Goal: Transaction & Acquisition: Purchase product/service

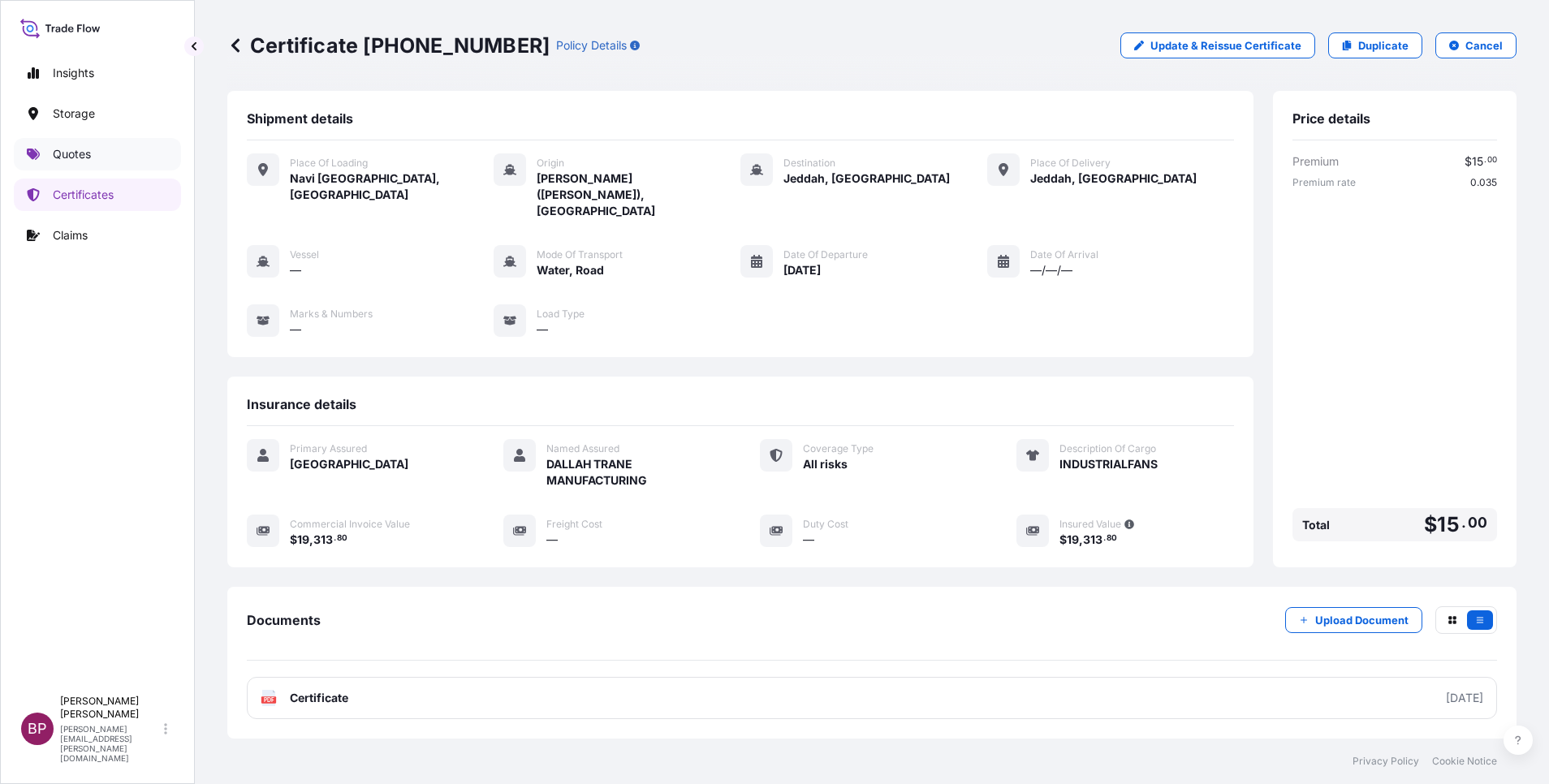
click at [86, 159] on p "Quotes" at bounding box center [71, 154] width 38 height 16
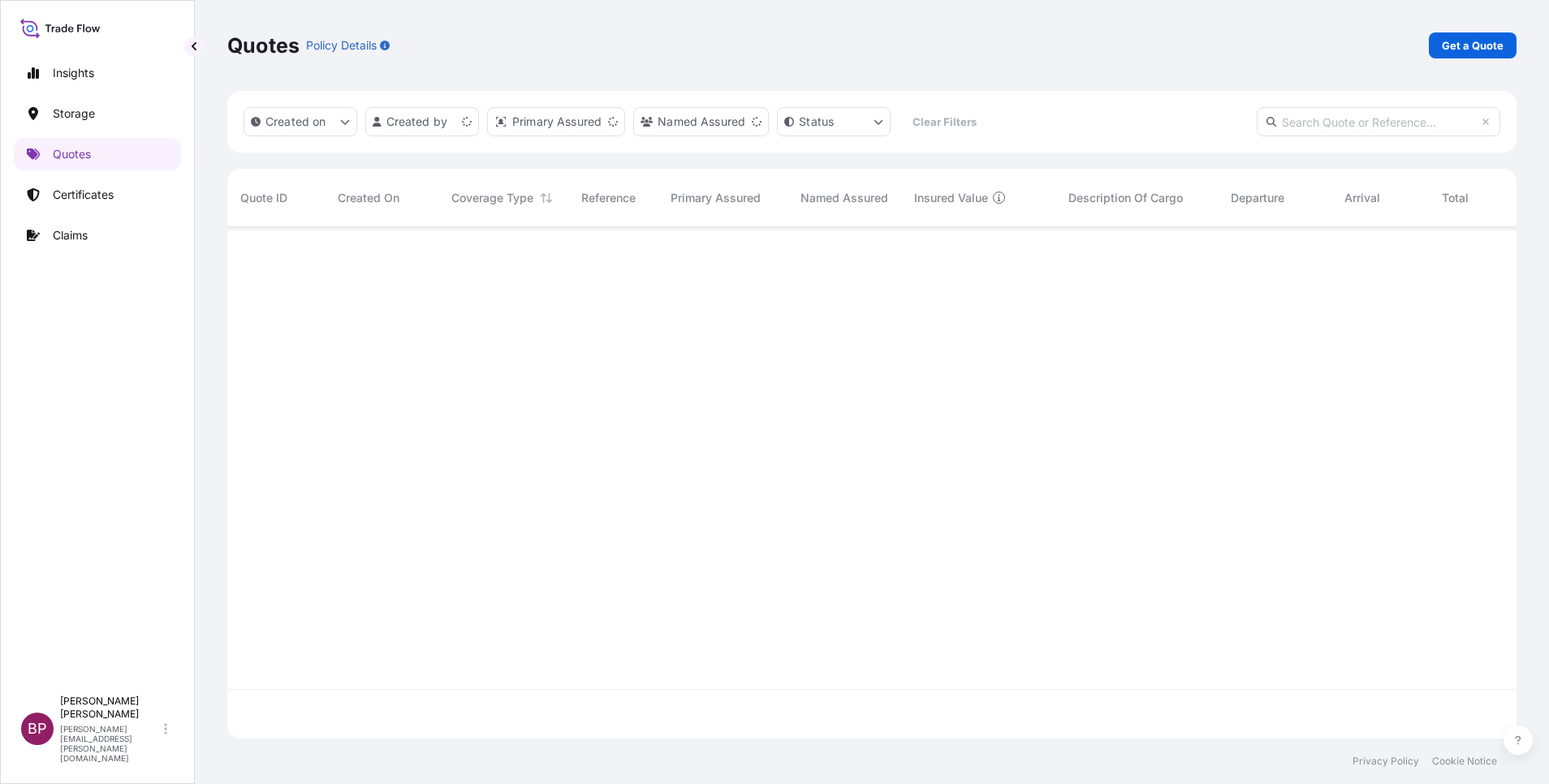
scroll to position [502, 1270]
click at [1461, 48] on p "Get a Quote" at bounding box center [1472, 46] width 62 height 16
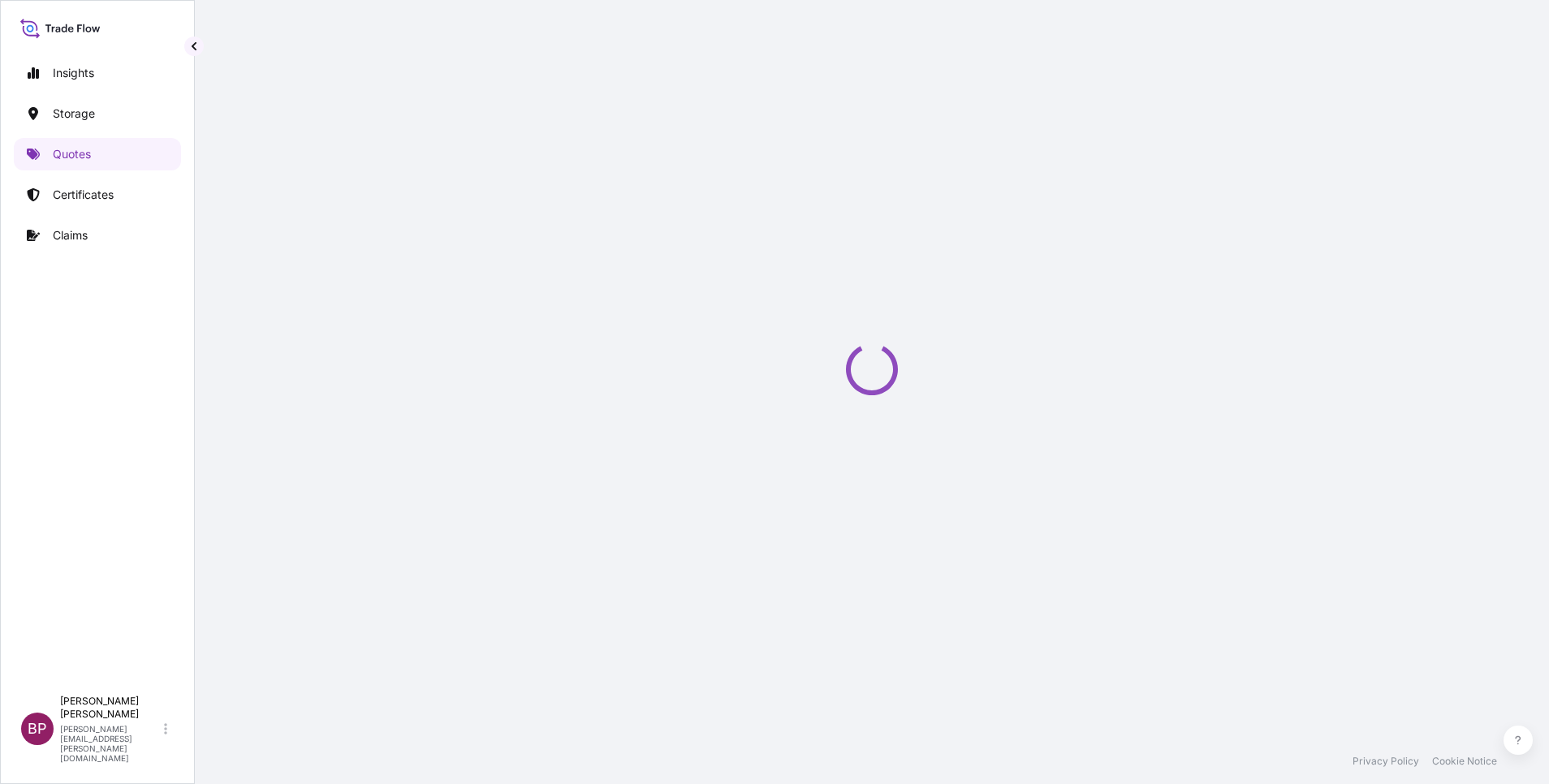
select select "Water"
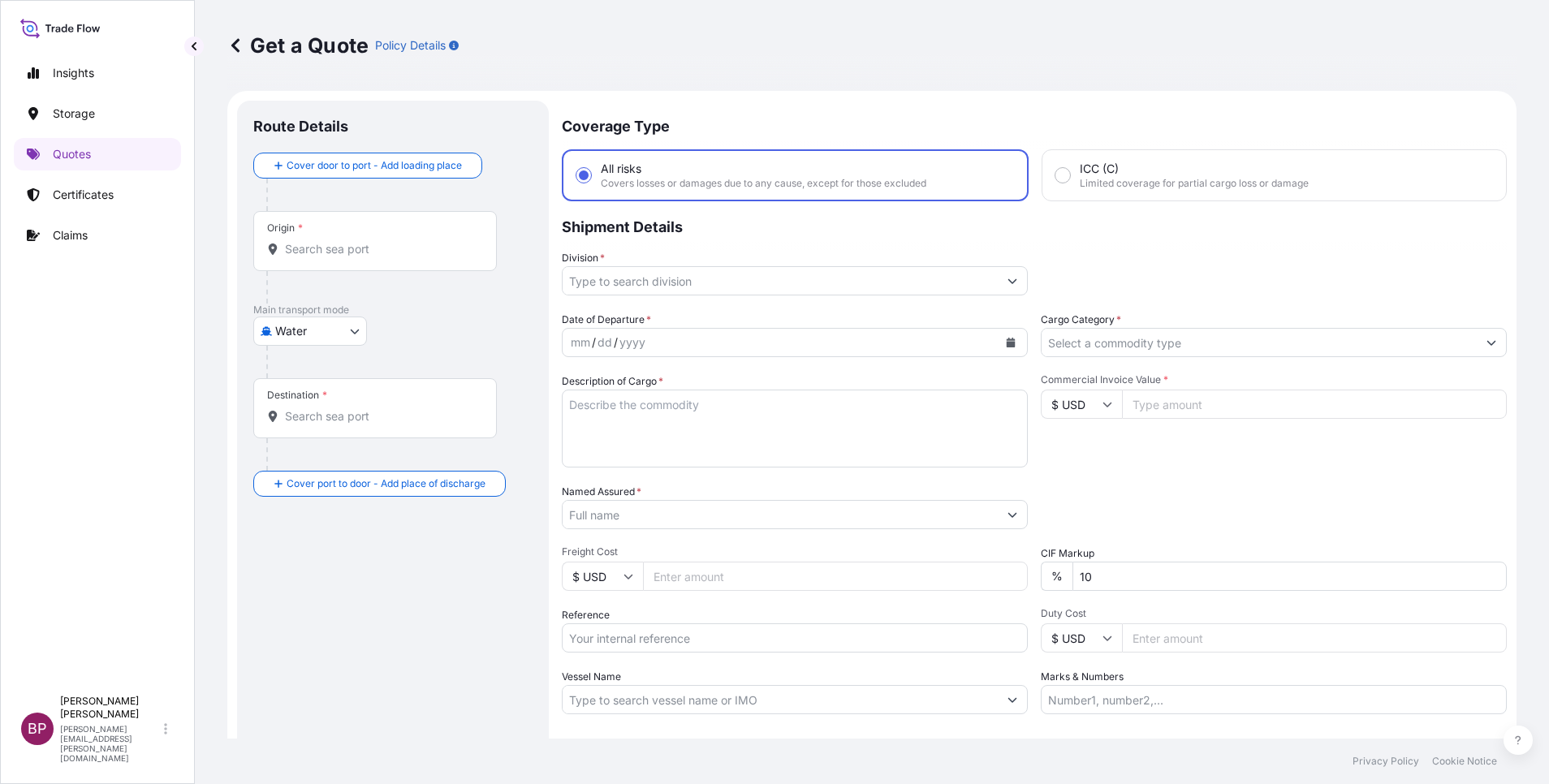
scroll to position [26, 0]
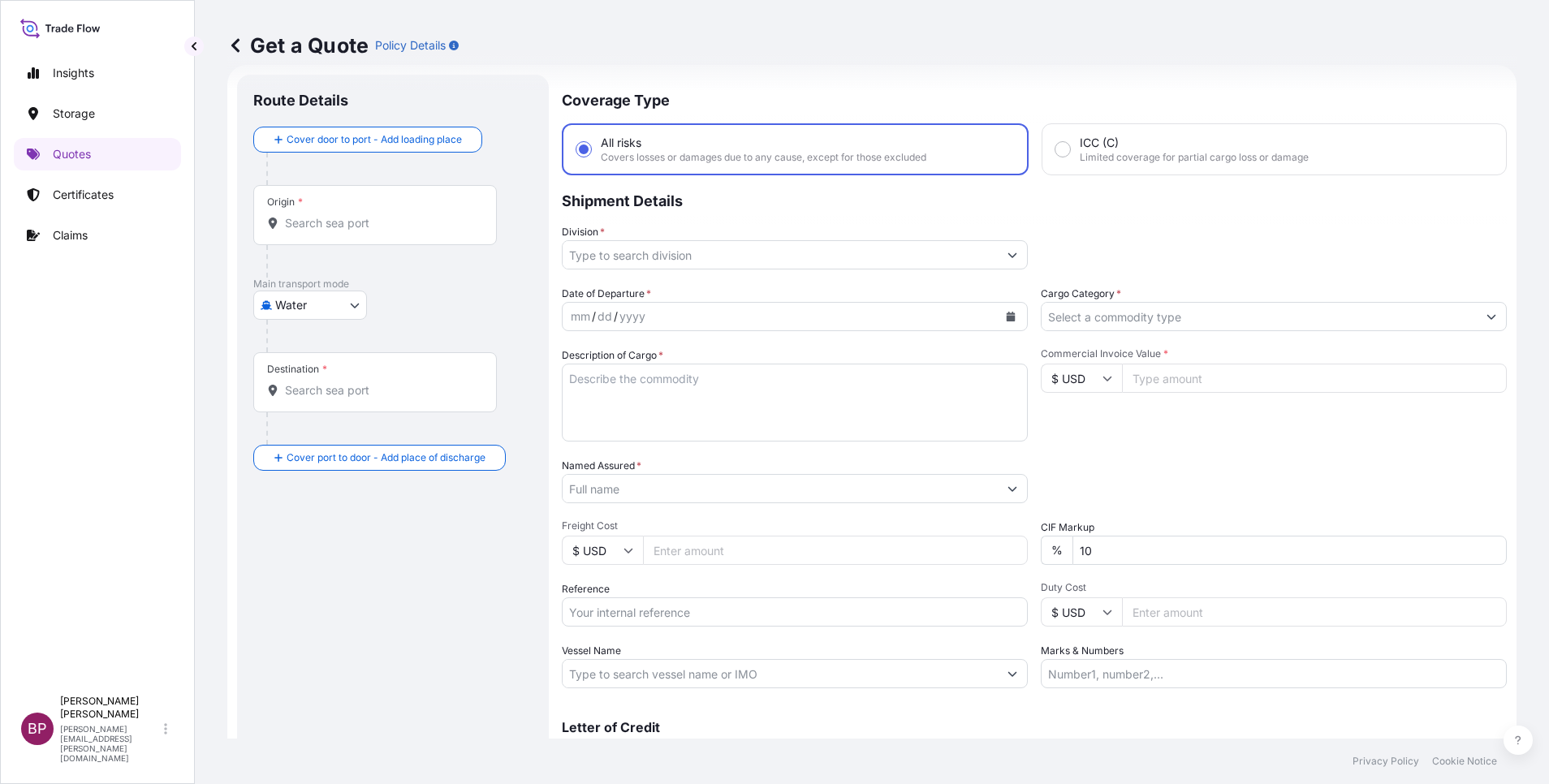
click at [1254, 305] on input "Cargo Category *" at bounding box center [1259, 316] width 435 height 29
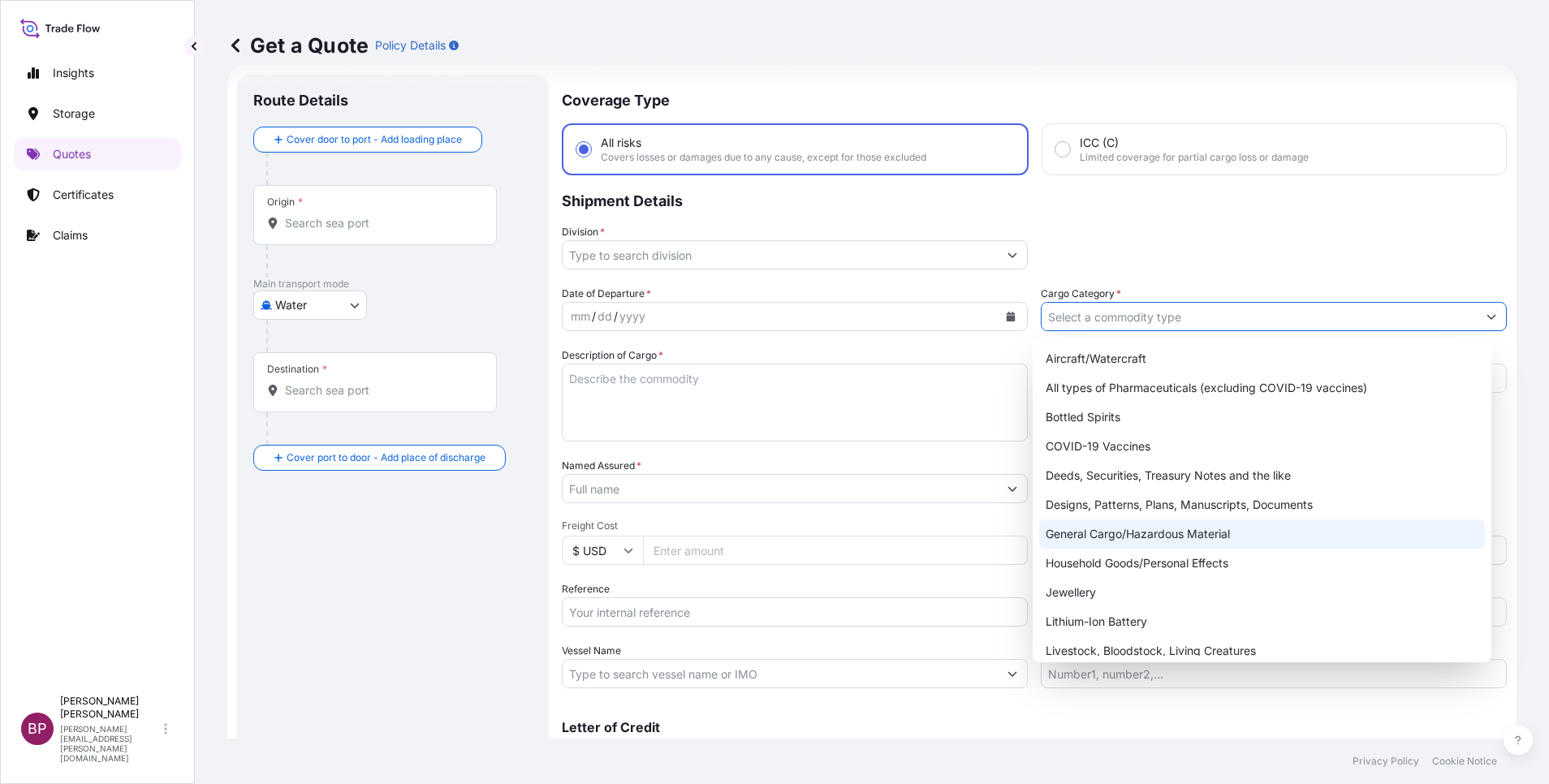
click at [1151, 539] on div "General Cargo/Hazardous Material" at bounding box center [1261, 534] width 446 height 29
type input "General Cargo/Hazardous Material"
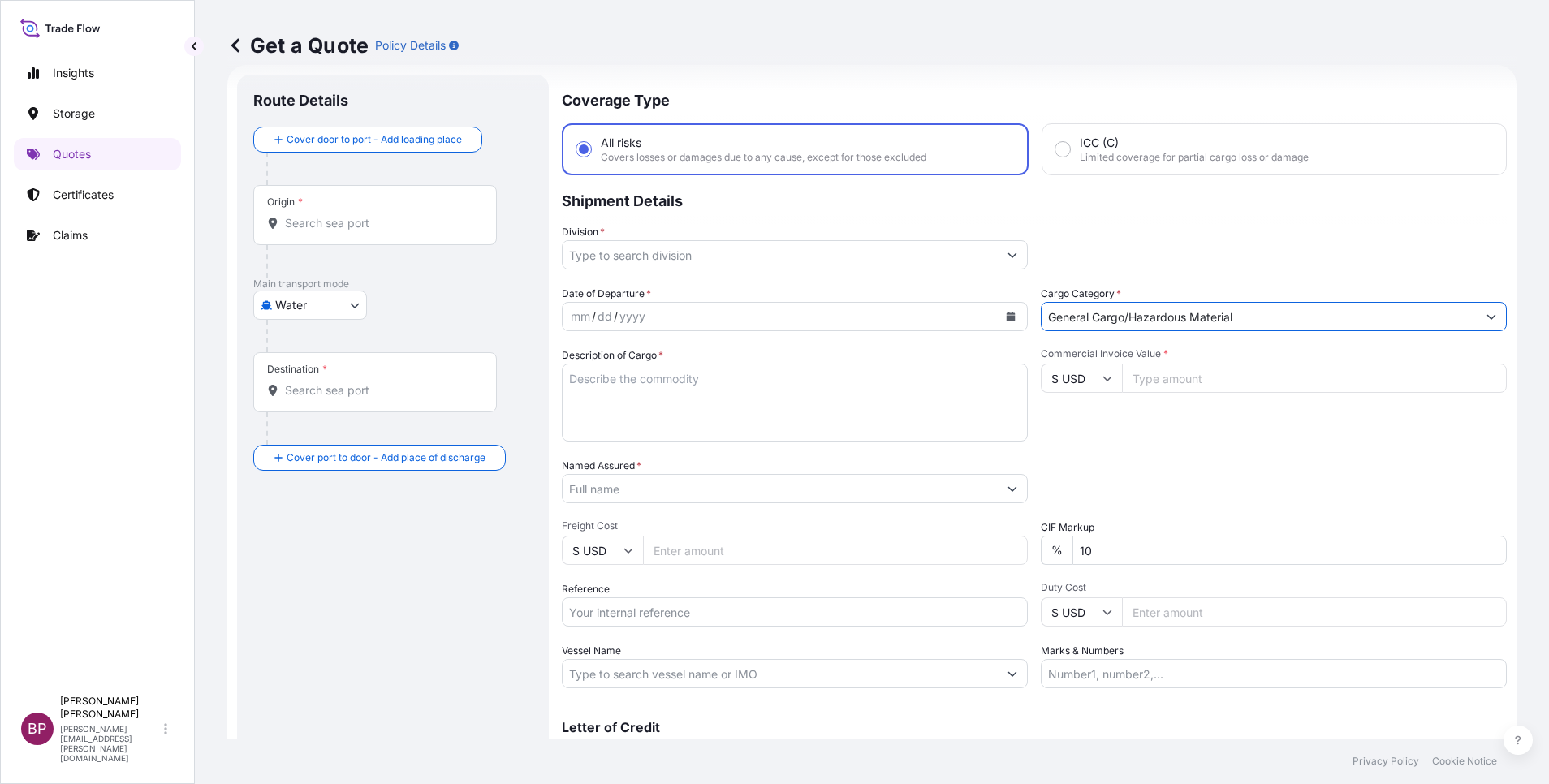
click at [1008, 254] on icon "Show suggestions" at bounding box center [1012, 254] width 10 height 10
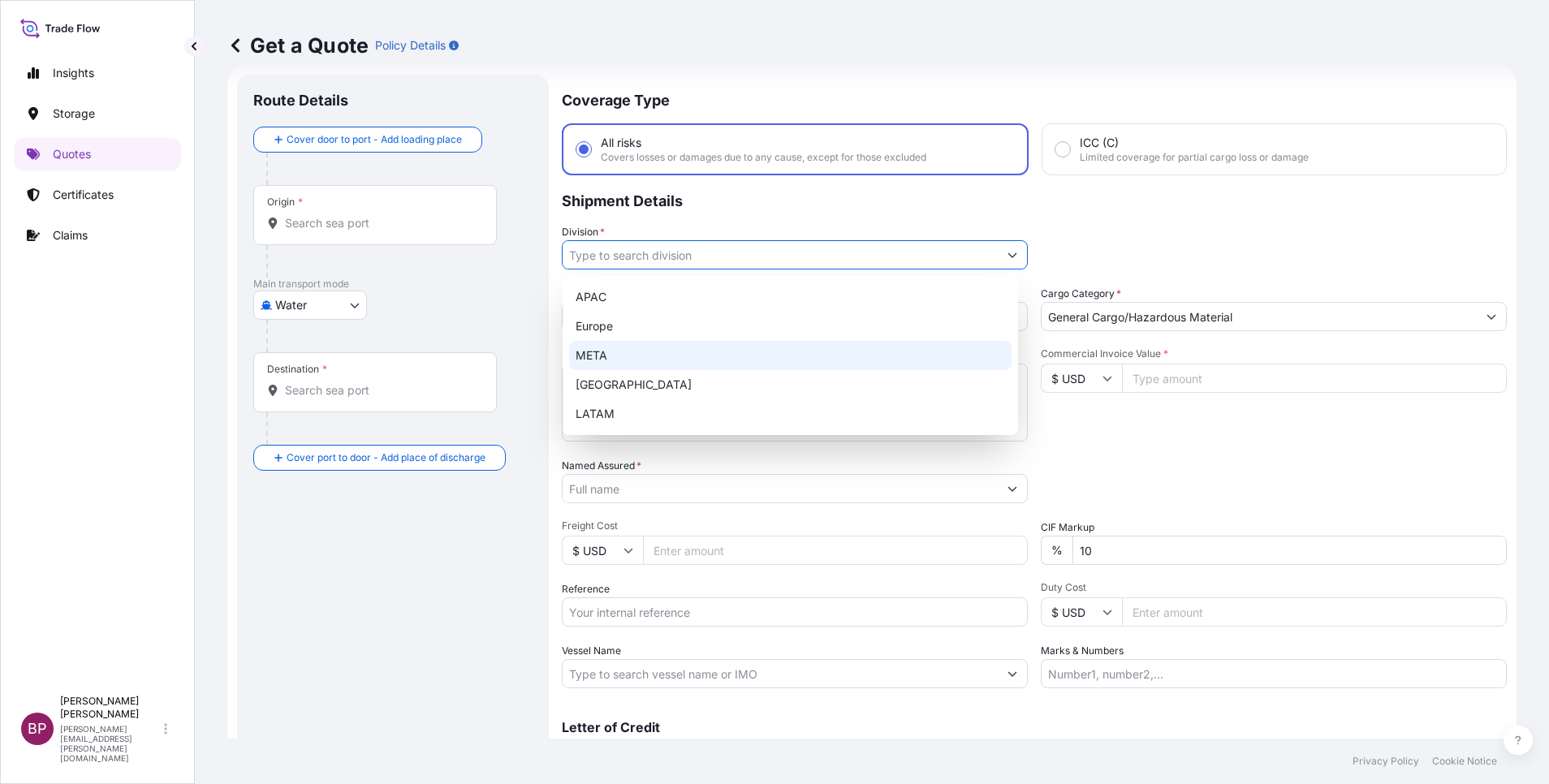
click at [729, 357] on div "META" at bounding box center [790, 355] width 442 height 29
type input "META"
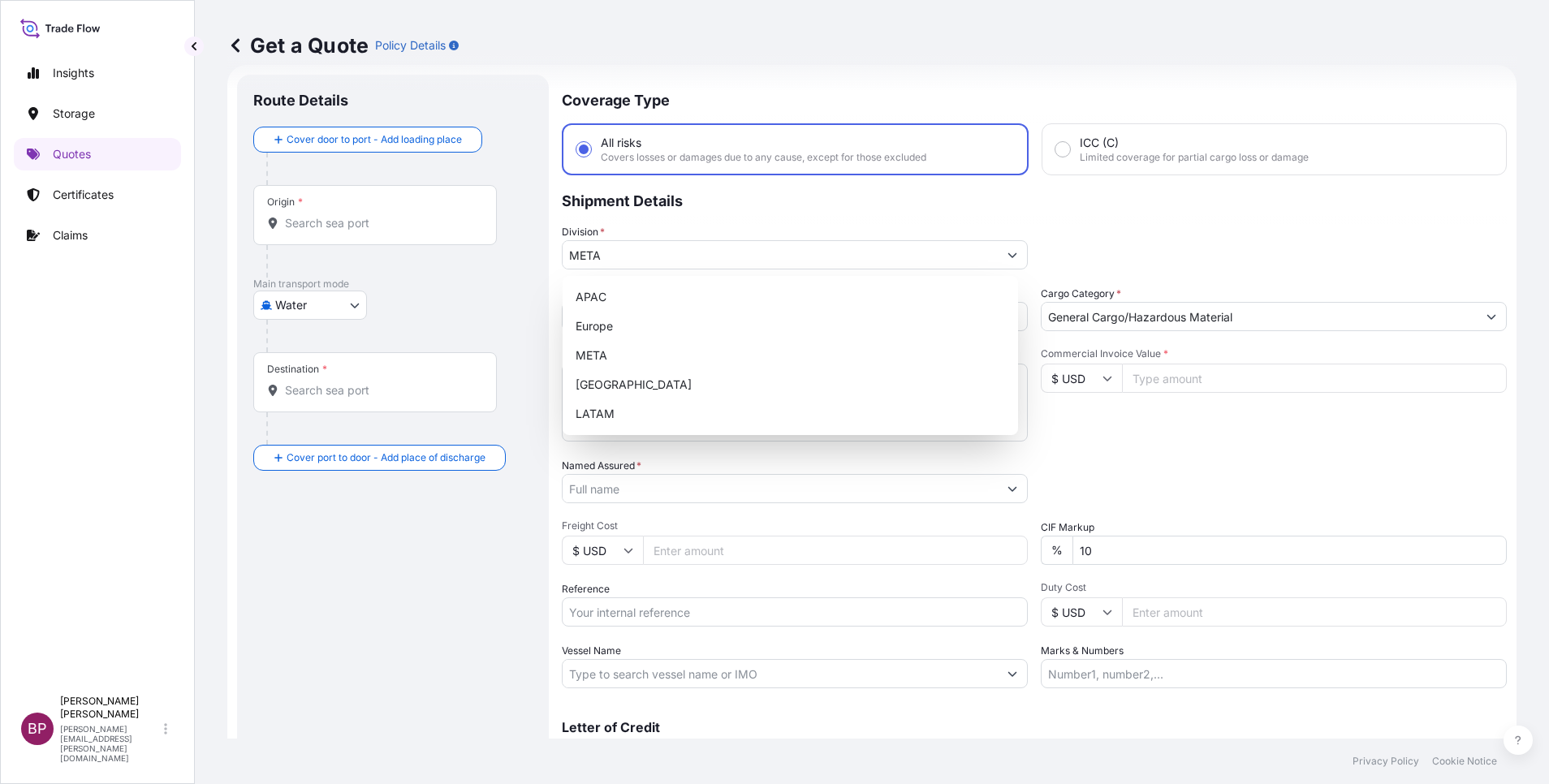
click at [1145, 438] on div "Commercial Invoice Value * $ USD" at bounding box center [1274, 394] width 466 height 94
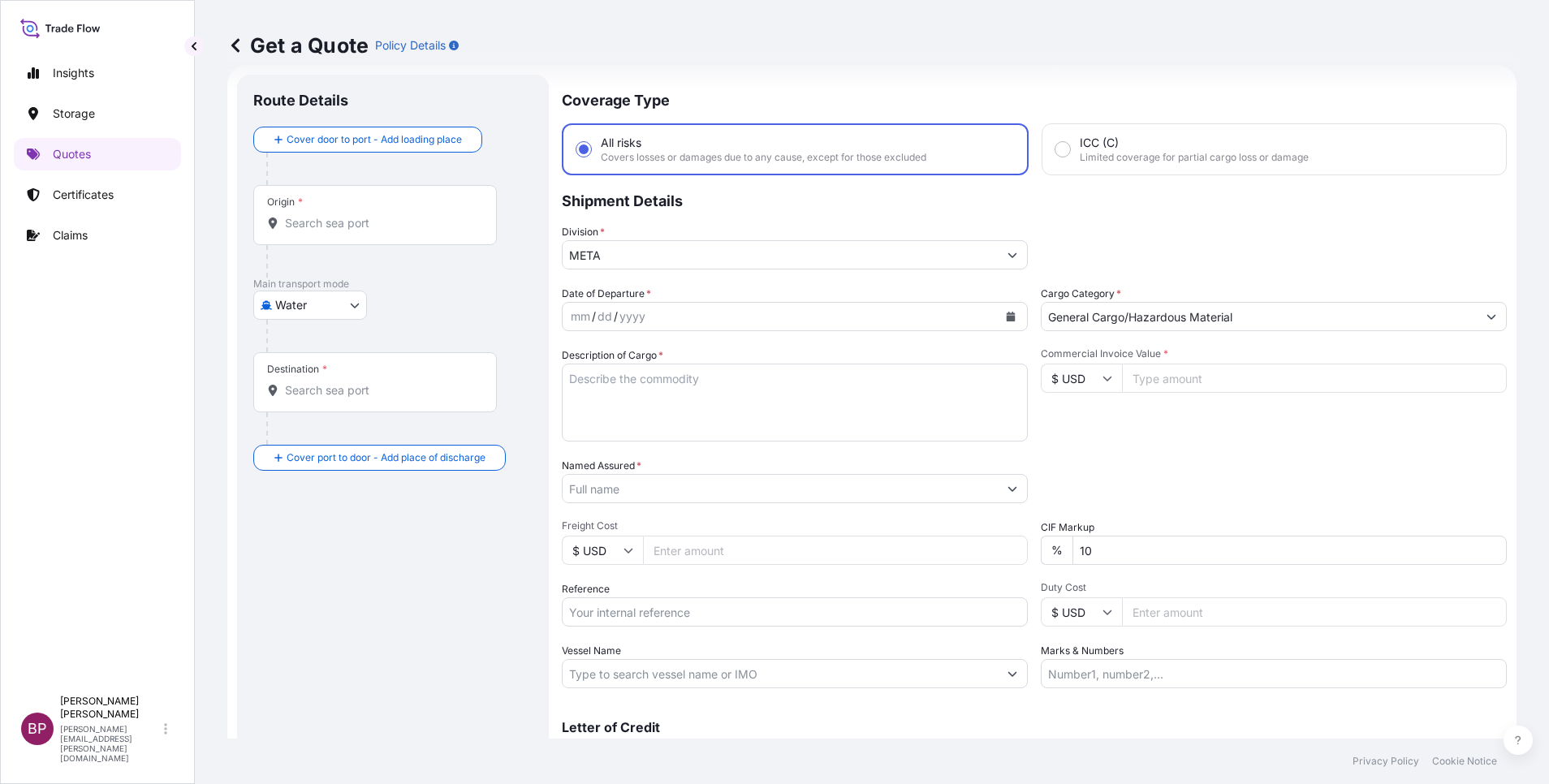
click at [813, 414] on textarea "Description of Cargo *" at bounding box center [795, 402] width 466 height 78
paste textarea "Generator and accessories"
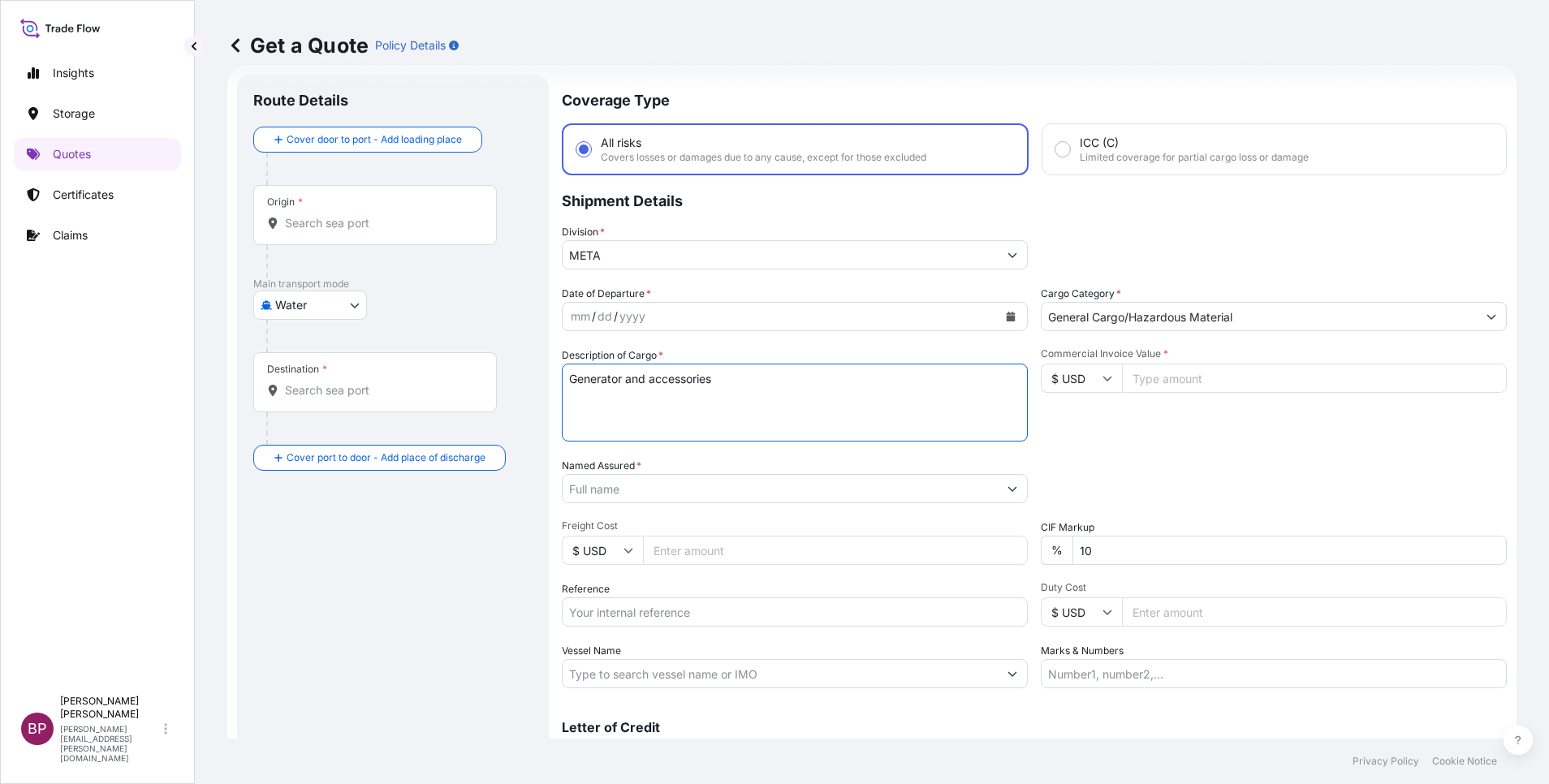
type textarea "Generator and accessories"
click at [1102, 382] on icon at bounding box center [1107, 378] width 10 height 10
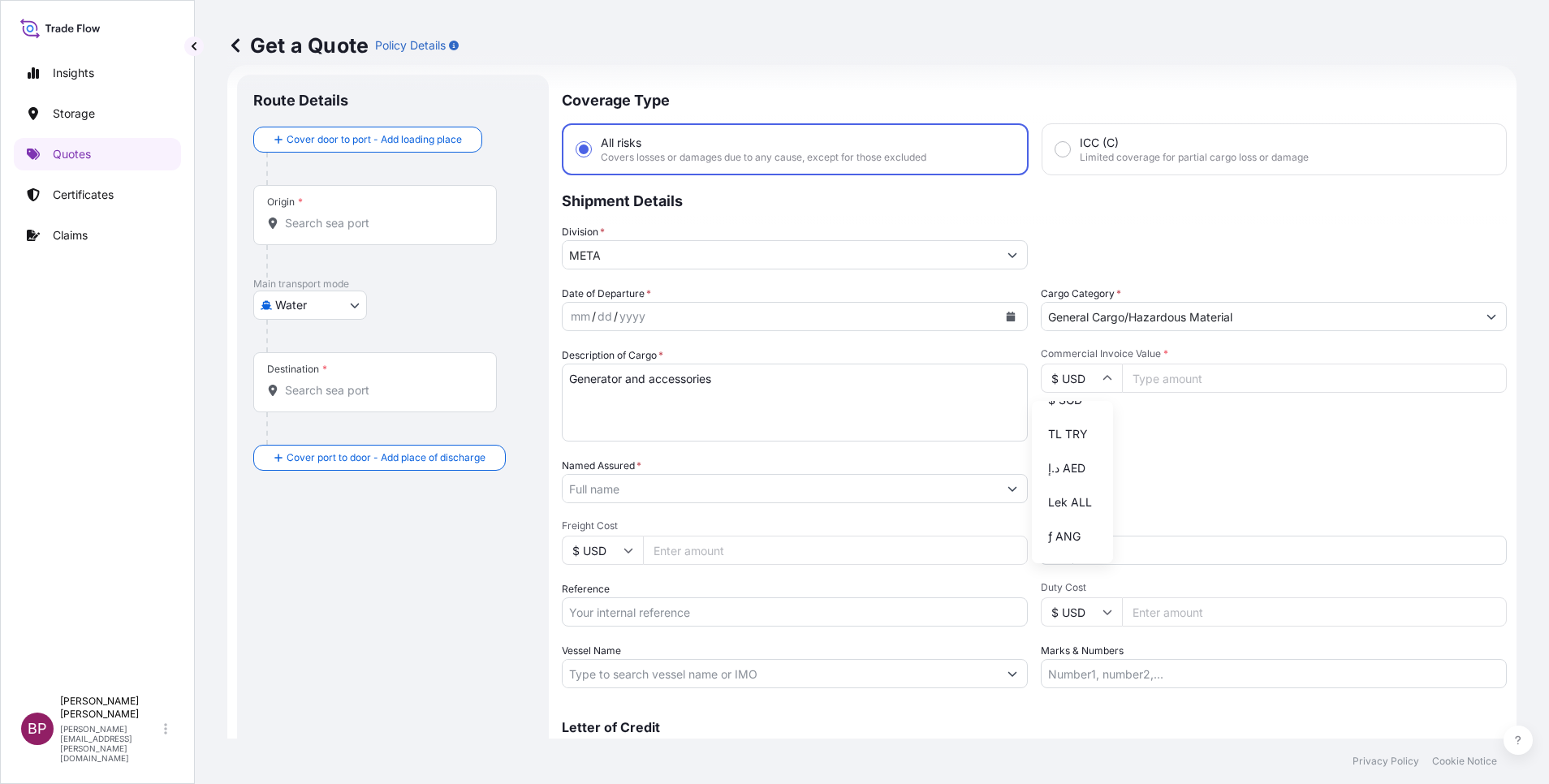
scroll to position [710, 0]
drag, startPoint x: 1069, startPoint y: 457, endPoint x: 1083, endPoint y: 446, distance: 17.8
click at [1069, 239] on div "﷼ SAR" at bounding box center [1072, 224] width 68 height 31
type input "﷼ SAR"
click at [1164, 385] on input "Commercial Invoice Value *" at bounding box center [1314, 378] width 385 height 29
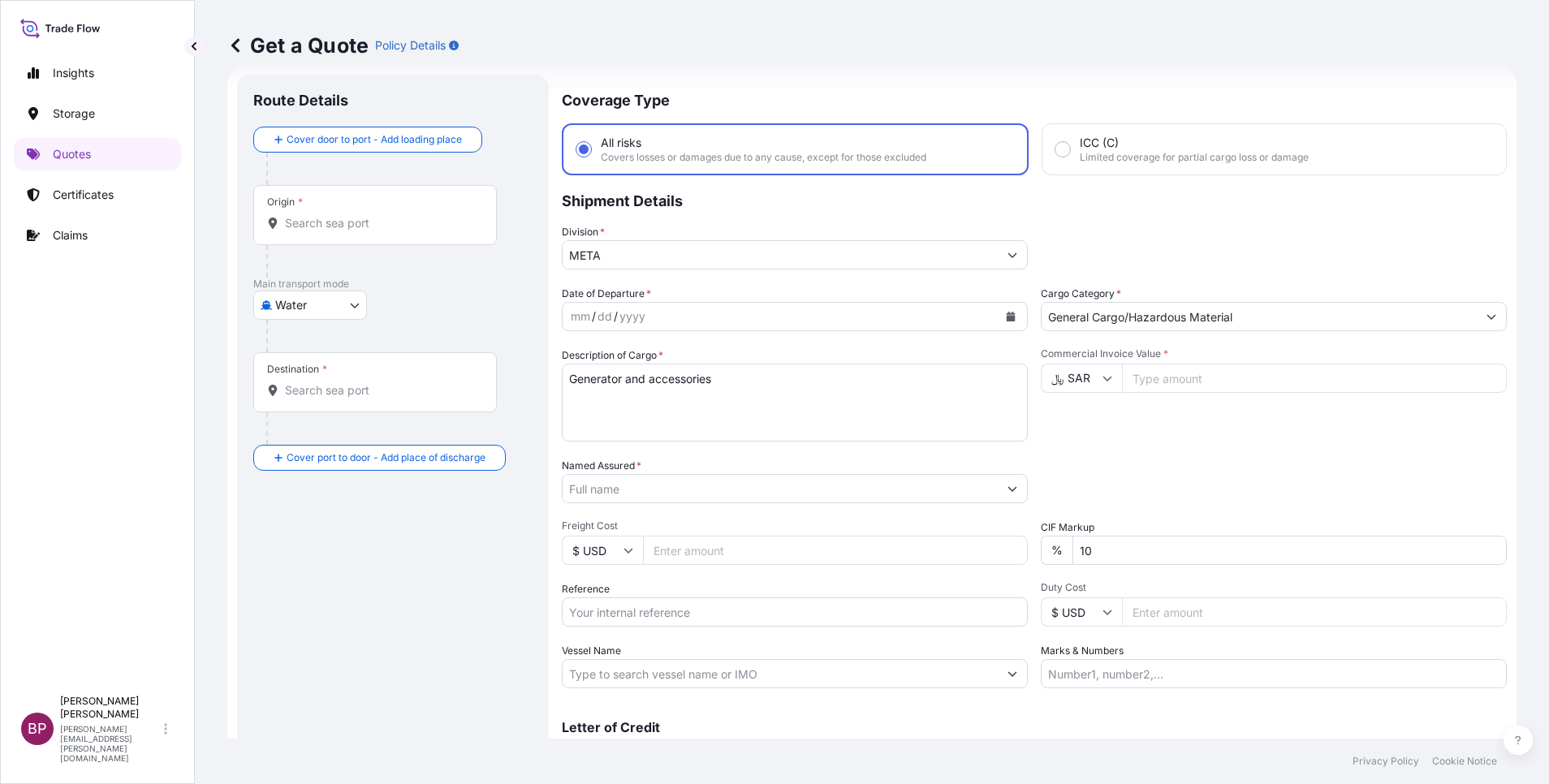
paste input "4930748"
type input "4930748"
drag, startPoint x: 1111, startPoint y: 546, endPoint x: 801, endPoint y: 535, distance: 310.2
click at [845, 527] on div "Date of Departure * mm / dd / yyyy Cargo Category * General Cargo/Hazardous Mat…" at bounding box center [1034, 487] width 945 height 403
type input "0"
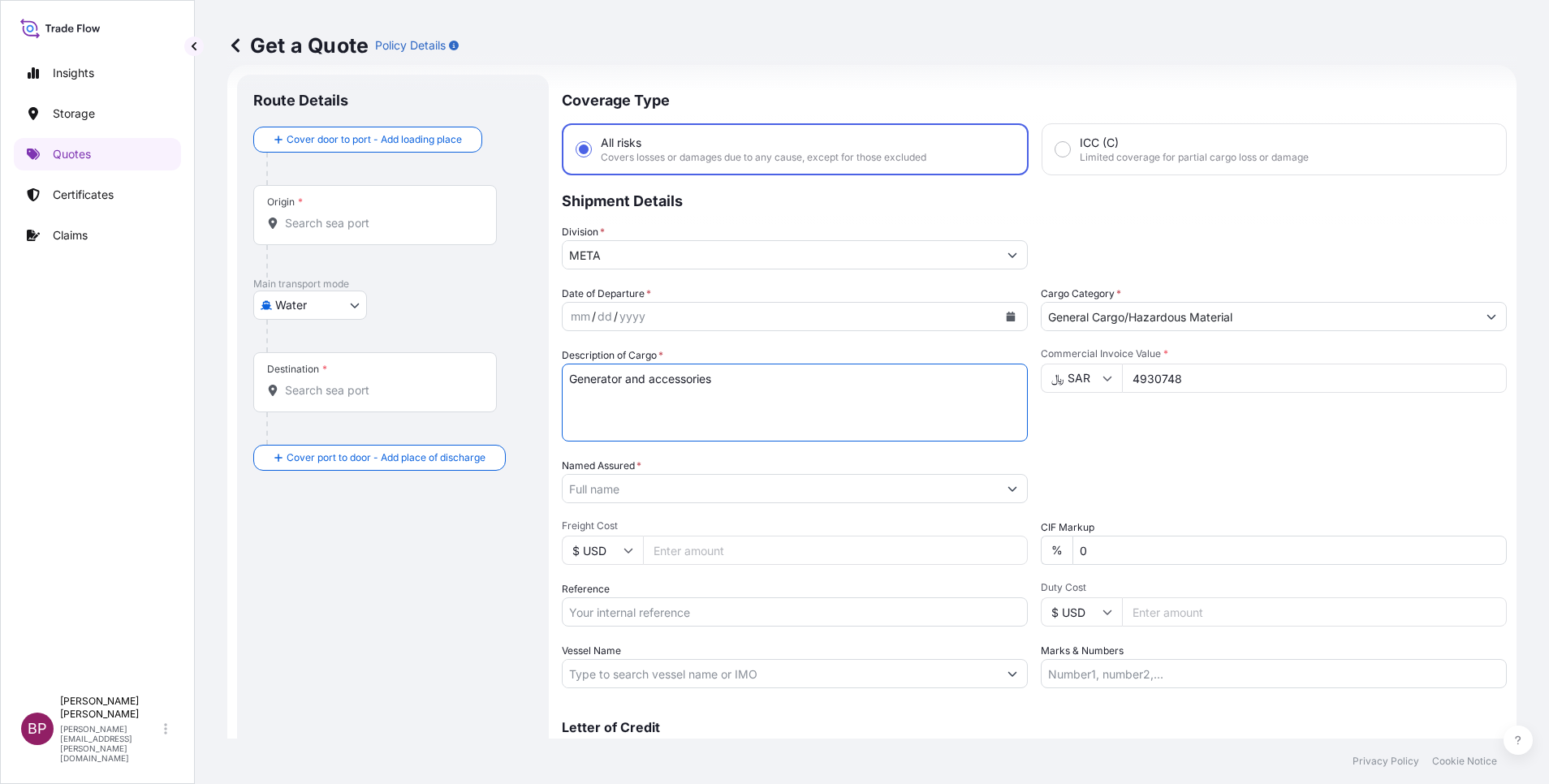
click at [737, 409] on textarea "Generator and accessories" at bounding box center [795, 402] width 466 height 78
click at [708, 494] on input "Named Assured *" at bounding box center [780, 488] width 435 height 29
paste input "Olayan Energy Company Limited"
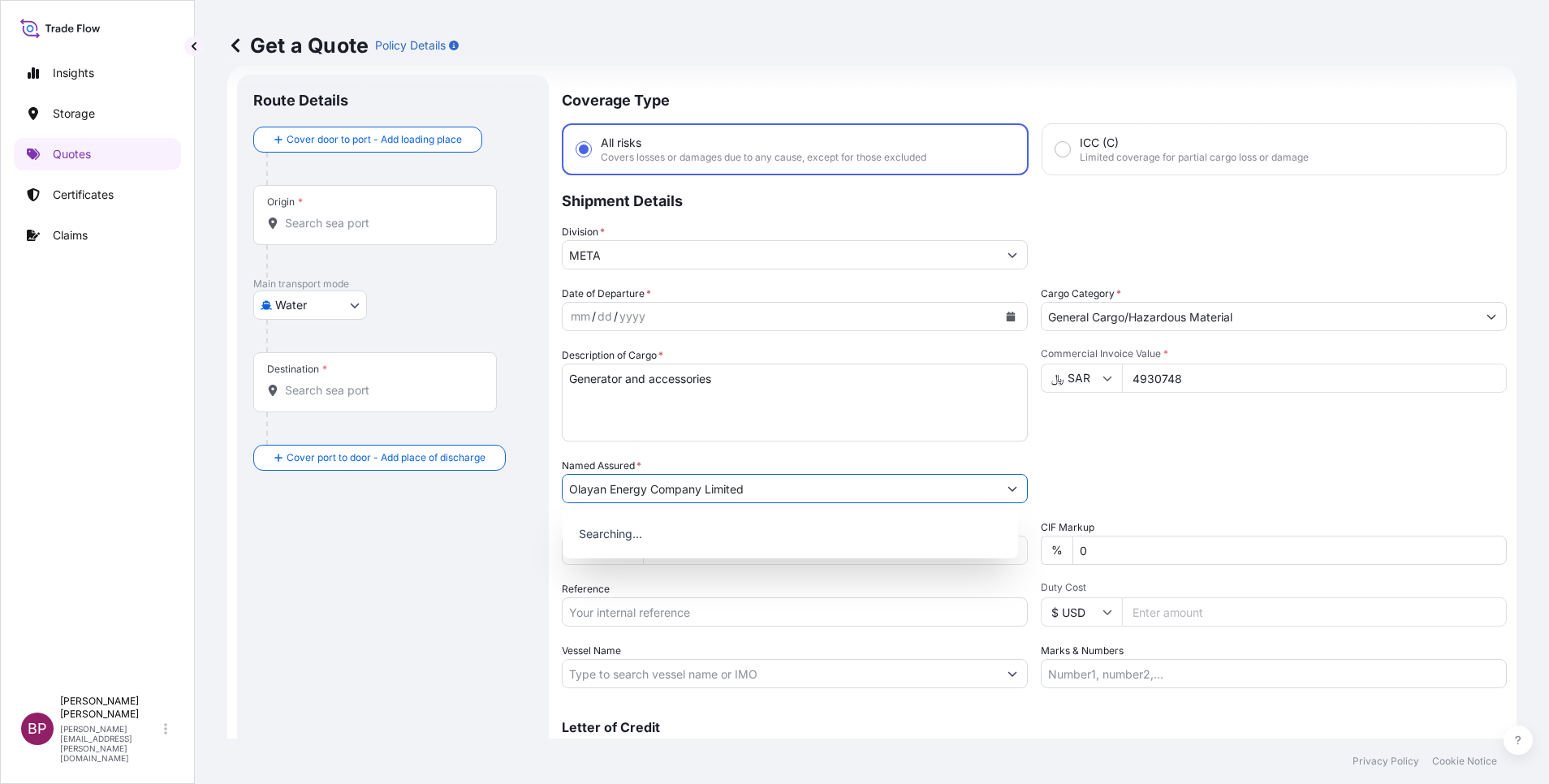
type input "Olayan Energy Company Limited"
click at [1007, 318] on icon "Calendar" at bounding box center [1011, 316] width 9 height 10
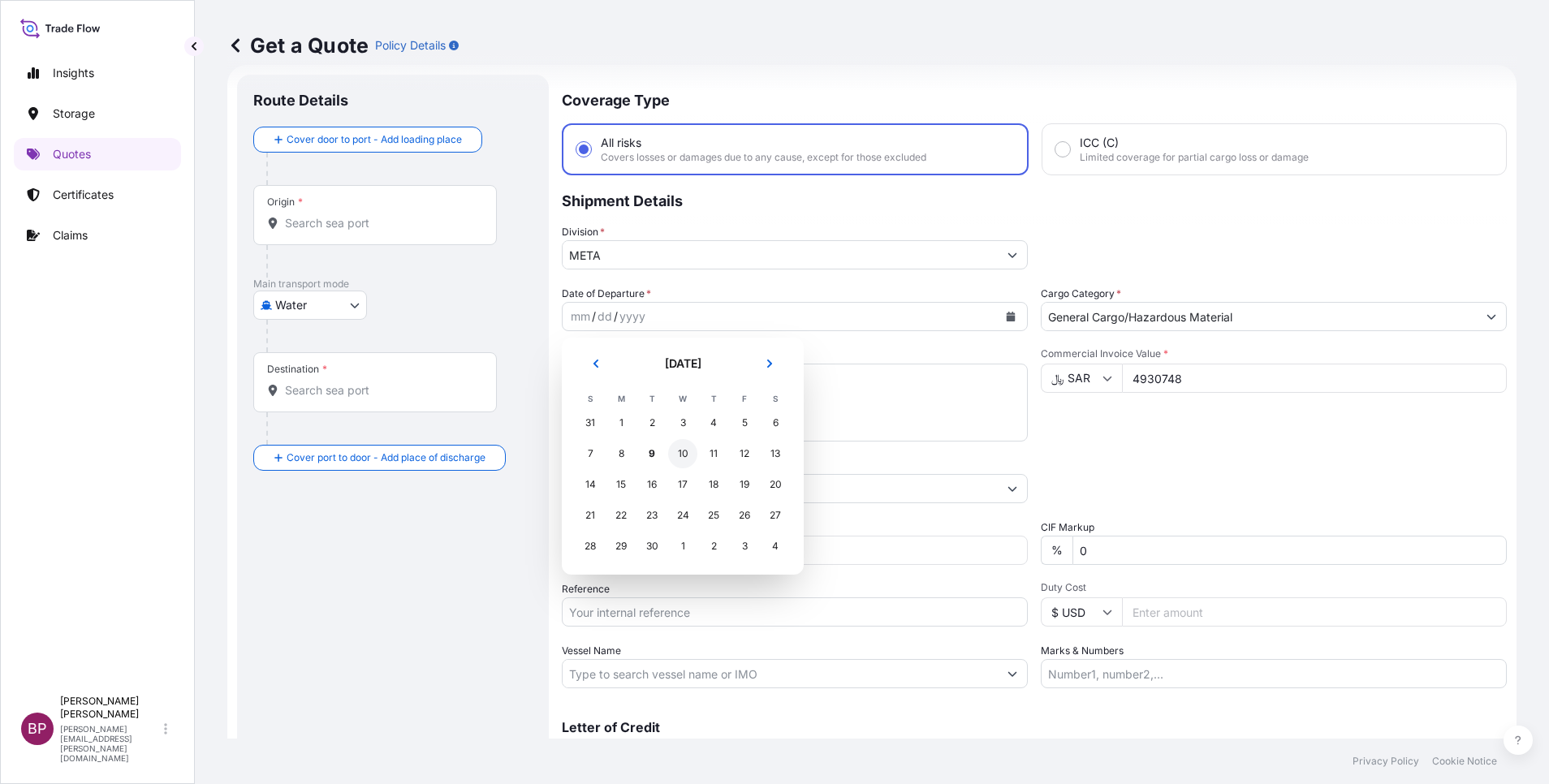
click at [685, 456] on div "10" at bounding box center [682, 454] width 29 height 29
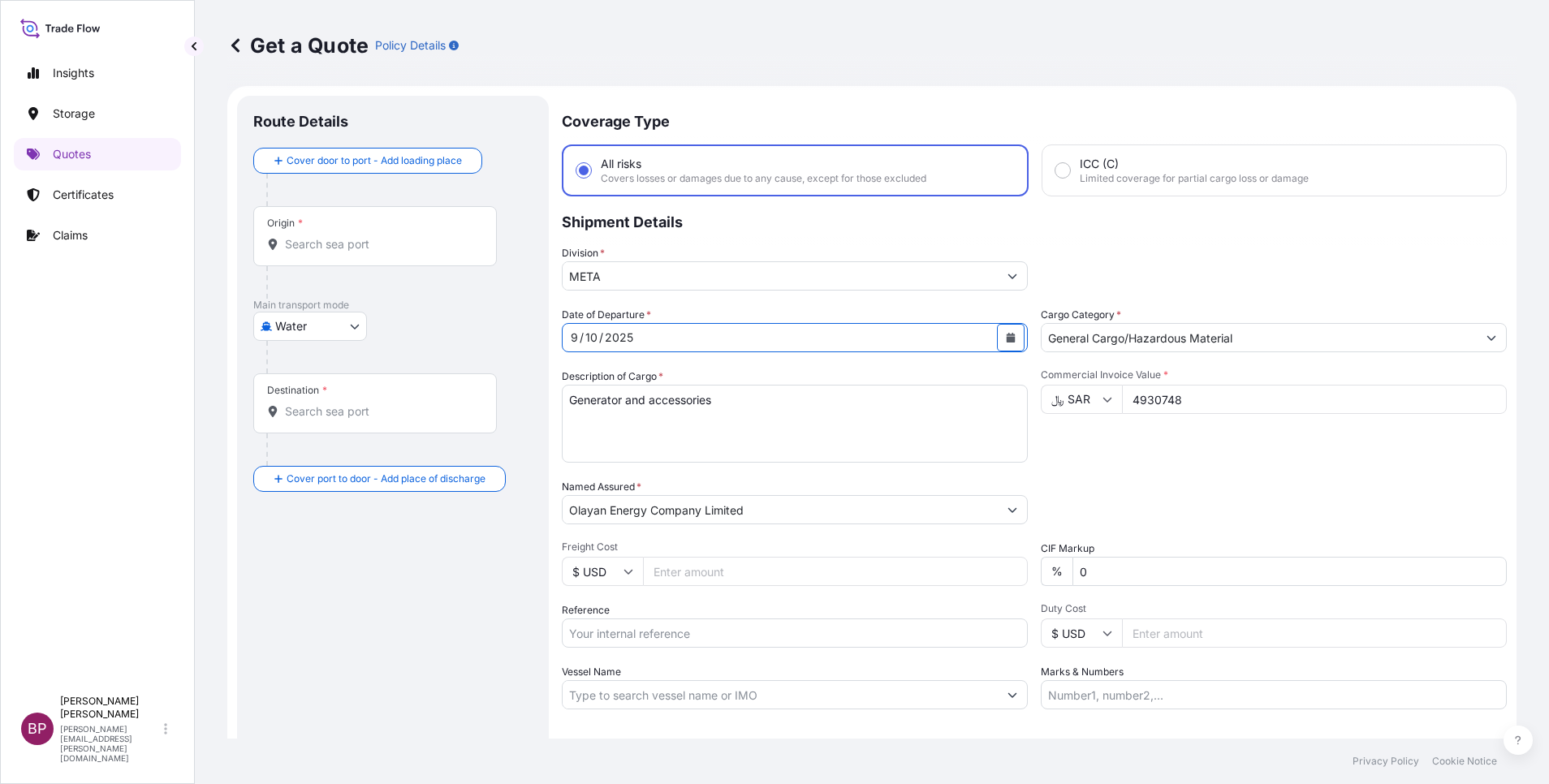
scroll to position [0, 0]
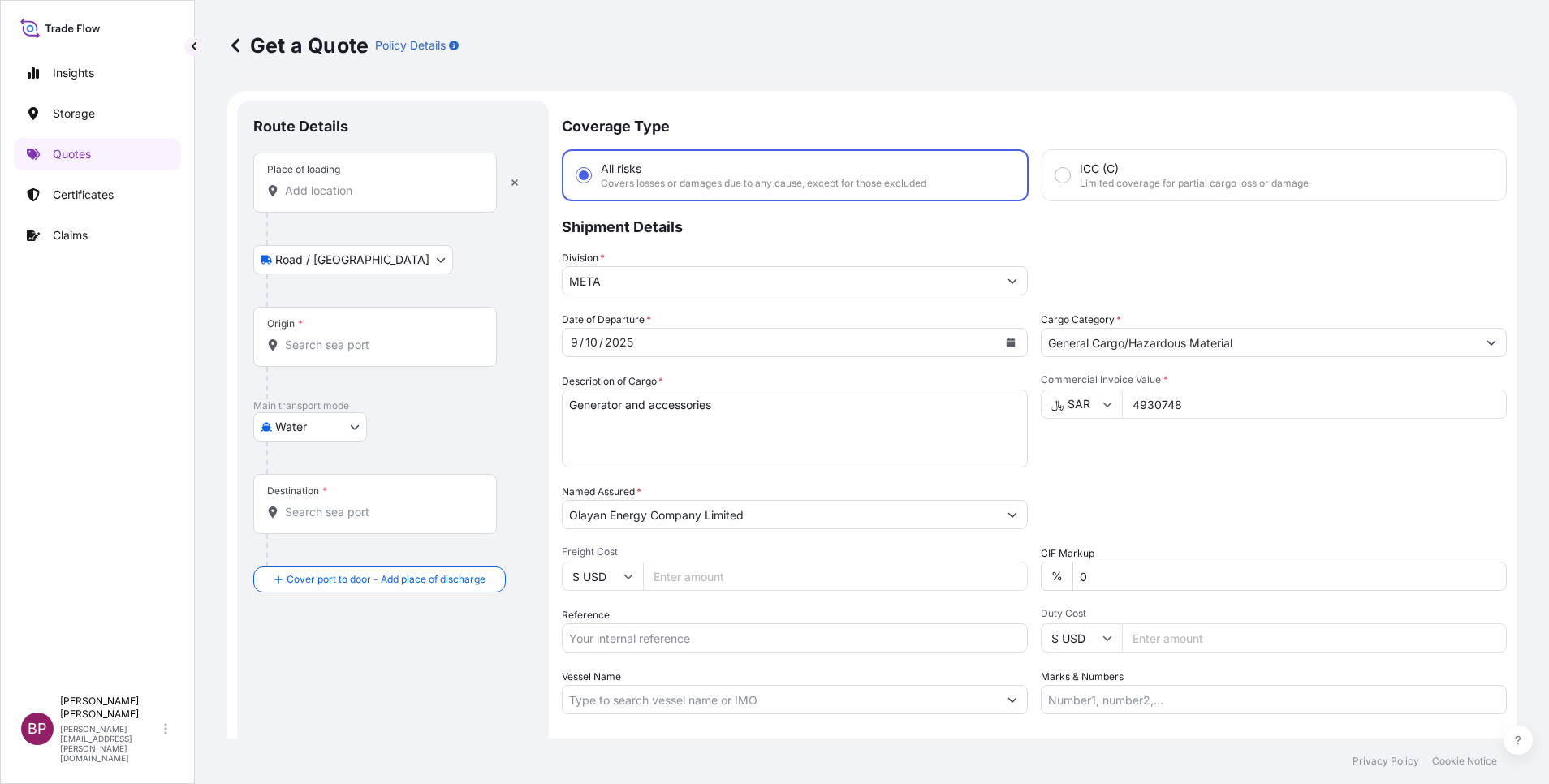
drag, startPoint x: 385, startPoint y: 188, endPoint x: 382, endPoint y: 202, distance: 14.3
click at [389, 173] on div "Place of loading" at bounding box center [375, 182] width 244 height 60
click at [389, 182] on input "Place of loading" at bounding box center [381, 190] width 191 height 16
paste input "Aden [GEOGRAPHIC_DATA]"
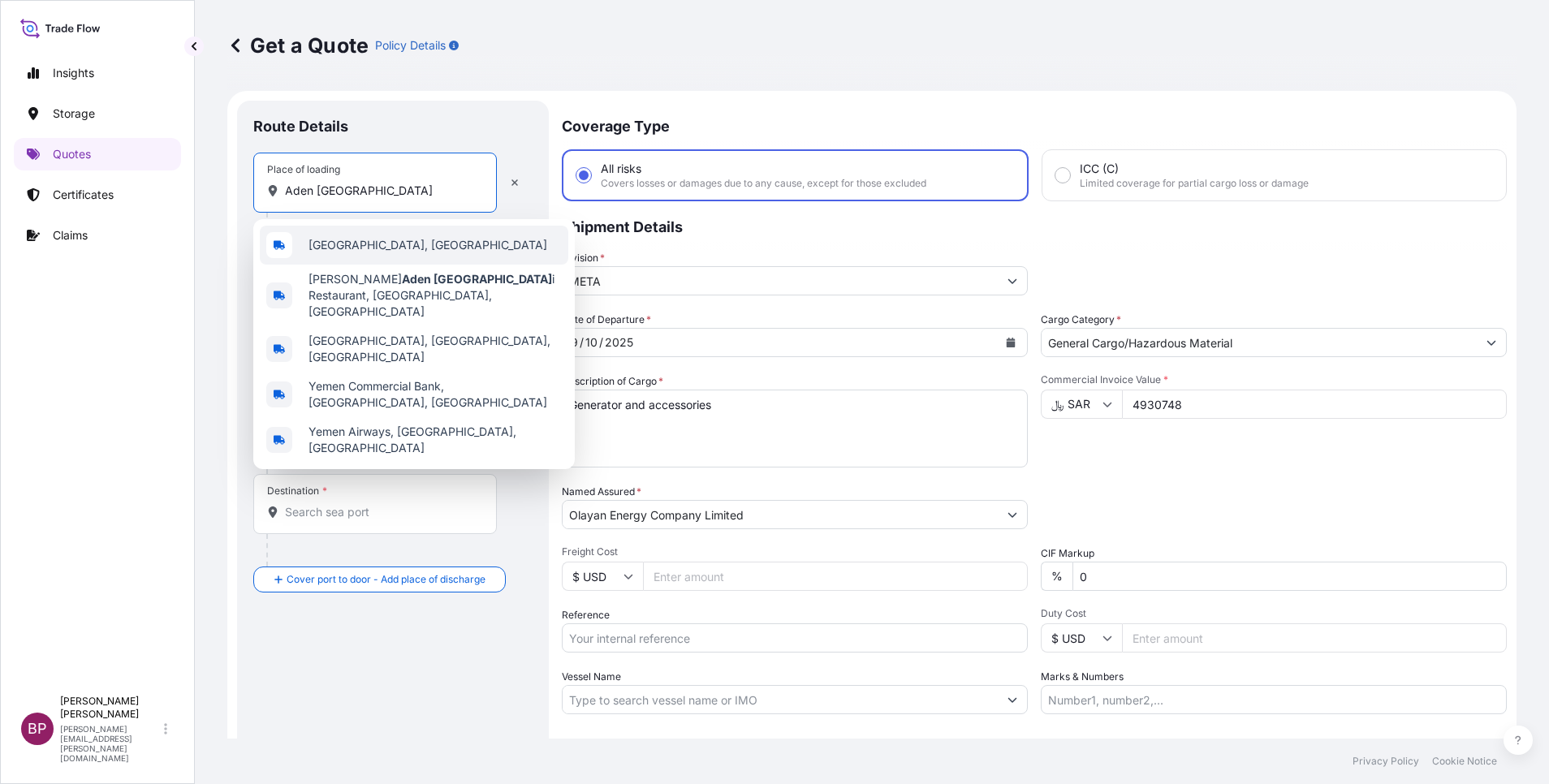
click at [383, 245] on div "[GEOGRAPHIC_DATA], [GEOGRAPHIC_DATA]" at bounding box center [414, 246] width 308 height 39
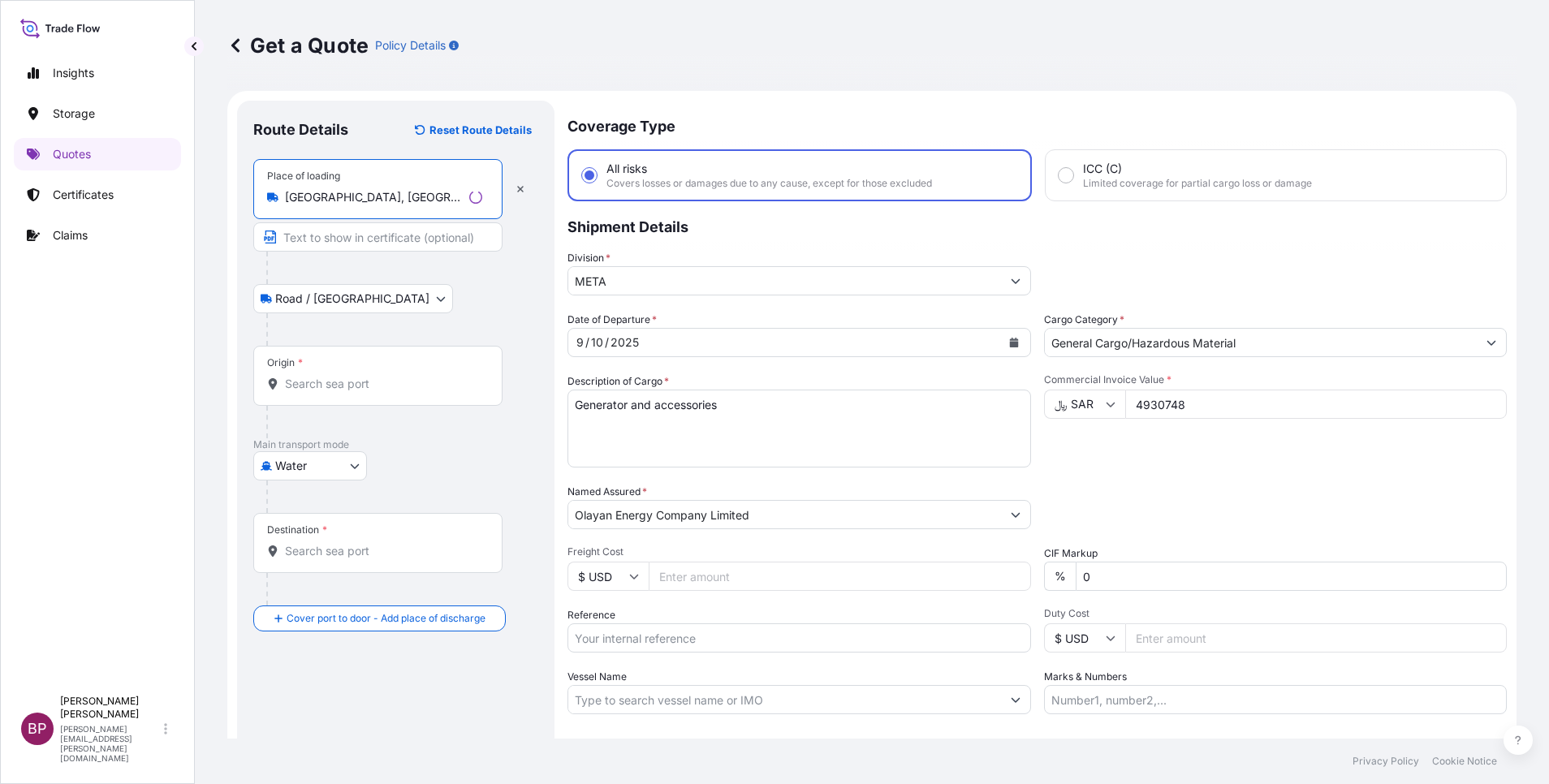
type input "[GEOGRAPHIC_DATA], [GEOGRAPHIC_DATA]"
click at [358, 390] on input "Origin *" at bounding box center [383, 384] width 197 height 16
paste input "Aden [GEOGRAPHIC_DATA]"
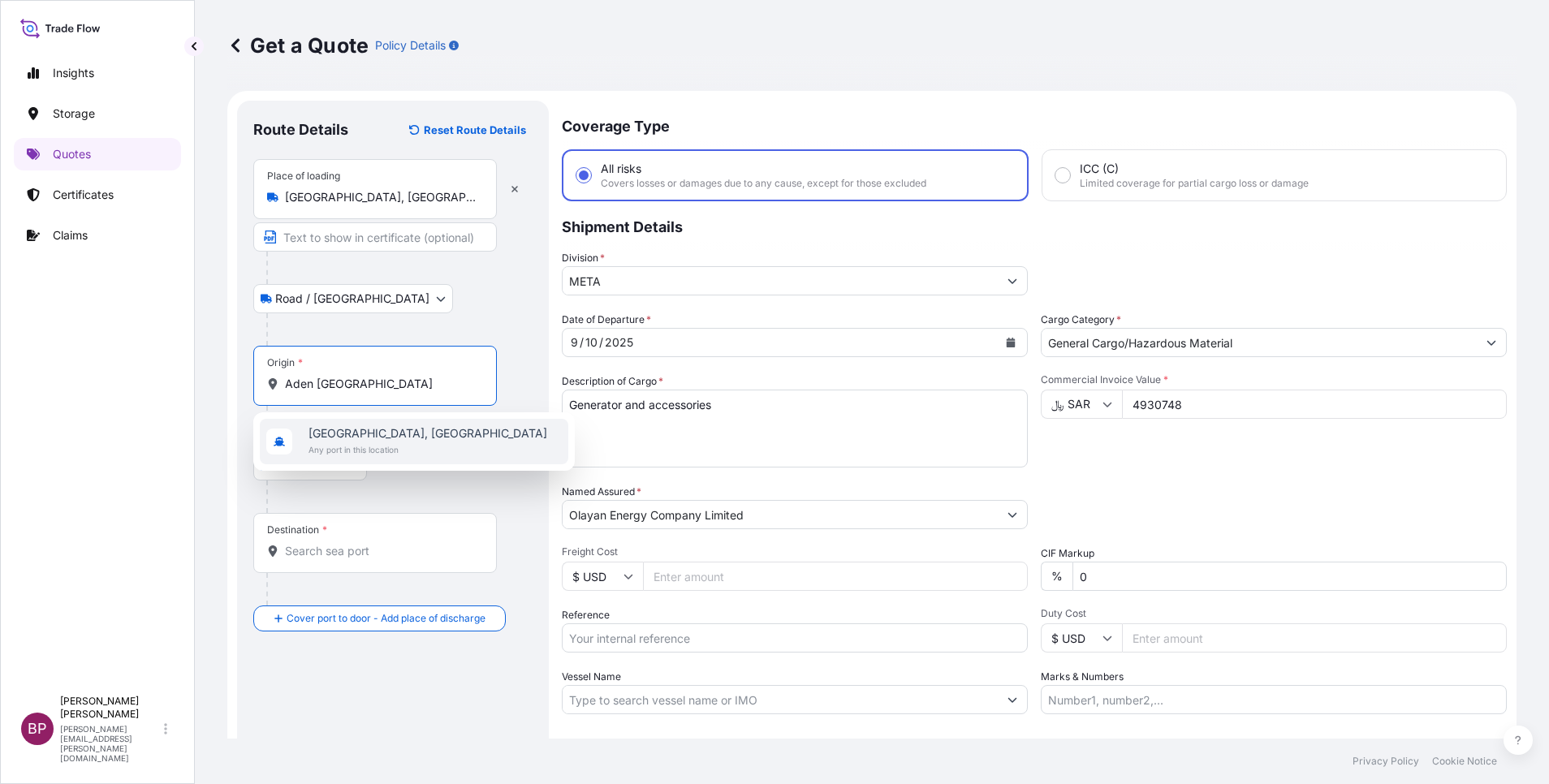
click at [368, 430] on span "[GEOGRAPHIC_DATA], [GEOGRAPHIC_DATA]" at bounding box center [427, 433] width 239 height 16
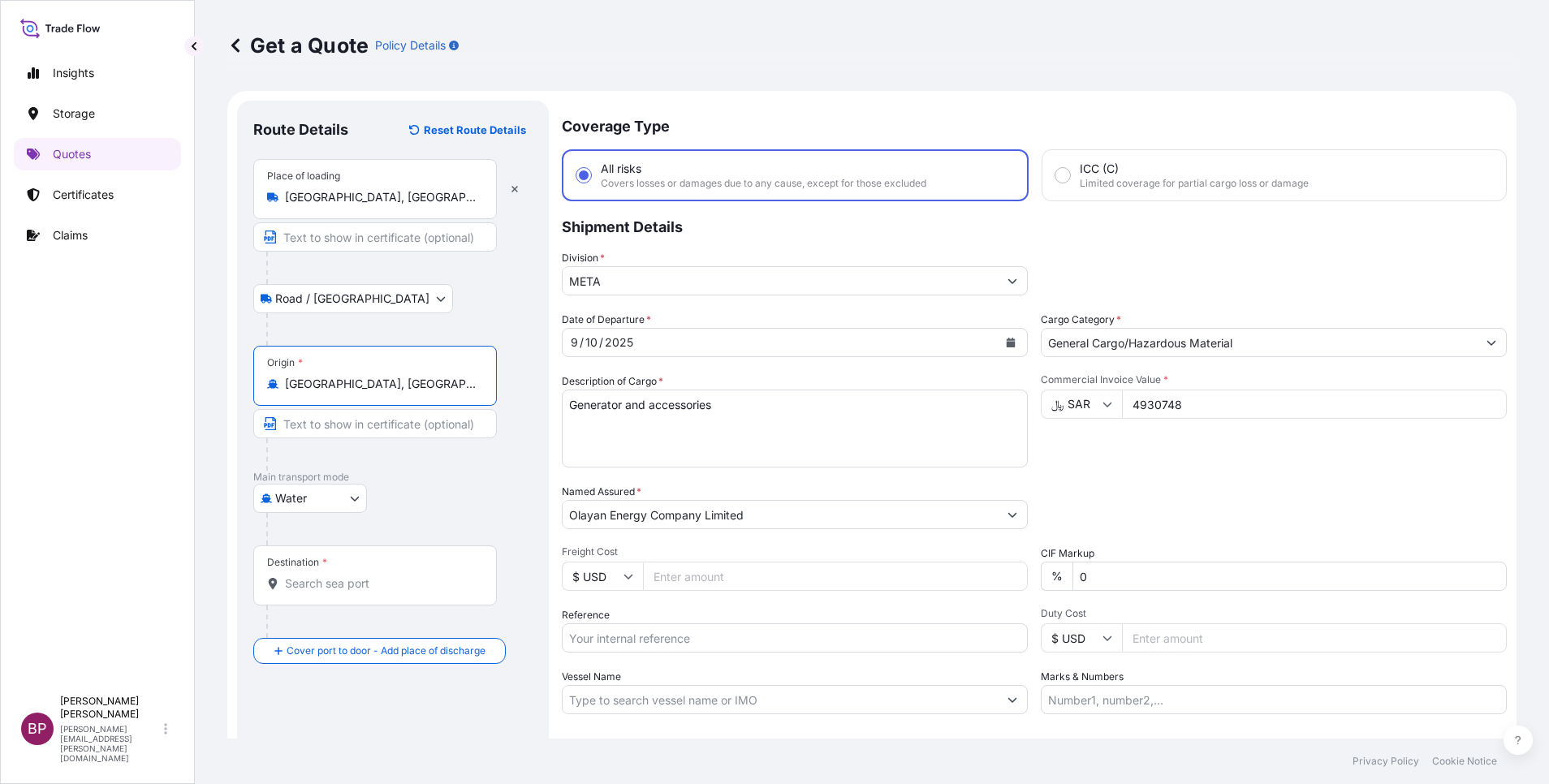
type input "[GEOGRAPHIC_DATA], [GEOGRAPHIC_DATA]"
click at [361, 588] on input "Destination *" at bounding box center [381, 583] width 191 height 16
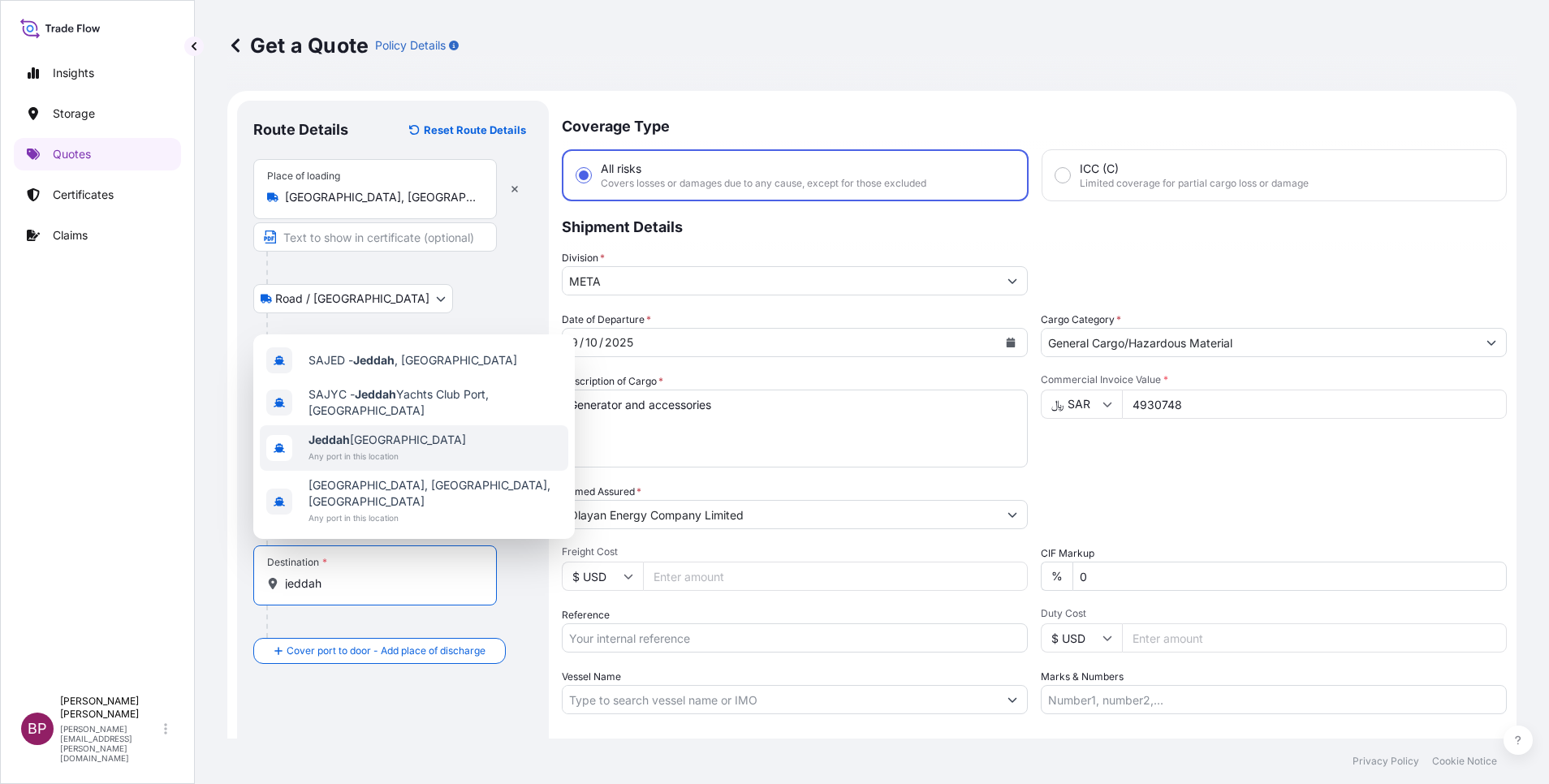
click at [370, 464] on span "Any port in this location" at bounding box center [387, 456] width 157 height 16
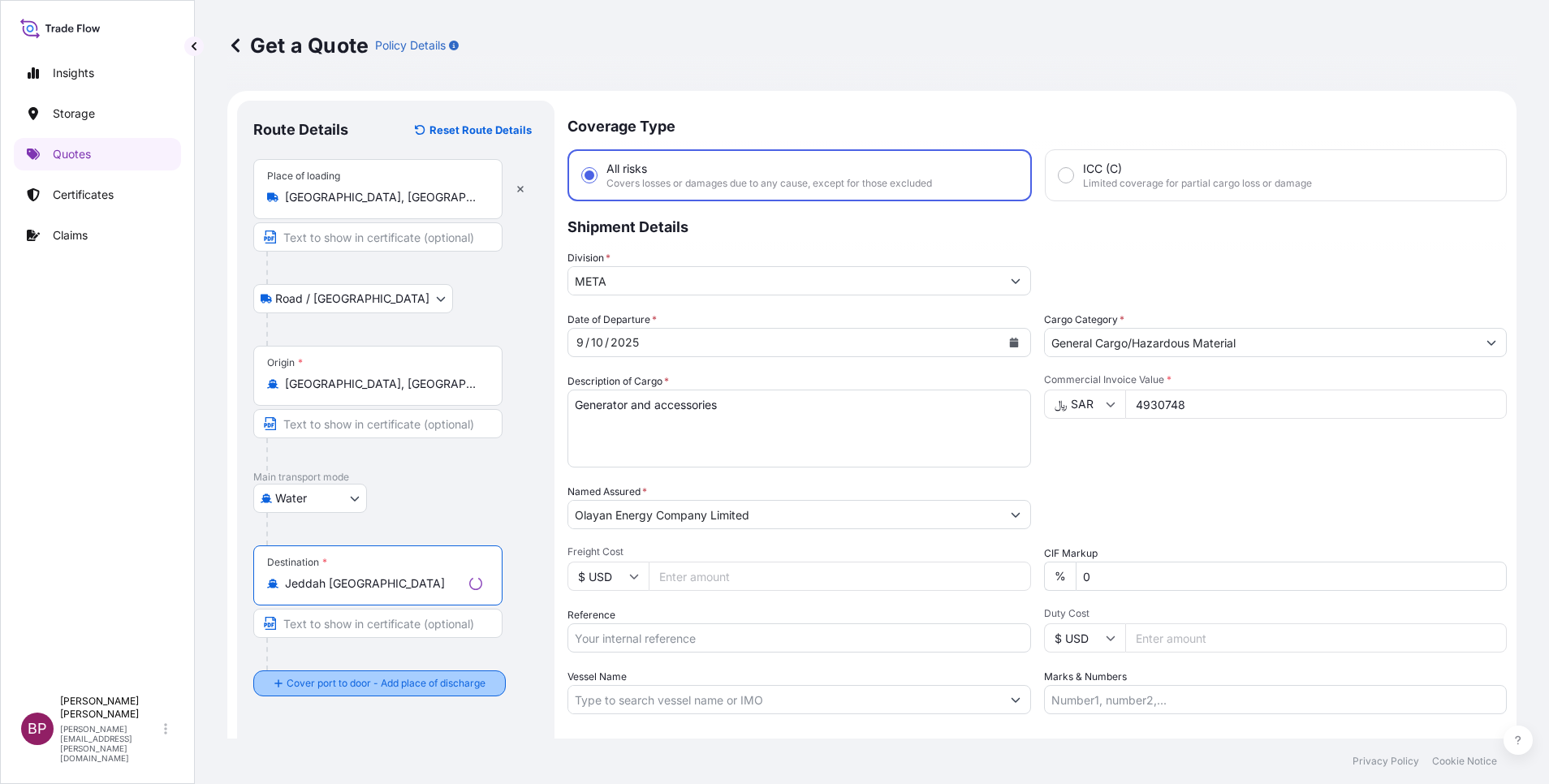
type input "Jeddah [GEOGRAPHIC_DATA]"
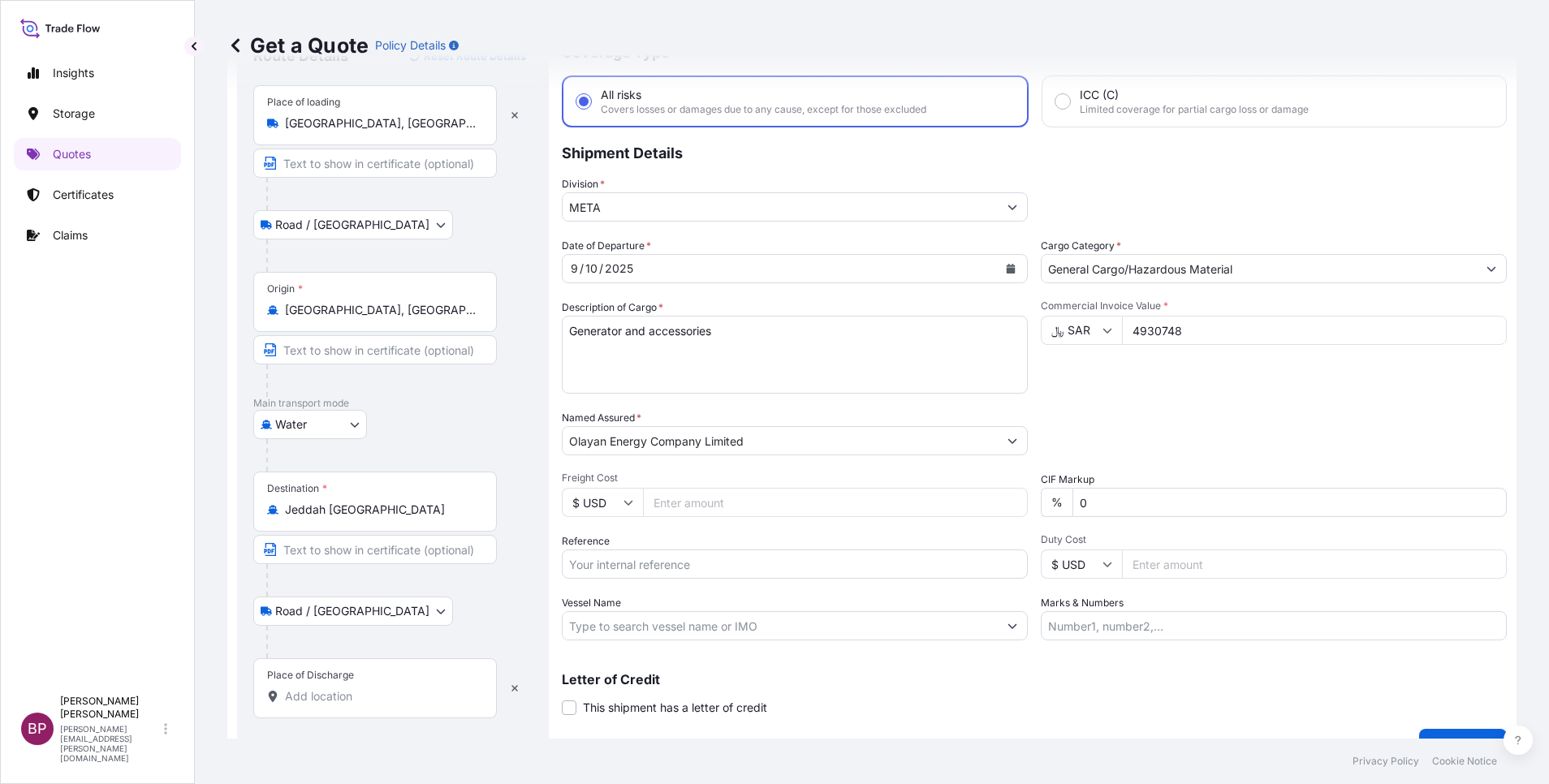
scroll to position [106, 0]
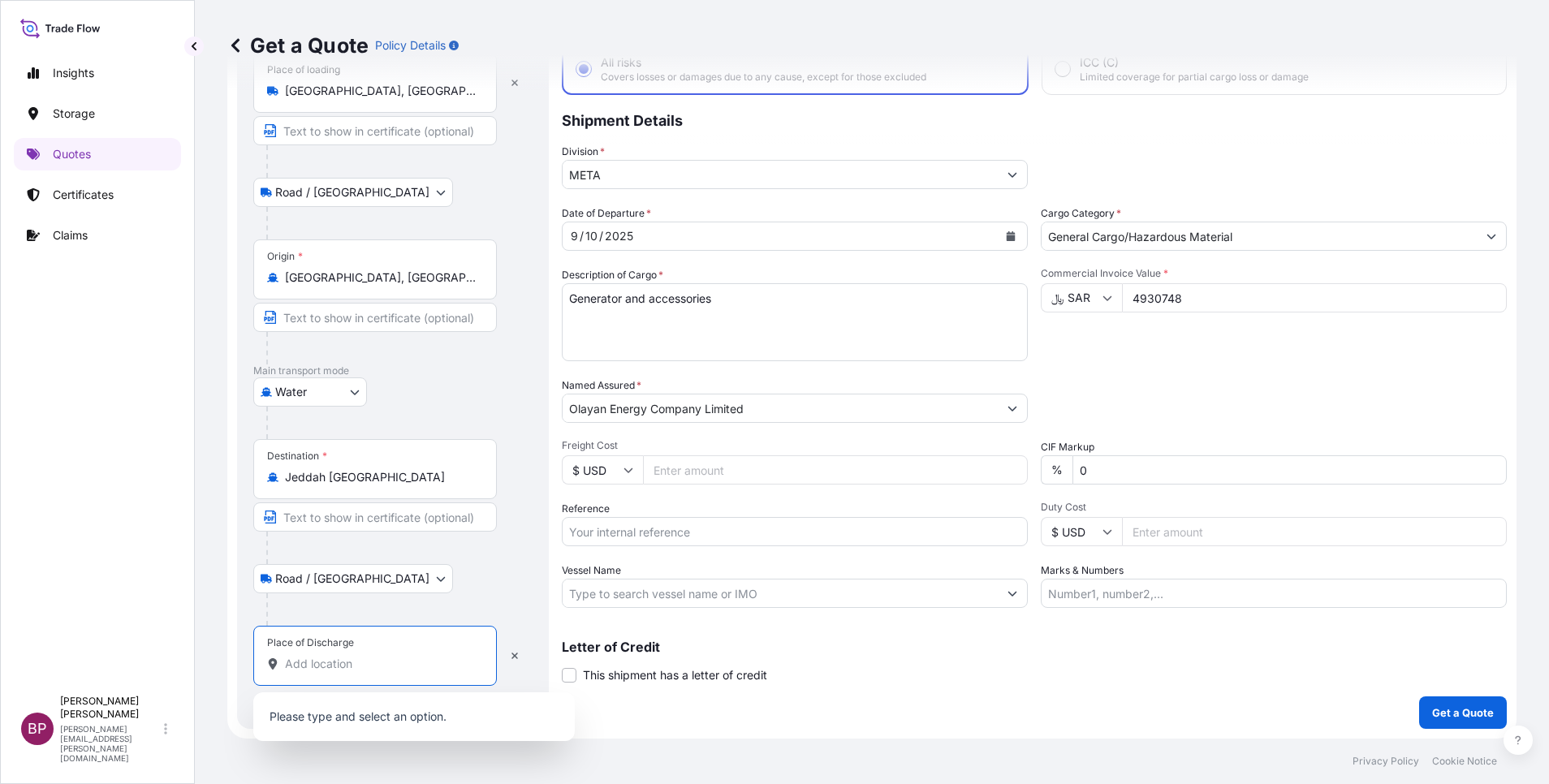
click at [352, 663] on input "Place of Discharge" at bounding box center [381, 663] width 191 height 16
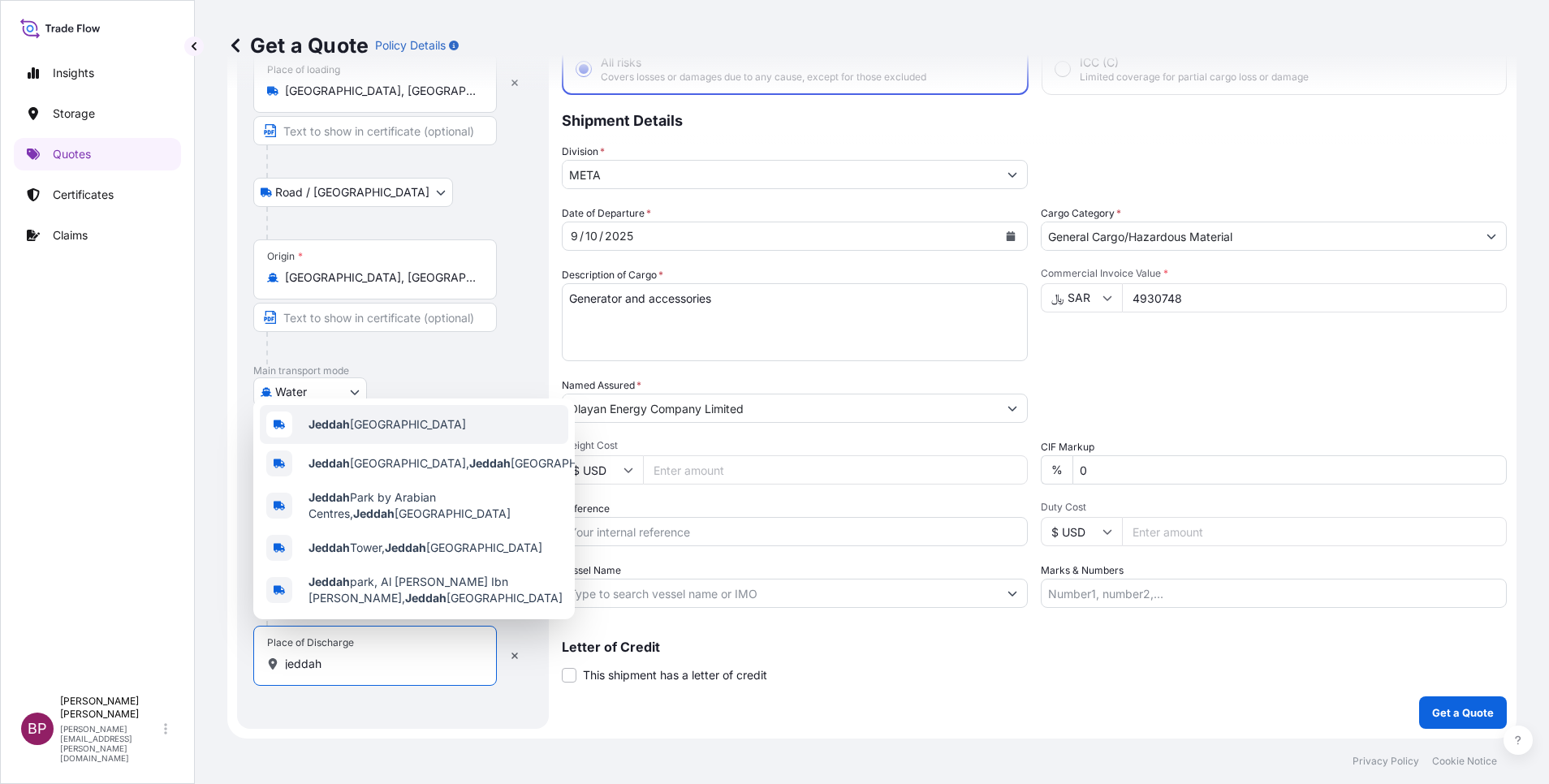
click at [430, 411] on div "Jeddah [GEOGRAPHIC_DATA]" at bounding box center [414, 425] width 308 height 39
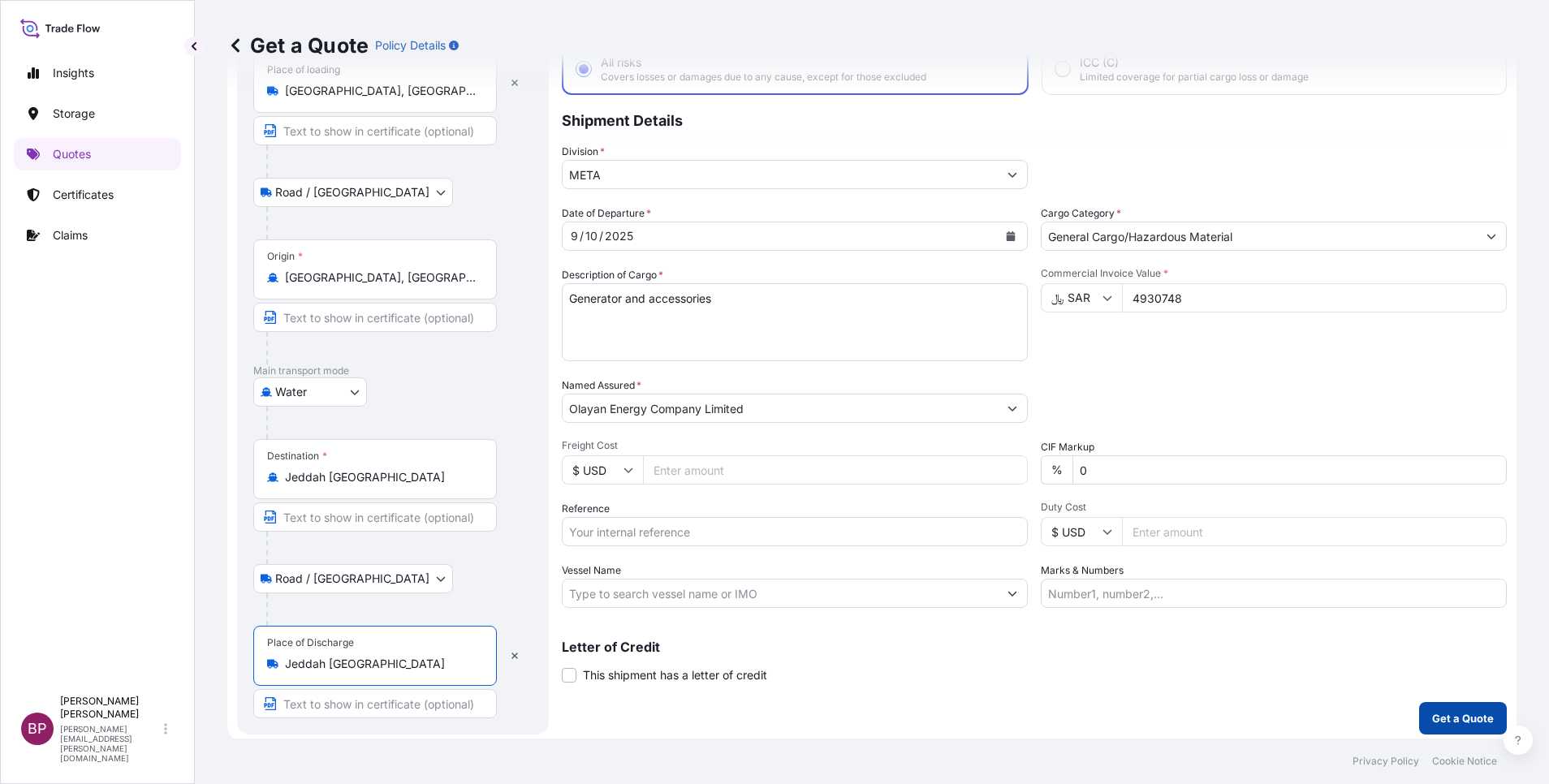
type input "Jeddah [GEOGRAPHIC_DATA]"
click at [1457, 721] on p "Get a Quote" at bounding box center [1462, 718] width 62 height 16
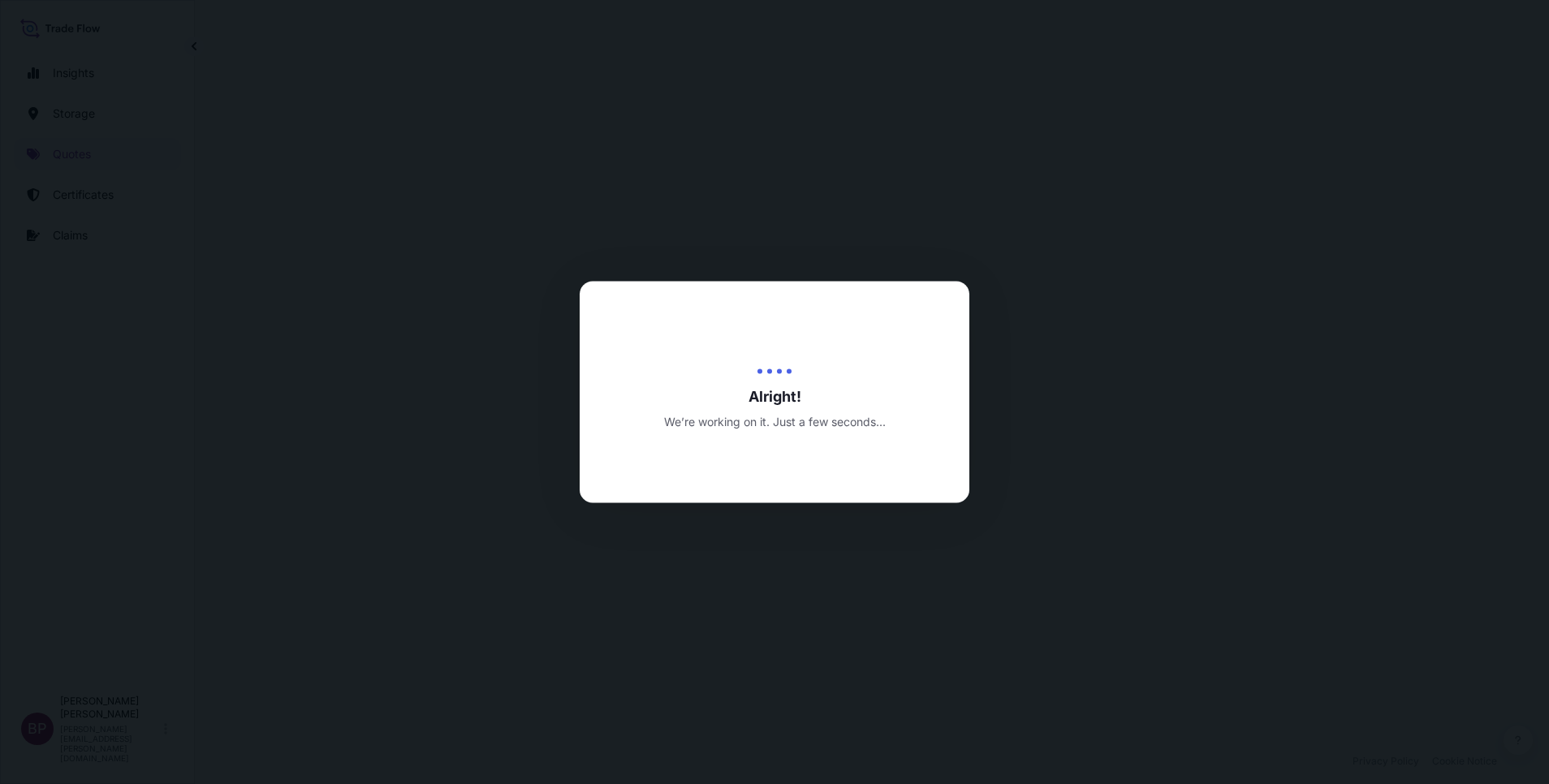
select select "Road / [GEOGRAPHIC_DATA]"
select select "Water"
select select "Road / [GEOGRAPHIC_DATA]"
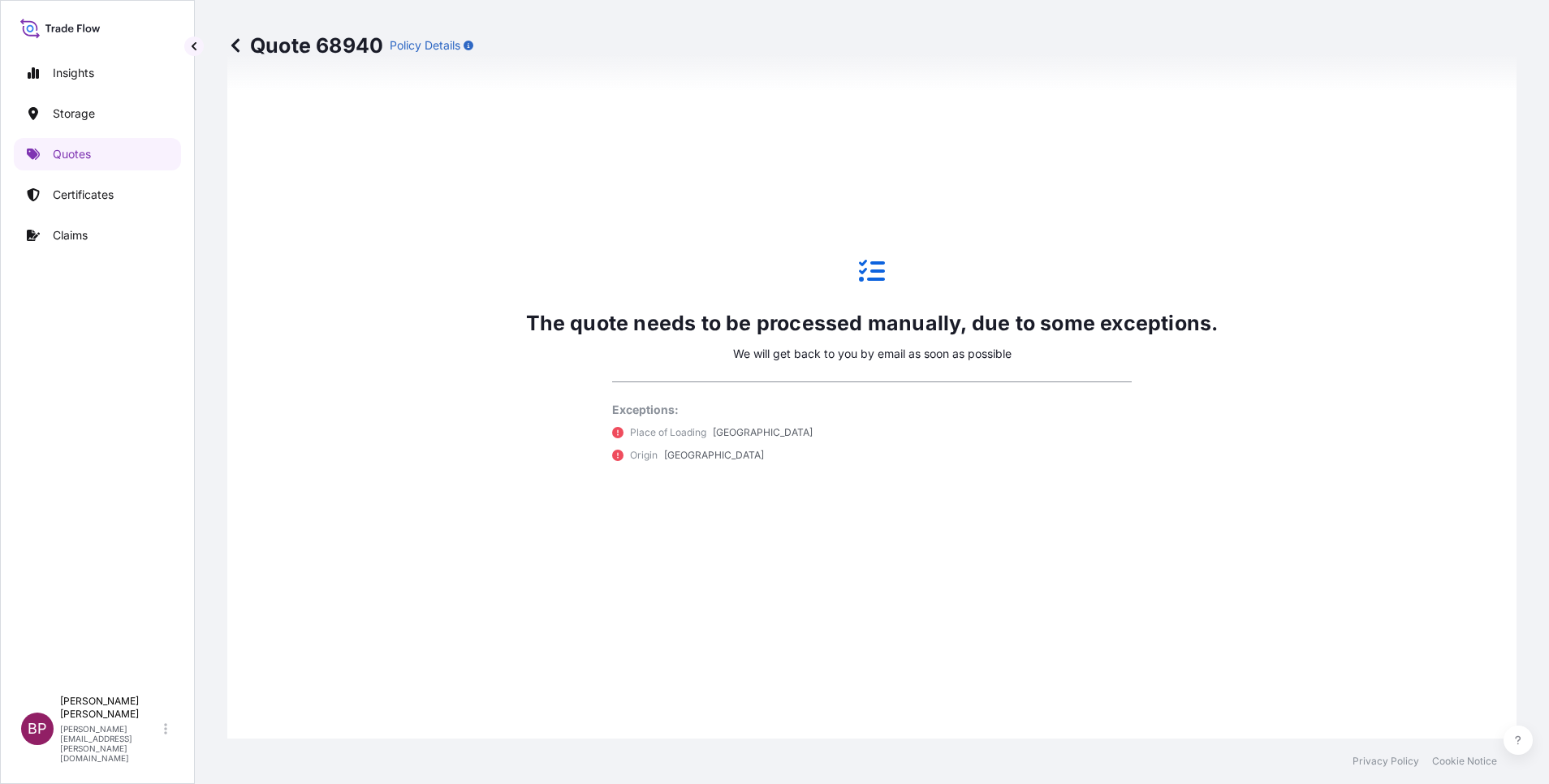
scroll to position [1023, 0]
click at [93, 199] on p "Certificates" at bounding box center [83, 195] width 61 height 16
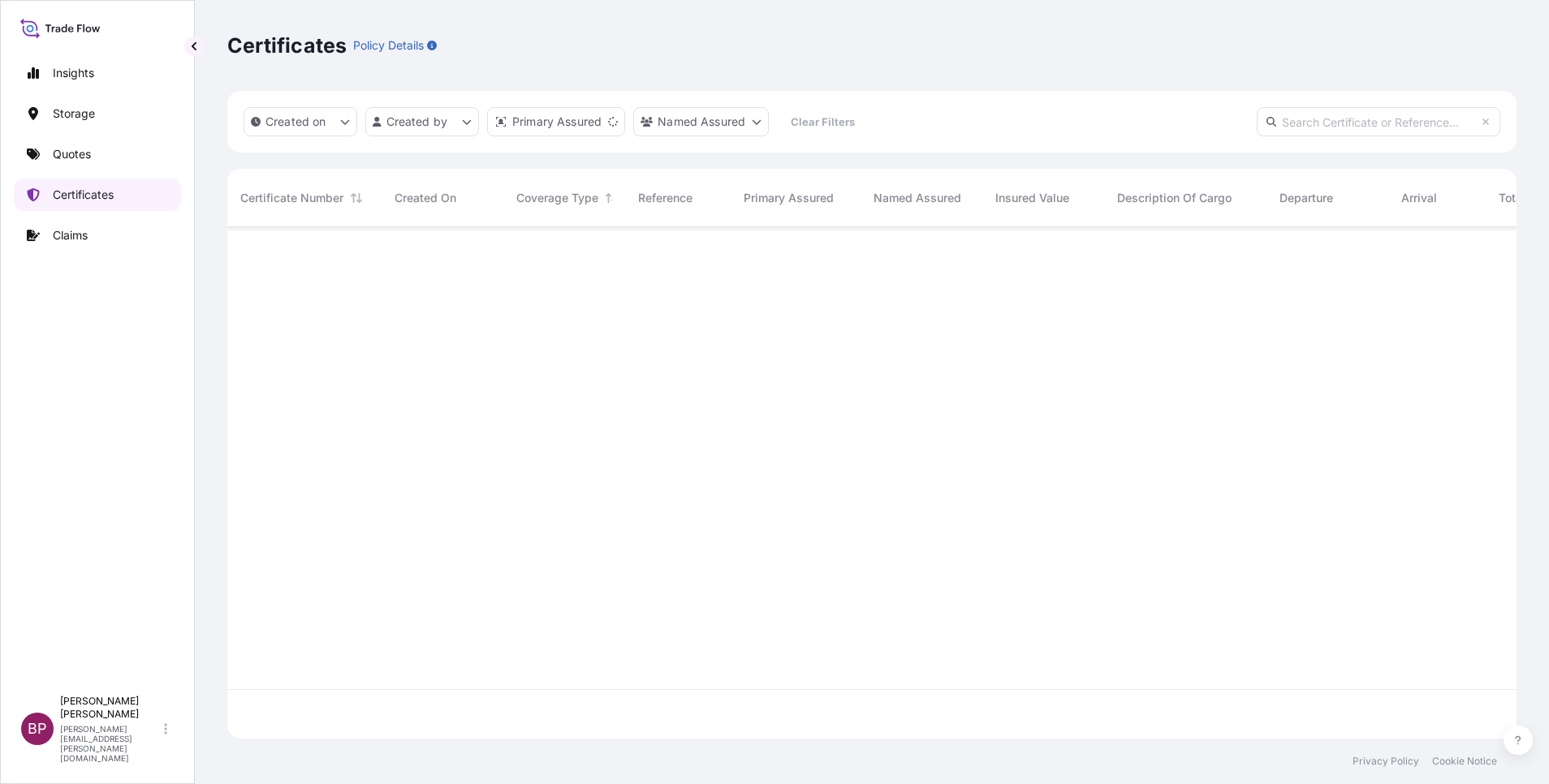
scroll to position [502, 1270]
click at [80, 154] on p "Quotes" at bounding box center [71, 154] width 38 height 16
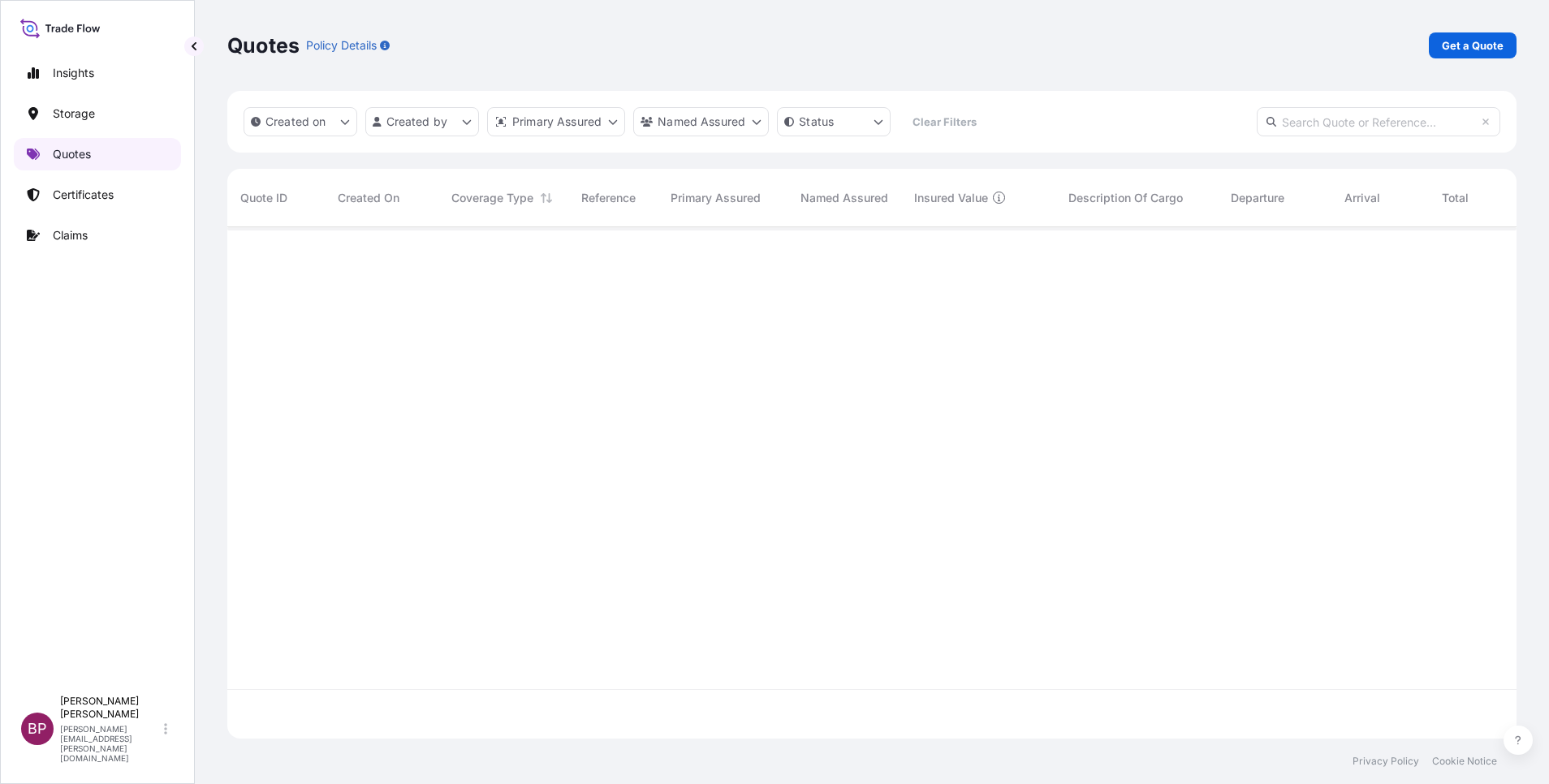
scroll to position [502, 1270]
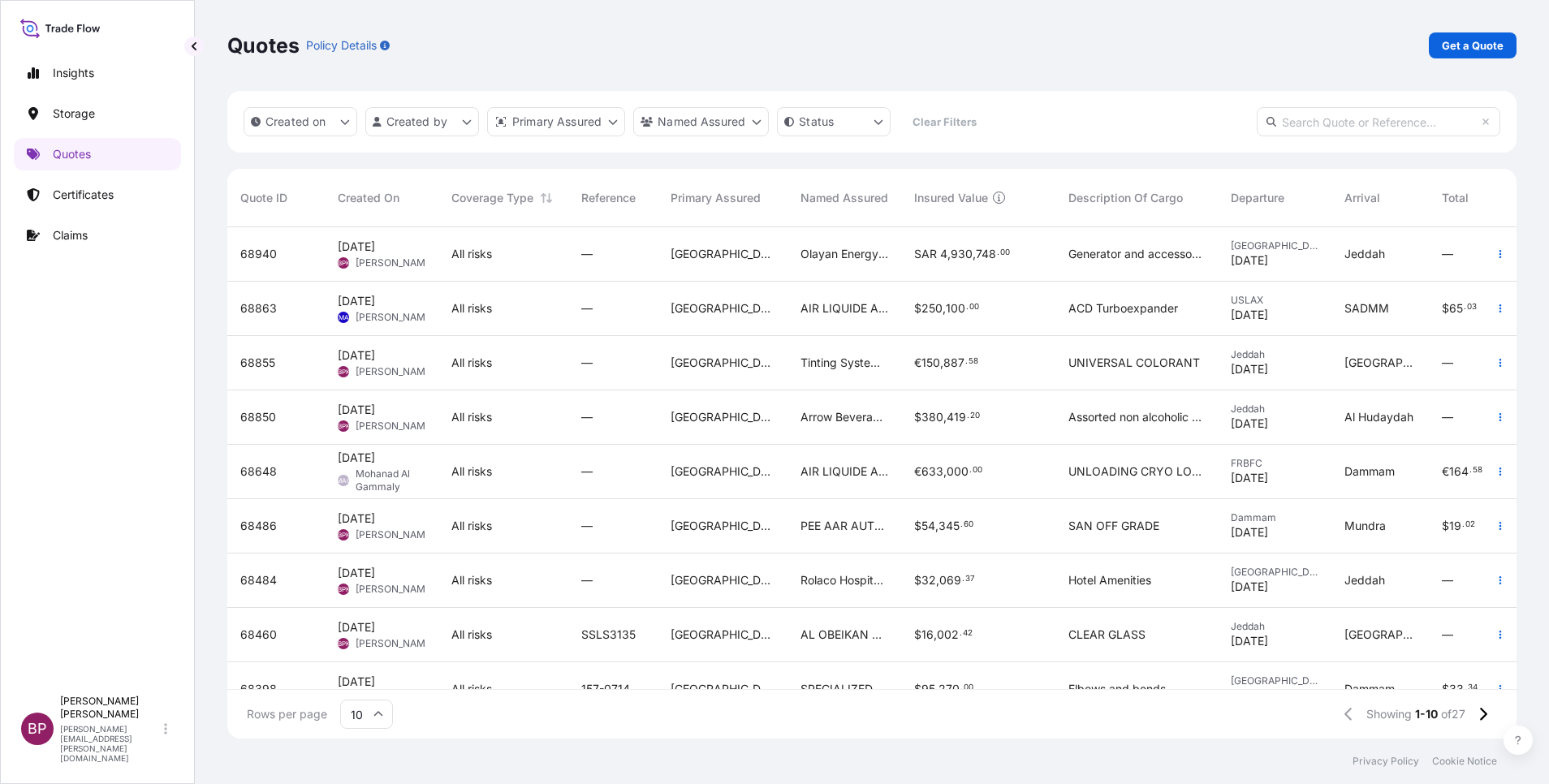
click at [979, 269] on div "SAR 4 , 930 , 748 . 00" at bounding box center [978, 254] width 155 height 54
select select "Road / [GEOGRAPHIC_DATA]"
select select "Water"
select select "Road / [GEOGRAPHIC_DATA]"
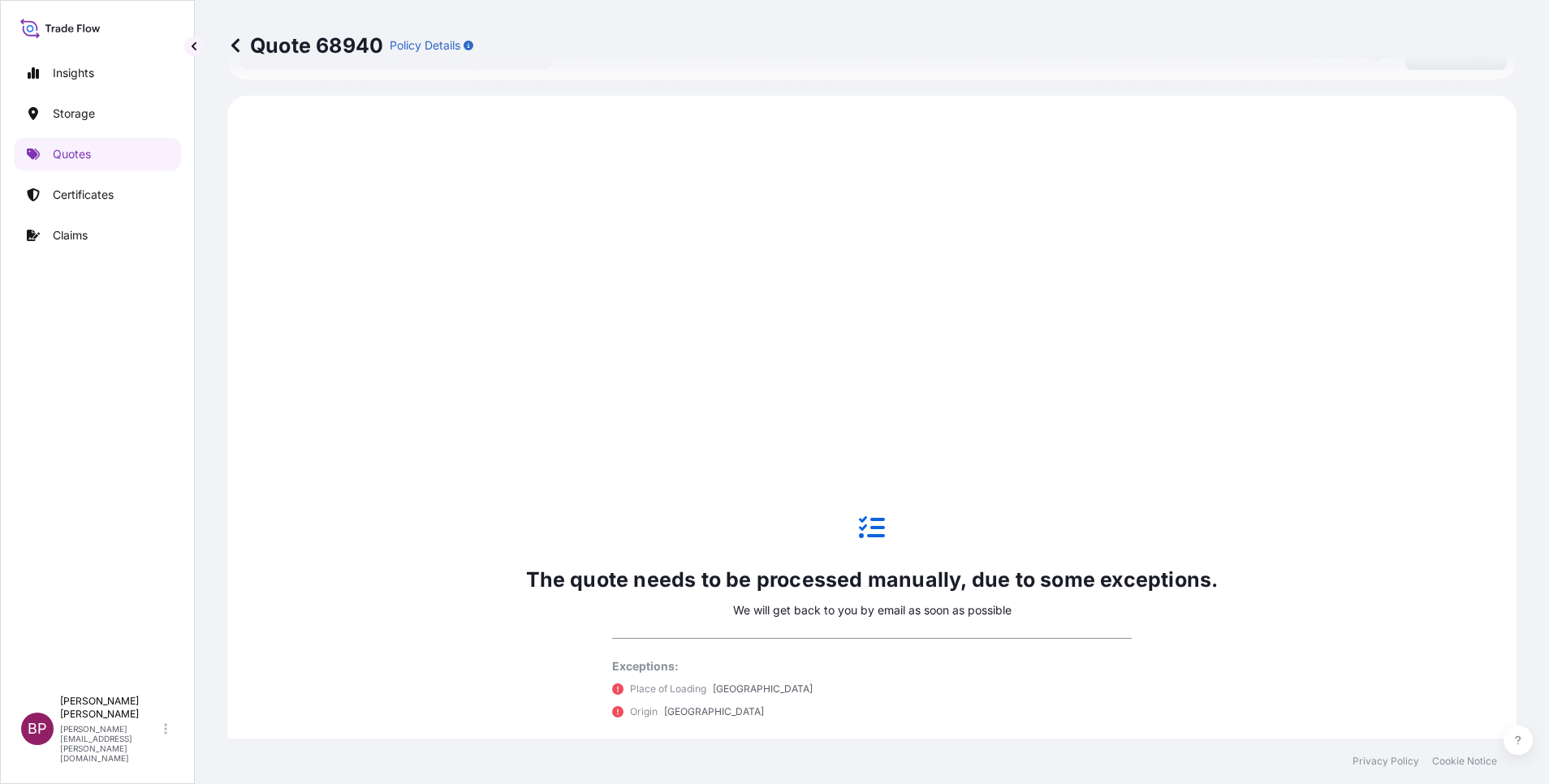
scroll to position [780, 0]
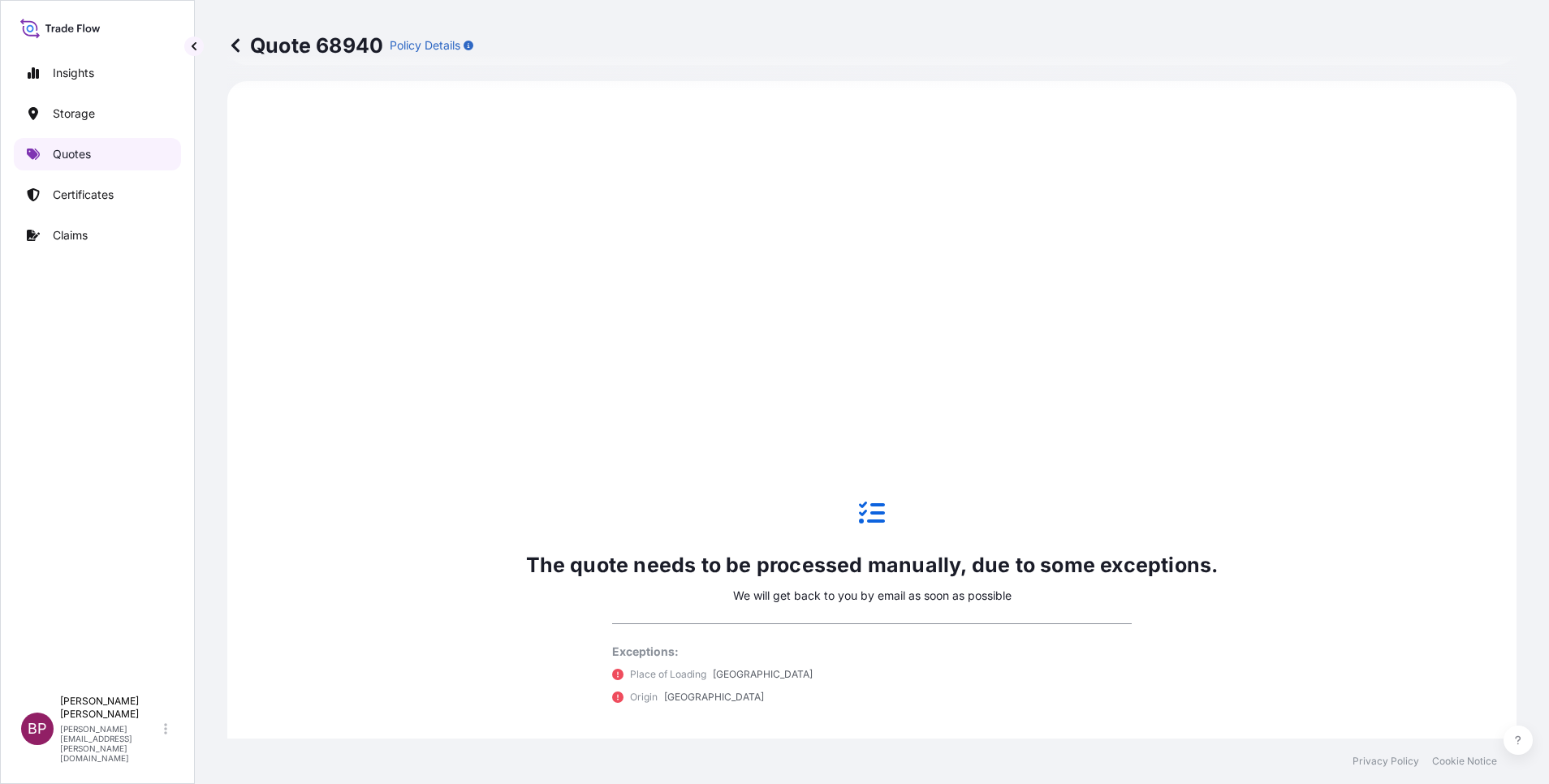
click at [91, 156] on p "Quotes" at bounding box center [71, 154] width 38 height 16
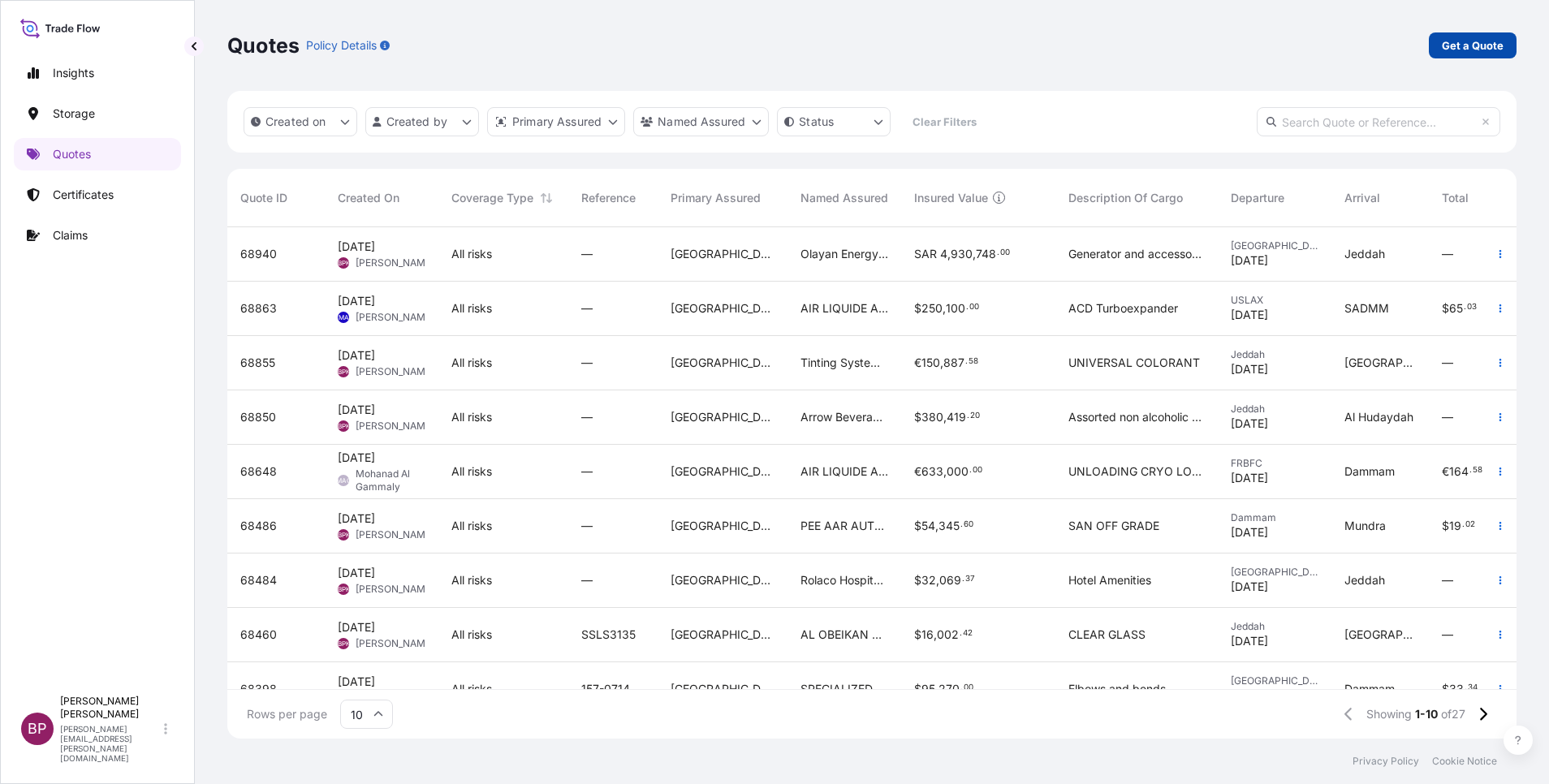
click at [1478, 44] on p "Get a Quote" at bounding box center [1472, 46] width 62 height 16
select select "Water"
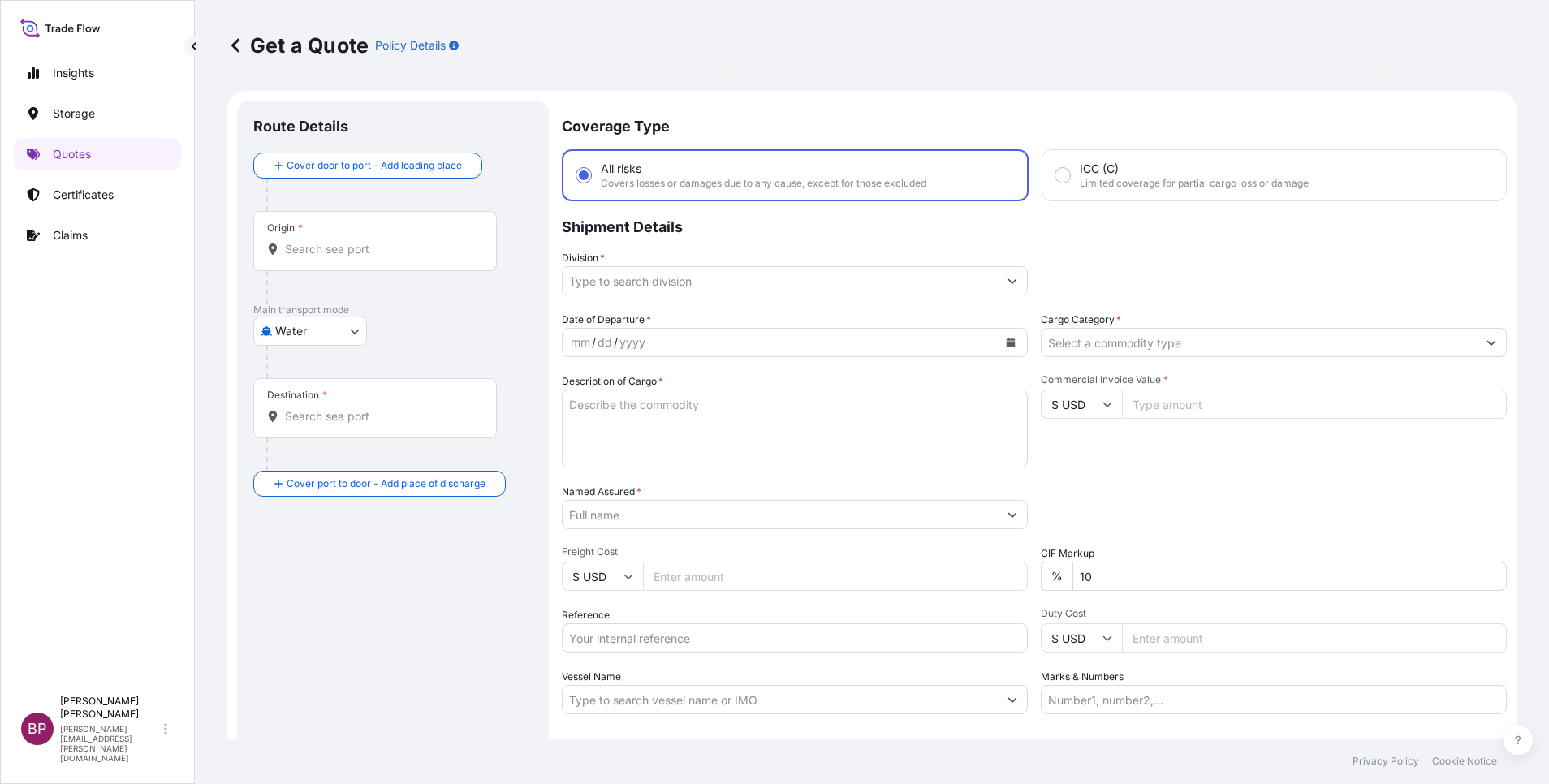
scroll to position [26, 0]
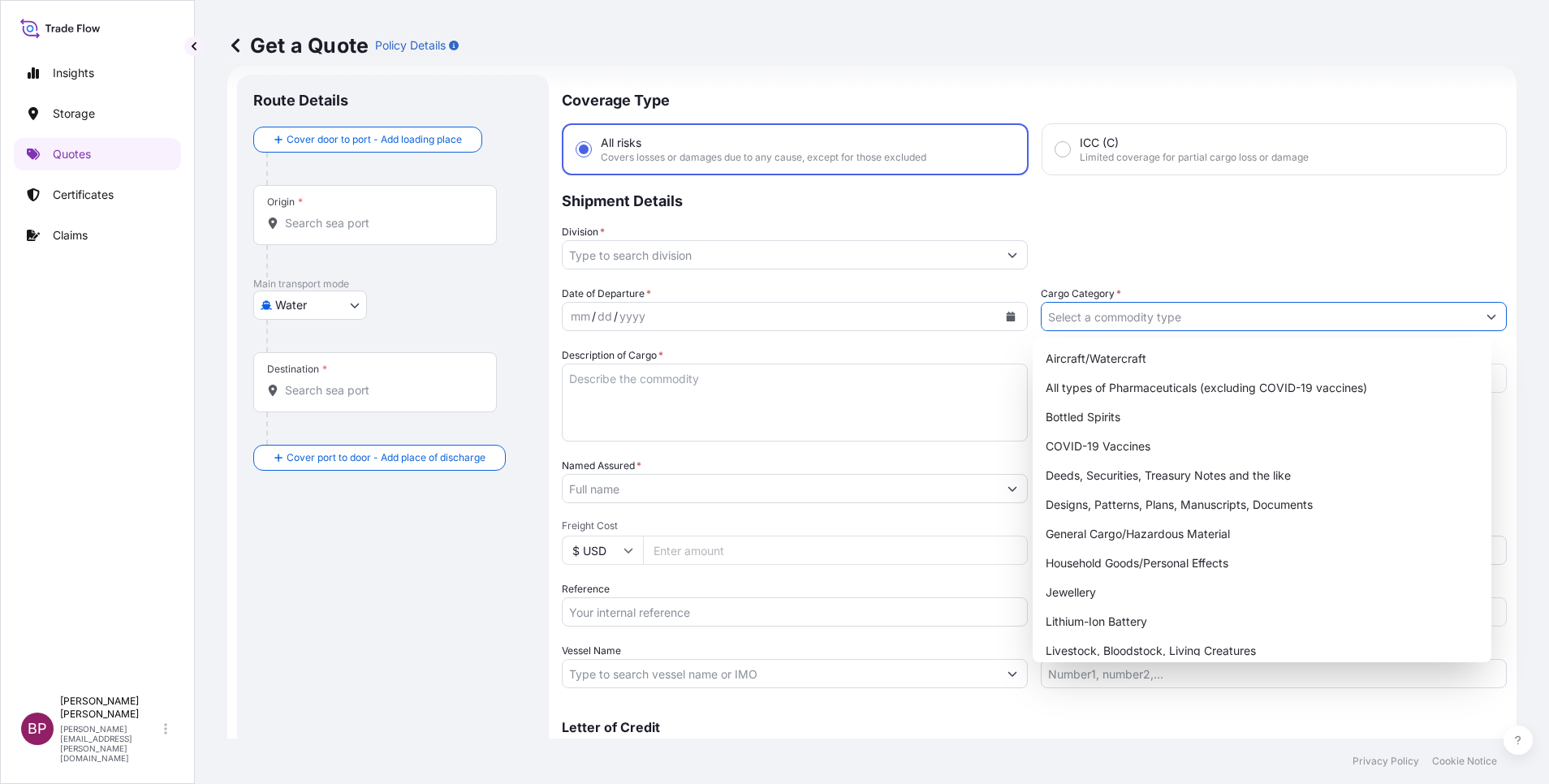
click at [1225, 311] on input "Cargo Category *" at bounding box center [1259, 316] width 435 height 29
click at [1143, 538] on div "General Cargo/Hazardous Material" at bounding box center [1261, 534] width 446 height 29
type input "General Cargo/Hazardous Material"
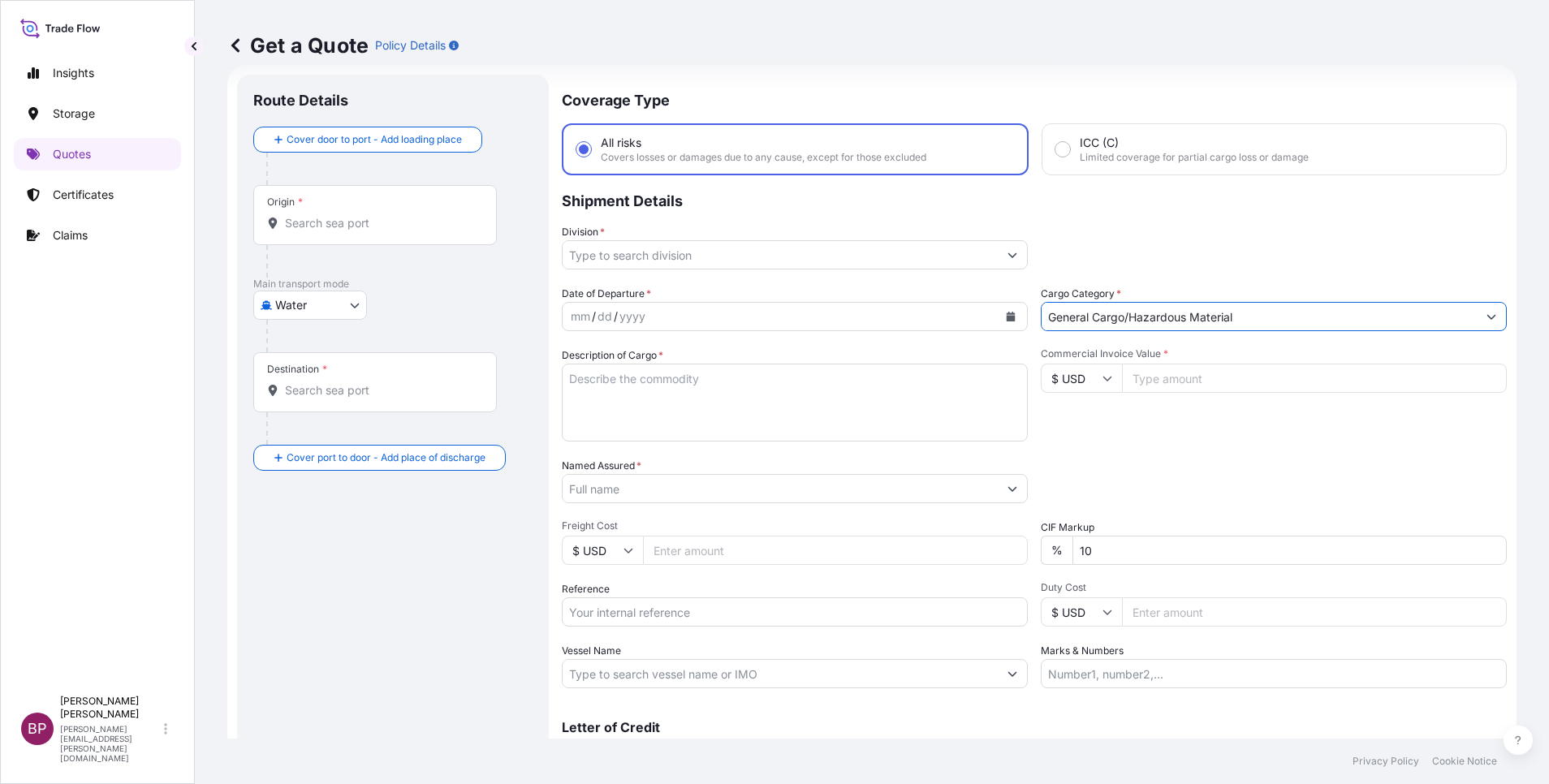
click at [1008, 252] on icon "Show suggestions" at bounding box center [1012, 254] width 10 height 10
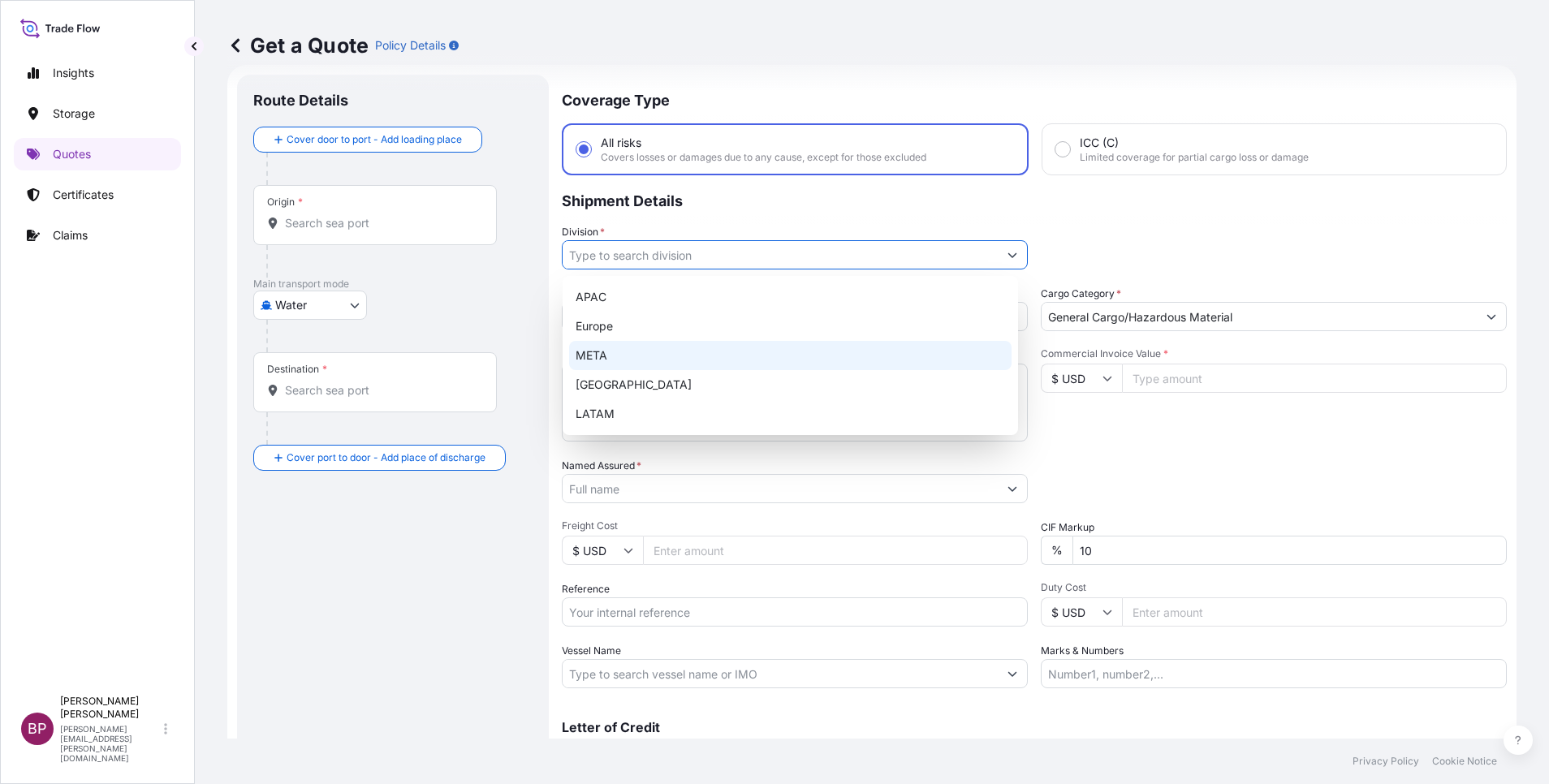
click at [731, 351] on div "META" at bounding box center [790, 355] width 442 height 29
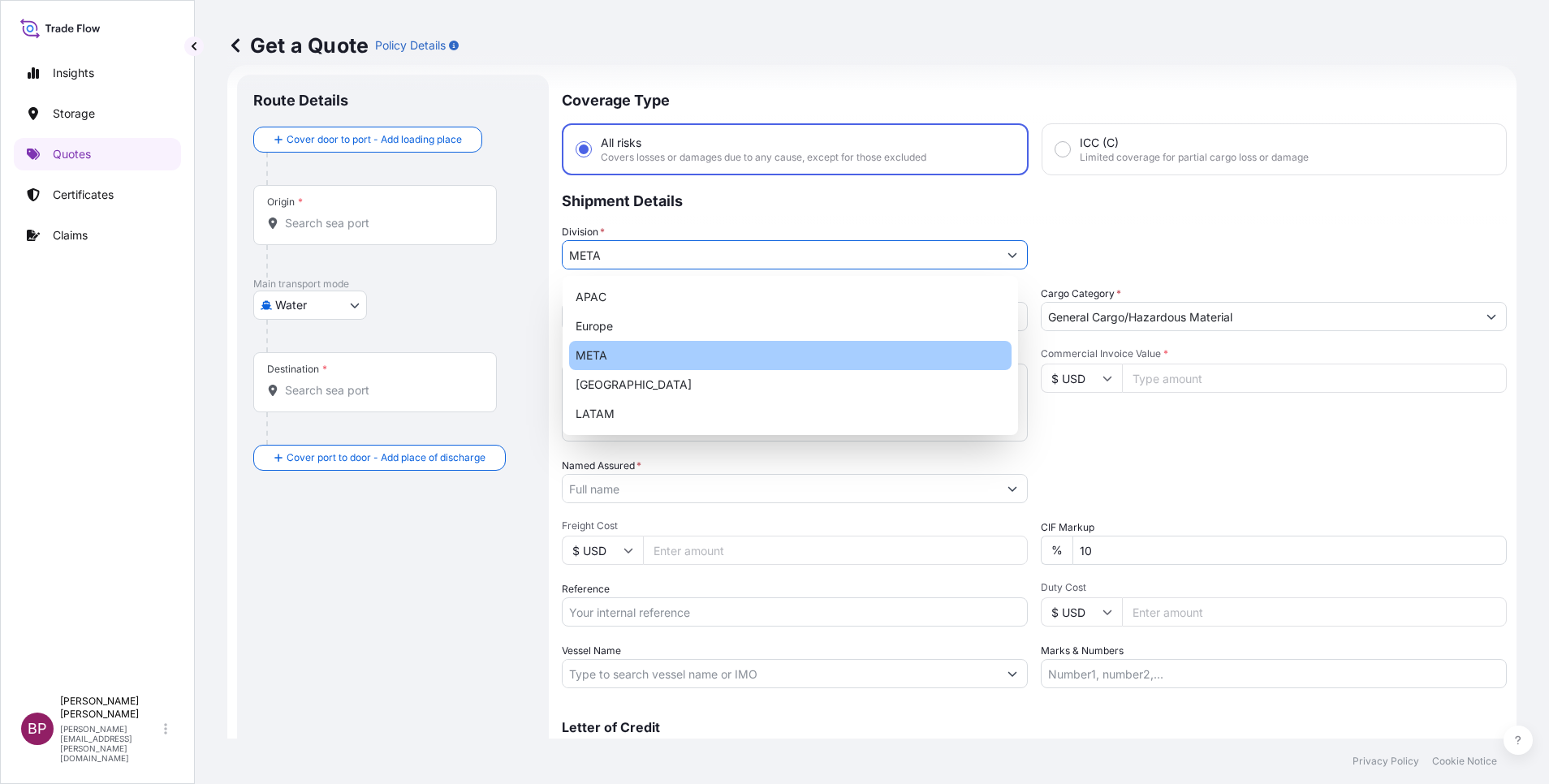
type input "META"
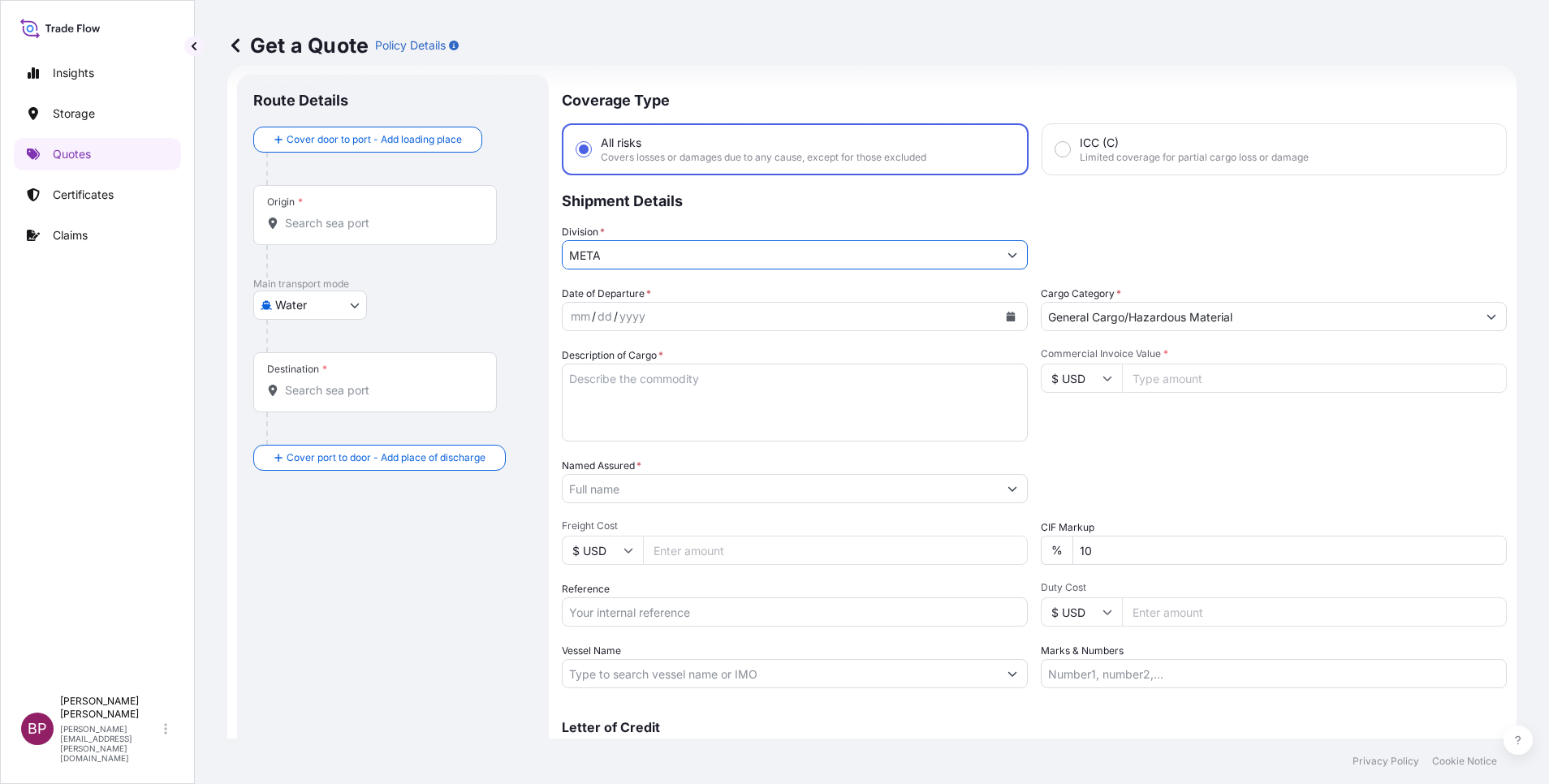
drag, startPoint x: 1190, startPoint y: 388, endPoint x: 1178, endPoint y: 563, distance: 175.4
click at [1190, 385] on input "Commercial Invoice Value *" at bounding box center [1314, 378] width 385 height 29
paste input "71380"
type input "71380"
drag, startPoint x: 1121, startPoint y: 556, endPoint x: 809, endPoint y: 524, distance: 313.6
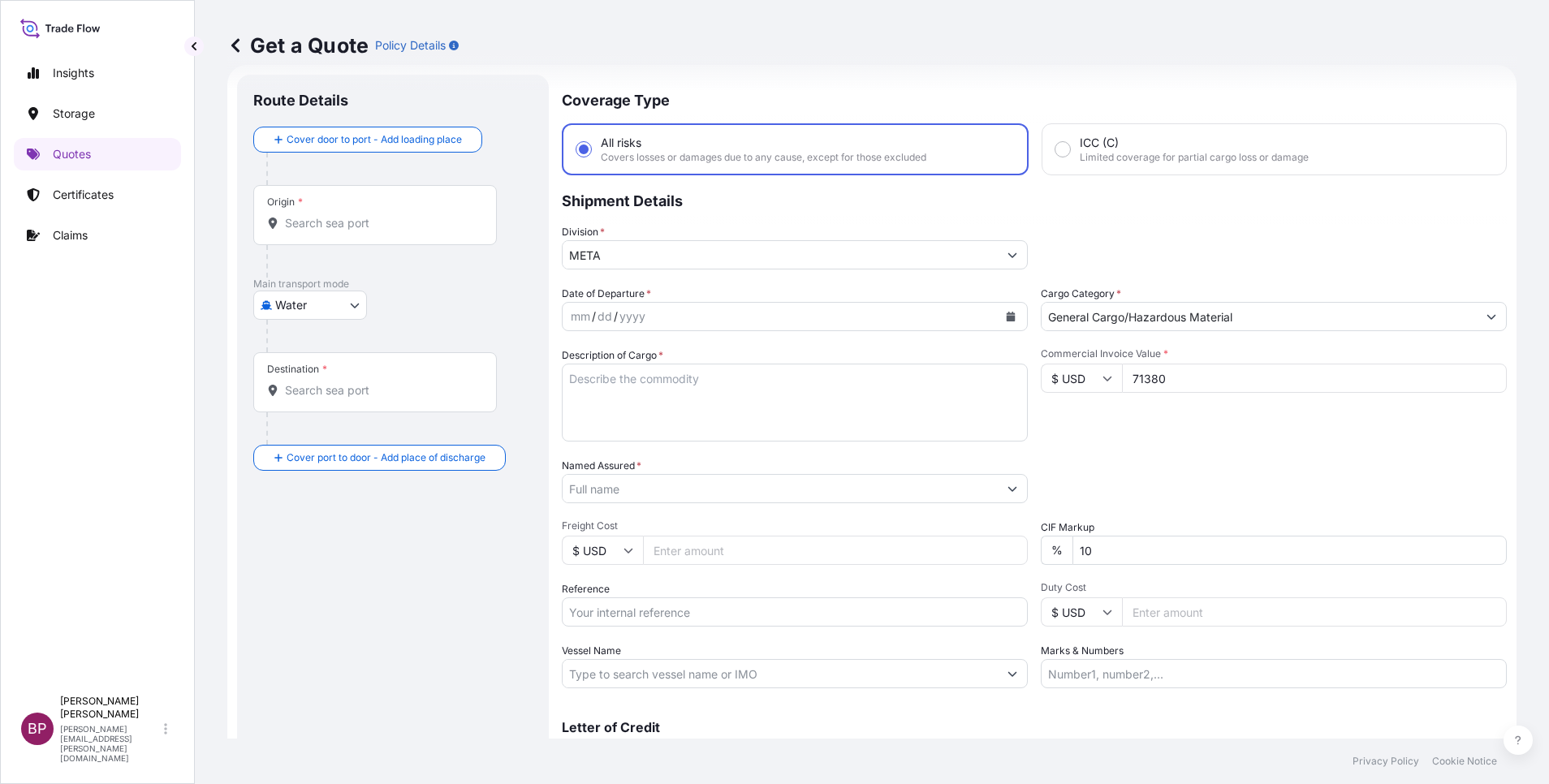
click at [814, 524] on div "Date of Departure * mm / dd / yyyy Cargo Category * General Cargo/Hazardous Mat…" at bounding box center [1034, 487] width 945 height 403
type input "0"
click at [1166, 462] on div "Packing Category Type to search a container mode Please select a primary mode o…" at bounding box center [1274, 480] width 466 height 46
click at [722, 489] on input "Named Assured *" at bounding box center [775, 488] width 426 height 29
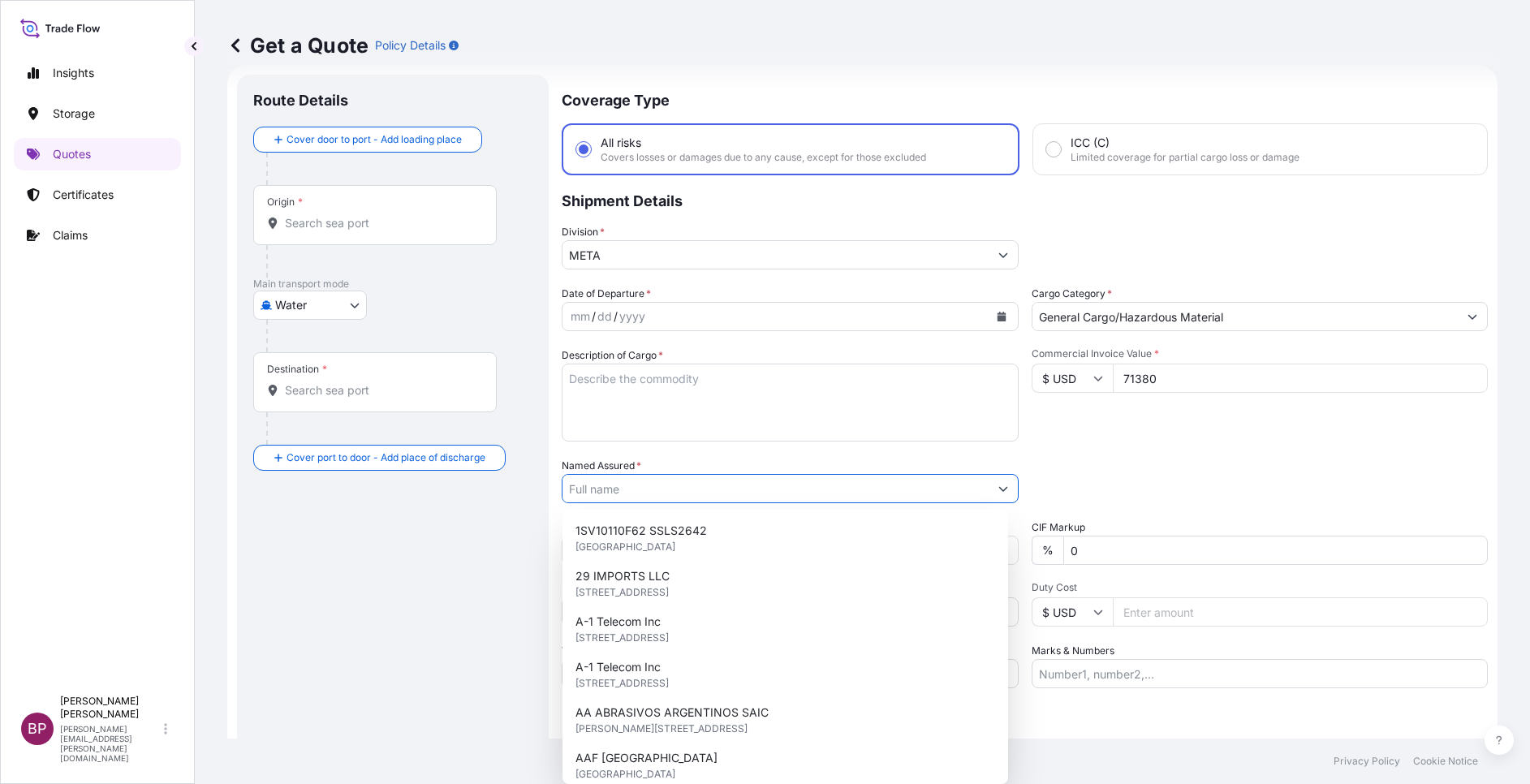
paste input "DALLAH TRANE MANUFACTURING"
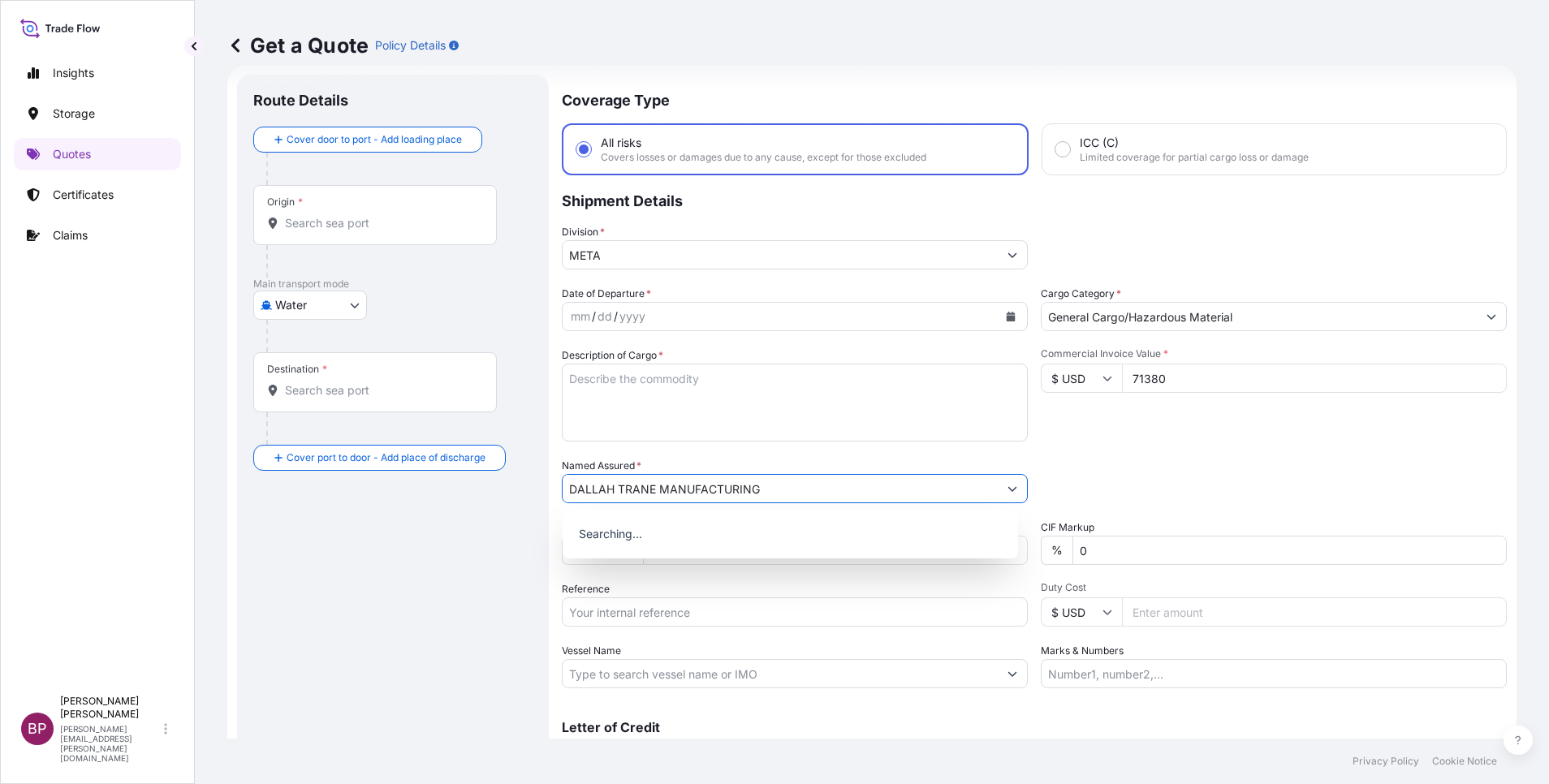
type input "DALLAH TRANE MANUFACTURING"
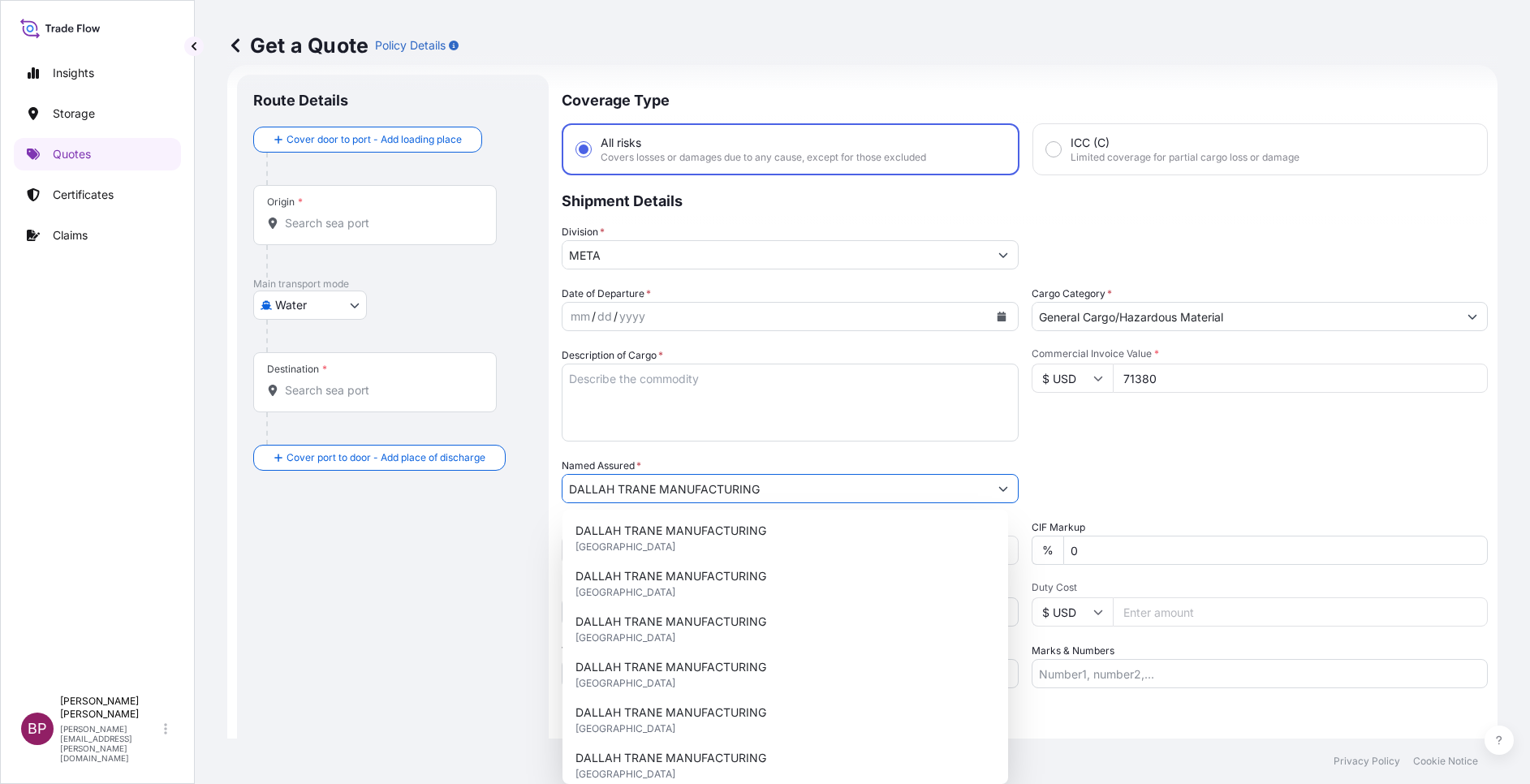
click at [773, 398] on textarea "Description of Cargo *" at bounding box center [790, 402] width 457 height 78
paste textarea "COPPER TUBE/HEATERS/WIRE"
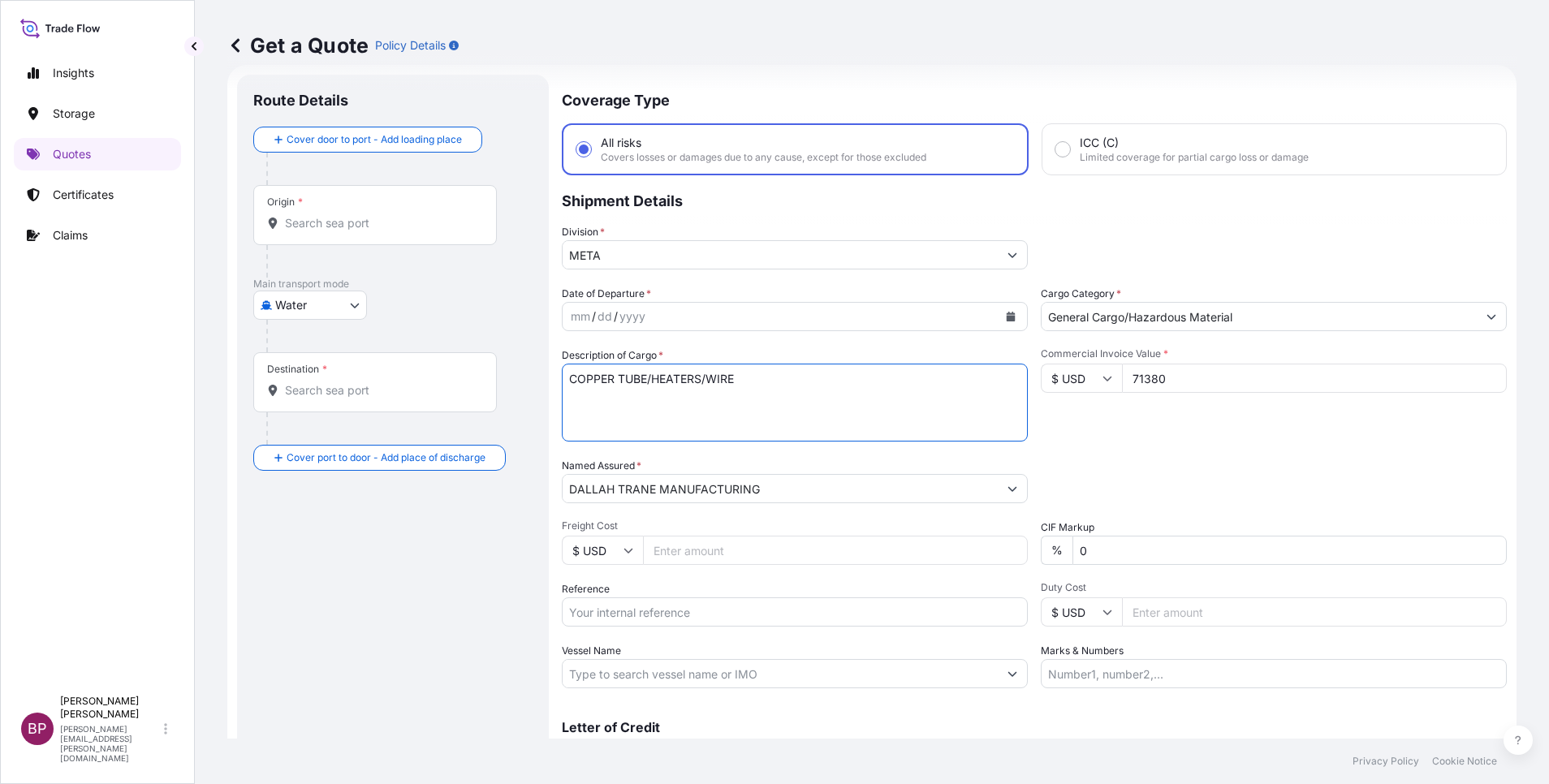
type textarea "COPPER TUBE/HEATERS/WIRE"
click at [1007, 320] on icon "Calendar" at bounding box center [1011, 316] width 9 height 10
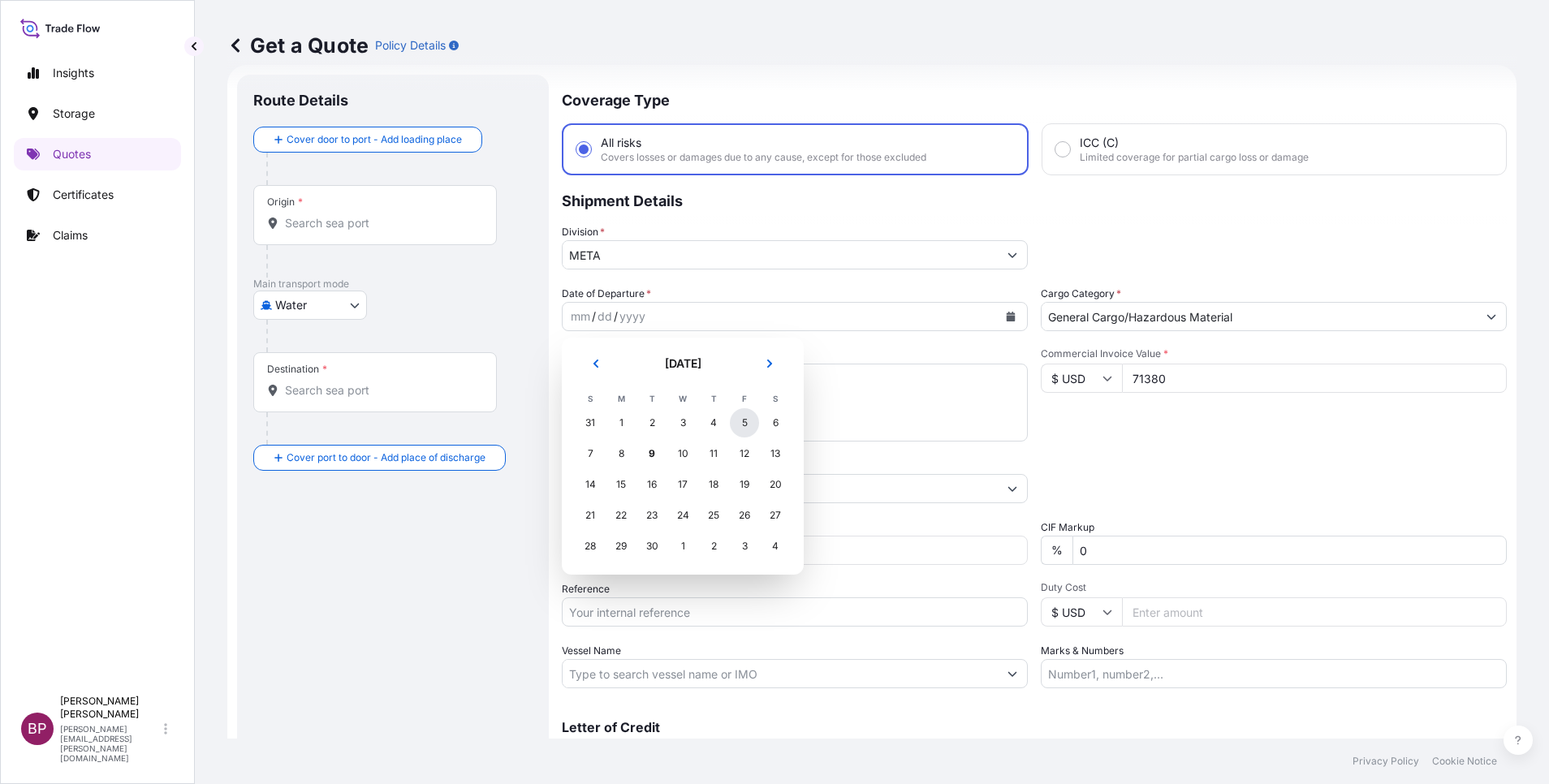
click at [749, 422] on div "5" at bounding box center [744, 422] width 29 height 29
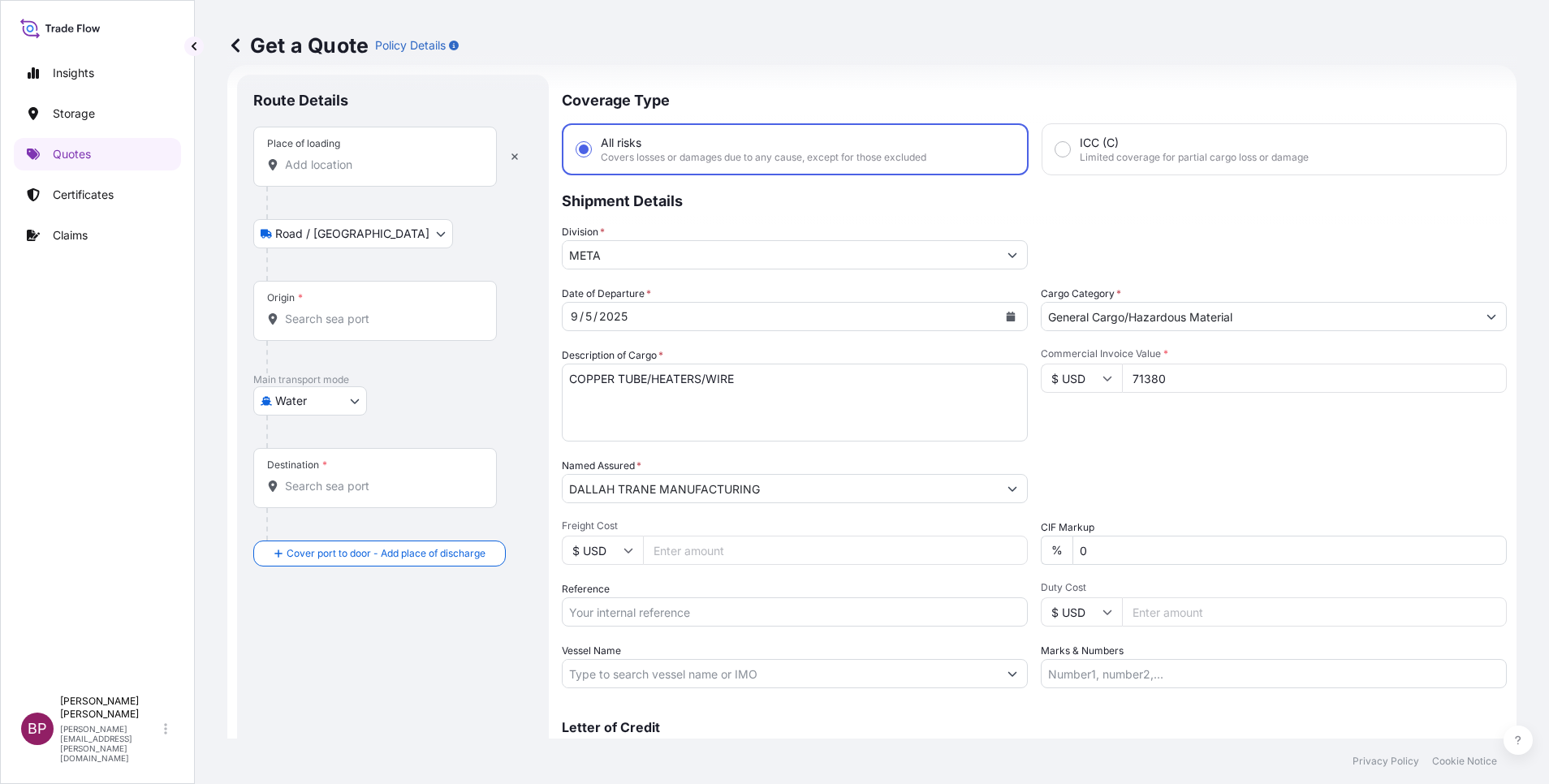
click at [375, 175] on div "Place of loading" at bounding box center [375, 156] width 244 height 60
click at [375, 173] on input "Place of loading" at bounding box center [381, 164] width 191 height 16
paste input "NINGBO"
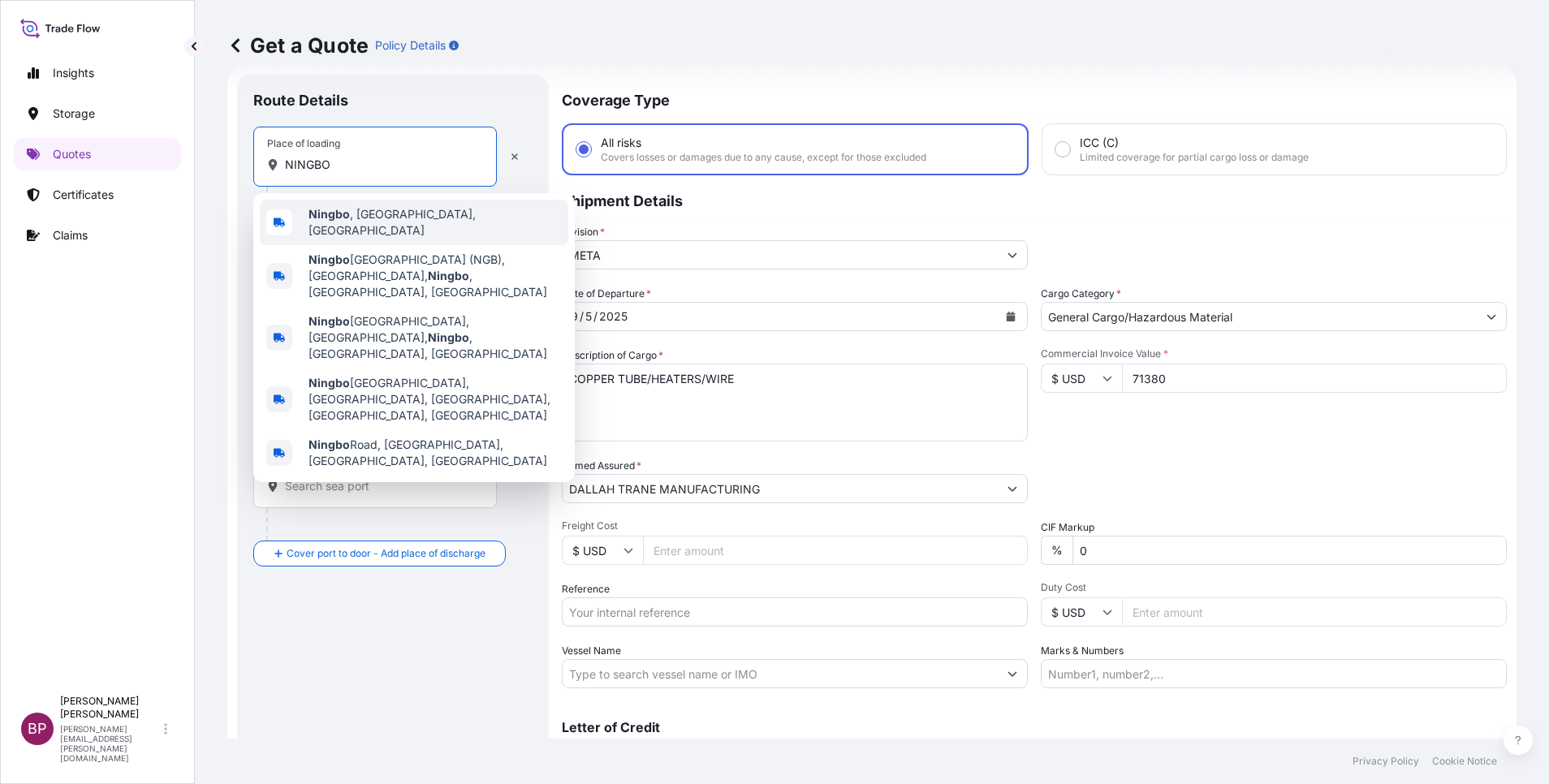
click at [373, 221] on span "[GEOGRAPHIC_DATA] , [GEOGRAPHIC_DATA], [GEOGRAPHIC_DATA]" at bounding box center [435, 222] width 254 height 32
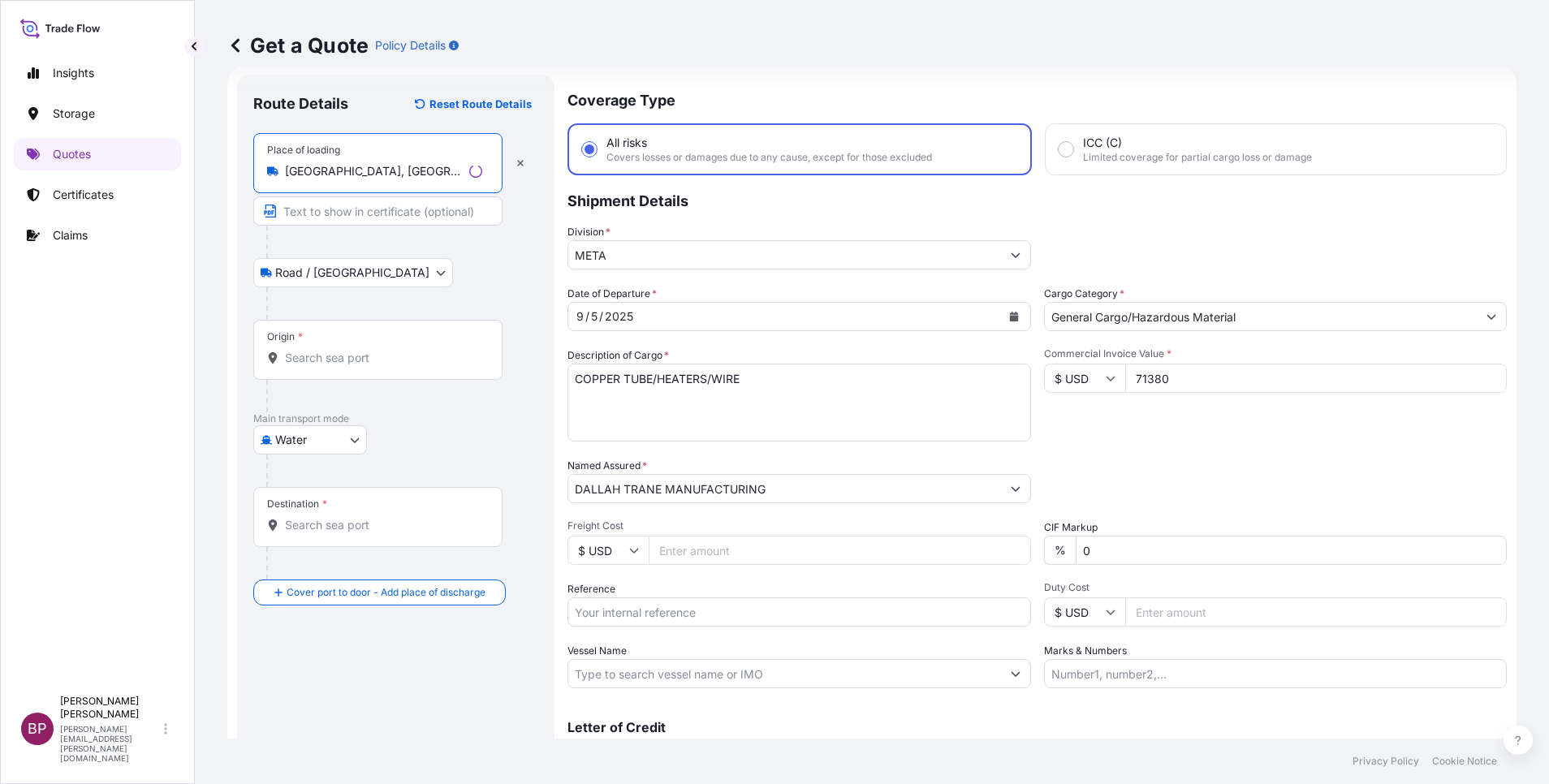
type input "[GEOGRAPHIC_DATA], [GEOGRAPHIC_DATA], [GEOGRAPHIC_DATA]"
click at [363, 353] on input "Origin *" at bounding box center [383, 358] width 197 height 16
paste input "NINGBO"
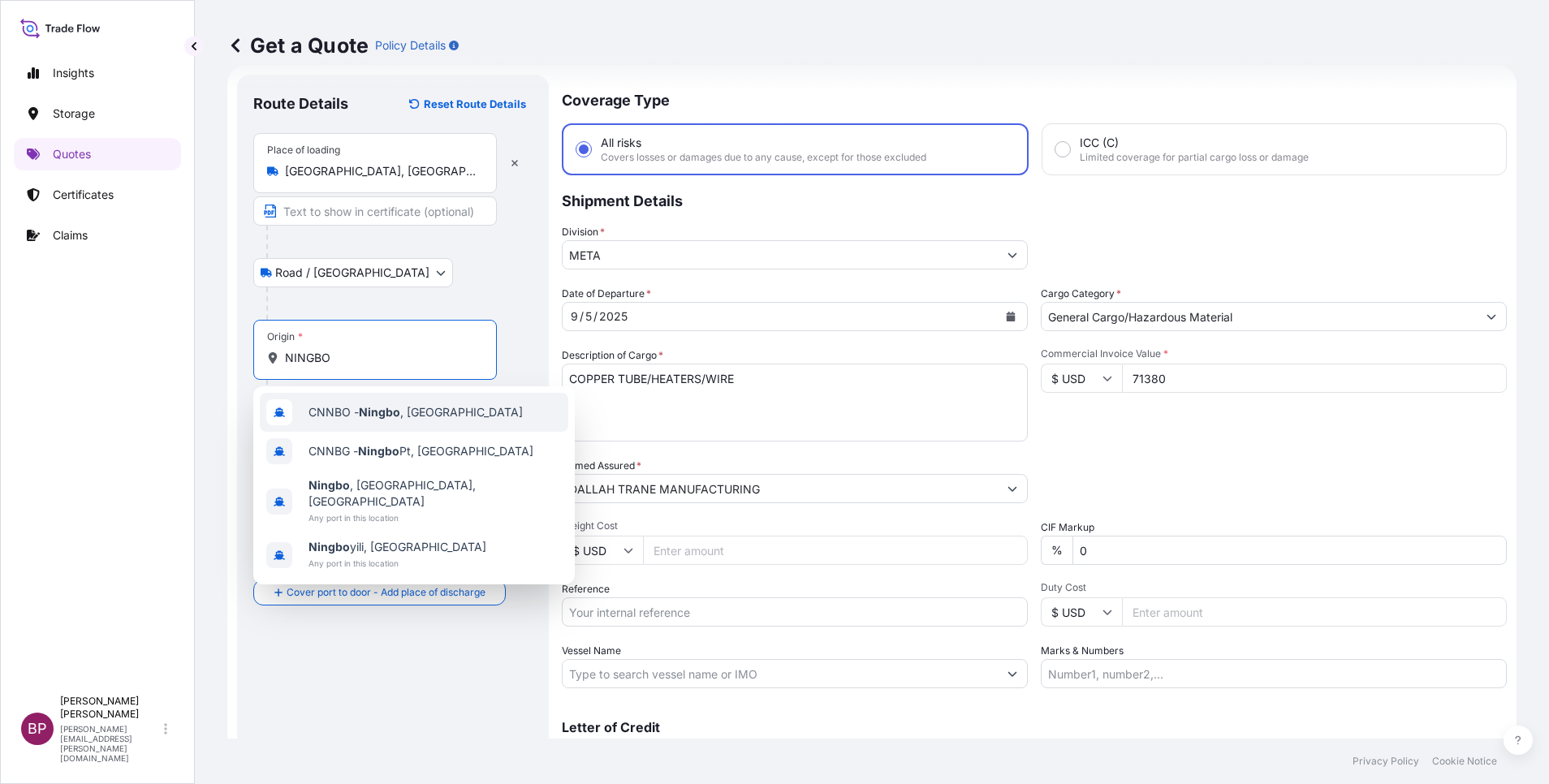
click at [389, 421] on div "CNNBO - Ningbo , [GEOGRAPHIC_DATA]" at bounding box center [414, 413] width 308 height 39
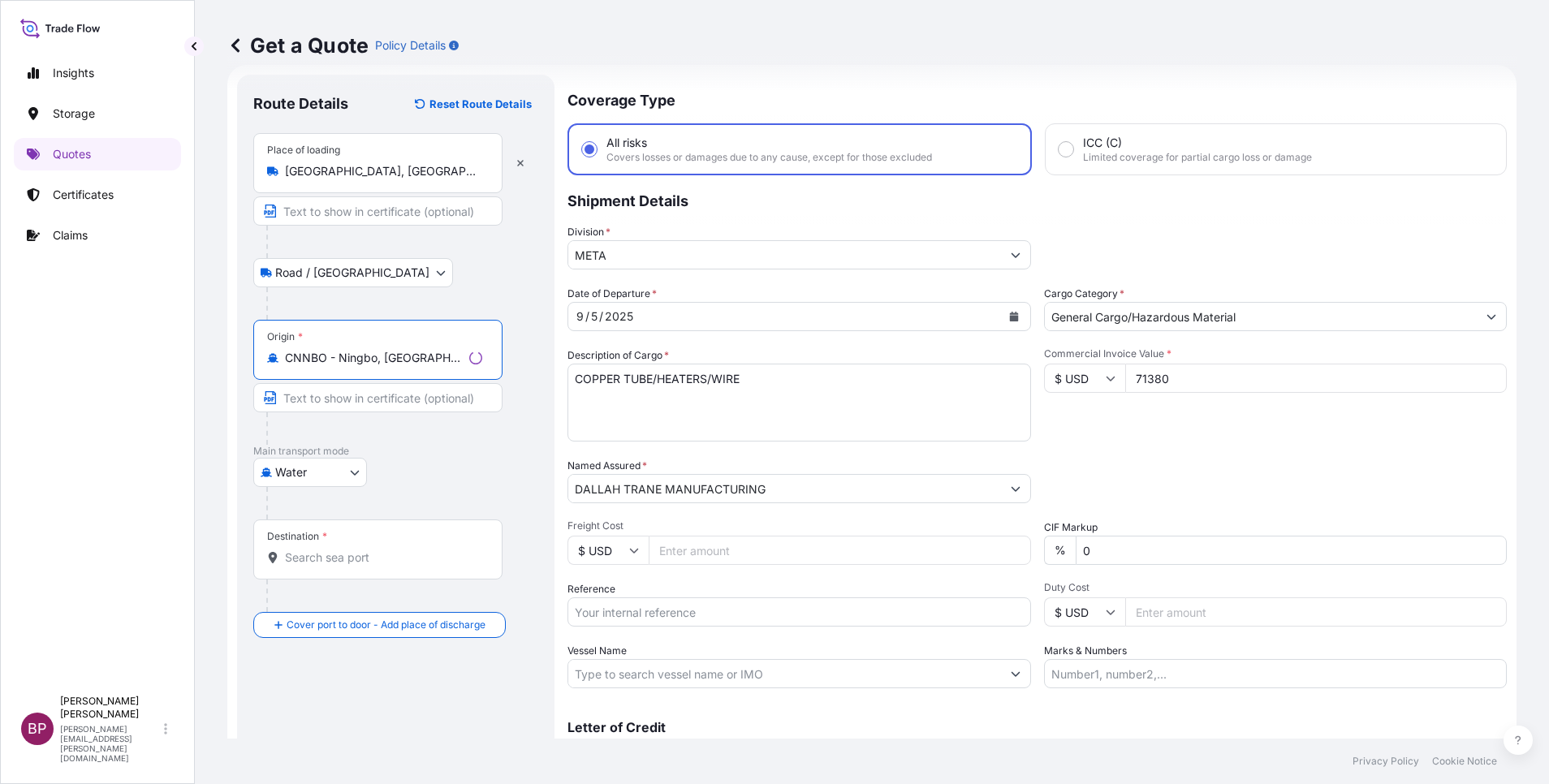
type input "CNNBO - Ningbo, [GEOGRAPHIC_DATA]"
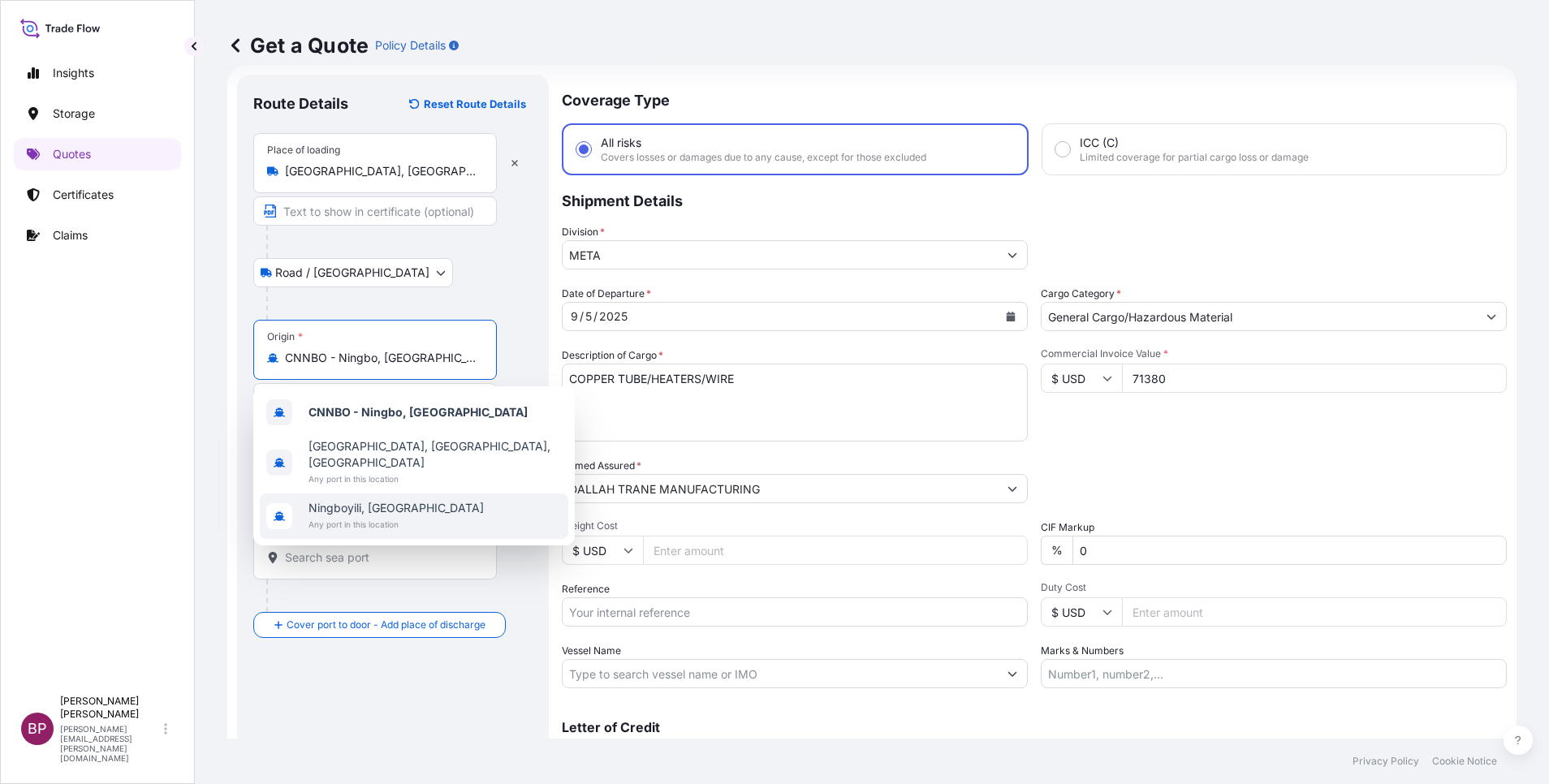
click at [391, 547] on div "Destination *" at bounding box center [375, 549] width 244 height 60
click at [391, 549] on input "Destination *" at bounding box center [381, 557] width 191 height 16
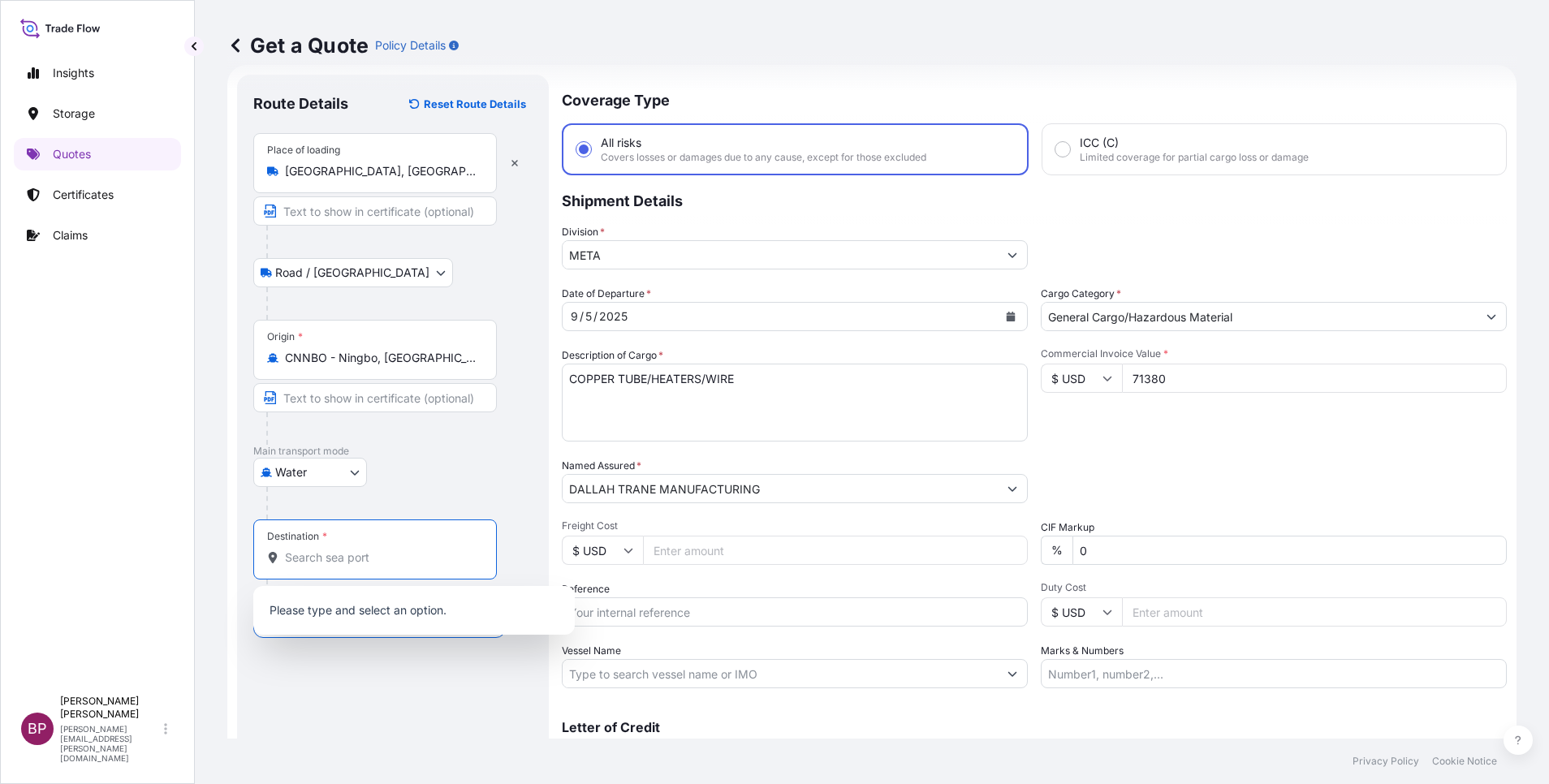
paste input "JEDDAH"
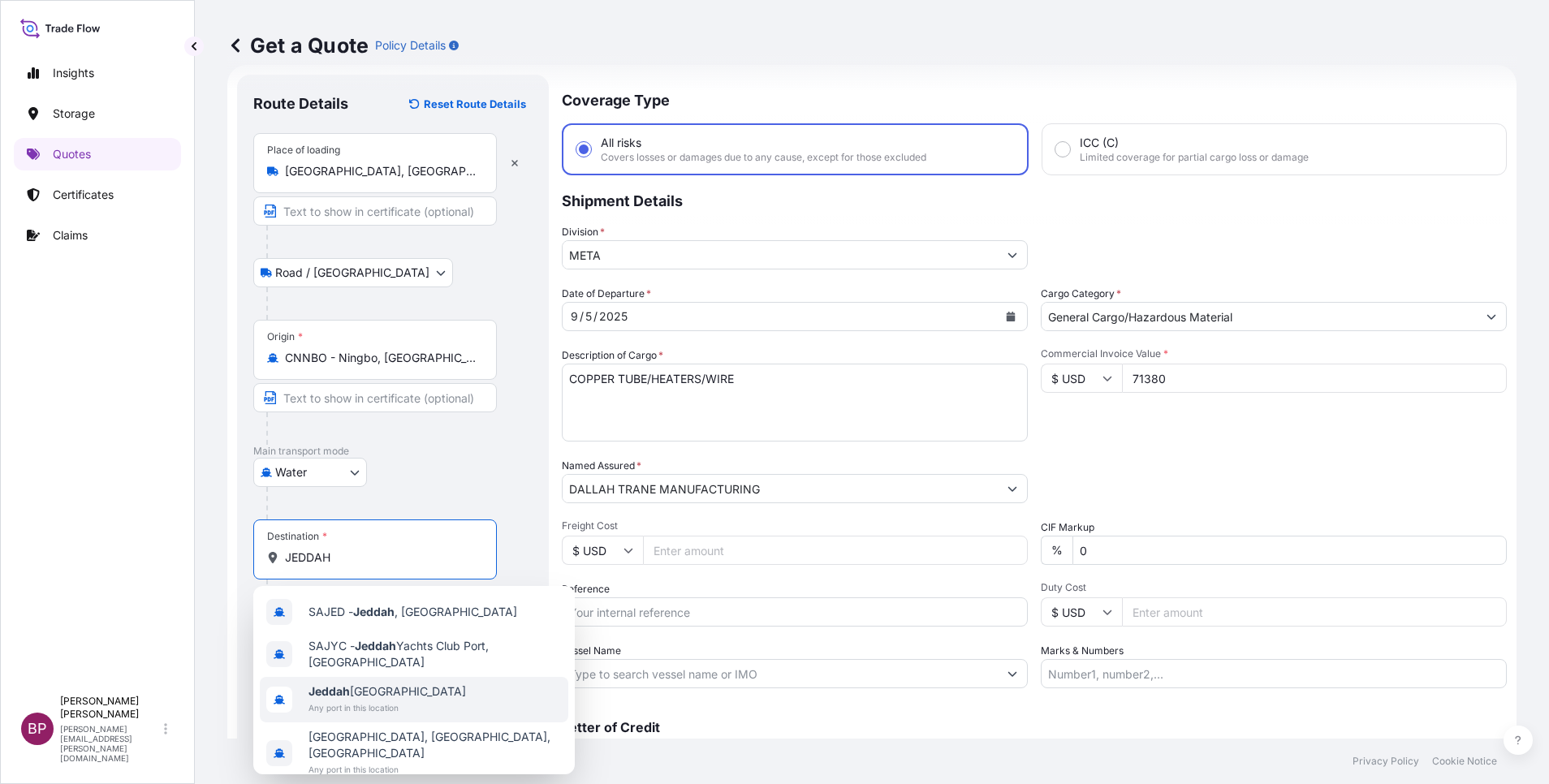
click at [390, 694] on span "Jeddah [GEOGRAPHIC_DATA]" at bounding box center [387, 691] width 157 height 16
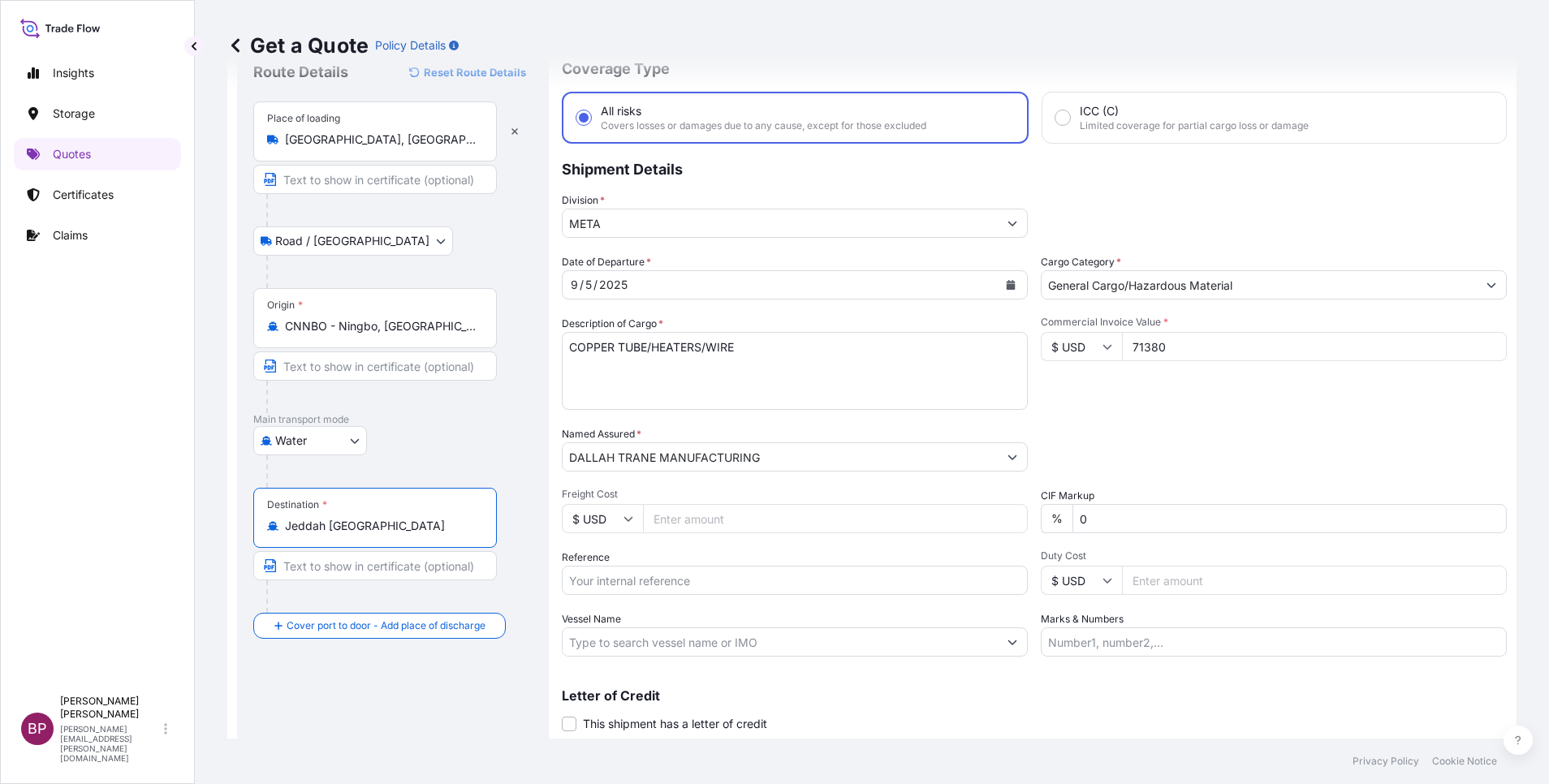
scroll to position [106, 0]
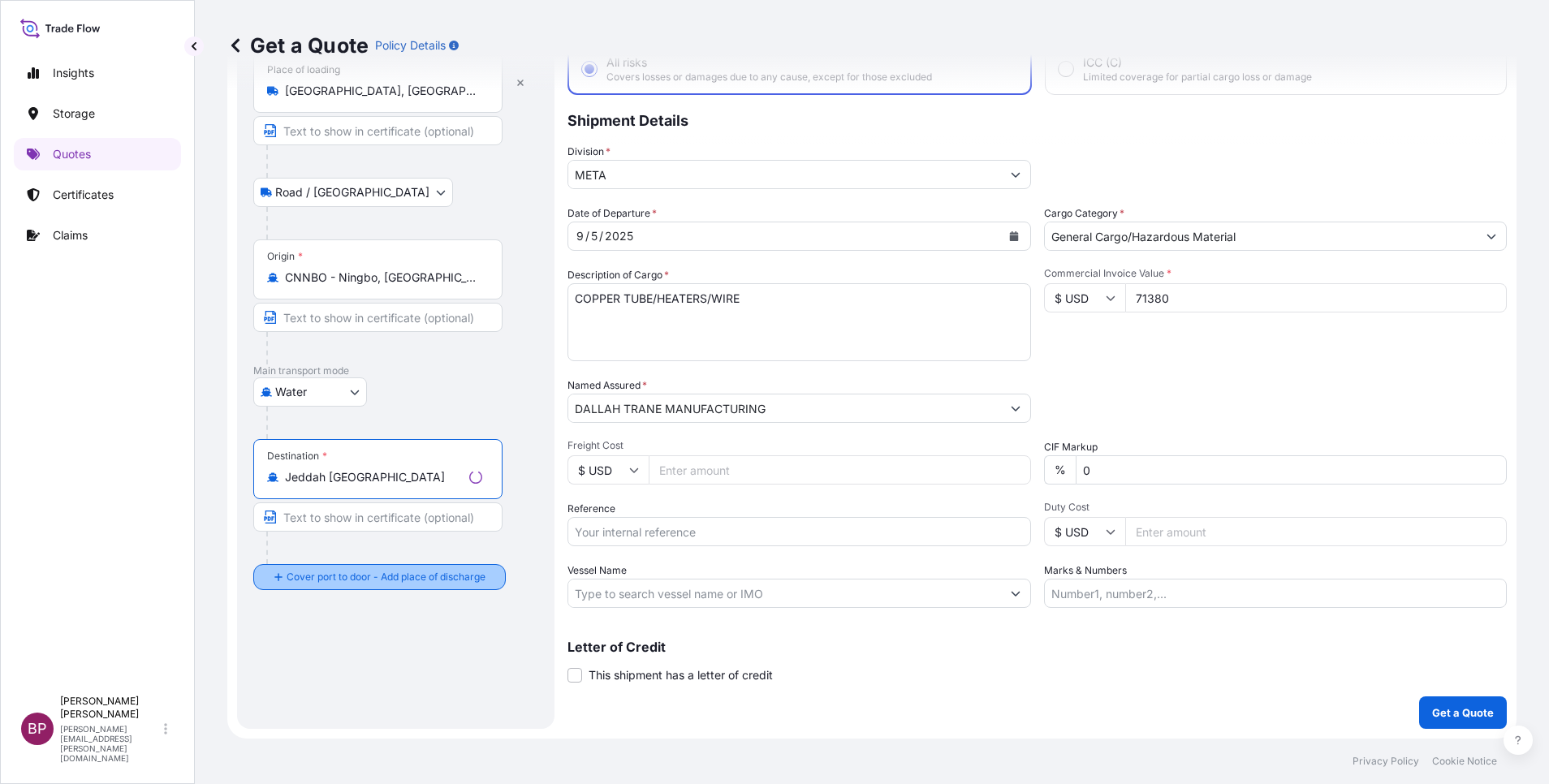
type input "Jeddah [GEOGRAPHIC_DATA]"
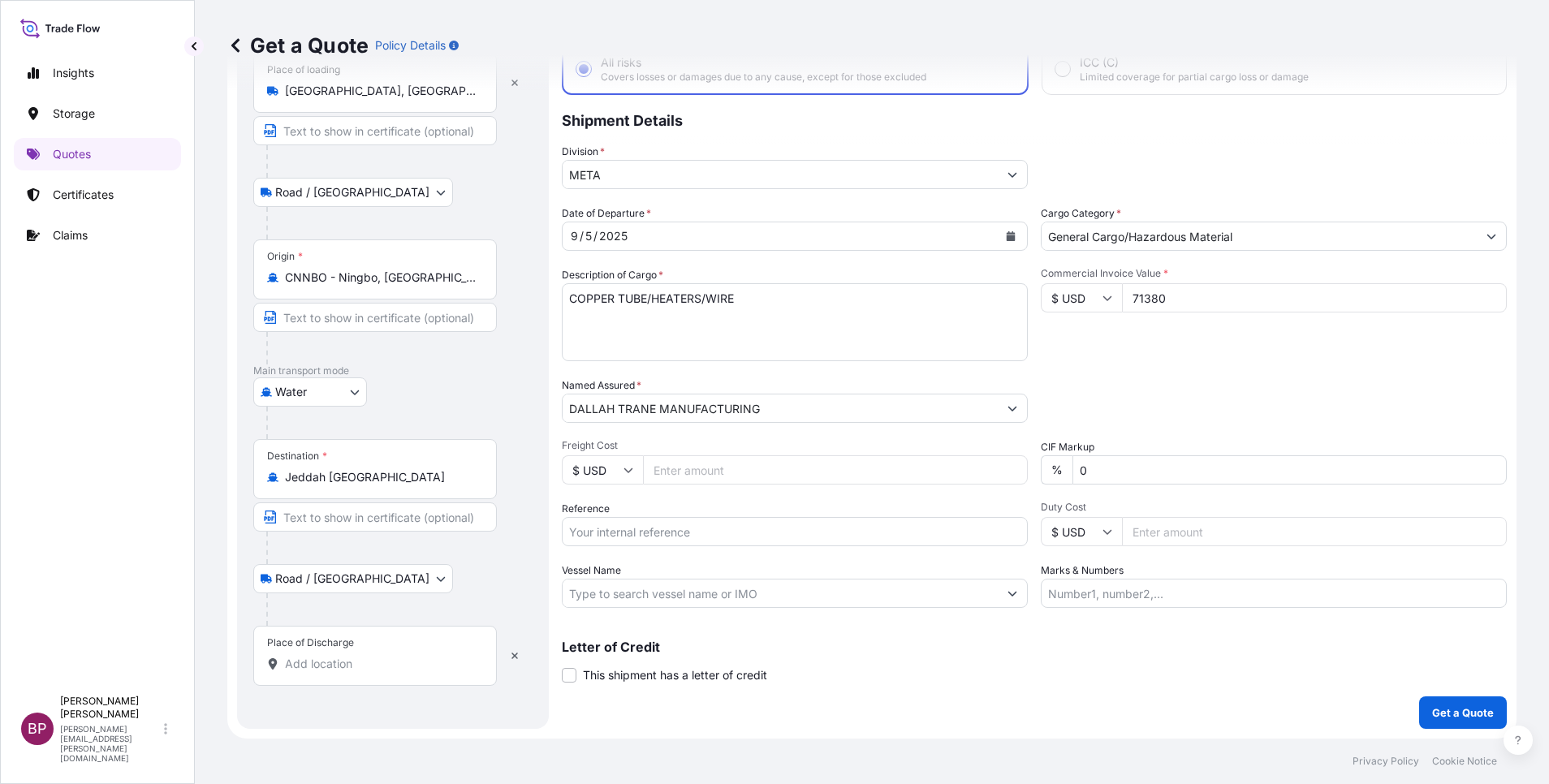
click at [364, 655] on input "Place of Discharge" at bounding box center [381, 663] width 191 height 16
paste input "JEDDAH"
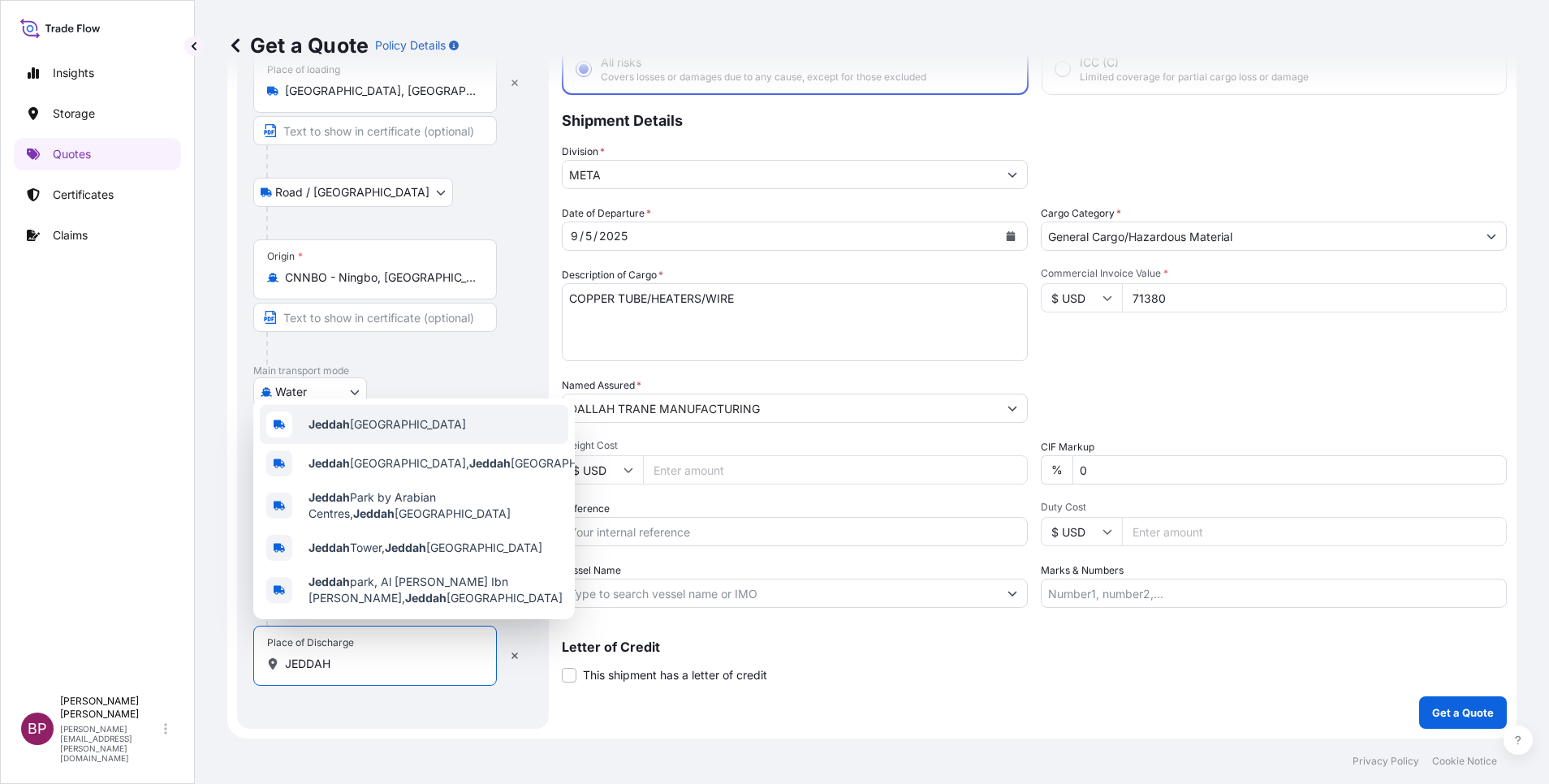
click at [415, 419] on span "Jeddah [GEOGRAPHIC_DATA]" at bounding box center [387, 424] width 157 height 16
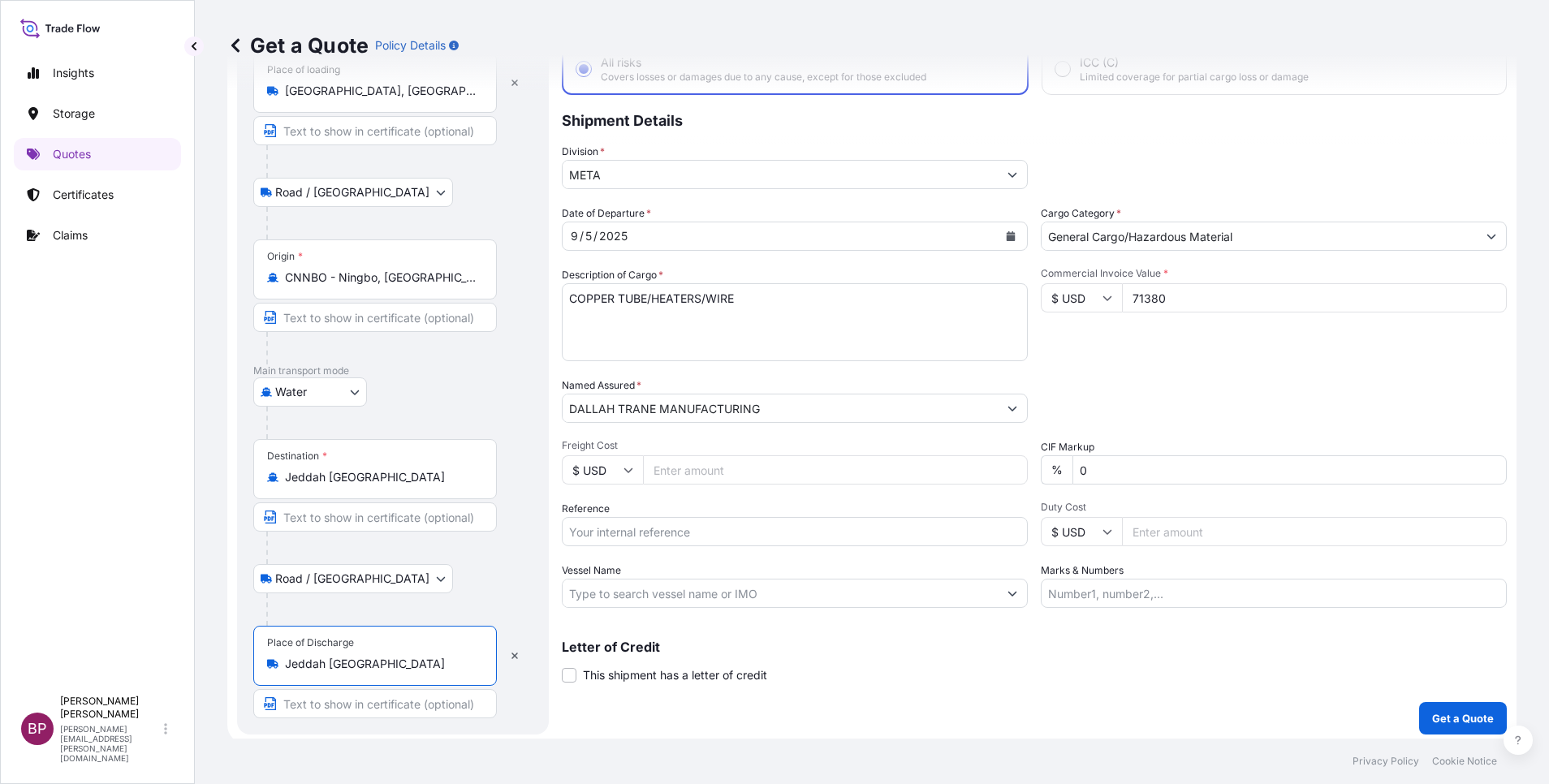
scroll to position [112, 0]
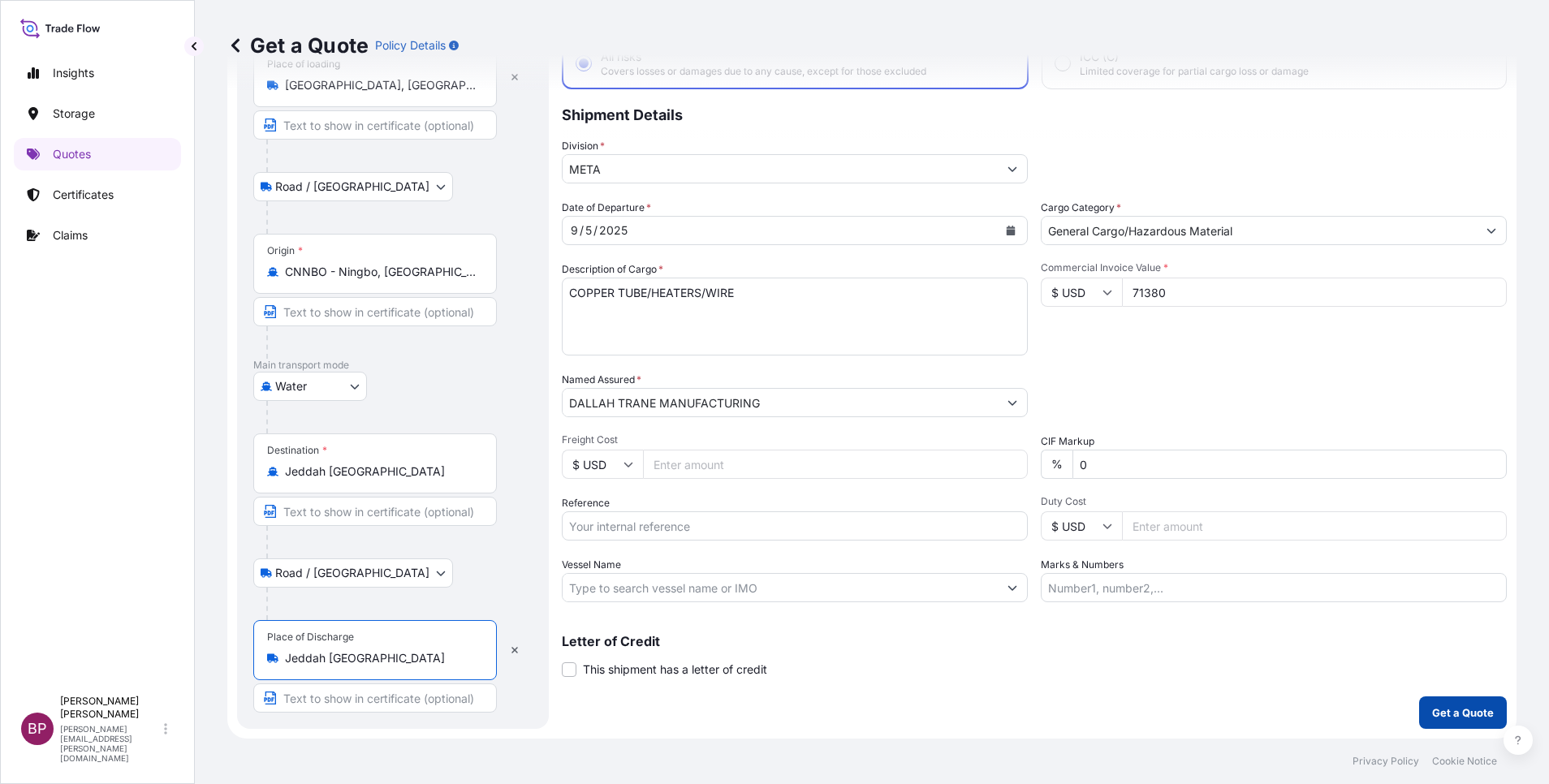
type input "Jeddah [GEOGRAPHIC_DATA]"
click at [1452, 717] on p "Get a Quote" at bounding box center [1462, 713] width 62 height 16
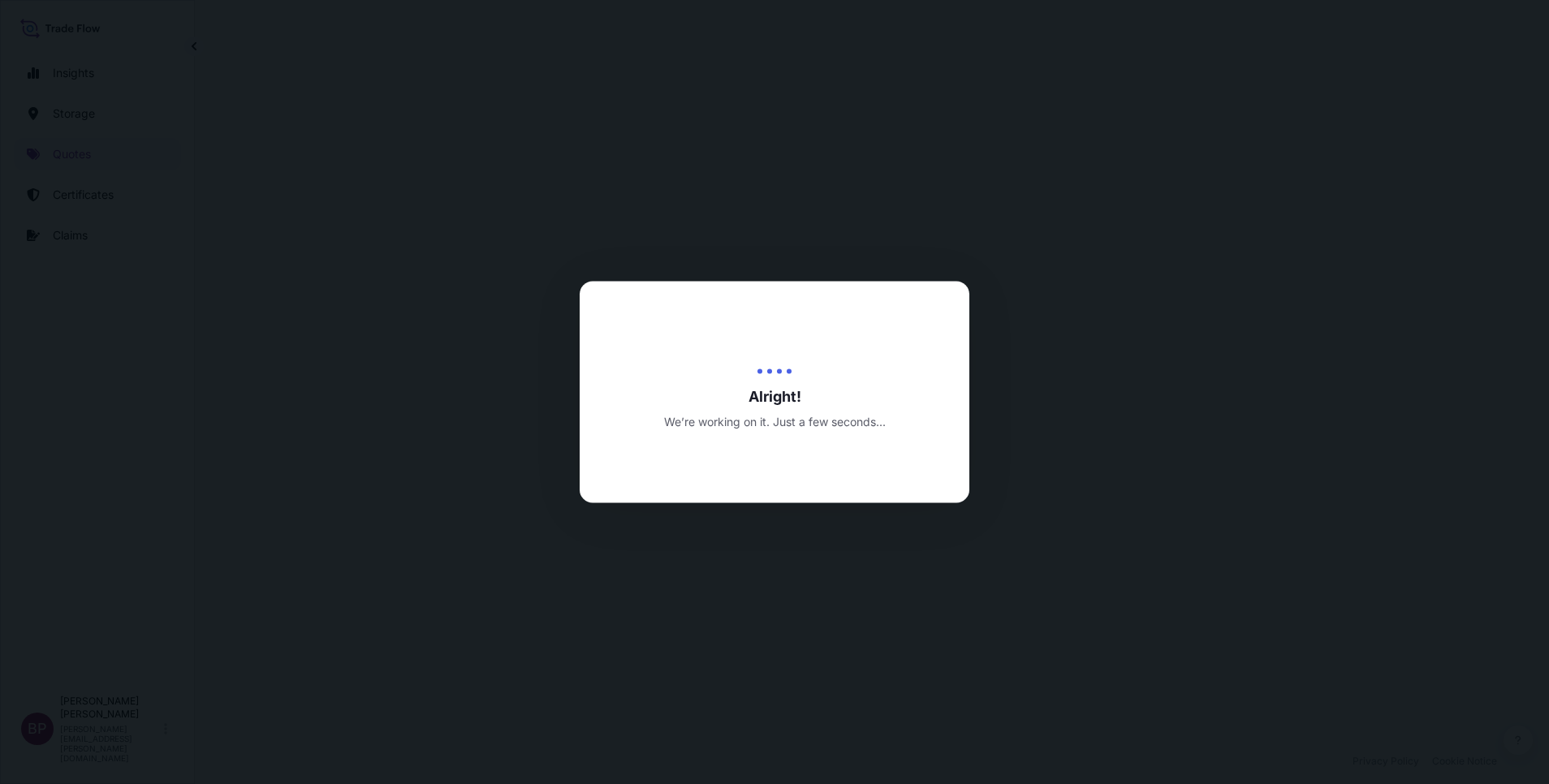
select select "Road / [GEOGRAPHIC_DATA]"
select select "Water"
select select "Road / [GEOGRAPHIC_DATA]"
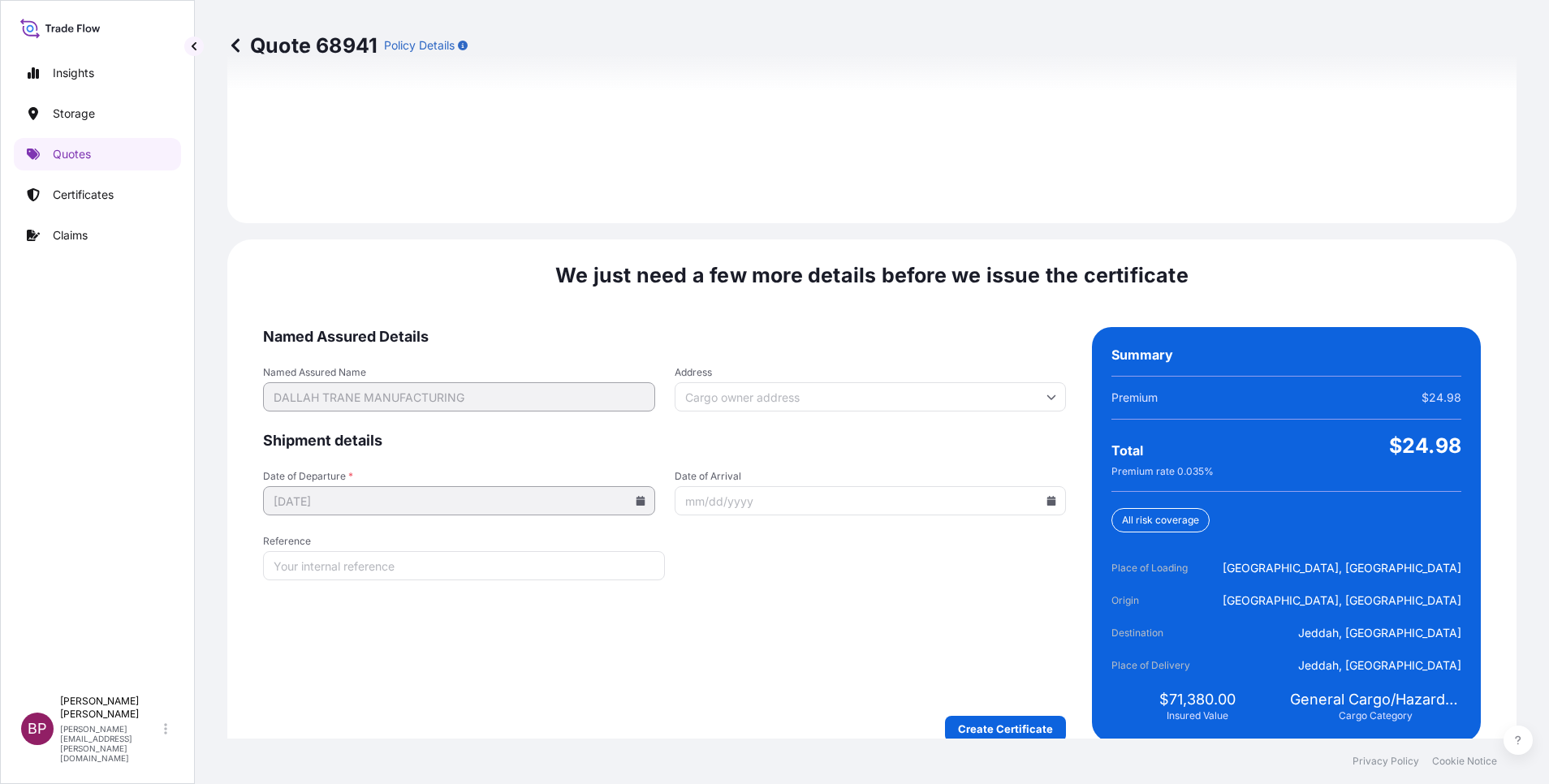
scroll to position [2406, 0]
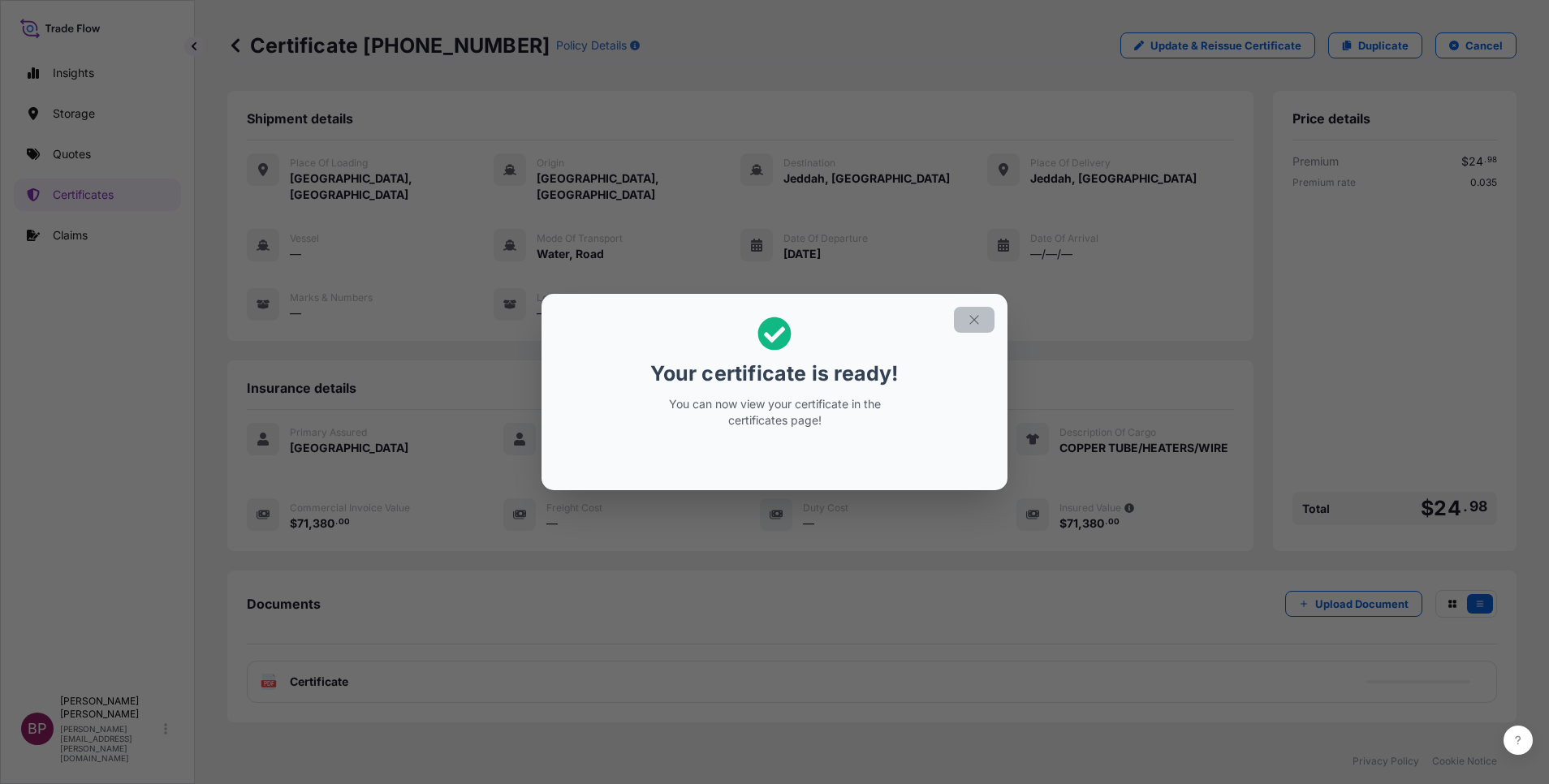
click at [973, 326] on icon "button" at bounding box center [974, 320] width 14 height 14
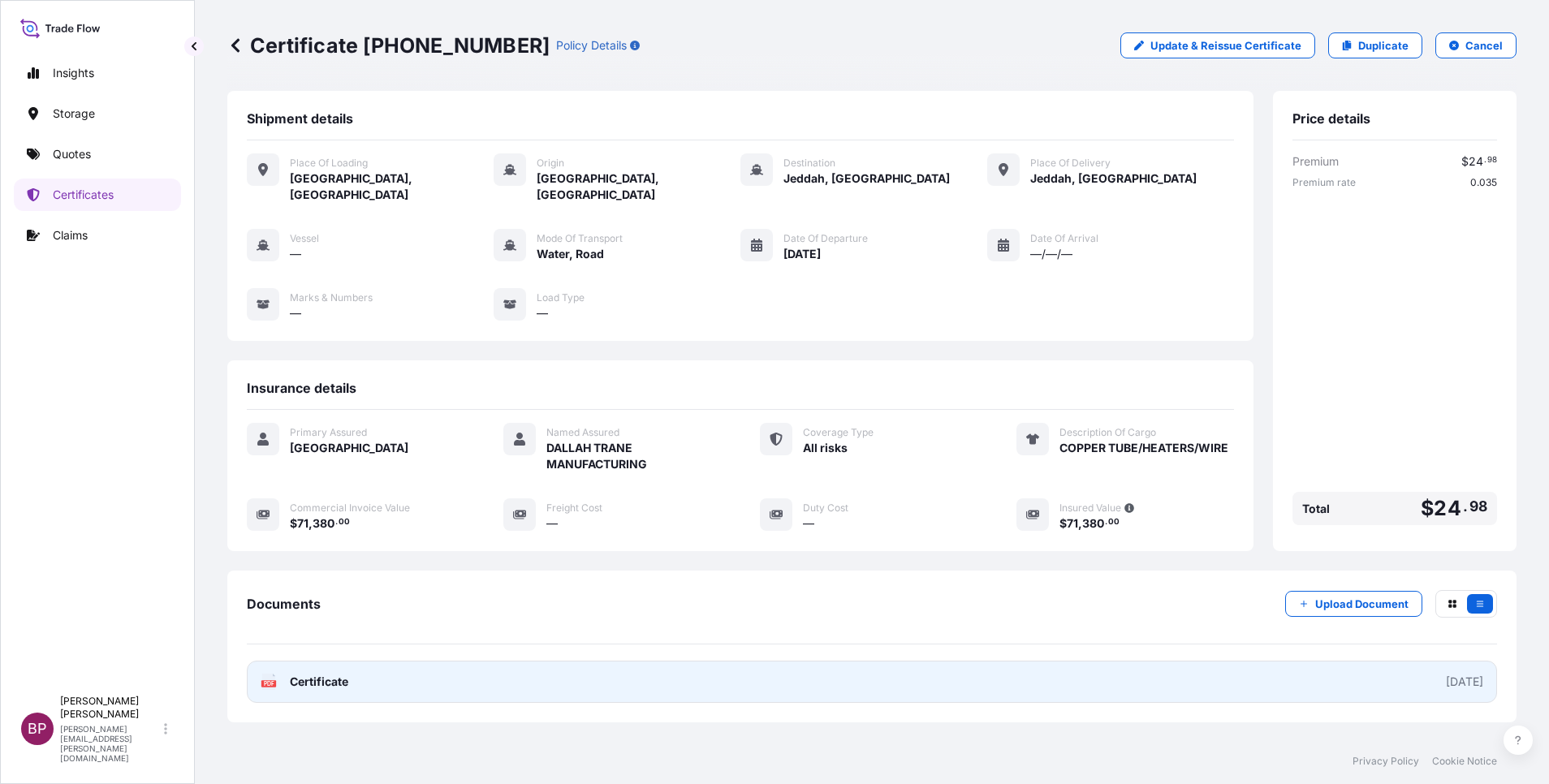
click at [330, 673] on span "Certificate" at bounding box center [318, 681] width 58 height 16
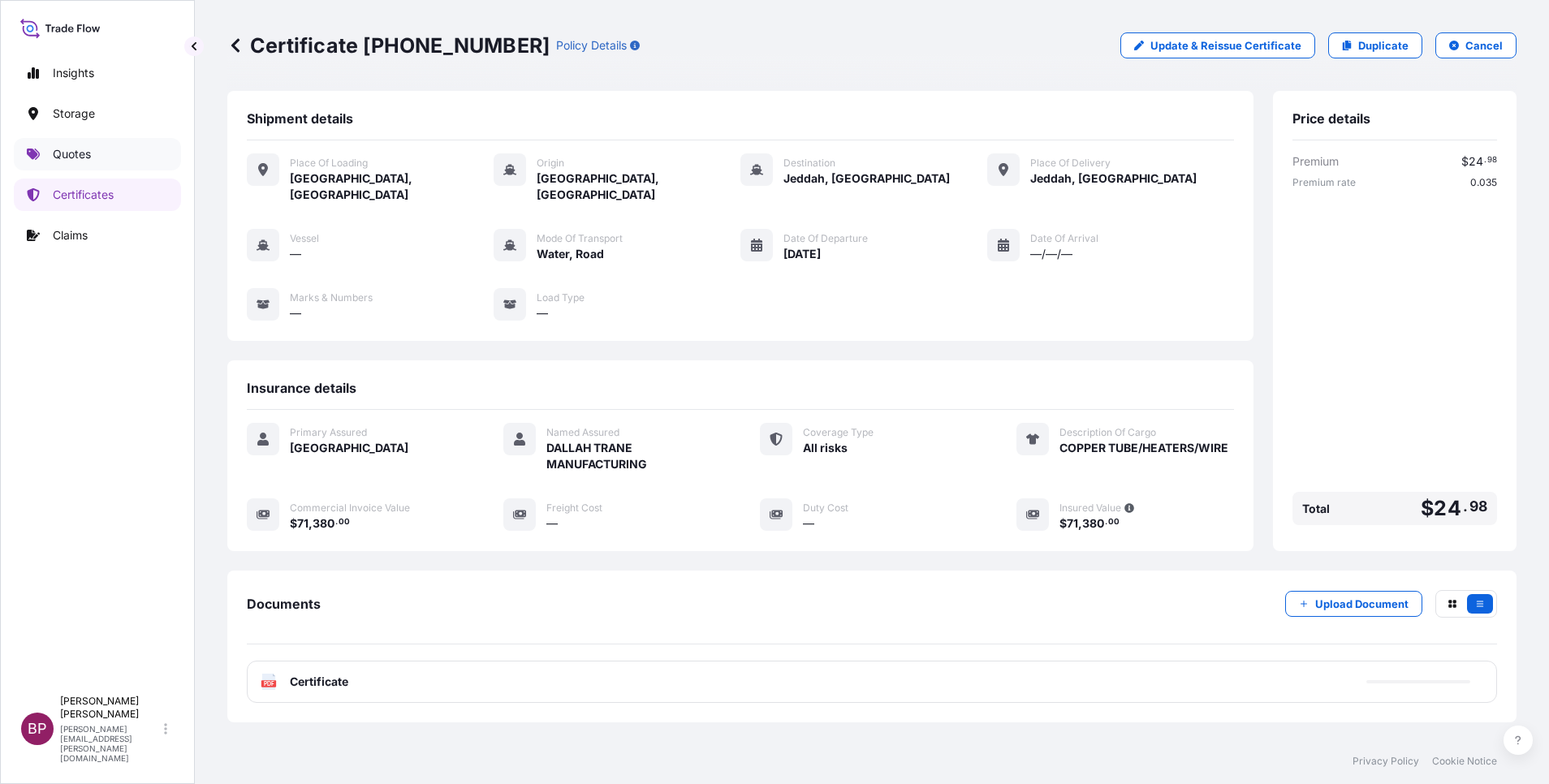
click at [75, 154] on p "Quotes" at bounding box center [71, 154] width 38 height 16
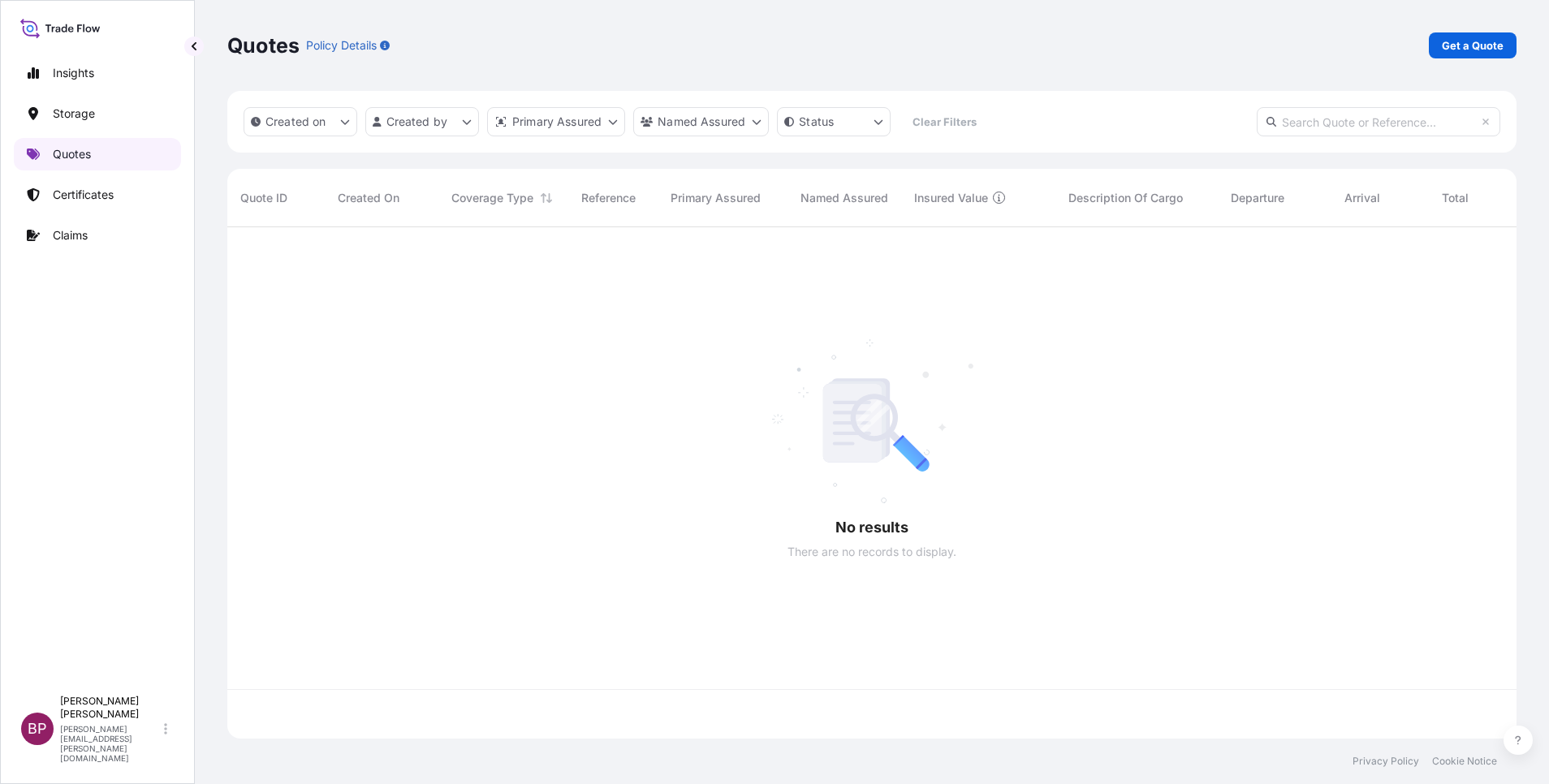
scroll to position [502, 1270]
click at [1452, 50] on p "Get a Quote" at bounding box center [1472, 46] width 62 height 16
select select "Water"
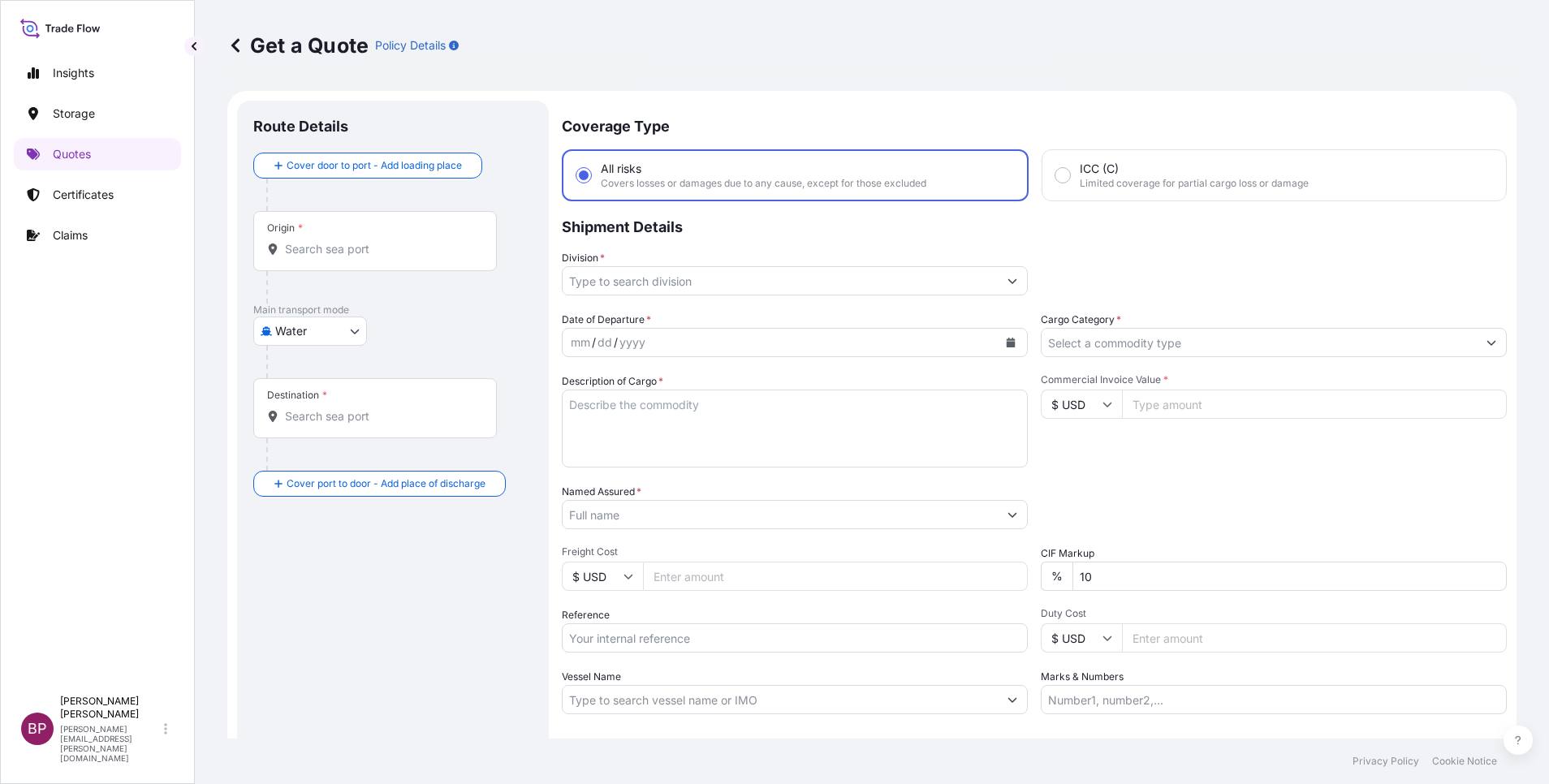
scroll to position [26, 0]
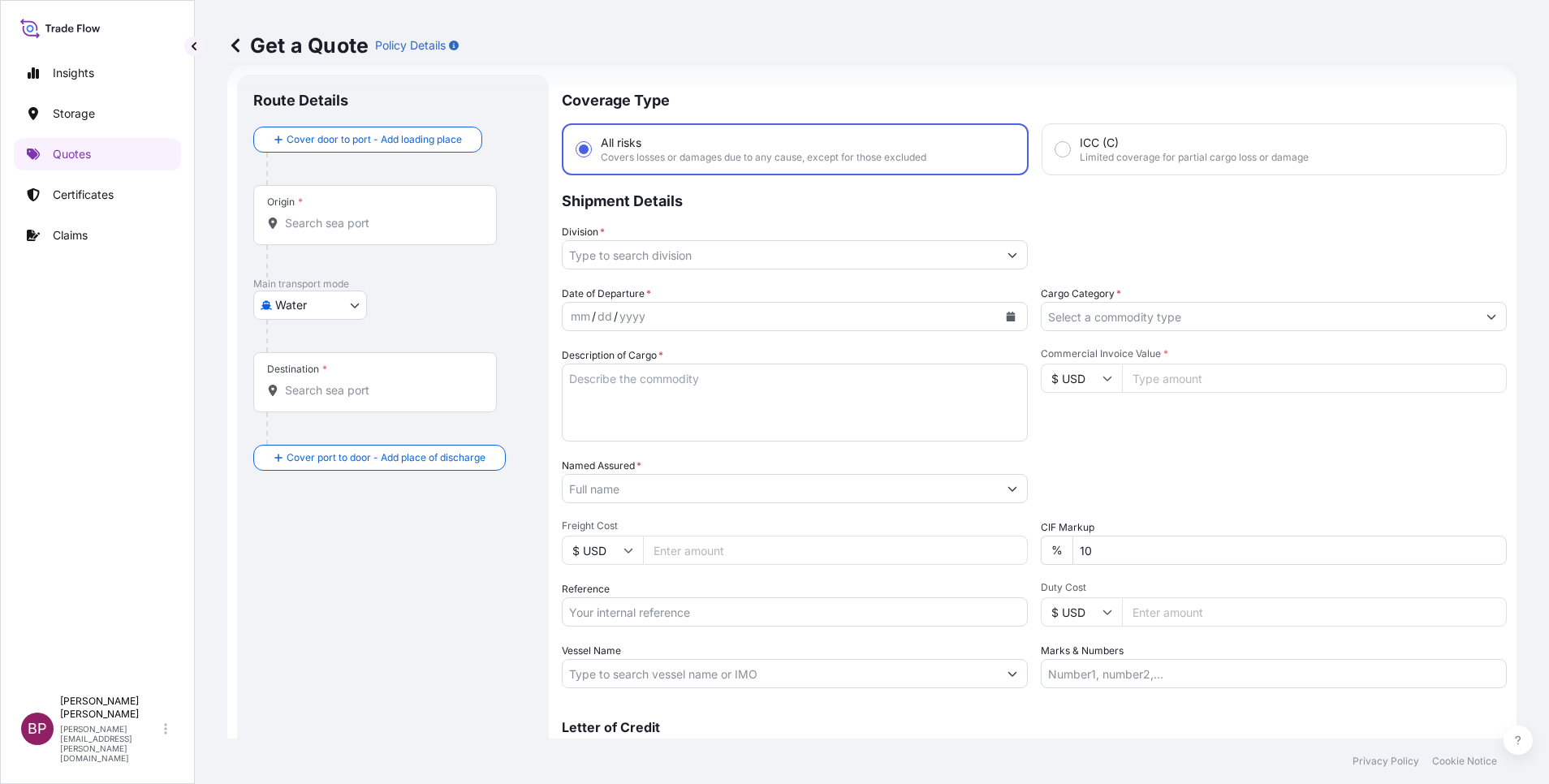
click at [698, 619] on input "Reference" at bounding box center [795, 612] width 466 height 29
paste input "TRANSFORMERS AND BUSWAYS SOLUTIONS"
type input "TRANSFORMERS AND BUSWAYS SOLUTIONS"
click at [666, 489] on input "Named Assured *" at bounding box center [775, 488] width 426 height 29
paste input "TRANSFORMERS AND BUSWAYS SOLUTIONS"
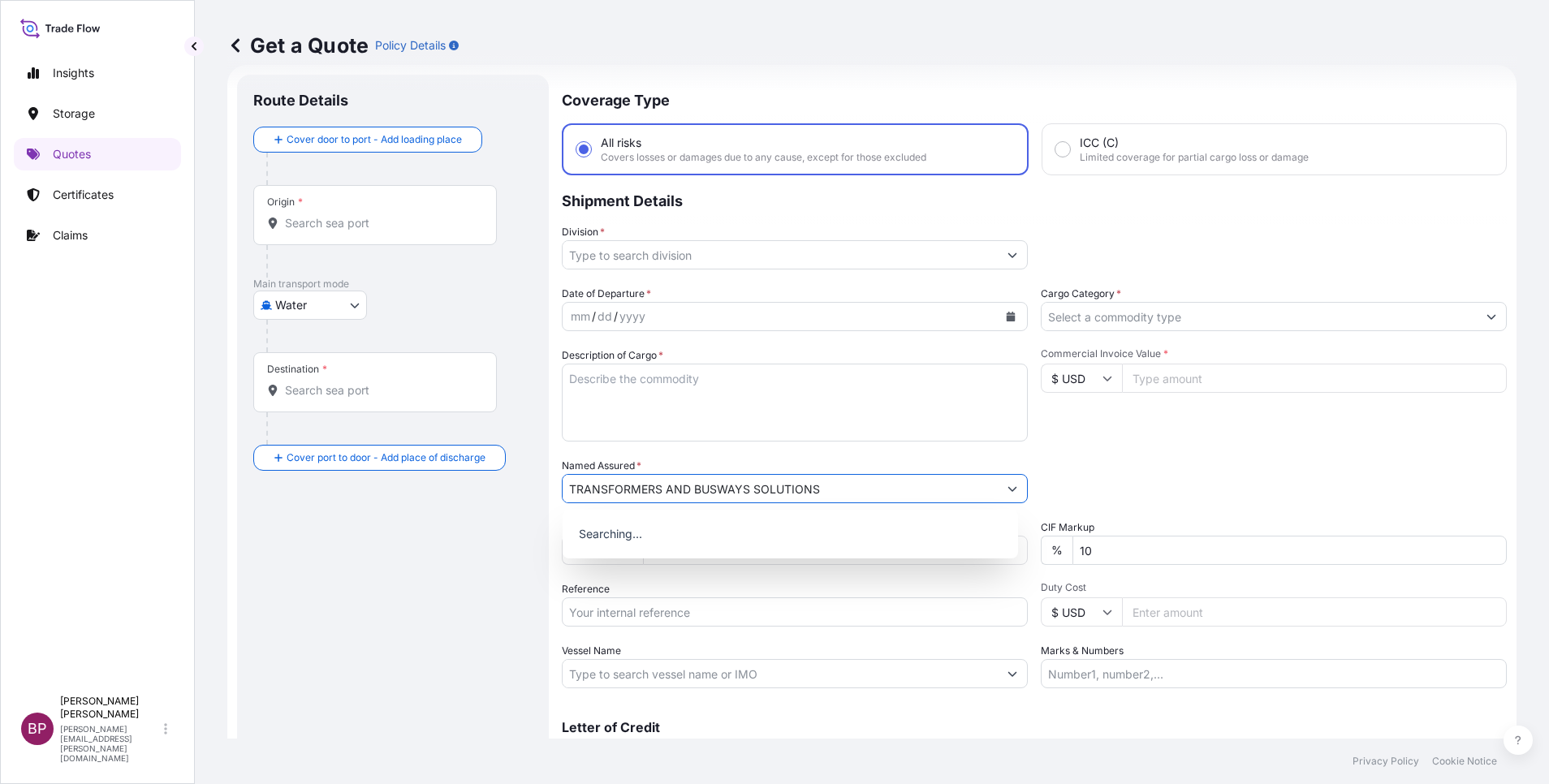
type input "TRANSFORMERS AND BUSWAYS SOLUTIONS"
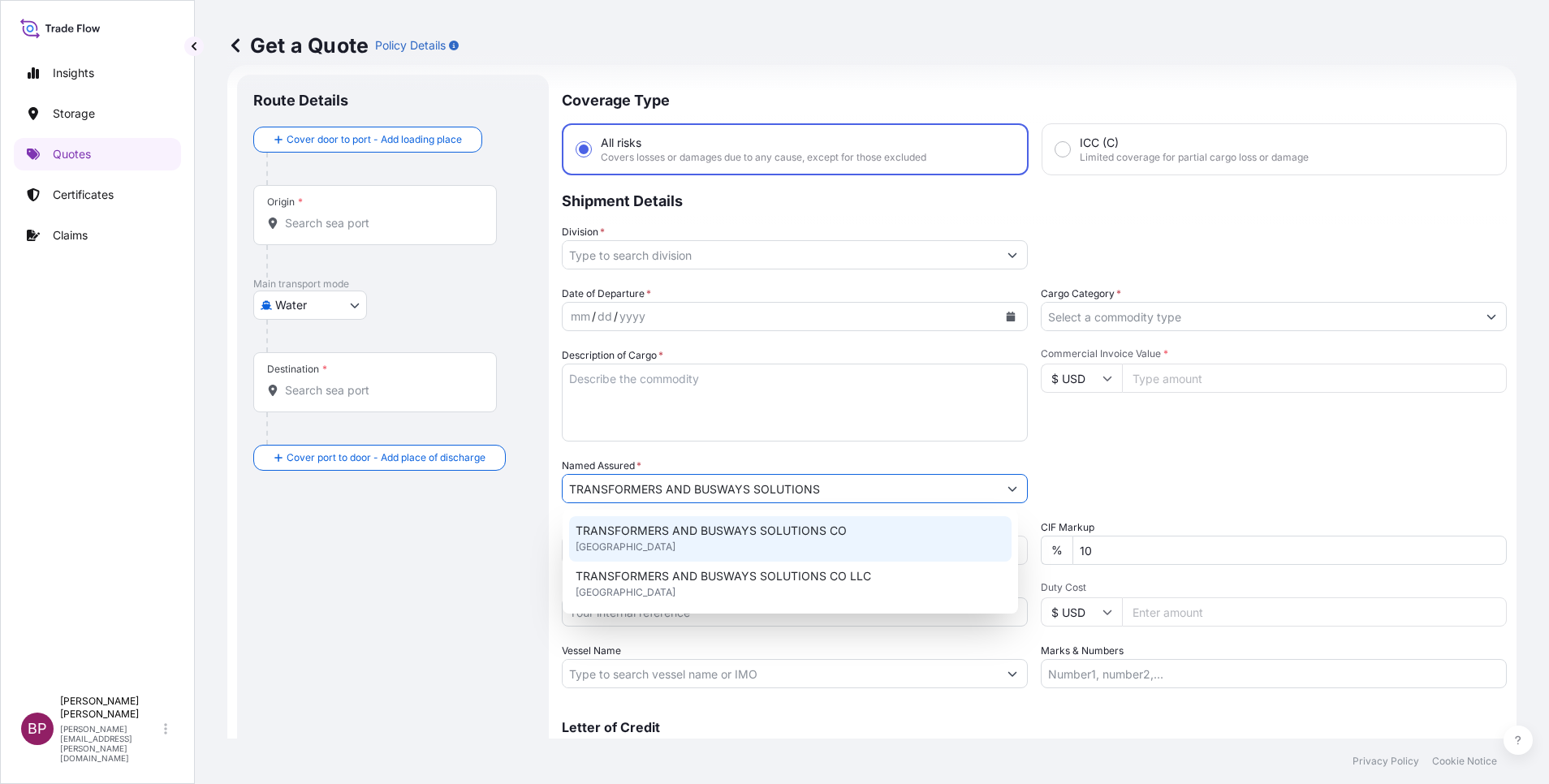
drag, startPoint x: 763, startPoint y: 417, endPoint x: 757, endPoint y: 406, distance: 12.5
click at [762, 414] on textarea "Description of Cargo *" at bounding box center [795, 402] width 466 height 78
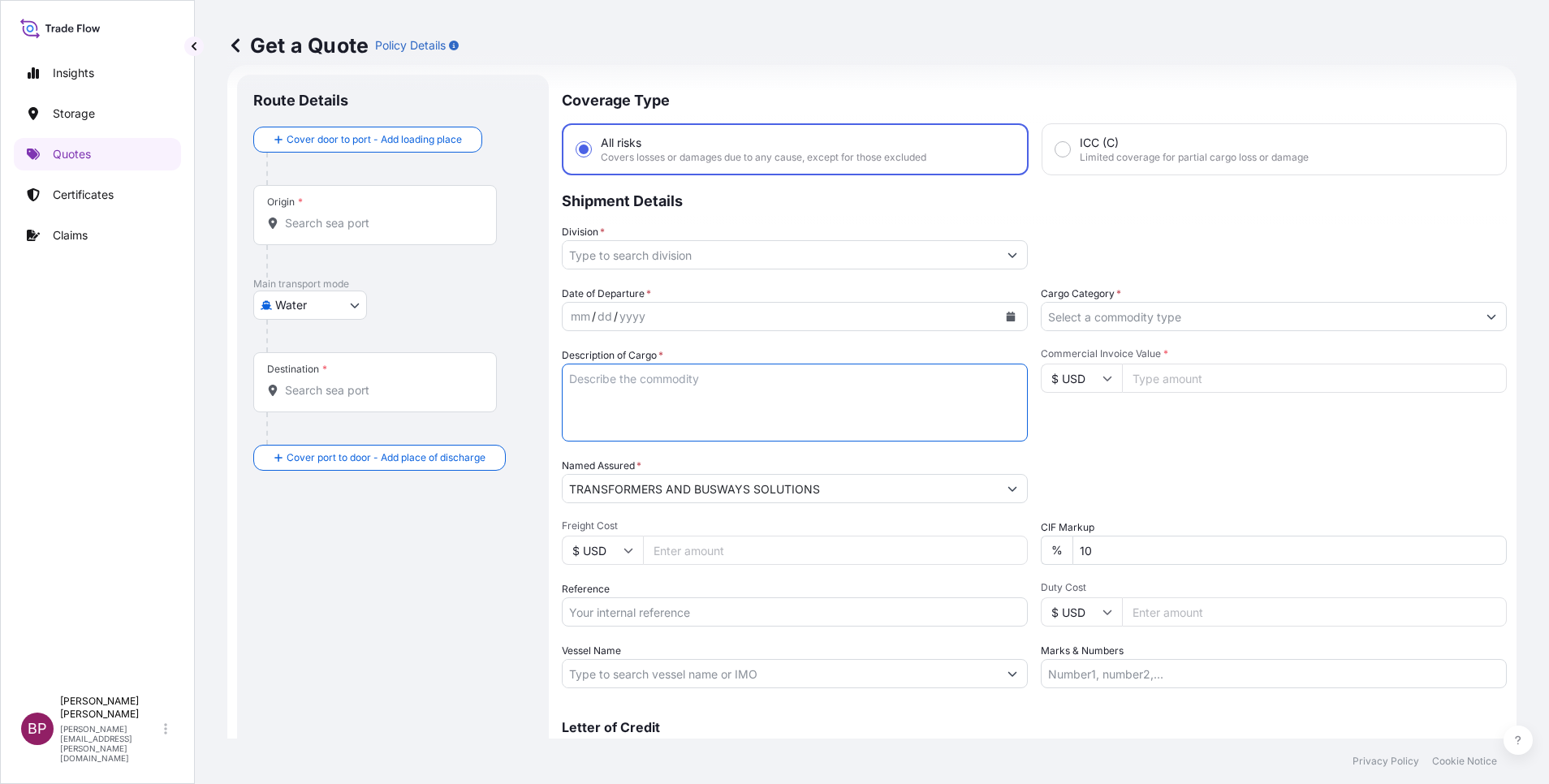
click at [706, 616] on input "Reference" at bounding box center [795, 612] width 466 height 29
paste input "065- 38132614"
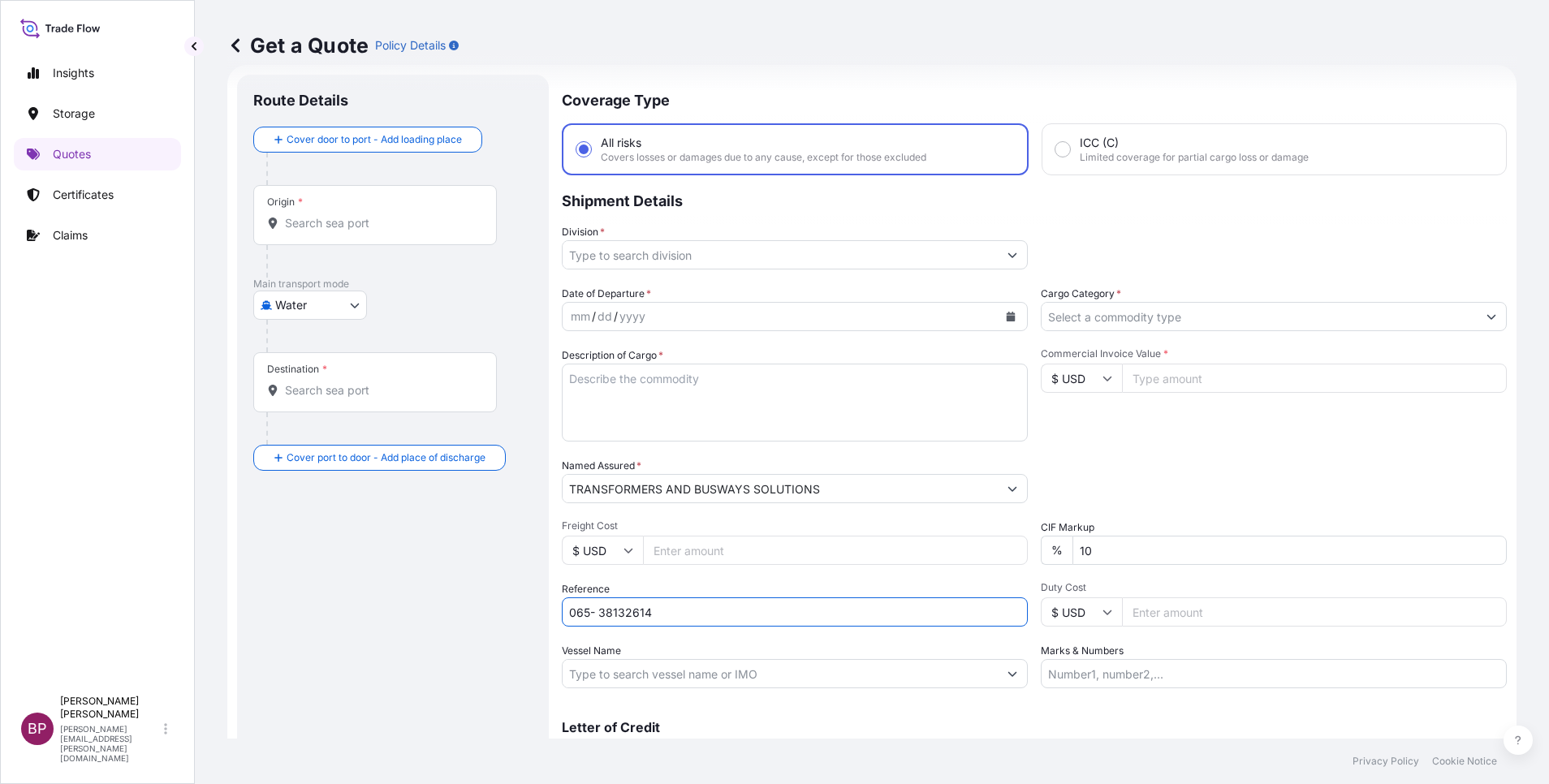
type input "065- 38132614"
click at [741, 401] on textarea "Description of Cargo *" at bounding box center [795, 402] width 466 height 78
paste textarea "PET FILM"
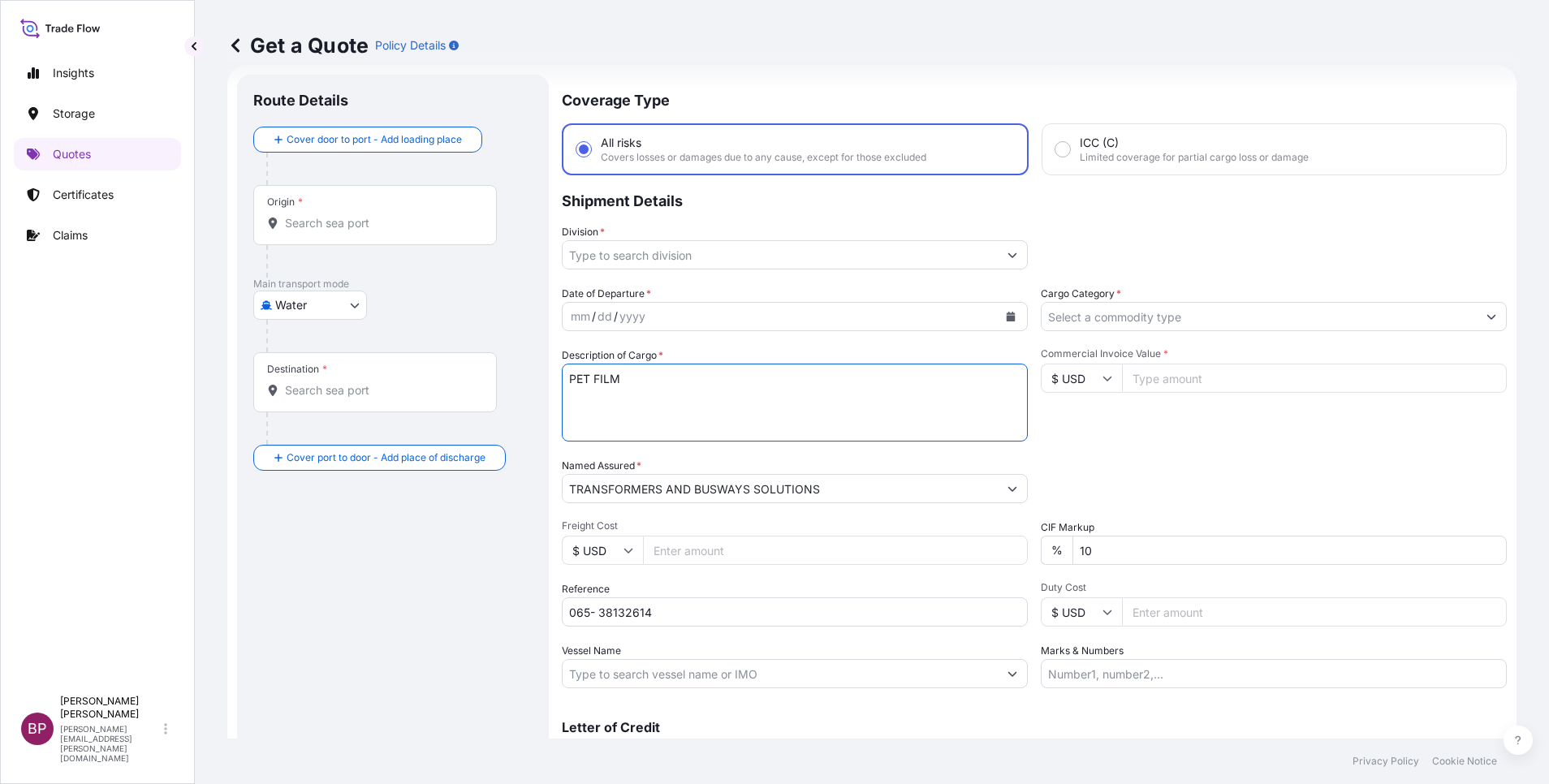
type textarea "PET FILM"
click at [351, 303] on body "Insights Storage Quotes Certificates Claims BP [PERSON_NAME] Kurian [EMAIL_ADDR…" at bounding box center [774, 392] width 1549 height 784
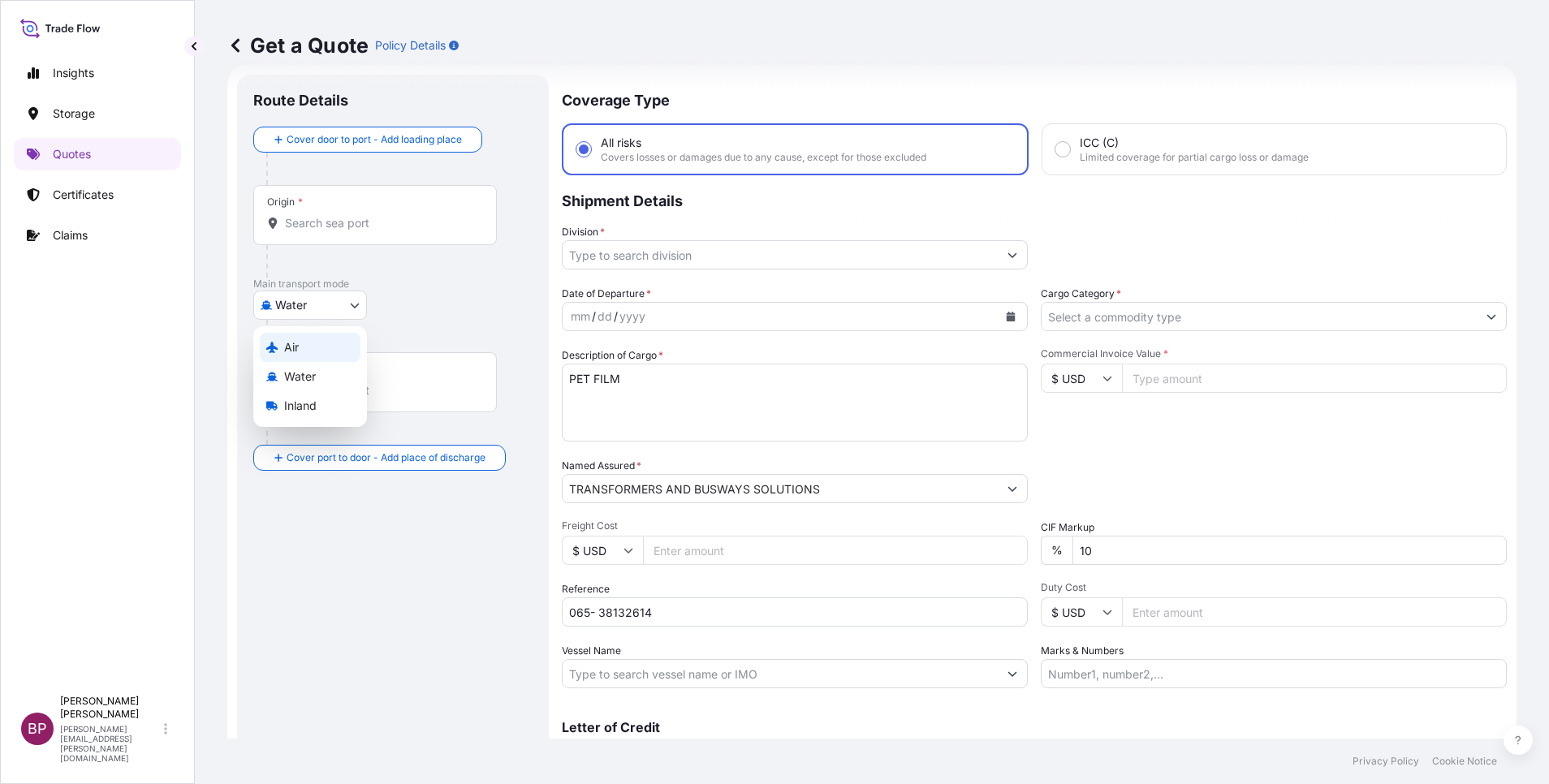
click at [317, 347] on div "Air" at bounding box center [310, 347] width 101 height 29
select select "Air"
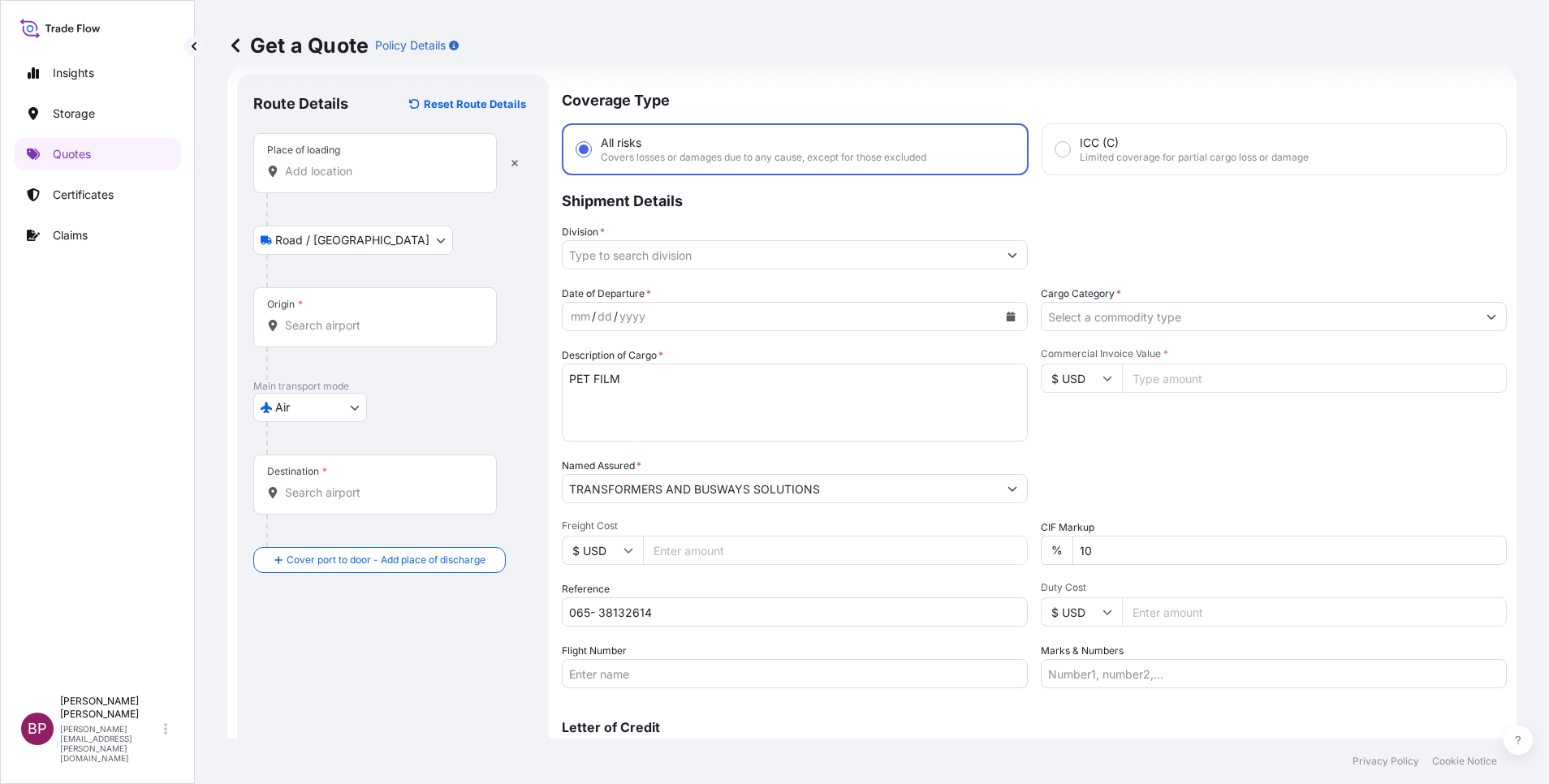
click at [374, 163] on input "Place of loading" at bounding box center [381, 171] width 191 height 16
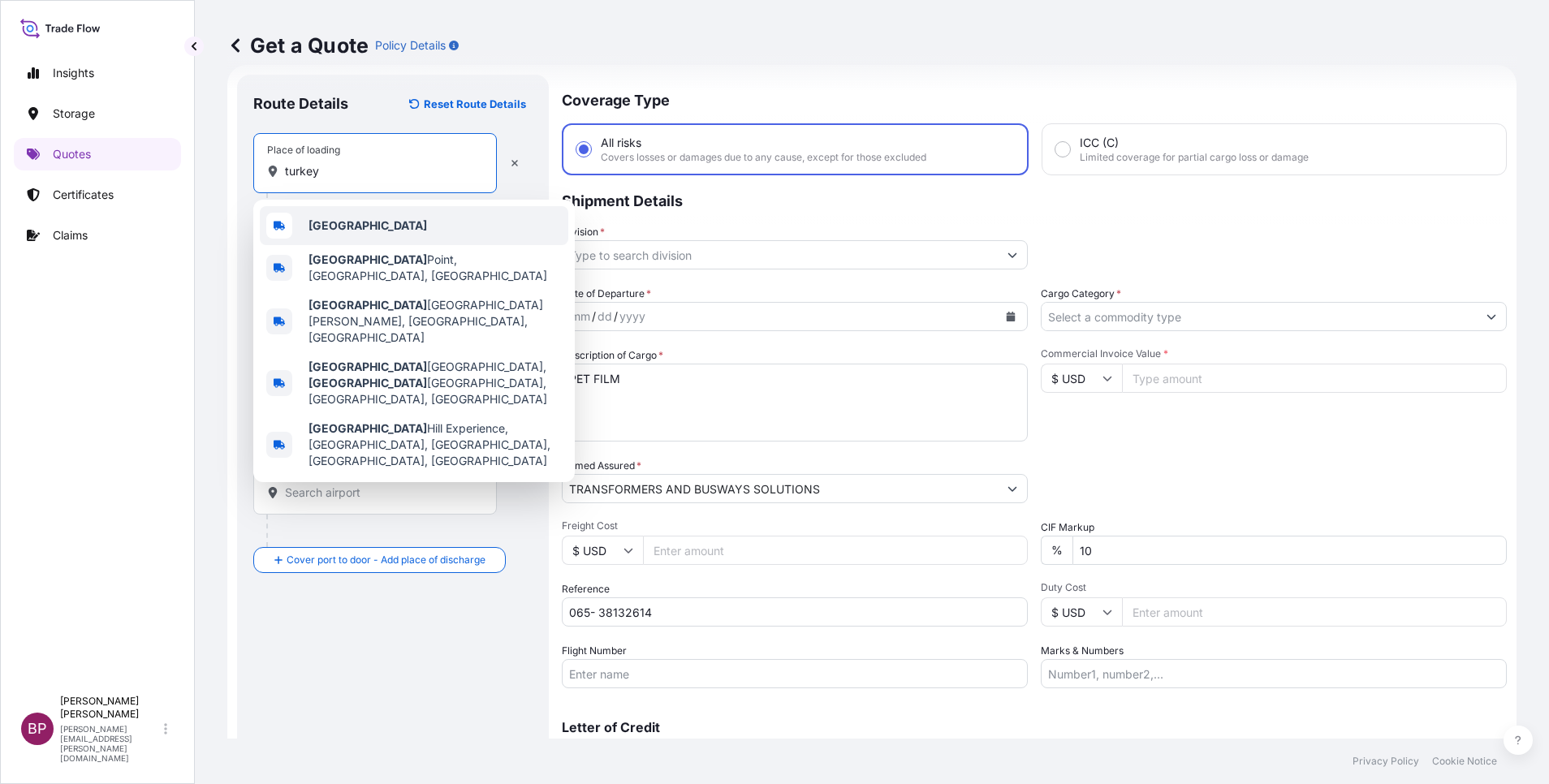
click at [356, 232] on div "[GEOGRAPHIC_DATA]" at bounding box center [414, 226] width 308 height 39
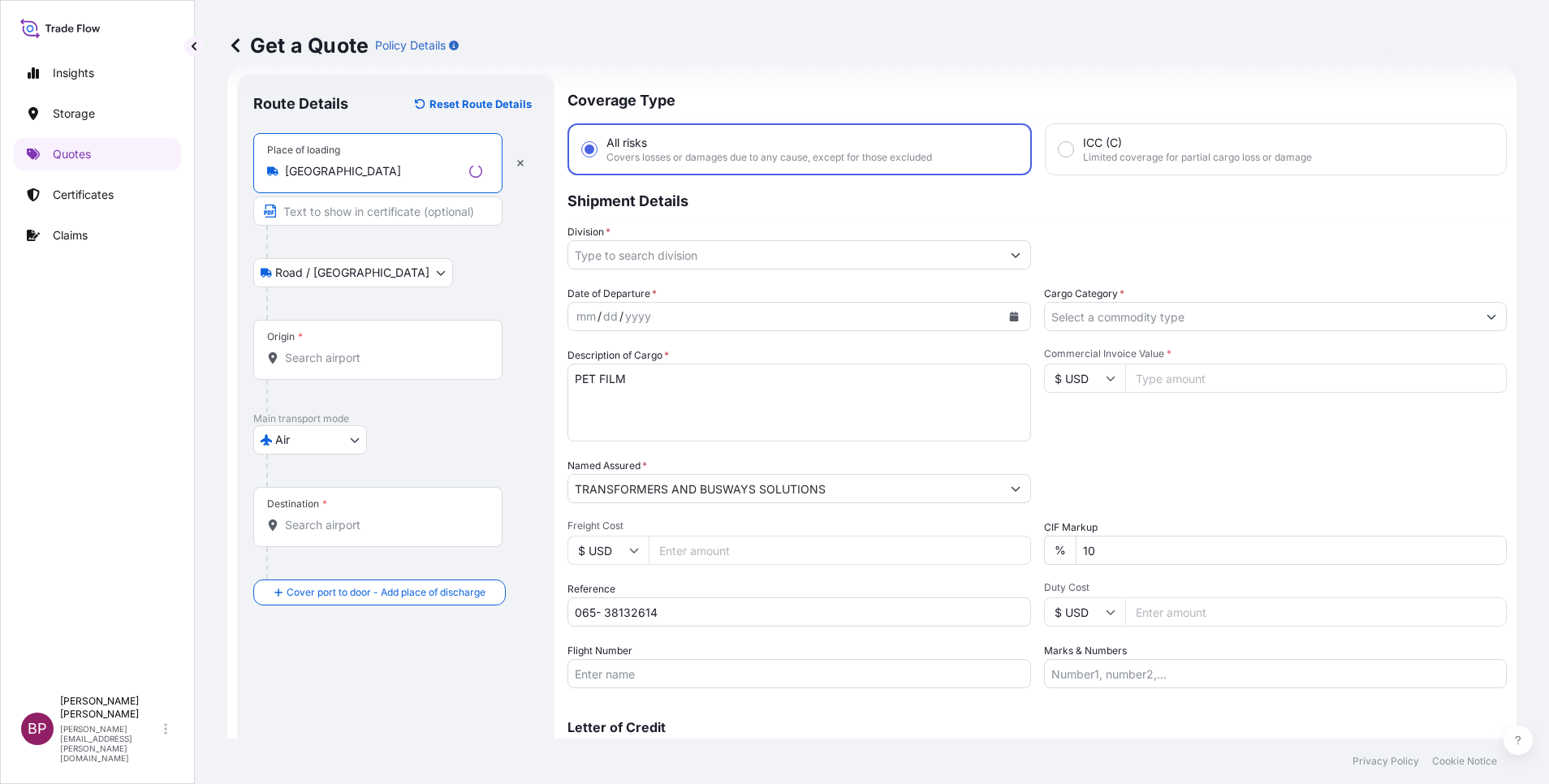
type input "[GEOGRAPHIC_DATA]"
click at [327, 370] on div "Origin *" at bounding box center [378, 349] width 249 height 60
click at [327, 366] on input "Origin *" at bounding box center [383, 358] width 197 height 16
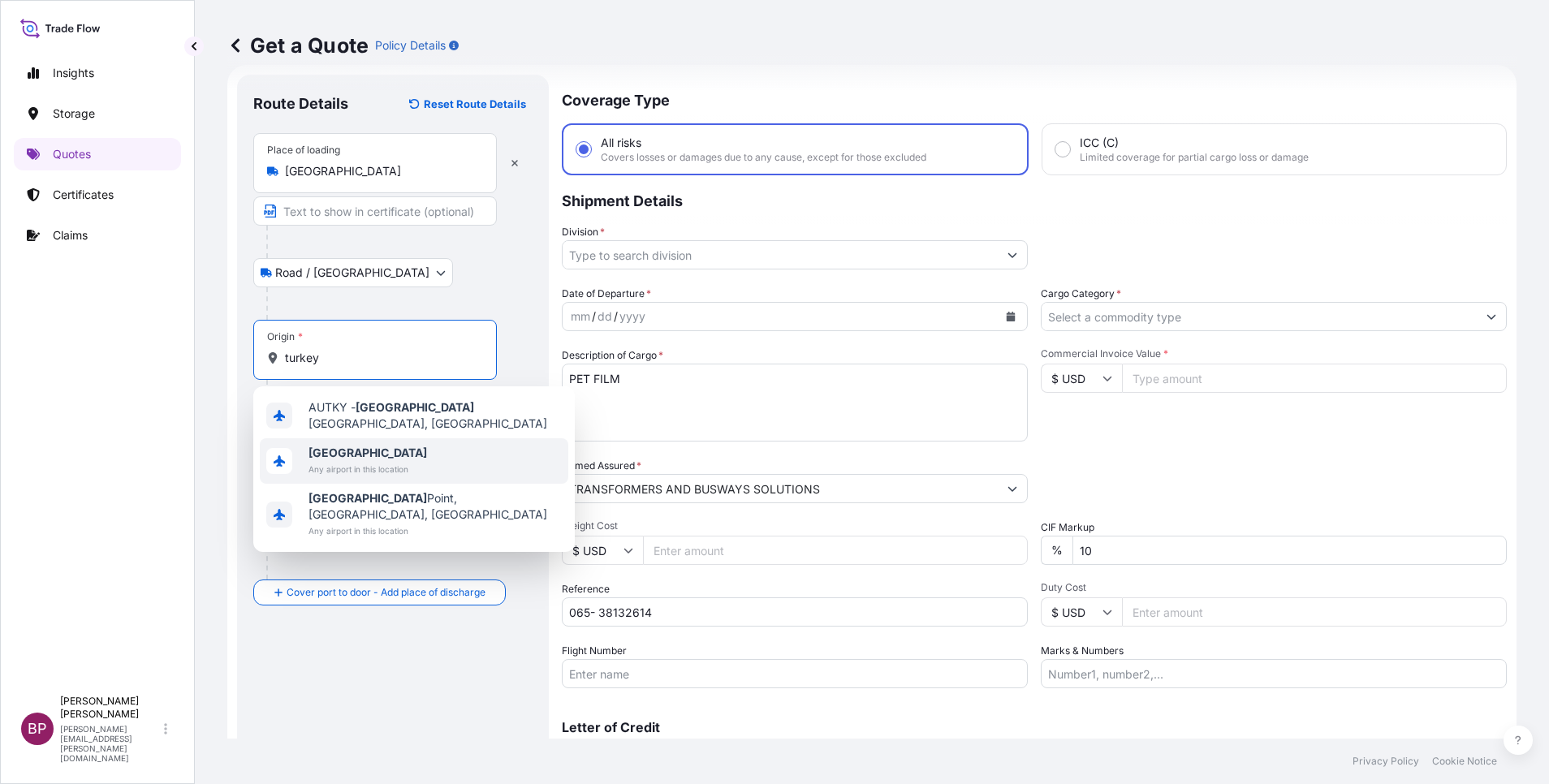
click at [359, 448] on span "[GEOGRAPHIC_DATA]" at bounding box center [367, 453] width 119 height 16
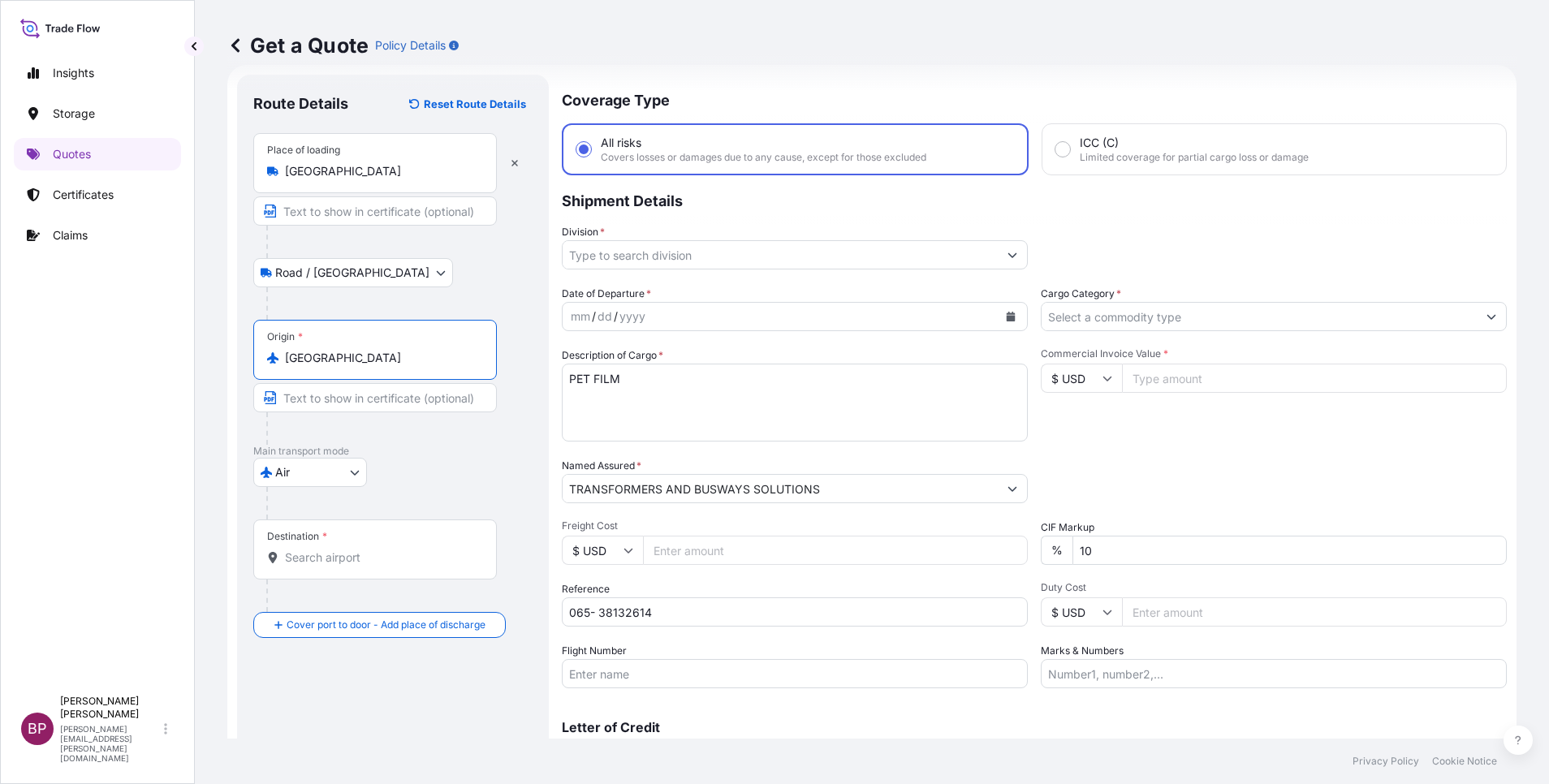
type input "[GEOGRAPHIC_DATA]"
click at [349, 564] on div "Destination *" at bounding box center [375, 549] width 244 height 60
click at [349, 564] on input "Destination *" at bounding box center [381, 557] width 191 height 16
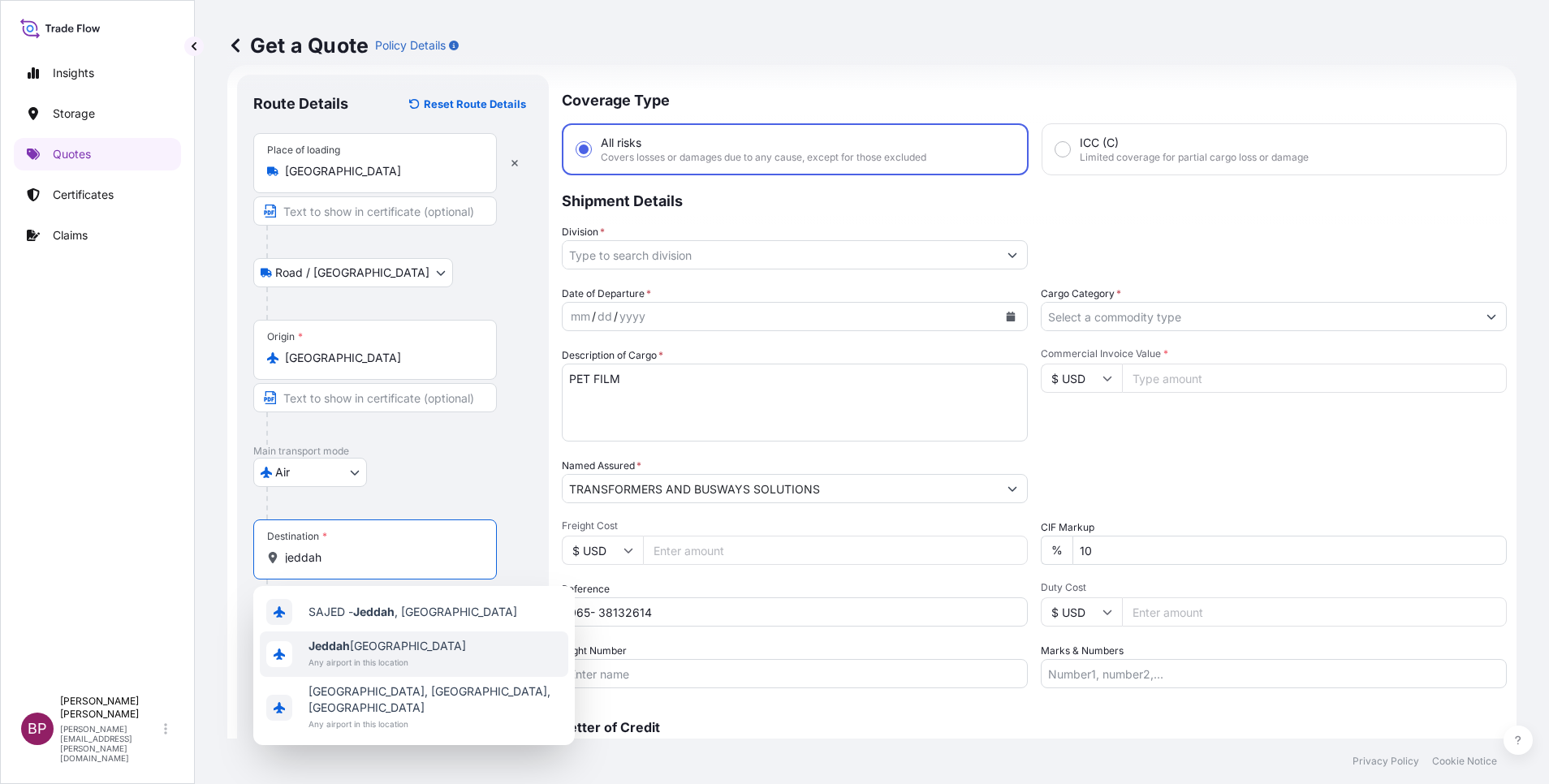
click at [351, 640] on span "Jeddah [GEOGRAPHIC_DATA]" at bounding box center [387, 646] width 157 height 16
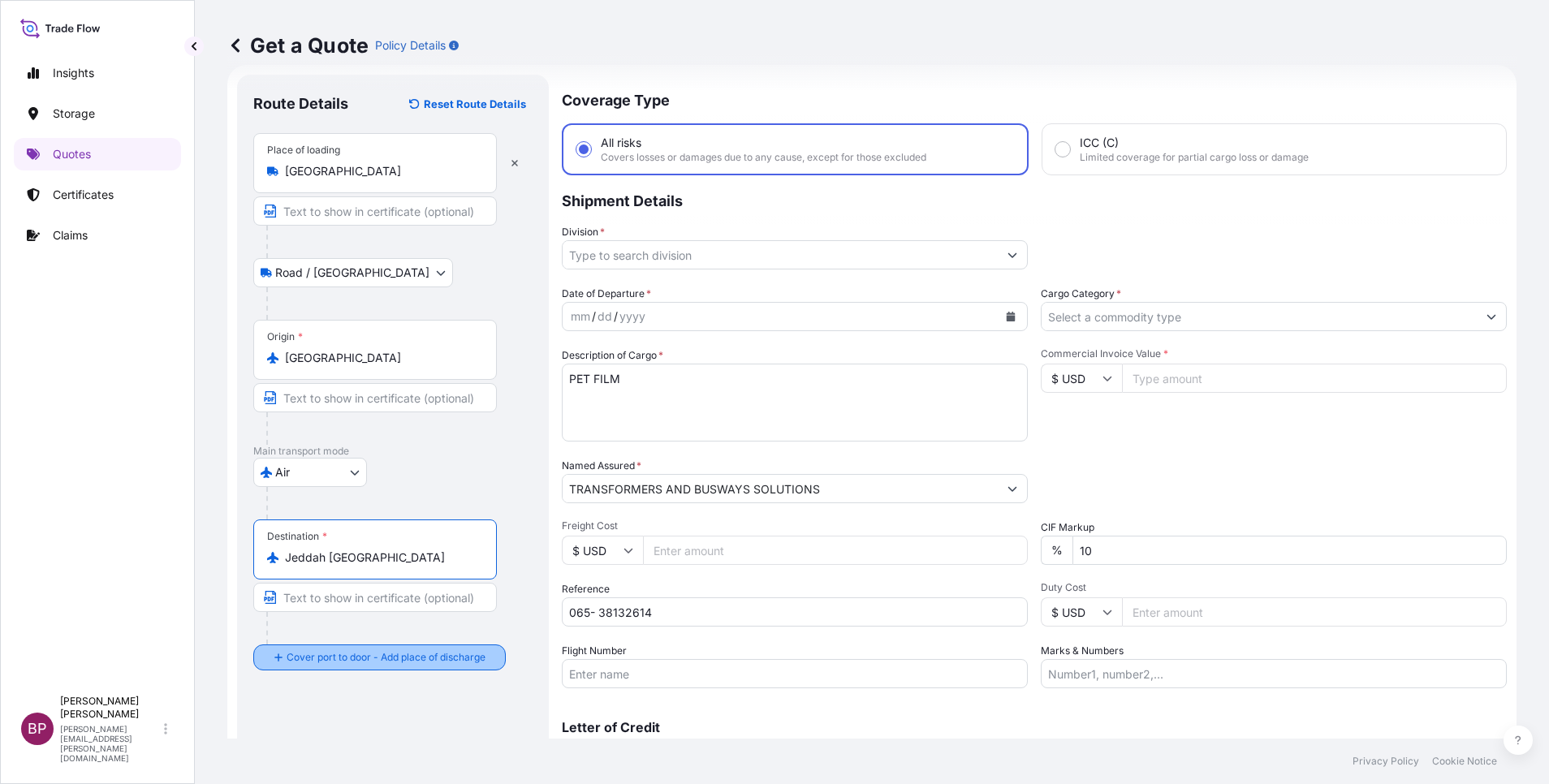
type input "Jeddah [GEOGRAPHIC_DATA]"
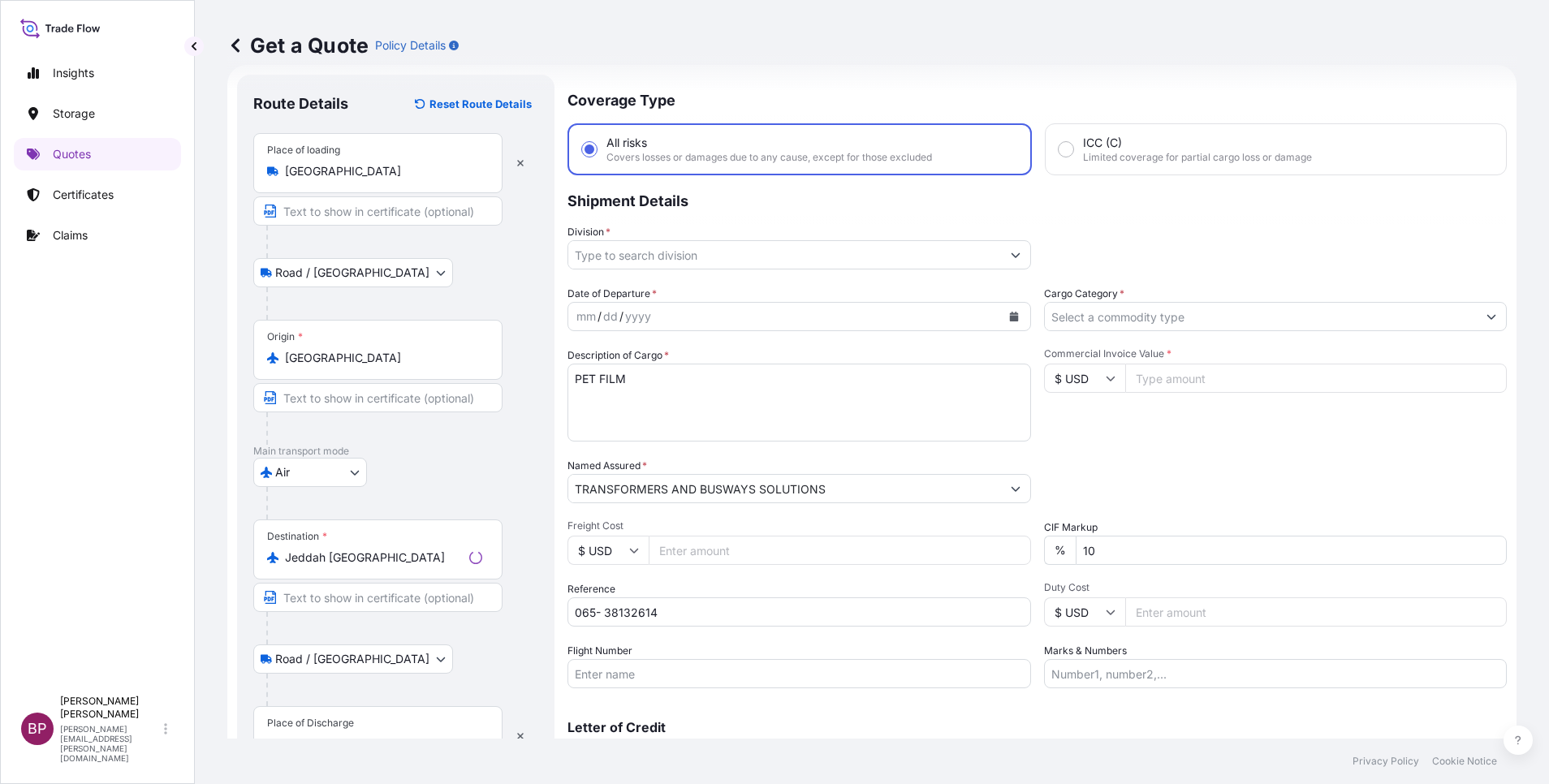
click at [340, 713] on div "Place of Discharge" at bounding box center [378, 736] width 249 height 60
click at [340, 736] on input "Place of Discharge" at bounding box center [383, 744] width 197 height 16
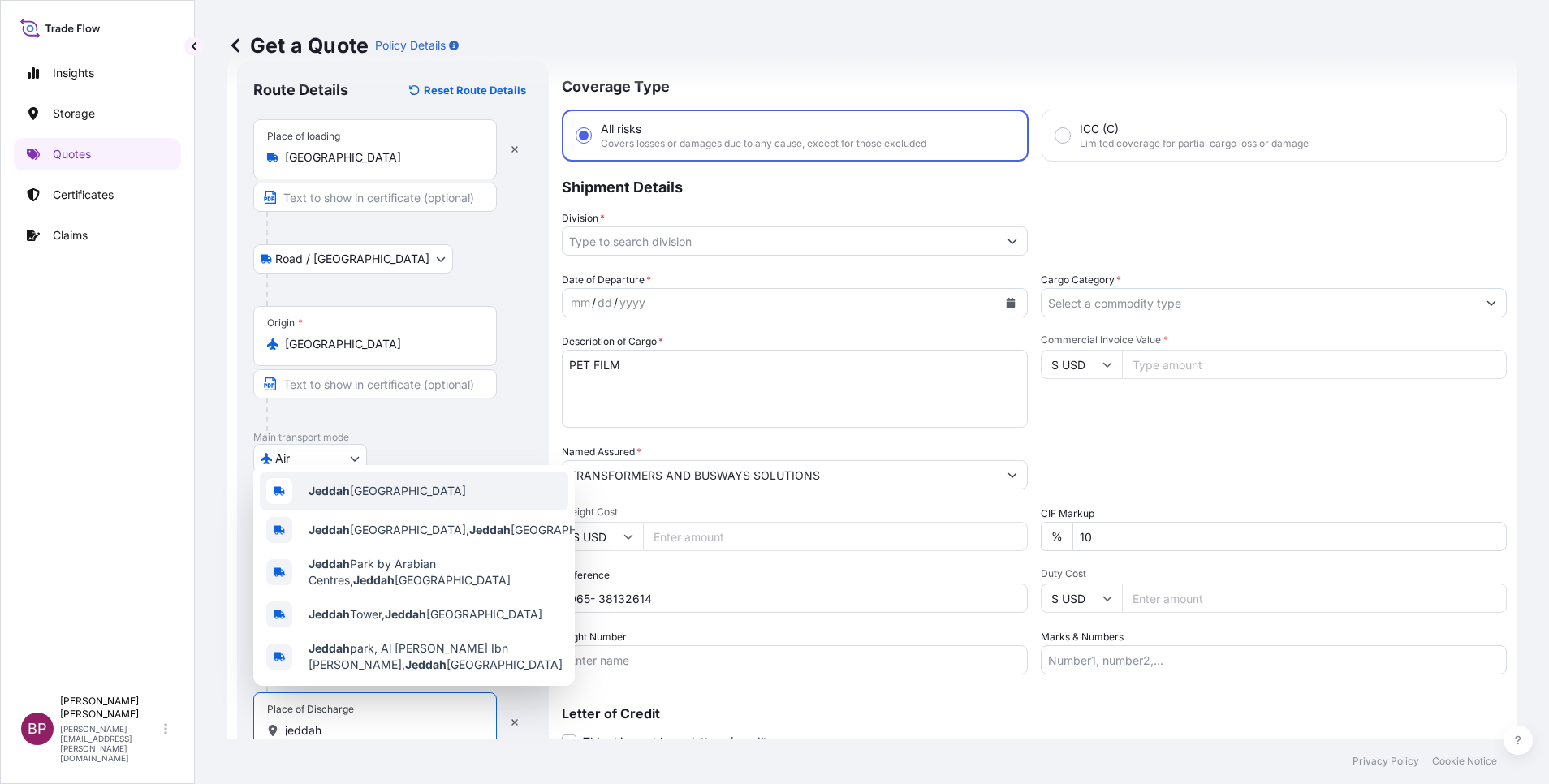
click at [361, 484] on span "Jeddah [GEOGRAPHIC_DATA]" at bounding box center [387, 491] width 157 height 16
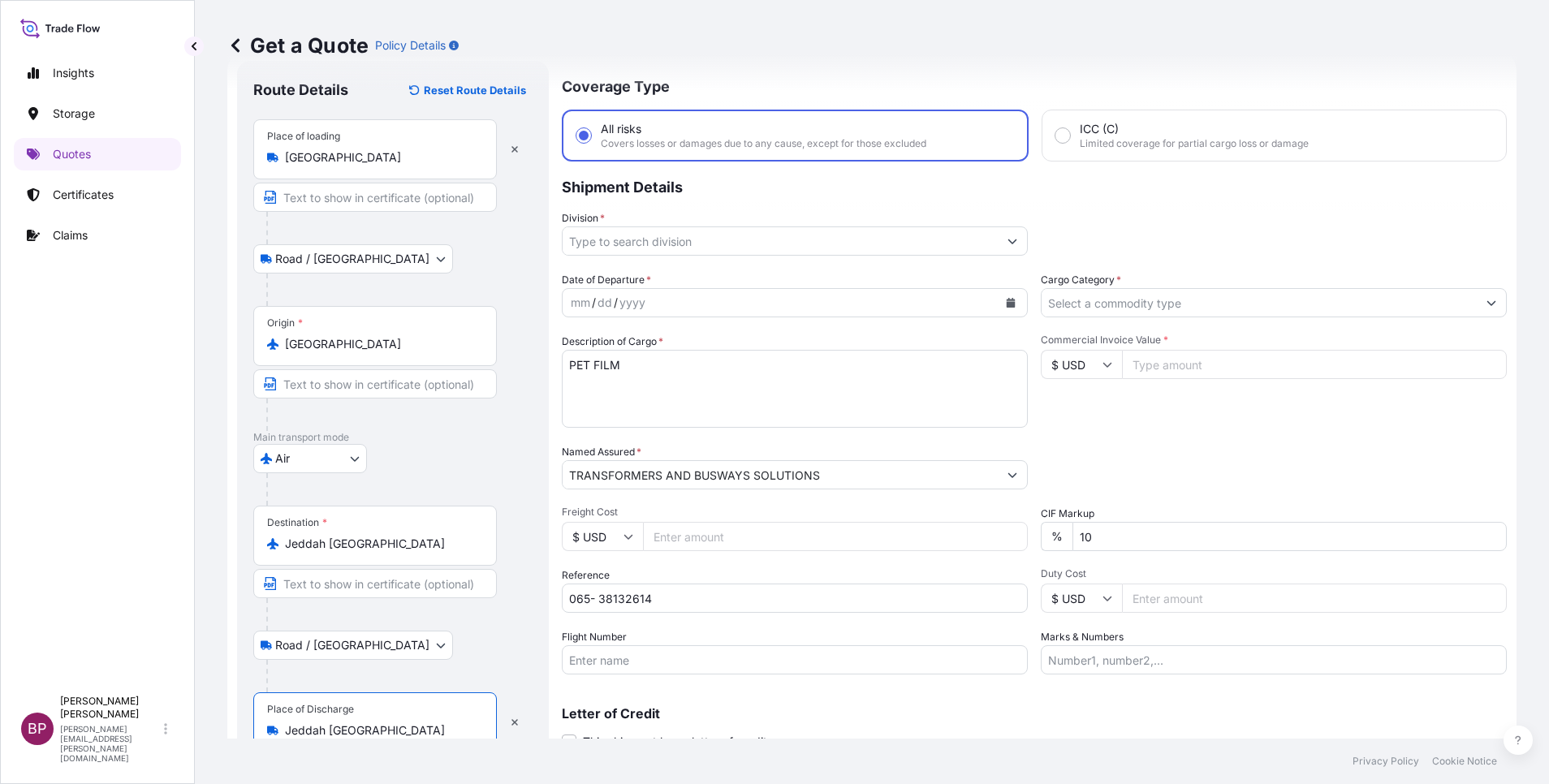
type input "Jeddah [GEOGRAPHIC_DATA]"
click at [1006, 304] on icon "Calendar" at bounding box center [1010, 303] width 10 height 10
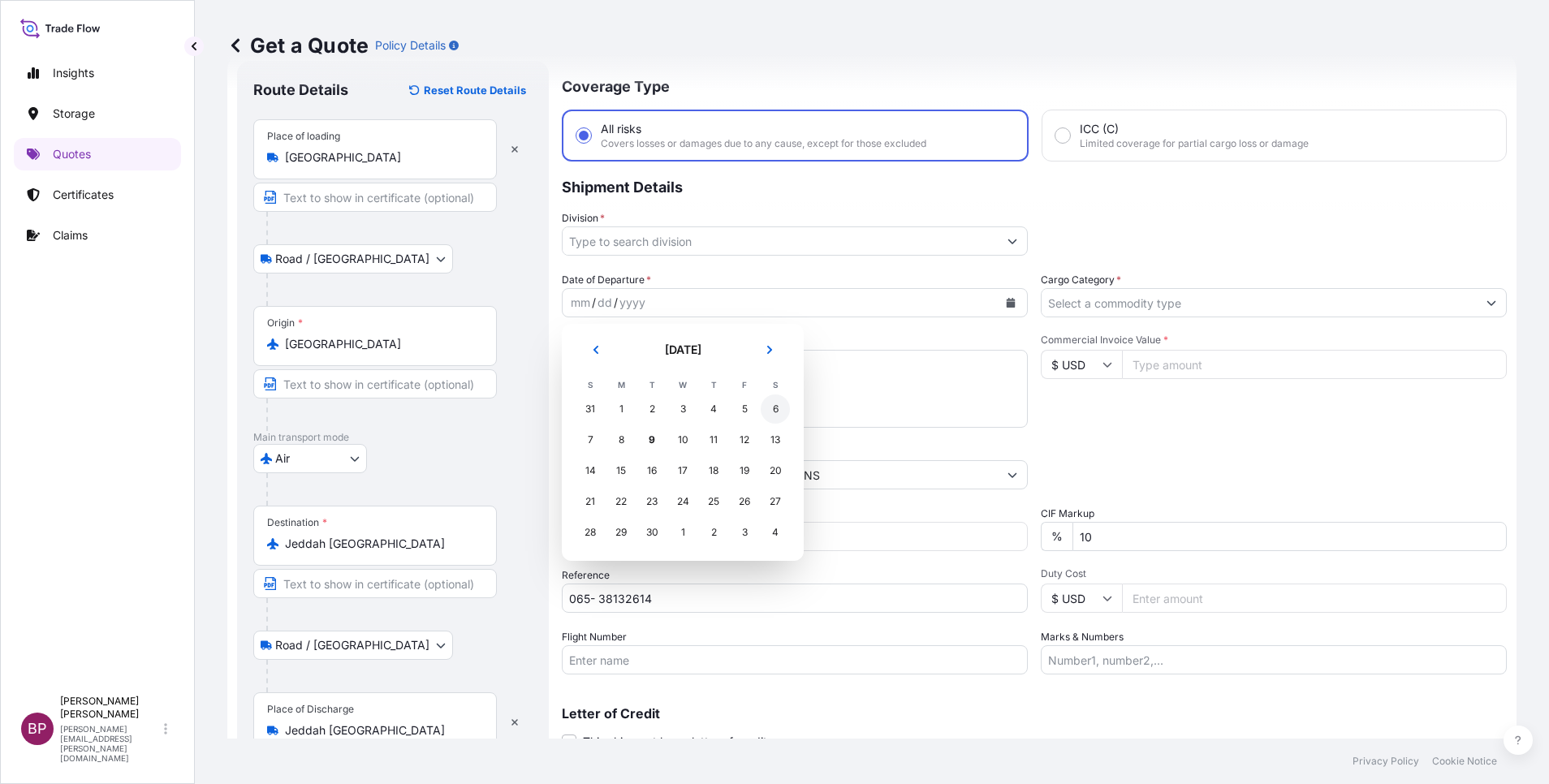
click at [774, 411] on div "6" at bounding box center [775, 409] width 29 height 29
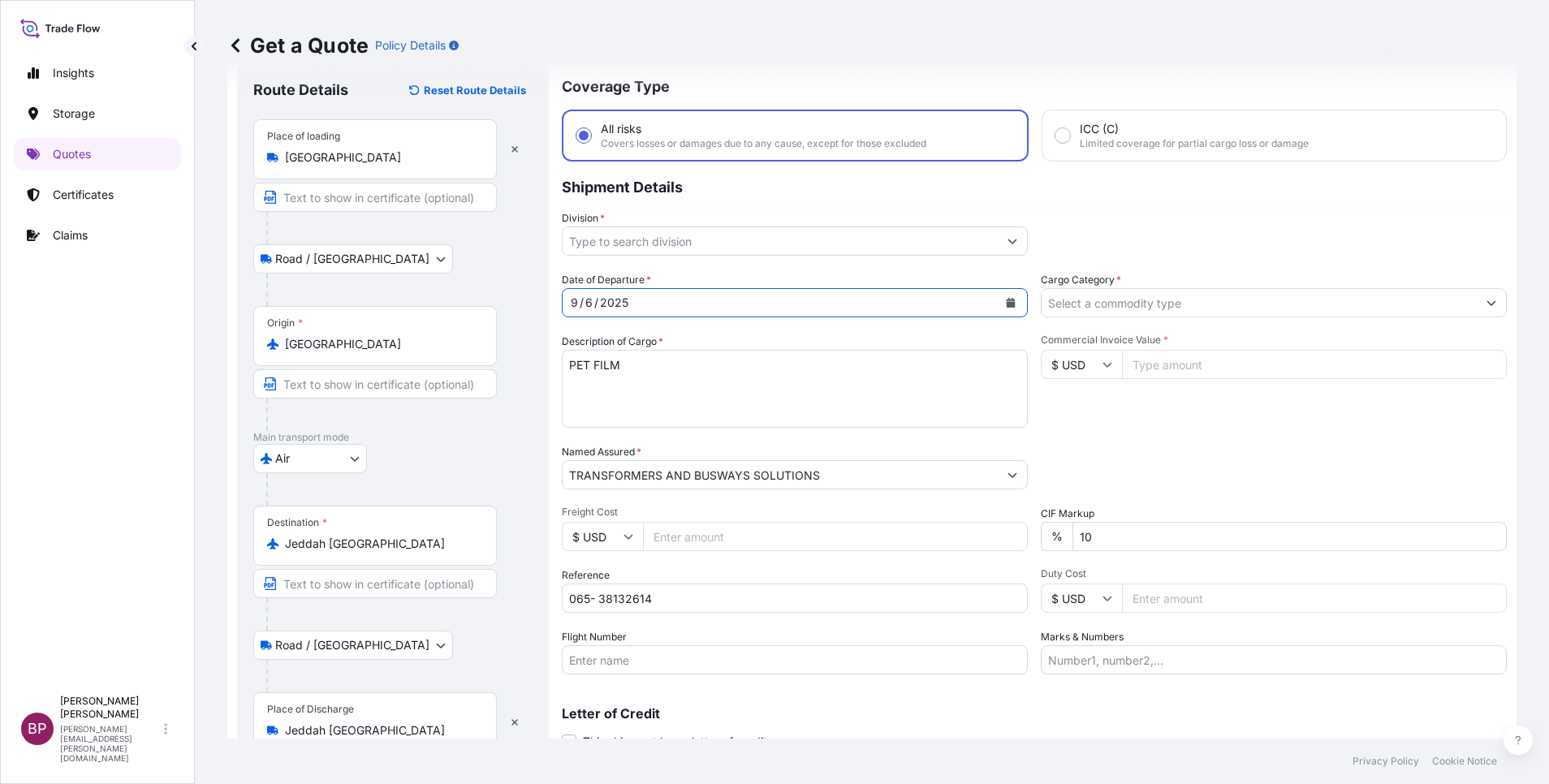
click at [1486, 300] on icon "Show suggestions" at bounding box center [1491, 303] width 10 height 10
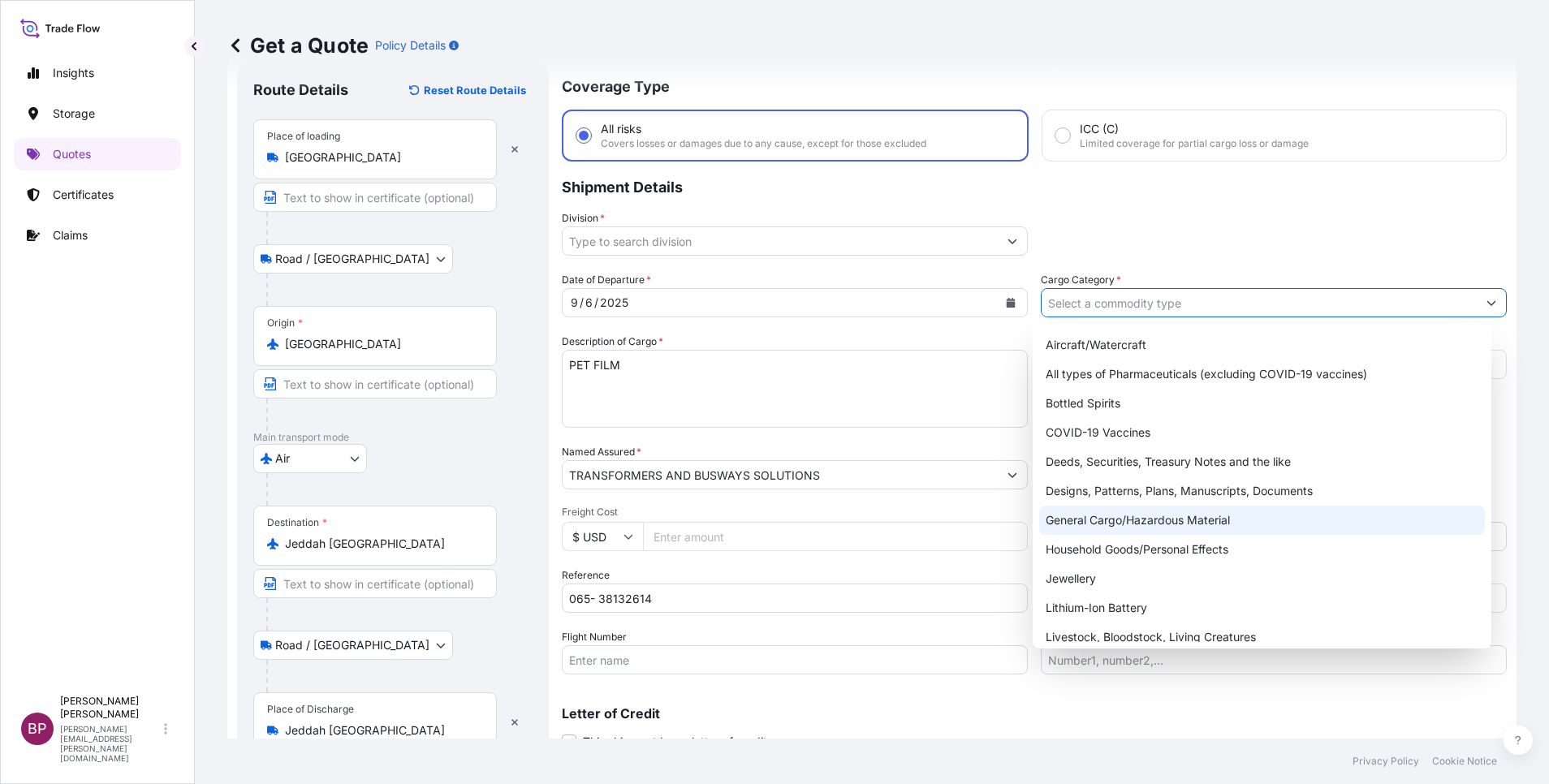
click at [1121, 517] on div "General Cargo/Hazardous Material" at bounding box center [1261, 520] width 446 height 29
type input "General Cargo/Hazardous Material"
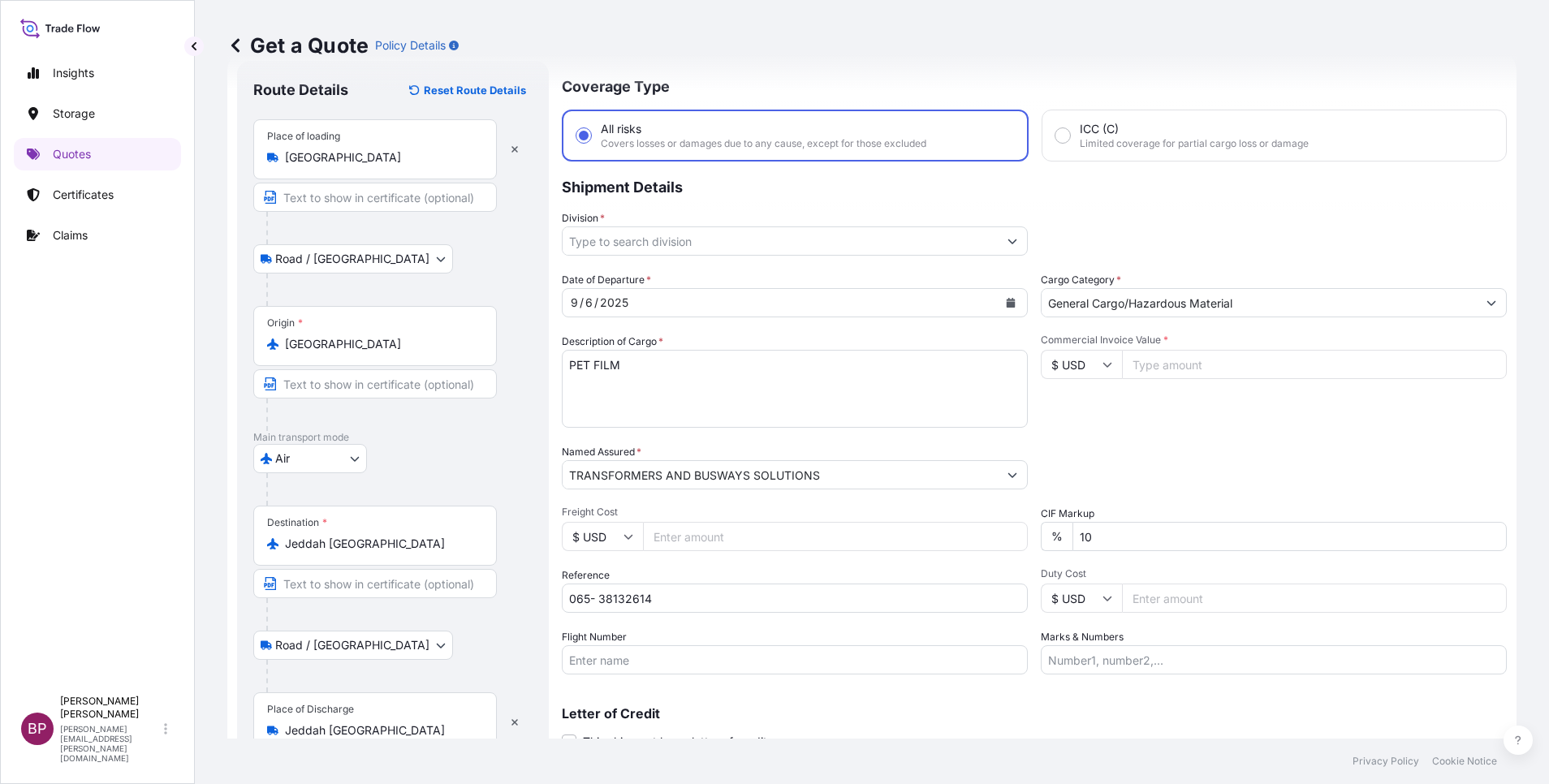
click at [1001, 254] on div at bounding box center [795, 241] width 466 height 29
click at [1010, 241] on button "Show suggestions" at bounding box center [1012, 241] width 29 height 29
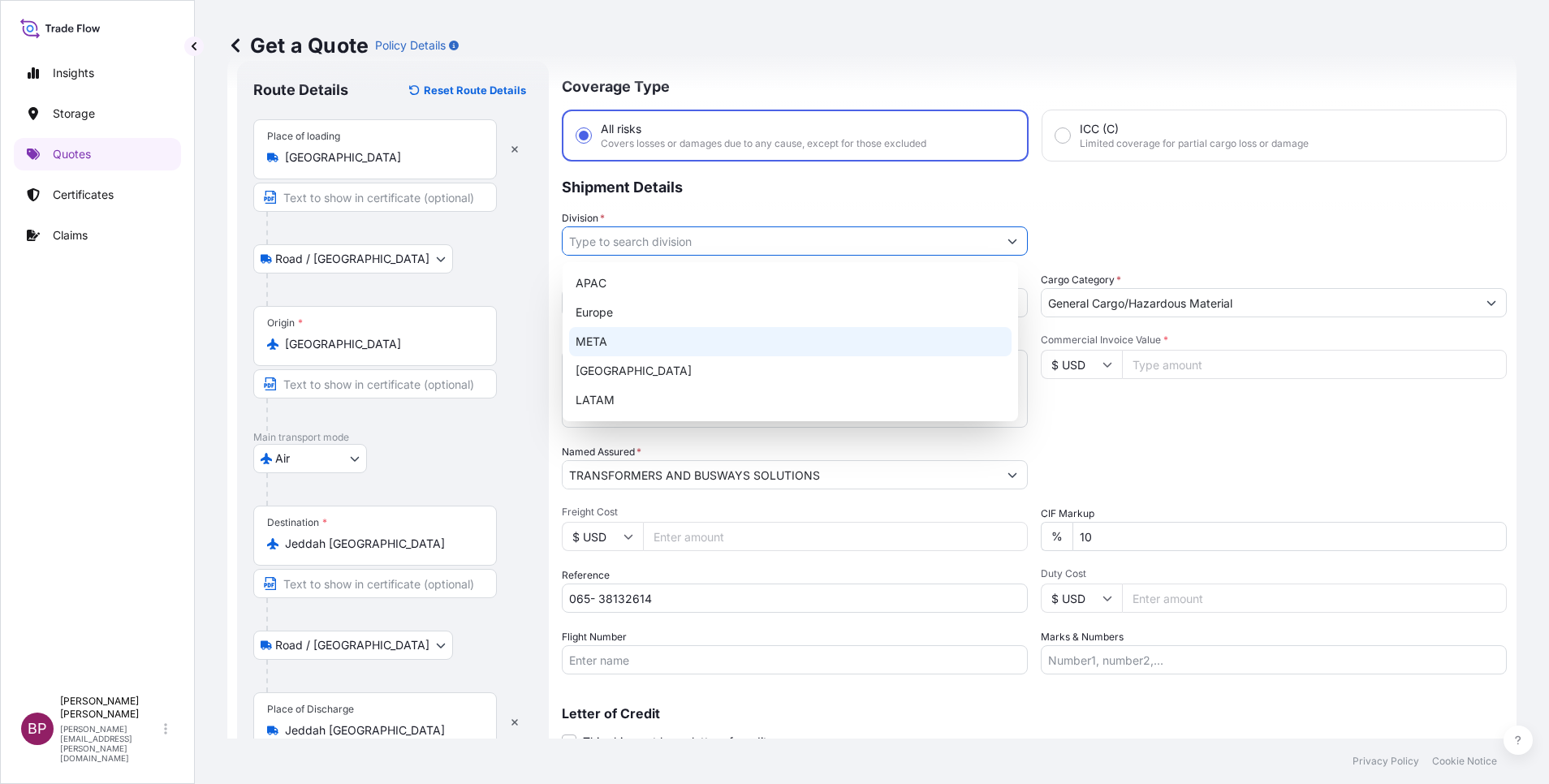
click at [714, 336] on div "META" at bounding box center [790, 341] width 442 height 29
type input "META"
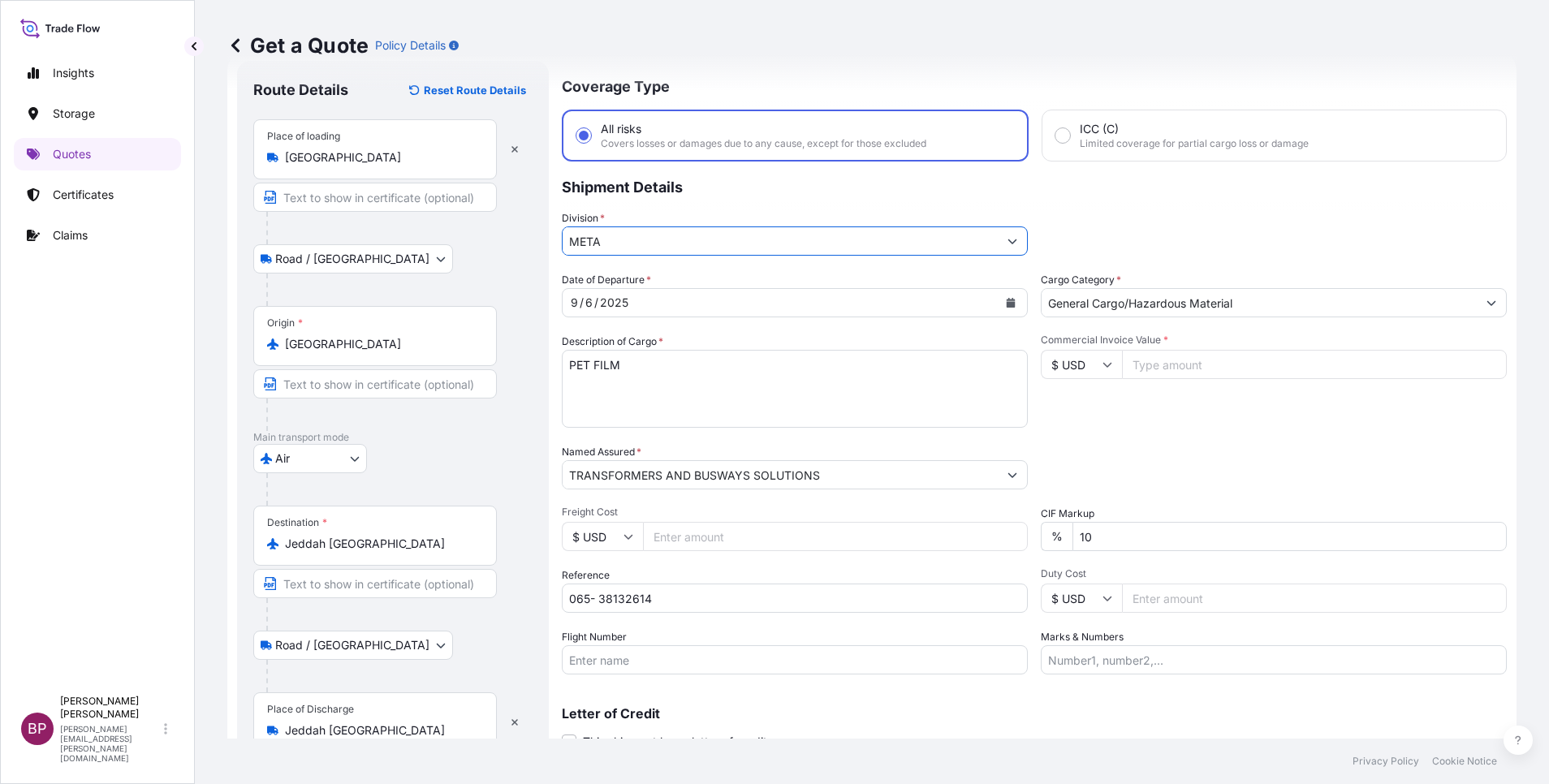
click at [1189, 363] on input "Commercial Invoice Value *" at bounding box center [1314, 364] width 385 height 29
paste input "469.20"
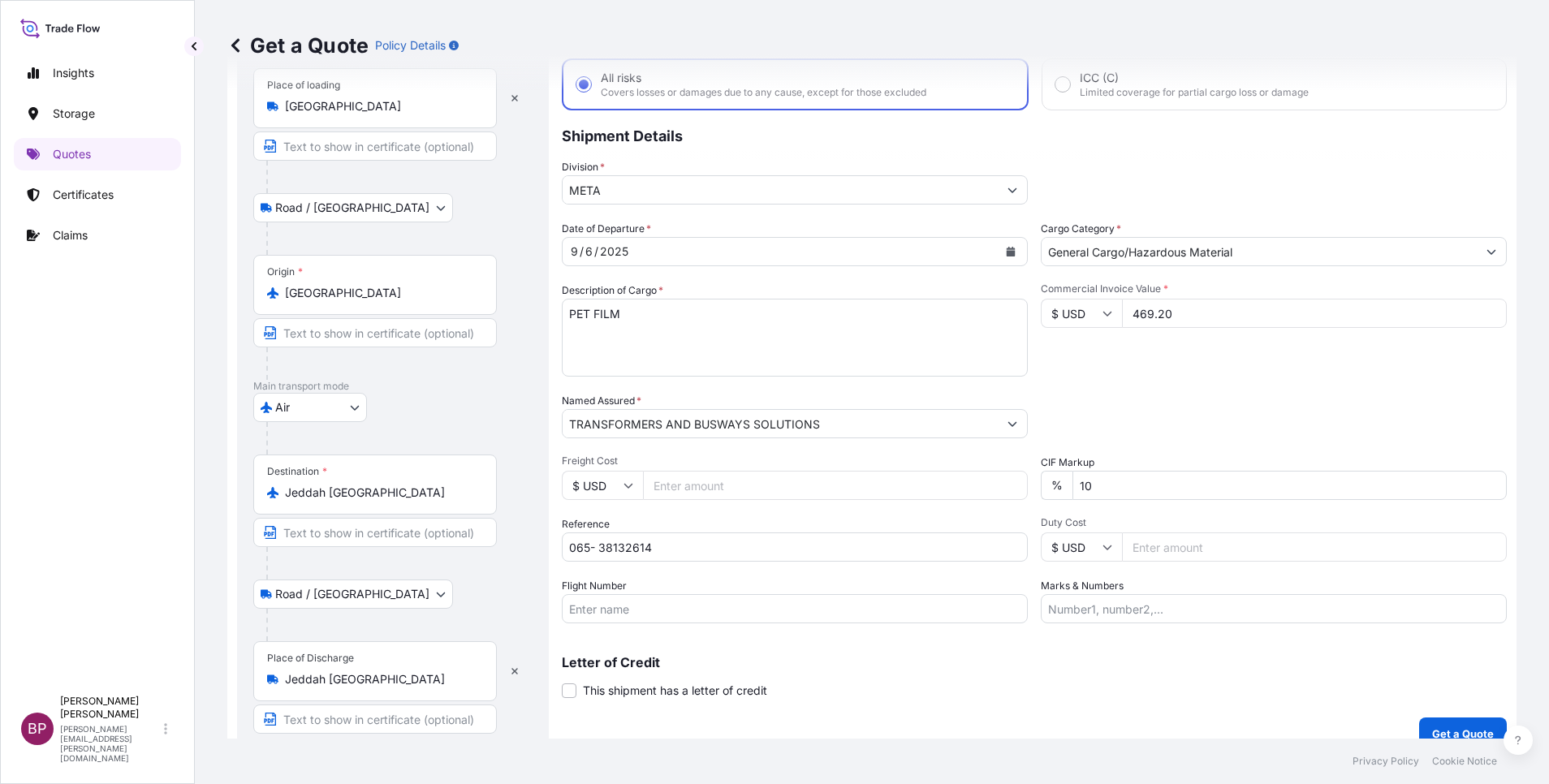
scroll to position [112, 0]
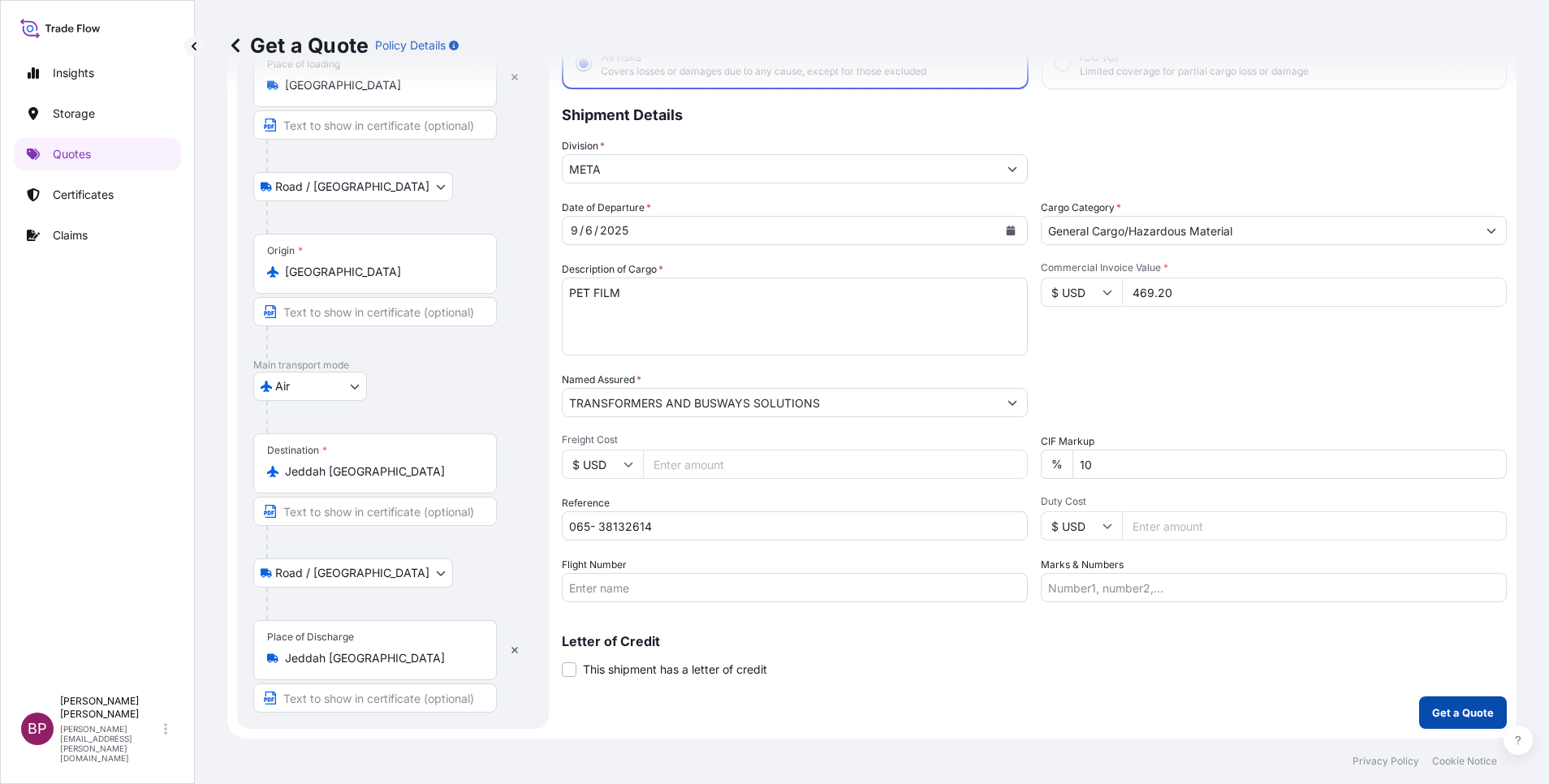
type input "469.20"
click at [1457, 724] on button "Get a Quote" at bounding box center [1463, 713] width 88 height 32
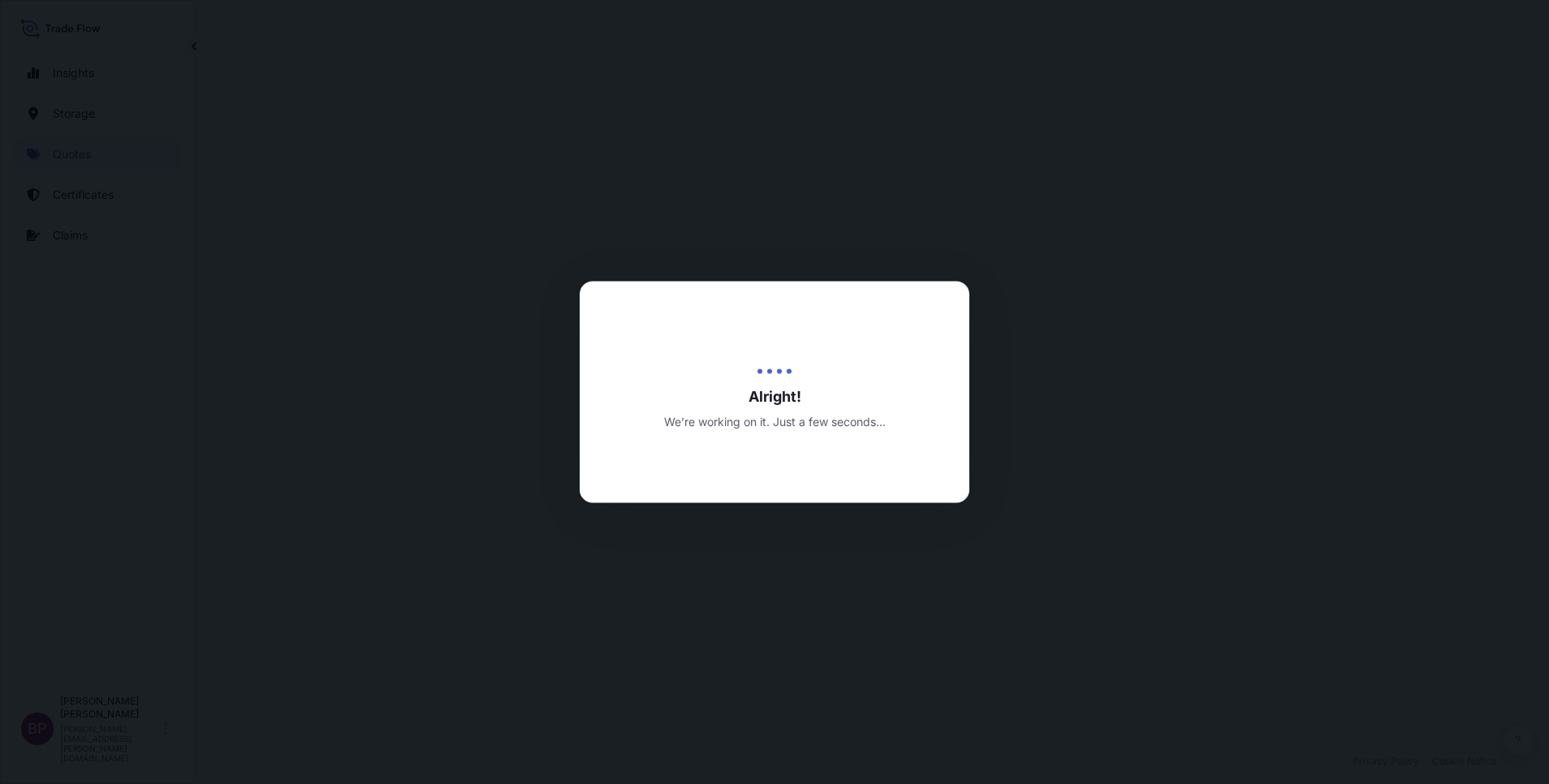
select select "Road / [GEOGRAPHIC_DATA]"
select select "Air"
select select "Road / [GEOGRAPHIC_DATA]"
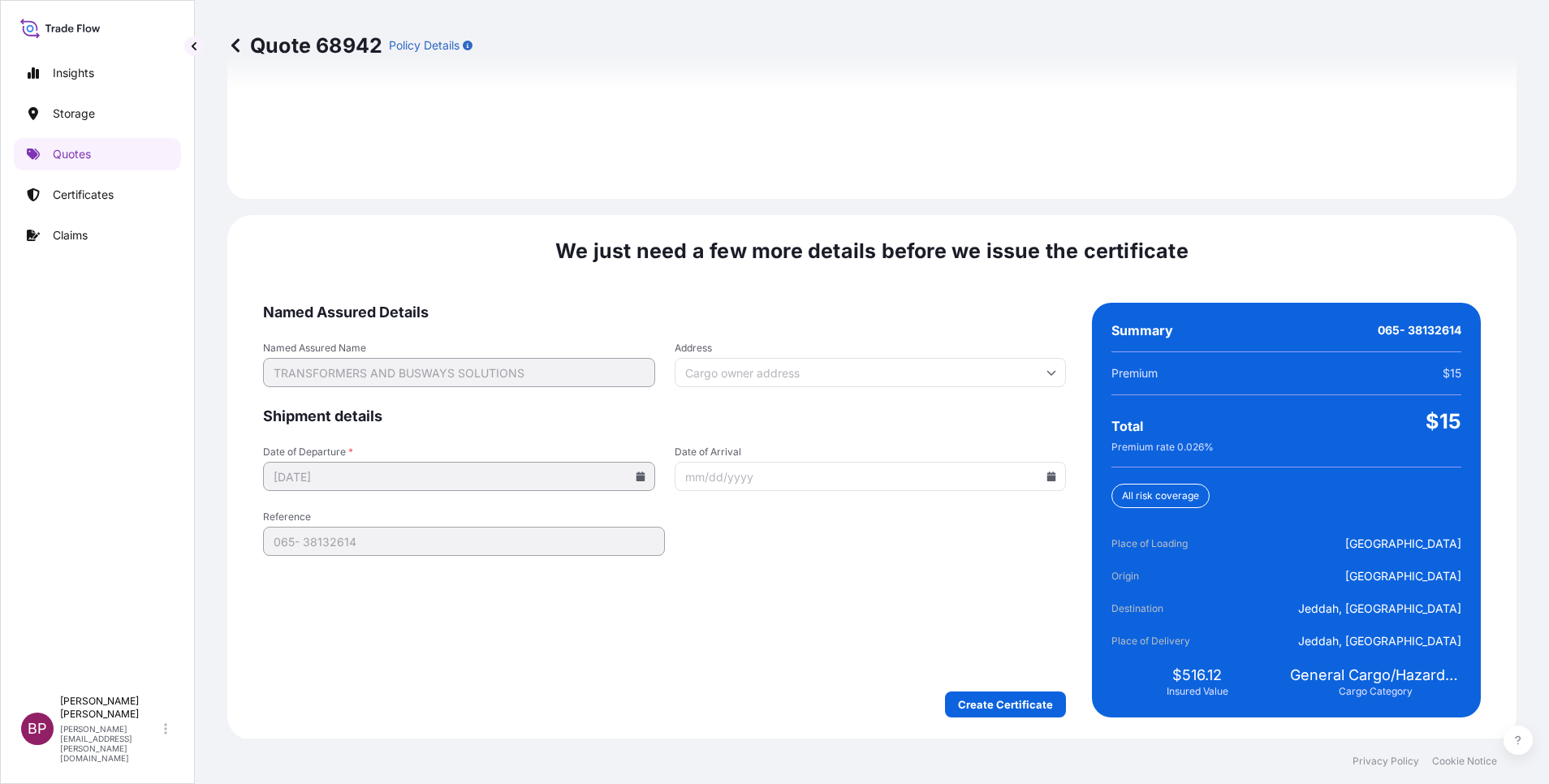
scroll to position [2406, 0]
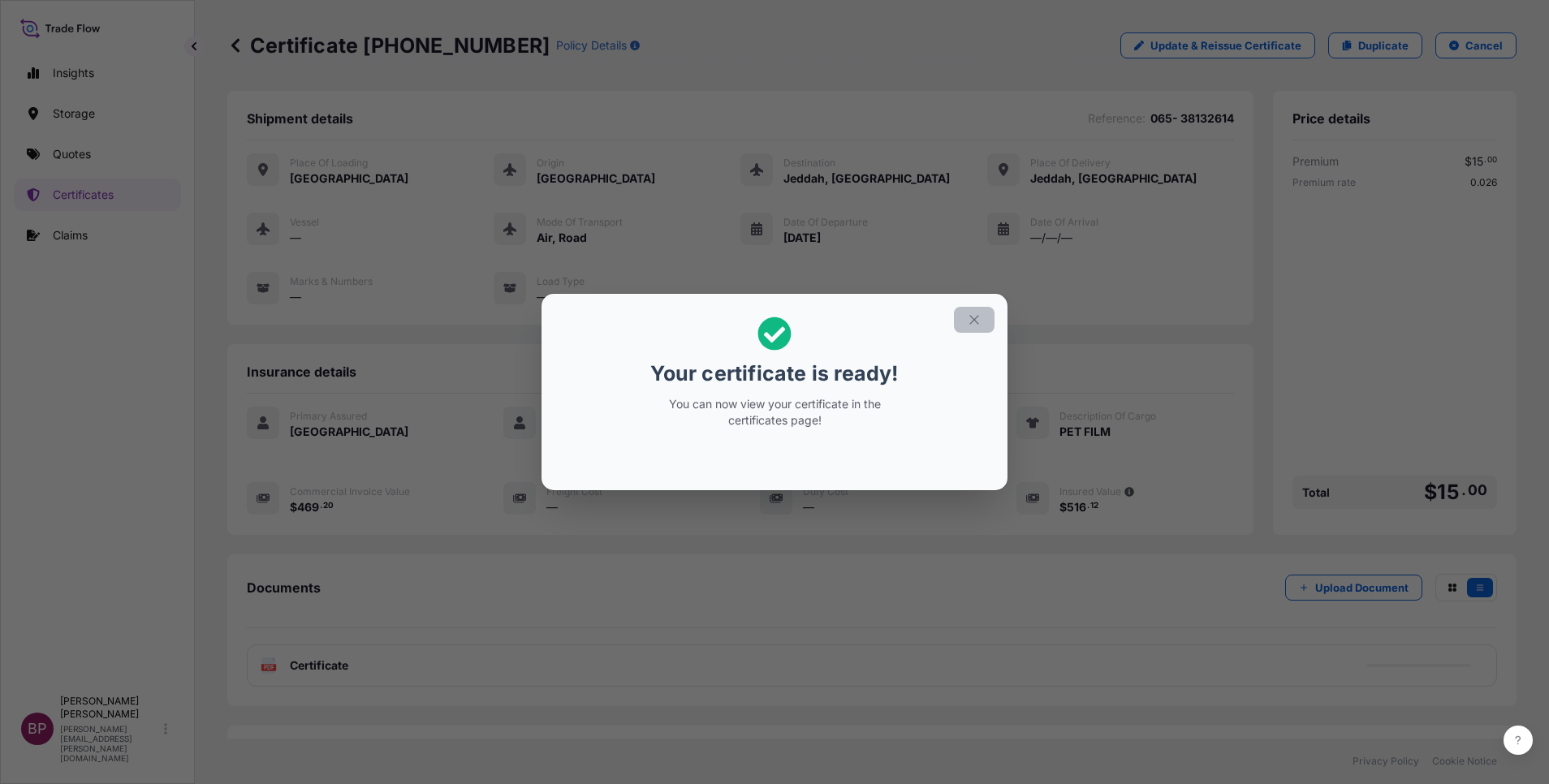
click at [975, 316] on icon "button" at bounding box center [974, 320] width 14 height 14
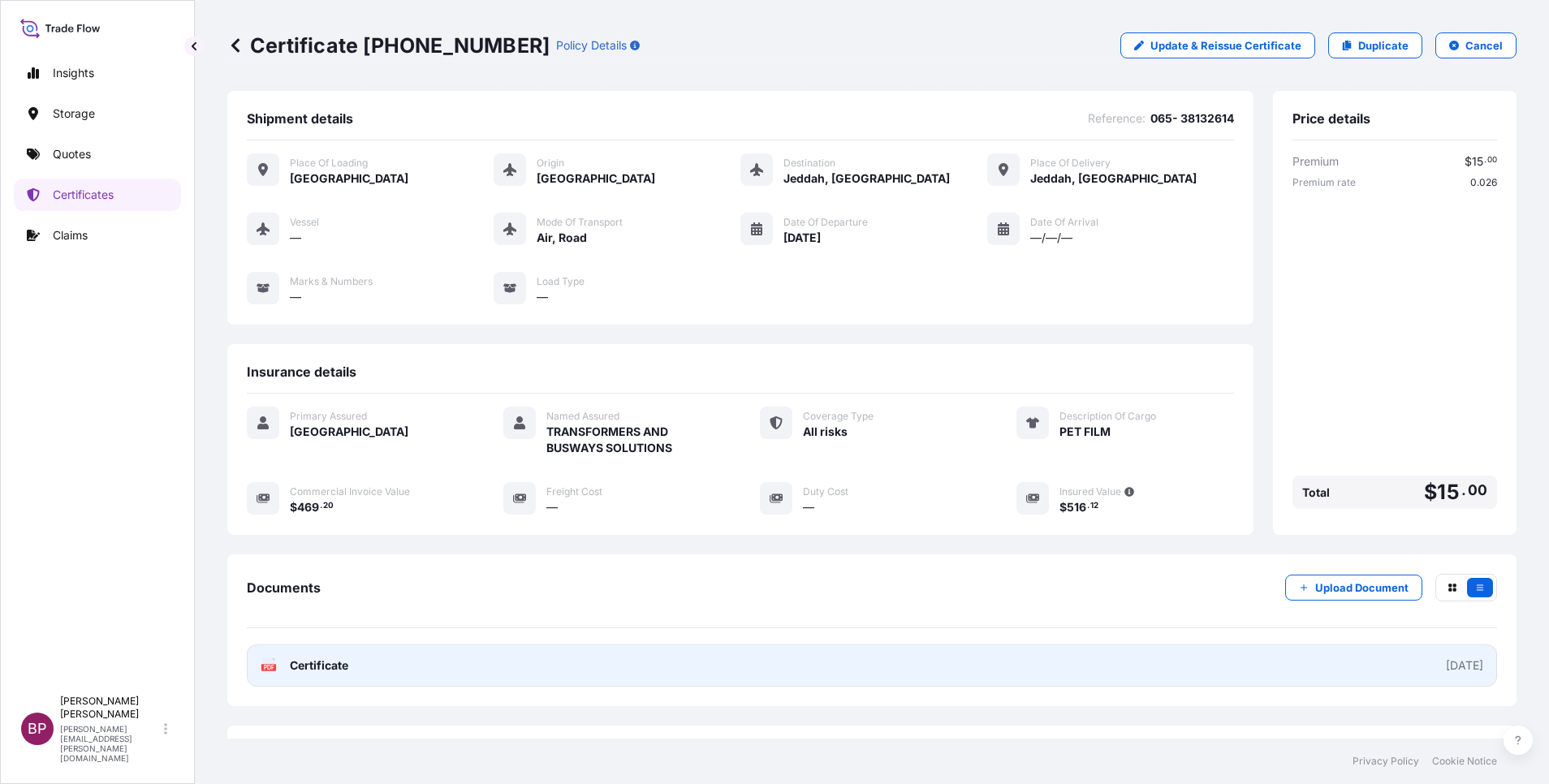
scroll to position [69, 0]
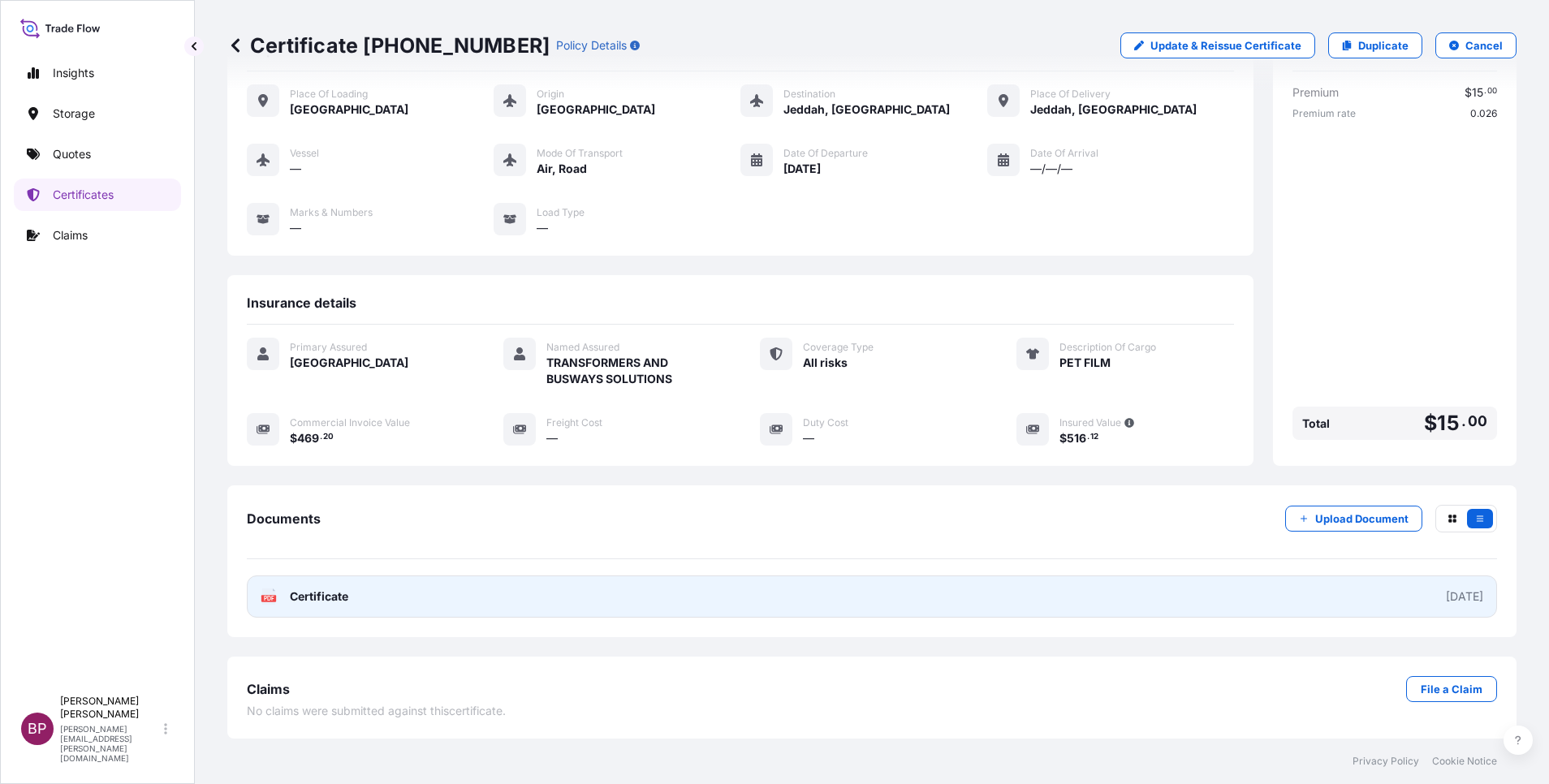
click at [346, 595] on span "Certificate" at bounding box center [318, 596] width 58 height 16
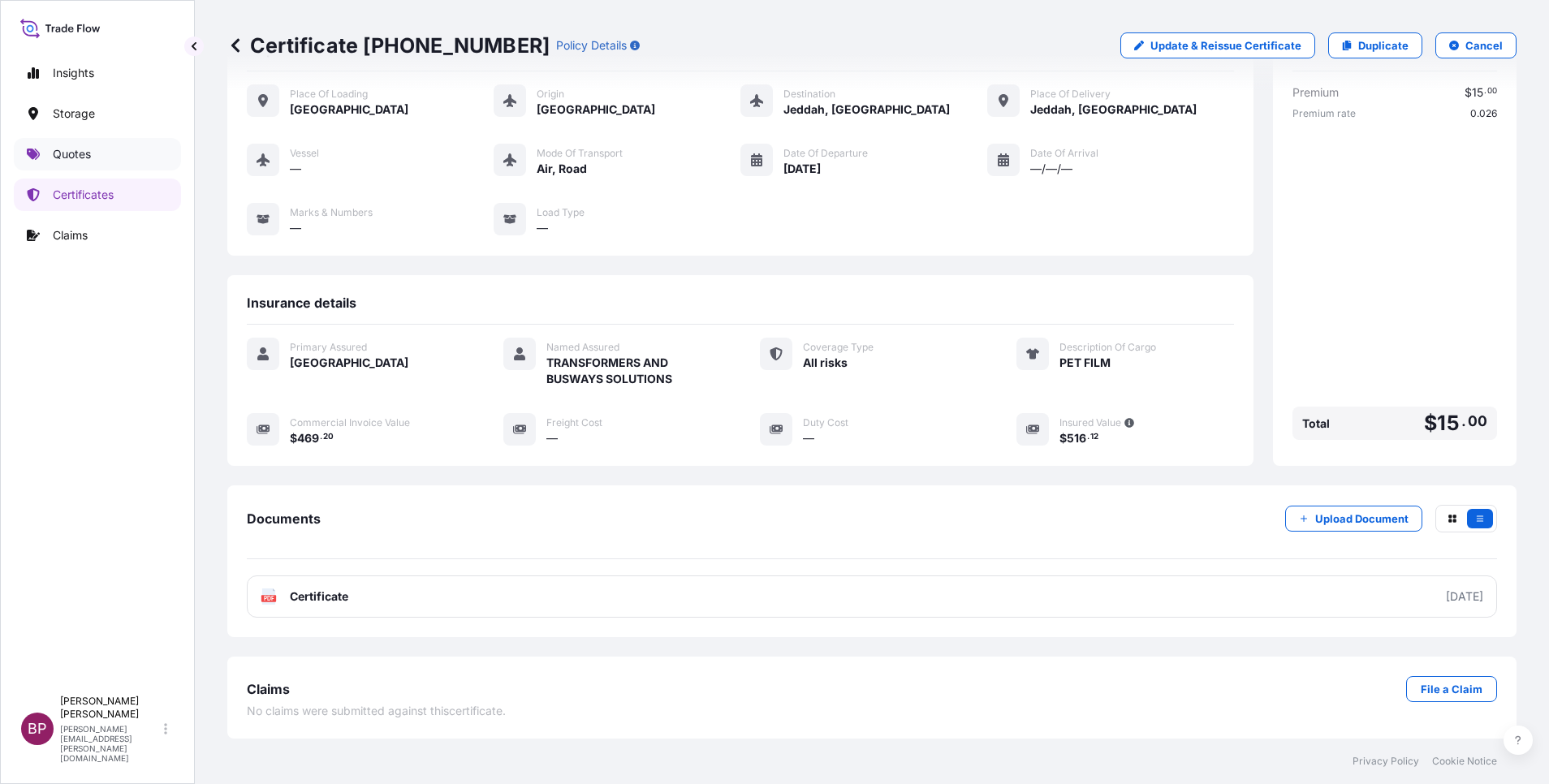
click at [75, 156] on p "Quotes" at bounding box center [71, 154] width 38 height 16
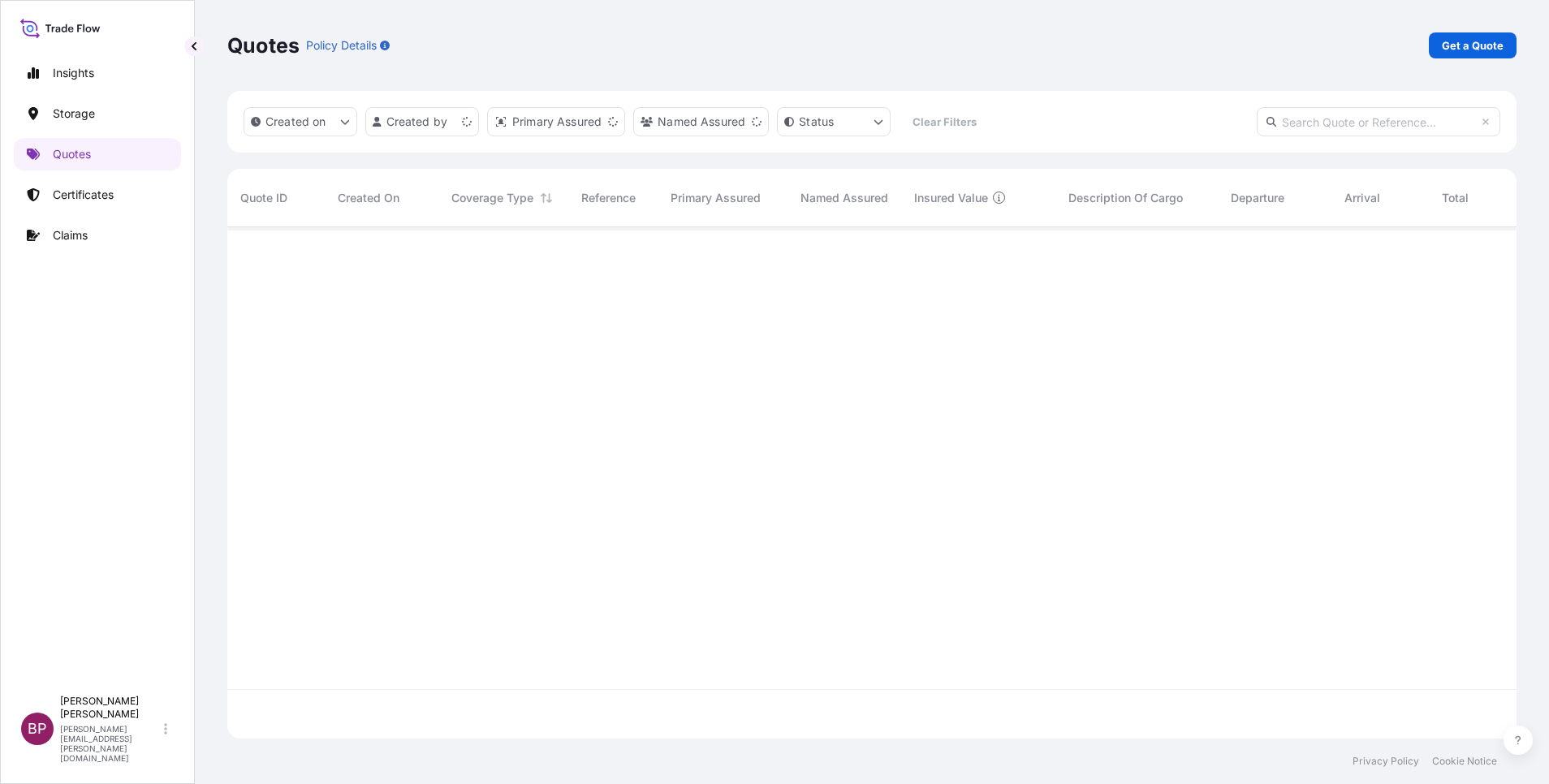
scroll to position [502, 1270]
click at [1493, 47] on p "Get a Quote" at bounding box center [1472, 46] width 62 height 16
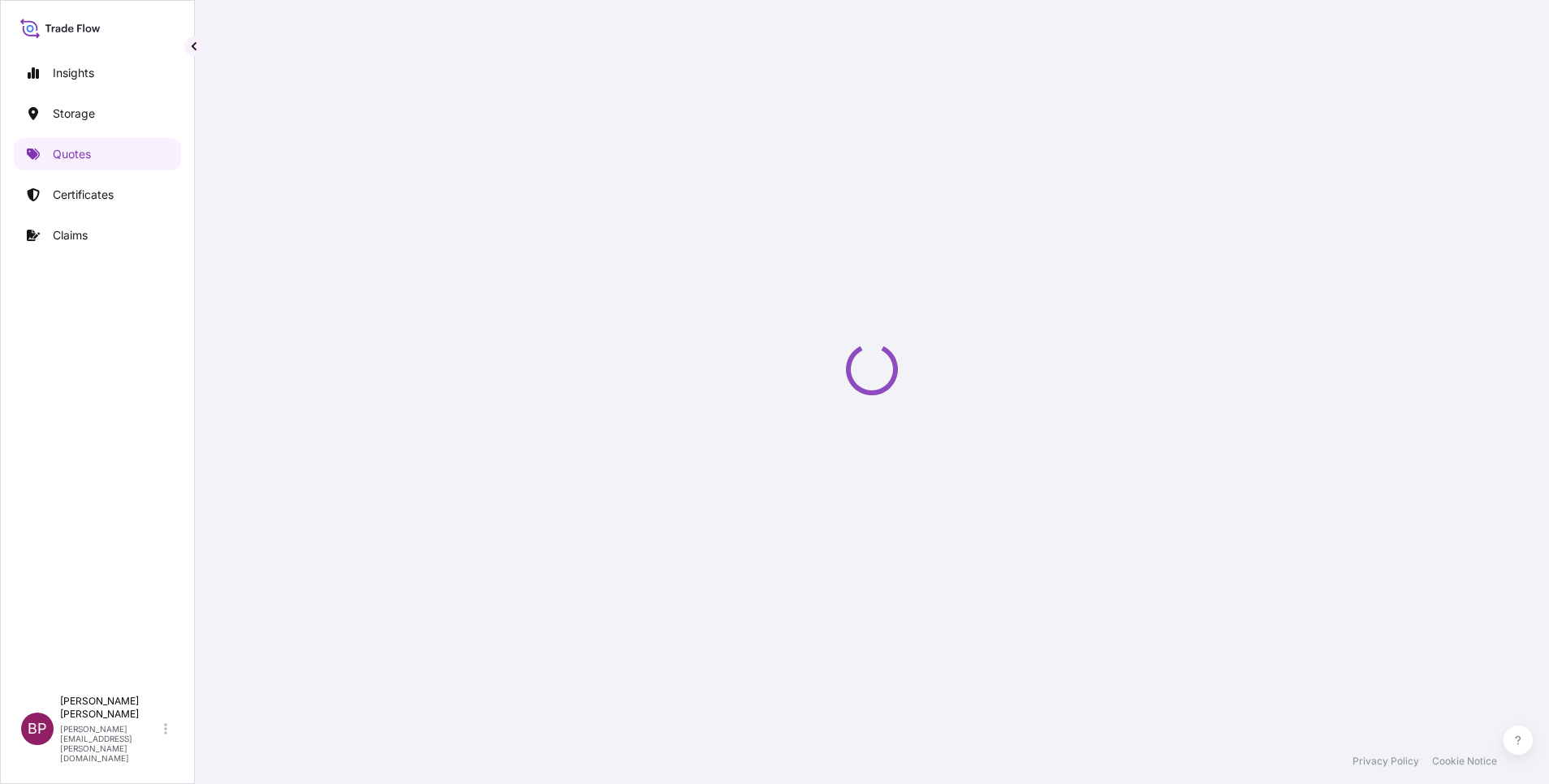
select select "Water"
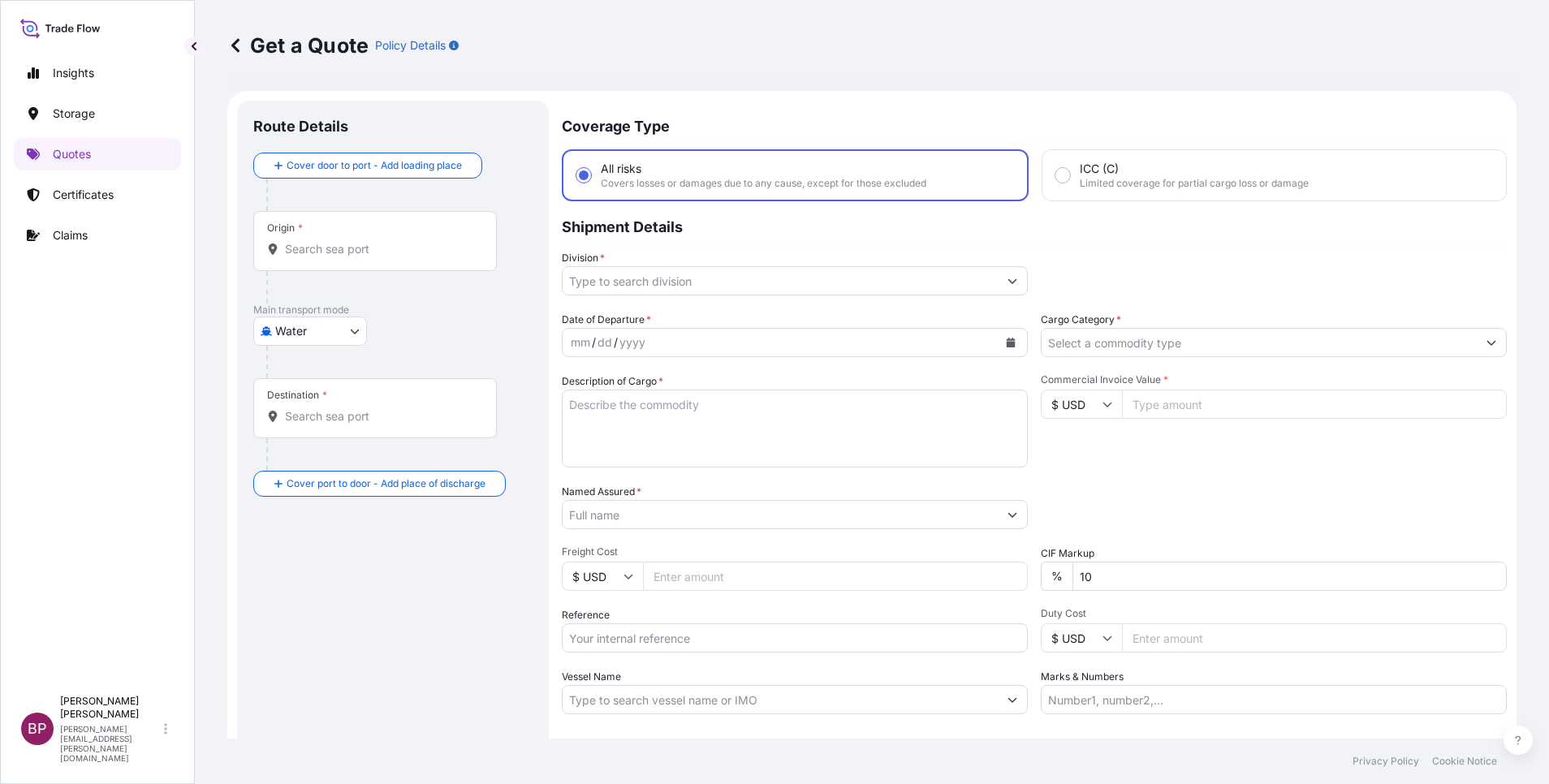
scroll to position [26, 0]
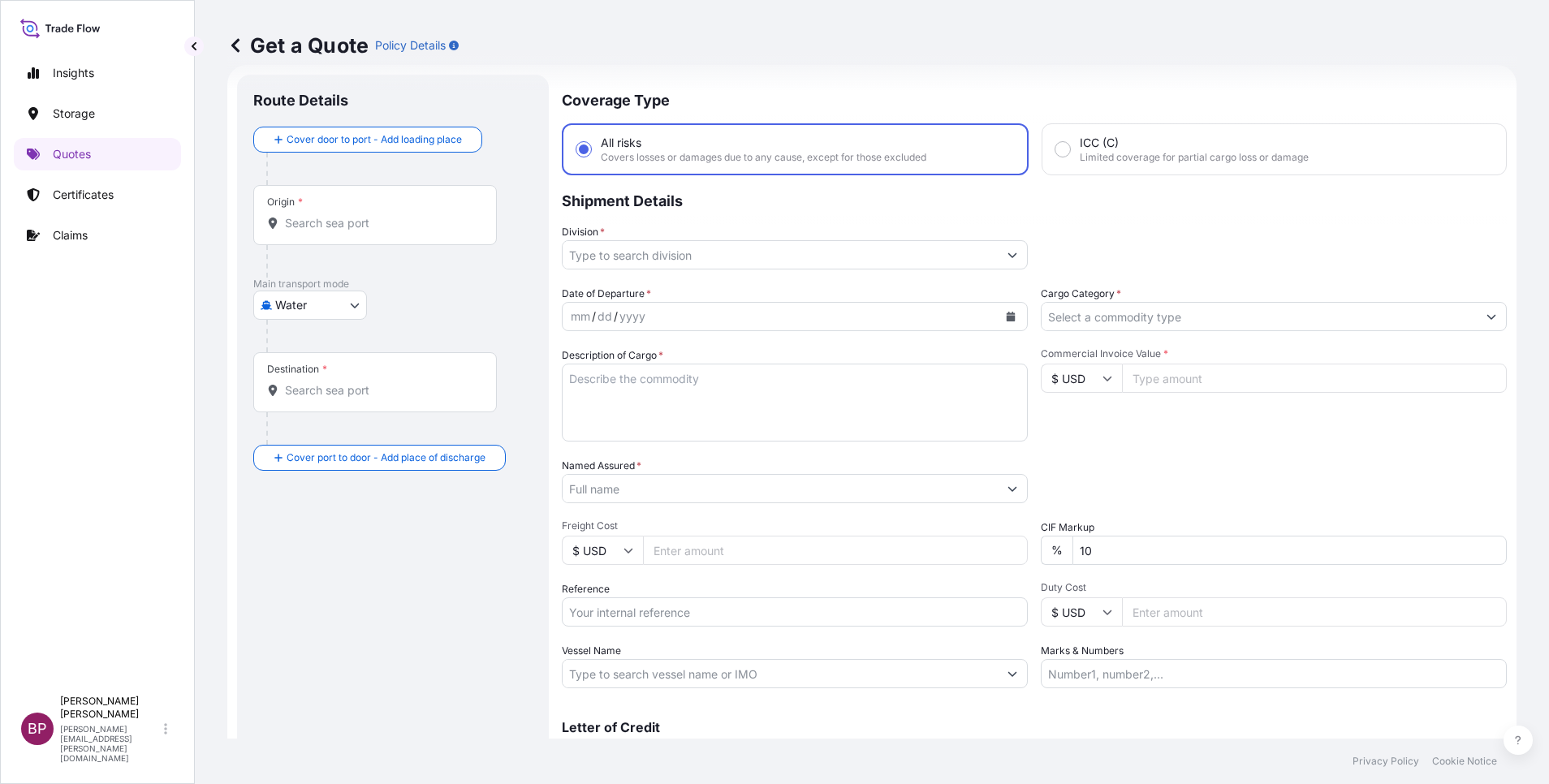
click at [1219, 321] on input "Cargo Category *" at bounding box center [1259, 316] width 435 height 29
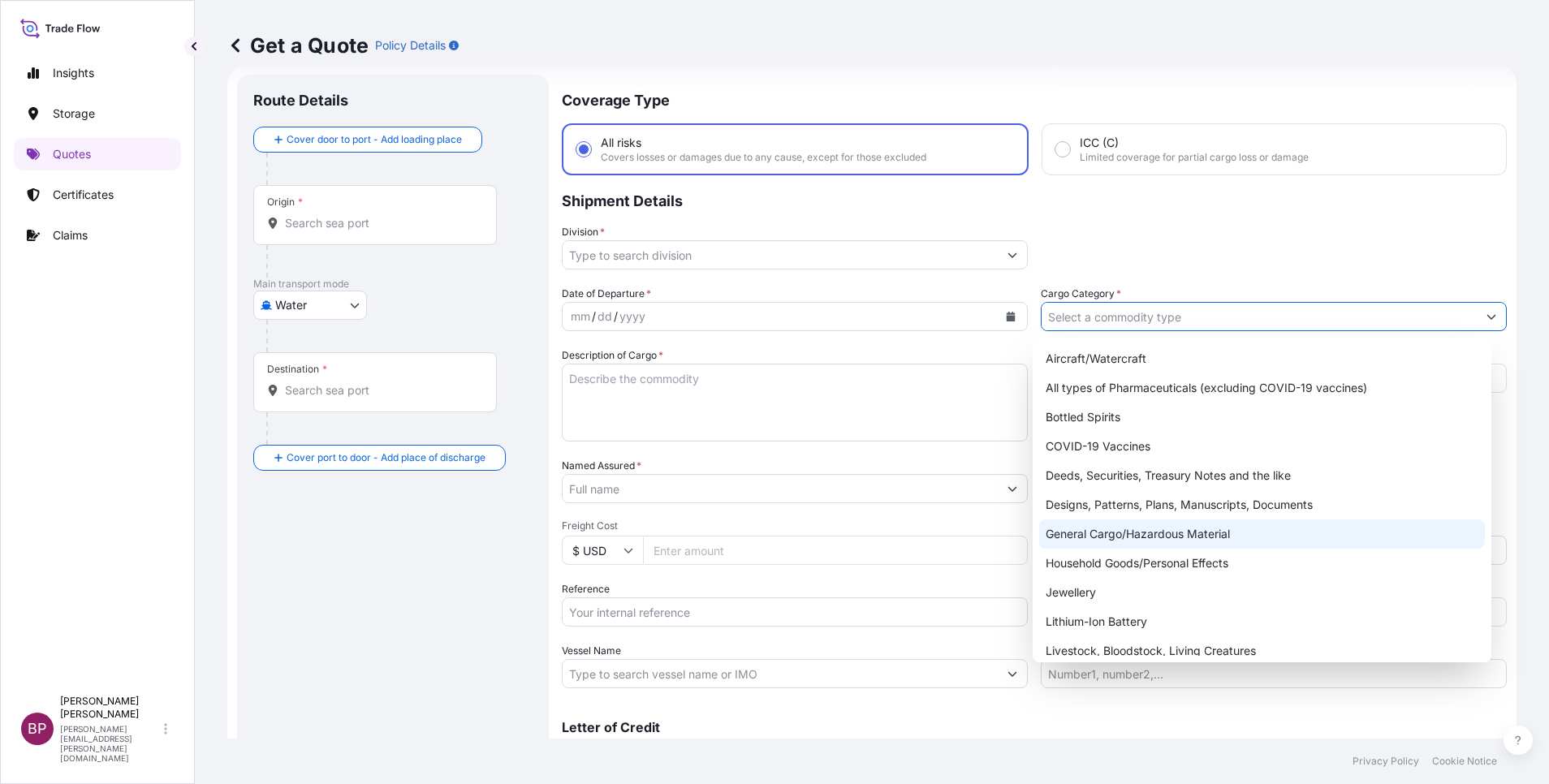
click at [1147, 532] on div "General Cargo/Hazardous Material" at bounding box center [1261, 534] width 446 height 29
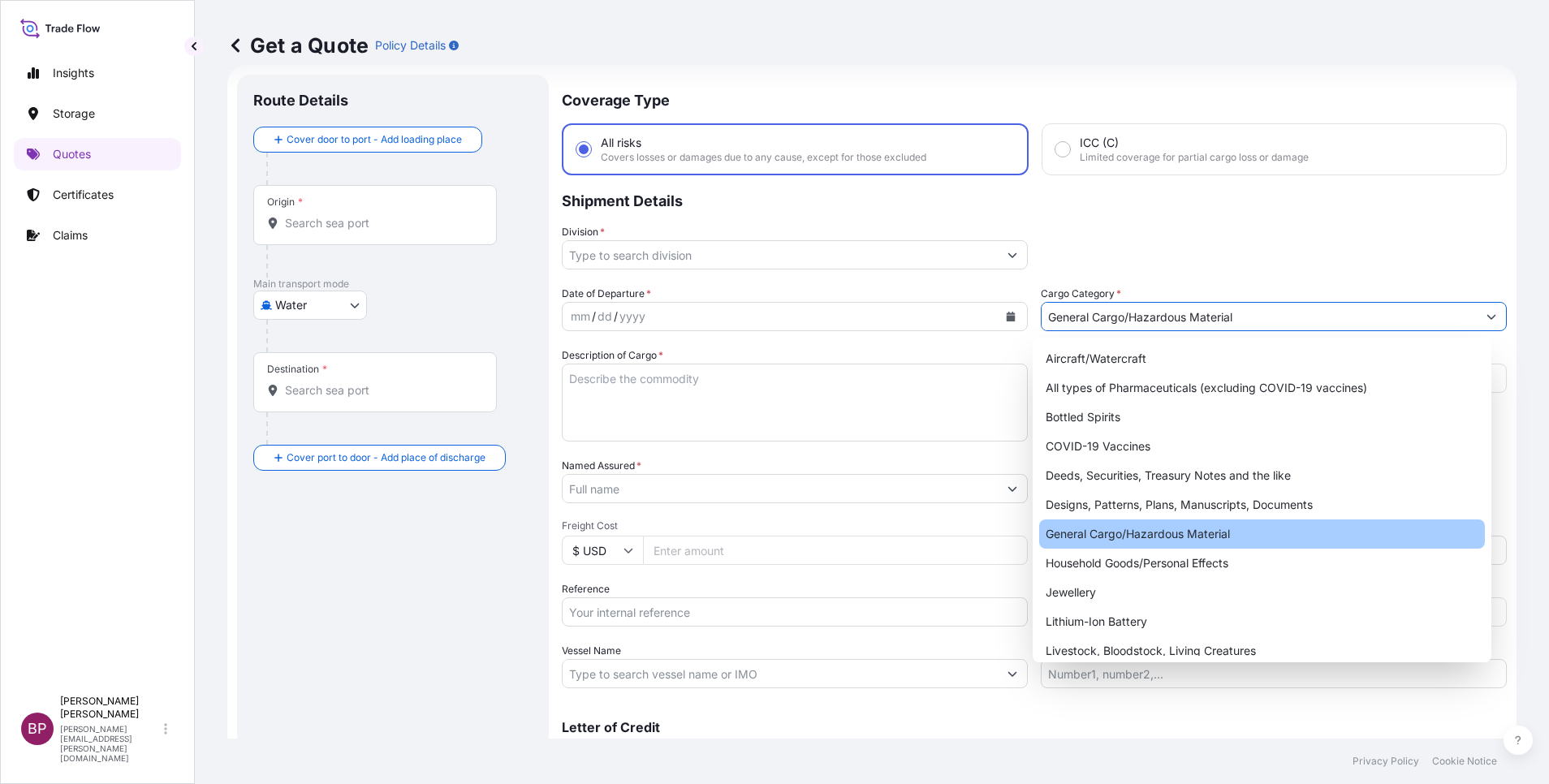
type input "General Cargo/Hazardous Material"
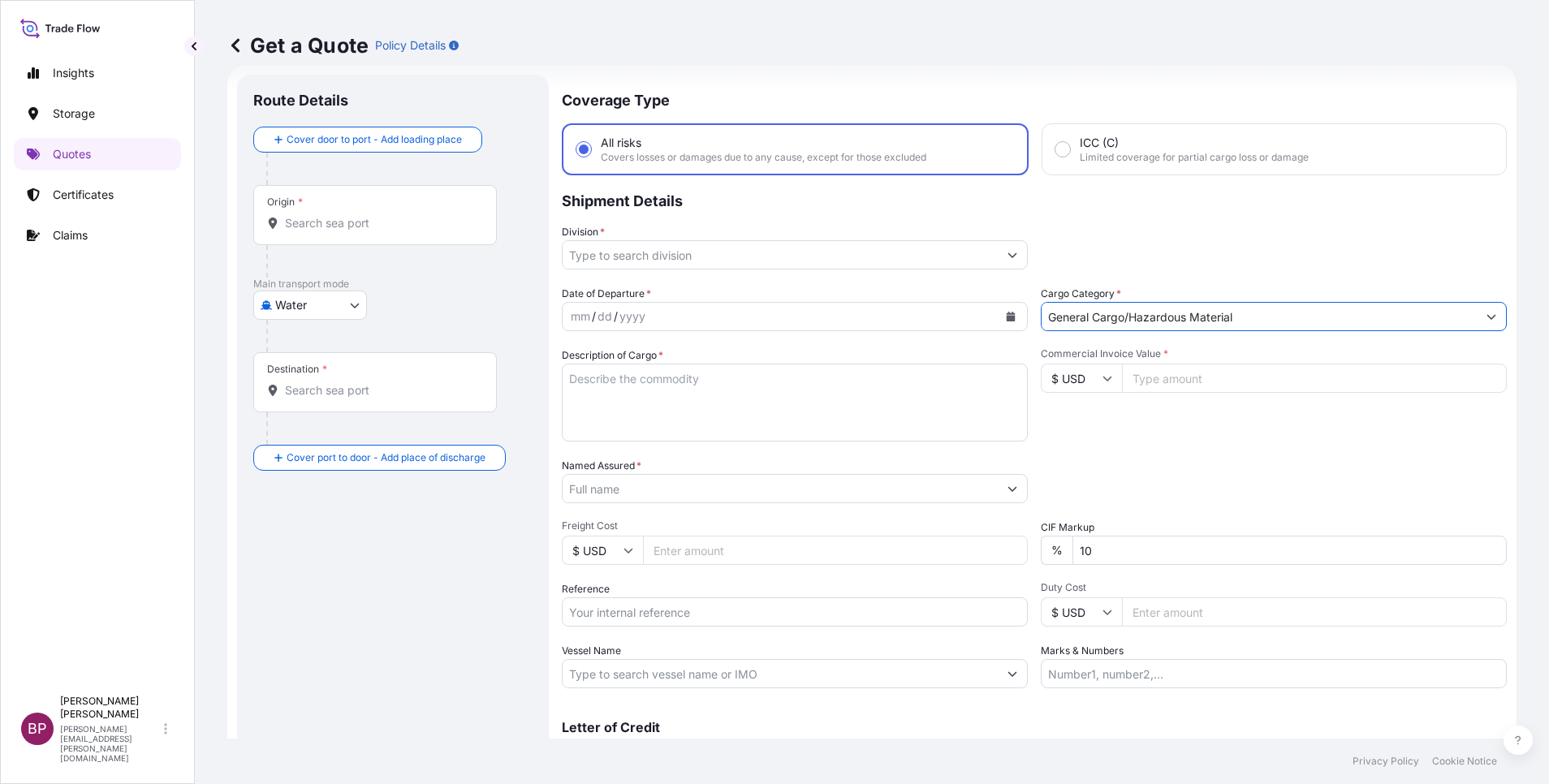
click at [999, 247] on button "Show suggestions" at bounding box center [1012, 254] width 29 height 29
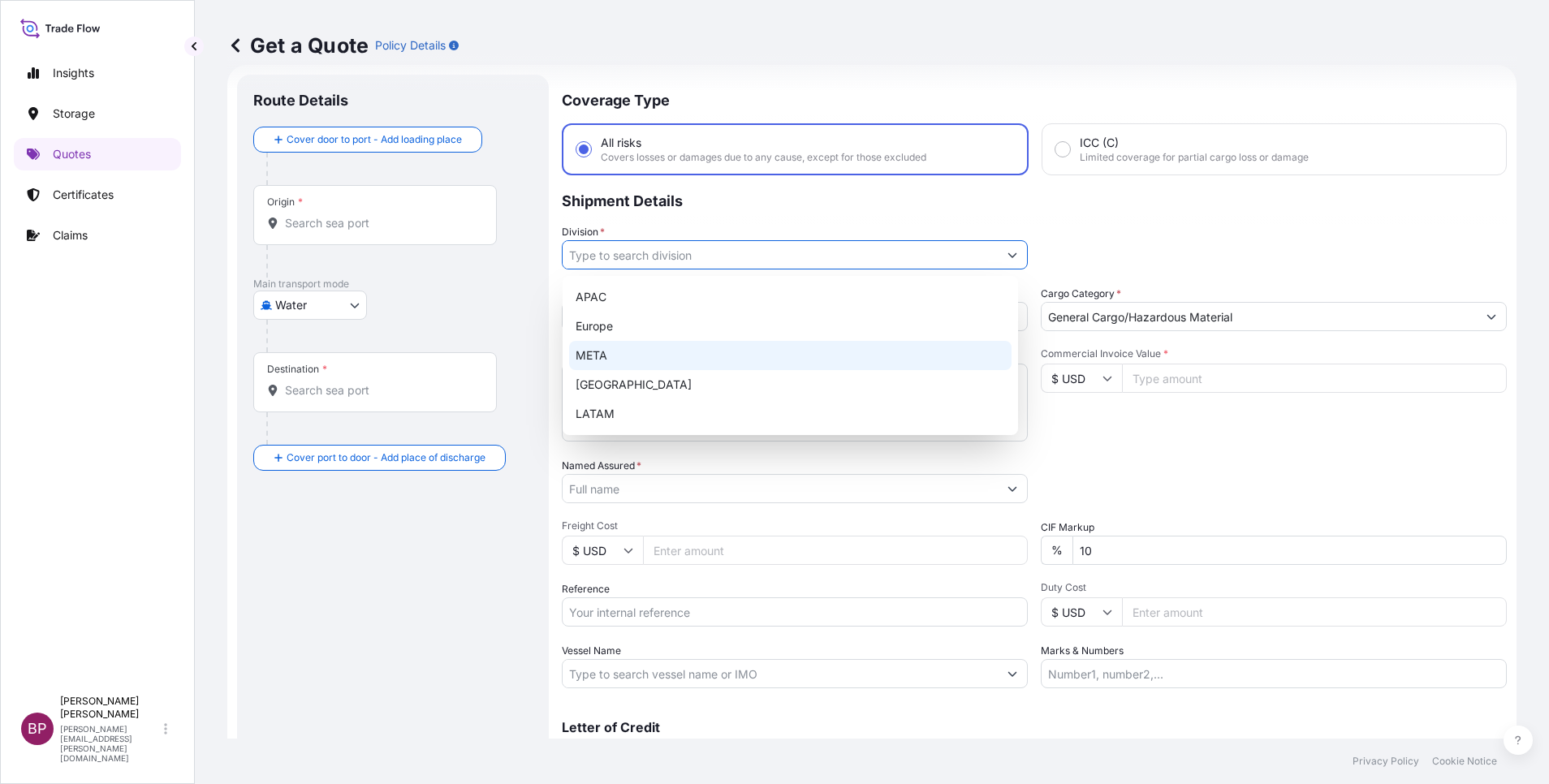
click at [643, 346] on div "META" at bounding box center [790, 355] width 442 height 29
type input "META"
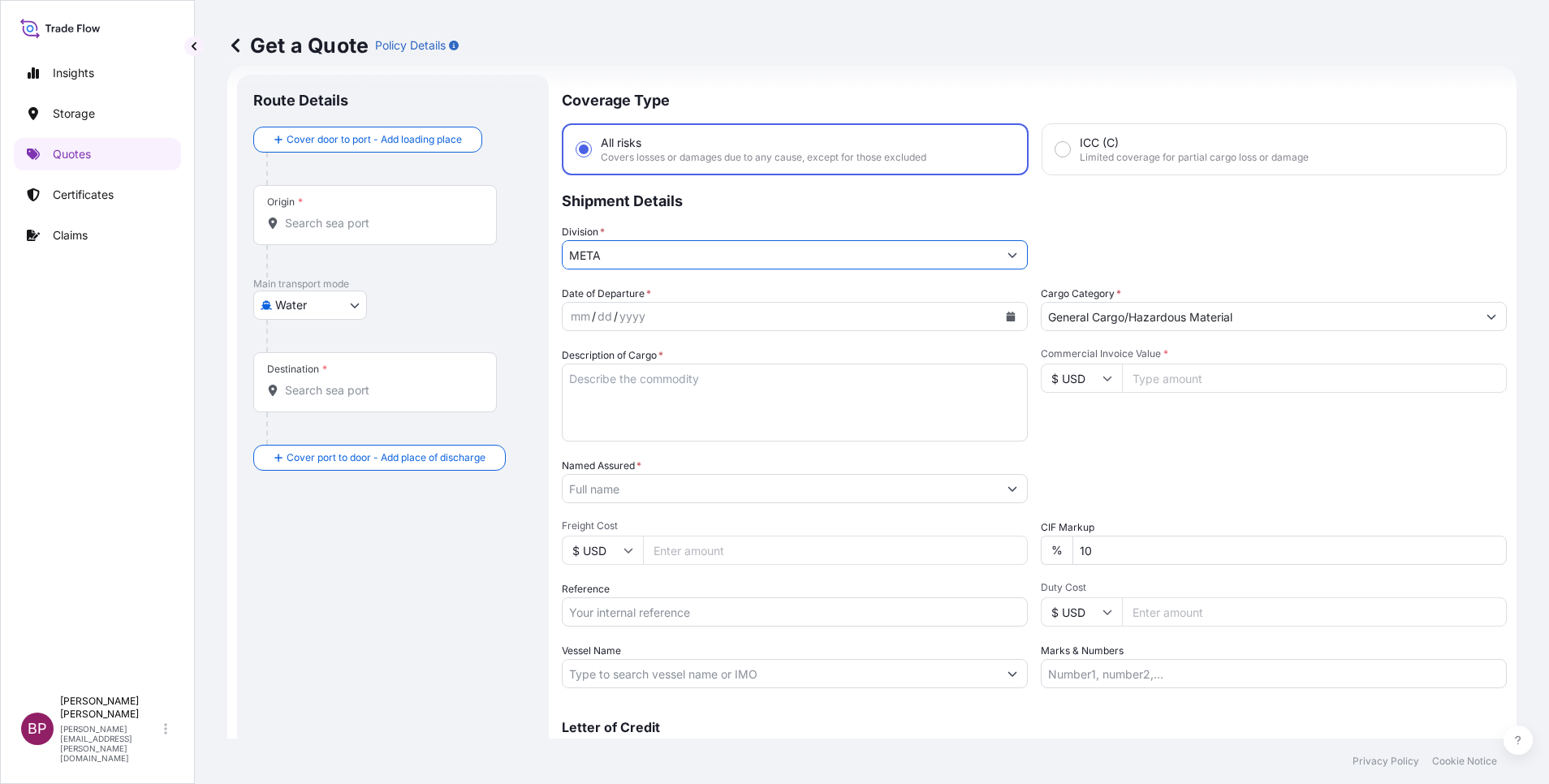
click at [1200, 370] on input "Commercial Invoice Value *" at bounding box center [1314, 378] width 385 height 29
paste input "167600"
type input "167600"
drag, startPoint x: 1101, startPoint y: 552, endPoint x: 689, endPoint y: 501, distance: 415.1
click at [759, 505] on div "Date of Departure * mm / dd / yyyy Cargo Category * General Cargo/Hazardous Mat…" at bounding box center [1034, 487] width 945 height 403
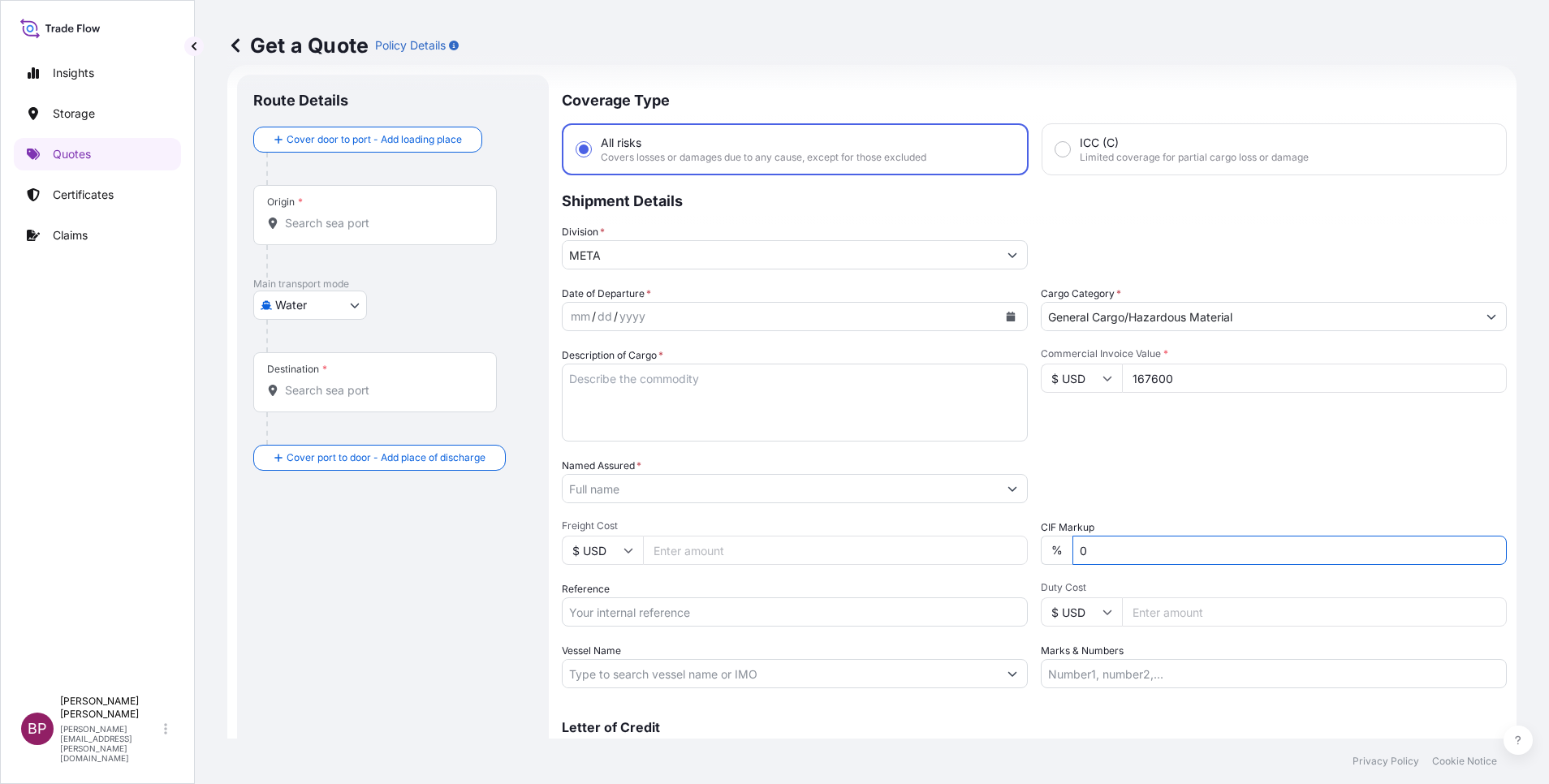
type input "0"
click at [705, 404] on textarea "Description of Cargo *" at bounding box center [795, 402] width 466 height 78
paste textarea "MEDUIM SOFT STARTERS"
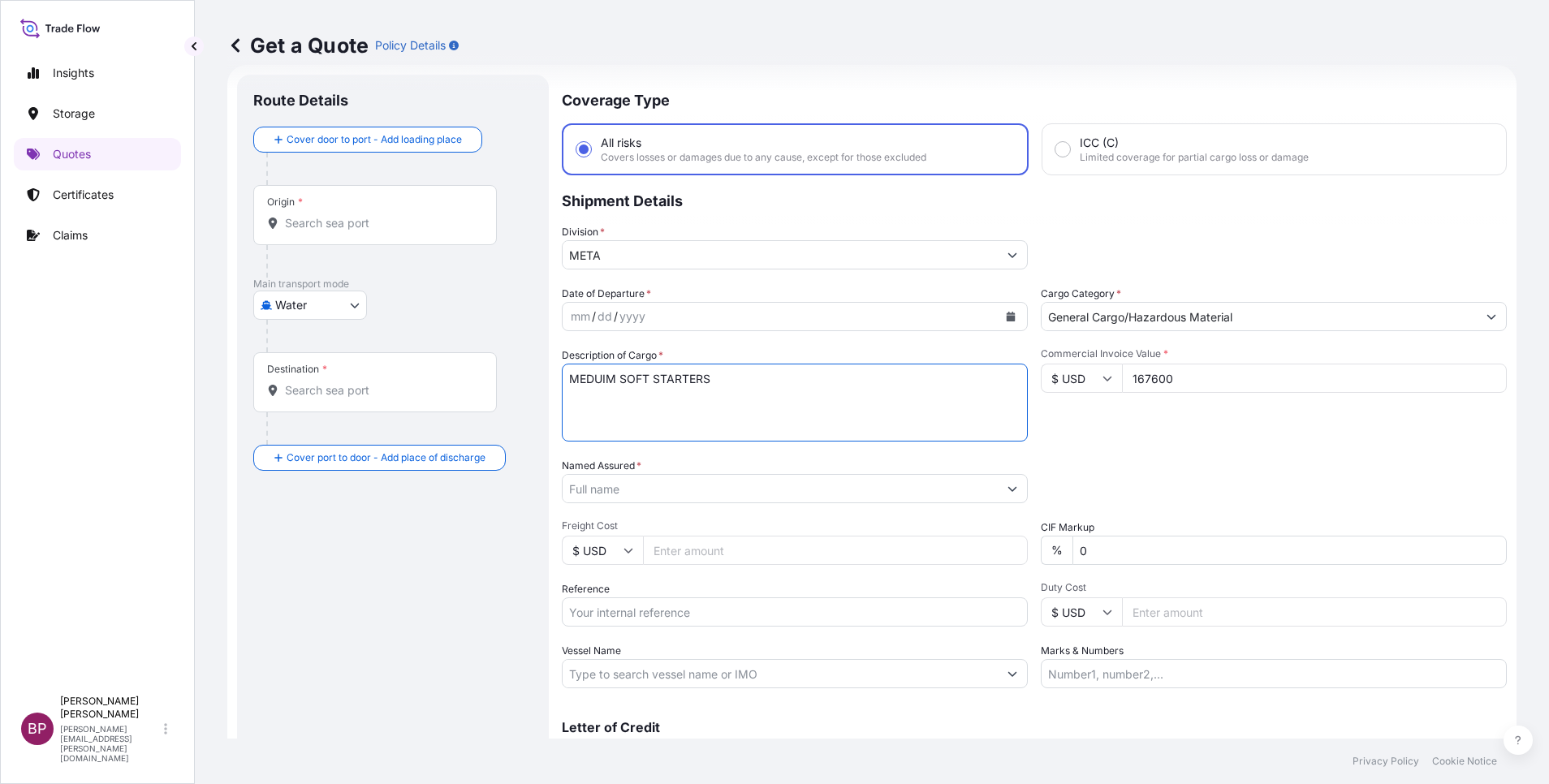
type textarea "MEDUIM SOFT STARTERS"
click at [653, 605] on input "Reference" at bounding box center [795, 612] width 466 height 29
paste input "SSLS3108"
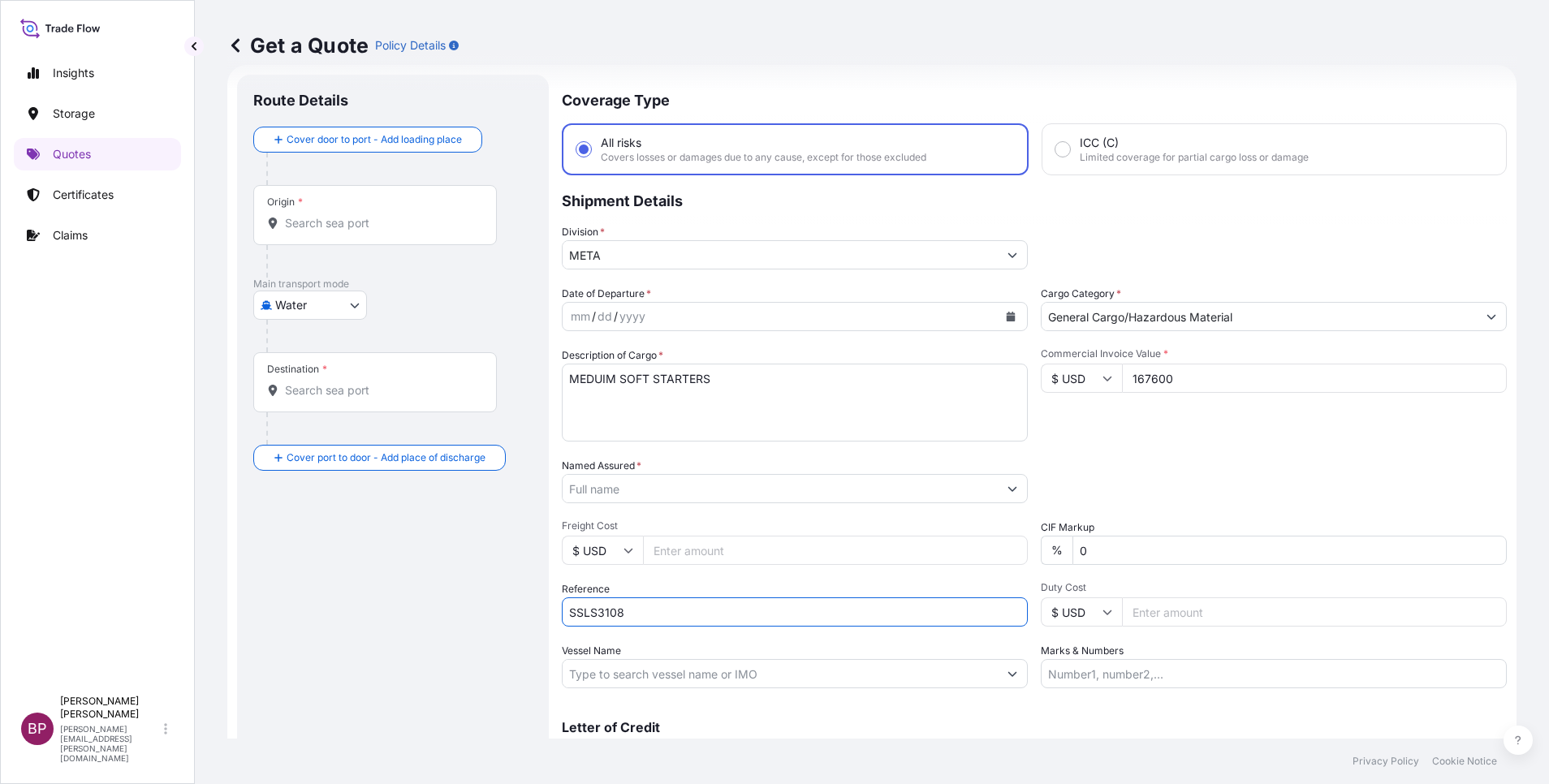
type input "SSLS3108"
click at [649, 485] on input "Named Assured *" at bounding box center [780, 488] width 435 height 29
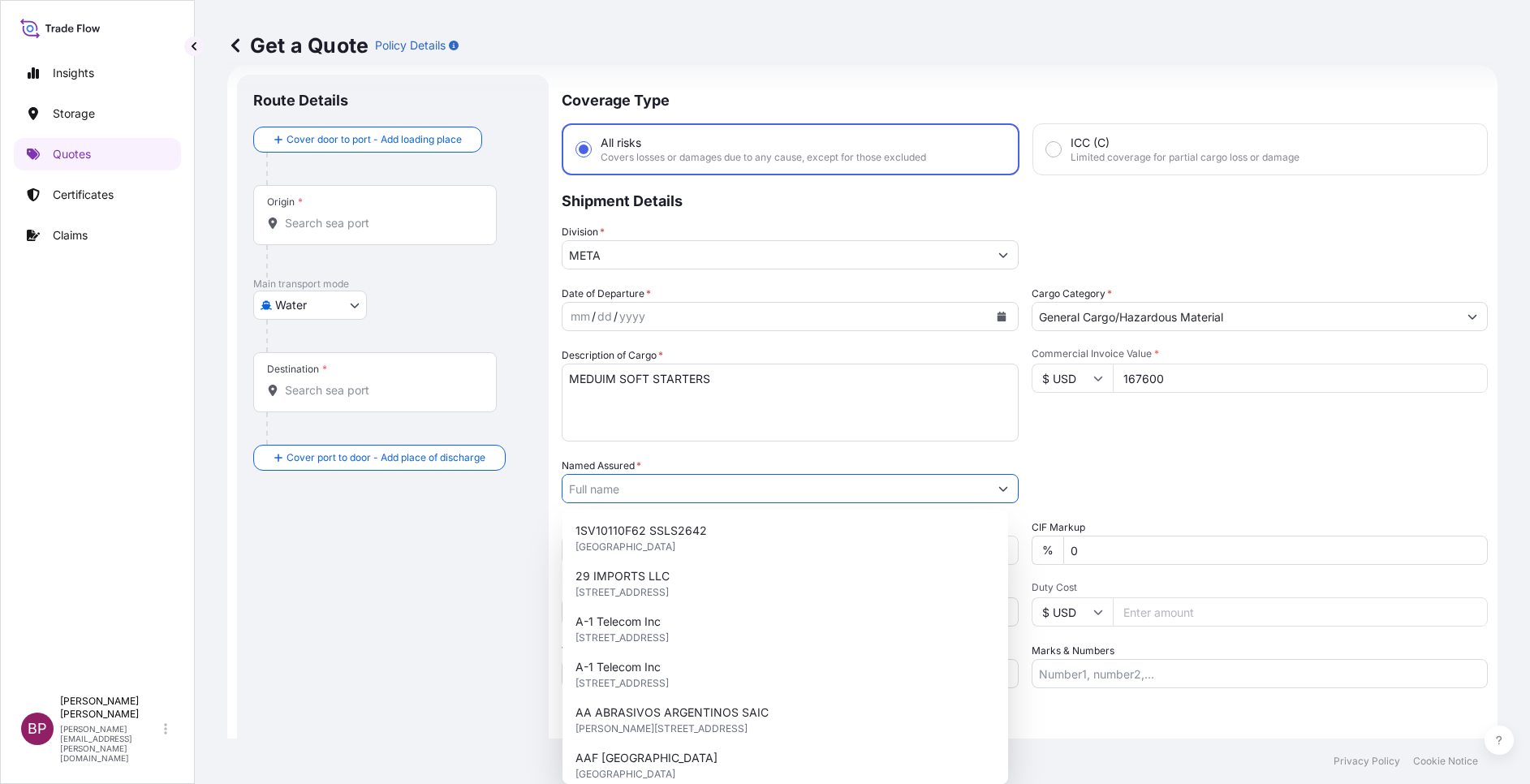
paste input "SecuPower Trading Company"
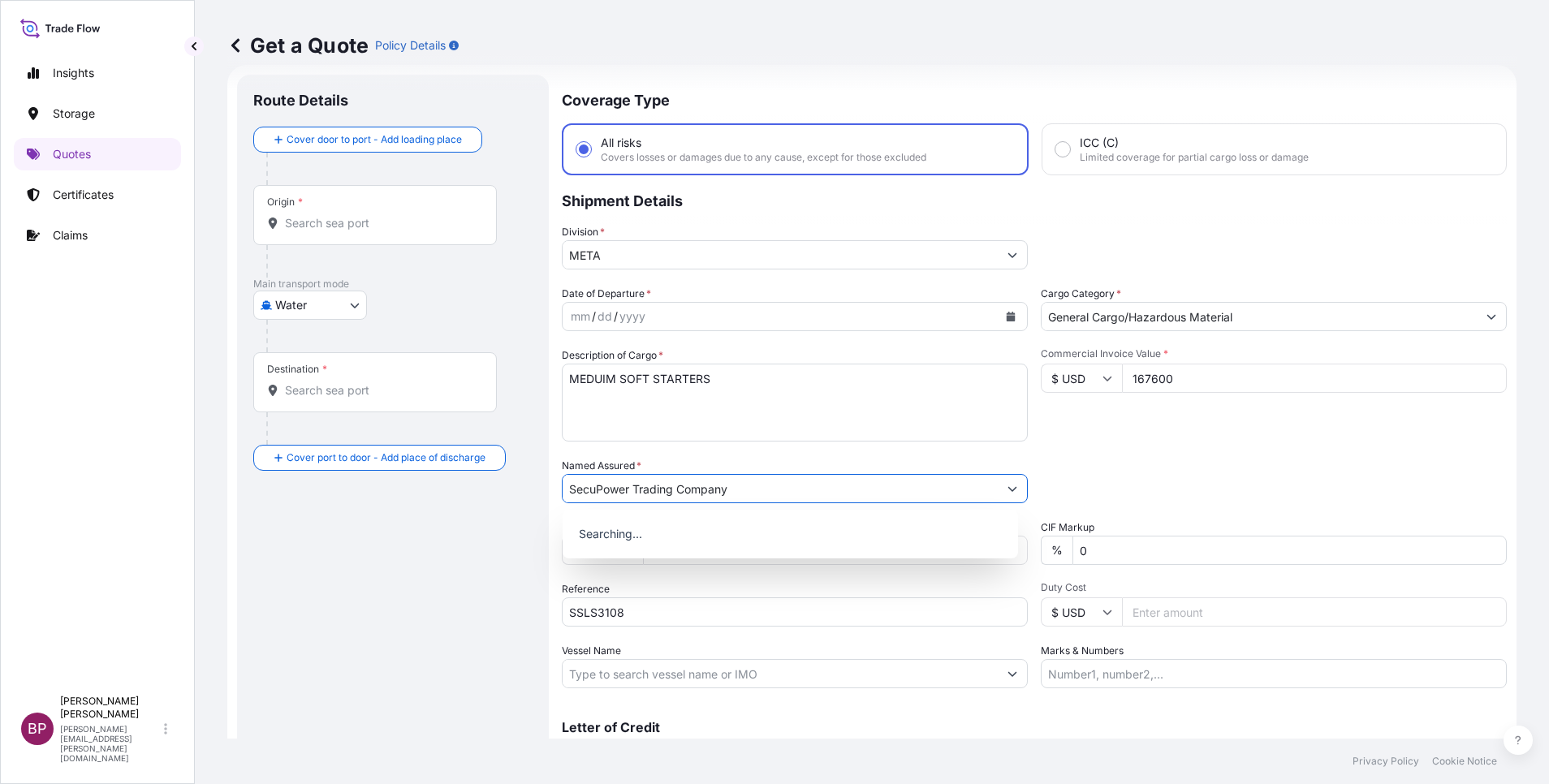
type input "SecuPower Trading Company"
click at [1006, 313] on icon "Calendar" at bounding box center [1010, 316] width 10 height 10
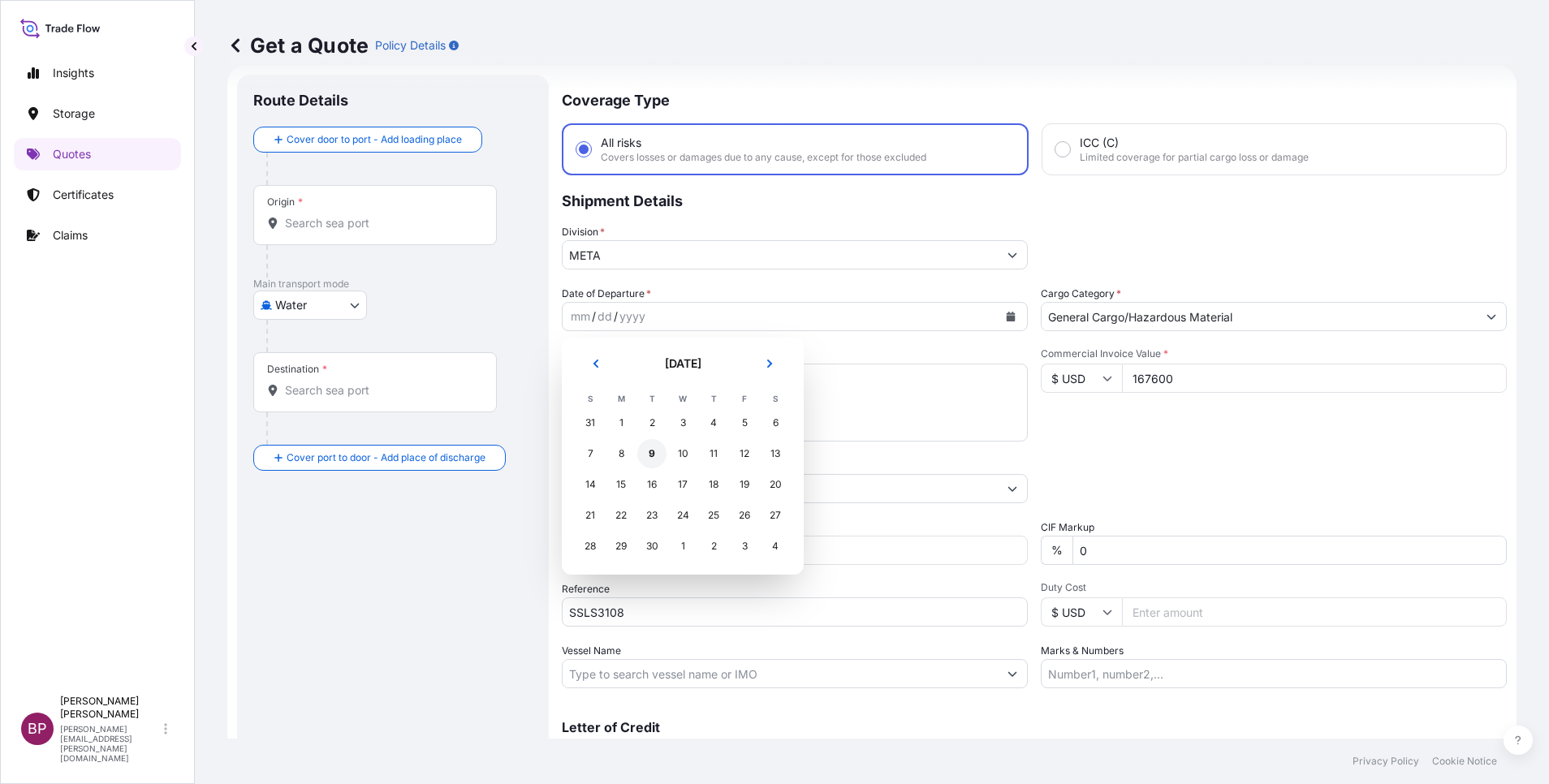
click at [650, 455] on div "9" at bounding box center [651, 454] width 29 height 29
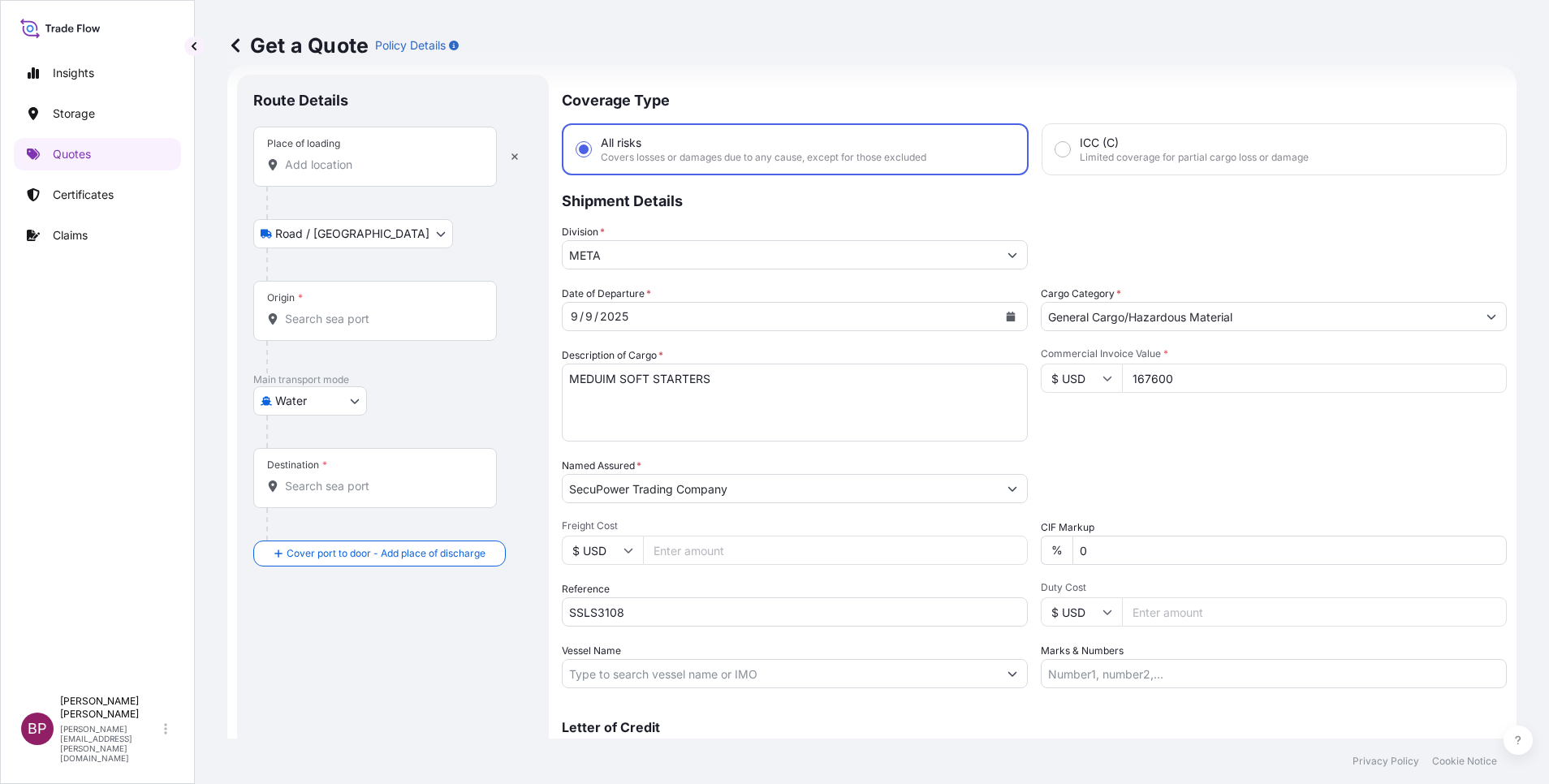
drag, startPoint x: 387, startPoint y: 161, endPoint x: 428, endPoint y: 261, distance: 108.1
click at [387, 160] on input "Place of loading" at bounding box center [381, 164] width 191 height 16
paste input "Constanta"
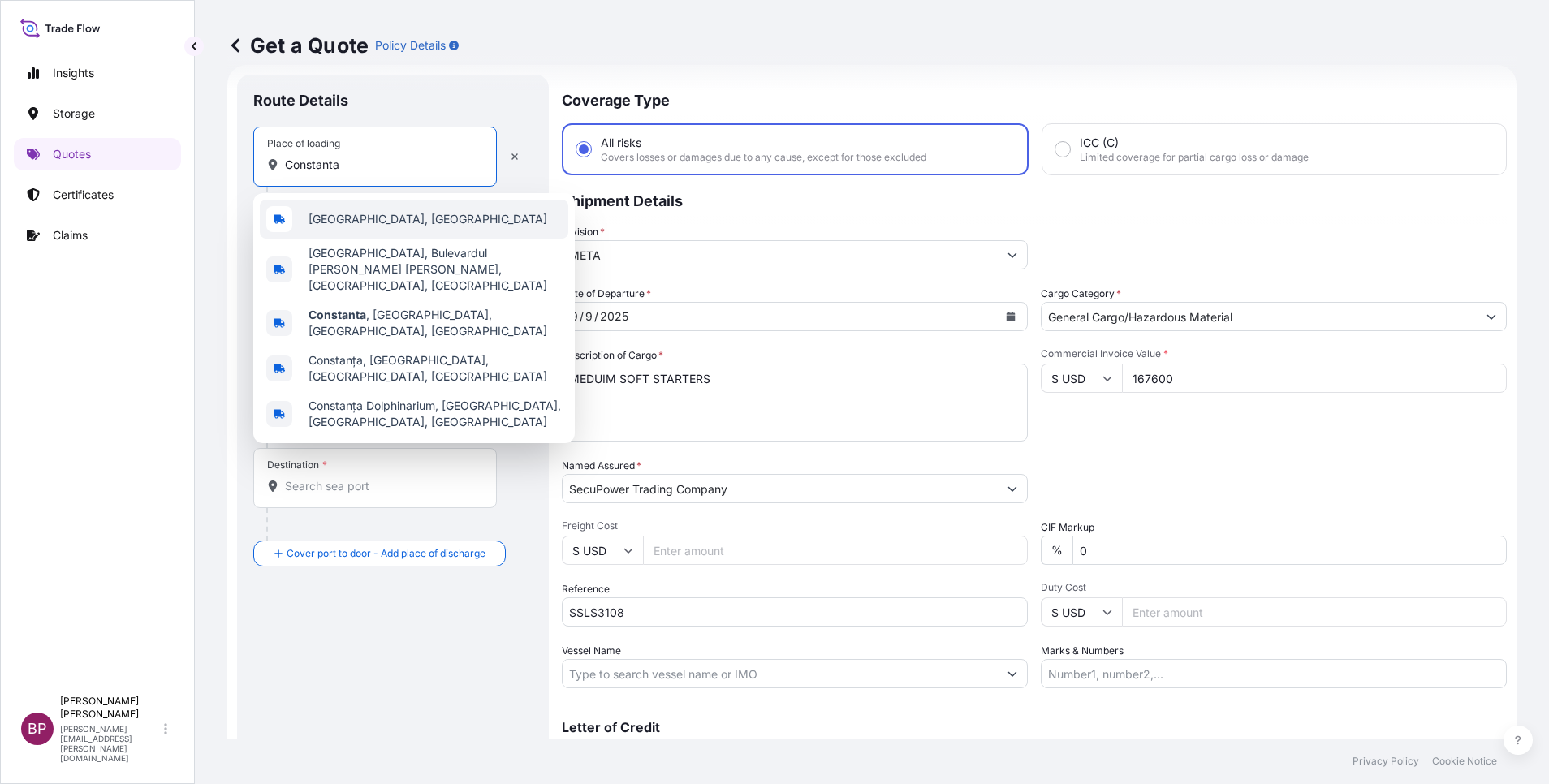
click at [407, 218] on span "[GEOGRAPHIC_DATA], [GEOGRAPHIC_DATA]" at bounding box center [427, 219] width 239 height 16
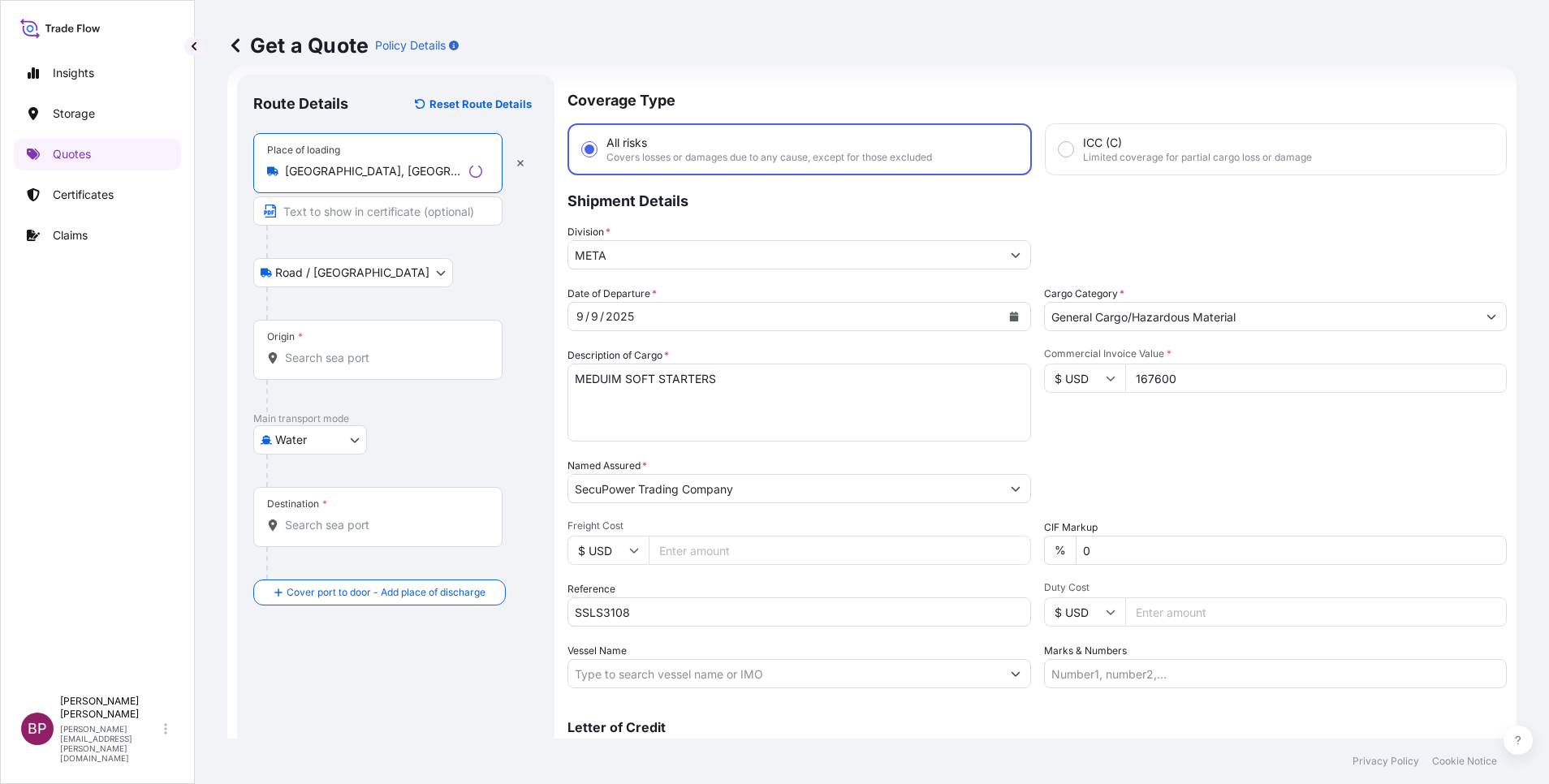
type input "[GEOGRAPHIC_DATA], [GEOGRAPHIC_DATA]"
click at [356, 347] on div "Origin *" at bounding box center [378, 349] width 249 height 60
click at [356, 350] on input "Origin *" at bounding box center [383, 358] width 197 height 16
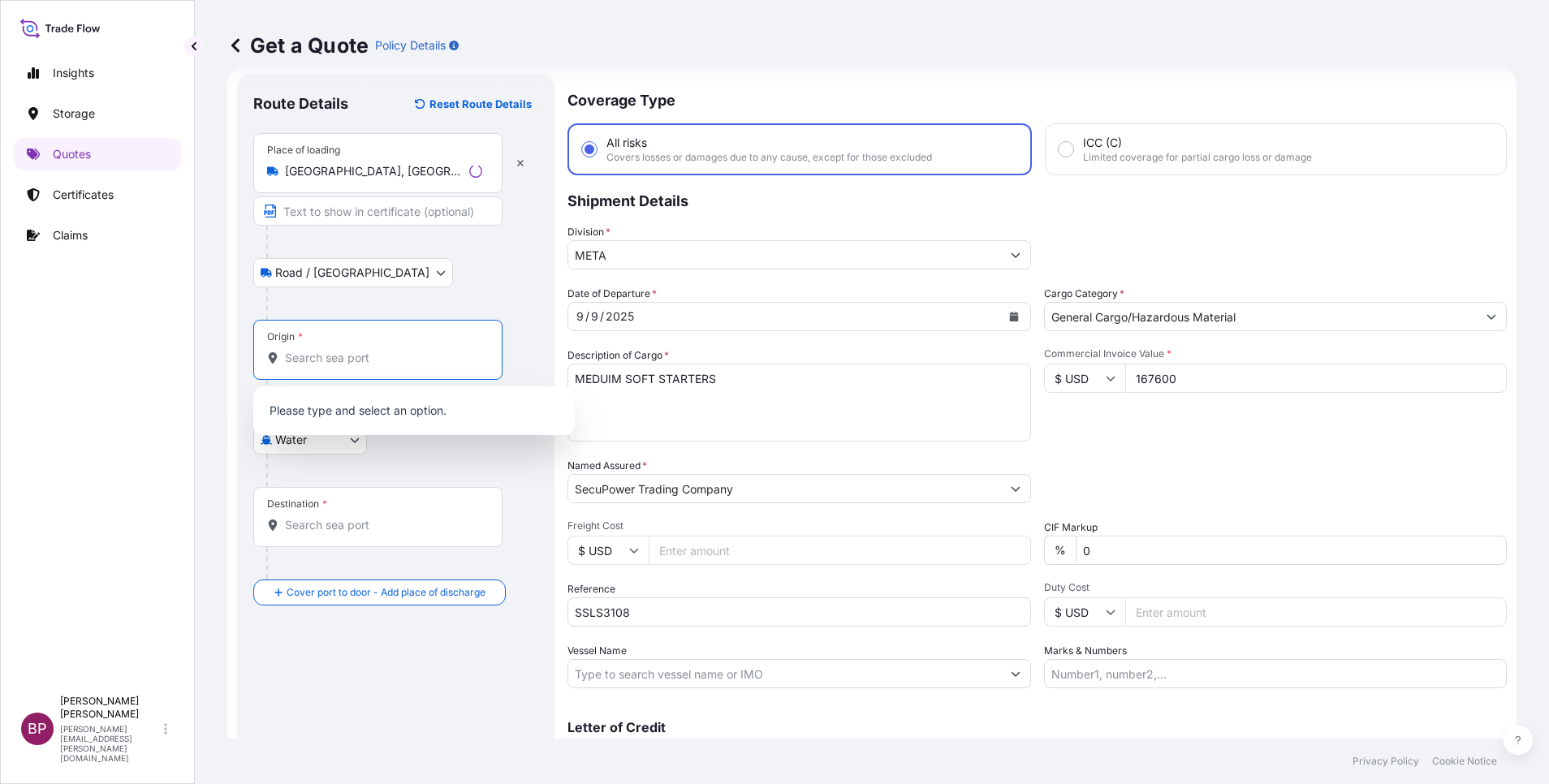
paste input "Constanta"
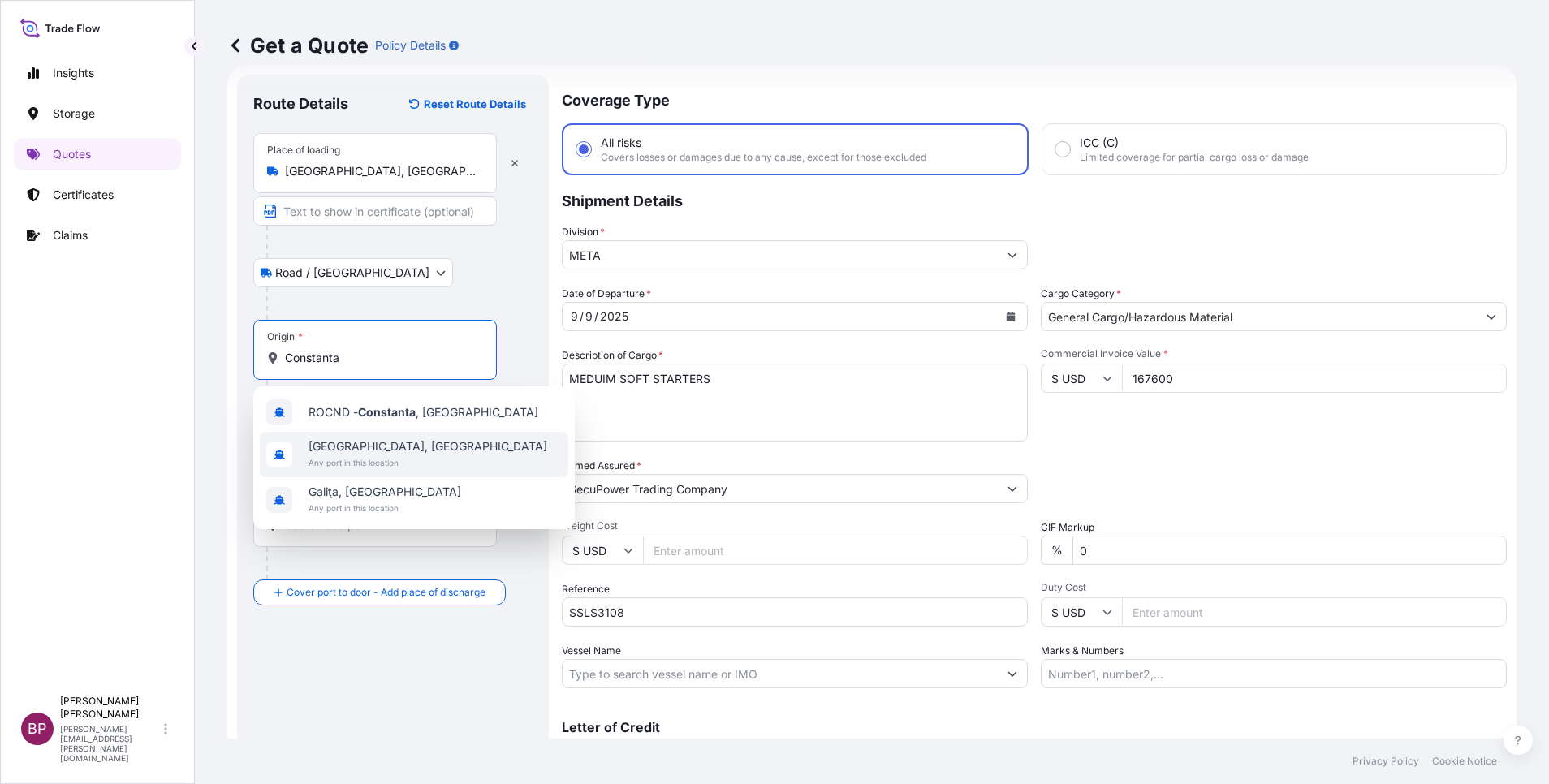
click at [396, 460] on span "Any port in this location" at bounding box center [427, 463] width 239 height 16
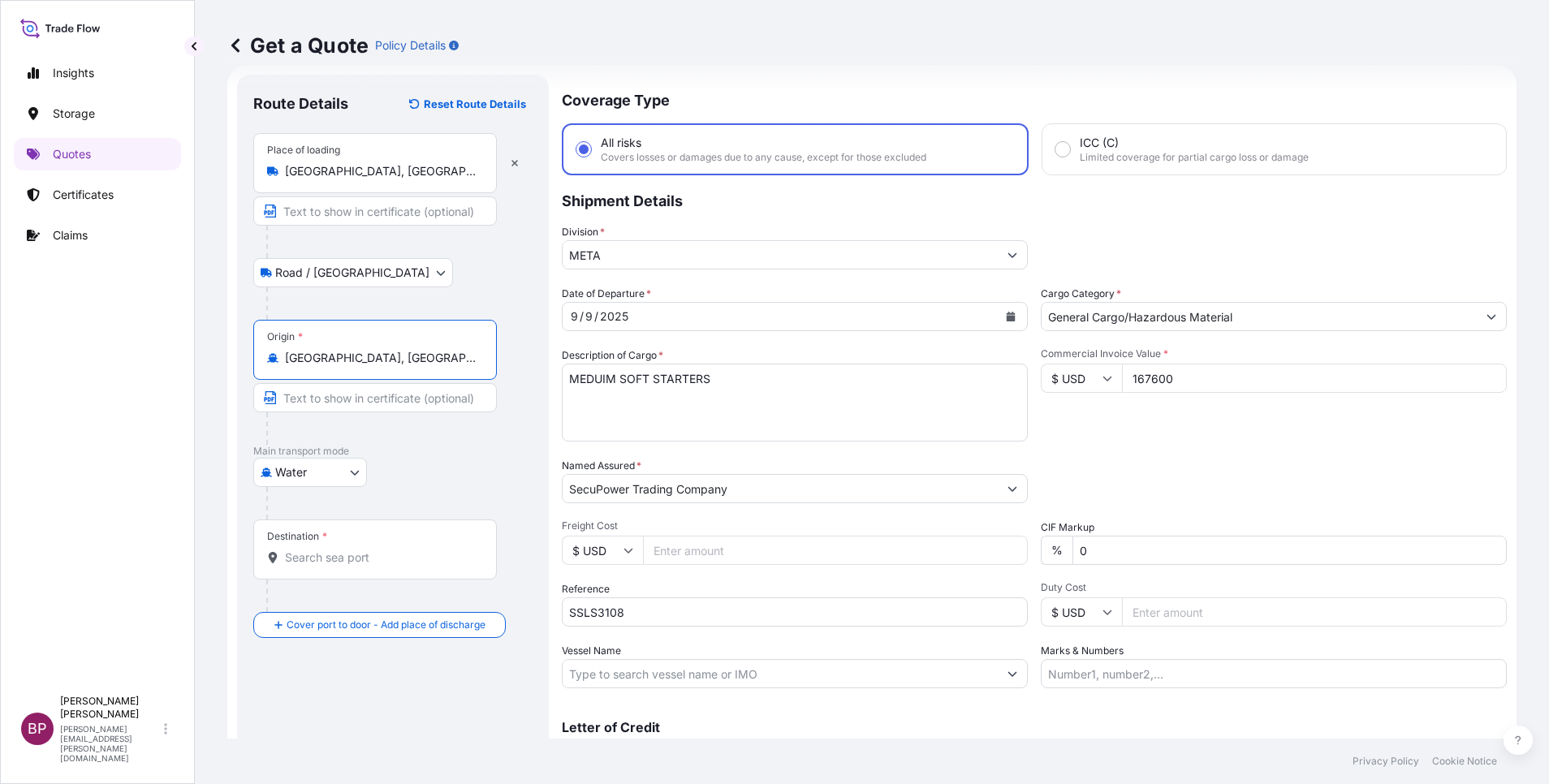
type input "[GEOGRAPHIC_DATA], [GEOGRAPHIC_DATA]"
click at [377, 553] on input "Destination *" at bounding box center [381, 557] width 191 height 16
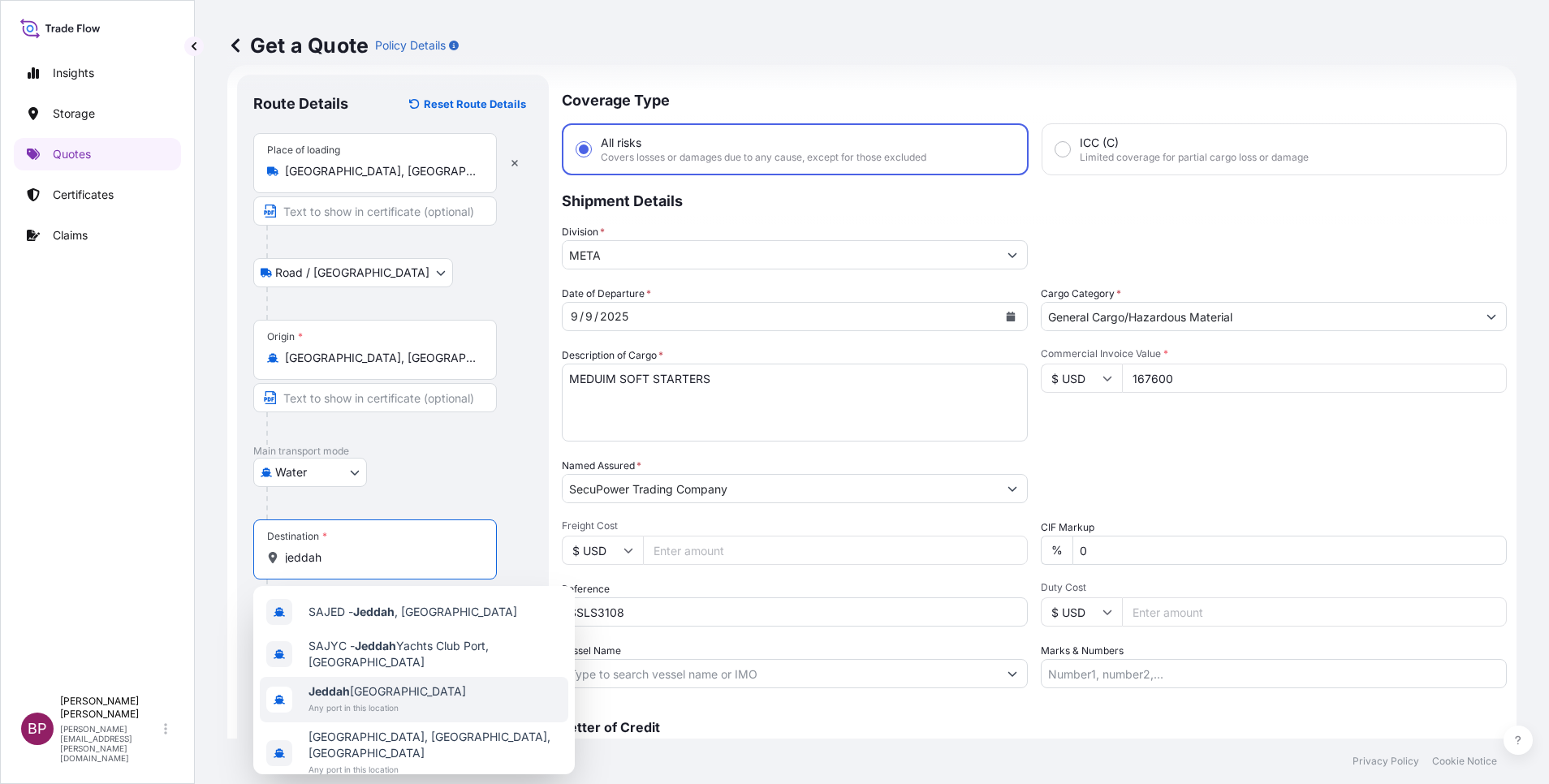
click at [373, 701] on span "Any port in this location" at bounding box center [387, 707] width 157 height 16
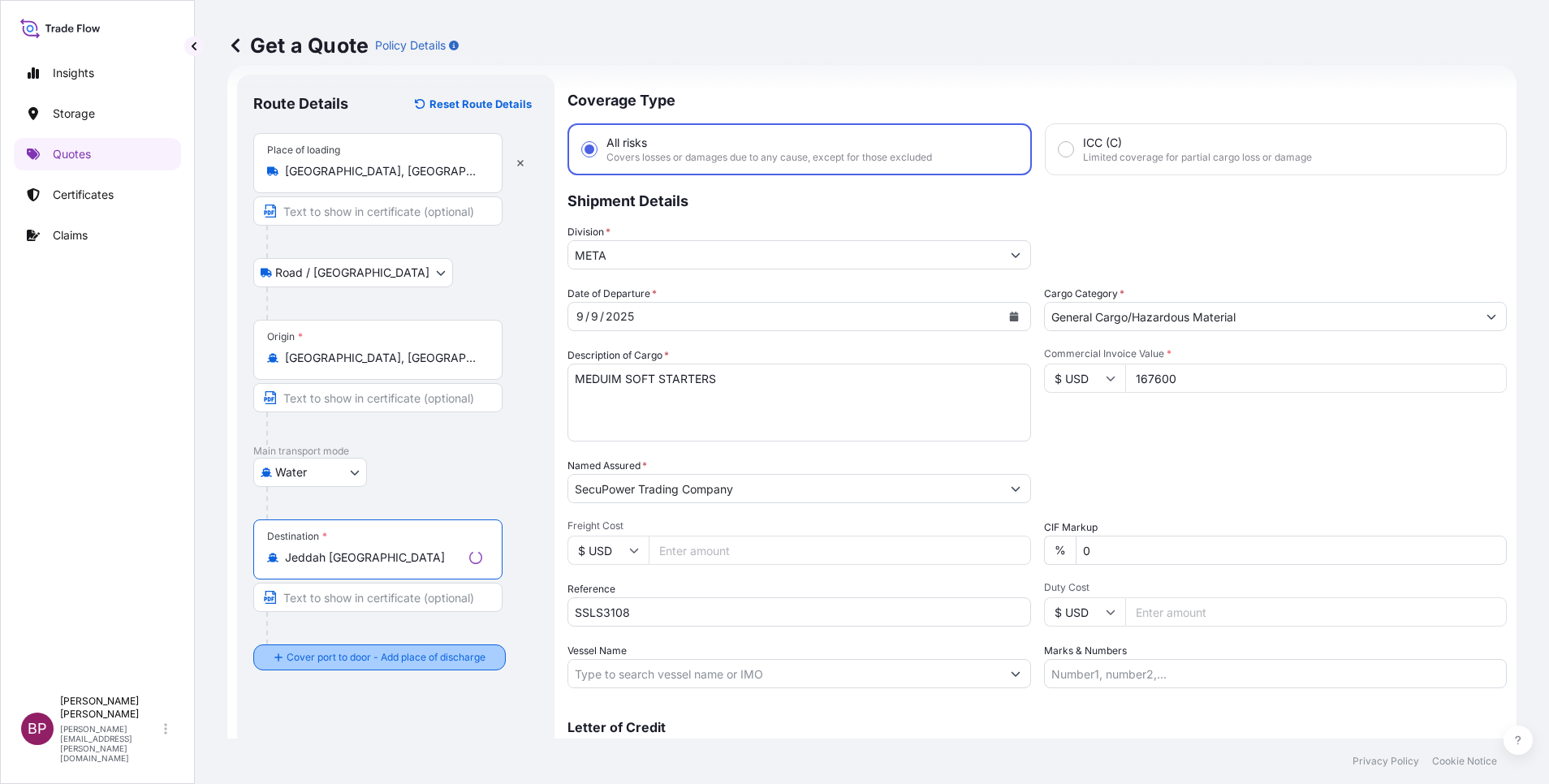
type input "Jeddah [GEOGRAPHIC_DATA]"
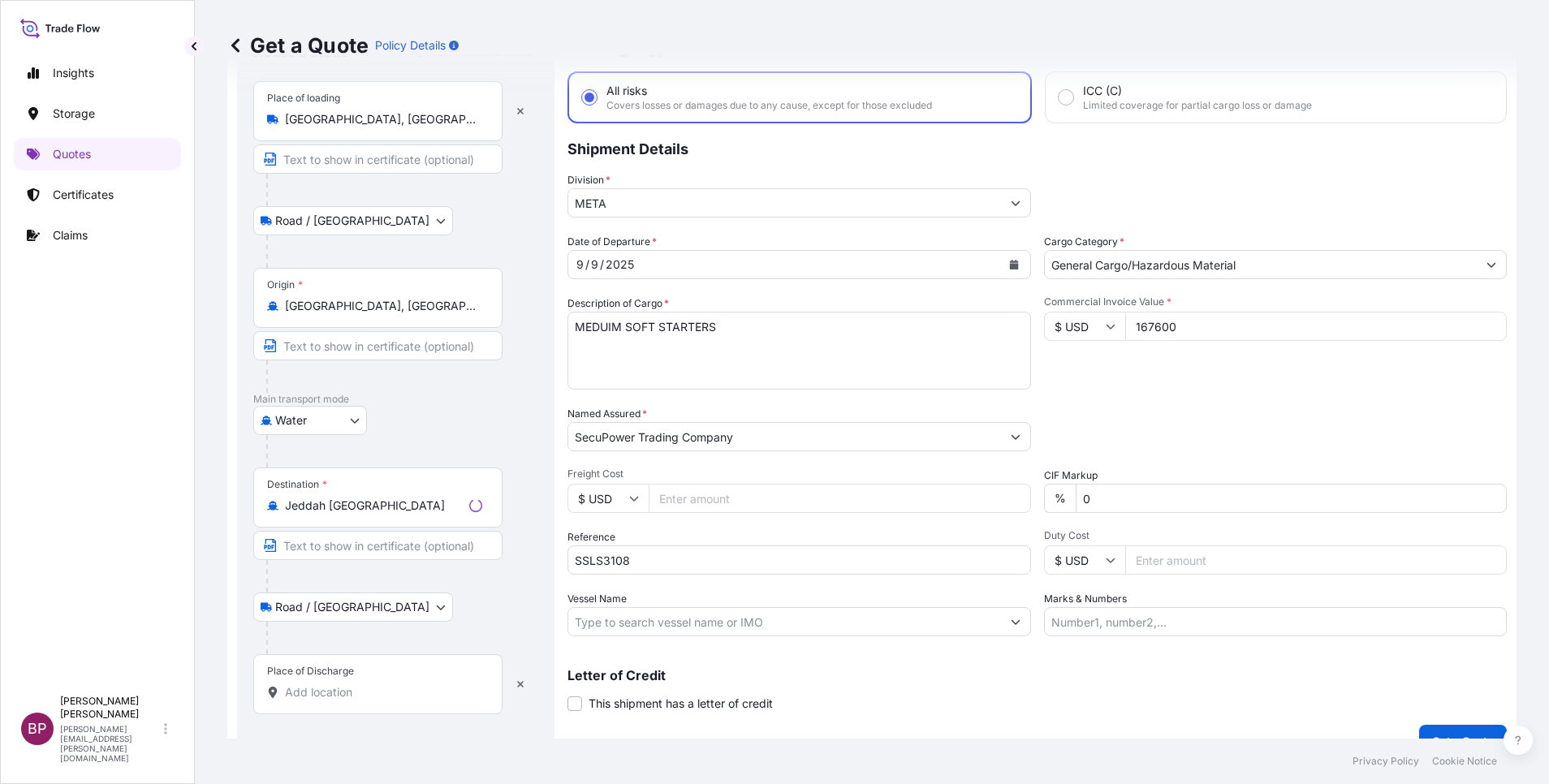
scroll to position [106, 0]
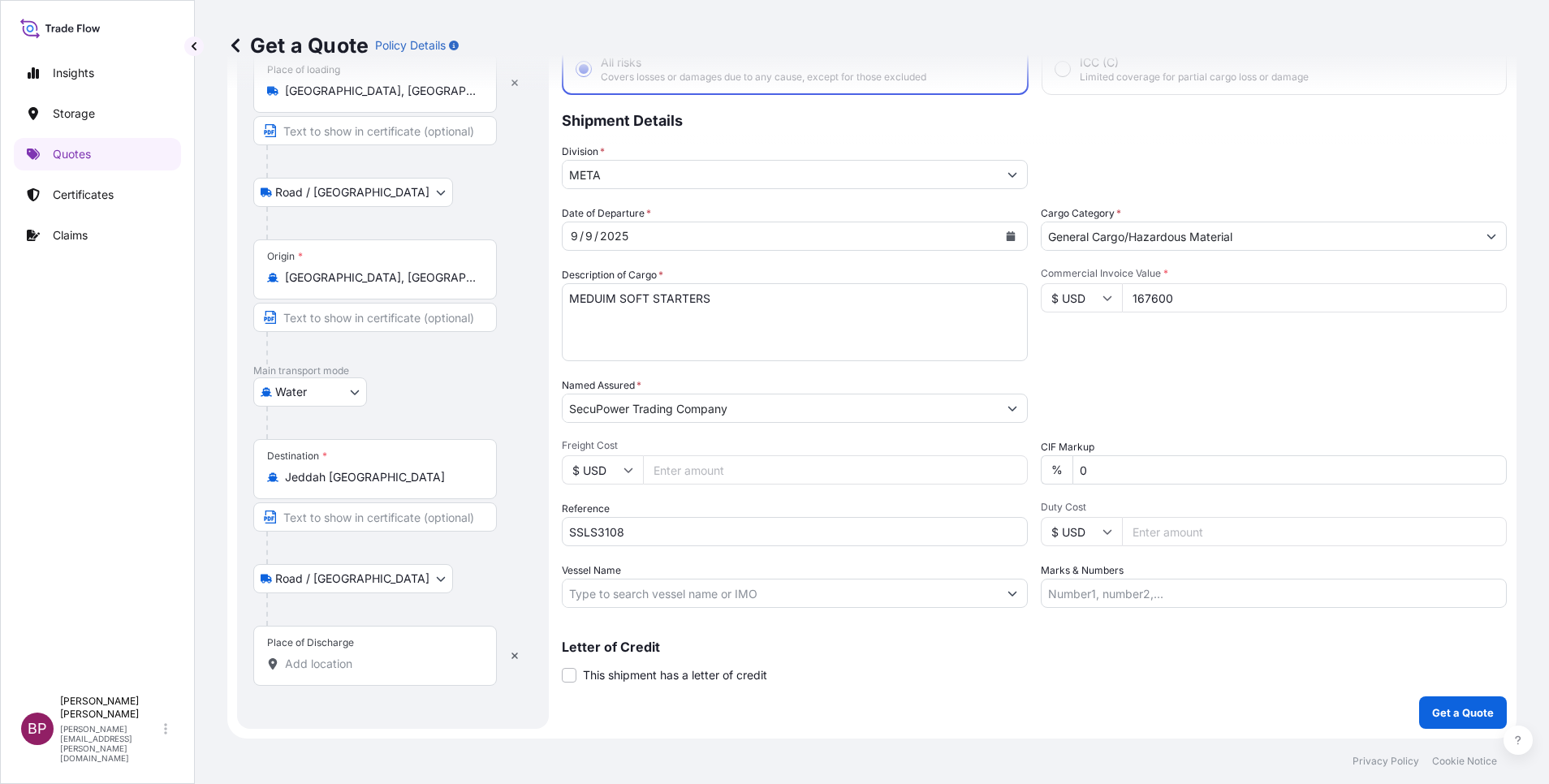
click at [372, 675] on div "Place of Discharge" at bounding box center [375, 655] width 244 height 60
click at [372, 672] on input "Place of Discharge" at bounding box center [381, 663] width 191 height 16
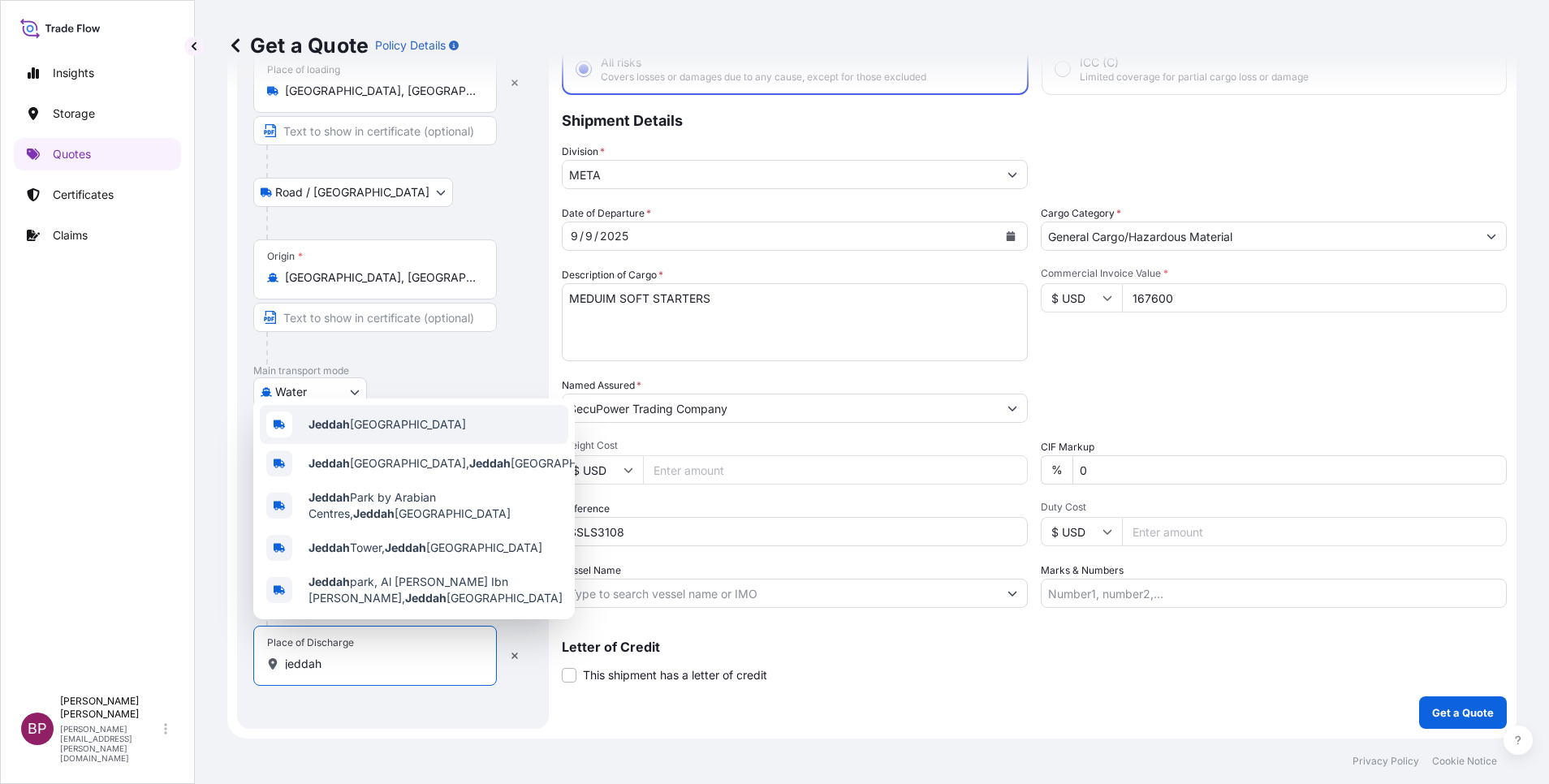
click at [397, 426] on div "Jeddah [GEOGRAPHIC_DATA]" at bounding box center [414, 425] width 308 height 39
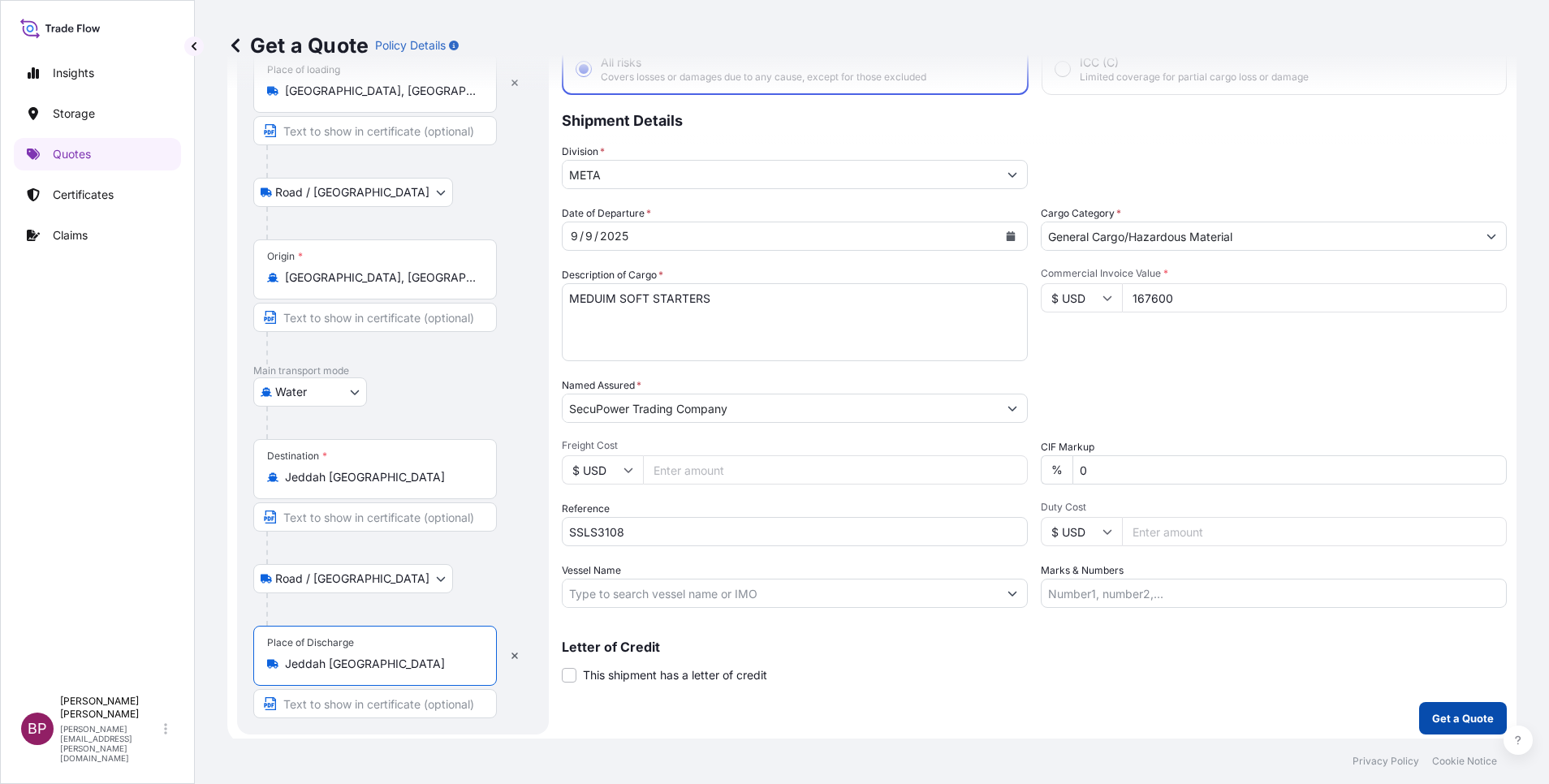
type input "Jeddah [GEOGRAPHIC_DATA]"
click at [1465, 714] on p "Get a Quote" at bounding box center [1462, 718] width 62 height 16
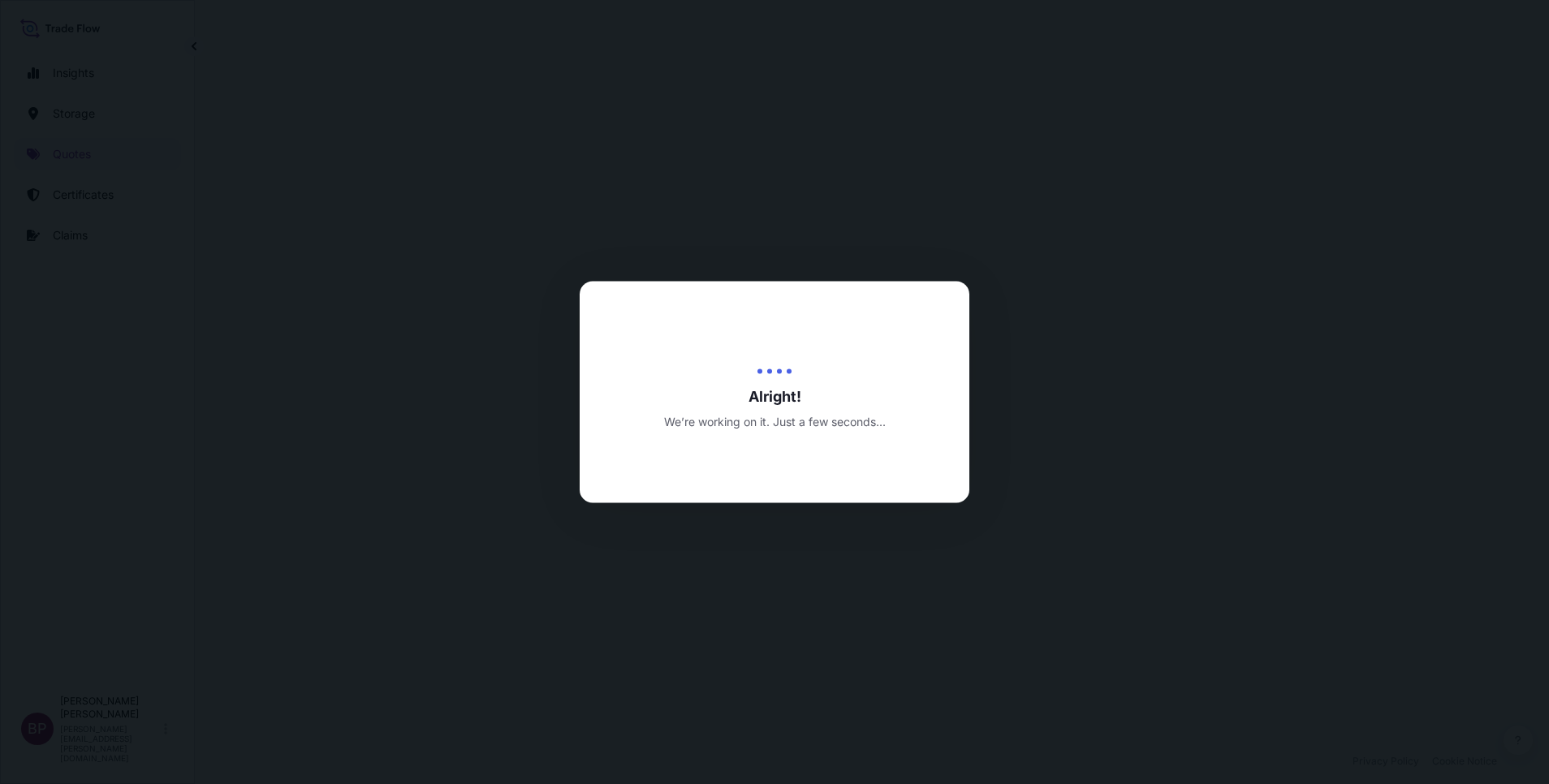
select select "Road / [GEOGRAPHIC_DATA]"
select select "Water"
select select "Road / [GEOGRAPHIC_DATA]"
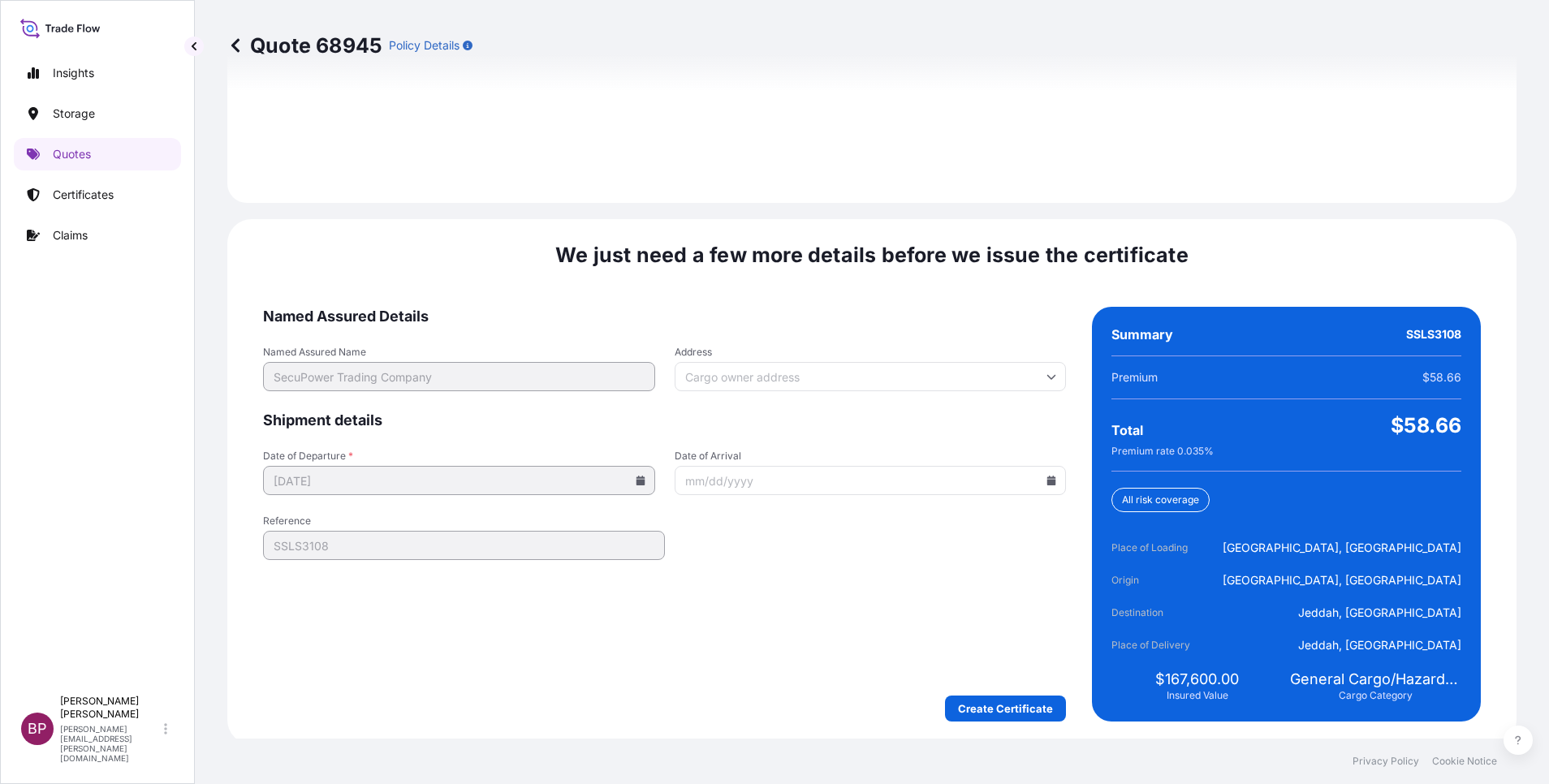
scroll to position [2406, 0]
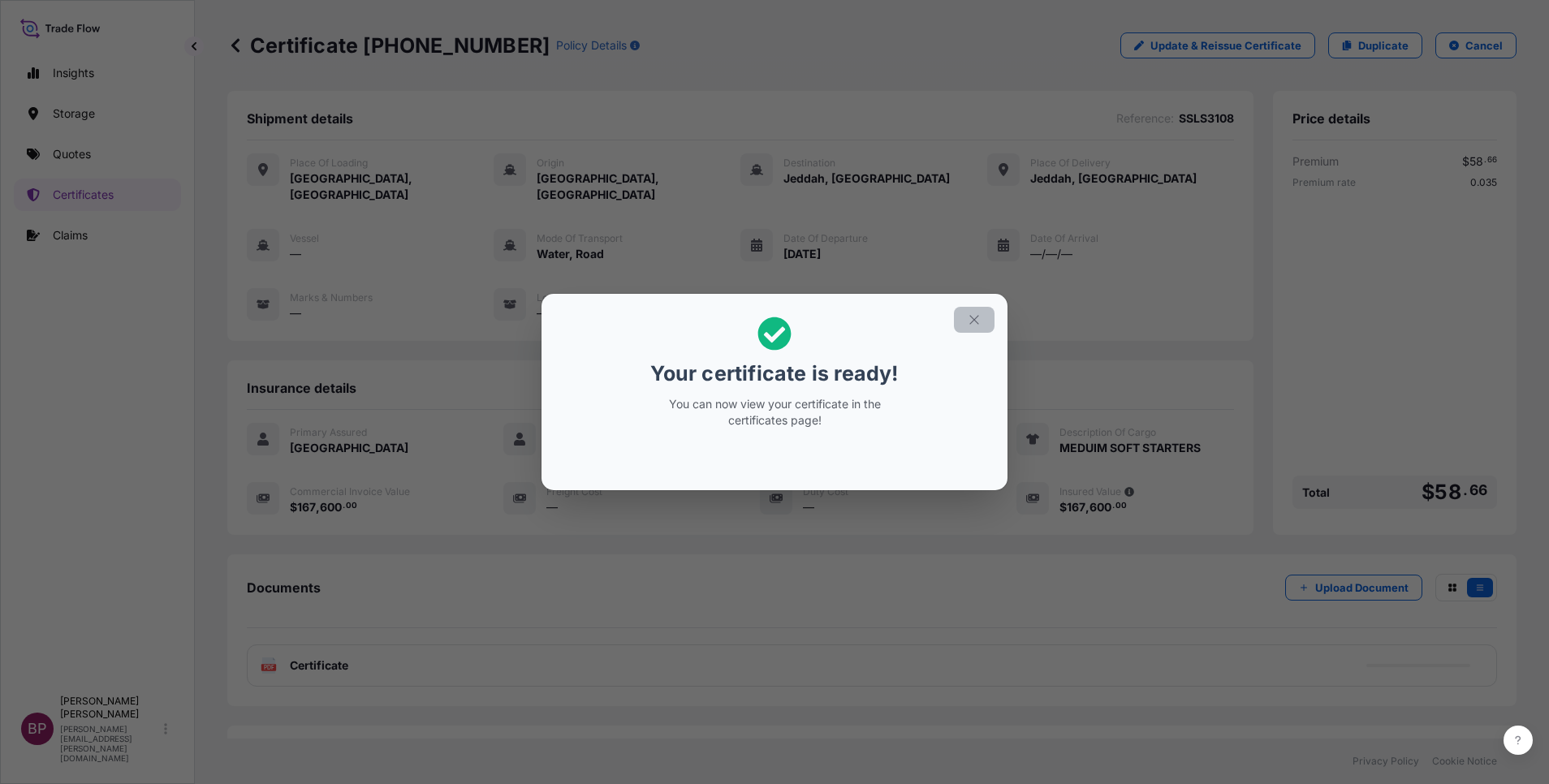
click at [968, 323] on icon "button" at bounding box center [974, 320] width 14 height 14
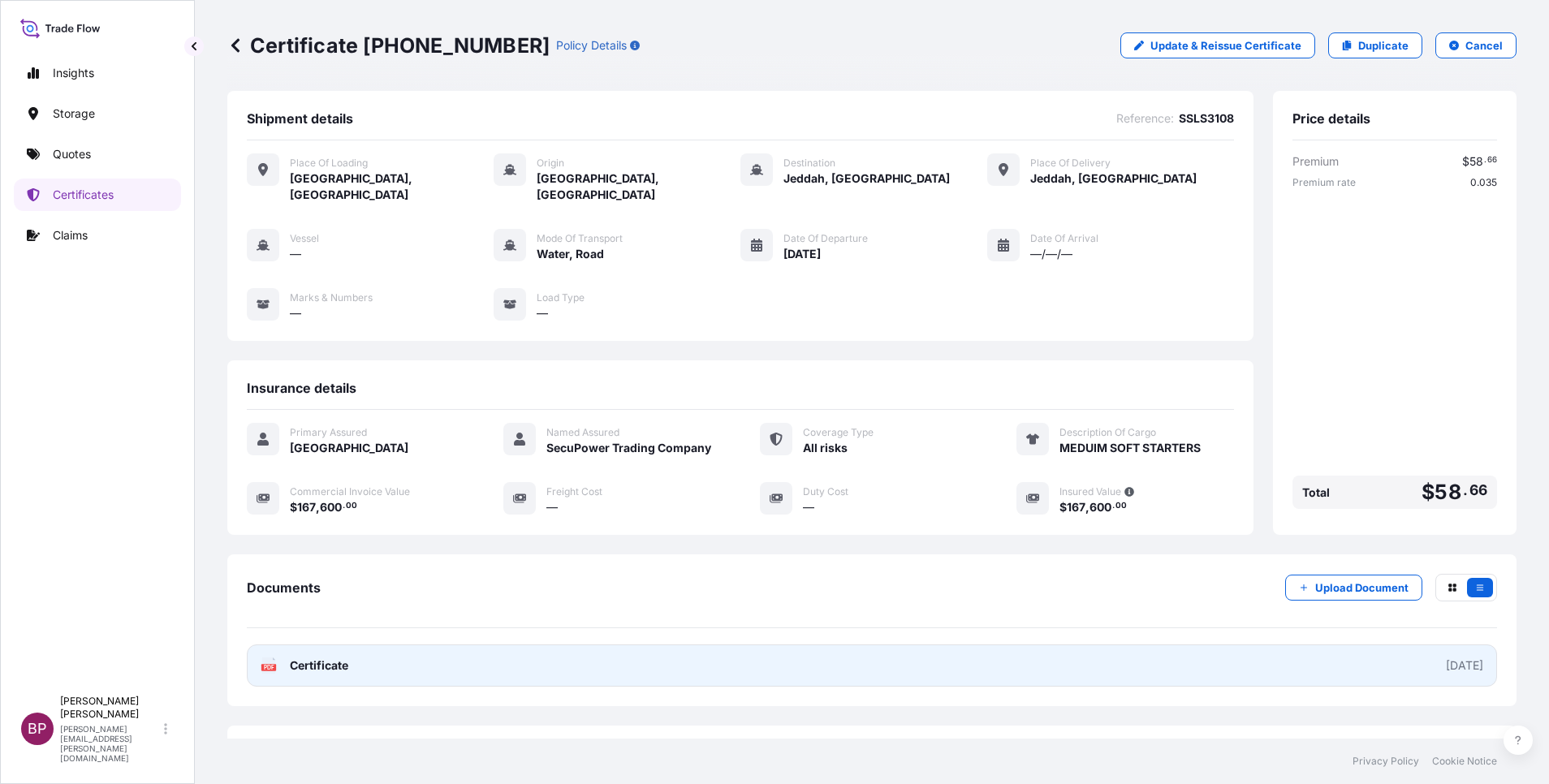
click at [340, 657] on span "Certificate" at bounding box center [318, 665] width 58 height 16
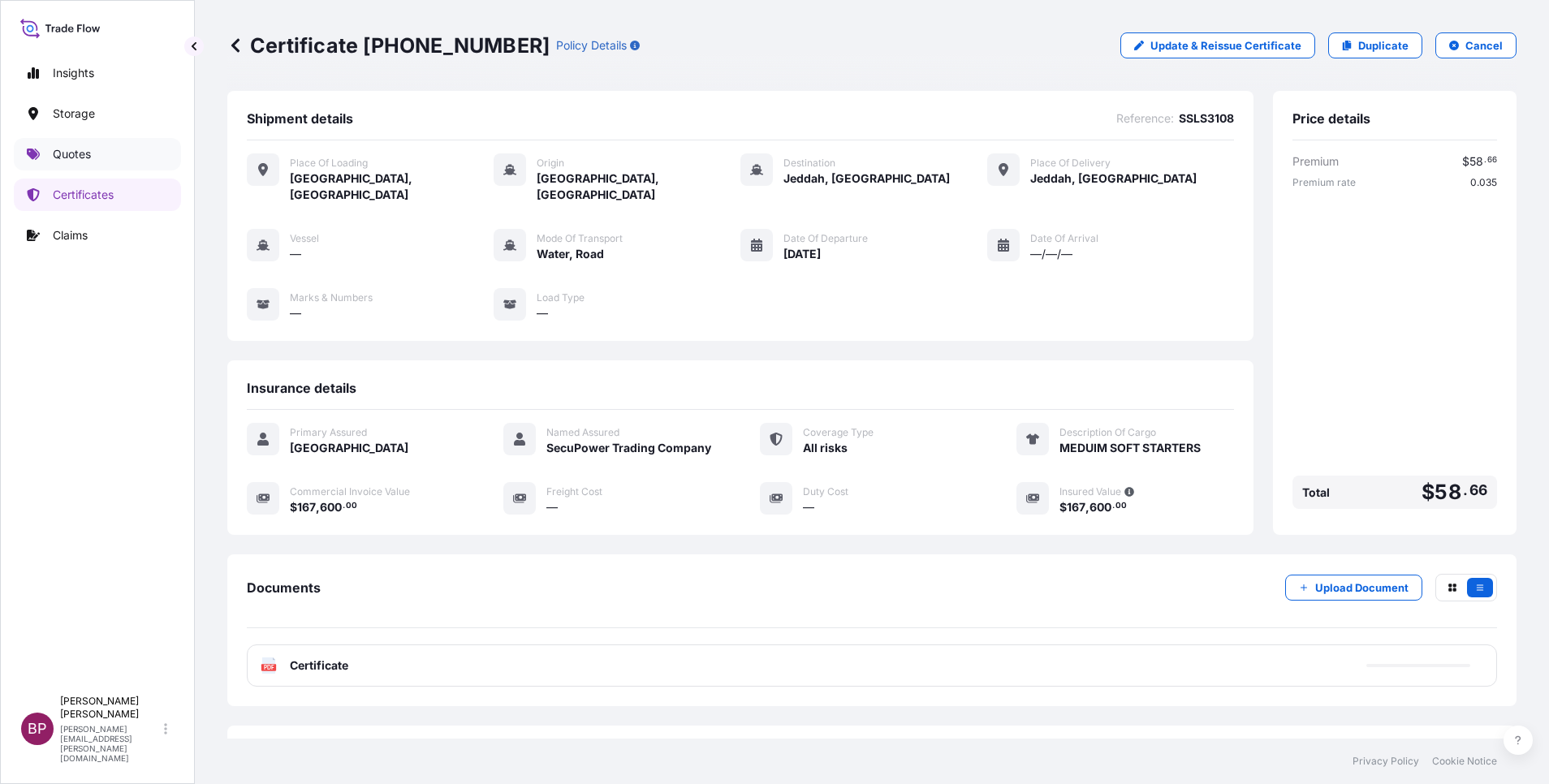
click at [71, 151] on p "Quotes" at bounding box center [71, 154] width 38 height 16
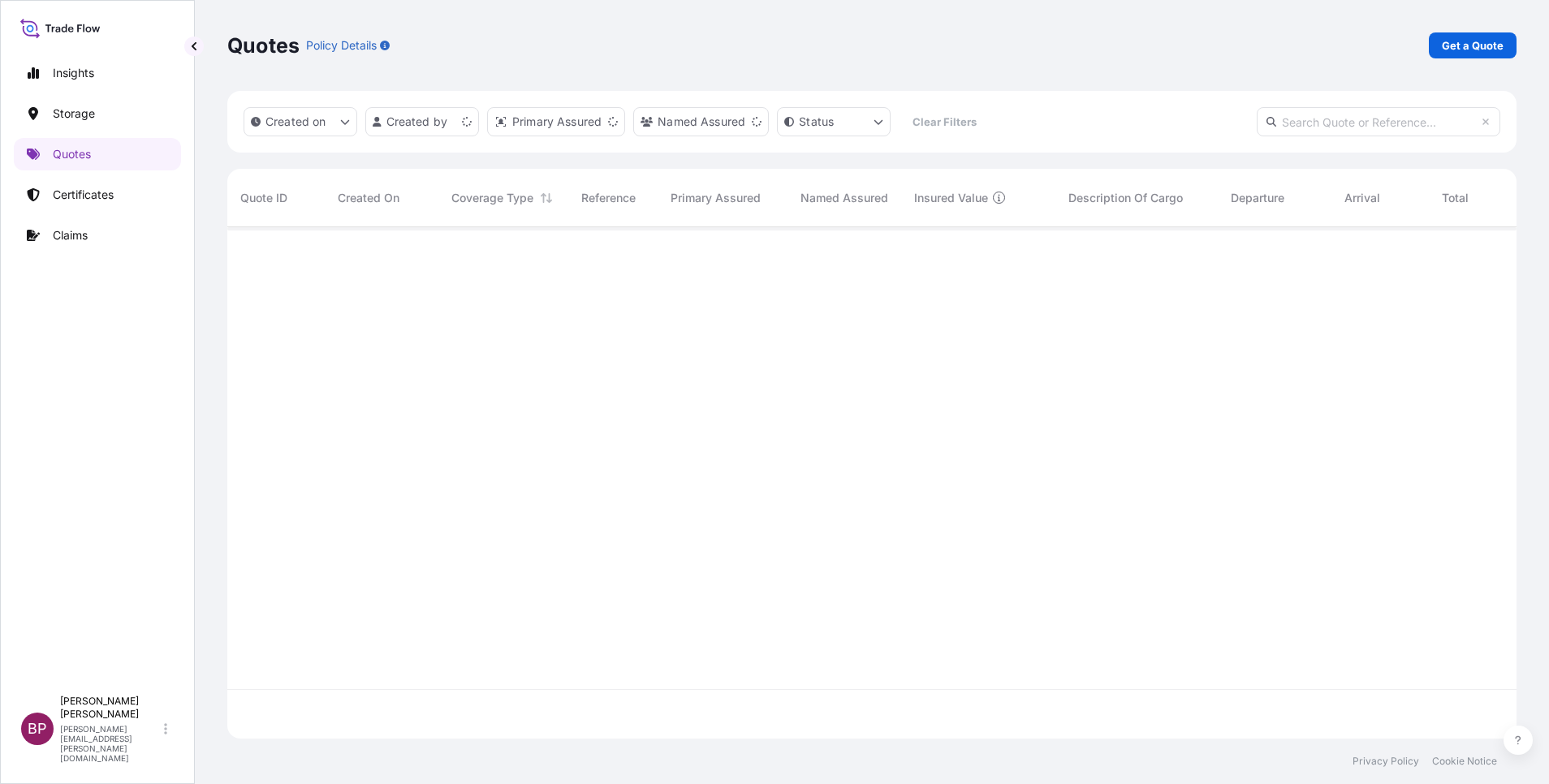
scroll to position [502, 1270]
click at [1482, 45] on p "Get a Quote" at bounding box center [1472, 46] width 62 height 16
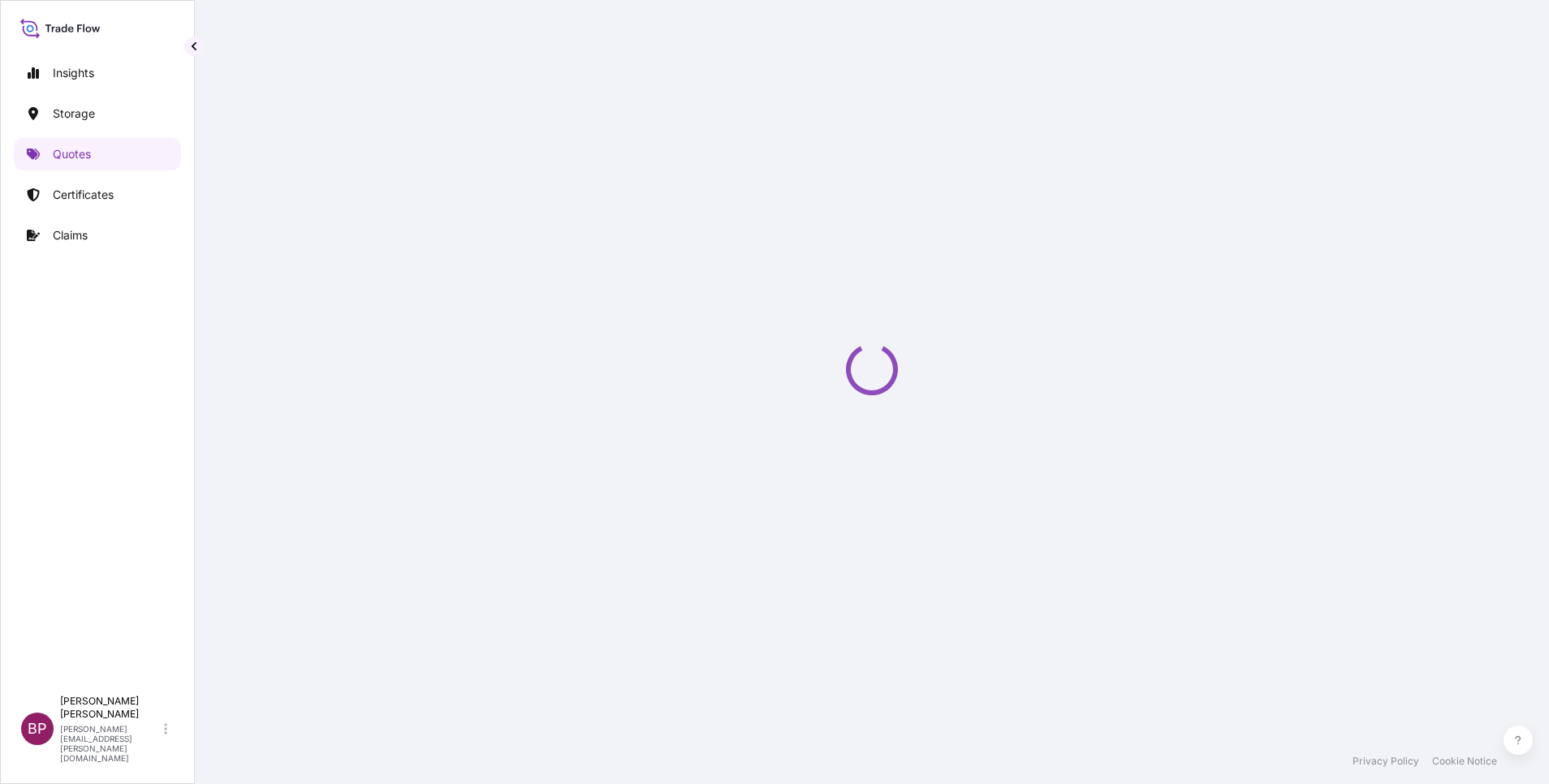
select select "Water"
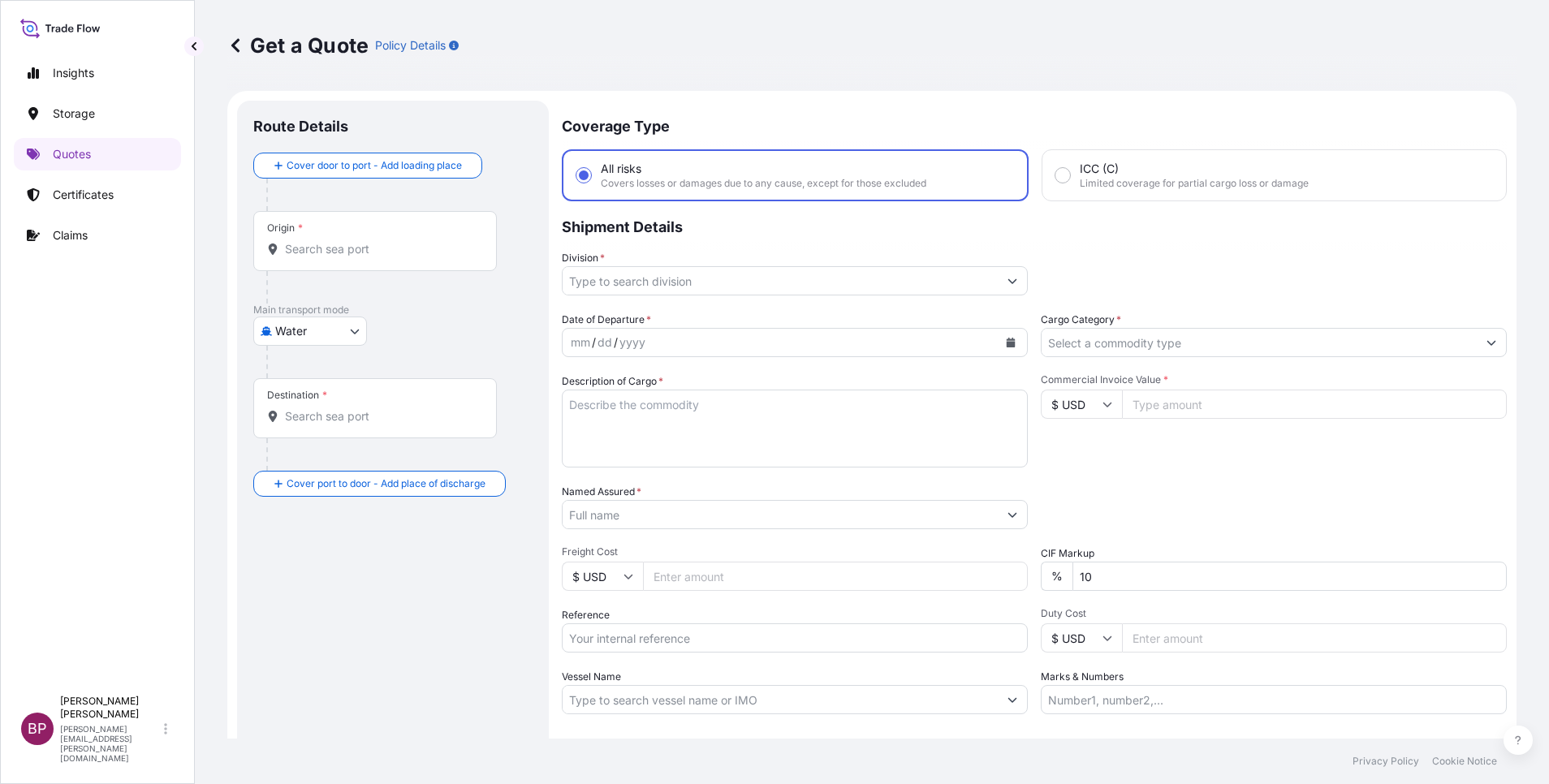
scroll to position [26, 0]
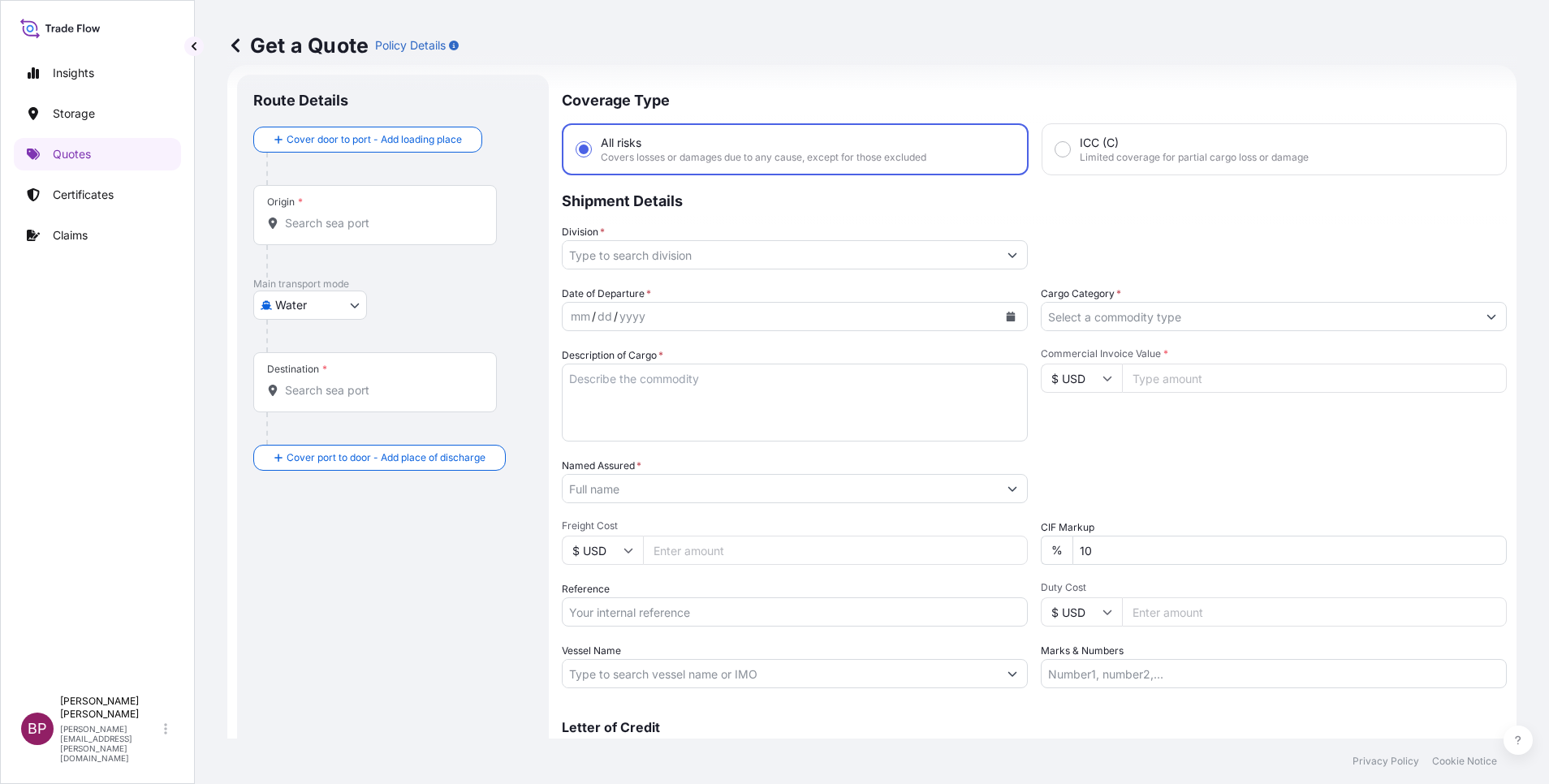
click at [690, 609] on input "Reference" at bounding box center [795, 612] width 466 height 29
paste input "3305241574 590500021022"
type input "3305241574 590500021022"
click at [760, 495] on input "Named Assured *" at bounding box center [780, 488] width 435 height 29
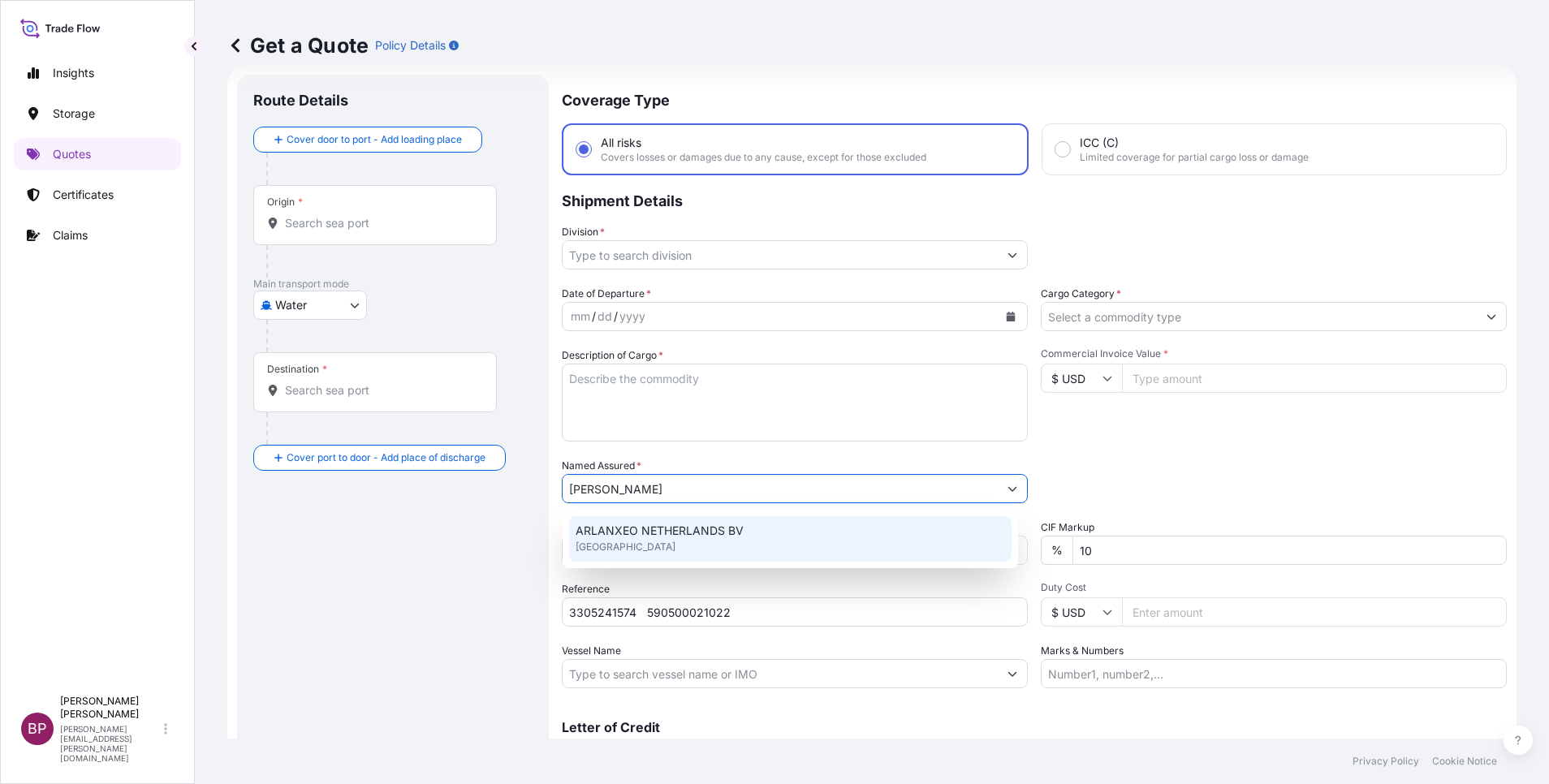
click at [737, 530] on span "ARLANXEO NETHERLANDS BV" at bounding box center [659, 530] width 168 height 16
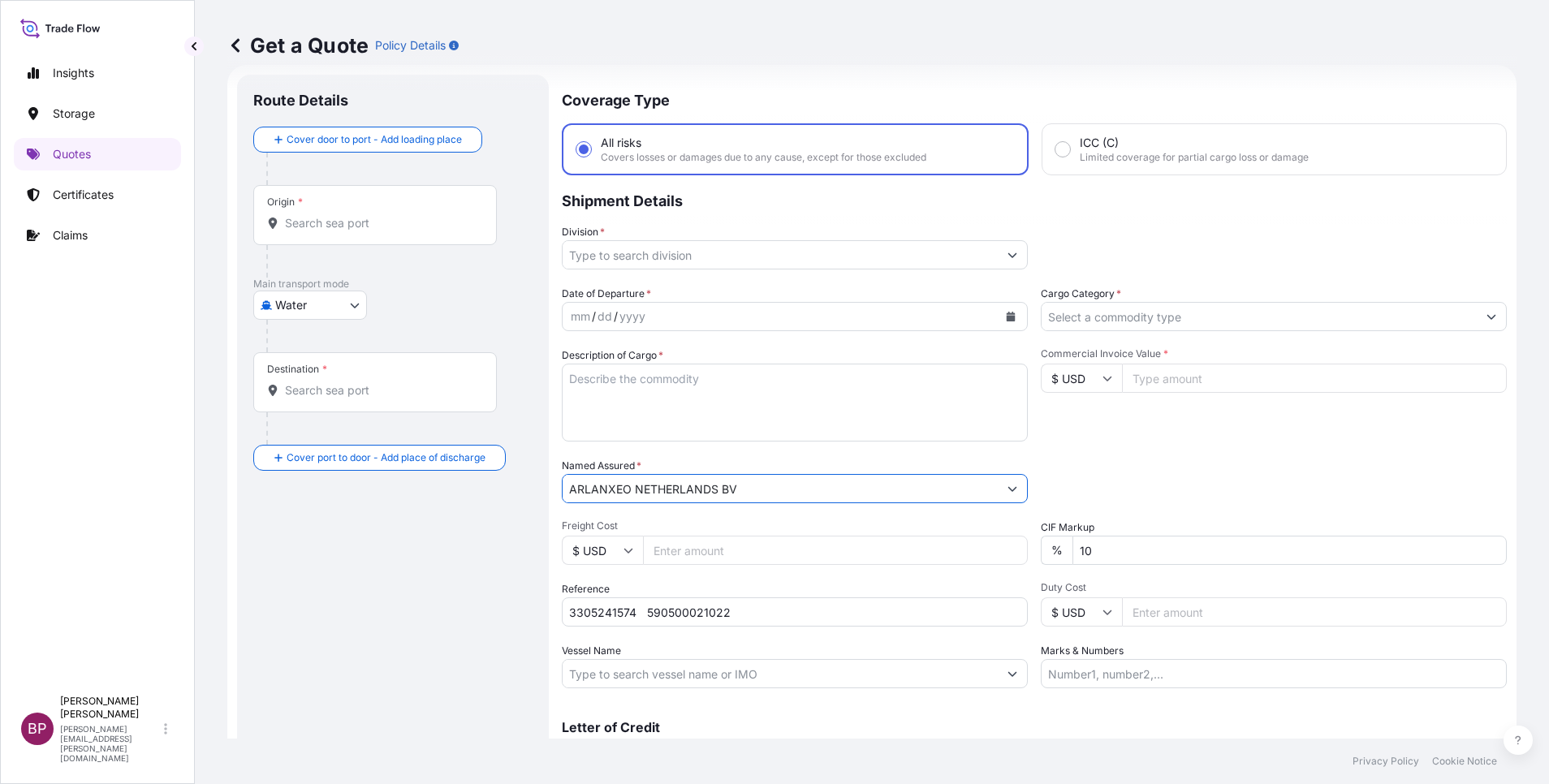
type input "ARLANXEO NETHERLANDS BV"
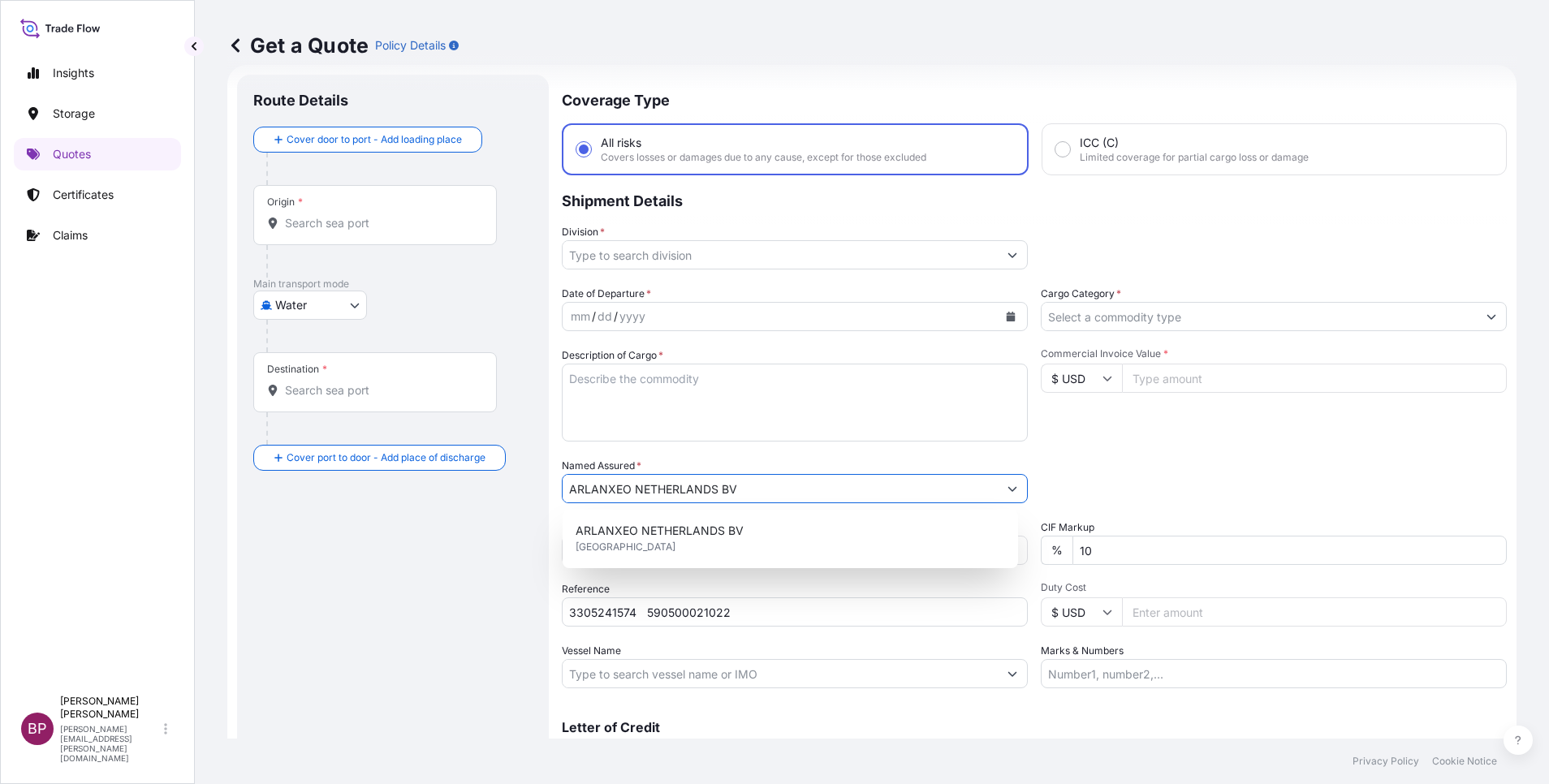
click at [1007, 316] on button "Calendar" at bounding box center [1010, 316] width 26 height 26
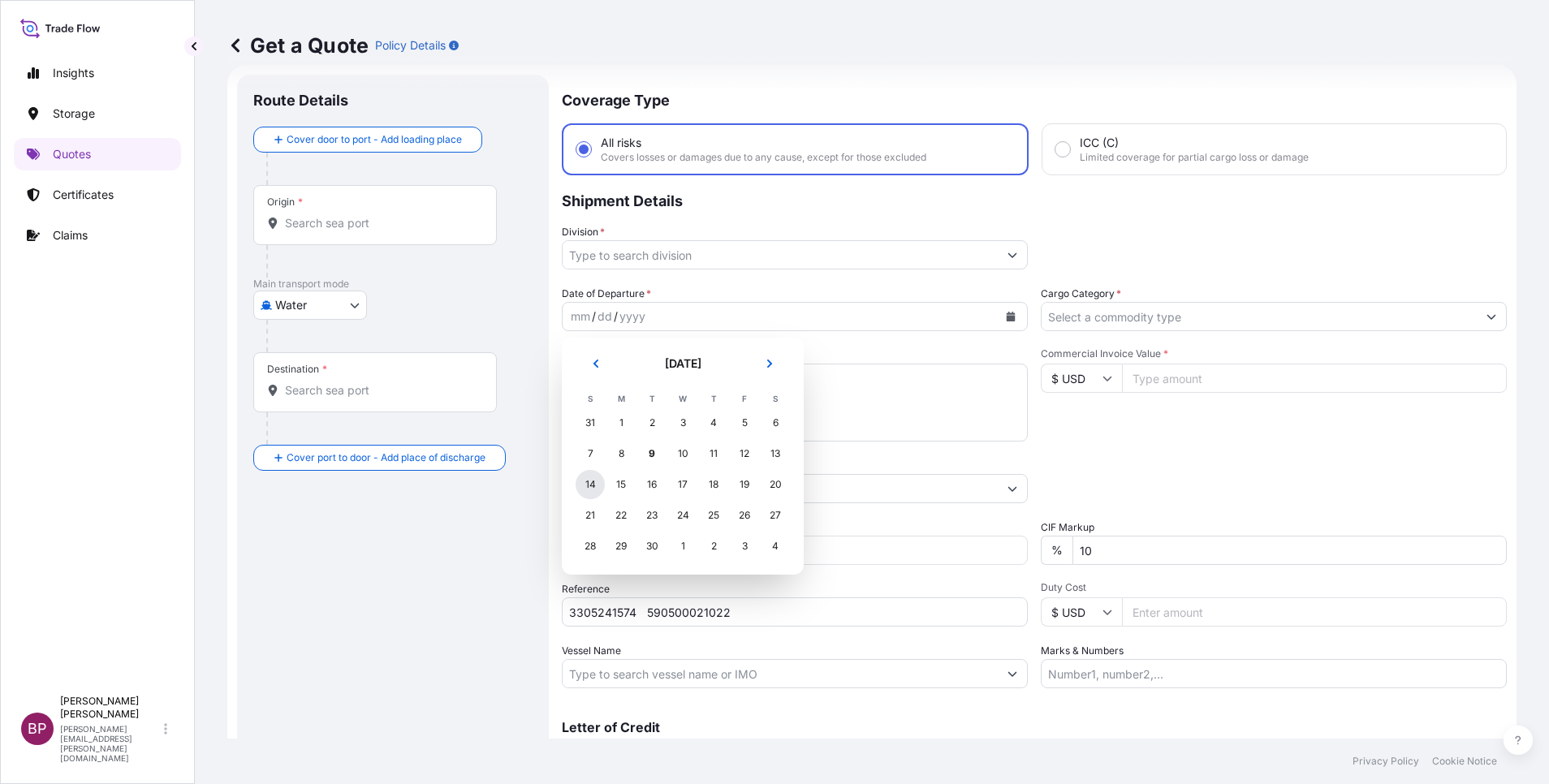
click at [592, 488] on div "14" at bounding box center [590, 484] width 29 height 29
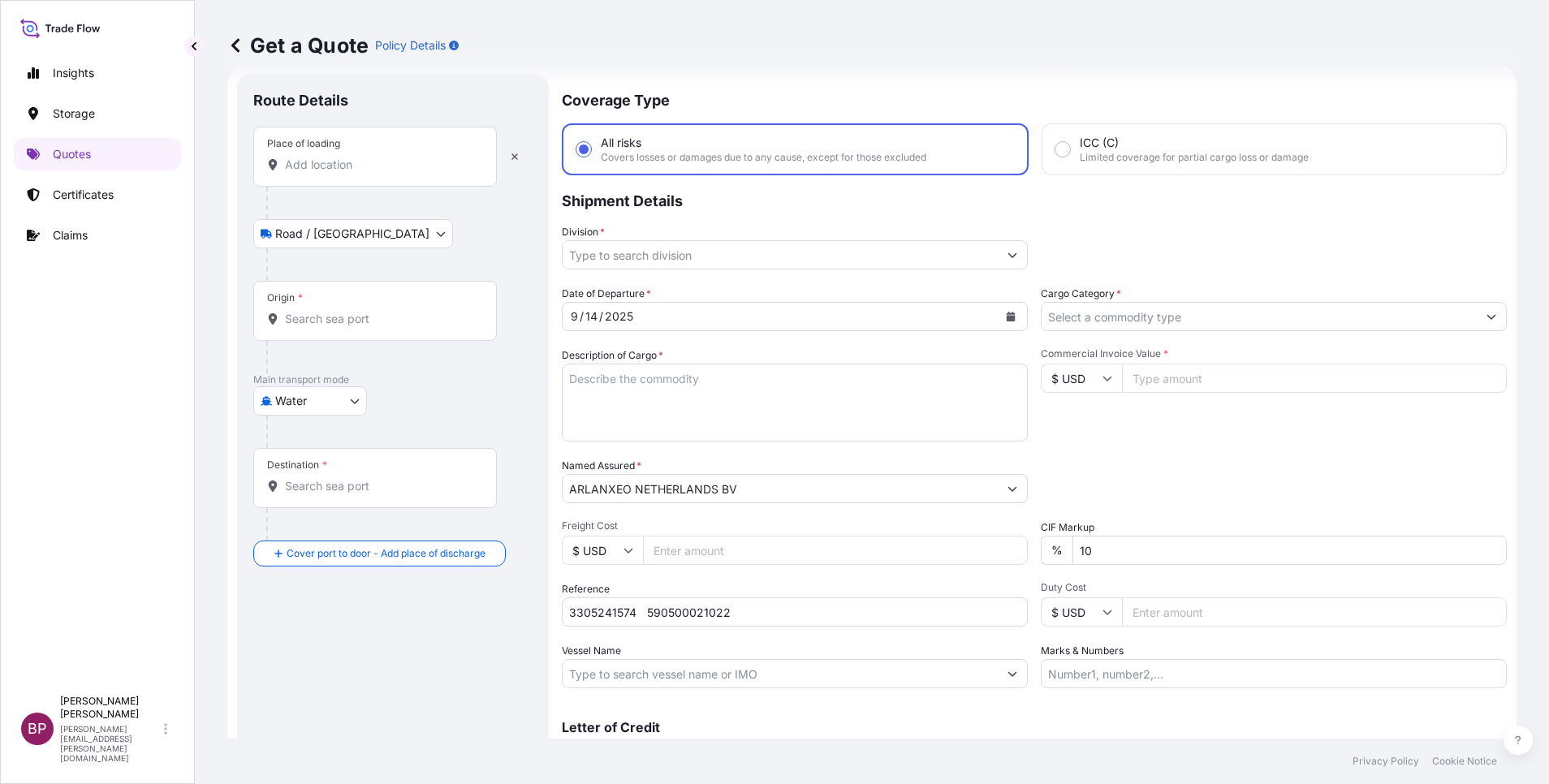
drag, startPoint x: 381, startPoint y: 160, endPoint x: 373, endPoint y: 170, distance: 12.8
click at [379, 160] on input "Place of loading" at bounding box center [381, 164] width 191 height 16
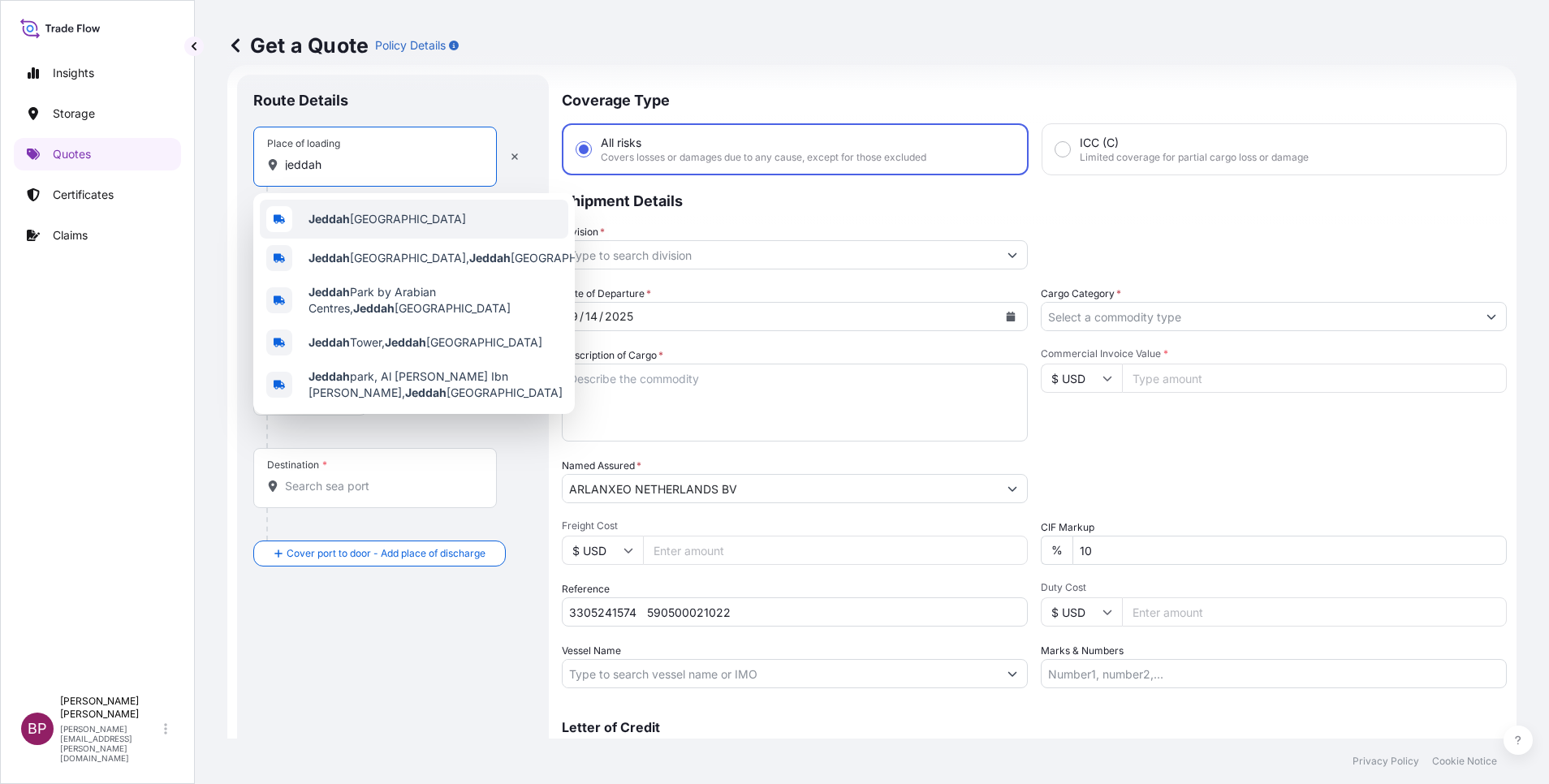
click at [362, 223] on span "Jeddah [GEOGRAPHIC_DATA]" at bounding box center [387, 219] width 157 height 16
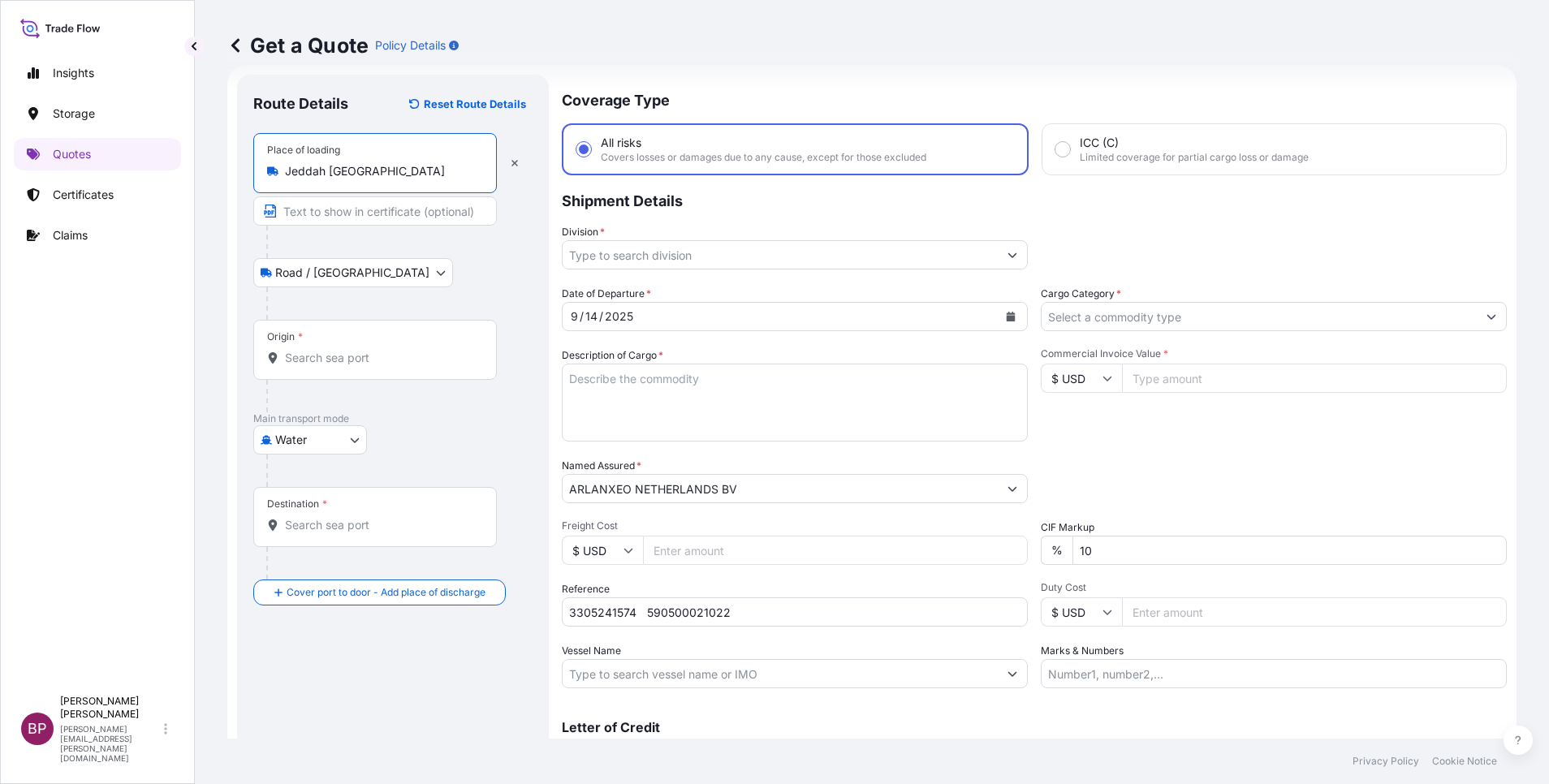
type input "Jeddah [GEOGRAPHIC_DATA]"
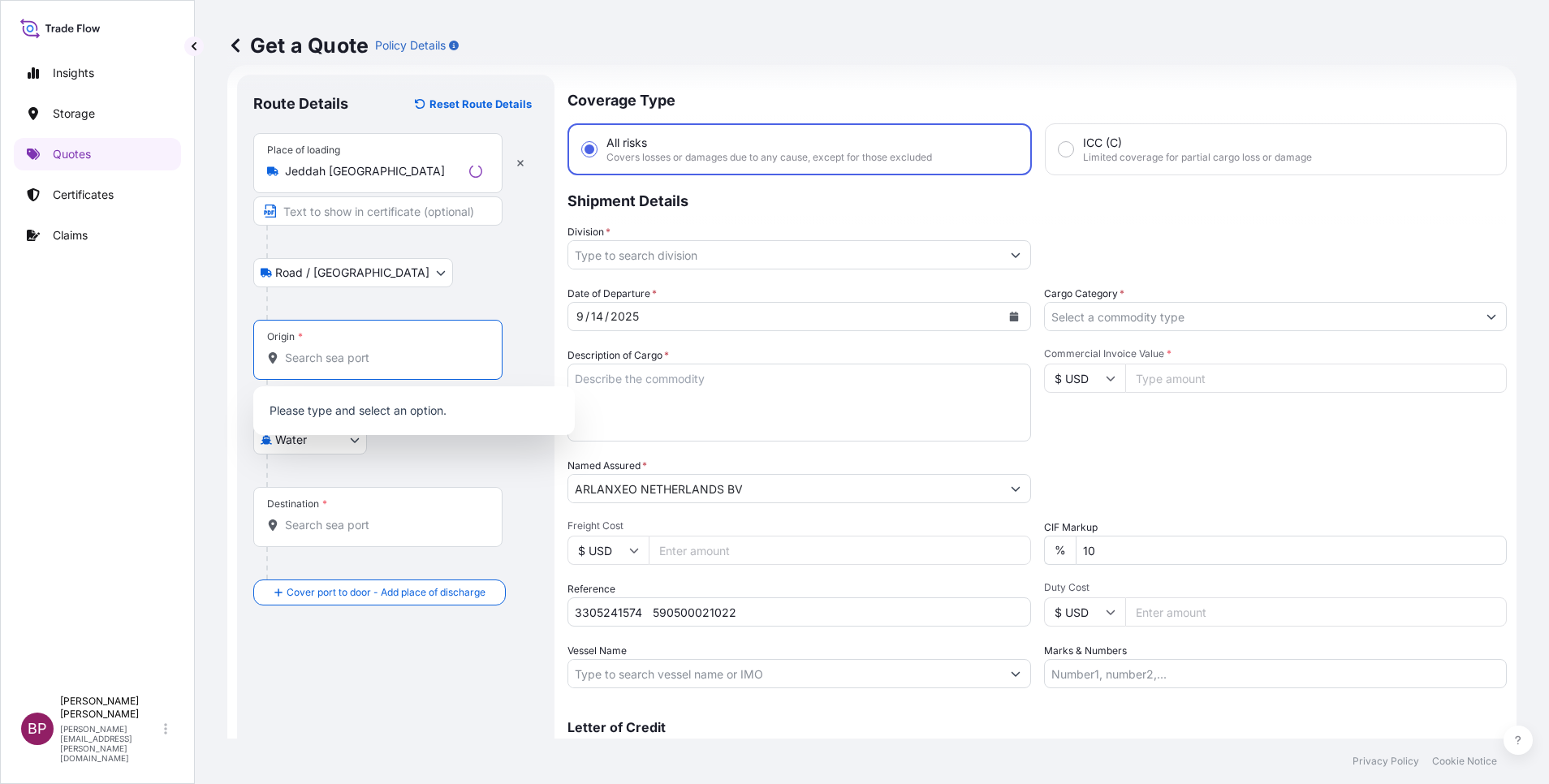
click at [354, 355] on input "Origin *" at bounding box center [383, 358] width 197 height 16
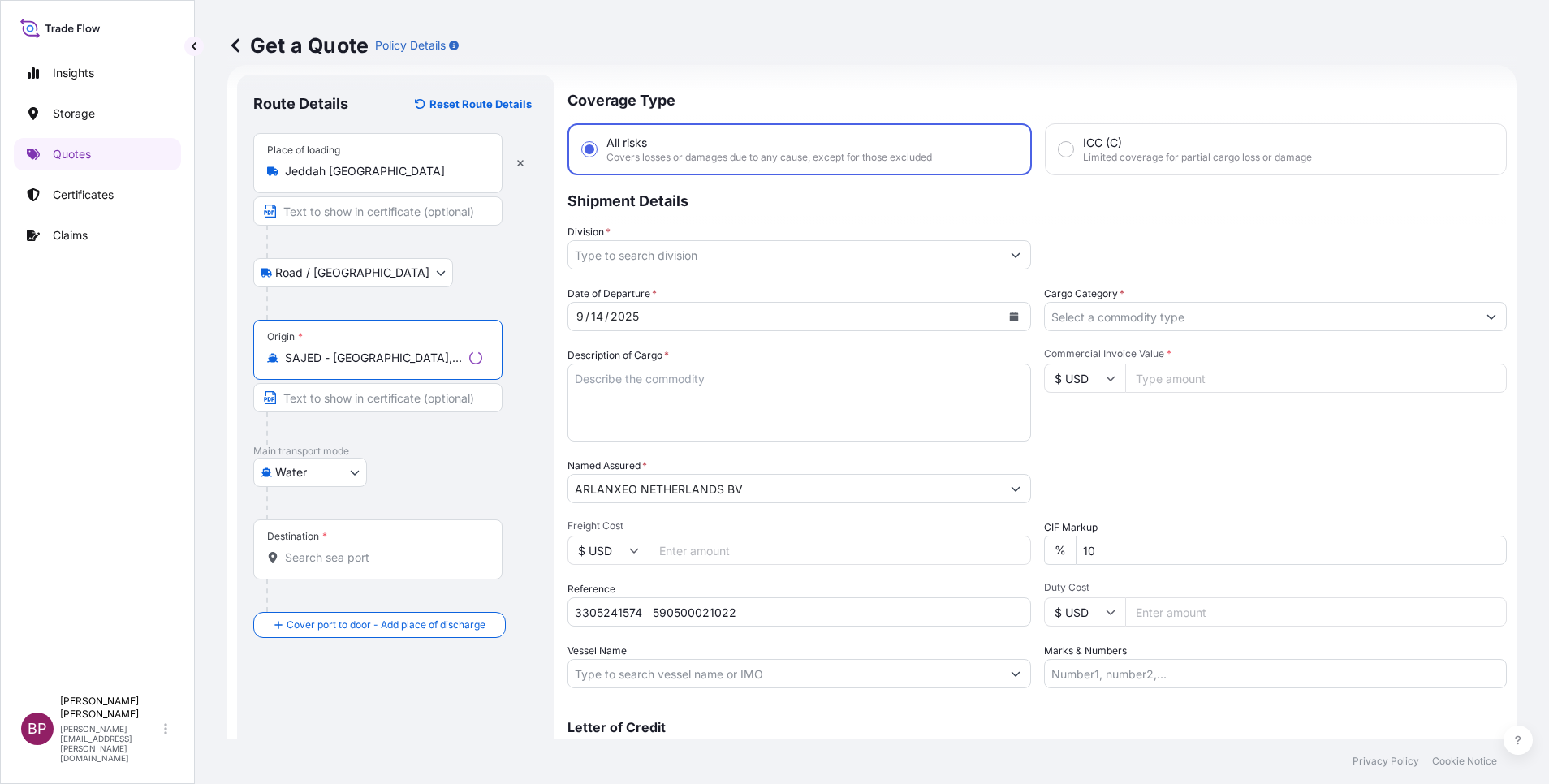
type input "SAJED - [GEOGRAPHIC_DATA], [GEOGRAPHIC_DATA]"
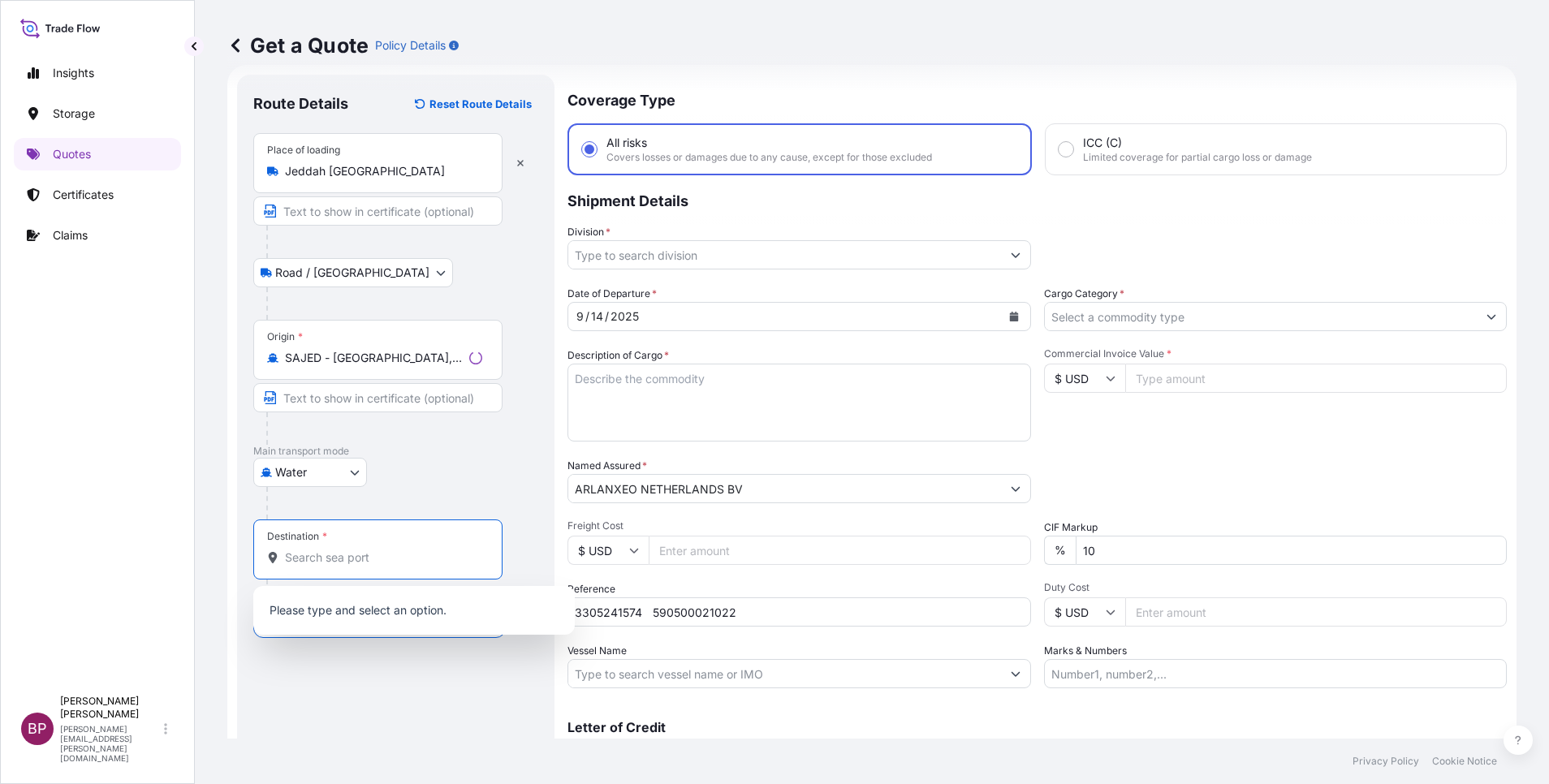
click at [379, 556] on input "Destination *" at bounding box center [383, 557] width 197 height 16
paste input "[PERSON_NAME],[GEOGRAPHIC_DATA]"
drag, startPoint x: 394, startPoint y: 560, endPoint x: 352, endPoint y: 555, distance: 42.3
click at [352, 555] on input "[PERSON_NAME],[GEOGRAPHIC_DATA]" at bounding box center [381, 557] width 191 height 16
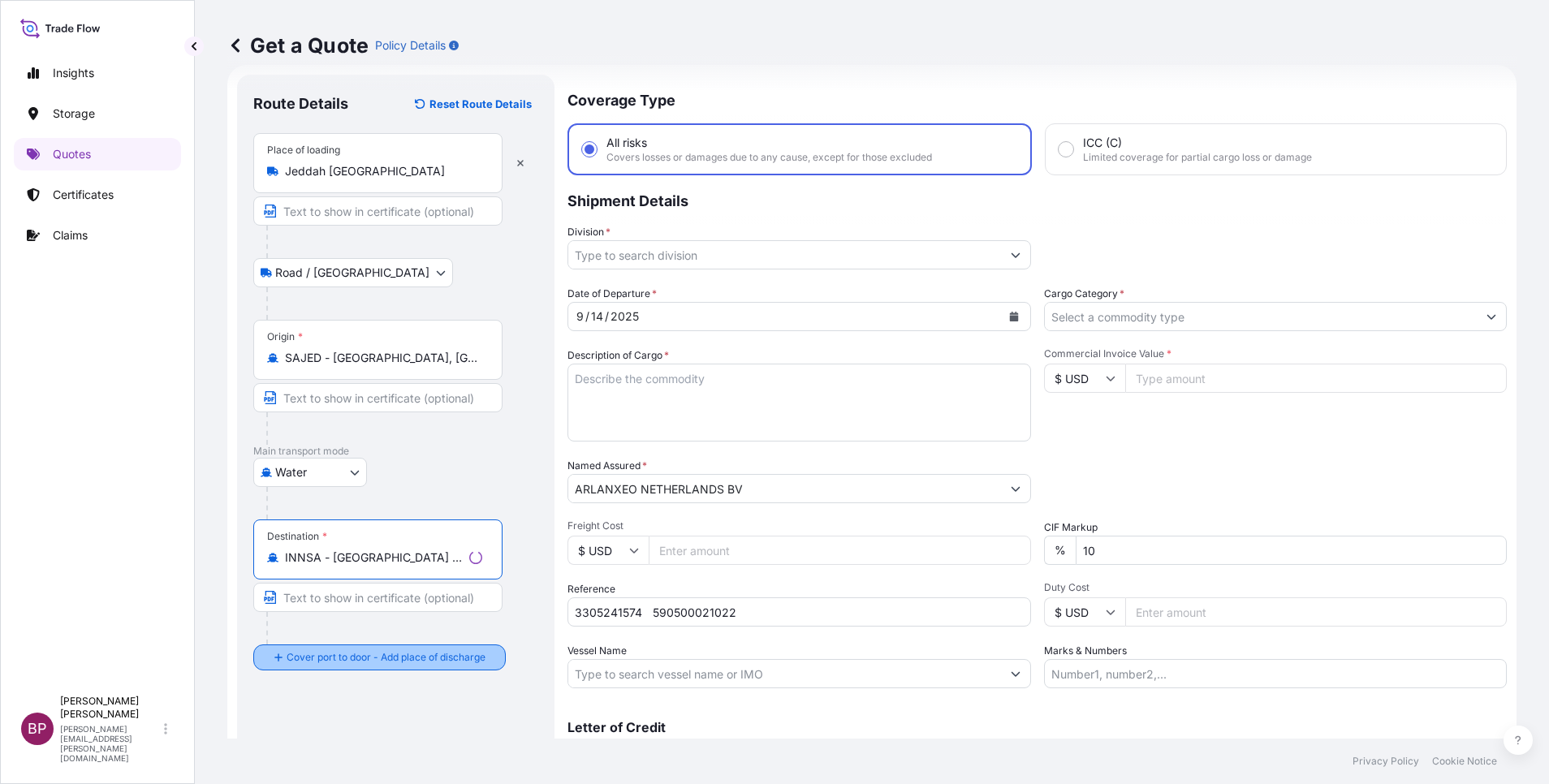
type input "INNSA - [GEOGRAPHIC_DATA] ([PERSON_NAME]), [GEOGRAPHIC_DATA]"
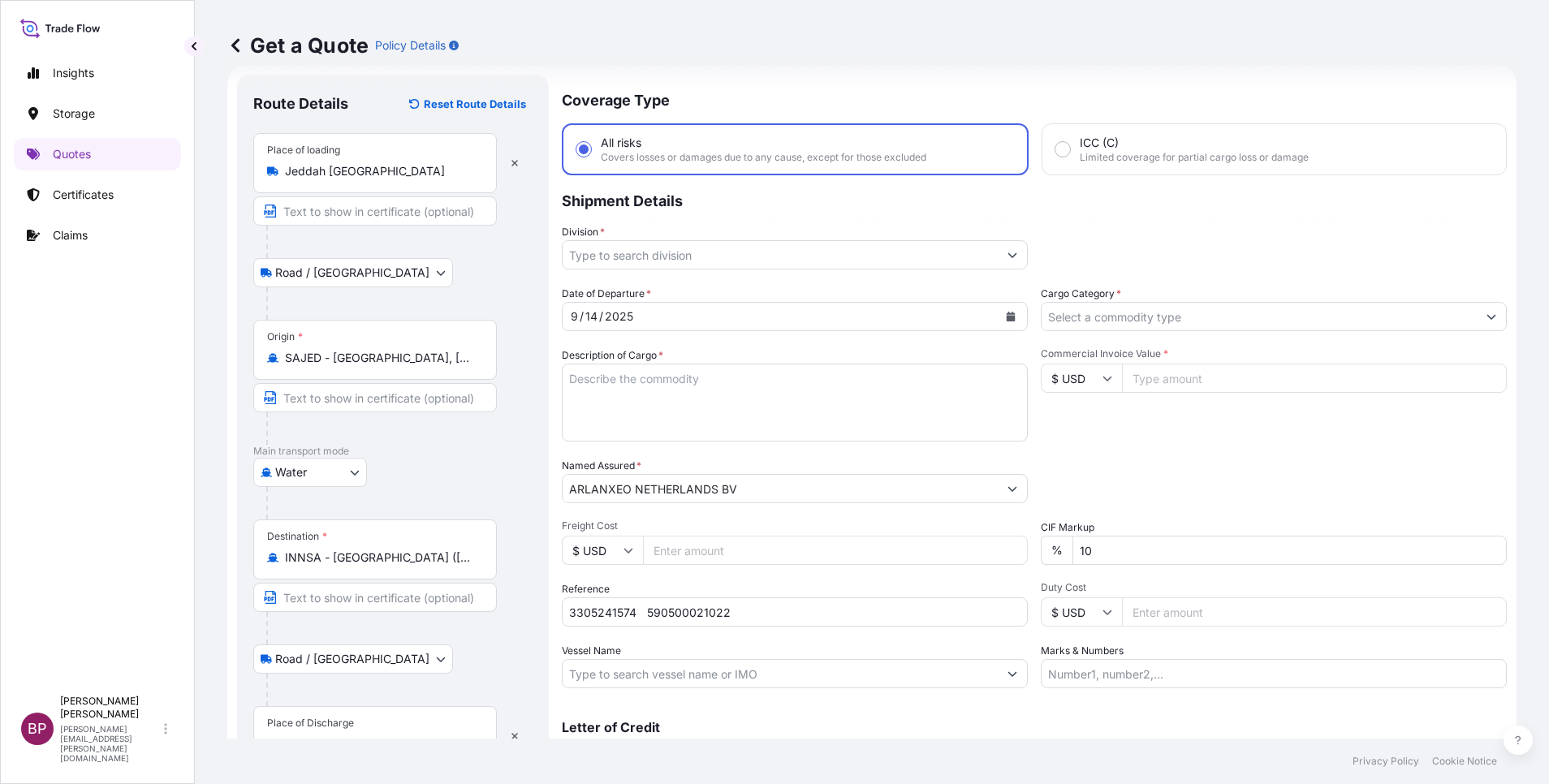
click at [336, 728] on div "Place of Discharge" at bounding box center [310, 723] width 87 height 13
click at [336, 736] on input "Place of Discharge" at bounding box center [381, 744] width 191 height 16
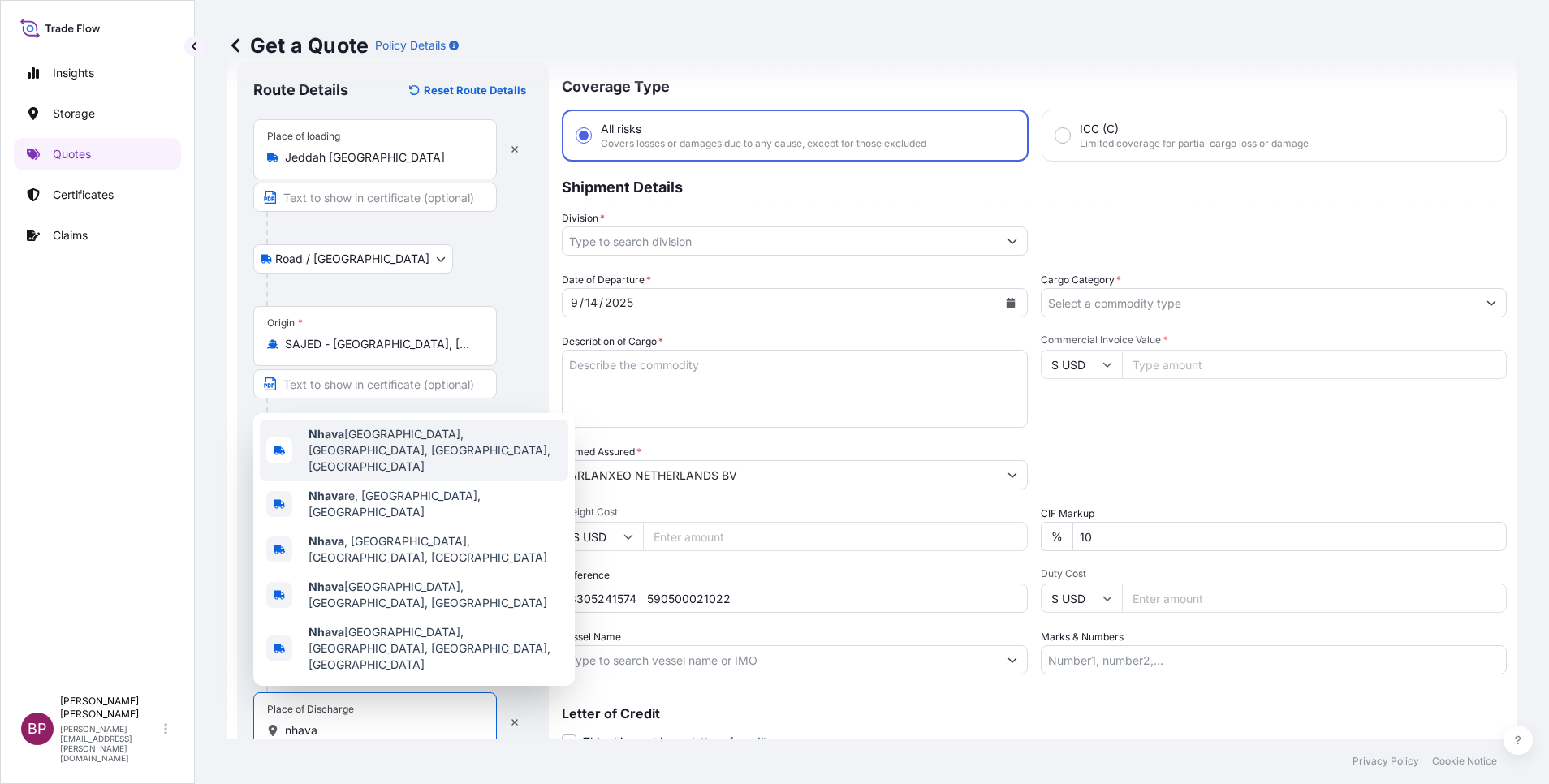
click at [459, 475] on span "[GEOGRAPHIC_DATA], [GEOGRAPHIC_DATA], [GEOGRAPHIC_DATA], [GEOGRAPHIC_DATA]" at bounding box center [435, 450] width 254 height 49
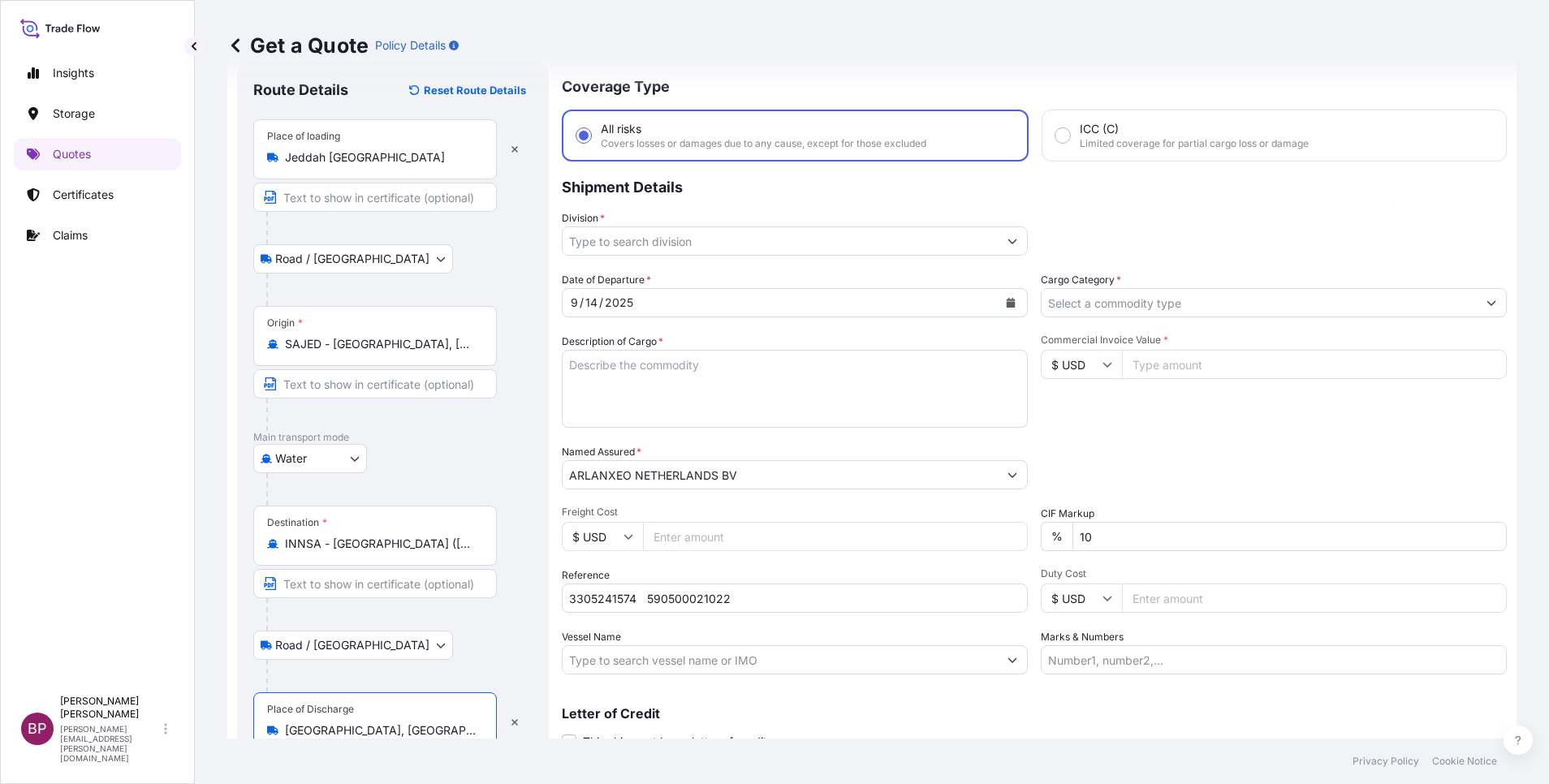
type input "[GEOGRAPHIC_DATA], [GEOGRAPHIC_DATA], [GEOGRAPHIC_DATA], [GEOGRAPHIC_DATA]"
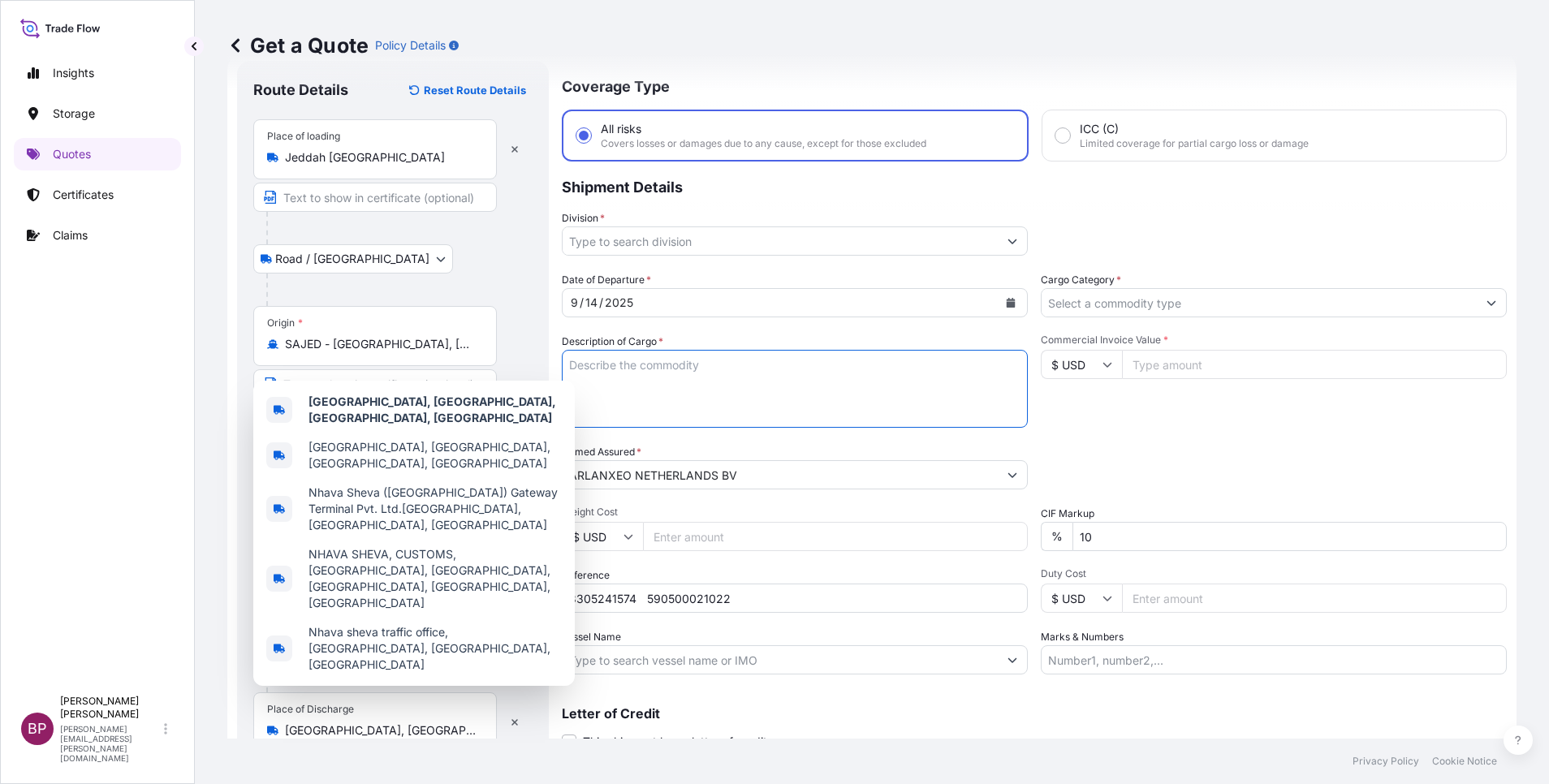
click at [733, 392] on textarea "Description of Cargo *" at bounding box center [795, 388] width 466 height 78
paste textarea "KELTAN KSA 6405H /Synthetic Rubber EPDM"
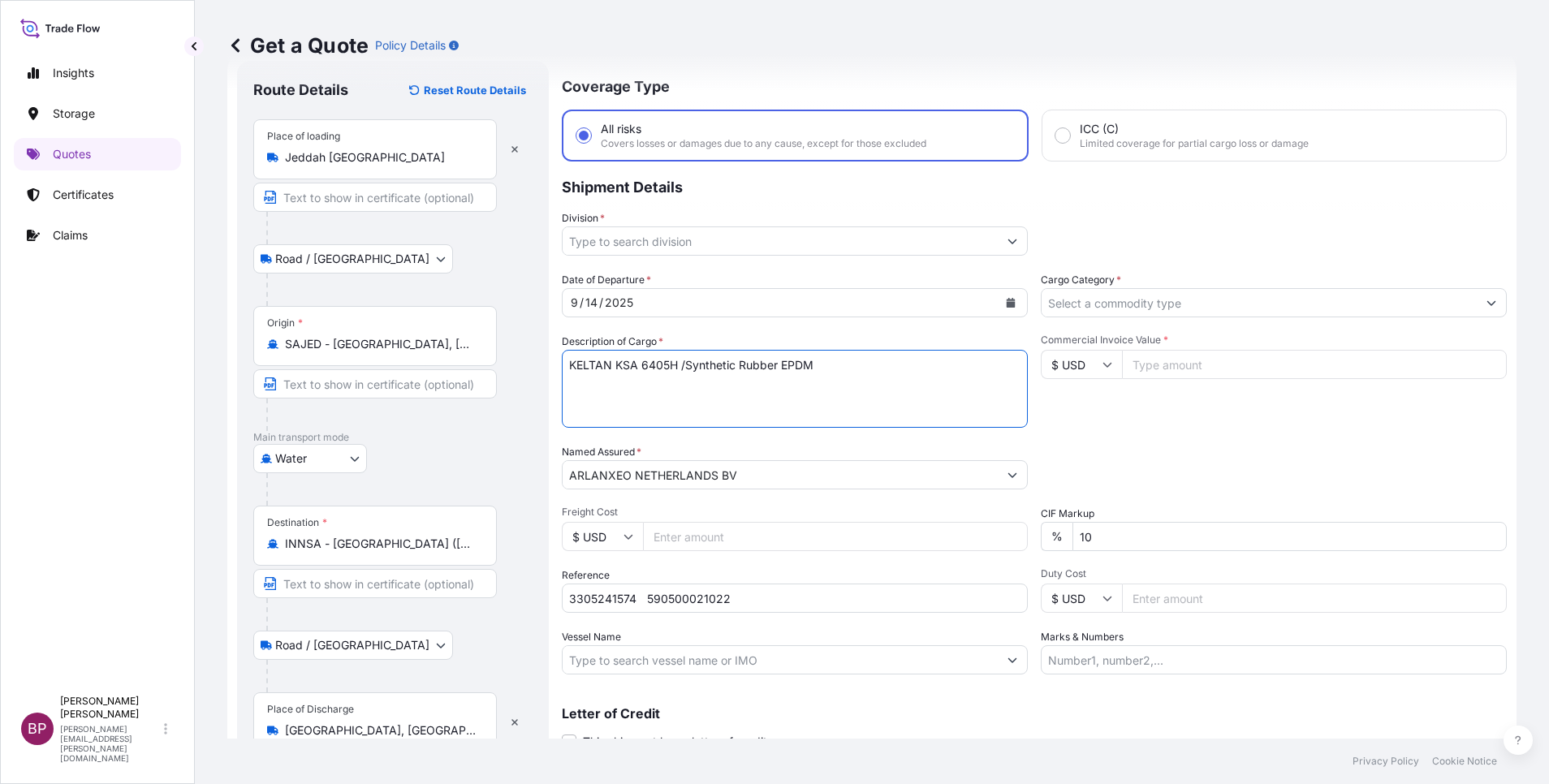
type textarea "KELTAN KSA 6405H /Synthetic Rubber EPDM"
click at [1165, 363] on input "Commercial Invoice Value *" at bounding box center [1314, 364] width 385 height 29
paste input "54180"
type input "54180"
click at [1193, 435] on div "Date of Departure * [DATE] Cargo Category * Description of Cargo * KELTAN KSA 6…" at bounding box center [1034, 472] width 945 height 403
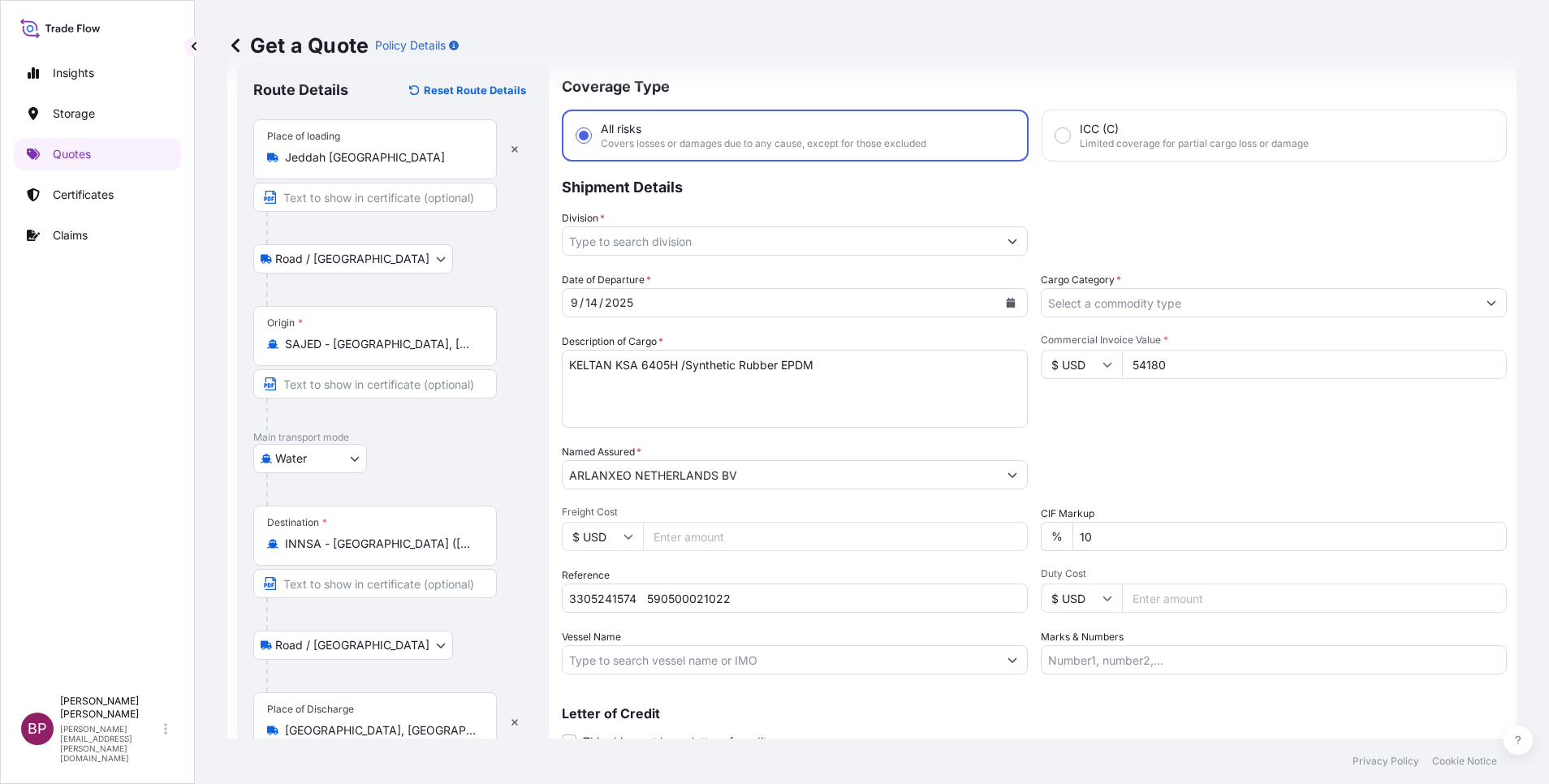
click at [1233, 303] on input "Cargo Category *" at bounding box center [1259, 303] width 435 height 29
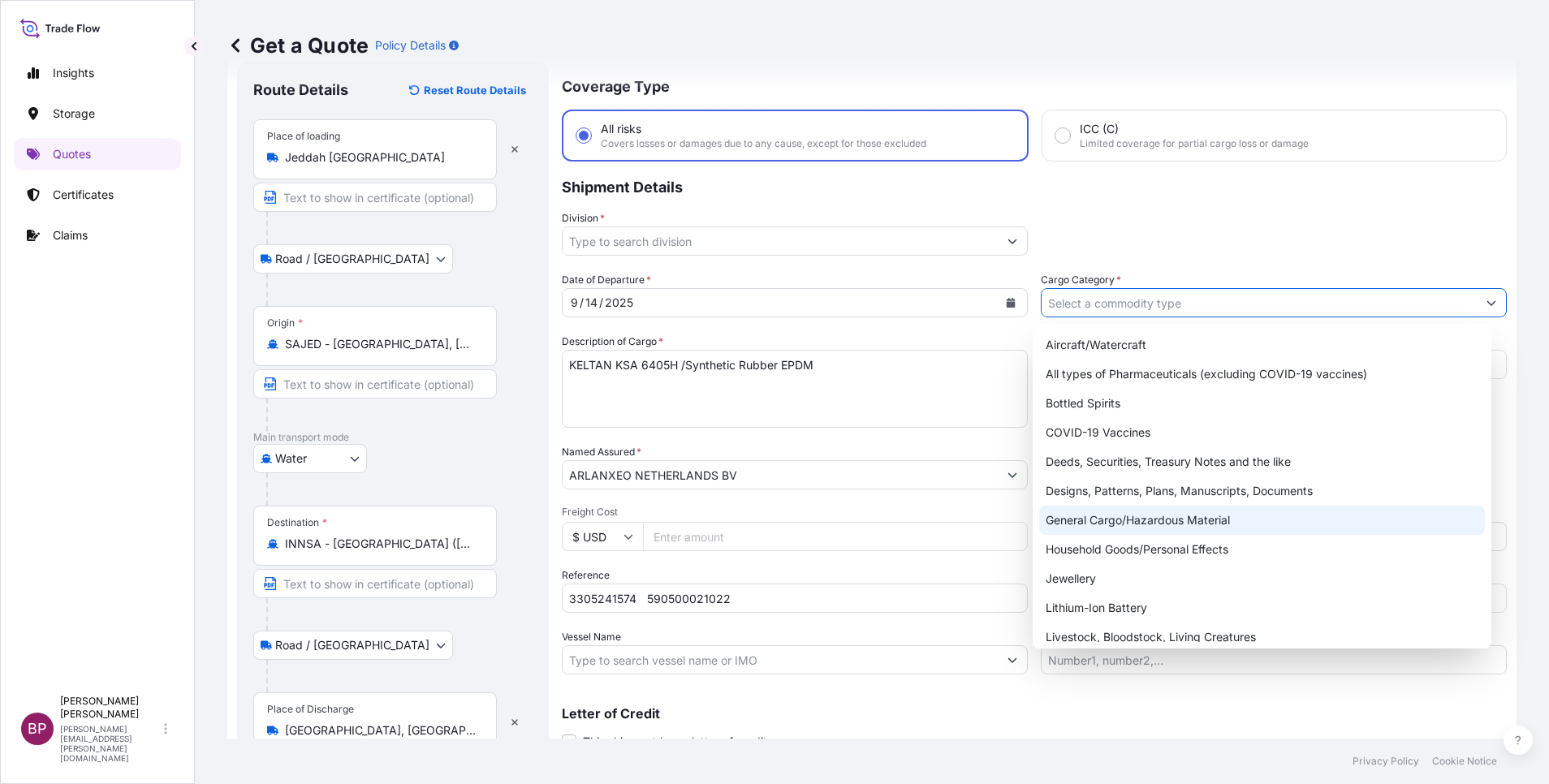
click at [1127, 516] on div "General Cargo/Hazardous Material" at bounding box center [1261, 520] width 446 height 29
type input "General Cargo/Hazardous Material"
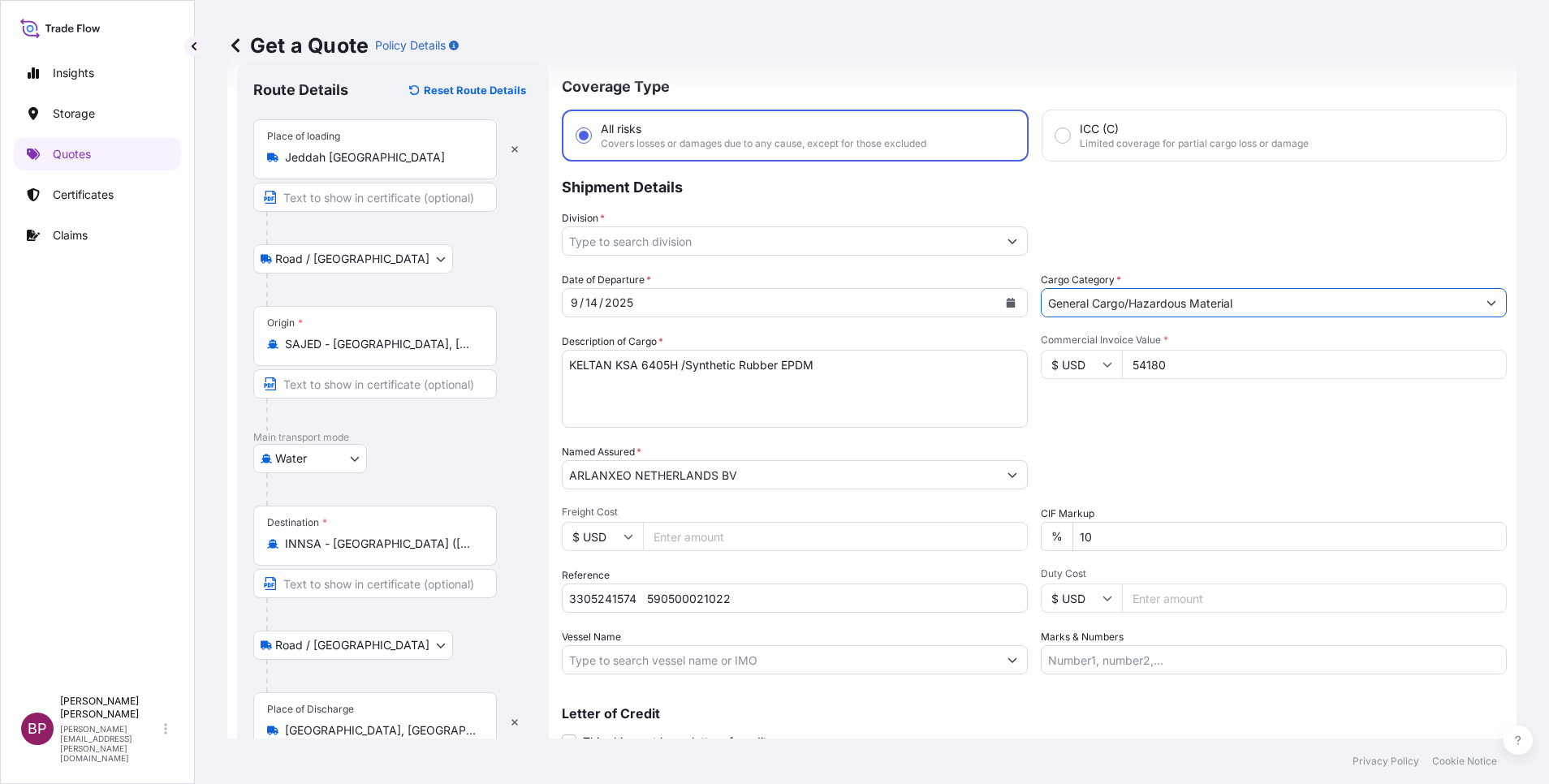
click at [1008, 236] on button "Show suggestions" at bounding box center [1012, 241] width 29 height 29
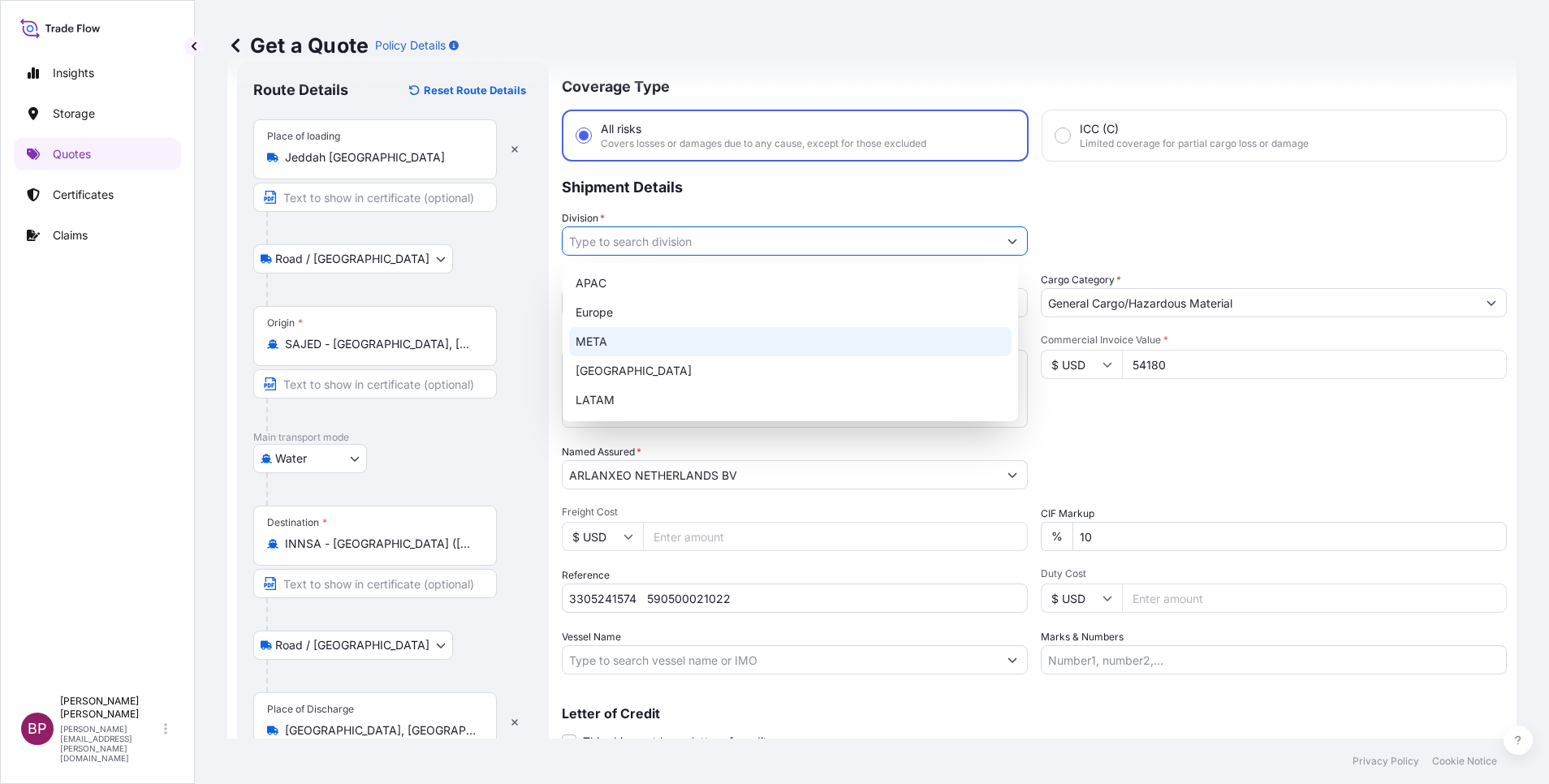
click at [691, 339] on div "META" at bounding box center [790, 341] width 442 height 29
type input "META"
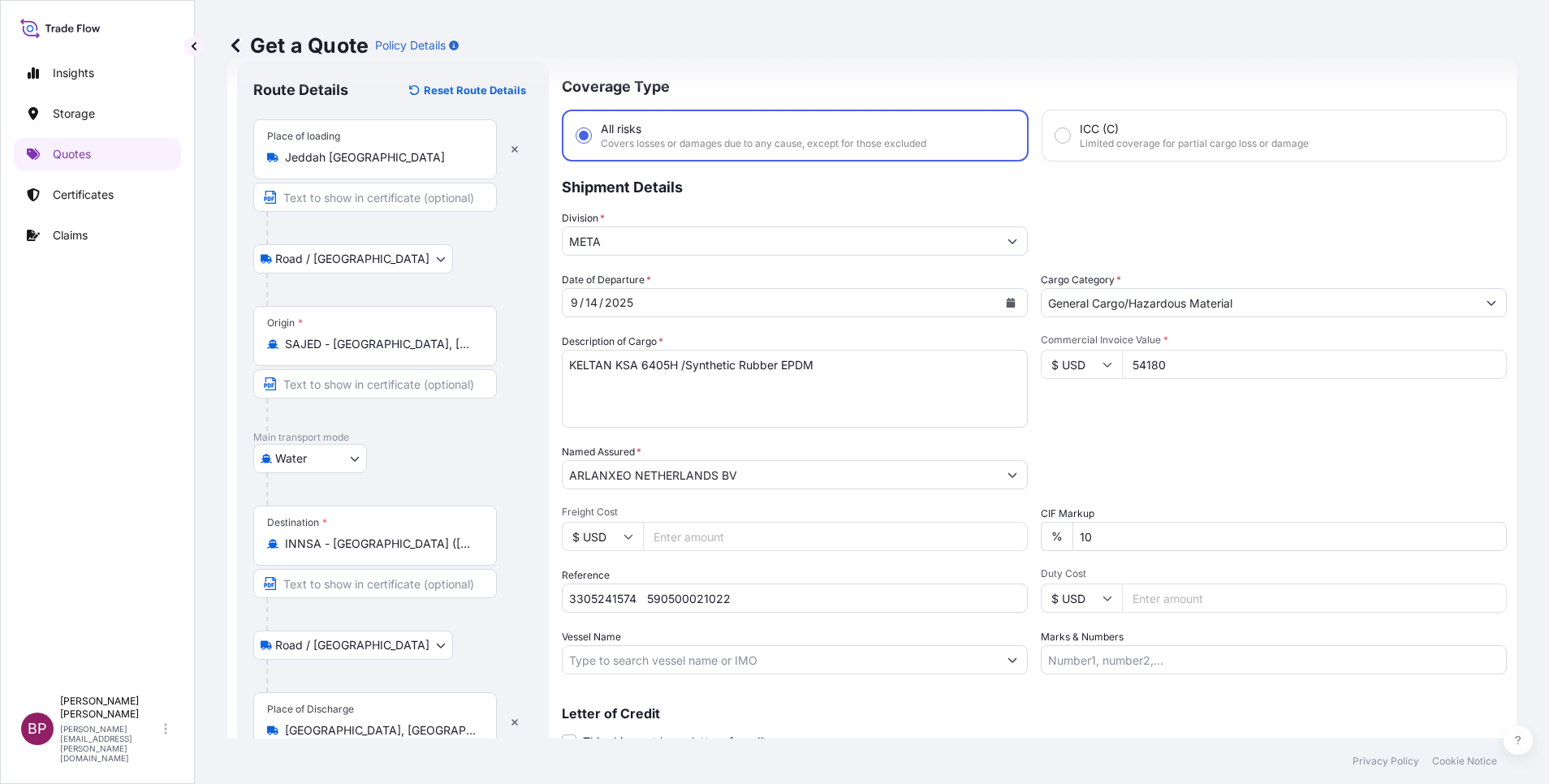
click at [1253, 436] on div "Date of Departure * [DATE] Cargo Category * General Cargo/Hazardous Material De…" at bounding box center [1034, 472] width 945 height 403
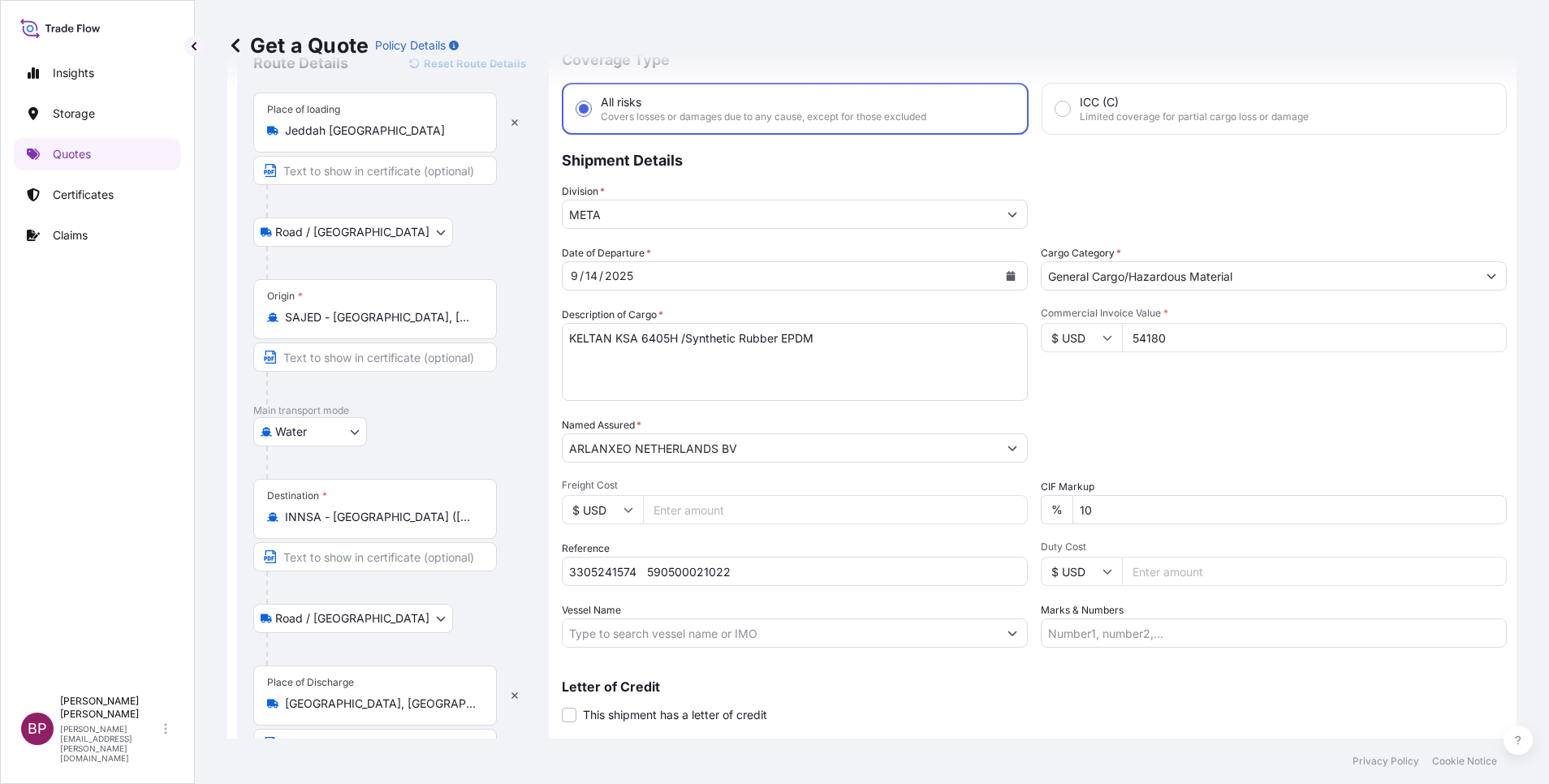
scroll to position [112, 0]
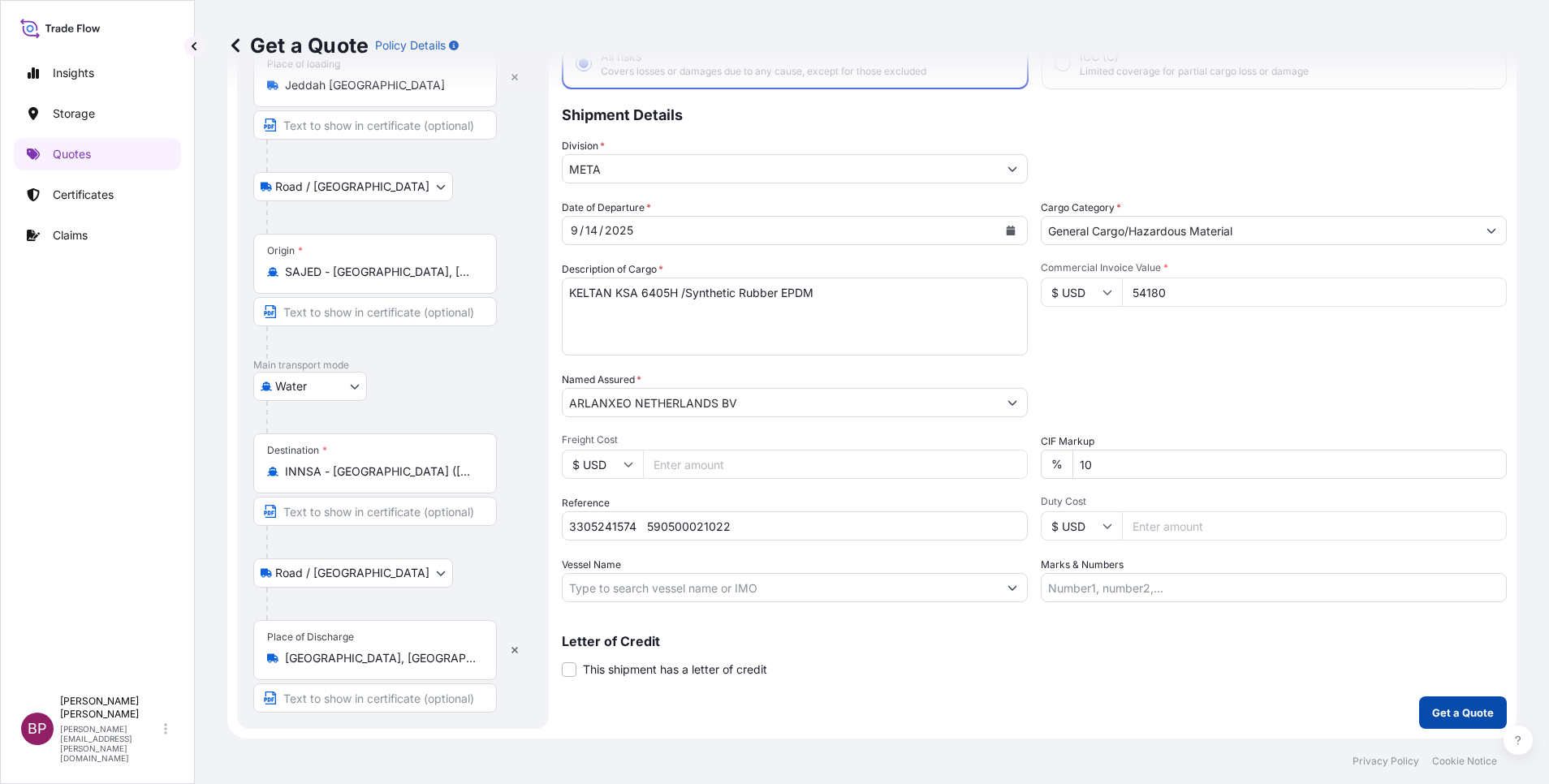
click at [1432, 717] on p "Get a Quote" at bounding box center [1462, 713] width 62 height 16
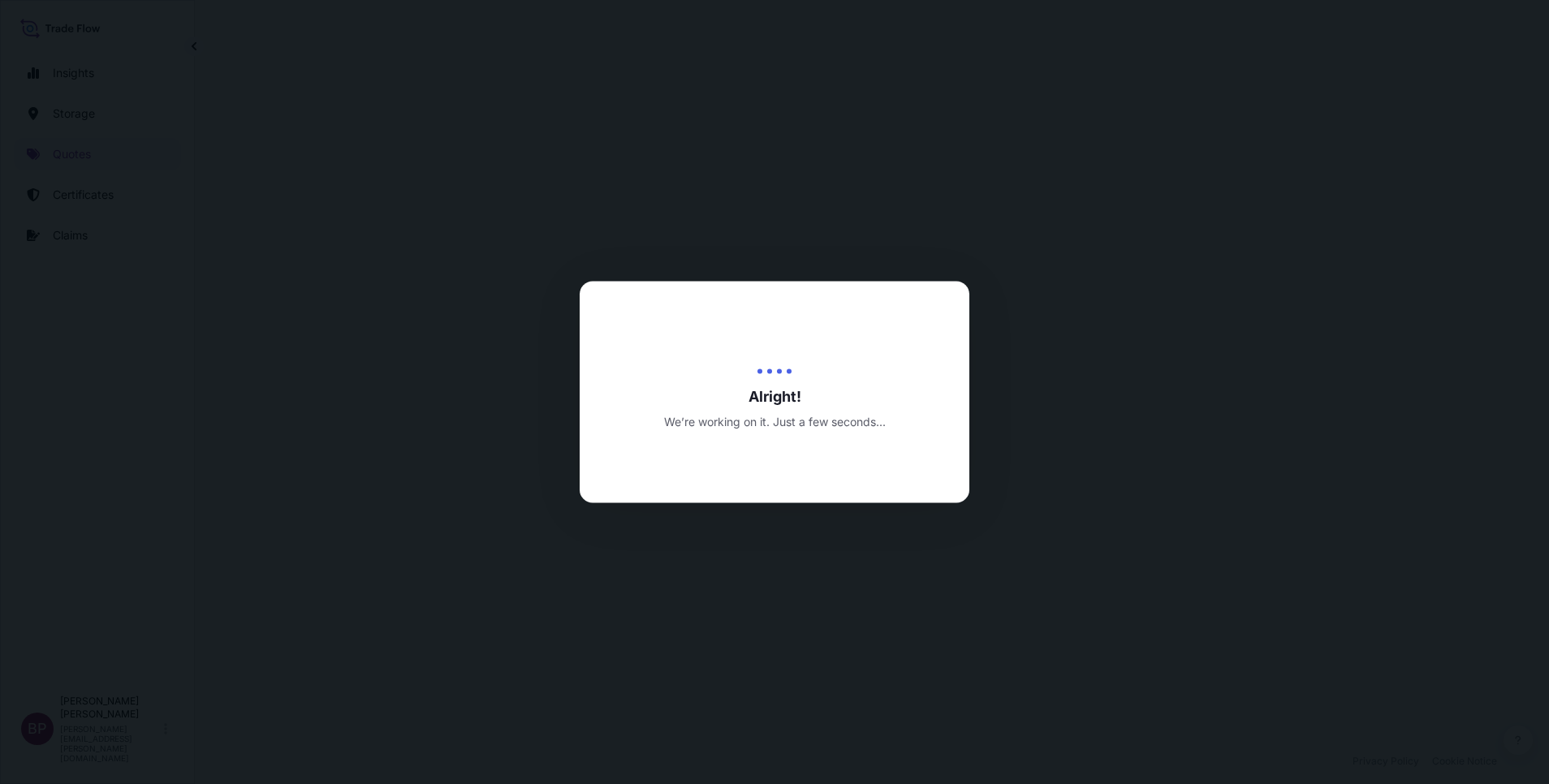
select select "Road / [GEOGRAPHIC_DATA]"
select select "Water"
select select "Road / [GEOGRAPHIC_DATA]"
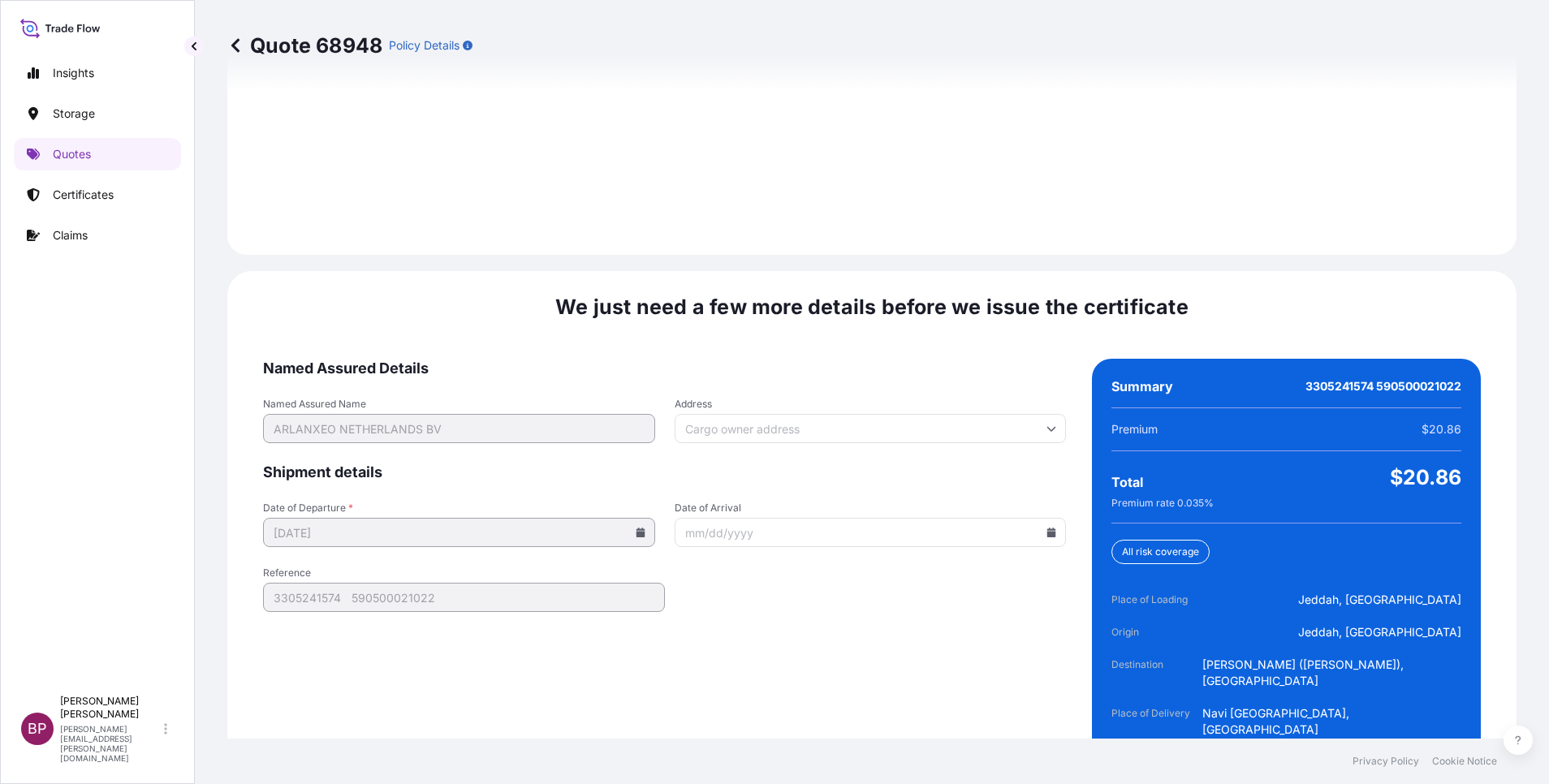
scroll to position [2406, 0]
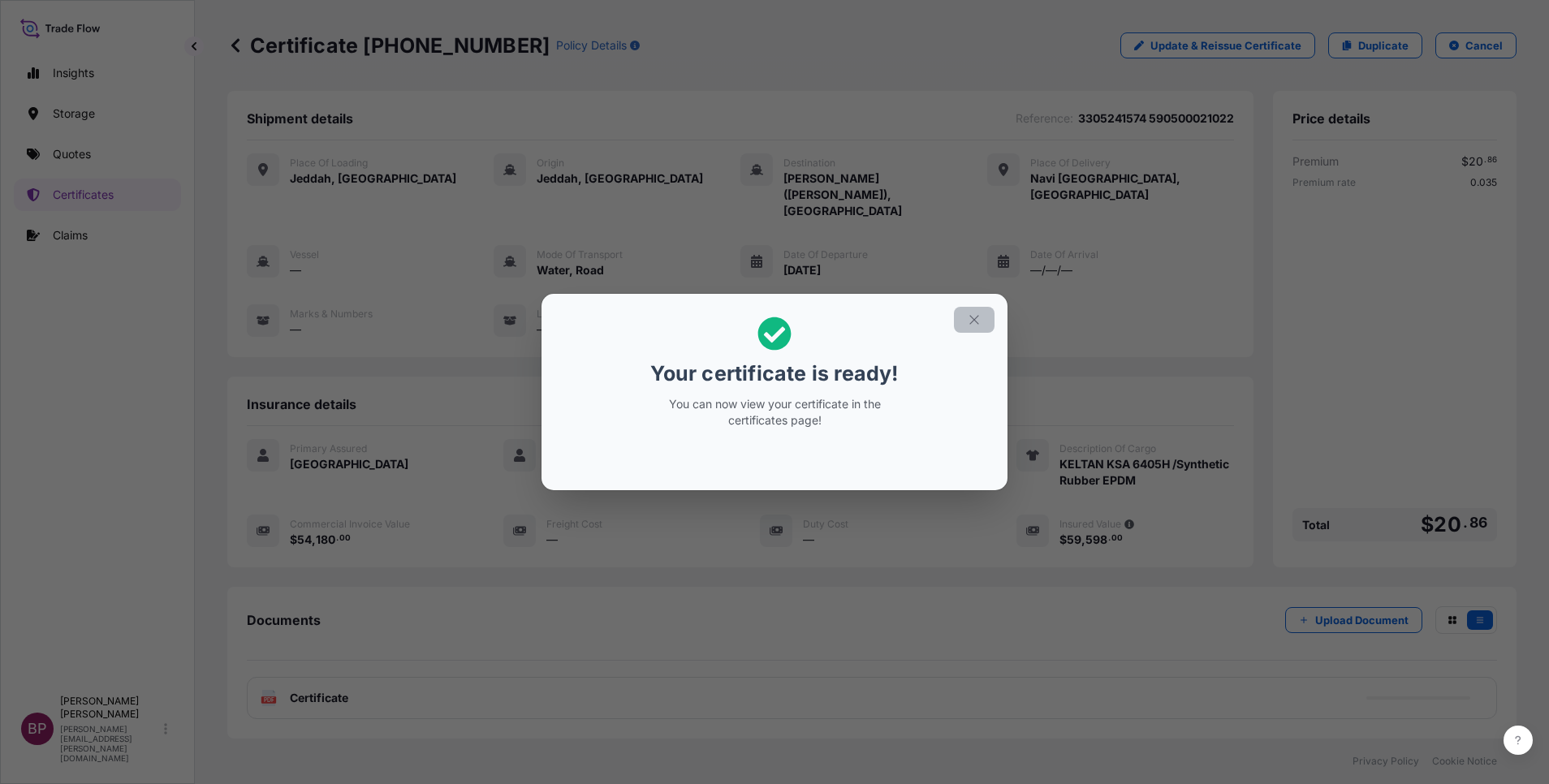
click at [976, 320] on icon "button" at bounding box center [974, 320] width 14 height 14
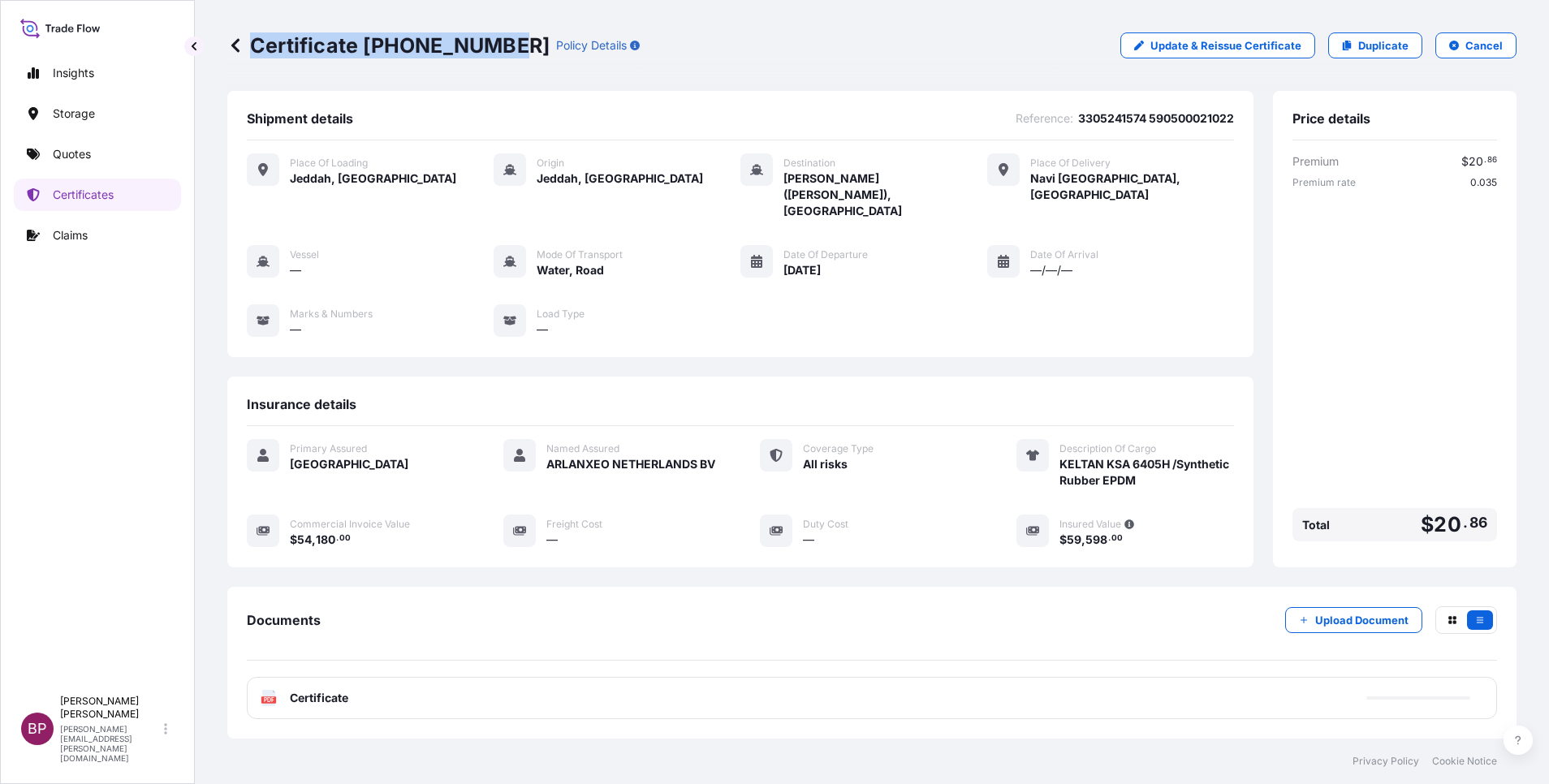
click at [489, 46] on div "Certificate [PHONE_NUMBER] Policy Details" at bounding box center [433, 45] width 413 height 26
copy p "Certificate [PHONE_NUMBER]"
click at [418, 67] on div "Certificate [PHONE_NUMBER] Policy Details Update & Reissue Certificate Duplicat…" at bounding box center [871, 46] width 1289 height 91
drag, startPoint x: 366, startPoint y: 48, endPoint x: 491, endPoint y: 44, distance: 125.1
click at [491, 44] on p "Certificate [PHONE_NUMBER]" at bounding box center [388, 45] width 322 height 26
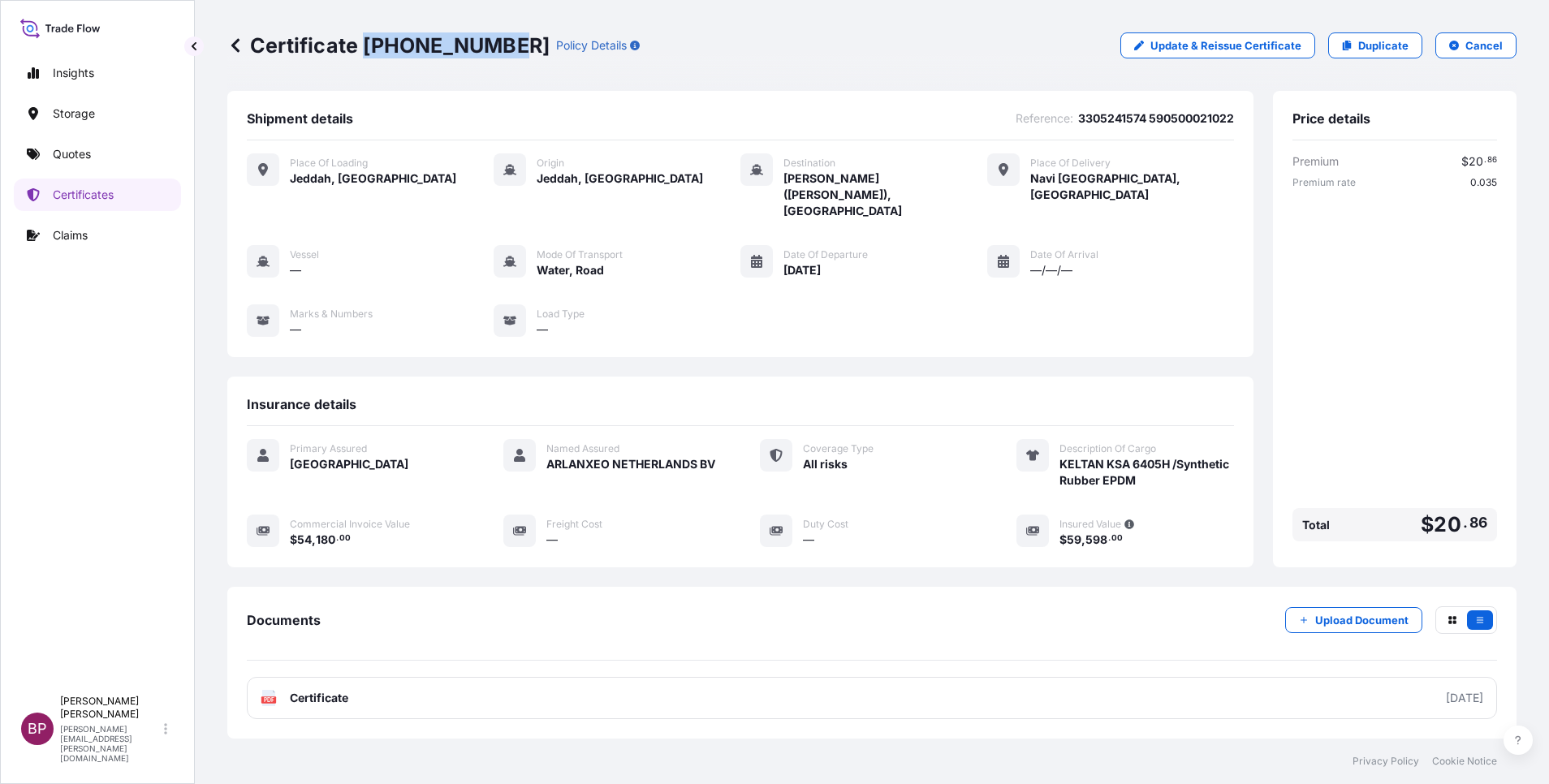
copy p "[PHONE_NUMBER]"
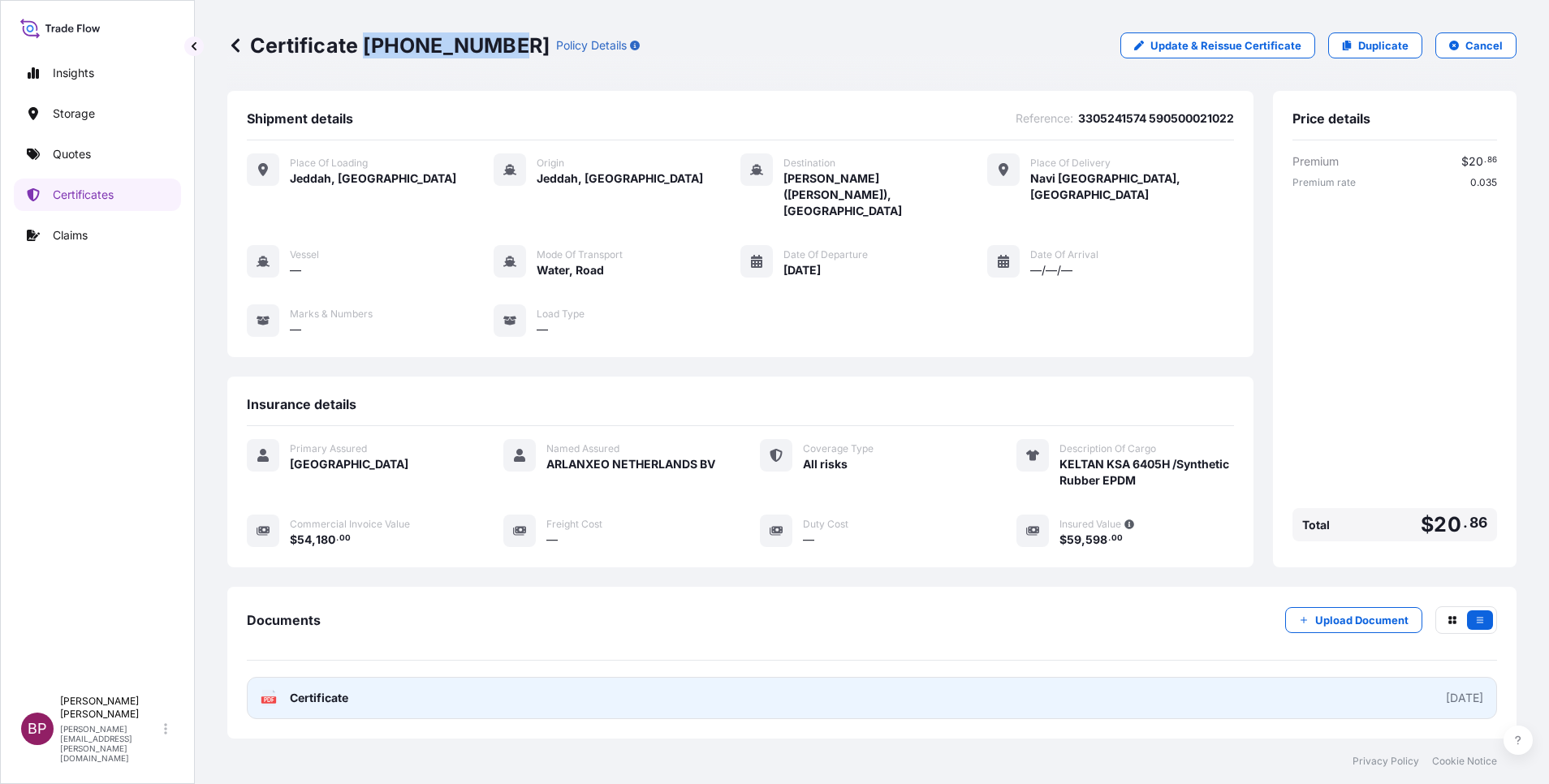
click at [334, 690] on span "Certificate" at bounding box center [318, 698] width 58 height 16
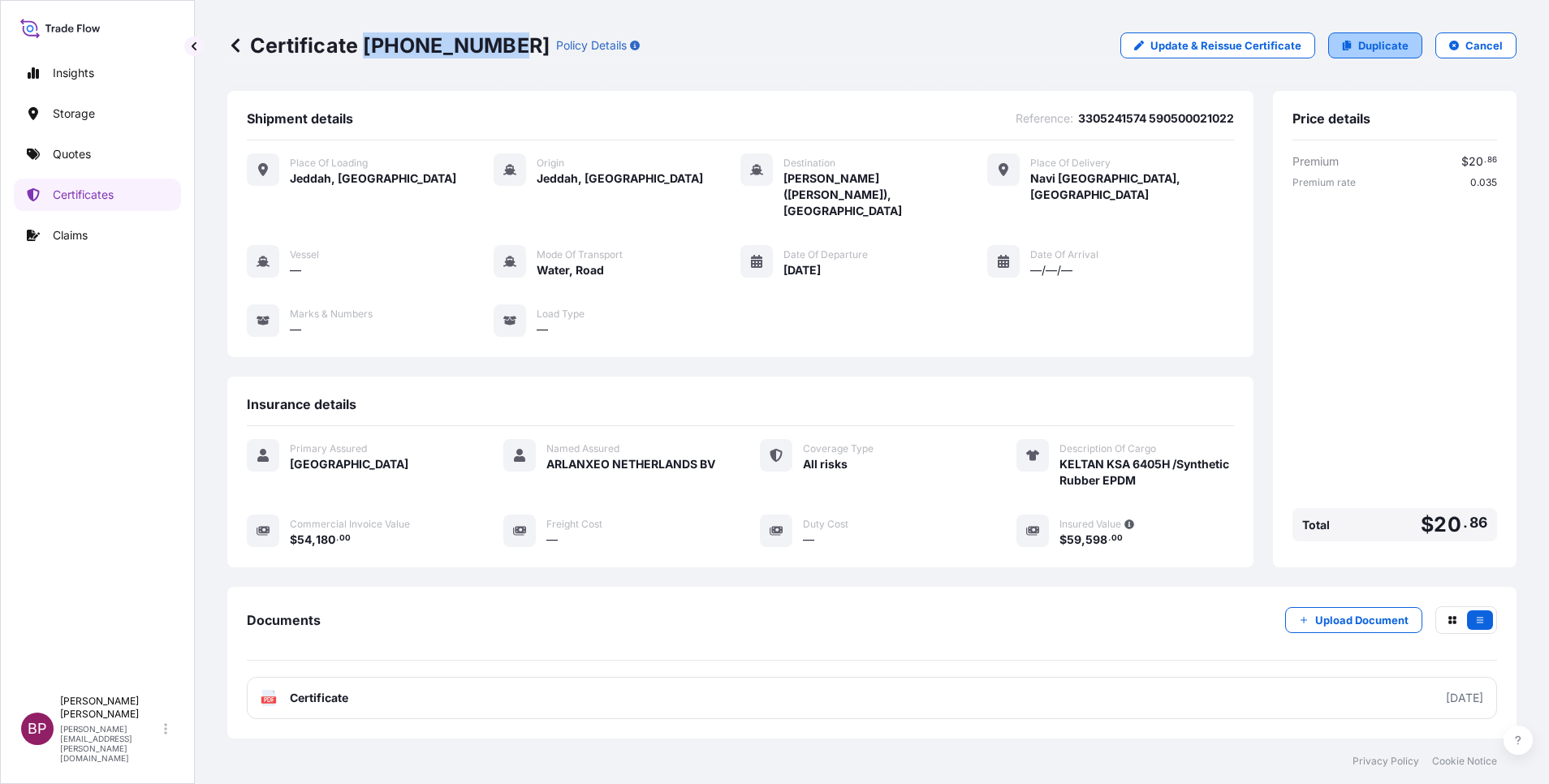
click at [1381, 50] on p "Duplicate" at bounding box center [1384, 46] width 50 height 16
select select "Road / [GEOGRAPHIC_DATA]"
select select "Water"
select select "Road / [GEOGRAPHIC_DATA]"
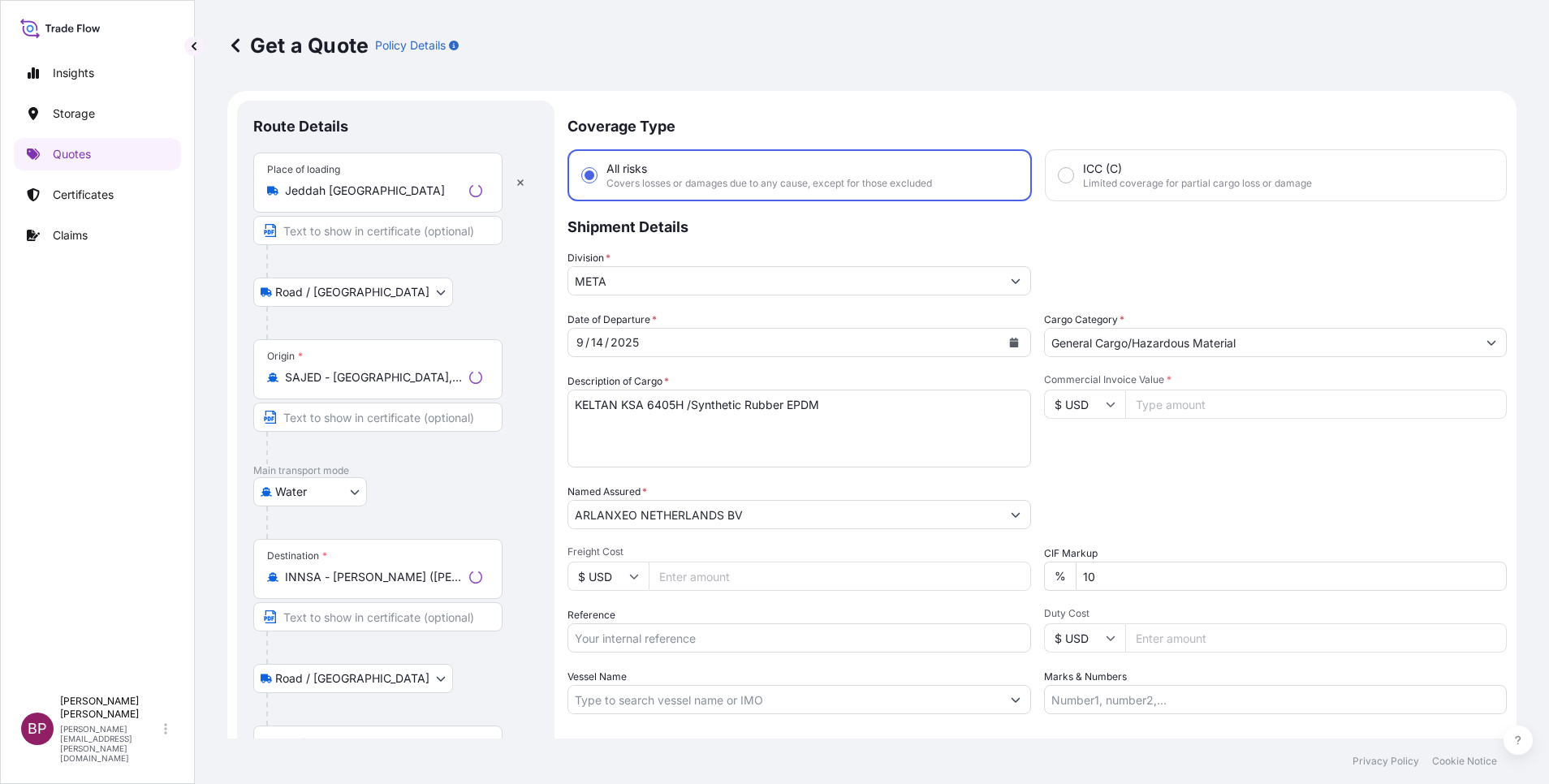
scroll to position [26, 0]
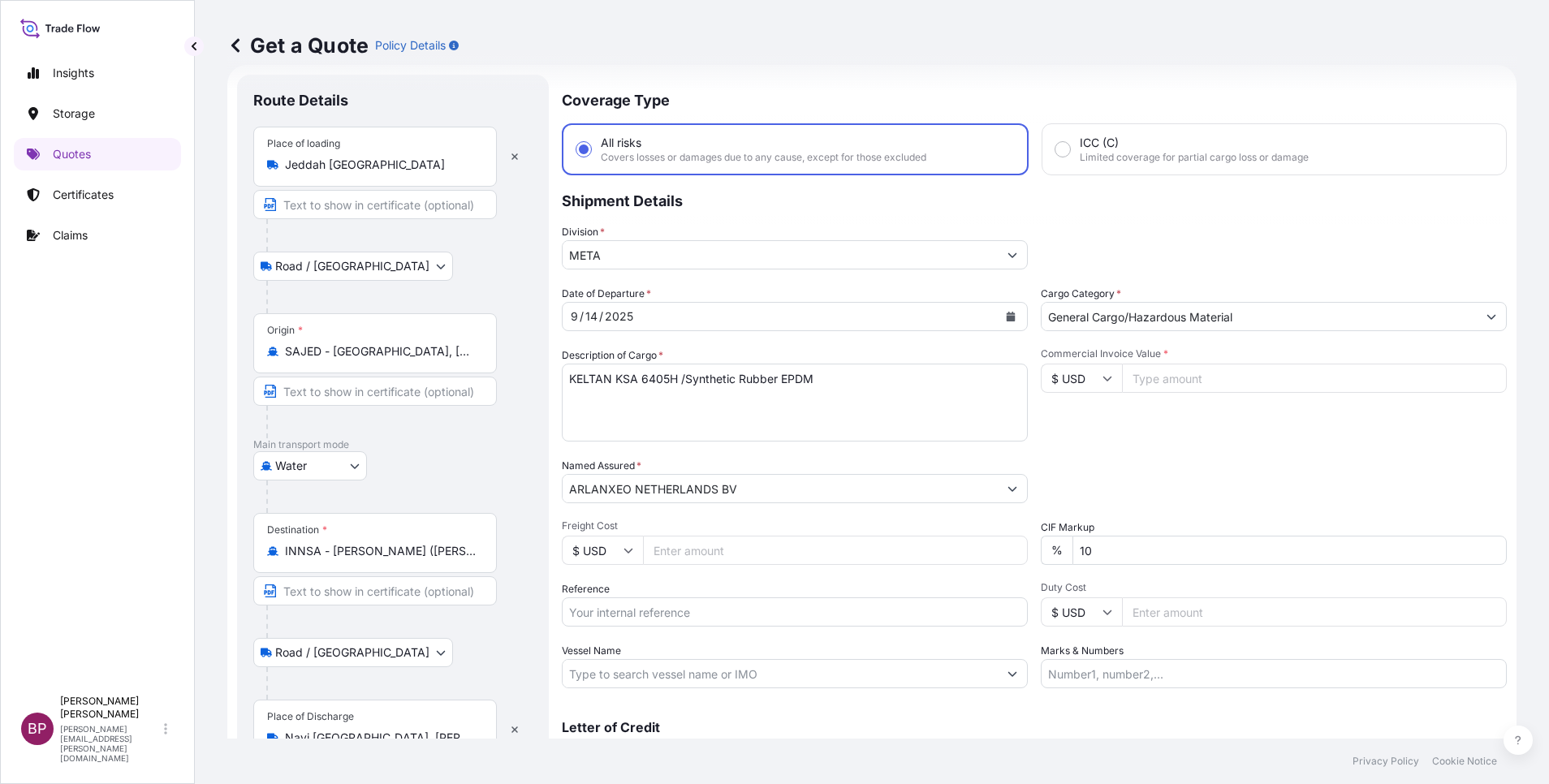
click at [1007, 317] on icon "Calendar" at bounding box center [1011, 316] width 9 height 10
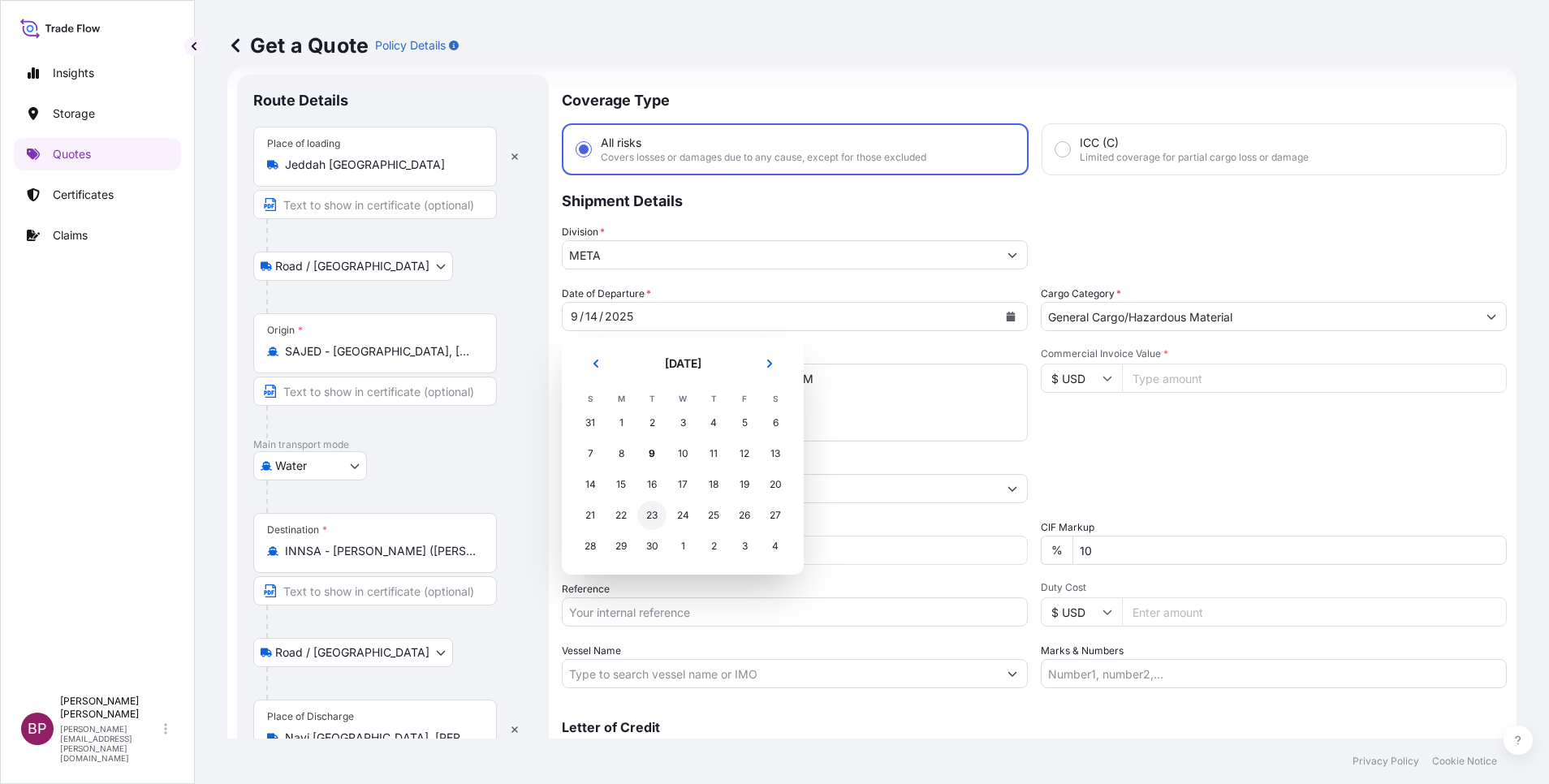
click at [651, 513] on div "23" at bounding box center [651, 515] width 29 height 29
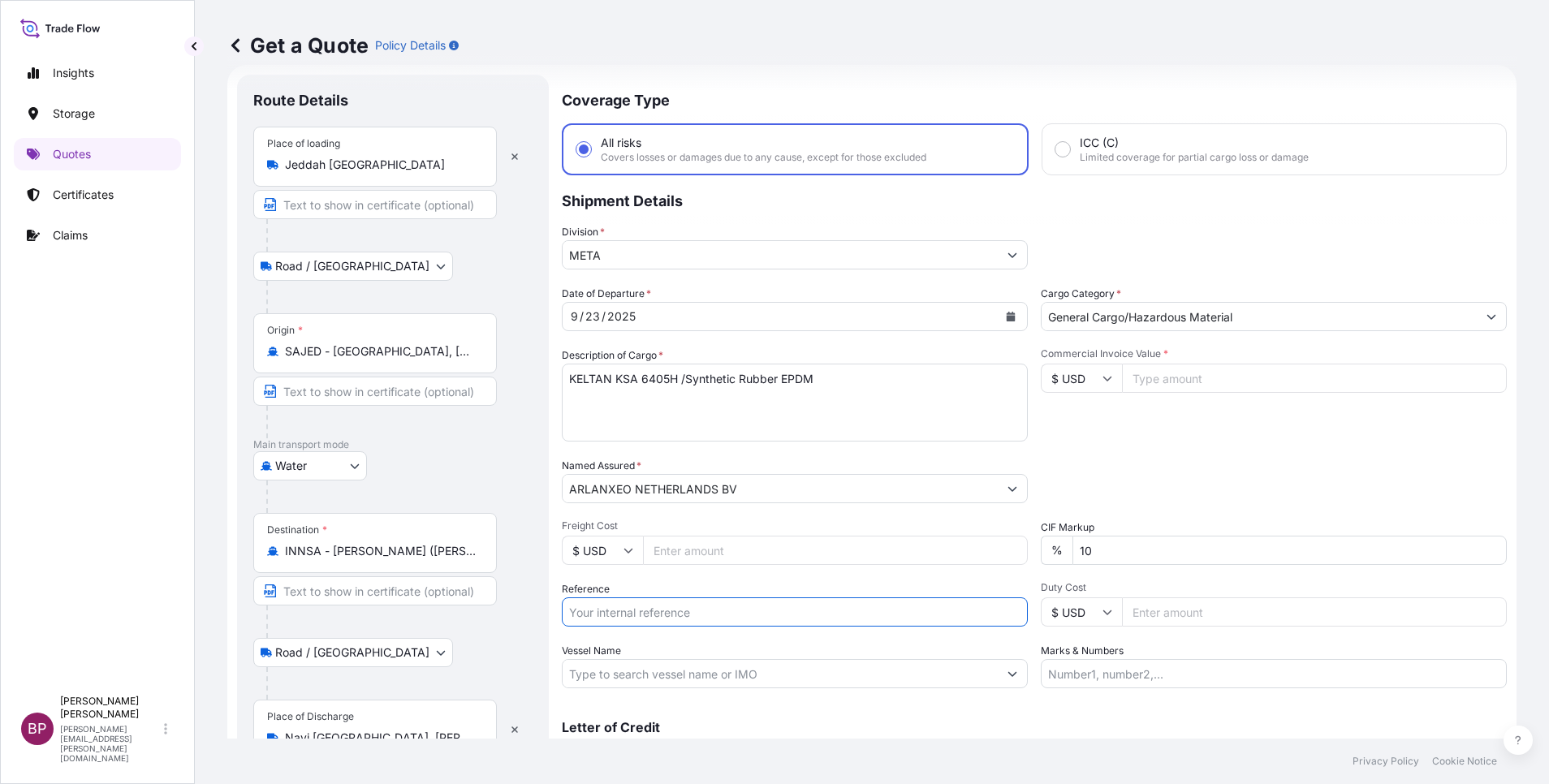
click at [648, 619] on input "Reference" at bounding box center [795, 612] width 466 height 29
paste input "3305241575 ESLSAESJD2001586"
type input "3305241575 ESLSAESJD2001586"
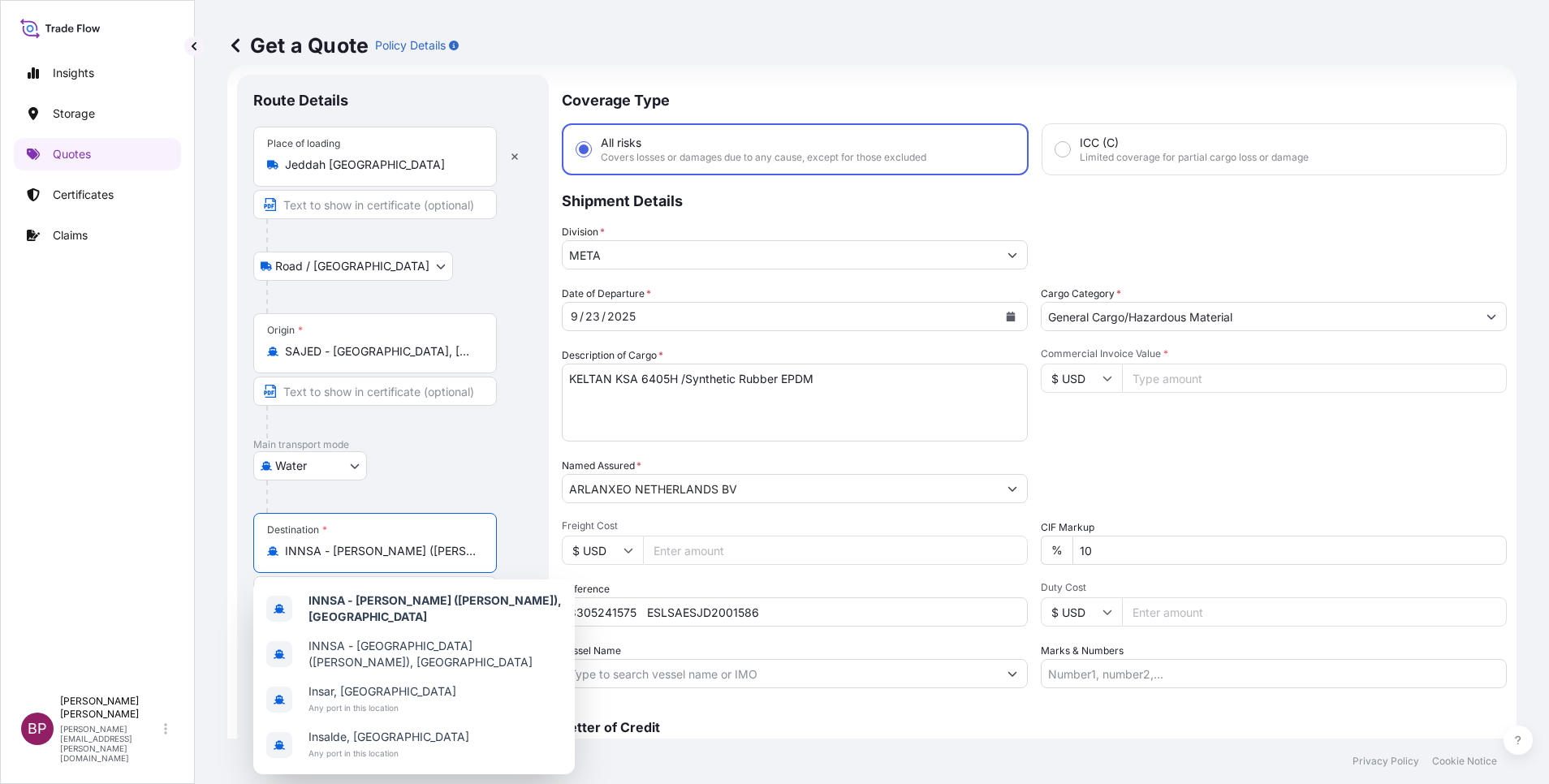
click at [437, 550] on input "INNSA - [PERSON_NAME] ([PERSON_NAME]), [GEOGRAPHIC_DATA]" at bounding box center [381, 551] width 191 height 16
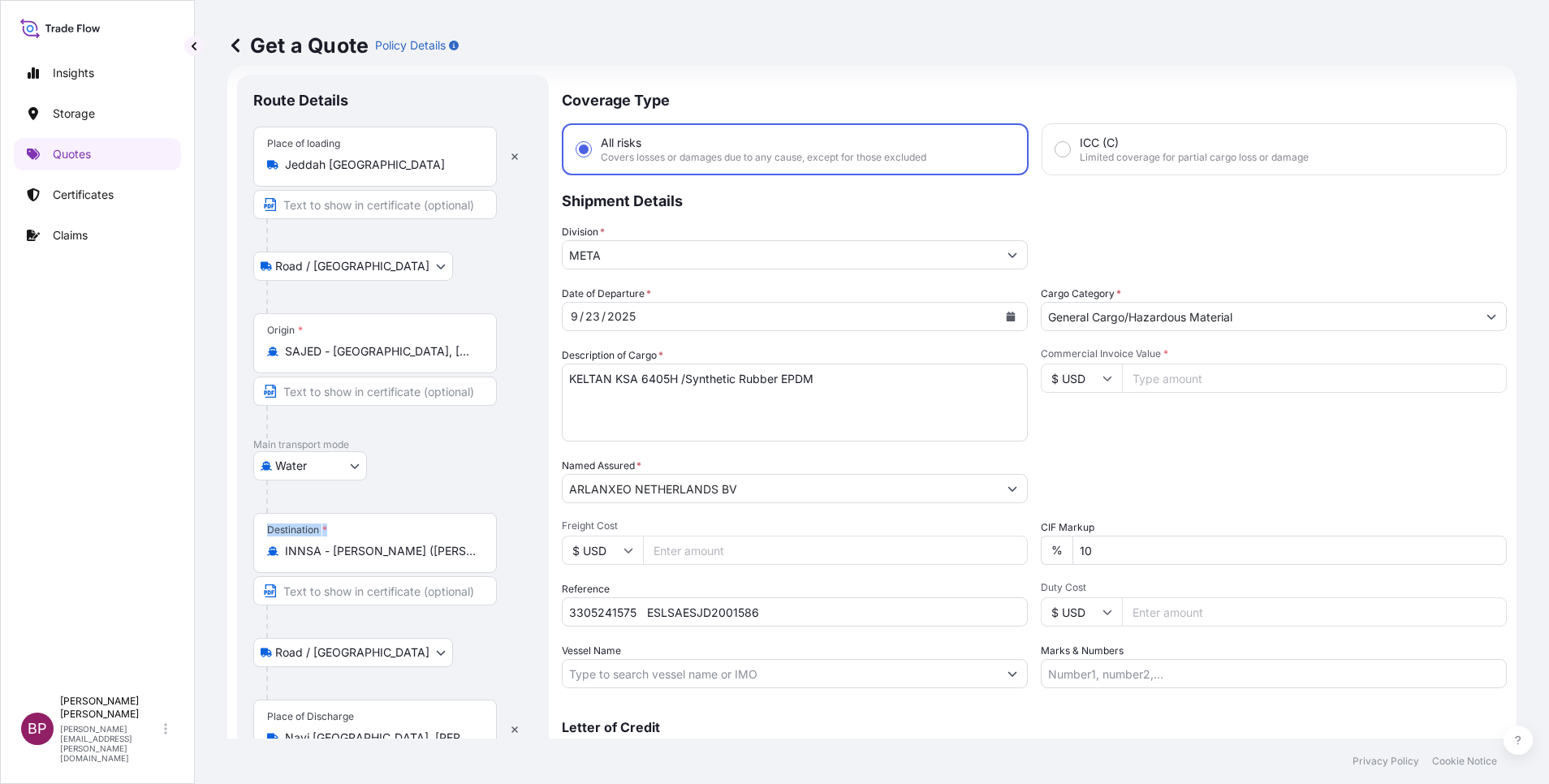
drag, startPoint x: 432, startPoint y: 550, endPoint x: 218, endPoint y: 525, distance: 215.5
click at [218, 525] on div "Get a Quote Policy Details Route Details Place of loading [GEOGRAPHIC_DATA] / […" at bounding box center [872, 369] width 1354 height 738
drag, startPoint x: 218, startPoint y: 525, endPoint x: 334, endPoint y: 552, distance: 119.1
click at [340, 554] on input "INNSA - [PERSON_NAME] ([PERSON_NAME]), [GEOGRAPHIC_DATA]" at bounding box center [381, 551] width 191 height 16
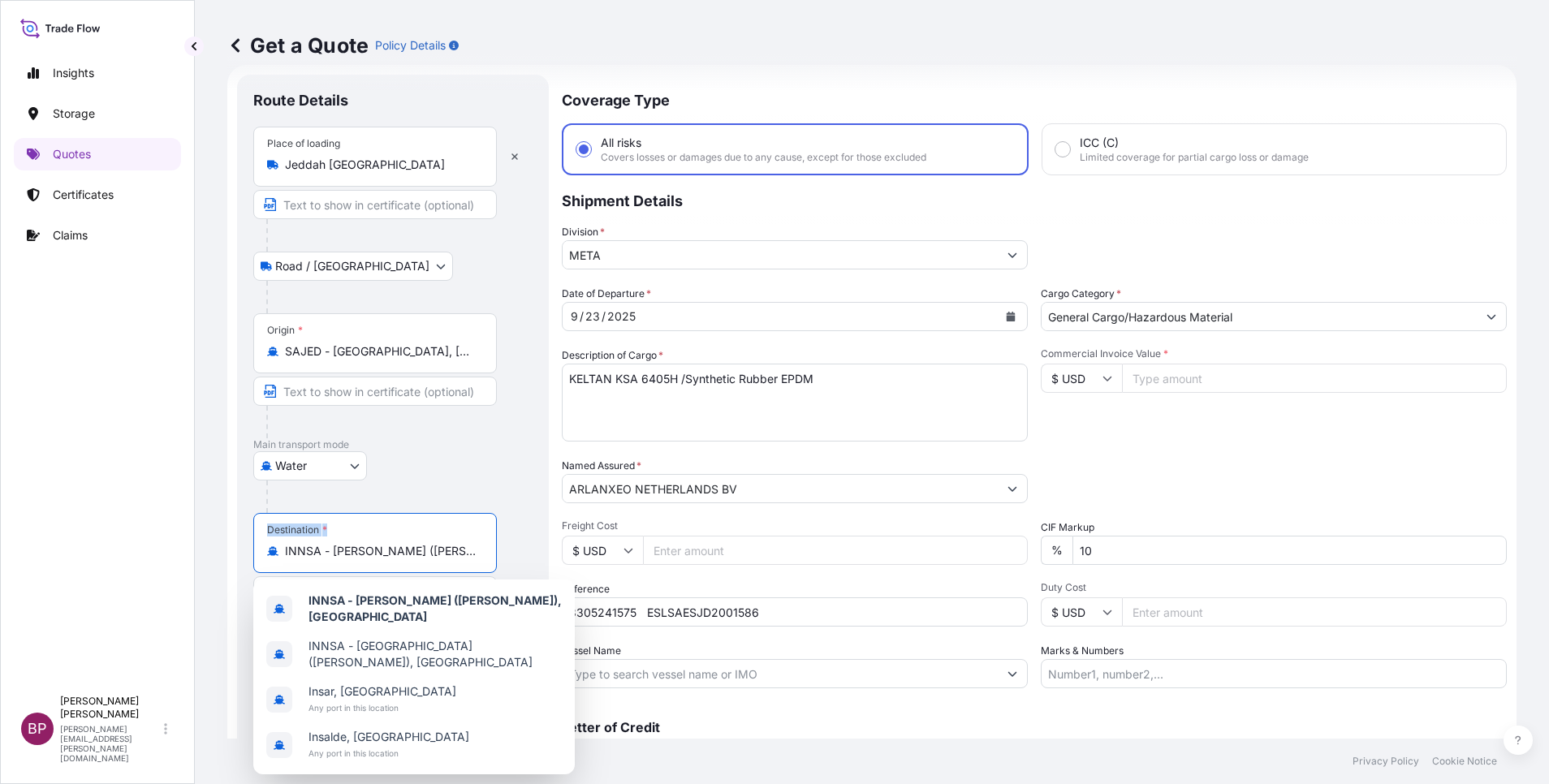
click at [326, 555] on input "INNSA - [PERSON_NAME] ([PERSON_NAME]), [GEOGRAPHIC_DATA]" at bounding box center [381, 551] width 191 height 16
click at [289, 553] on input "INNSA - [PERSON_NAME] ([PERSON_NAME]), [GEOGRAPHIC_DATA]" at bounding box center [381, 551] width 191 height 16
drag, startPoint x: 289, startPoint y: 553, endPoint x: 590, endPoint y: 566, distance: 301.3
click at [590, 566] on form "Route Details Place of loading [GEOGRAPHIC_DATA] / [GEOGRAPHIC_DATA] / Inland O…" at bounding box center [871, 442] width 1289 height 754
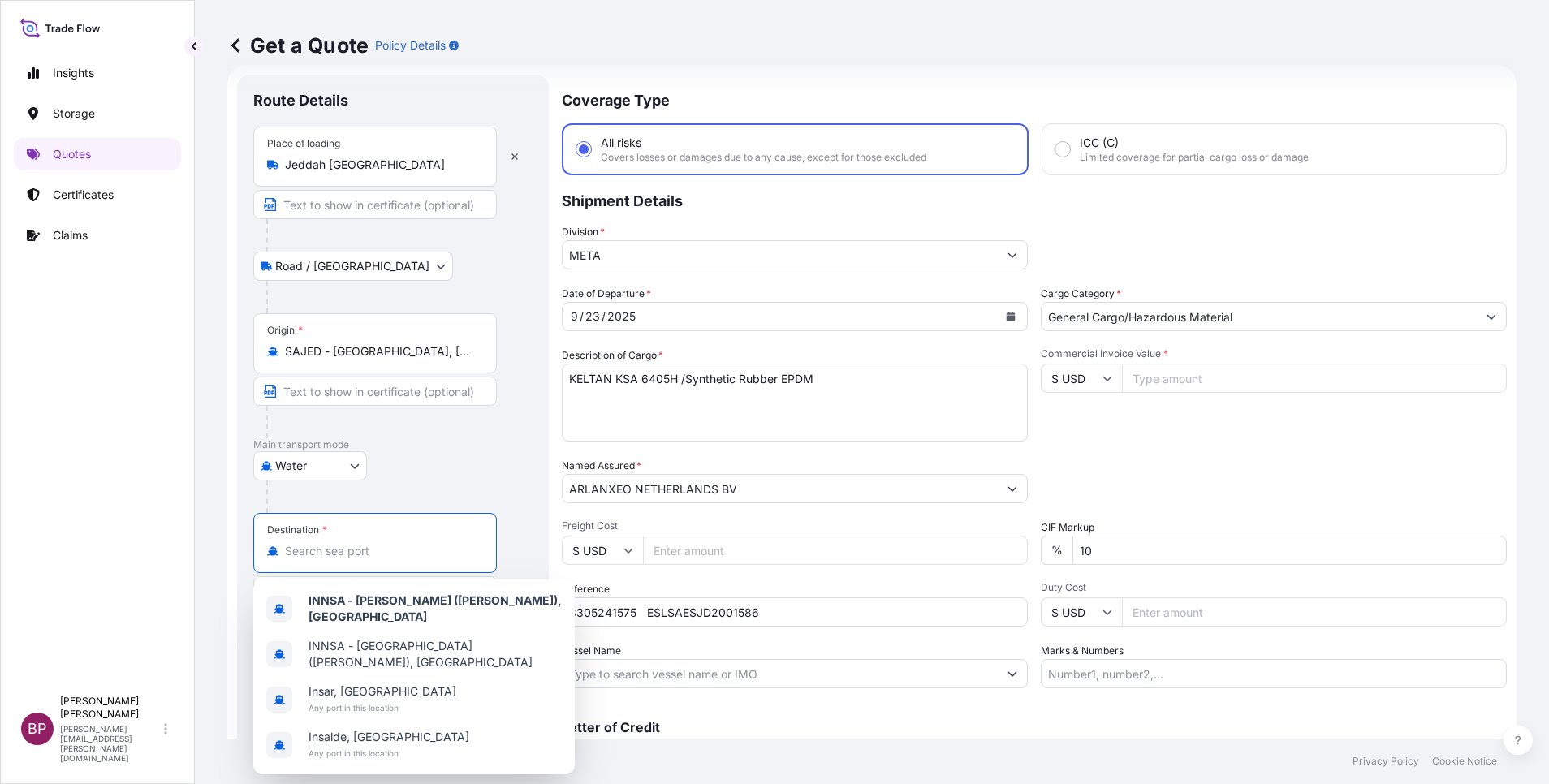
scroll to position [0, 0]
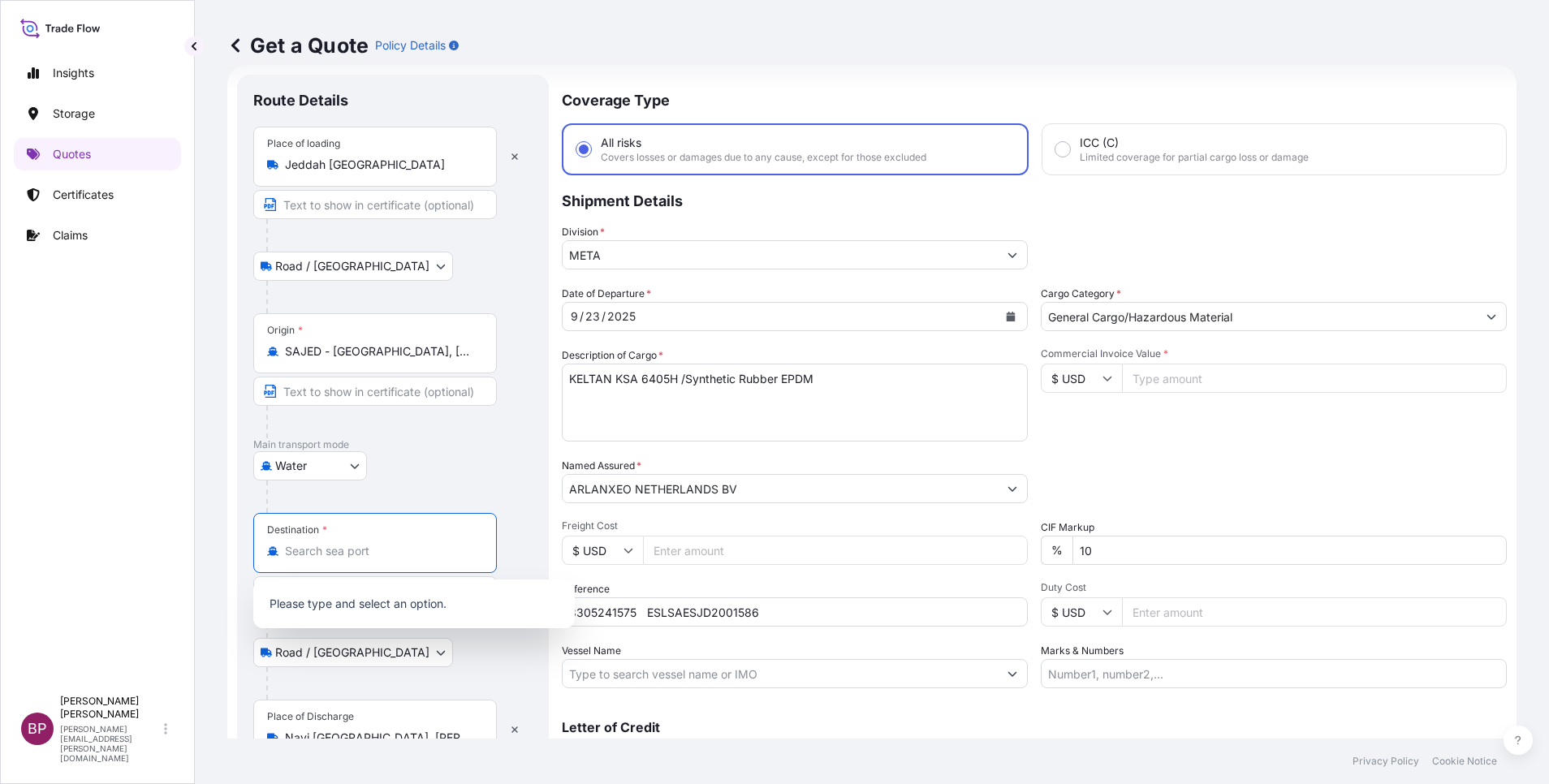
paste input "ICD [GEOGRAPHIC_DATA]"
click at [309, 554] on input "ICD [GEOGRAPHIC_DATA]" at bounding box center [381, 551] width 191 height 16
click at [379, 555] on input "[GEOGRAPHIC_DATA]" at bounding box center [373, 551] width 178 height 16
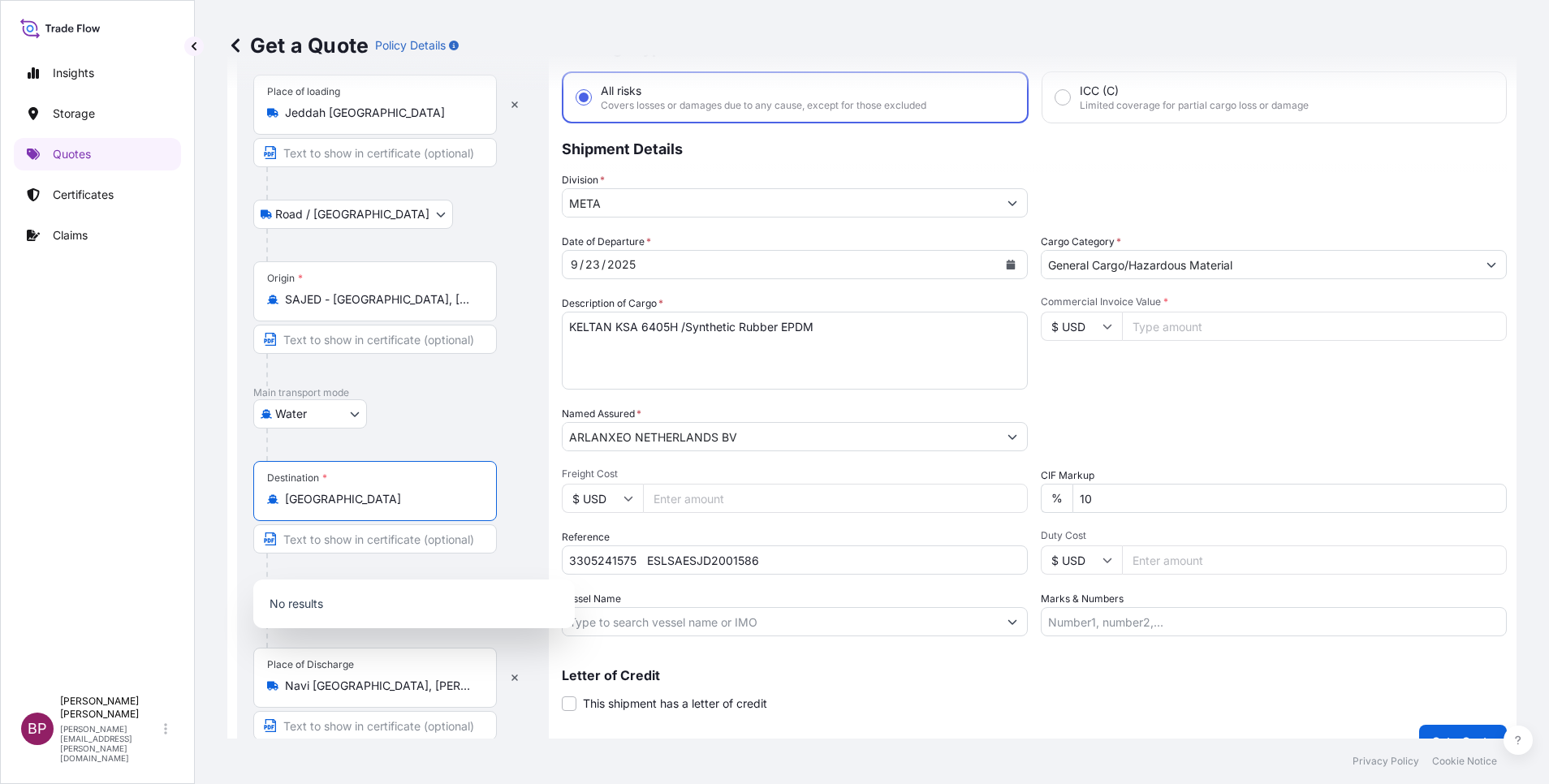
scroll to position [106, 0]
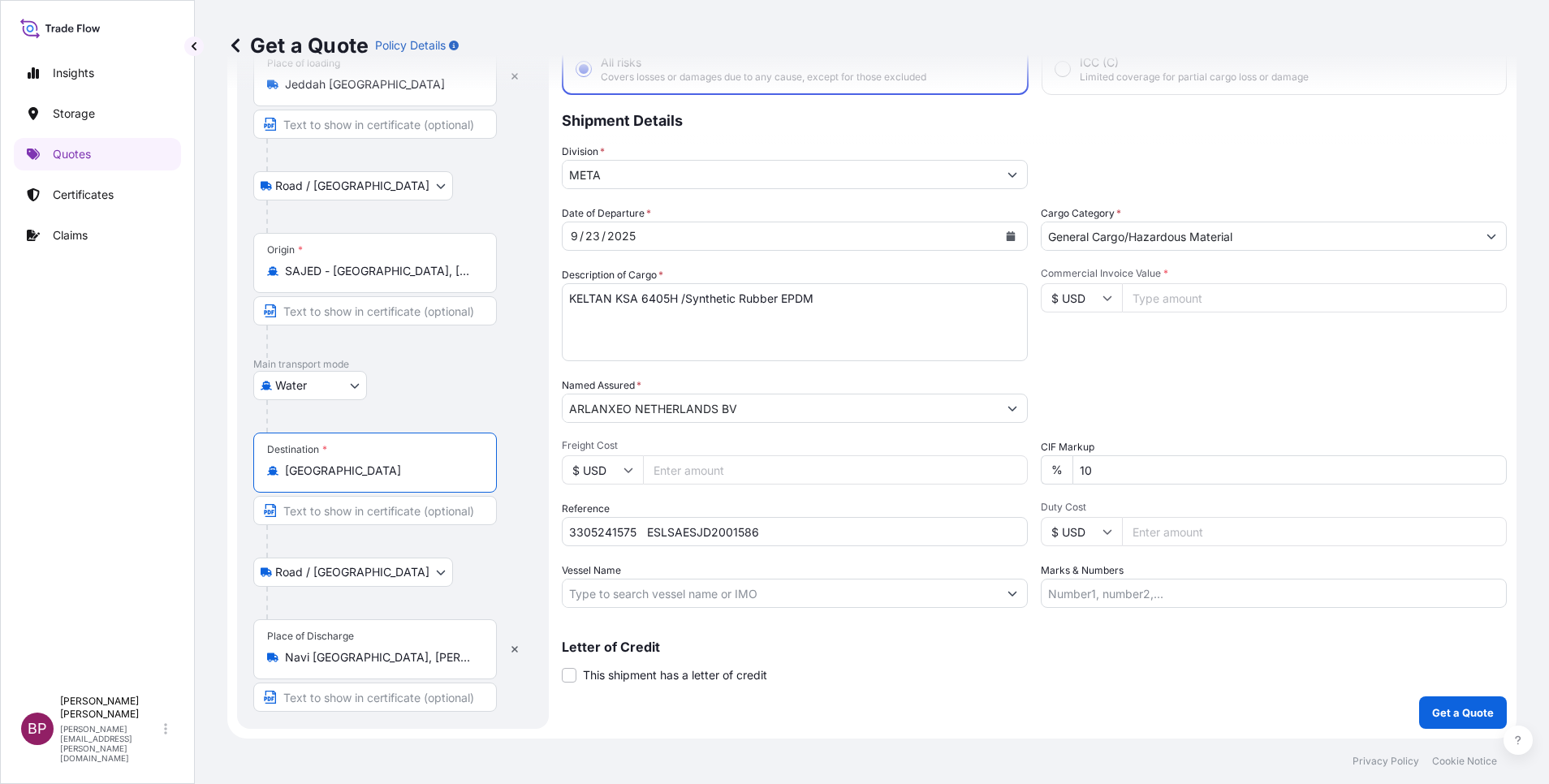
drag, startPoint x: 391, startPoint y: 476, endPoint x: 297, endPoint y: 469, distance: 94.3
click at [297, 469] on input "[GEOGRAPHIC_DATA]" at bounding box center [381, 471] width 191 height 16
click at [306, 478] on input "[GEOGRAPHIC_DATA]" at bounding box center [381, 471] width 191 height 16
type input "Tuglakabad"
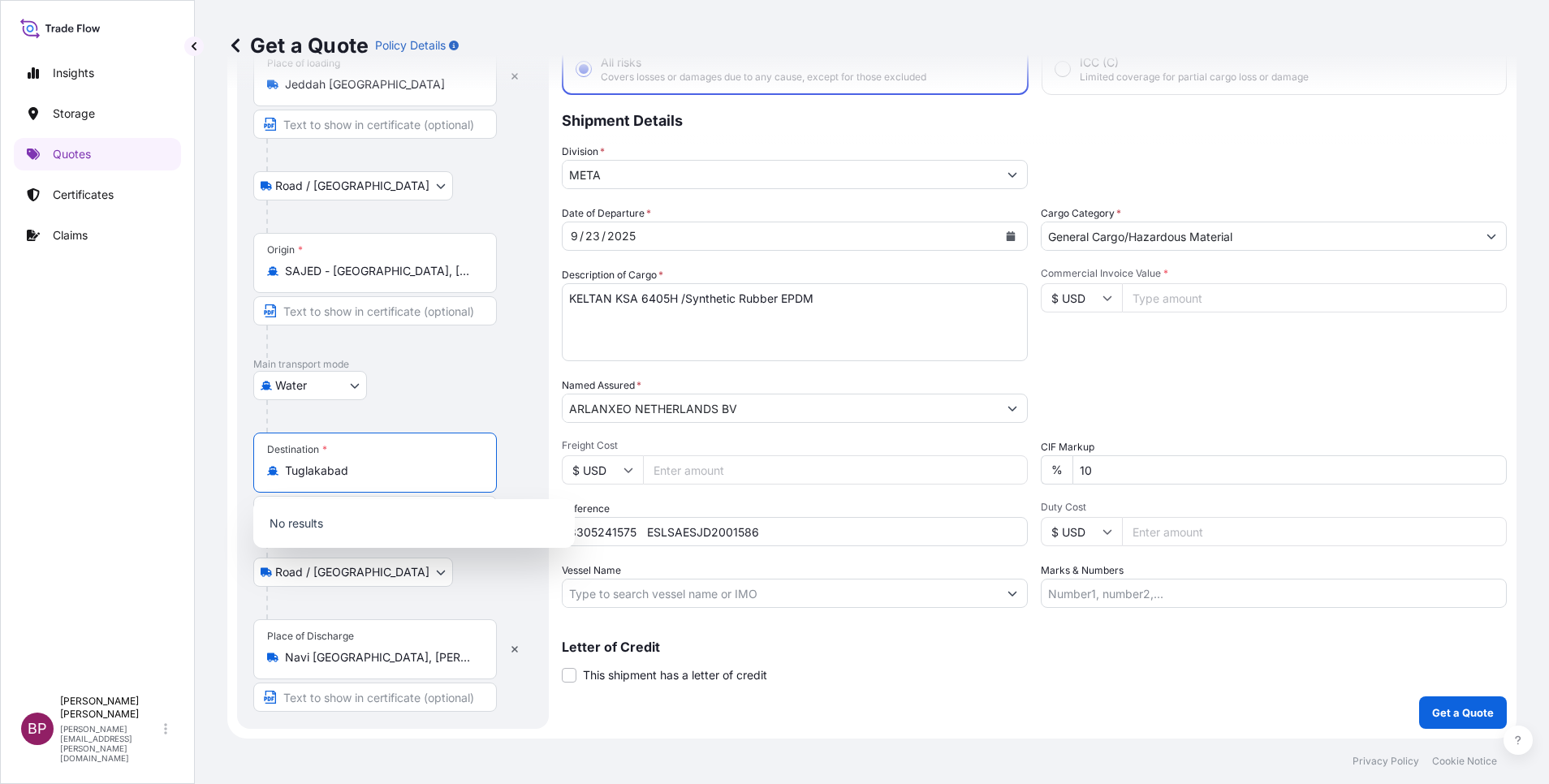
click at [370, 474] on input "Tuglakabad" at bounding box center [381, 471] width 191 height 16
drag, startPoint x: 370, startPoint y: 474, endPoint x: 279, endPoint y: 464, distance: 91.5
click at [279, 464] on div "Tuglakabad" at bounding box center [375, 471] width 216 height 16
click at [373, 656] on input "Navi [GEOGRAPHIC_DATA], [PERSON_NAME][GEOGRAPHIC_DATA], [GEOGRAPHIC_DATA]" at bounding box center [381, 657] width 191 height 16
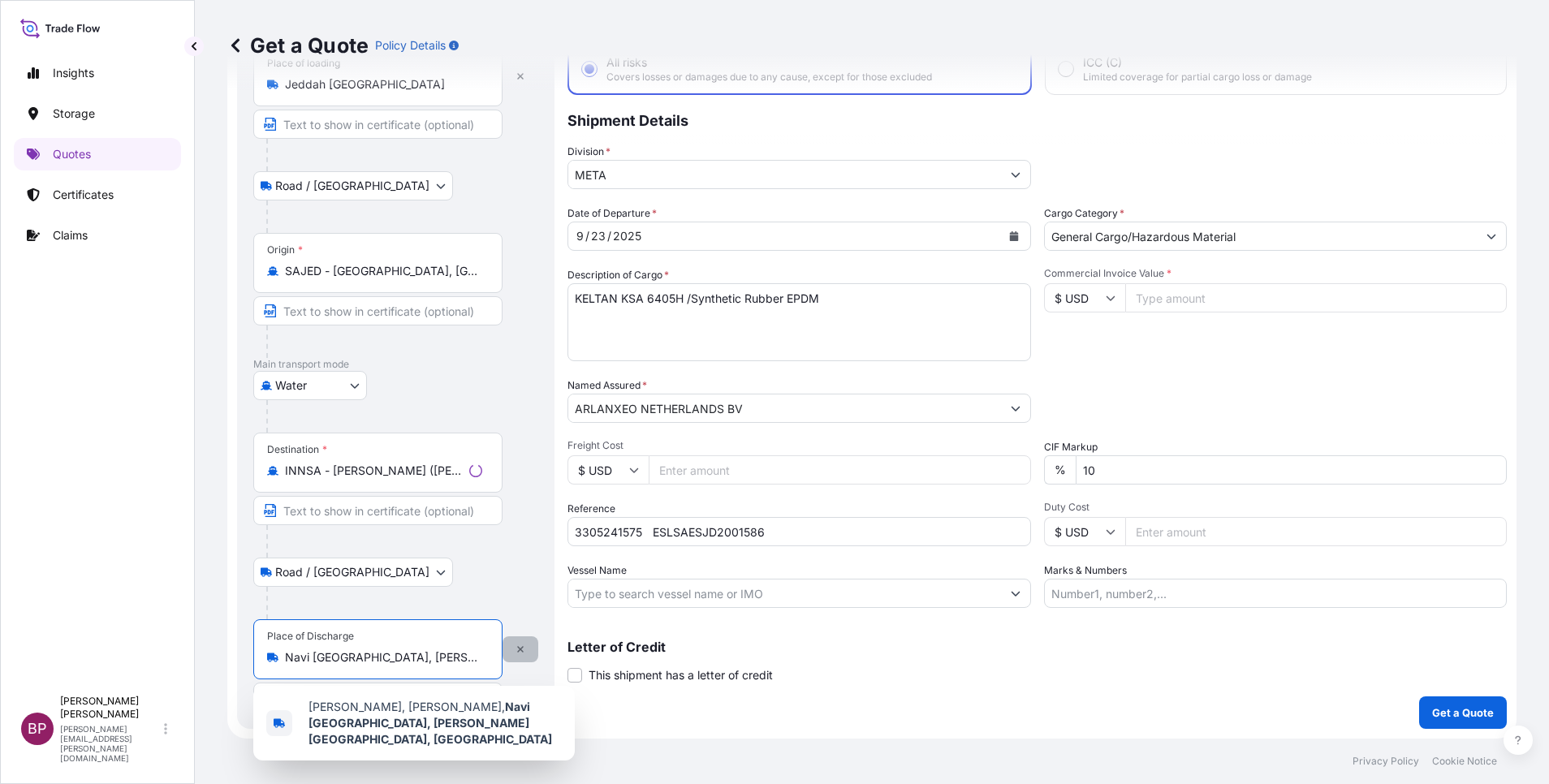
click at [515, 652] on icon "button" at bounding box center [520, 649] width 10 height 10
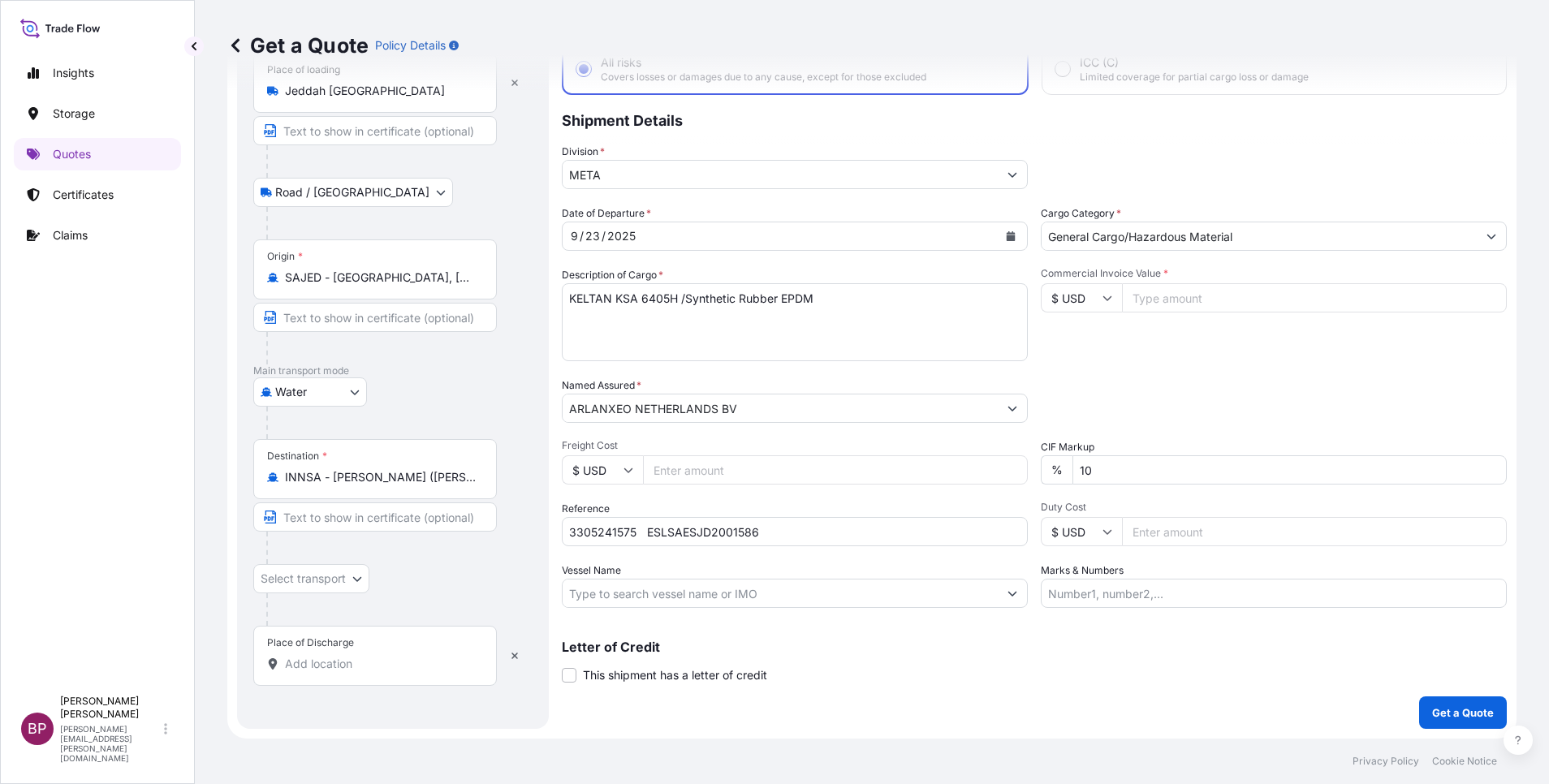
click at [414, 484] on input "INNSA - [PERSON_NAME] ([PERSON_NAME]), [GEOGRAPHIC_DATA]" at bounding box center [381, 477] width 191 height 16
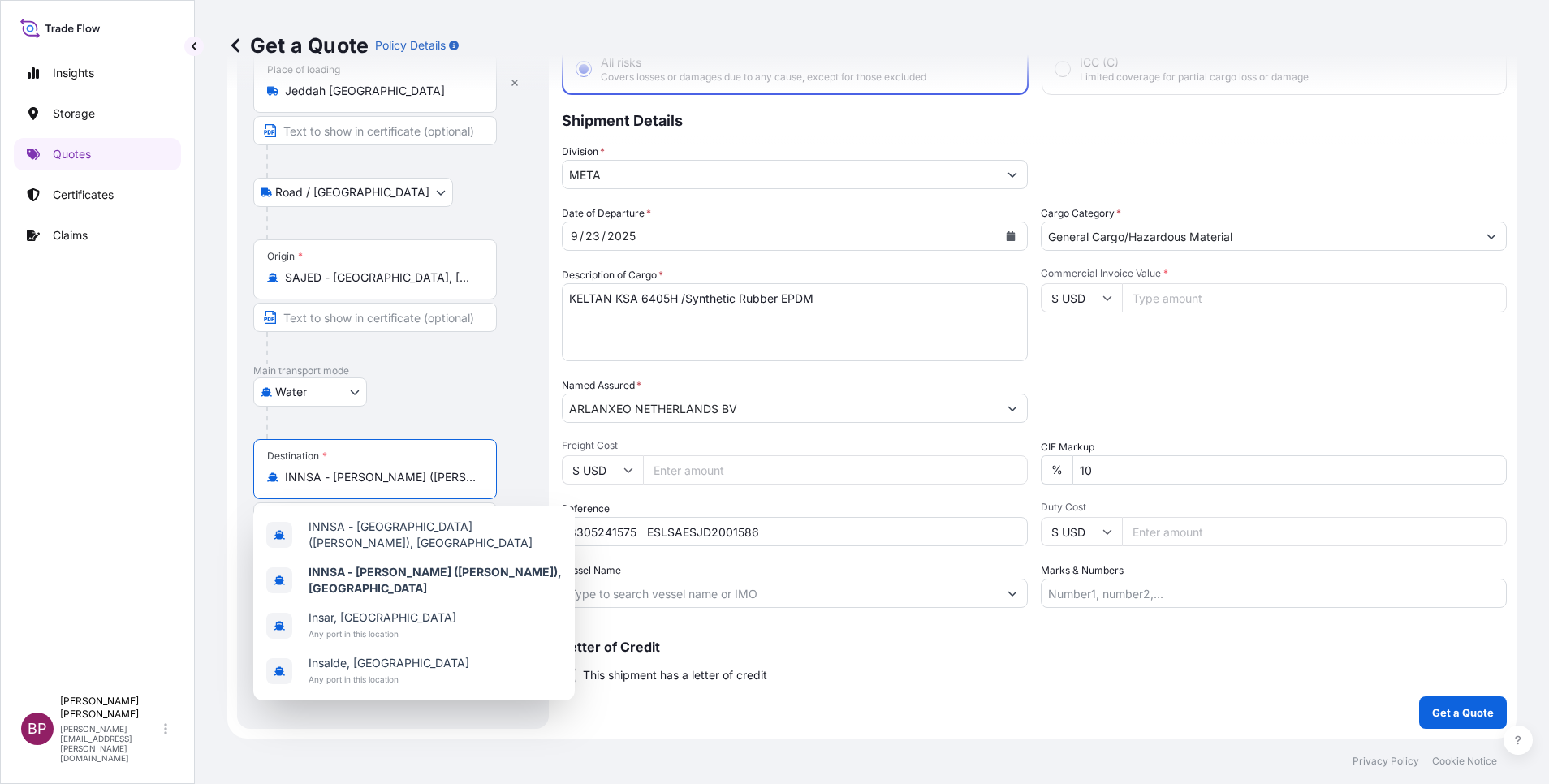
scroll to position [0, 0]
drag, startPoint x: 472, startPoint y: 480, endPoint x: 247, endPoint y: 478, distance: 225.0
click at [242, 476] on div "Route Details Reset Route Details Place of loading [GEOGRAPHIC_DATA] / [GEOGRAP…" at bounding box center [392, 362] width 312 height 735
type input "a"
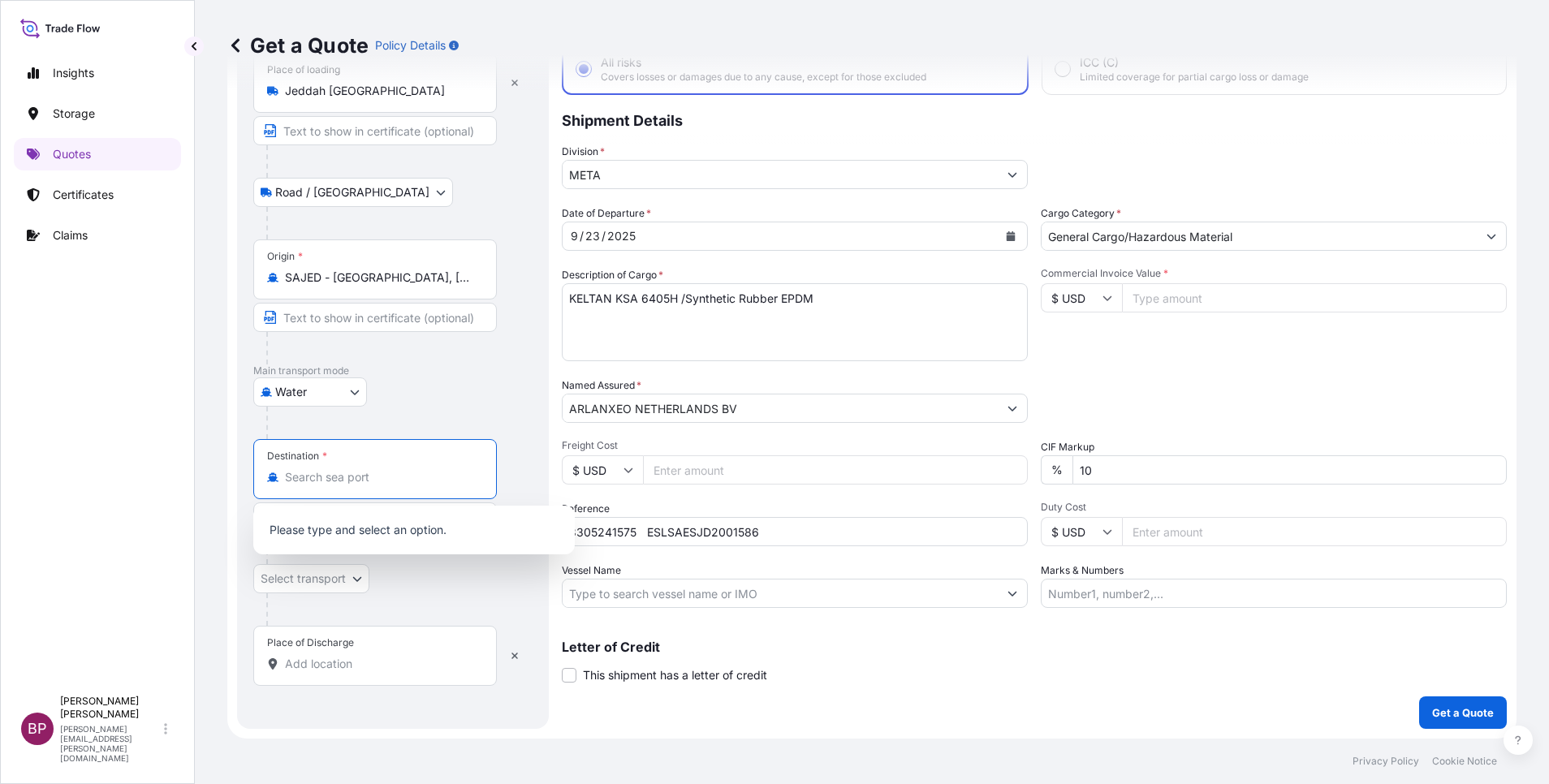
type input "INNSA - [PERSON_NAME] ([PERSON_NAME]), [GEOGRAPHIC_DATA]"
click at [455, 399] on div "Water Air Water Inland" at bounding box center [393, 392] width 280 height 29
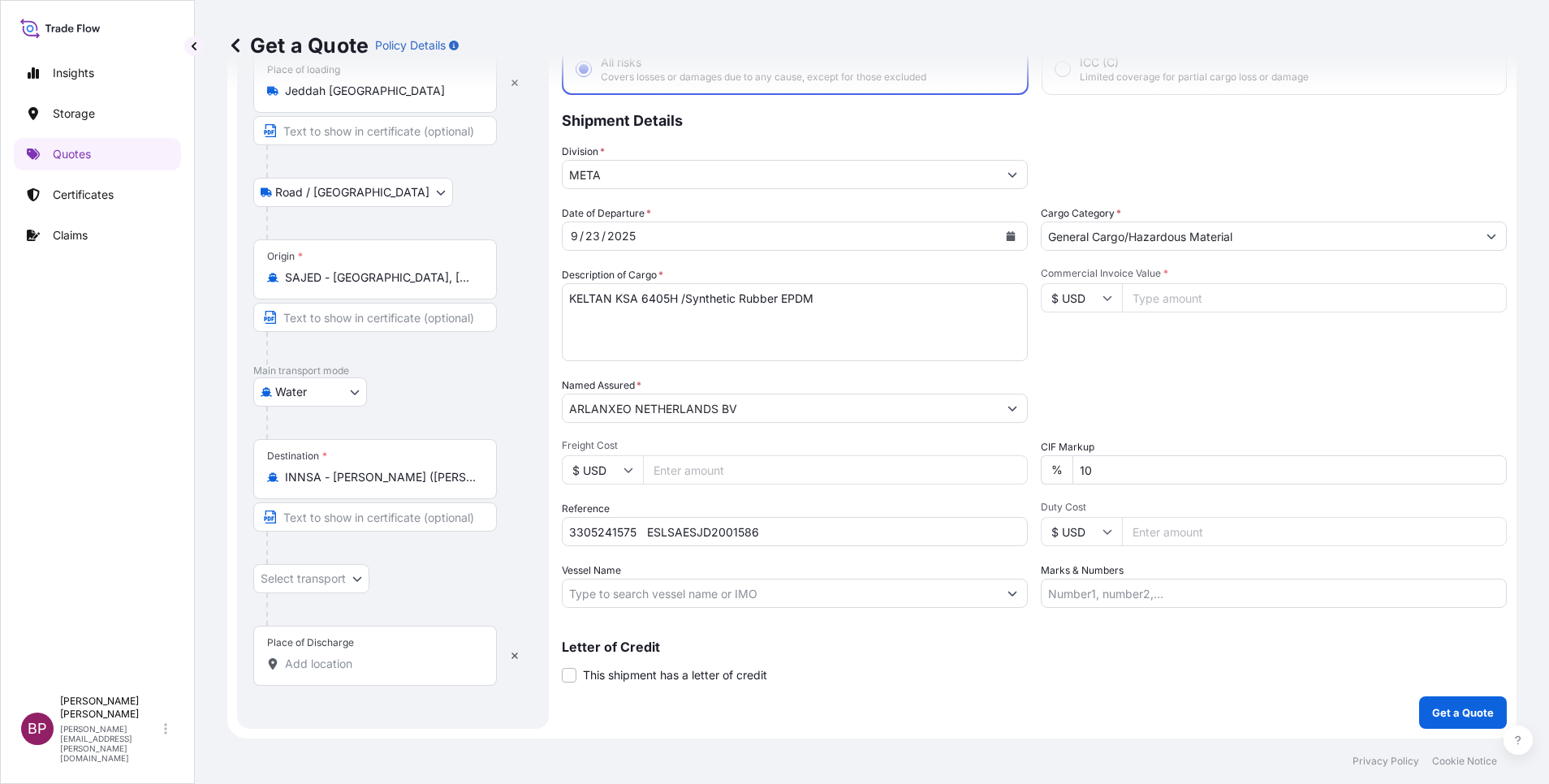
click at [388, 663] on input "Place of Discharge" at bounding box center [381, 663] width 191 height 16
paste input "ICD [GEOGRAPHIC_DATA]"
type input "ICD [GEOGRAPHIC_DATA]"
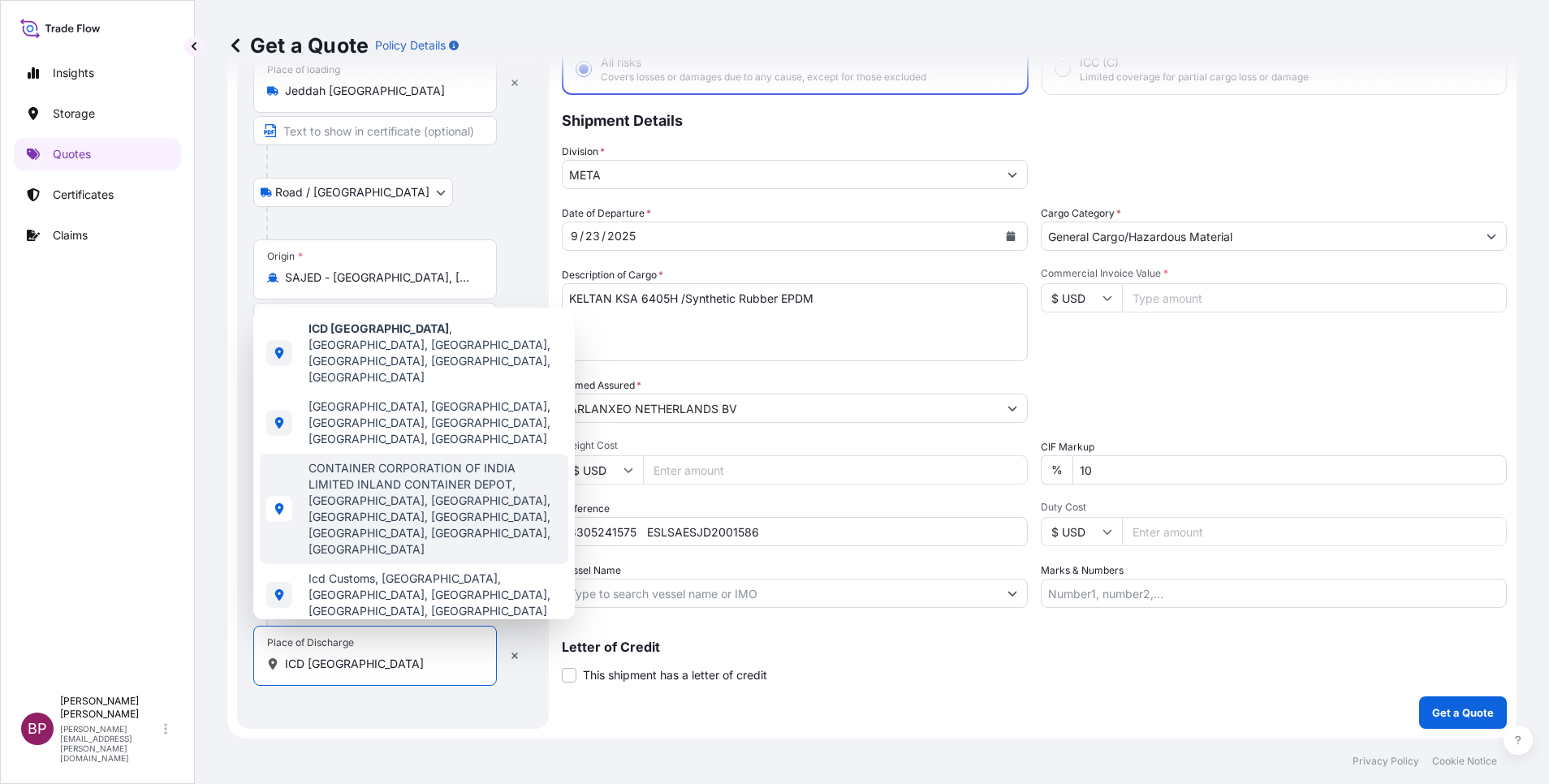
click at [423, 478] on span "CONTAINER CORPORATION OF INDIA LIMITED INLAND CONTAINER DEPOT, [GEOGRAPHIC_DATA…" at bounding box center [435, 508] width 254 height 97
select select "Road / [GEOGRAPHIC_DATA]"
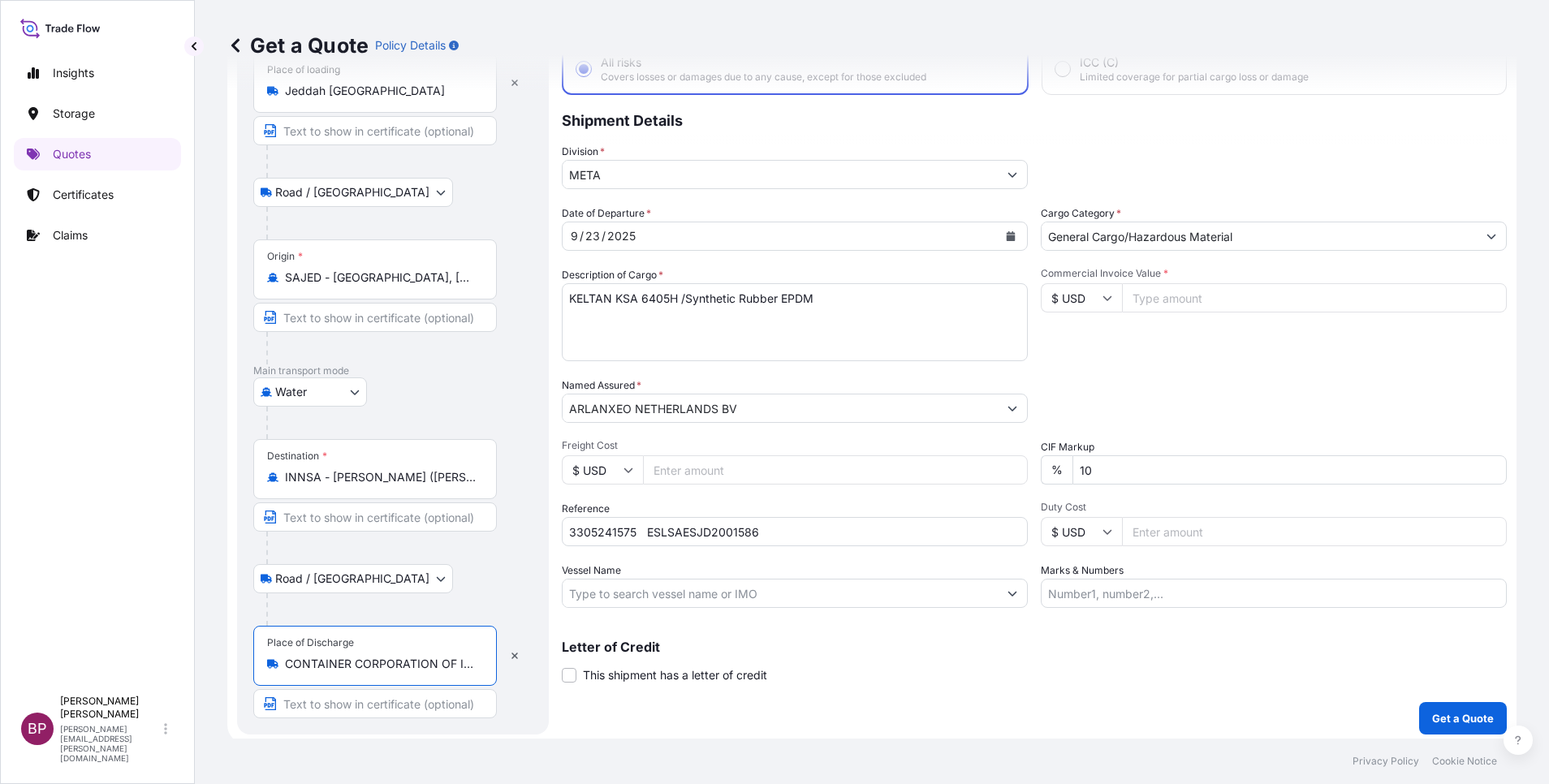
type input "CONTAINER CORPORATION OF INDIA LIMITED INLAND CONTAINER DEPOT, [GEOGRAPHIC_DATA…"
click at [393, 471] on input "INNSA - [PERSON_NAME] ([PERSON_NAME]), [GEOGRAPHIC_DATA]" at bounding box center [381, 477] width 191 height 16
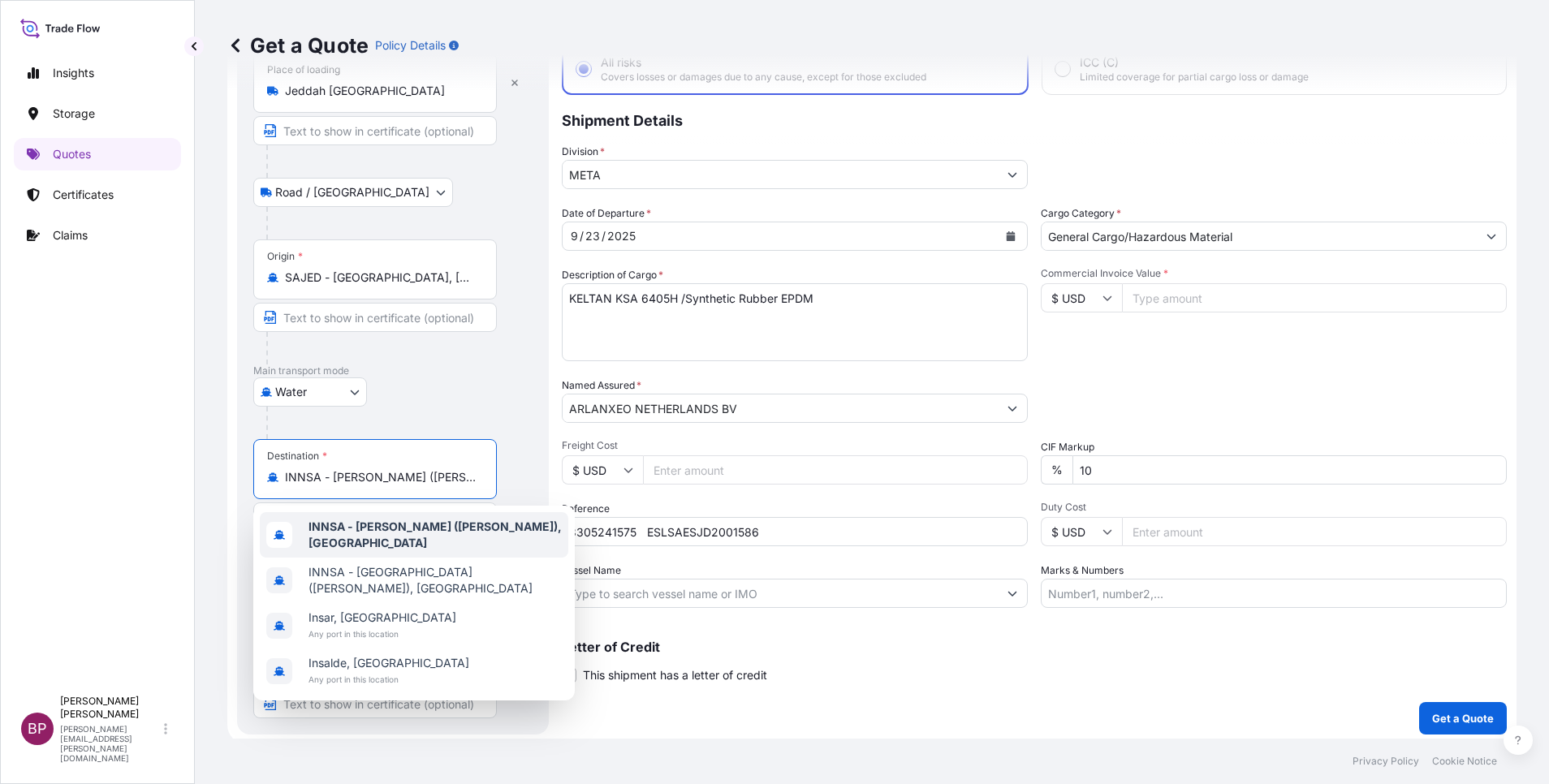
drag, startPoint x: 471, startPoint y: 481, endPoint x: 236, endPoint y: 462, distance: 235.8
click at [238, 462] on div "Route Details Reset Route Details Place of loading [GEOGRAPHIC_DATA] / [GEOGRAP…" at bounding box center [392, 364] width 312 height 740
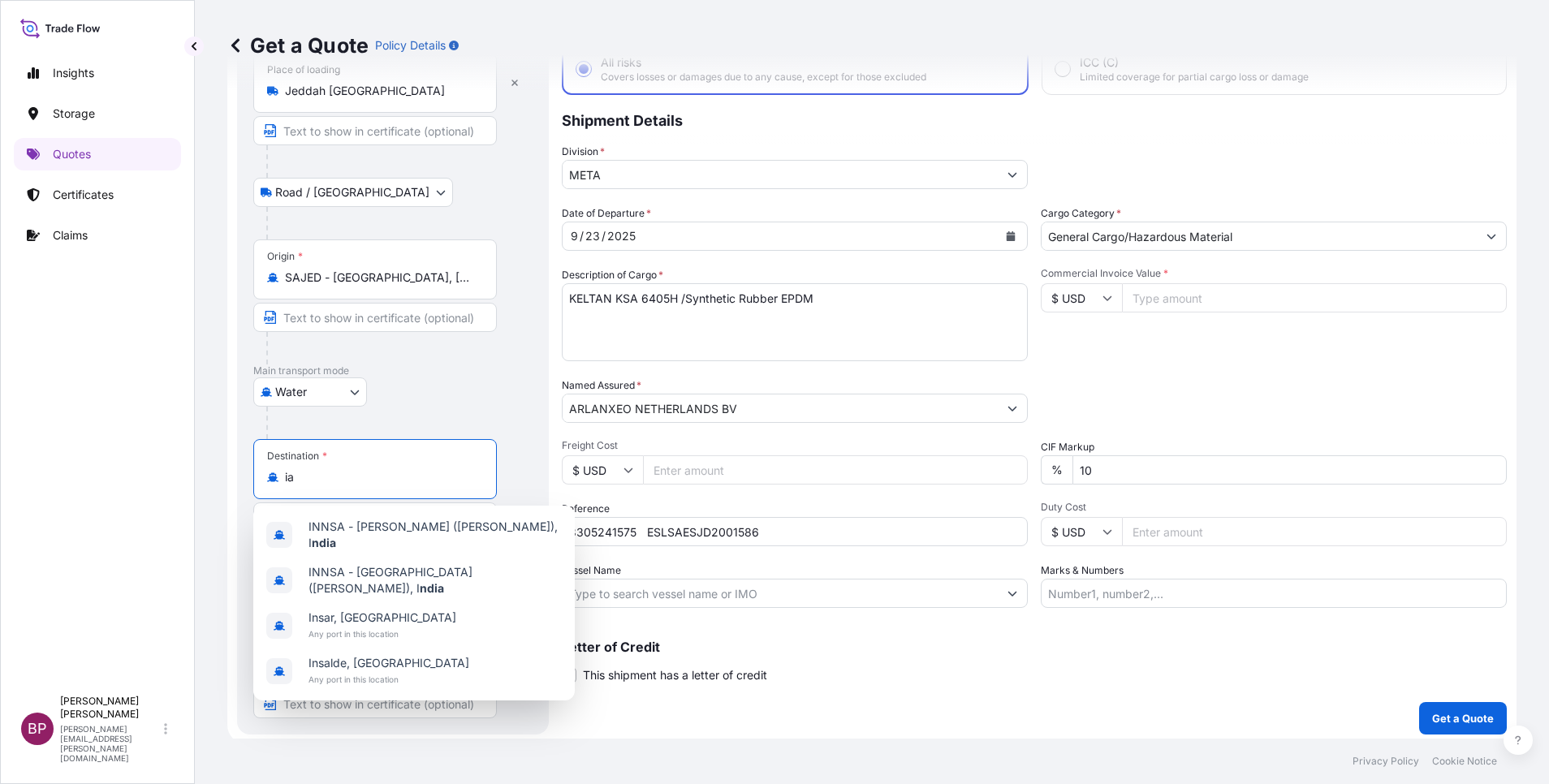
type input "a"
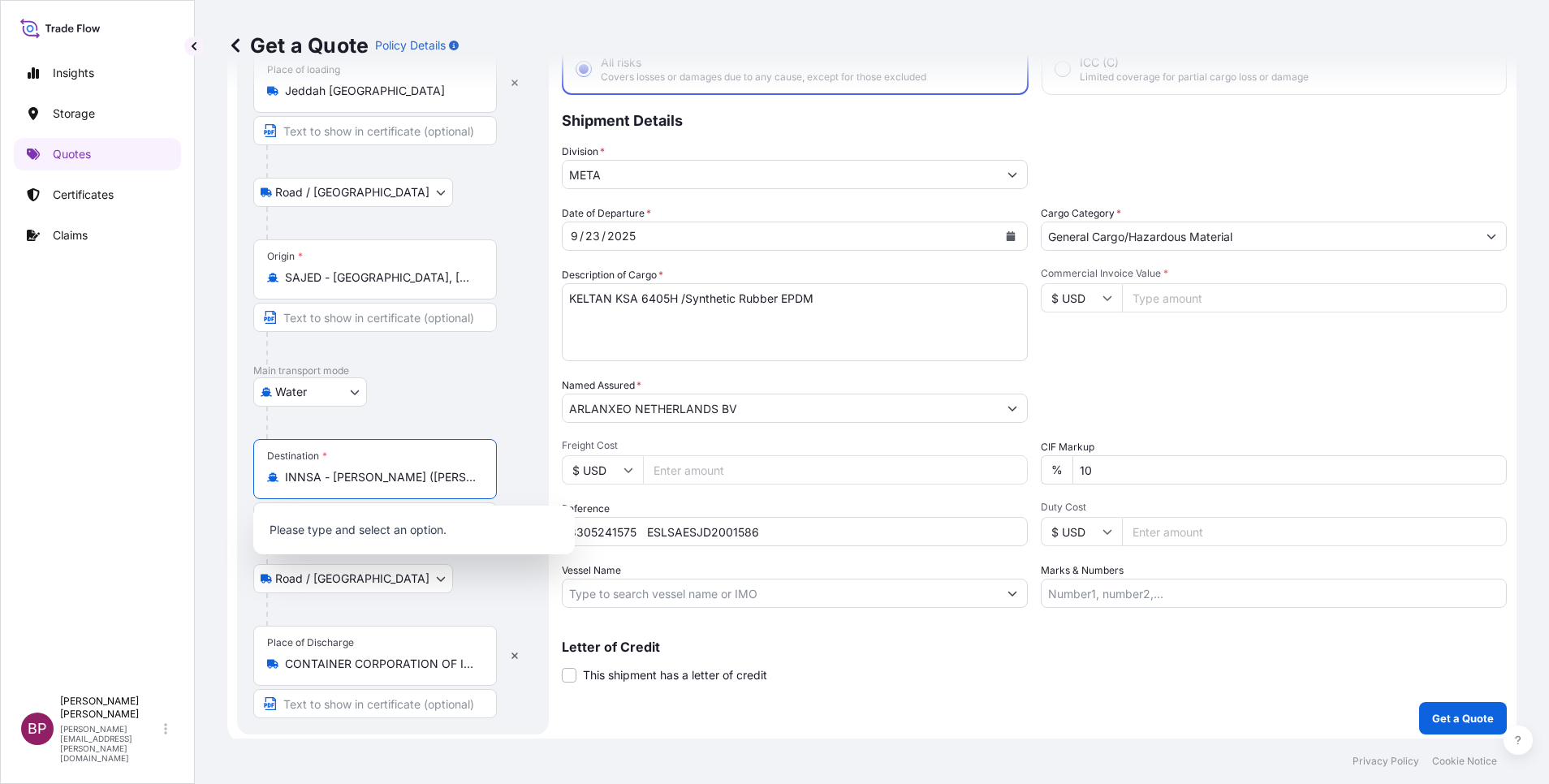
click at [357, 668] on input "CONTAINER CORPORATION OF INDIA LIMITED INLAND CONTAINER DEPOT, [GEOGRAPHIC_DATA…" at bounding box center [381, 663] width 191 height 16
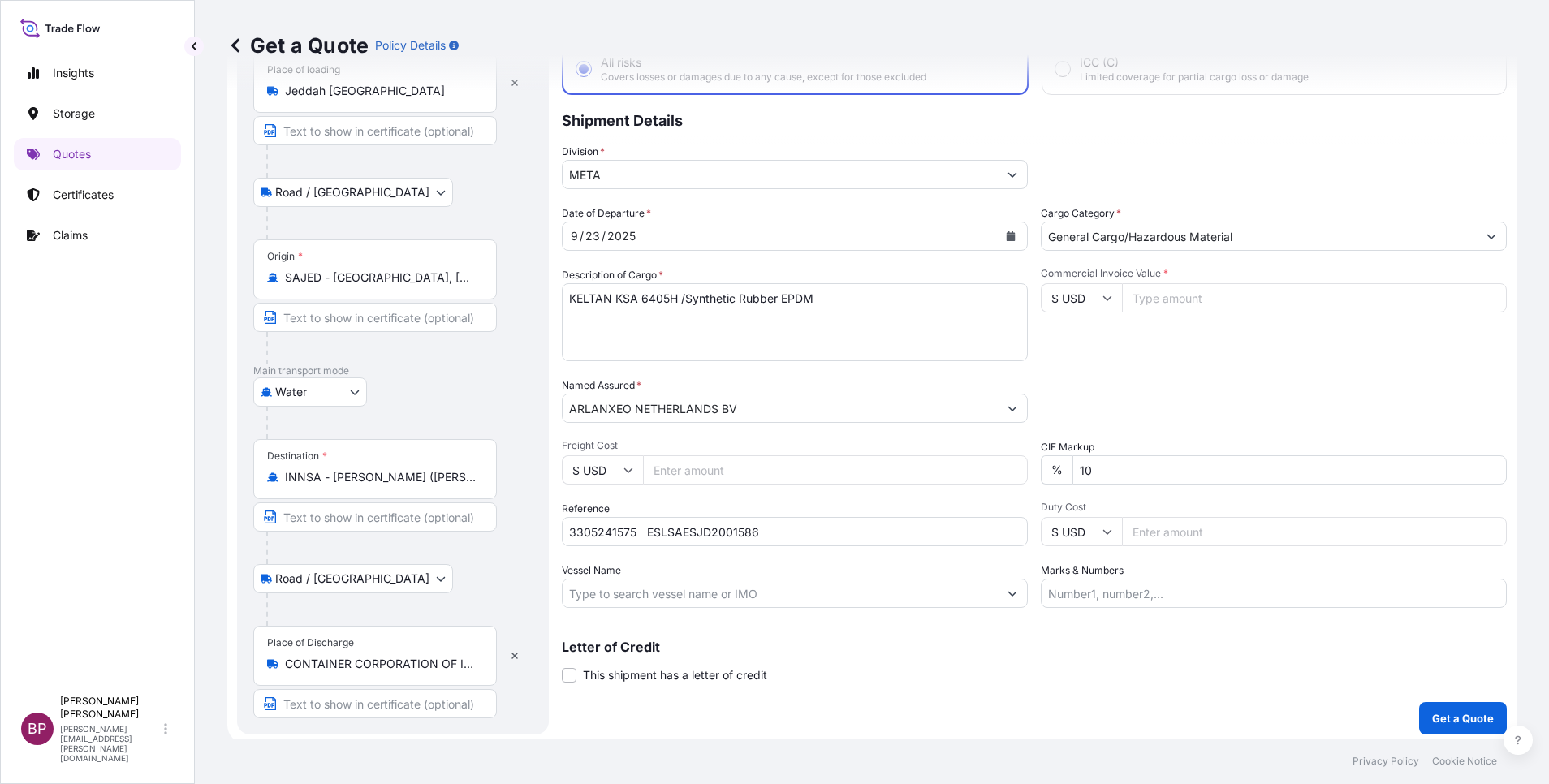
drag, startPoint x: 372, startPoint y: 592, endPoint x: 381, endPoint y: 666, distance: 74.5
click at [381, 666] on input "CONTAINER CORPORATION OF INDIA LIMITED INLAND CONTAINER DEPOT, [GEOGRAPHIC_DATA…" at bounding box center [381, 663] width 191 height 16
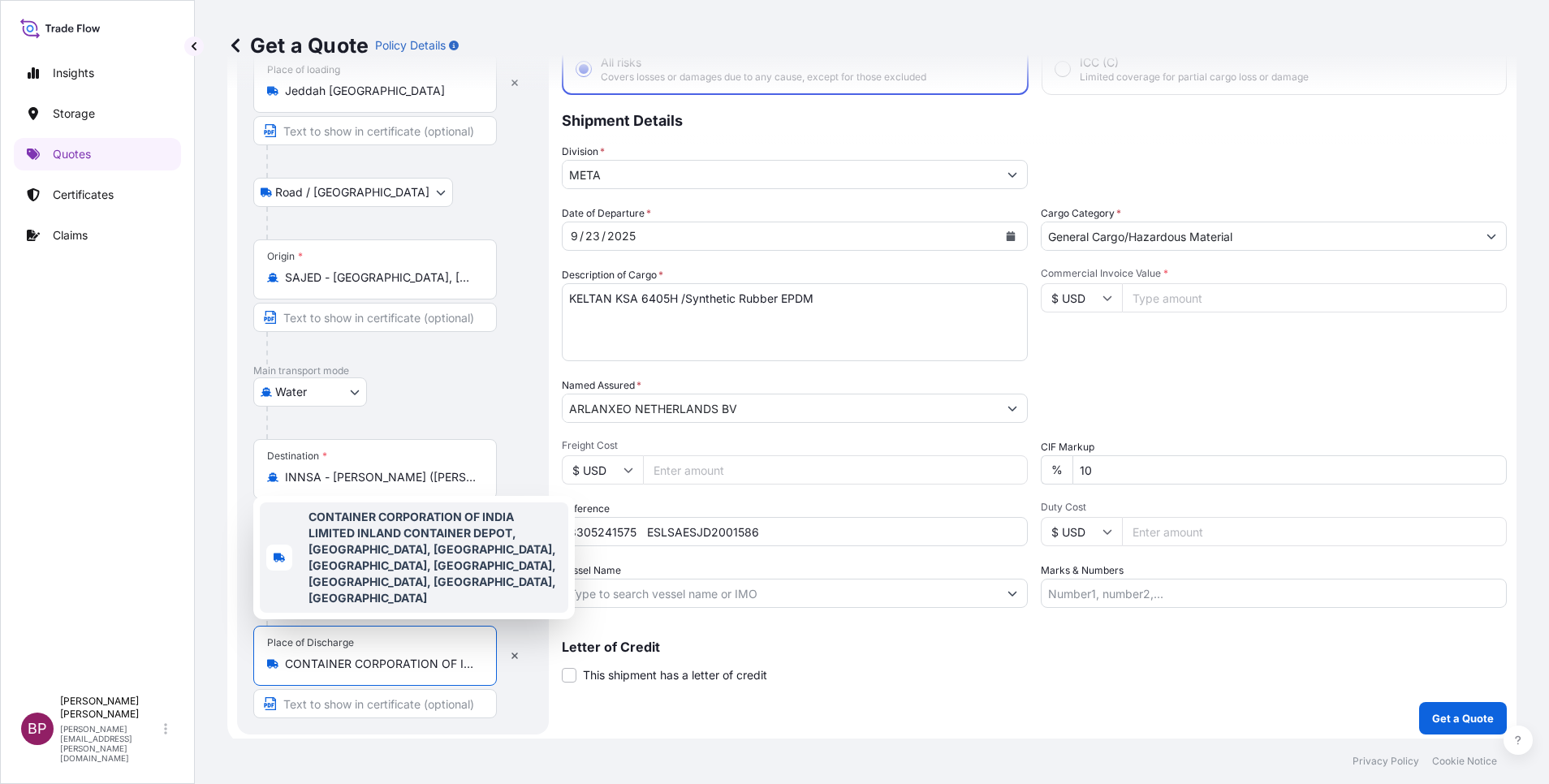
click at [346, 472] on input "INNSA - [PERSON_NAME] ([PERSON_NAME]), [GEOGRAPHIC_DATA]" at bounding box center [381, 477] width 191 height 16
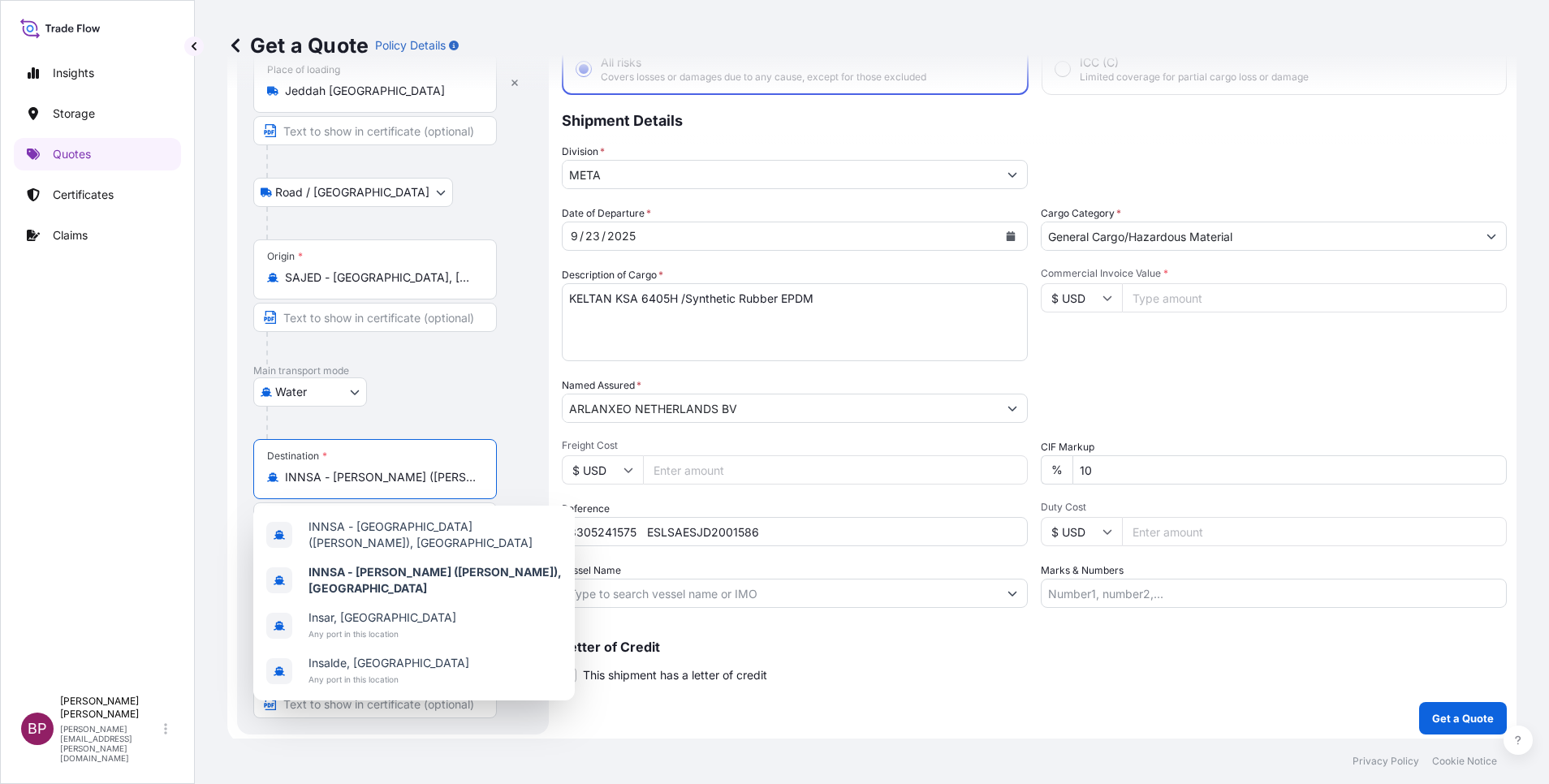
drag, startPoint x: 458, startPoint y: 474, endPoint x: 191, endPoint y: 463, distance: 267.2
click at [191, 463] on div "Insights Storage Quotes Certificates Claims BP [PERSON_NAME] Kurian [EMAIL_ADDR…" at bounding box center [774, 392] width 1549 height 784
type input "a"
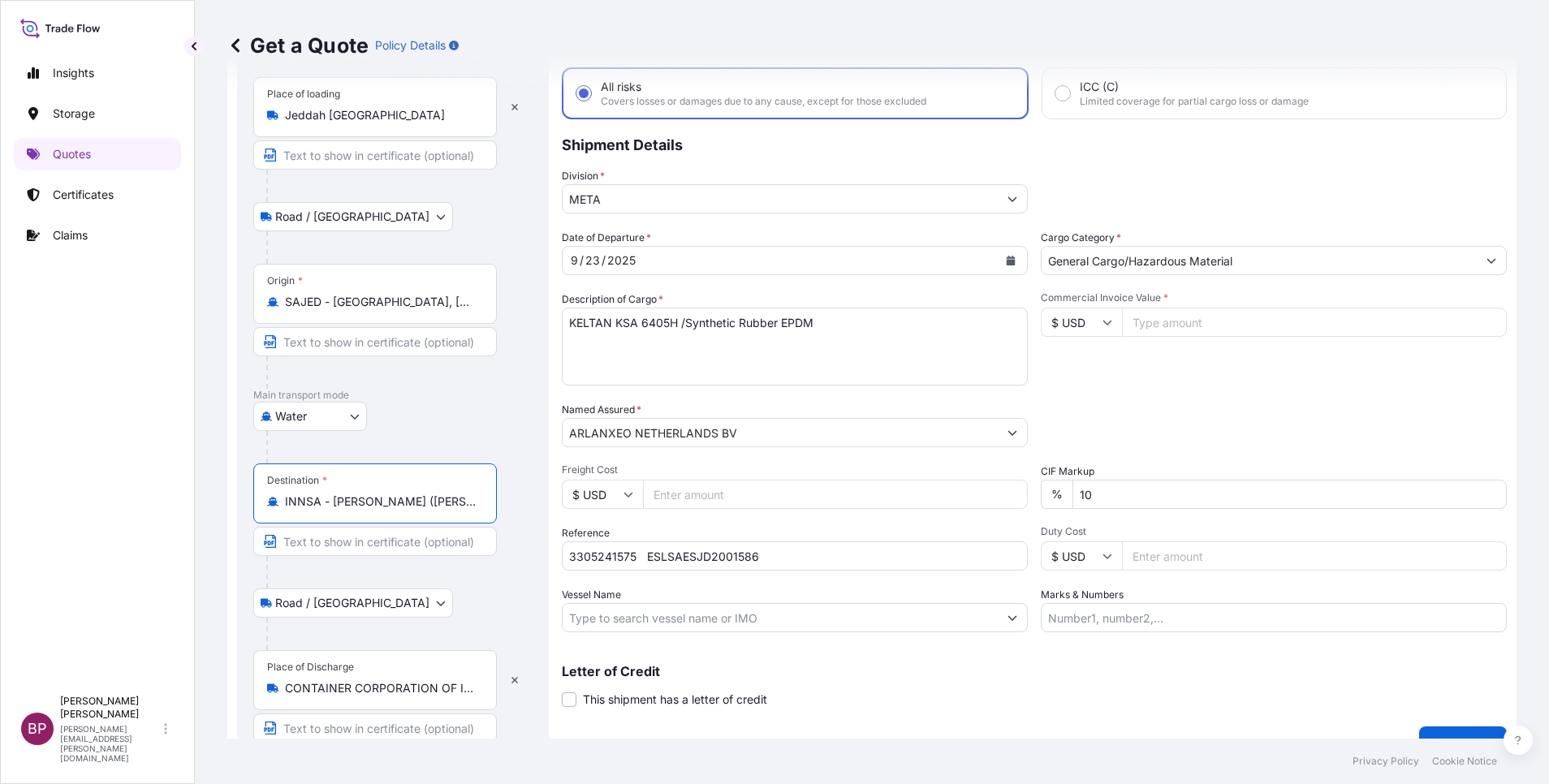
scroll to position [112, 0]
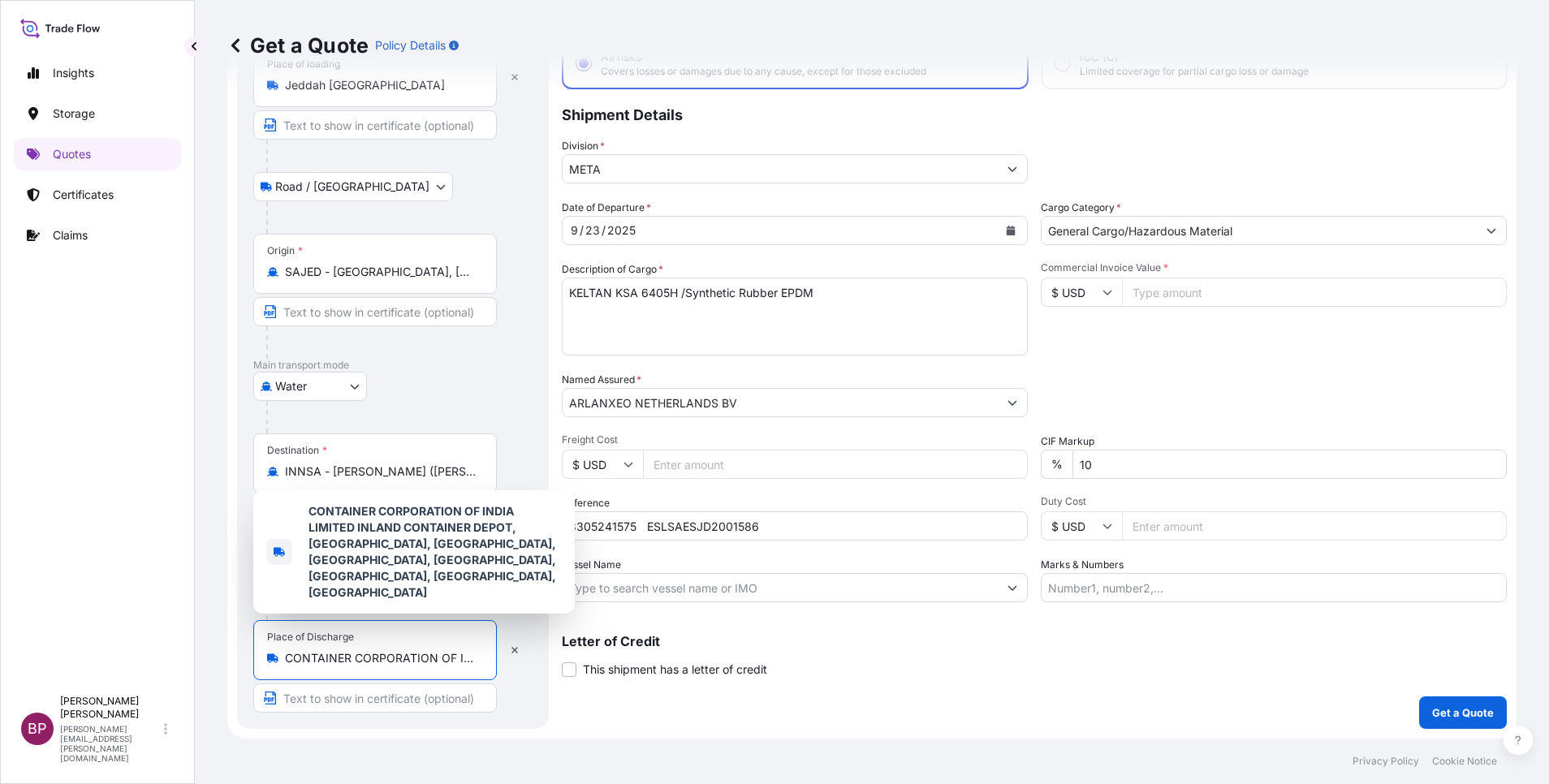
click at [399, 659] on input "CONTAINER CORPORATION OF INDIA LIMITED INLAND CONTAINER DEPOT, [GEOGRAPHIC_DATA…" at bounding box center [381, 658] width 191 height 16
drag, startPoint x: 322, startPoint y: 546, endPoint x: 386, endPoint y: 655, distance: 126.4
click at [386, 655] on input "CONTAINER CORPORATION OF INDIA LIMITED INLAND CONTAINER DEPOT, [GEOGRAPHIC_DATA…" at bounding box center [381, 658] width 191 height 16
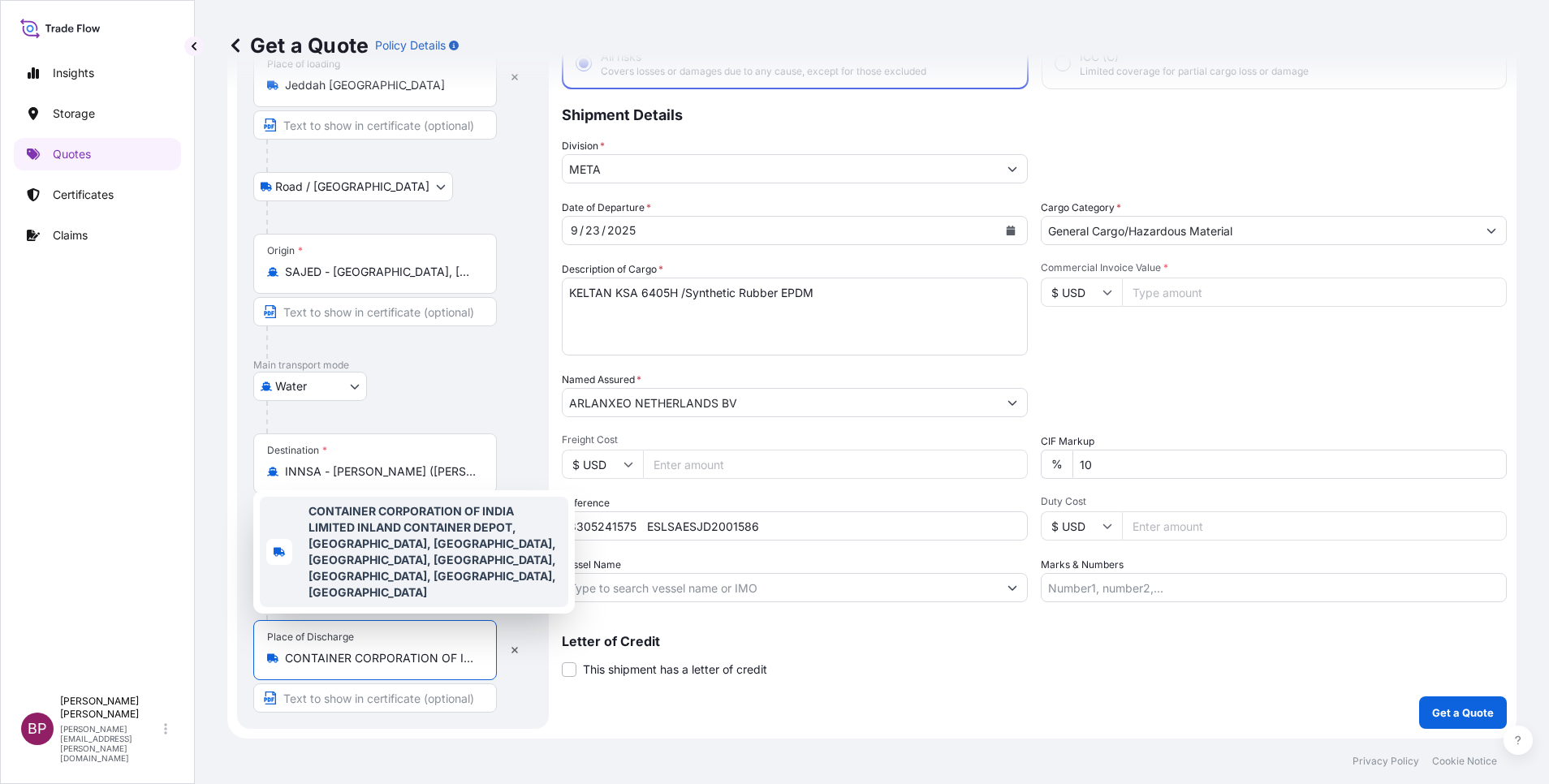
click at [463, 571] on b "CONTAINER CORPORATION OF INDIA LIMITED INLAND CONTAINER DEPOT, [GEOGRAPHIC_DATA…" at bounding box center [431, 551] width 247 height 95
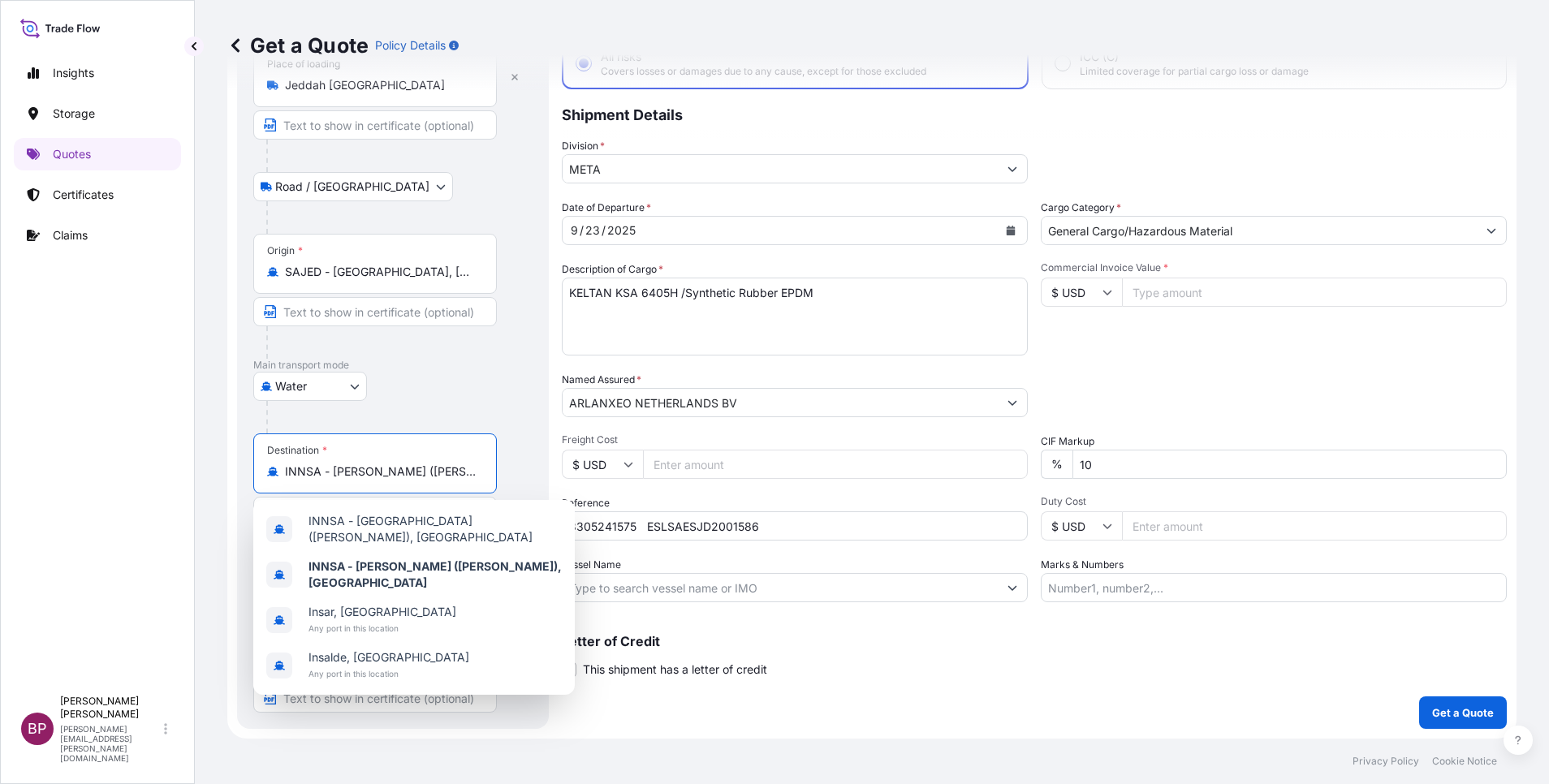
click at [379, 476] on input "INNSA - [PERSON_NAME] ([PERSON_NAME]), [GEOGRAPHIC_DATA]" at bounding box center [381, 471] width 191 height 16
drag, startPoint x: 471, startPoint y: 477, endPoint x: 237, endPoint y: 473, distance: 234.0
click at [237, 473] on div "Route Details Reset Route Details Place of loading [GEOGRAPHIC_DATA] / [GEOGRAP…" at bounding box center [392, 358] width 312 height 740
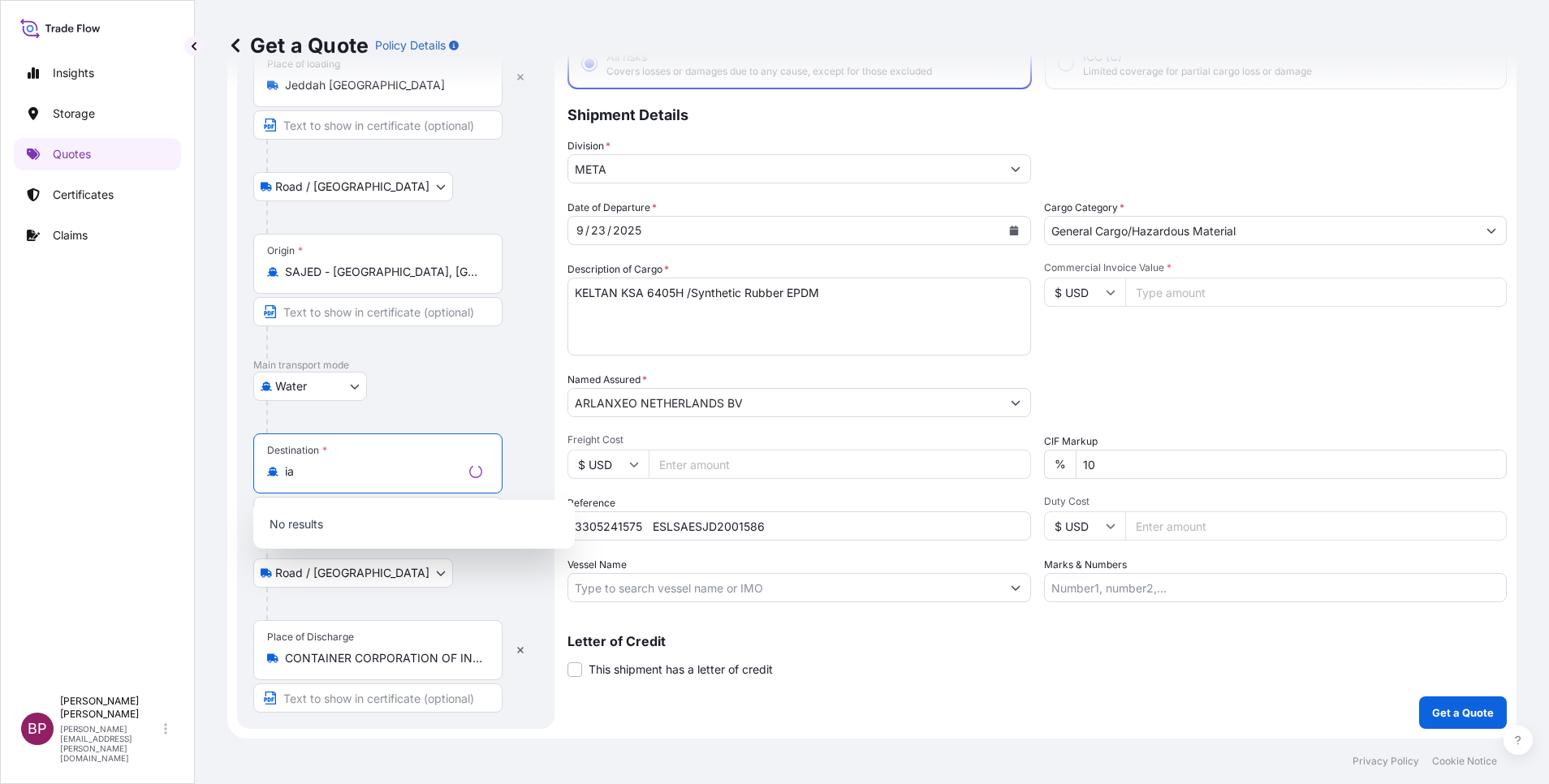
type input "a"
type input "j"
paste input "[GEOGRAPHIC_DATA]"
type input "T"
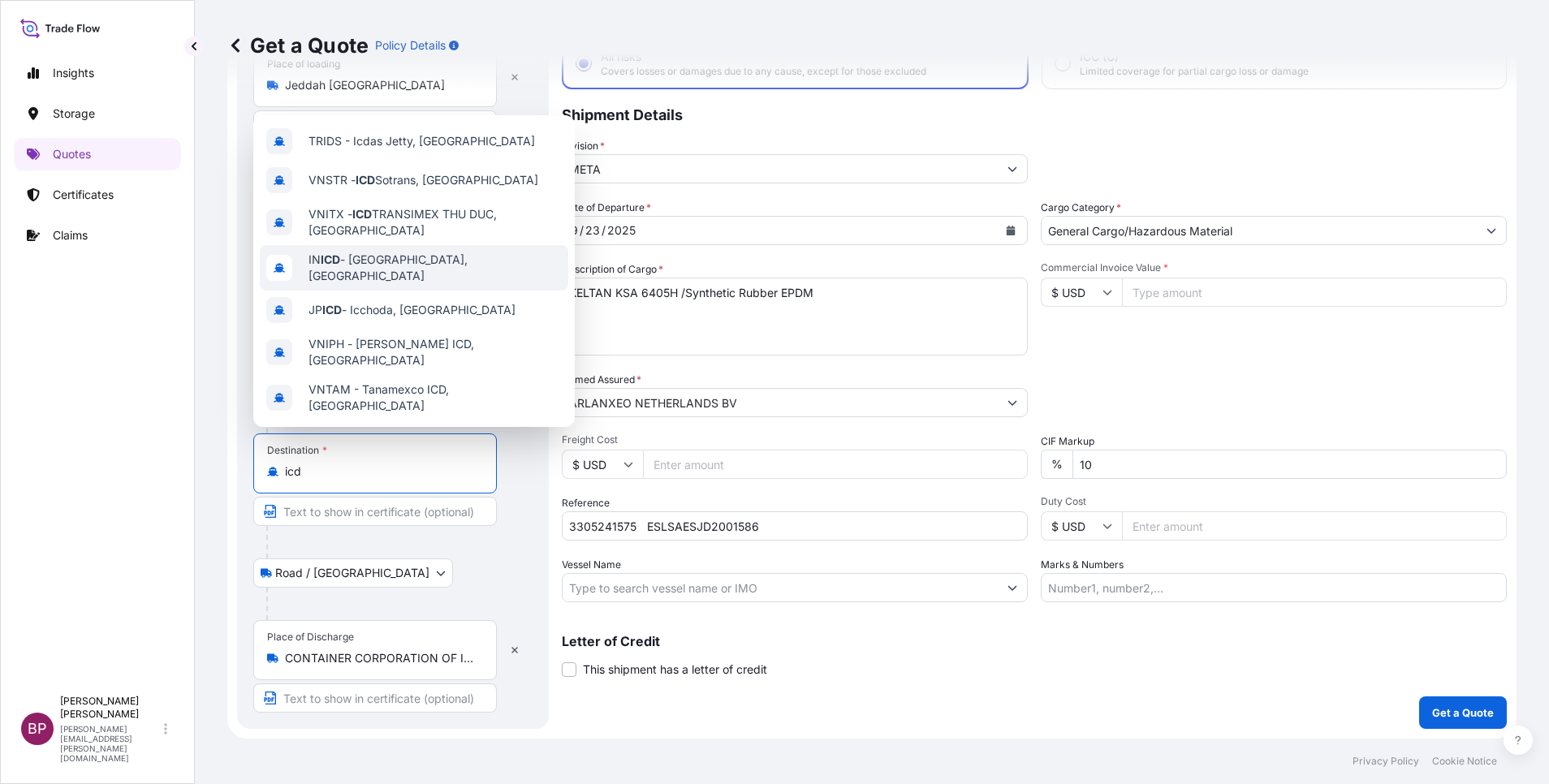
click at [399, 267] on span "IN ICD - [GEOGRAPHIC_DATA], [GEOGRAPHIC_DATA]" at bounding box center [435, 268] width 254 height 32
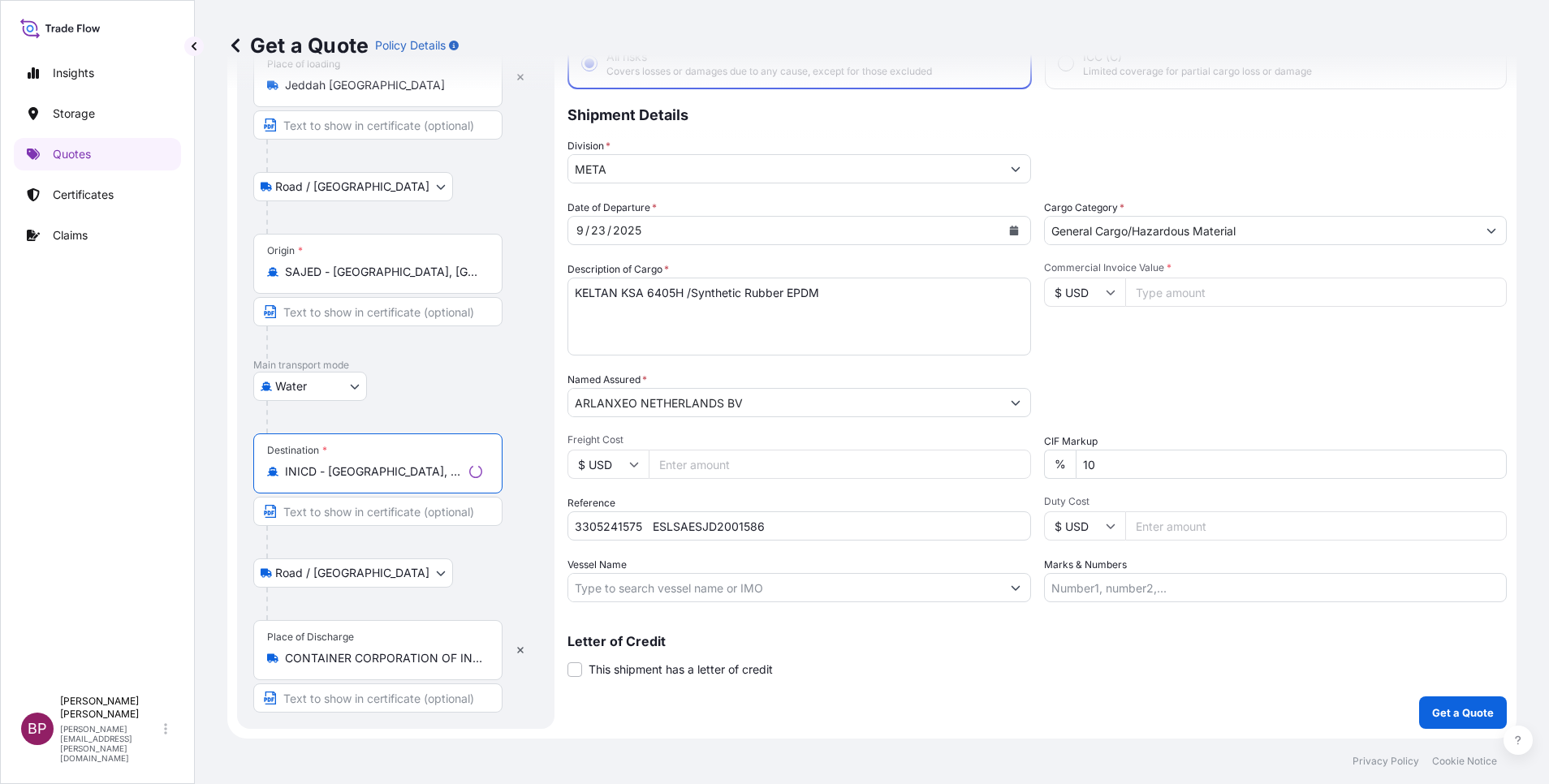
type input "INICD - [GEOGRAPHIC_DATA], [GEOGRAPHIC_DATA]"
click at [467, 569] on div "Road / [GEOGRAPHIC_DATA] / Inland" at bounding box center [396, 572] width 285 height 29
click at [1206, 286] on input "Commercial Invoice Value *" at bounding box center [1314, 292] width 385 height 29
paste input "54936"
type input "54936"
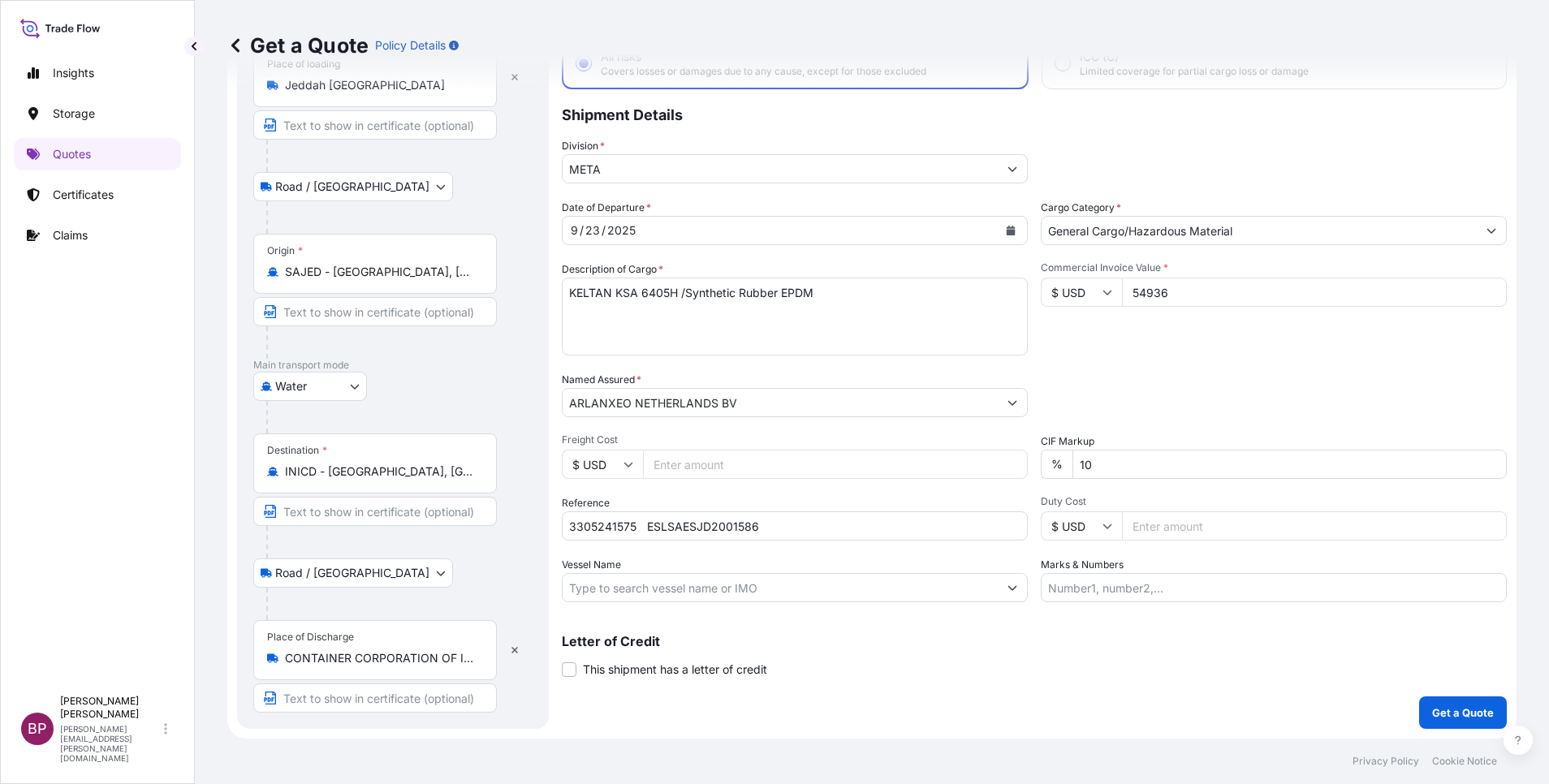
click at [1210, 378] on div "Packing Category Type to search a container mode Please select a primary mode o…" at bounding box center [1274, 394] width 466 height 46
click at [1449, 708] on p "Get a Quote" at bounding box center [1462, 713] width 62 height 16
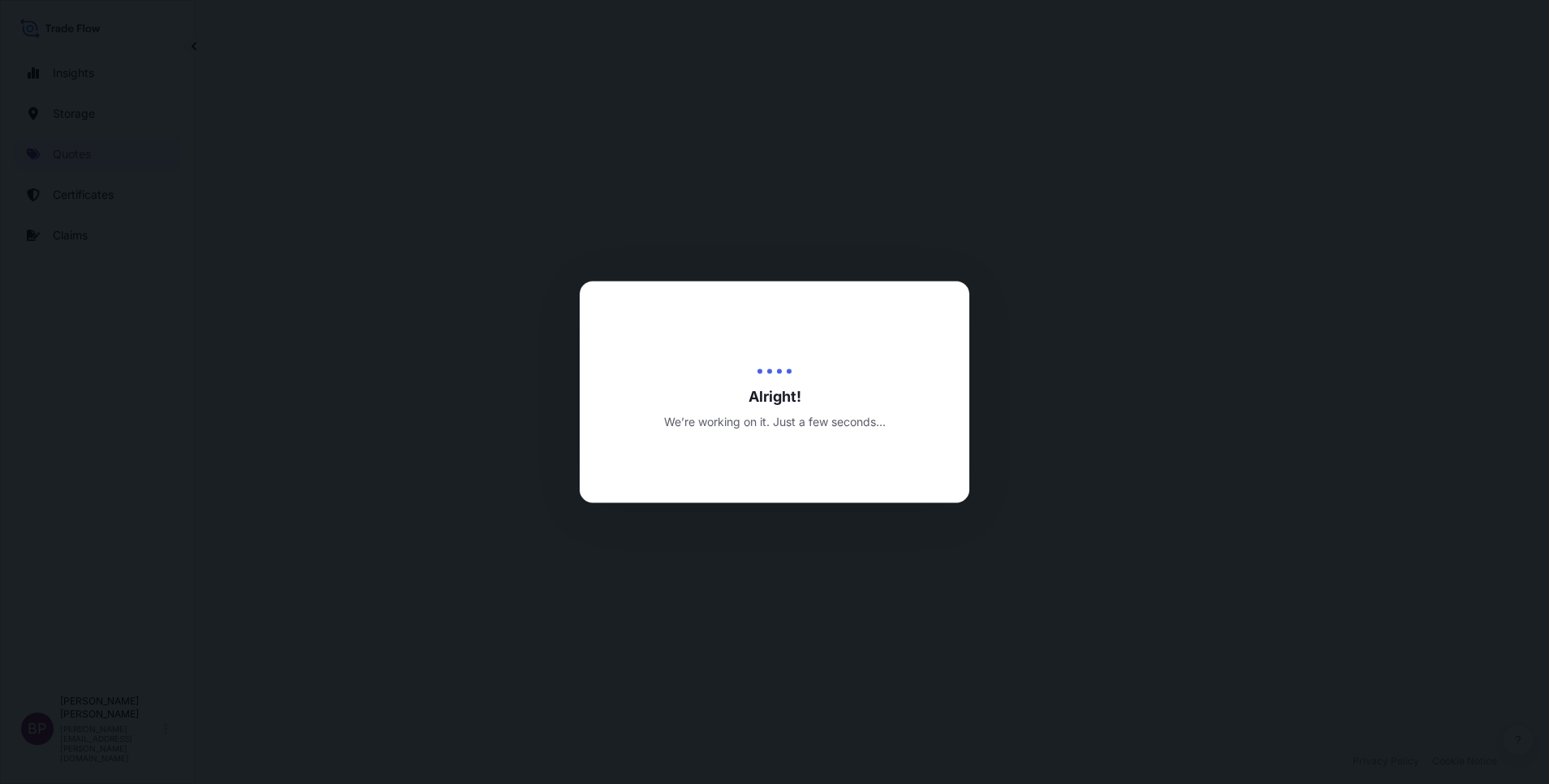
select select "Road / [GEOGRAPHIC_DATA]"
select select "Water"
select select "Road / [GEOGRAPHIC_DATA]"
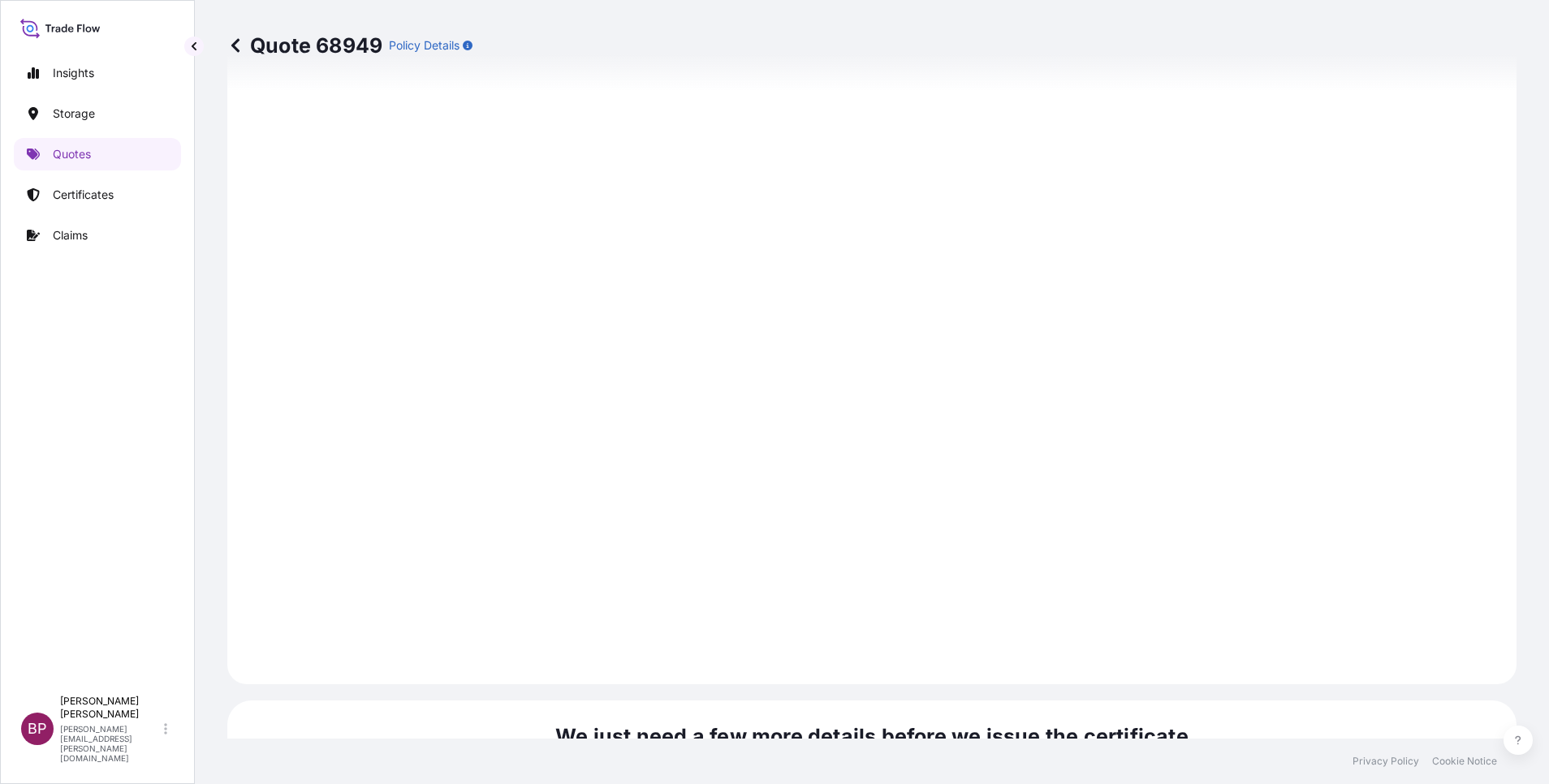
scroll to position [2406, 0]
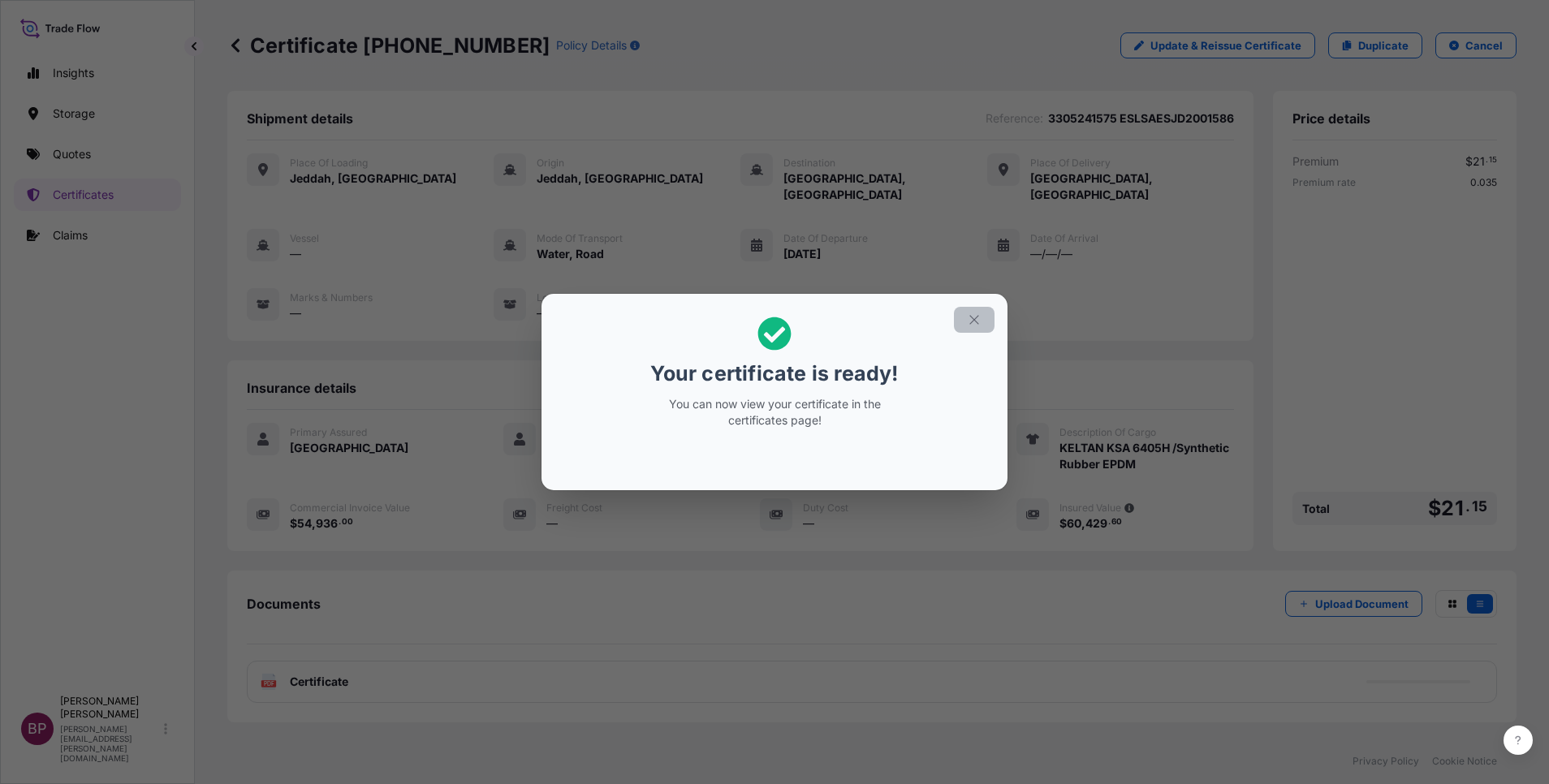
click at [969, 319] on icon "button" at bounding box center [974, 320] width 14 height 14
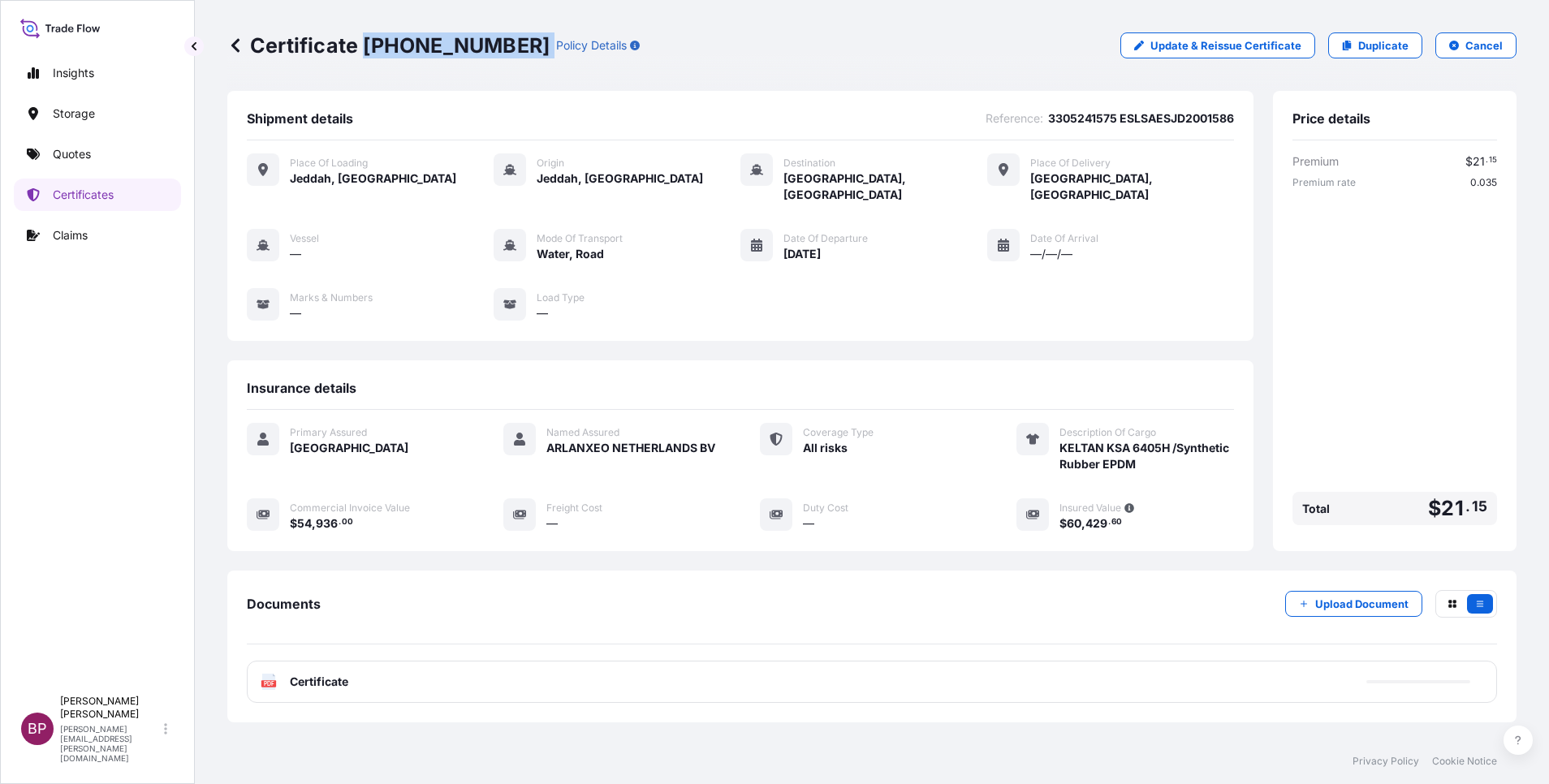
drag, startPoint x: 366, startPoint y: 45, endPoint x: 503, endPoint y: 49, distance: 137.1
click at [503, 49] on div "Certificate [PHONE_NUMBER] Policy Details" at bounding box center [433, 45] width 413 height 26
copy p "[PHONE_NUMBER]"
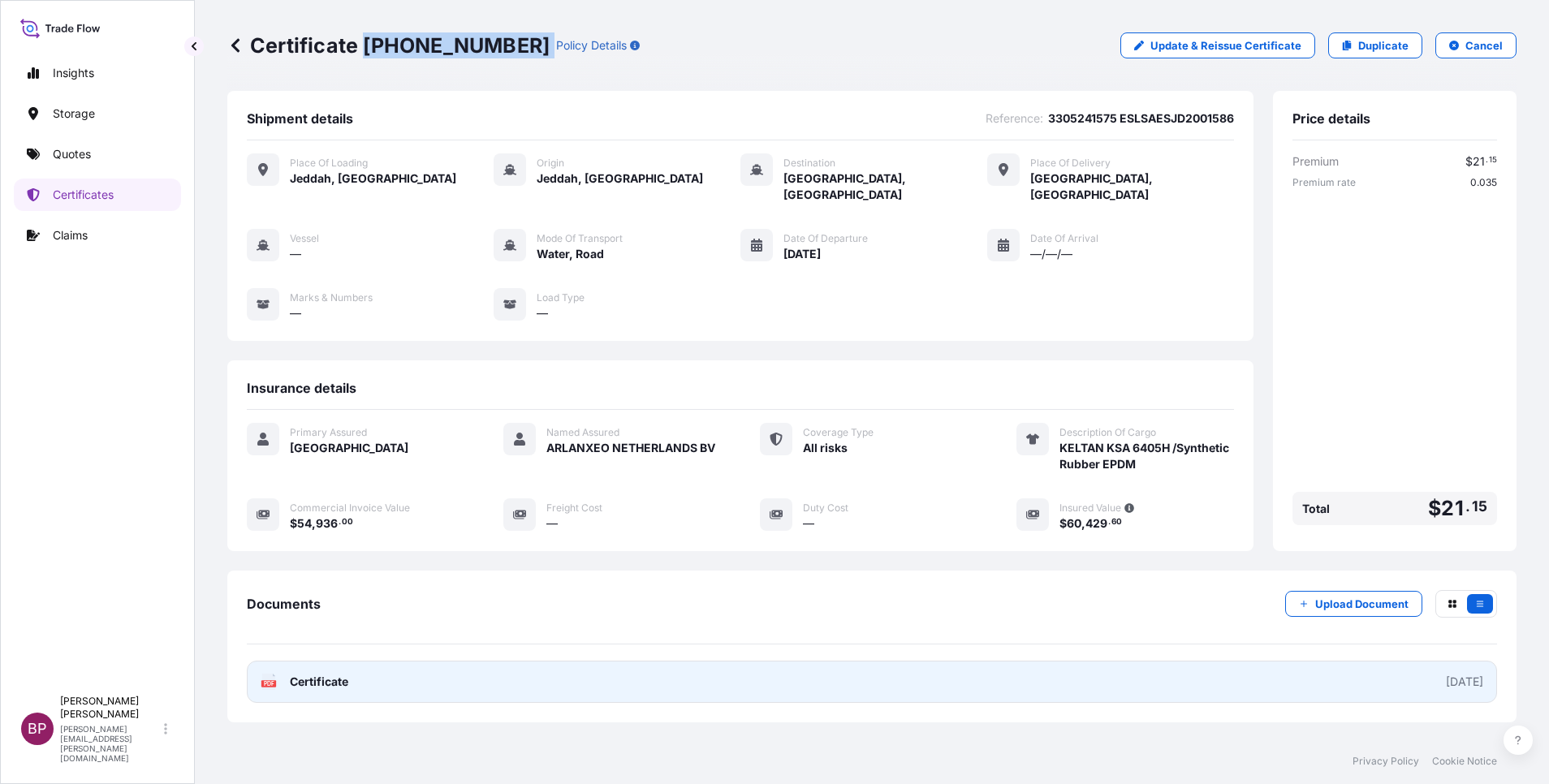
click at [325, 673] on span "Certificate" at bounding box center [318, 681] width 58 height 16
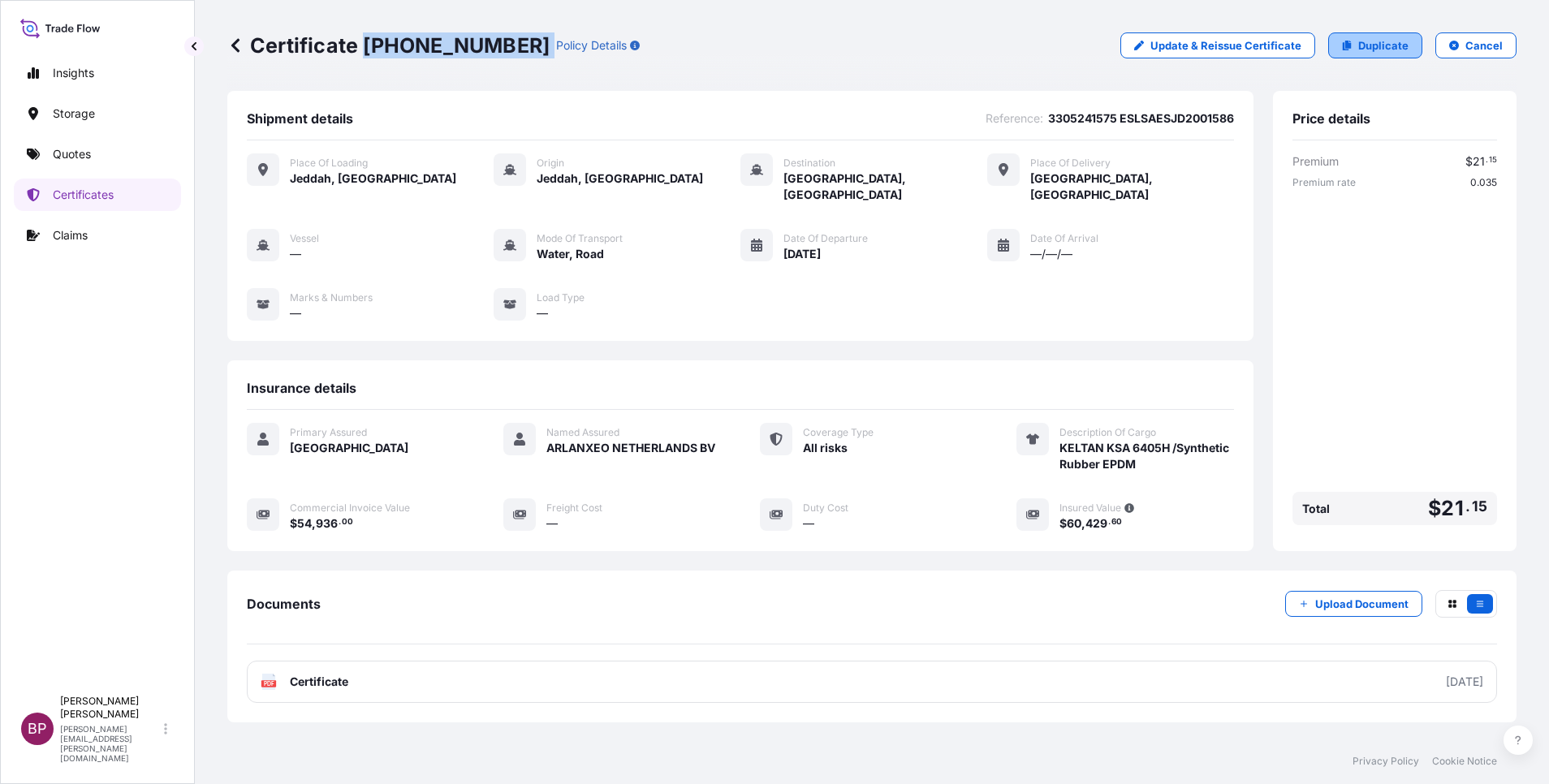
click at [1383, 49] on p "Duplicate" at bounding box center [1384, 46] width 50 height 16
select select "Road / [GEOGRAPHIC_DATA]"
select select "Water"
select select "Road / [GEOGRAPHIC_DATA]"
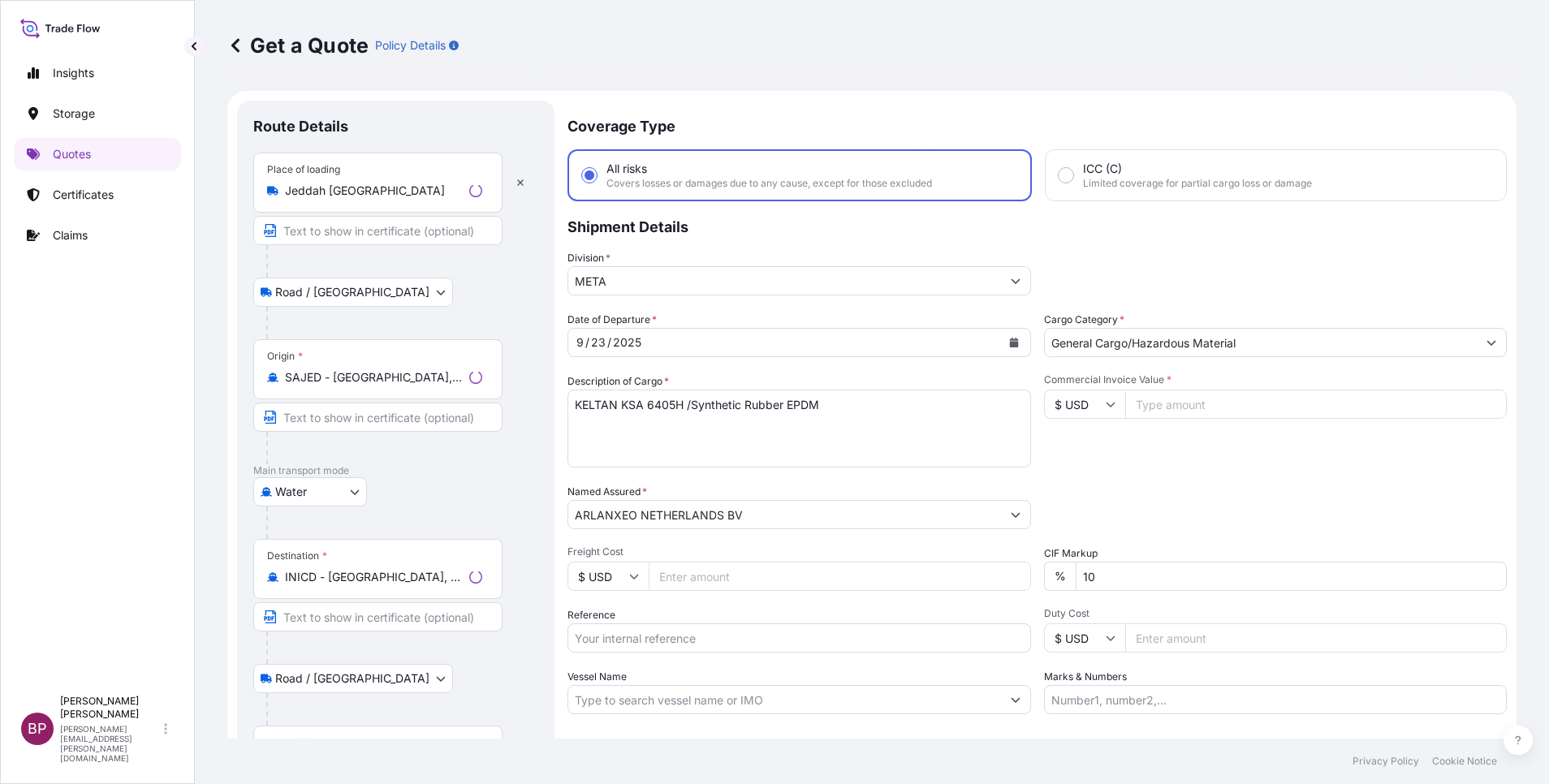
scroll to position [26, 0]
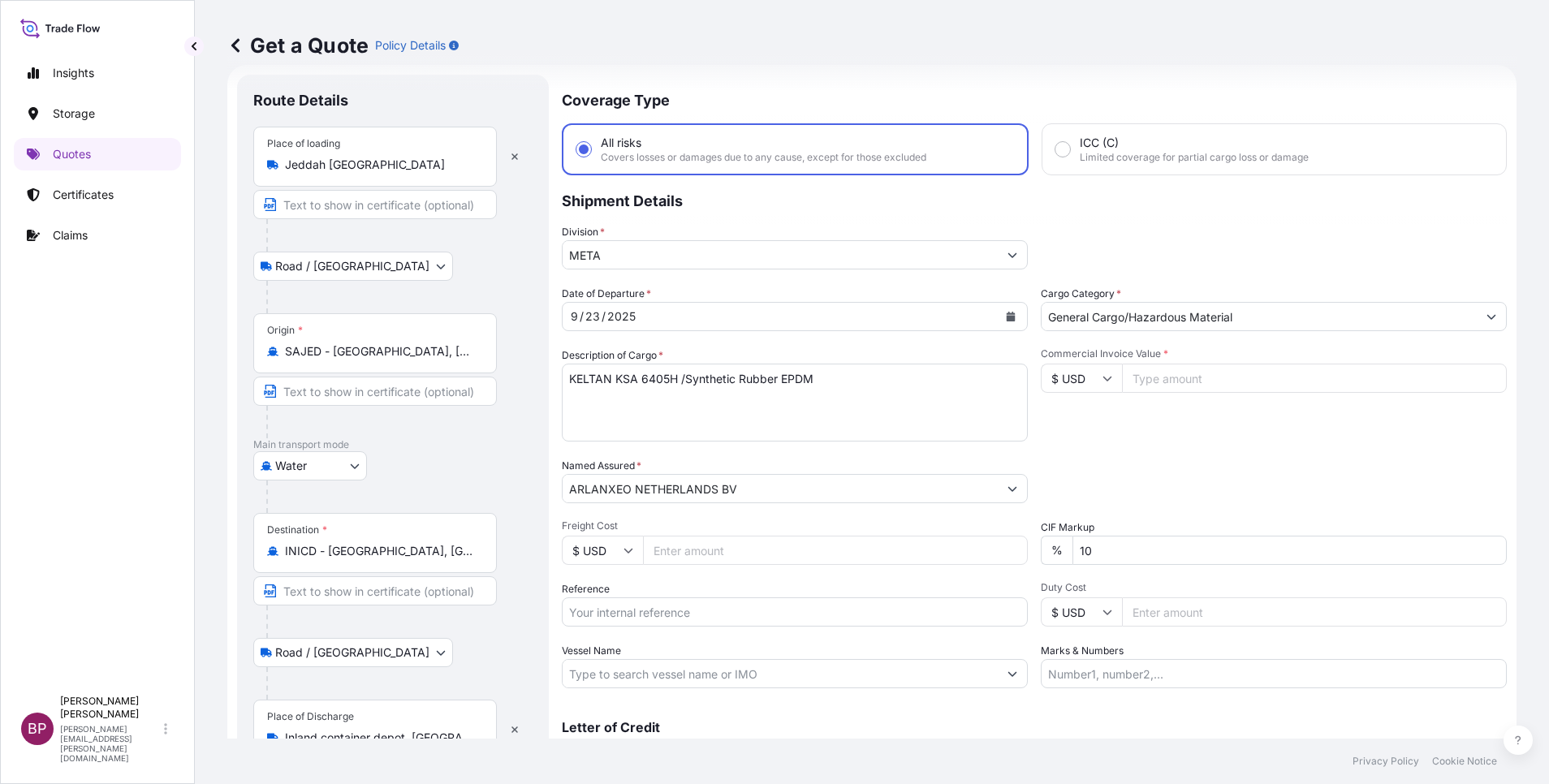
click at [640, 613] on input "Reference" at bounding box center [795, 612] width 466 height 29
paste input "3305241526 ESLSAESJD2001587"
type input "3305241526 ESLSAESJD2001587"
click at [426, 474] on div "Water Air Water Inland" at bounding box center [393, 465] width 280 height 29
click at [433, 557] on input "INICD - [GEOGRAPHIC_DATA], [GEOGRAPHIC_DATA]" at bounding box center [381, 551] width 191 height 16
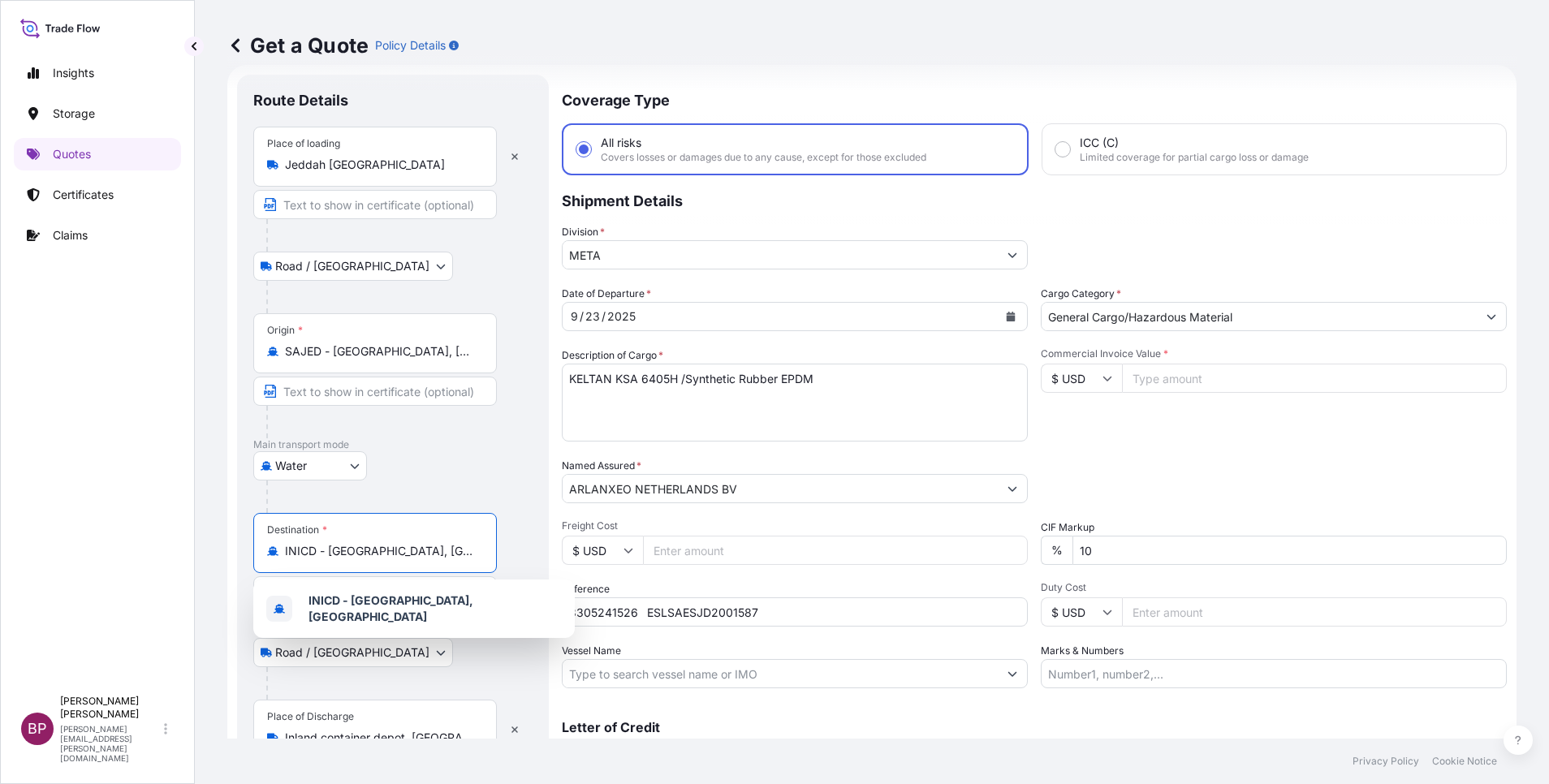
drag, startPoint x: 431, startPoint y: 556, endPoint x: 68, endPoint y: 533, distance: 363.7
click at [68, 534] on div "Insights Storage Quotes Certificates Claims BP [PERSON_NAME] Kurian [EMAIL_ADDR…" at bounding box center [774, 392] width 1549 height 784
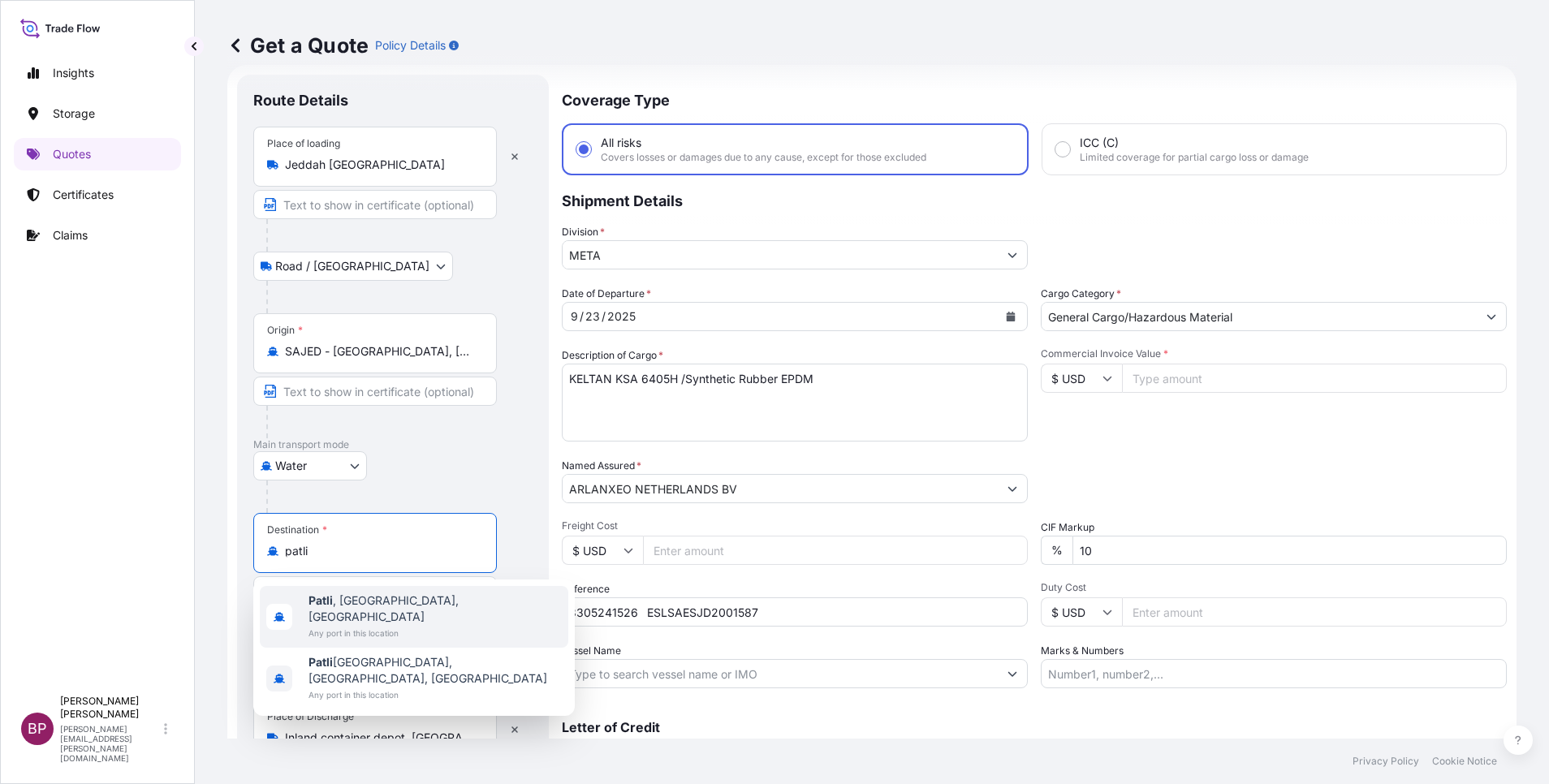
click at [400, 607] on span "Patli , [GEOGRAPHIC_DATA], [GEOGRAPHIC_DATA]" at bounding box center [435, 608] width 254 height 32
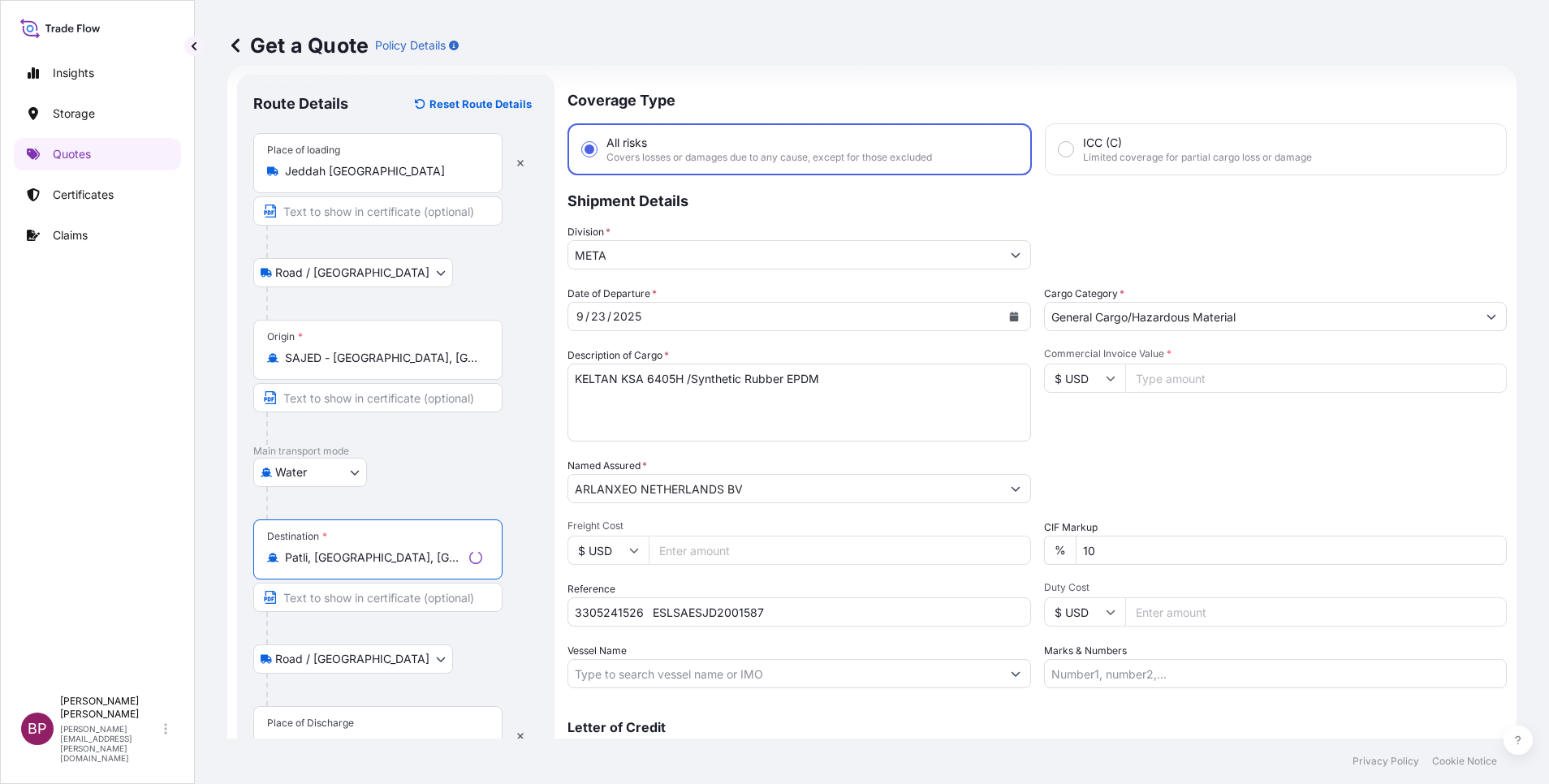
scroll to position [112, 0]
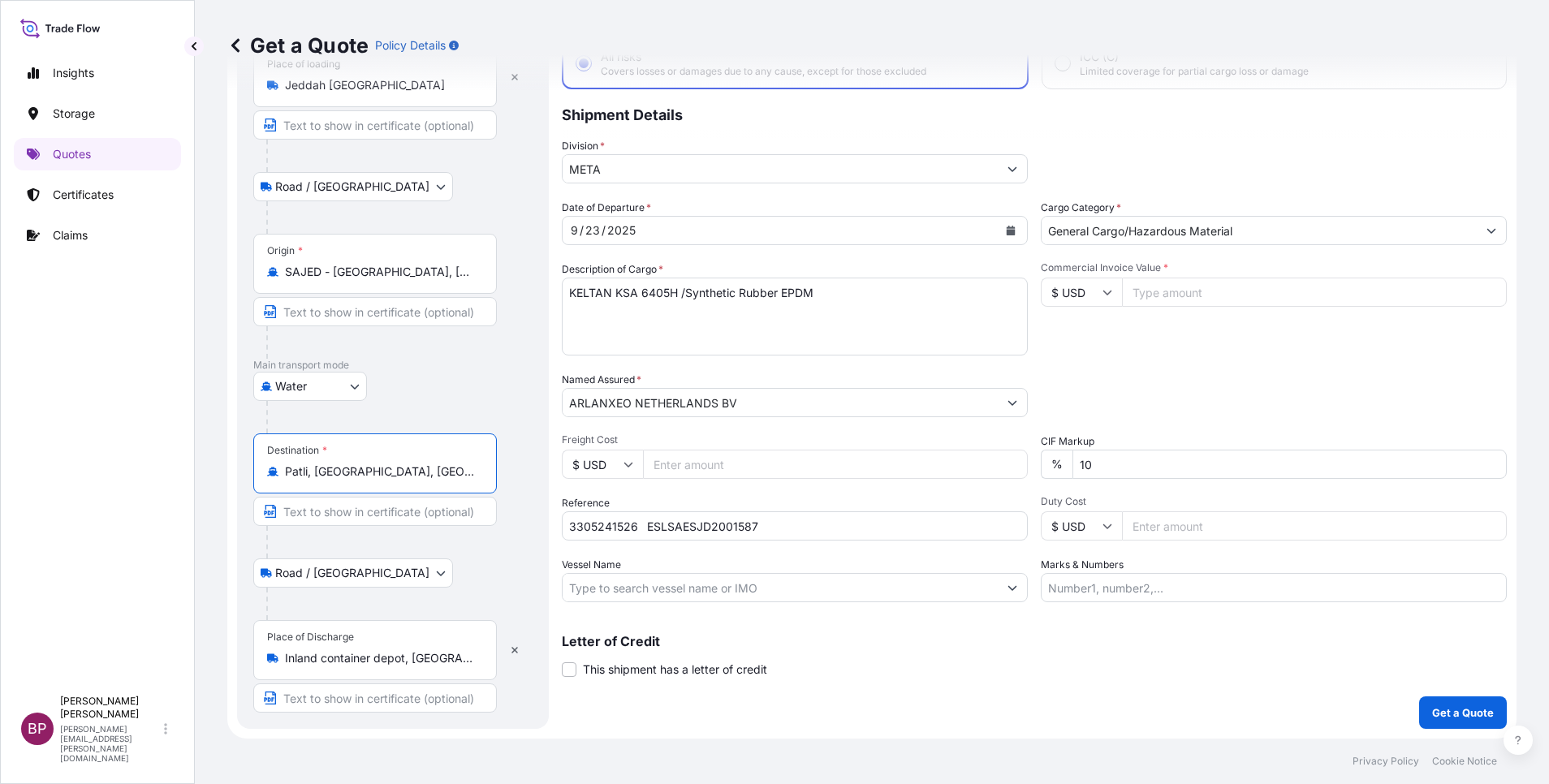
type input "Patli, [GEOGRAPHIC_DATA], [GEOGRAPHIC_DATA]"
click at [402, 666] on div "Place of Discharge Inland container depot, [GEOGRAPHIC_DATA], [GEOGRAPHIC_DATA]…" at bounding box center [375, 649] width 244 height 60
click at [402, 666] on input "Inland container depot, [GEOGRAPHIC_DATA], [GEOGRAPHIC_DATA], [GEOGRAPHIC_DATA]…" at bounding box center [381, 658] width 191 height 16
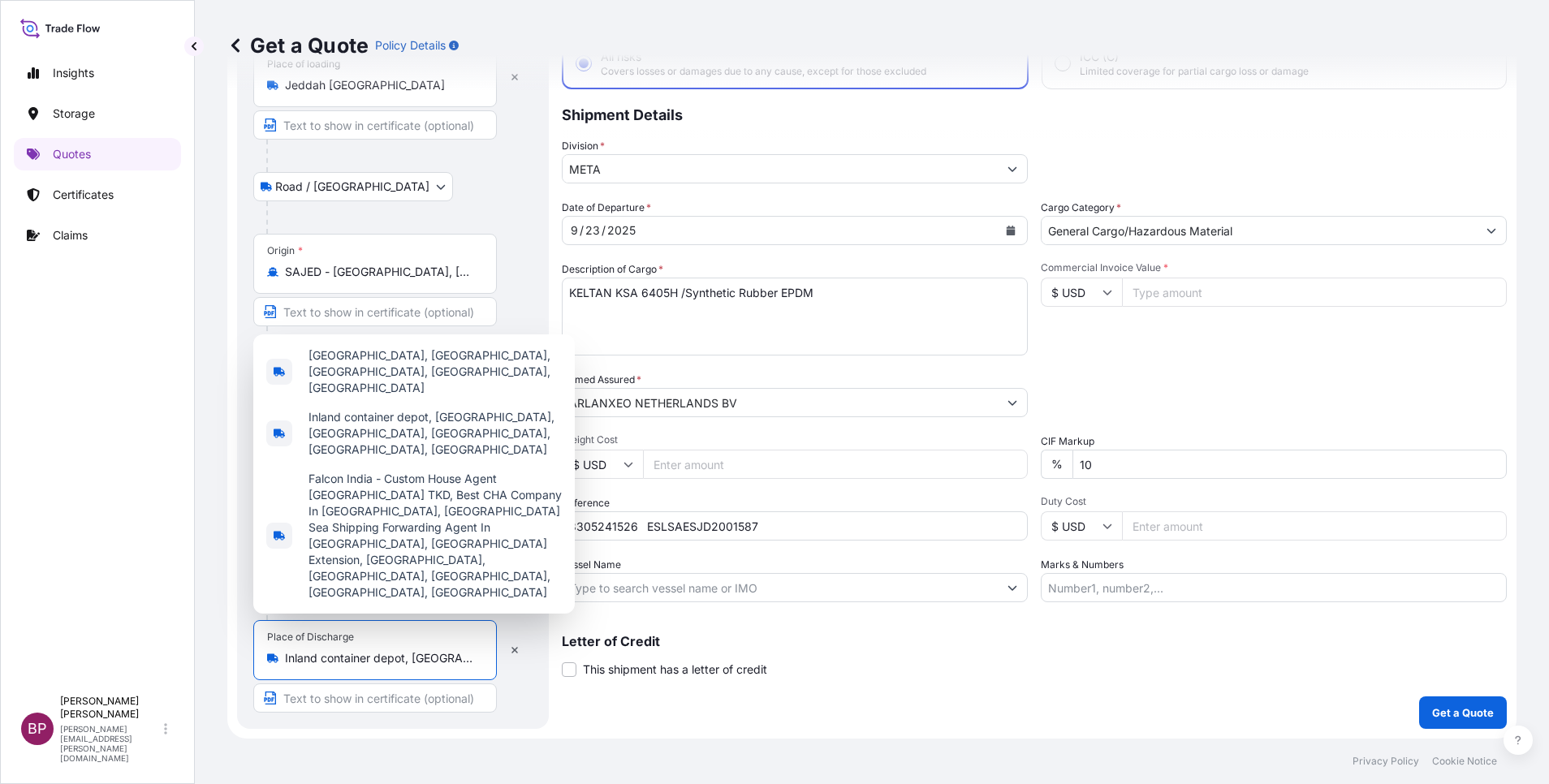
scroll to position [0, 263]
click at [516, 654] on icon "button" at bounding box center [515, 650] width 10 height 10
select select
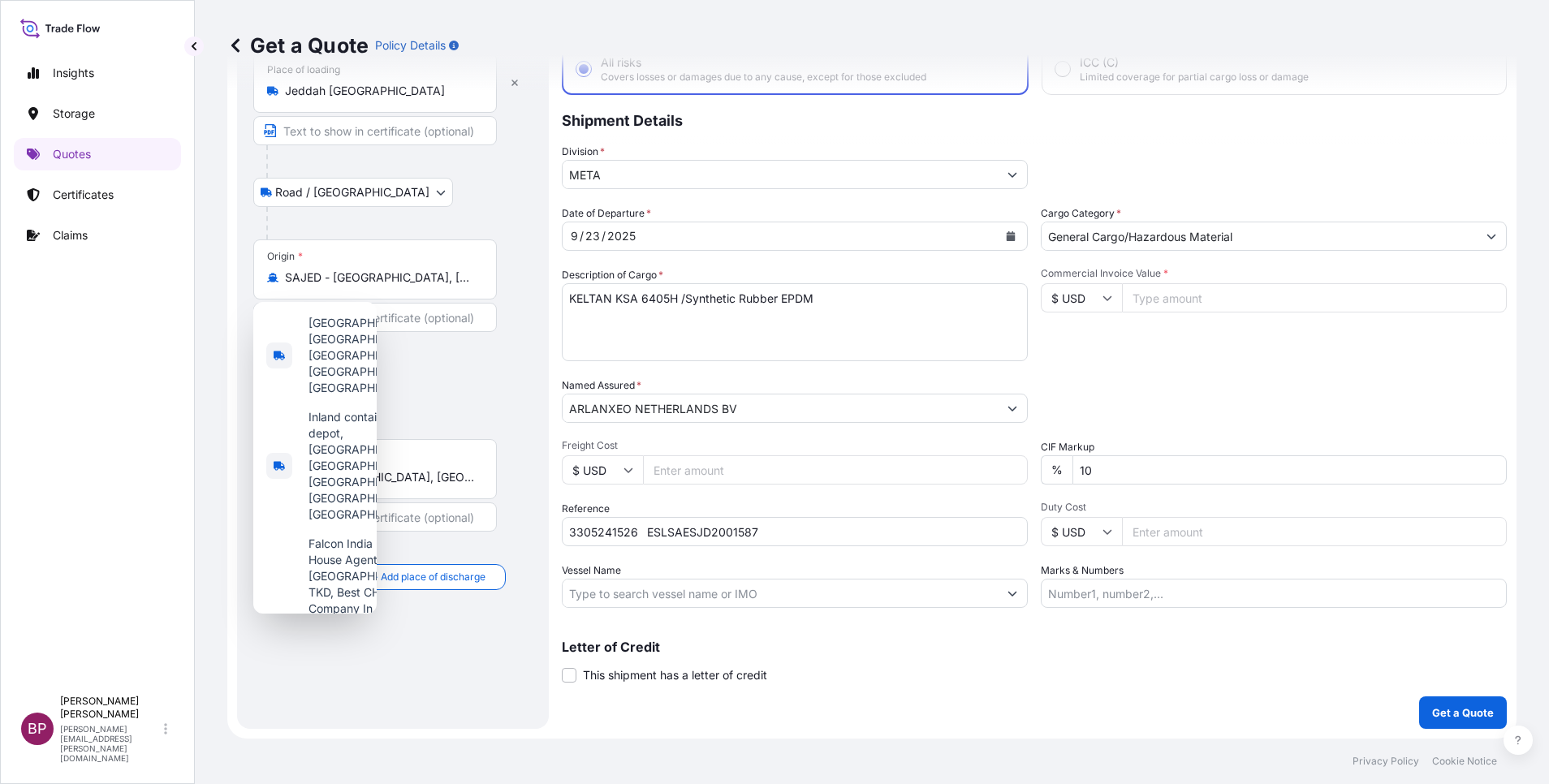
scroll to position [106, 0]
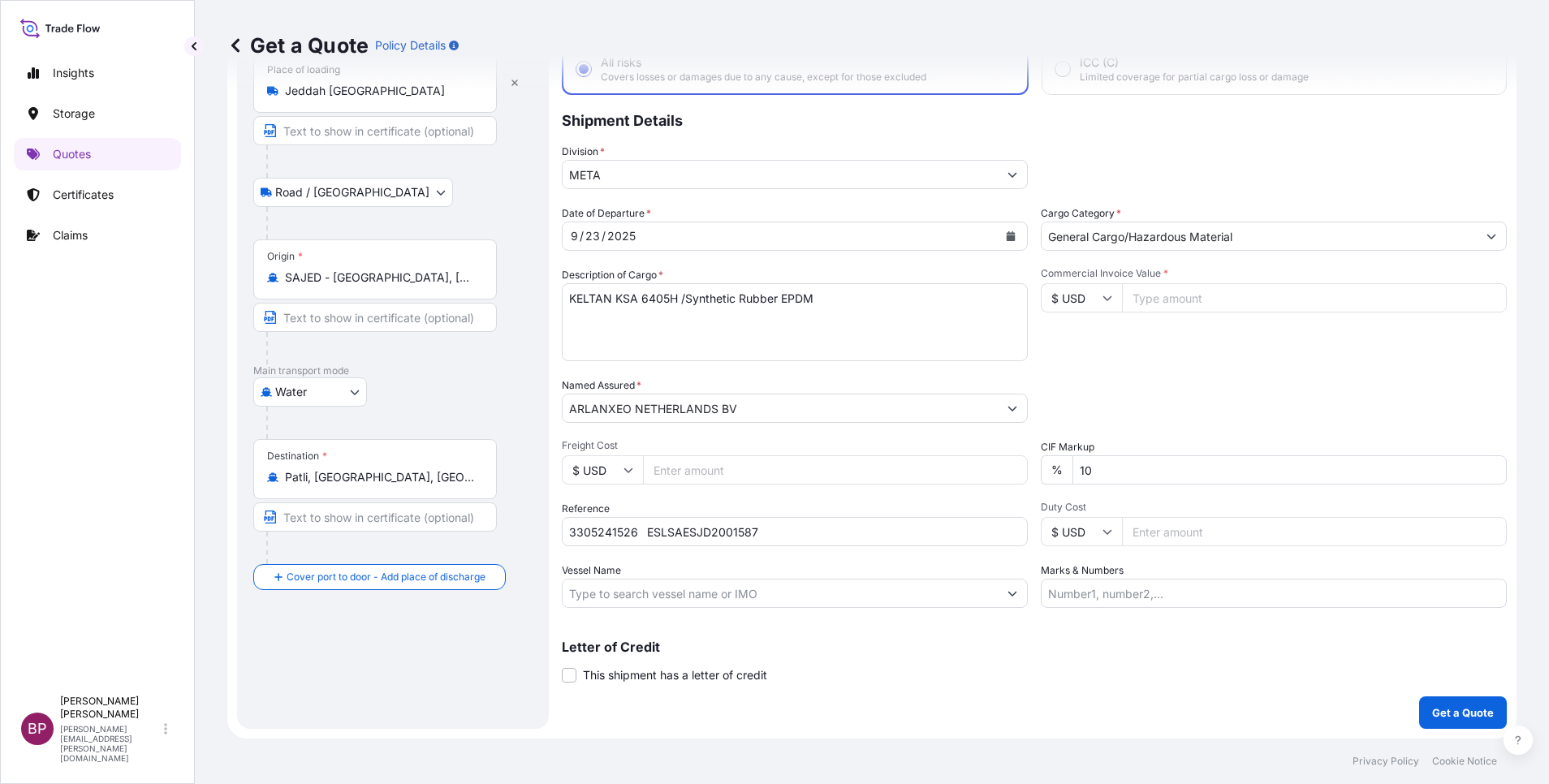
click at [370, 561] on div at bounding box center [381, 547] width 230 height 32
click at [345, 667] on input "Place of Discharge" at bounding box center [381, 663] width 191 height 16
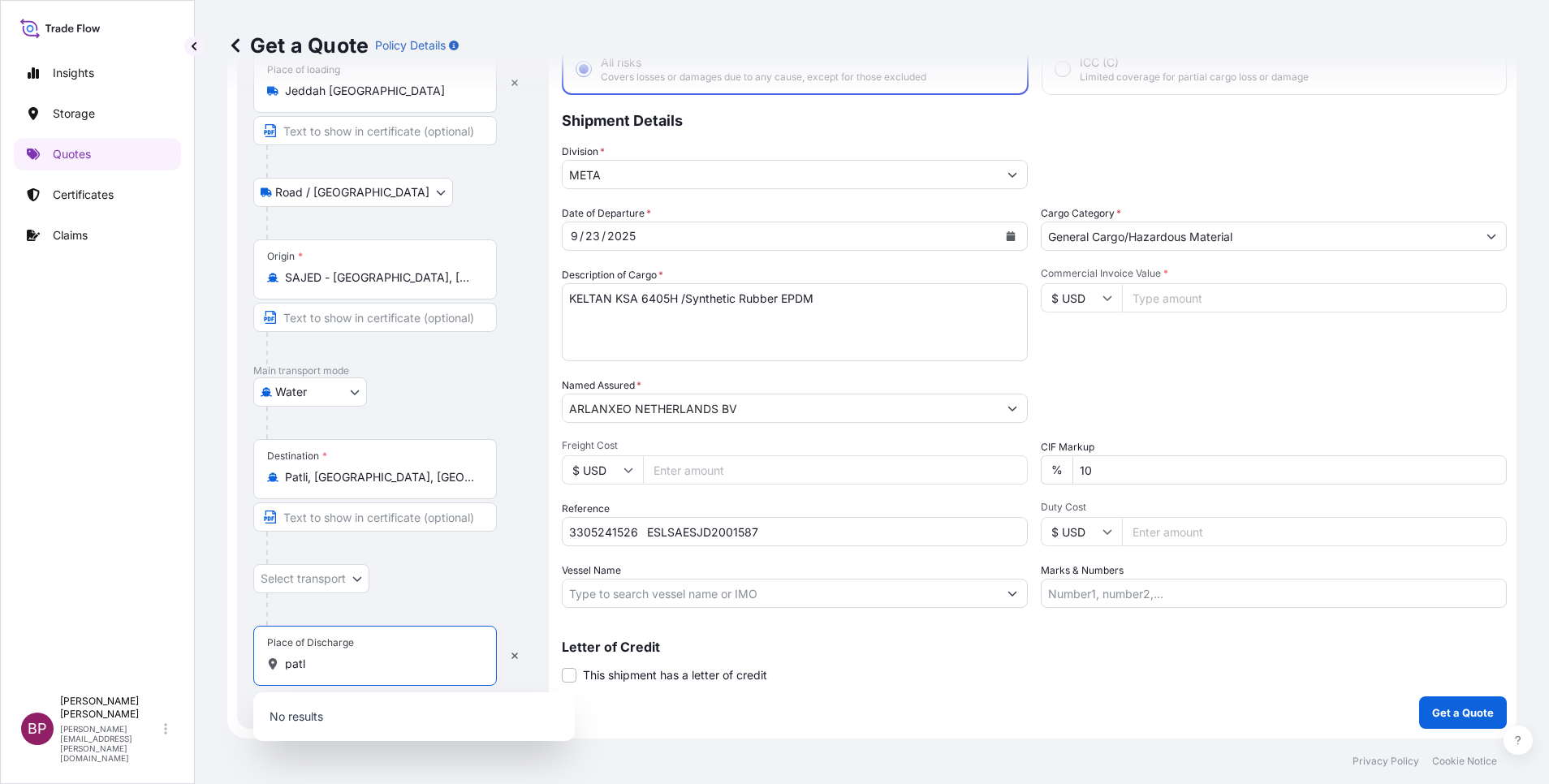
type input "patli"
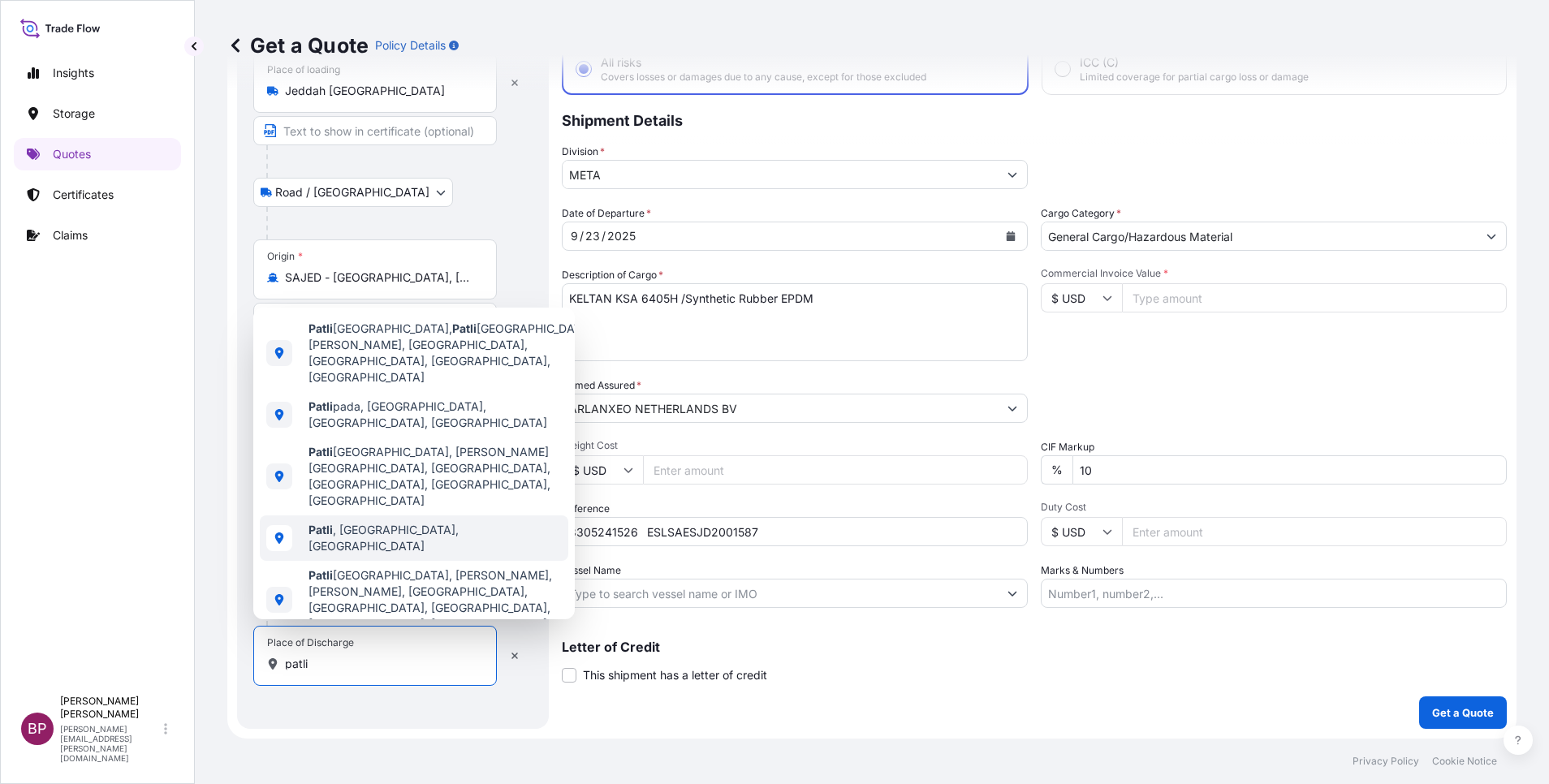
click at [380, 531] on span "Patli , [GEOGRAPHIC_DATA], [GEOGRAPHIC_DATA]" at bounding box center [435, 538] width 254 height 32
select select "Road / [GEOGRAPHIC_DATA]"
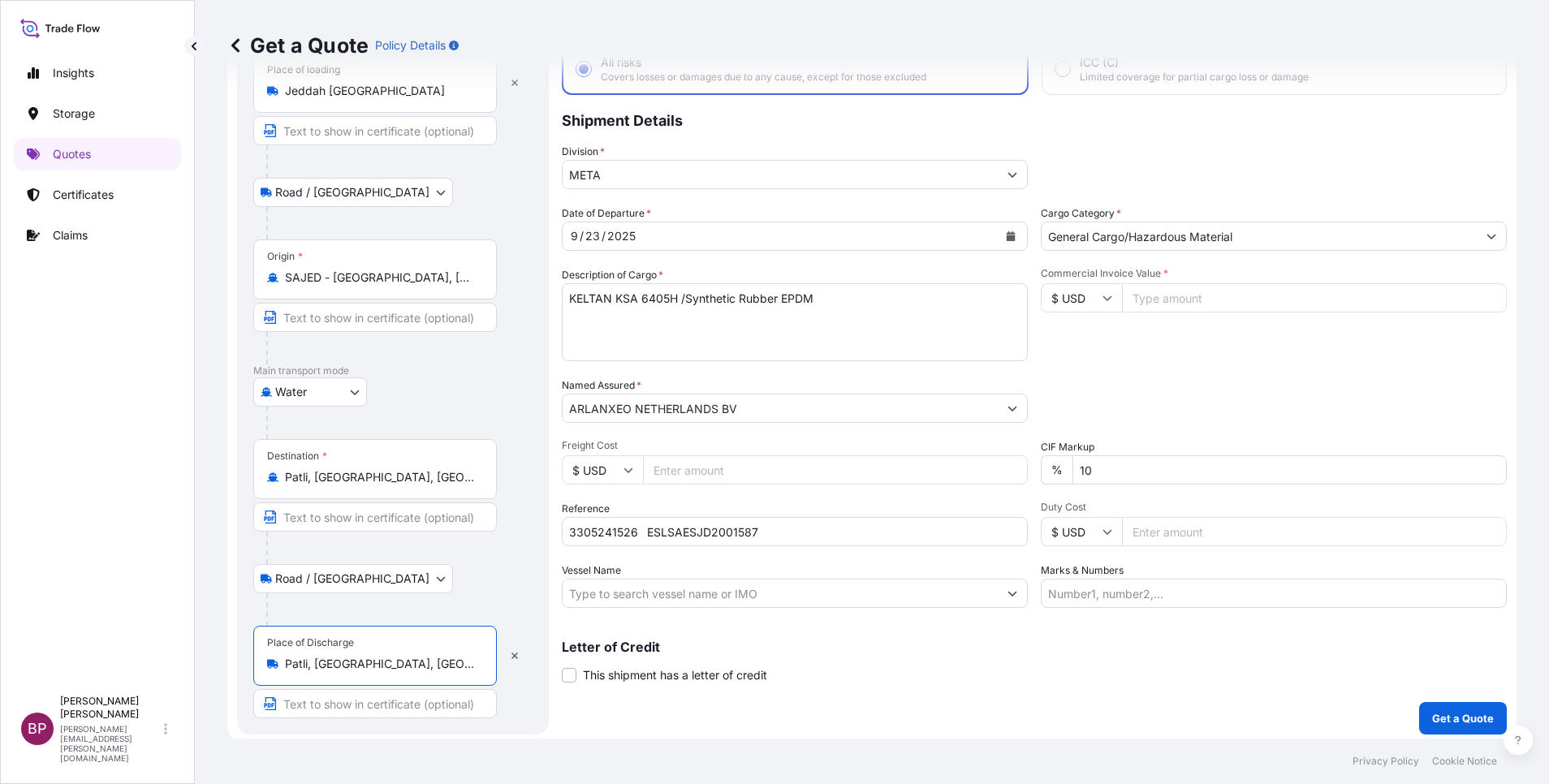
type input "Patli, [GEOGRAPHIC_DATA], [GEOGRAPHIC_DATA]"
click at [1171, 304] on input "Commercial Invoice Value *" at bounding box center [1314, 297] width 385 height 29
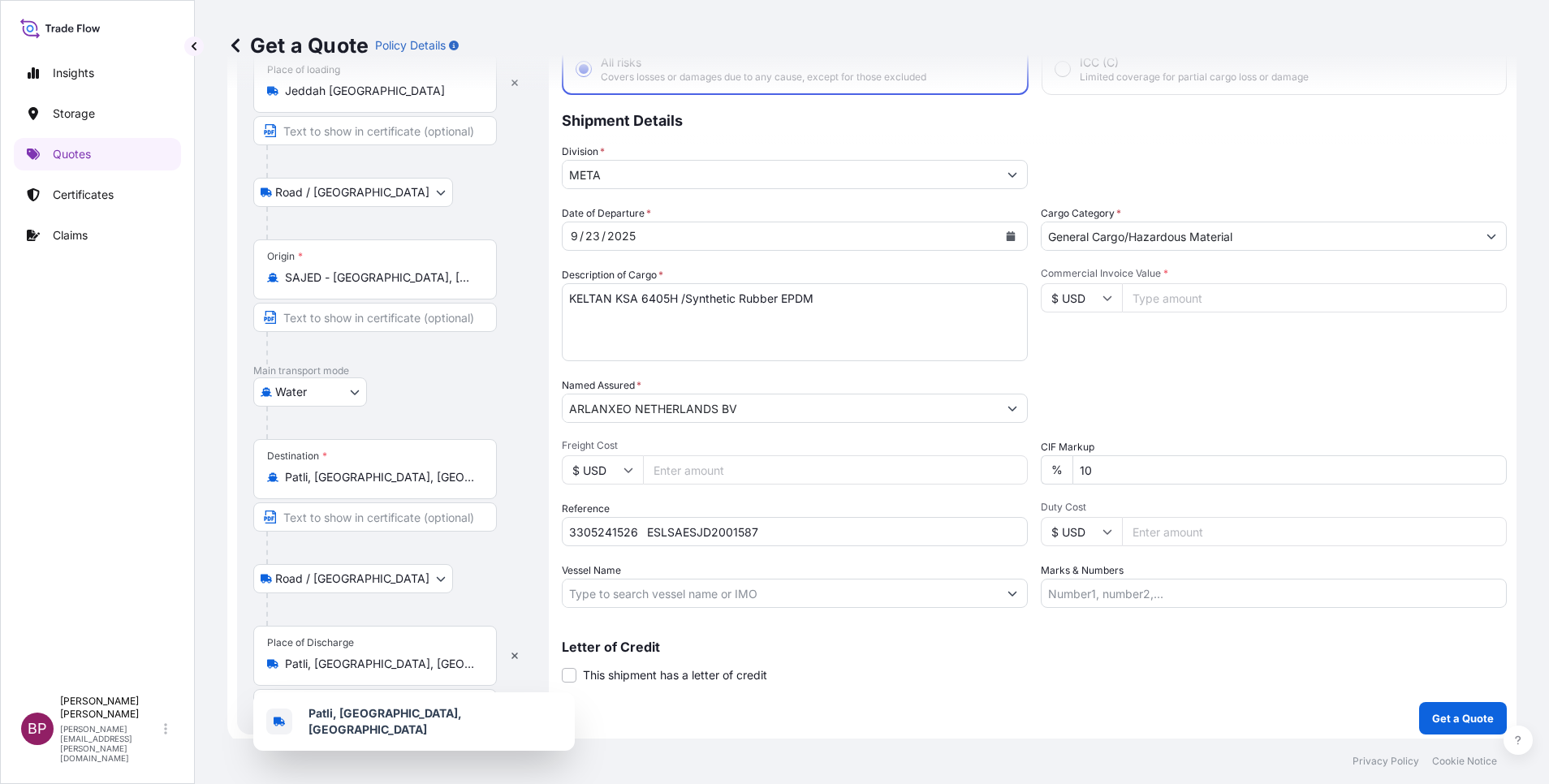
paste input "54936"
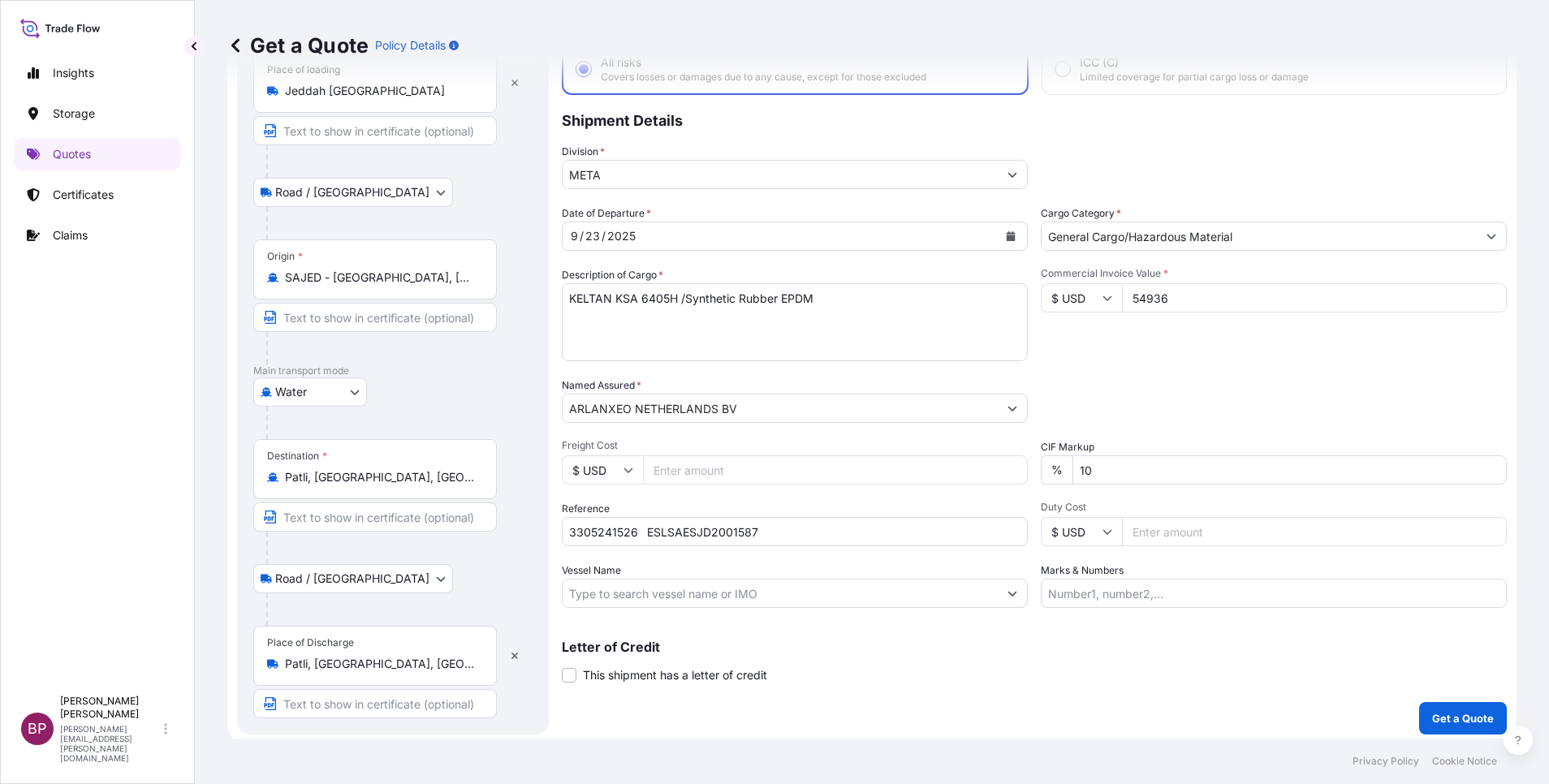
type input "54936"
click at [1199, 378] on div "Packing Category Type to search a container mode Please select a primary mode o…" at bounding box center [1274, 400] width 466 height 46
click at [1446, 719] on p "Get a Quote" at bounding box center [1462, 718] width 62 height 16
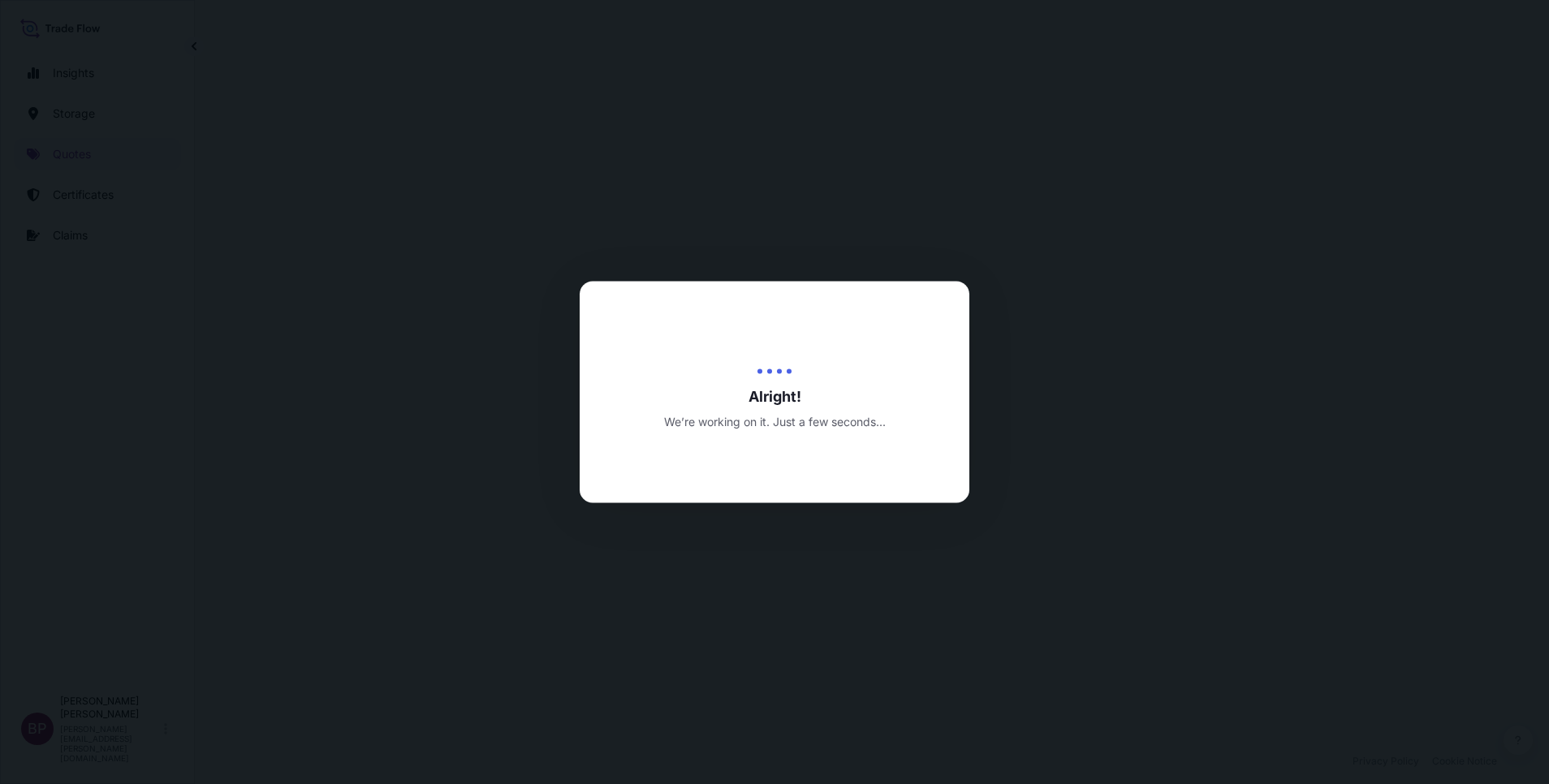
select select "Road / [GEOGRAPHIC_DATA]"
select select "Water"
select select "Road / [GEOGRAPHIC_DATA]"
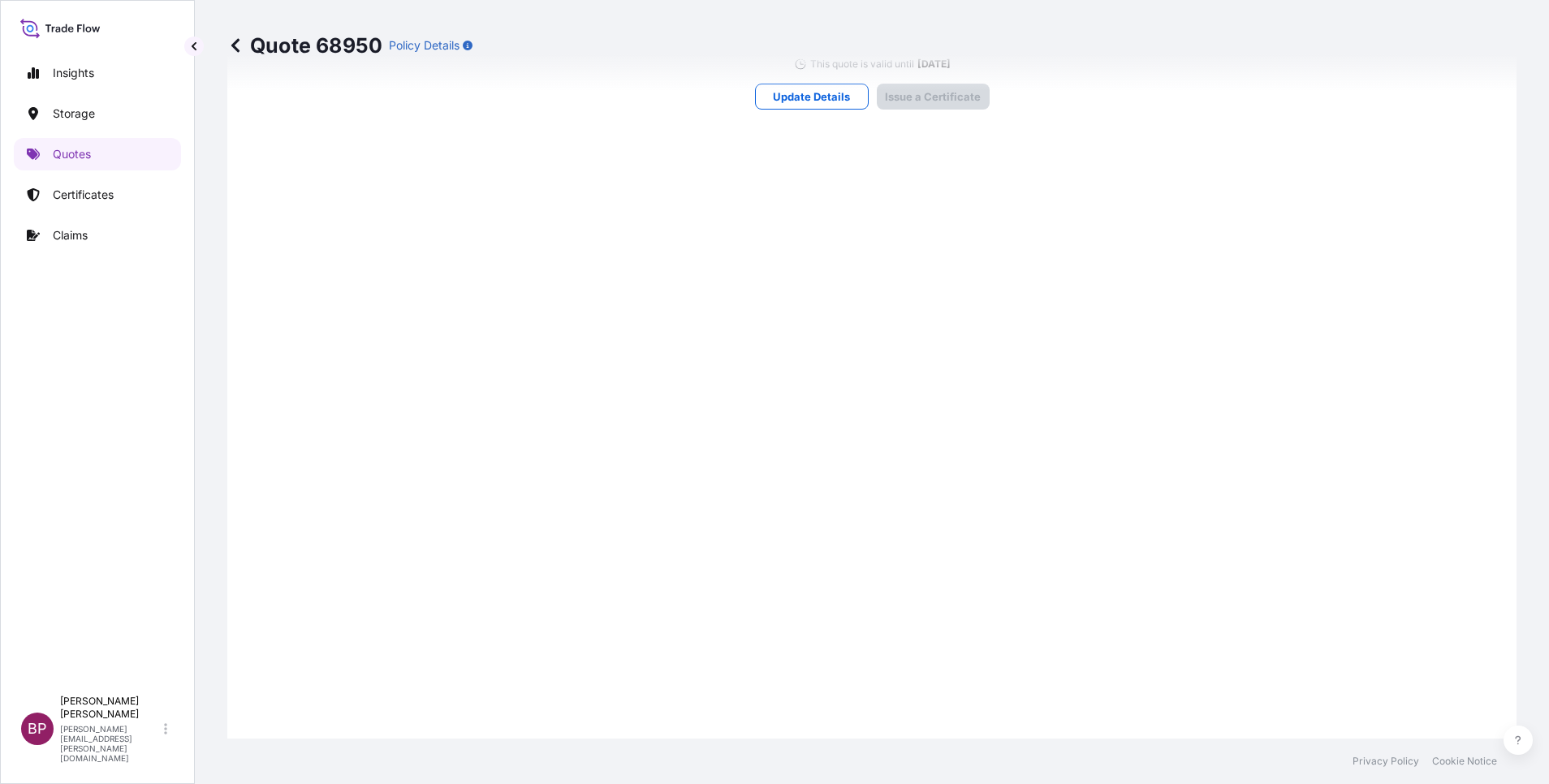
scroll to position [2406, 0]
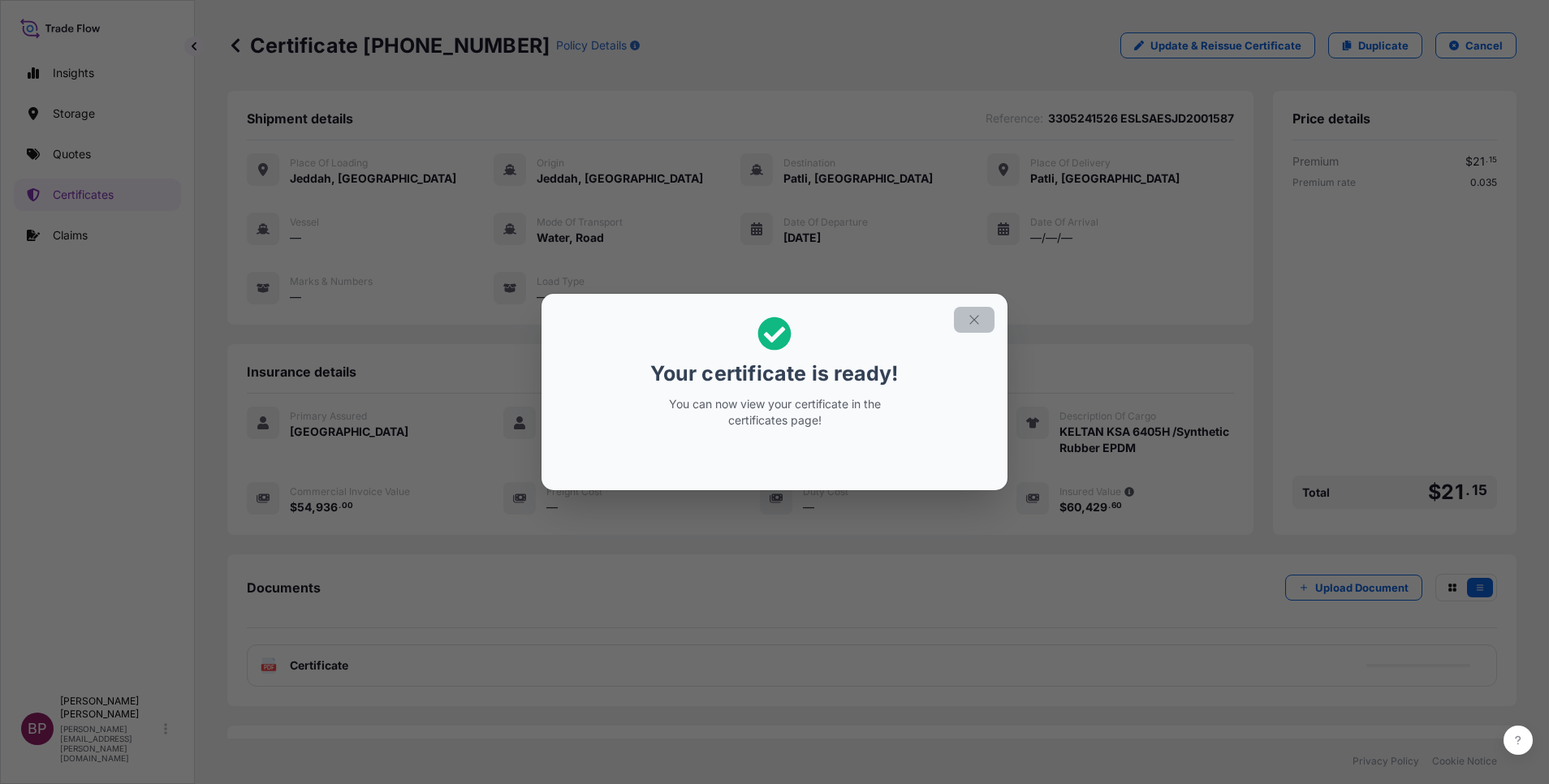
click at [966, 319] on button "button" at bounding box center [974, 320] width 40 height 26
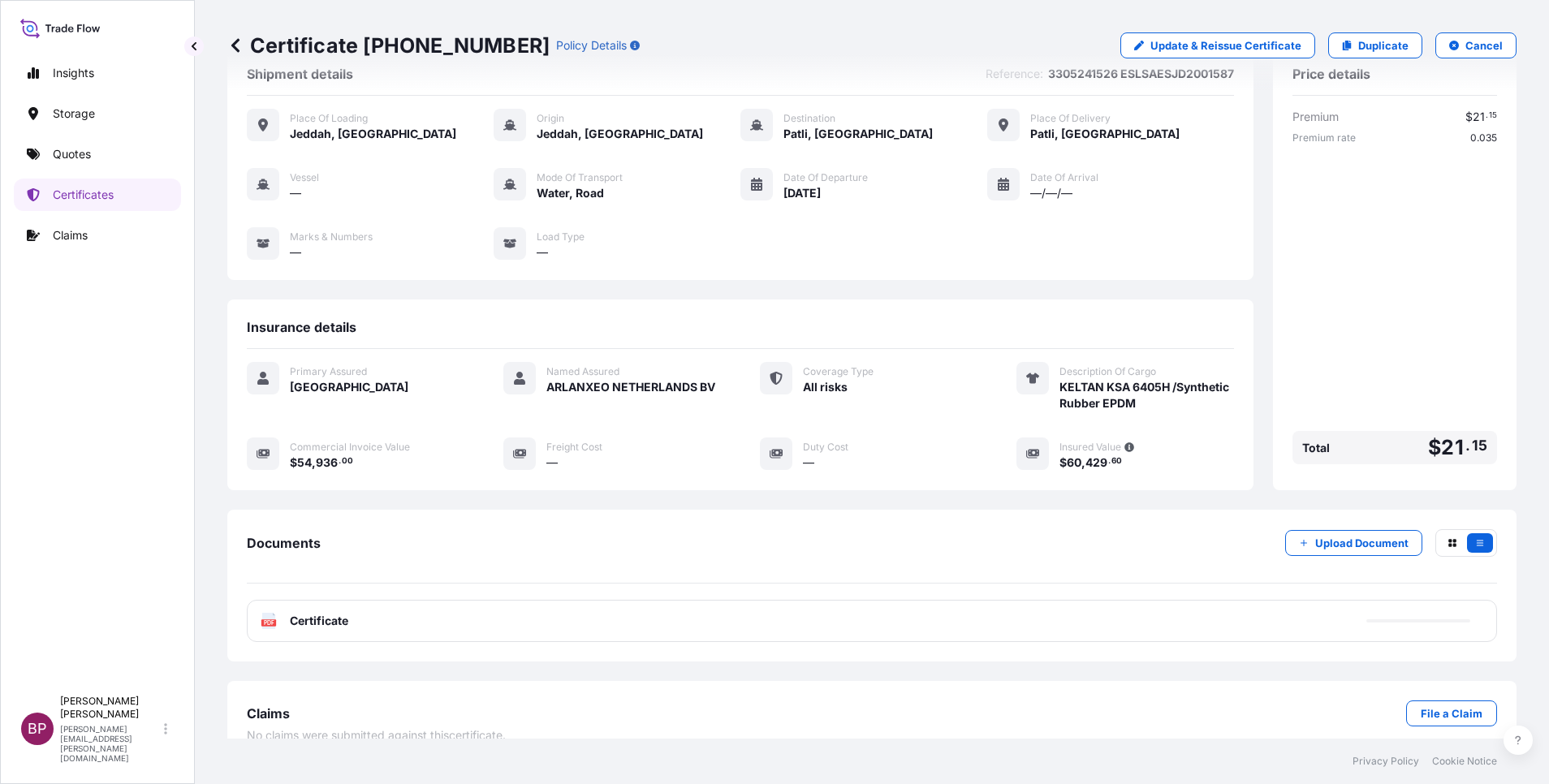
scroll to position [69, 0]
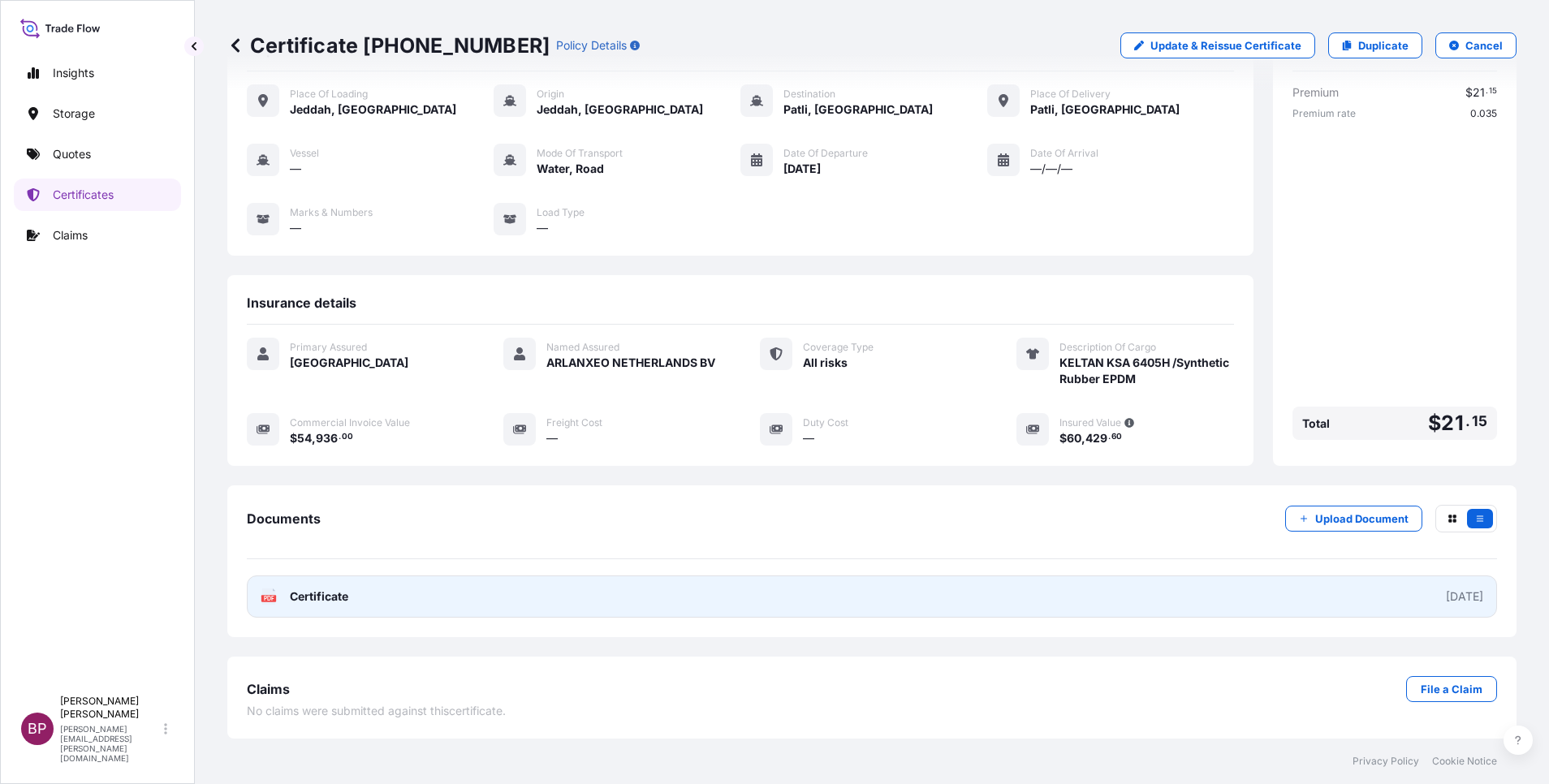
click at [326, 600] on span "Certificate" at bounding box center [318, 596] width 58 height 16
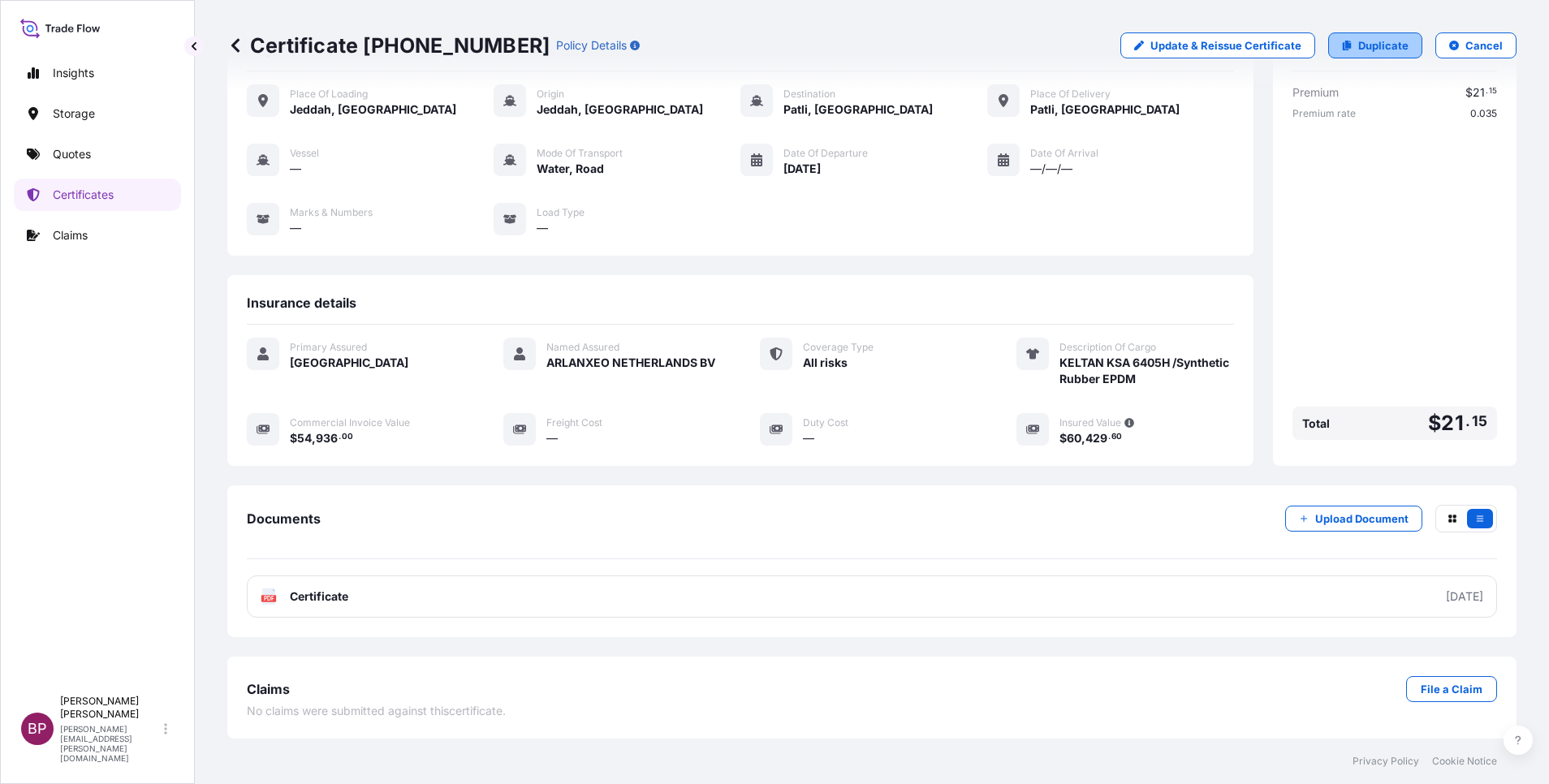
click at [1359, 46] on p "Duplicate" at bounding box center [1384, 46] width 50 height 16
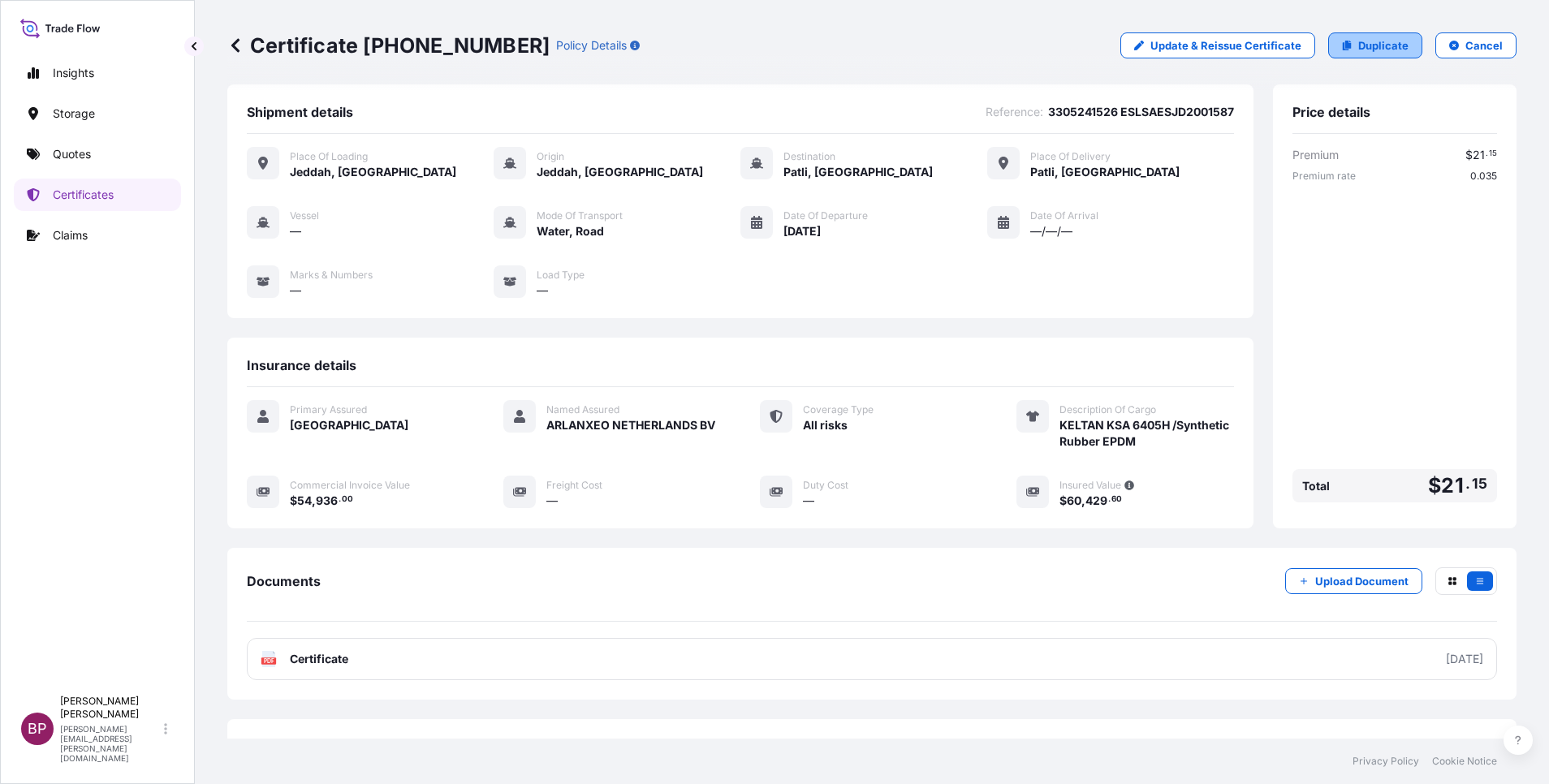
select select "Road / [GEOGRAPHIC_DATA]"
select select "Water"
select select "Road / [GEOGRAPHIC_DATA]"
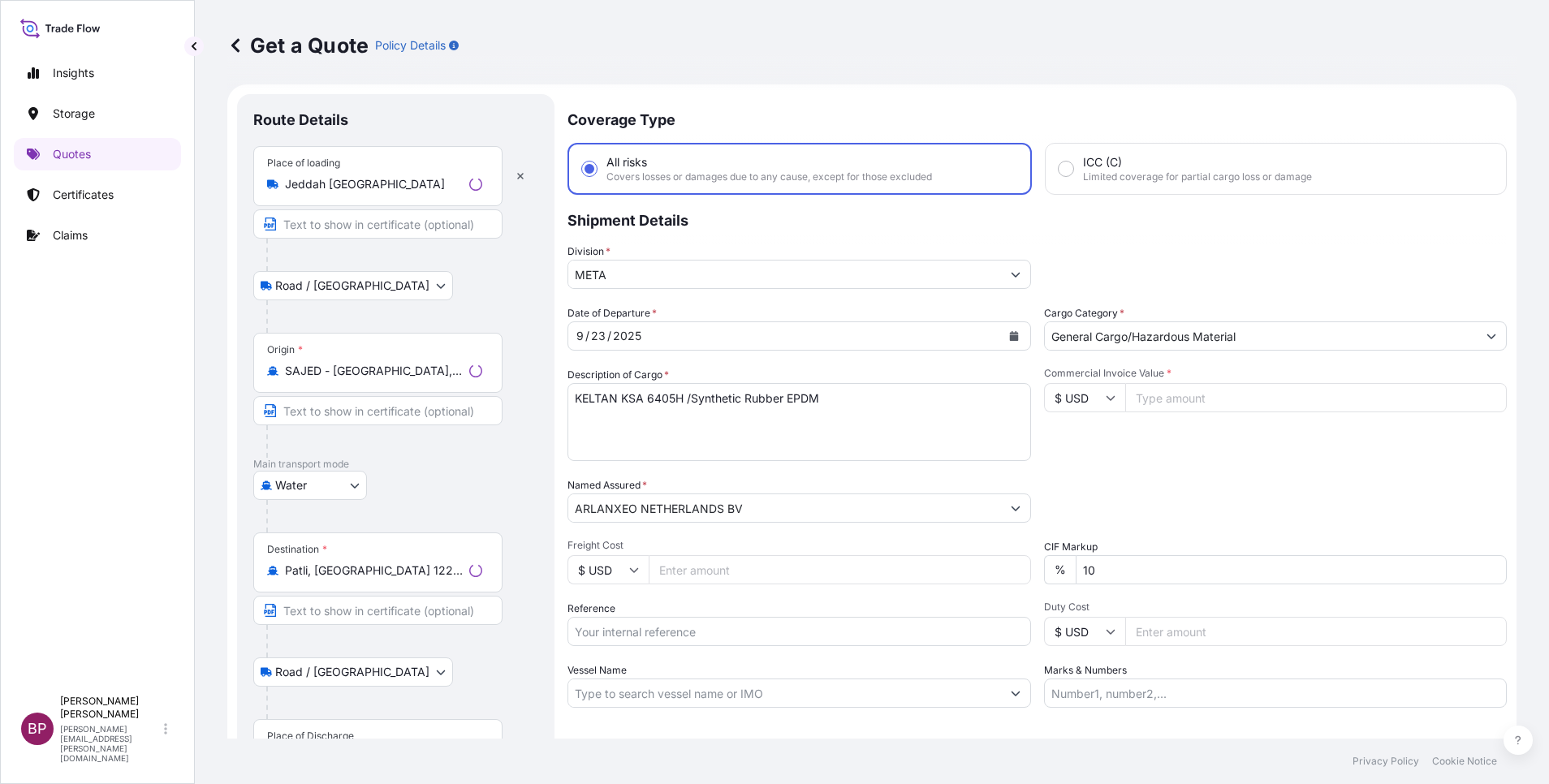
scroll to position [26, 0]
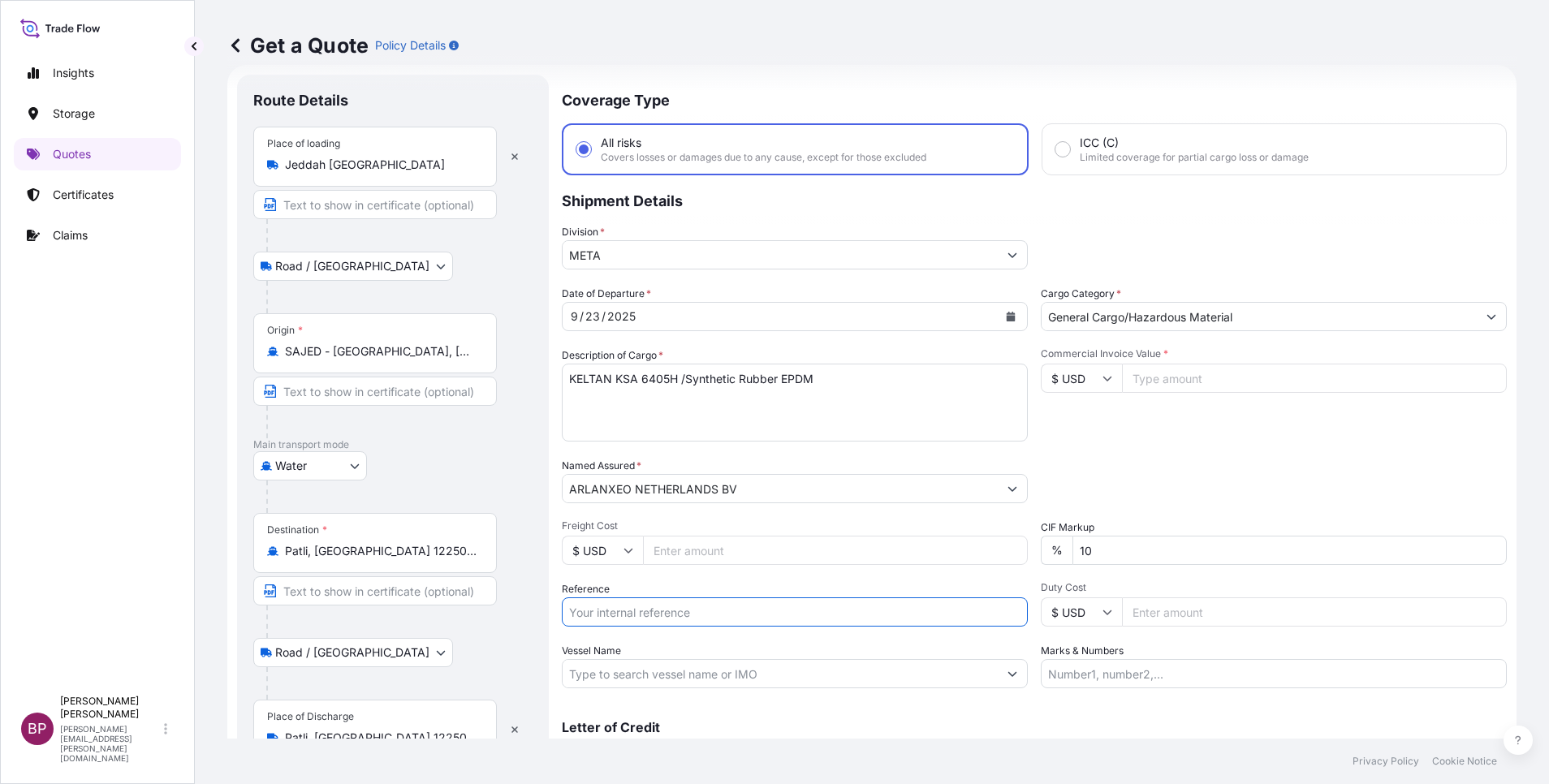
click at [657, 615] on input "Reference" at bounding box center [795, 612] width 466 height 29
paste input "3305241527 ESLSAESJD2001588"
type input "3305241527 ESLSAESJD2001588"
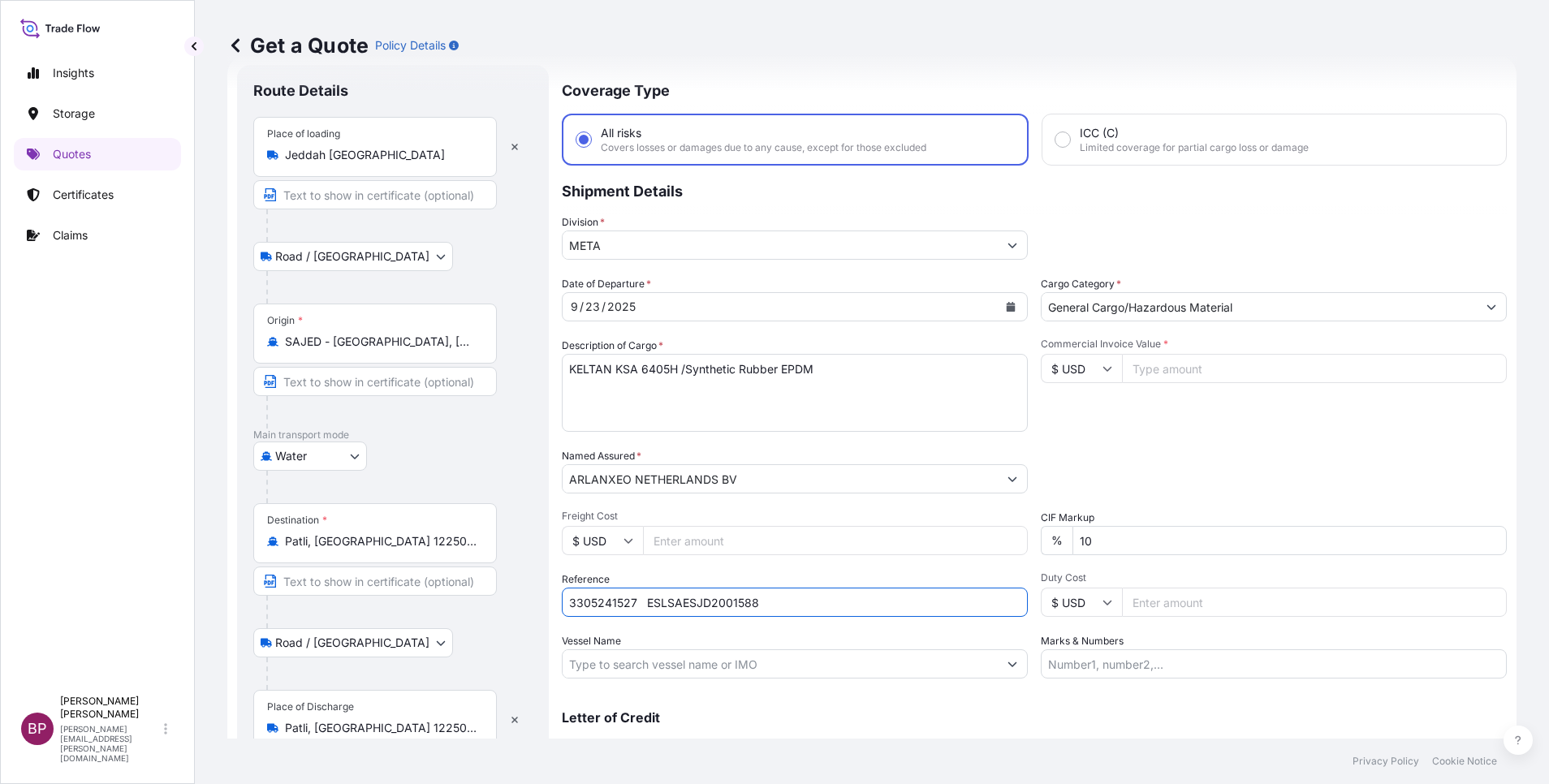
scroll to position [0, 0]
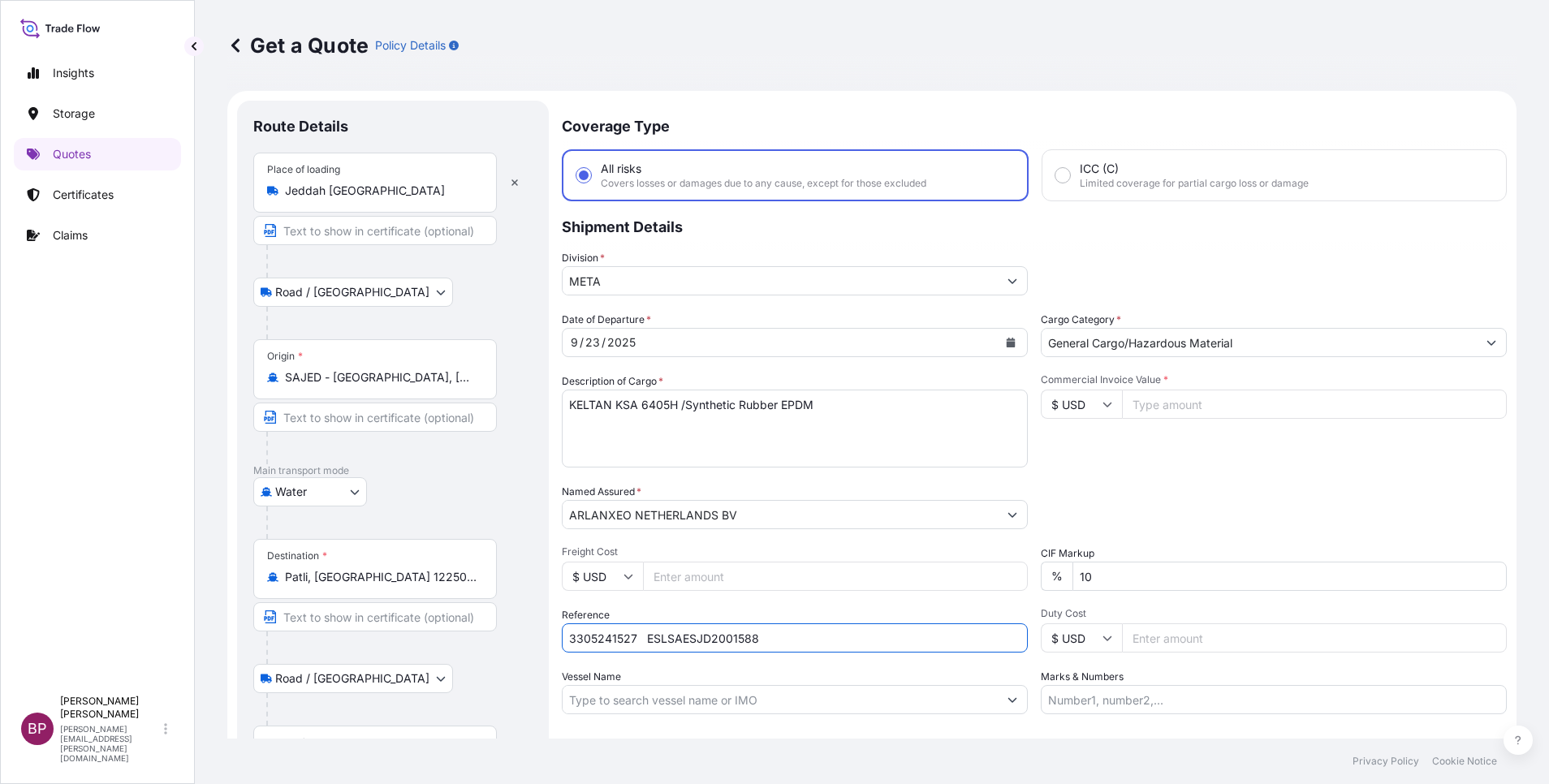
click at [1172, 403] on input "Commercial Invoice Value *" at bounding box center [1314, 404] width 385 height 29
paste input "54936"
type input "54936"
click at [1158, 477] on div "Date of Departure * [DATE] Cargo Category * General Cargo/Hazardous Material De…" at bounding box center [1034, 513] width 945 height 403
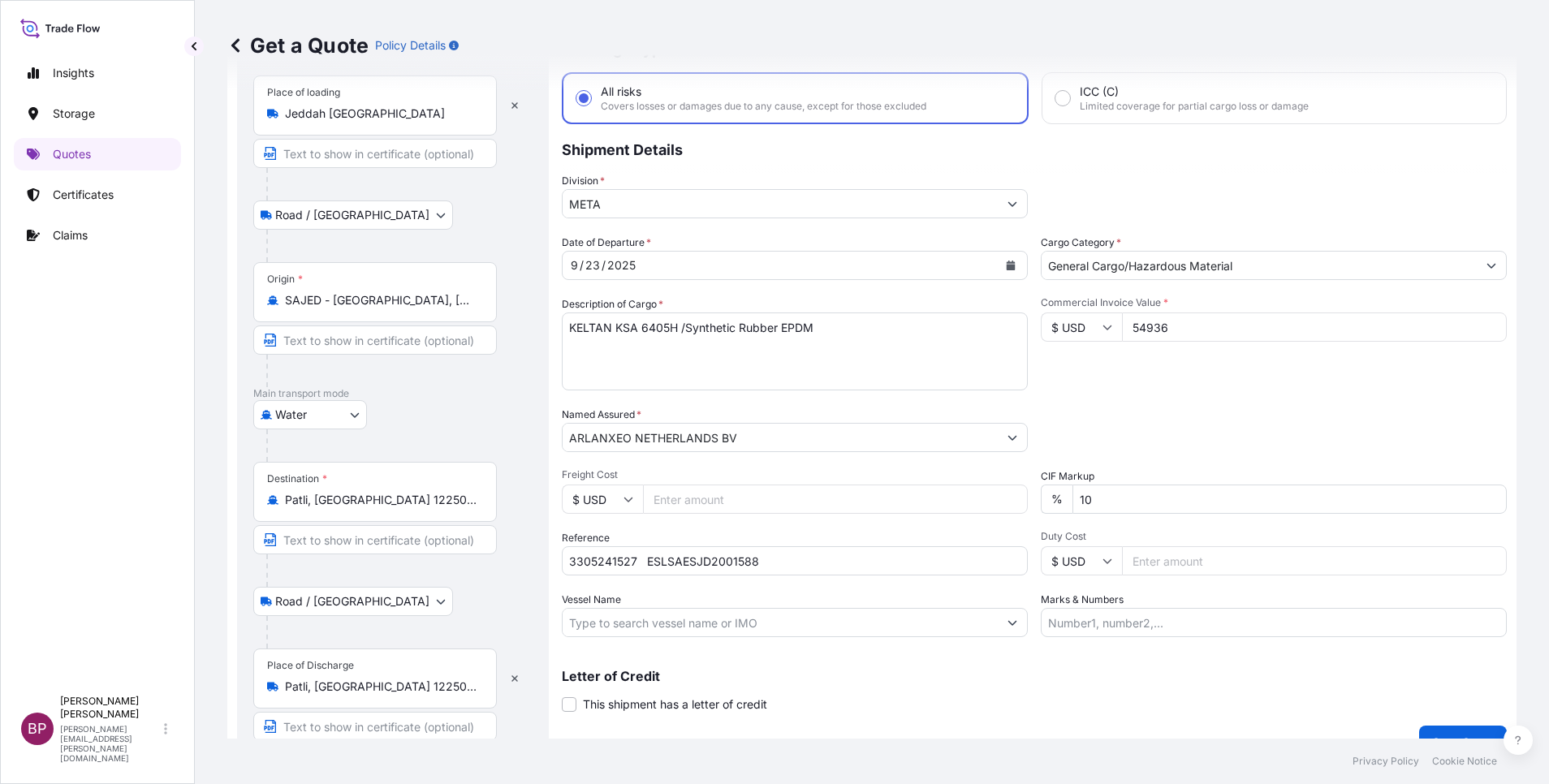
scroll to position [106, 0]
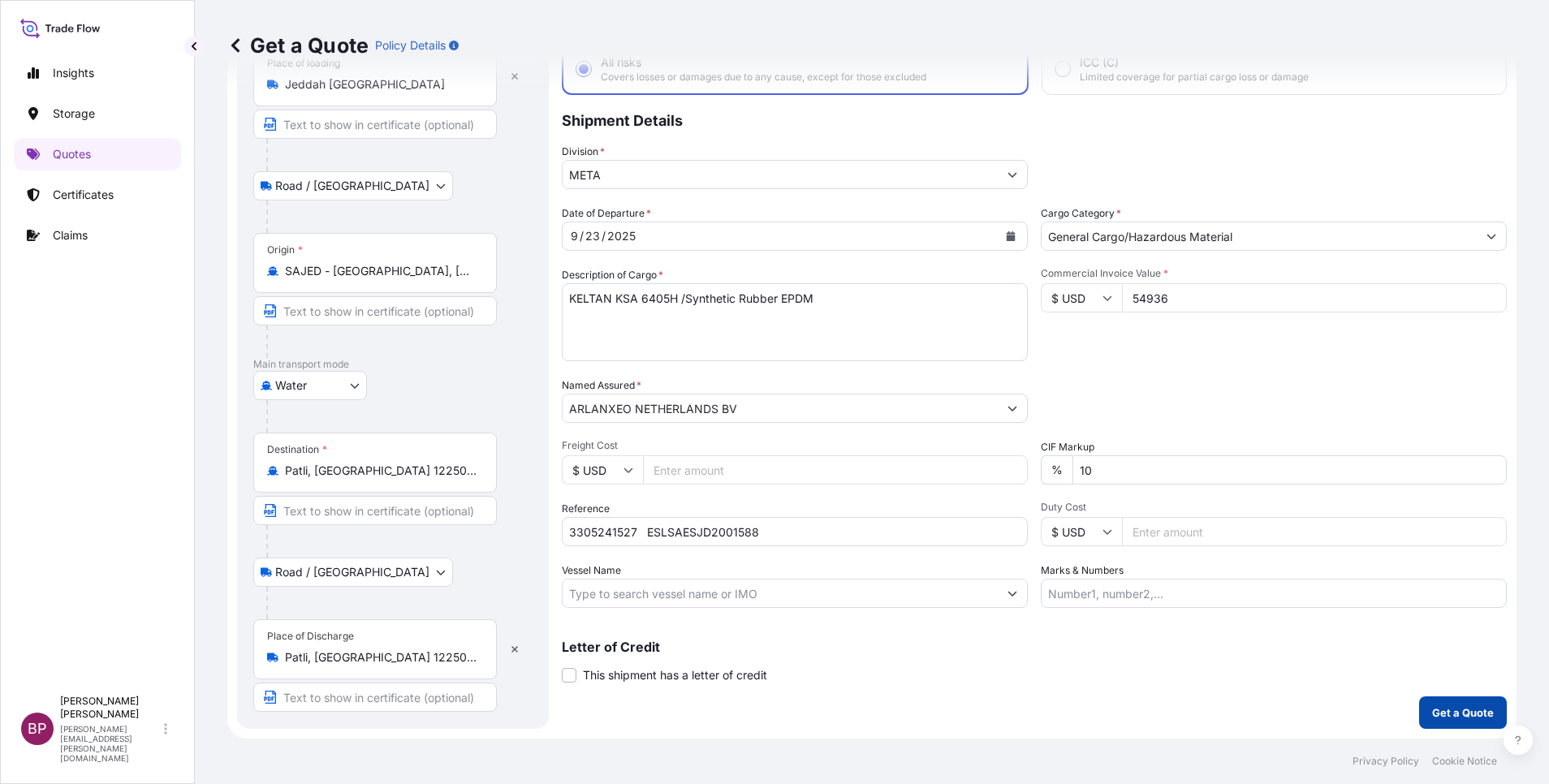
click at [1446, 714] on p "Get a Quote" at bounding box center [1462, 713] width 62 height 16
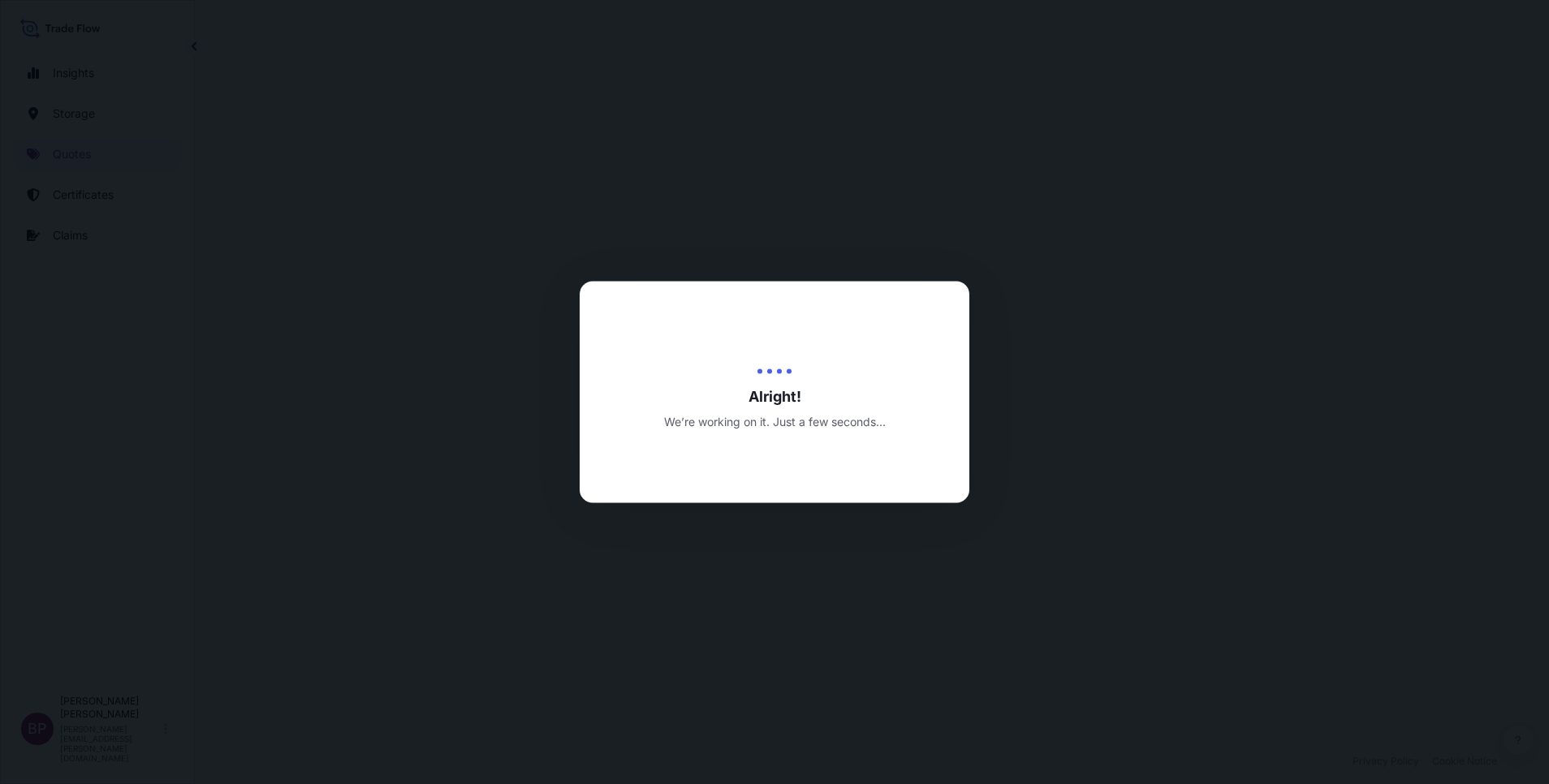
select select "Road / [GEOGRAPHIC_DATA]"
select select "Water"
select select "Road / [GEOGRAPHIC_DATA]"
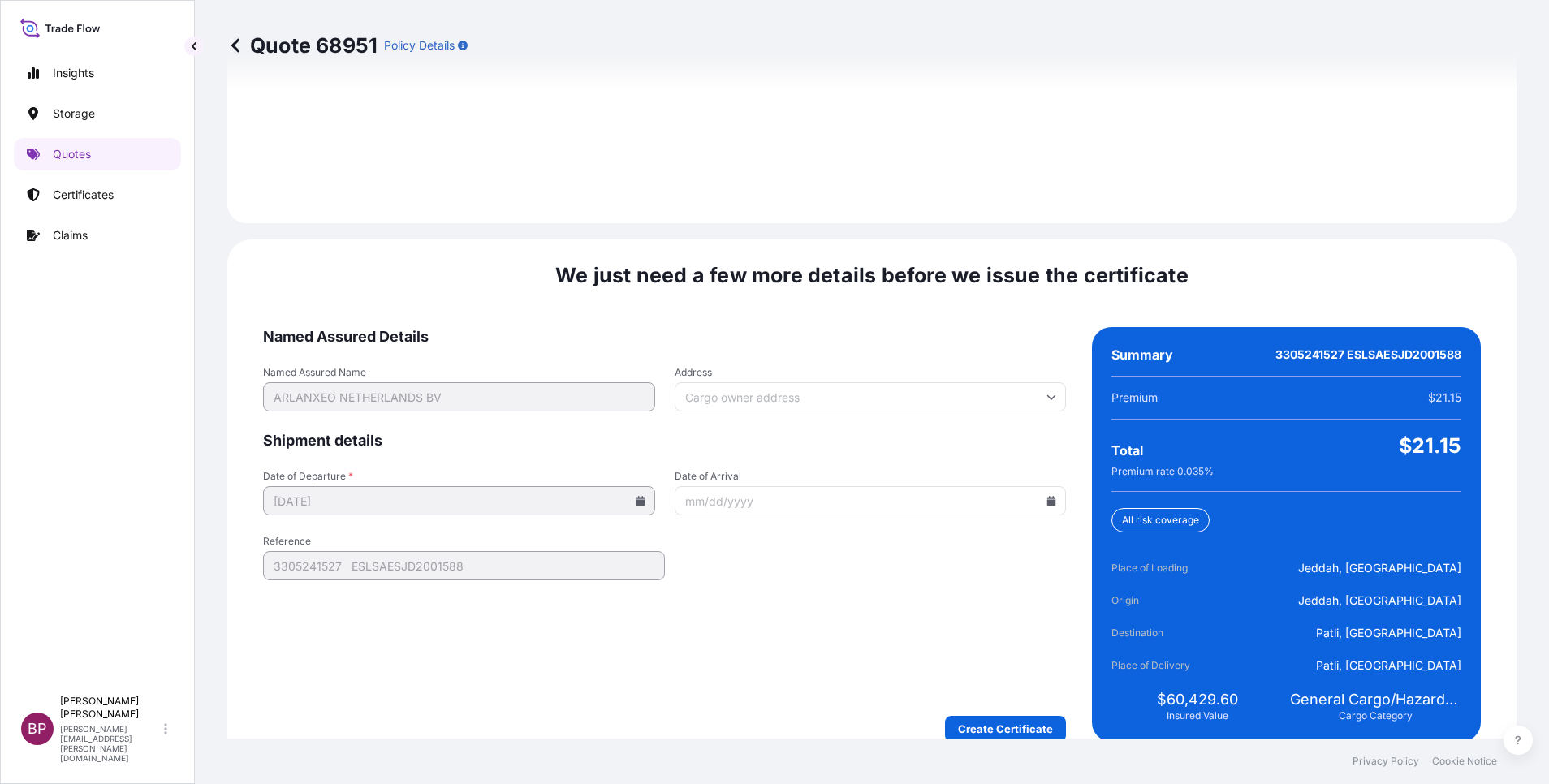
scroll to position [2406, 0]
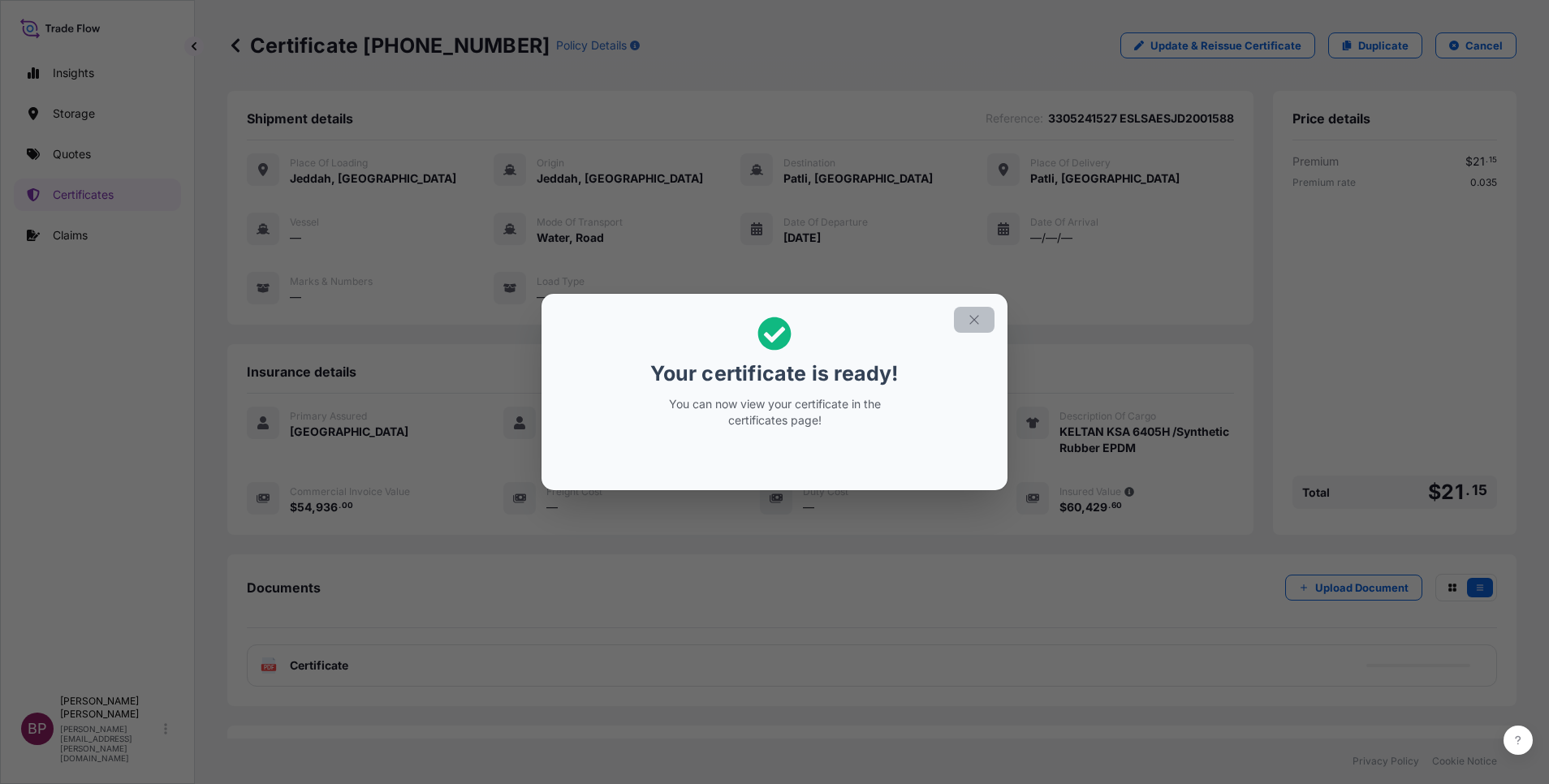
click at [973, 325] on icon "button" at bounding box center [974, 320] width 14 height 14
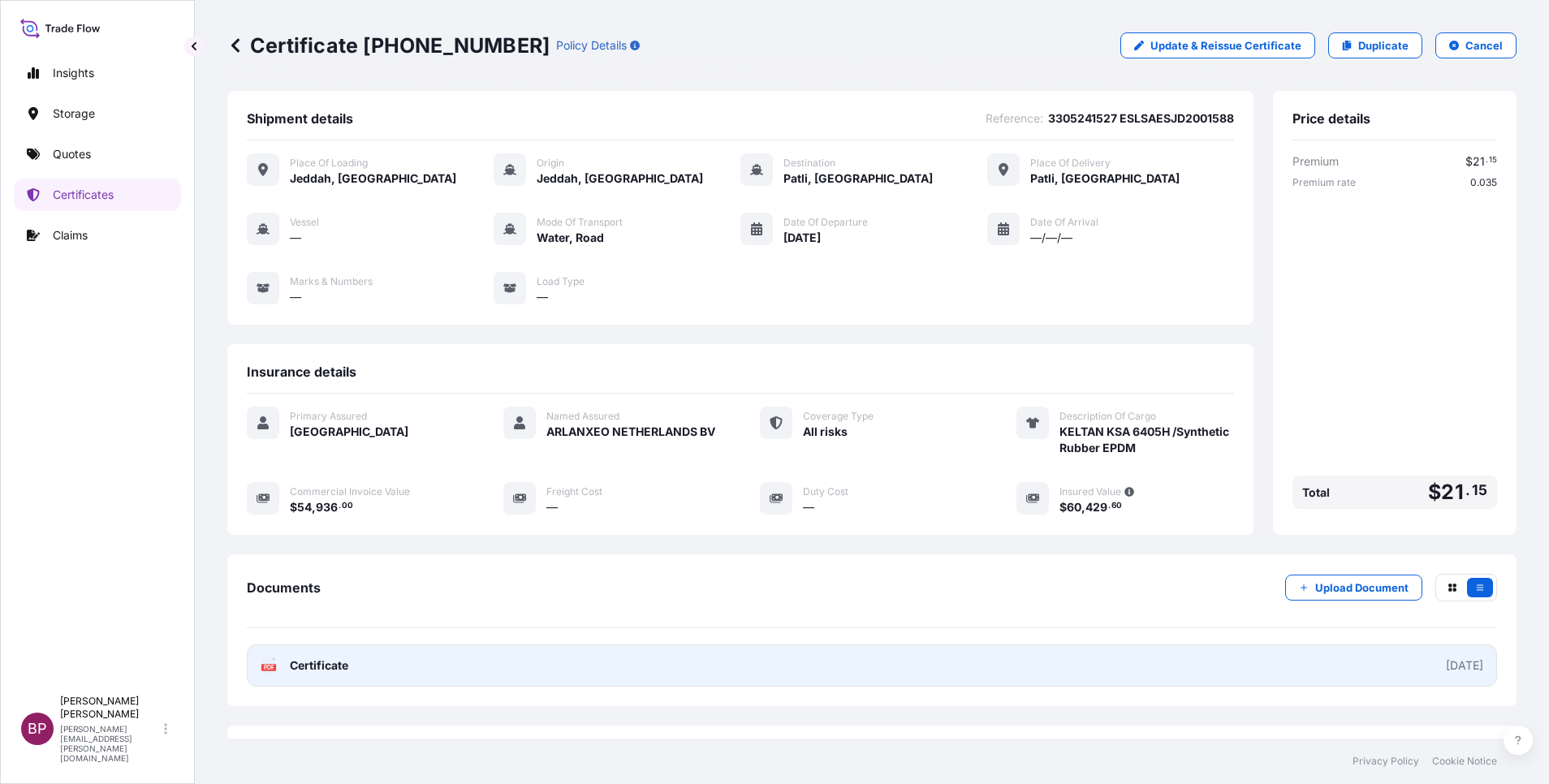
click at [331, 669] on span "Certificate" at bounding box center [318, 665] width 58 height 16
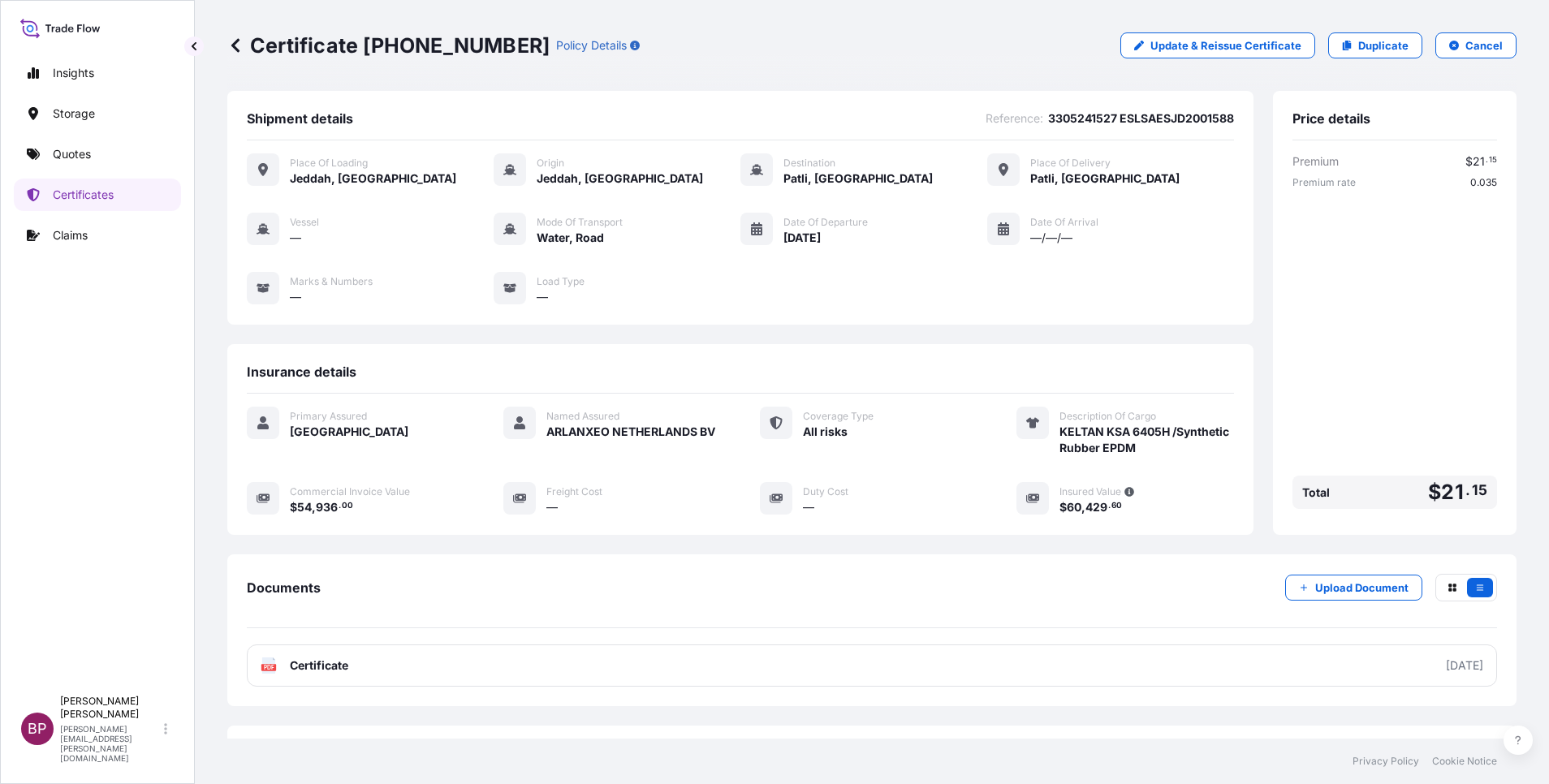
click at [1398, 40] on link "Duplicate" at bounding box center [1375, 45] width 94 height 26
select select "Road / [GEOGRAPHIC_DATA]"
select select "Water"
select select "Road / [GEOGRAPHIC_DATA]"
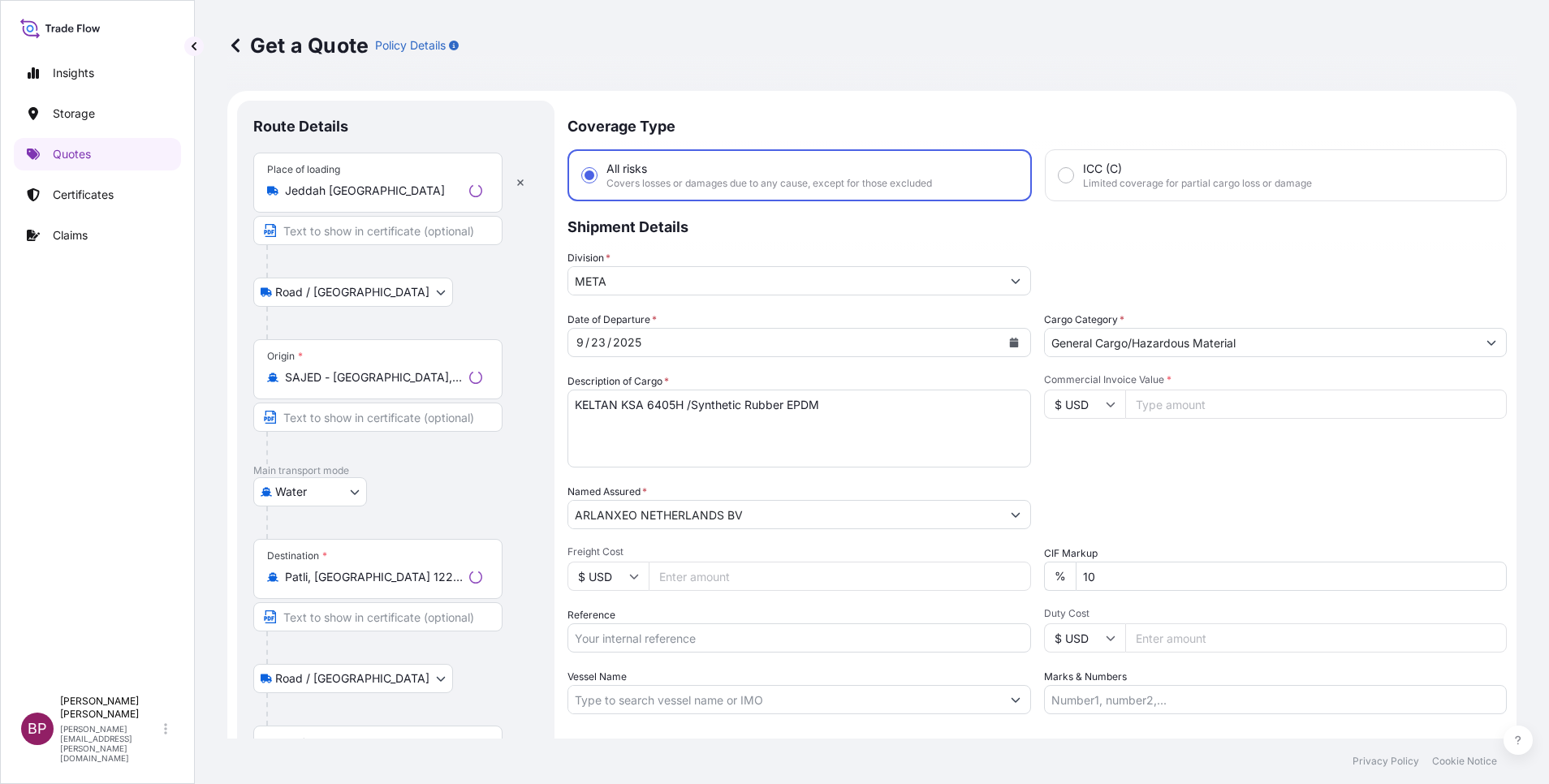
scroll to position [26, 0]
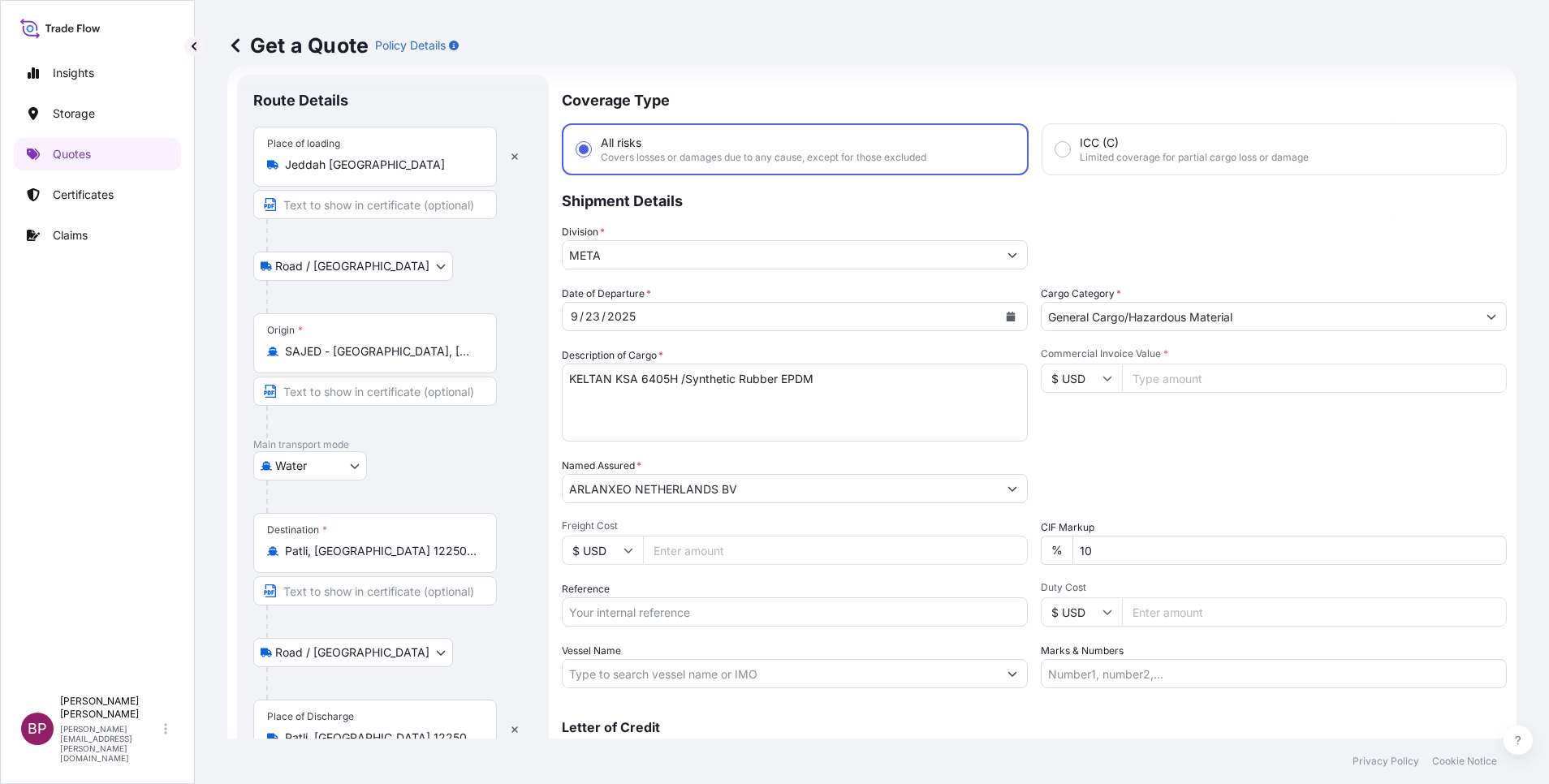
click at [724, 614] on input "Reference" at bounding box center [795, 612] width 466 height 29
paste input "3305241531 590500021200"
type input "3305241531 590500021200"
click at [1006, 317] on icon "Calendar" at bounding box center [1010, 316] width 10 height 10
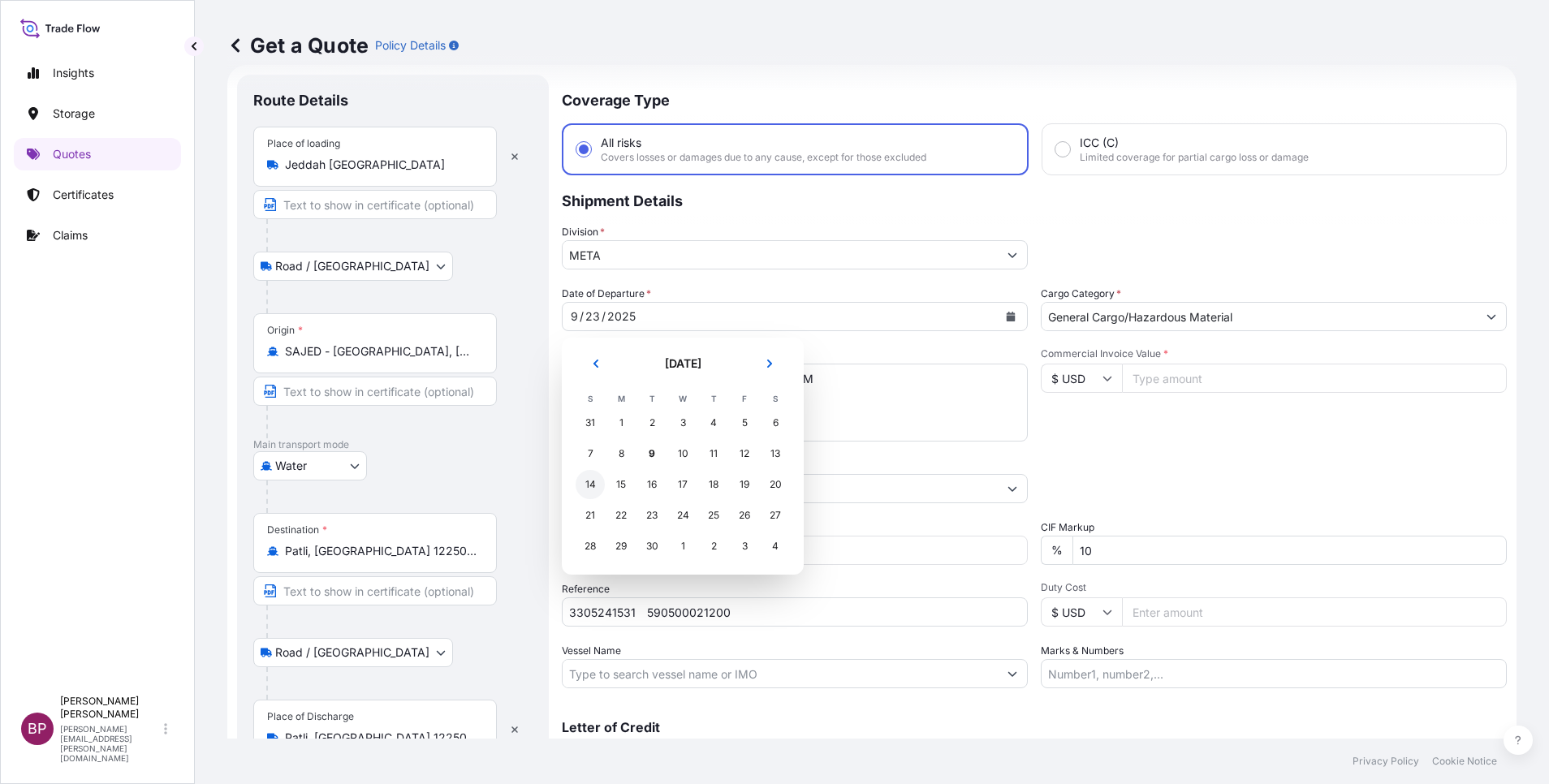
click at [596, 483] on div "14" at bounding box center [590, 484] width 29 height 29
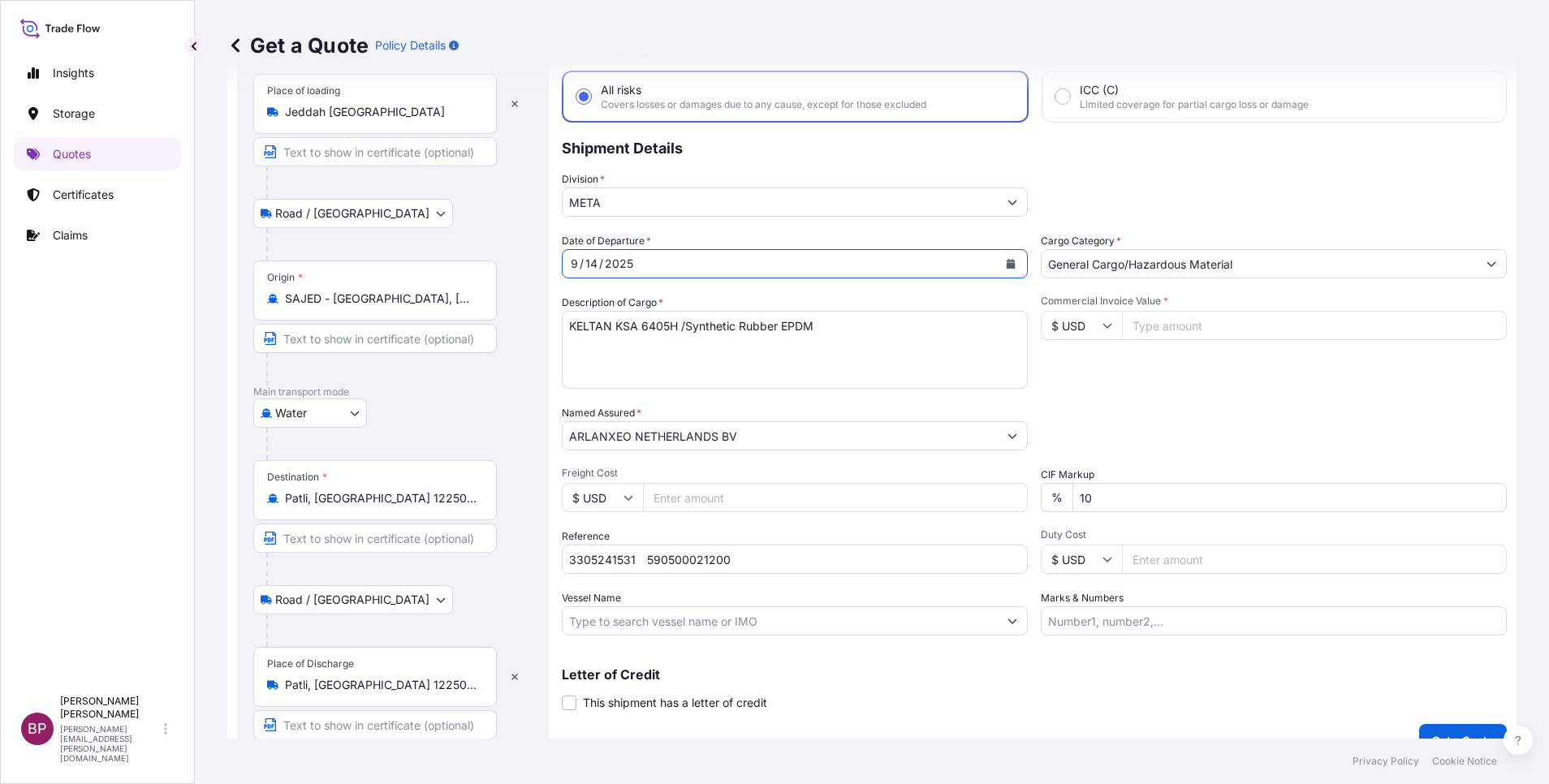
scroll to position [106, 0]
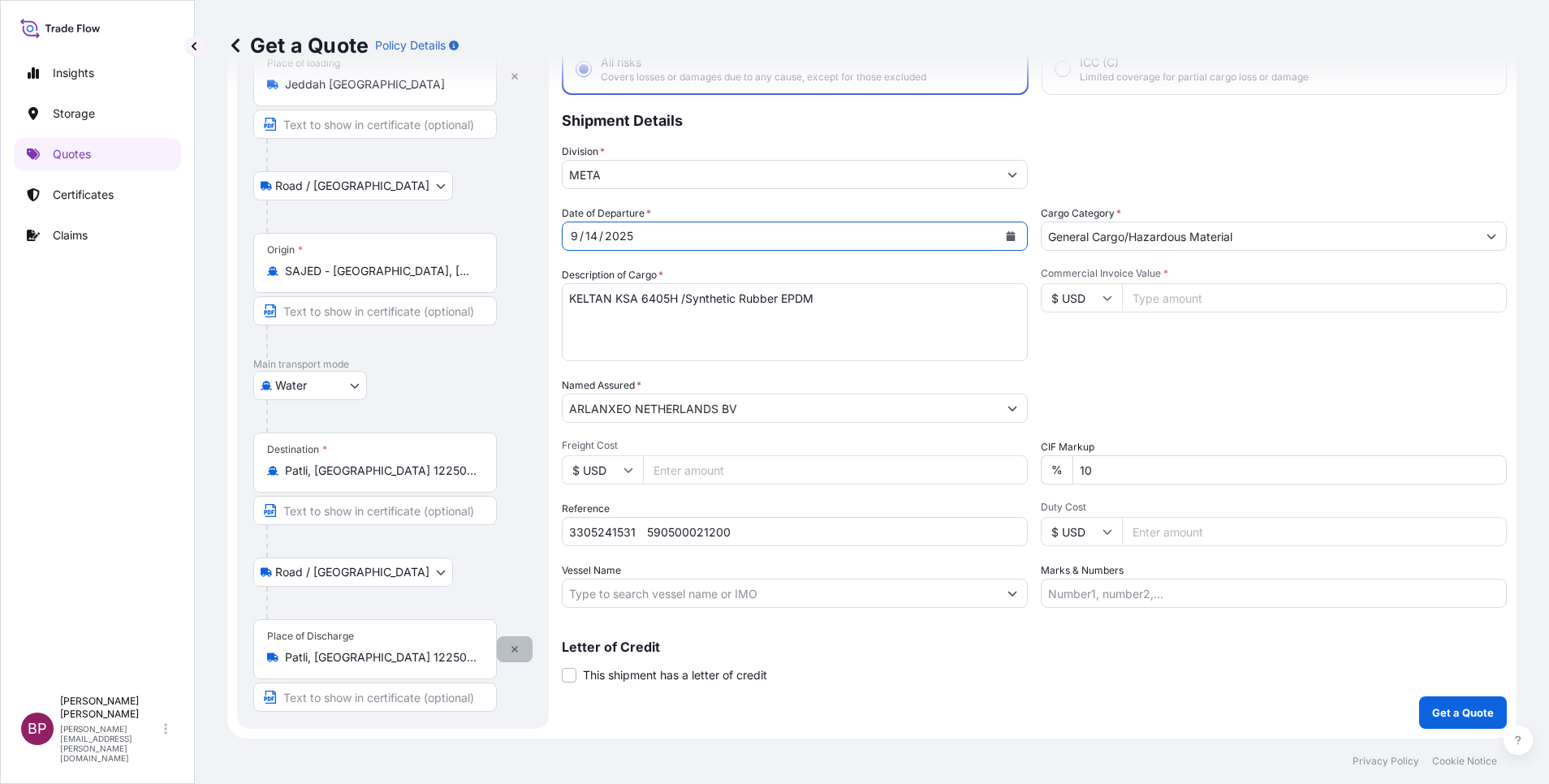
click at [515, 647] on icon "button" at bounding box center [515, 649] width 10 height 10
select select
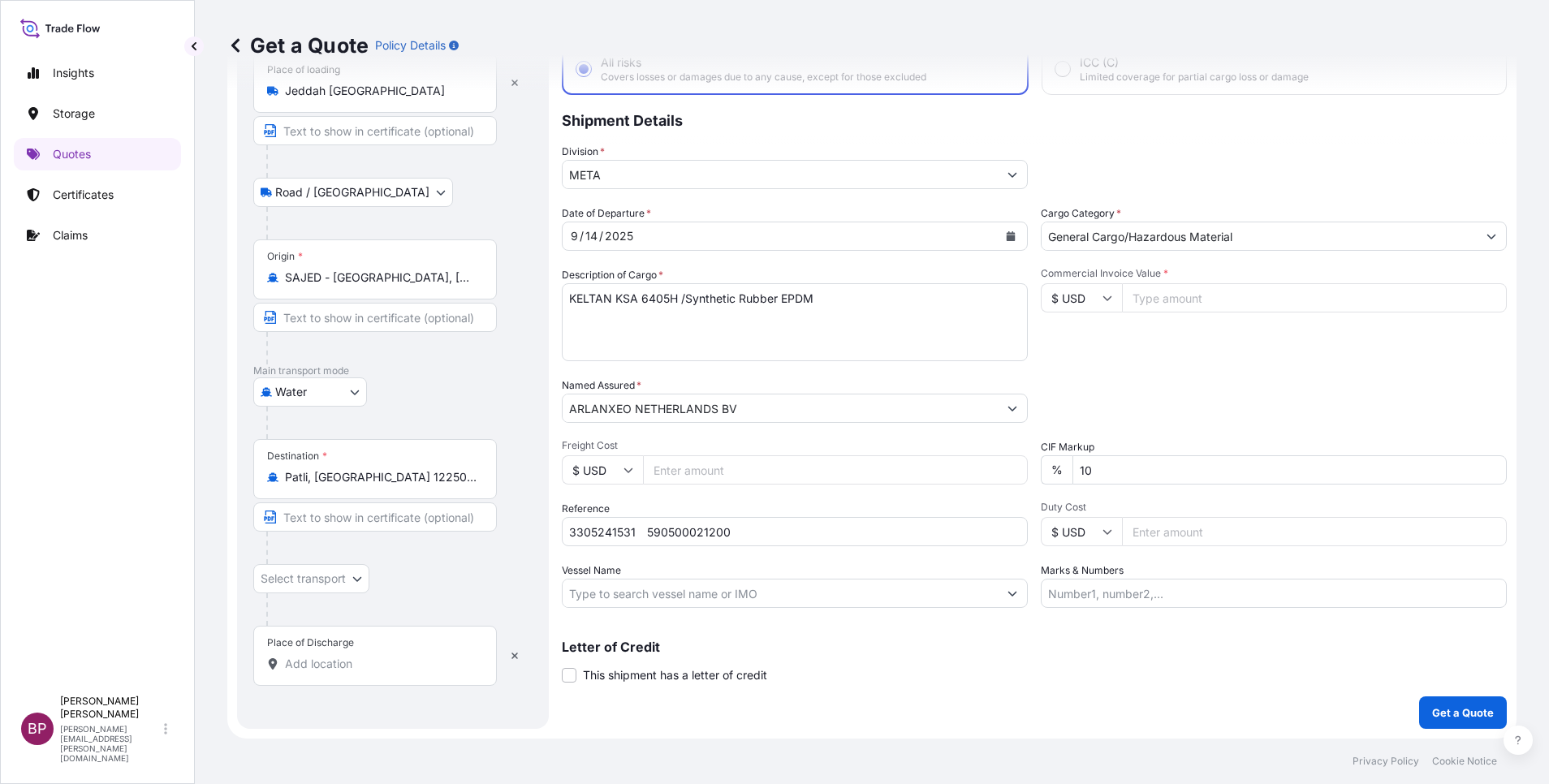
click at [332, 658] on input "Place of Discharge" at bounding box center [381, 663] width 191 height 16
paste input "[GEOGRAPHIC_DATA]"
type input "[GEOGRAPHIC_DATA]"
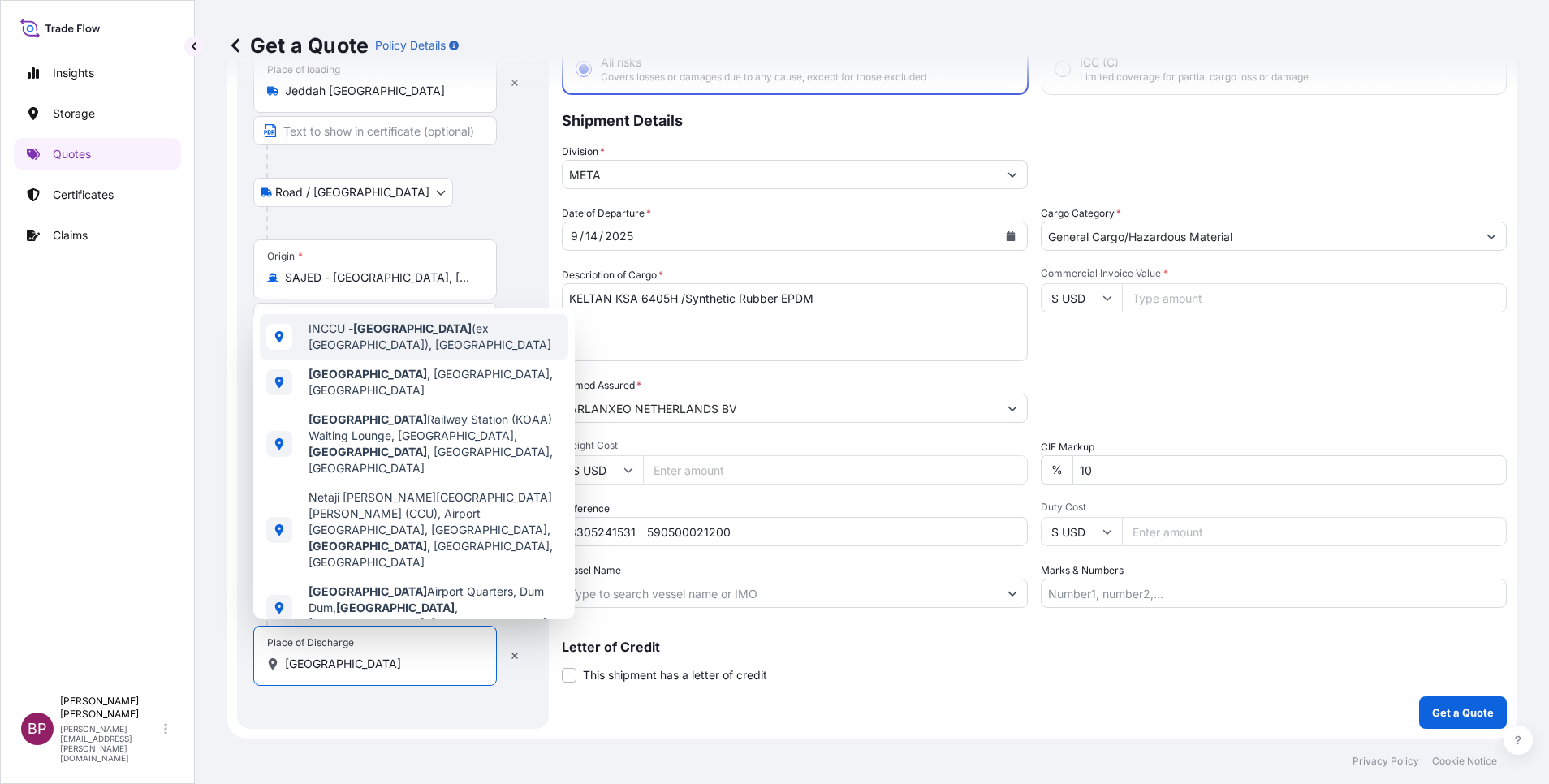
click at [450, 336] on span "INCCU - [GEOGRAPHIC_DATA] (ex [GEOGRAPHIC_DATA]), [GEOGRAPHIC_DATA]" at bounding box center [435, 337] width 254 height 32
select select "Road / [GEOGRAPHIC_DATA]"
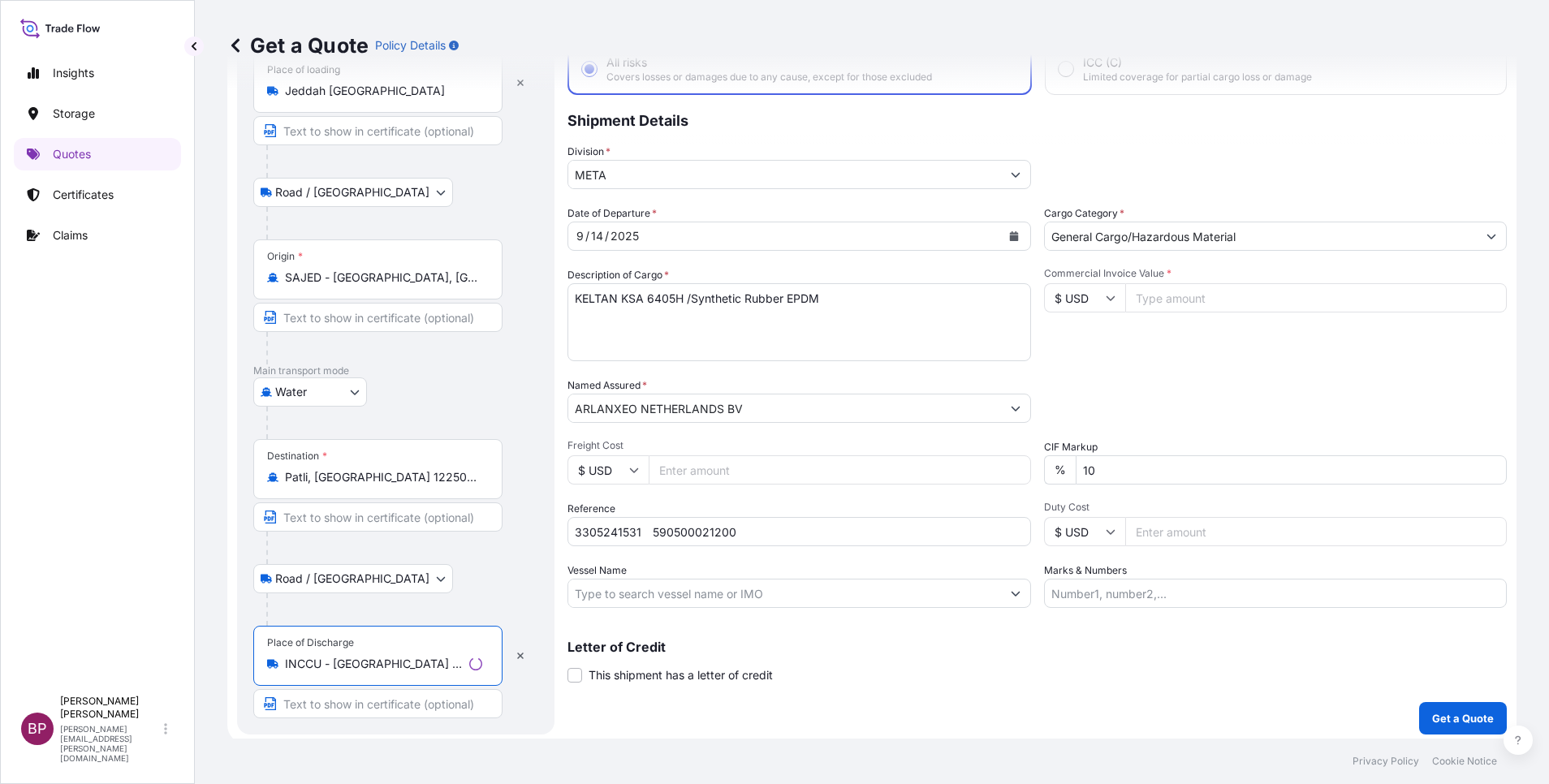
type input "INCCU - [GEOGRAPHIC_DATA] (ex [GEOGRAPHIC_DATA]), [GEOGRAPHIC_DATA]"
click at [414, 472] on input "Patli, [GEOGRAPHIC_DATA] 122506, [GEOGRAPHIC_DATA]" at bounding box center [383, 477] width 197 height 16
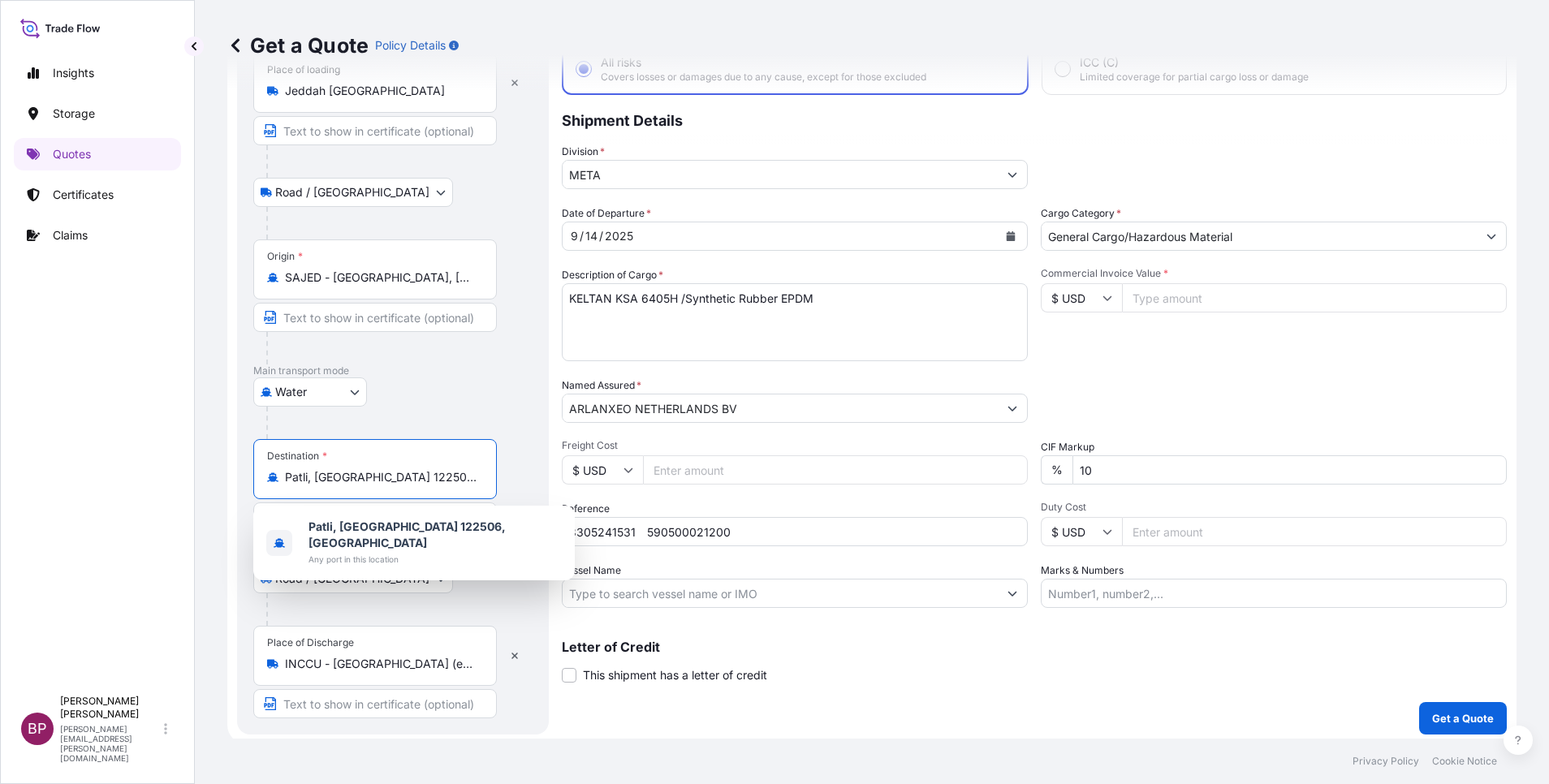
drag, startPoint x: 454, startPoint y: 480, endPoint x: 41, endPoint y: 455, distance: 413.8
click at [32, 455] on div "Insights Storage Quotes Certificates Claims BP [PERSON_NAME] Kurian [EMAIL_ADDR…" at bounding box center [774, 392] width 1549 height 784
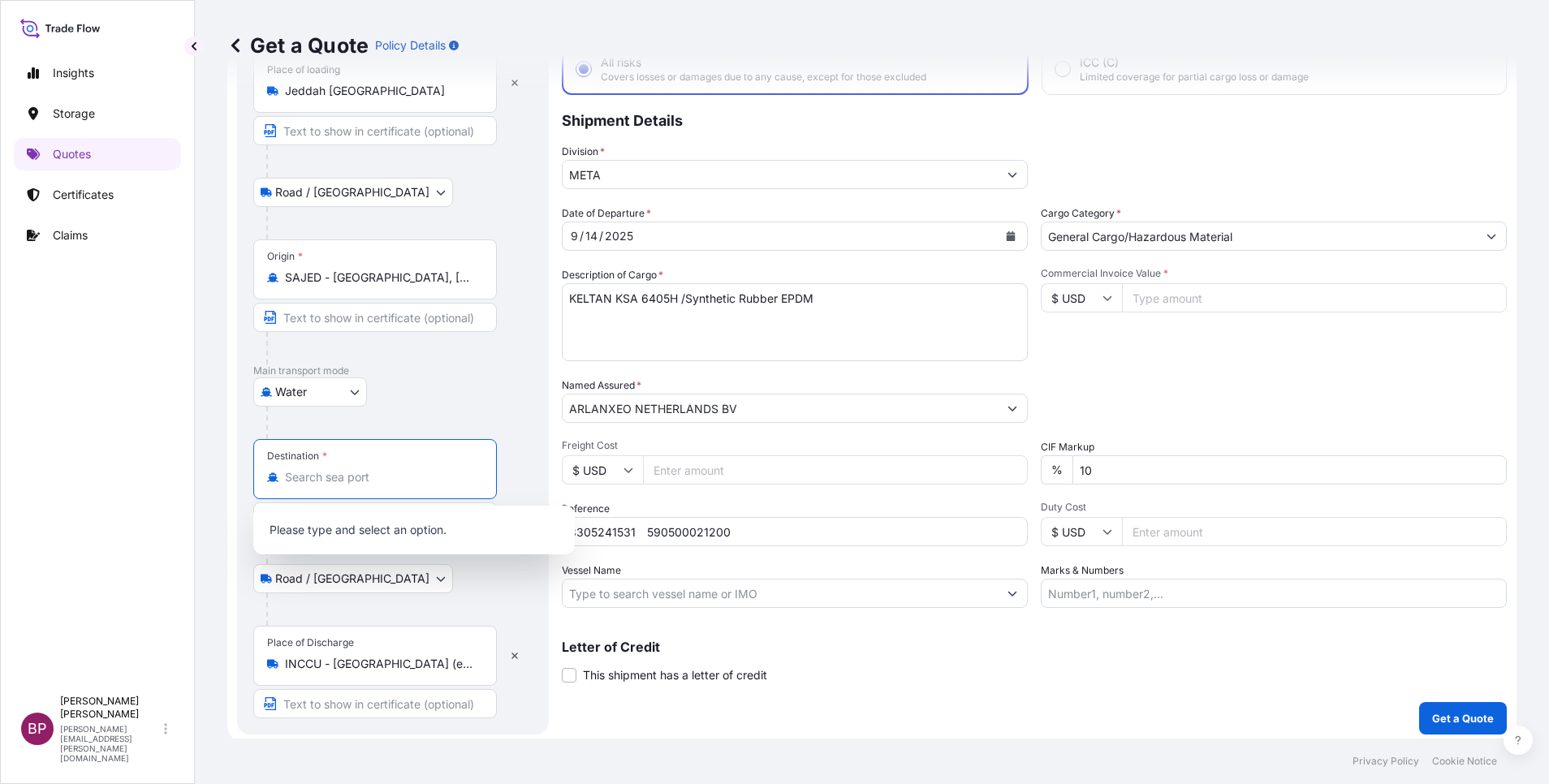
paste input "Patli, [GEOGRAPHIC_DATA] 122506, [GEOGRAPHIC_DATA]"
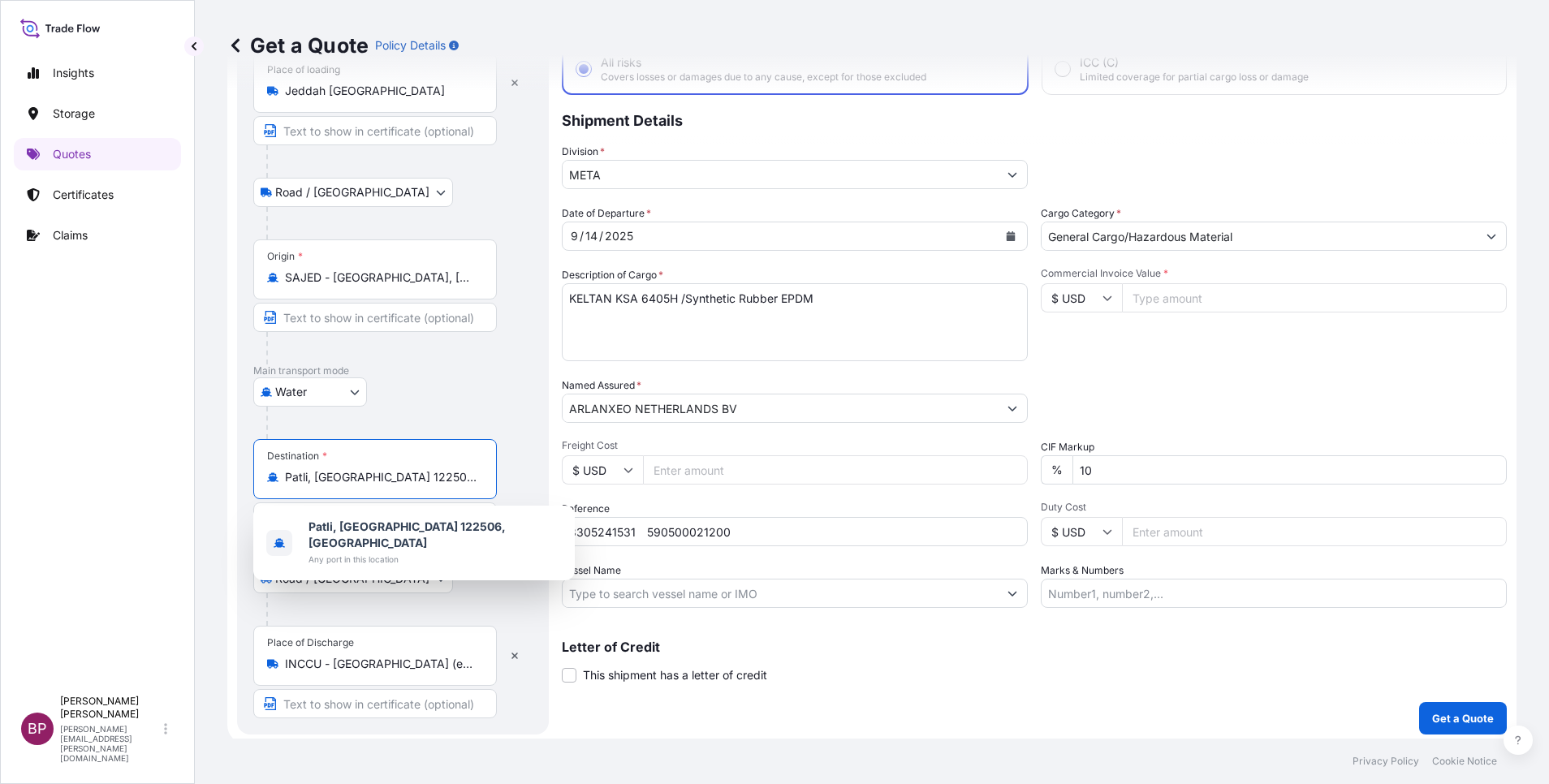
drag, startPoint x: 450, startPoint y: 480, endPoint x: 77, endPoint y: 469, distance: 373.2
click at [77, 469] on div "Insights Storage Quotes Certificates Claims BP [PERSON_NAME] Kurian [EMAIL_ADDR…" at bounding box center [774, 392] width 1549 height 784
type input "l"
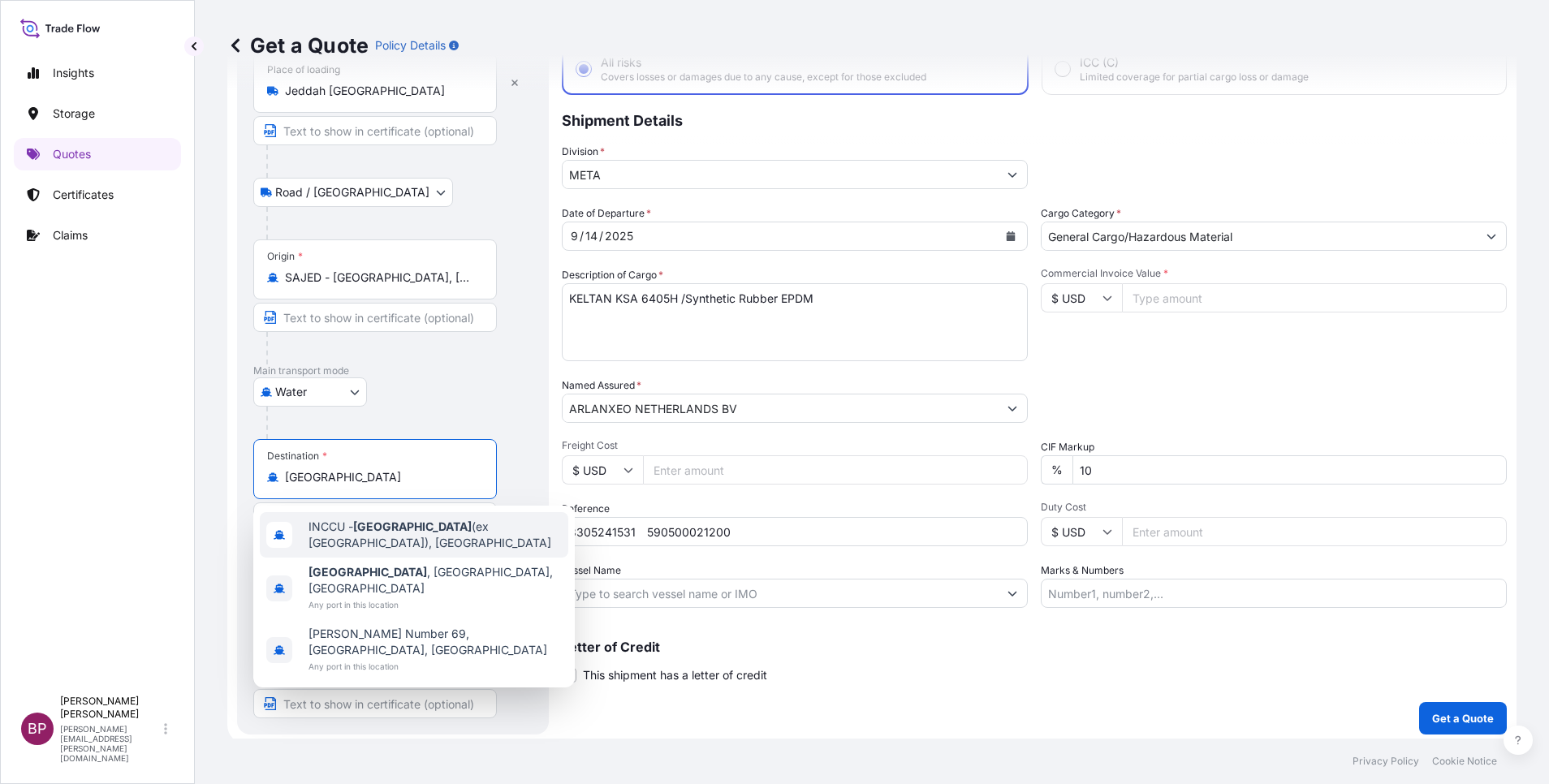
click at [443, 530] on span "INCCU - [GEOGRAPHIC_DATA] (ex [GEOGRAPHIC_DATA]), [GEOGRAPHIC_DATA]" at bounding box center [435, 535] width 254 height 32
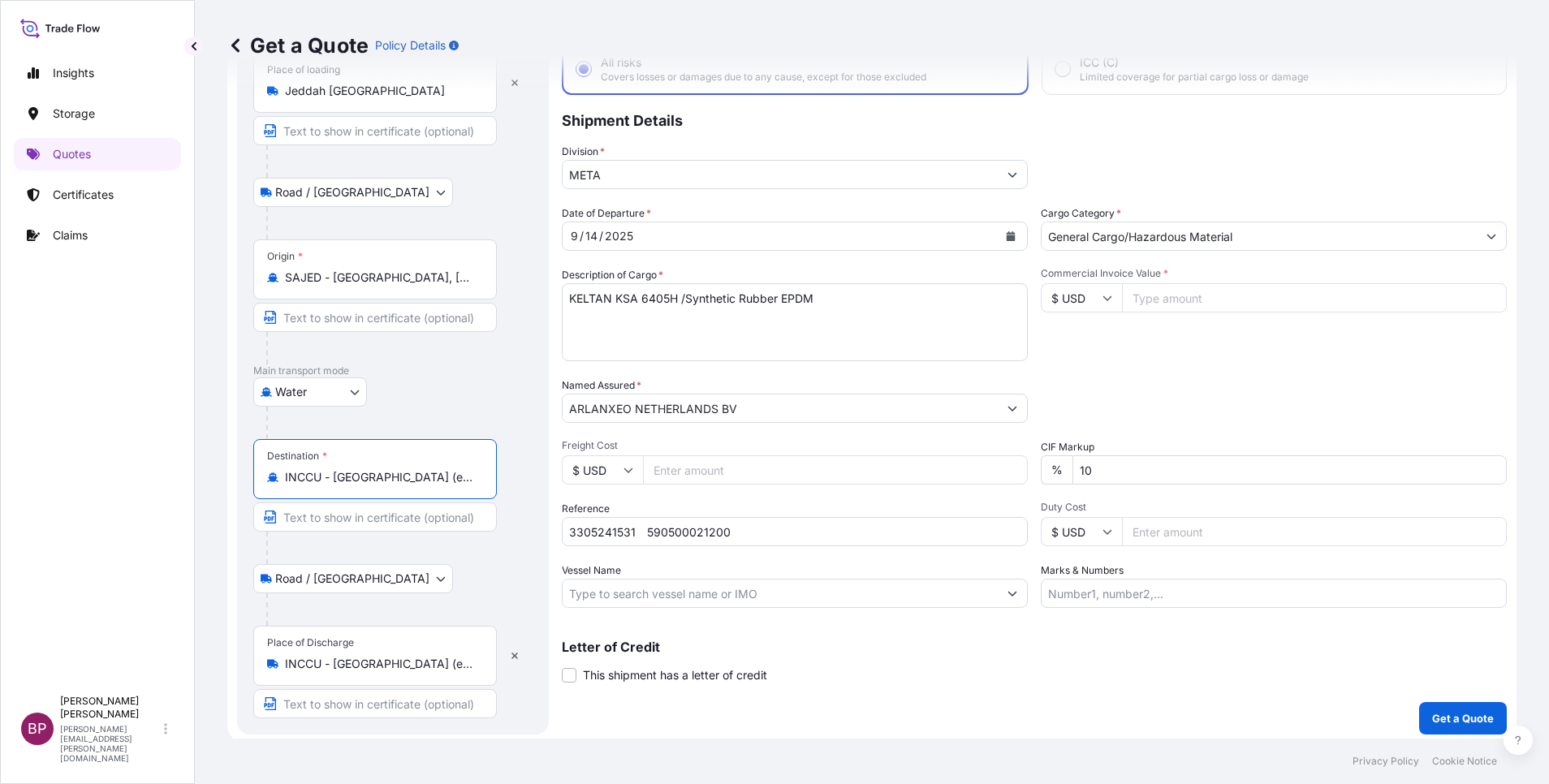
type input "INCCU - [GEOGRAPHIC_DATA] (ex [GEOGRAPHIC_DATA]), [GEOGRAPHIC_DATA]"
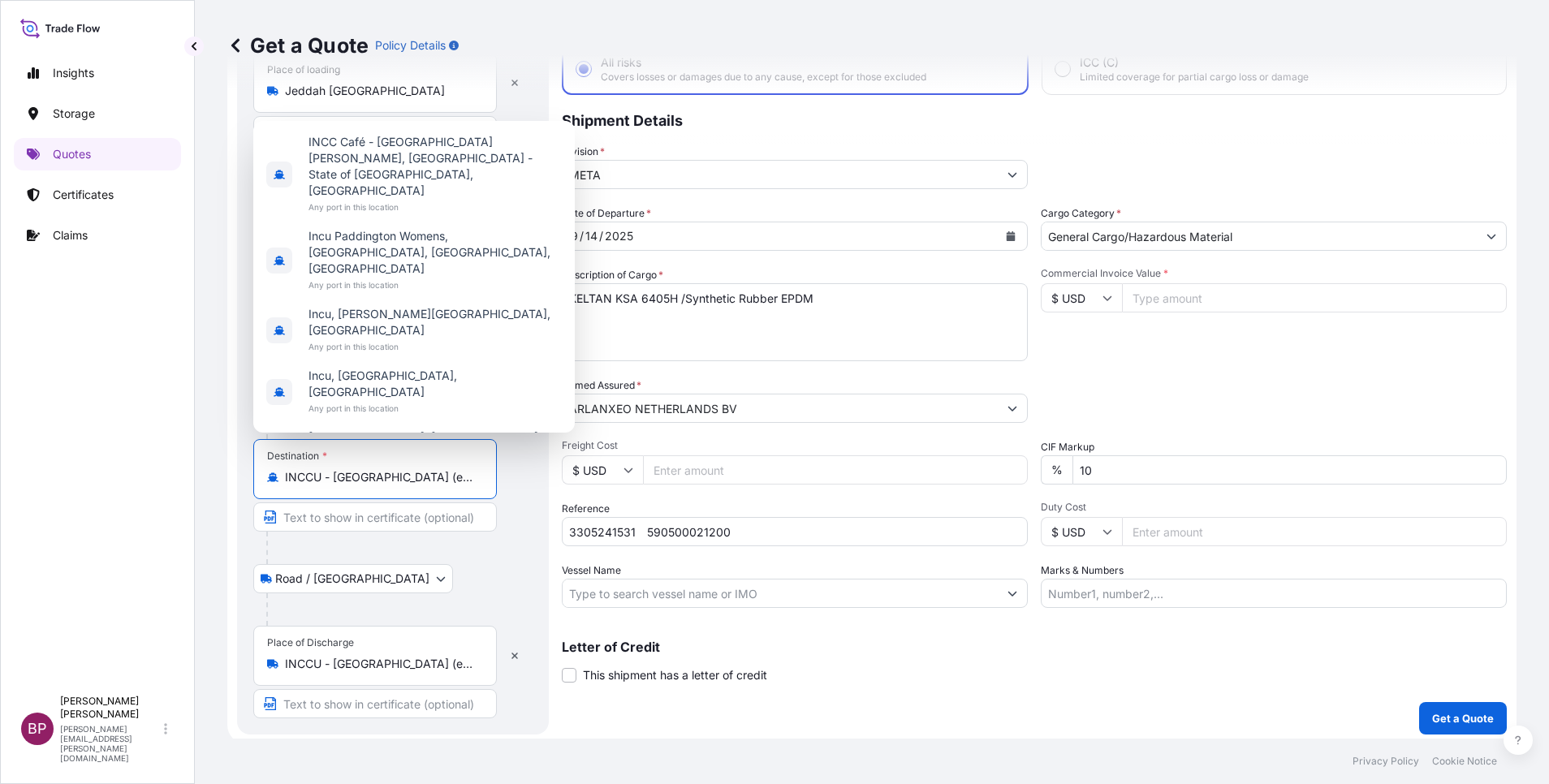
click at [1147, 303] on input "Commercial Invoice Value *" at bounding box center [1314, 297] width 385 height 29
paste input "54810"
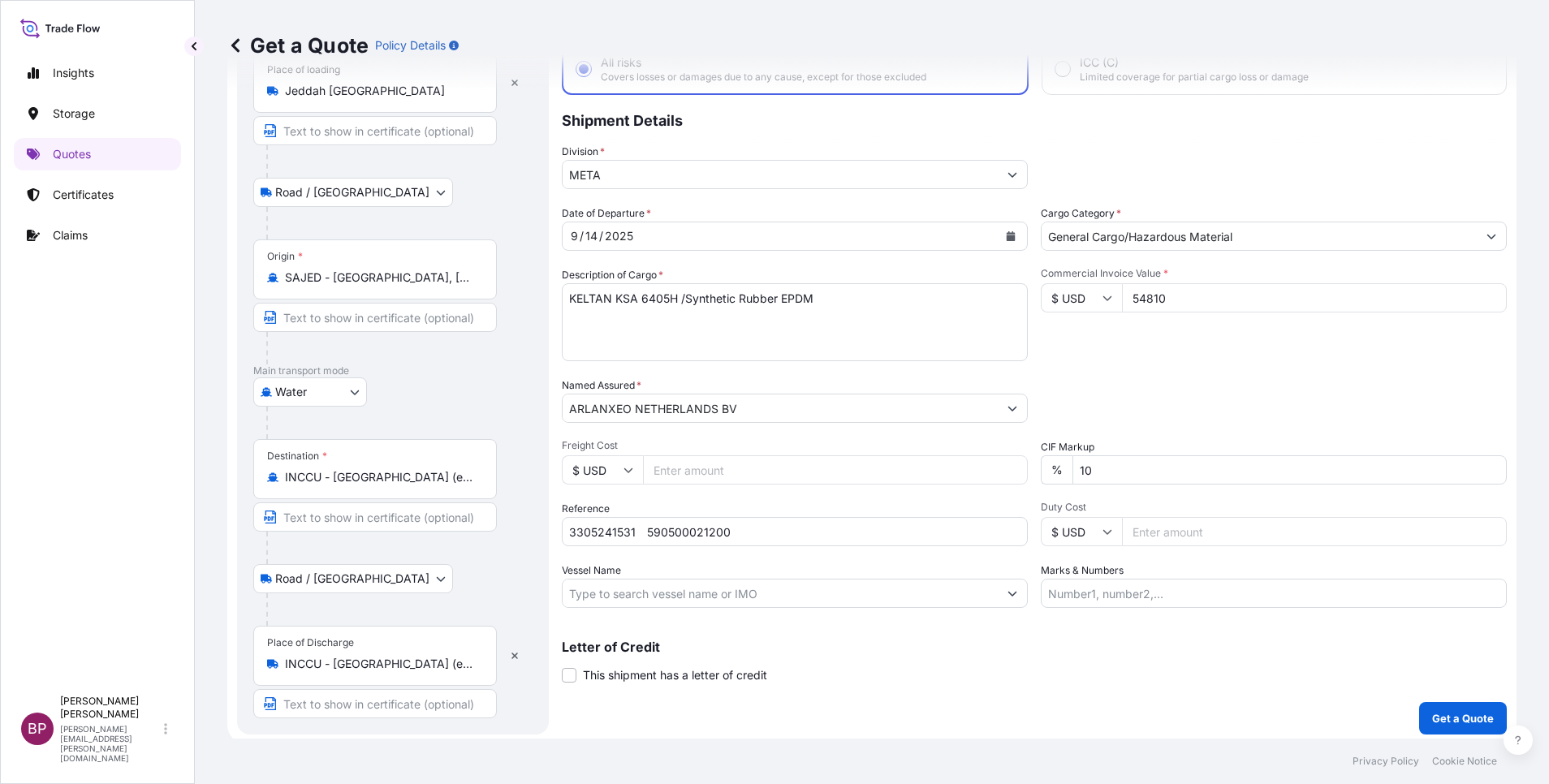
scroll to position [26, 0]
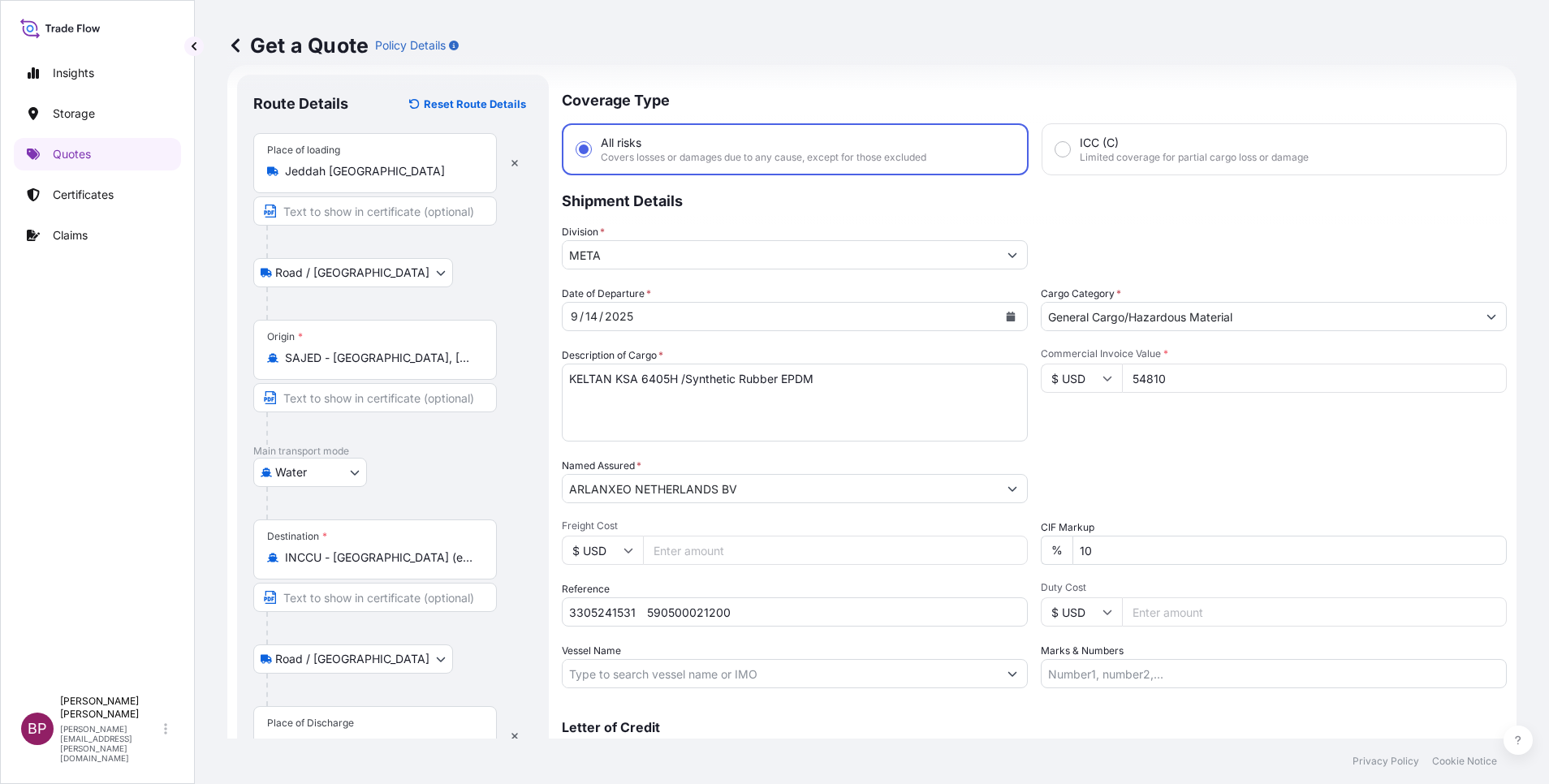
type input "54810"
click at [1126, 445] on div "Date of Departure * [DATE] Cargo Category * General Cargo/Hazardous Material De…" at bounding box center [1034, 487] width 945 height 403
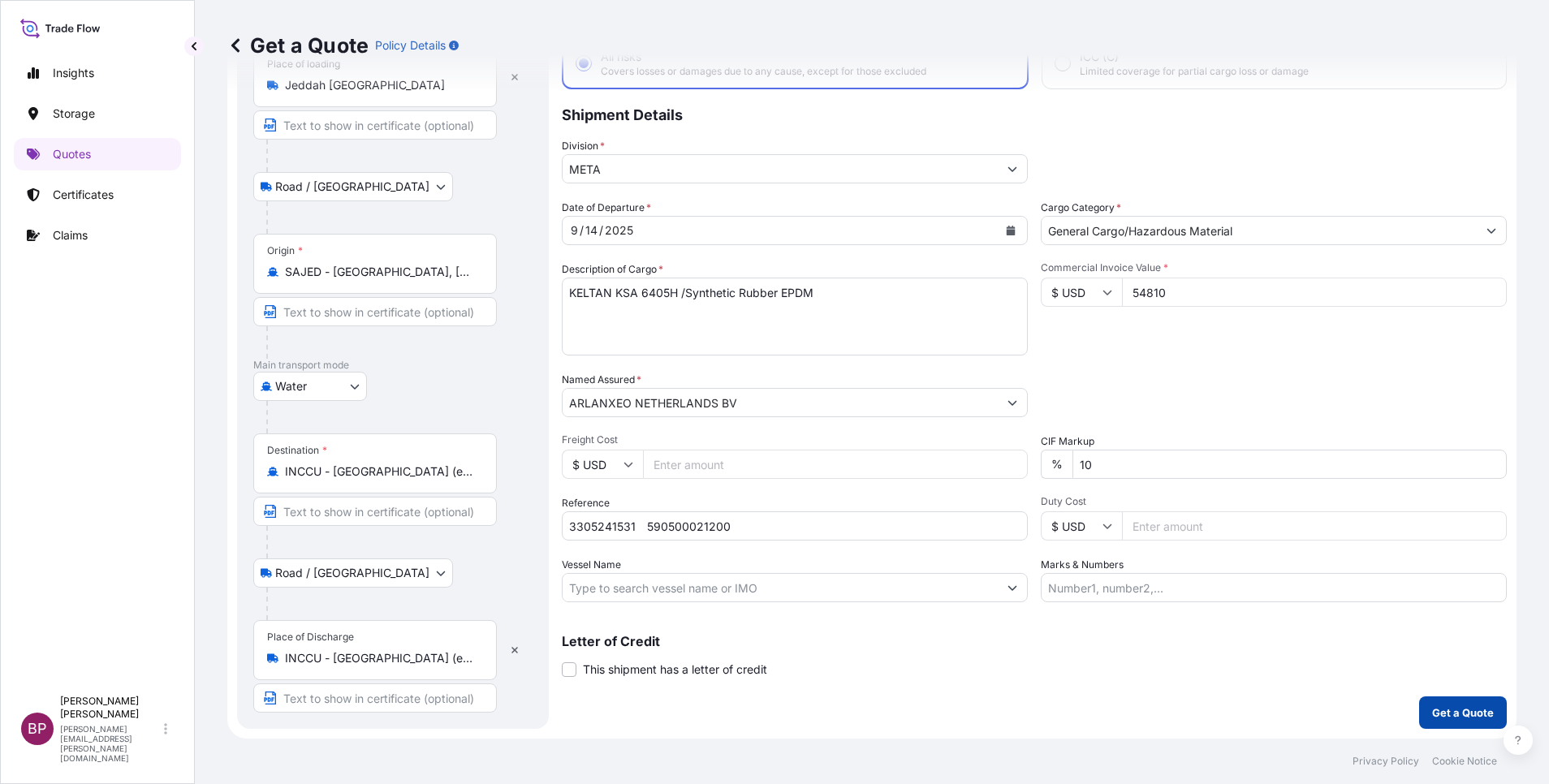
click at [1453, 712] on p "Get a Quote" at bounding box center [1462, 713] width 62 height 16
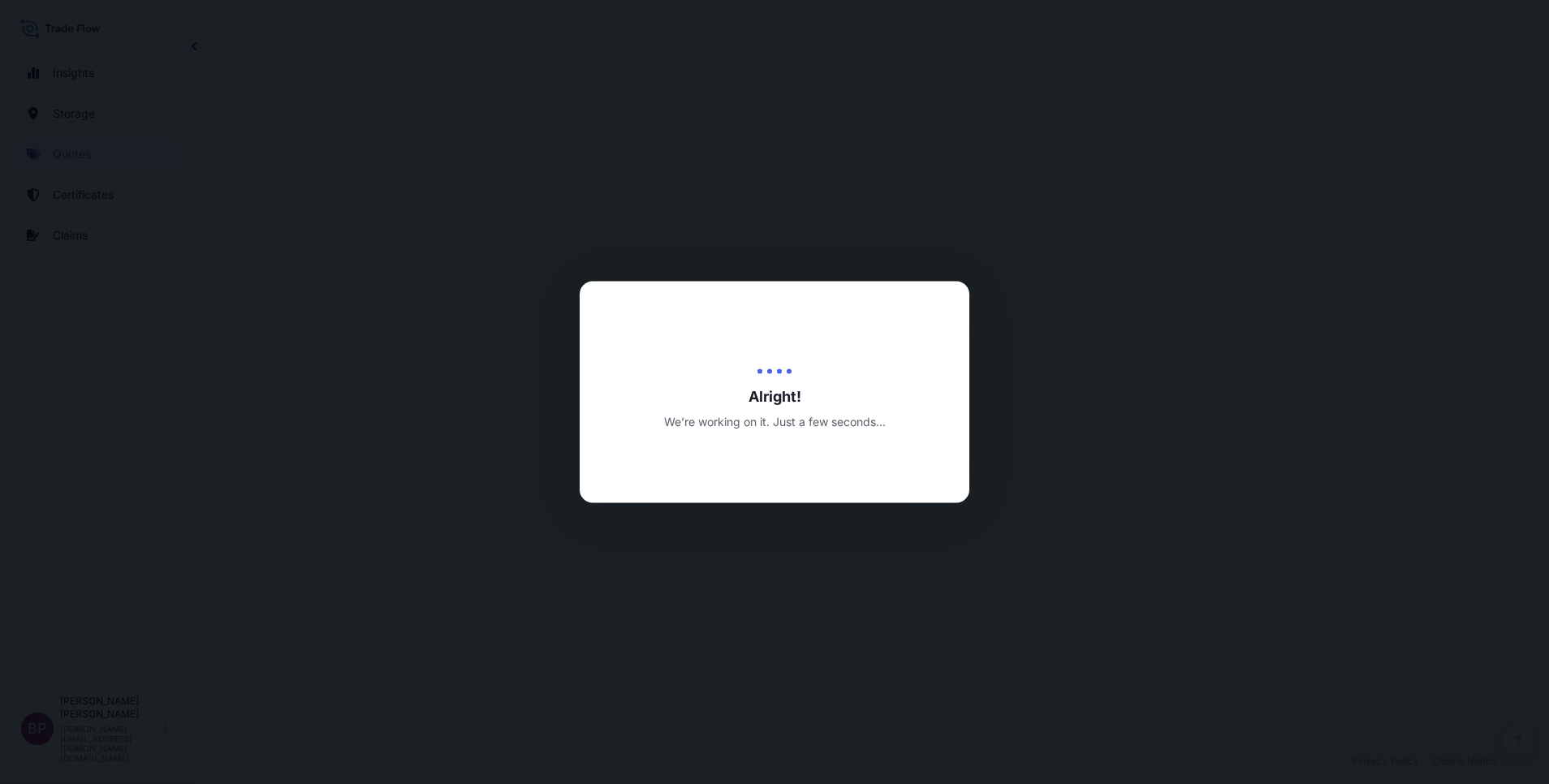
select select "Road / [GEOGRAPHIC_DATA]"
select select "Water"
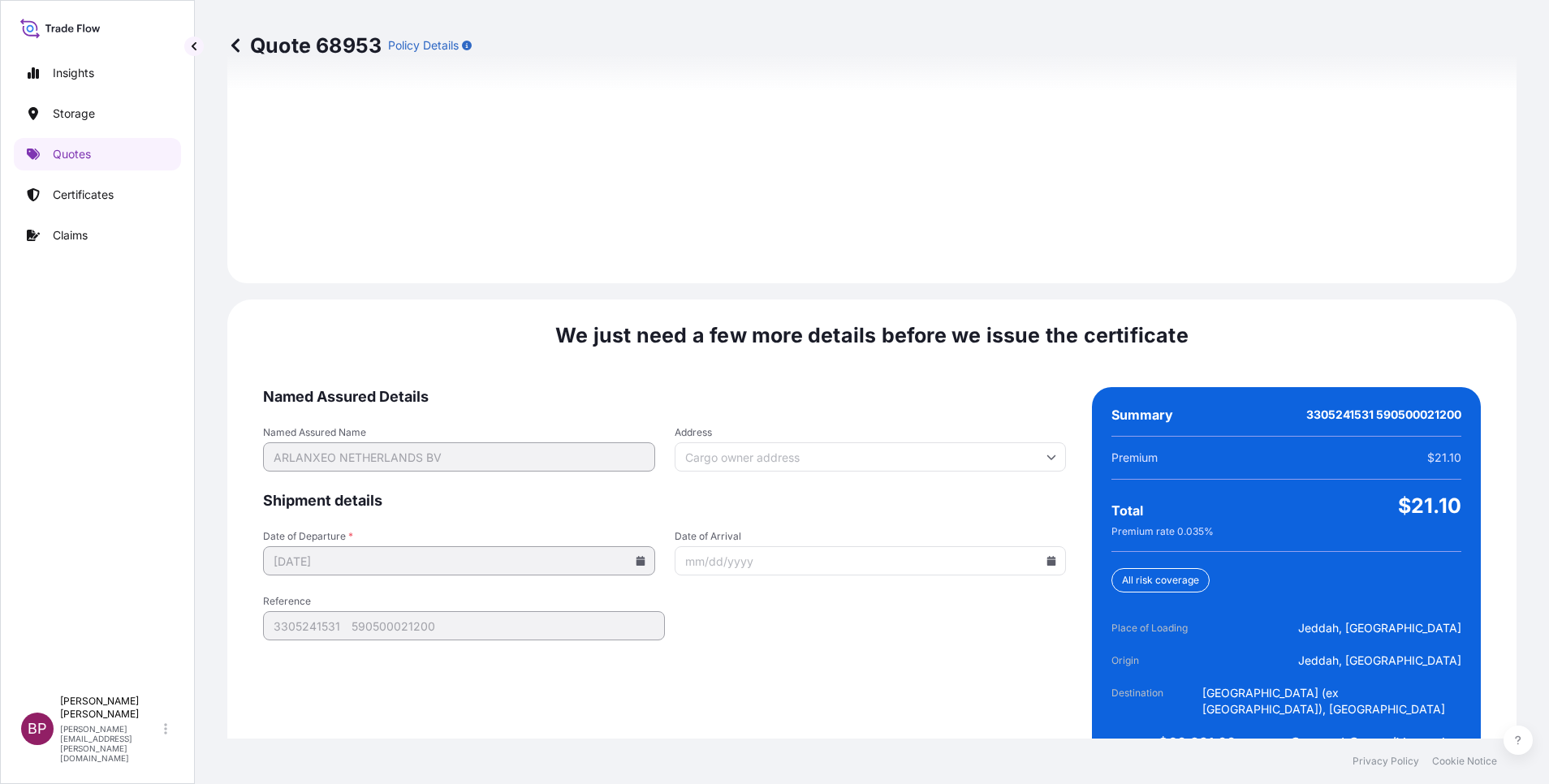
scroll to position [2340, 0]
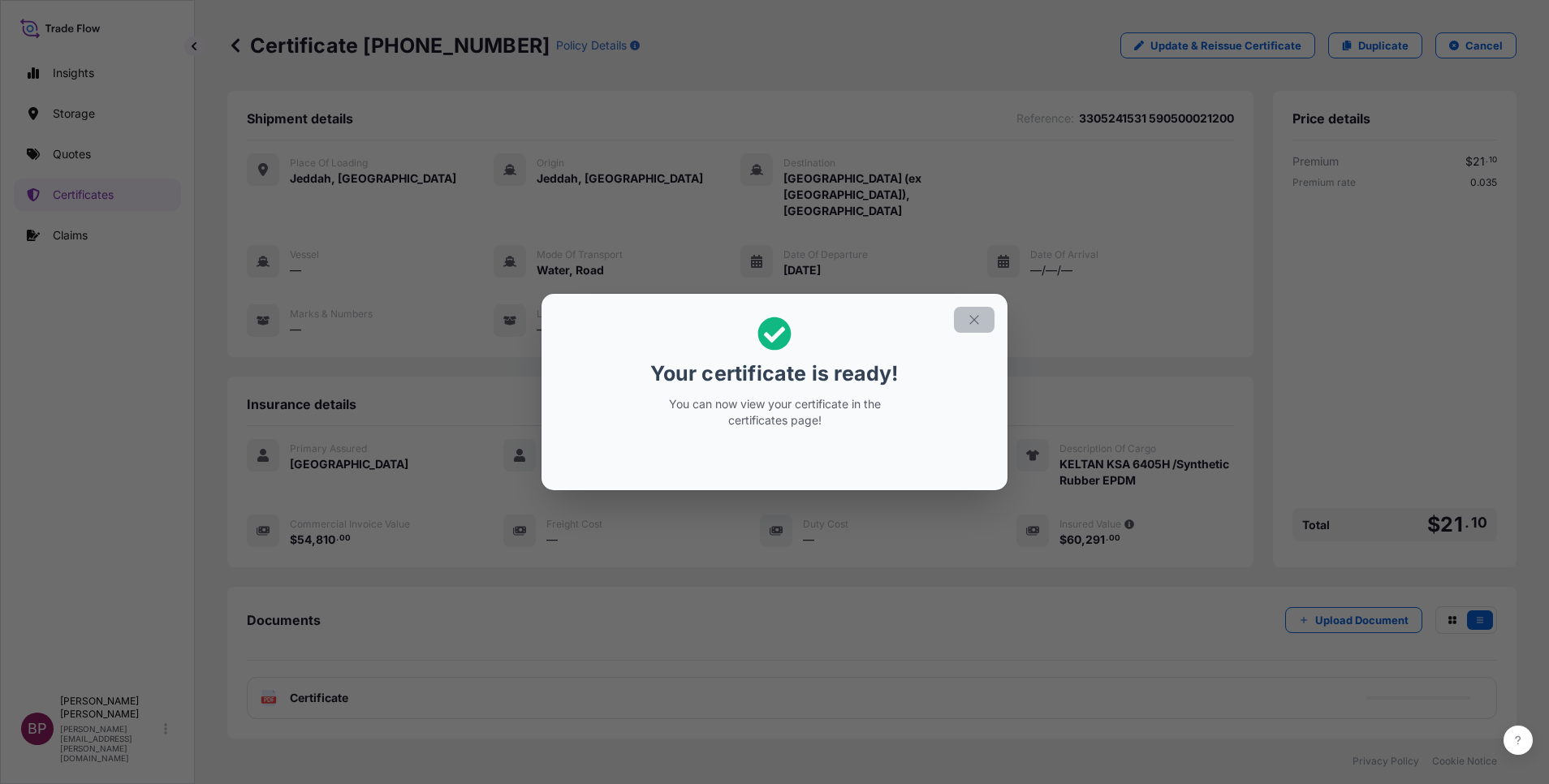
click at [972, 318] on icon "button" at bounding box center [974, 320] width 14 height 14
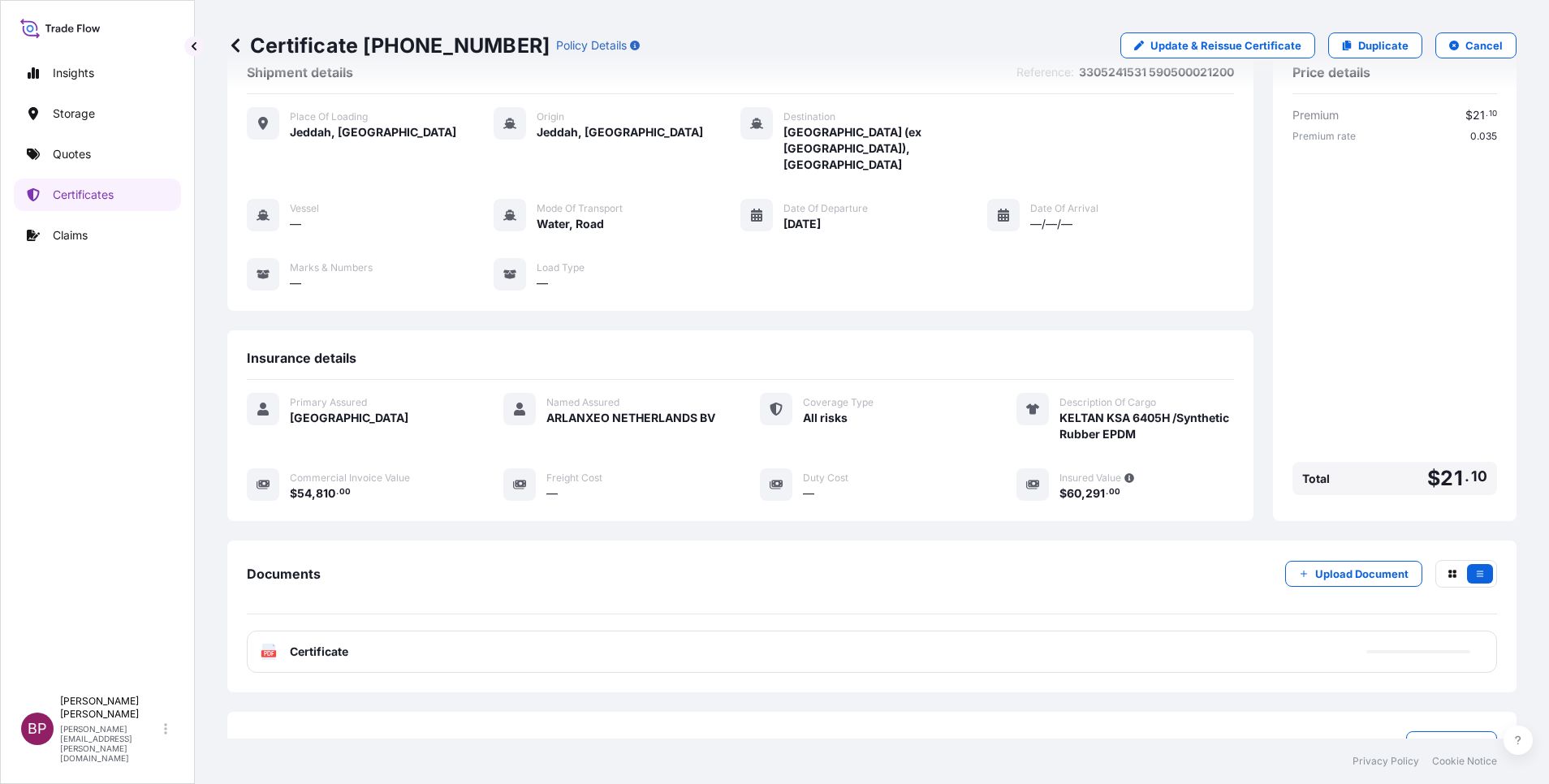
scroll to position [69, 0]
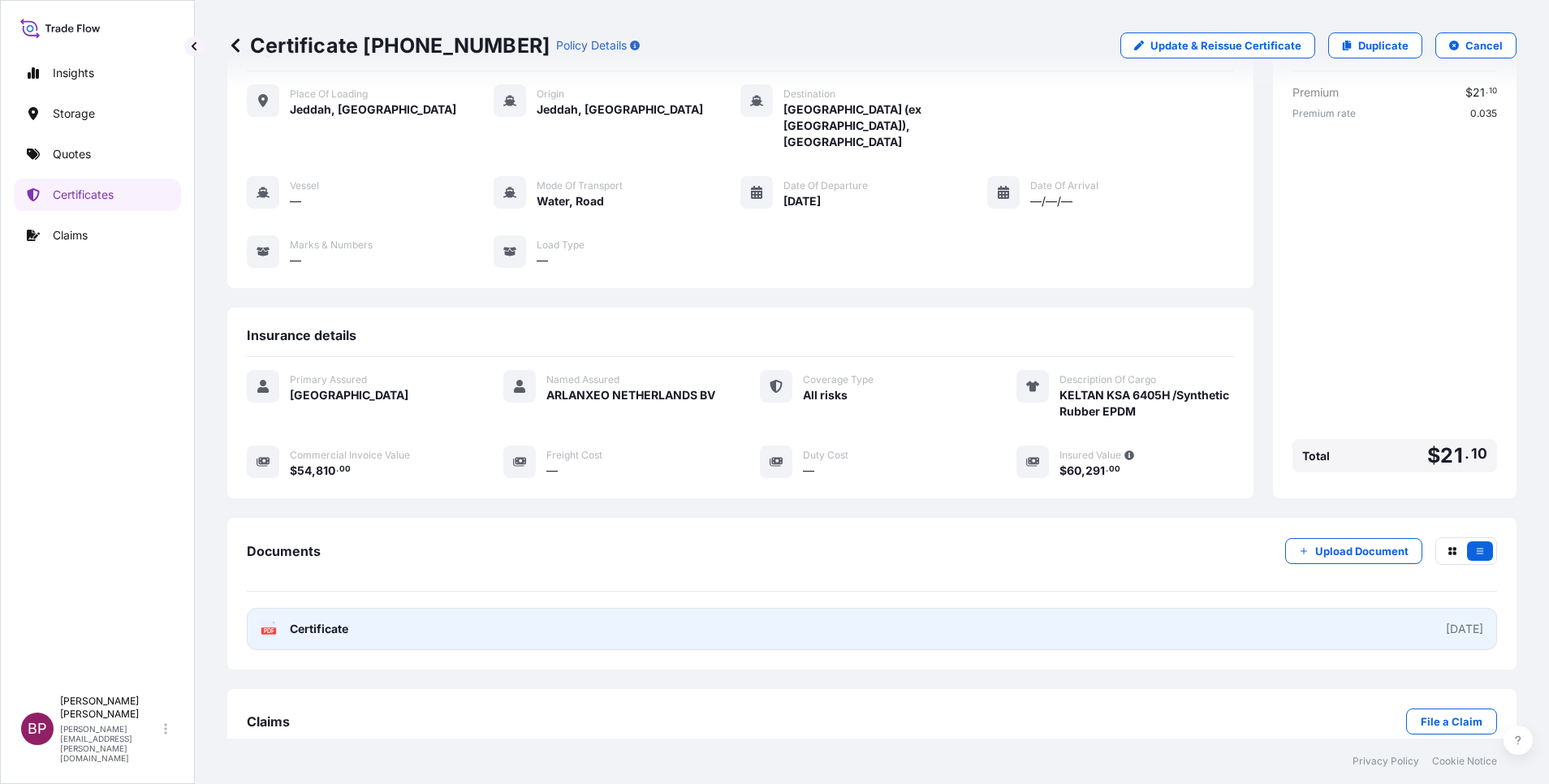
click at [323, 621] on span "Certificate" at bounding box center [318, 629] width 58 height 16
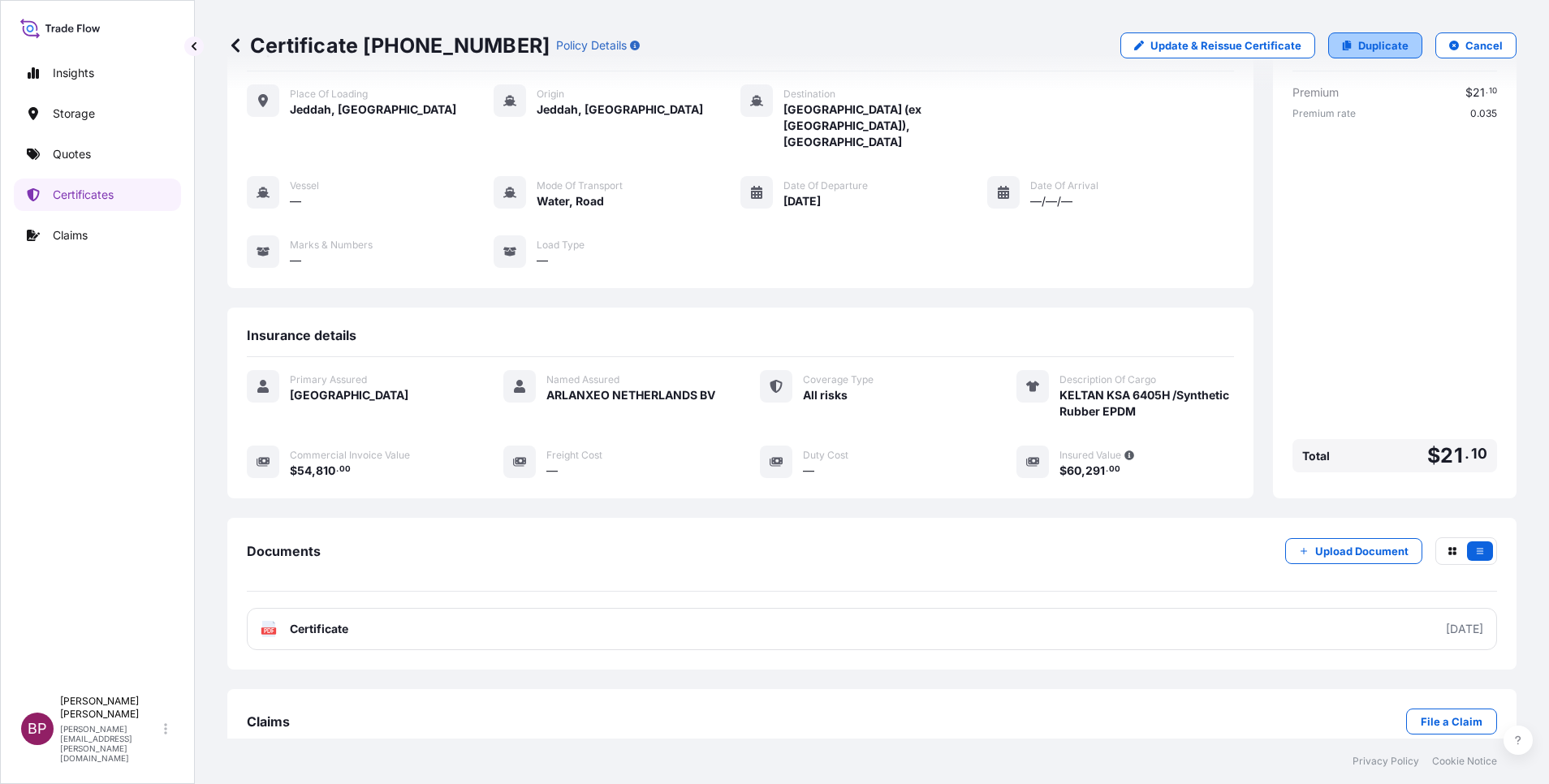
click at [1362, 49] on p "Duplicate" at bounding box center [1384, 46] width 50 height 16
select select "Road / [GEOGRAPHIC_DATA]"
select select "Water"
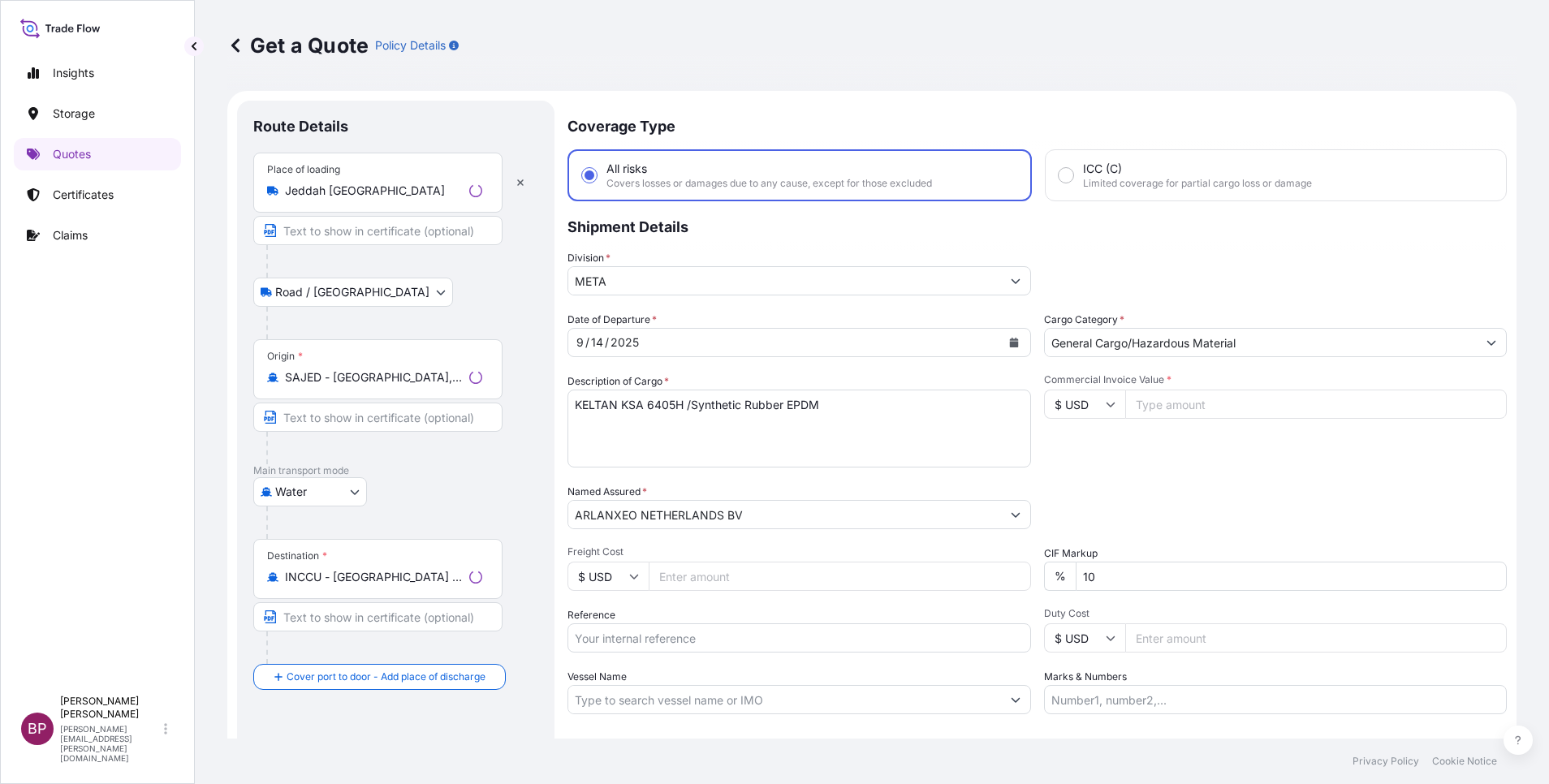
scroll to position [26, 0]
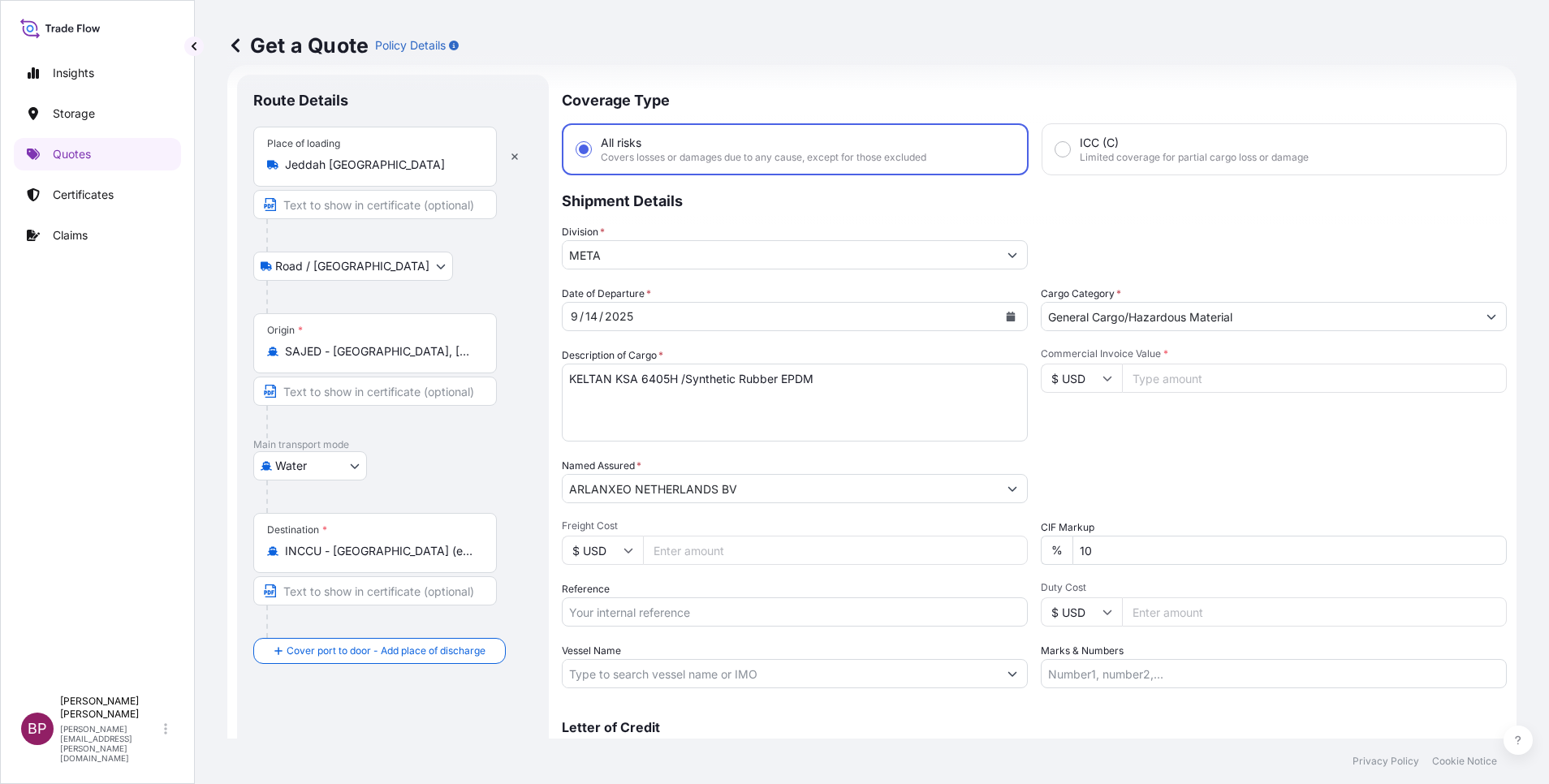
click at [668, 612] on input "Reference" at bounding box center [795, 612] width 466 height 29
paste input "3305241748 590500021005"
type input "3305241748 590500021005"
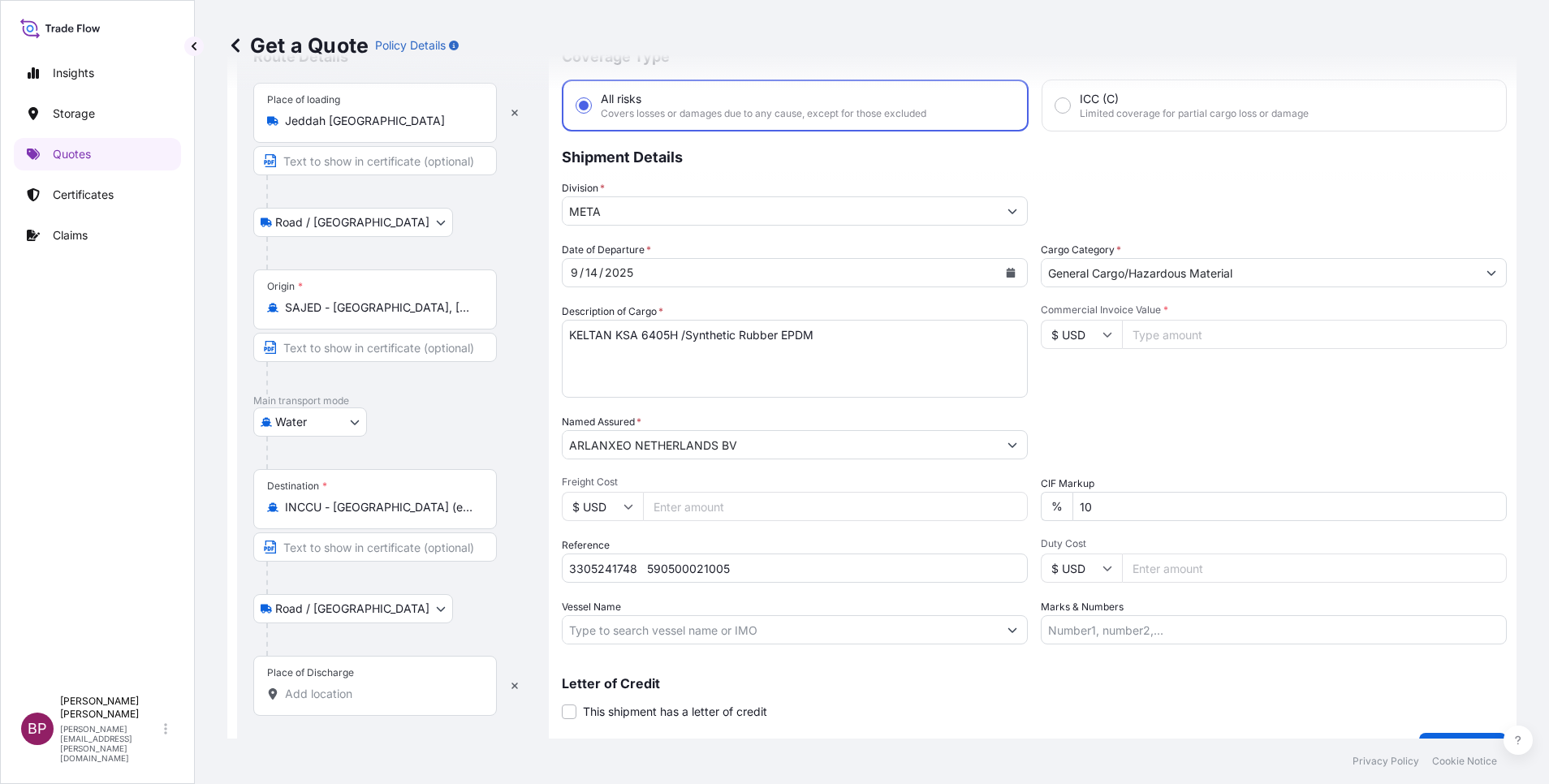
scroll to position [106, 0]
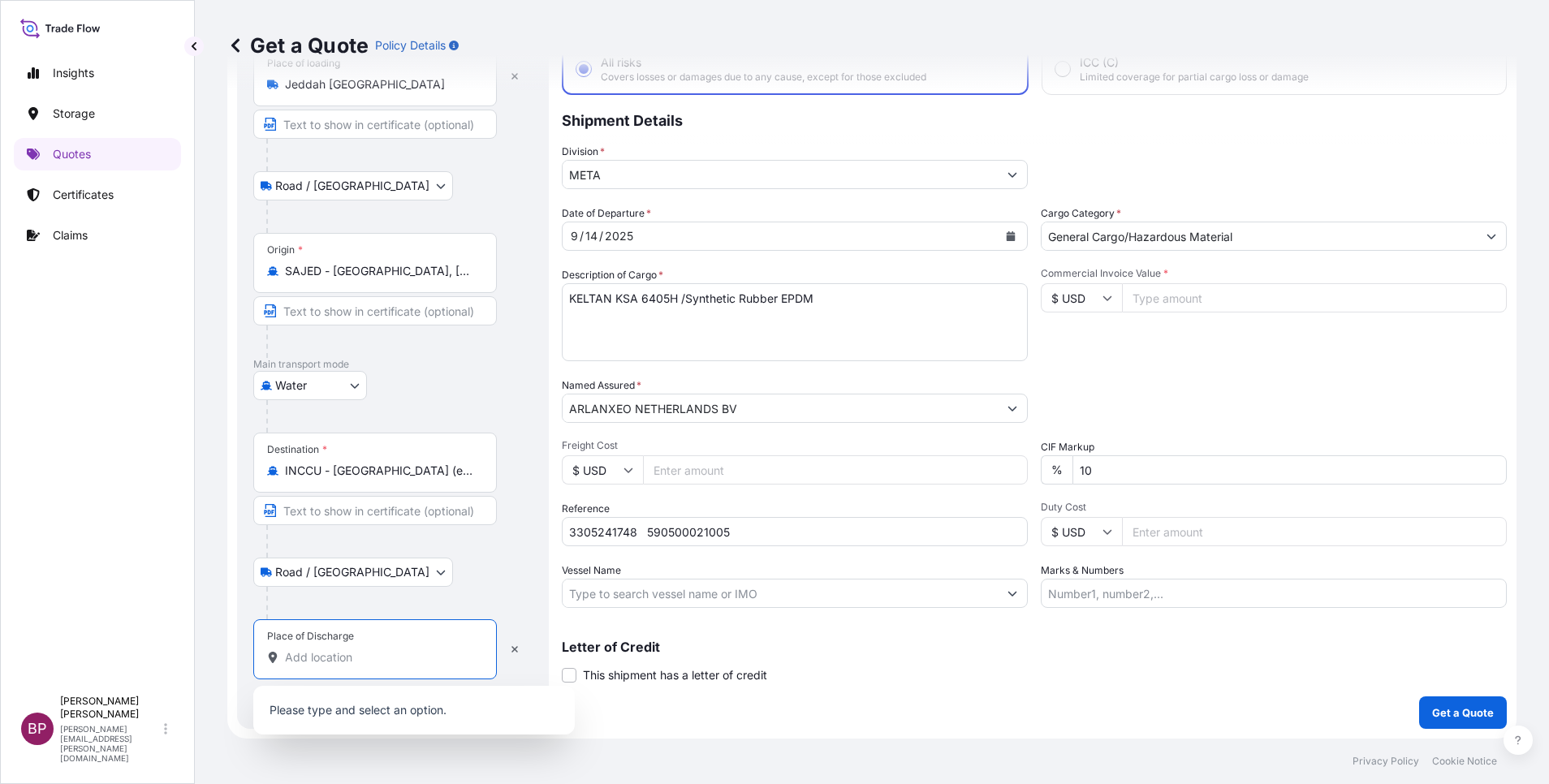
click at [388, 661] on input "Place of Discharge" at bounding box center [381, 657] width 191 height 16
paste input "[GEOGRAPHIC_DATA]"
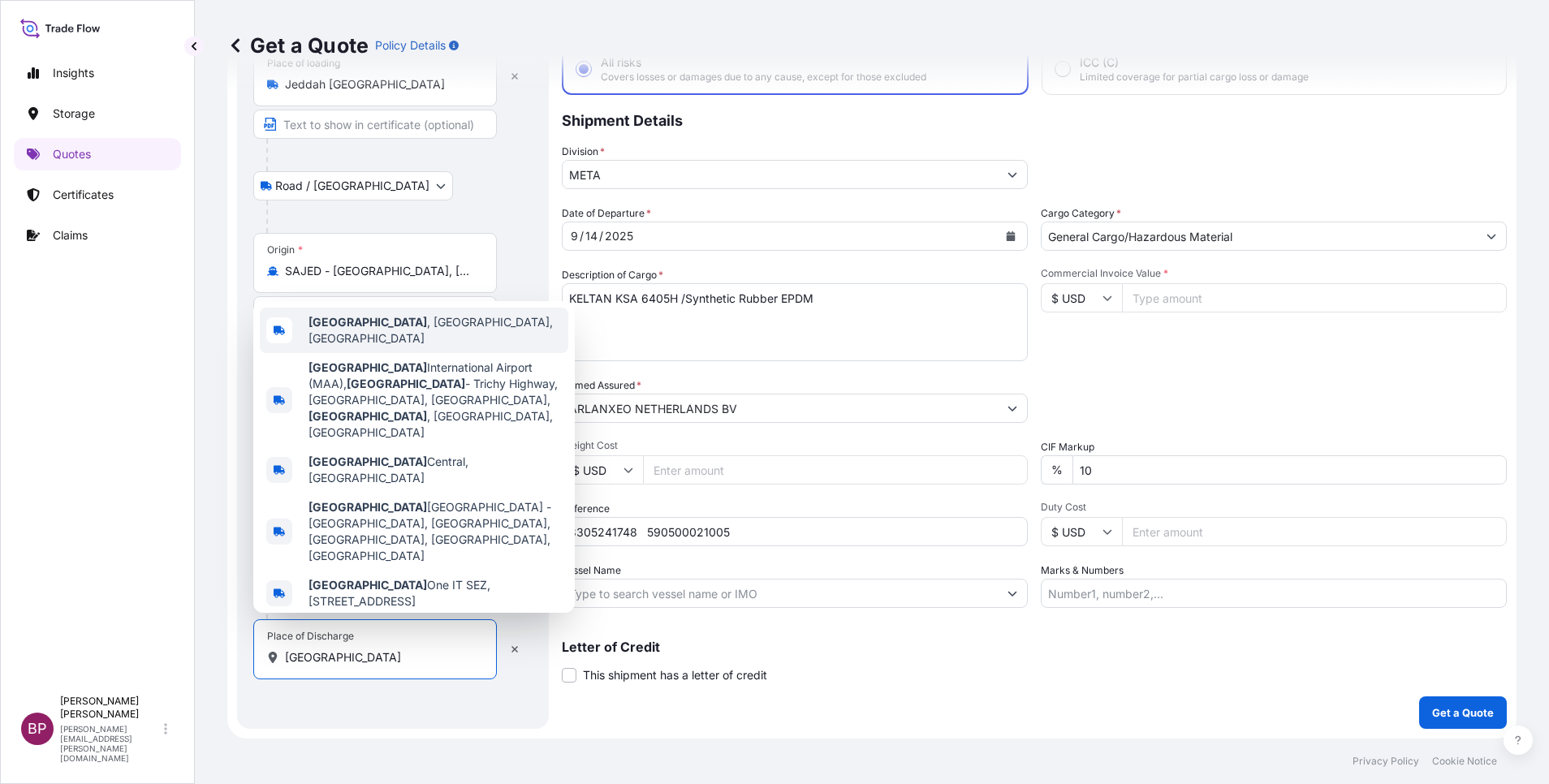
click at [396, 346] on span "[GEOGRAPHIC_DATA] , [GEOGRAPHIC_DATA], [GEOGRAPHIC_DATA]" at bounding box center [435, 330] width 254 height 32
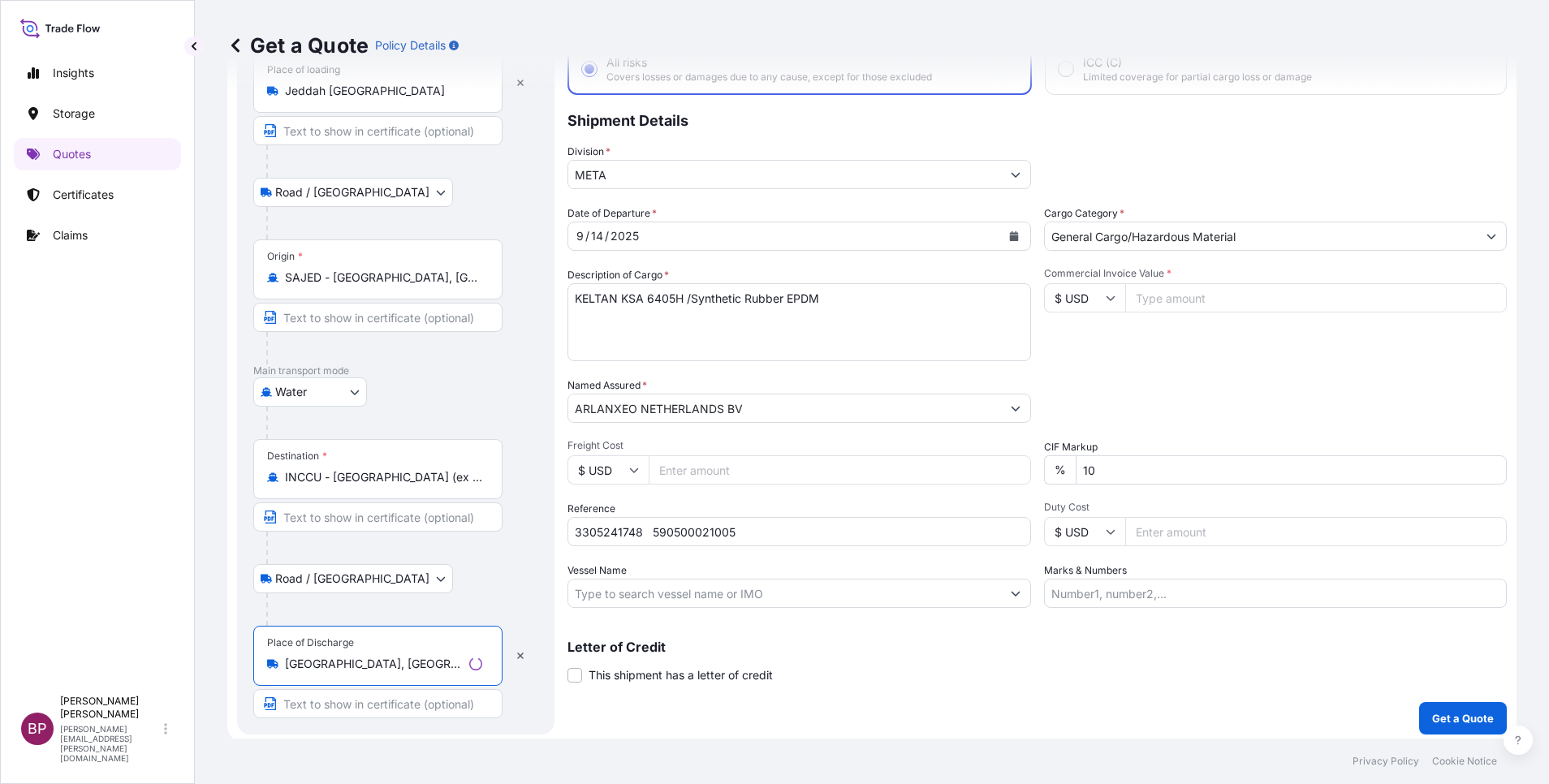
type input "[GEOGRAPHIC_DATA], [GEOGRAPHIC_DATA], [GEOGRAPHIC_DATA]"
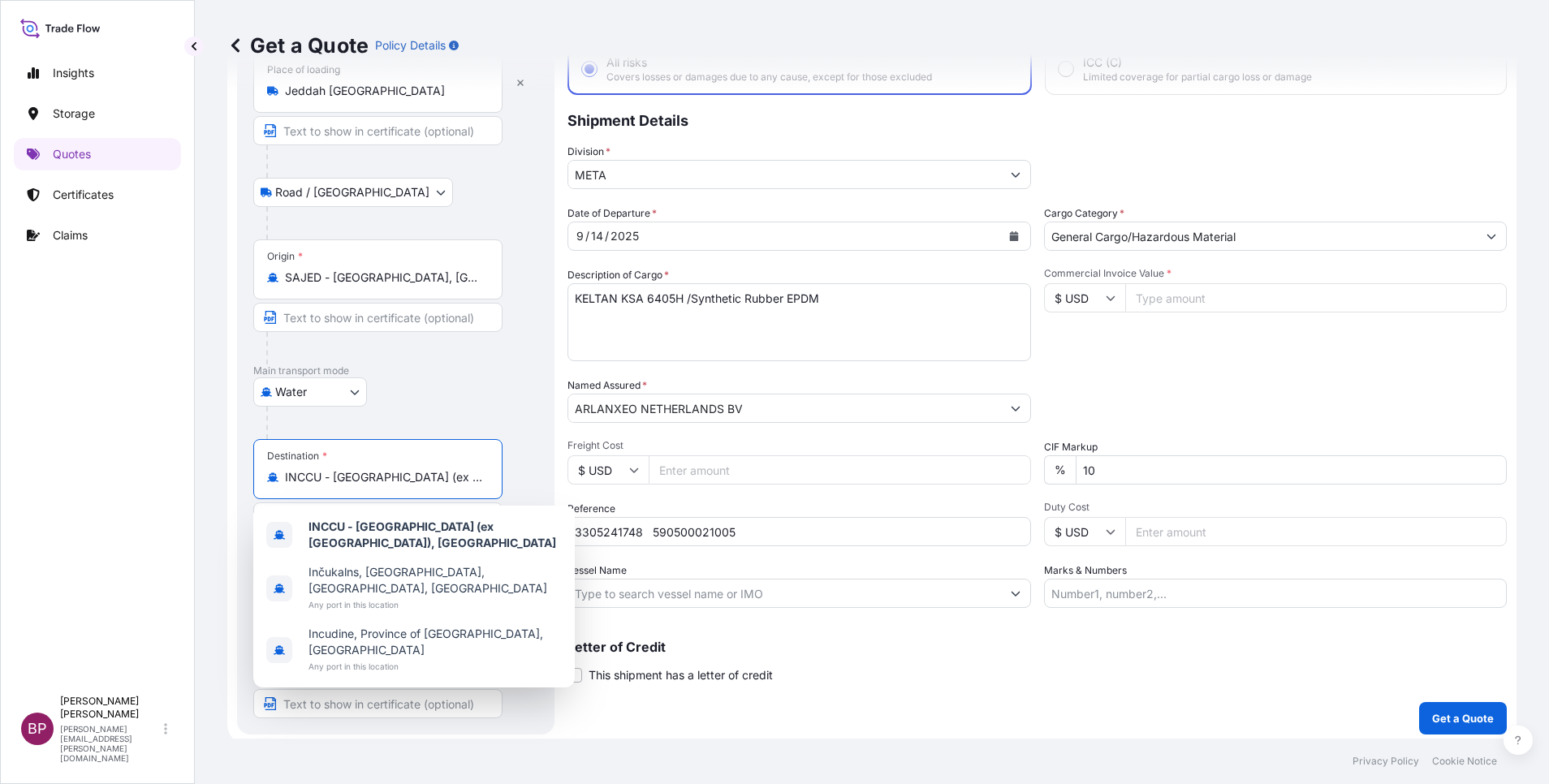
click at [429, 476] on input "INCCU - [GEOGRAPHIC_DATA] (ex [GEOGRAPHIC_DATA]), [GEOGRAPHIC_DATA]" at bounding box center [383, 477] width 197 height 16
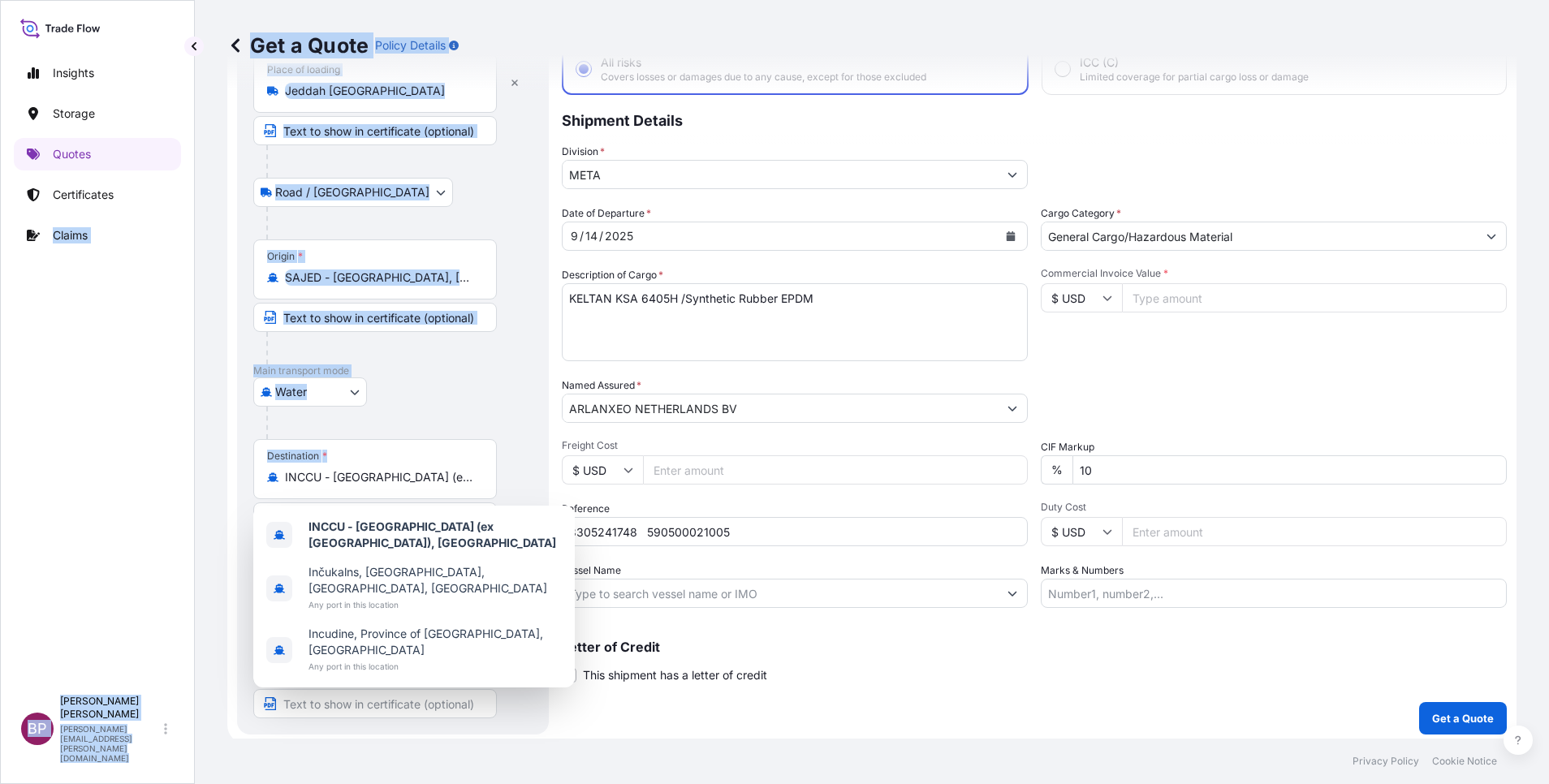
drag, startPoint x: 483, startPoint y: 481, endPoint x: 51, endPoint y: 470, distance: 432.1
click at [51, 470] on div "Insights Storage Quotes Certificates Claims BP [PERSON_NAME] Kurian [EMAIL_ADDR…" at bounding box center [774, 392] width 1549 height 784
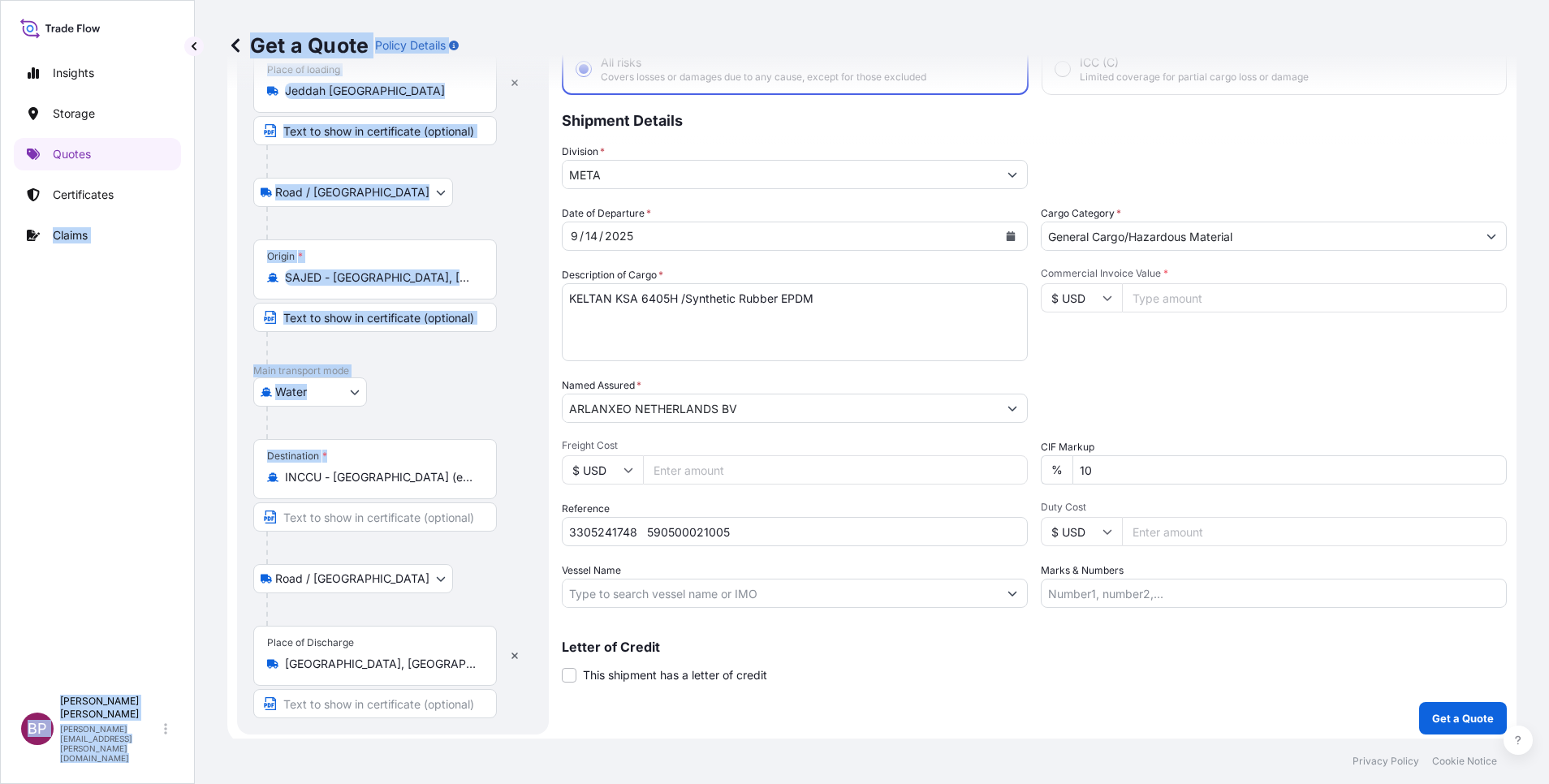
click at [358, 471] on input "INCCU - [GEOGRAPHIC_DATA] (ex [GEOGRAPHIC_DATA]), [GEOGRAPHIC_DATA]" at bounding box center [381, 477] width 191 height 16
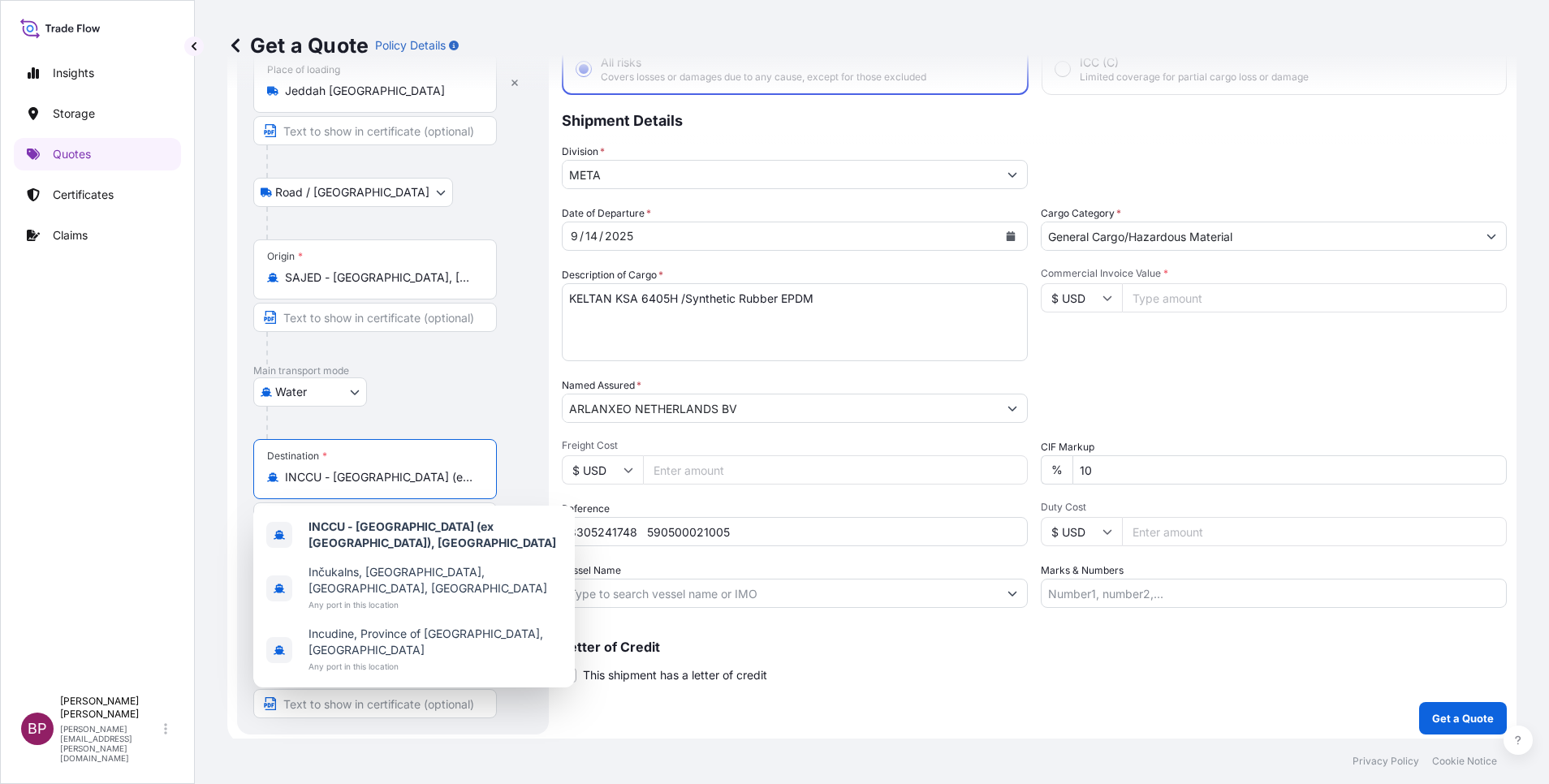
drag, startPoint x: 358, startPoint y: 474, endPoint x: 244, endPoint y: 476, distance: 114.0
click at [244, 476] on div "Route Details Reset Route Details Place of loading [GEOGRAPHIC_DATA] / [GEOGRAP…" at bounding box center [392, 364] width 312 height 740
type input "a"
paste input "[GEOGRAPHIC_DATA]"
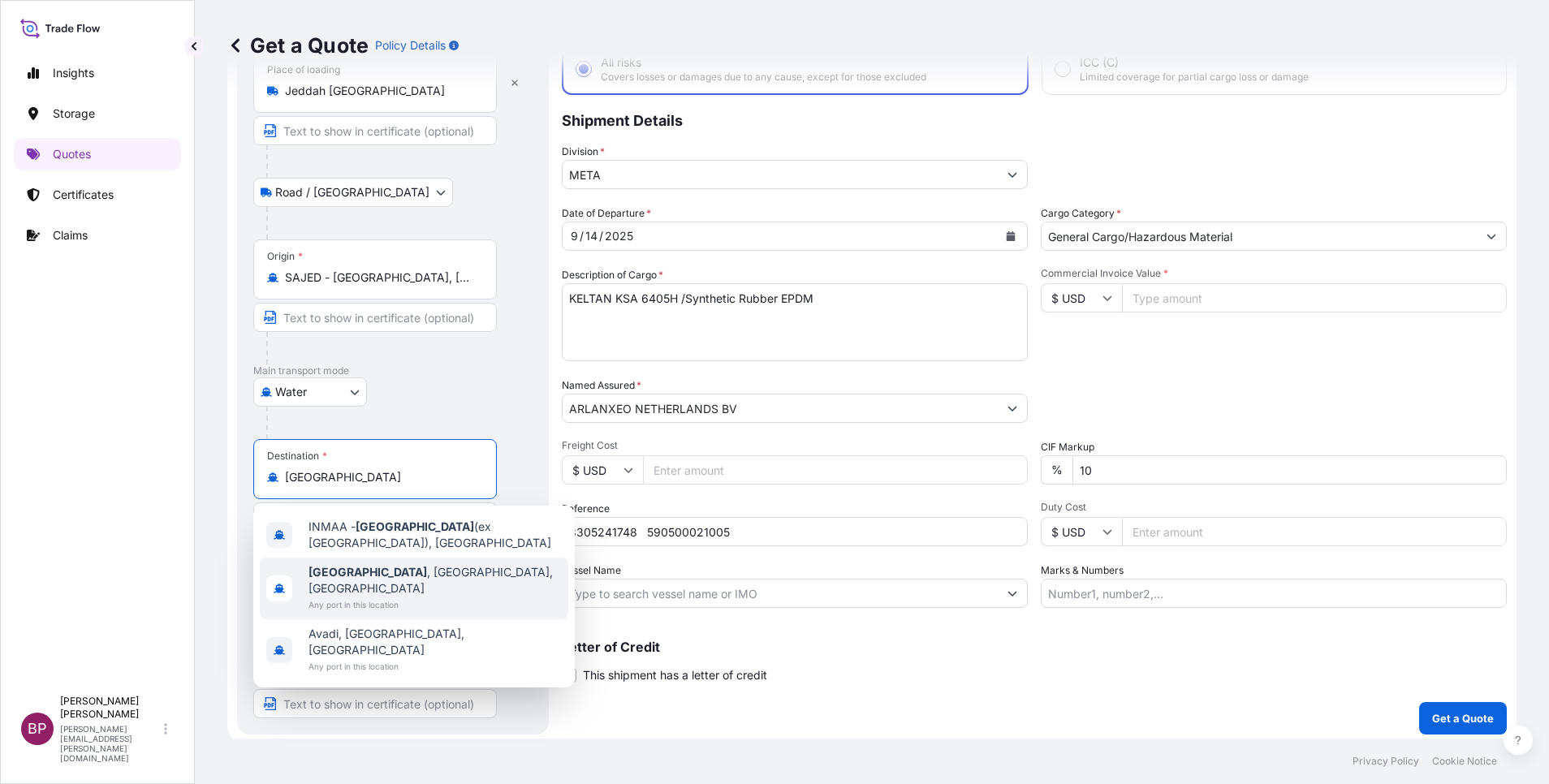
click at [427, 596] on span "Any port in this location" at bounding box center [435, 605] width 254 height 16
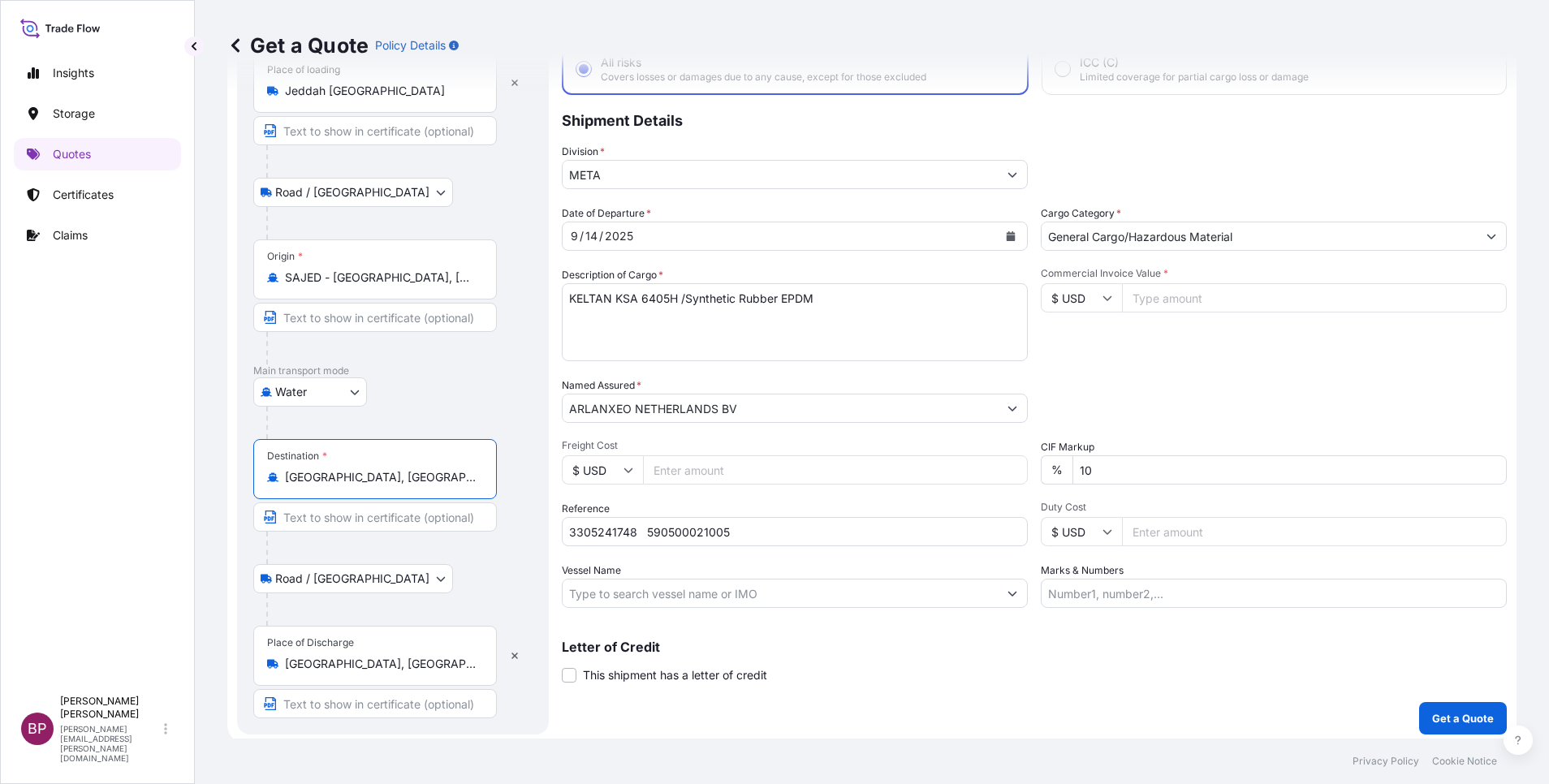
type input "[GEOGRAPHIC_DATA], [GEOGRAPHIC_DATA], [GEOGRAPHIC_DATA]"
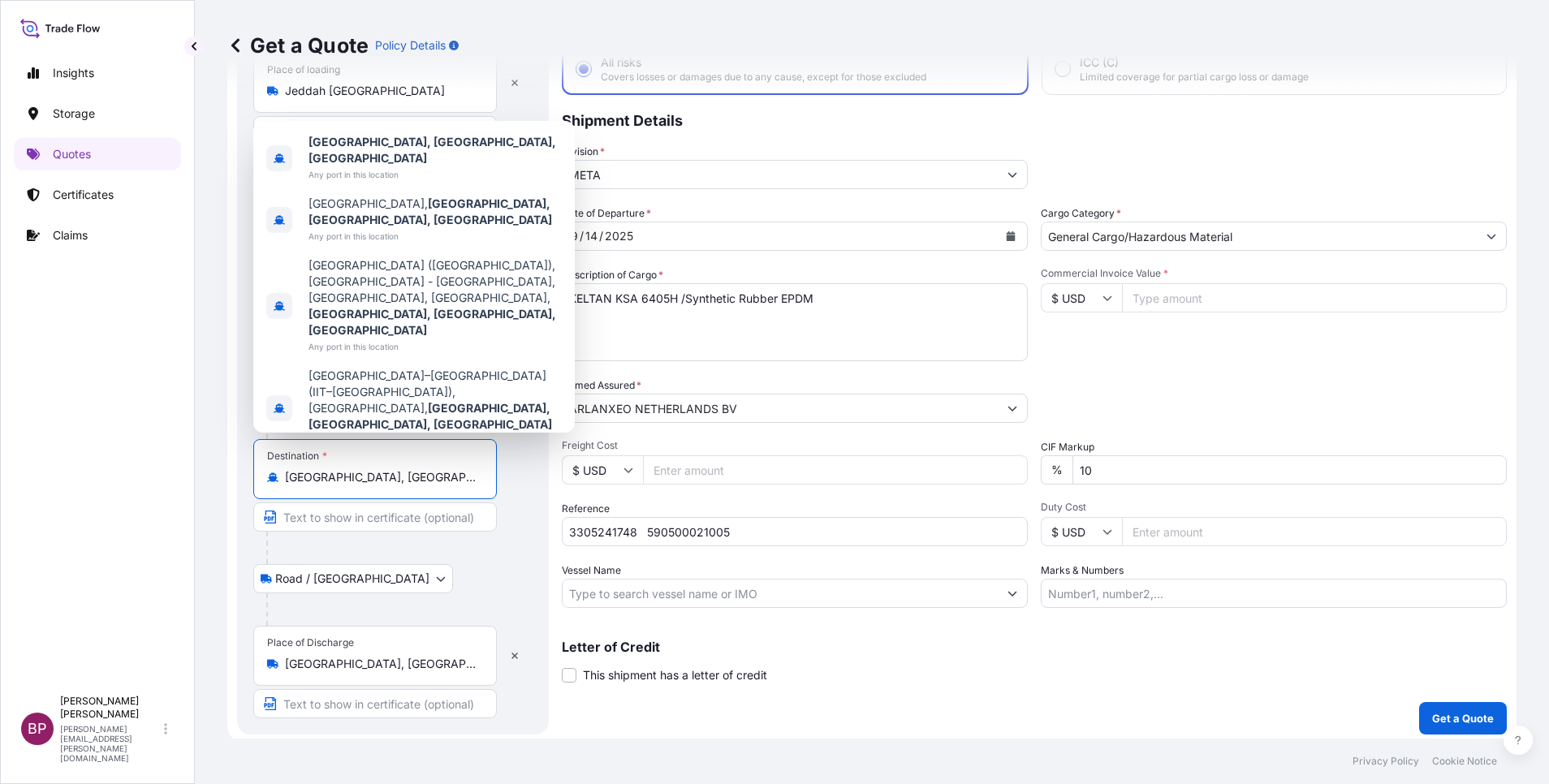
click at [1174, 298] on input "Commercial Invoice Value *" at bounding box center [1314, 297] width 385 height 29
paste input "109368"
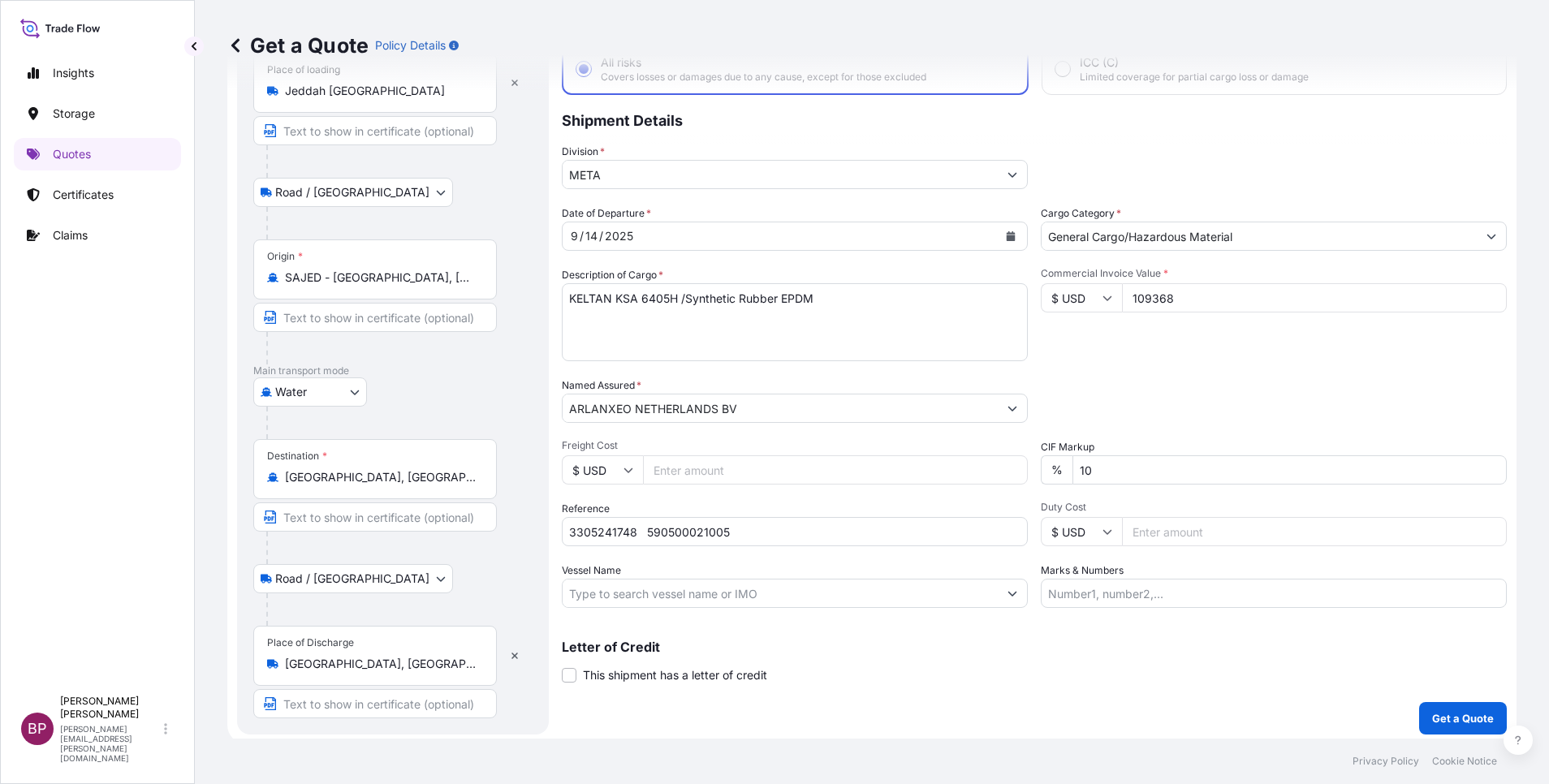
scroll to position [26, 0]
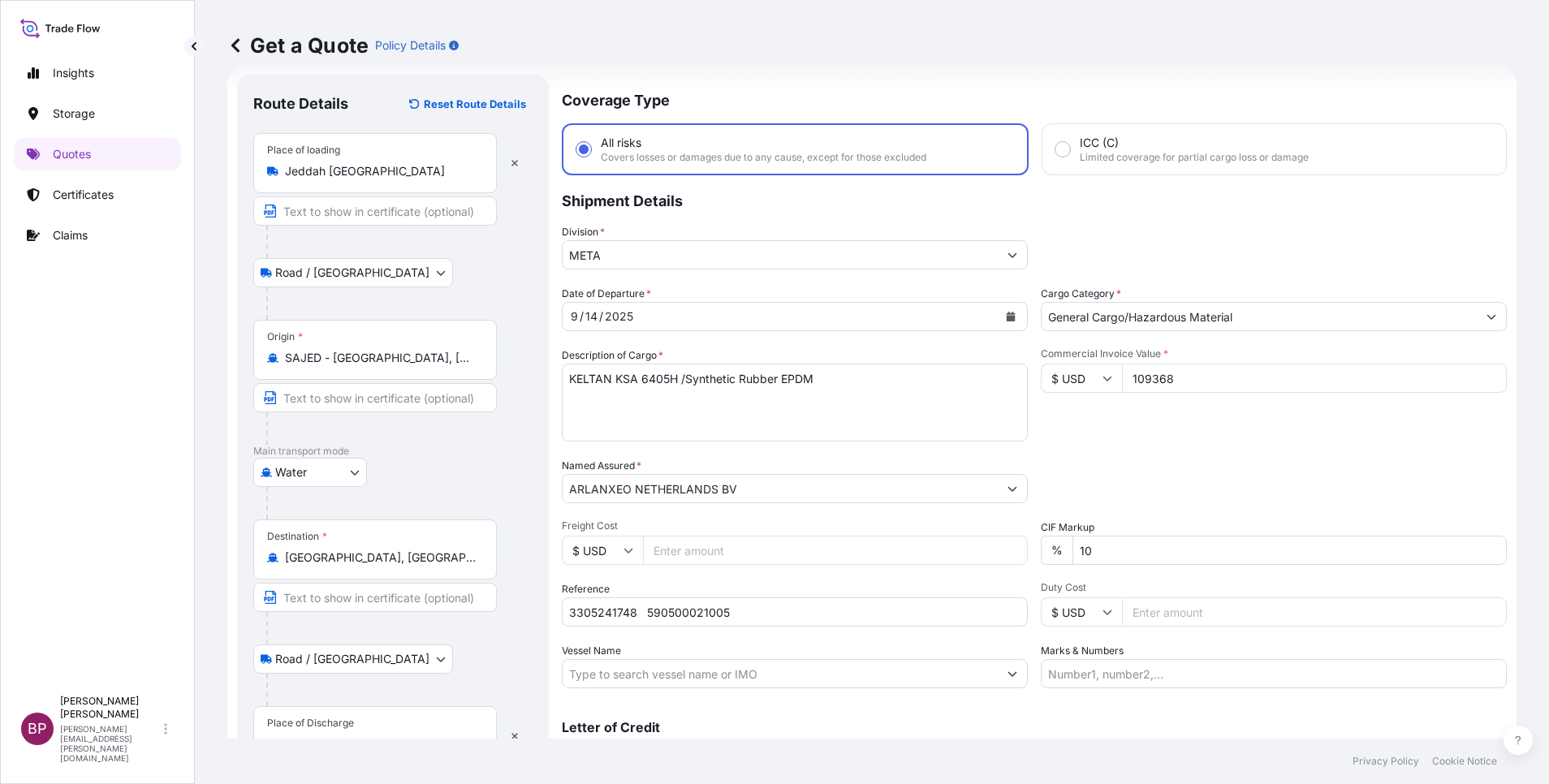
type input "109368"
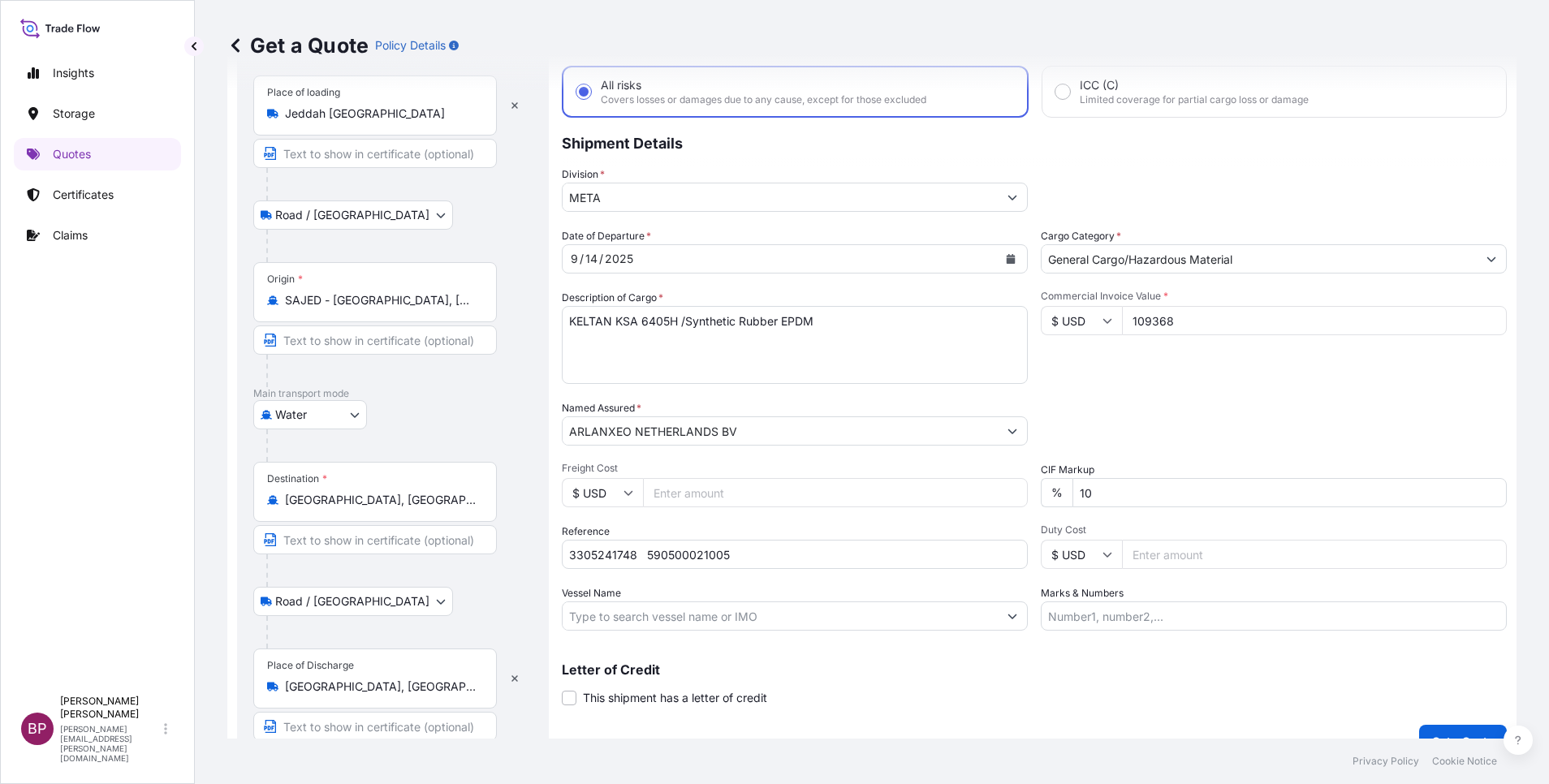
scroll to position [112, 0]
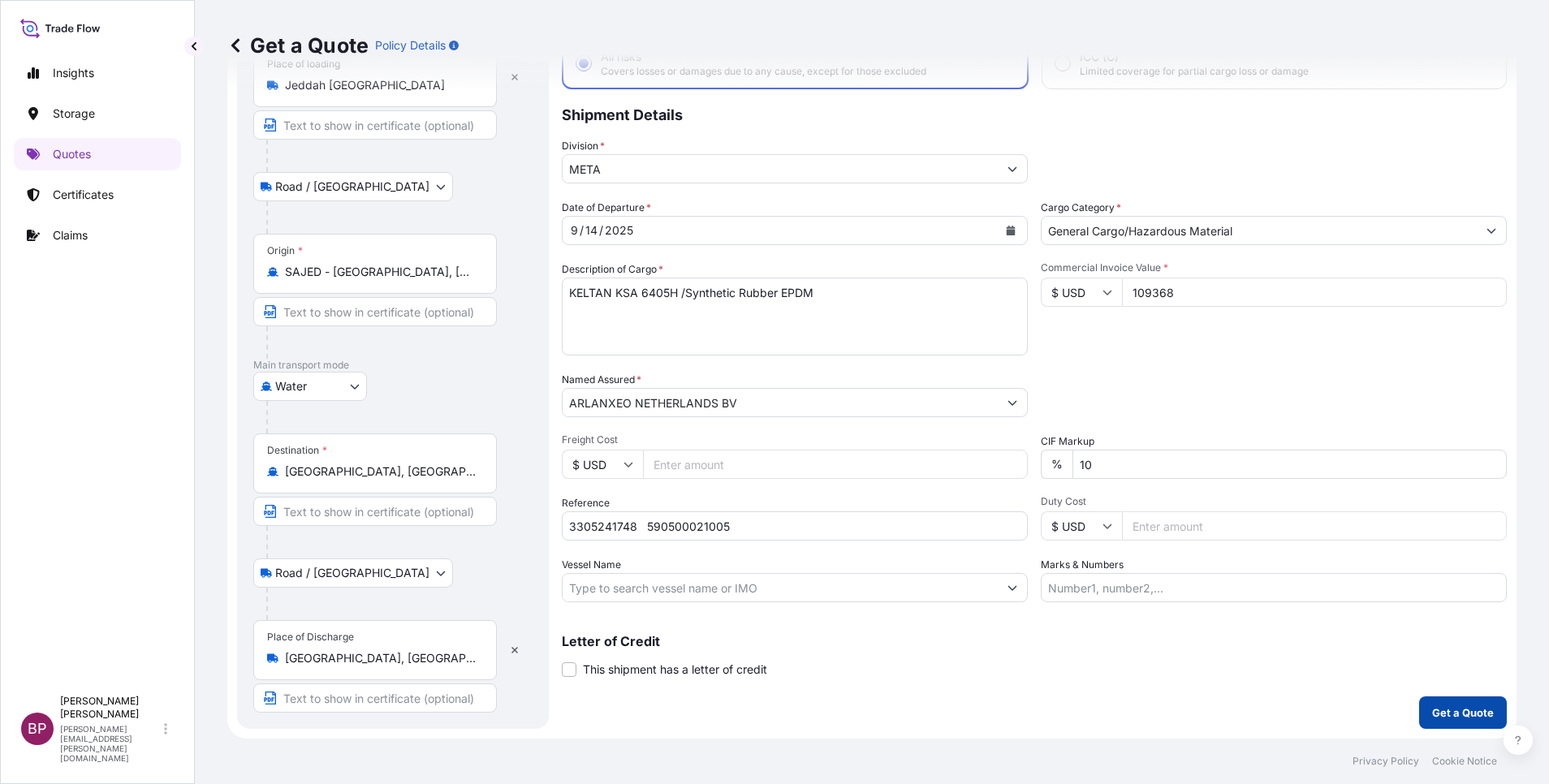
click at [1463, 715] on p "Get a Quote" at bounding box center [1462, 713] width 62 height 16
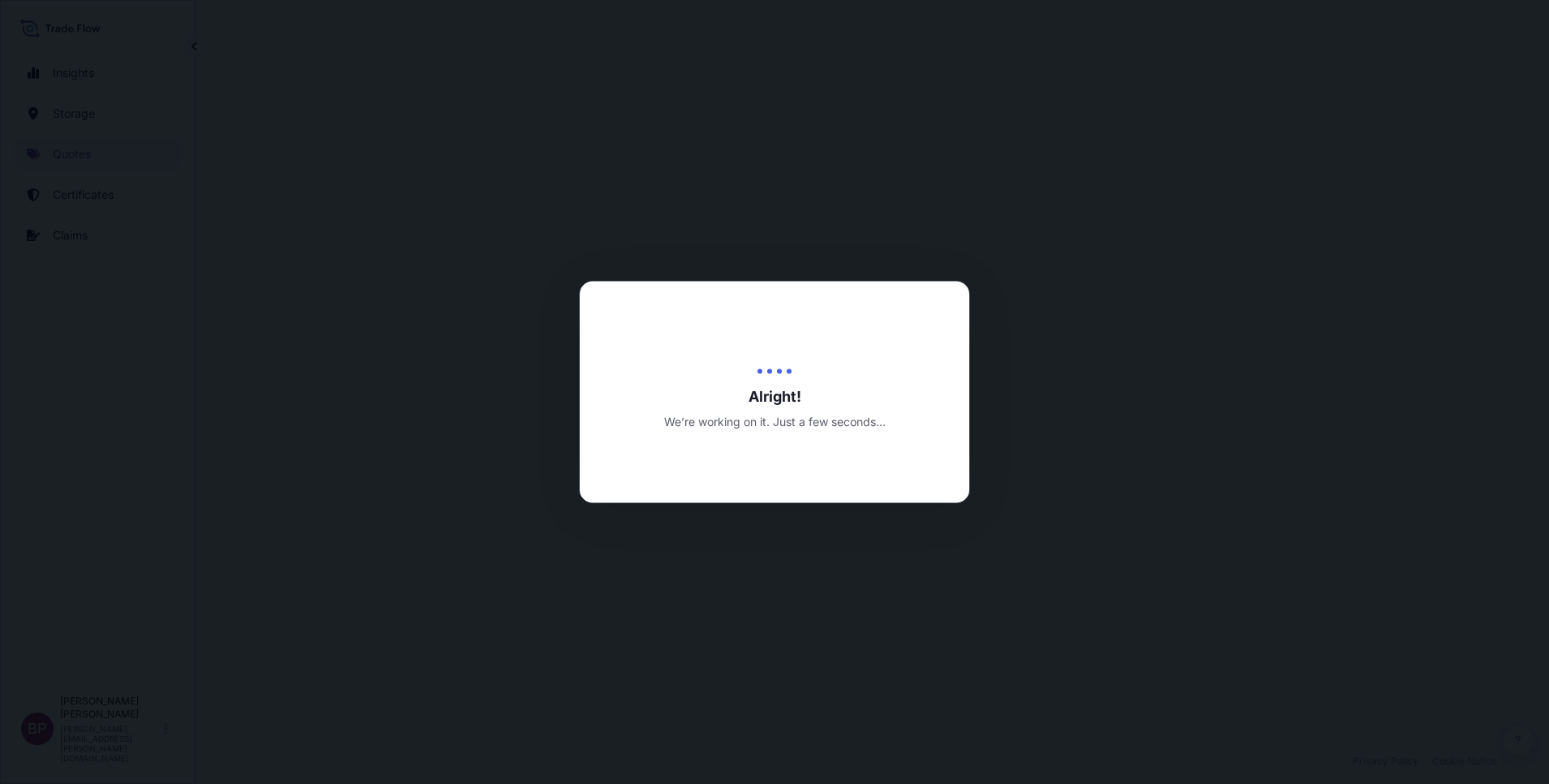
select select "Road / [GEOGRAPHIC_DATA]"
select select "Water"
select select "Road / [GEOGRAPHIC_DATA]"
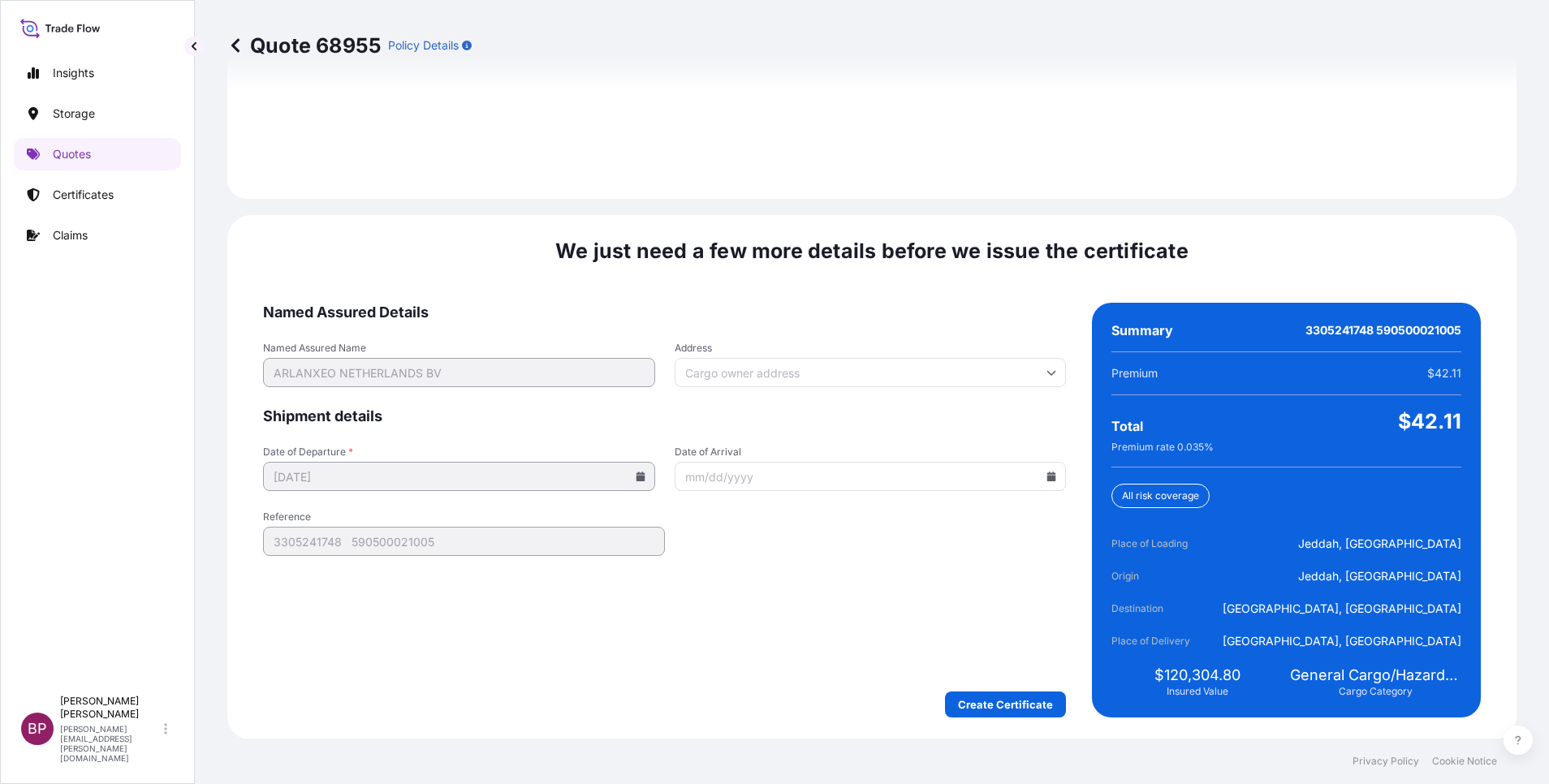
scroll to position [2406, 0]
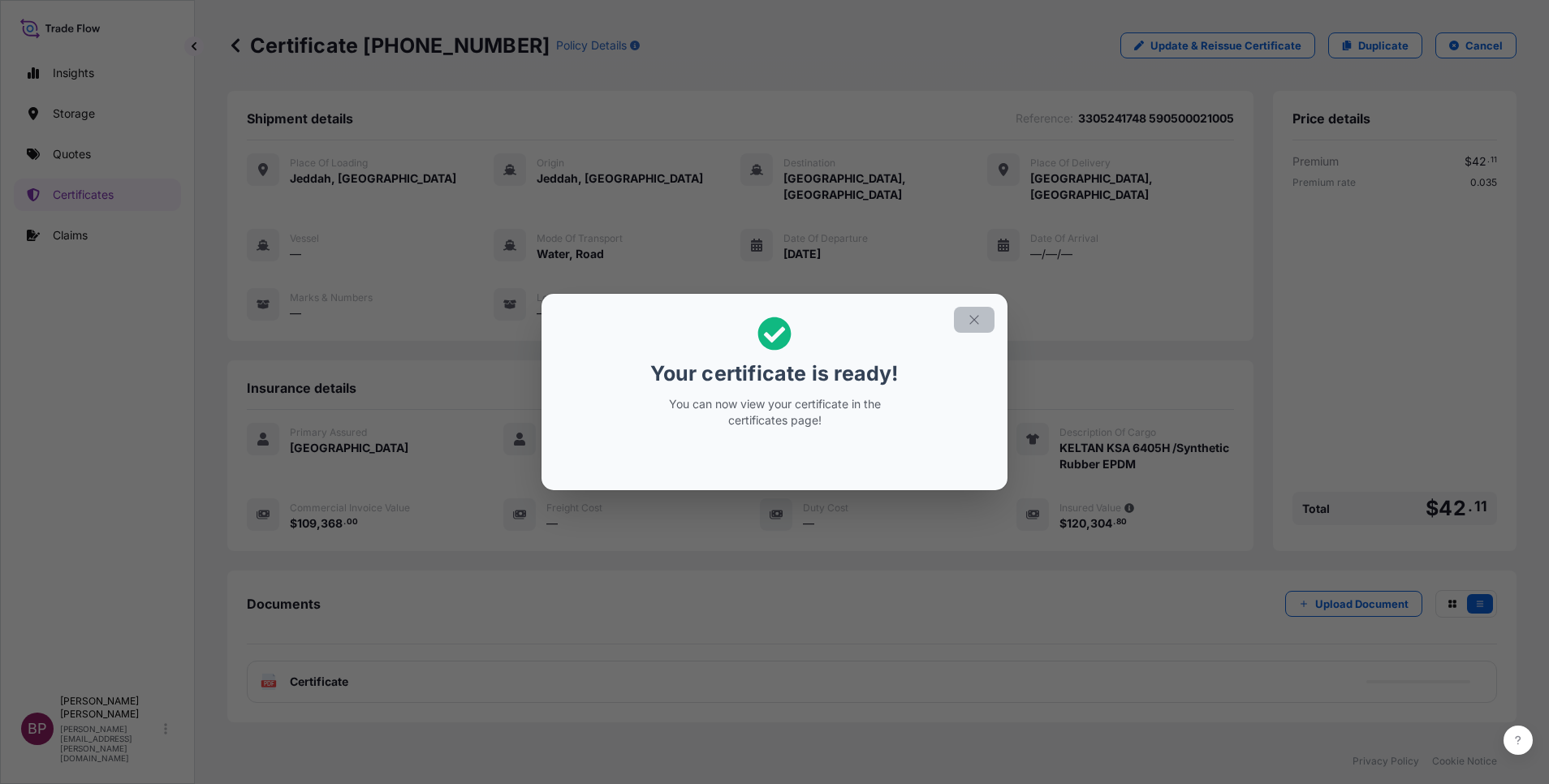
click at [978, 316] on icon "button" at bounding box center [974, 320] width 9 height 9
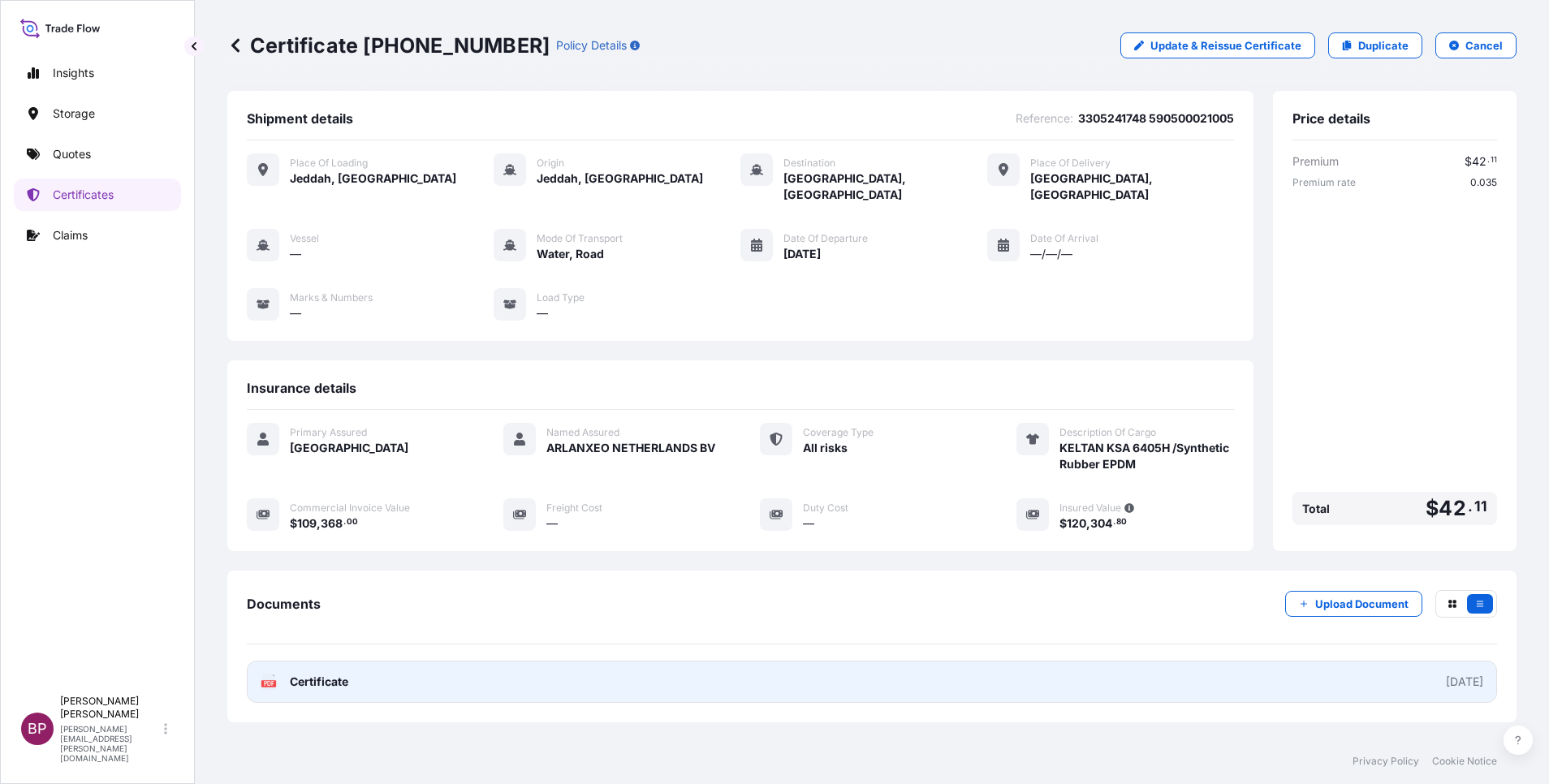
click at [333, 673] on span "Certificate" at bounding box center [318, 681] width 58 height 16
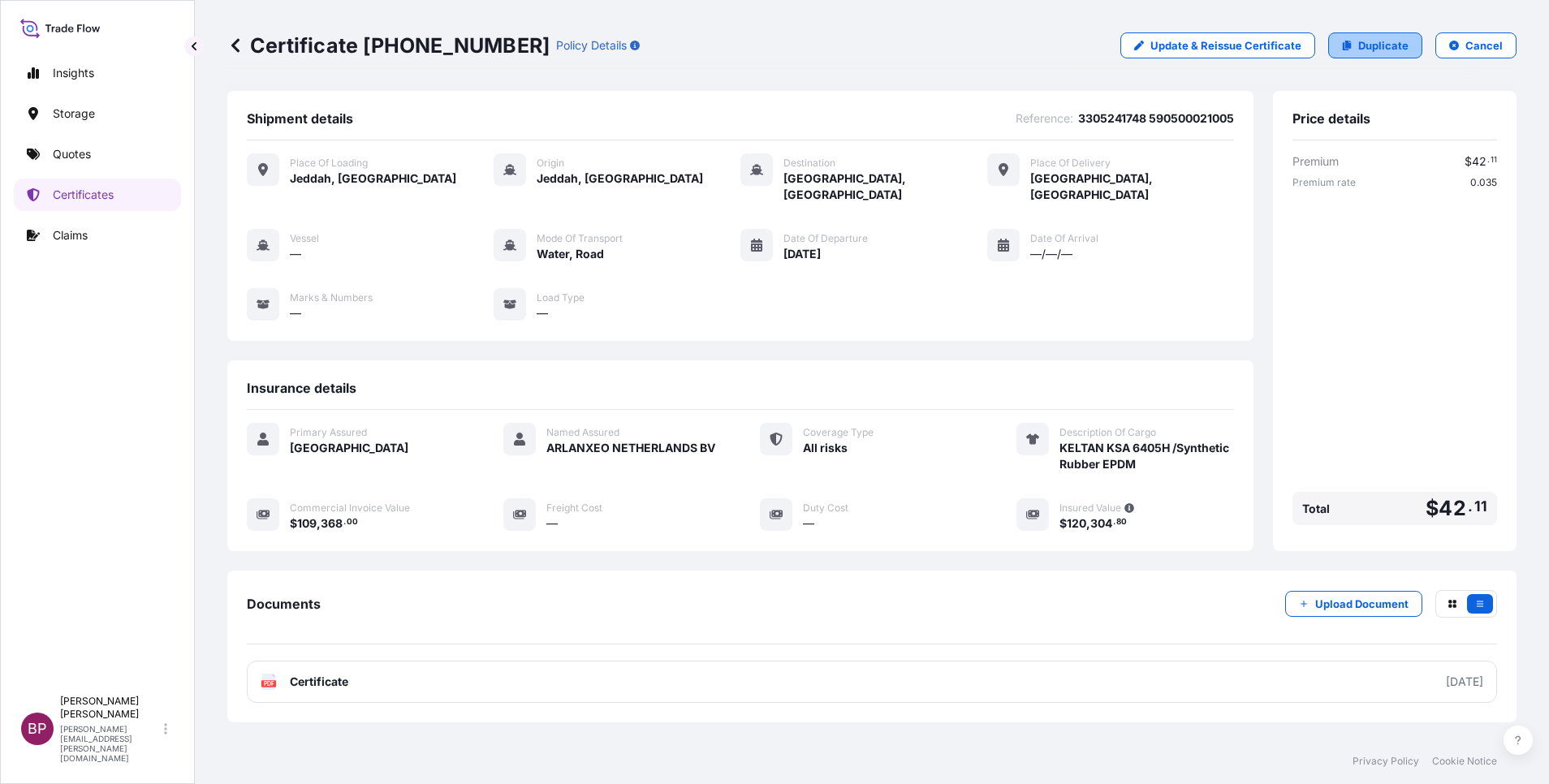
click at [1388, 46] on p "Duplicate" at bounding box center [1384, 46] width 50 height 16
select select "Road / [GEOGRAPHIC_DATA]"
select select "Water"
select select "Road / [GEOGRAPHIC_DATA]"
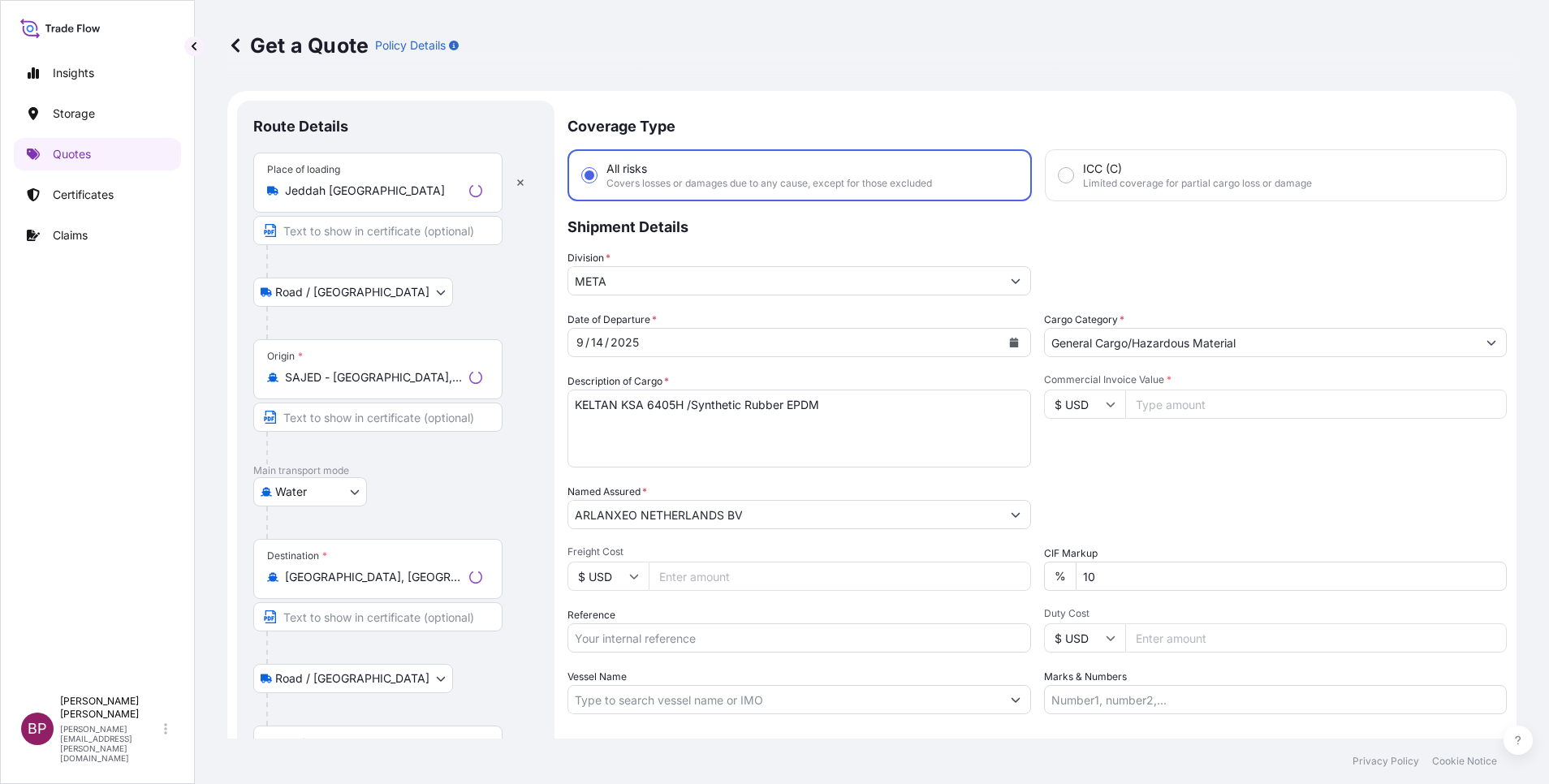
scroll to position [26, 0]
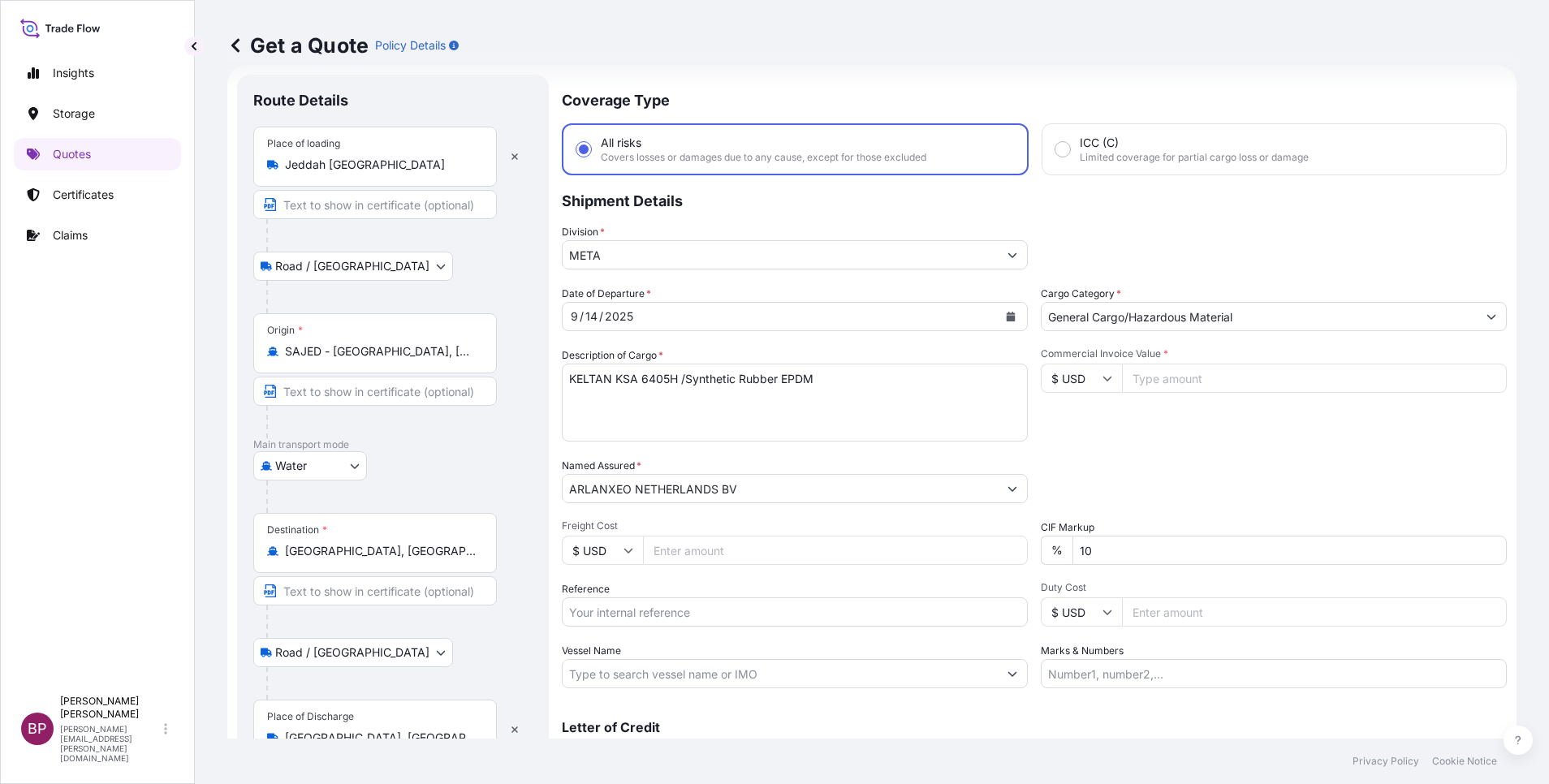
click at [646, 617] on input "Reference" at bounding box center [795, 612] width 466 height 29
paste input "3305241749 590500021013"
type input "3305241749 590500021013"
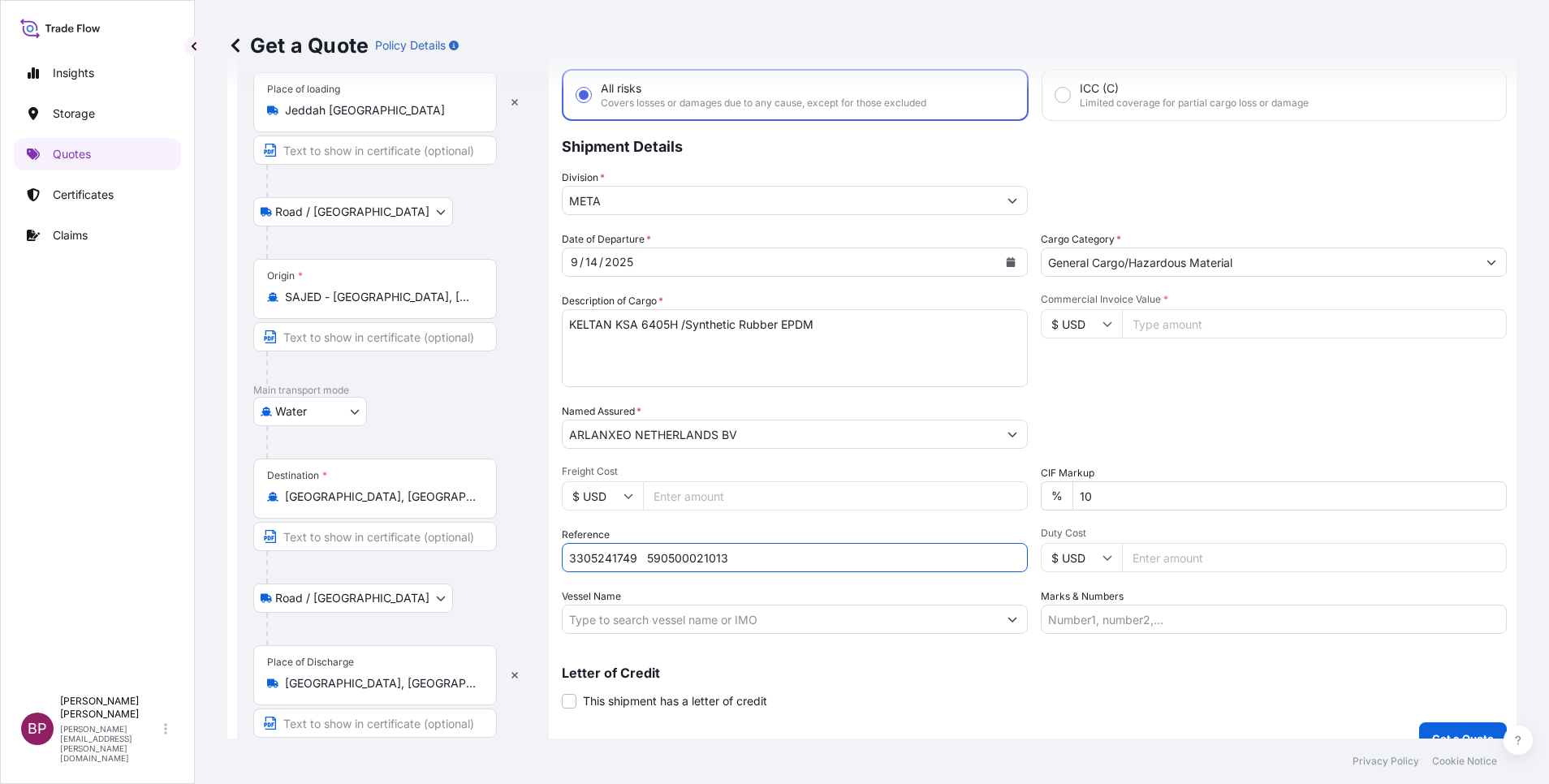
scroll to position [106, 0]
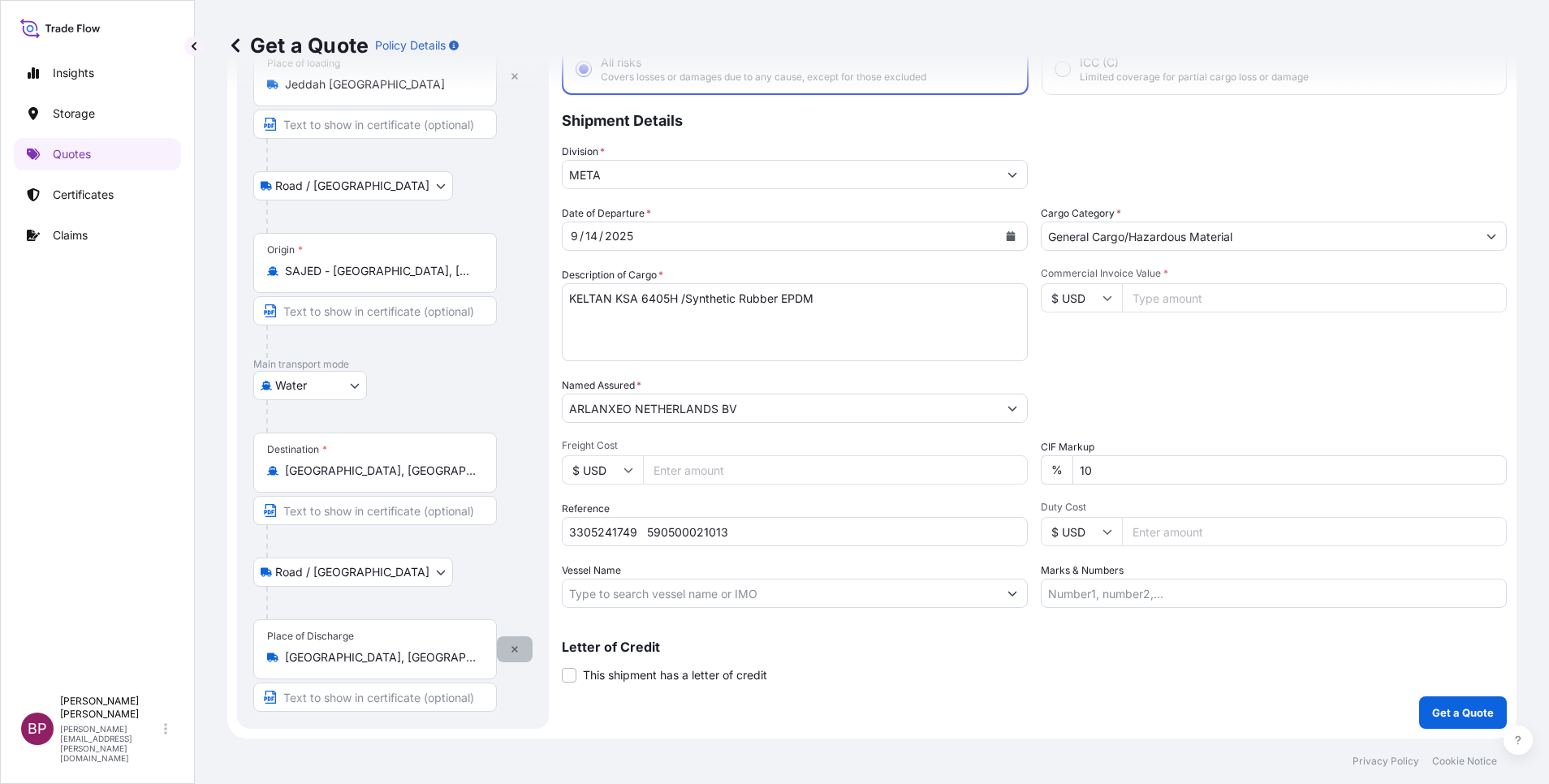
click at [505, 651] on button "button" at bounding box center [515, 649] width 36 height 26
select select
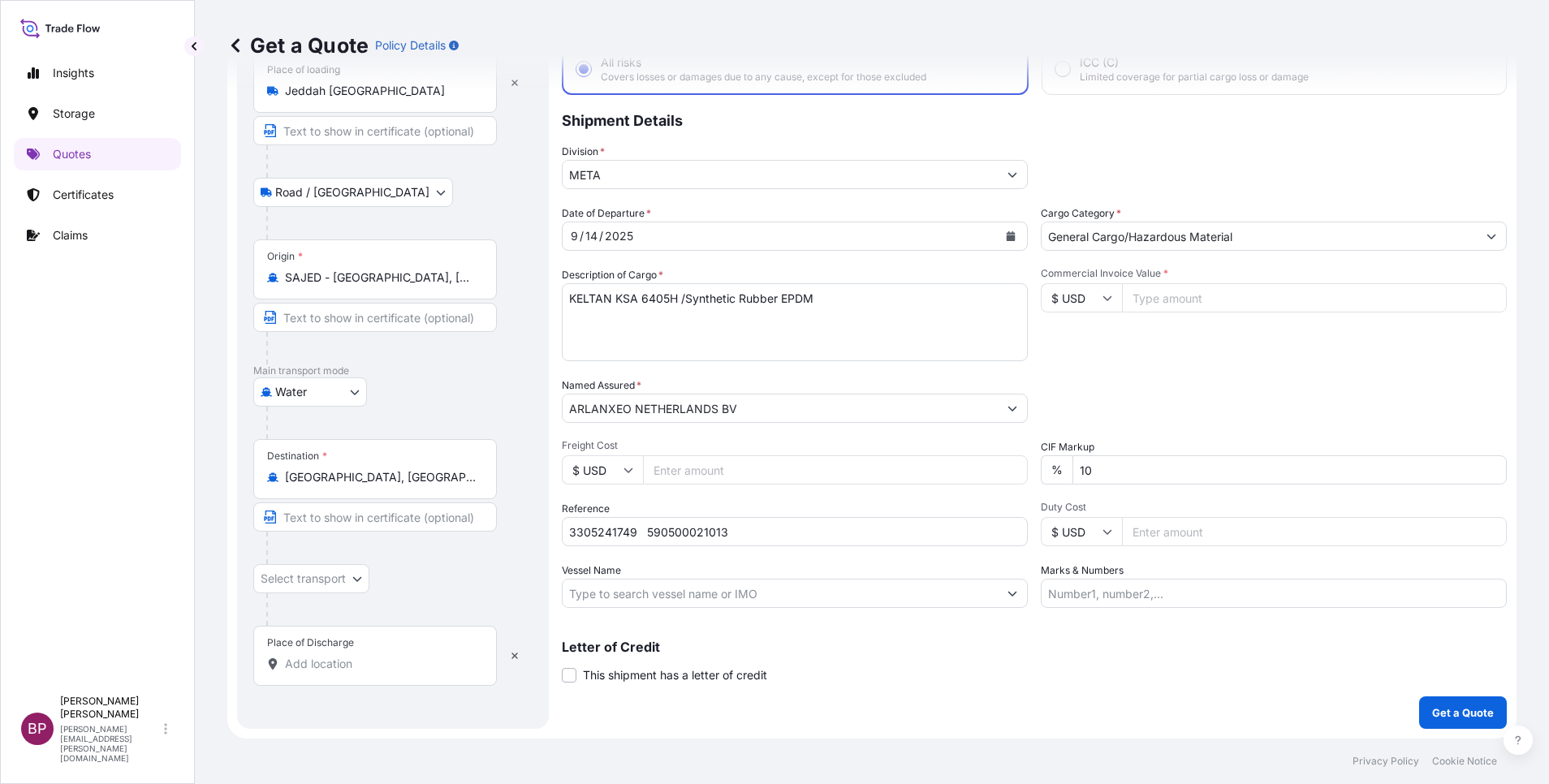
click at [335, 660] on input "Place of Discharge" at bounding box center [381, 663] width 191 height 16
paste input "[PERSON_NAME]"
type input "[PERSON_NAME]"
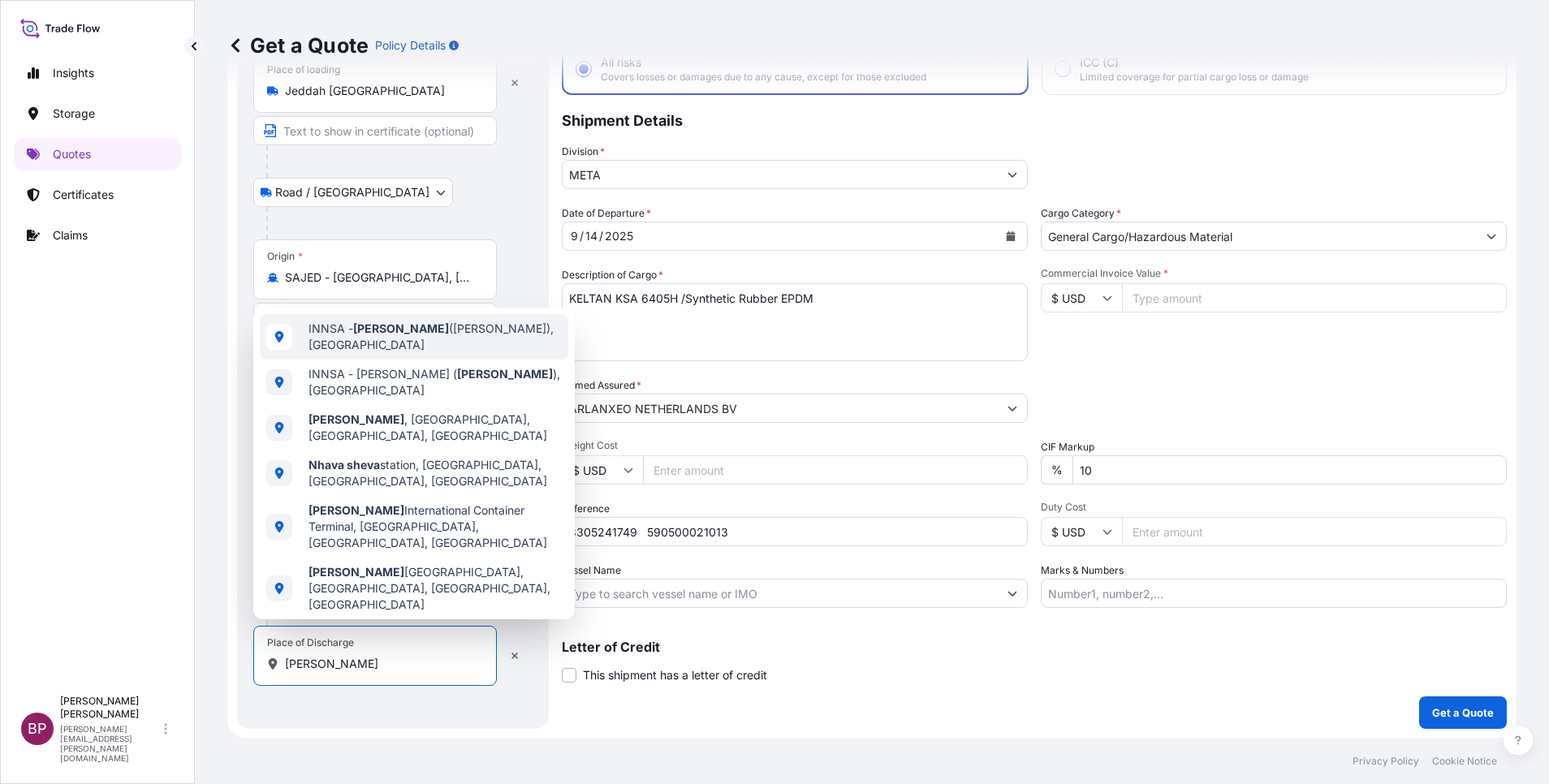
select select "Road / [GEOGRAPHIC_DATA]"
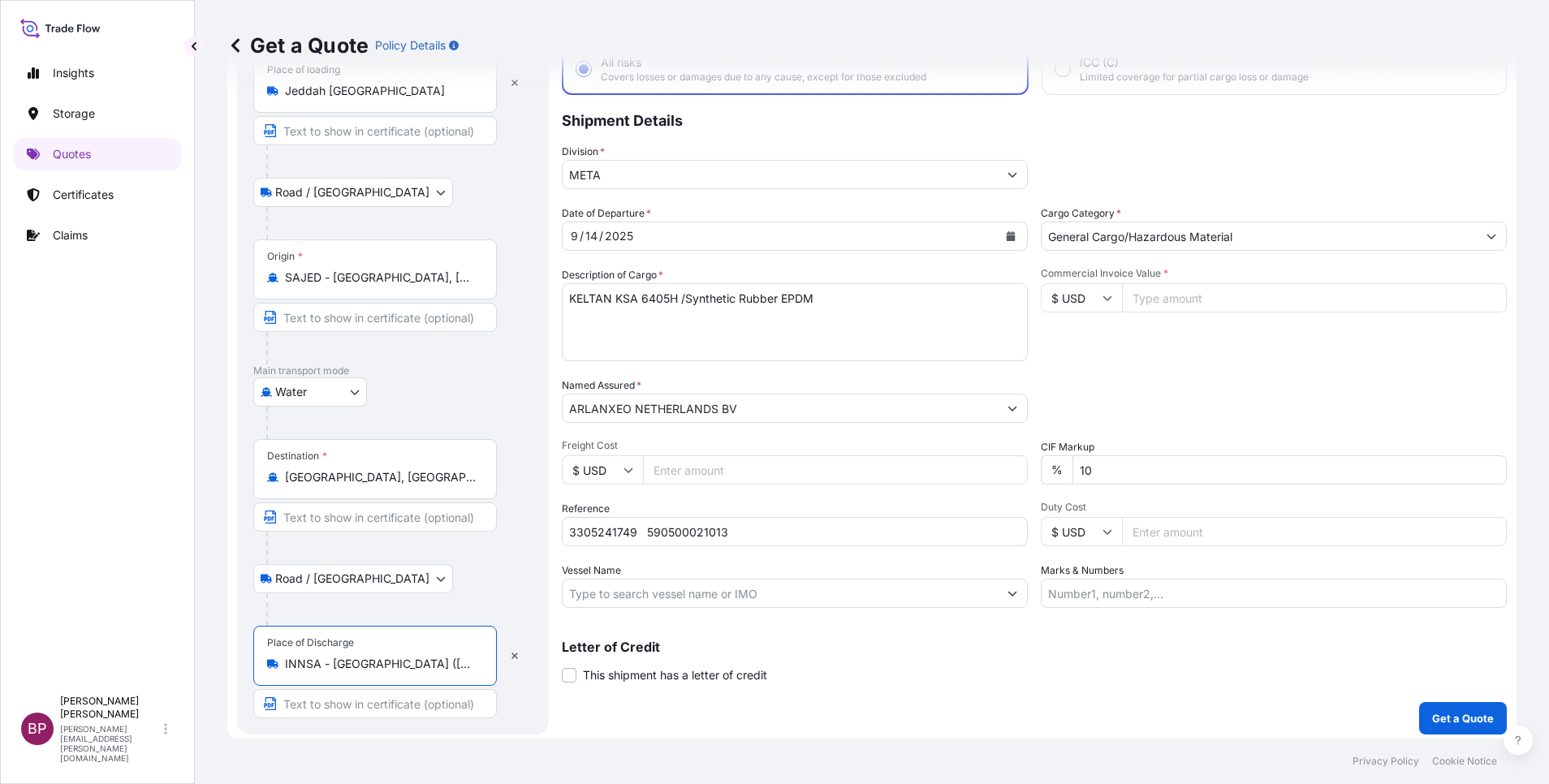
type input "INNSA - [GEOGRAPHIC_DATA] ([PERSON_NAME]), [GEOGRAPHIC_DATA]"
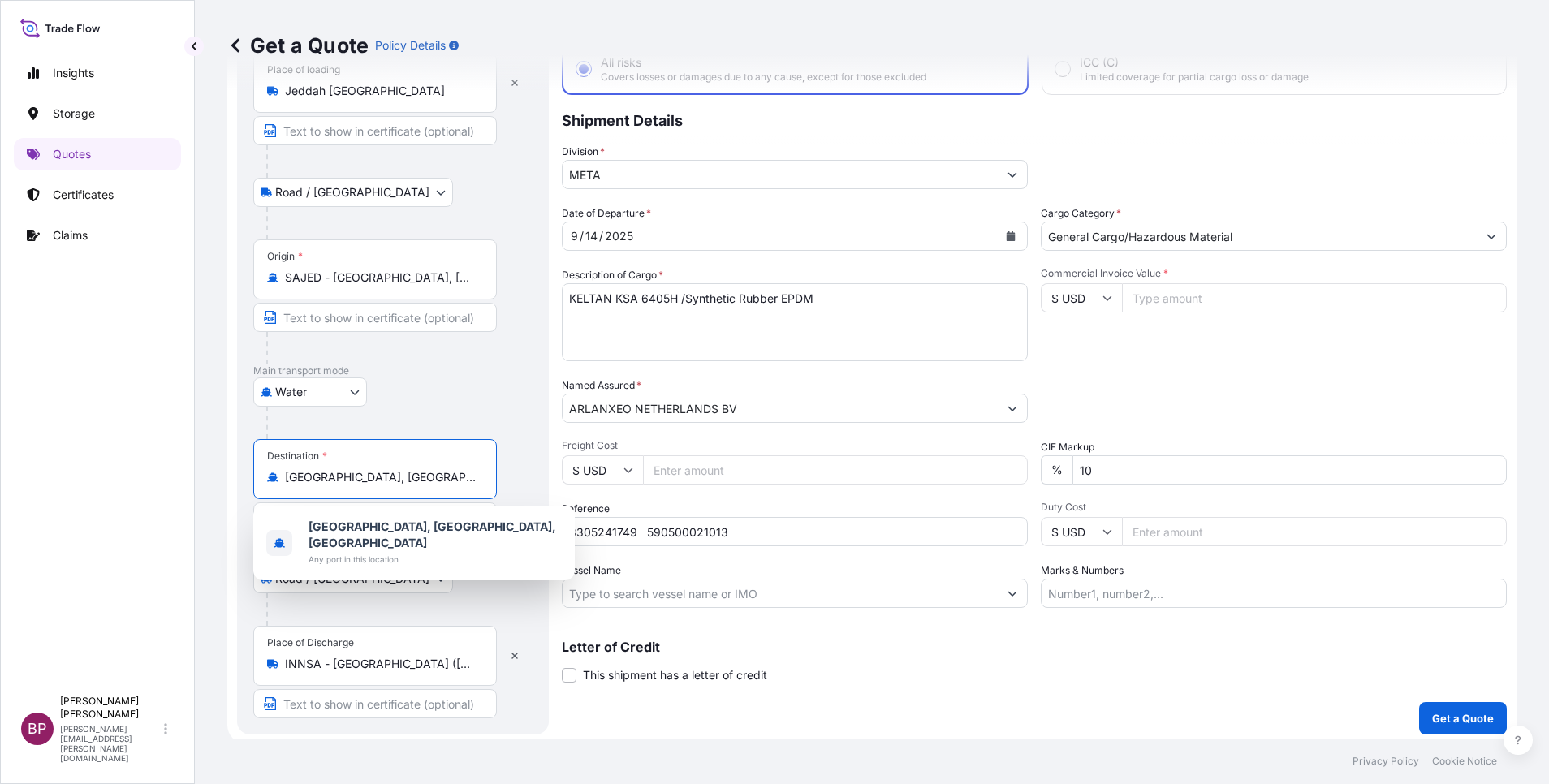
drag, startPoint x: 307, startPoint y: 464, endPoint x: 212, endPoint y: 461, distance: 95.0
click at [212, 461] on div "Get a Quote Policy Details Route Details Reset Route Details Place of loading […" at bounding box center [872, 369] width 1354 height 738
paste input "[PERSON_NAME]"
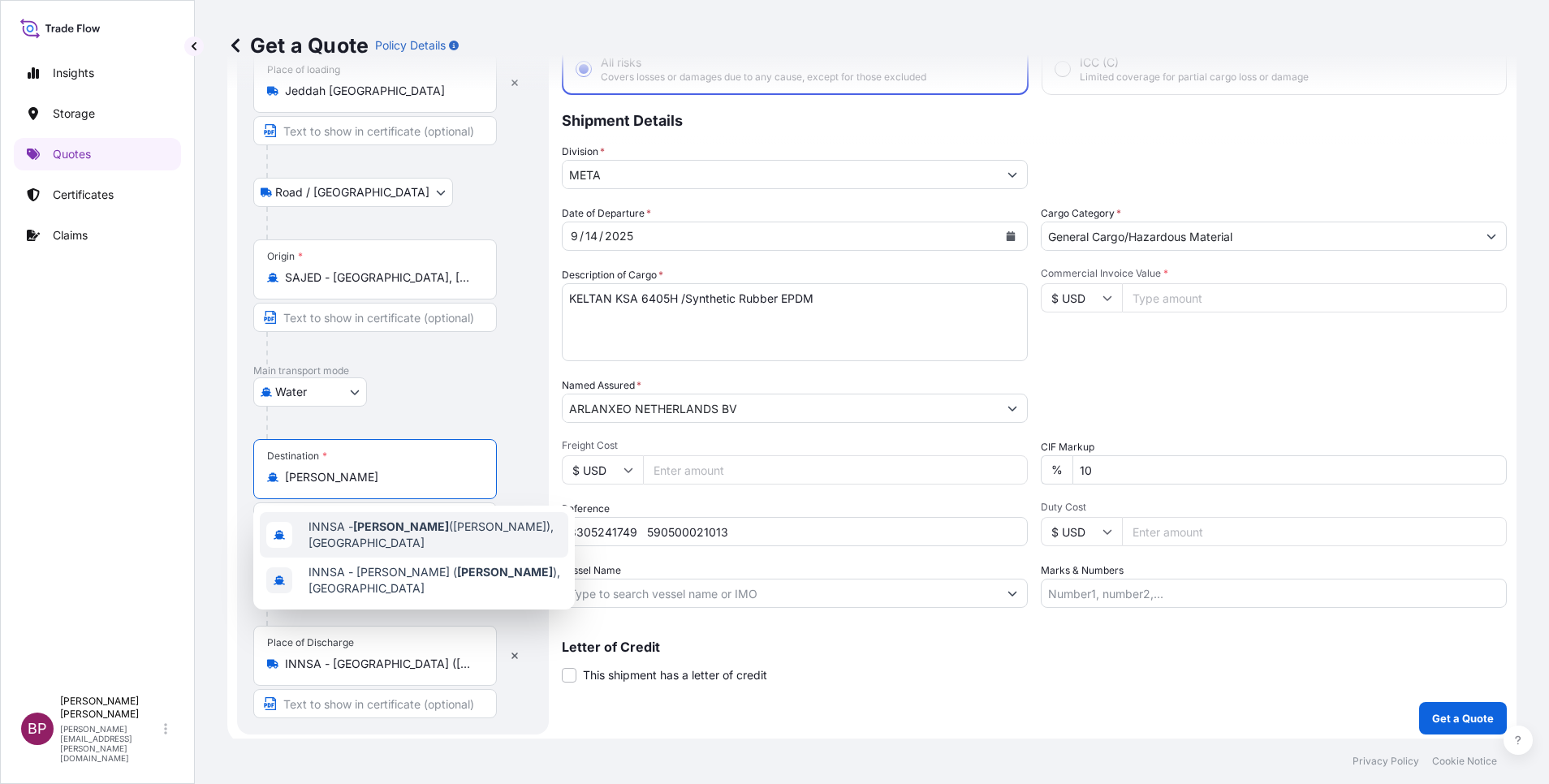
click at [419, 538] on span "INNSA - [GEOGRAPHIC_DATA] ([PERSON_NAME]), [GEOGRAPHIC_DATA]" at bounding box center [435, 535] width 254 height 32
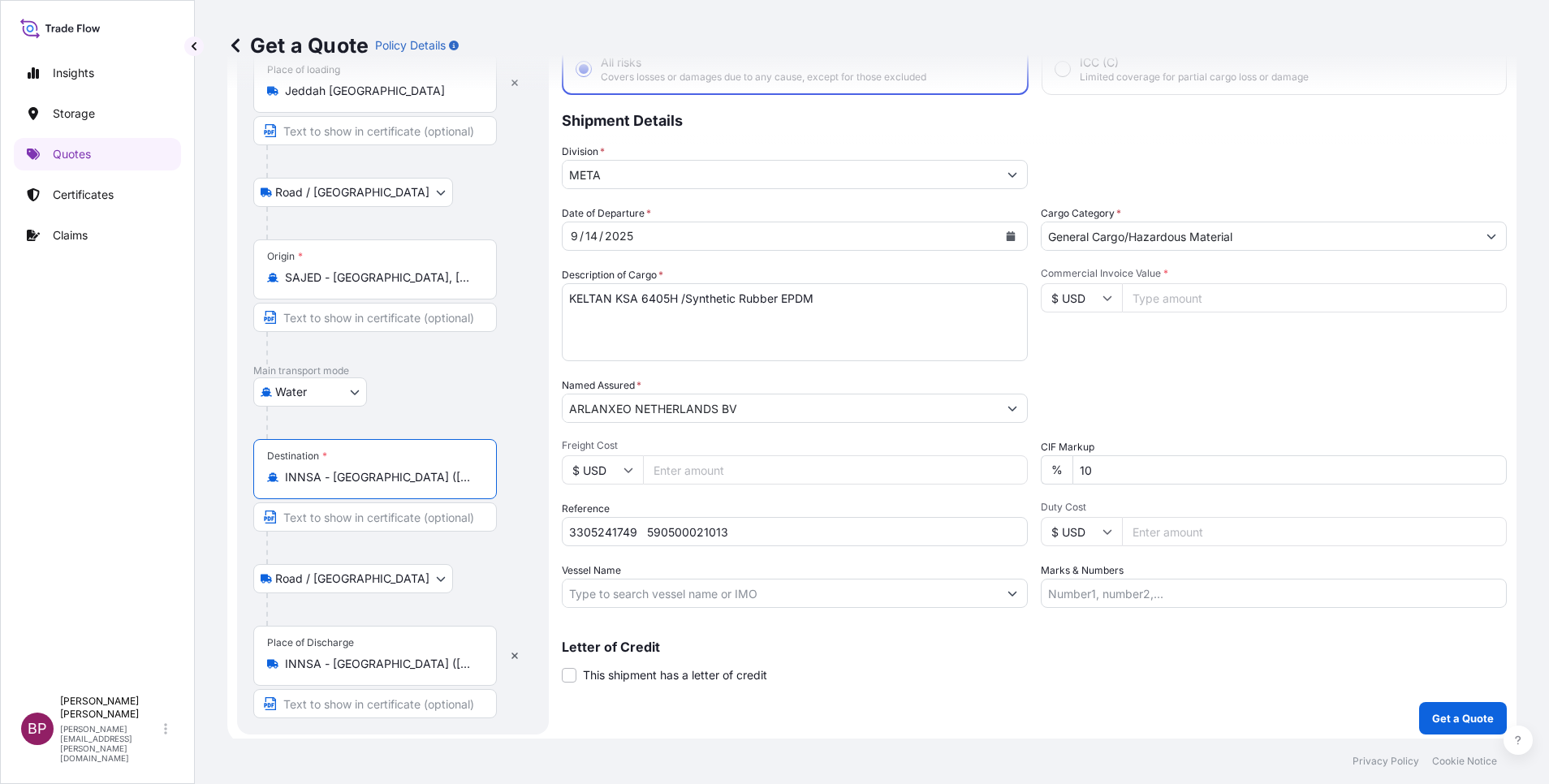
type input "INNSA - [GEOGRAPHIC_DATA] ([PERSON_NAME]), [GEOGRAPHIC_DATA]"
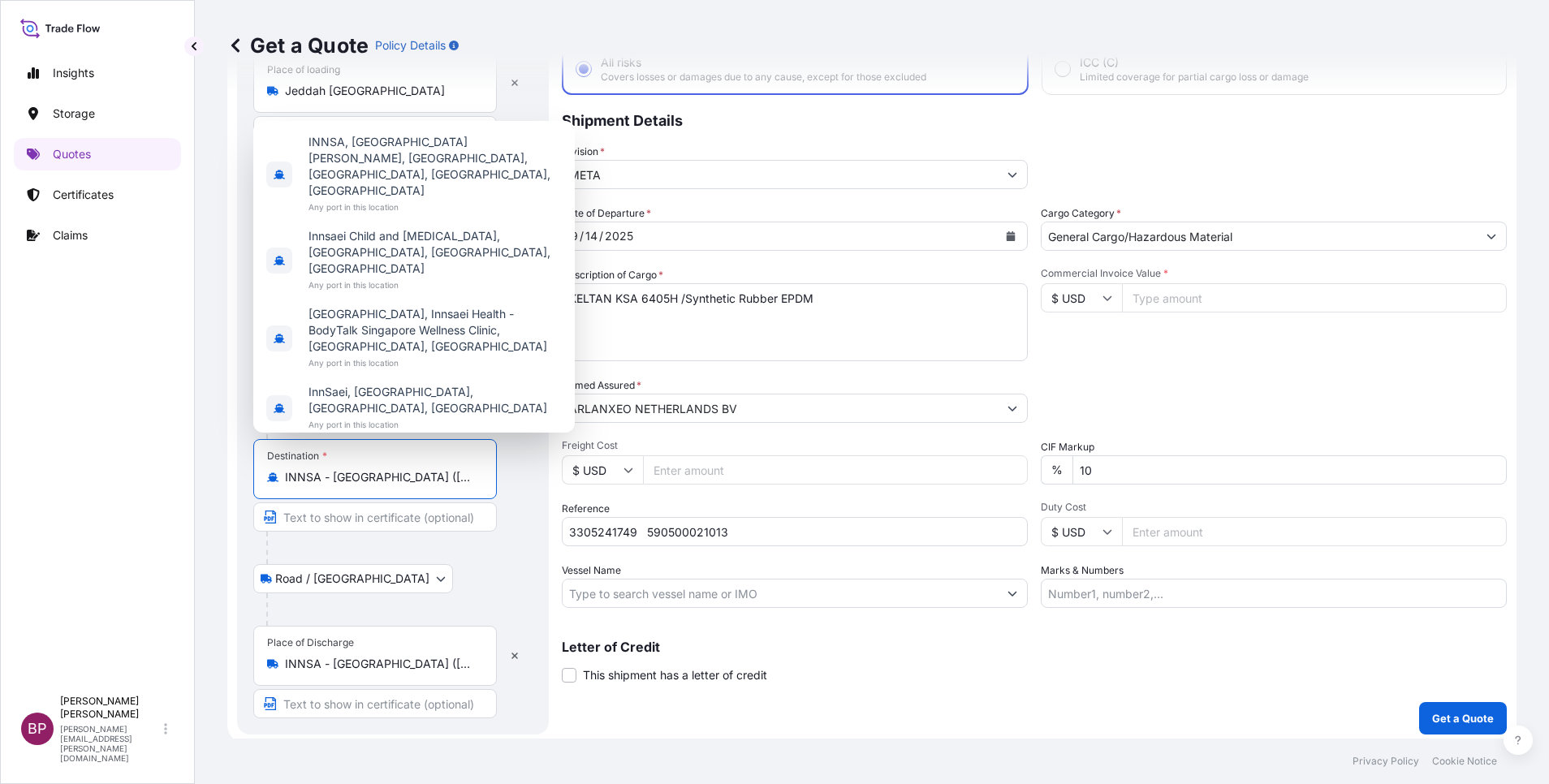
click at [1163, 305] on input "Commercial Invoice Value *" at bounding box center [1314, 297] width 385 height 29
paste input "54180"
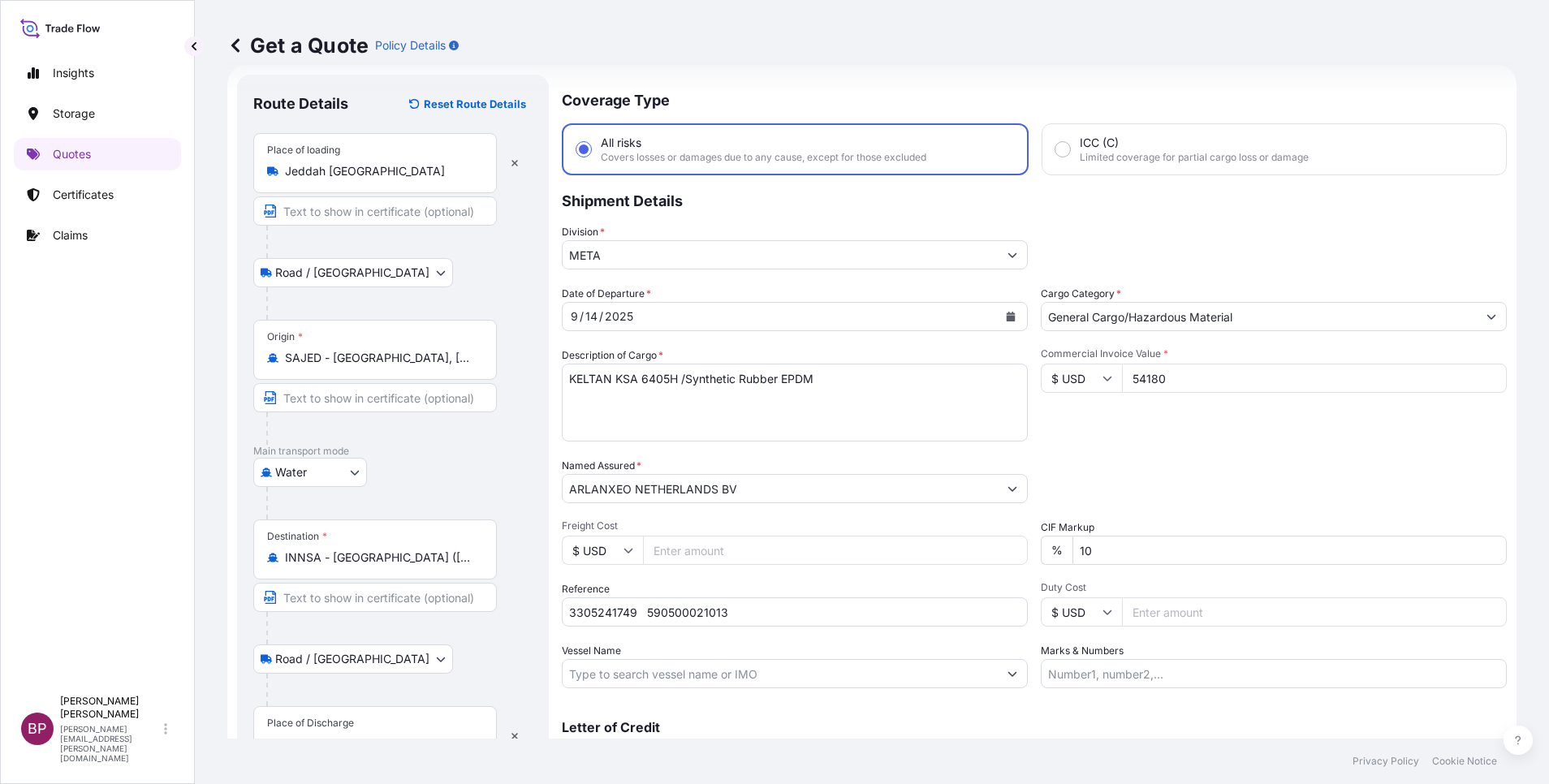
click at [1148, 392] on input "54180" at bounding box center [1314, 378] width 385 height 29
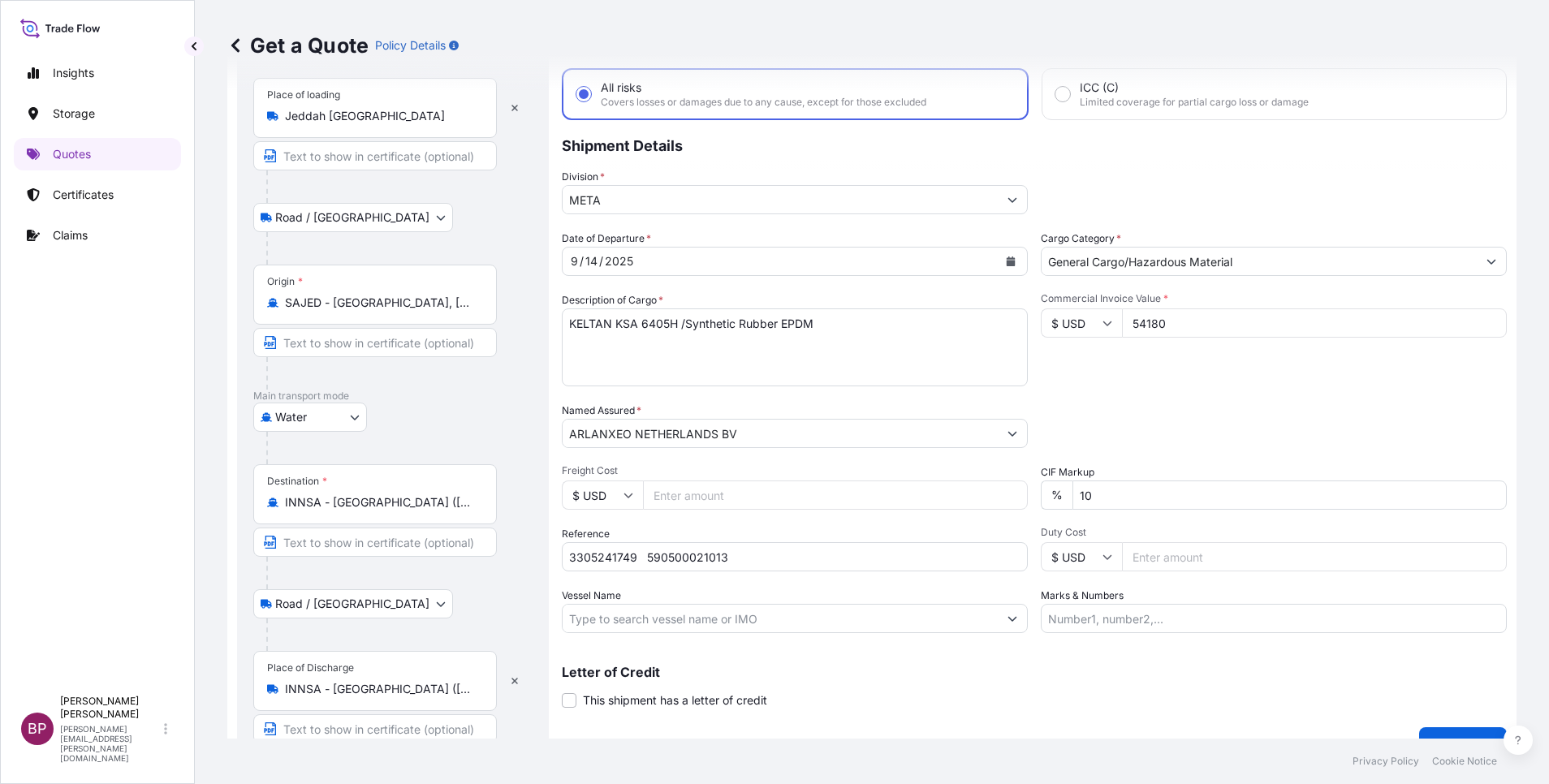
scroll to position [112, 0]
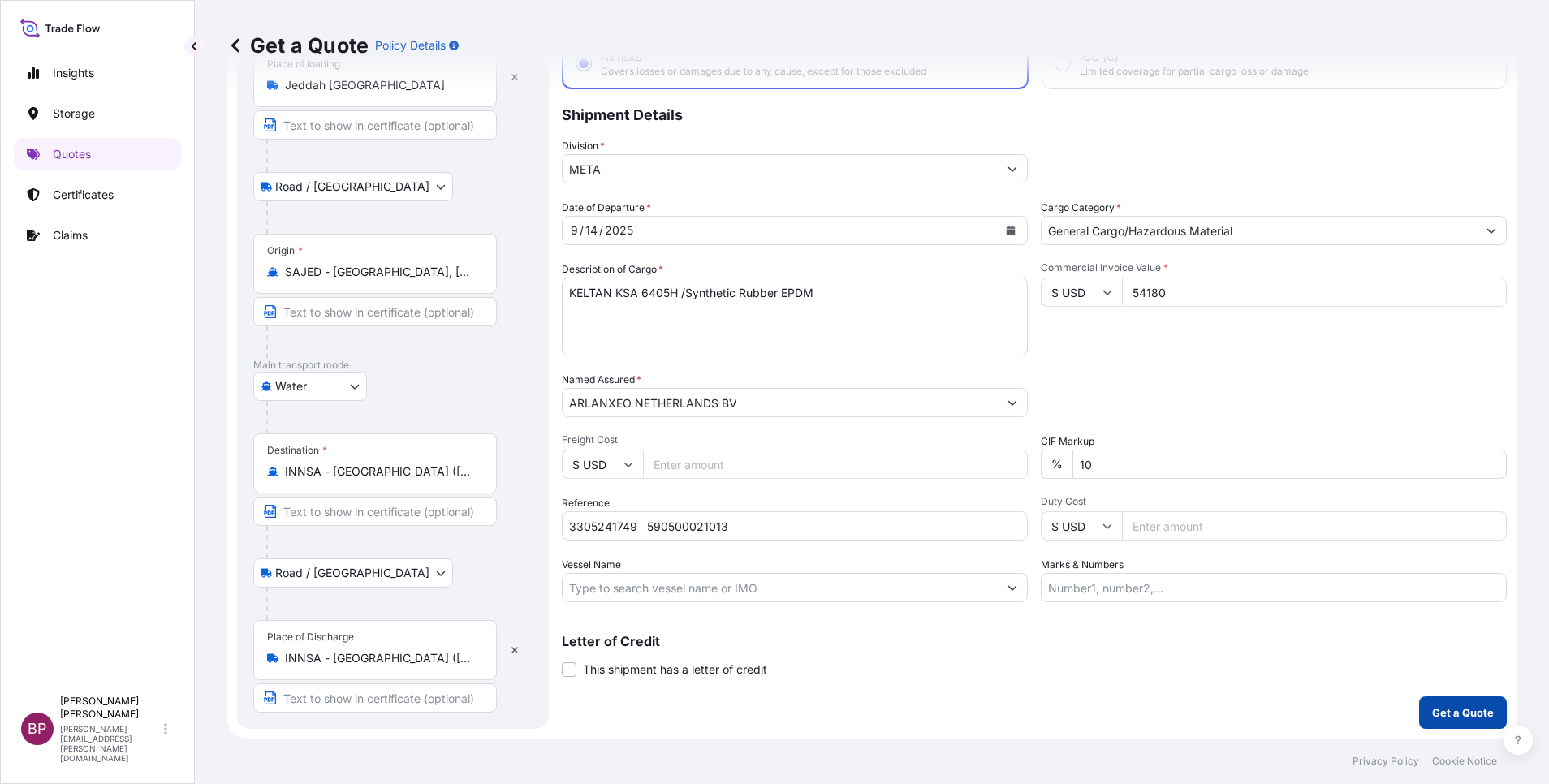
type input "54180"
click at [1457, 718] on p "Get a Quote" at bounding box center [1462, 713] width 62 height 16
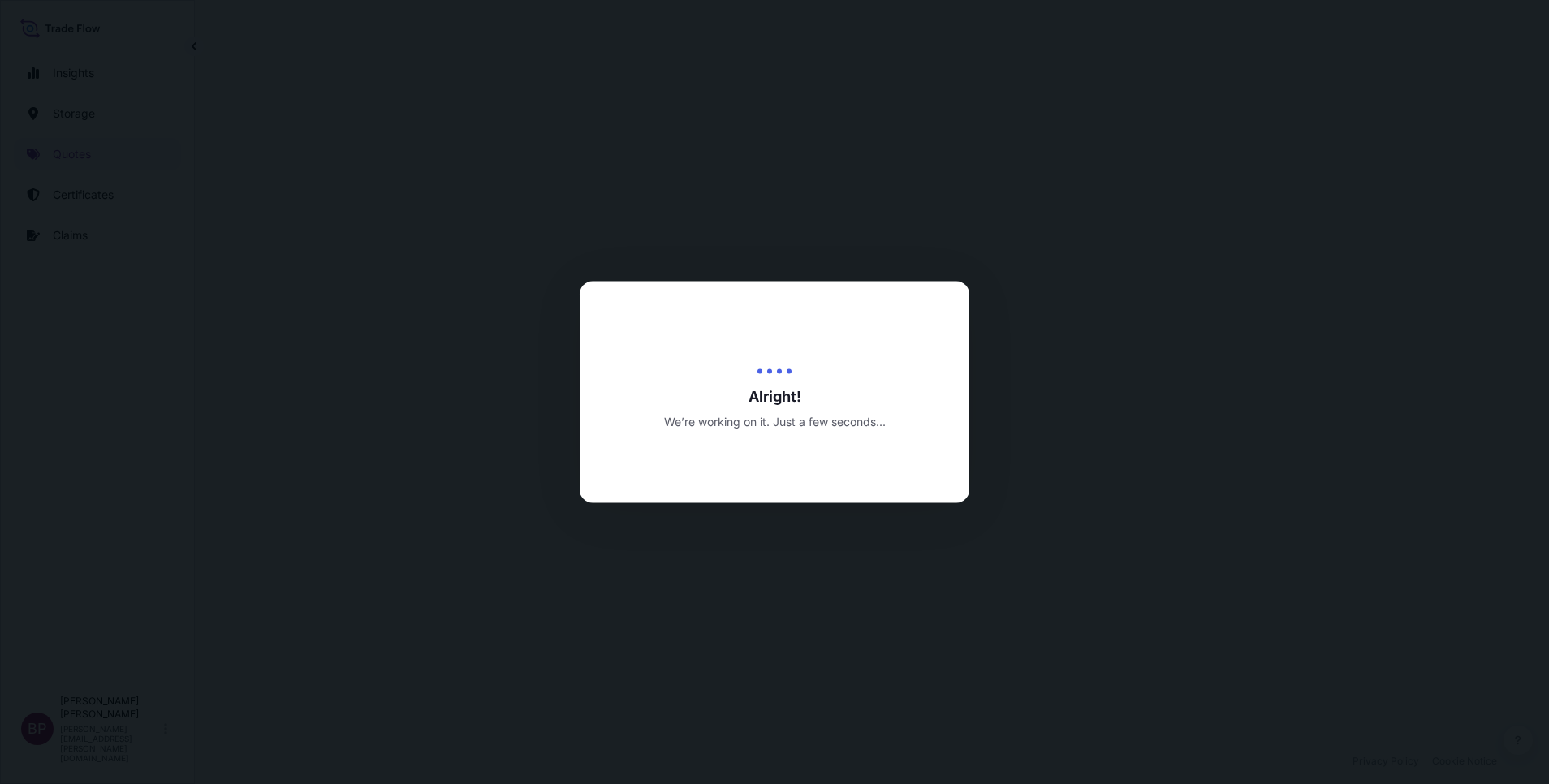
select select "Road / [GEOGRAPHIC_DATA]"
select select "Water"
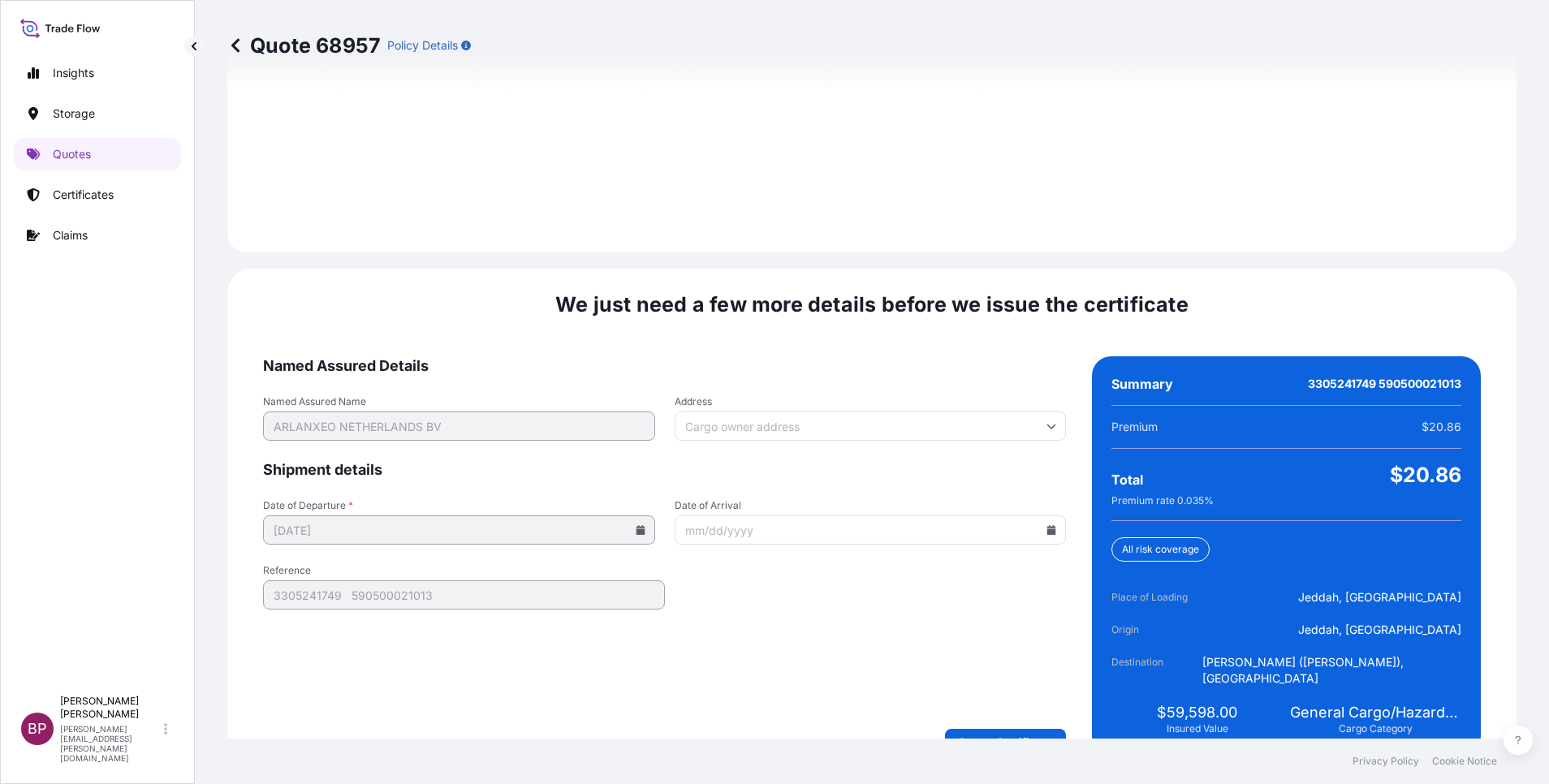
scroll to position [2340, 0]
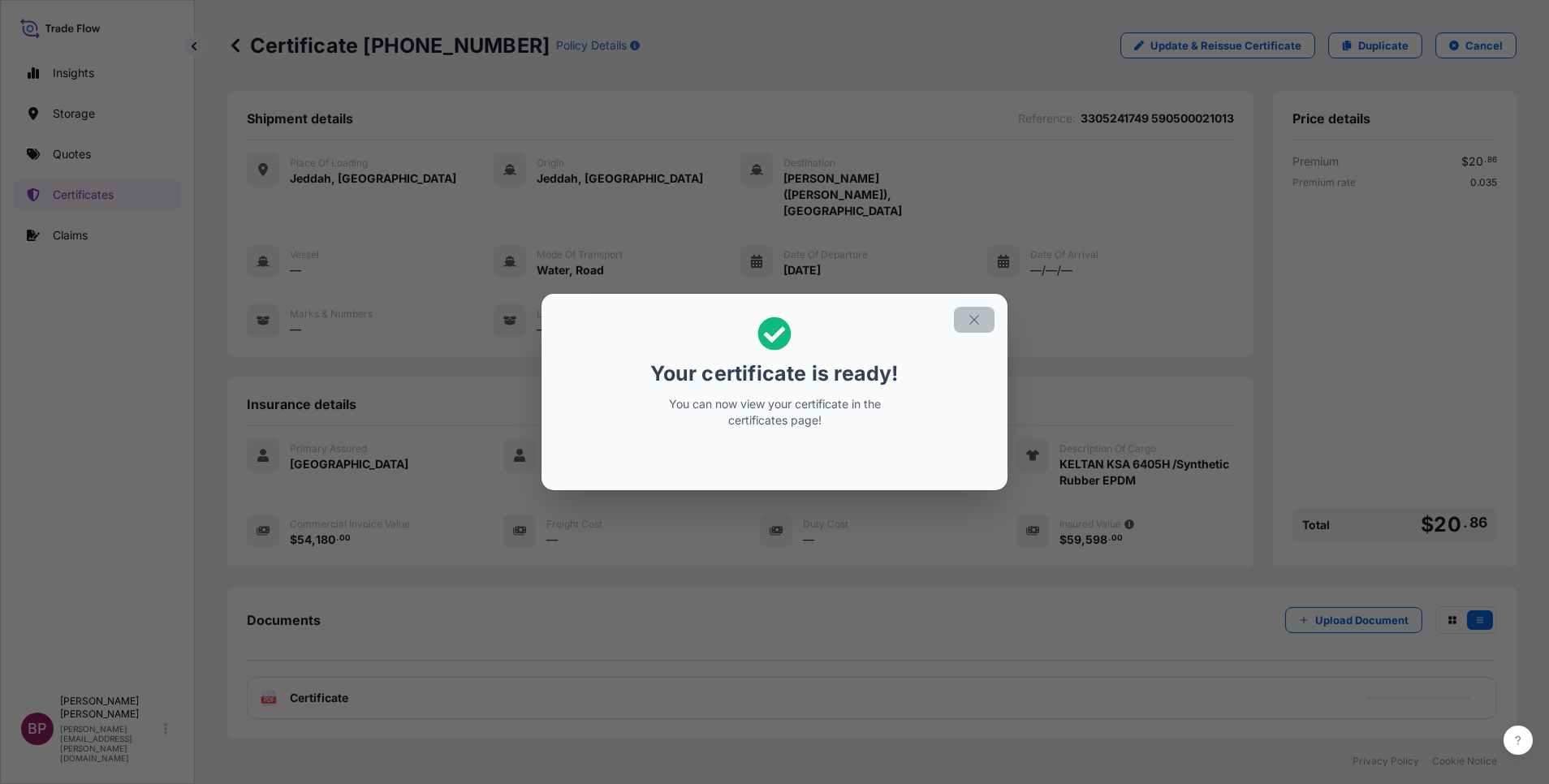
click at [975, 321] on icon "button" at bounding box center [974, 320] width 14 height 14
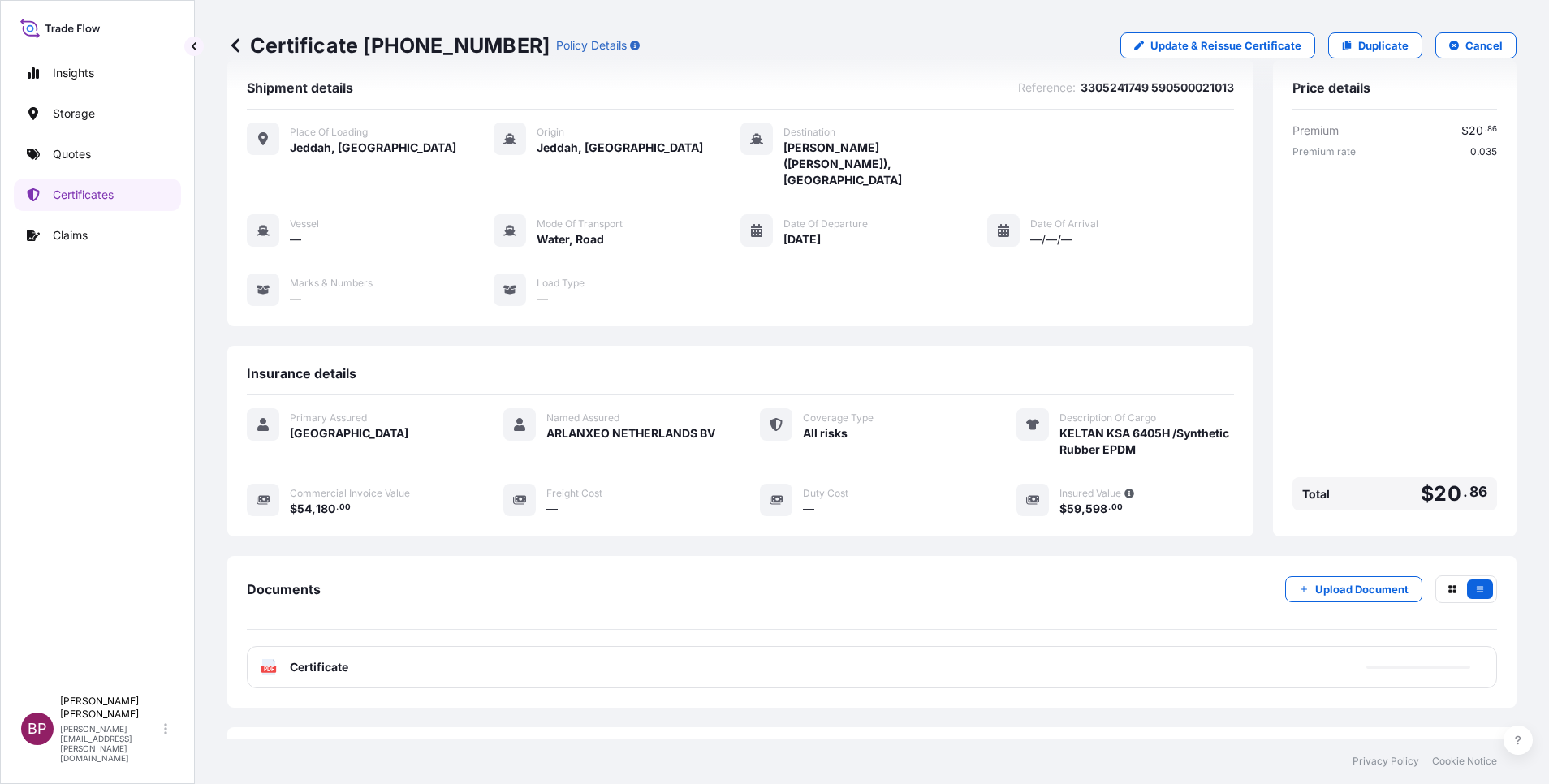
scroll to position [85, 0]
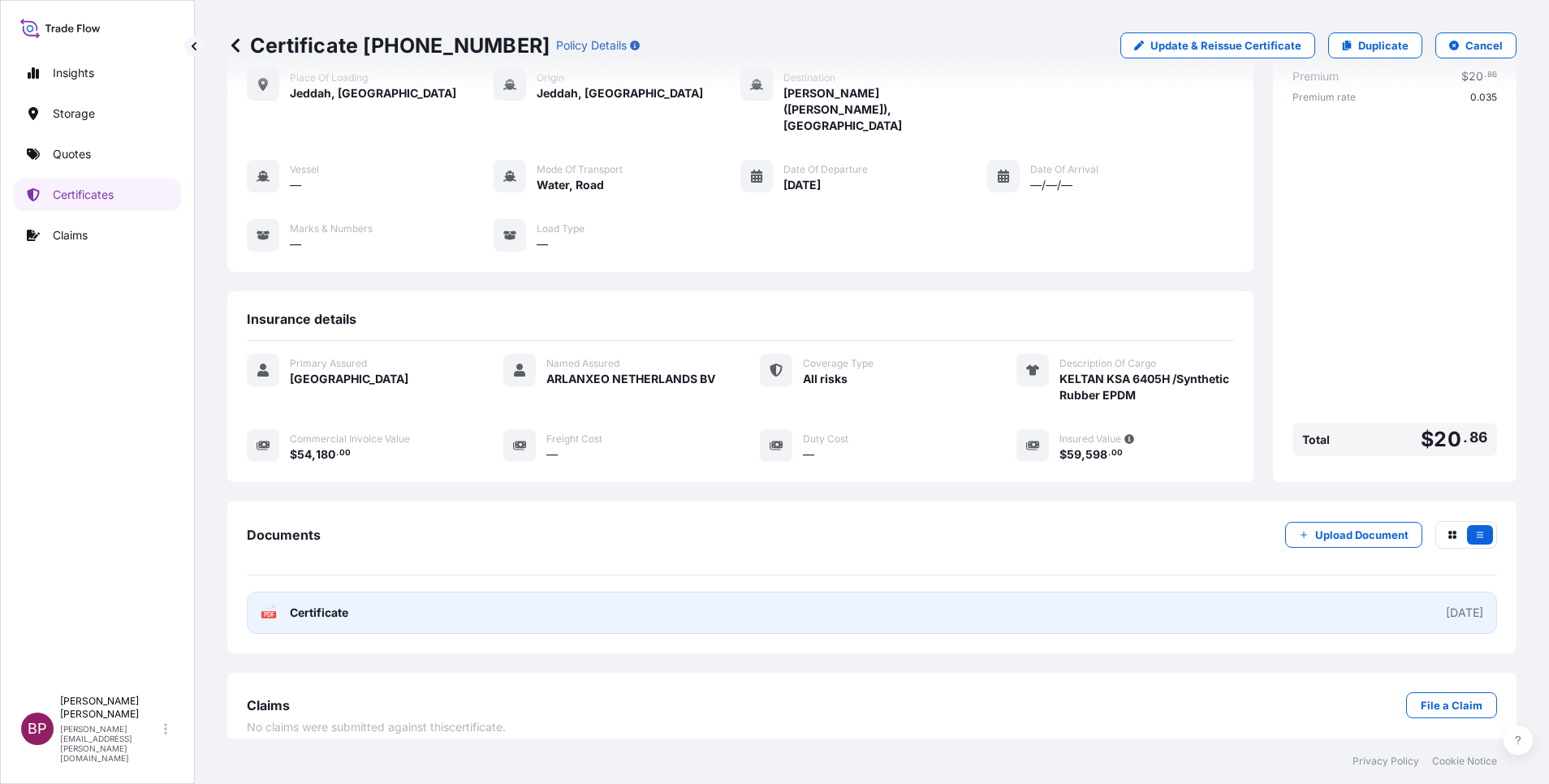
click at [342, 605] on span "Certificate" at bounding box center [318, 613] width 58 height 16
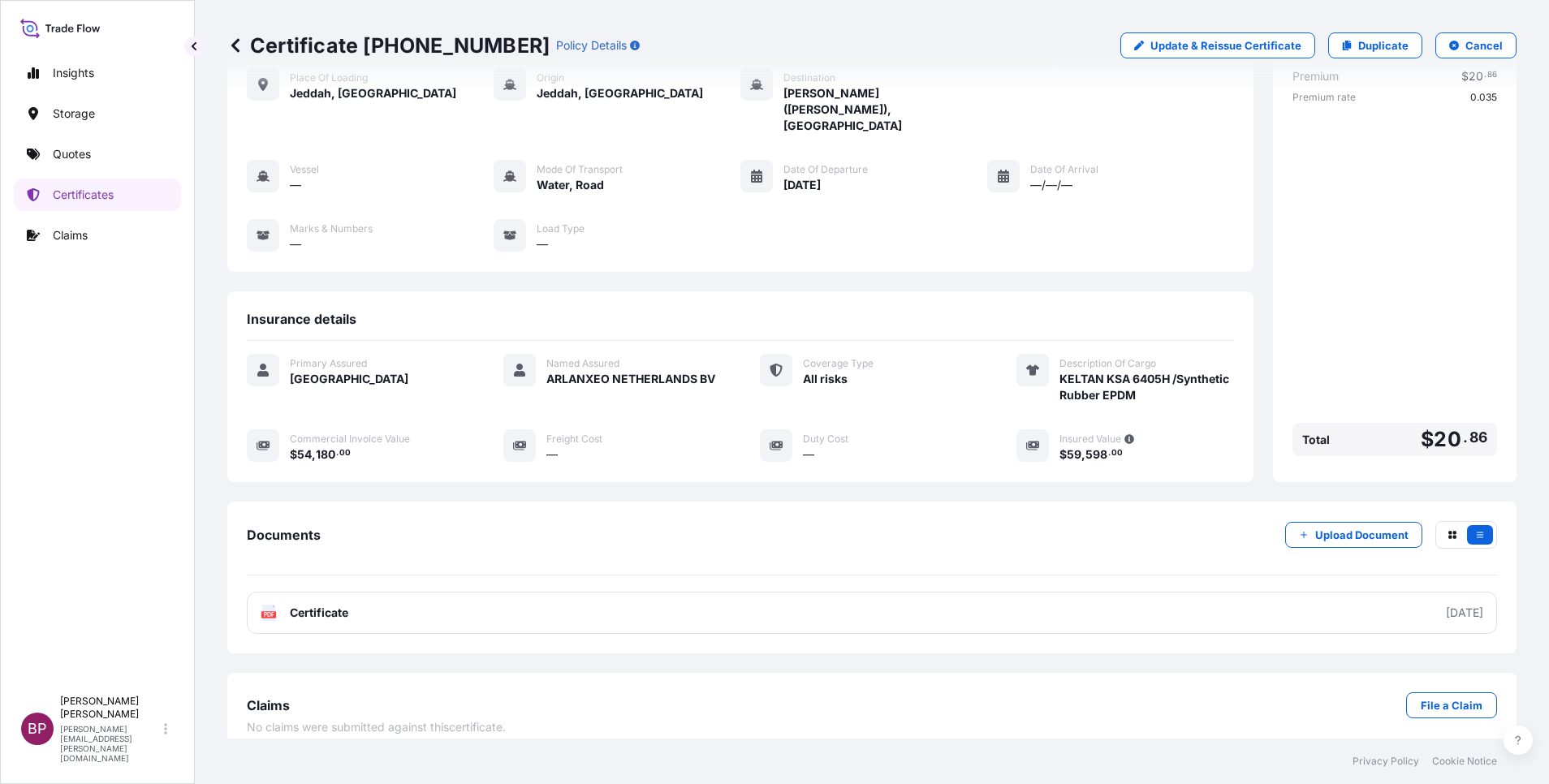
click at [1377, 55] on link "Duplicate" at bounding box center [1375, 45] width 94 height 26
select select "Road / [GEOGRAPHIC_DATA]"
select select "Water"
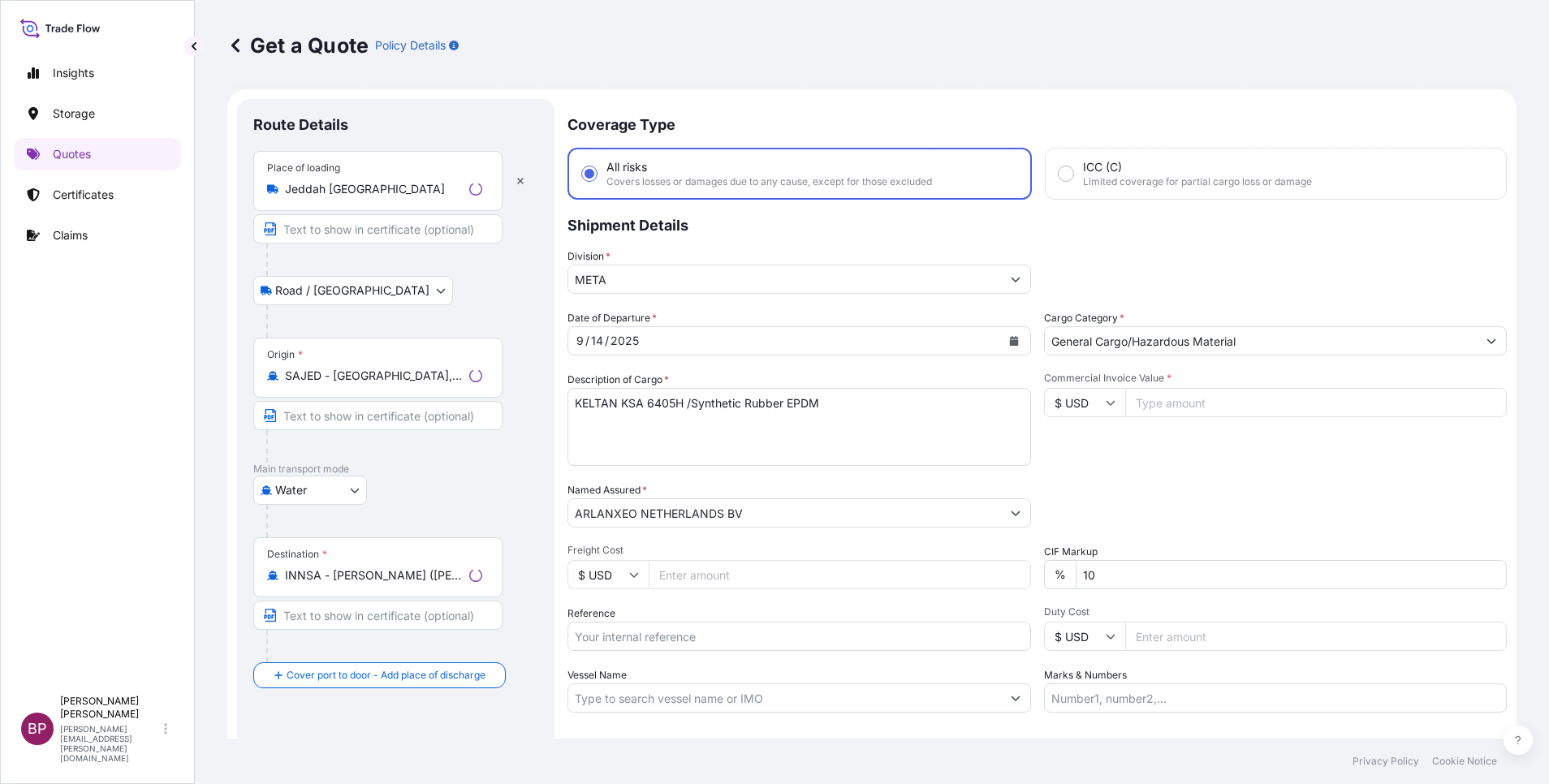
scroll to position [26, 0]
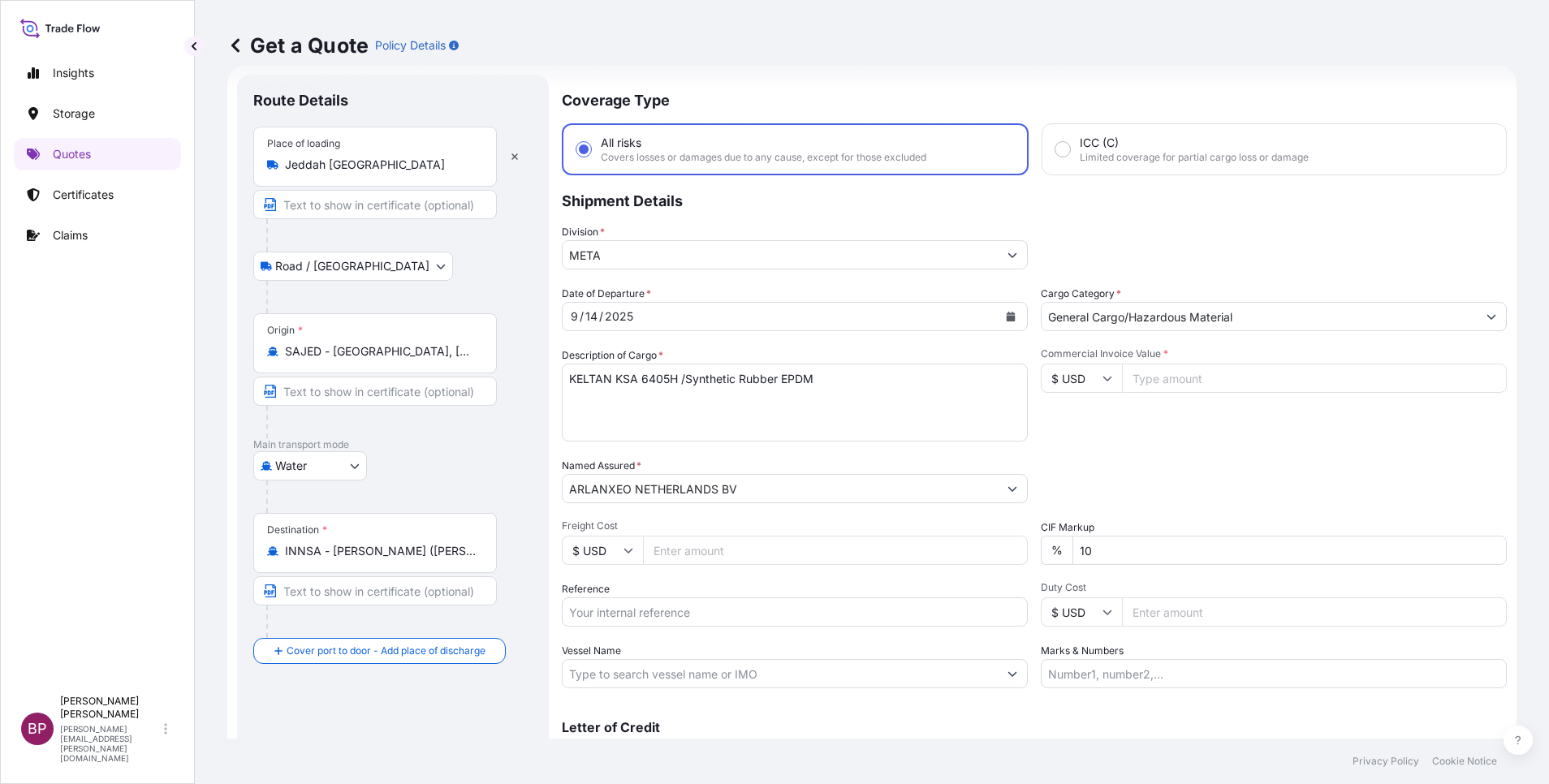
click at [632, 616] on input "Reference" at bounding box center [795, 612] width 466 height 29
paste input "3305241750 590500020998"
type input "3305241750 590500020998"
click at [1194, 375] on input "Commercial Invoice Value *" at bounding box center [1314, 378] width 385 height 29
paste input "54180"
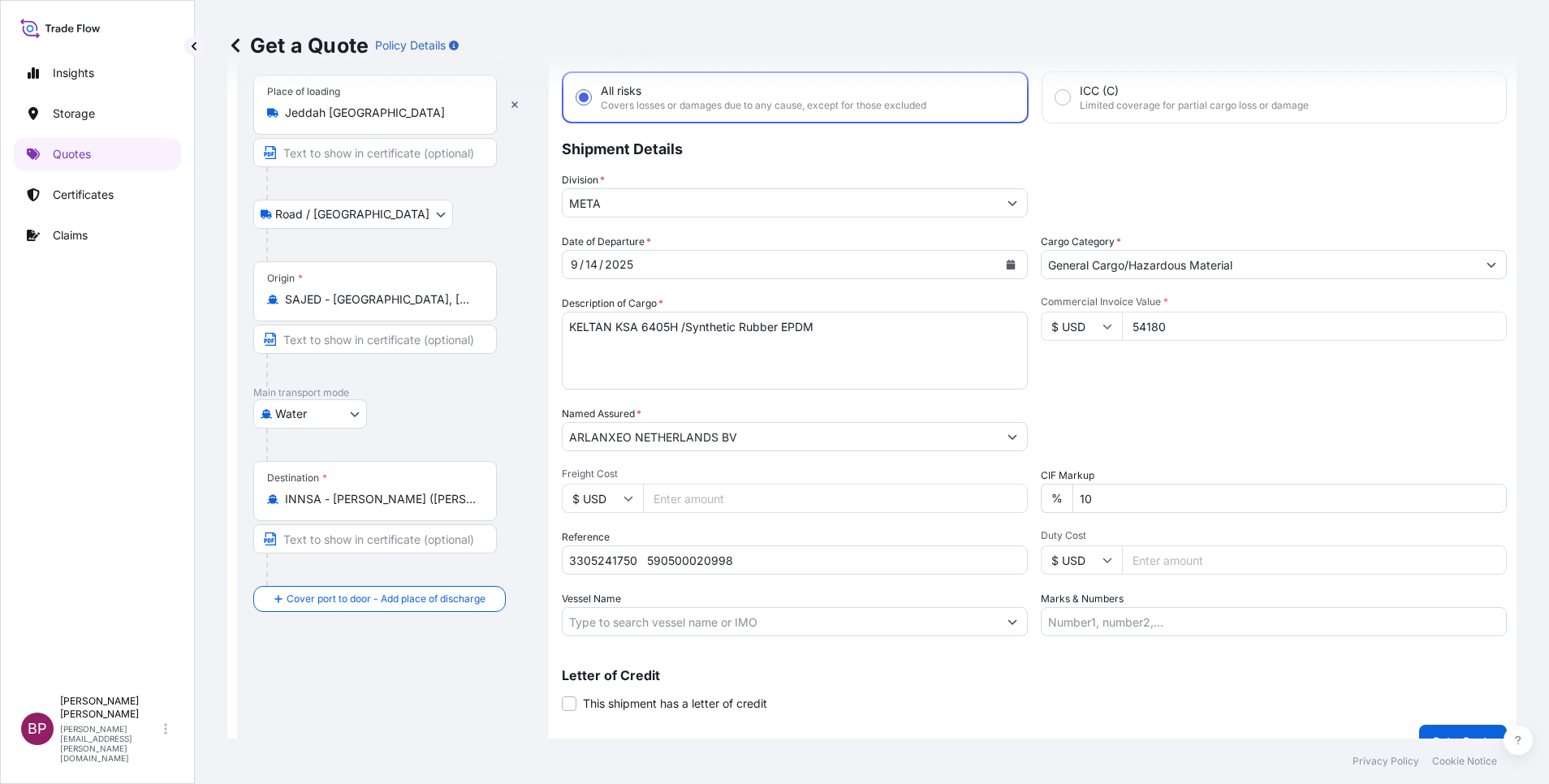
scroll to position [106, 0]
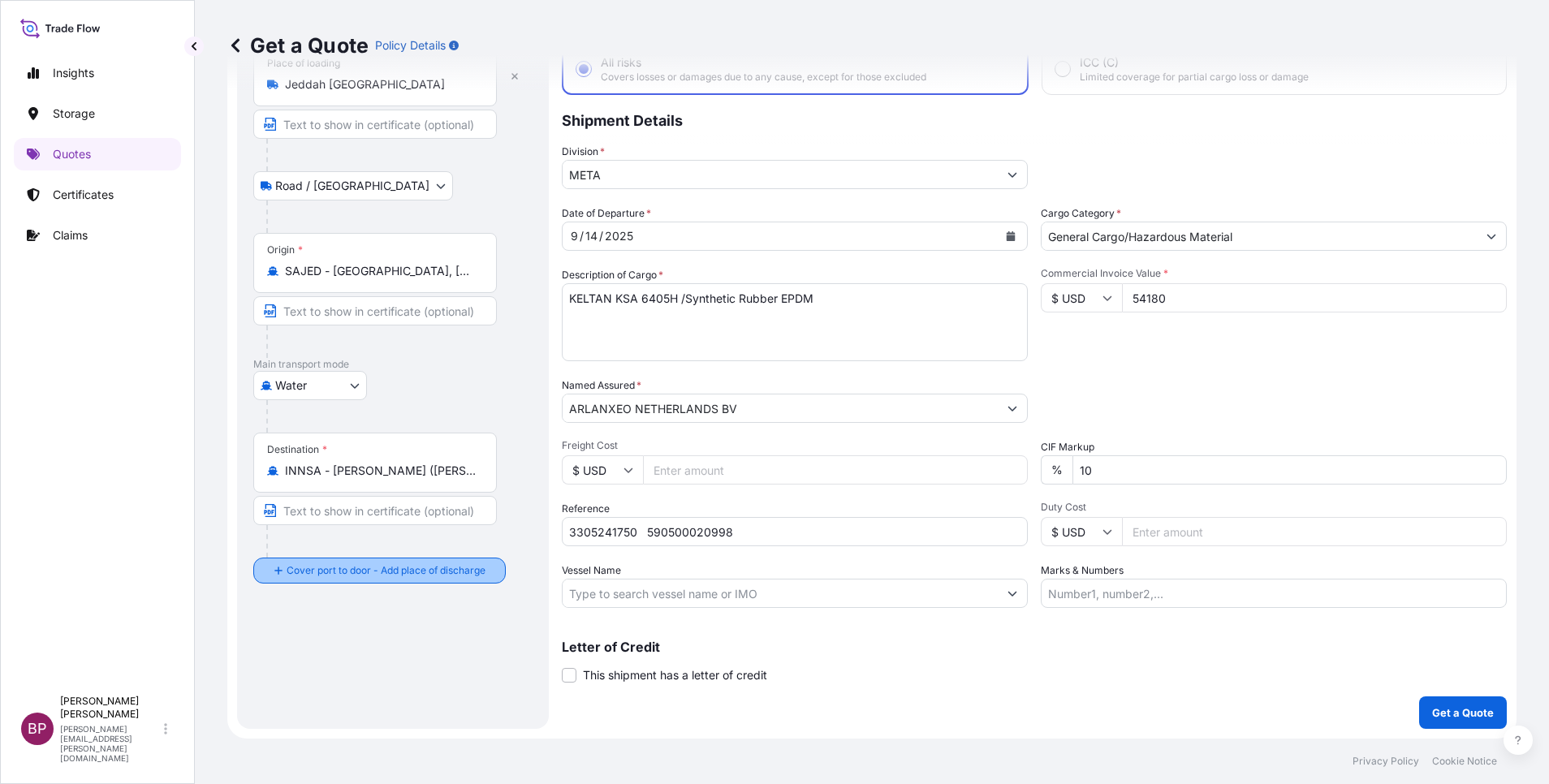
type input "54180"
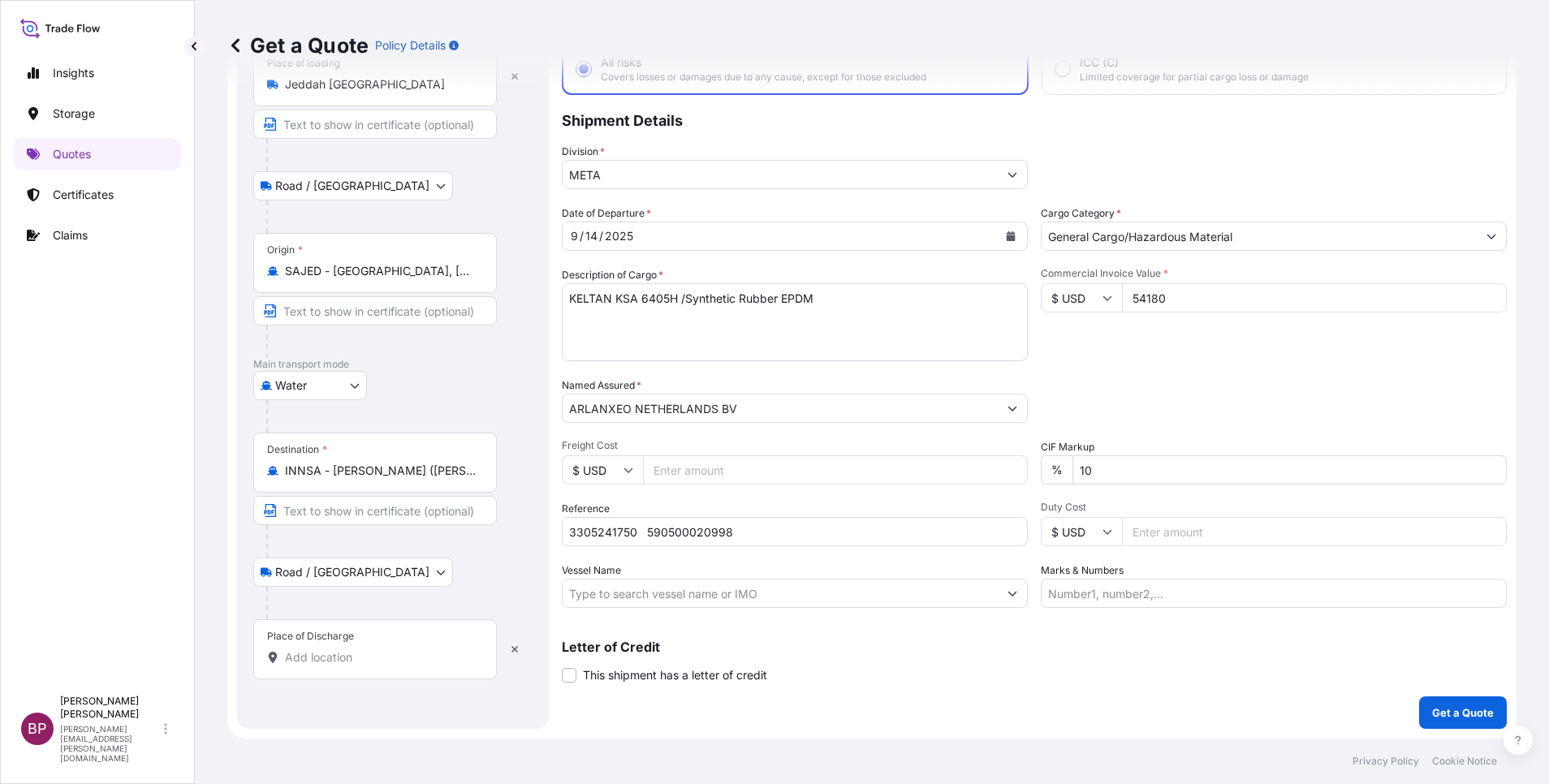
click at [389, 665] on div "Place of Discharge" at bounding box center [375, 648] width 244 height 60
click at [389, 665] on input "Place of Discharge" at bounding box center [381, 657] width 191 height 16
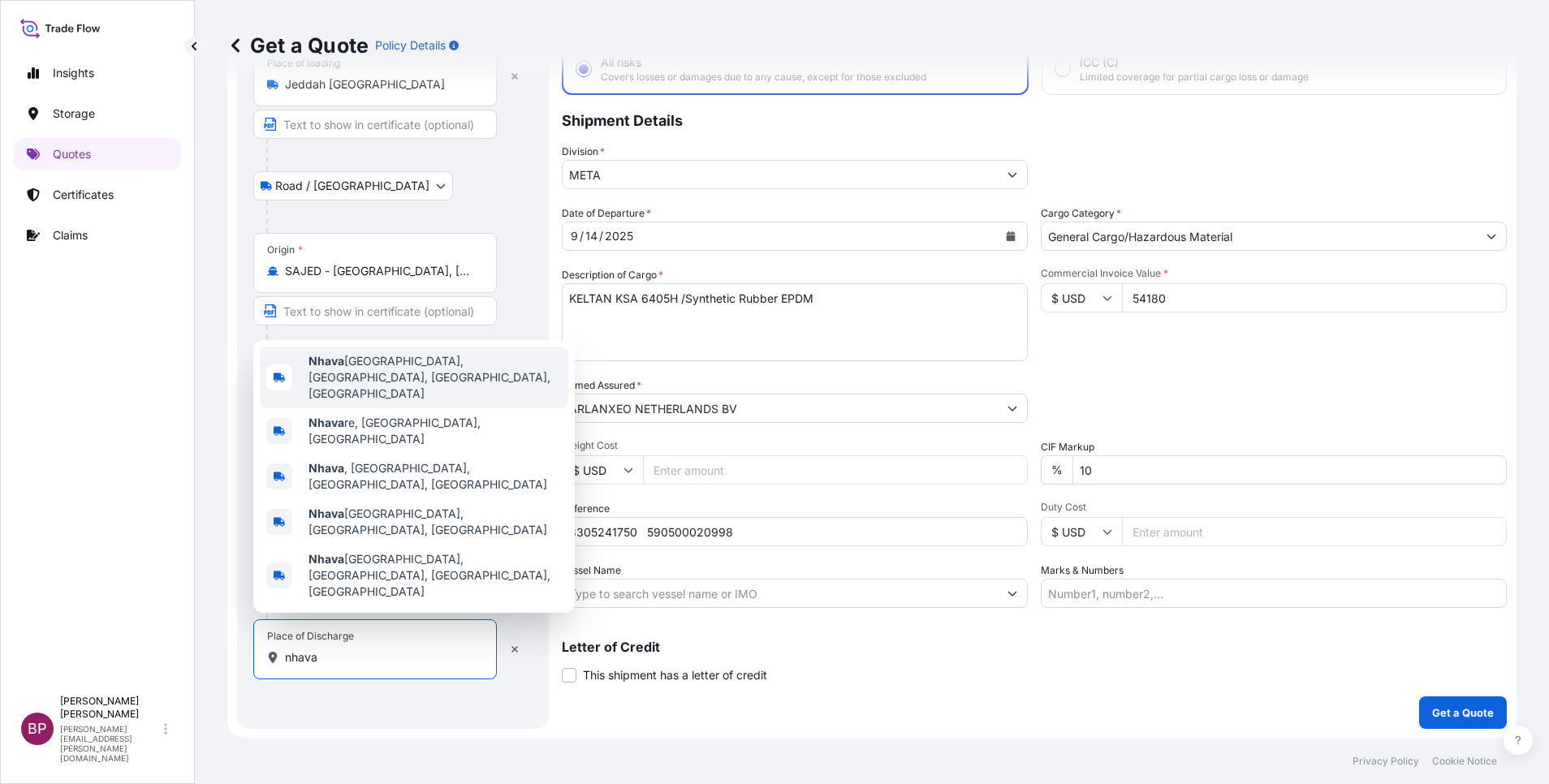
click at [440, 402] on span "[GEOGRAPHIC_DATA], [GEOGRAPHIC_DATA], [GEOGRAPHIC_DATA], [GEOGRAPHIC_DATA]" at bounding box center [435, 377] width 254 height 49
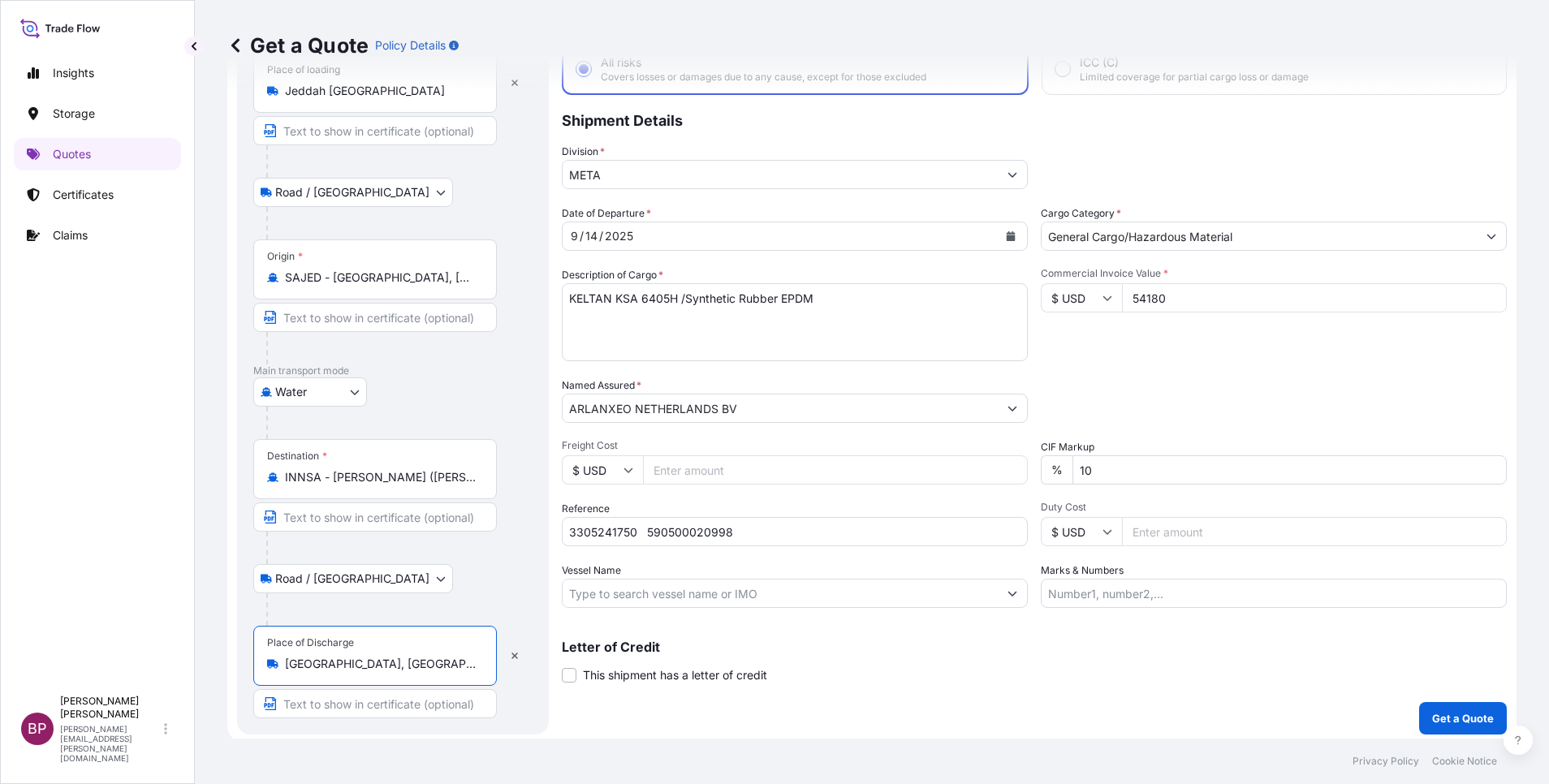
type input "[GEOGRAPHIC_DATA], [GEOGRAPHIC_DATA], [GEOGRAPHIC_DATA], [GEOGRAPHIC_DATA]"
click at [1278, 654] on div "Letter of Credit This shipment has a letter of credit Letter of credit * Letter…" at bounding box center [1034, 662] width 945 height 43
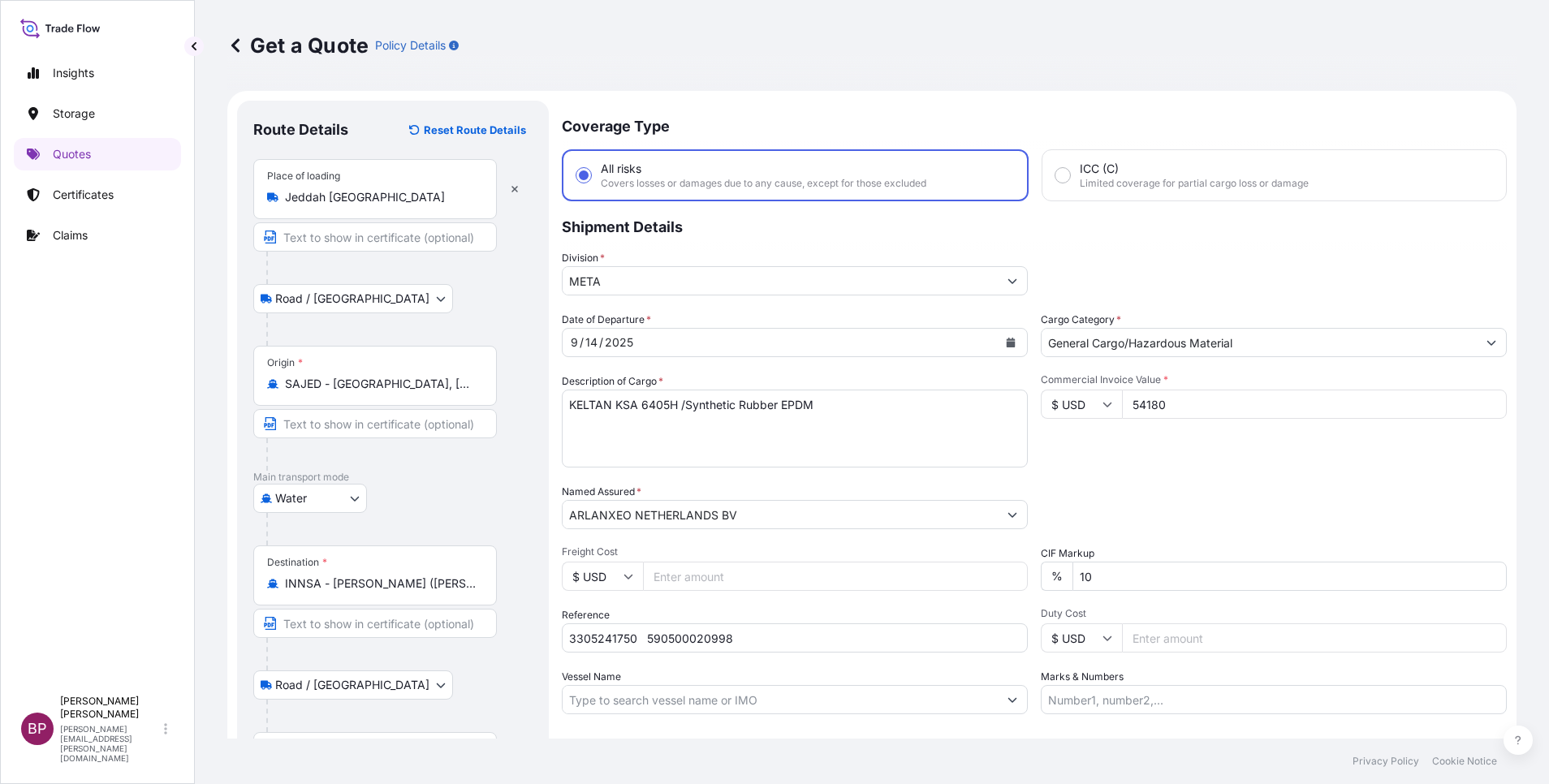
scroll to position [112, 0]
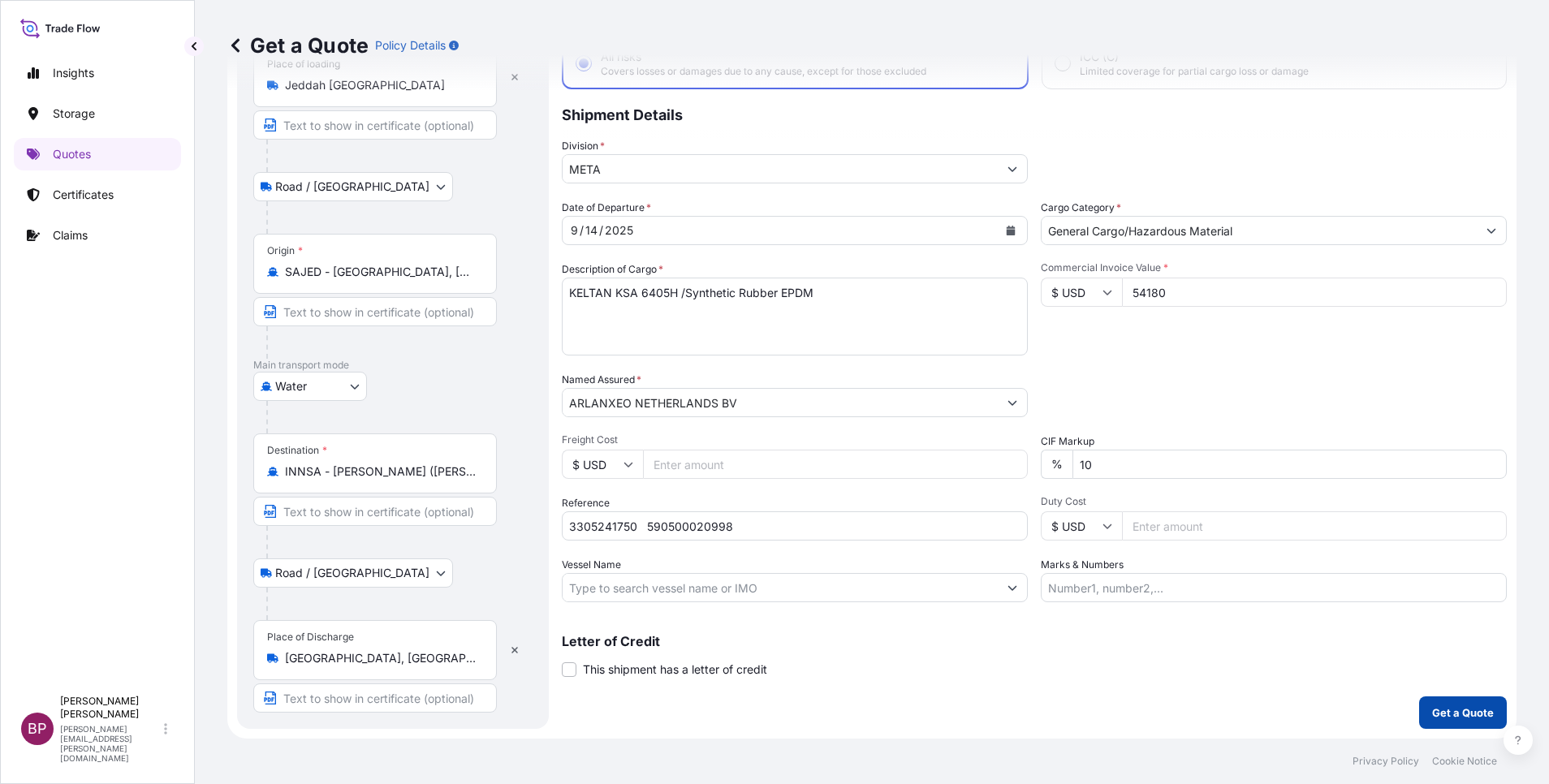
click at [1439, 708] on p "Get a Quote" at bounding box center [1462, 713] width 62 height 16
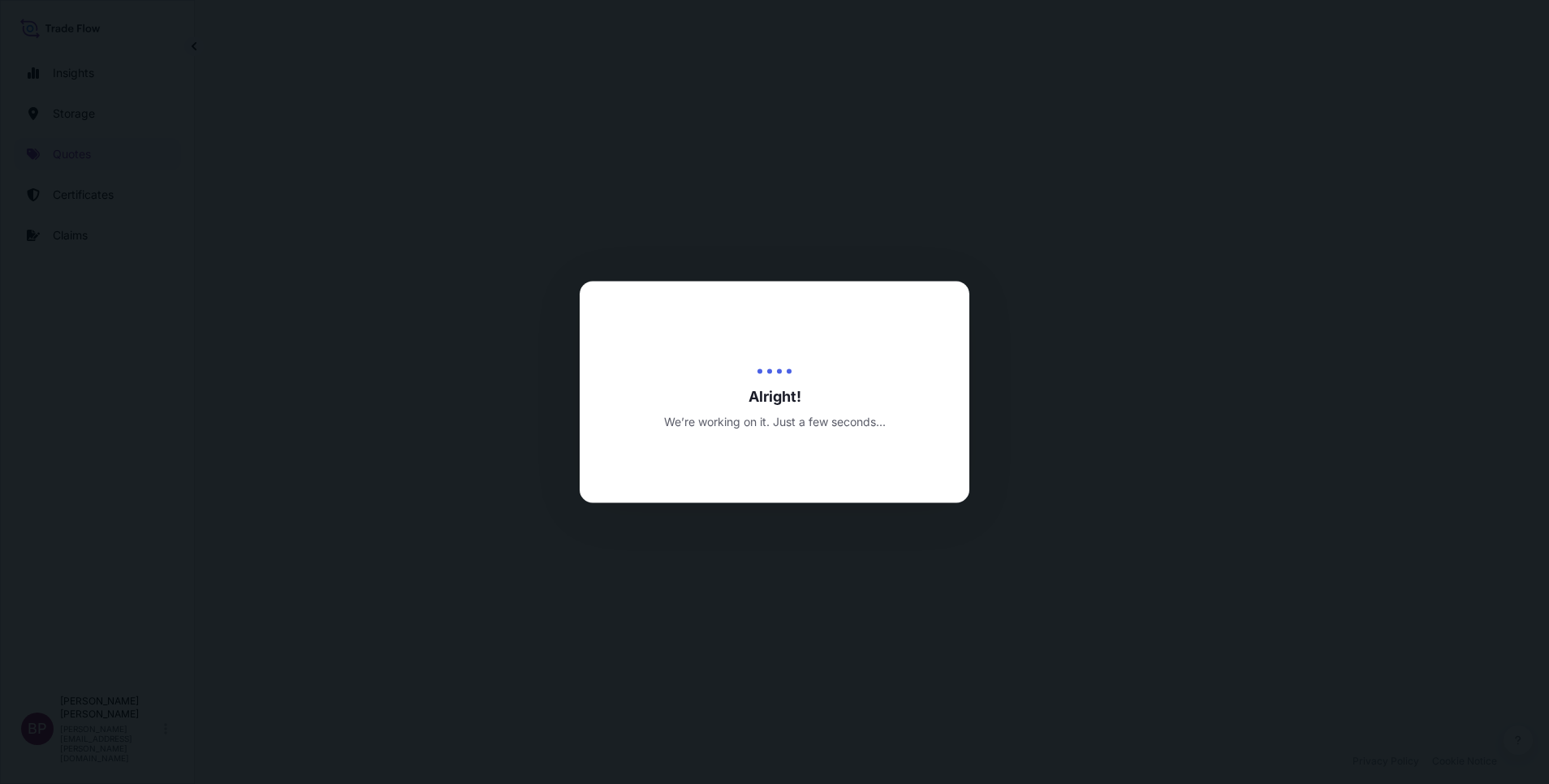
select select "Road / [GEOGRAPHIC_DATA]"
select select "Water"
select select "Road / [GEOGRAPHIC_DATA]"
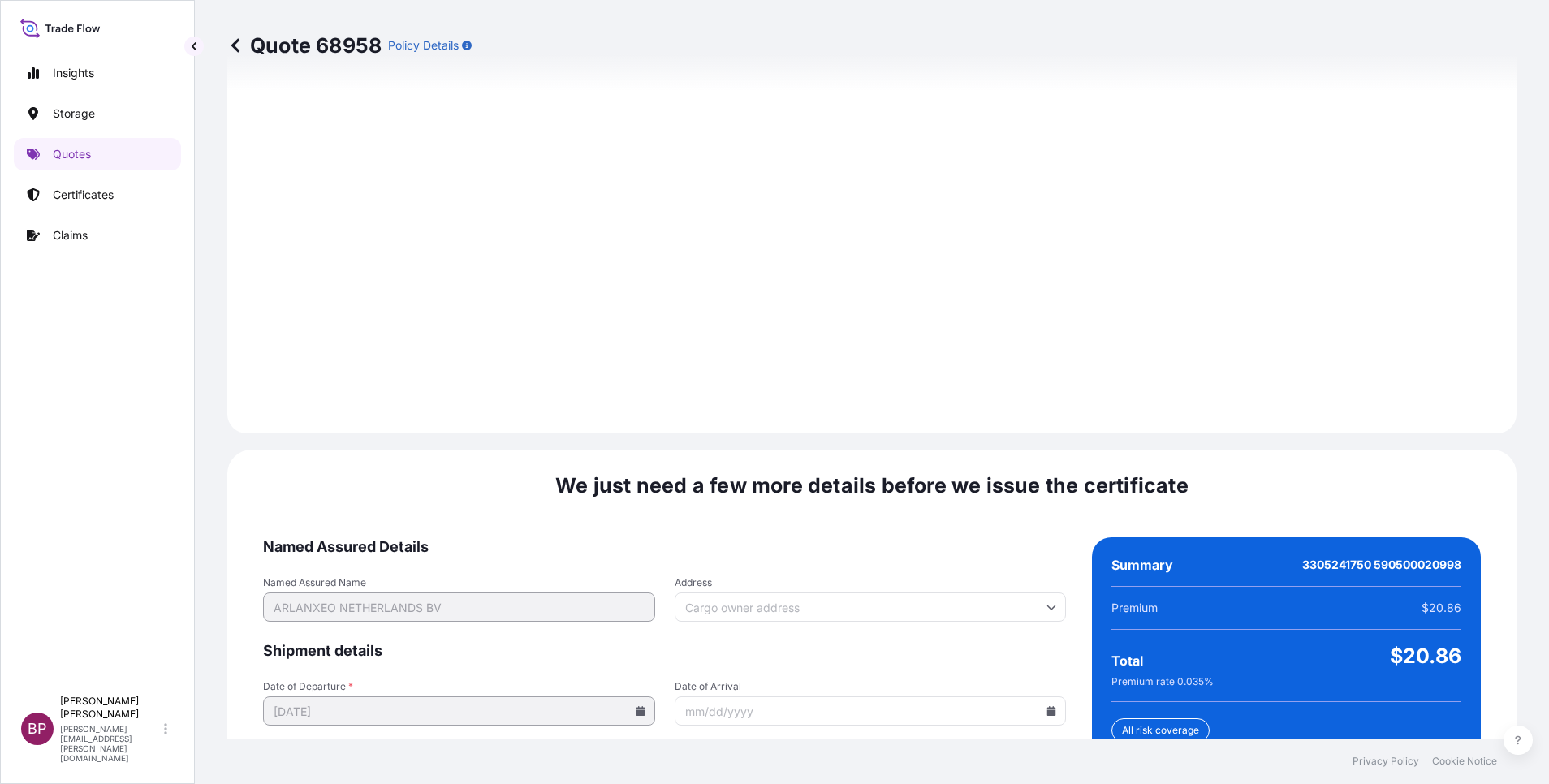
scroll to position [2406, 0]
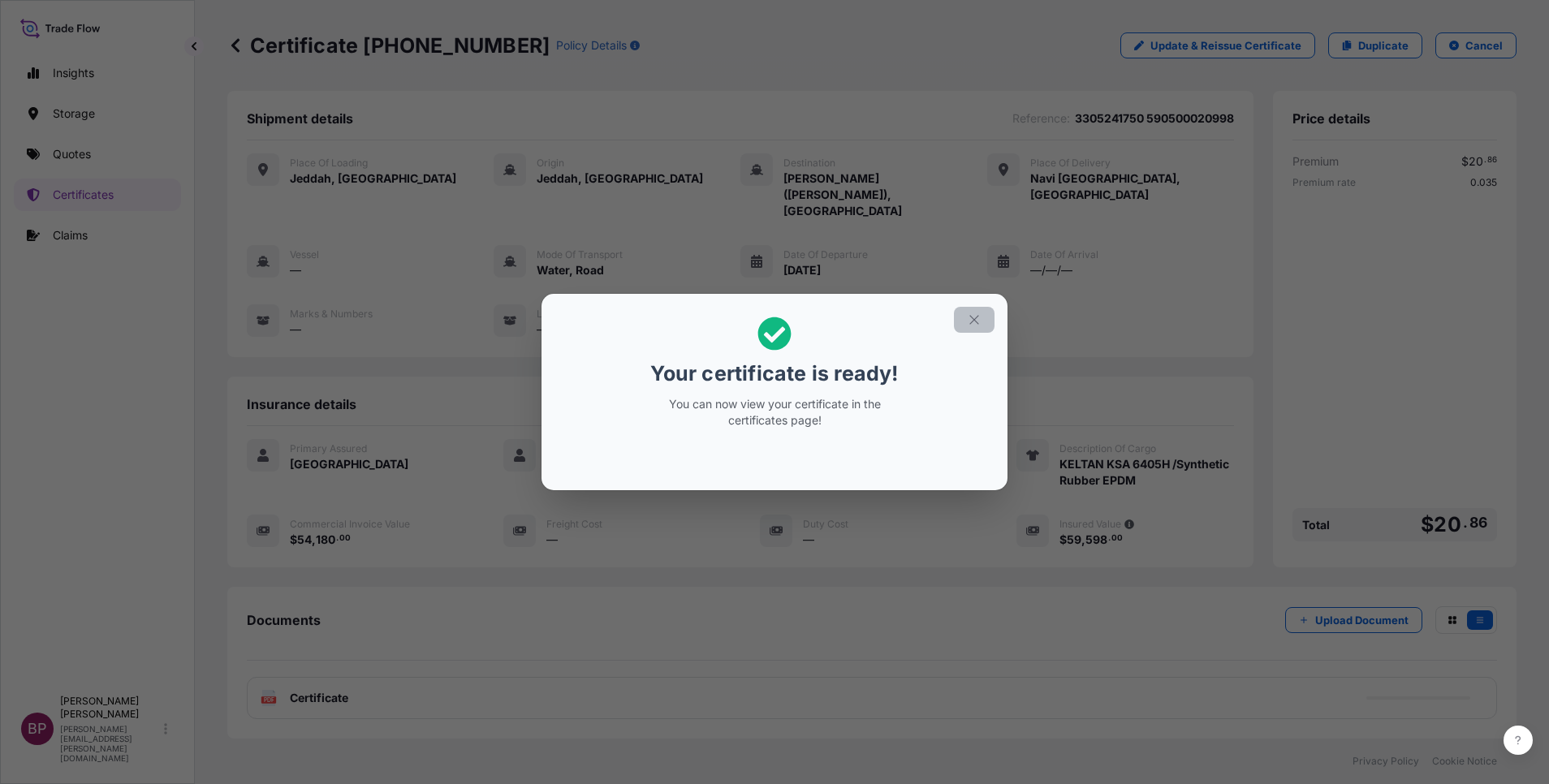
click at [975, 322] on icon "button" at bounding box center [974, 320] width 14 height 14
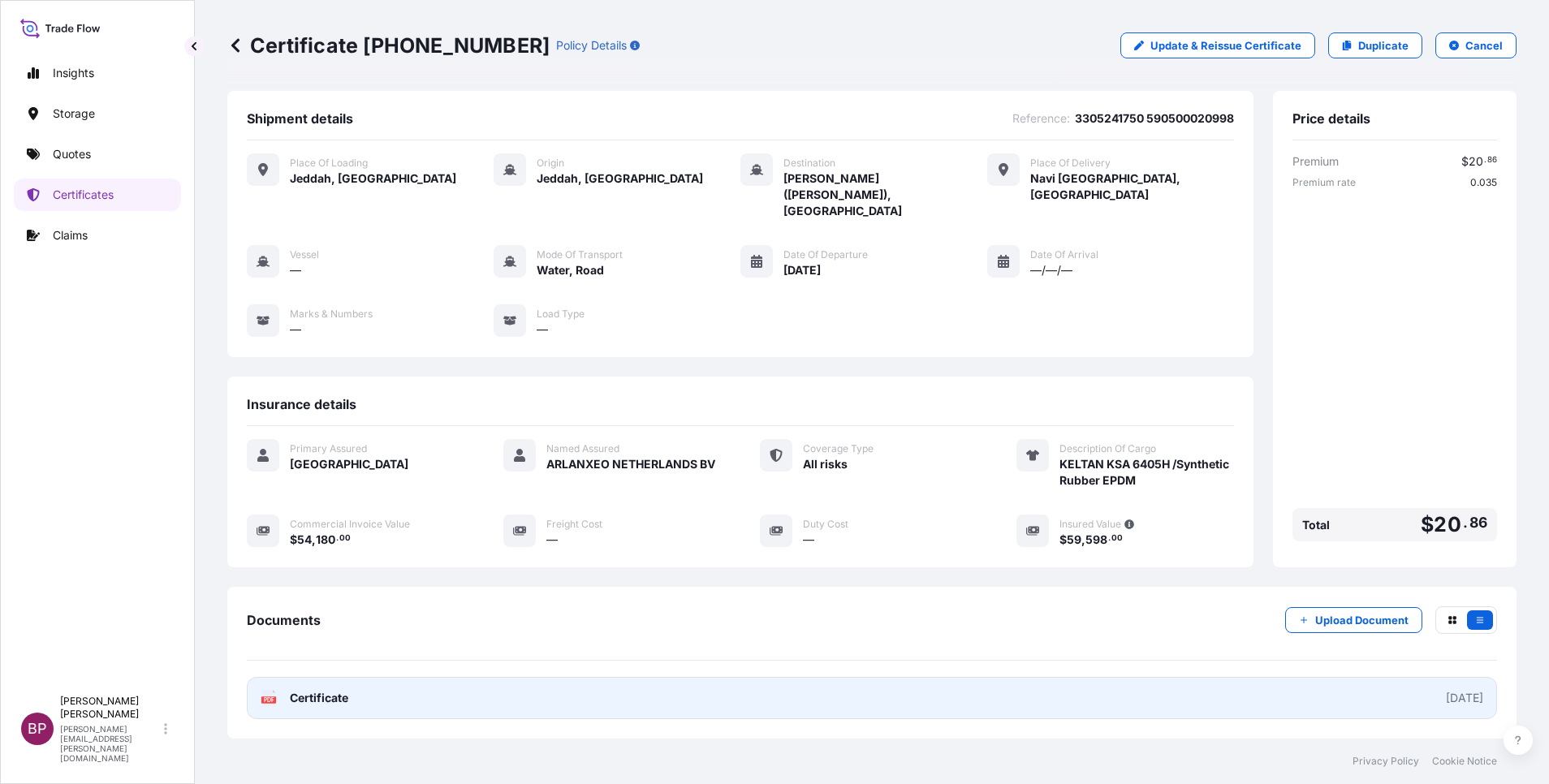
click at [339, 690] on span "Certificate" at bounding box center [318, 698] width 58 height 16
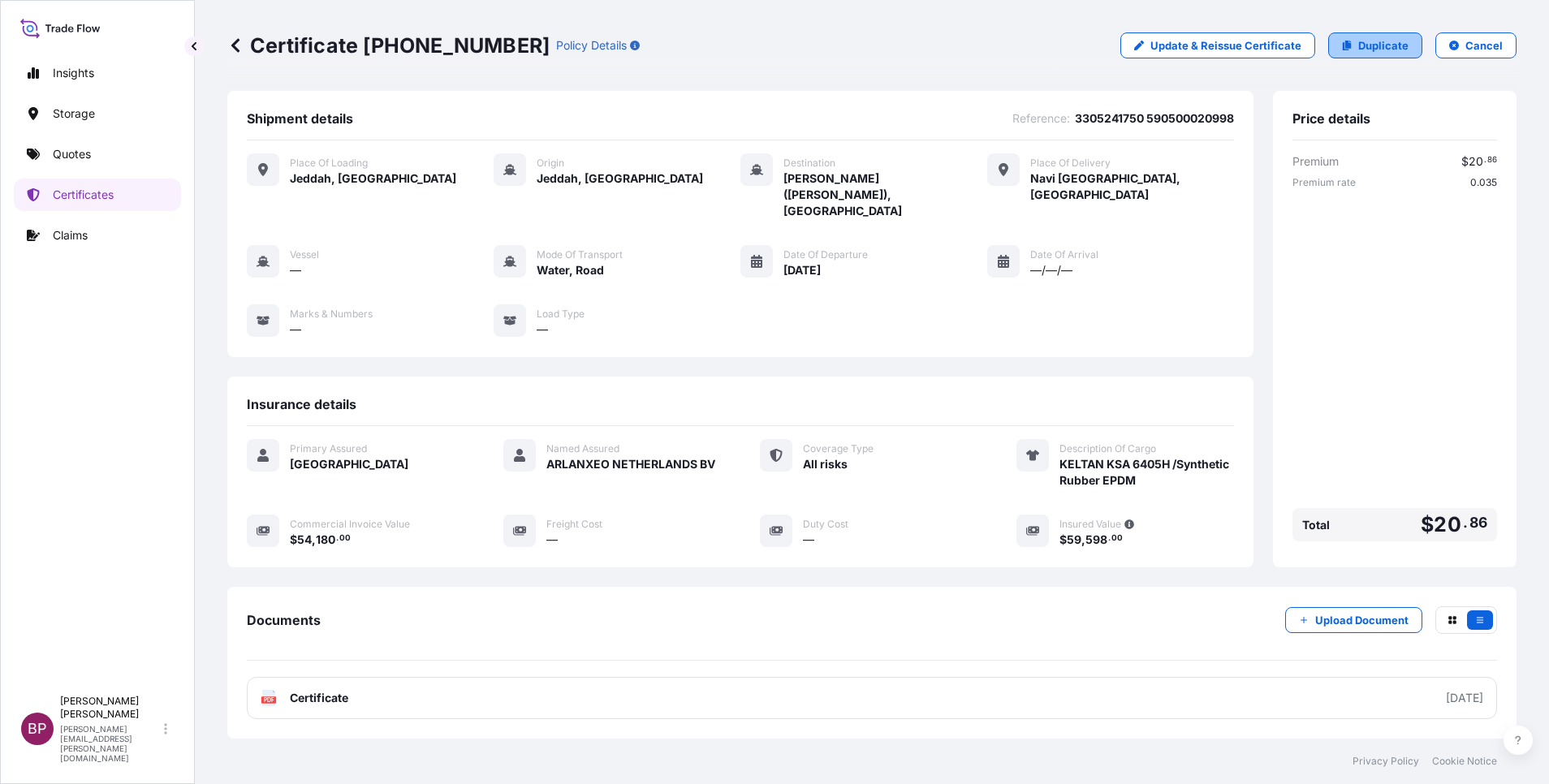
click at [1391, 42] on p "Duplicate" at bounding box center [1384, 46] width 50 height 16
select select "Road / [GEOGRAPHIC_DATA]"
select select "Water"
select select "Road / [GEOGRAPHIC_DATA]"
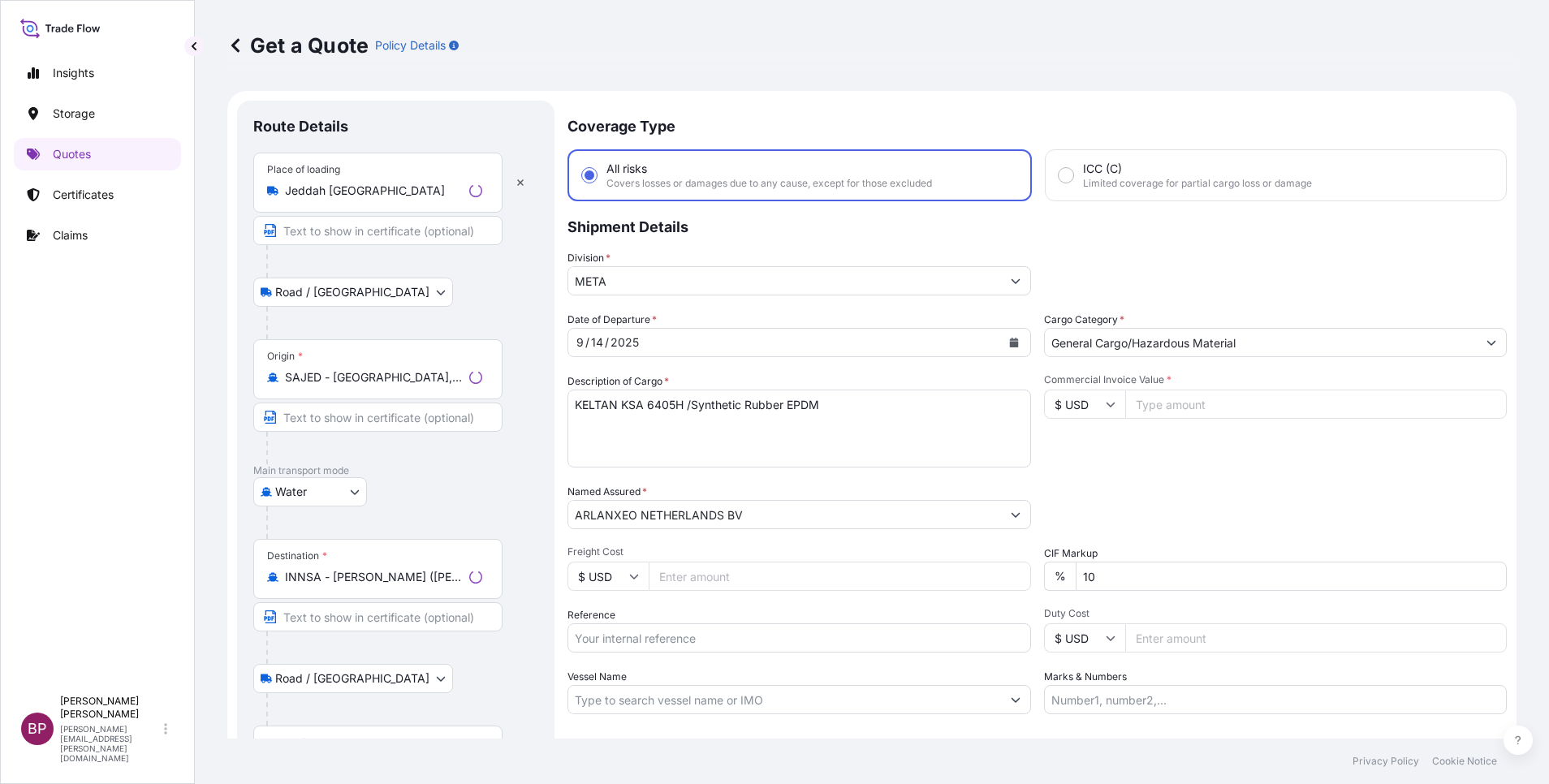
scroll to position [26, 0]
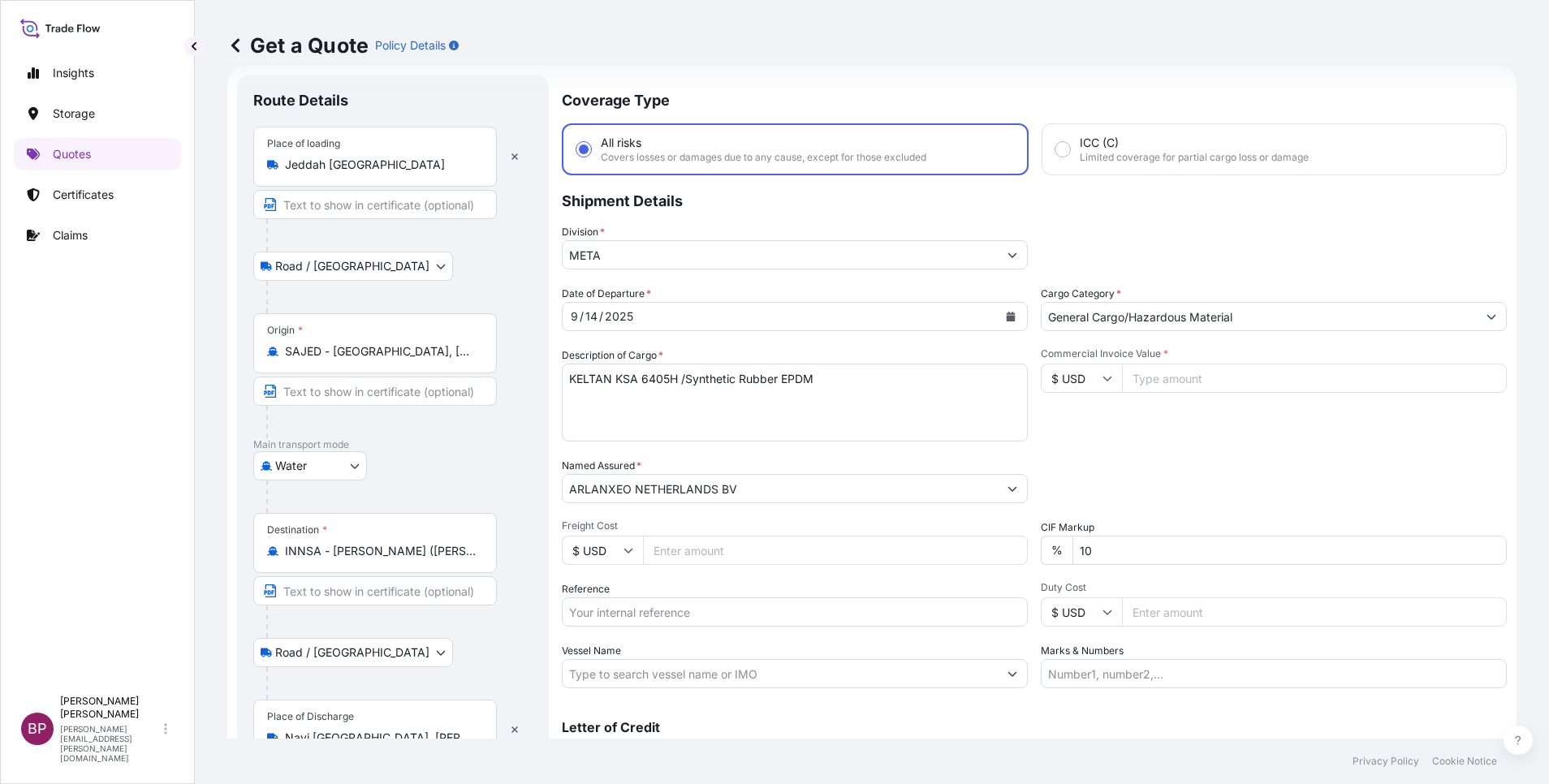
click at [701, 621] on input "Reference" at bounding box center [795, 612] width 466 height 29
paste input "3305241751 TFS25015175"
type input "3305241751 TFS25015175"
click at [1006, 315] on icon "Calendar" at bounding box center [1010, 316] width 10 height 10
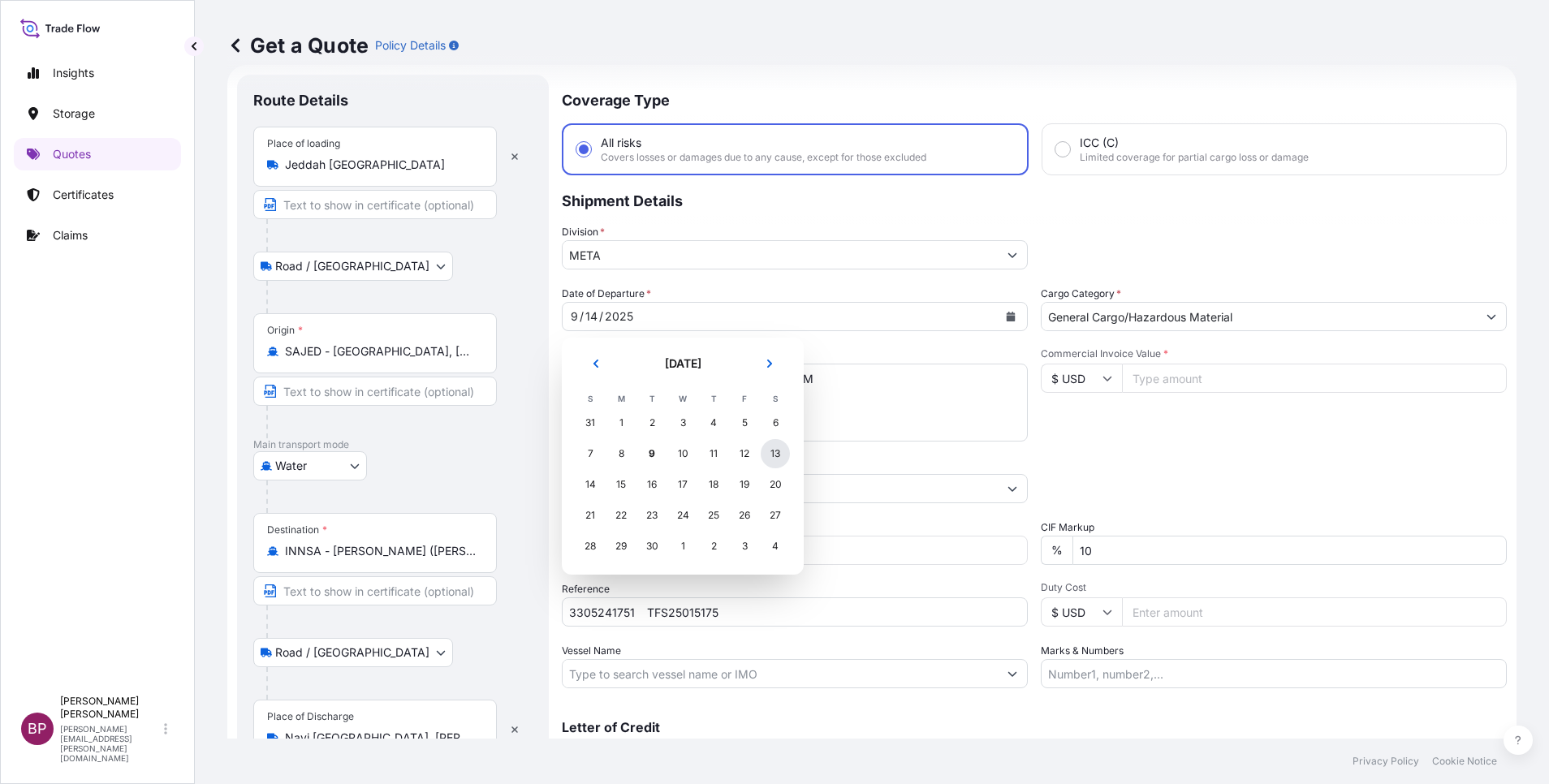
click at [773, 453] on div "13" at bounding box center [775, 454] width 29 height 29
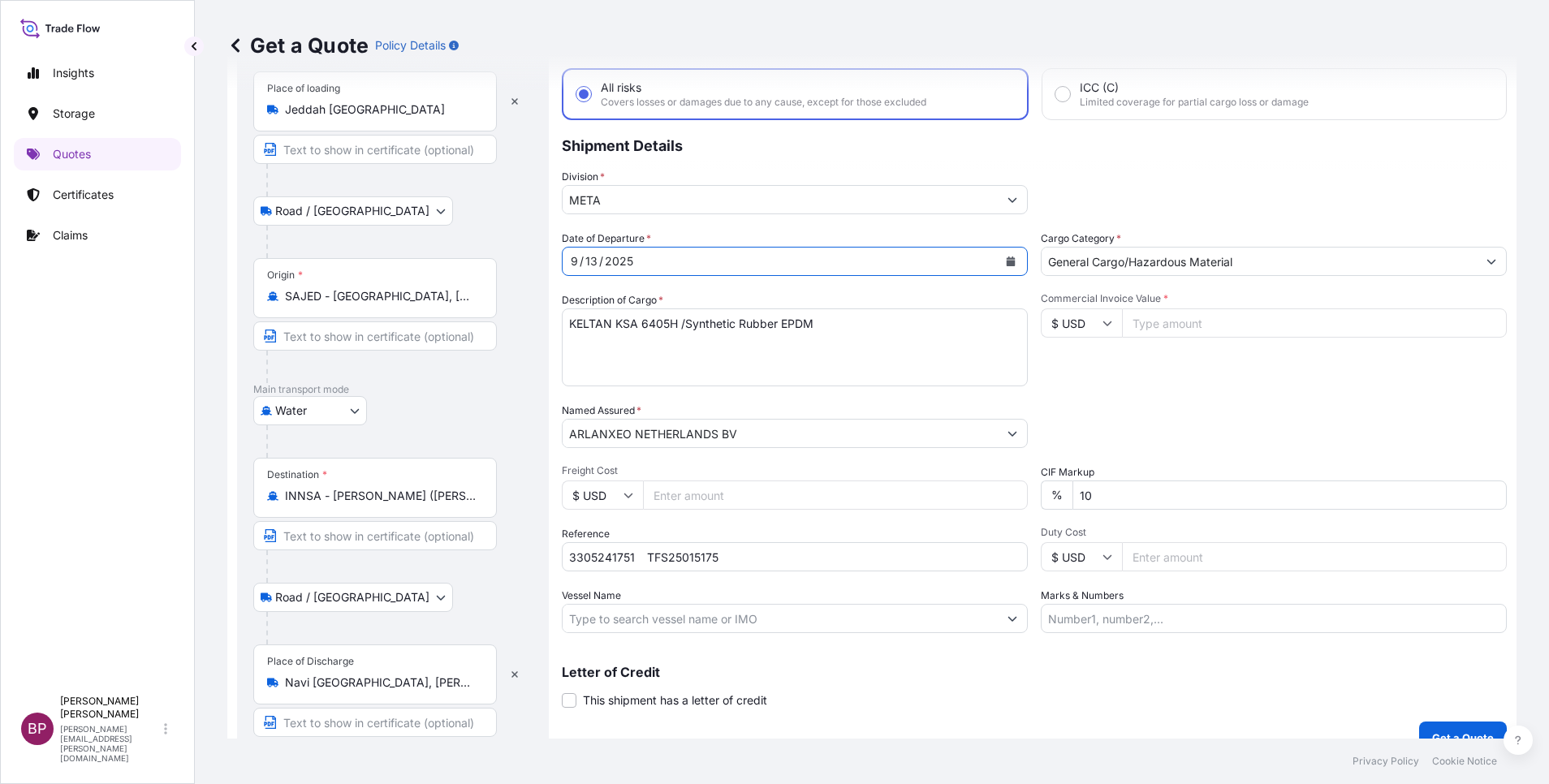
scroll to position [106, 0]
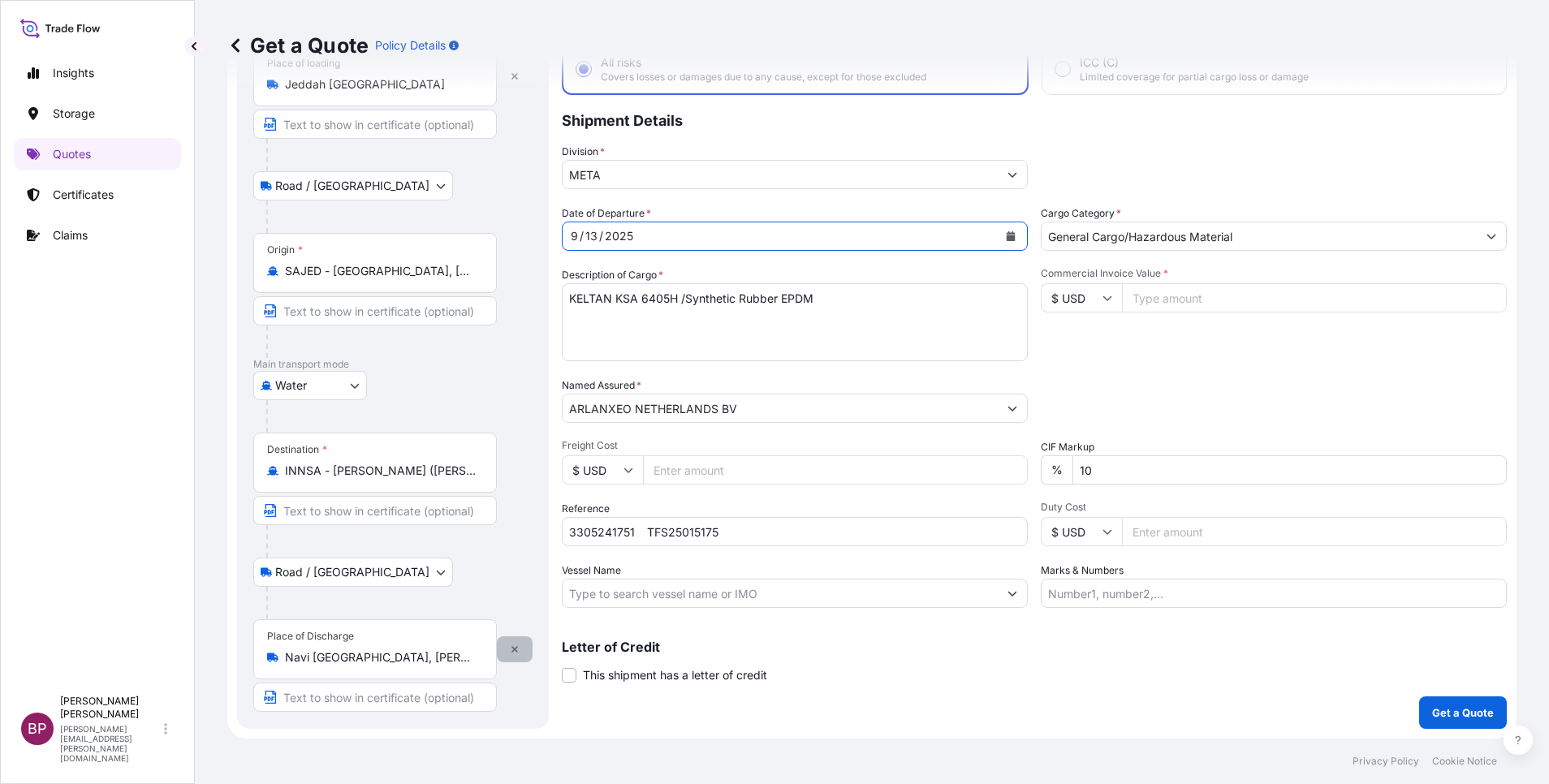
click at [513, 649] on icon "button" at bounding box center [515, 649] width 10 height 10
select select
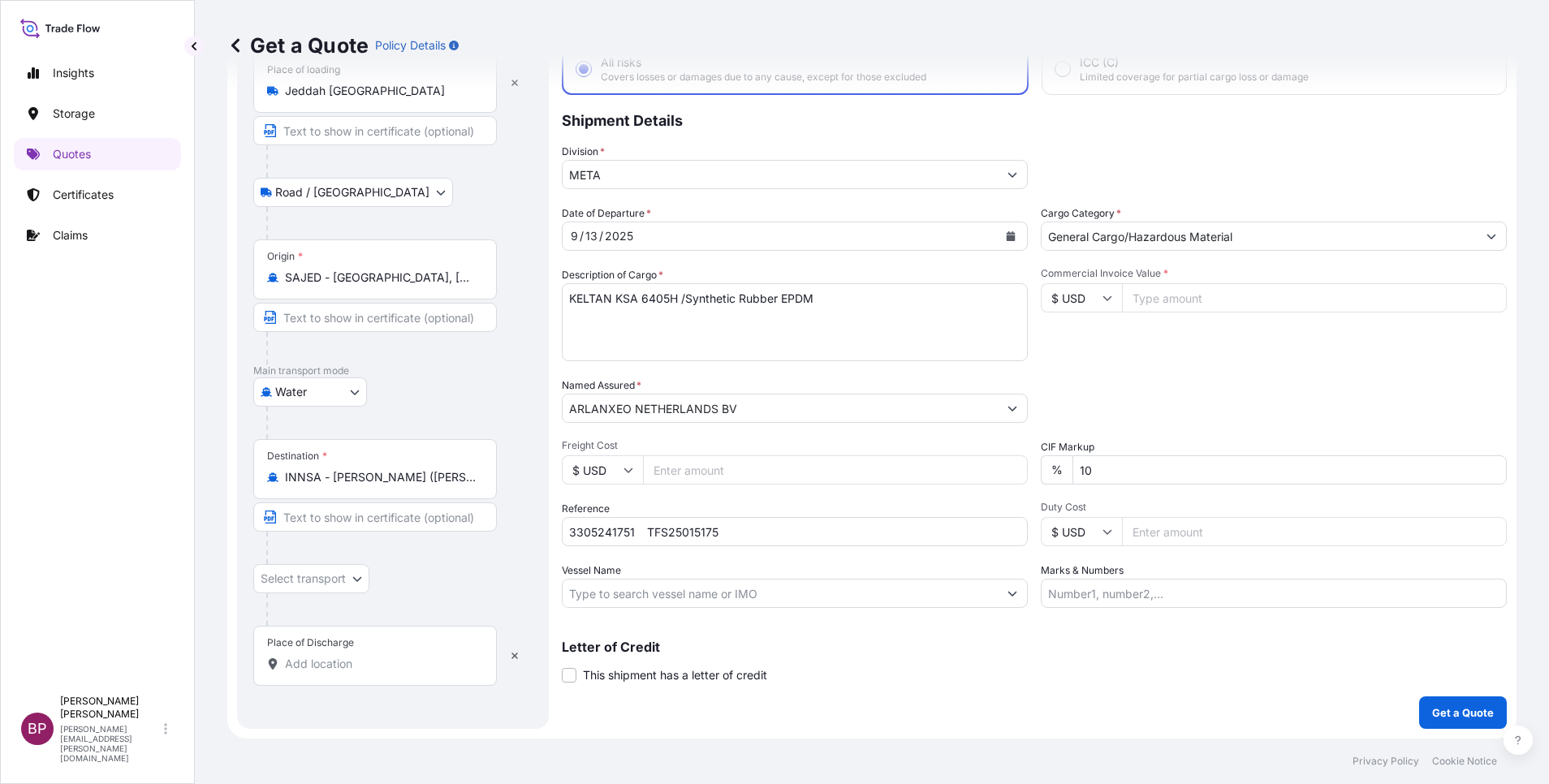
click at [329, 661] on input "Place of Discharge" at bounding box center [381, 663] width 191 height 16
paste input "[GEOGRAPHIC_DATA]"
type input "[GEOGRAPHIC_DATA]"
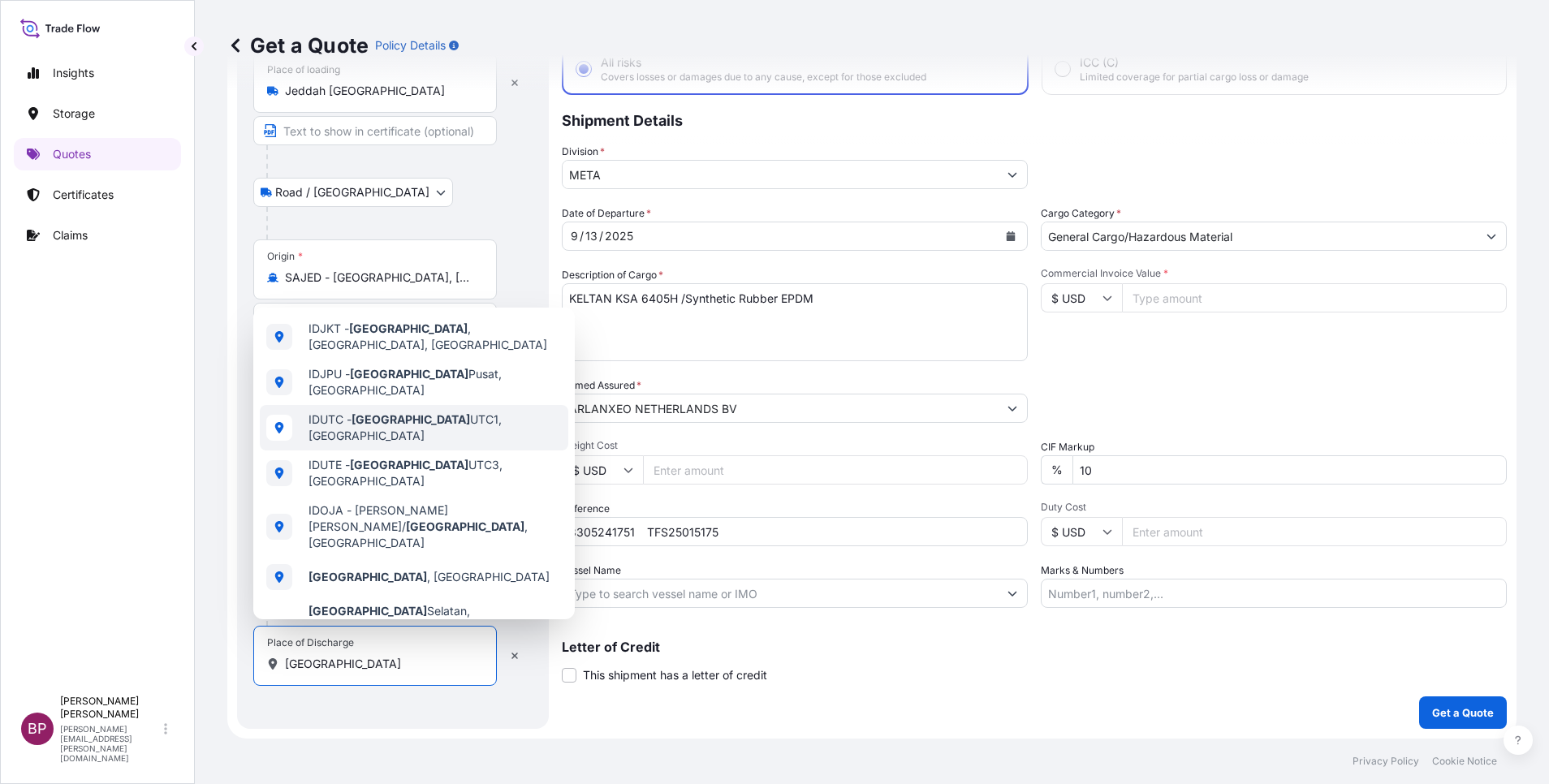
click at [452, 412] on span "IDUTC - [GEOGRAPHIC_DATA] UTC1, [GEOGRAPHIC_DATA]" at bounding box center [435, 428] width 254 height 32
select select "Road / [GEOGRAPHIC_DATA]"
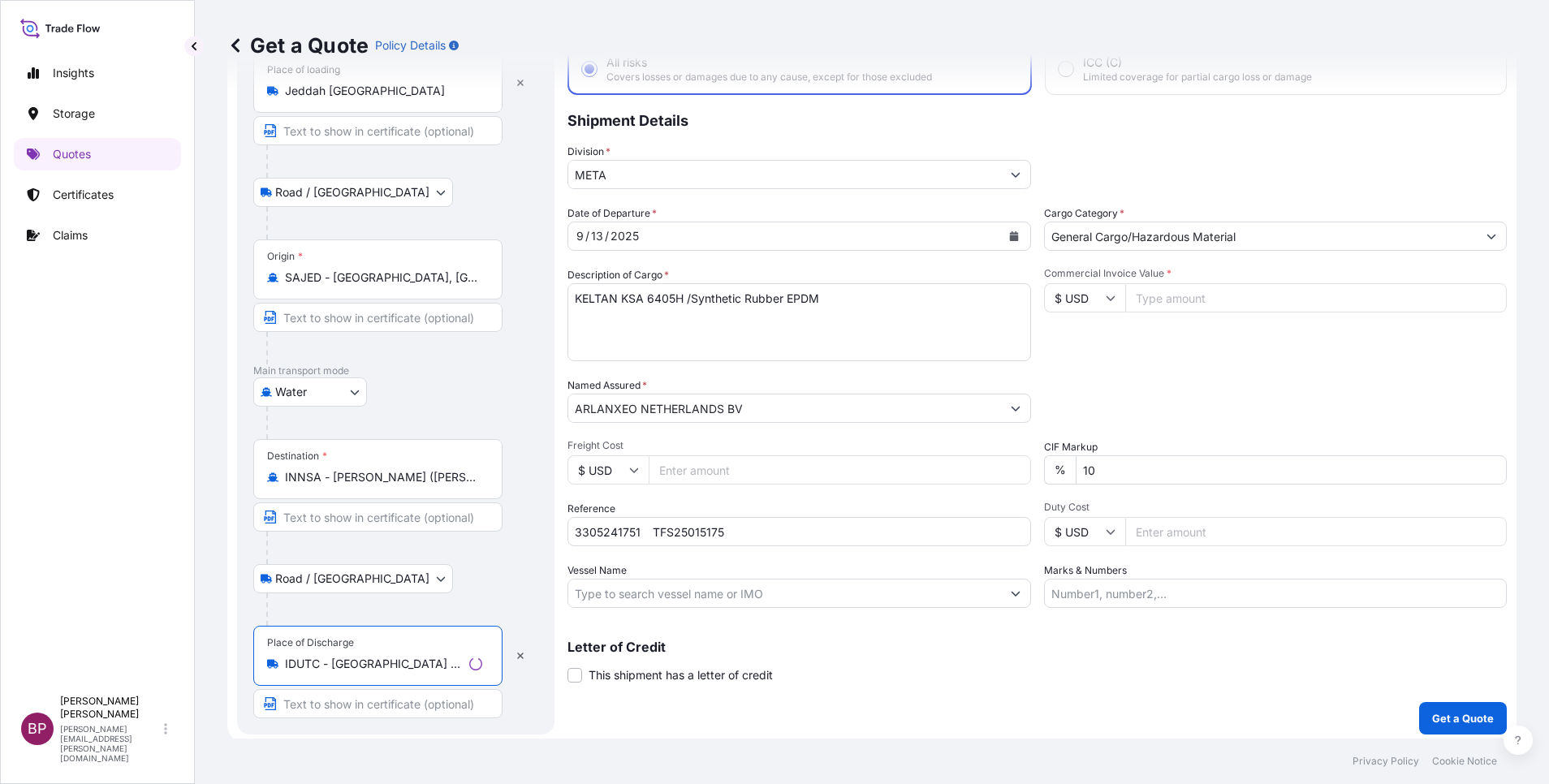
type input "IDUTC - [GEOGRAPHIC_DATA] UTC1, [GEOGRAPHIC_DATA]"
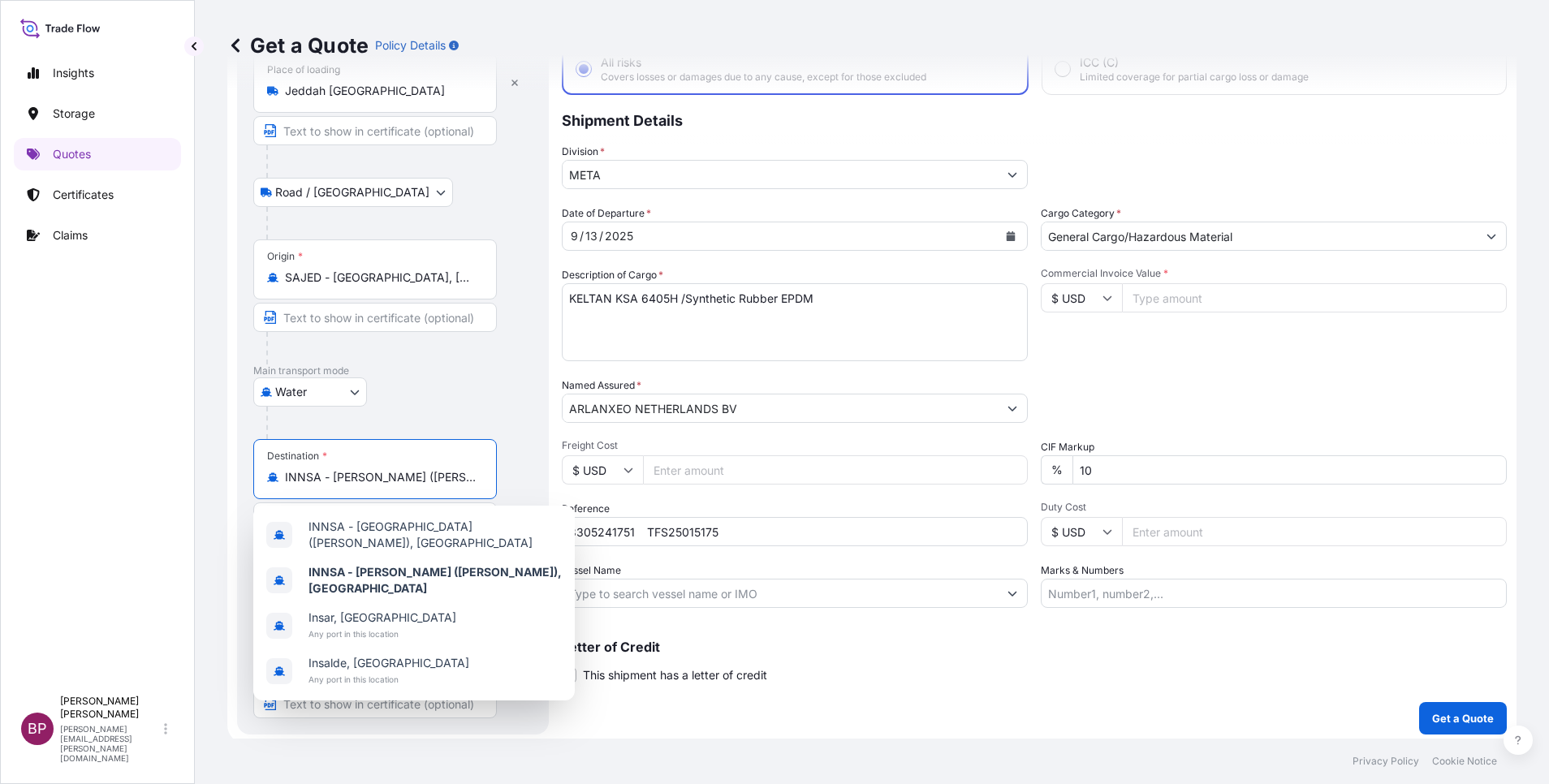
click at [411, 482] on input "INNSA - [PERSON_NAME] ([PERSON_NAME]), [GEOGRAPHIC_DATA]" at bounding box center [381, 477] width 191 height 16
drag, startPoint x: 464, startPoint y: 480, endPoint x: 240, endPoint y: 471, distance: 224.2
click at [240, 471] on div "Route Details Reset Route Details Place of loading [GEOGRAPHIC_DATA] / [GEOGRAP…" at bounding box center [392, 364] width 312 height 740
type input "a"
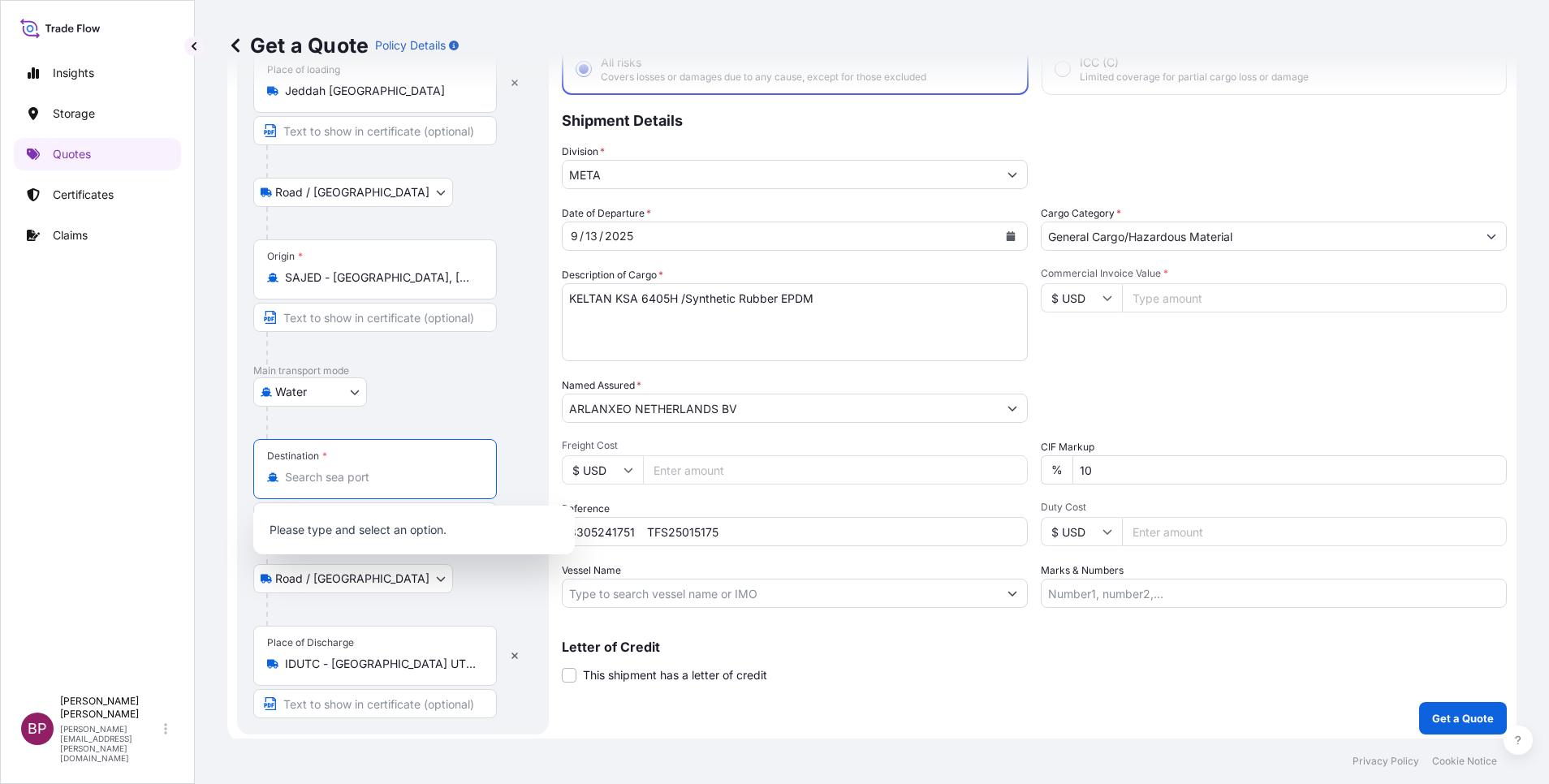
paste input "[GEOGRAPHIC_DATA]"
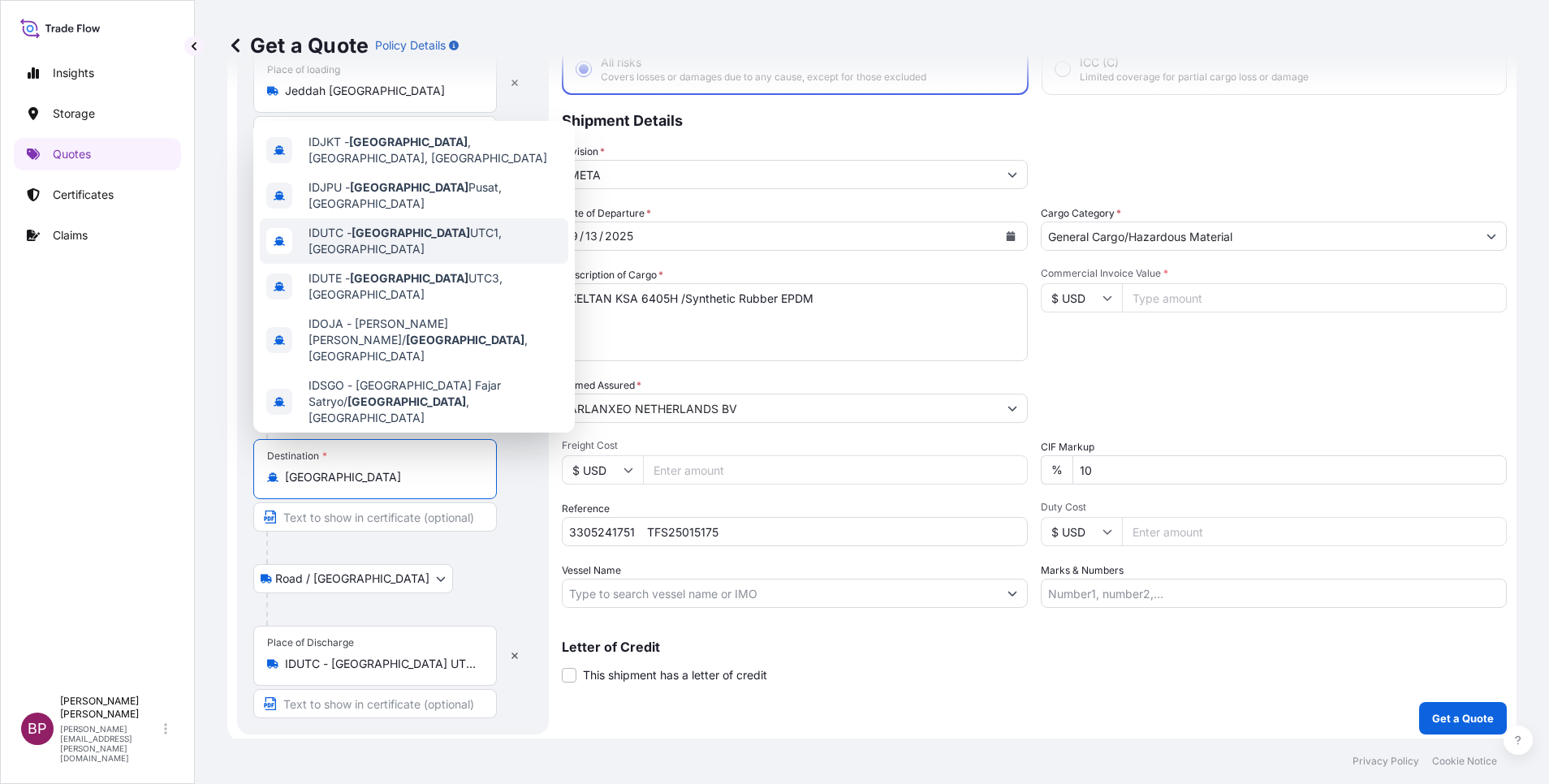
click at [433, 228] on span "IDUTC - [GEOGRAPHIC_DATA] UTC1, [GEOGRAPHIC_DATA]" at bounding box center [435, 241] width 254 height 32
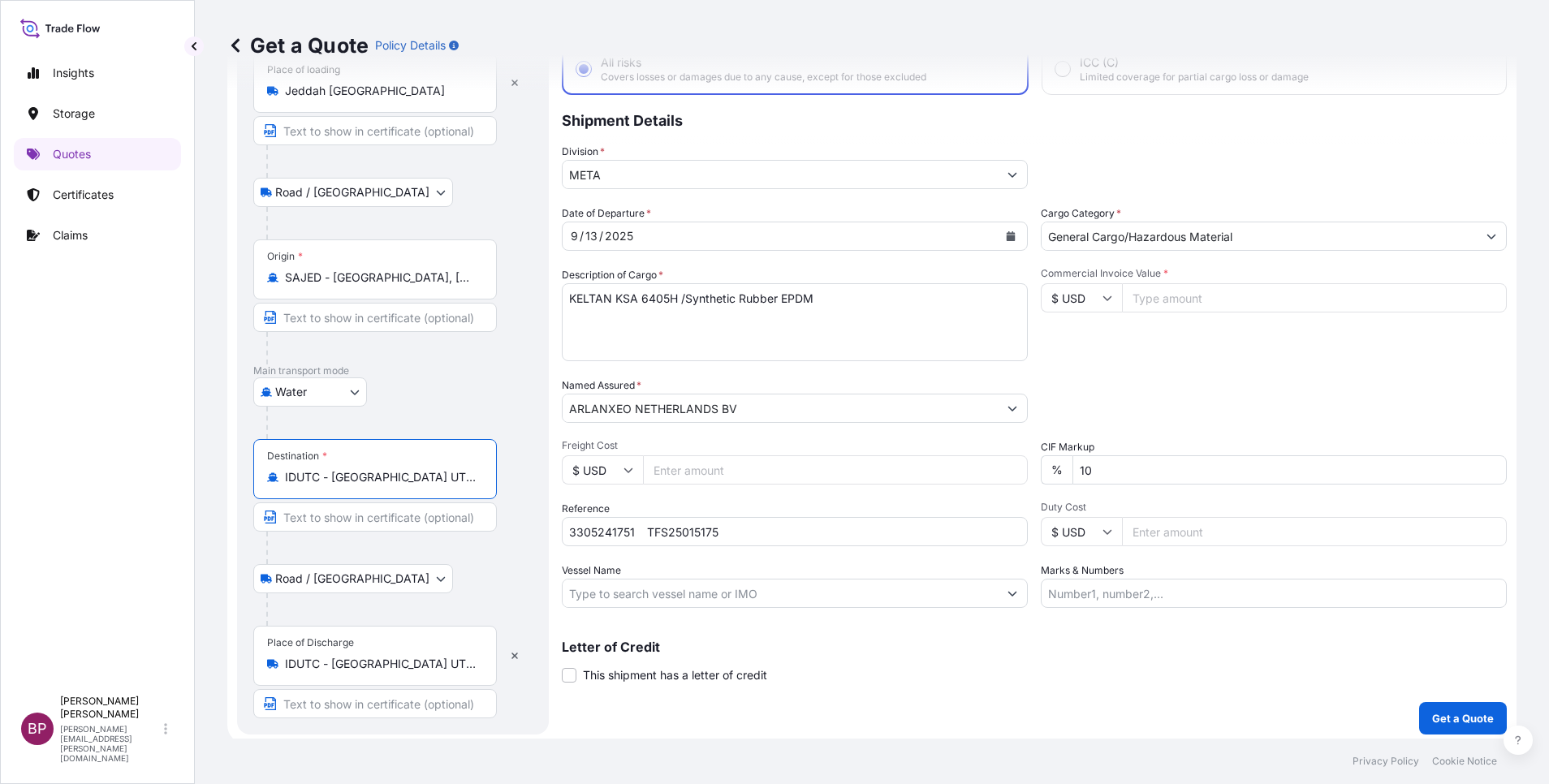
type input "IDUTC - [GEOGRAPHIC_DATA] UTC1, [GEOGRAPHIC_DATA]"
click at [1051, 663] on div "Letter of Credit This shipment has a letter of credit Letter of credit * Letter…" at bounding box center [1034, 662] width 945 height 43
click at [1172, 301] on input "Commercial Invoice Value *" at bounding box center [1314, 297] width 385 height 29
paste input "106777.44"
type input "106777.44"
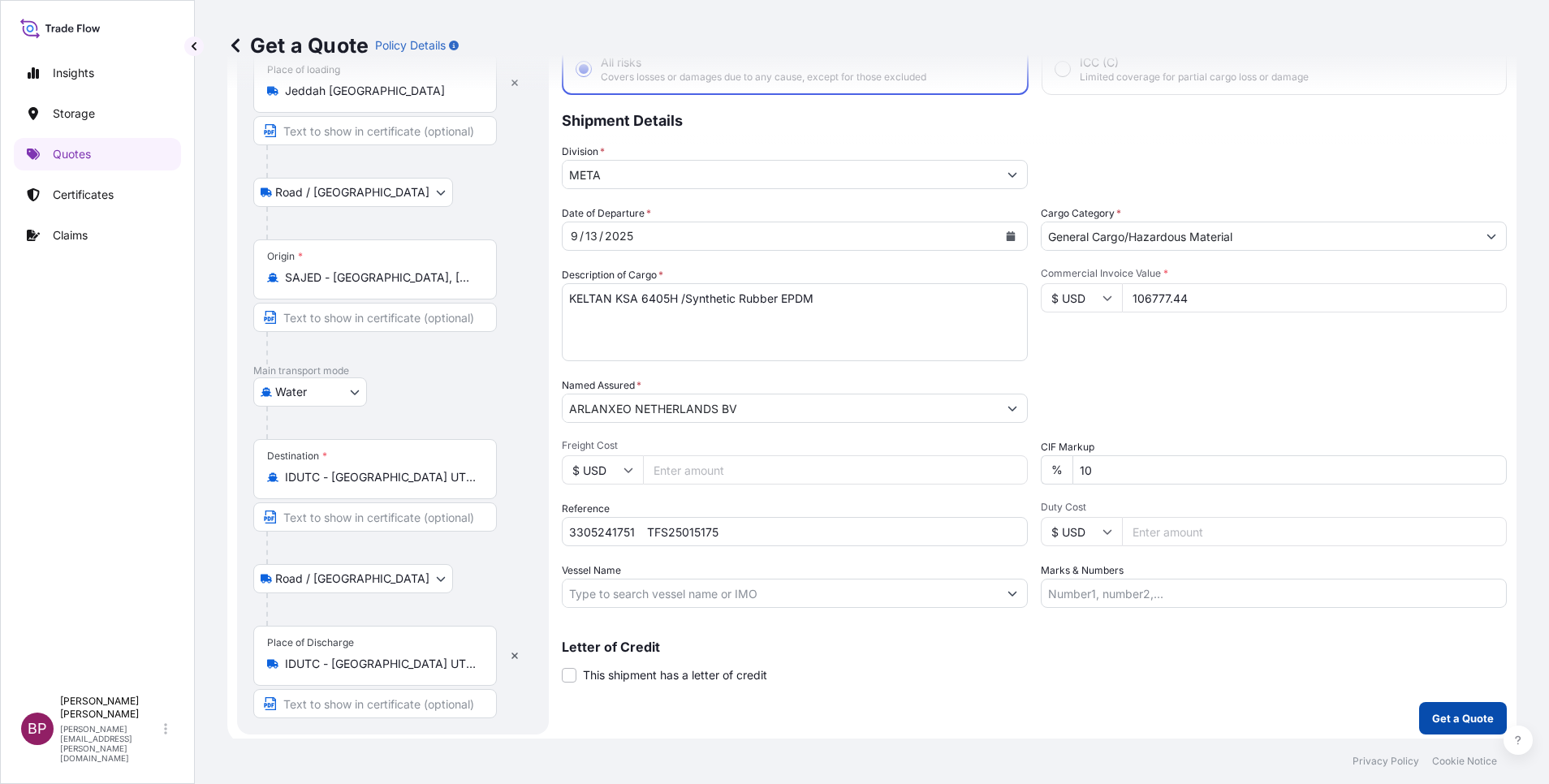
click at [1439, 721] on p "Get a Quote" at bounding box center [1462, 718] width 62 height 16
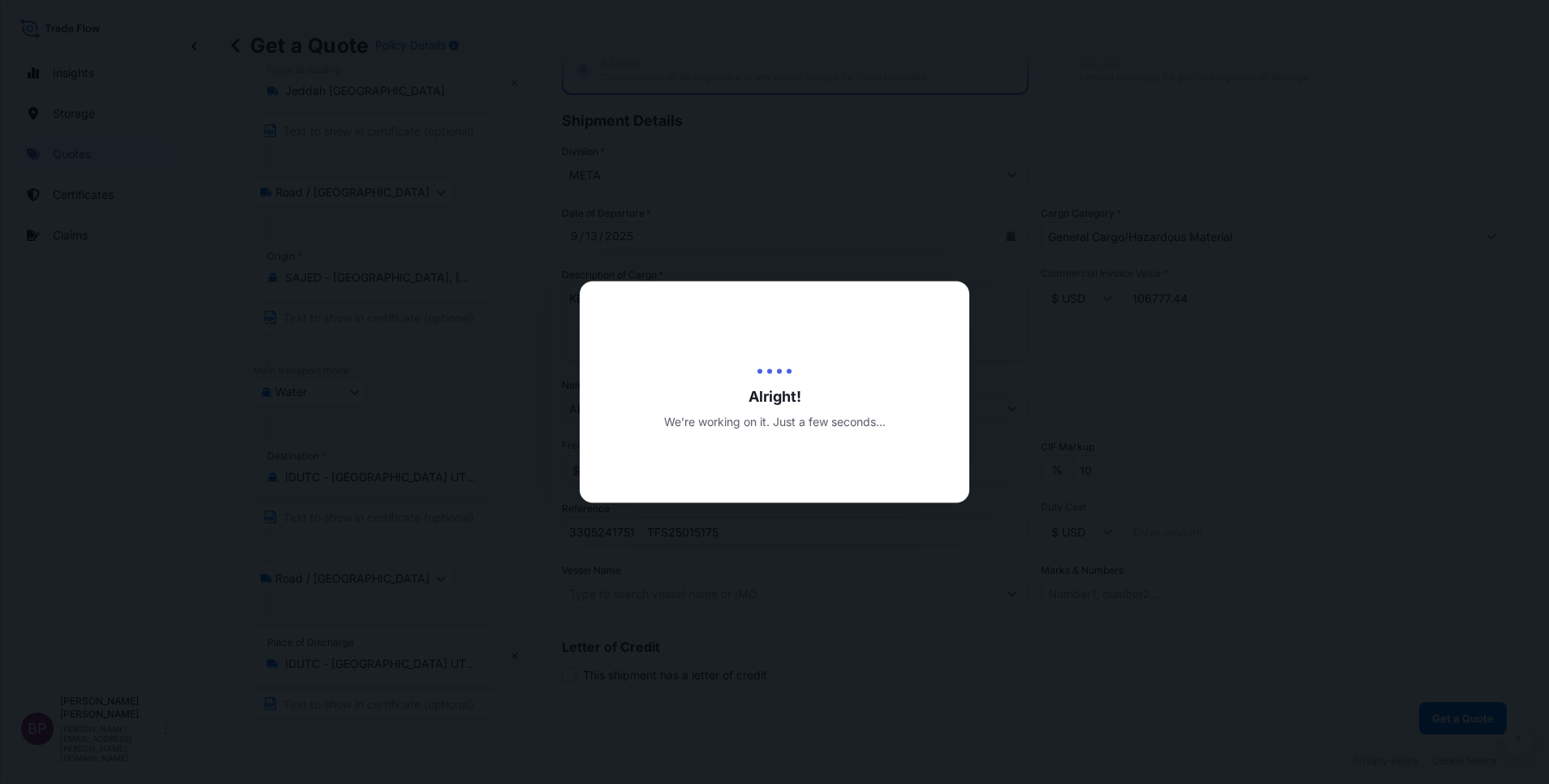
select select "Road / [GEOGRAPHIC_DATA]"
select select "Water"
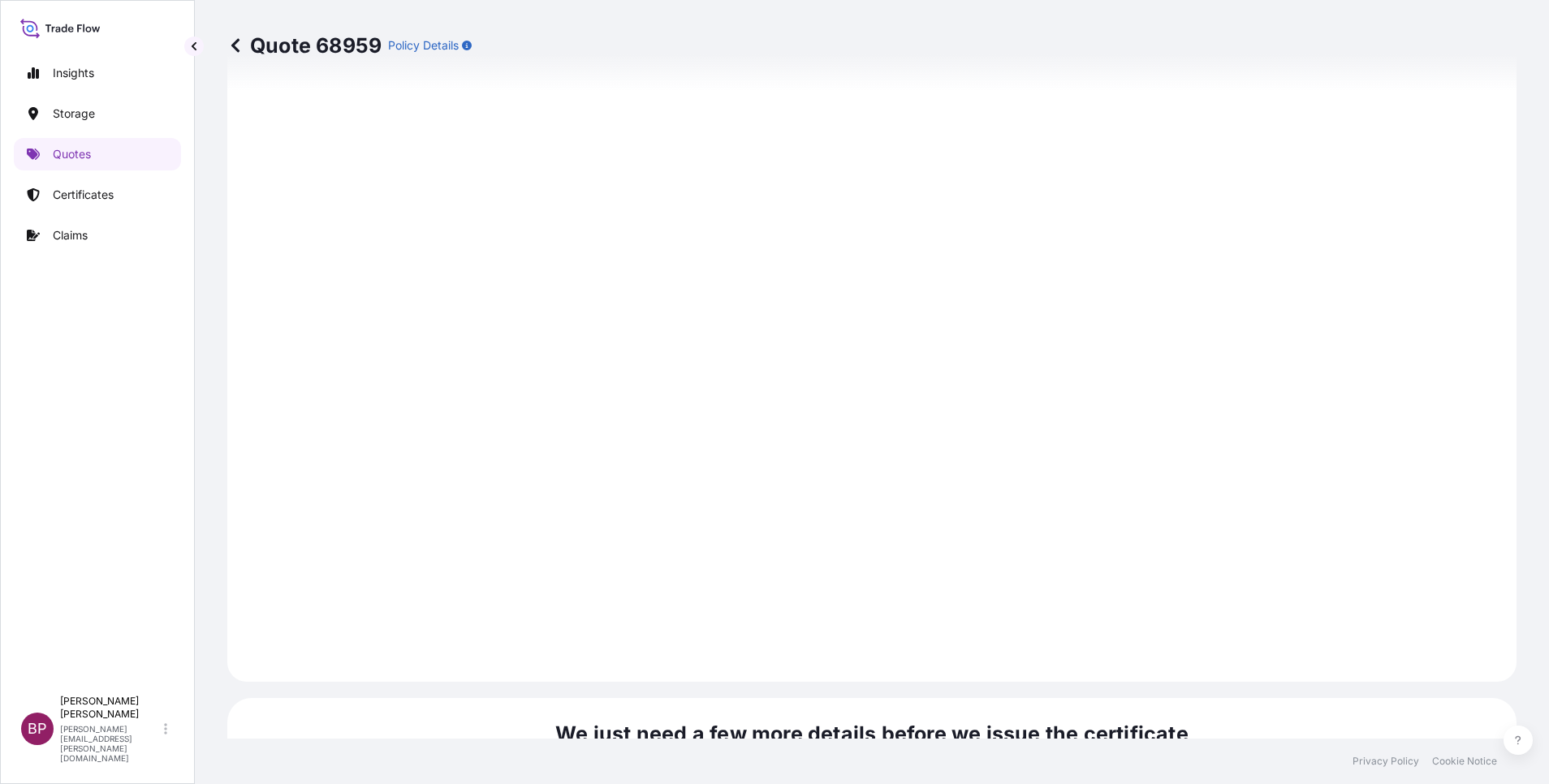
scroll to position [2340, 0]
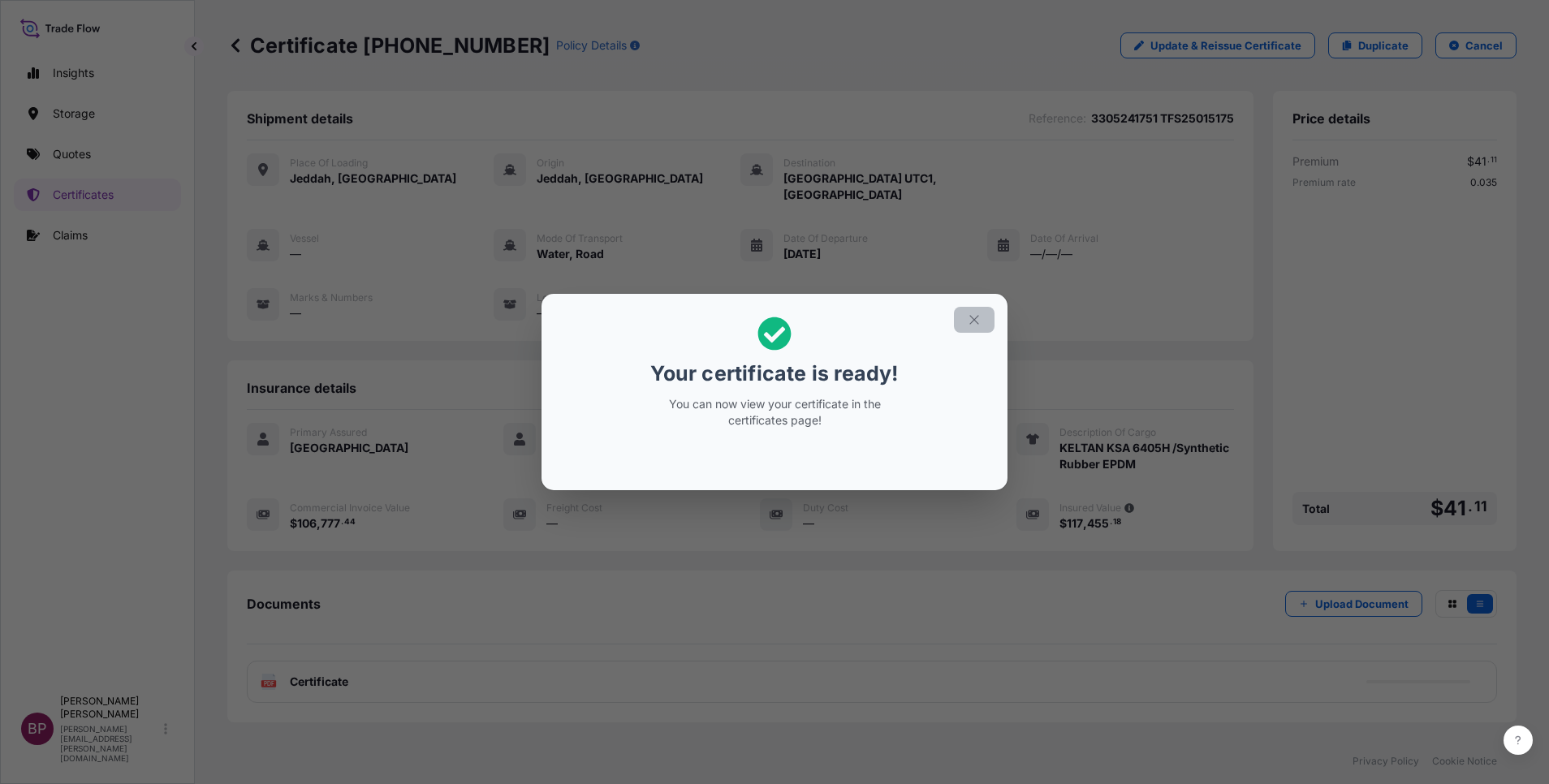
click at [972, 319] on icon "button" at bounding box center [974, 320] width 14 height 14
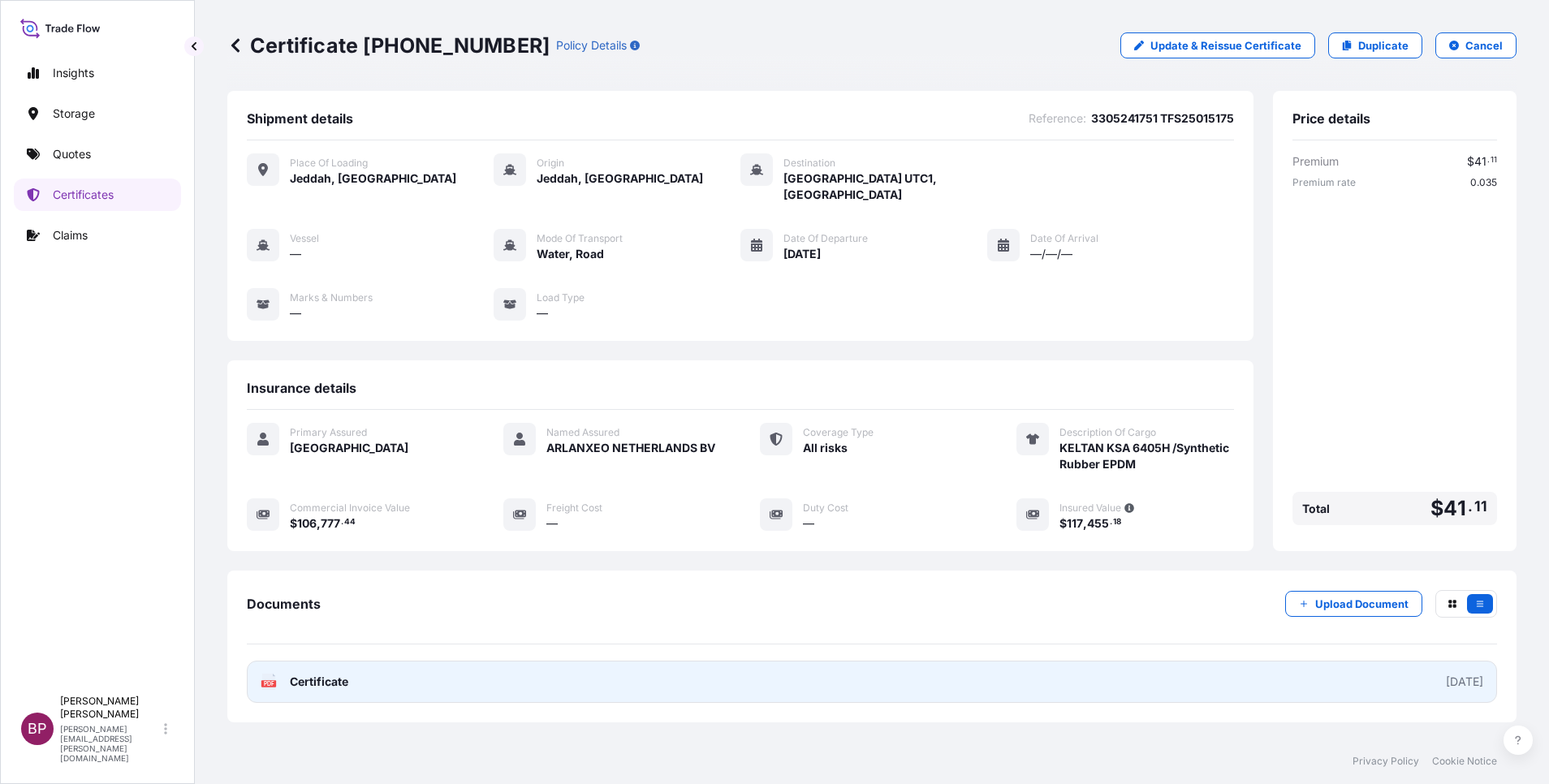
click at [331, 673] on span "Certificate" at bounding box center [318, 681] width 58 height 16
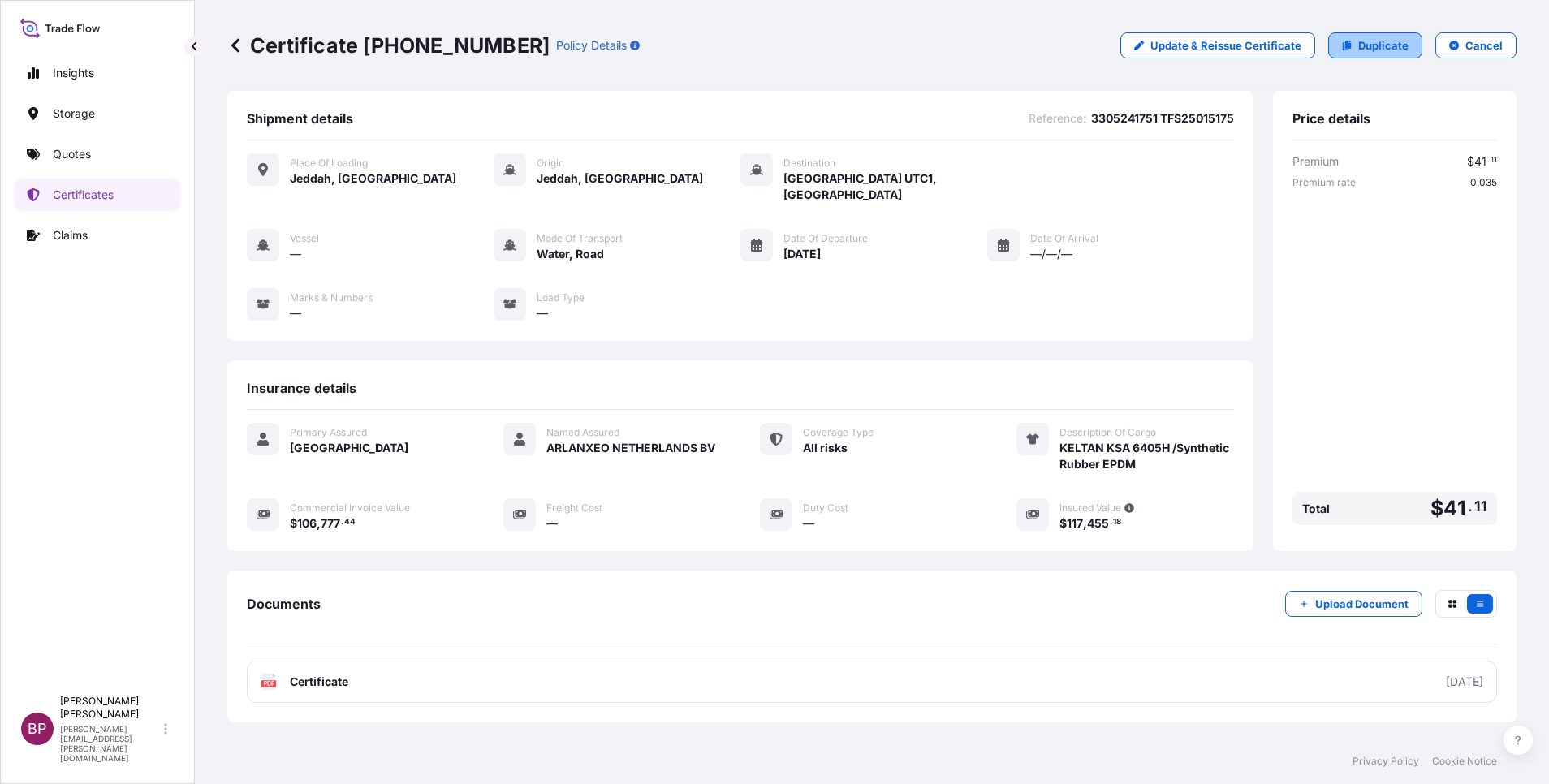
click at [1378, 40] on p "Duplicate" at bounding box center [1384, 46] width 50 height 16
select select "Road / [GEOGRAPHIC_DATA]"
select select "Water"
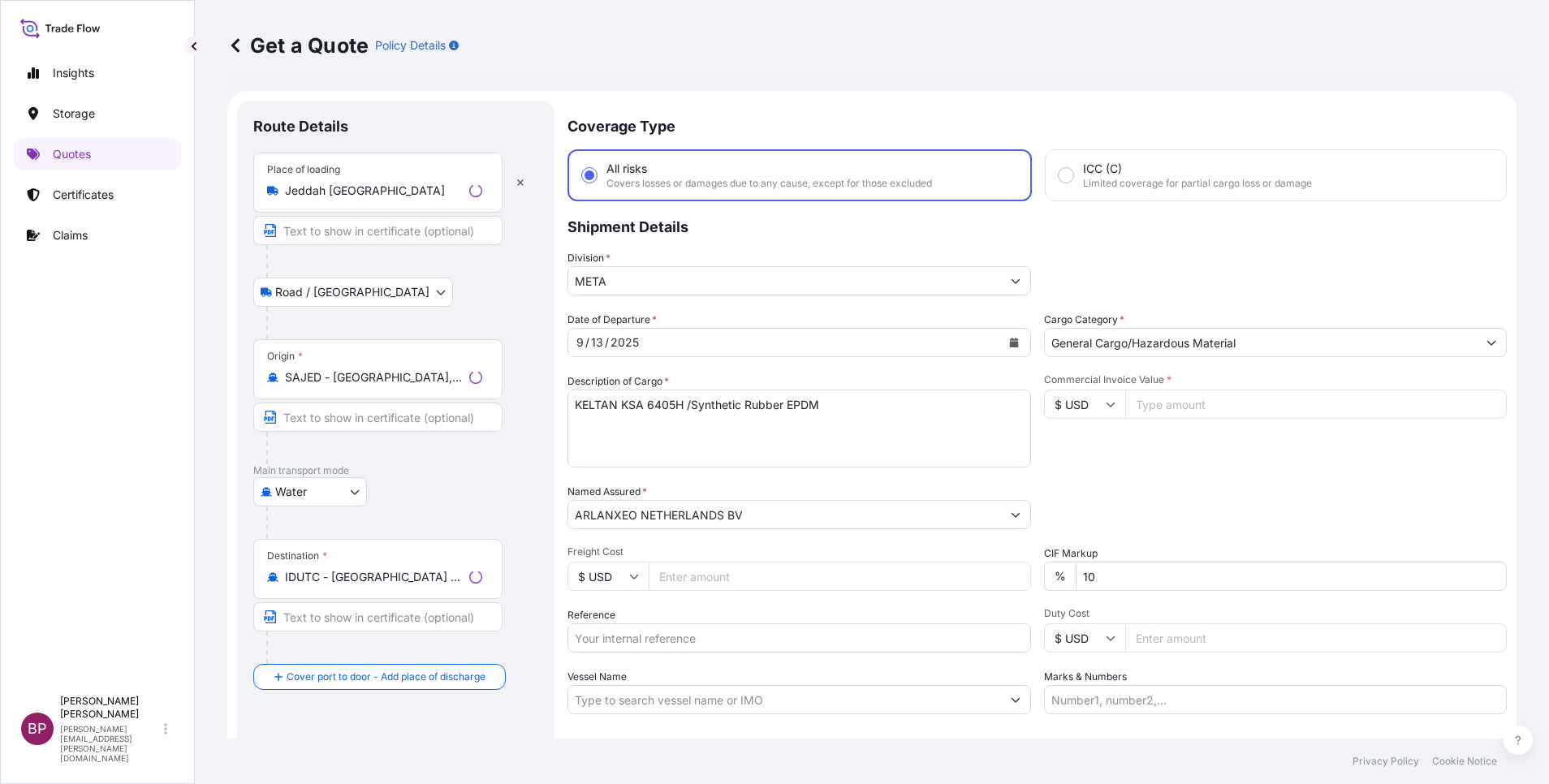
scroll to position [26, 0]
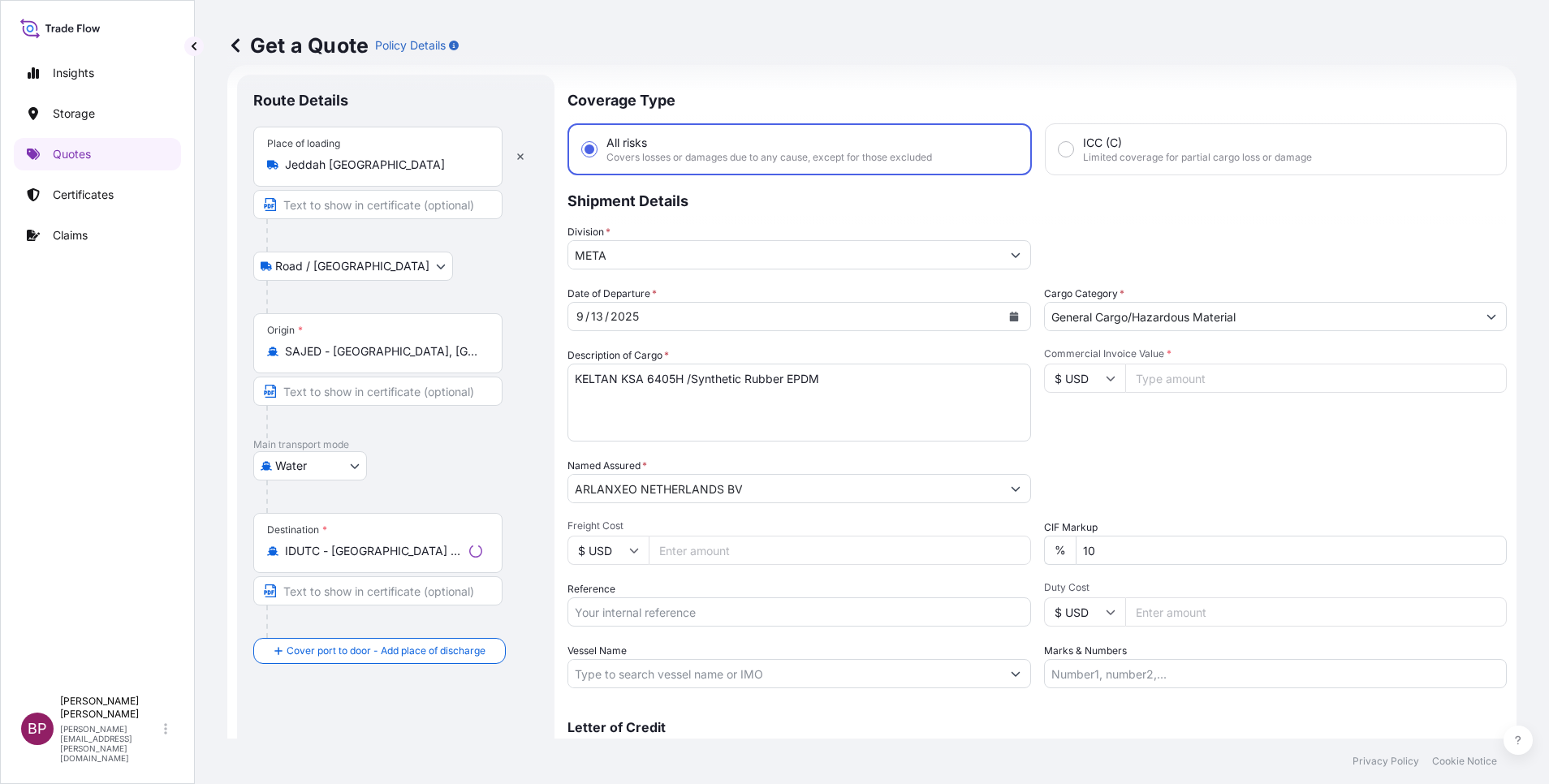
click at [699, 621] on input "Reference" at bounding box center [799, 612] width 464 height 29
paste input "3305241752 ESLSAESJD2001589"
type input "3305241752 ESLSAESJD2001589"
click at [1007, 313] on icon "Calendar" at bounding box center [1011, 316] width 9 height 10
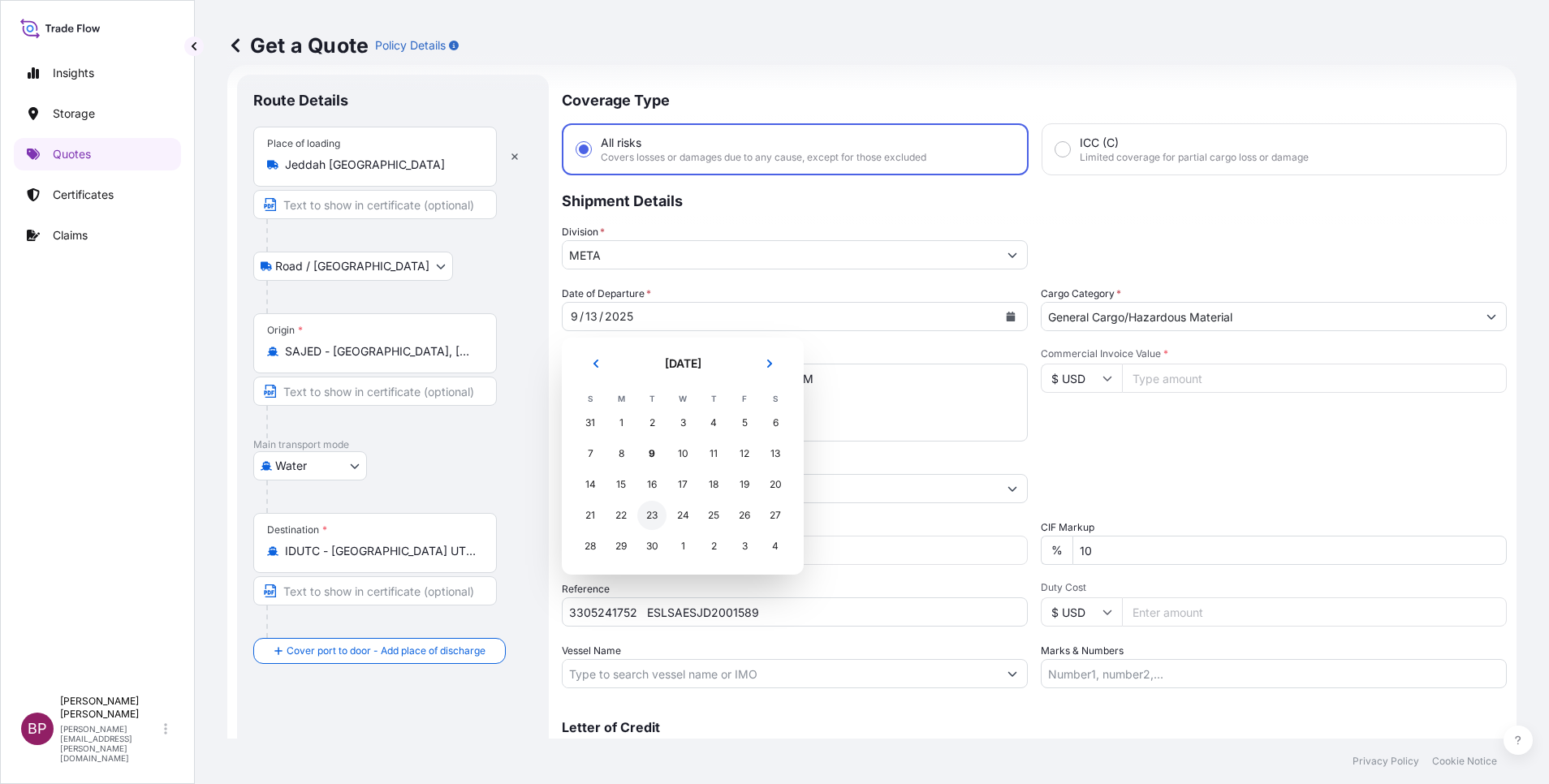
click at [648, 516] on div "23" at bounding box center [651, 515] width 29 height 29
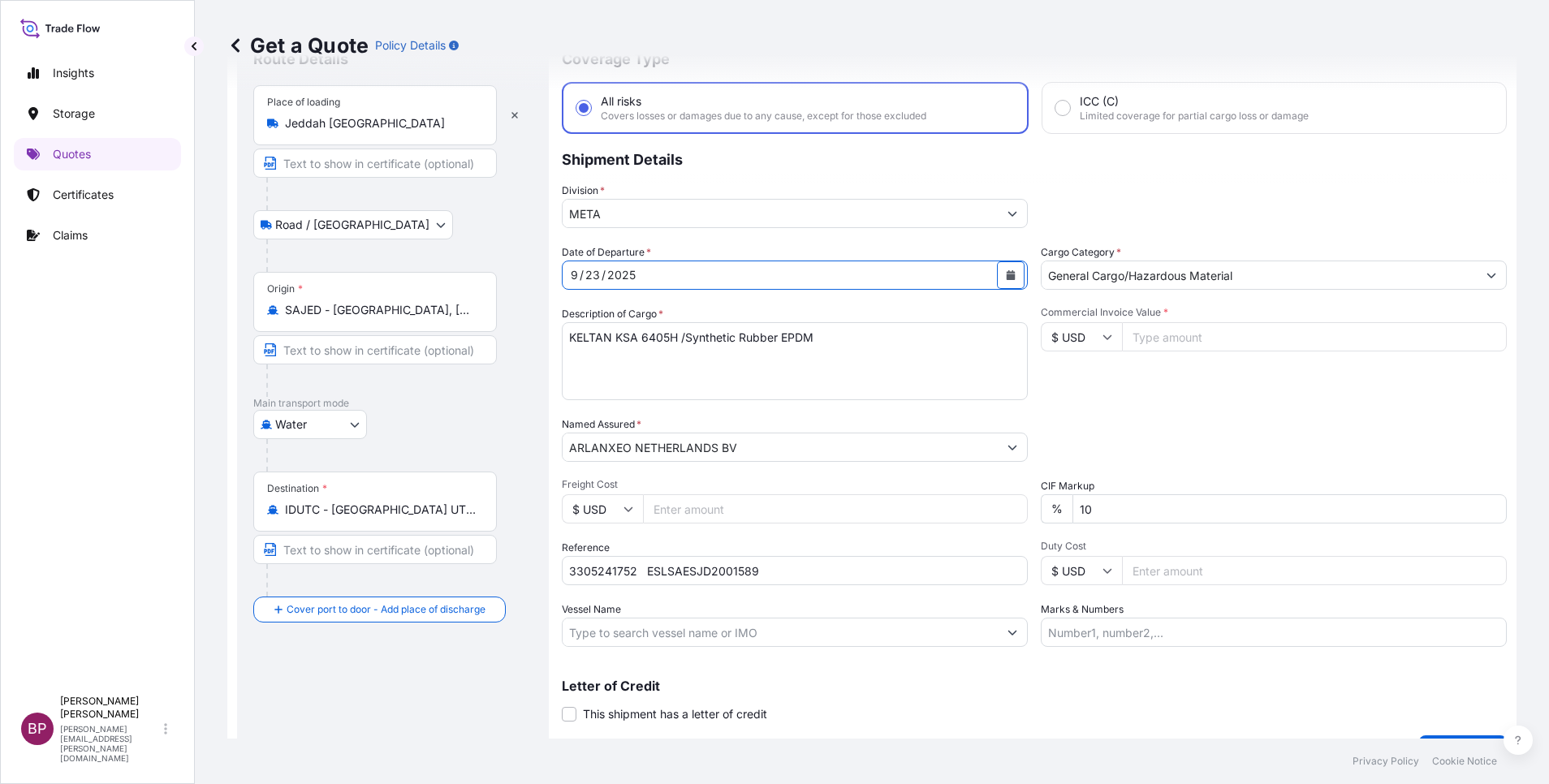
scroll to position [106, 0]
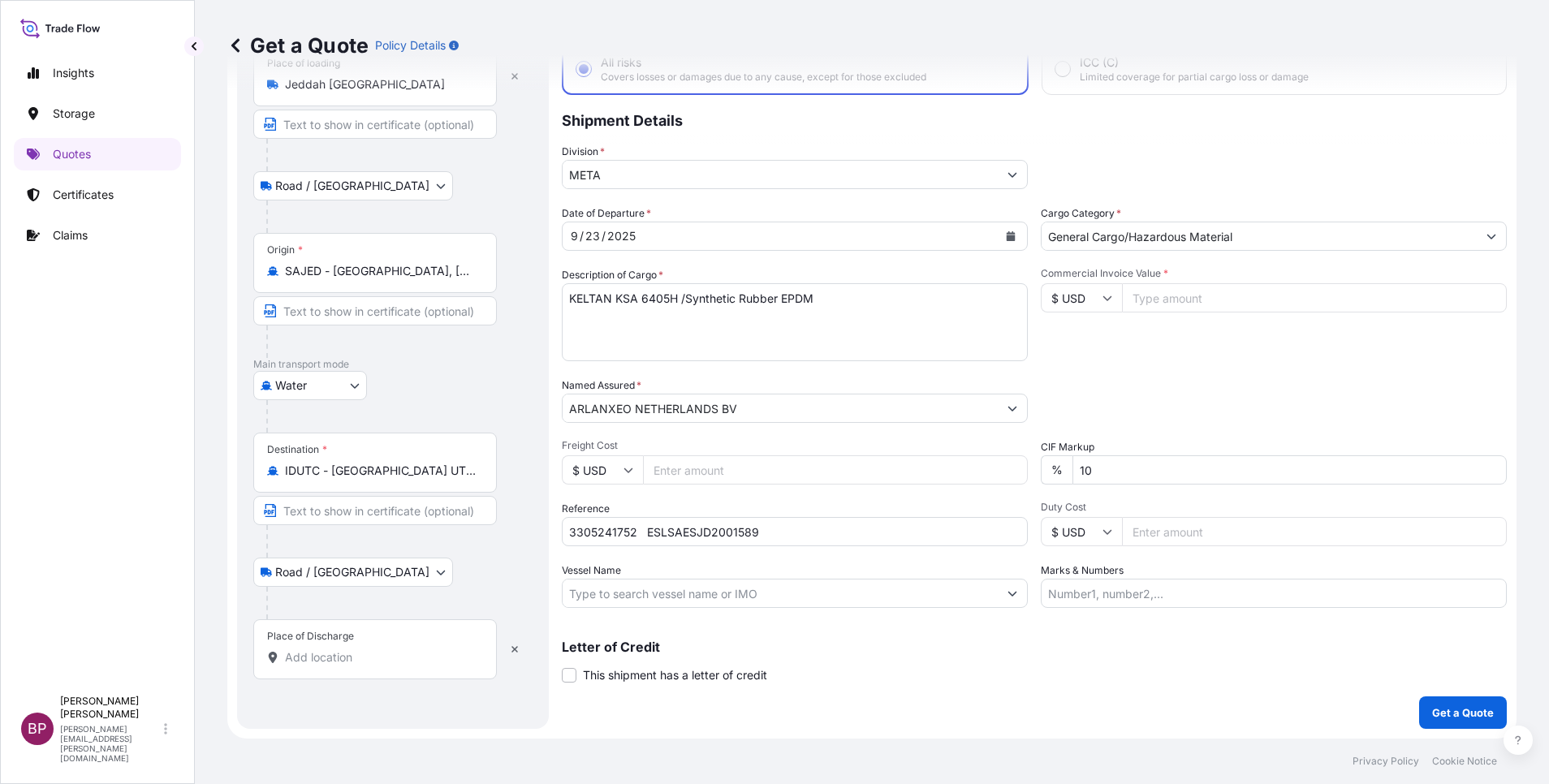
click at [338, 662] on input "Place of Discharge" at bounding box center [381, 657] width 191 height 16
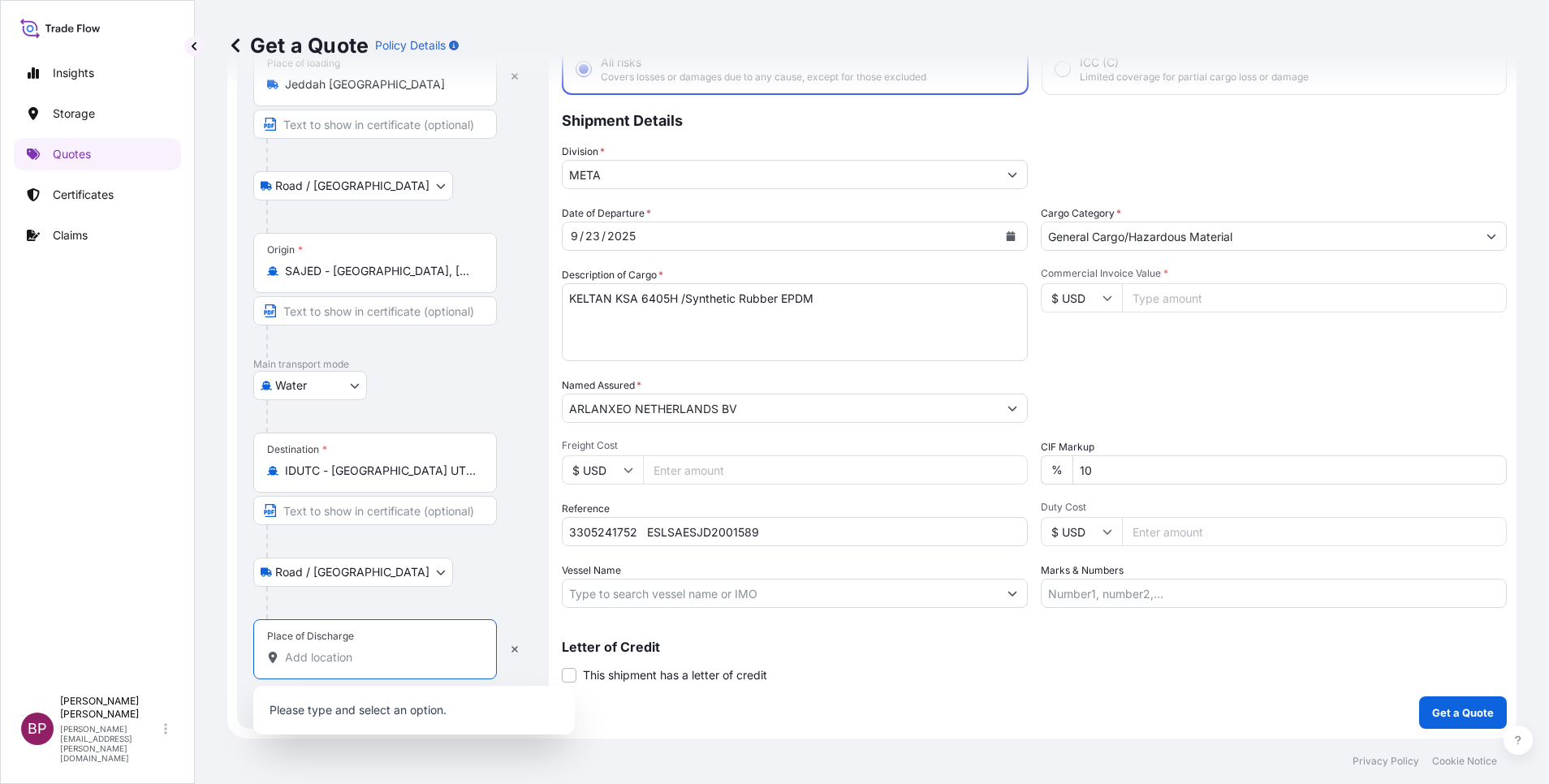
paste input "PATLI"
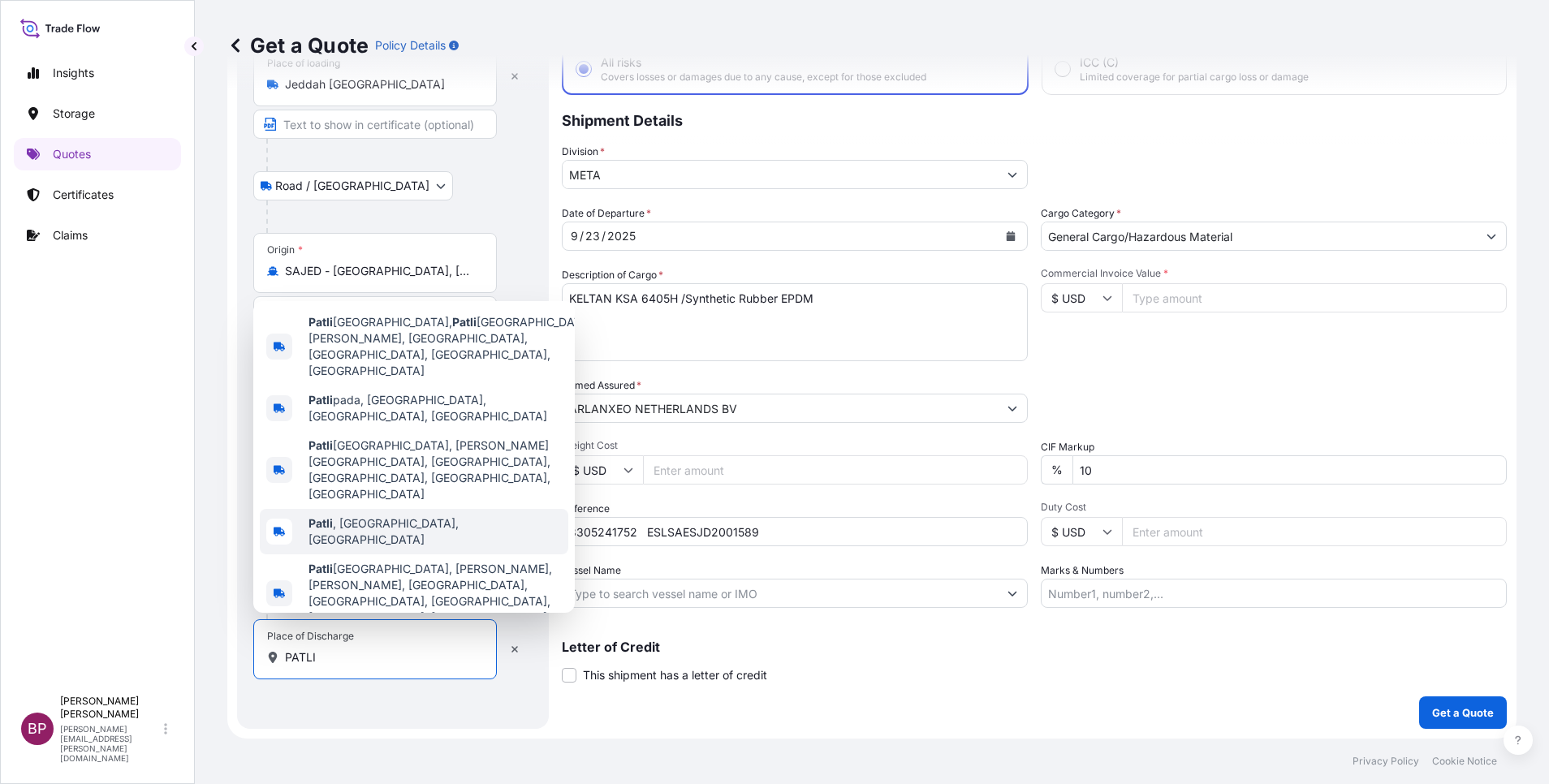
click at [396, 519] on span "Patli , [GEOGRAPHIC_DATA], [GEOGRAPHIC_DATA]" at bounding box center [435, 531] width 254 height 32
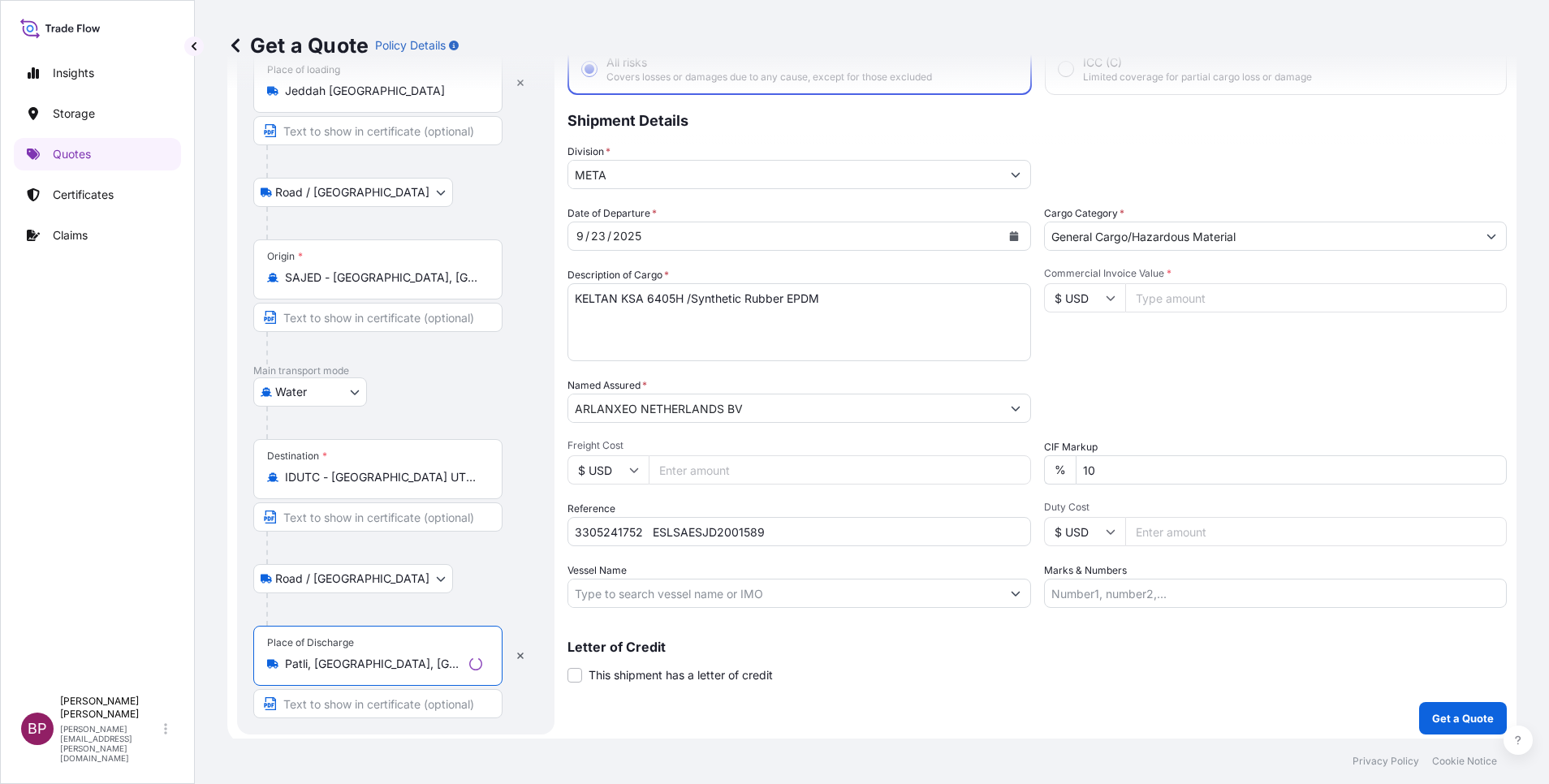
type input "Patli, [GEOGRAPHIC_DATA], [GEOGRAPHIC_DATA]"
click at [458, 477] on input "IDUTC - [GEOGRAPHIC_DATA] UTC1, [GEOGRAPHIC_DATA]" at bounding box center [383, 477] width 197 height 16
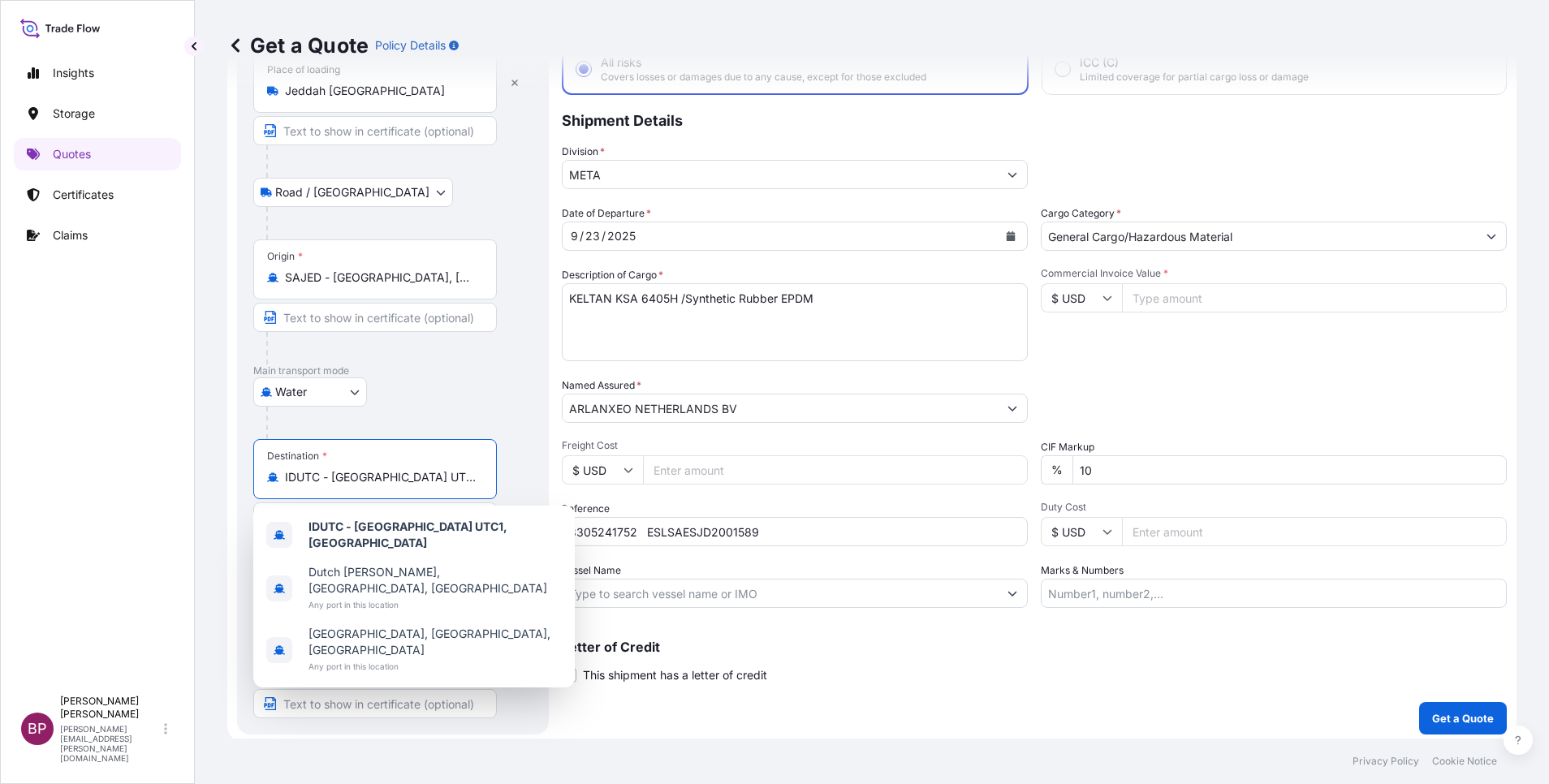
drag, startPoint x: 473, startPoint y: 480, endPoint x: 214, endPoint y: 477, distance: 259.0
click at [214, 477] on div "Get a Quote Policy Details Route Details Reset Route Details Place of loading […" at bounding box center [872, 369] width 1354 height 738
paste input "PATLI"
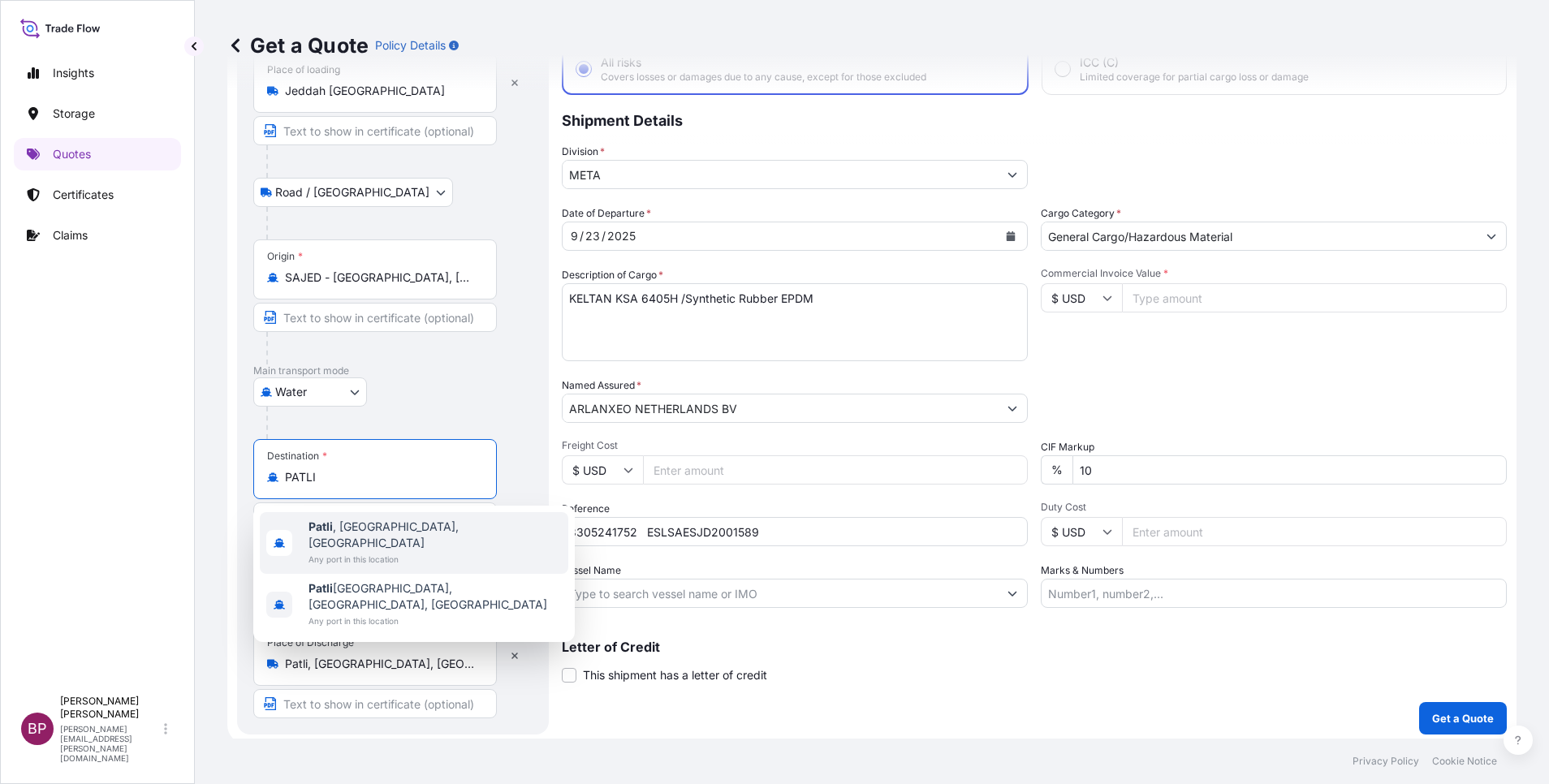
click at [410, 530] on span "Patli , [GEOGRAPHIC_DATA], [GEOGRAPHIC_DATA]" at bounding box center [435, 535] width 254 height 32
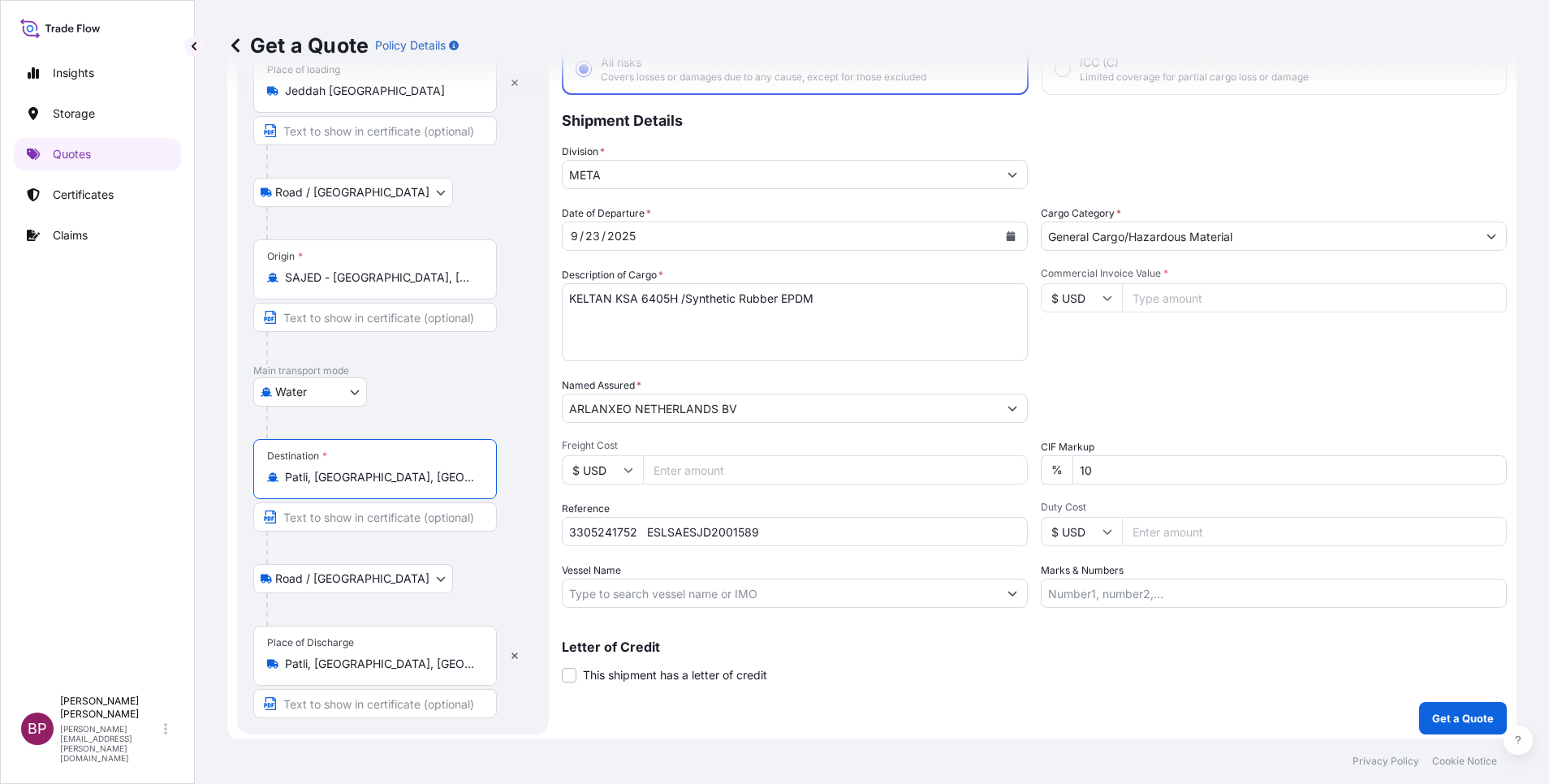
type input "Patli, [GEOGRAPHIC_DATA], [GEOGRAPHIC_DATA]"
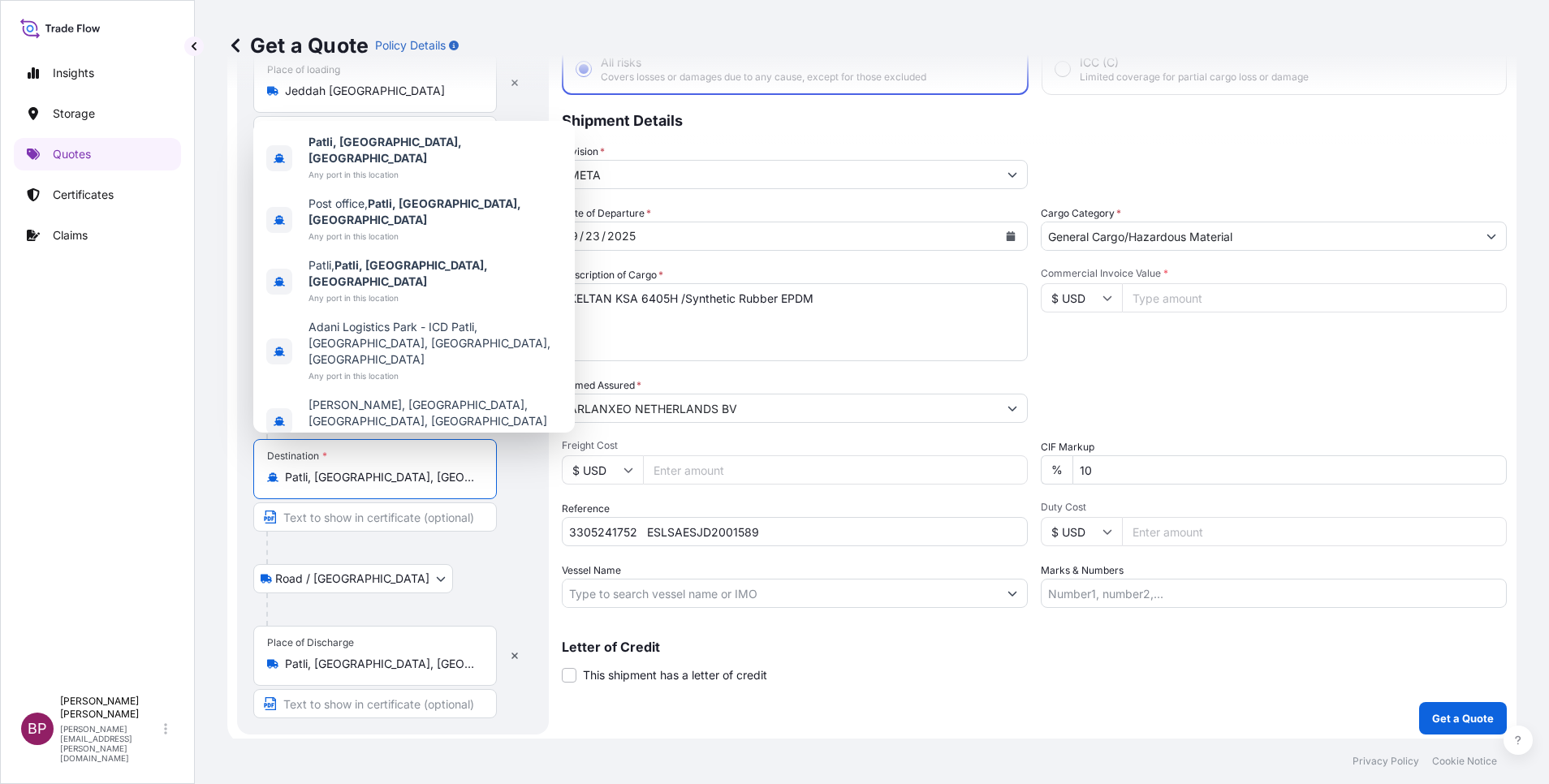
click at [1178, 301] on input "Commercial Invoice Value *" at bounding box center [1314, 297] width 385 height 29
paste input "54936"
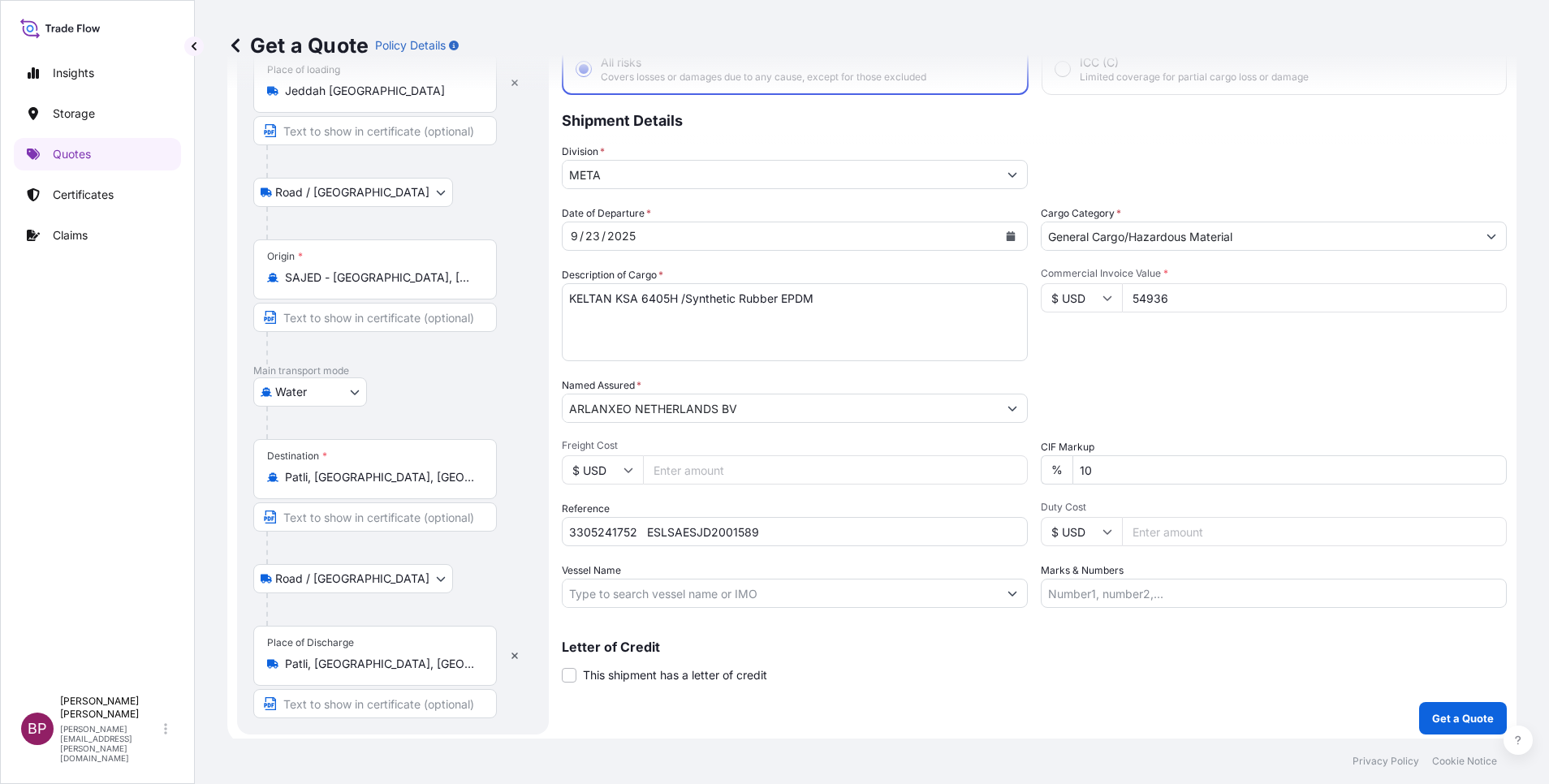
type input "54936"
click at [468, 591] on div "Road / [GEOGRAPHIC_DATA] / Inland" at bounding box center [393, 579] width 280 height 29
click at [1451, 717] on p "Get a Quote" at bounding box center [1462, 718] width 62 height 16
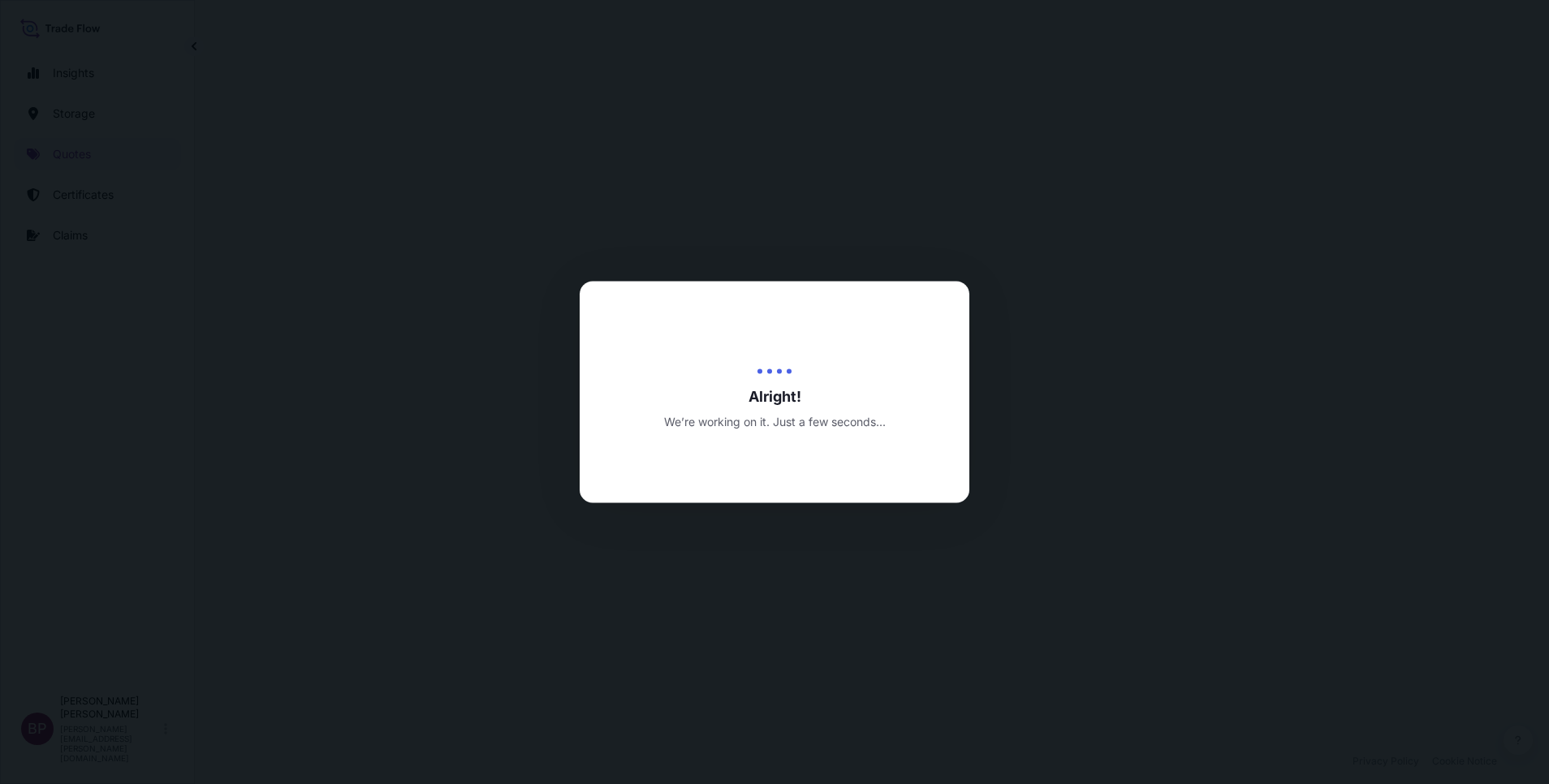
select select "Road / [GEOGRAPHIC_DATA]"
select select "Water"
select select "Road / [GEOGRAPHIC_DATA]"
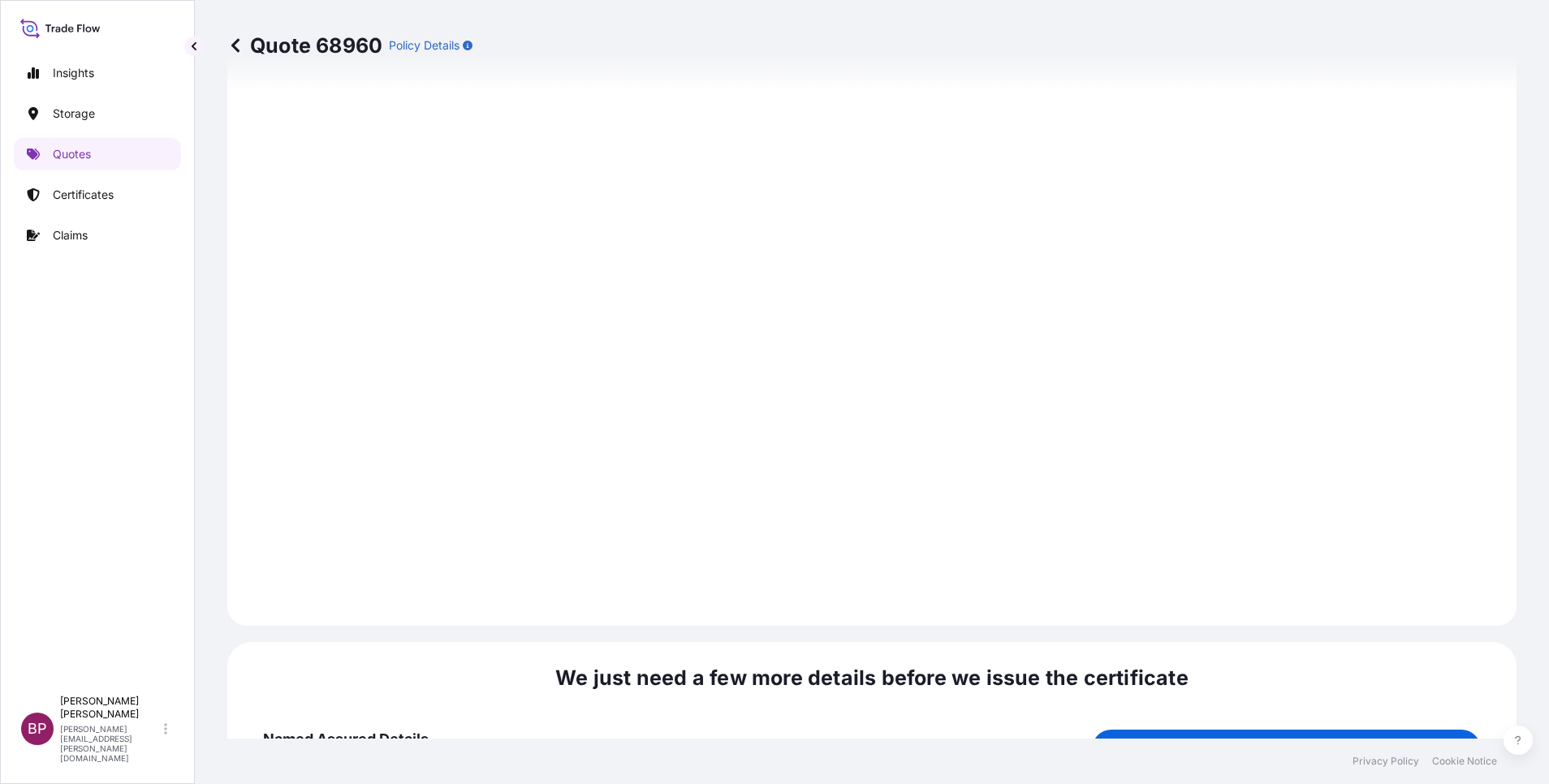
scroll to position [2406, 0]
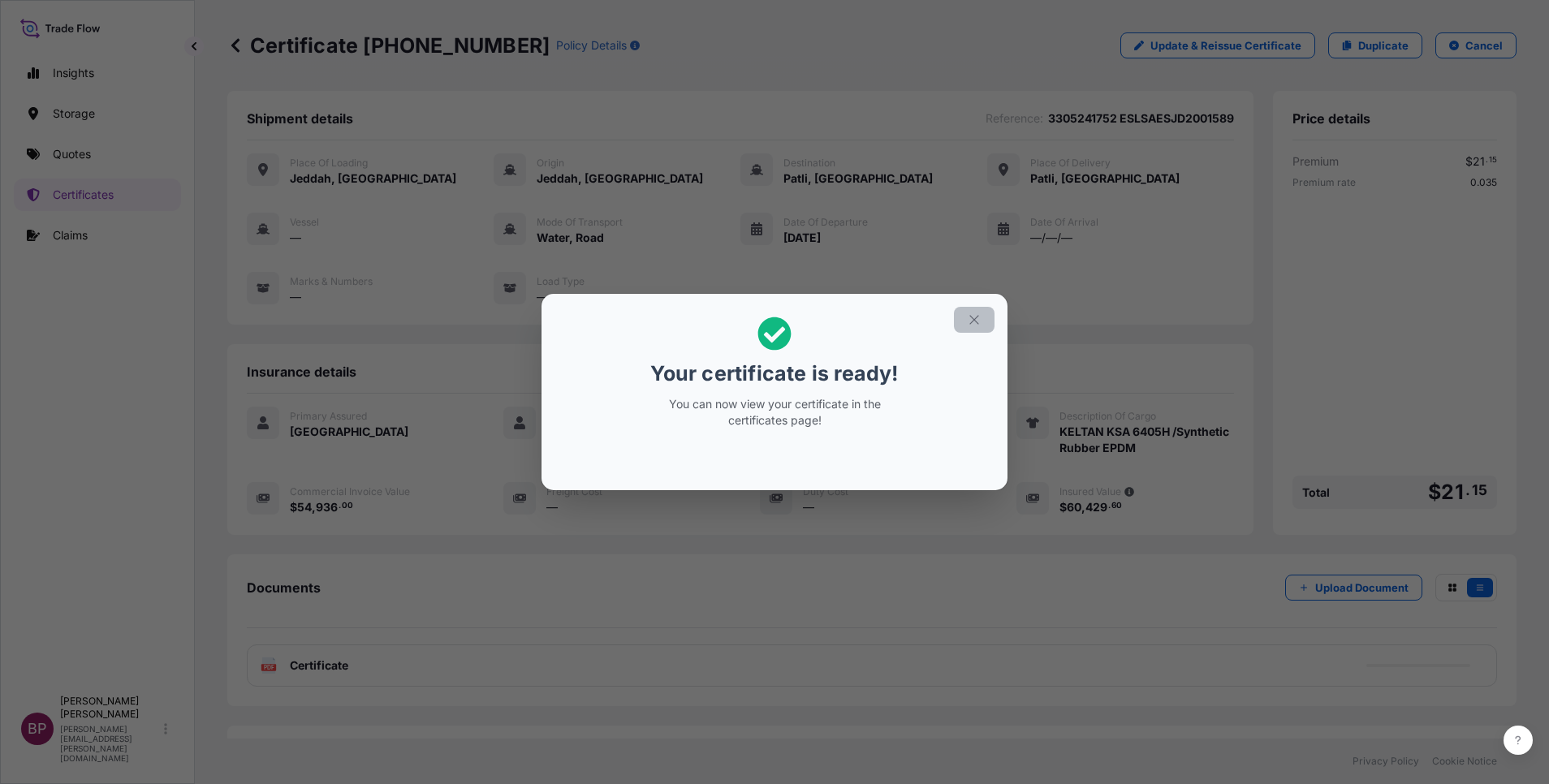
click at [968, 316] on icon "button" at bounding box center [974, 320] width 14 height 14
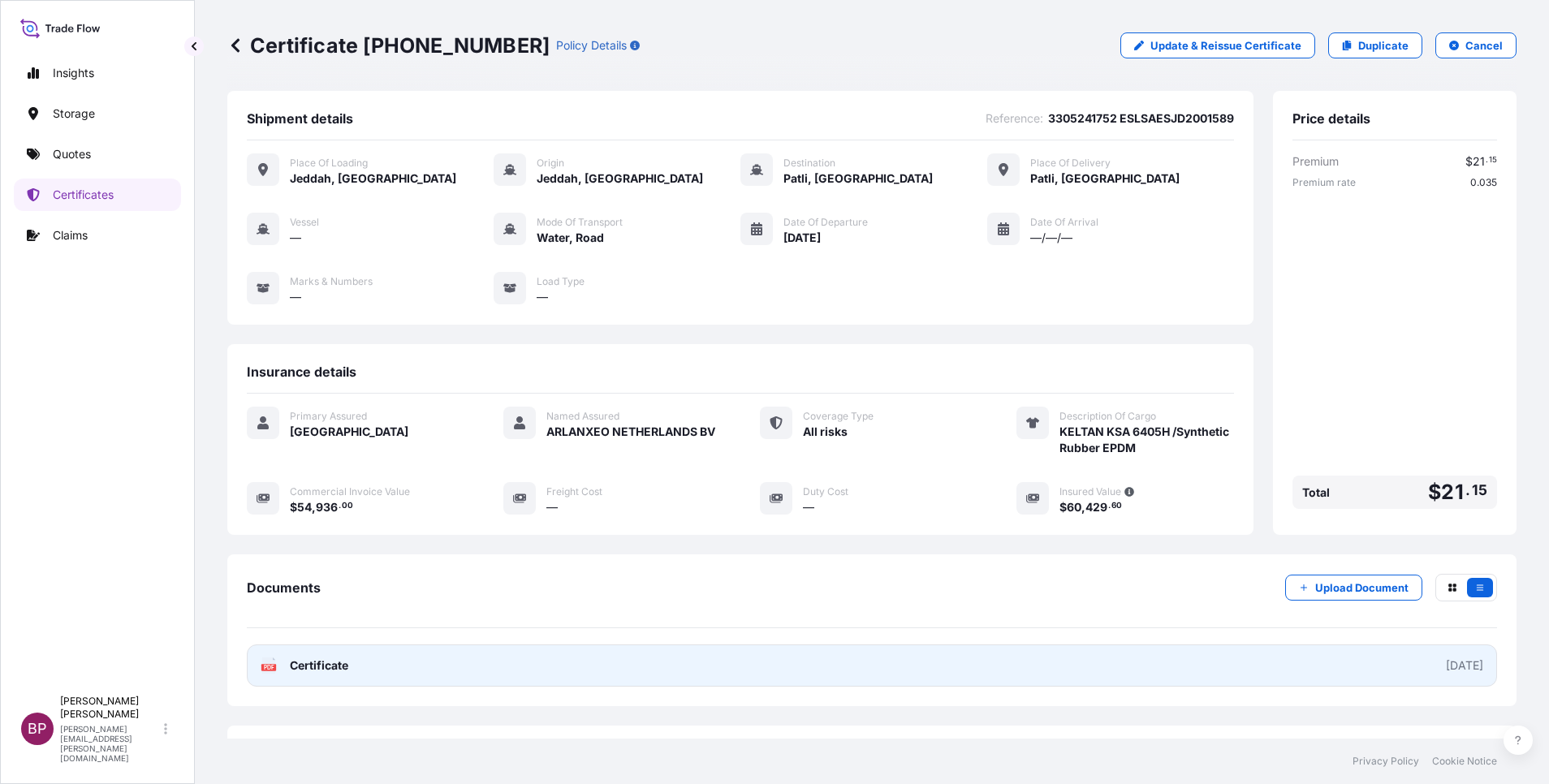
click at [323, 663] on span "Certificate" at bounding box center [318, 665] width 58 height 16
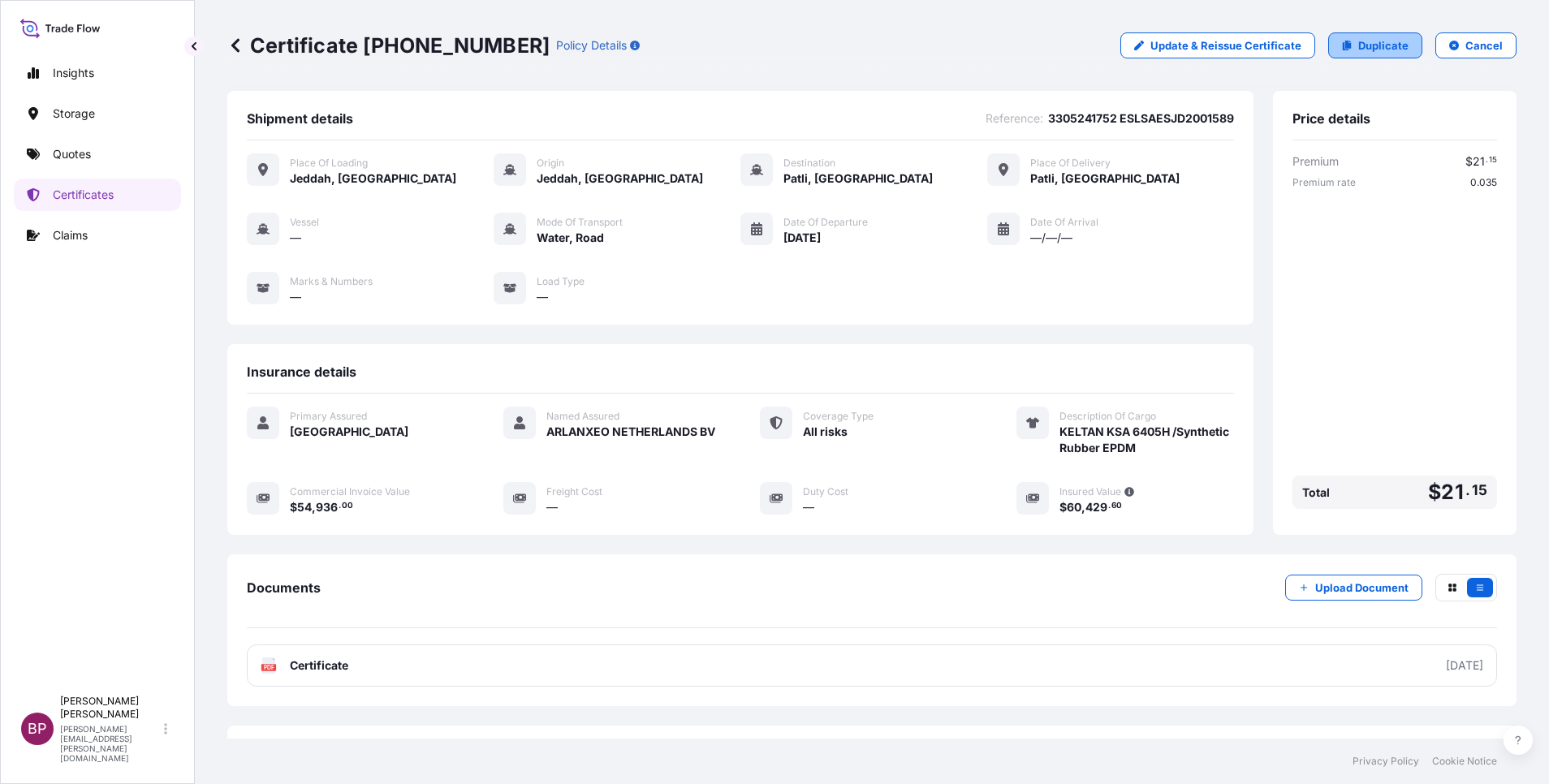
click at [1380, 43] on p "Duplicate" at bounding box center [1384, 46] width 50 height 16
select select "Road / [GEOGRAPHIC_DATA]"
select select "Water"
select select "Road / [GEOGRAPHIC_DATA]"
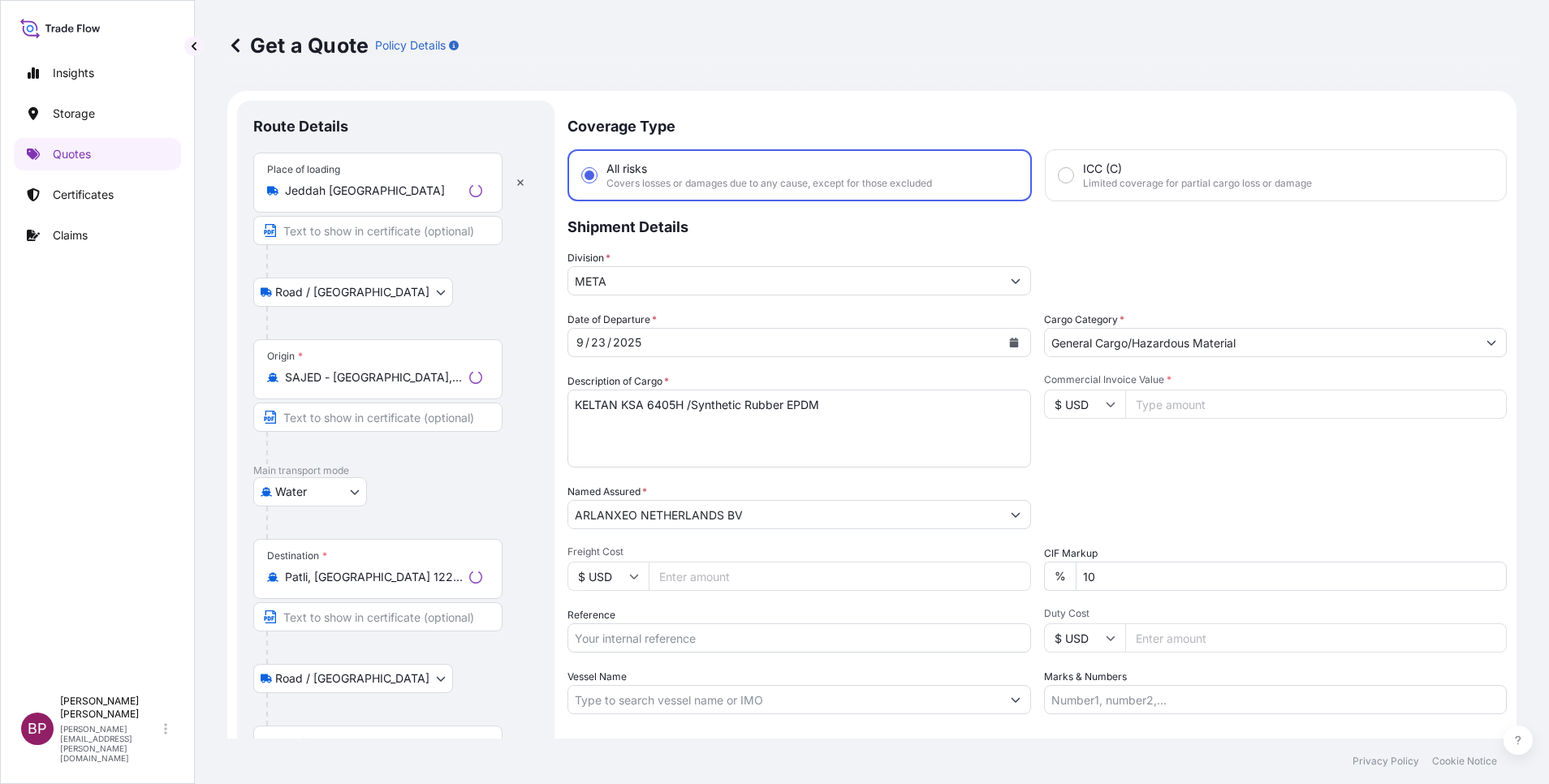
scroll to position [26, 0]
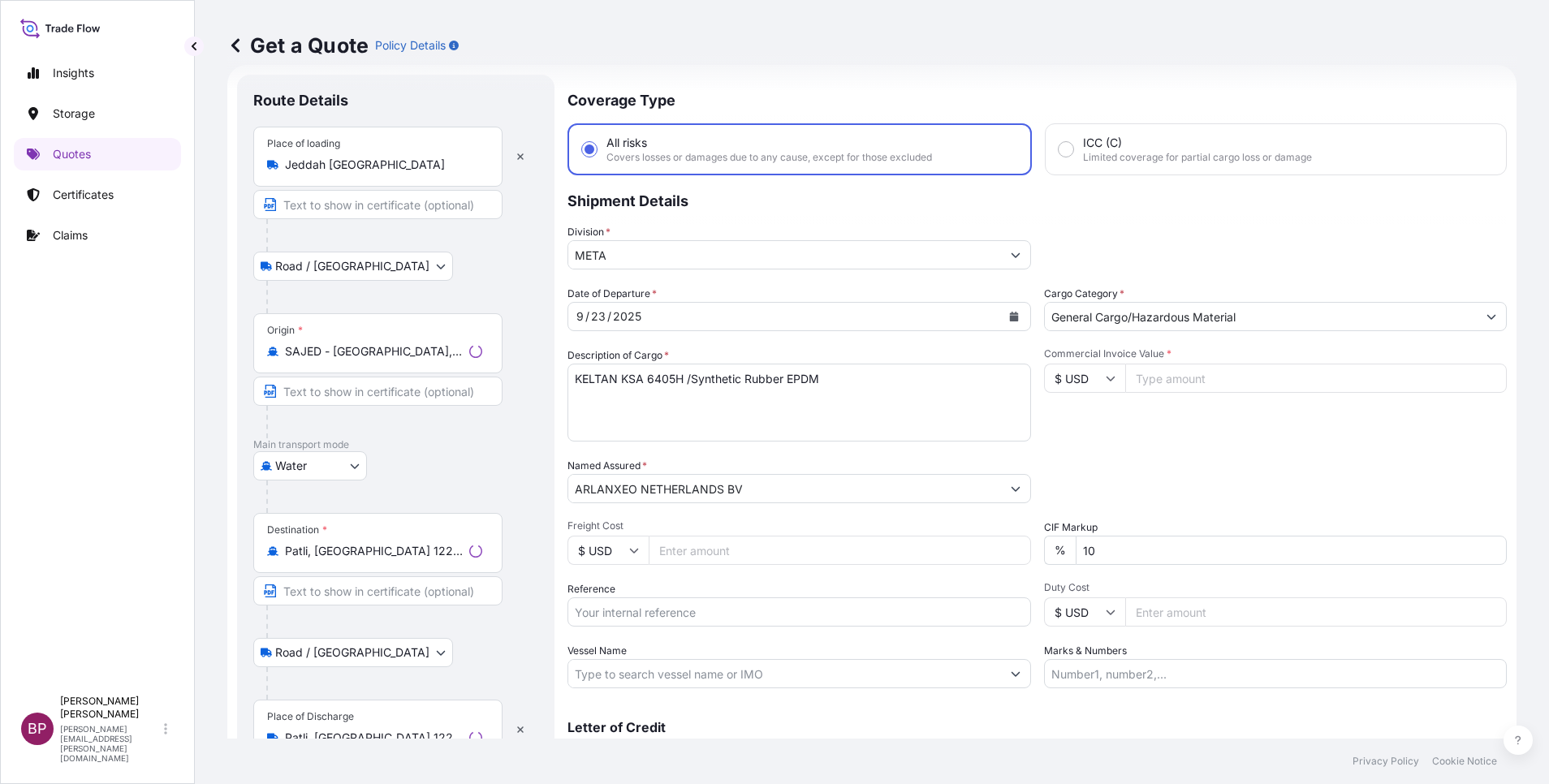
click at [672, 618] on input "Reference" at bounding box center [799, 612] width 464 height 29
paste input "3305241753 ESLSAESJD2001550"
type input "3305241753 ESLSAESJD2001550"
click at [1007, 317] on icon "Calendar" at bounding box center [1011, 316] width 9 height 10
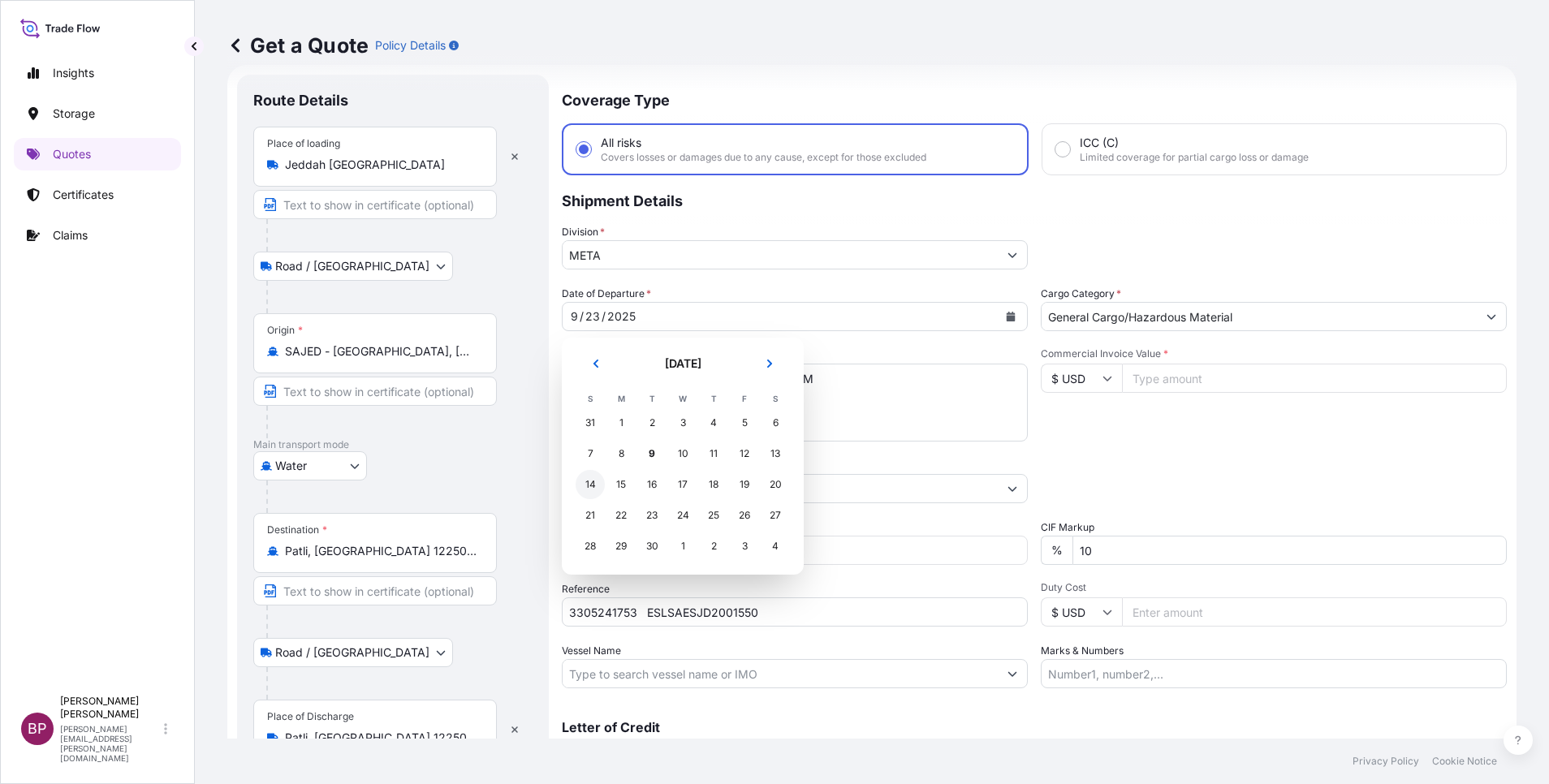
click at [594, 489] on div "14" at bounding box center [590, 484] width 29 height 29
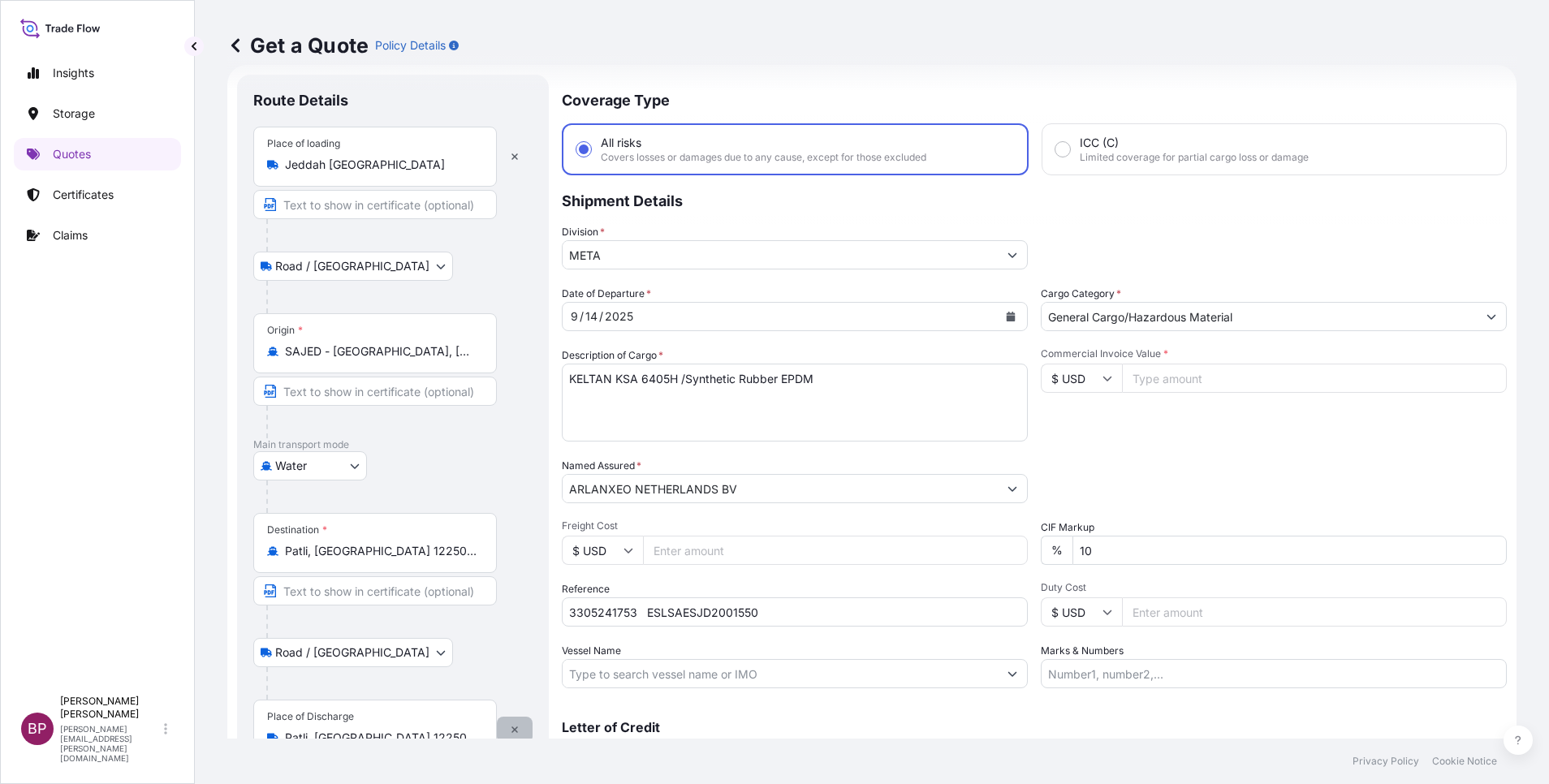
click at [513, 726] on icon "button" at bounding box center [515, 730] width 10 height 10
select select
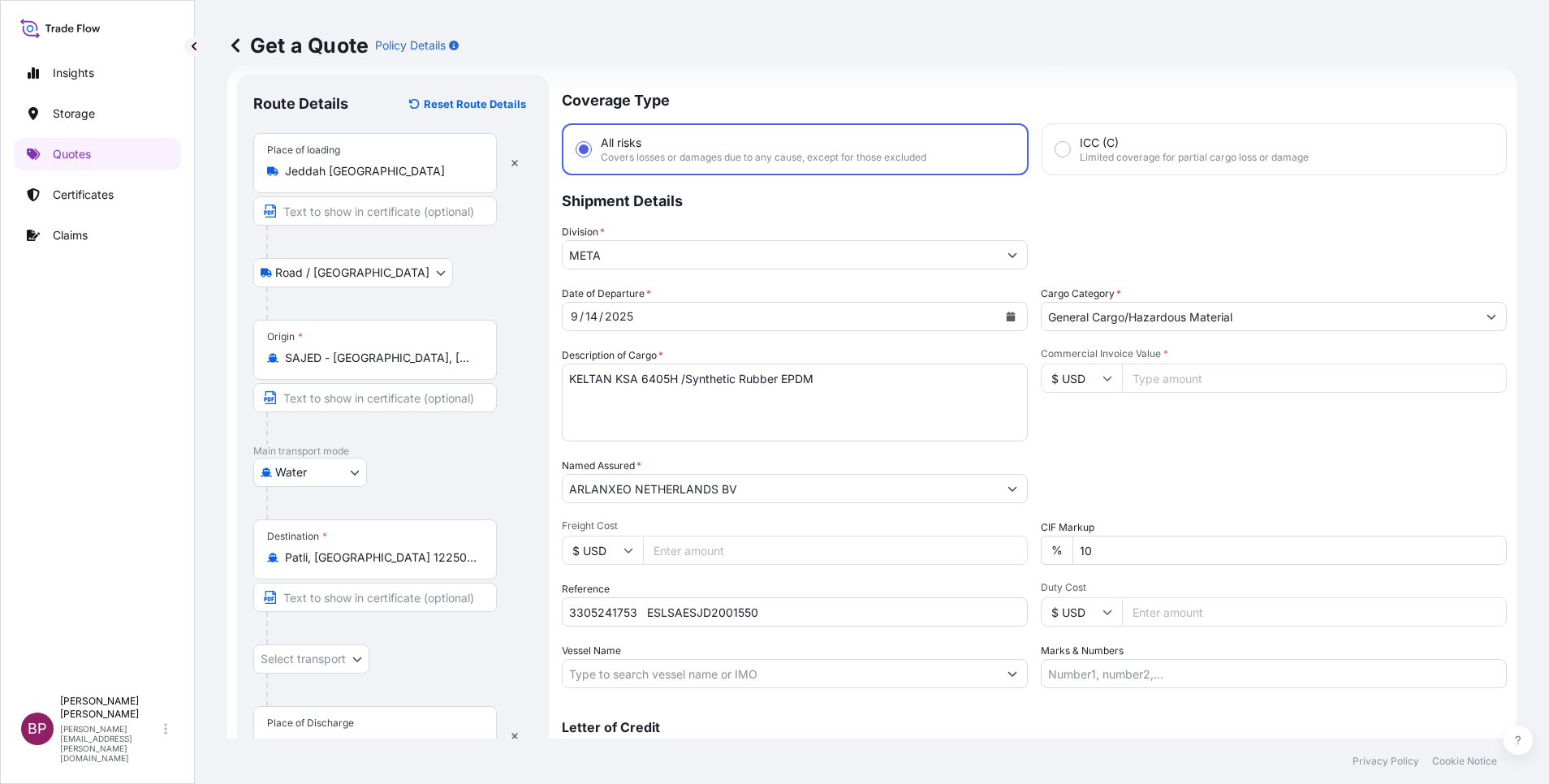
click at [366, 728] on div "Place of Discharge" at bounding box center [375, 736] width 244 height 60
click at [366, 736] on input "Place of Discharge" at bounding box center [381, 744] width 191 height 16
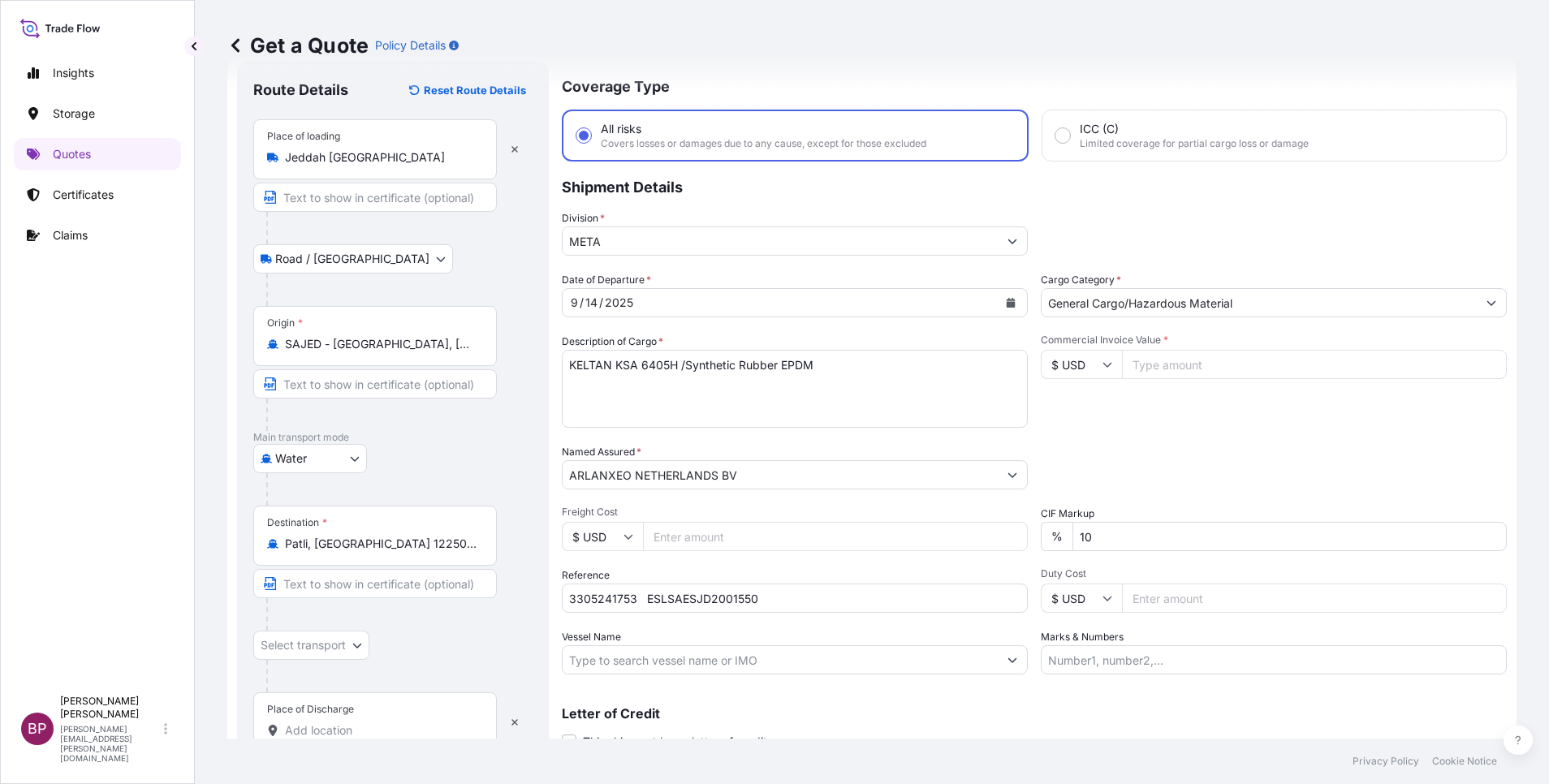
paste input "[GEOGRAPHIC_DATA]"
type input "[GEOGRAPHIC_DATA]"
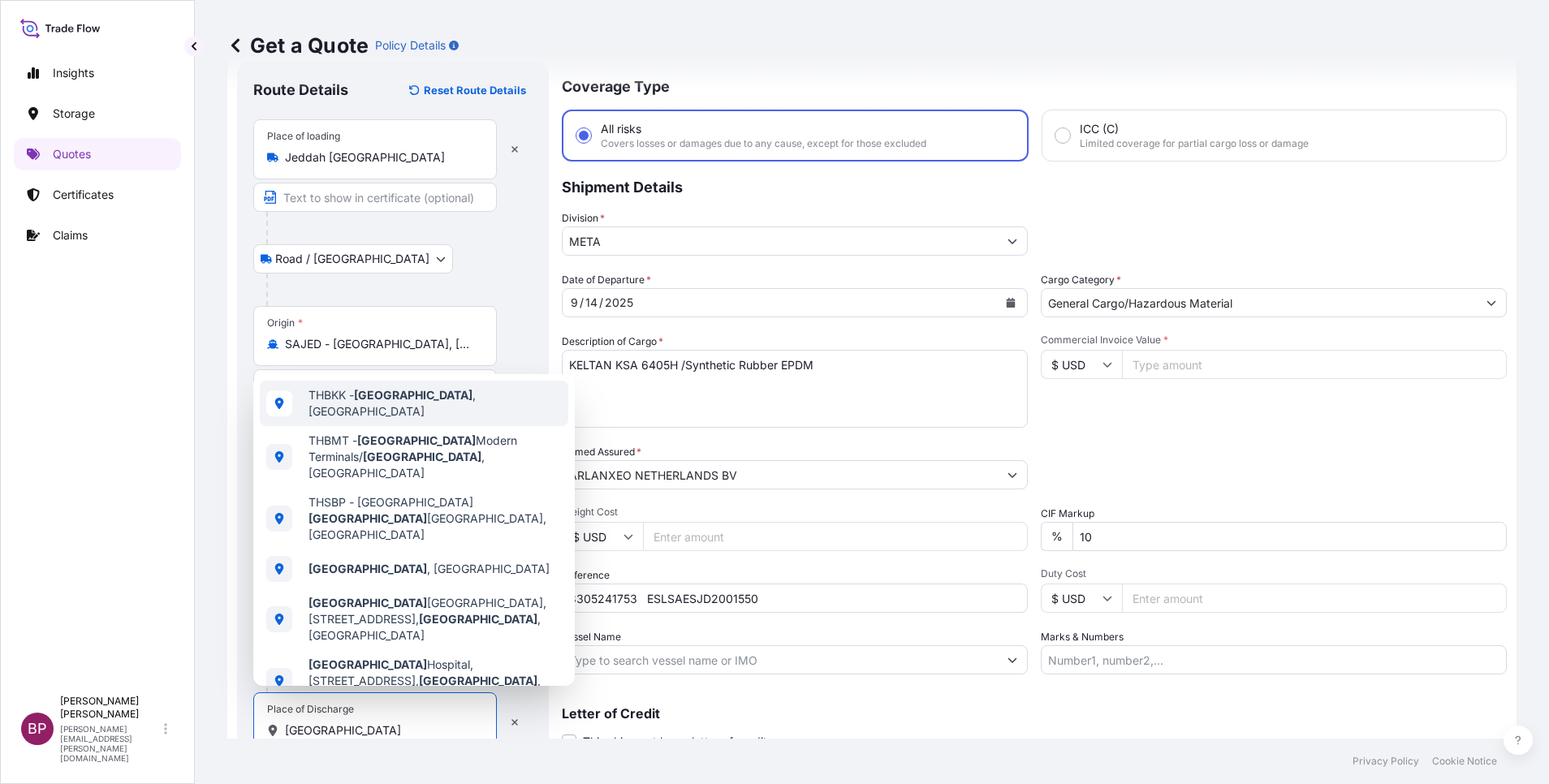
select select "Road / [GEOGRAPHIC_DATA]"
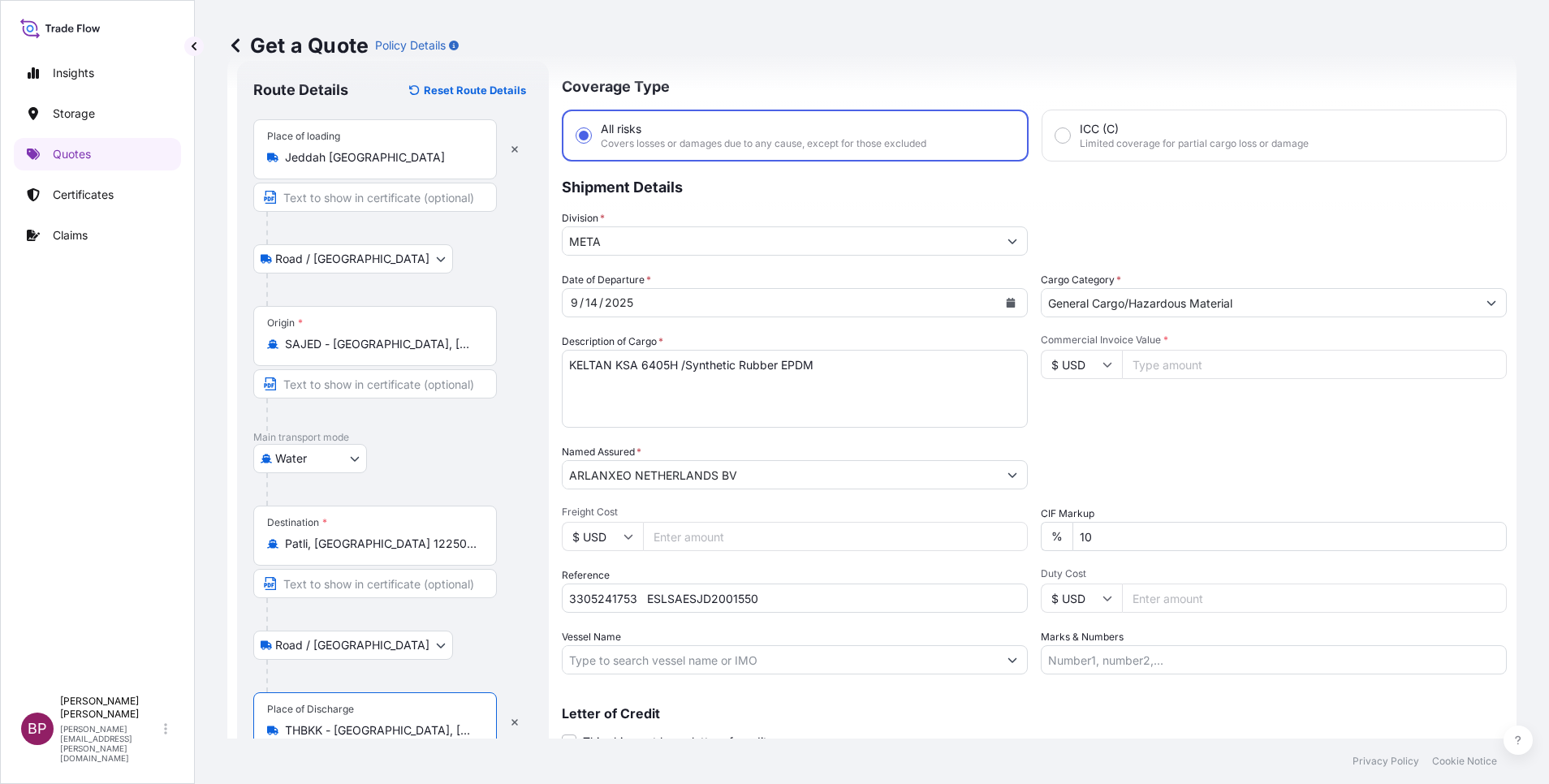
type input "THBKK - [GEOGRAPHIC_DATA], [GEOGRAPHIC_DATA]"
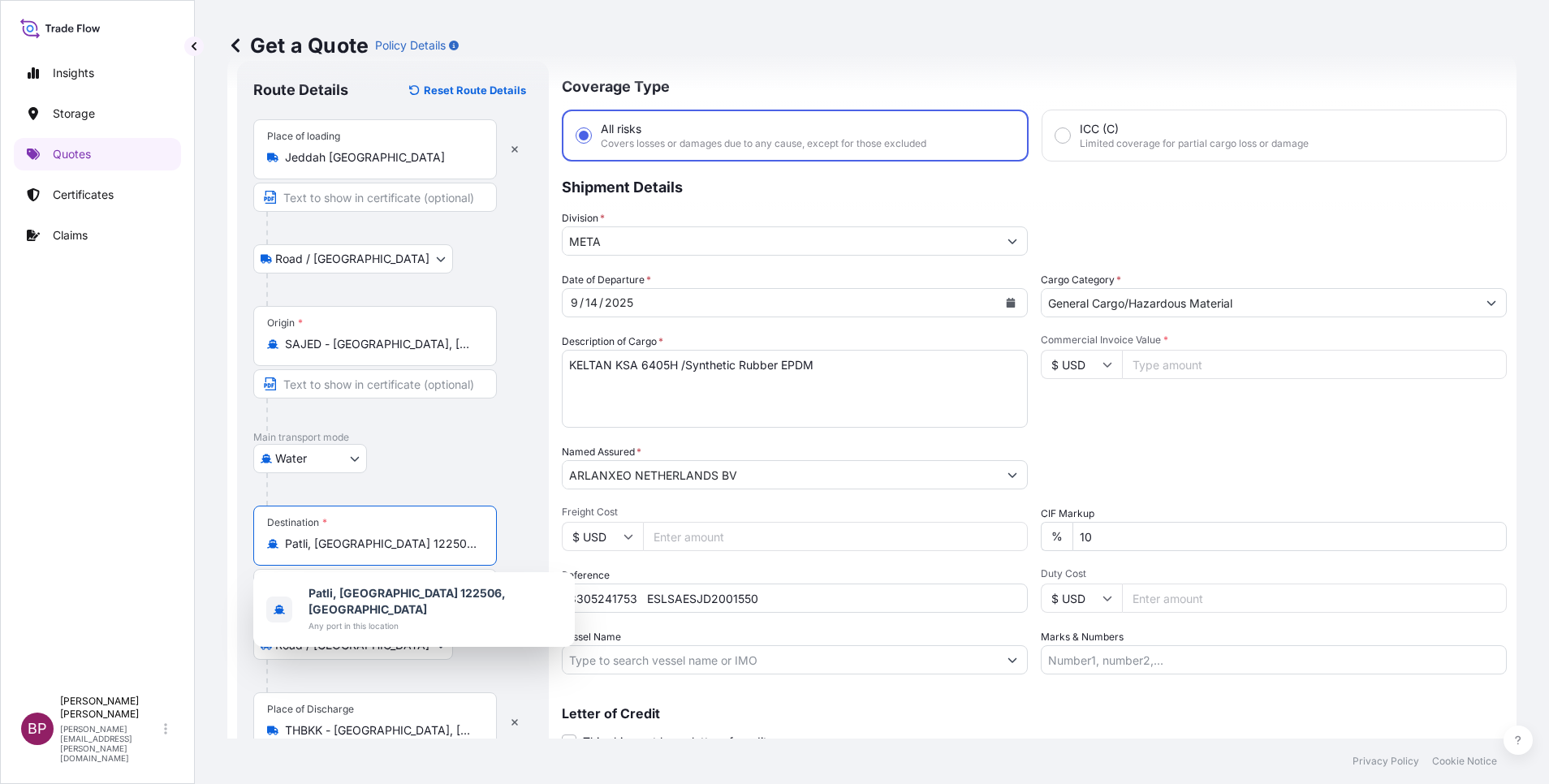
drag, startPoint x: 448, startPoint y: 546, endPoint x: 227, endPoint y: 532, distance: 221.4
click at [226, 533] on div "Get a Quote Policy Details Route Details Reset Route Details Place of loading […" at bounding box center [872, 369] width 1354 height 738
paste input "[GEOGRAPHIC_DATA]"
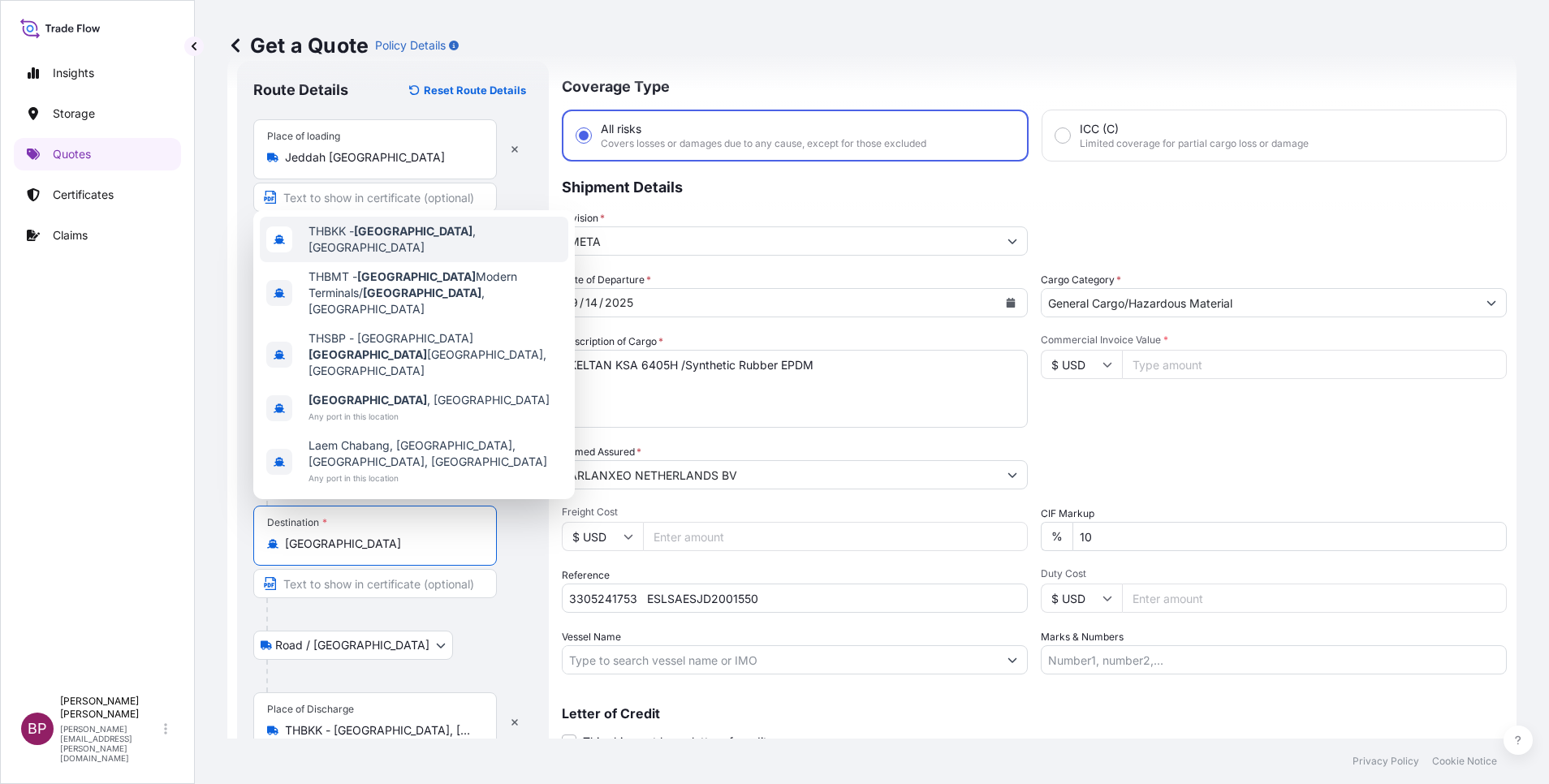
click at [453, 255] on span "THBKK - [GEOGRAPHIC_DATA] , [GEOGRAPHIC_DATA]" at bounding box center [435, 239] width 254 height 32
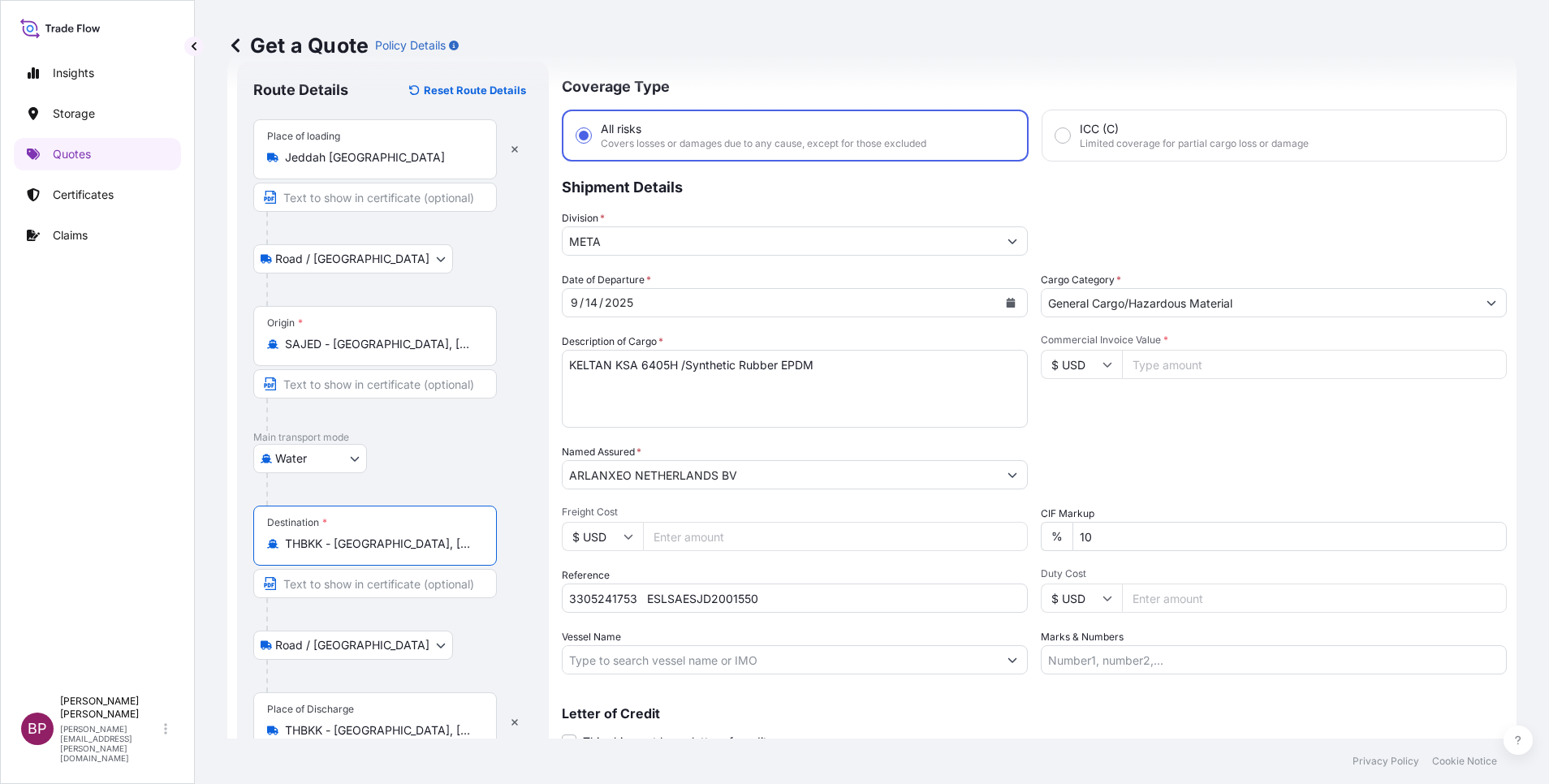
type input "THBKK - [GEOGRAPHIC_DATA], [GEOGRAPHIC_DATA]"
click at [458, 648] on div "Road / [GEOGRAPHIC_DATA] / Inland" at bounding box center [393, 645] width 280 height 29
click at [690, 405] on textarea "KELTAN KSA 6405H /Synthetic Rubber EPDM" at bounding box center [795, 388] width 466 height 78
click at [1187, 364] on input "Commercial Invoice Value *" at bounding box center [1314, 364] width 385 height 29
paste input "53638.2"
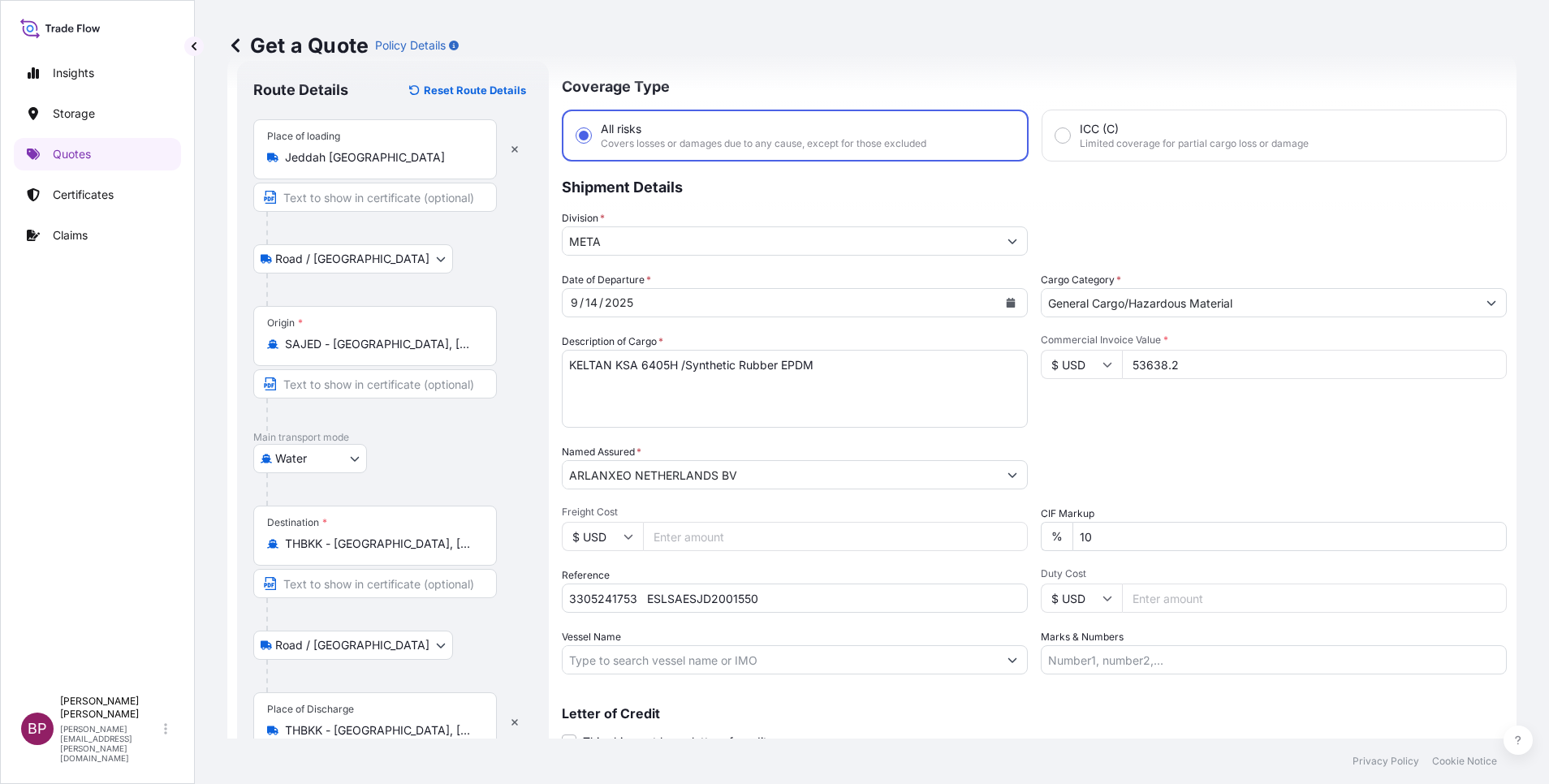
type input "53638.2"
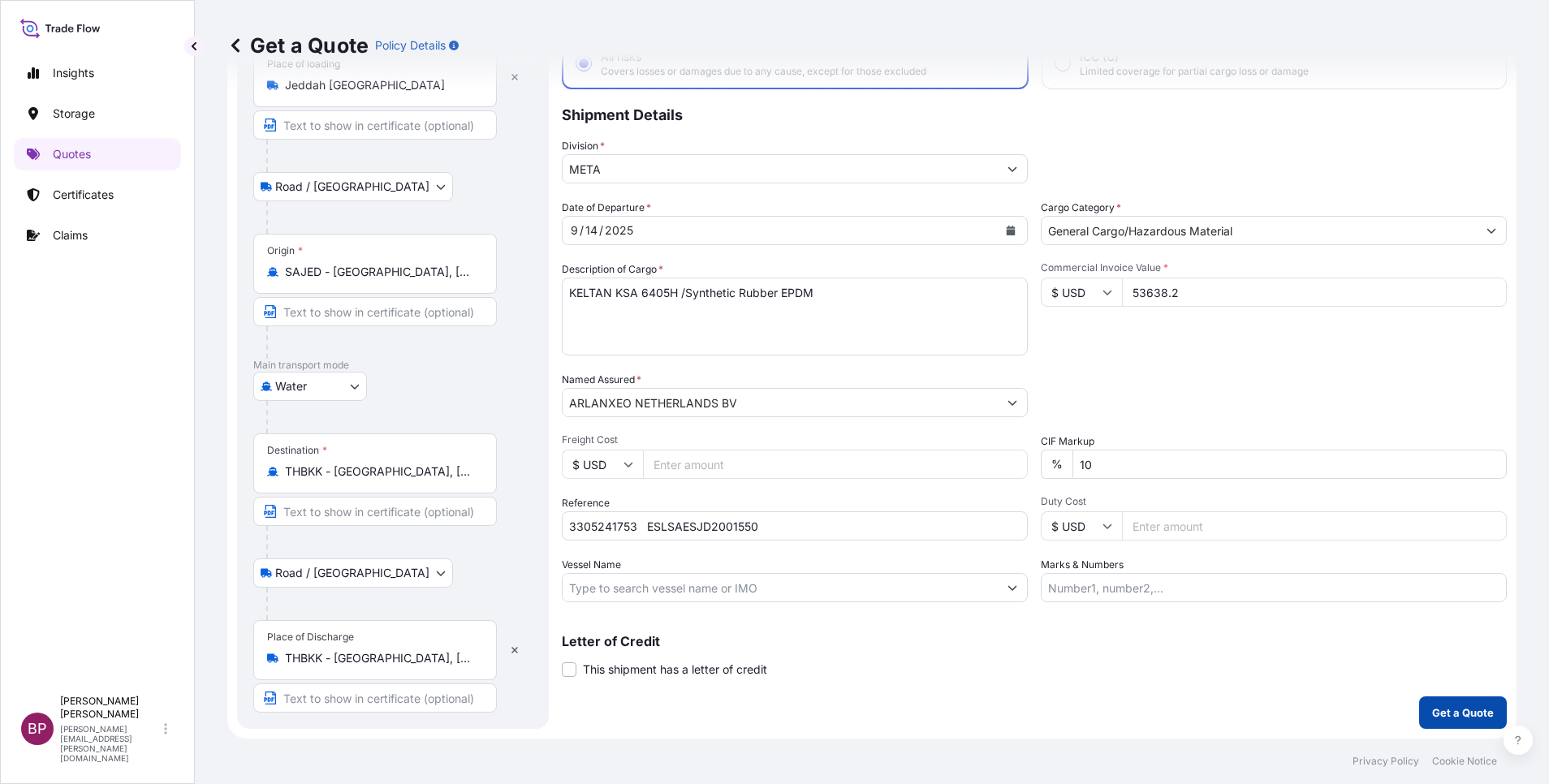
click at [1453, 710] on p "Get a Quote" at bounding box center [1462, 713] width 62 height 16
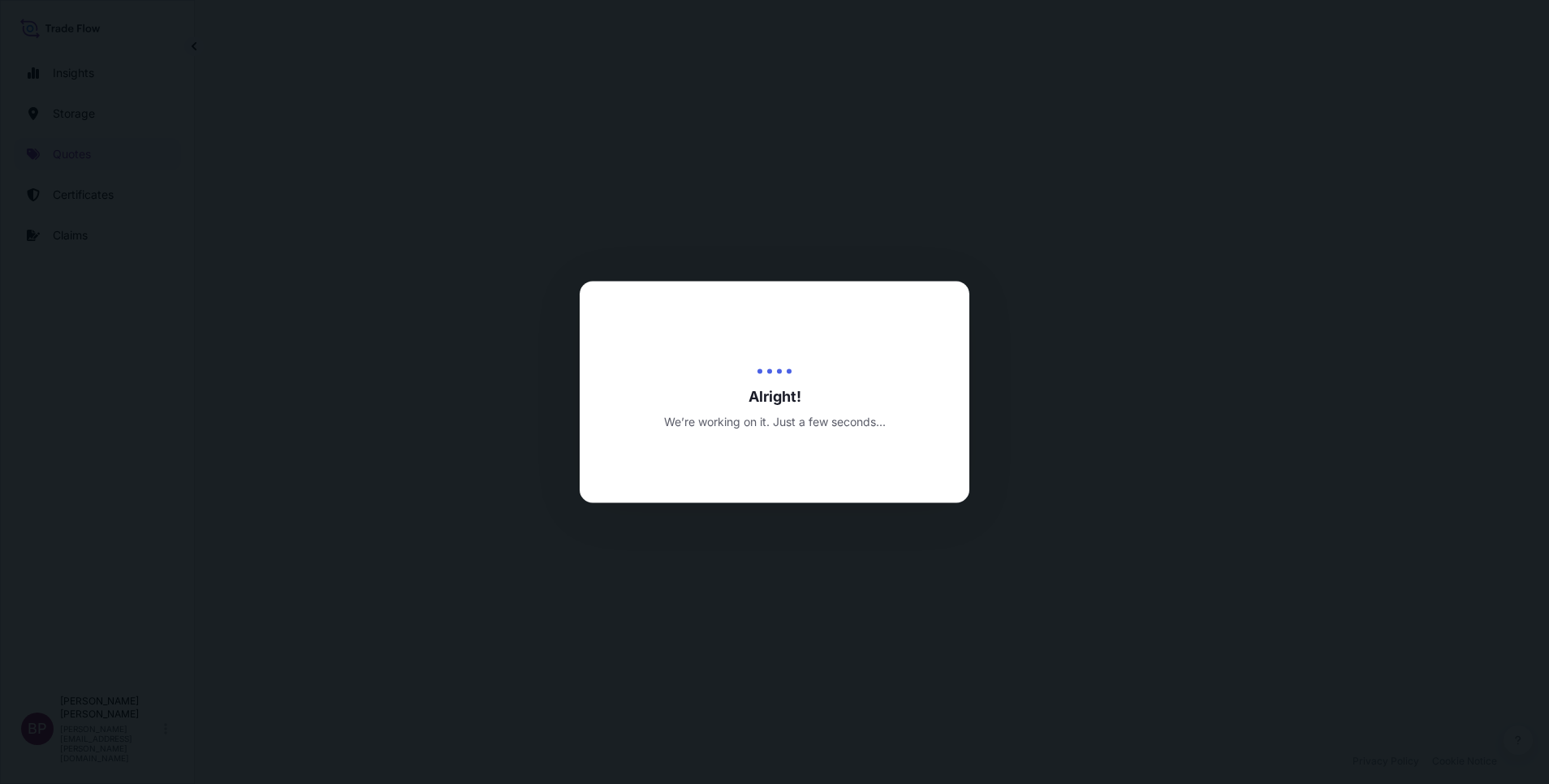
select select "Road / [GEOGRAPHIC_DATA]"
select select "Water"
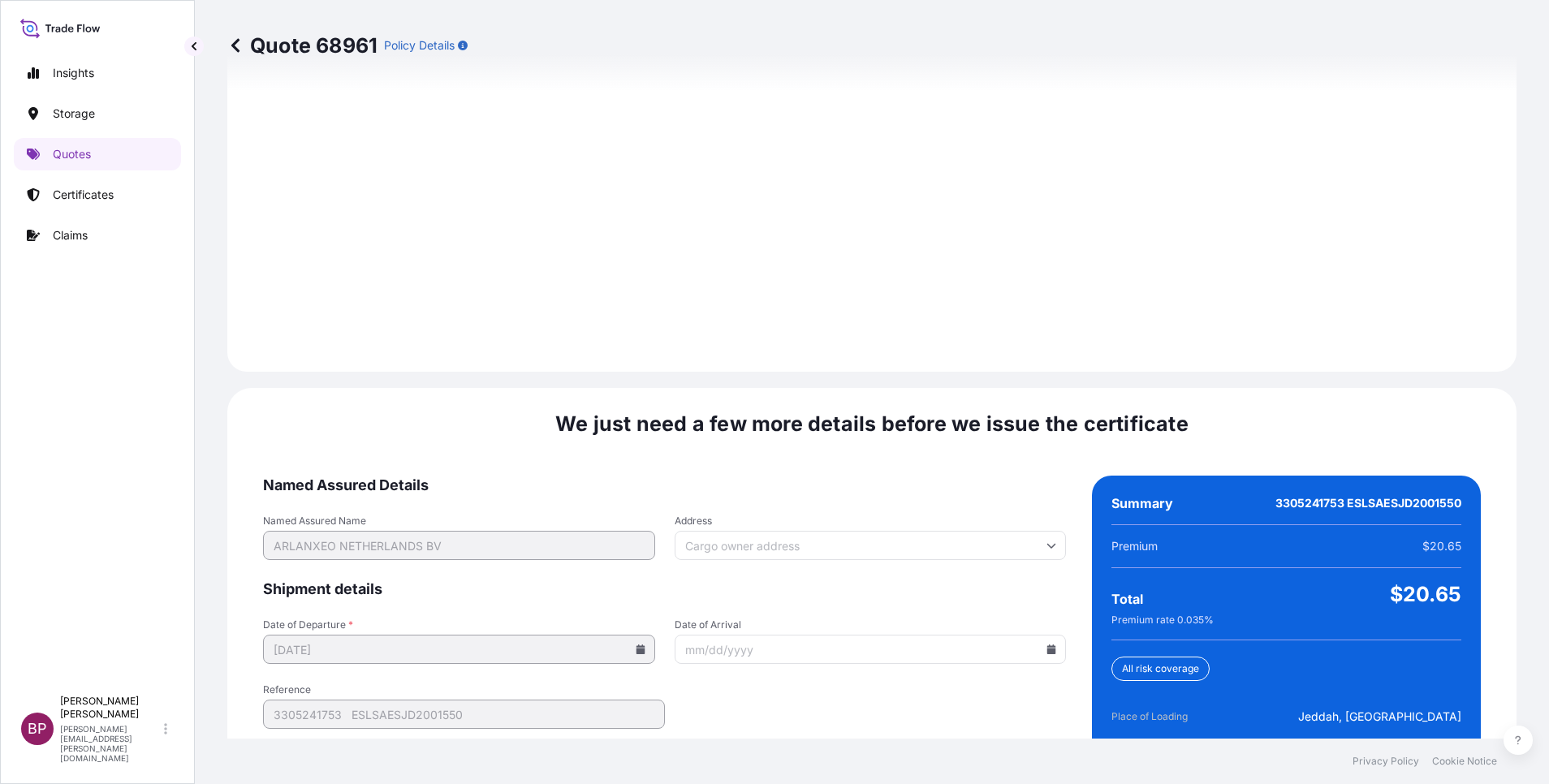
scroll to position [2340, 0]
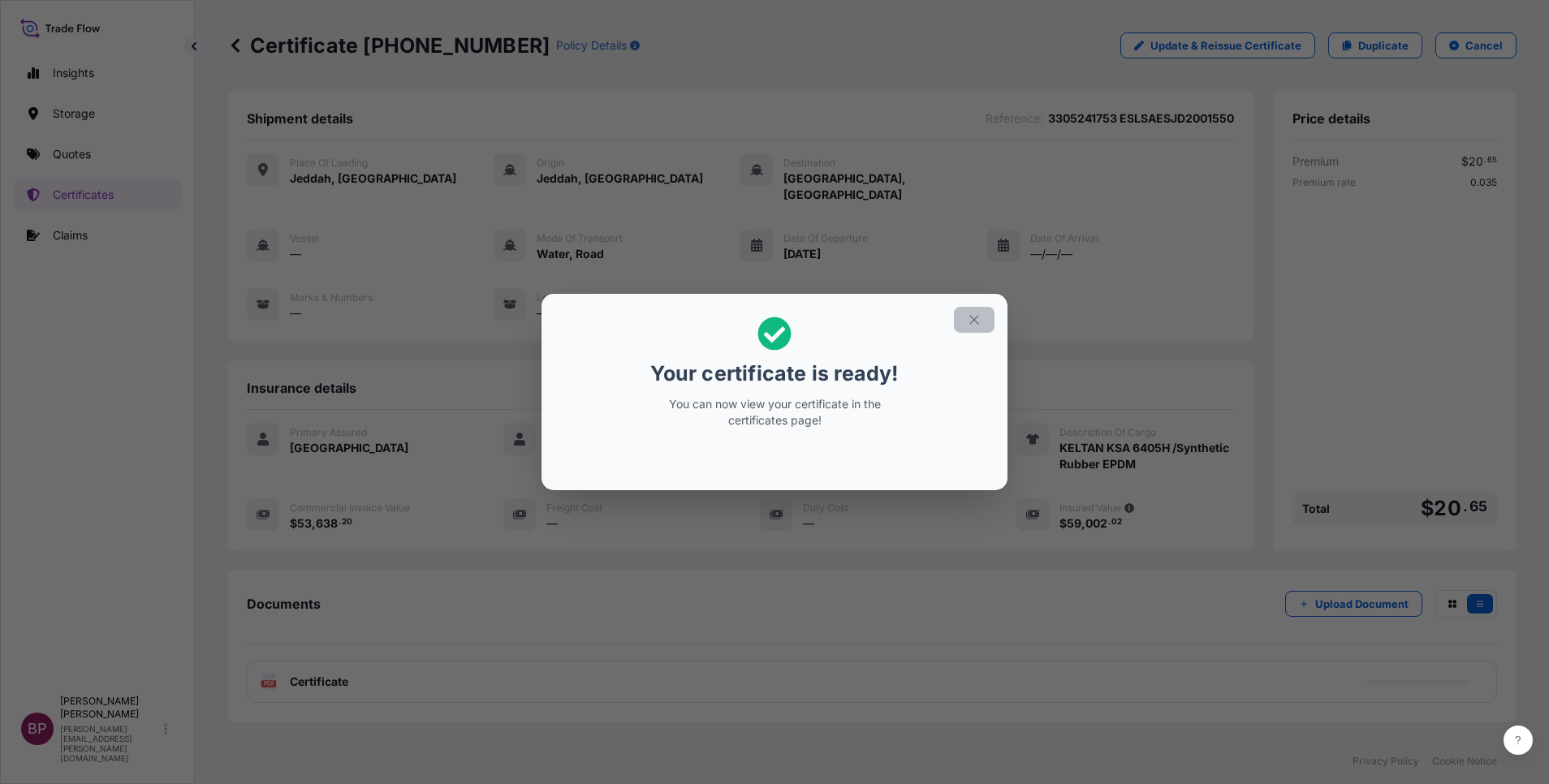
click at [967, 321] on icon "button" at bounding box center [974, 320] width 14 height 14
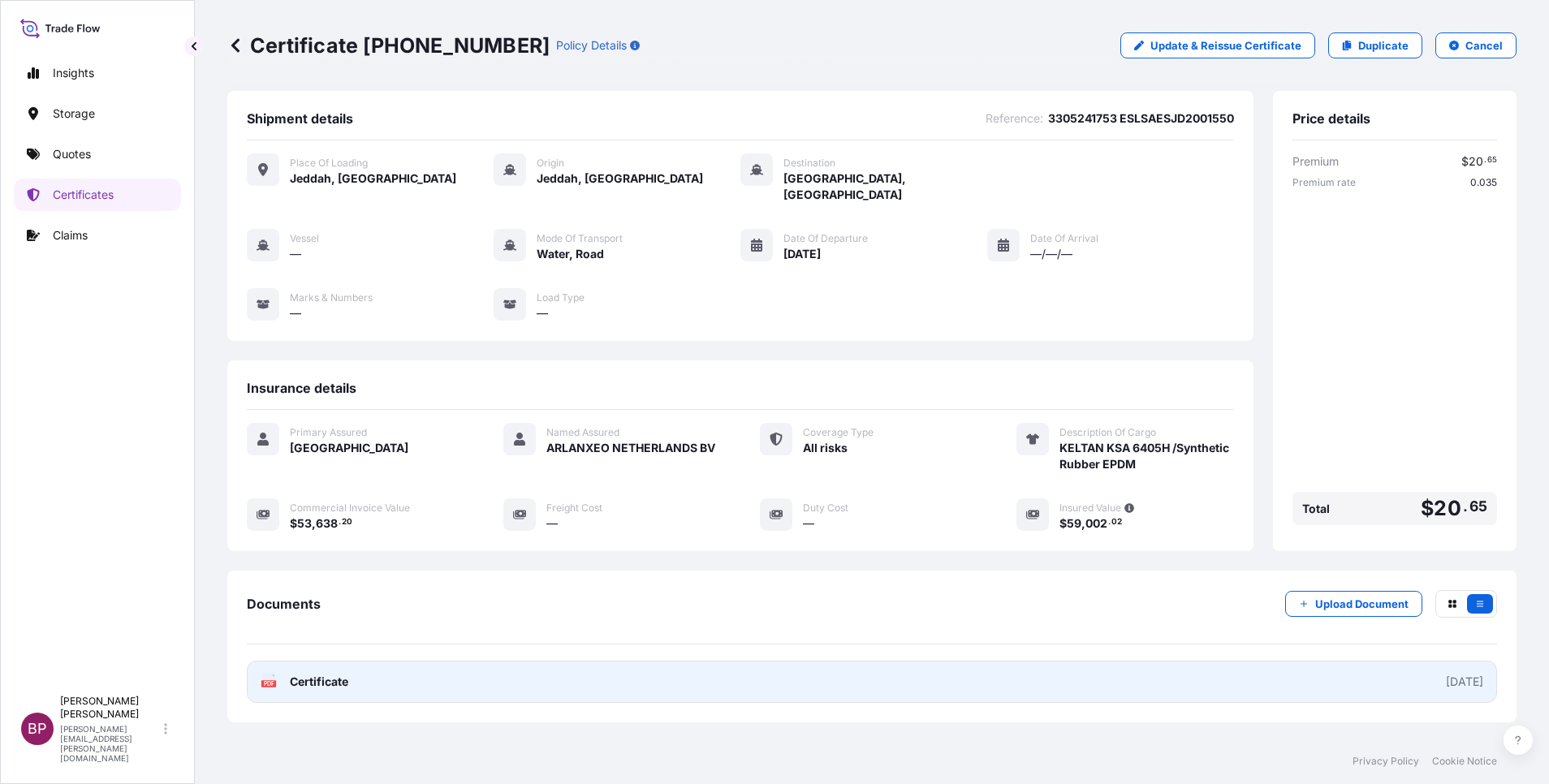
click at [299, 673] on span "Certificate" at bounding box center [318, 681] width 58 height 16
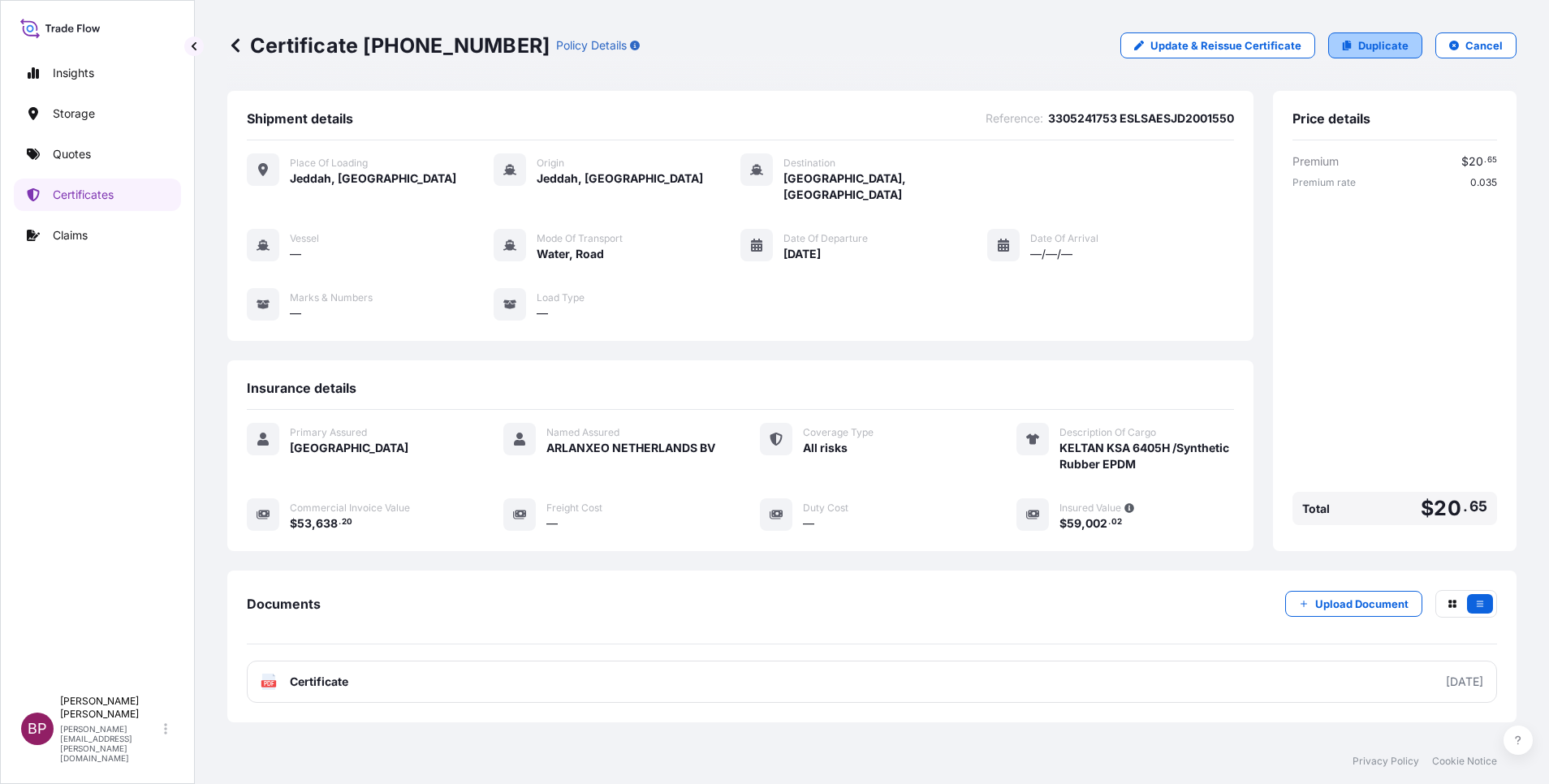
click at [1360, 53] on p "Duplicate" at bounding box center [1384, 46] width 50 height 16
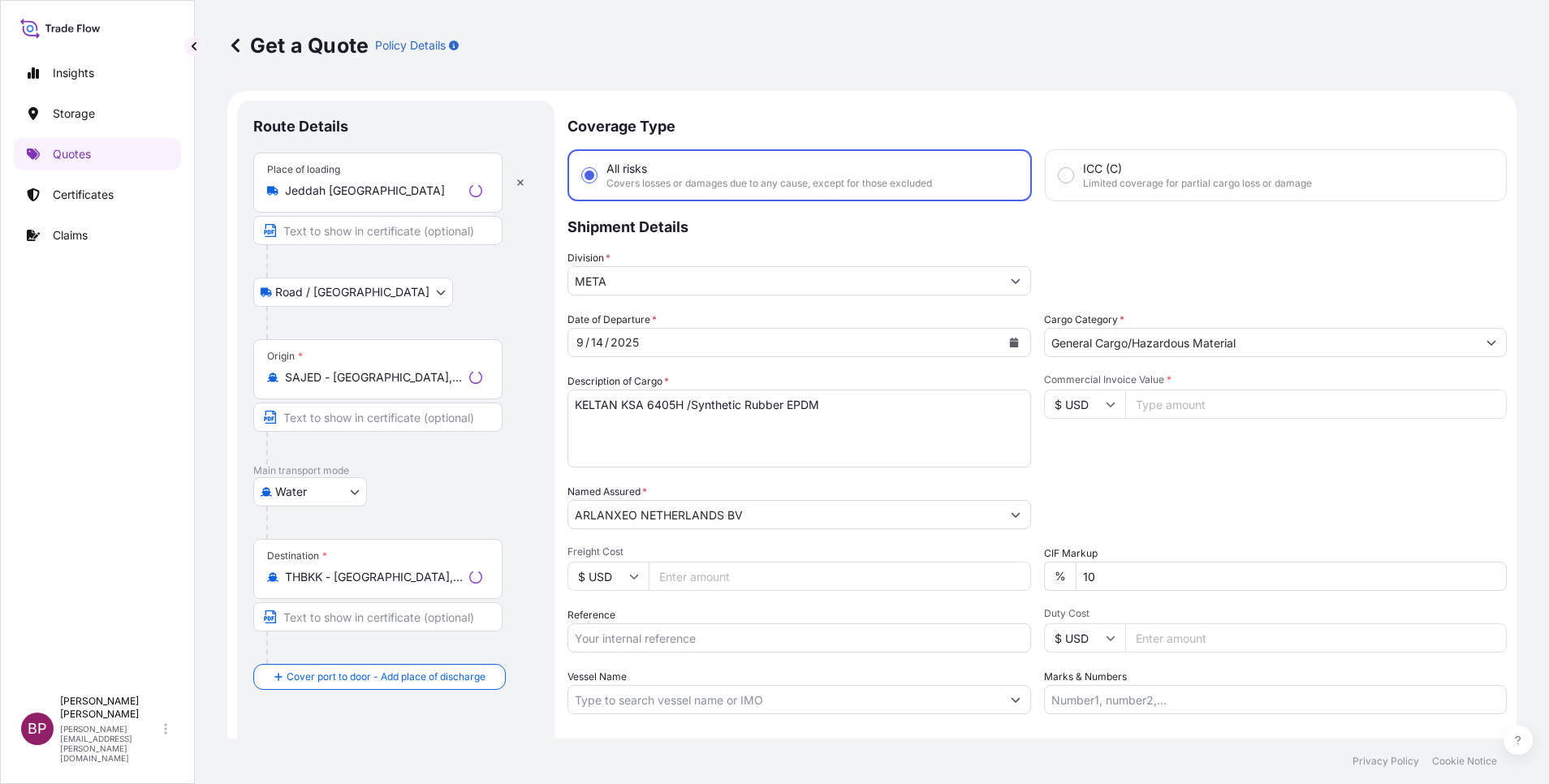
scroll to position [26, 0]
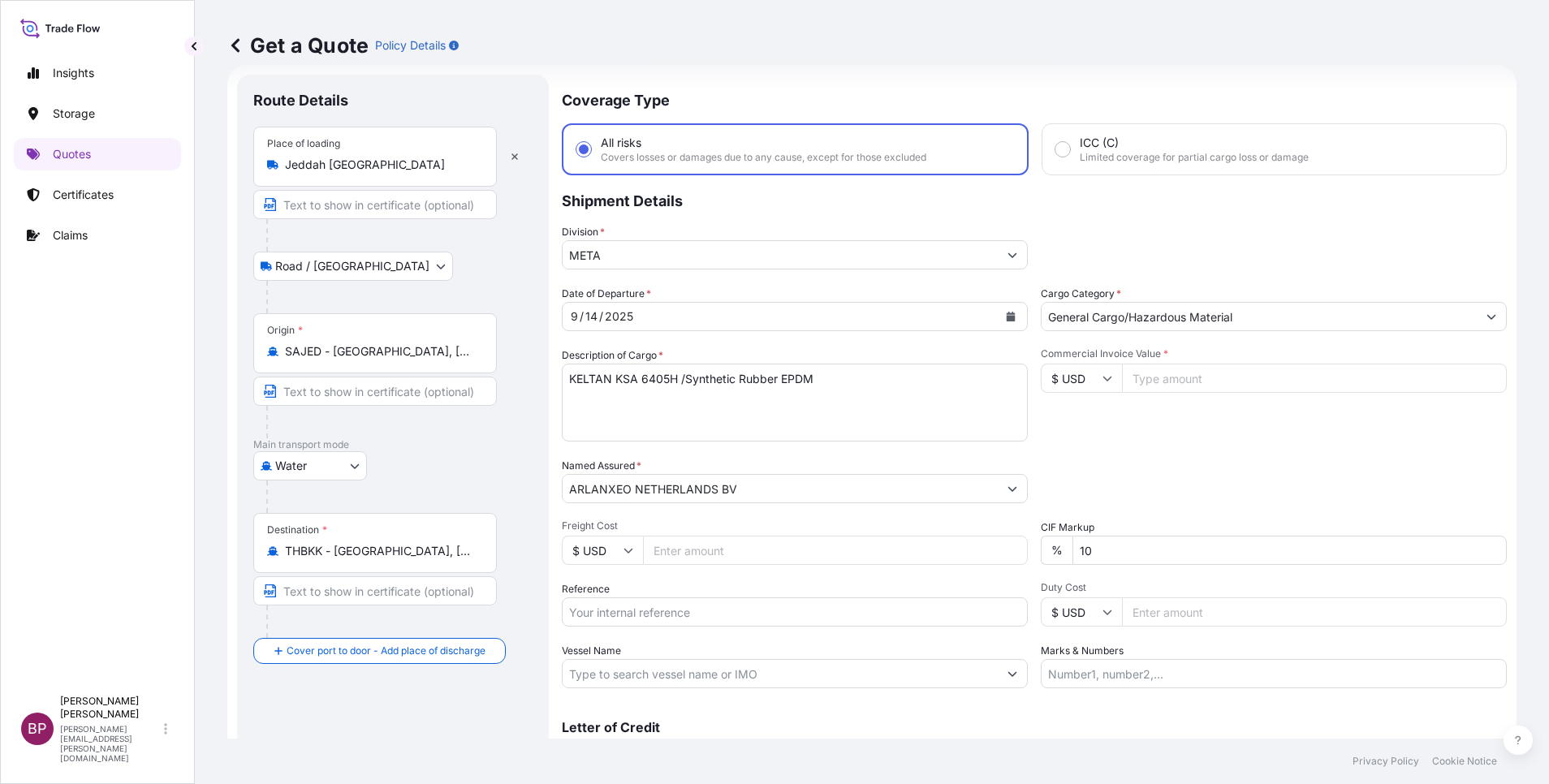
click at [635, 618] on input "Reference" at bounding box center [795, 612] width 466 height 29
paste input "3305241804 ESLSAESJD2001548"
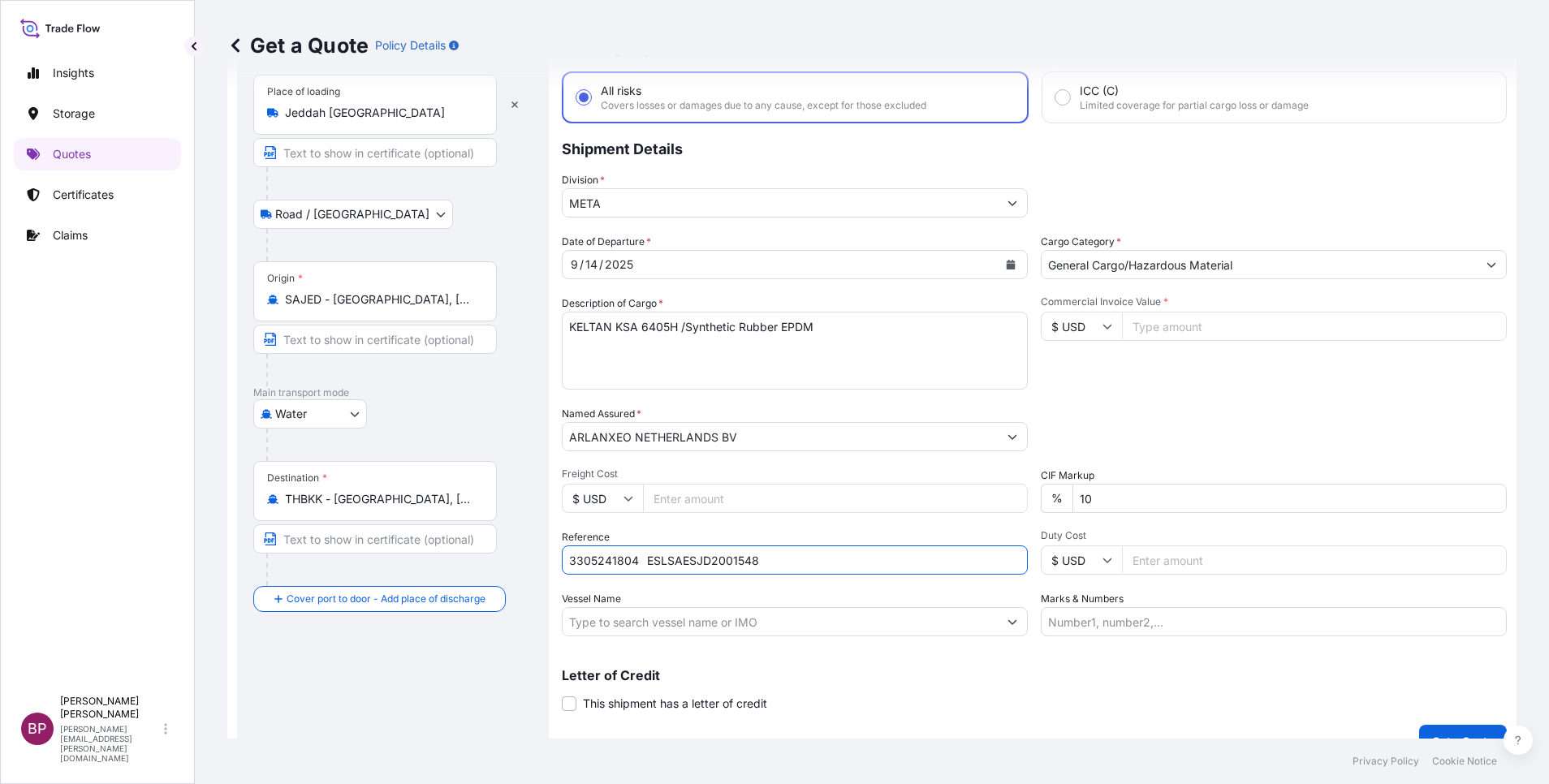
scroll to position [106, 0]
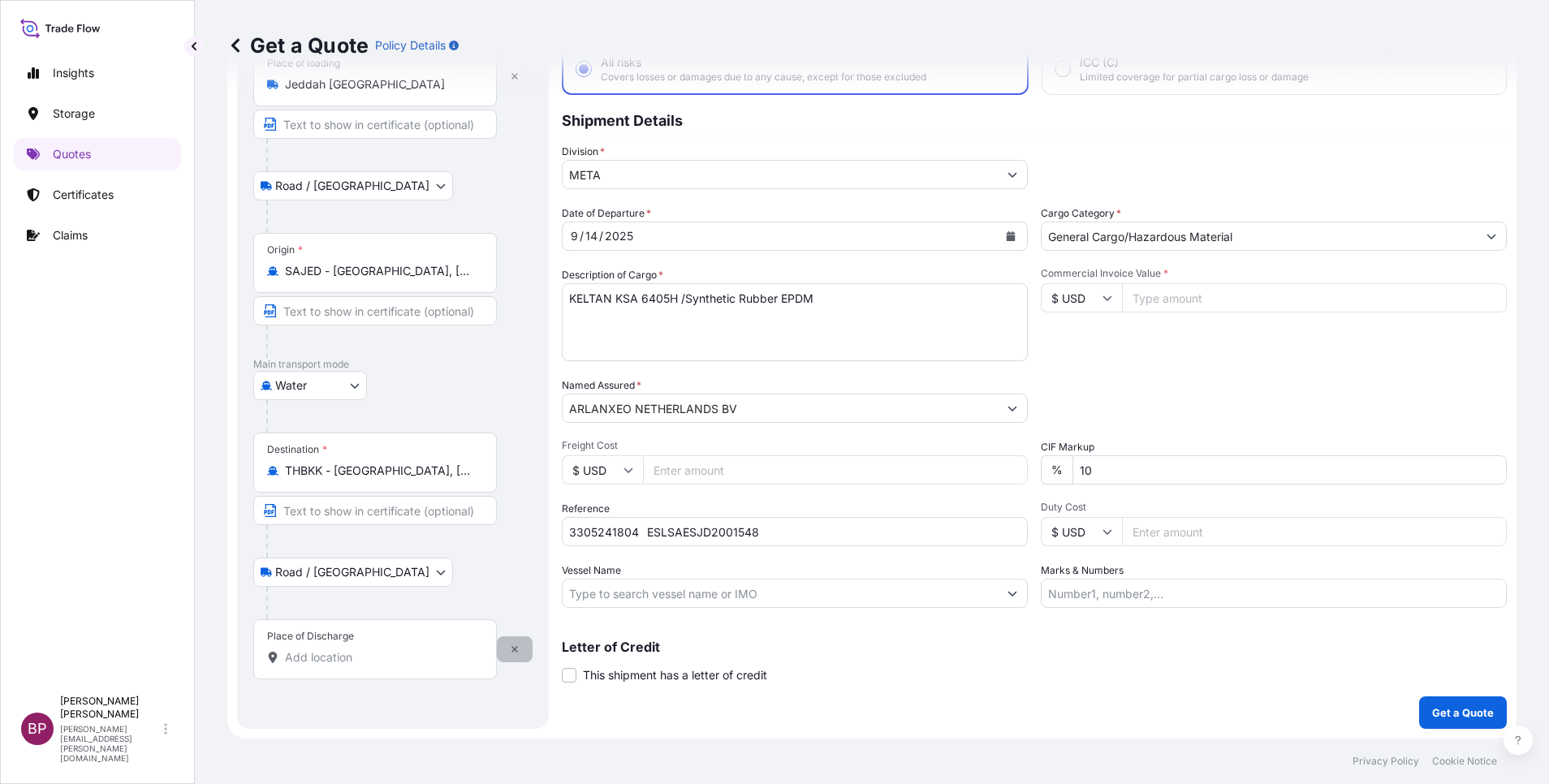
click at [517, 648] on icon "button" at bounding box center [515, 649] width 10 height 10
click at [383, 655] on input "Place of Discharge" at bounding box center [381, 657] width 191 height 16
paste input "Laem Chabang"
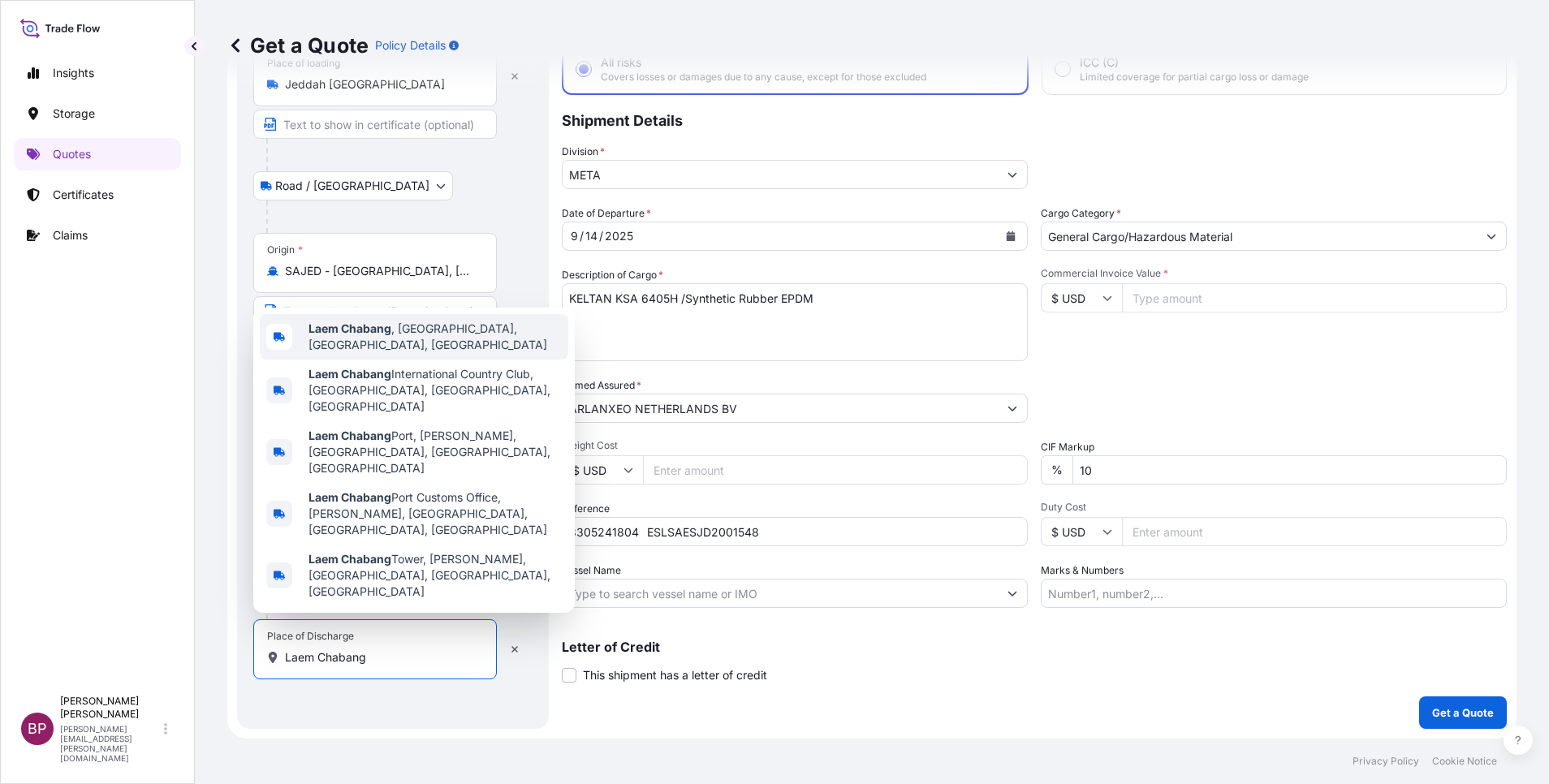
click at [467, 353] on span "Laem Chabang , [GEOGRAPHIC_DATA], [GEOGRAPHIC_DATA], [GEOGRAPHIC_DATA]" at bounding box center [435, 337] width 254 height 32
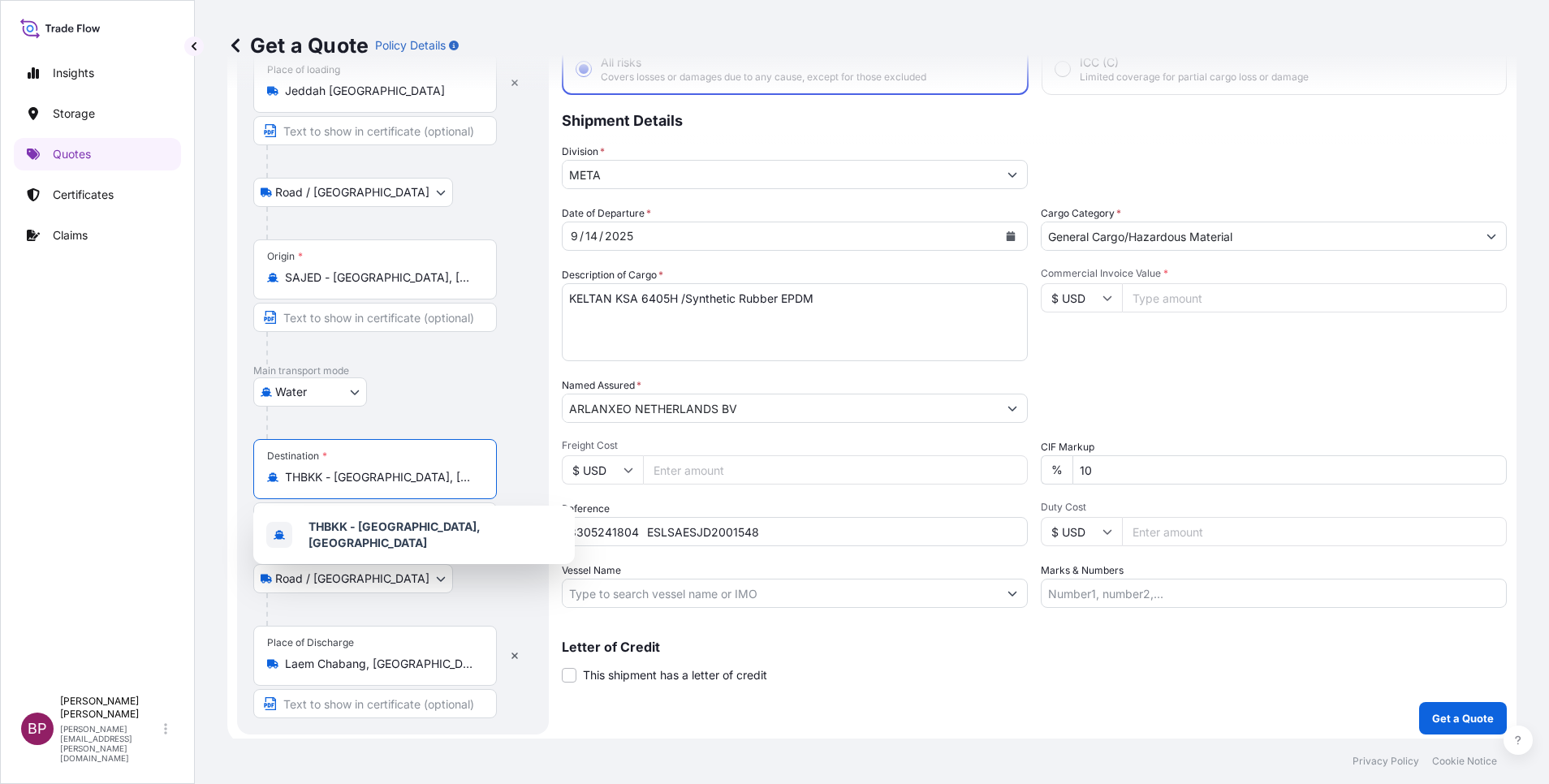
drag, startPoint x: 444, startPoint y: 480, endPoint x: 289, endPoint y: 476, distance: 155.1
click at [289, 476] on input "THBKK - [GEOGRAPHIC_DATA], [GEOGRAPHIC_DATA]" at bounding box center [381, 477] width 191 height 16
paste input "Laem Chabang"
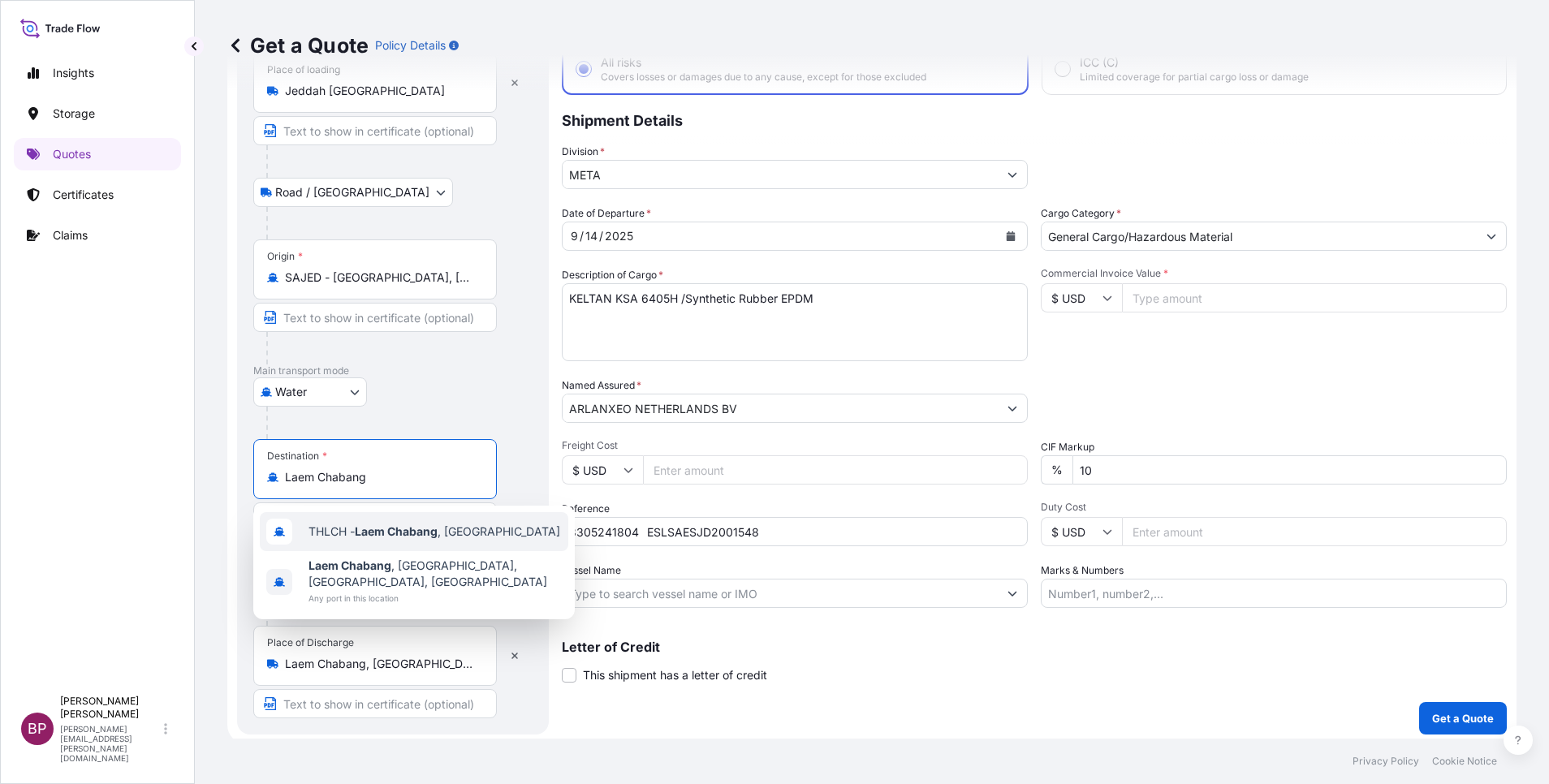
click at [444, 530] on span "THLCH - [GEOGRAPHIC_DATA] , [GEOGRAPHIC_DATA]" at bounding box center [434, 531] width 252 height 16
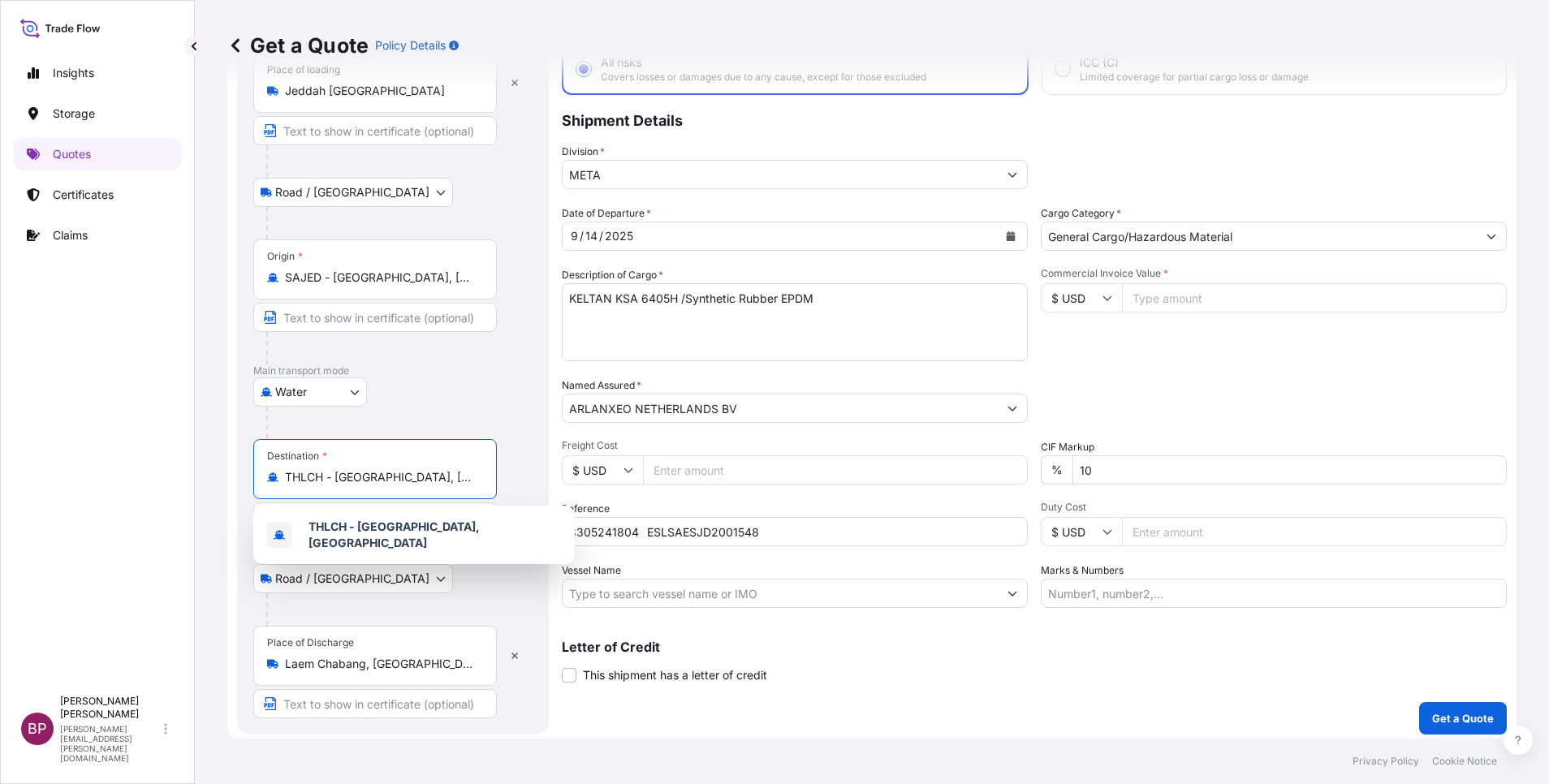
click at [1180, 293] on input "Commercial Invoice Value *" at bounding box center [1314, 297] width 385 height 29
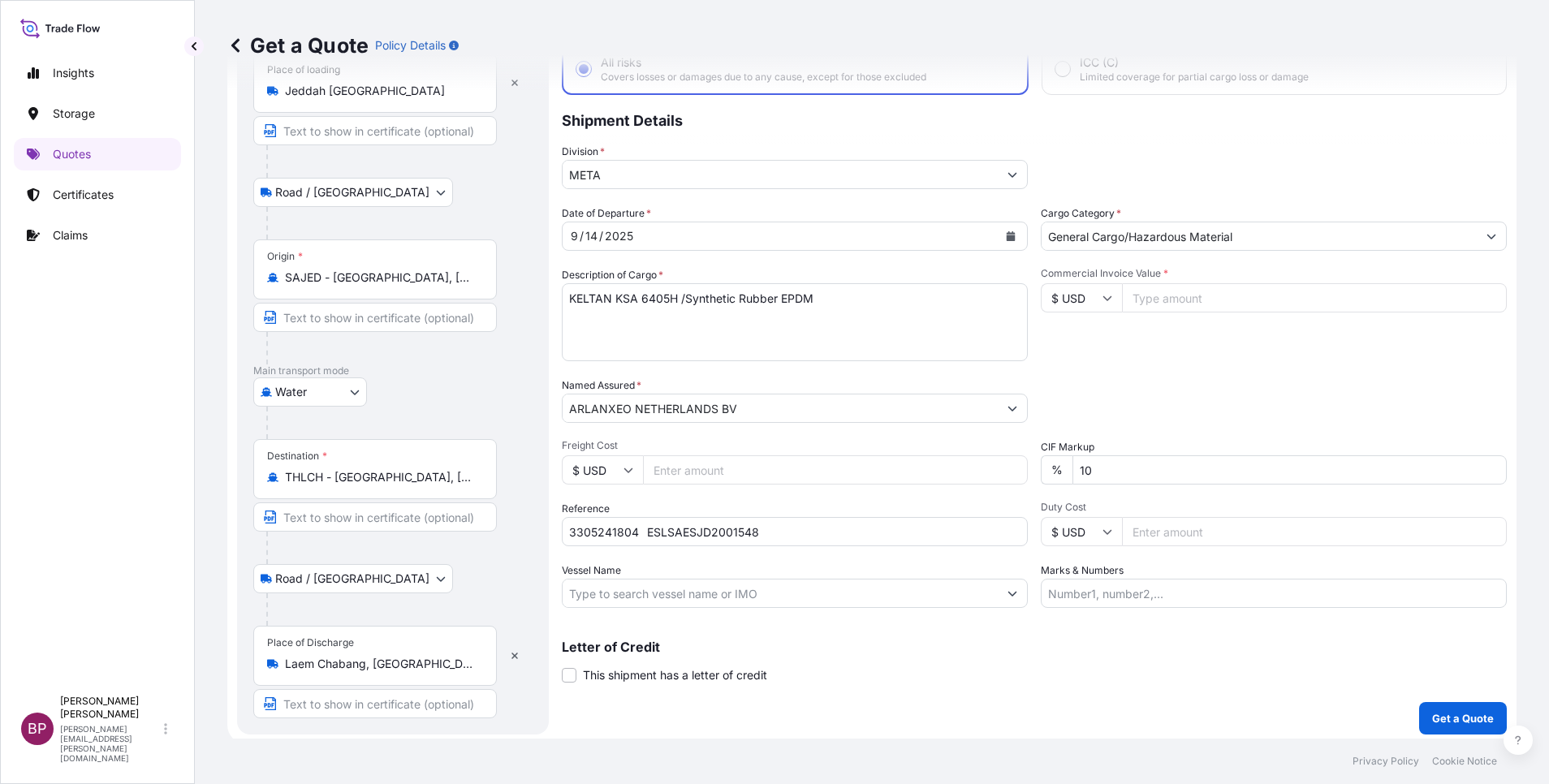
paste input "53638.2"
click at [1444, 716] on p "Get a Quote" at bounding box center [1462, 718] width 62 height 16
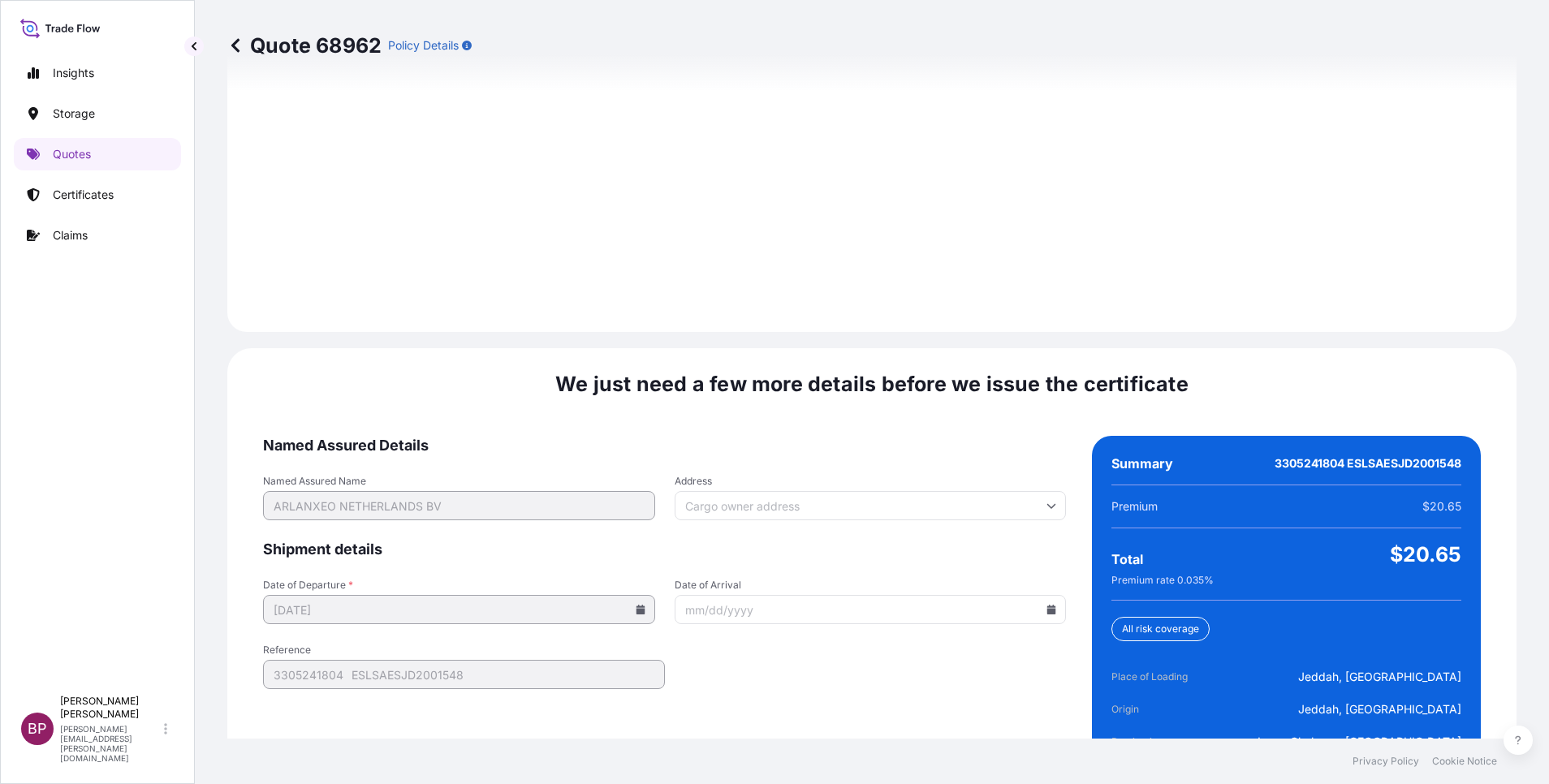
scroll to position [2406, 0]
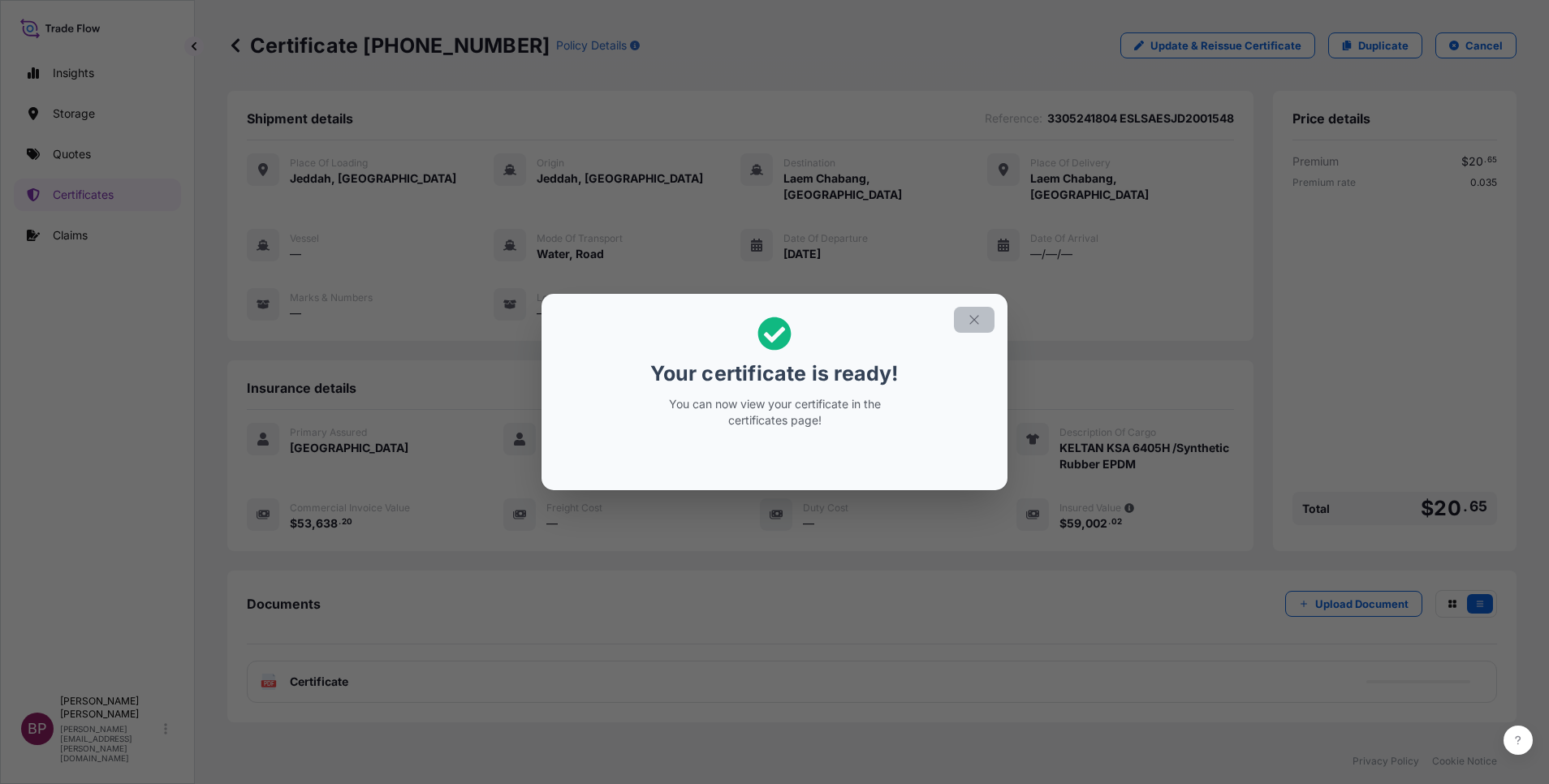
click at [977, 322] on icon "button" at bounding box center [974, 320] width 14 height 14
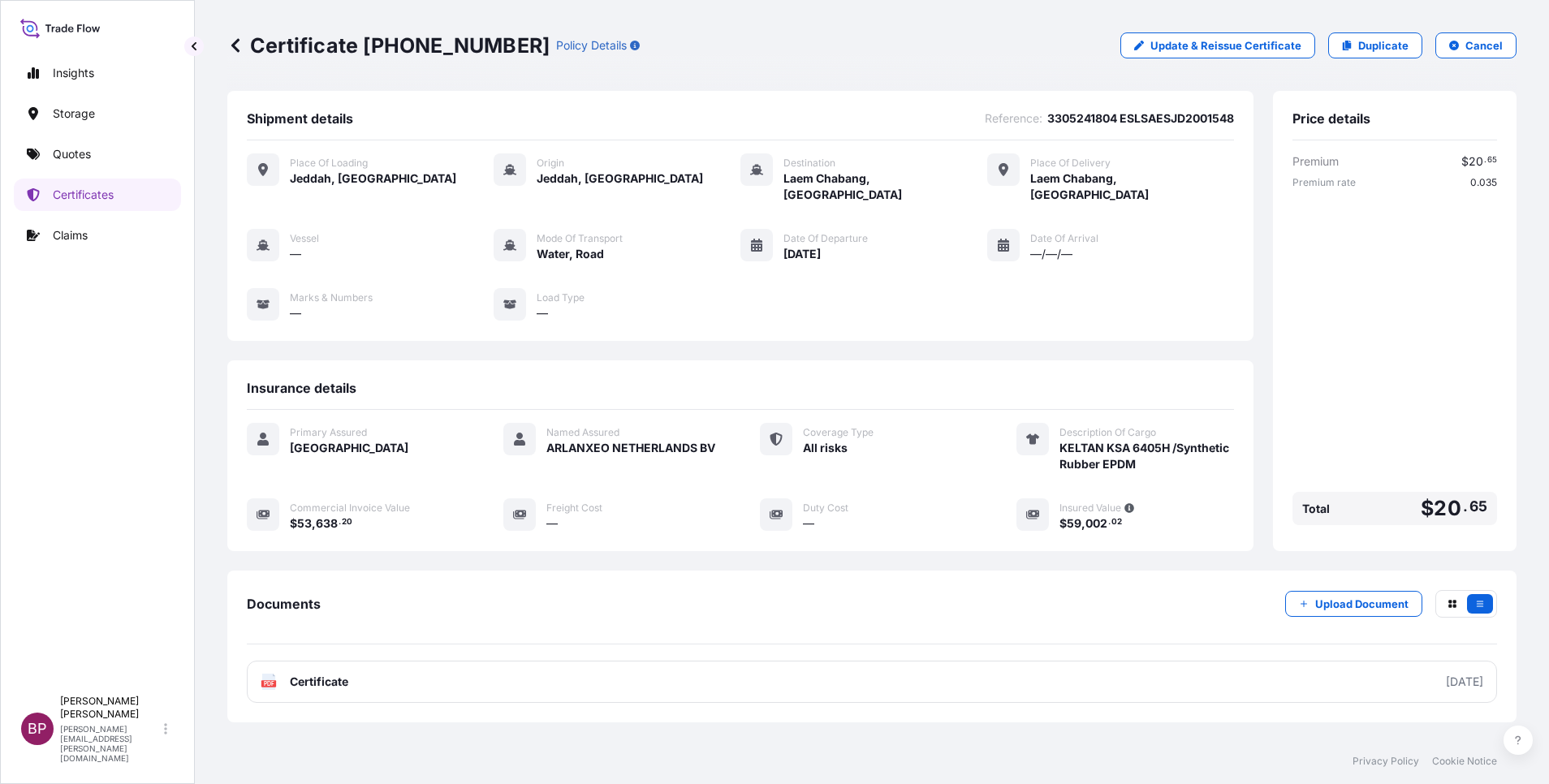
scroll to position [69, 0]
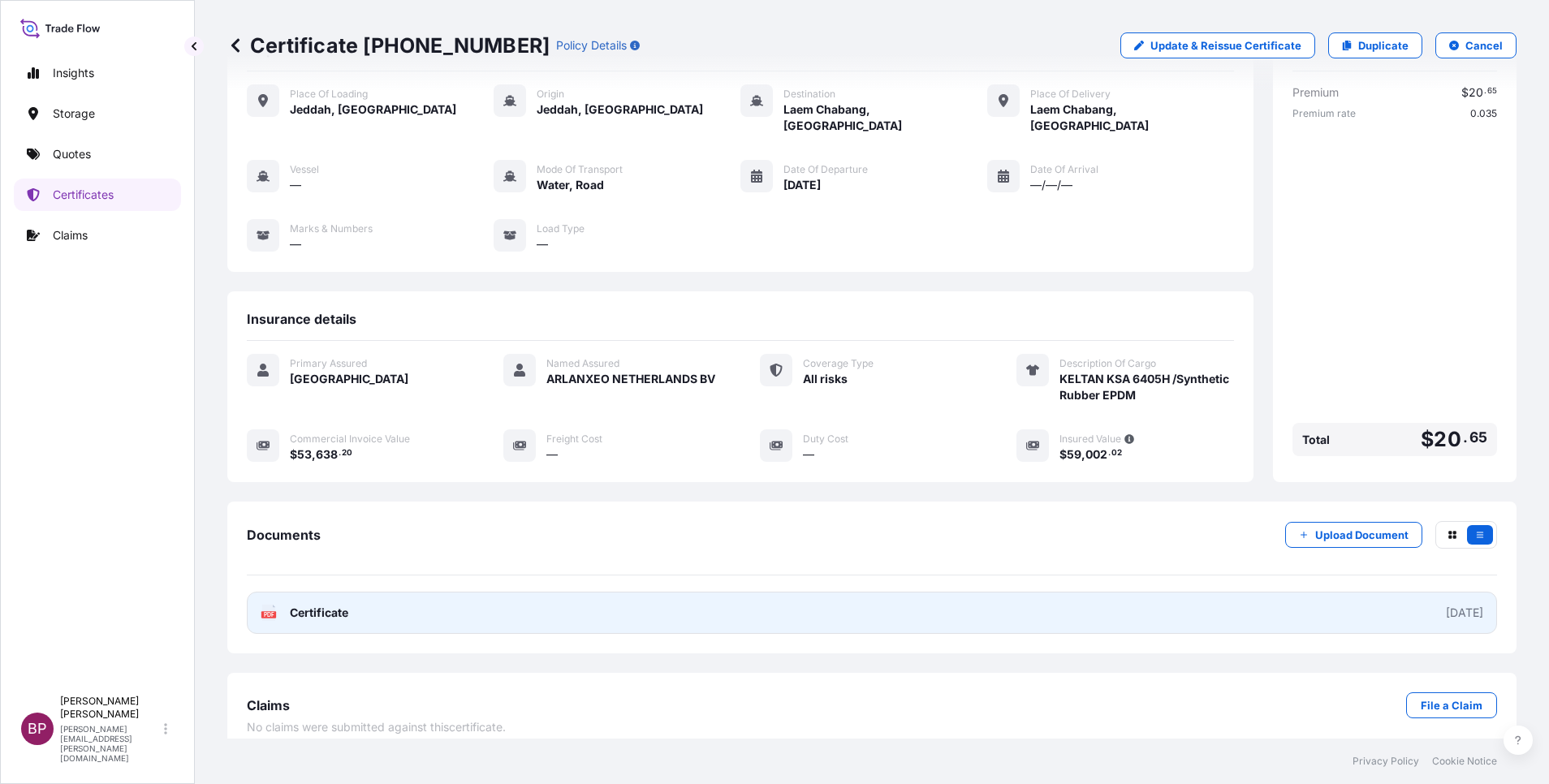
click at [297, 605] on span "Certificate" at bounding box center [318, 613] width 58 height 16
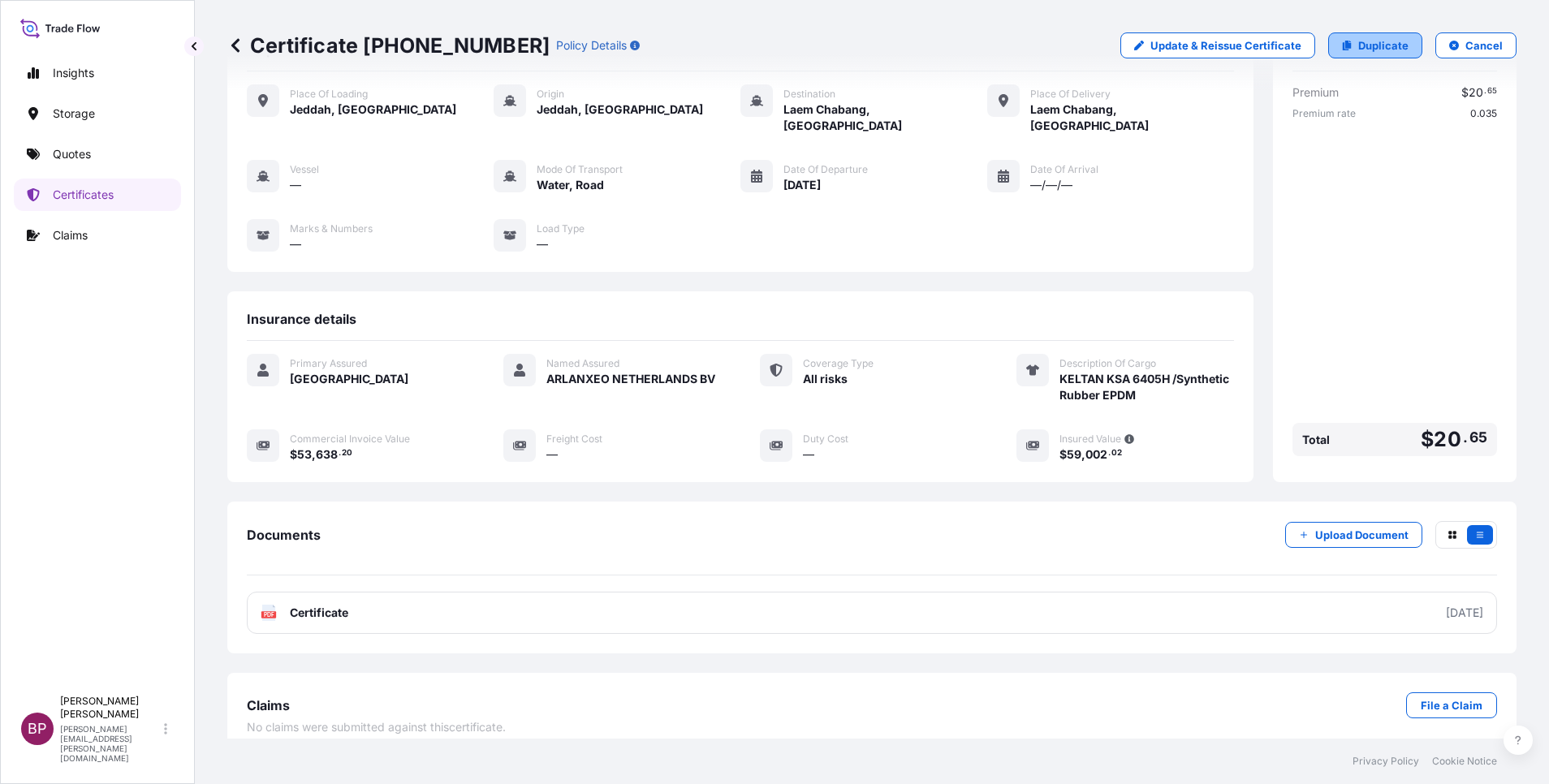
click at [1376, 49] on p "Duplicate" at bounding box center [1384, 46] width 50 height 16
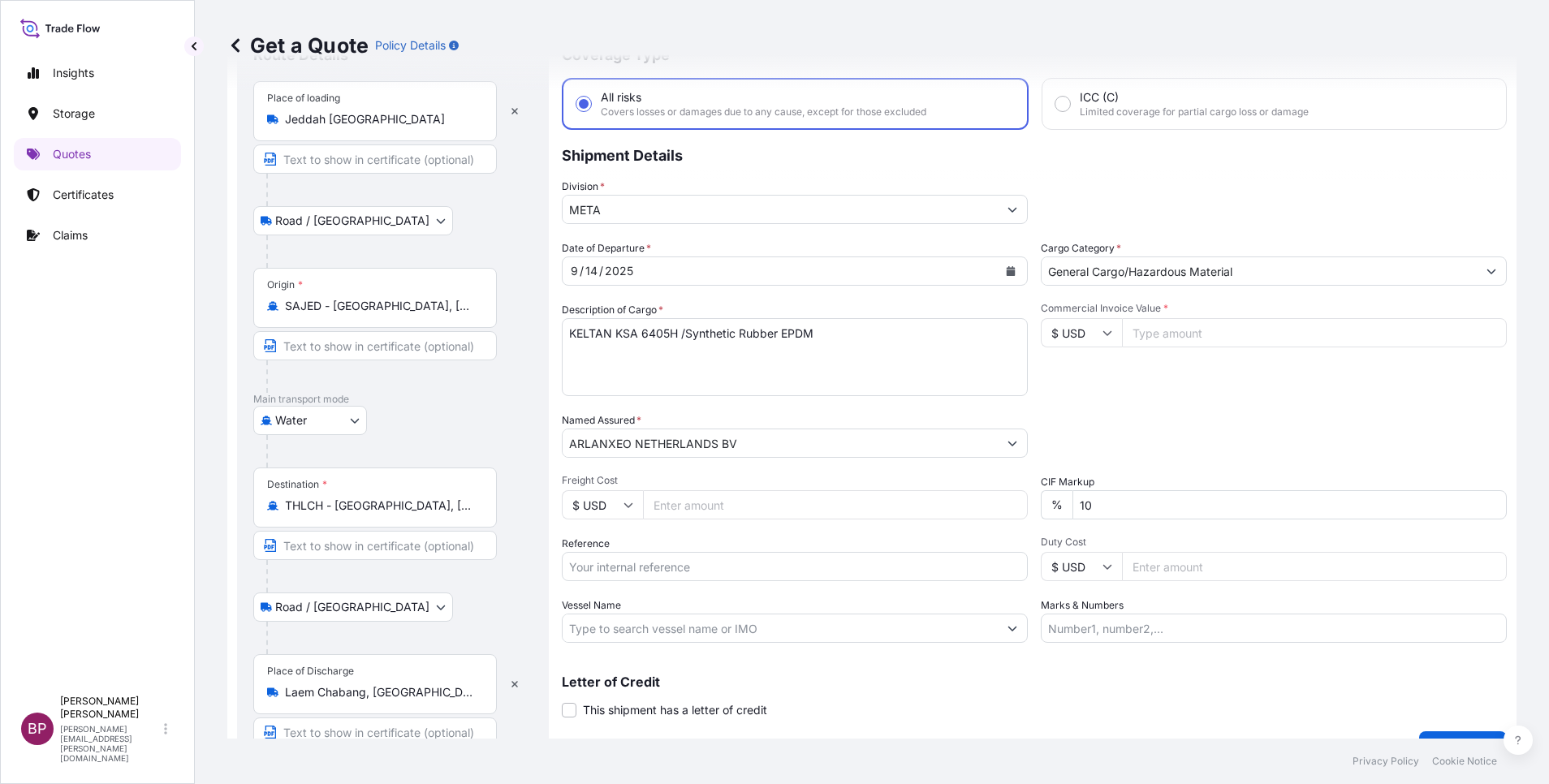
scroll to position [106, 0]
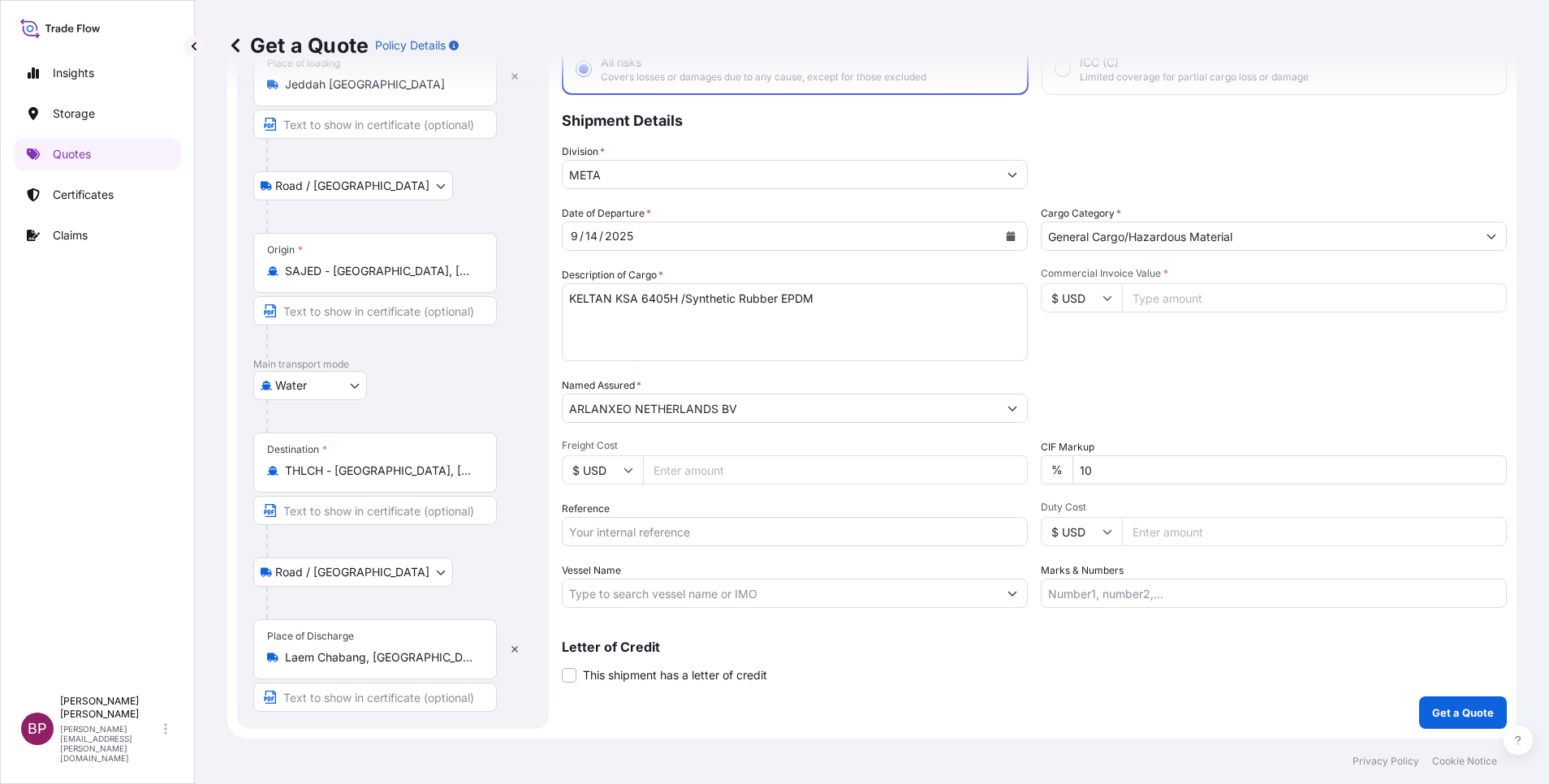
drag, startPoint x: 668, startPoint y: 531, endPoint x: 694, endPoint y: 562, distance: 40.5
click at [667, 530] on input "Reference" at bounding box center [795, 531] width 466 height 29
paste input "3305241805 ESLSAESJD2001547"
click at [1176, 304] on input "Commercial Invoice Value *" at bounding box center [1314, 297] width 385 height 29
paste input "59002.02"
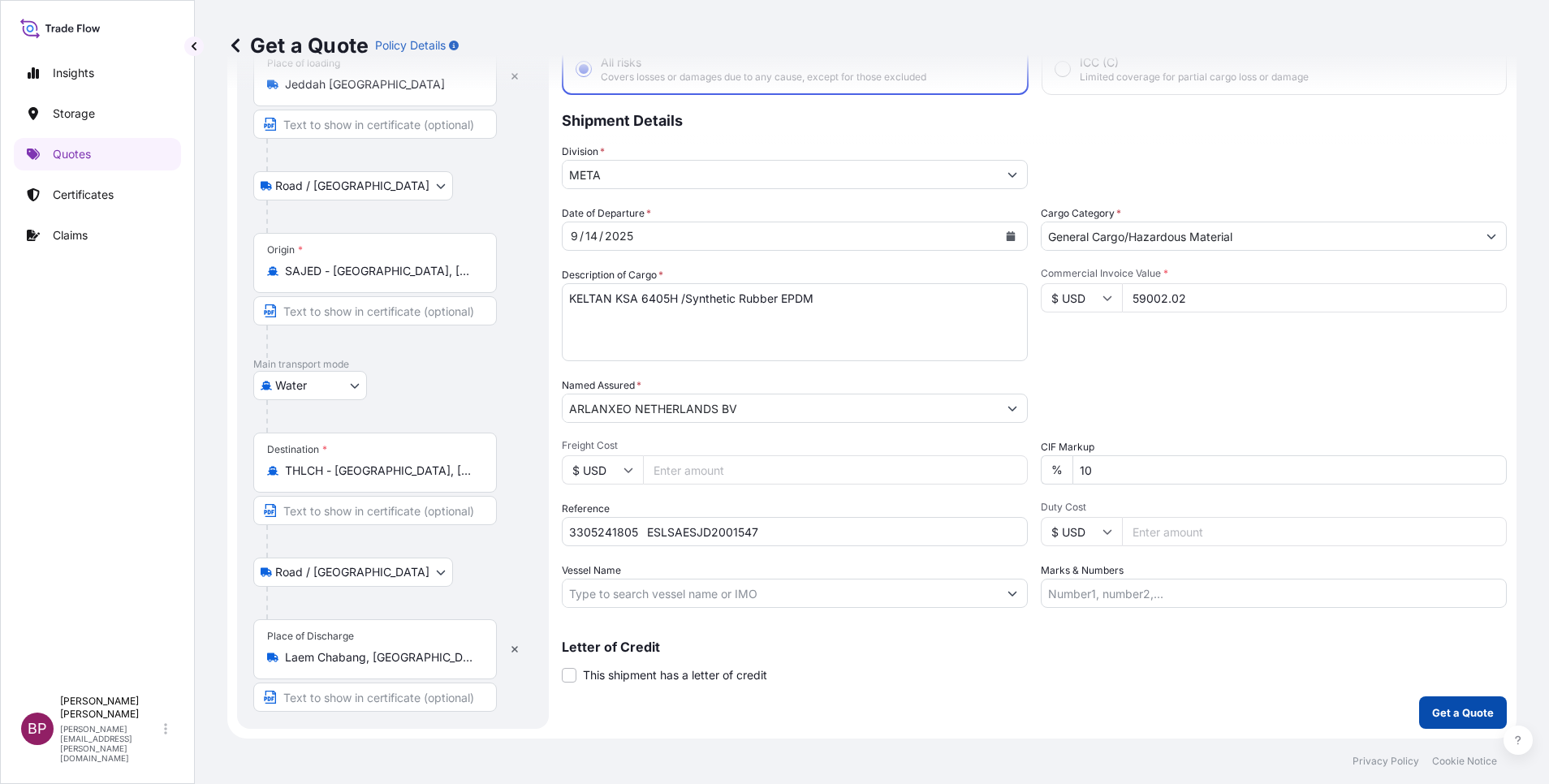
click at [1440, 713] on p "Get a Quote" at bounding box center [1462, 713] width 62 height 16
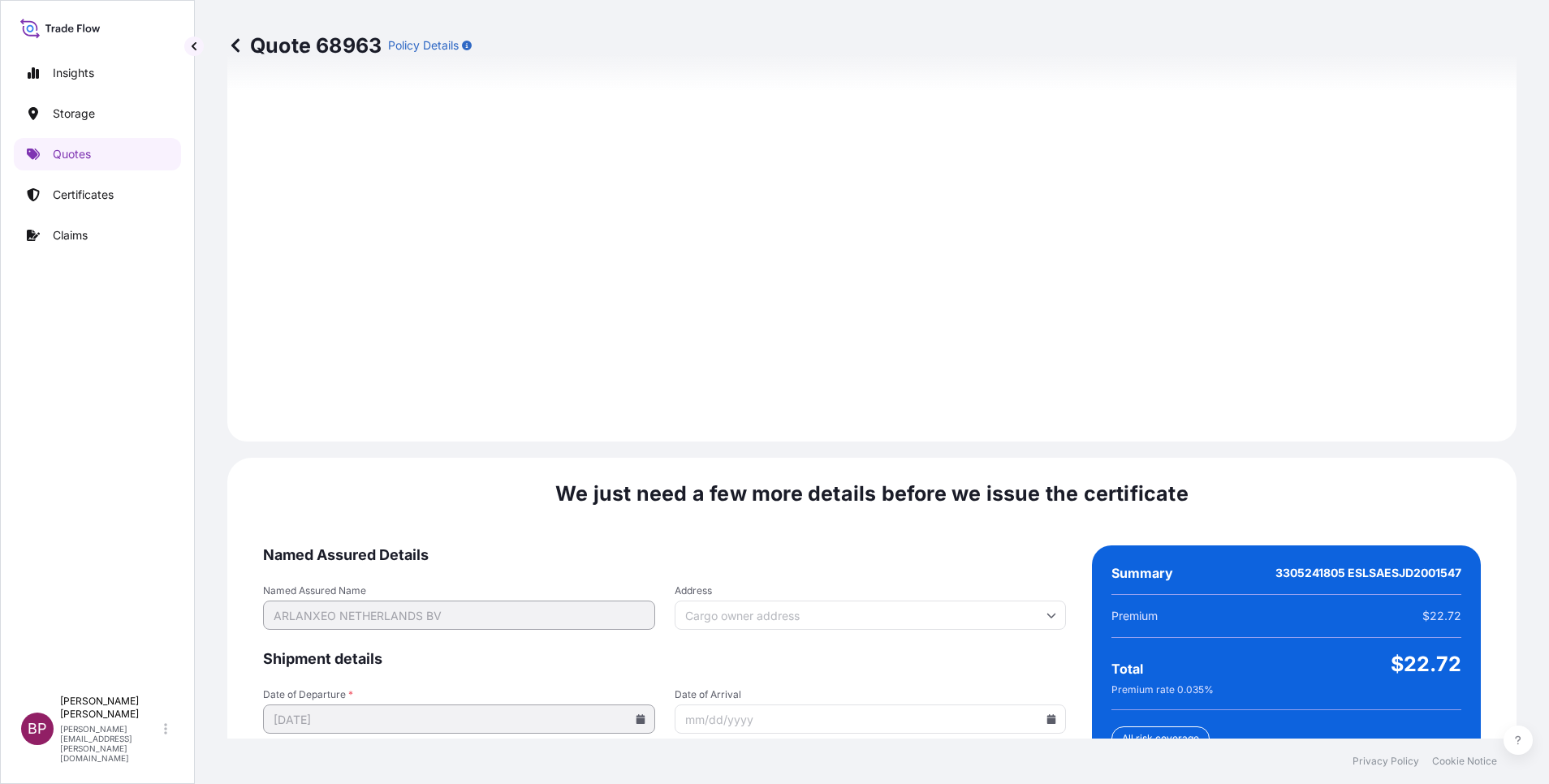
scroll to position [2406, 0]
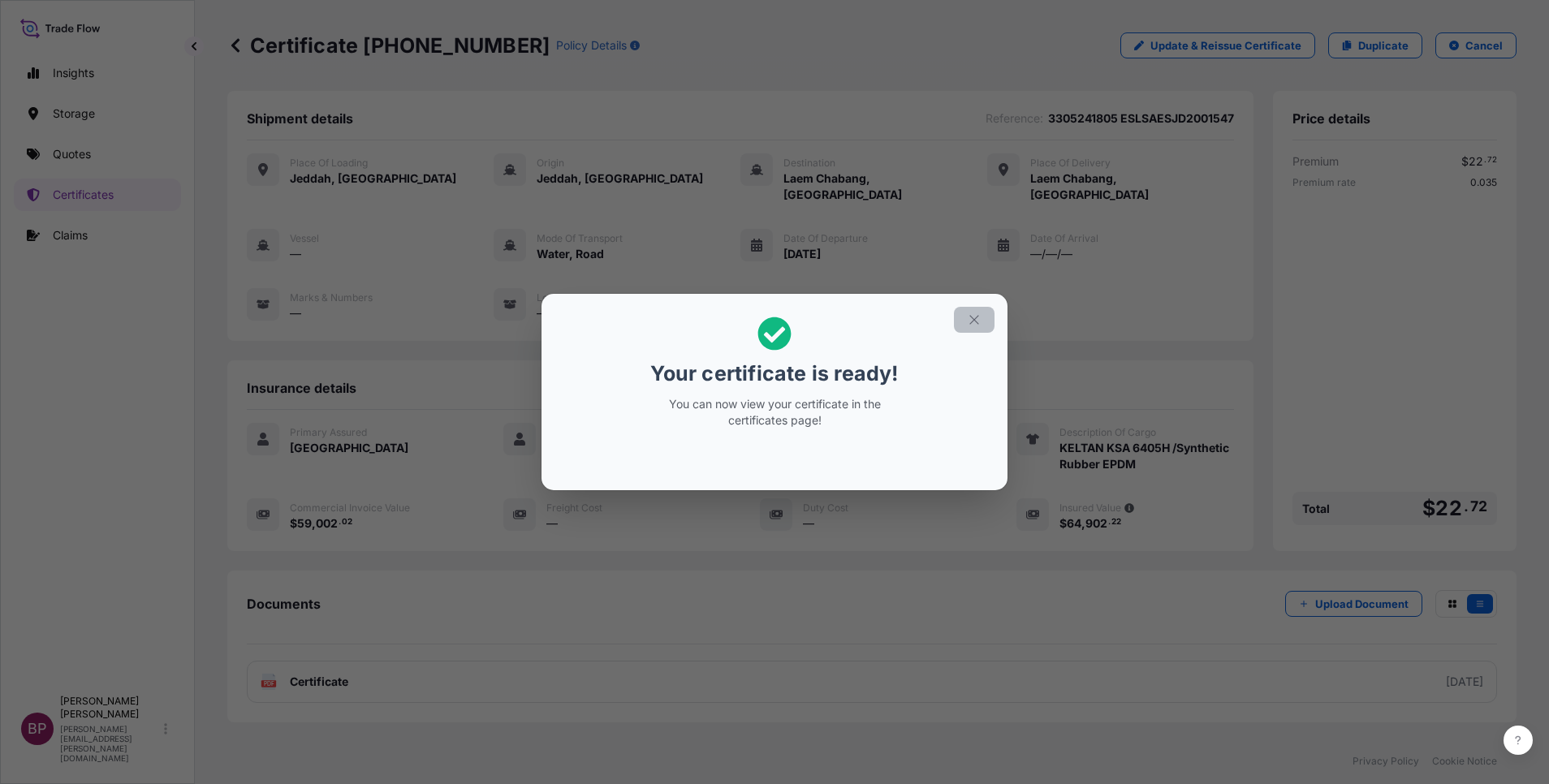
click at [973, 321] on icon "button" at bounding box center [974, 320] width 14 height 14
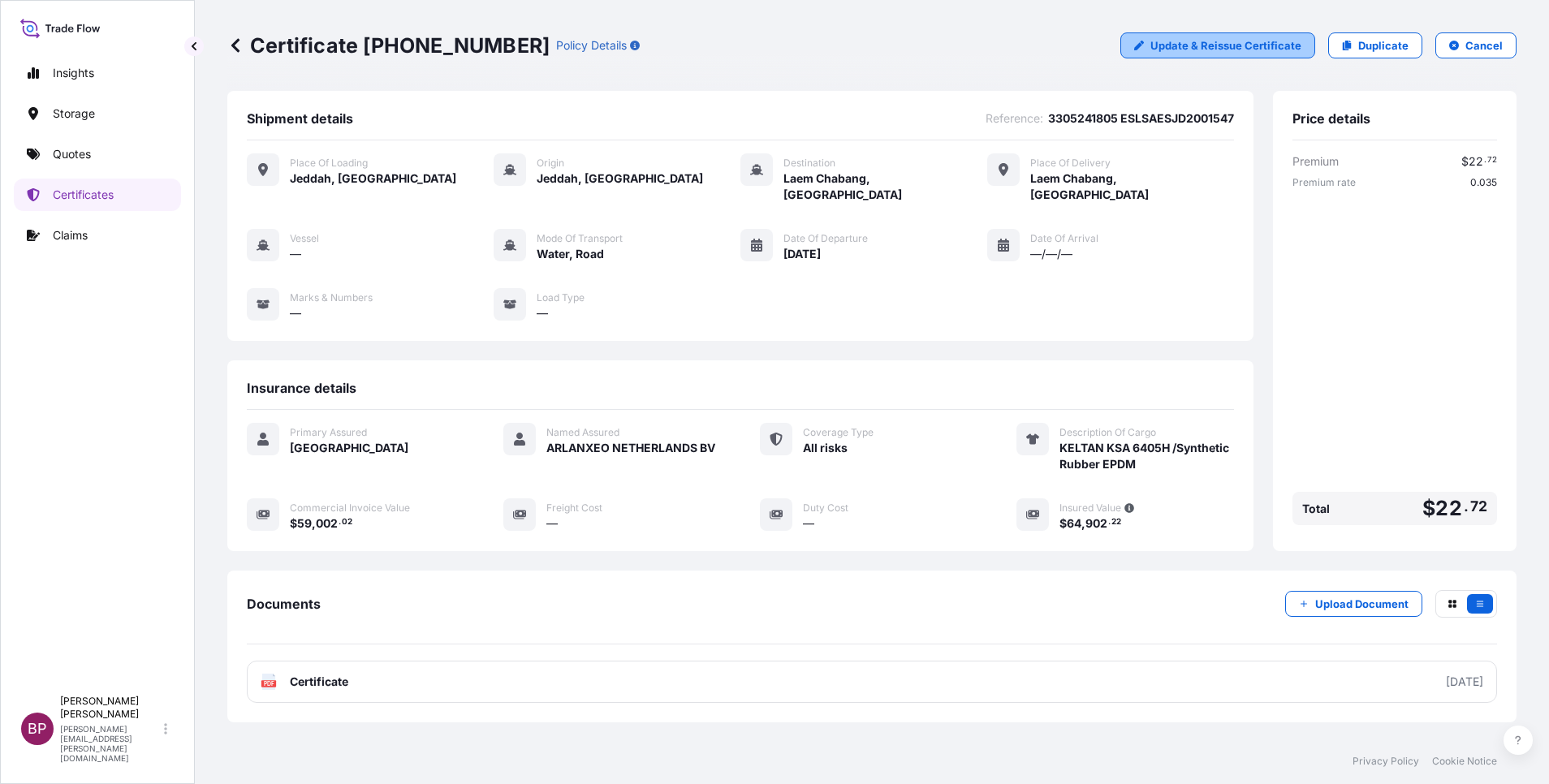
click at [1279, 46] on p "Update & Reissue Certificate" at bounding box center [1226, 46] width 151 height 16
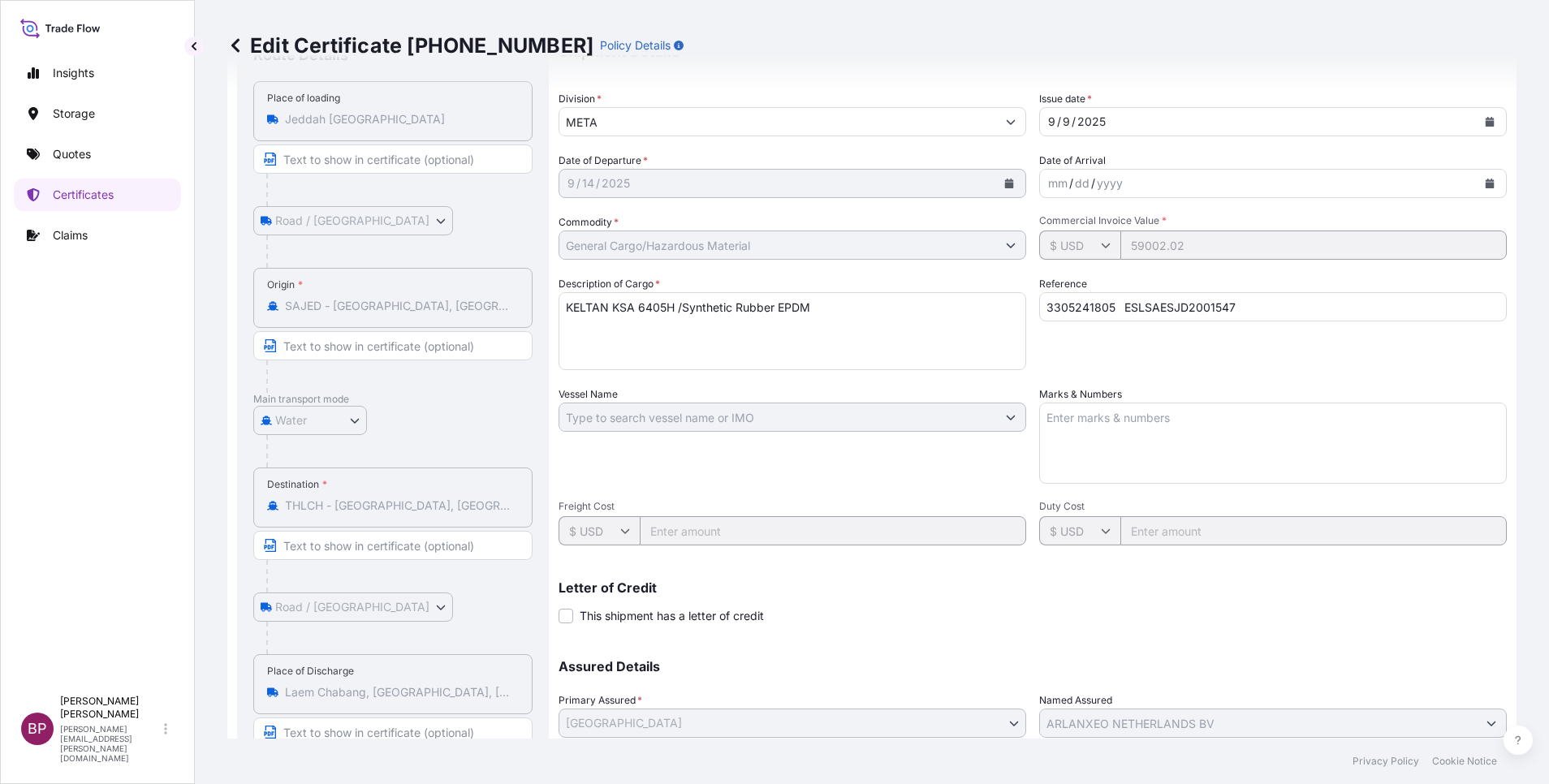
scroll to position [246, 0]
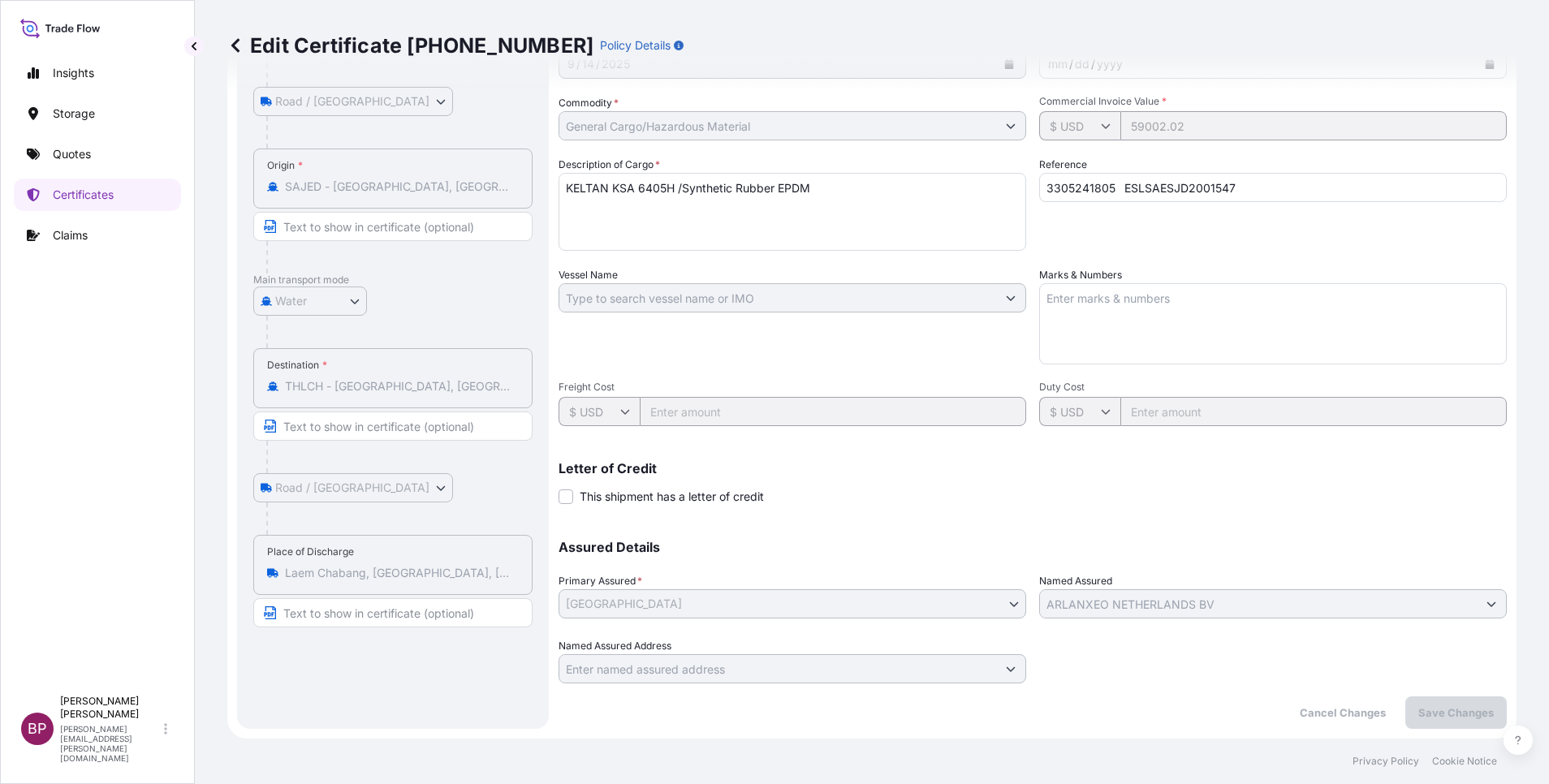
click at [239, 45] on icon at bounding box center [235, 46] width 16 height 16
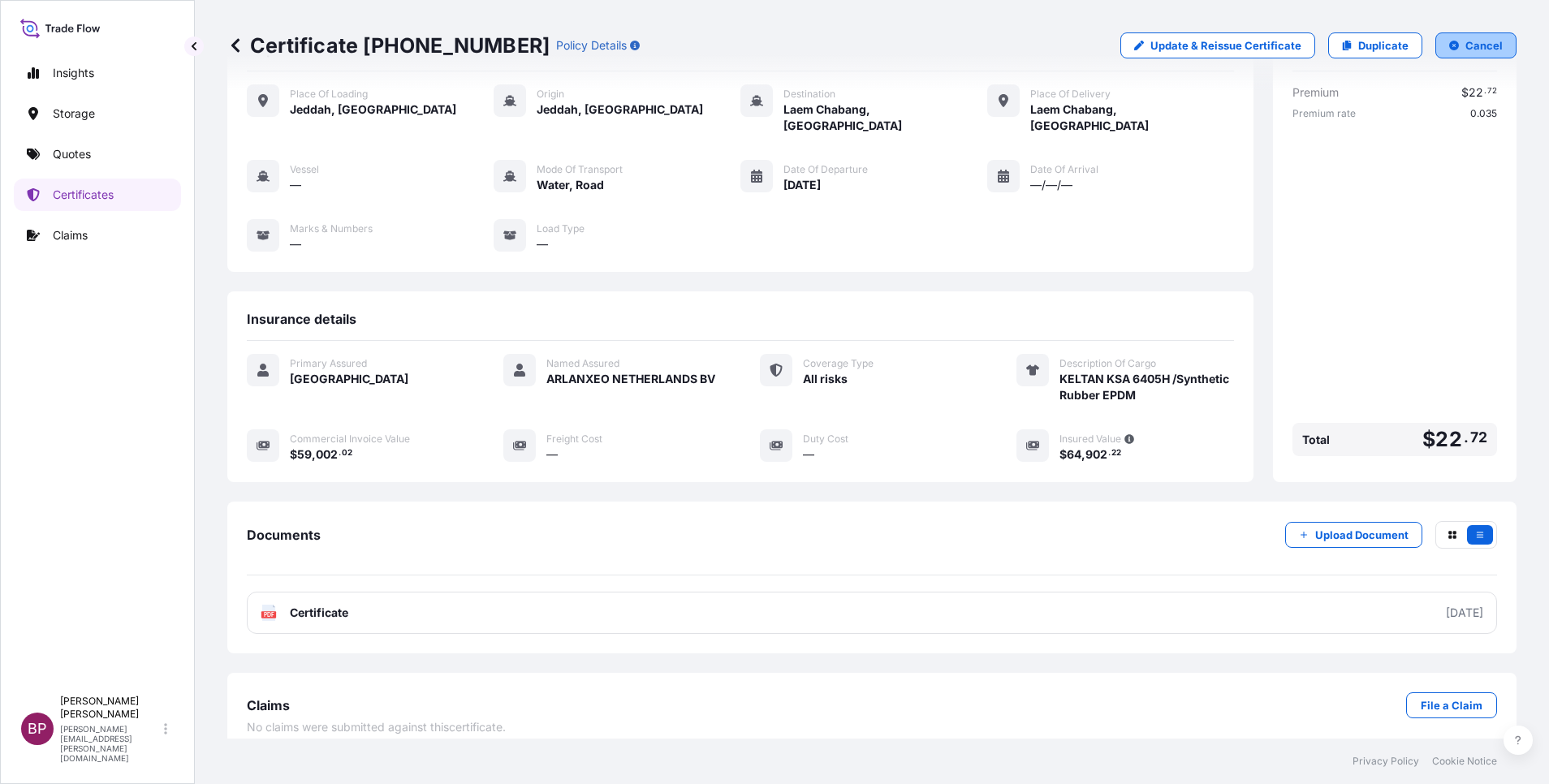
click at [1467, 46] on p "Cancel" at bounding box center [1485, 46] width 38 height 16
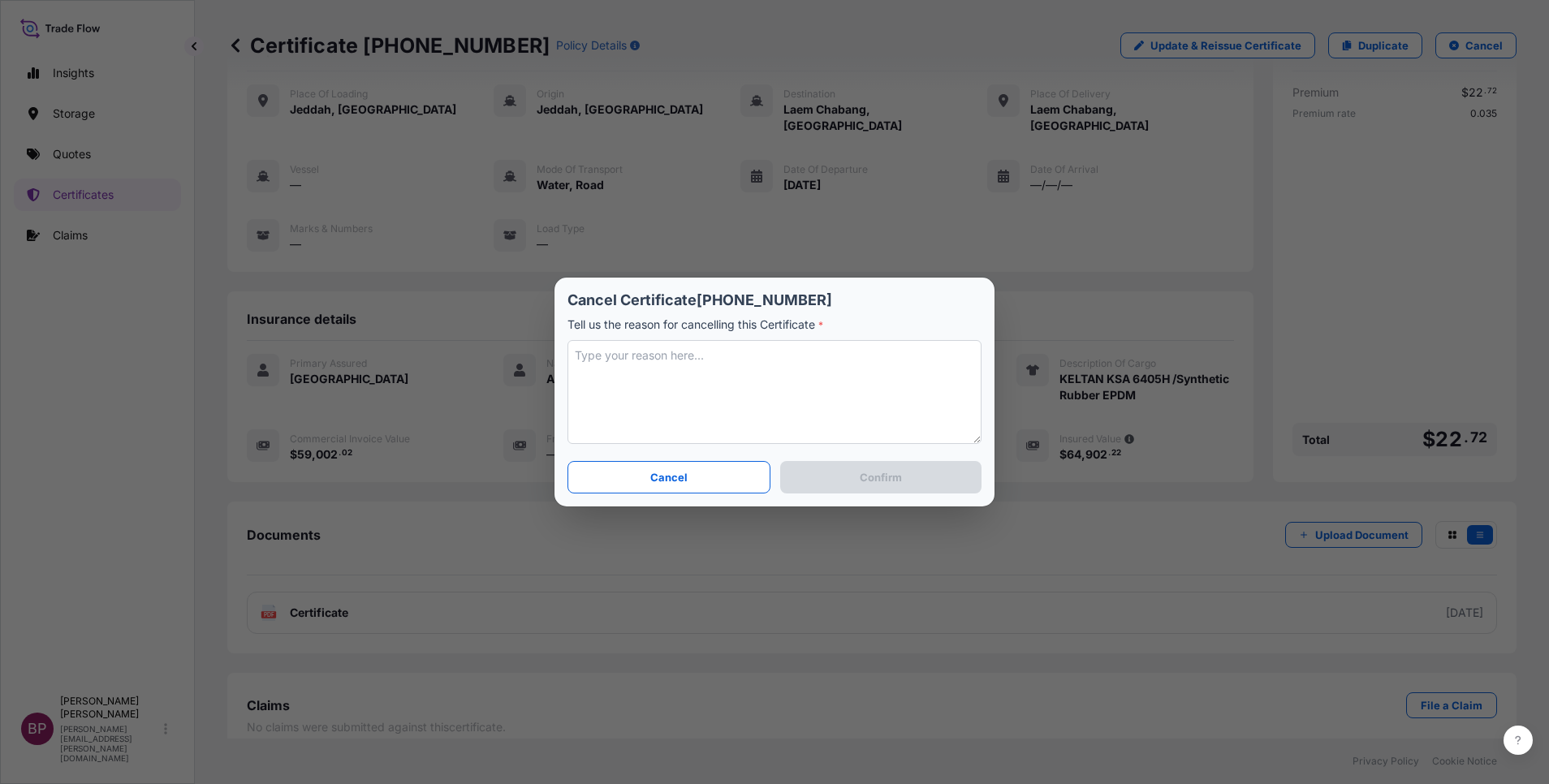
click at [735, 382] on textarea at bounding box center [774, 392] width 414 height 104
click at [925, 470] on button "Confirm" at bounding box center [880, 477] width 201 height 32
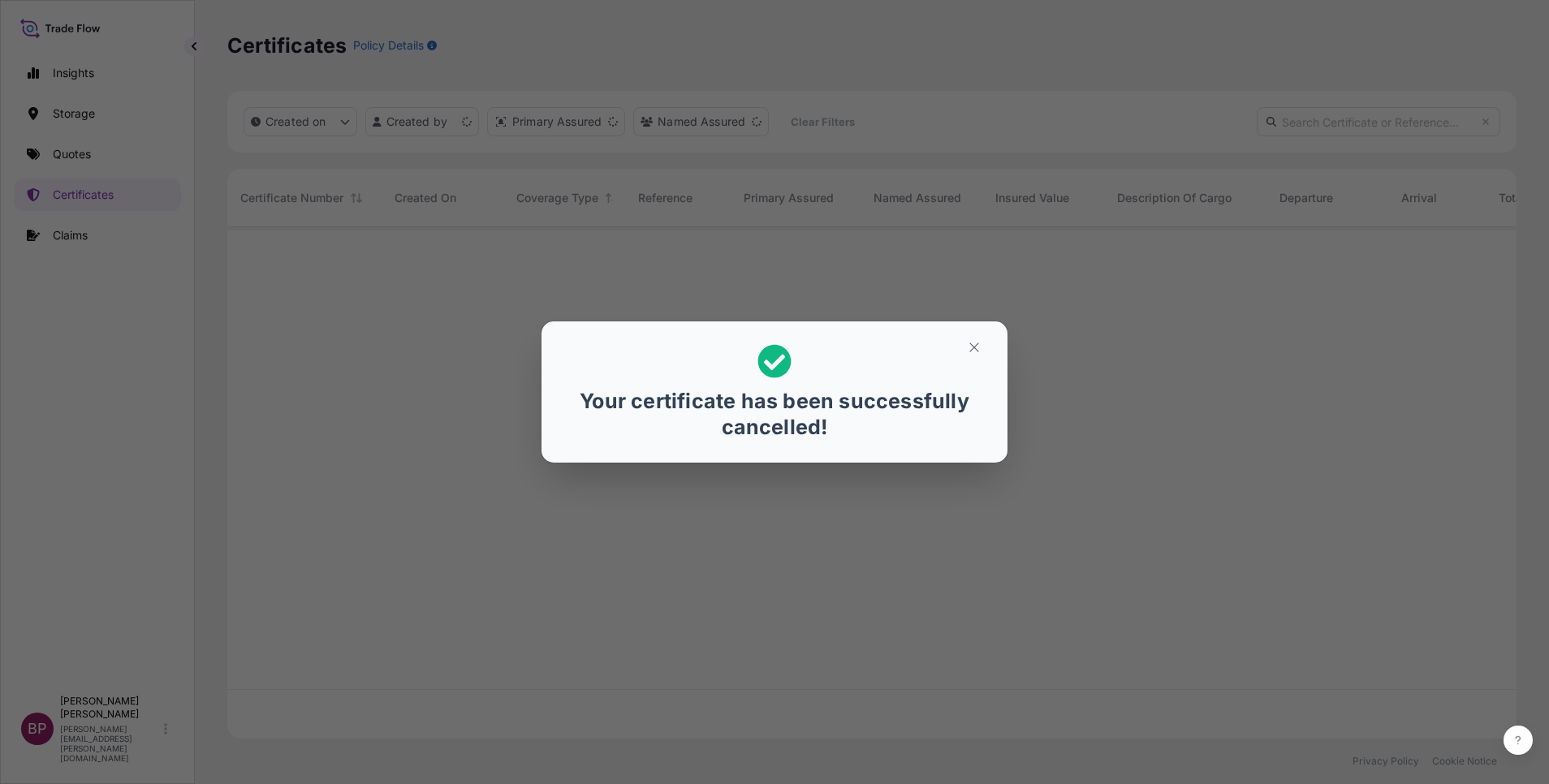
scroll to position [502, 1270]
click at [981, 341] on icon "button" at bounding box center [974, 347] width 14 height 14
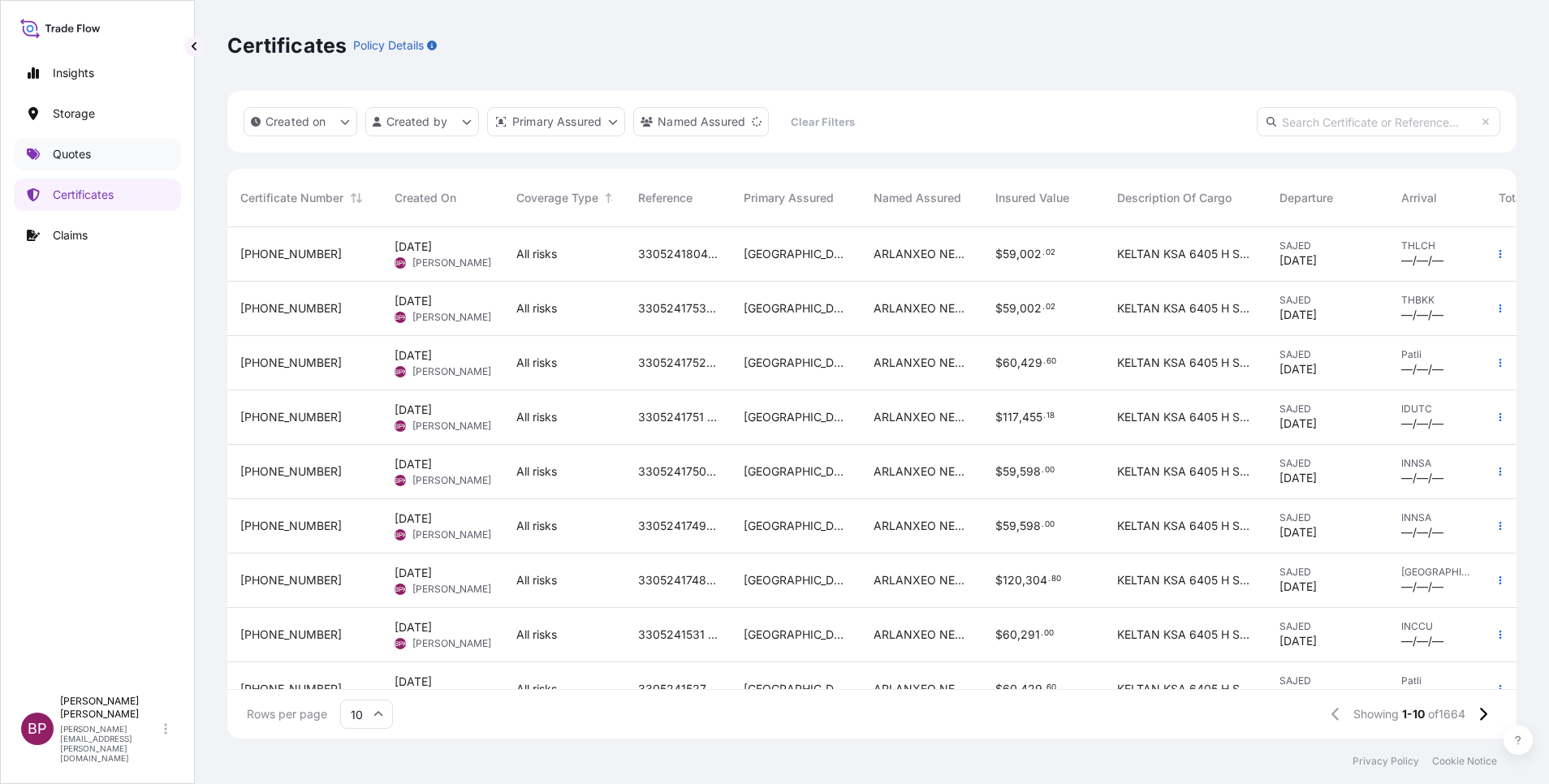
click at [55, 159] on p "Quotes" at bounding box center [71, 154] width 38 height 16
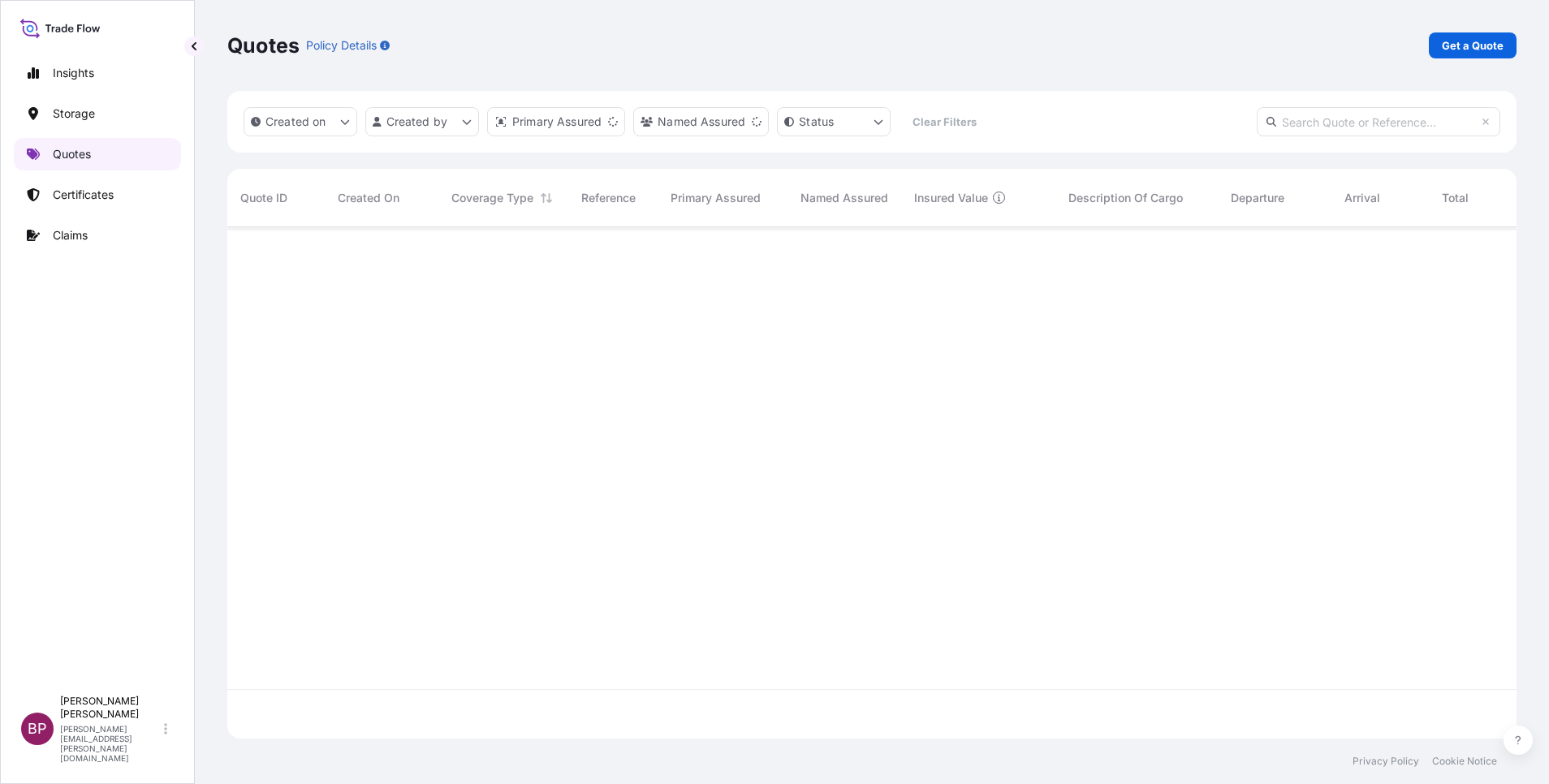
scroll to position [502, 1270]
click at [124, 196] on link "Certificates" at bounding box center [96, 195] width 167 height 32
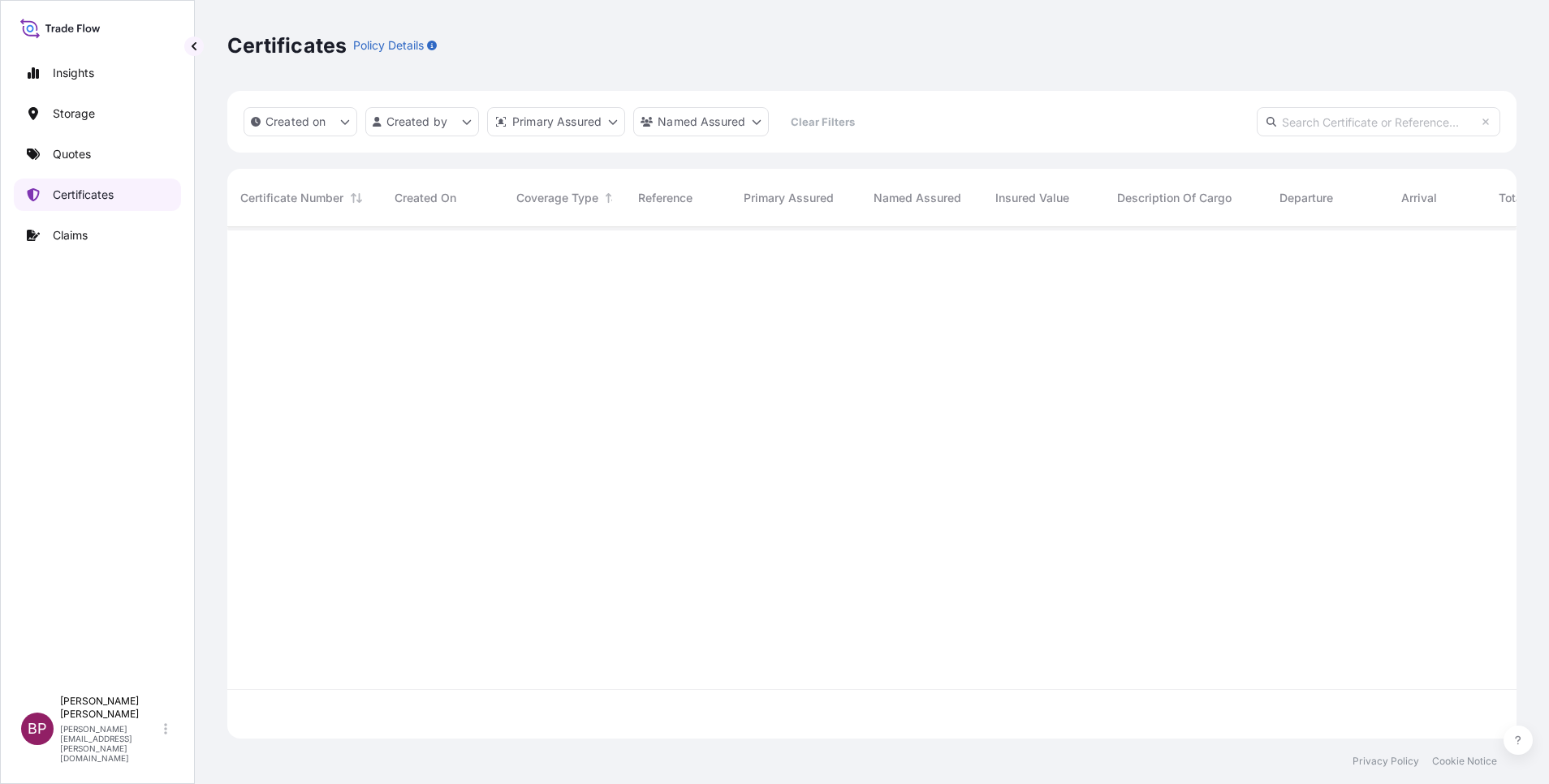
scroll to position [502, 1270]
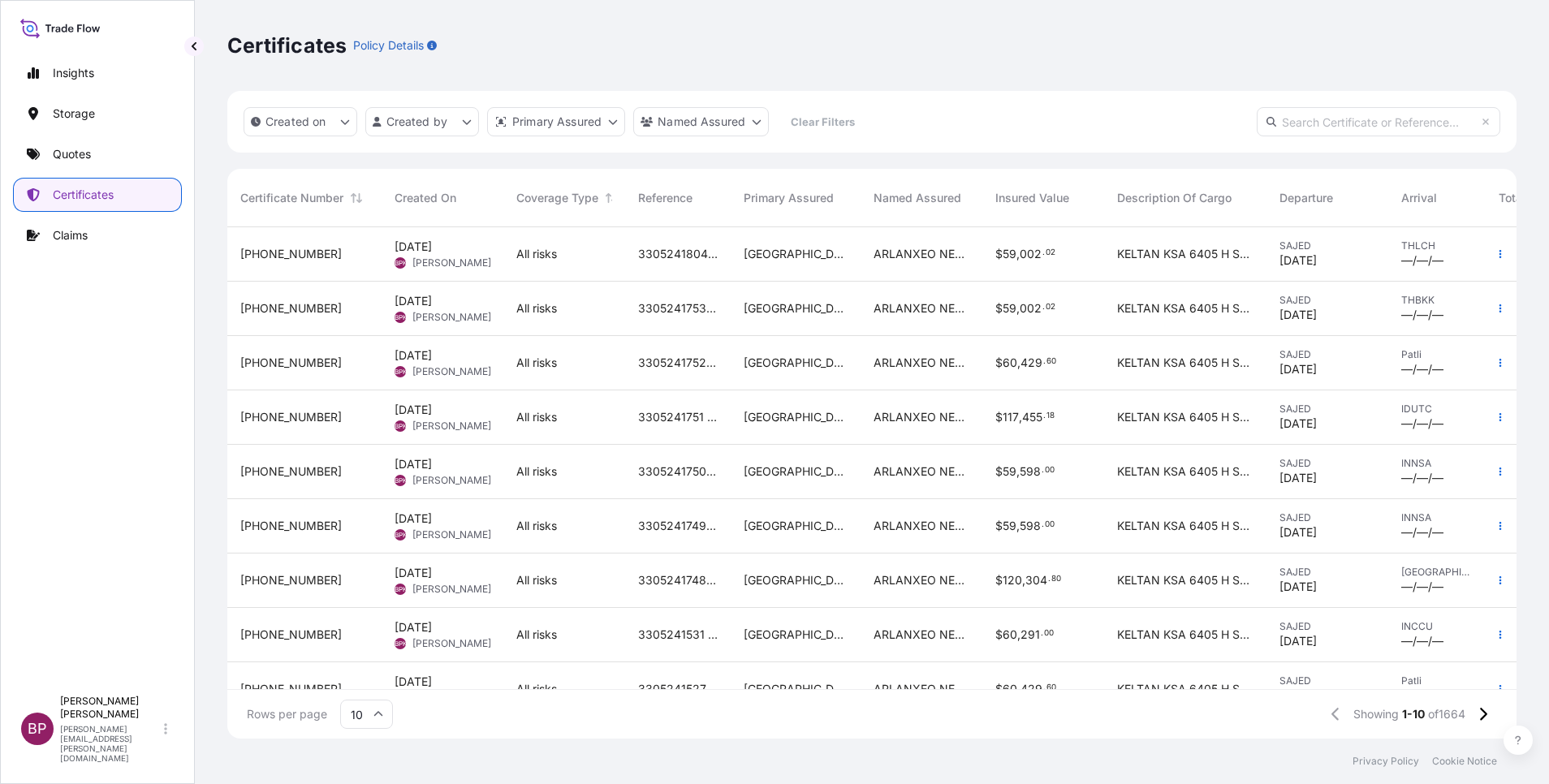
click at [1334, 125] on input "text" at bounding box center [1378, 121] width 244 height 29
paste input "[PHONE_NUMBER]"
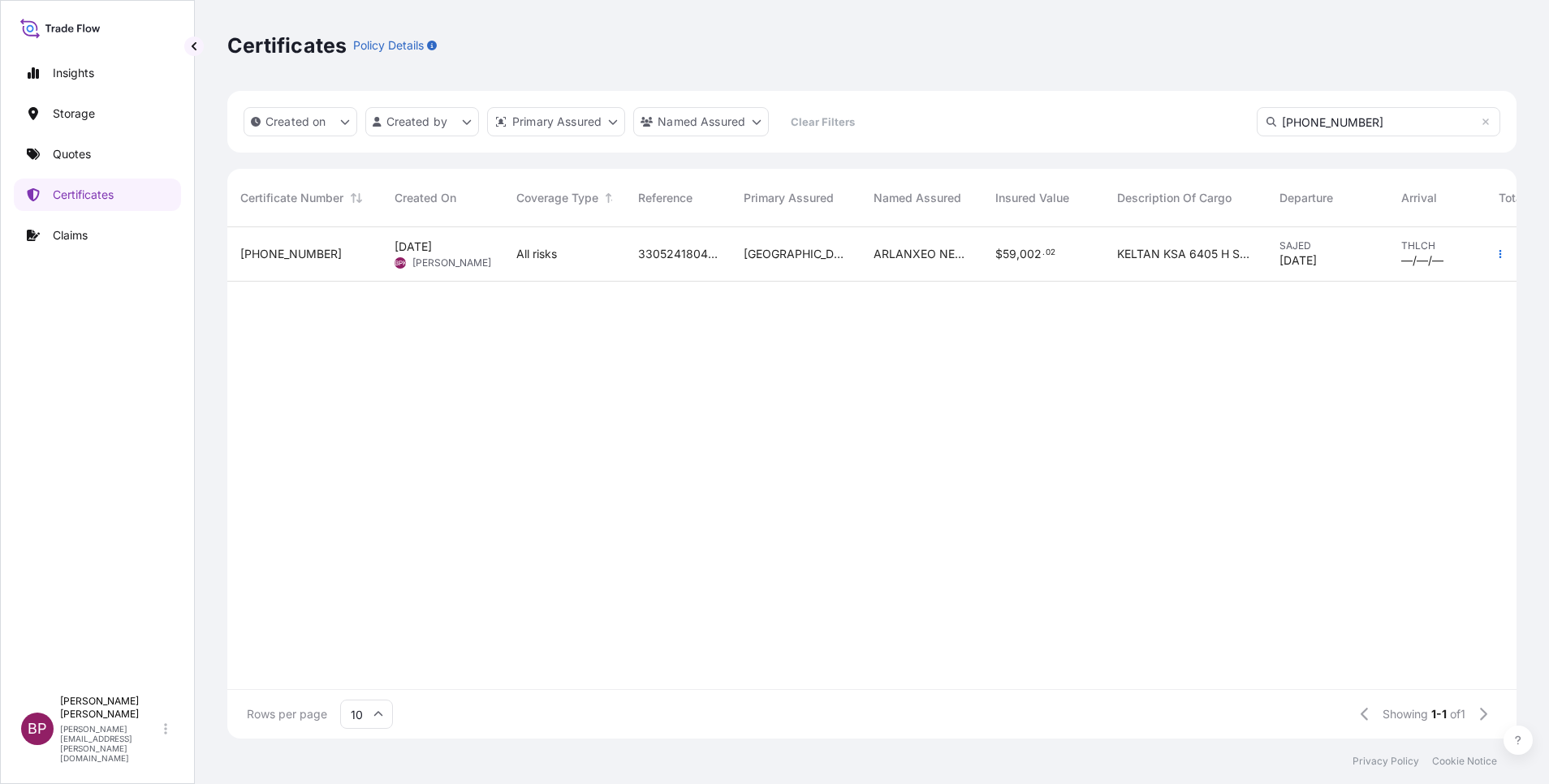
click at [752, 263] on div "[GEOGRAPHIC_DATA]" at bounding box center [795, 254] width 130 height 54
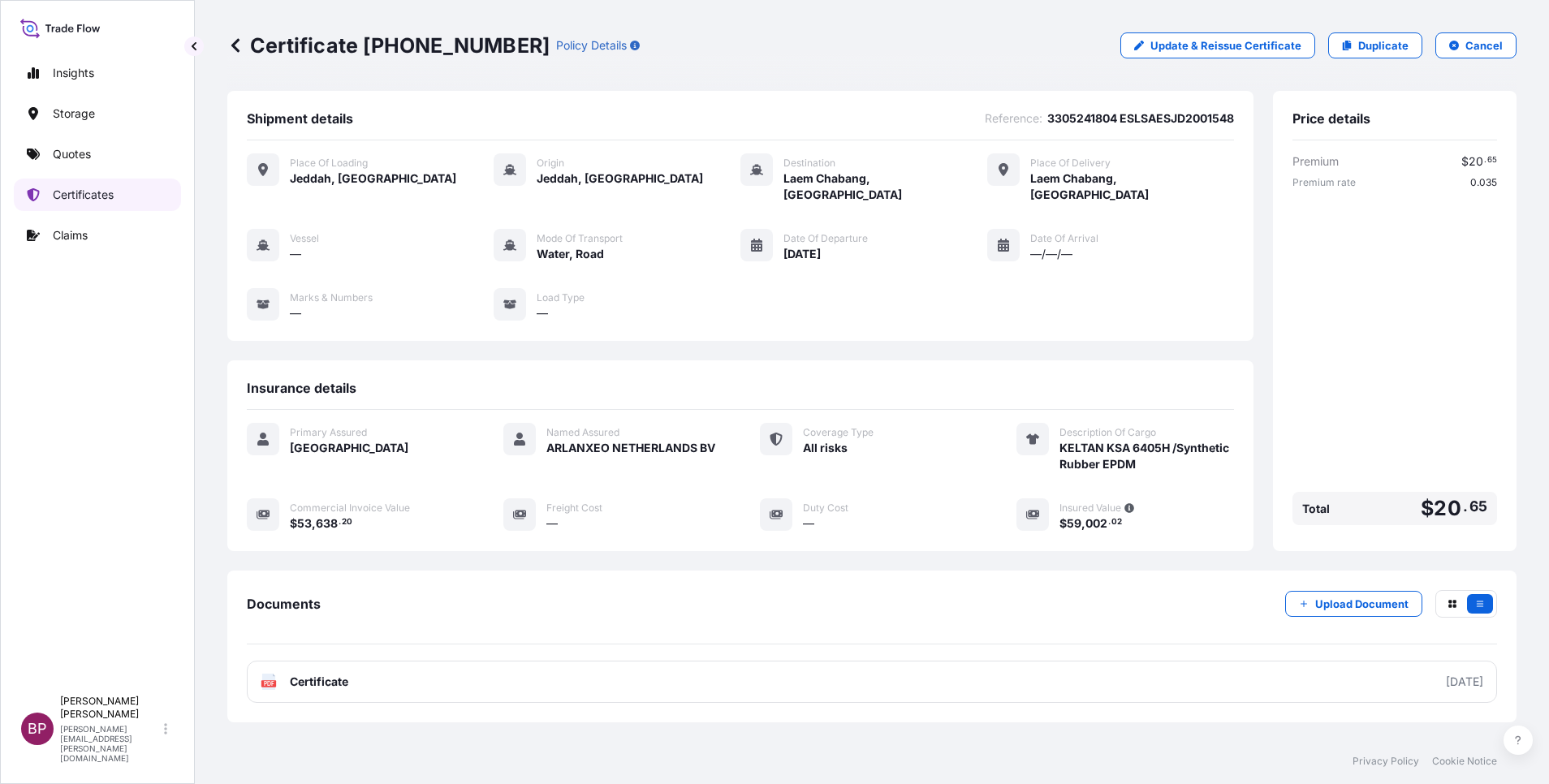
click at [90, 191] on p "Certificates" at bounding box center [83, 195] width 61 height 16
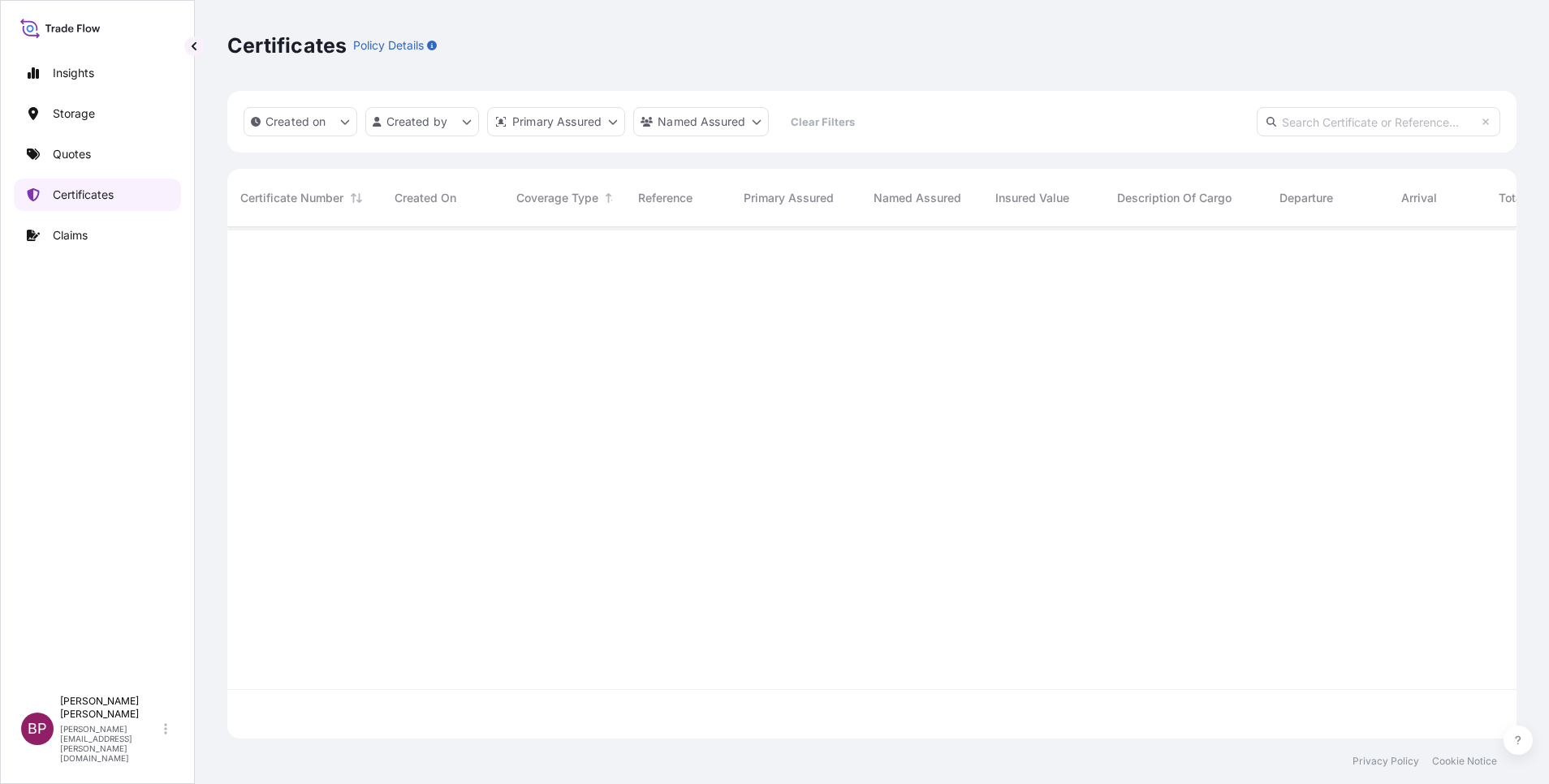
scroll to position [502, 1270]
click at [1419, 115] on input "text" at bounding box center [1378, 121] width 244 height 29
paste input "[PHONE_NUMBER]"
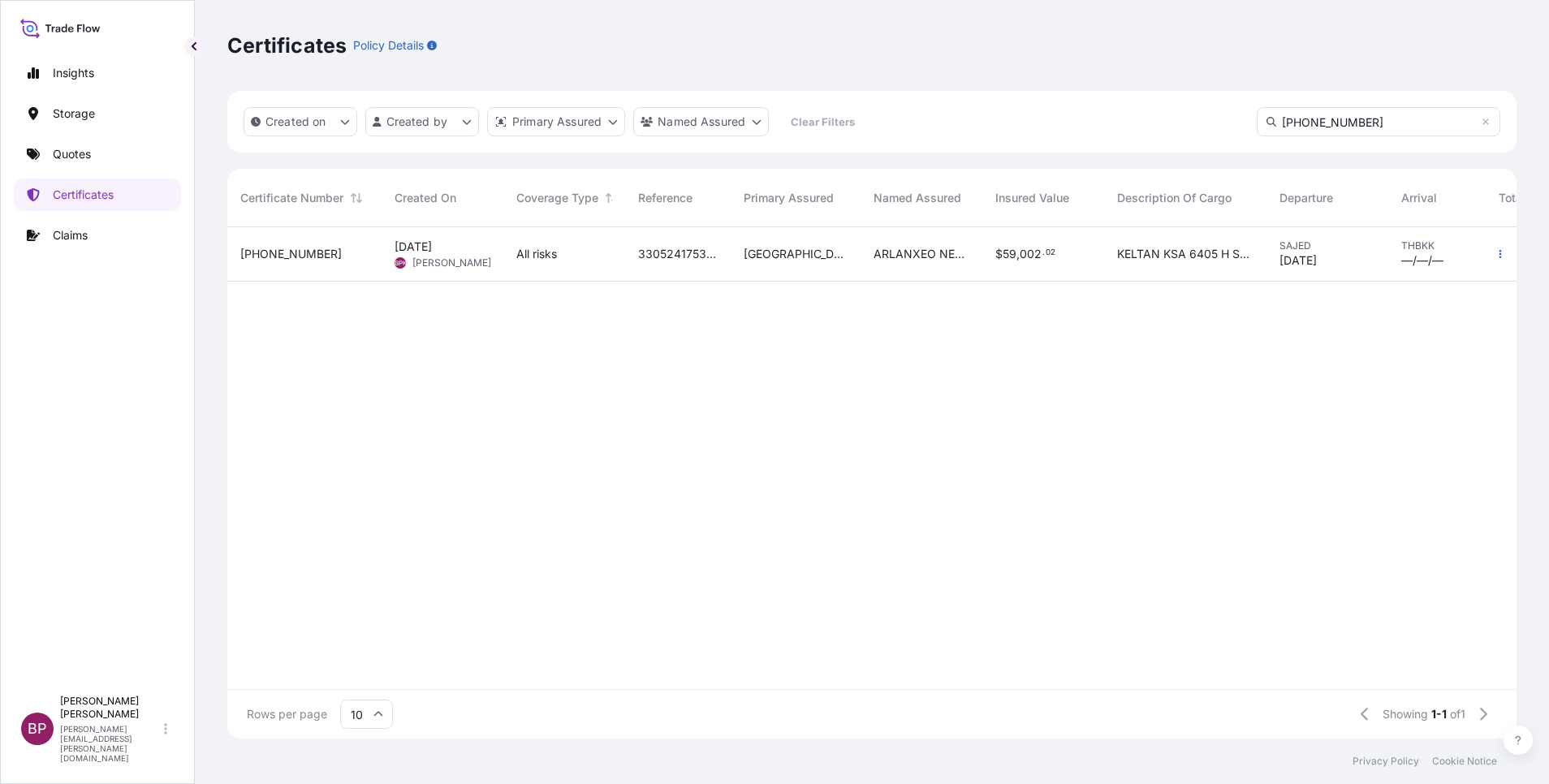
click at [725, 260] on div "3305241753 ESLSAESJD2001550" at bounding box center [678, 254] width 105 height 54
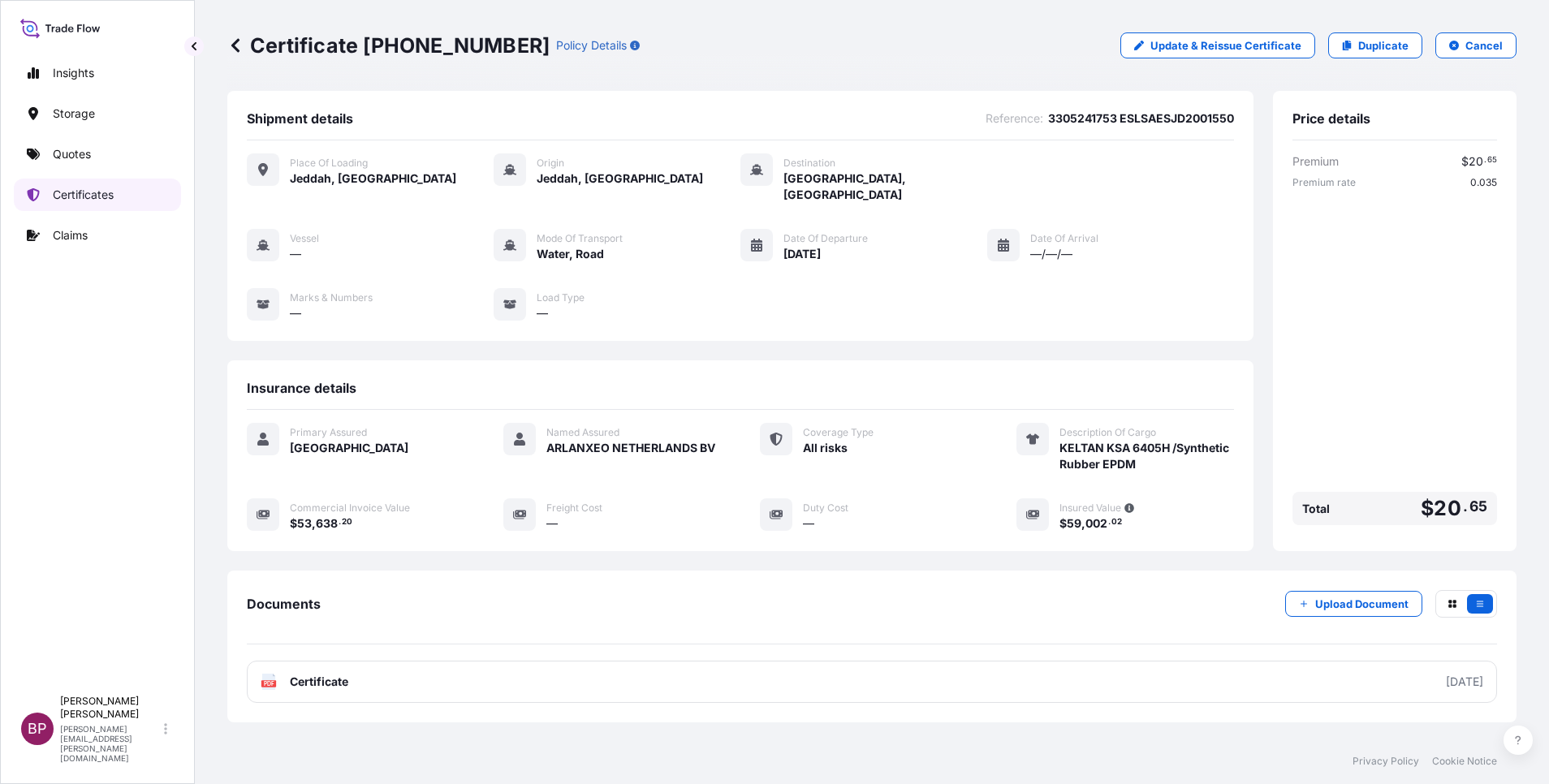
click at [115, 190] on link "Certificates" at bounding box center [96, 195] width 167 height 32
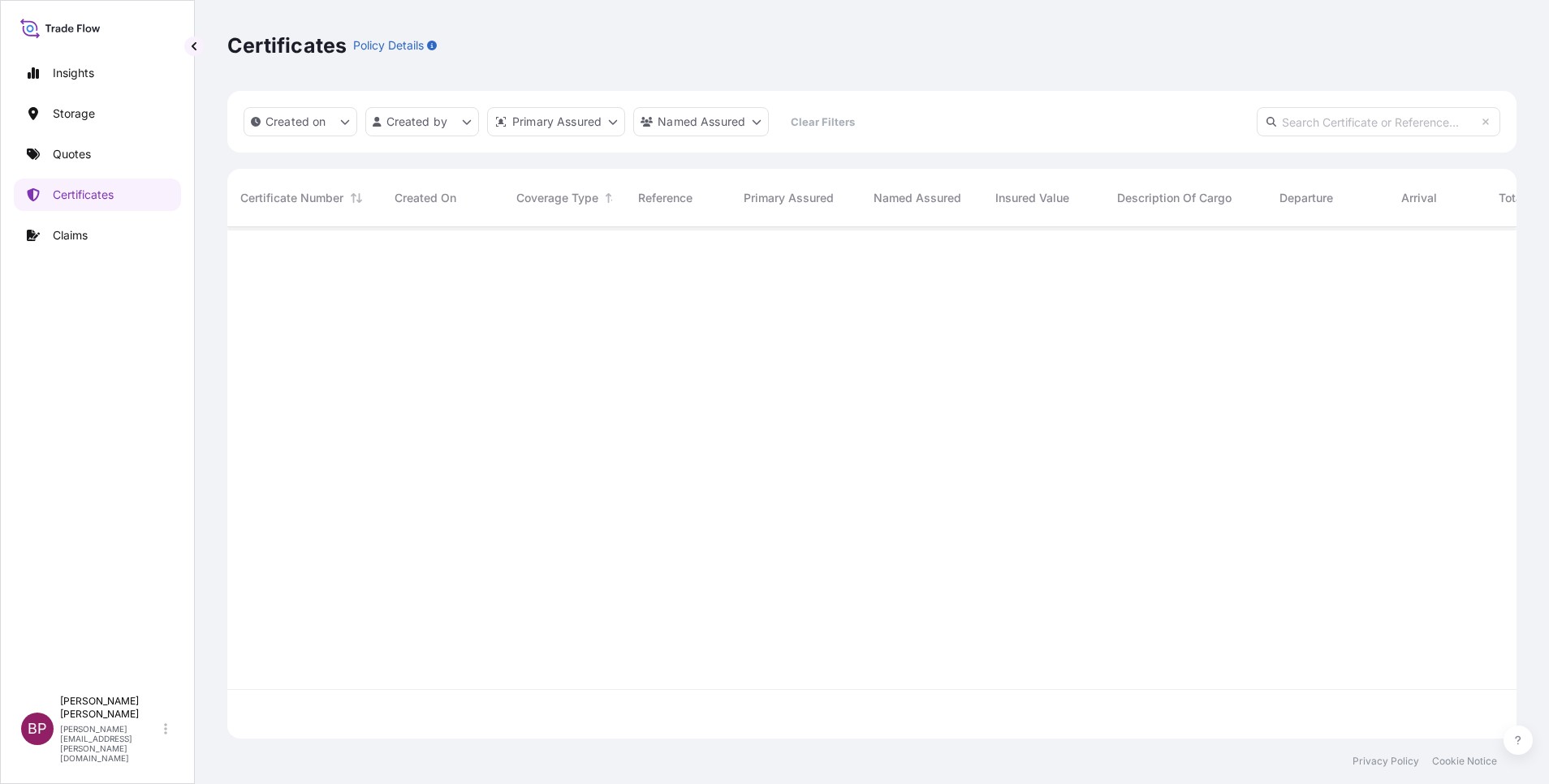
scroll to position [502, 1270]
click at [1353, 124] on input "text" at bounding box center [1378, 121] width 244 height 29
paste input "[PHONE_NUMBER]"
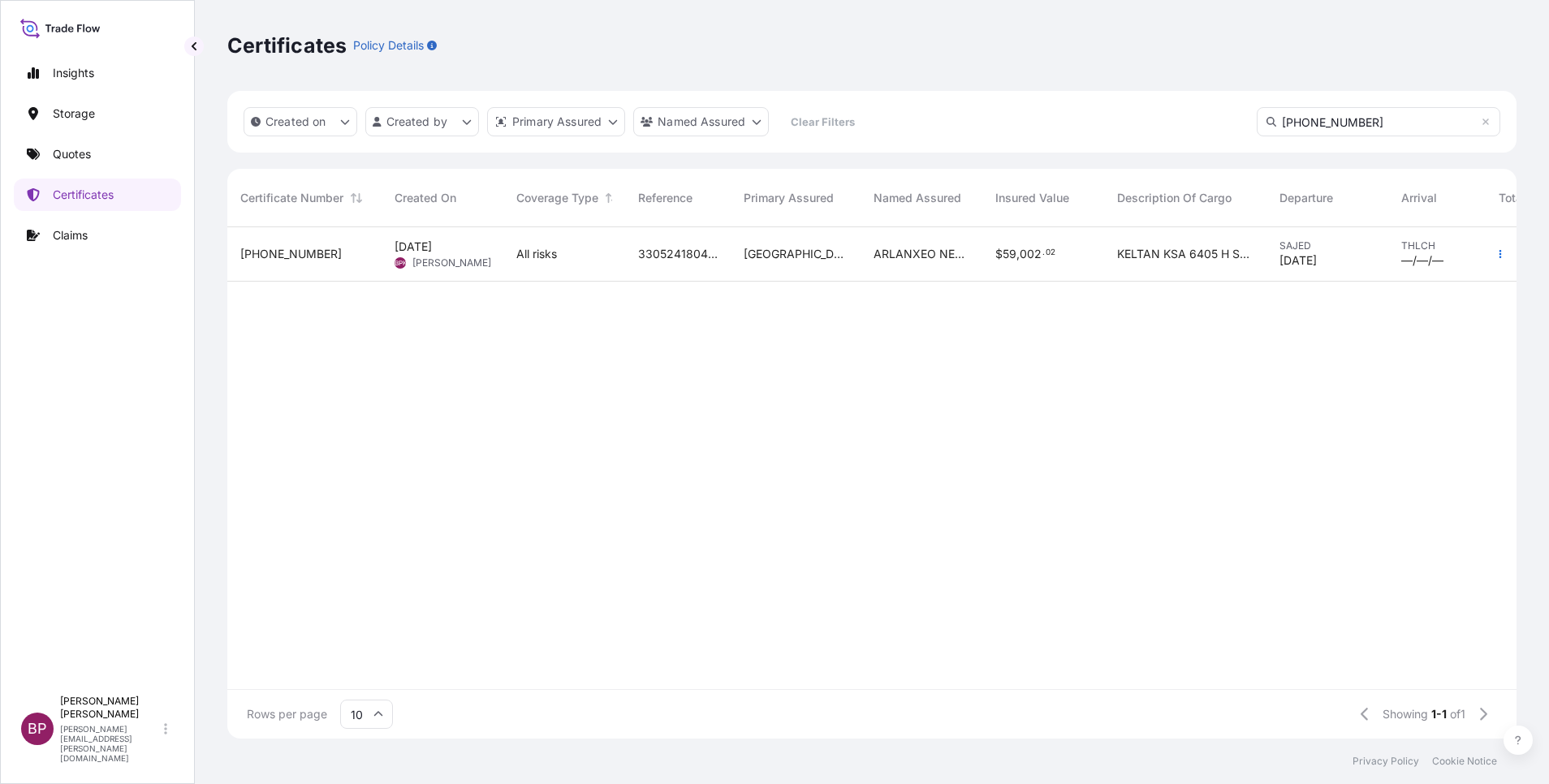
click at [782, 263] on div "[GEOGRAPHIC_DATA]" at bounding box center [795, 254] width 130 height 54
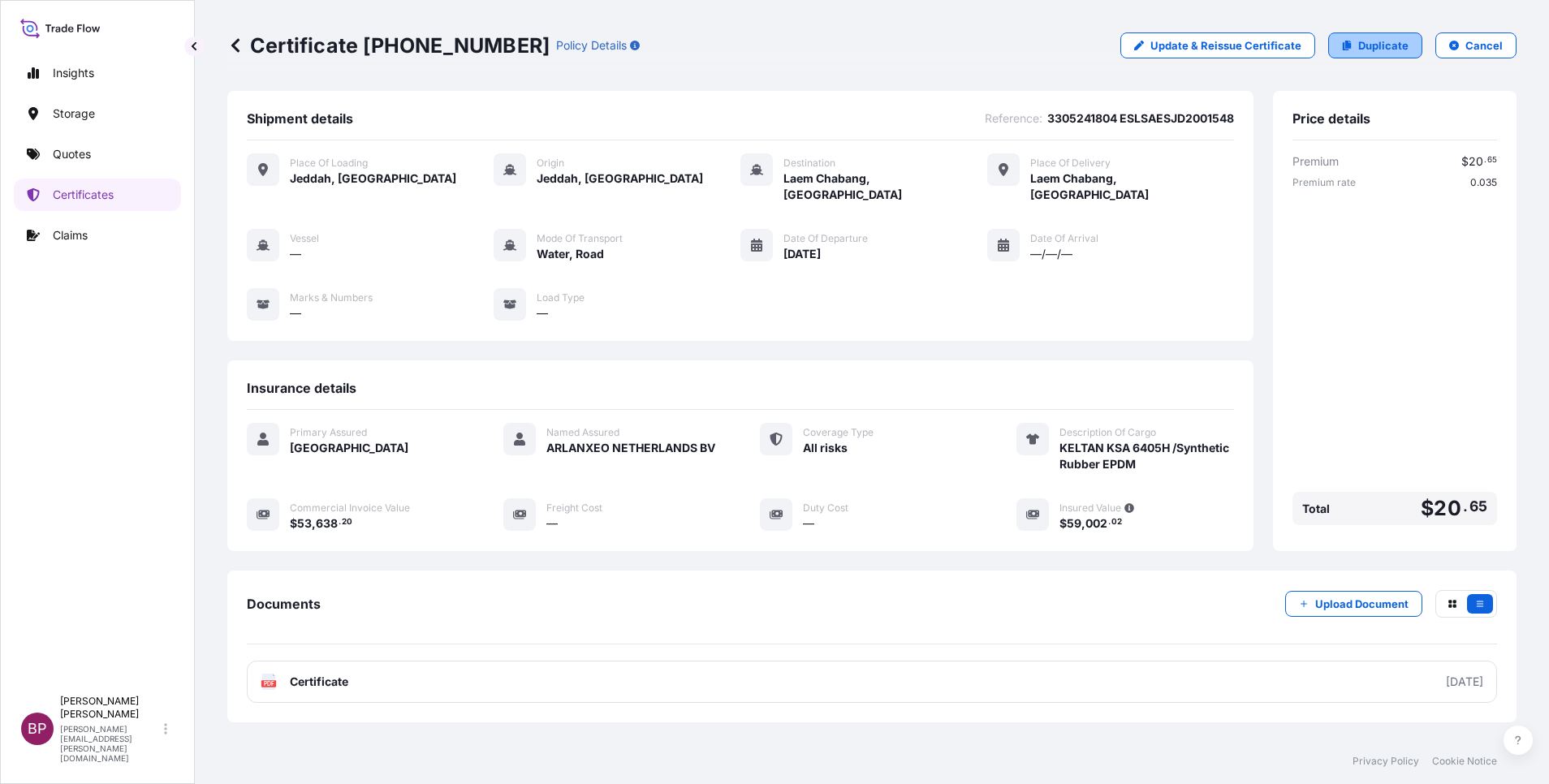
click at [1377, 43] on p "Duplicate" at bounding box center [1384, 46] width 50 height 16
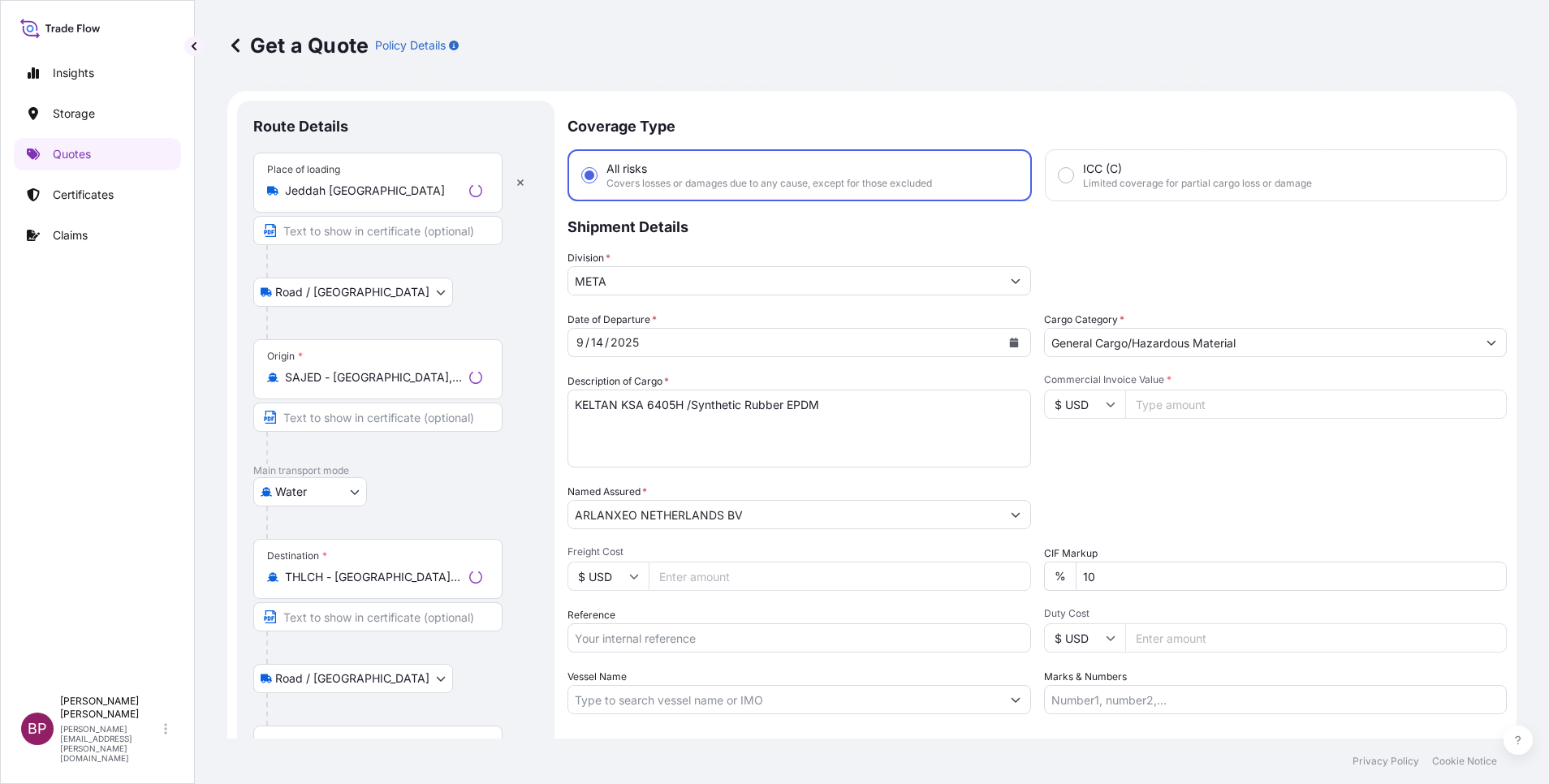
scroll to position [26, 0]
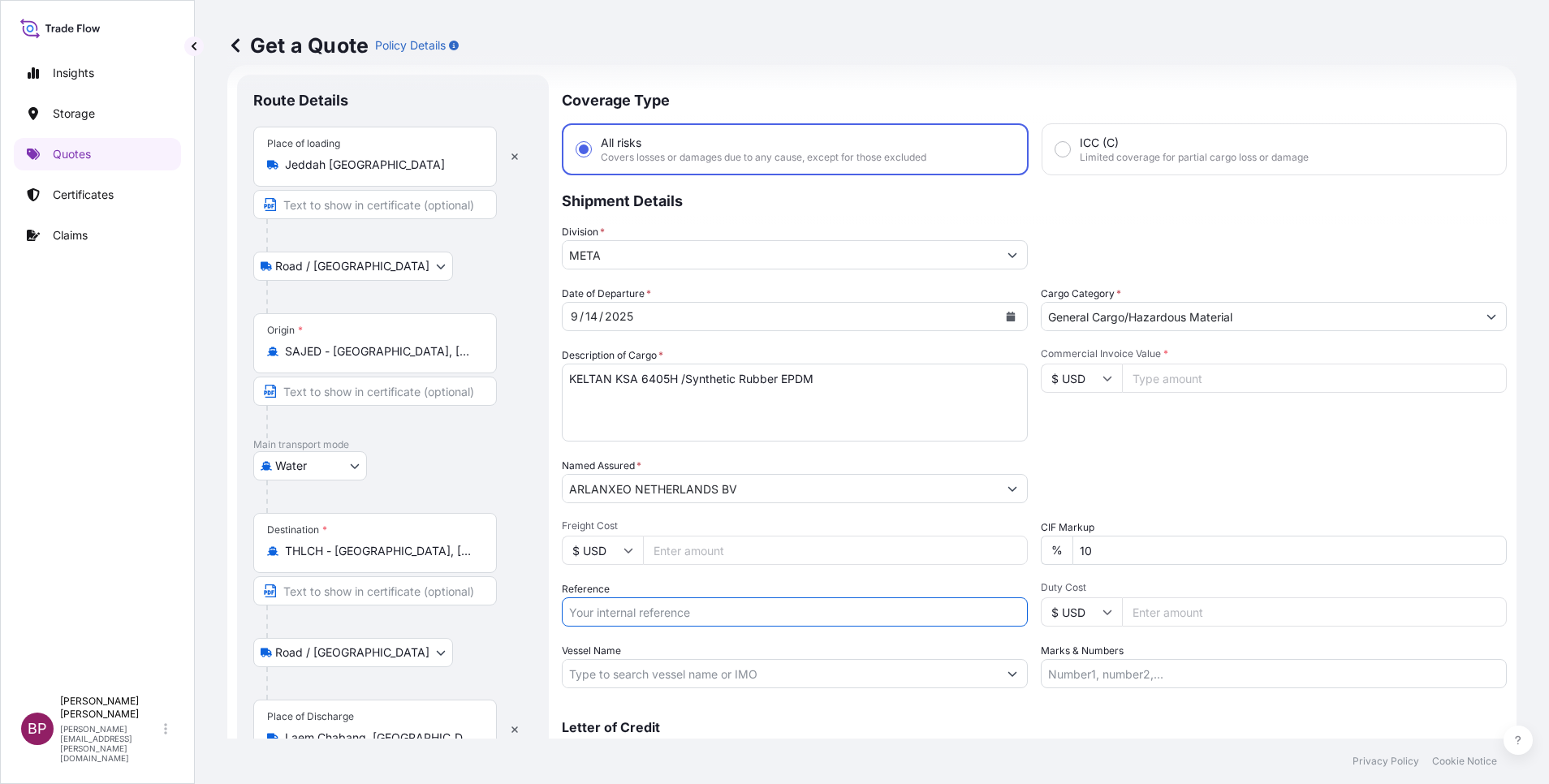
drag, startPoint x: 656, startPoint y: 612, endPoint x: 670, endPoint y: 615, distance: 14.3
click at [655, 612] on input "Reference" at bounding box center [795, 612] width 466 height 29
paste input "3305241805 ESLSAESJD2001547"
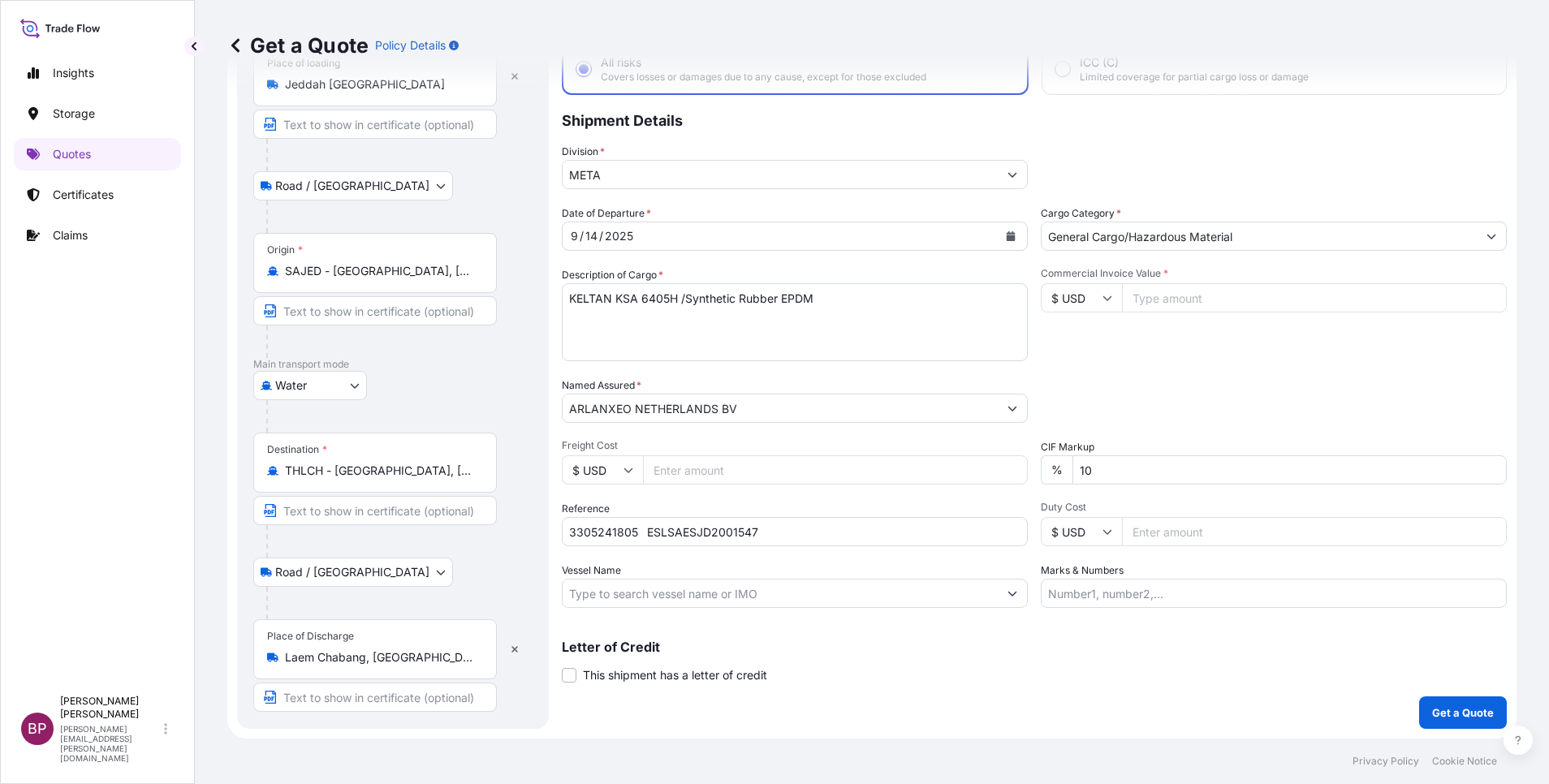
click at [1155, 298] on input "Commercial Invoice Value *" at bounding box center [1314, 297] width 385 height 29
paste input "53638.2"
click at [1147, 354] on div "Commercial Invoice Value * $ USD 53638.2" at bounding box center [1274, 313] width 466 height 94
click at [1441, 715] on p "Get a Quote" at bounding box center [1462, 713] width 62 height 16
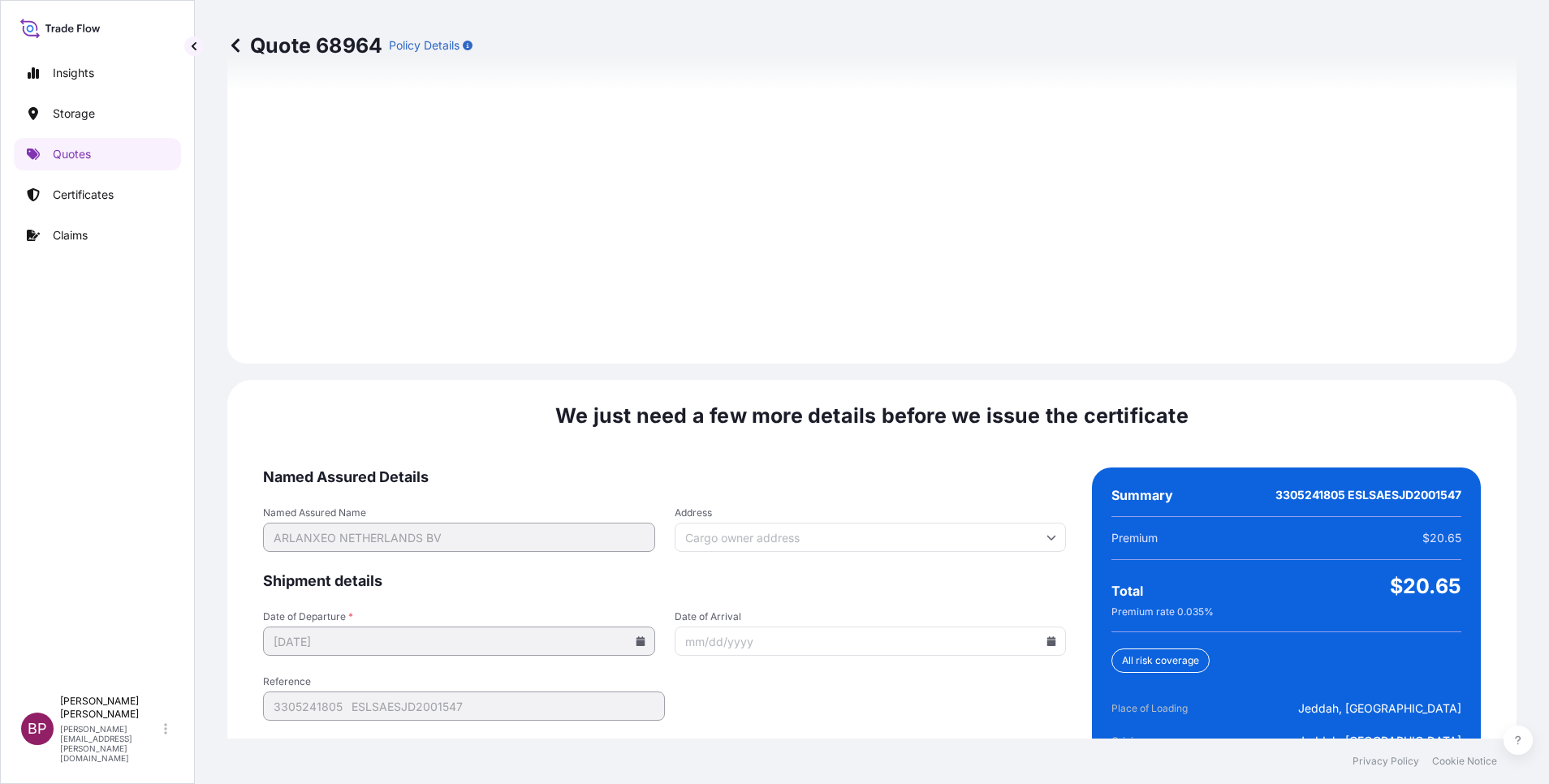
scroll to position [2406, 0]
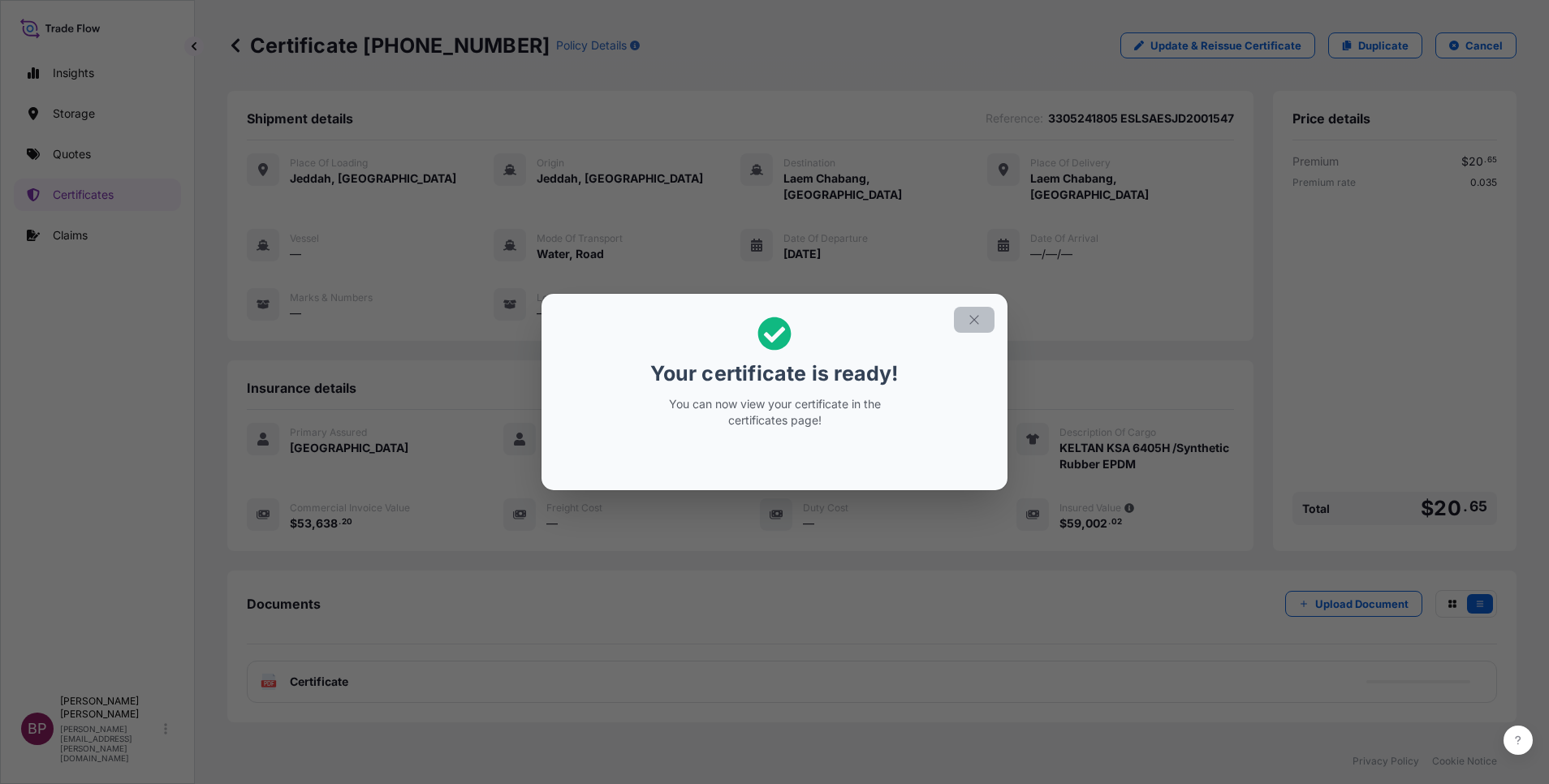
click at [975, 321] on icon "button" at bounding box center [974, 320] width 14 height 14
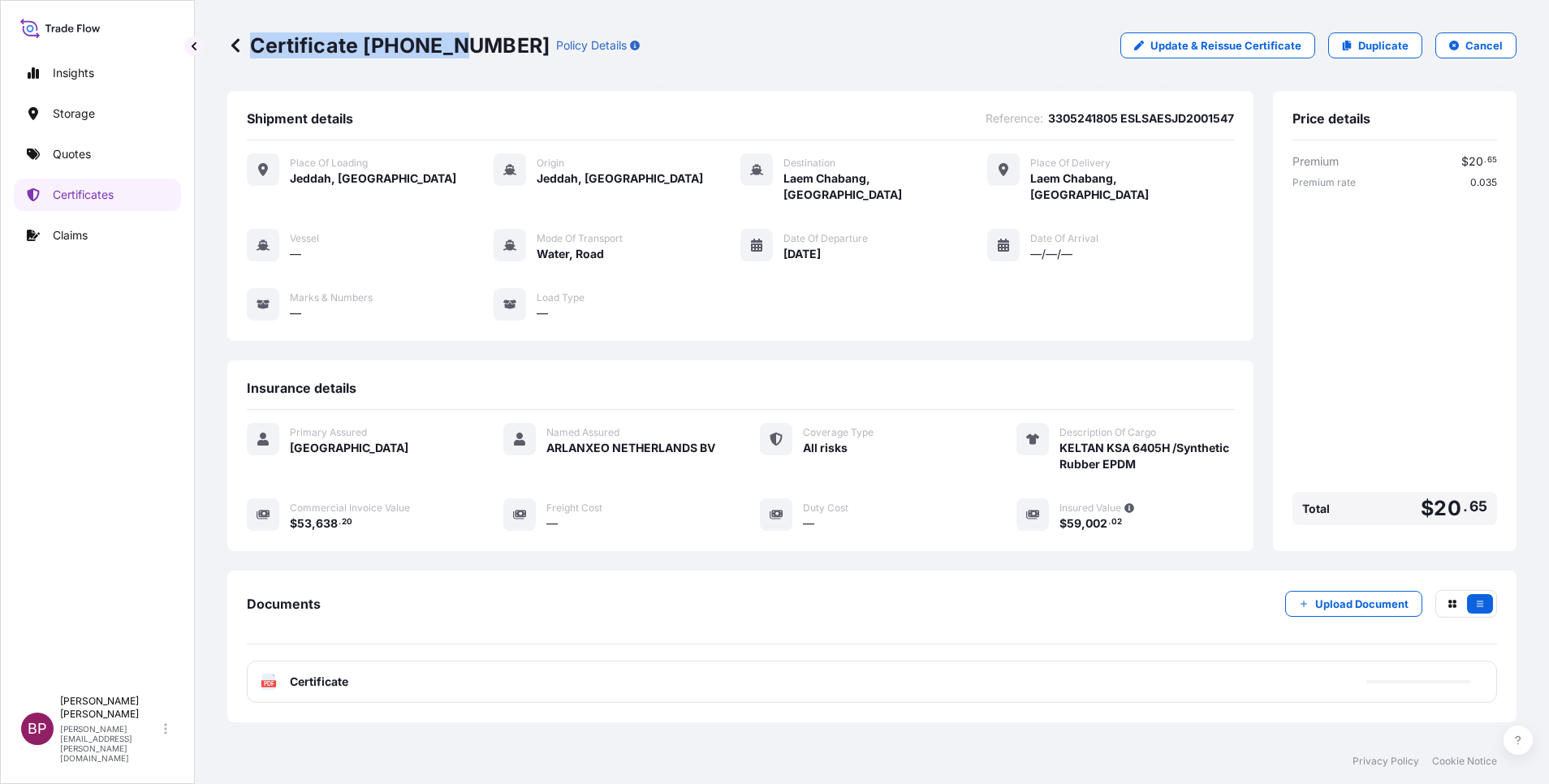
drag, startPoint x: 497, startPoint y: 45, endPoint x: 454, endPoint y: 46, distance: 43.0
click at [454, 46] on div "Certificate [PHONE_NUMBER] Policy Details" at bounding box center [433, 45] width 413 height 26
drag, startPoint x: 454, startPoint y: 46, endPoint x: 1107, endPoint y: 647, distance: 887.5
click at [1109, 661] on div "PDF Certificate" at bounding box center [872, 681] width 1251 height 42
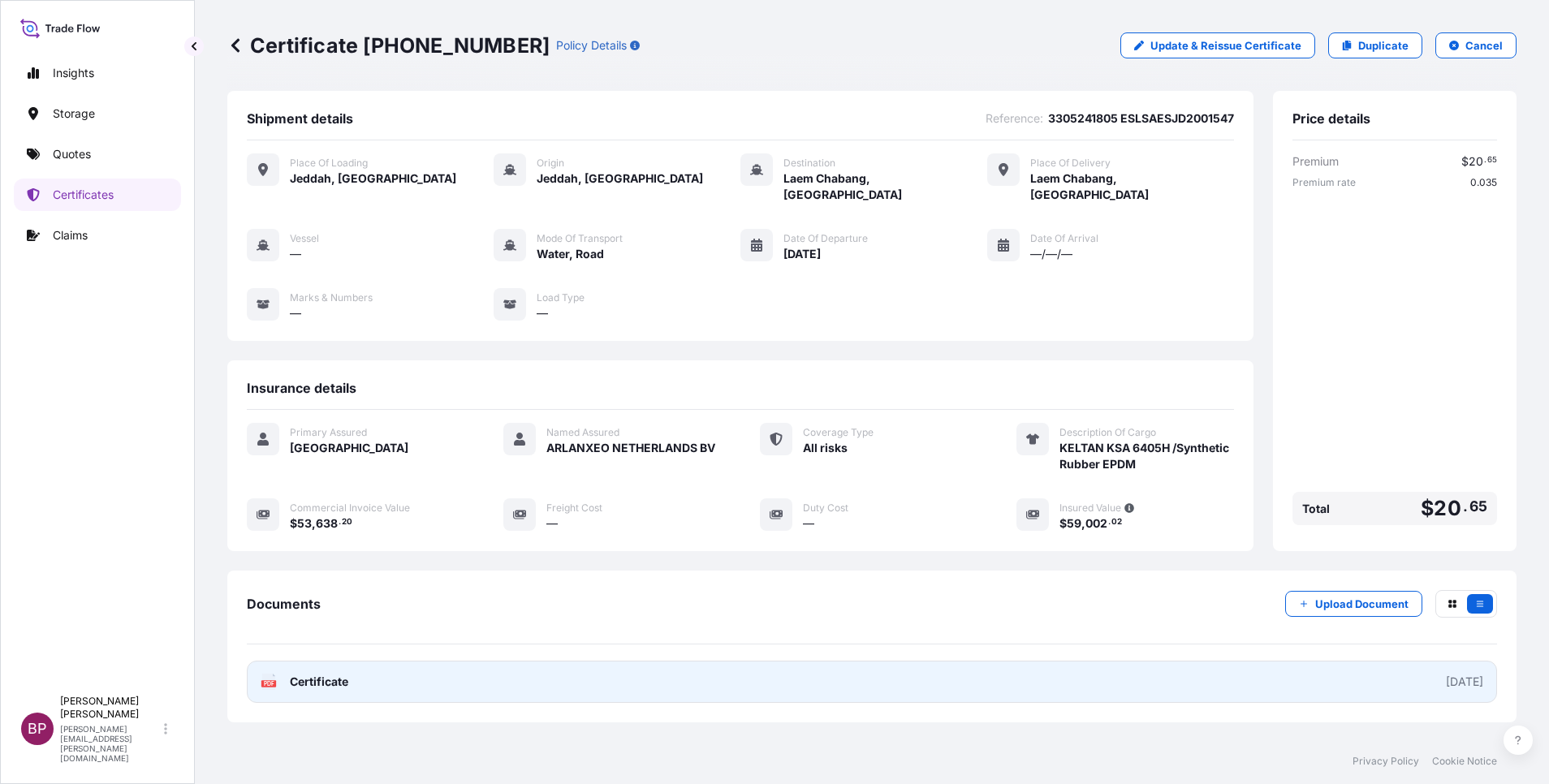
click at [334, 673] on span "Certificate" at bounding box center [318, 681] width 58 height 16
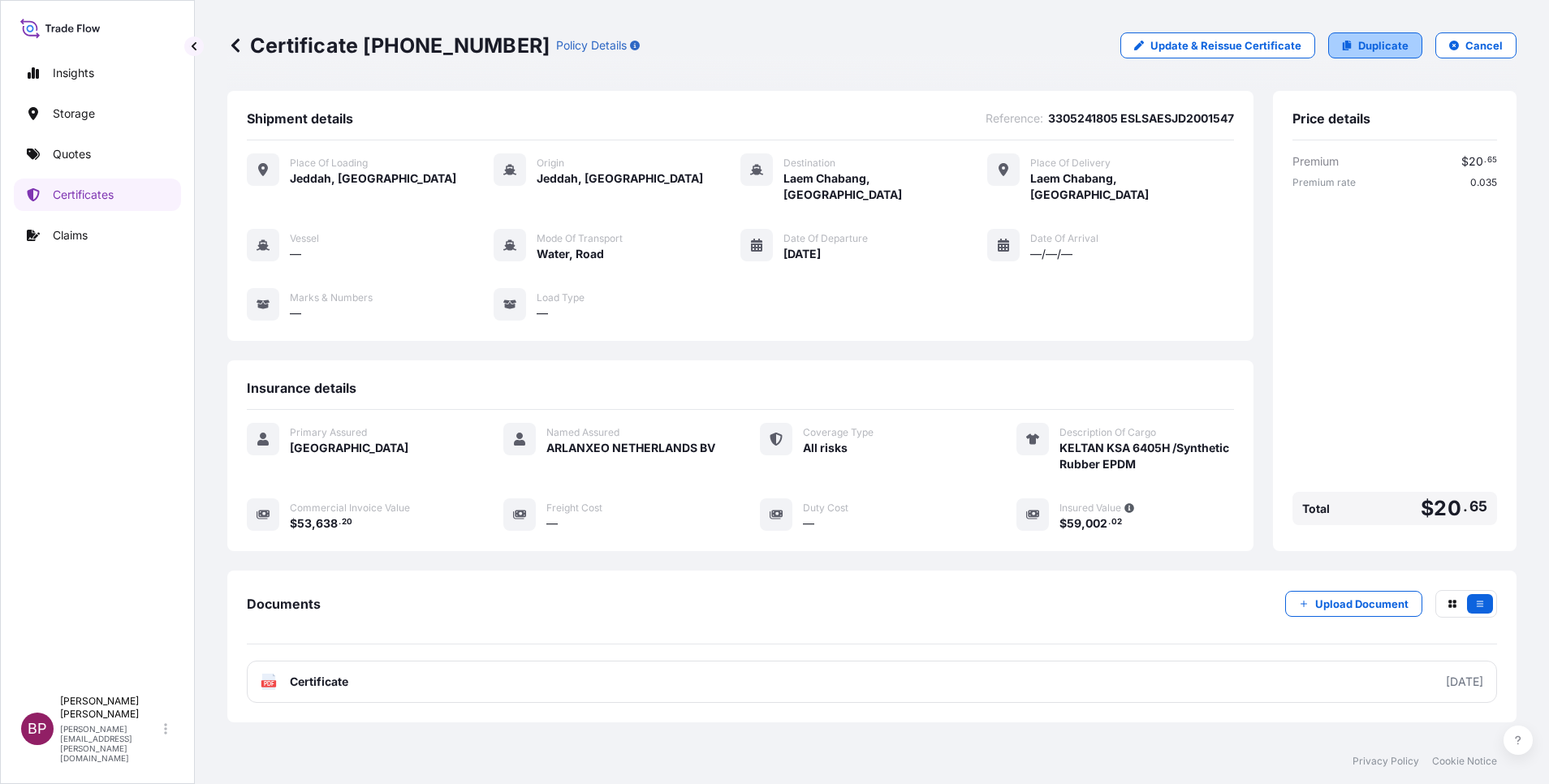
click at [1380, 47] on p "Duplicate" at bounding box center [1384, 46] width 50 height 16
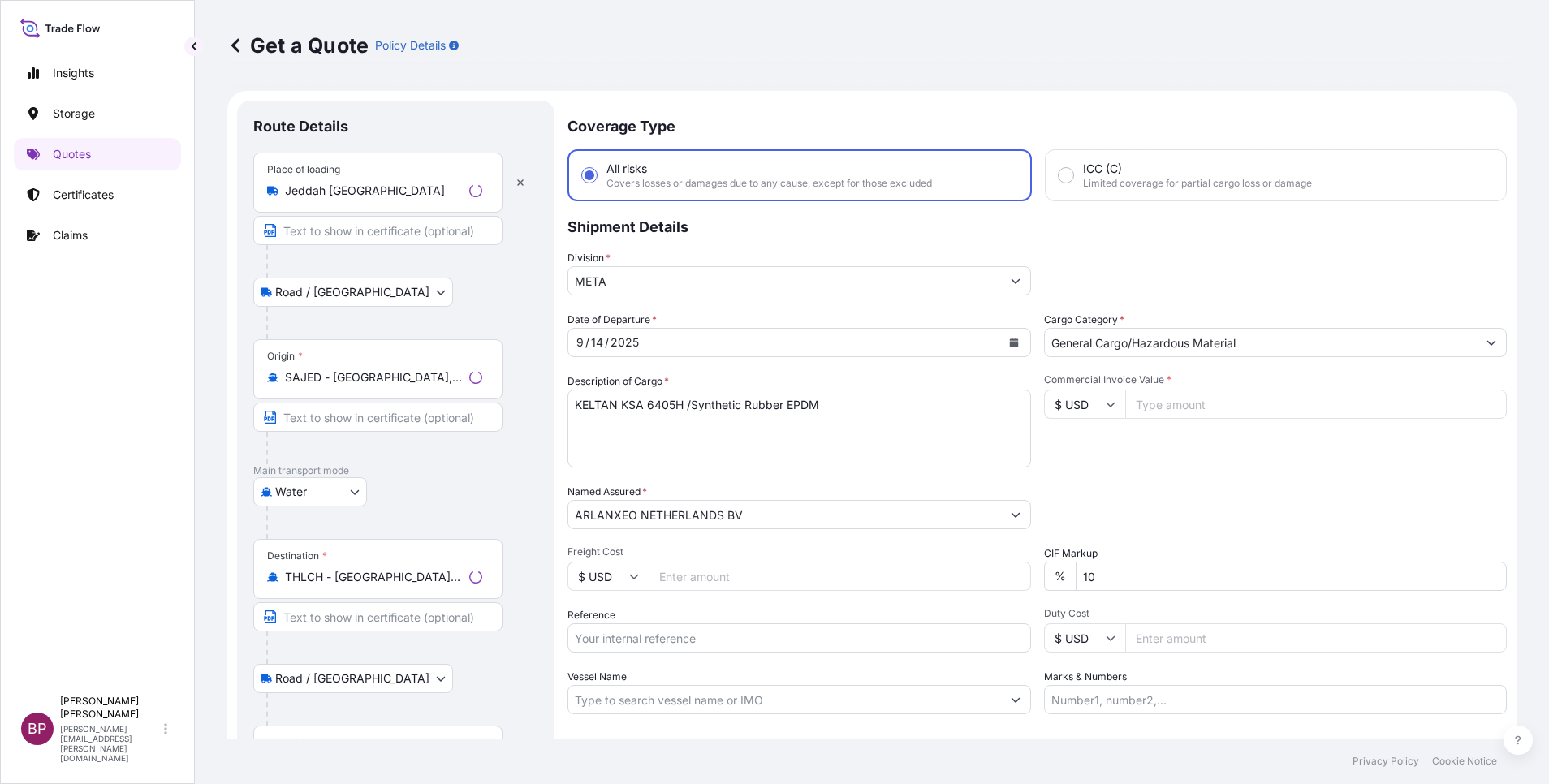
scroll to position [26, 0]
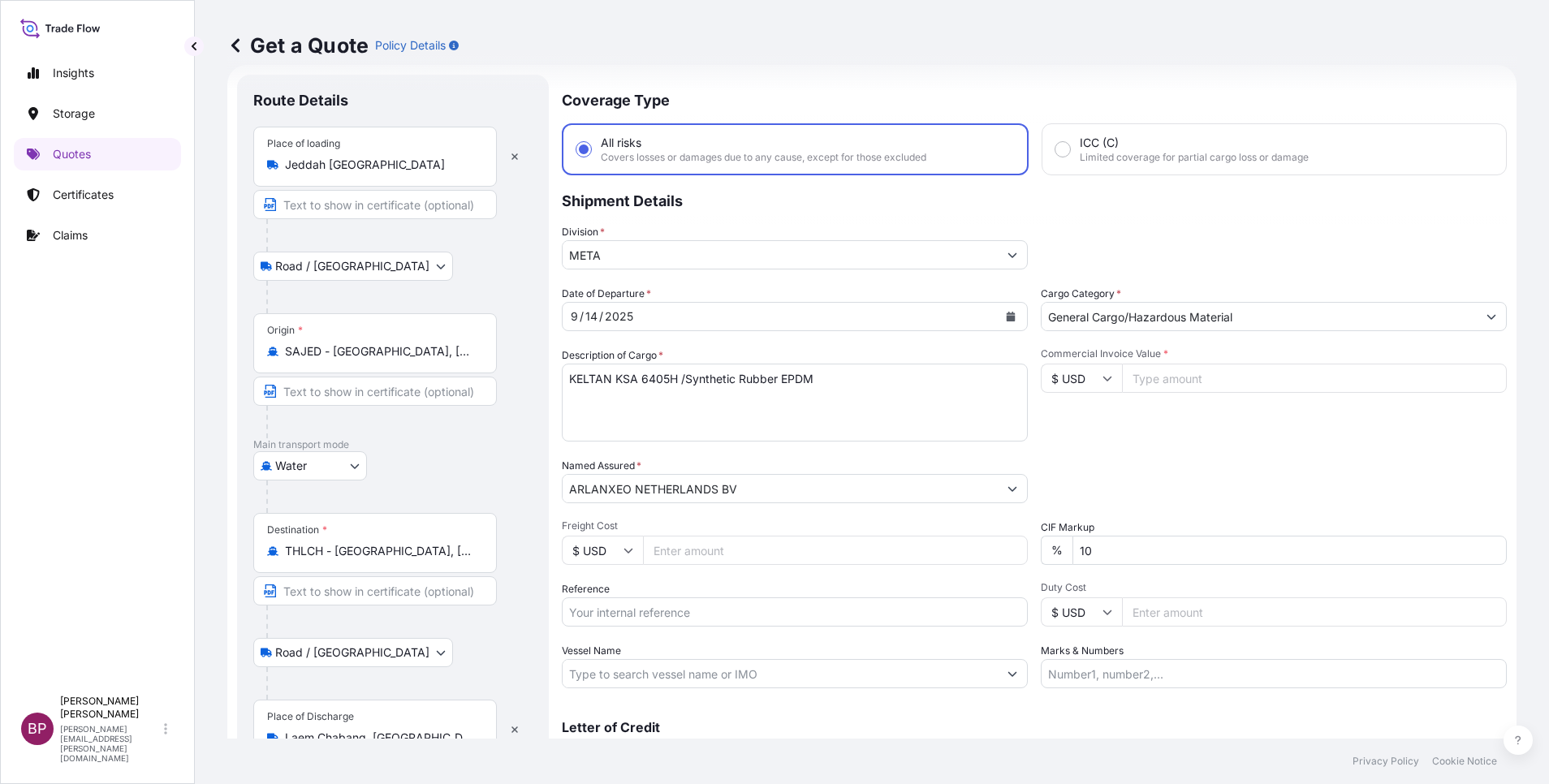
click at [669, 619] on input "Reference" at bounding box center [795, 612] width 466 height 29
paste input "3305241807 ESLSAESJD2001549"
click at [1007, 318] on icon "Calendar" at bounding box center [1011, 316] width 9 height 10
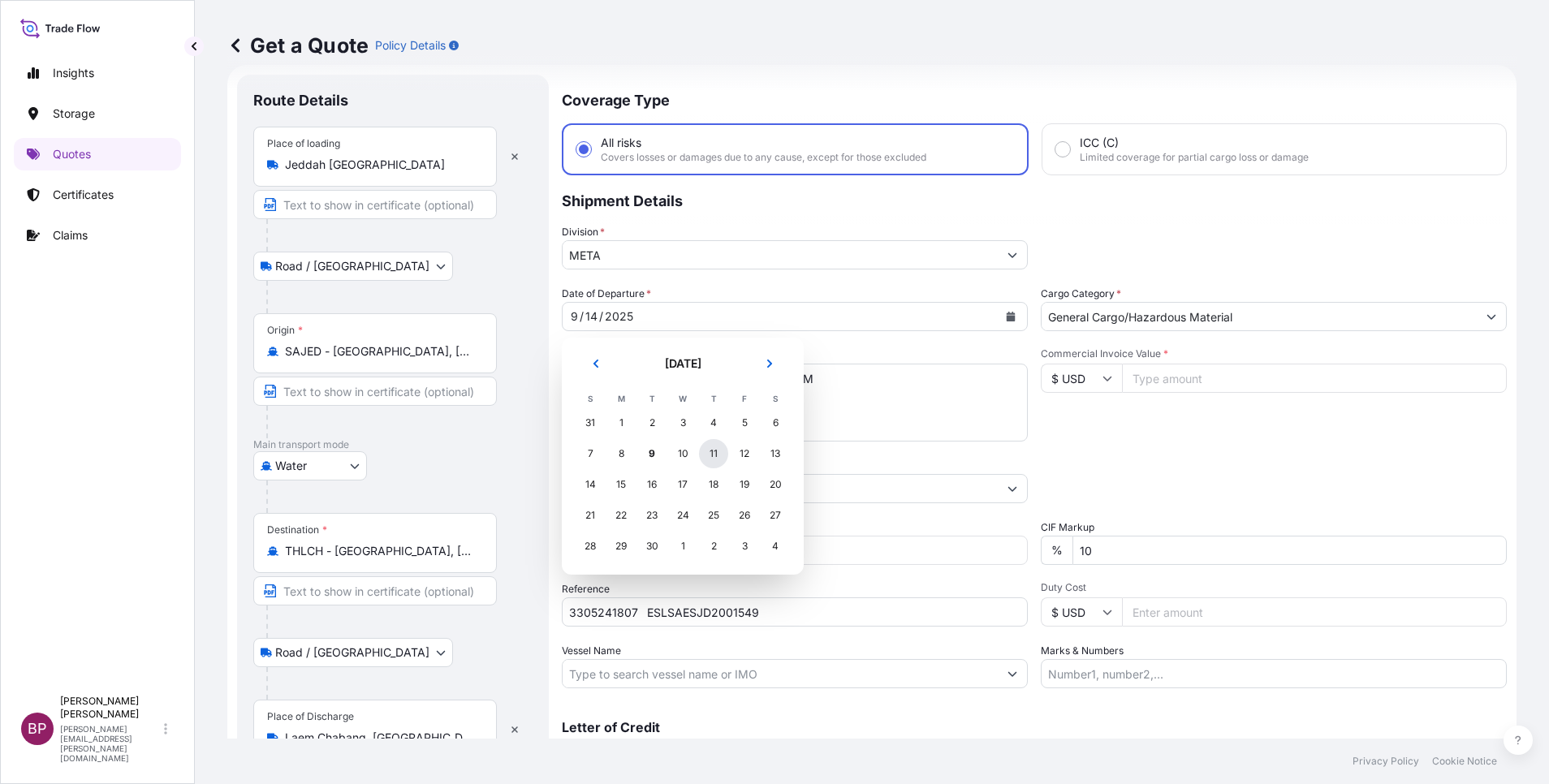
click at [716, 454] on div "11" at bounding box center [714, 454] width 29 height 29
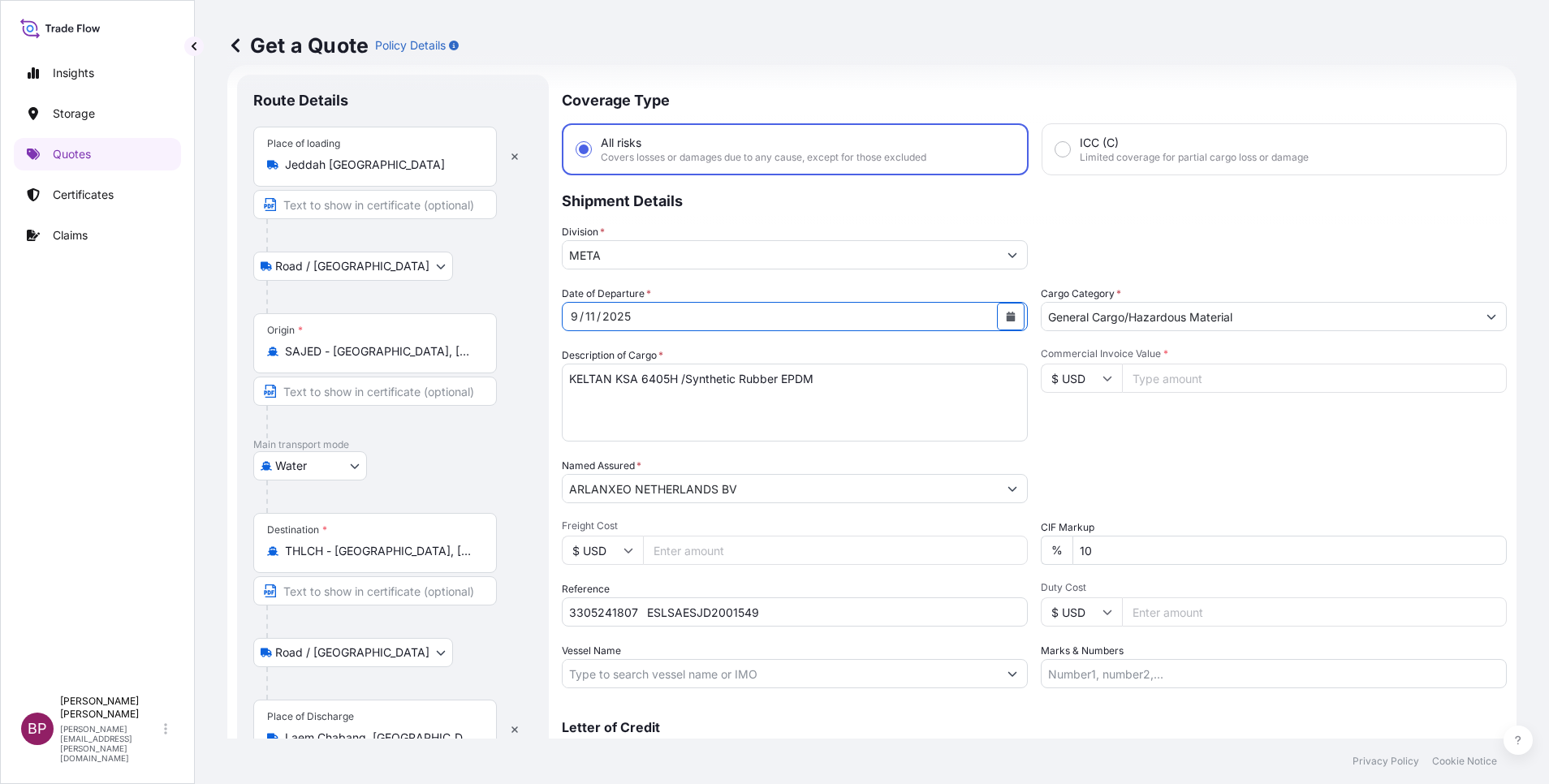
scroll to position [106, 0]
click at [506, 649] on div "Road / [GEOGRAPHIC_DATA] / Inland" at bounding box center [393, 652] width 280 height 29
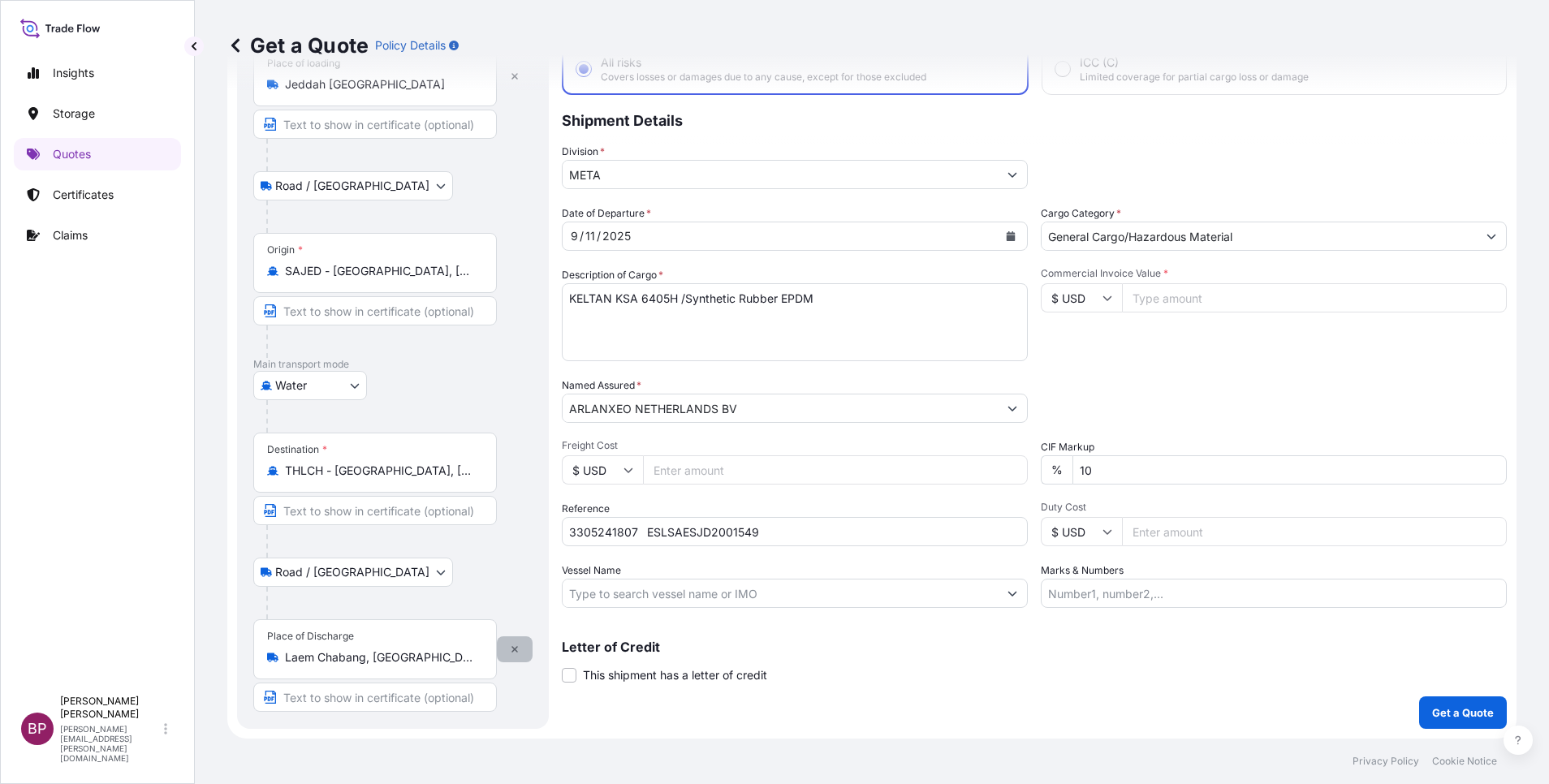
click at [515, 651] on icon "button" at bounding box center [515, 649] width 10 height 10
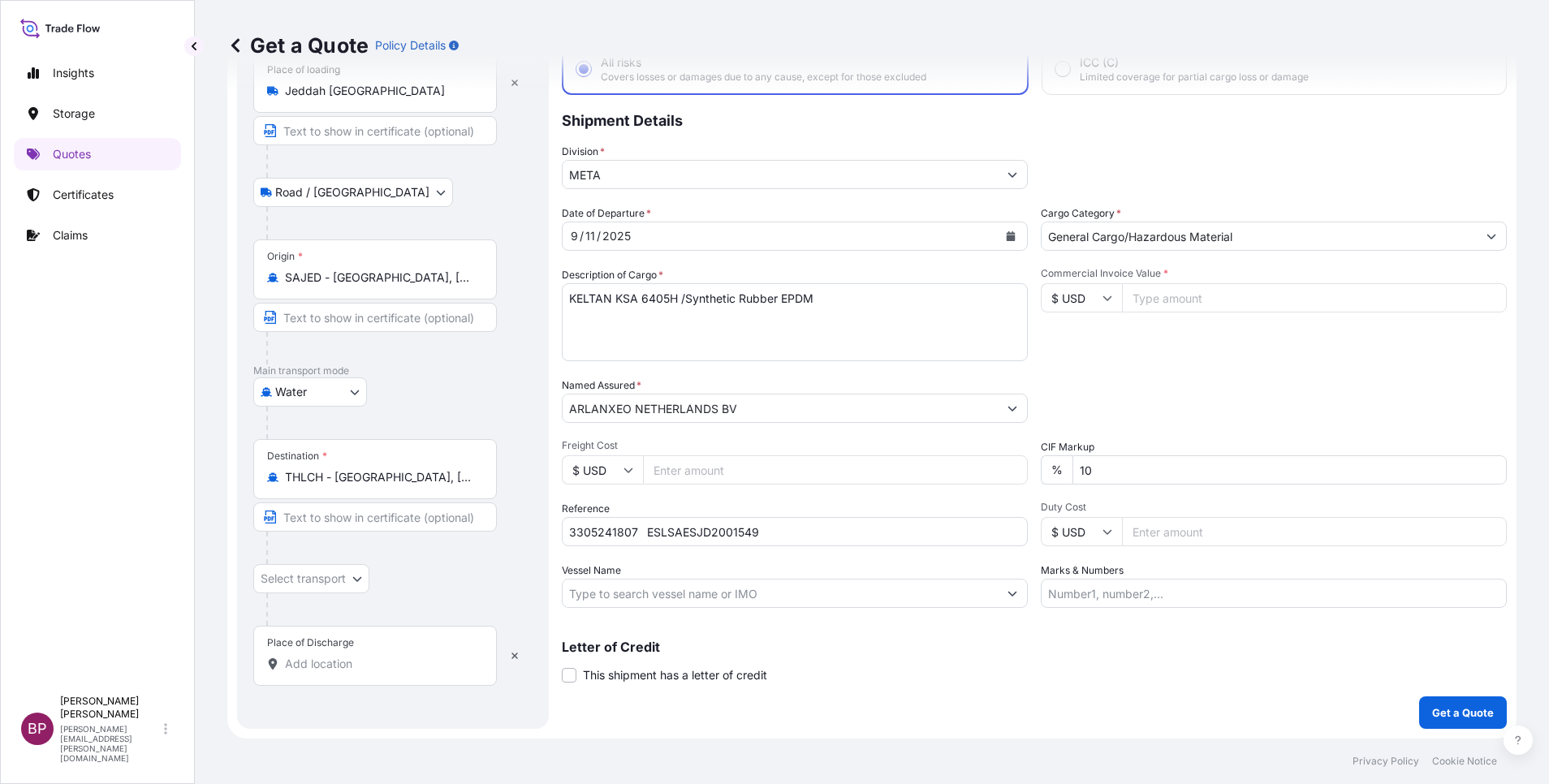
click at [326, 672] on div "Place of Discharge" at bounding box center [375, 655] width 244 height 60
click at [326, 672] on input "Place of Discharge" at bounding box center [381, 663] width 191 height 16
paste input "[GEOGRAPHIC_DATA]"
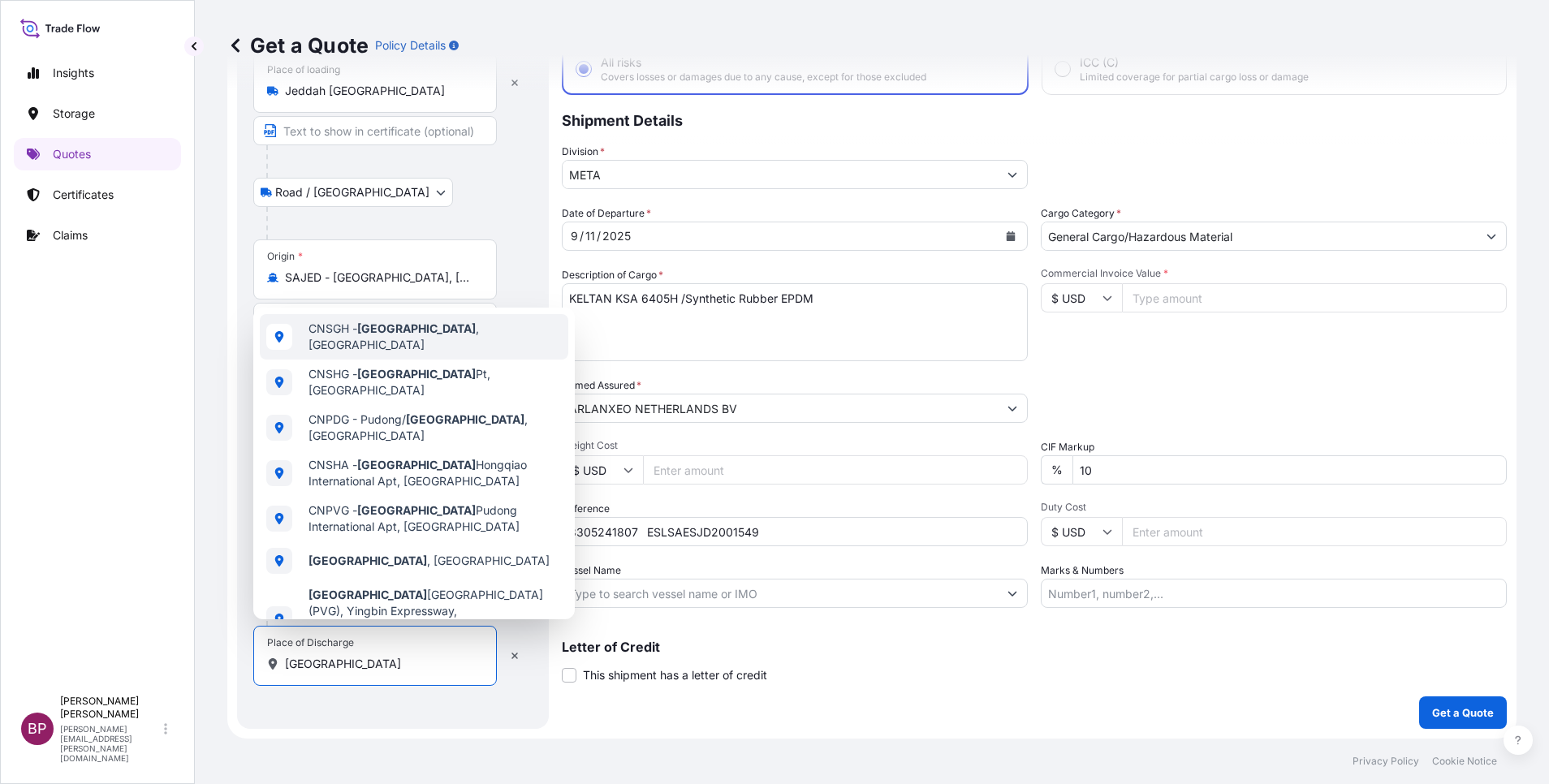
click at [434, 338] on span "CNSGH - [GEOGRAPHIC_DATA] , [GEOGRAPHIC_DATA]" at bounding box center [435, 337] width 254 height 32
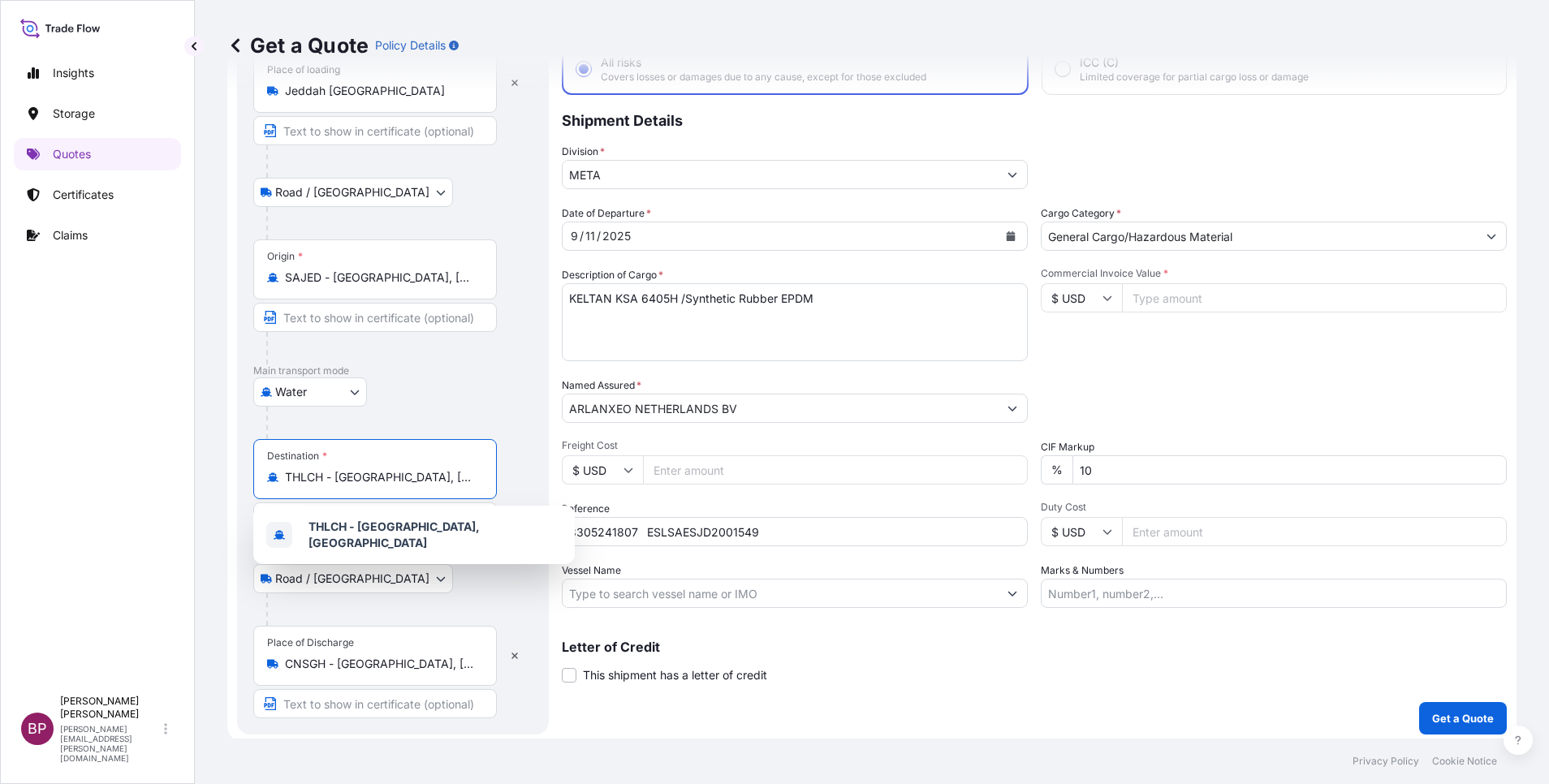
drag, startPoint x: 468, startPoint y: 479, endPoint x: 224, endPoint y: 463, distance: 244.5
click at [224, 468] on div "Get a Quote Policy Details Route Details Reset Route Details Place of loading […" at bounding box center [872, 369] width 1354 height 738
paste input "[GEOGRAPHIC_DATA]"
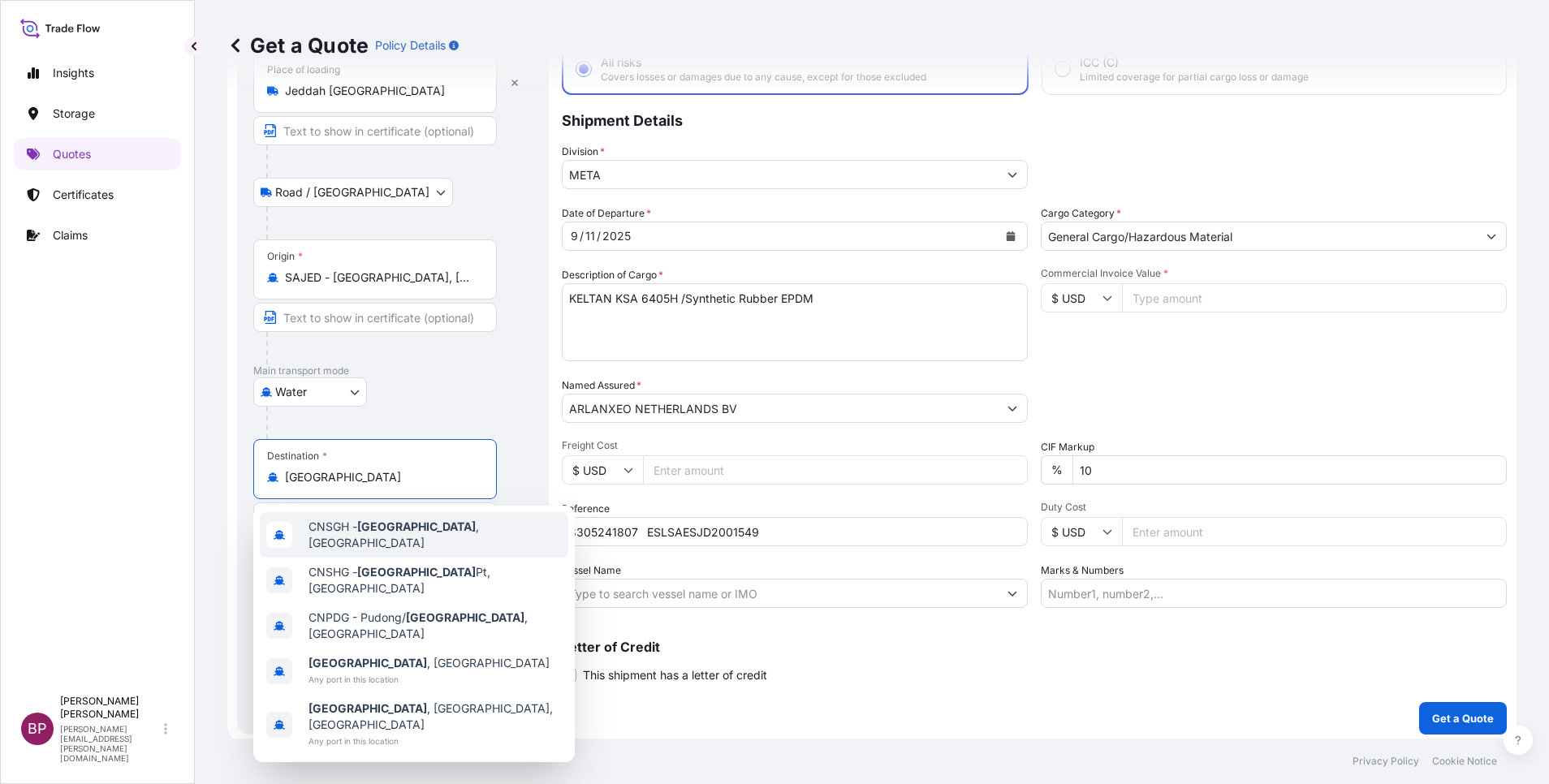
click at [417, 532] on span "CNSGH - [GEOGRAPHIC_DATA] , [GEOGRAPHIC_DATA]" at bounding box center [435, 535] width 254 height 32
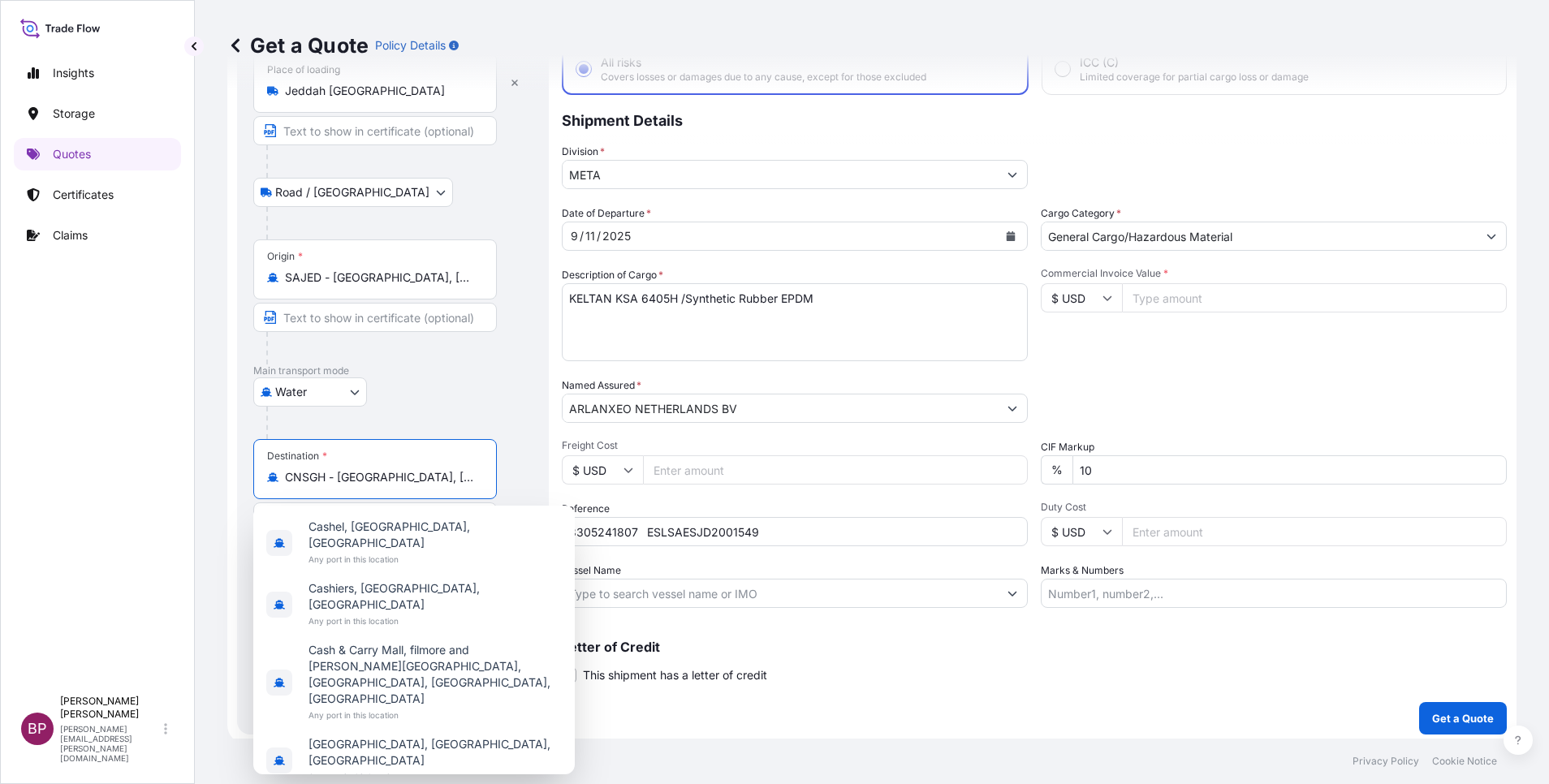
click at [1157, 303] on input "Commercial Invoice Value *" at bounding box center [1314, 297] width 385 height 29
paste input "93600"
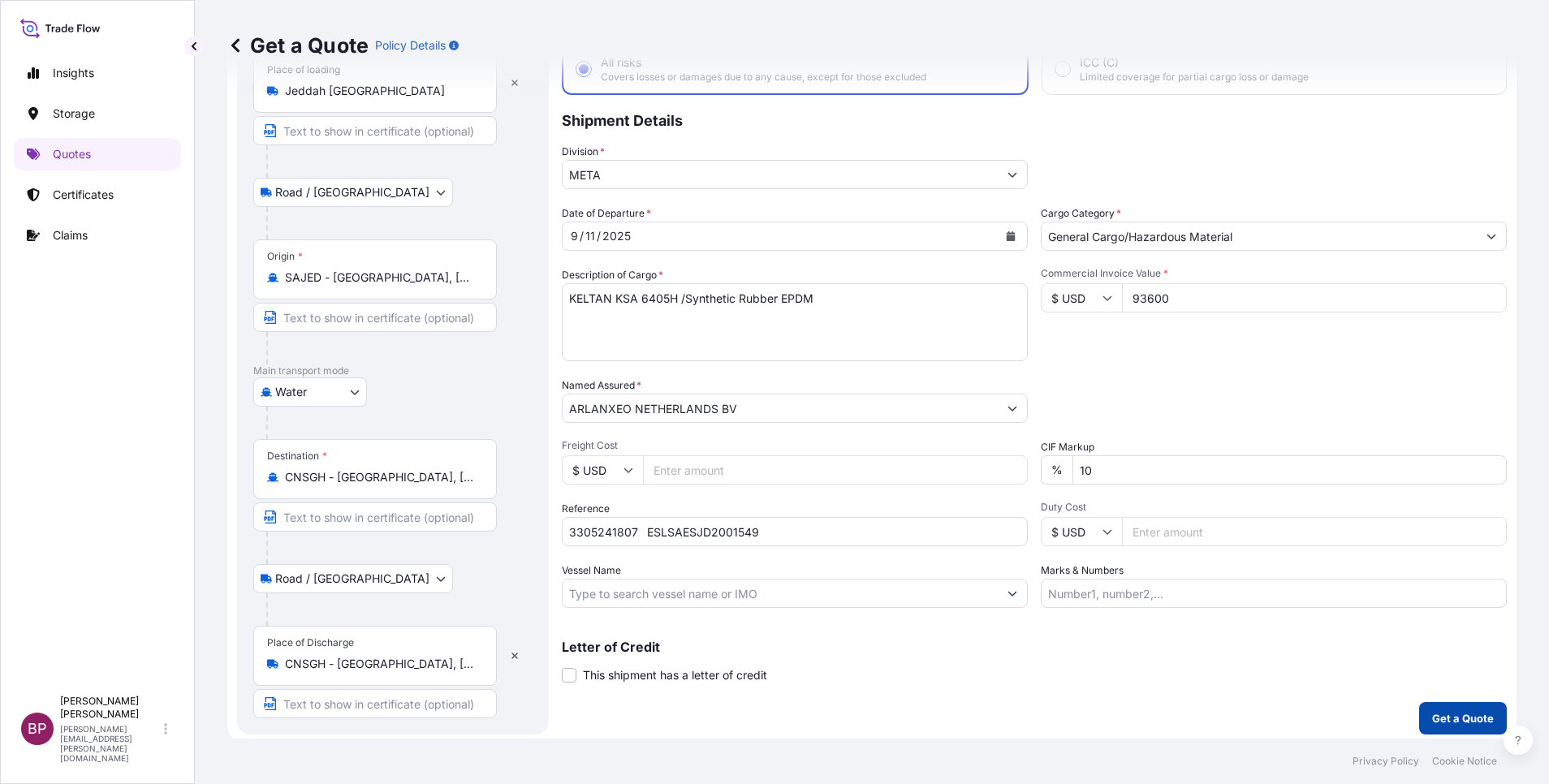
click at [1438, 717] on p "Get a Quote" at bounding box center [1462, 718] width 62 height 16
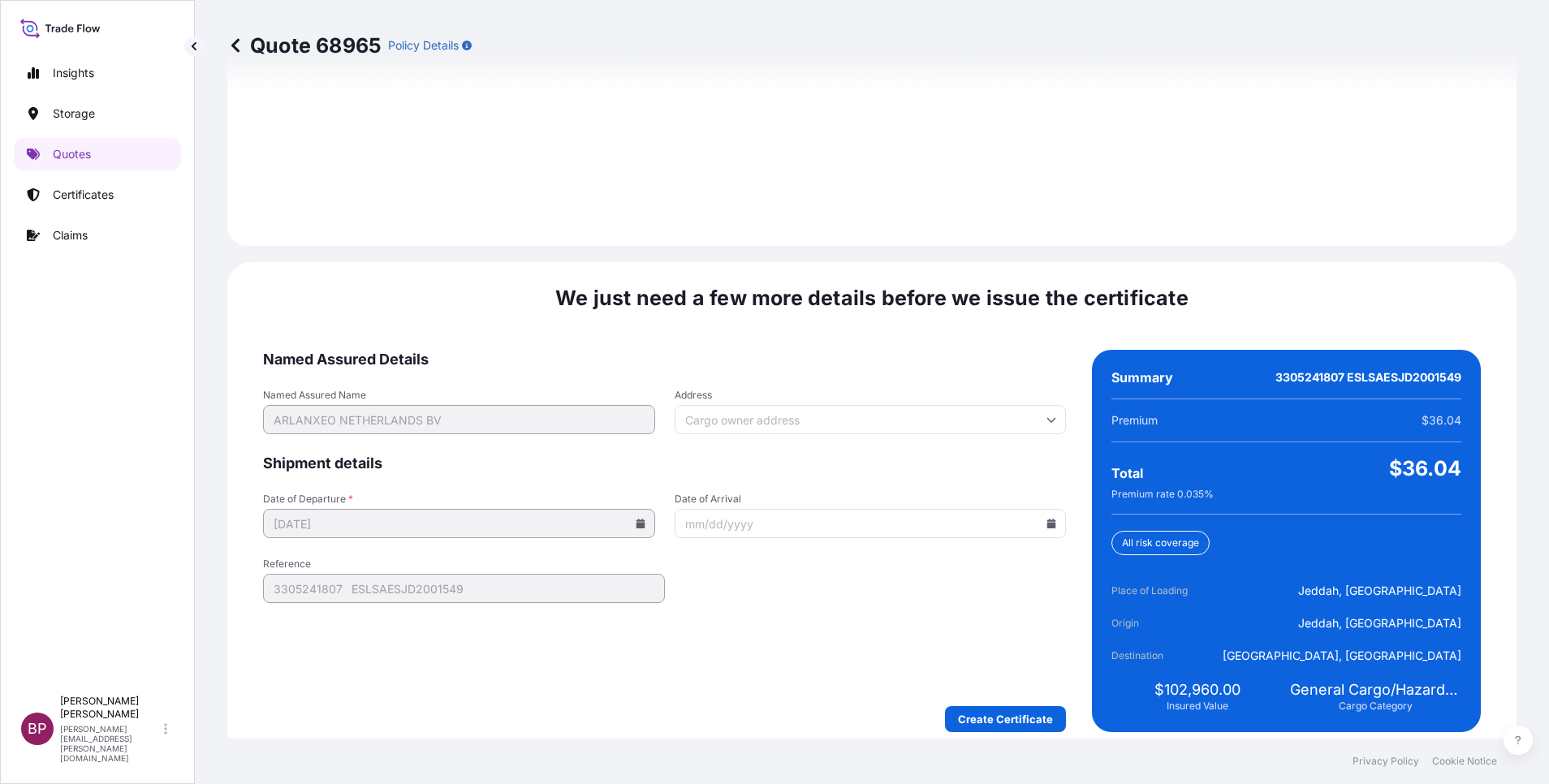
scroll to position [2340, 0]
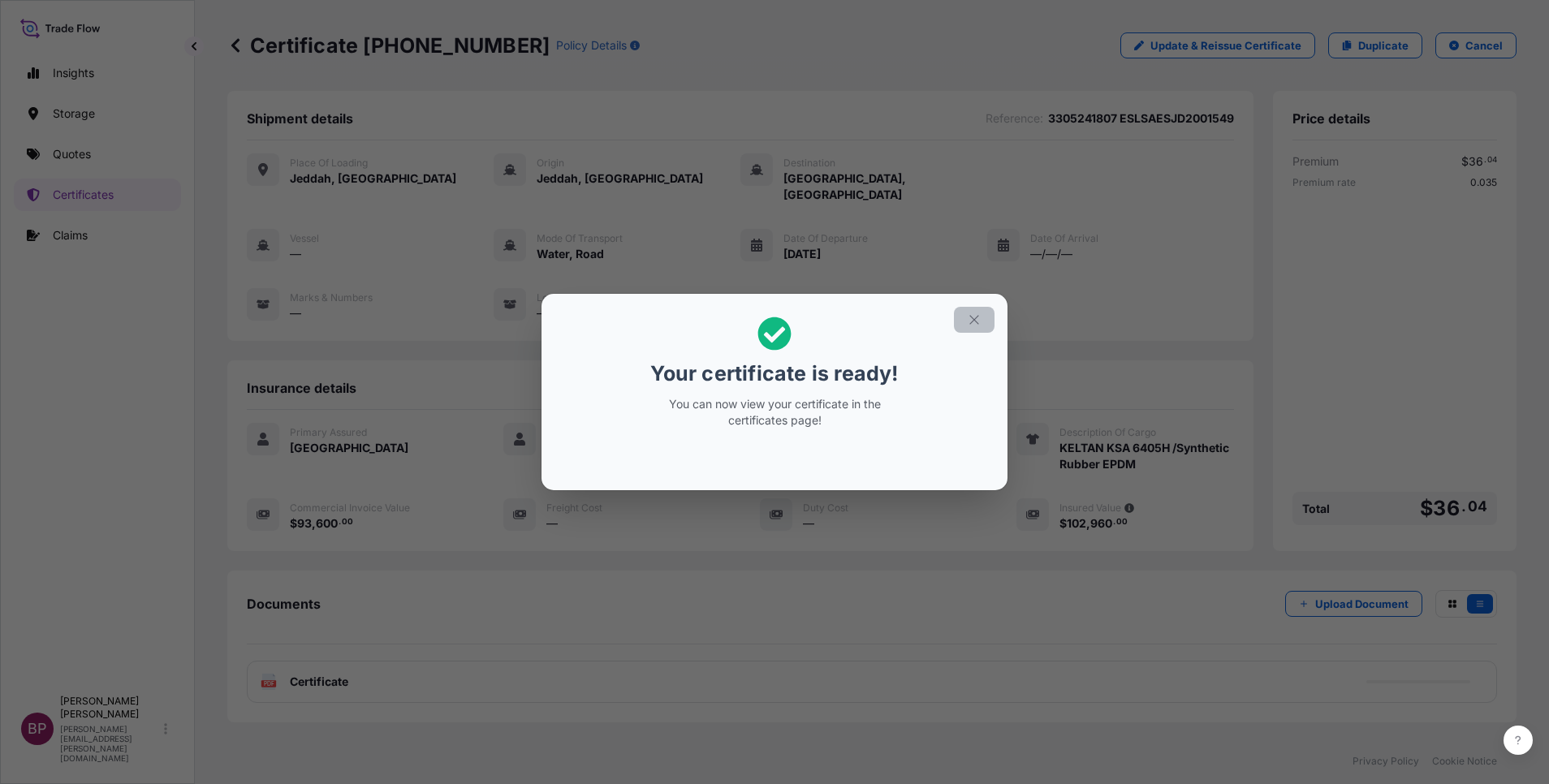
click at [966, 313] on button "button" at bounding box center [974, 320] width 40 height 26
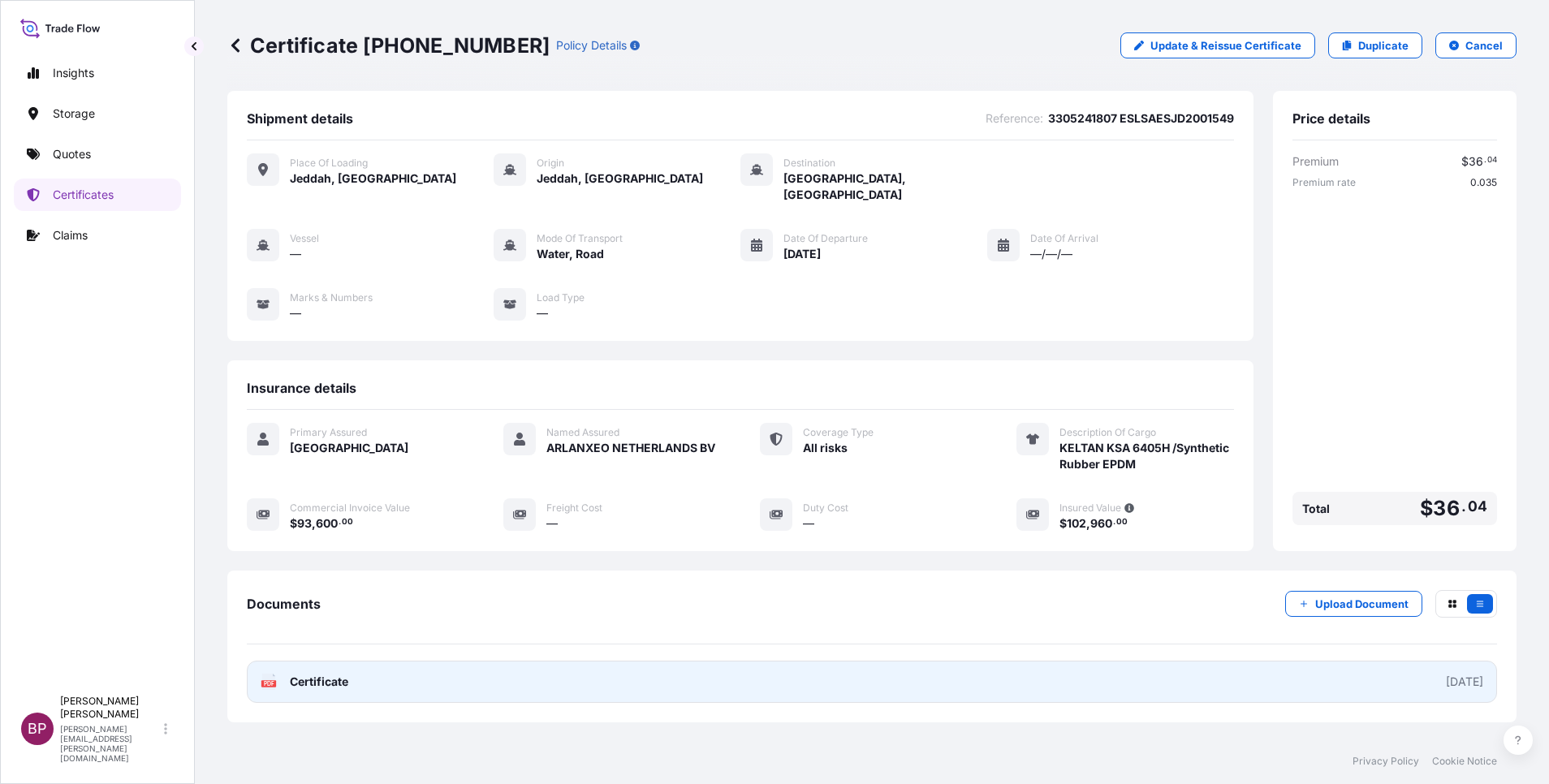
click at [323, 673] on span "Certificate" at bounding box center [318, 681] width 58 height 16
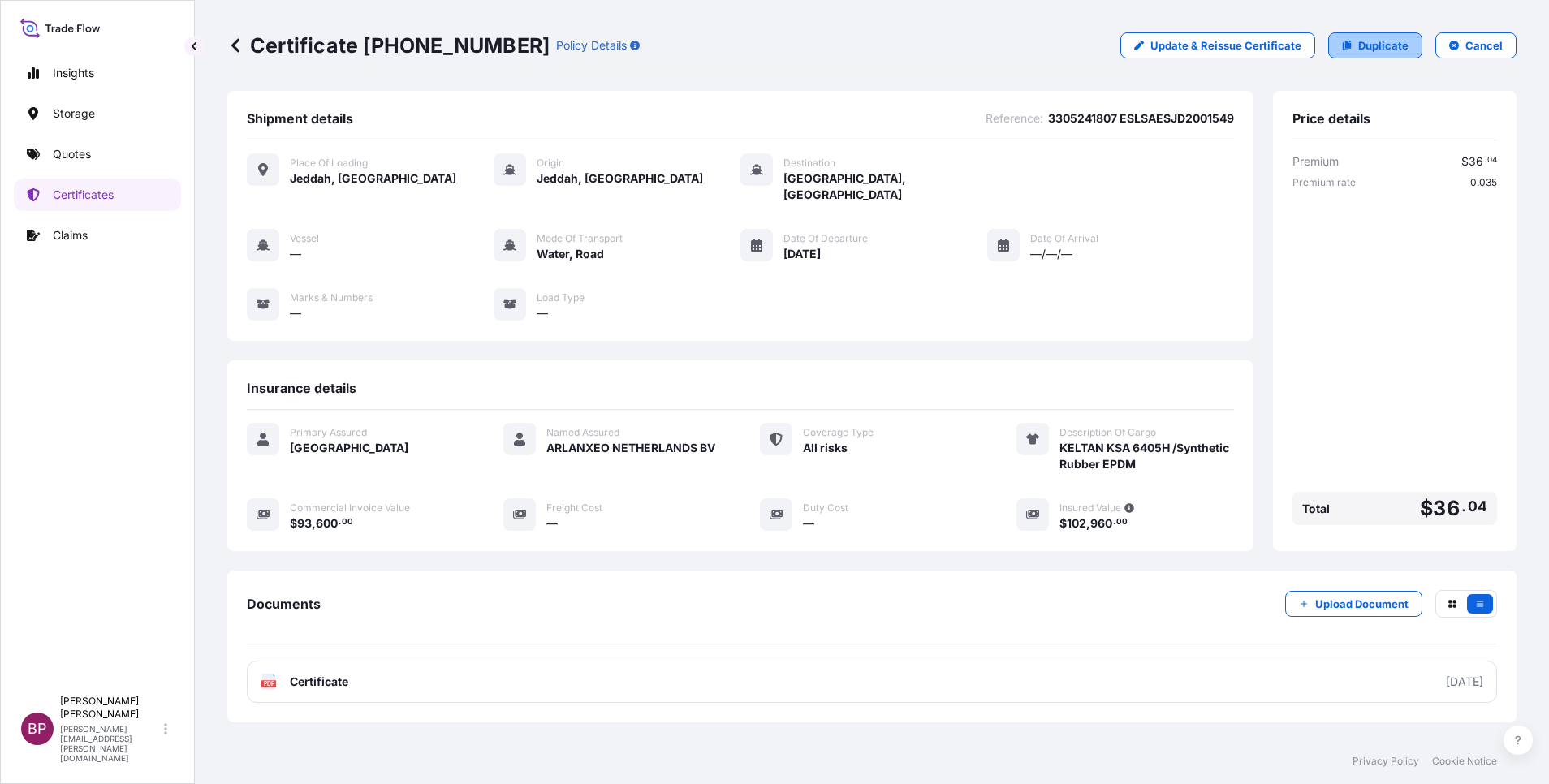
click at [1369, 41] on p "Duplicate" at bounding box center [1384, 46] width 50 height 16
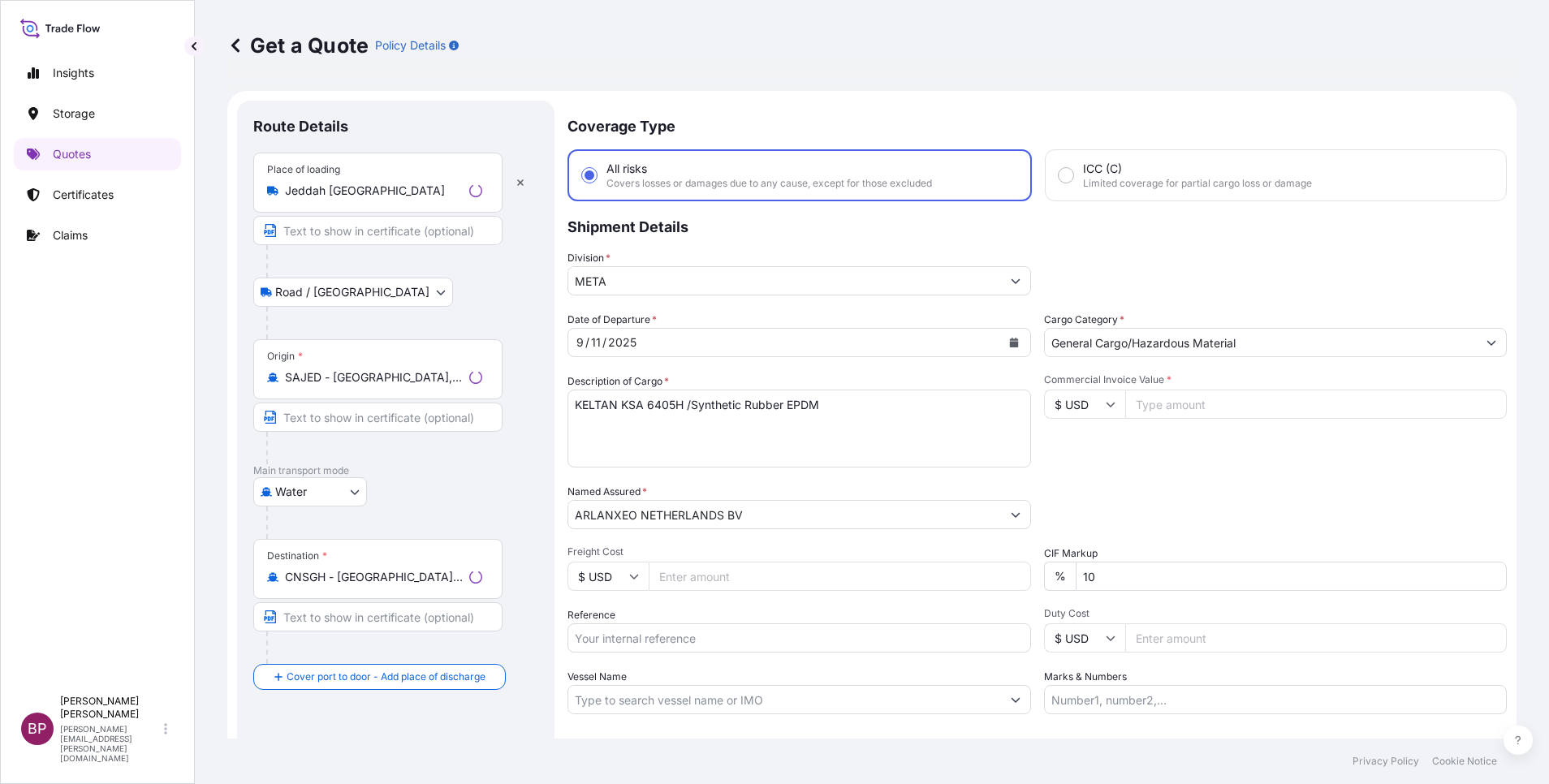
scroll to position [26, 0]
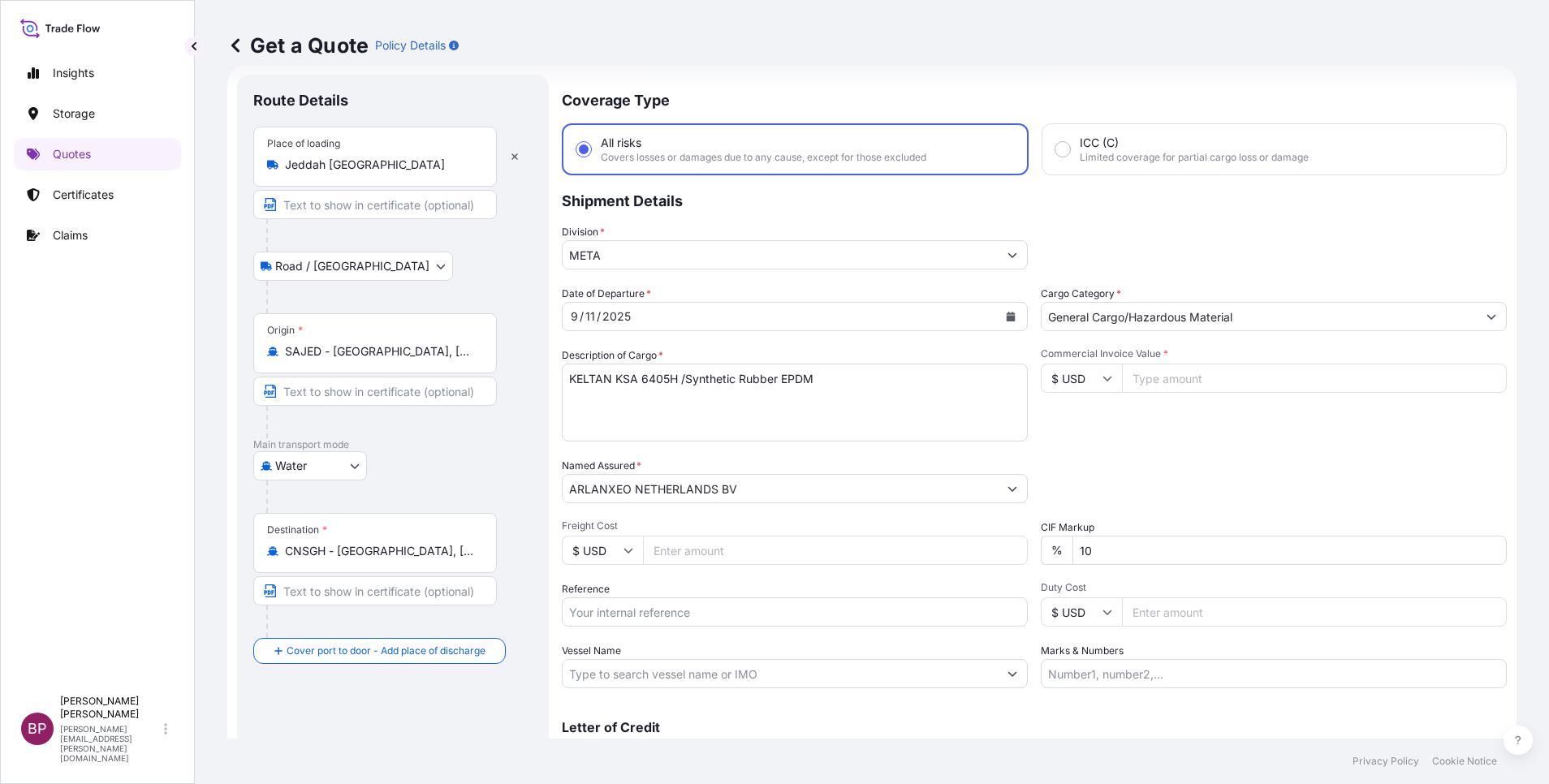
click at [666, 612] on input "Reference" at bounding box center [795, 612] width 466 height 29
paste input "3305242568 ESLSAESJD2001590"
click at [1007, 320] on icon "Calendar" at bounding box center [1011, 316] width 9 height 10
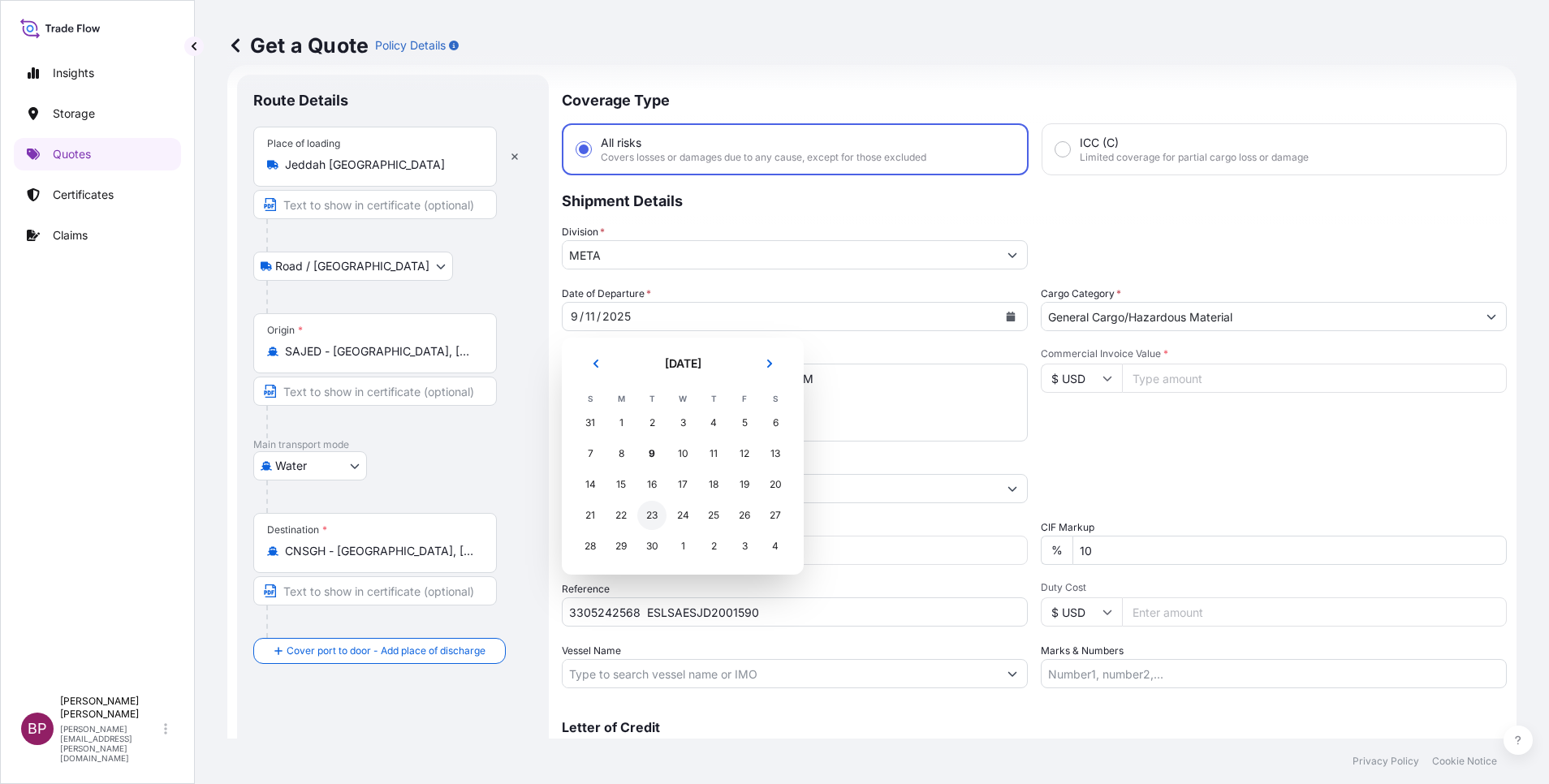
click at [652, 520] on div "23" at bounding box center [651, 515] width 29 height 29
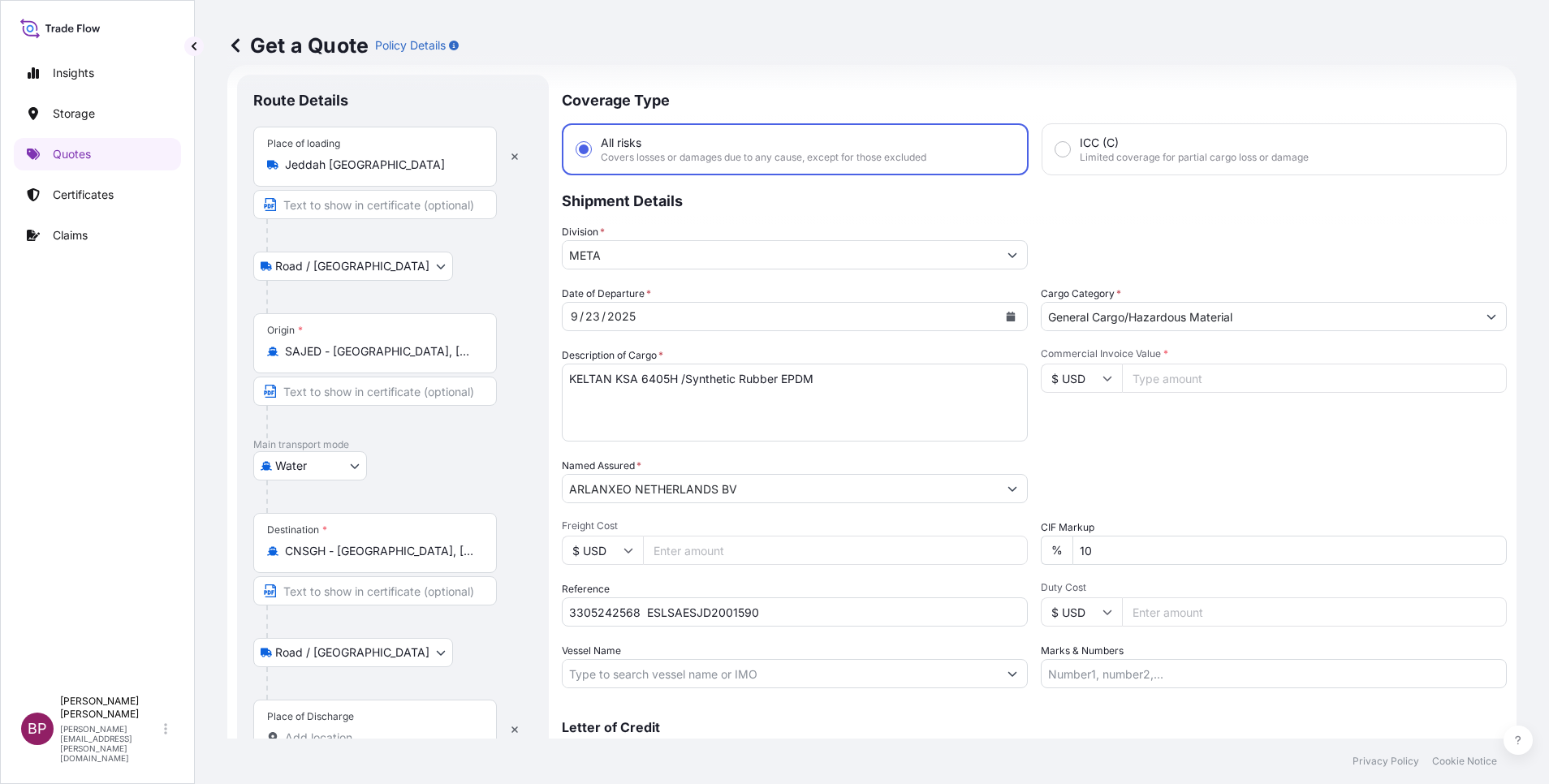
scroll to position [106, 0]
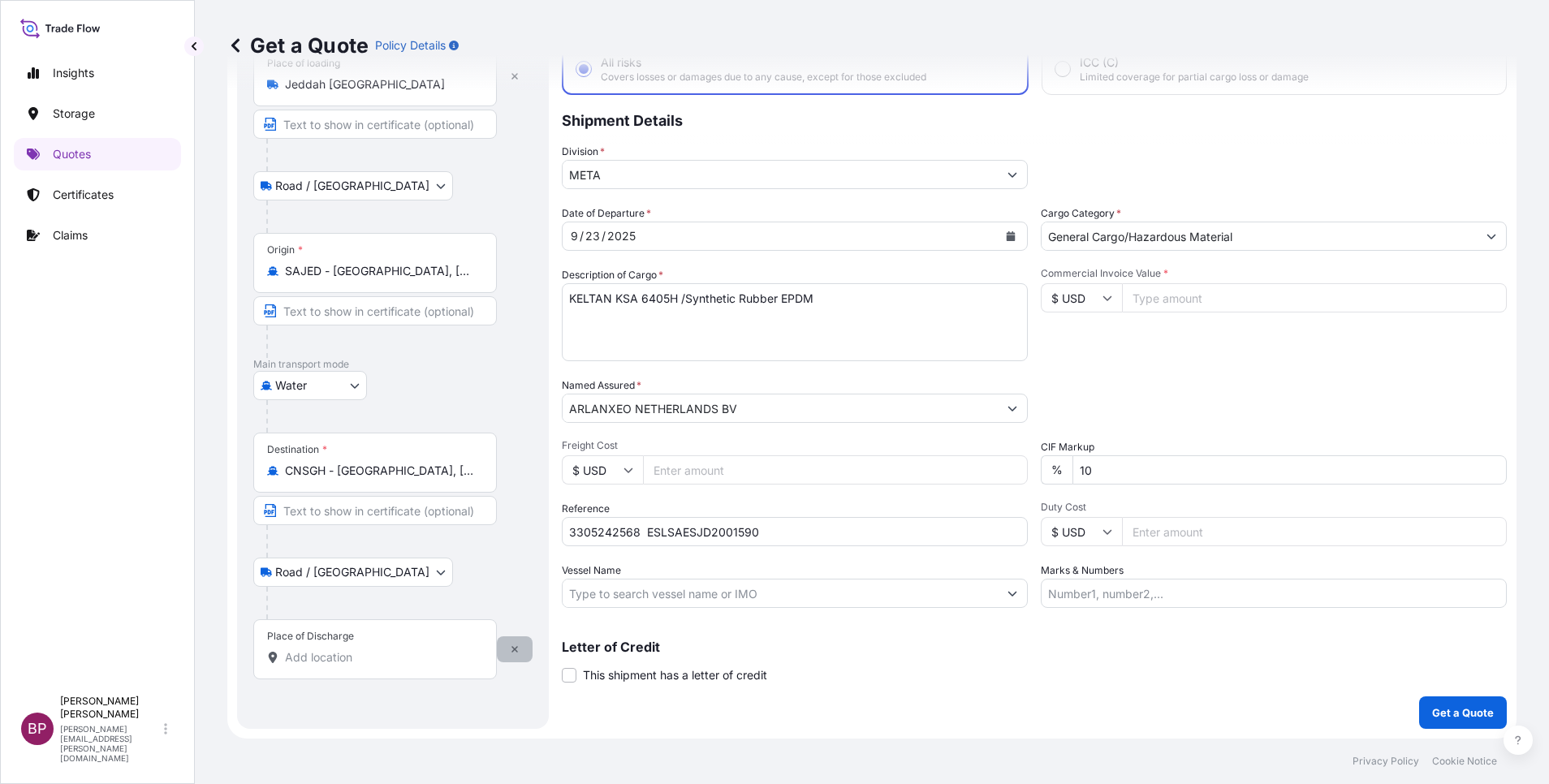
click at [519, 653] on icon "button" at bounding box center [515, 649] width 10 height 10
click at [371, 657] on input "Place of Discharge" at bounding box center [381, 657] width 191 height 16
paste input "PATLI"
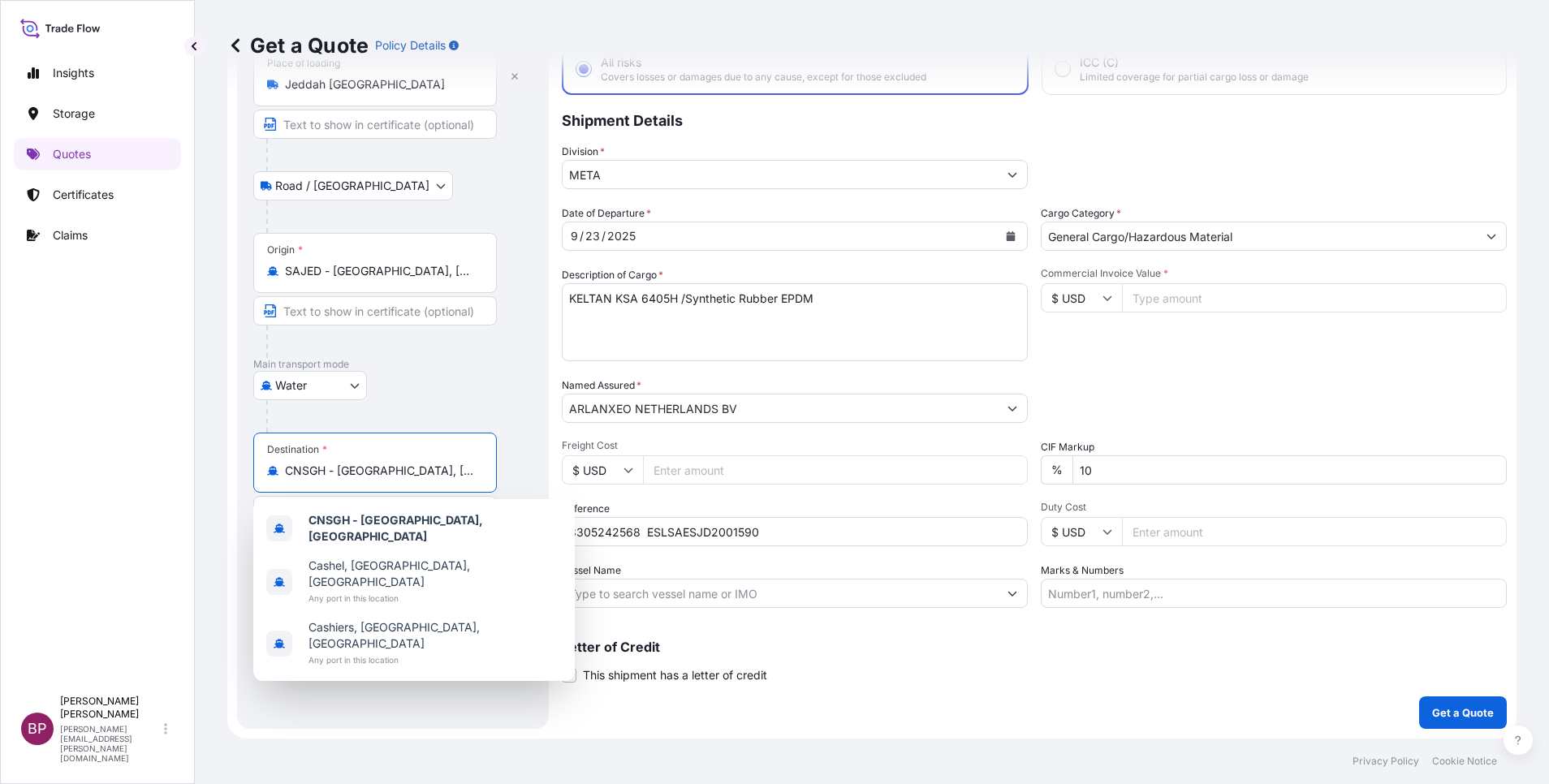
drag, startPoint x: 439, startPoint y: 468, endPoint x: 194, endPoint y: 451, distance: 245.6
click at [186, 453] on div "Insights Storage Quotes Certificates Claims BP [PERSON_NAME] Kurian [EMAIL_ADDR…" at bounding box center [774, 392] width 1549 height 784
paste input "PATLI"
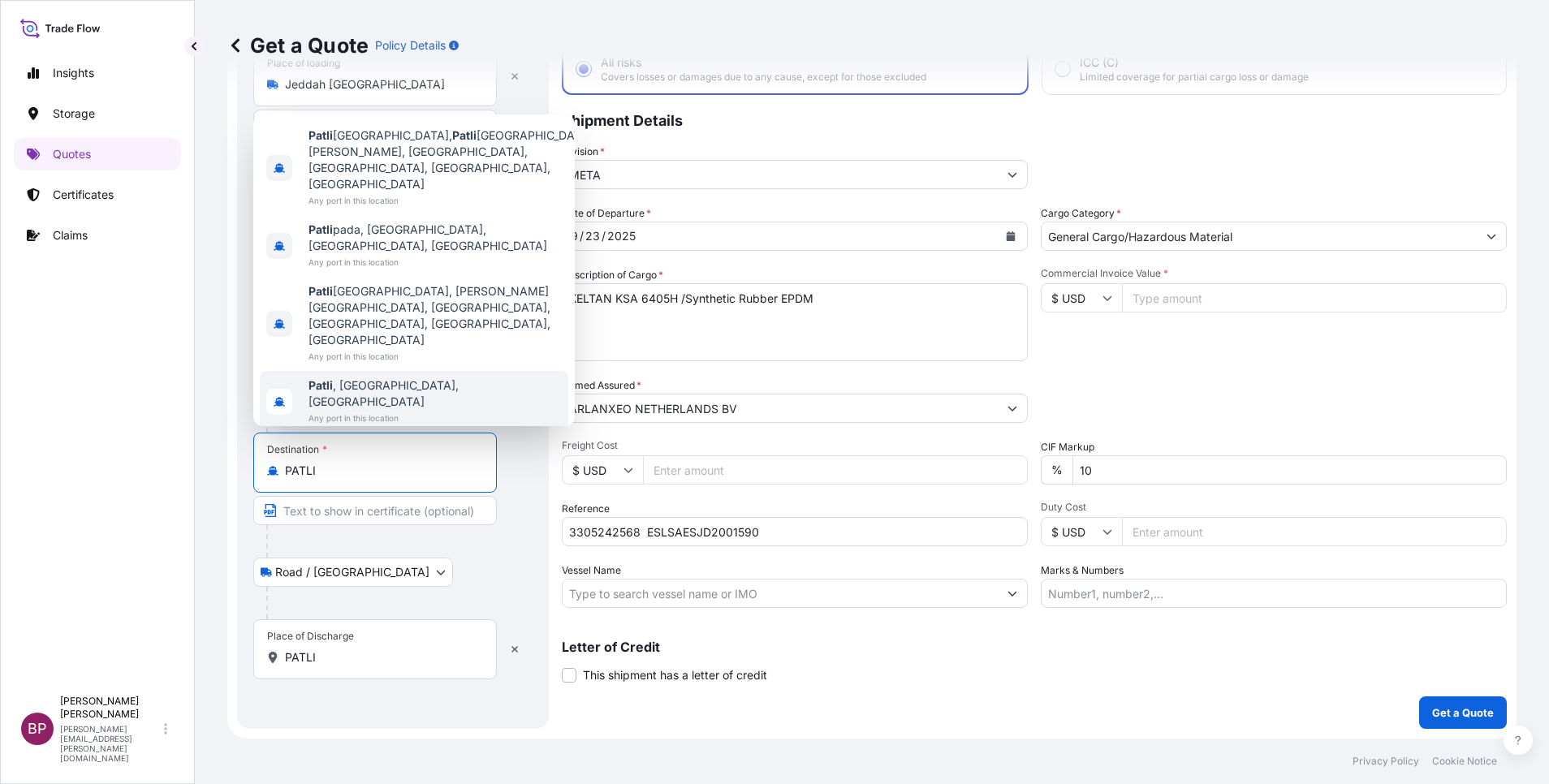
click at [388, 410] on span "Any port in this location" at bounding box center [435, 418] width 254 height 16
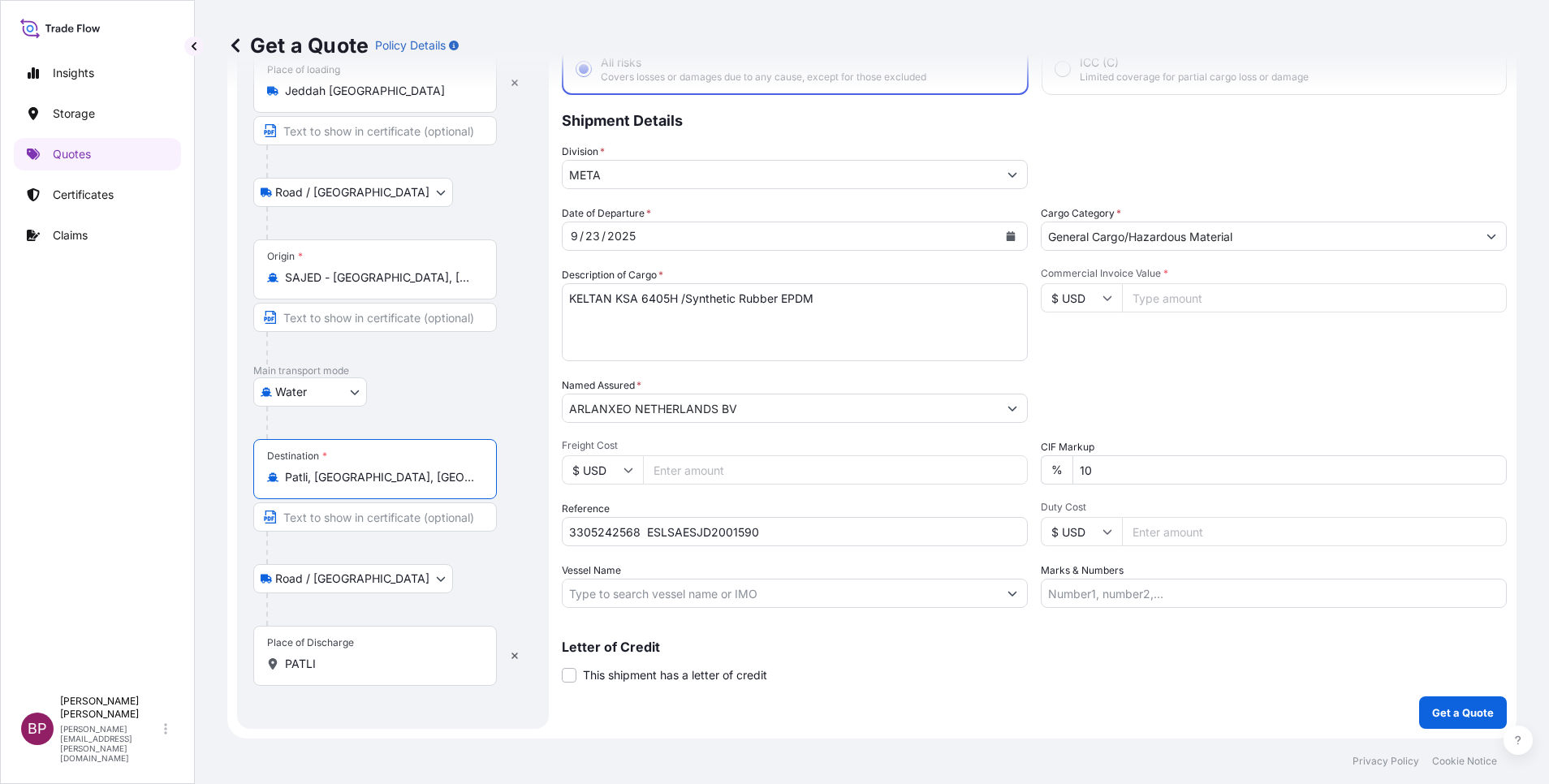
click at [370, 662] on input "PATLI" at bounding box center [381, 663] width 191 height 16
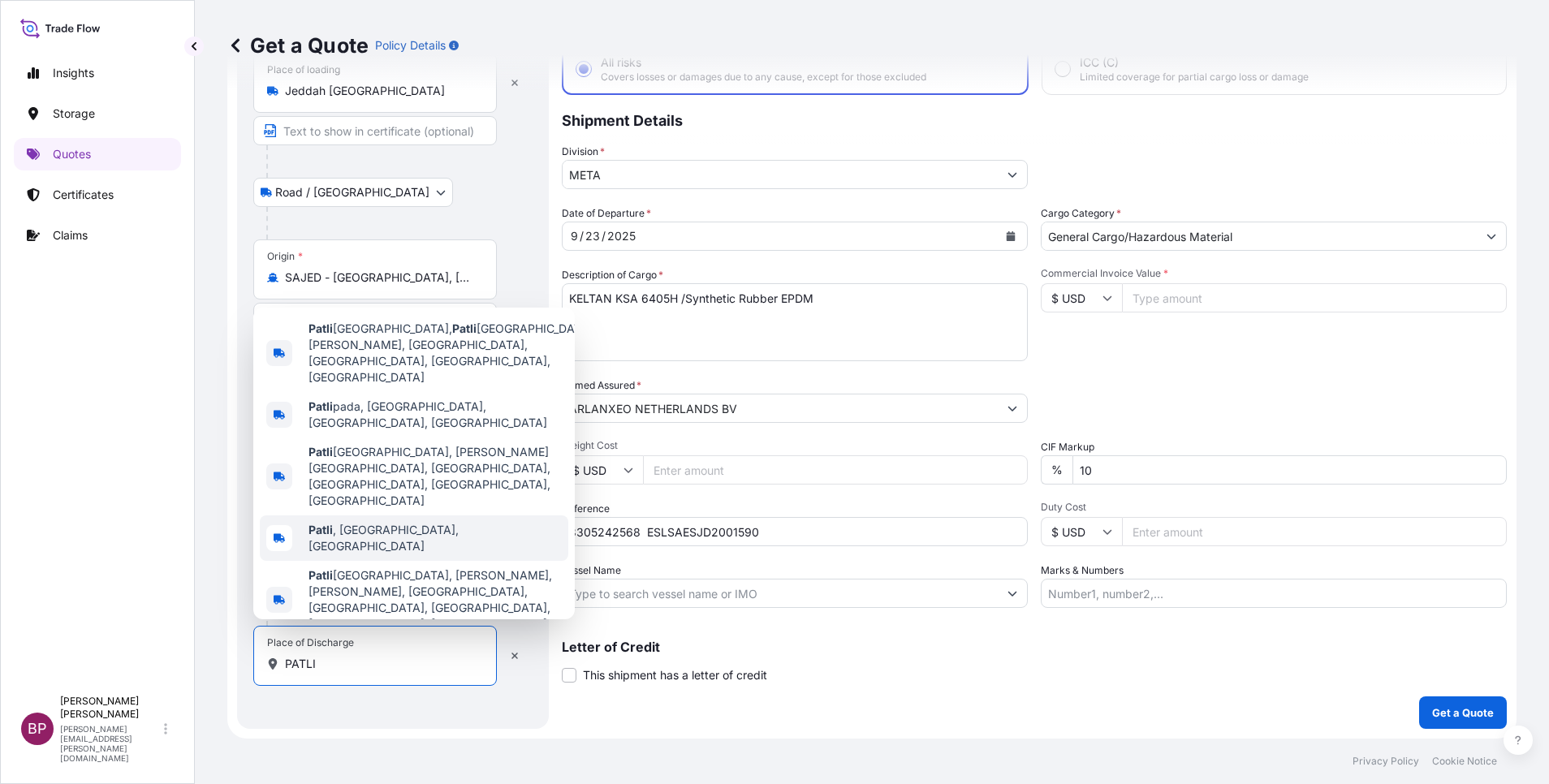
click at [373, 535] on span "Patli , [GEOGRAPHIC_DATA], [GEOGRAPHIC_DATA]" at bounding box center [435, 538] width 254 height 32
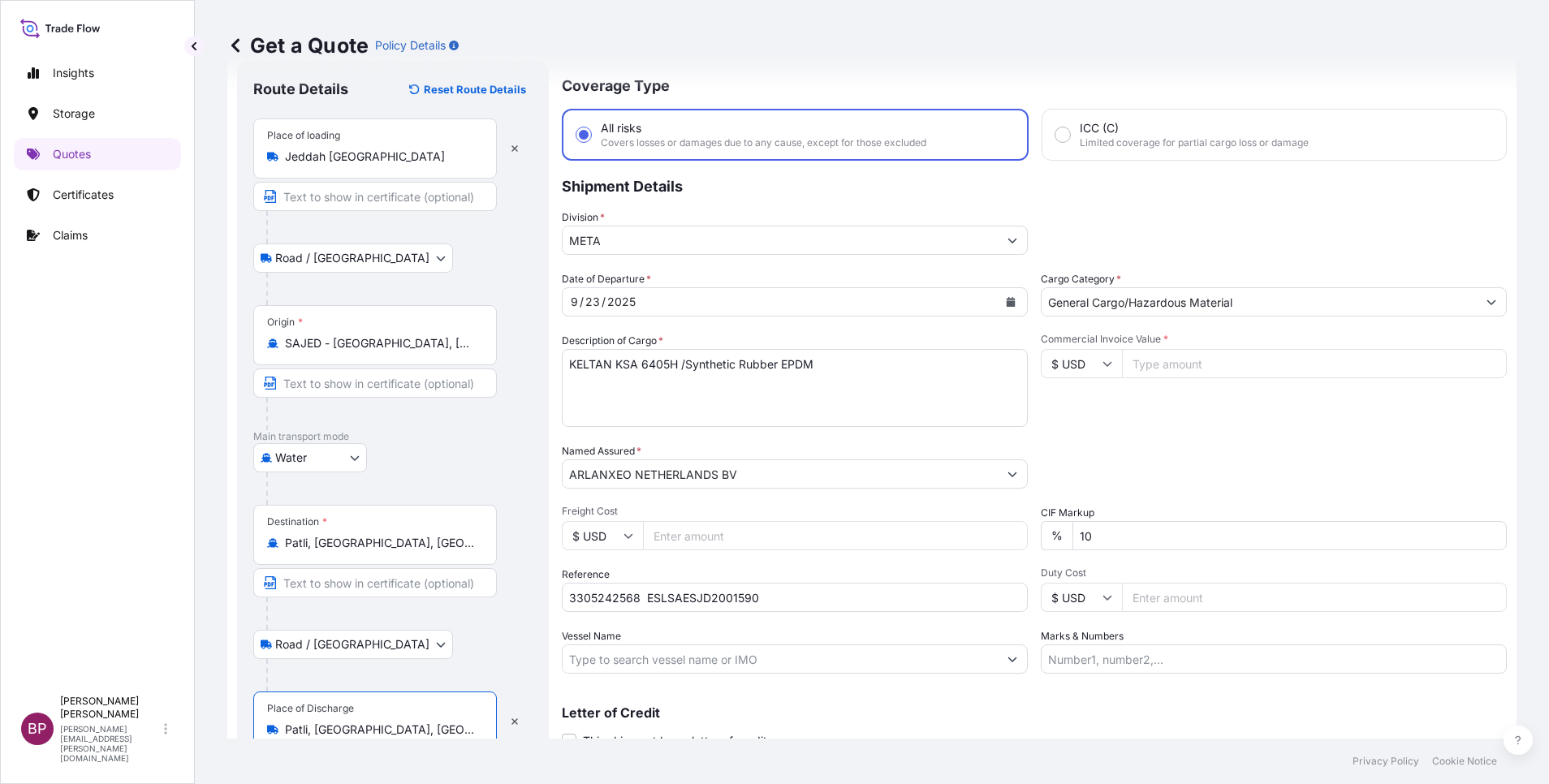
scroll to position [26, 0]
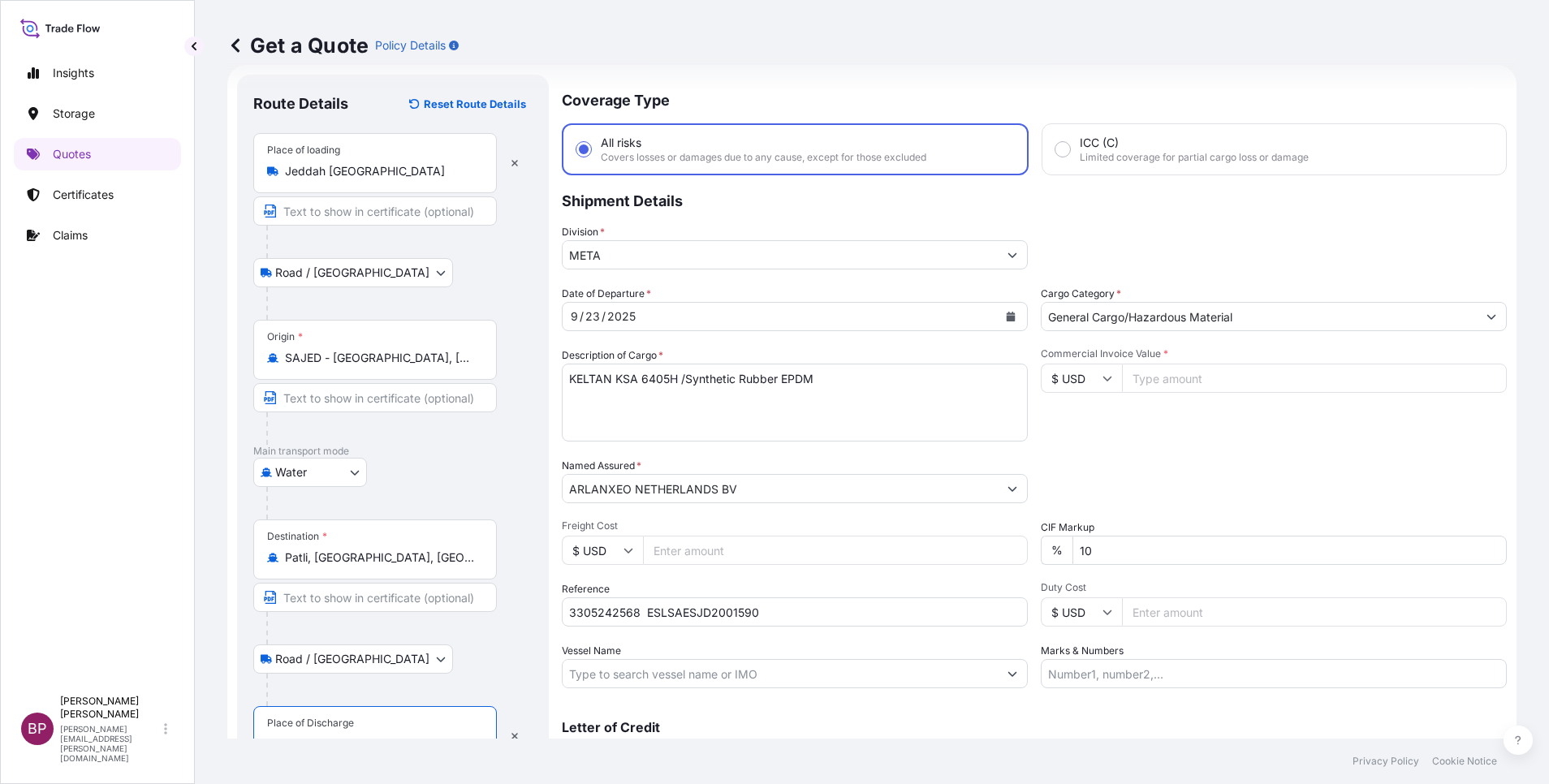
click at [1199, 295] on div "Cargo Category * General Cargo/Hazardous Material" at bounding box center [1274, 308] width 466 height 46
click at [1176, 378] on input "Commercial Invoice Value *" at bounding box center [1314, 378] width 385 height 29
paste input "54936"
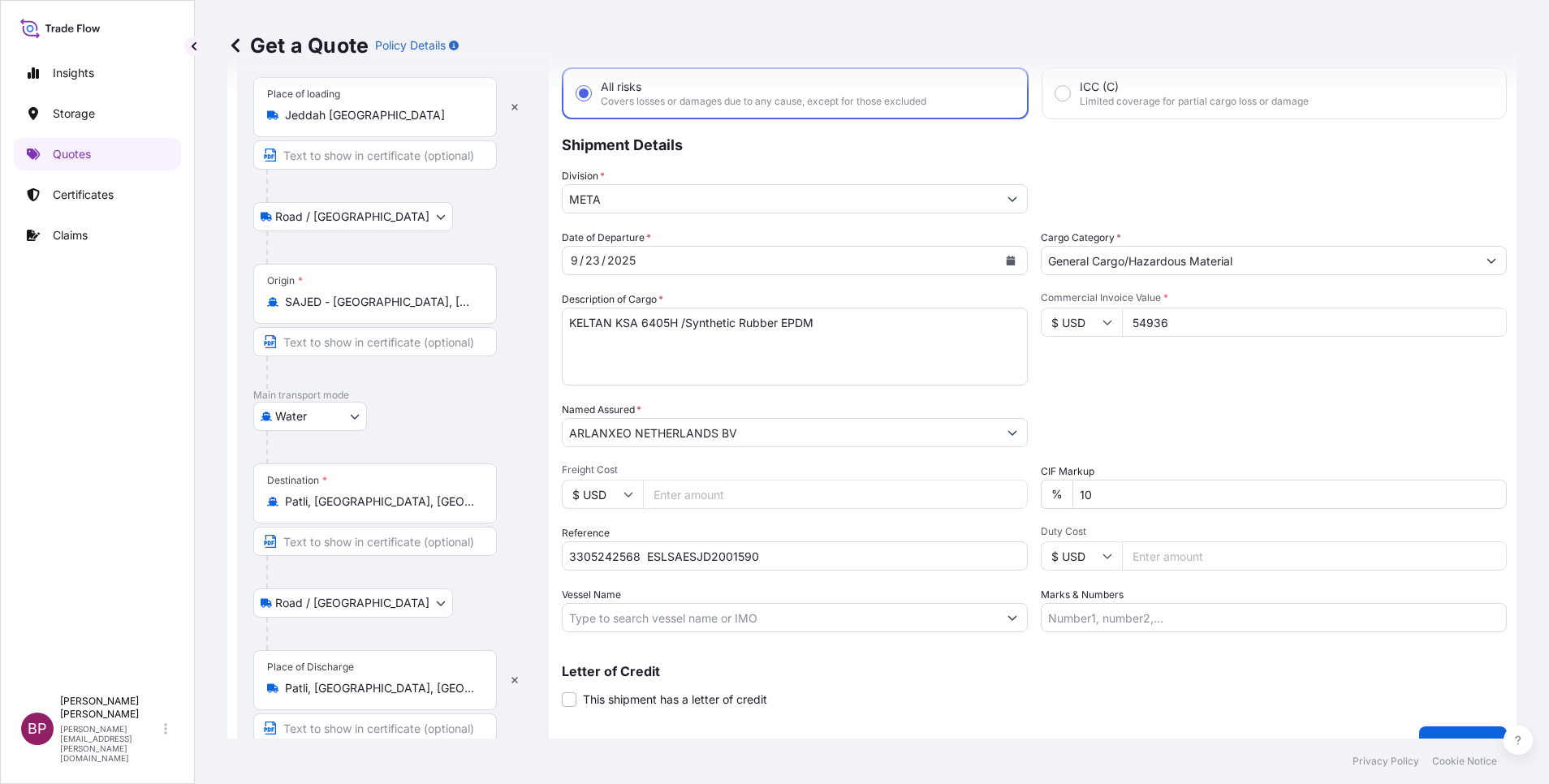
scroll to position [112, 0]
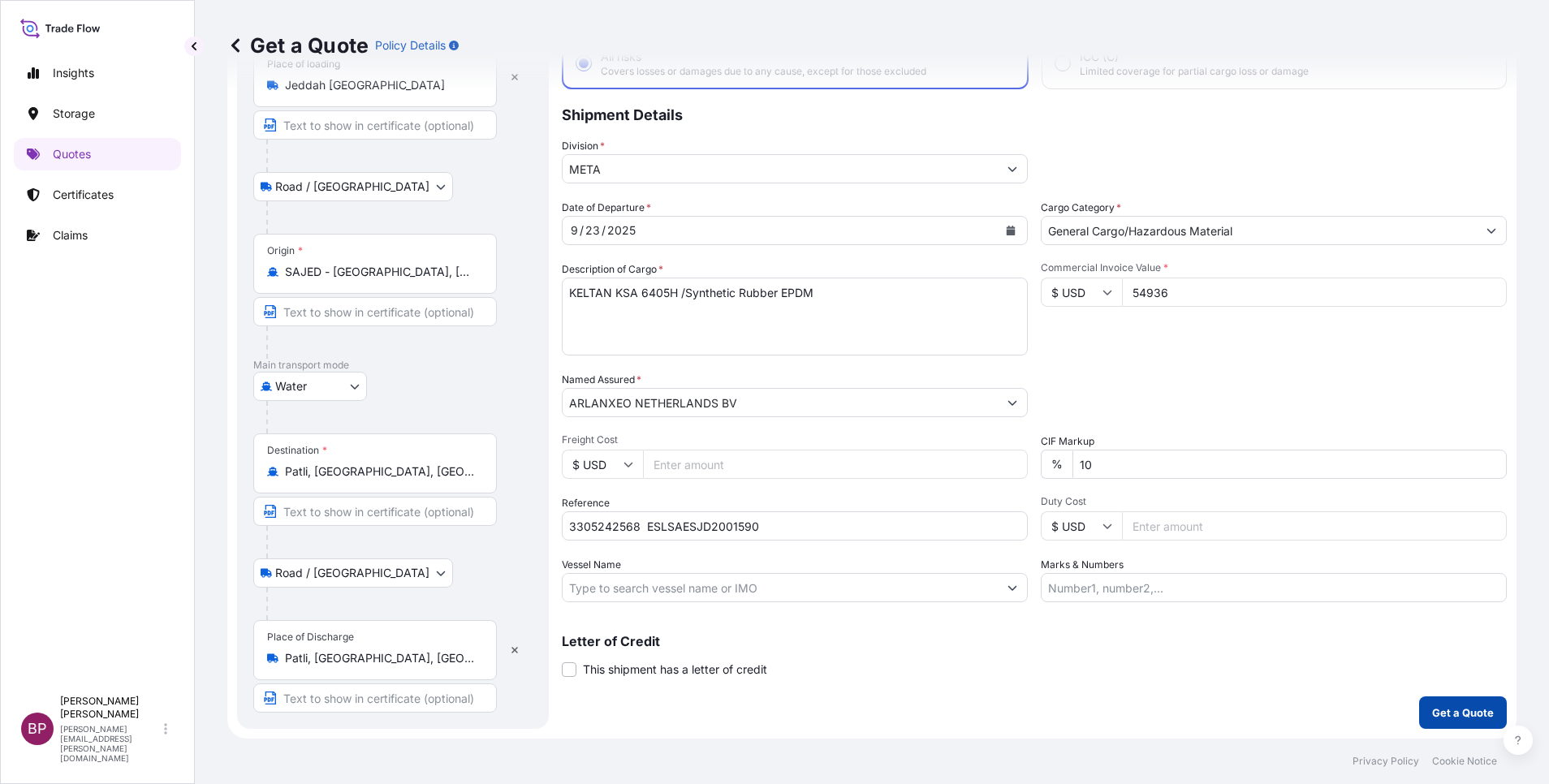
click at [1447, 711] on p "Get a Quote" at bounding box center [1462, 713] width 62 height 16
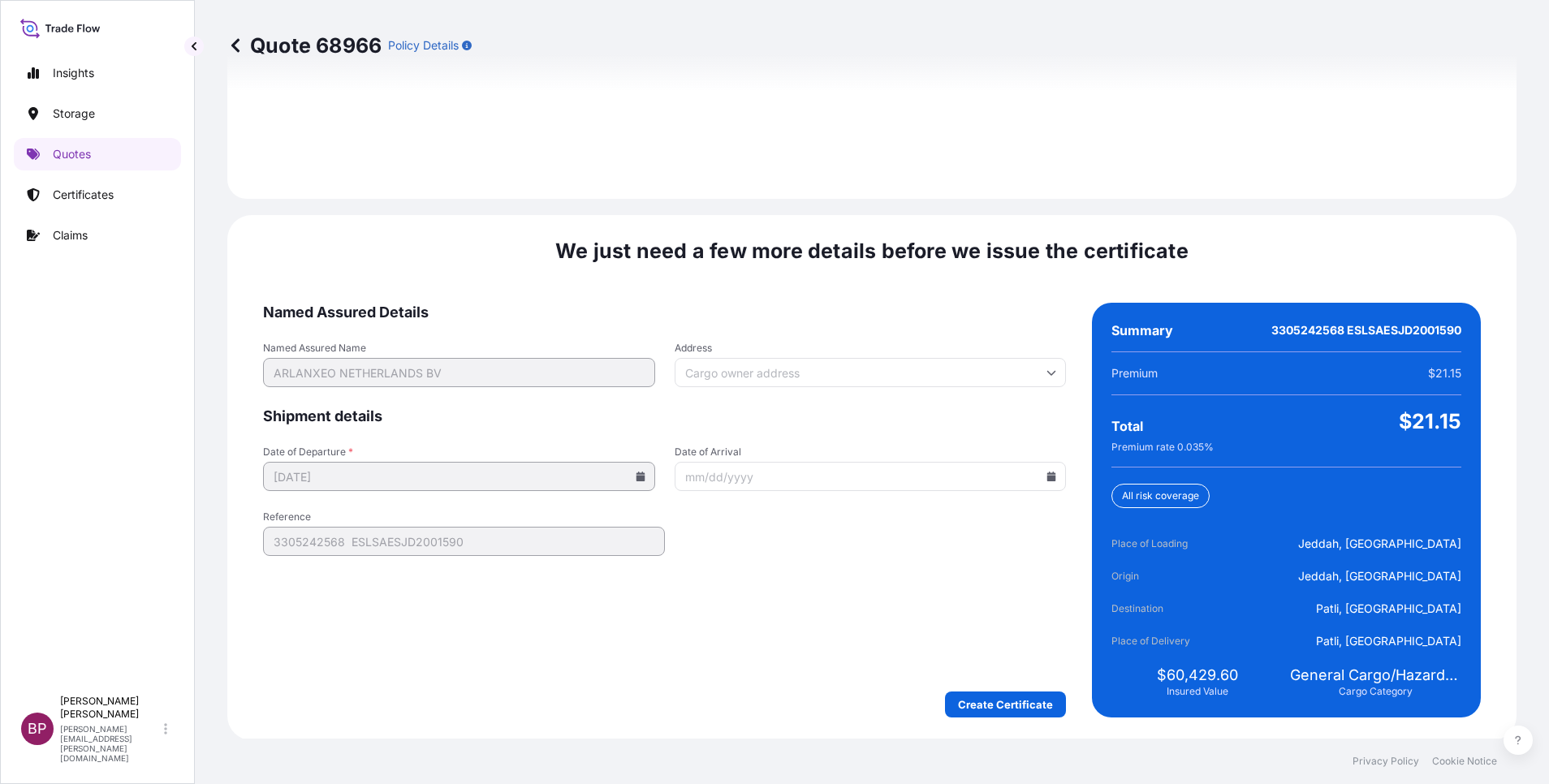
scroll to position [2406, 0]
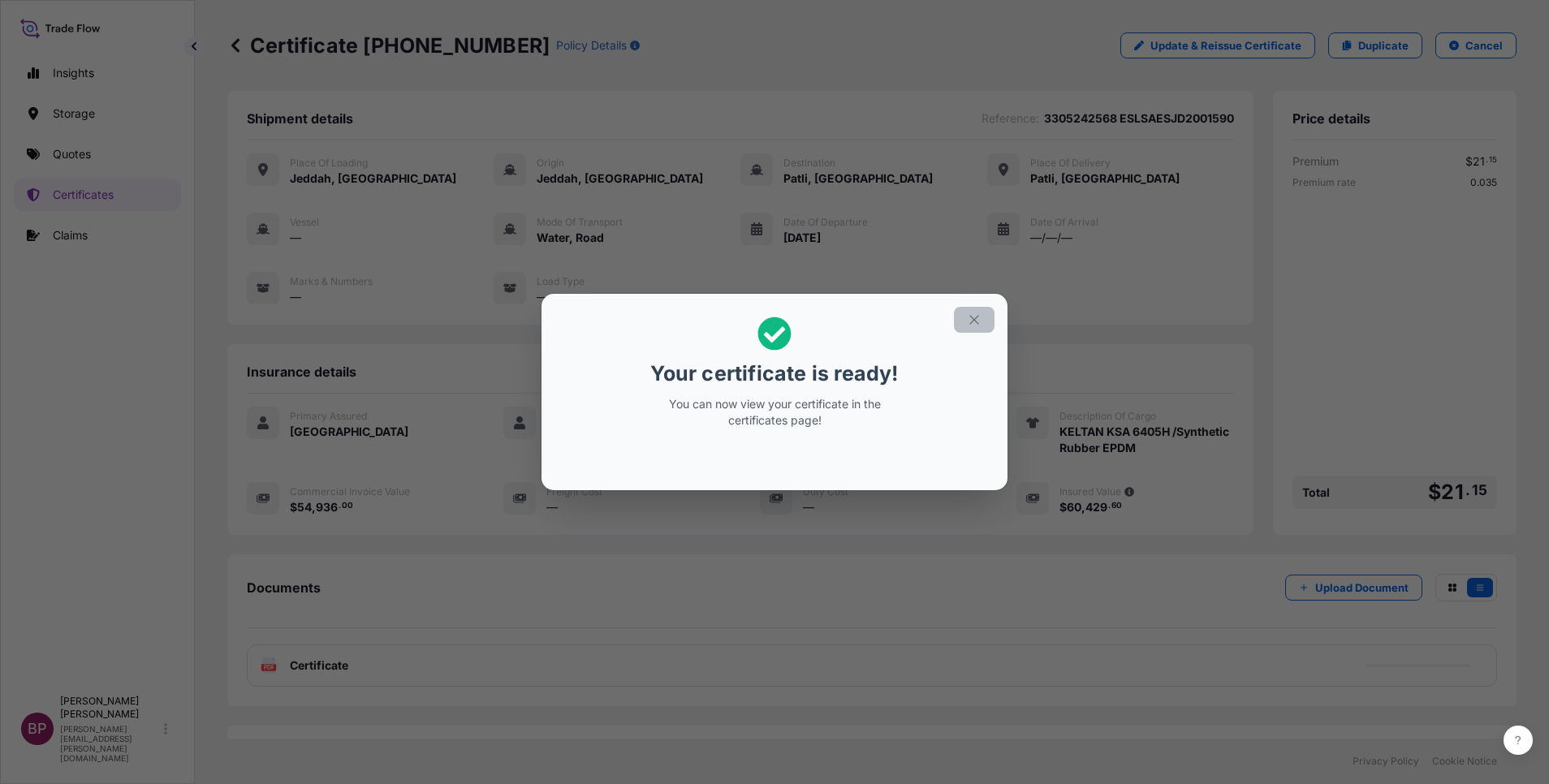
click at [972, 322] on icon "button" at bounding box center [974, 320] width 14 height 14
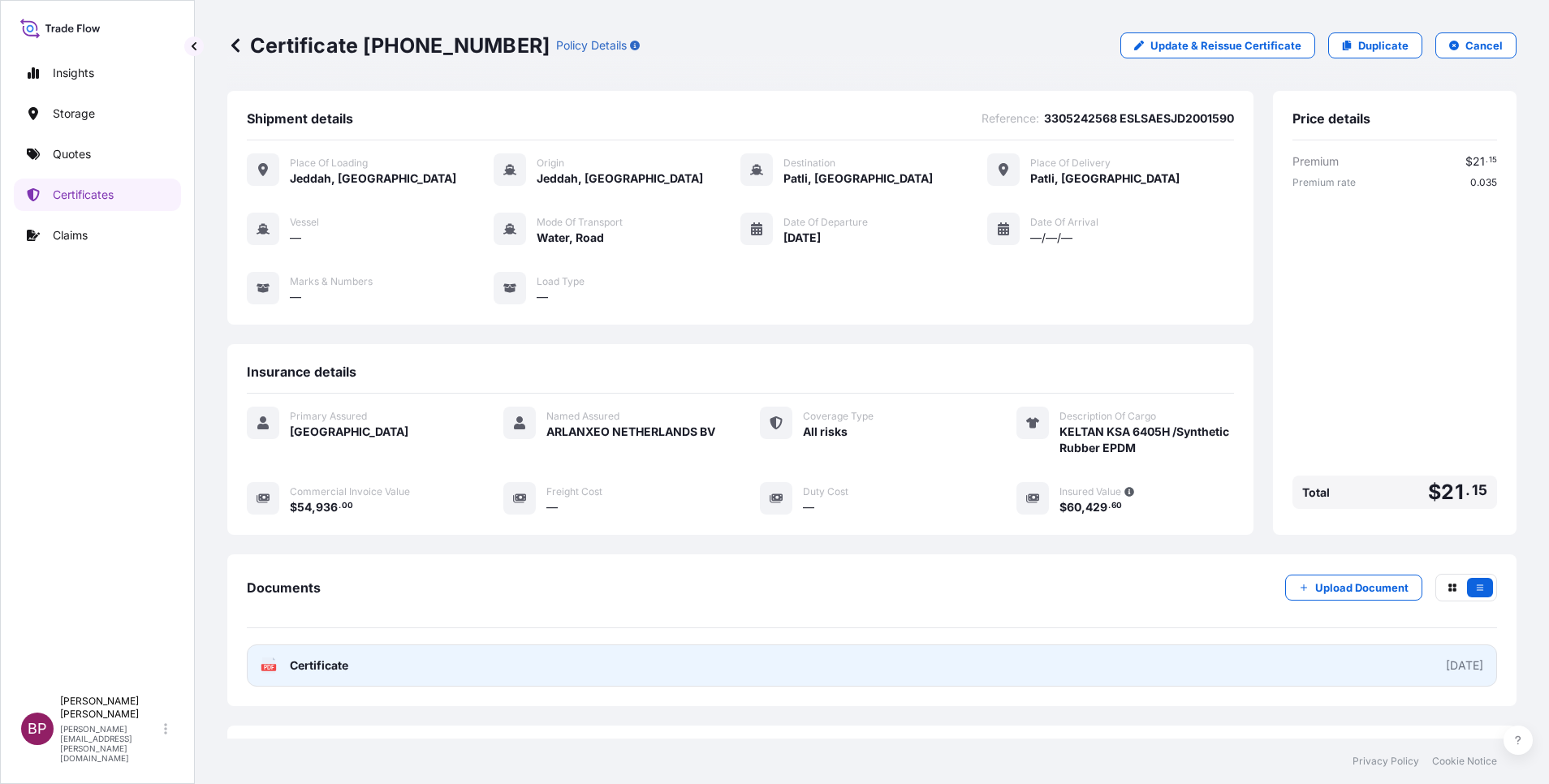
click at [352, 663] on link "PDF Certificate [DATE]" at bounding box center [872, 665] width 1251 height 42
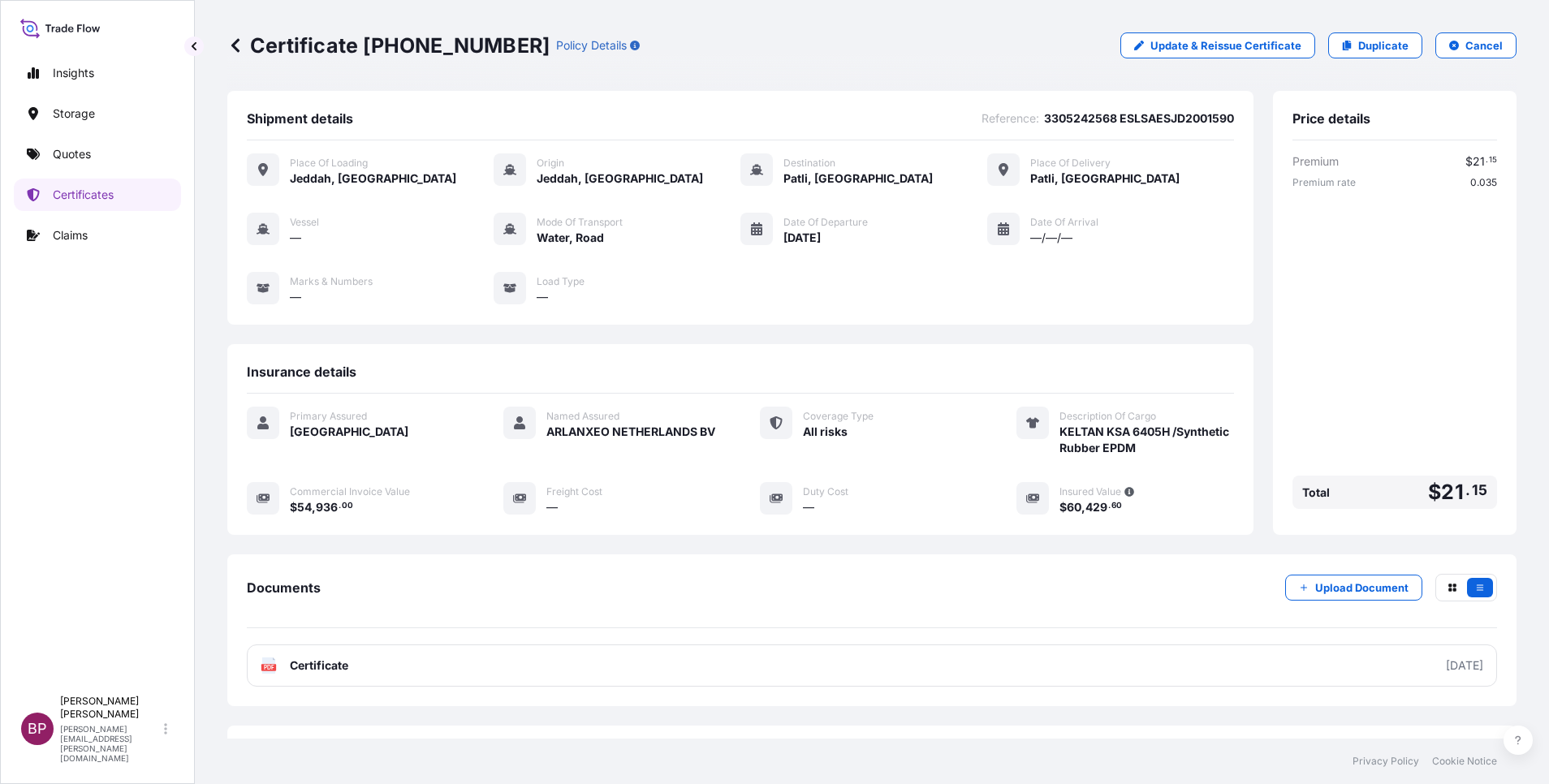
click at [1359, 45] on p "Duplicate" at bounding box center [1384, 46] width 50 height 16
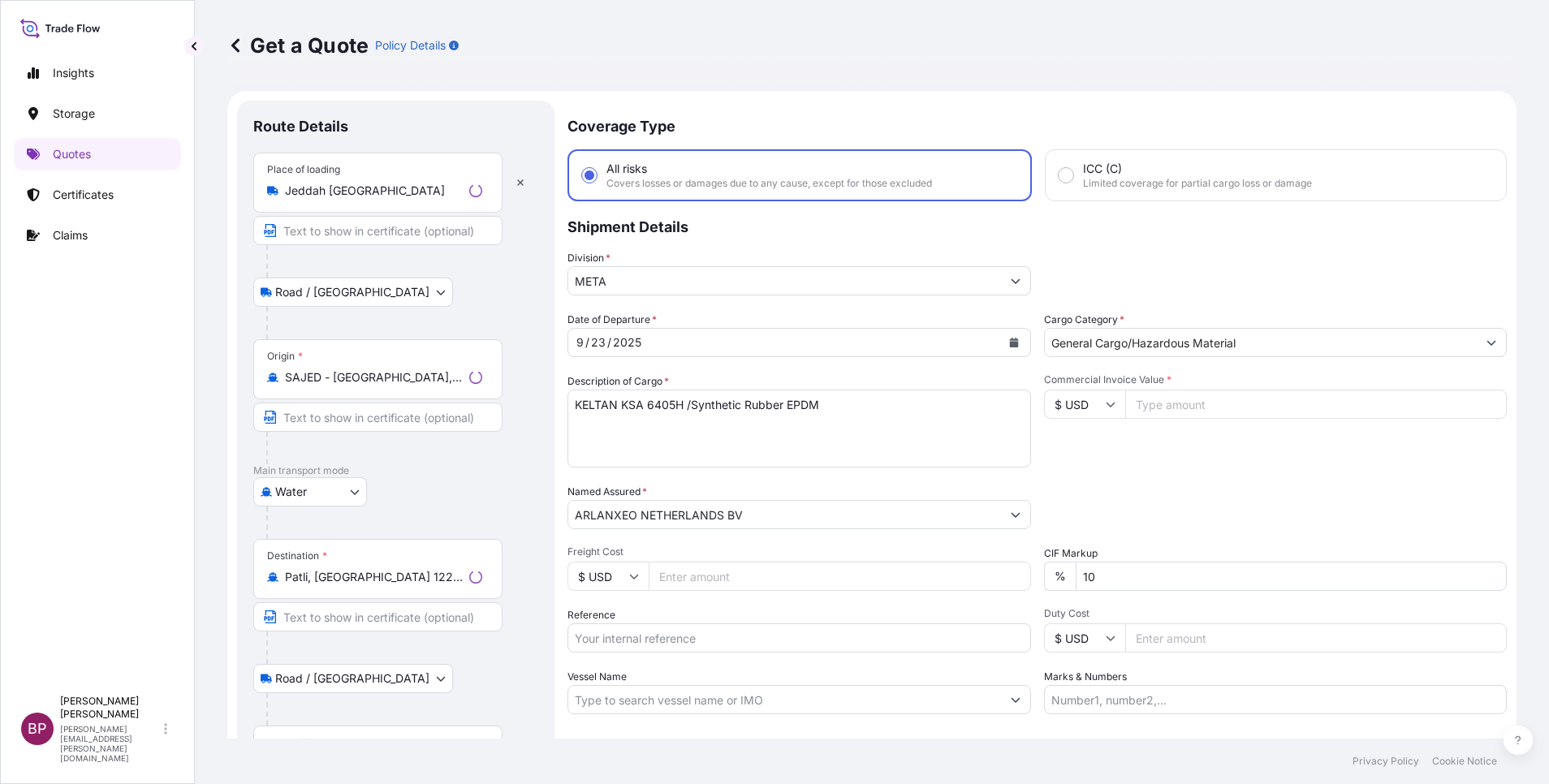
scroll to position [26, 0]
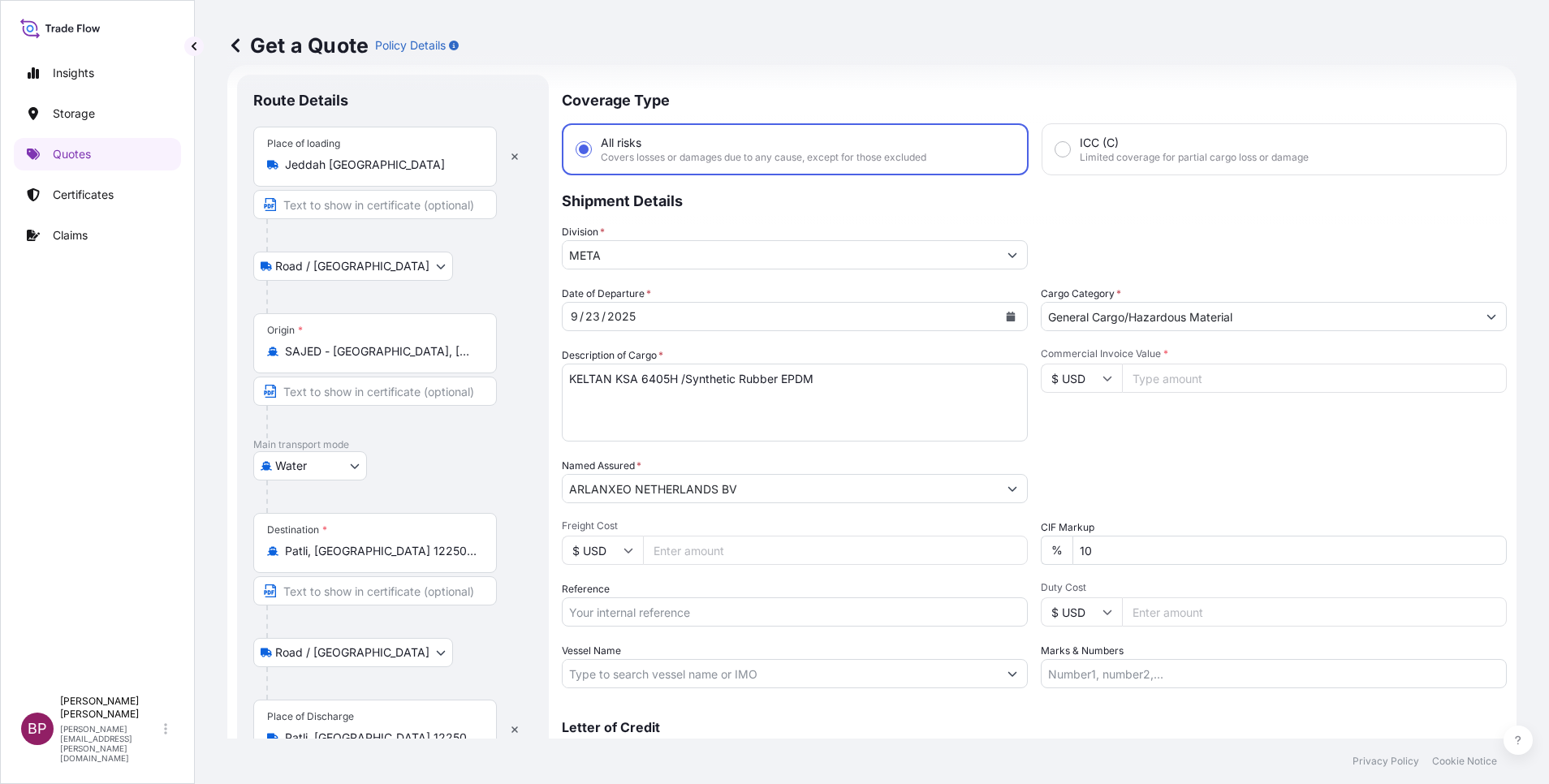
click at [659, 611] on input "Reference" at bounding box center [795, 612] width 466 height 29
paste input "3305242296 590500021463"
click at [1009, 309] on button "Calendar" at bounding box center [1010, 316] width 26 height 26
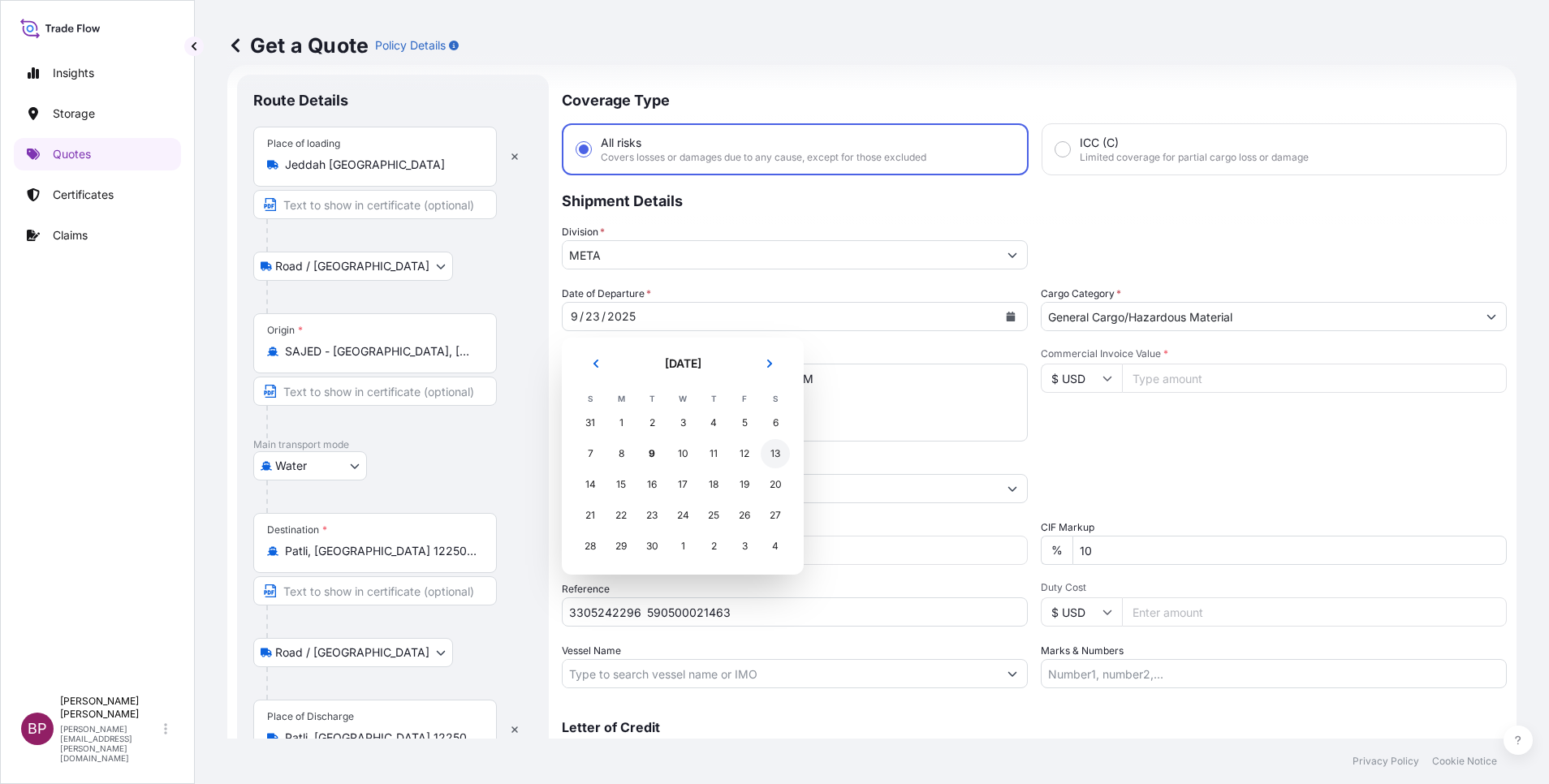
click at [774, 454] on div "13" at bounding box center [775, 454] width 29 height 29
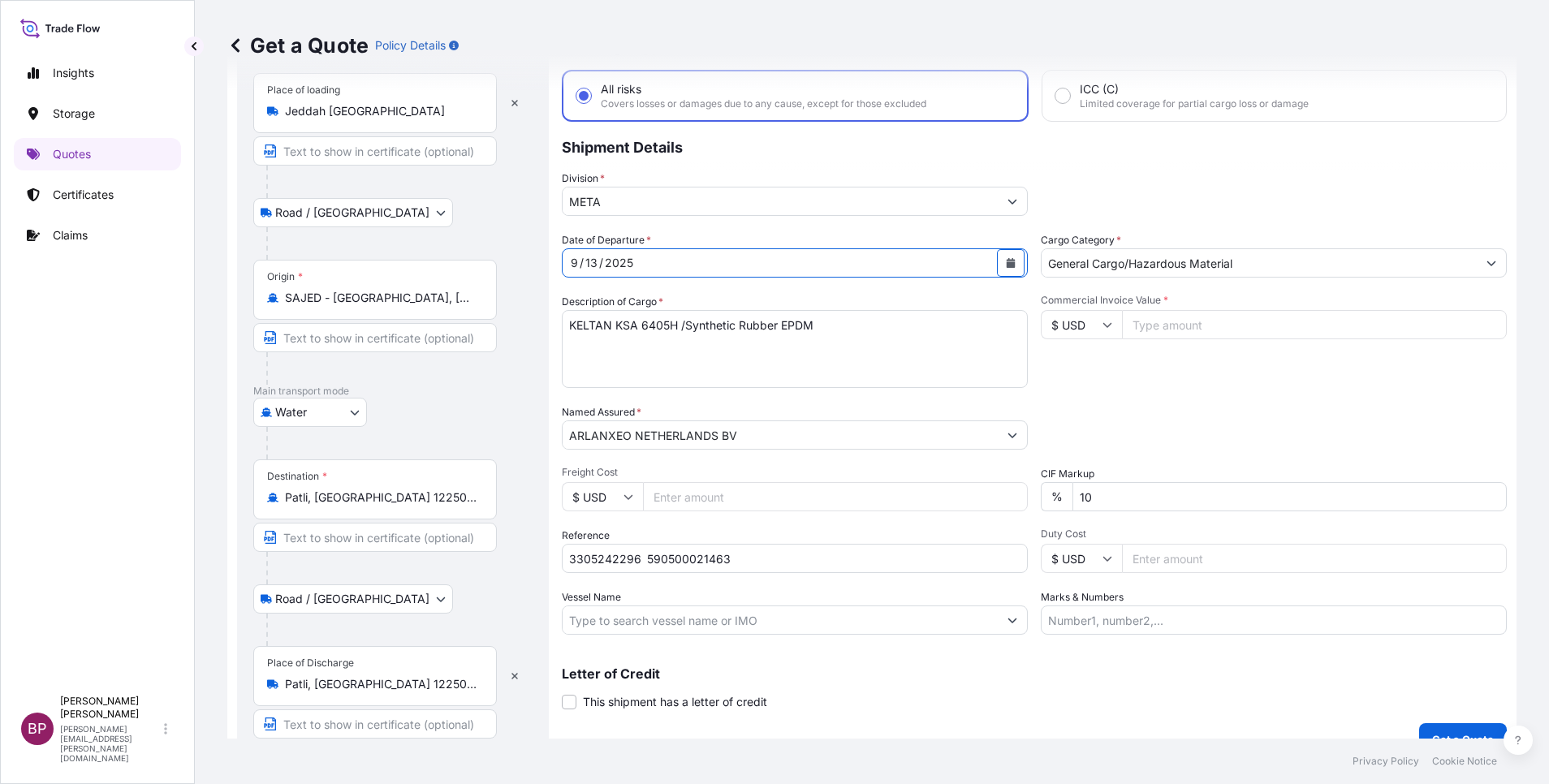
scroll to position [106, 0]
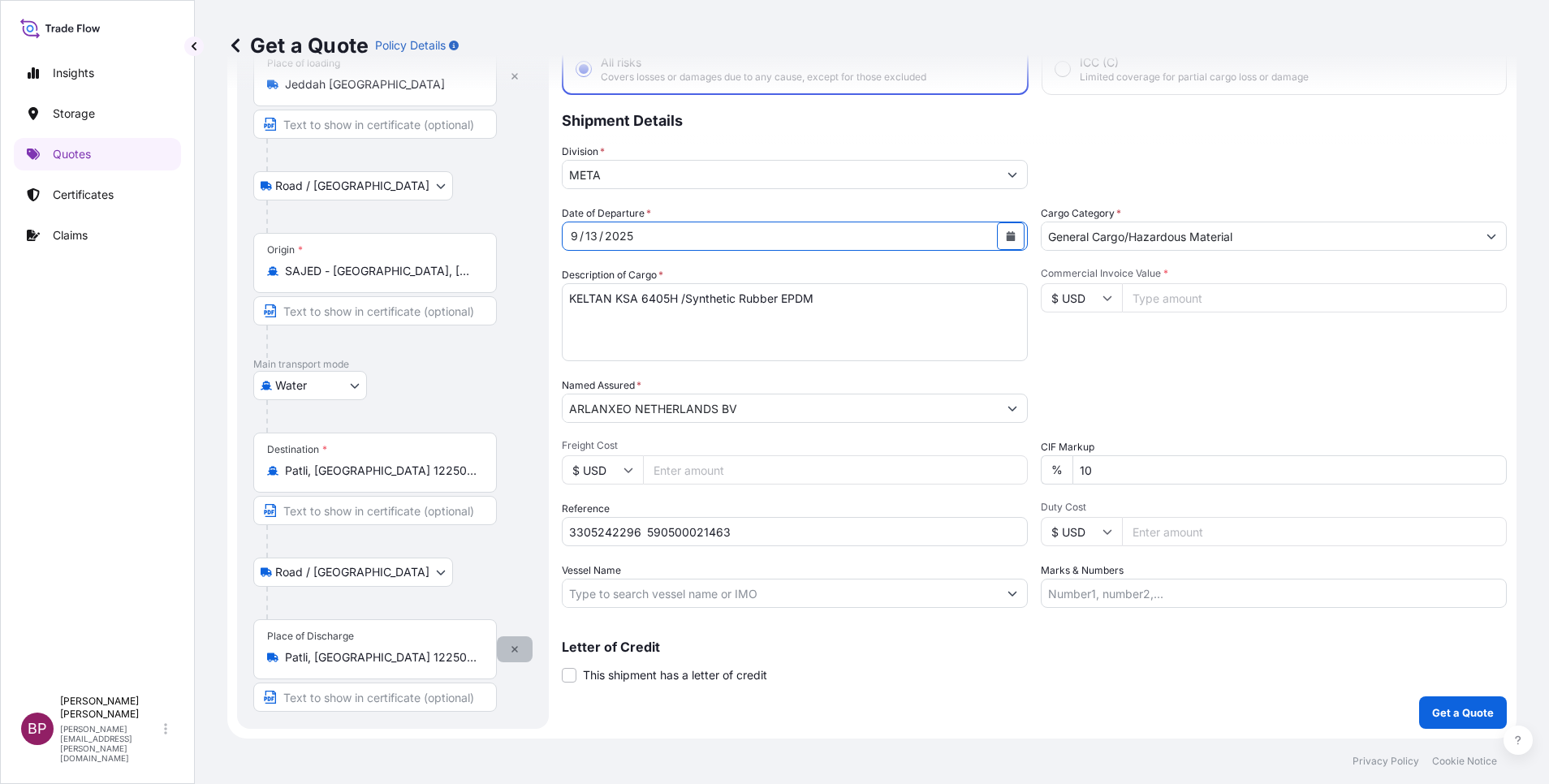
click at [513, 648] on icon "button" at bounding box center [515, 648] width 6 height 6
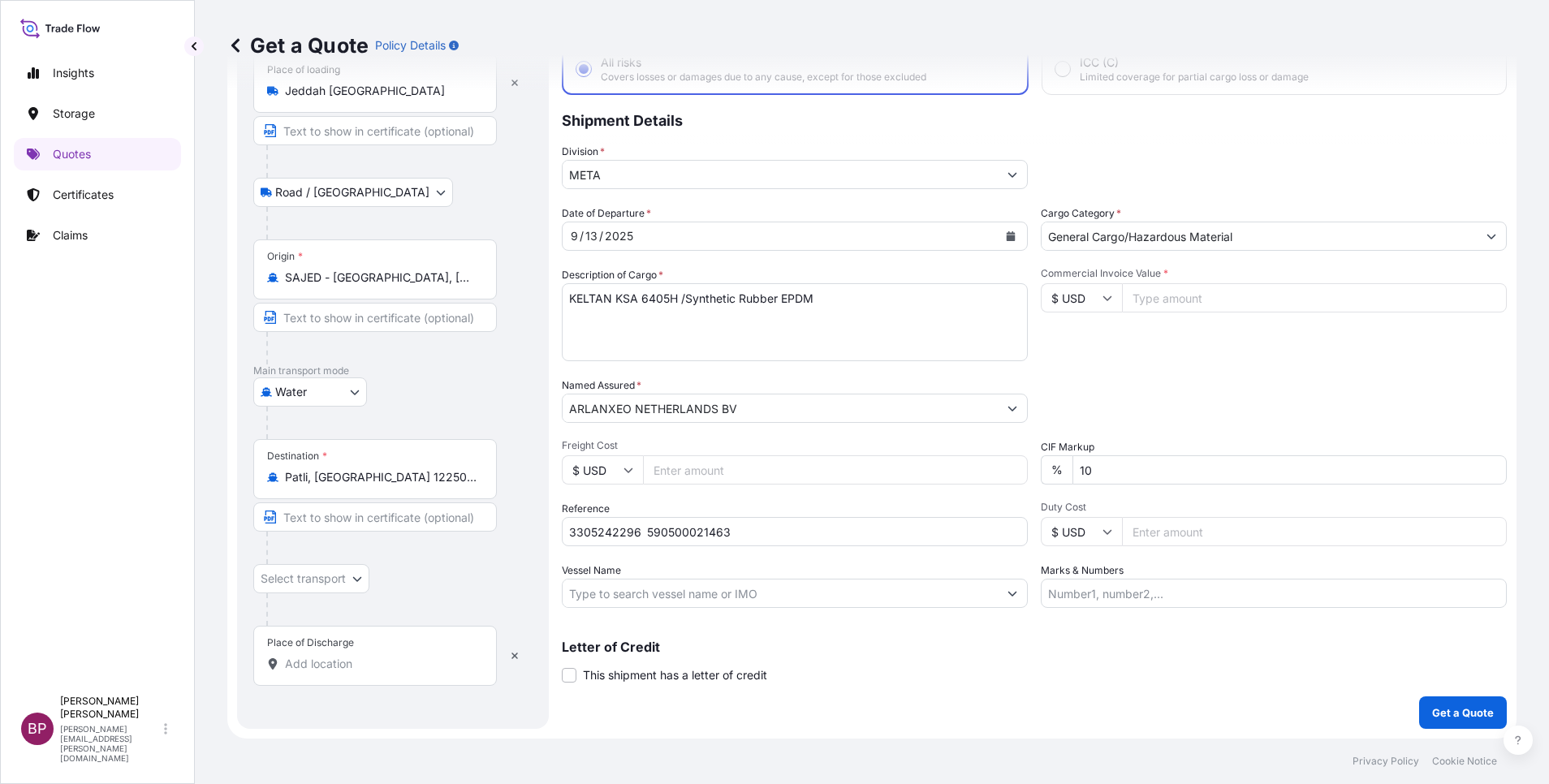
click at [357, 655] on input "Place of Discharge" at bounding box center [381, 663] width 191 height 16
paste input "[GEOGRAPHIC_DATA]"
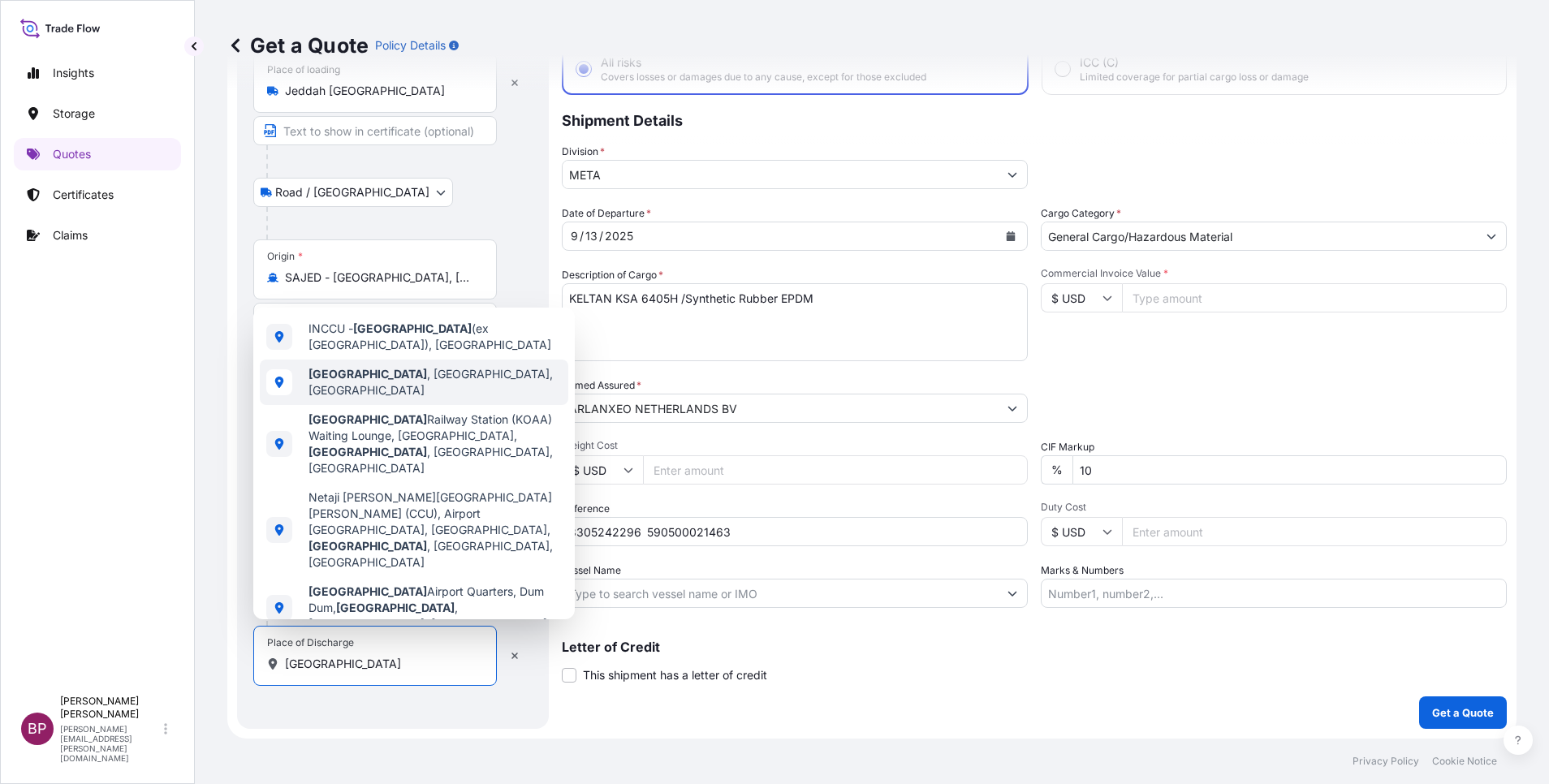
click at [422, 370] on span "[GEOGRAPHIC_DATA] , [GEOGRAPHIC_DATA], [GEOGRAPHIC_DATA]" at bounding box center [435, 382] width 254 height 32
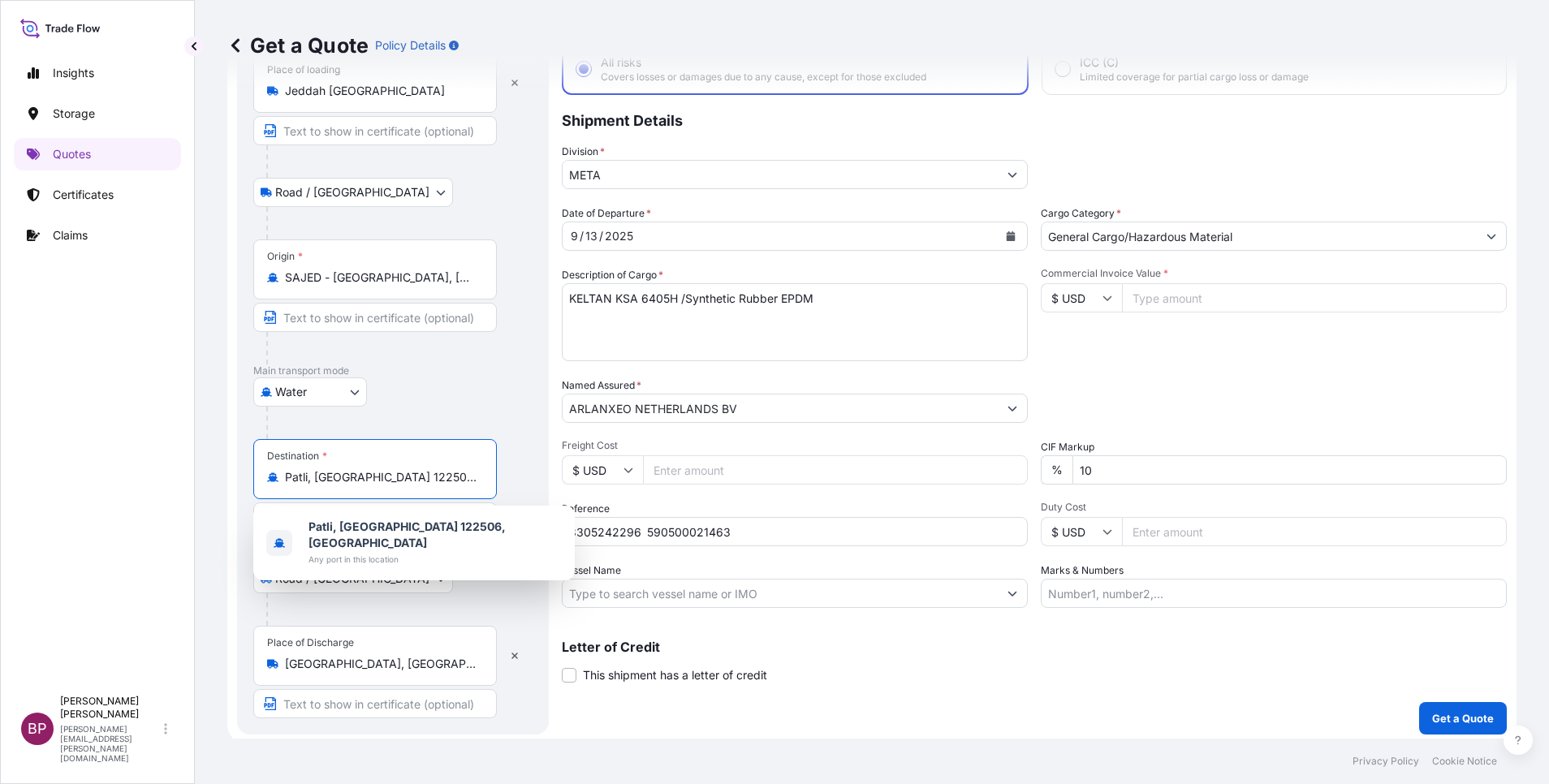
drag, startPoint x: 455, startPoint y: 480, endPoint x: 289, endPoint y: 471, distance: 166.2
click at [289, 471] on input "Patli, [GEOGRAPHIC_DATA] 122506, [GEOGRAPHIC_DATA]" at bounding box center [381, 477] width 191 height 16
paste input "[GEOGRAPHIC_DATA]"
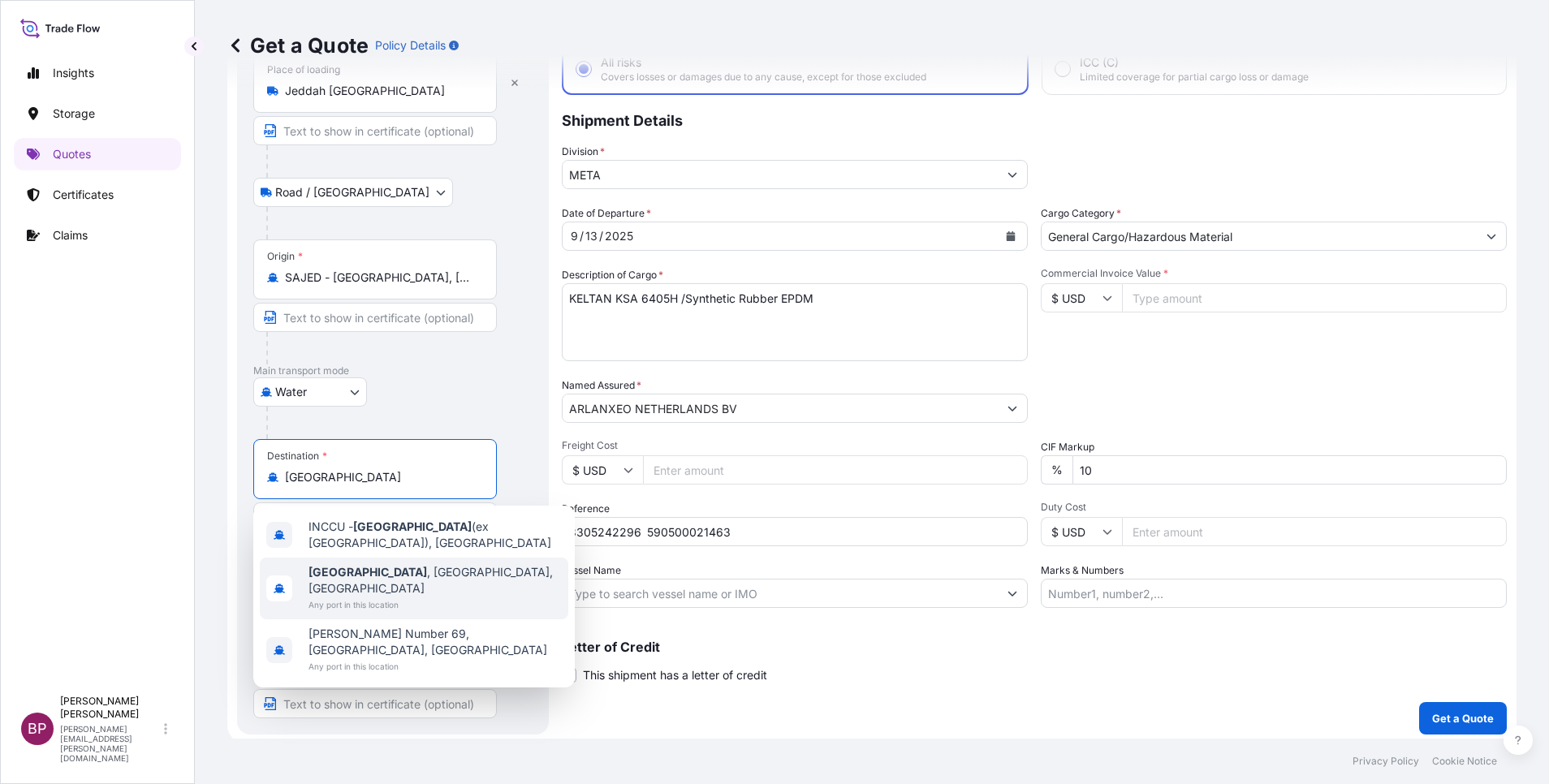
click at [429, 571] on span "[GEOGRAPHIC_DATA] , [GEOGRAPHIC_DATA], [GEOGRAPHIC_DATA]" at bounding box center [435, 580] width 254 height 32
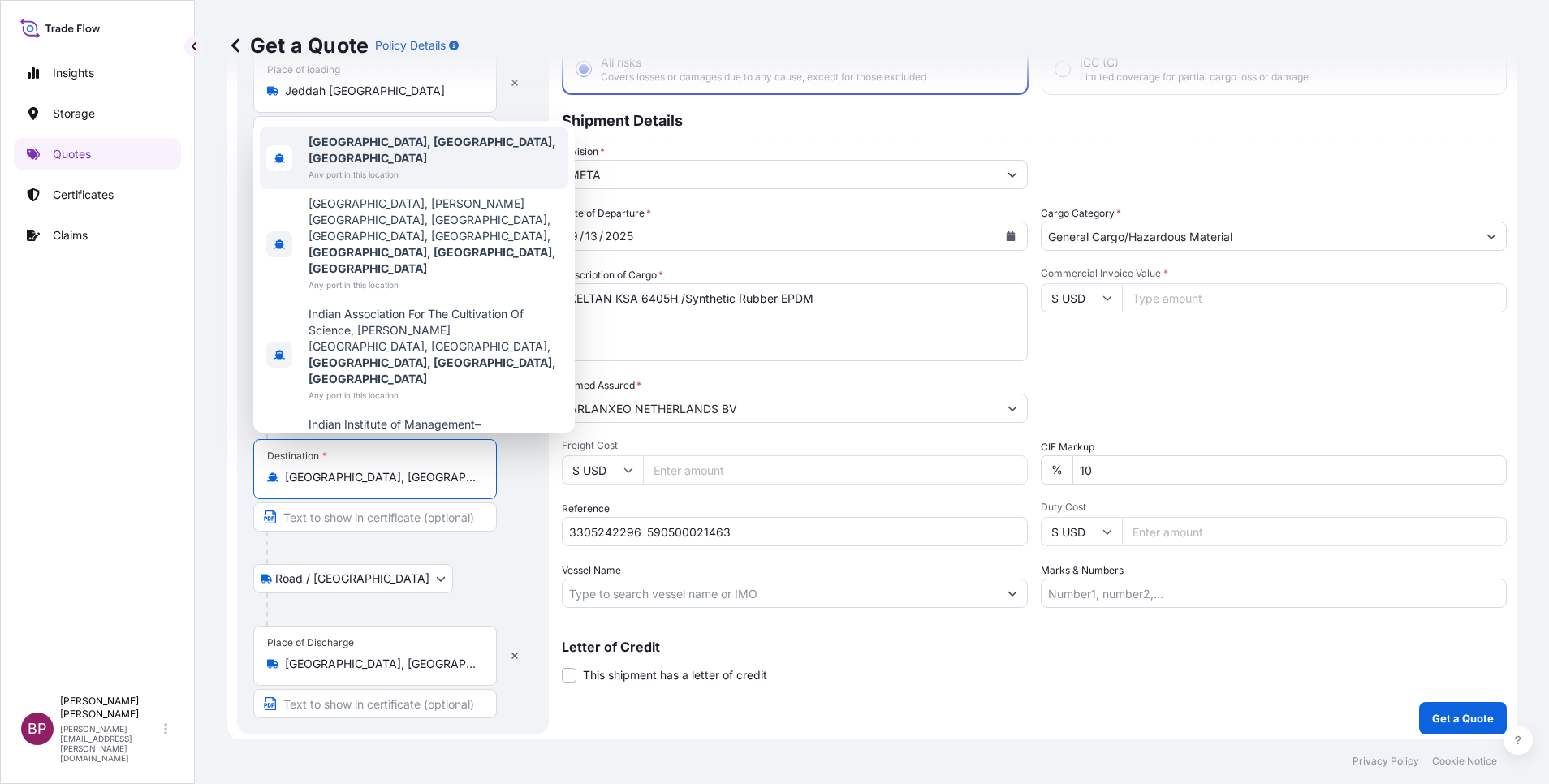
click at [422, 136] on b "[GEOGRAPHIC_DATA], [GEOGRAPHIC_DATA], [GEOGRAPHIC_DATA]" at bounding box center [431, 150] width 247 height 30
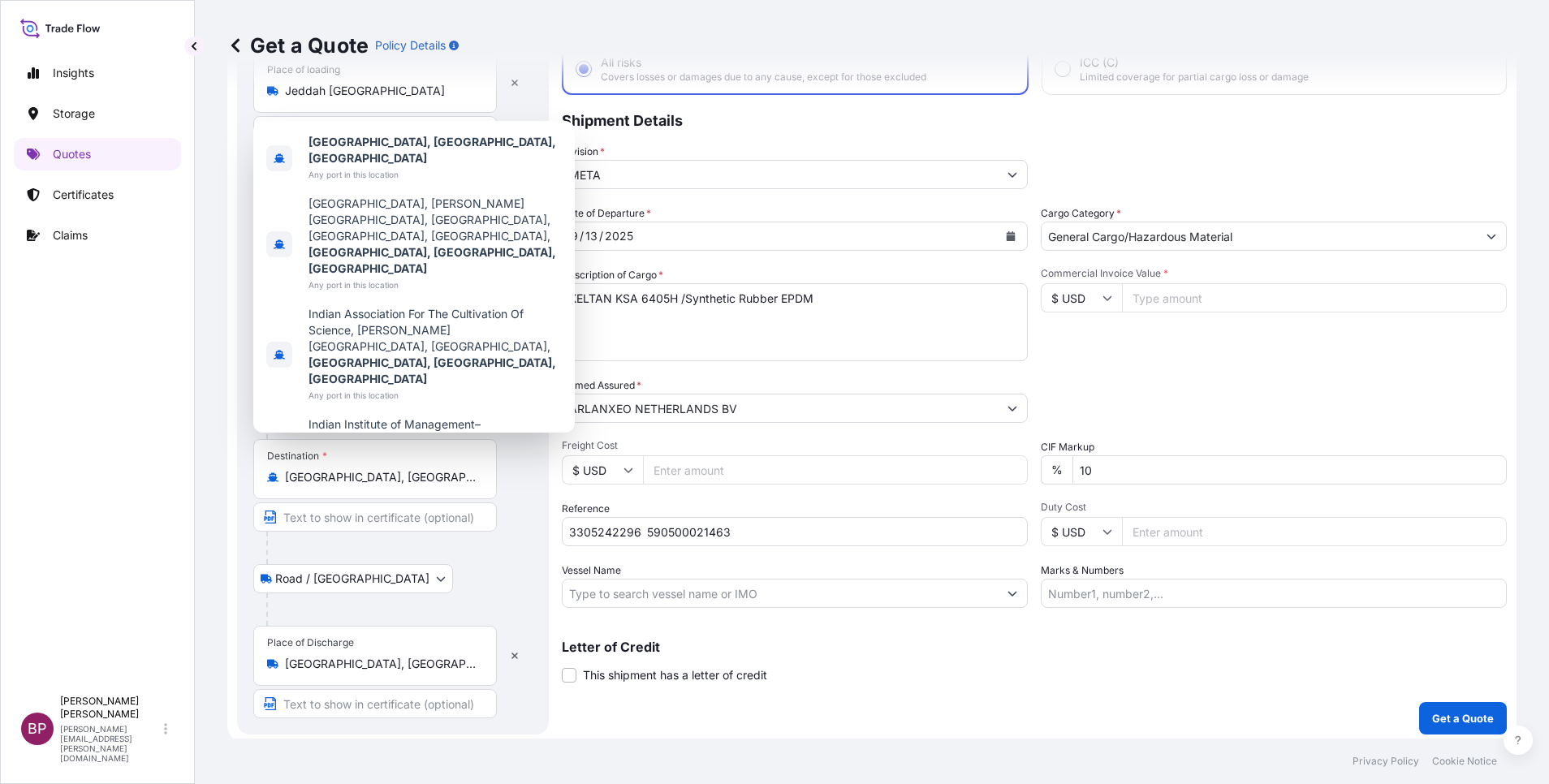
click at [1176, 292] on input "Commercial Invoice Value *" at bounding box center [1314, 297] width 385 height 29
paste input "47880"
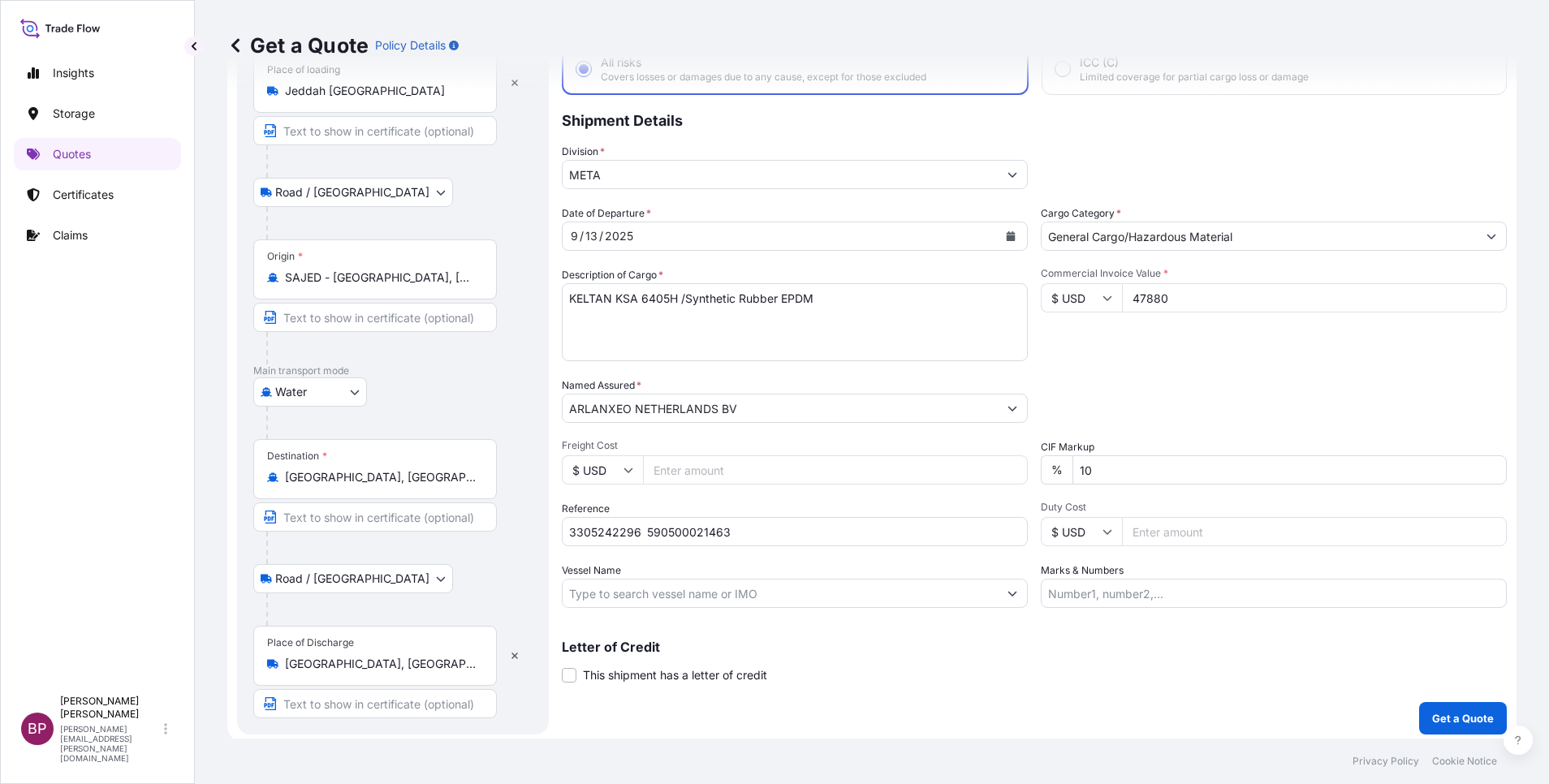
drag, startPoint x: 664, startPoint y: 280, endPoint x: 337, endPoint y: 251, distance: 328.3
click at [340, 249] on form "Route Details Reset Route Details Place of loading [GEOGRAPHIC_DATA] [GEOGRAPHI…" at bounding box center [871, 364] width 1289 height 760
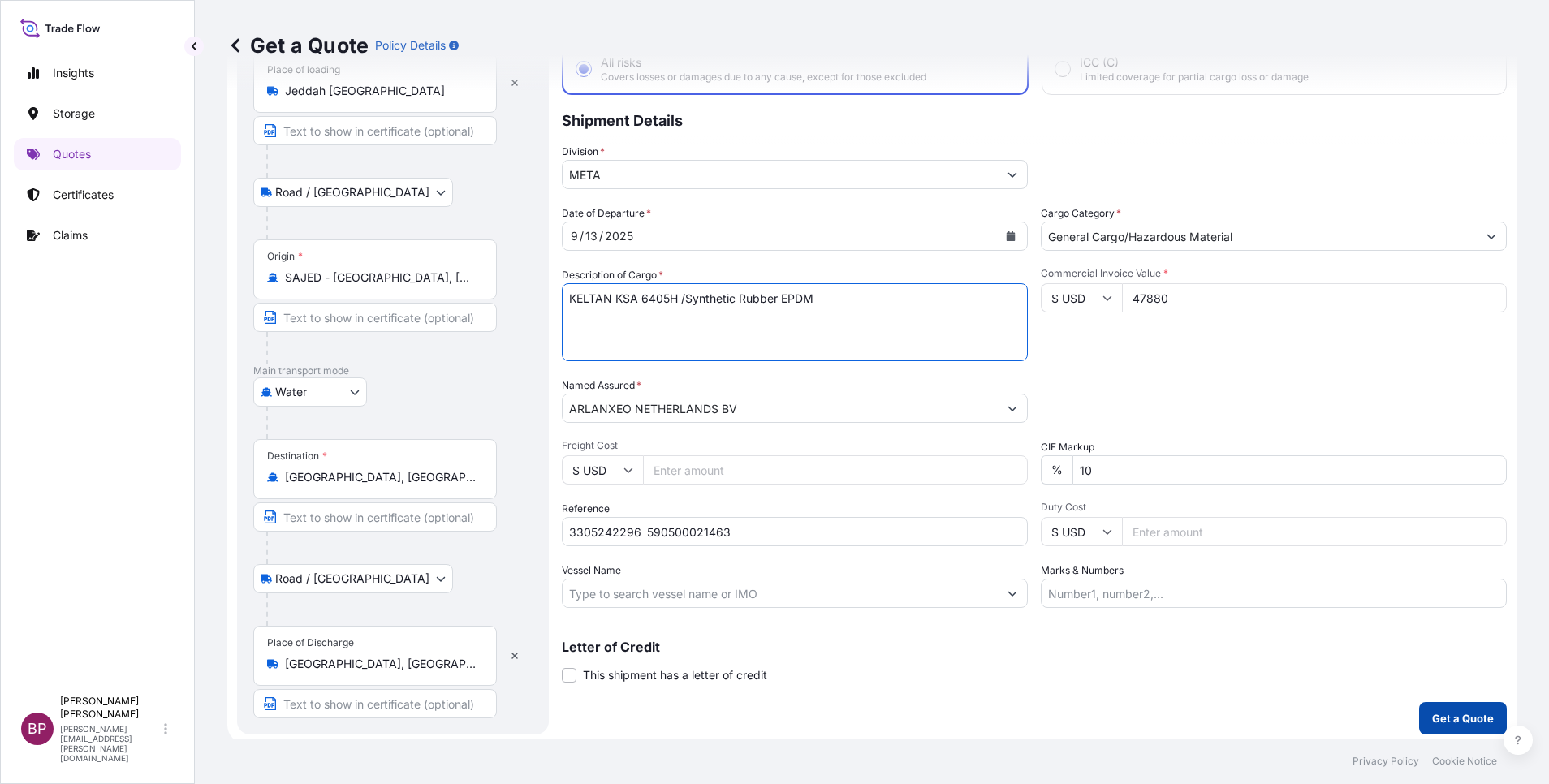
click at [1444, 718] on p "Get a Quote" at bounding box center [1462, 718] width 62 height 16
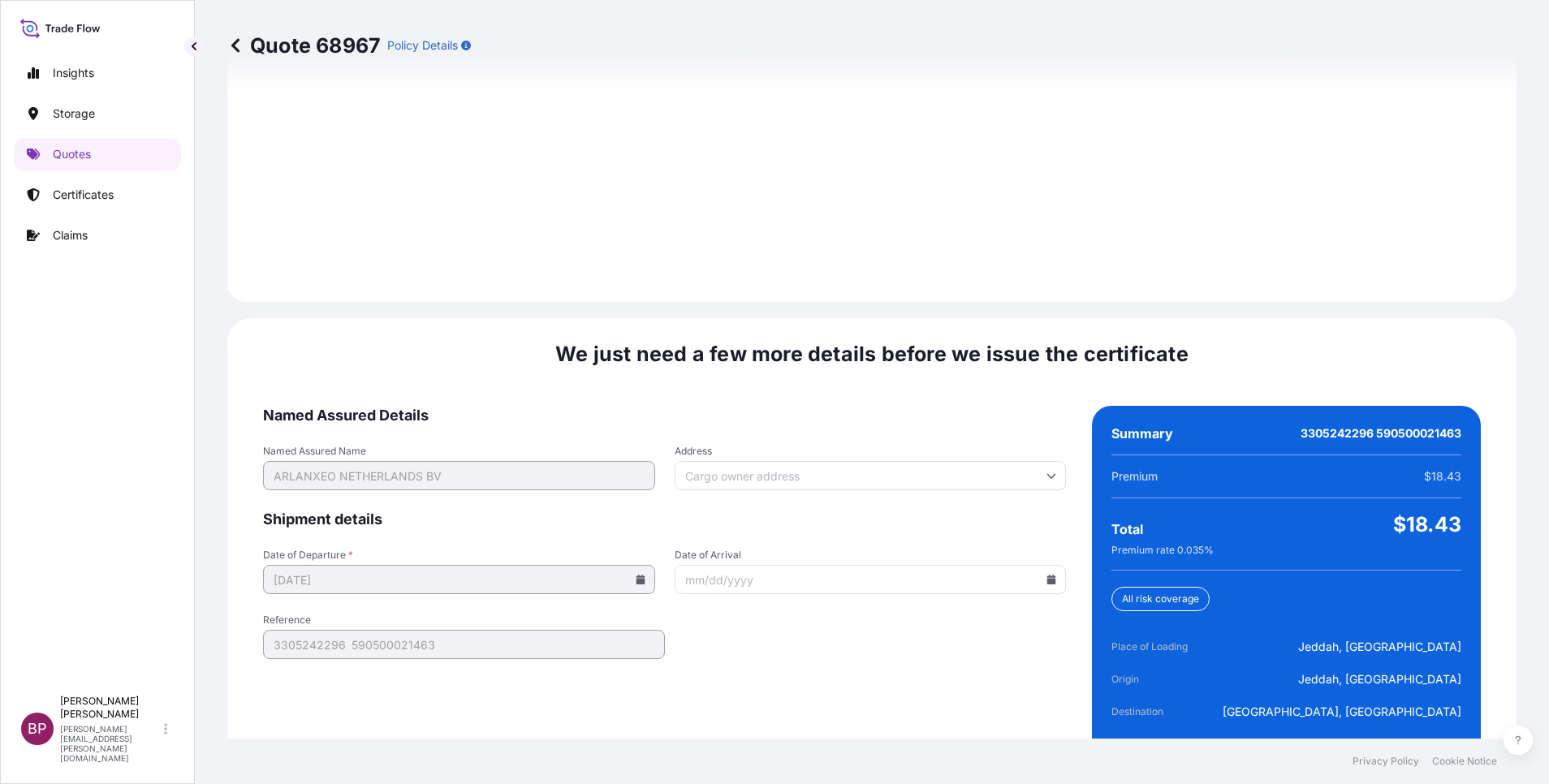
scroll to position [2406, 0]
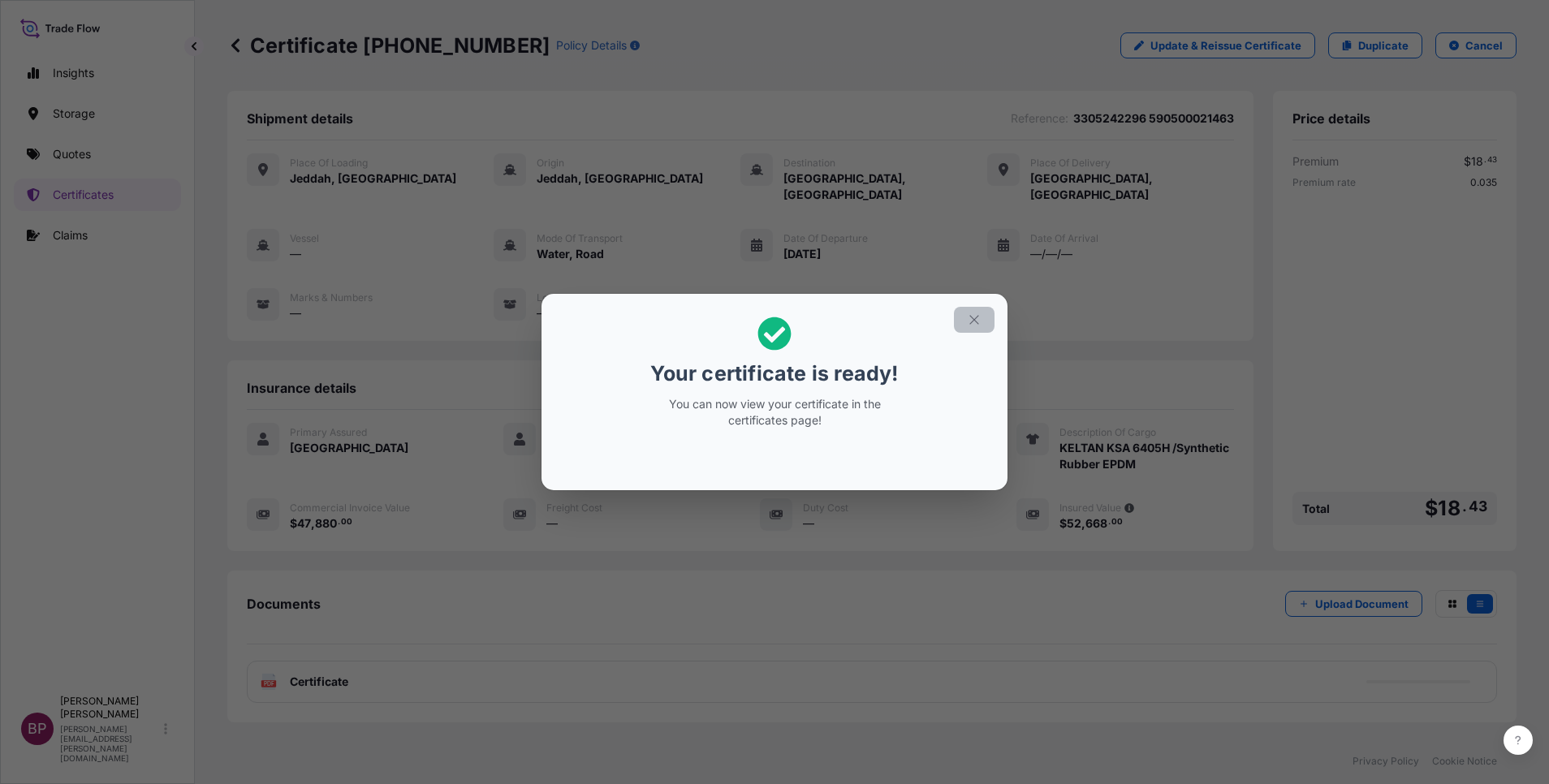
click at [984, 321] on button "button" at bounding box center [974, 320] width 40 height 26
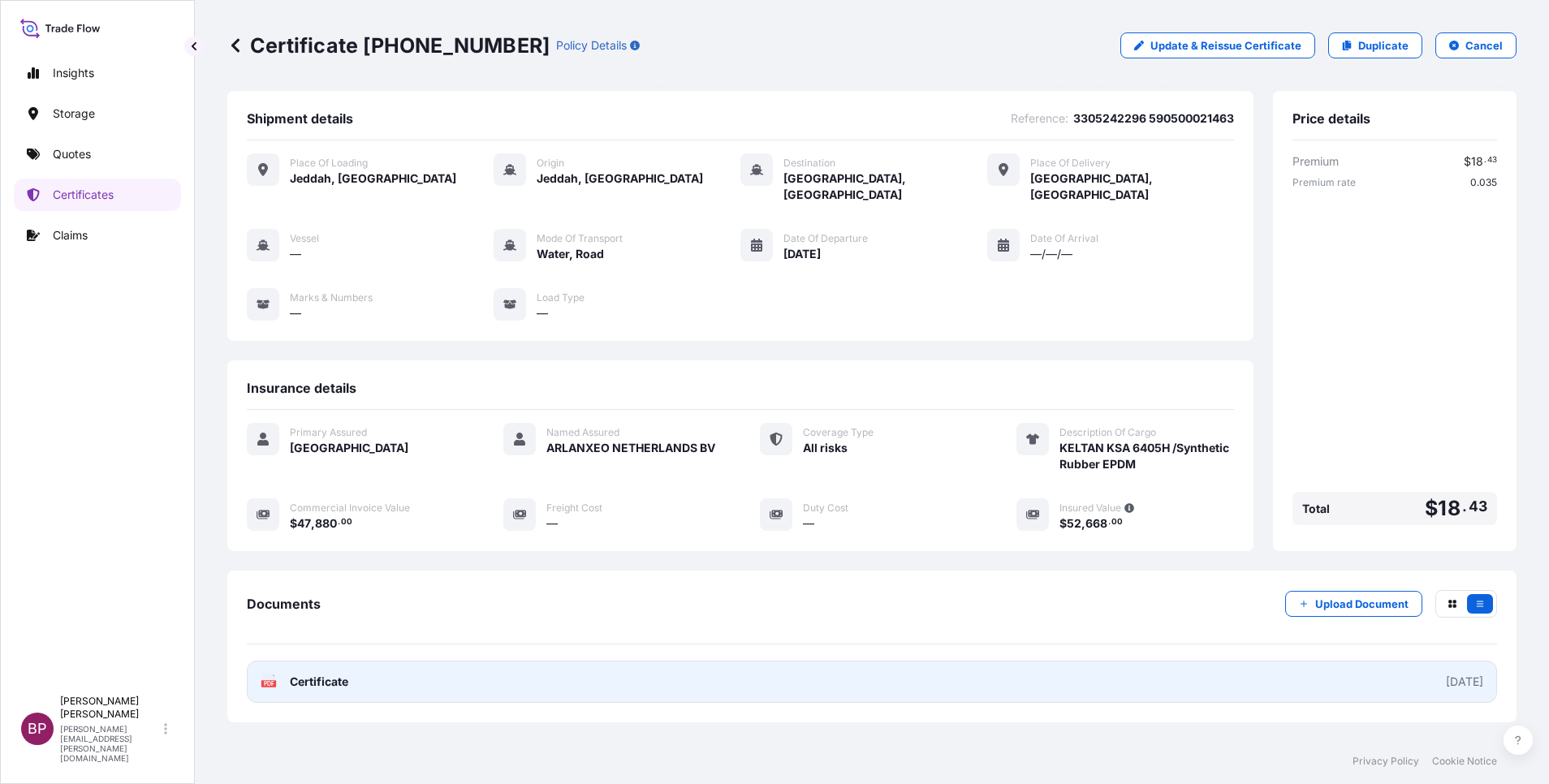
click at [320, 673] on span "Certificate" at bounding box center [318, 681] width 58 height 16
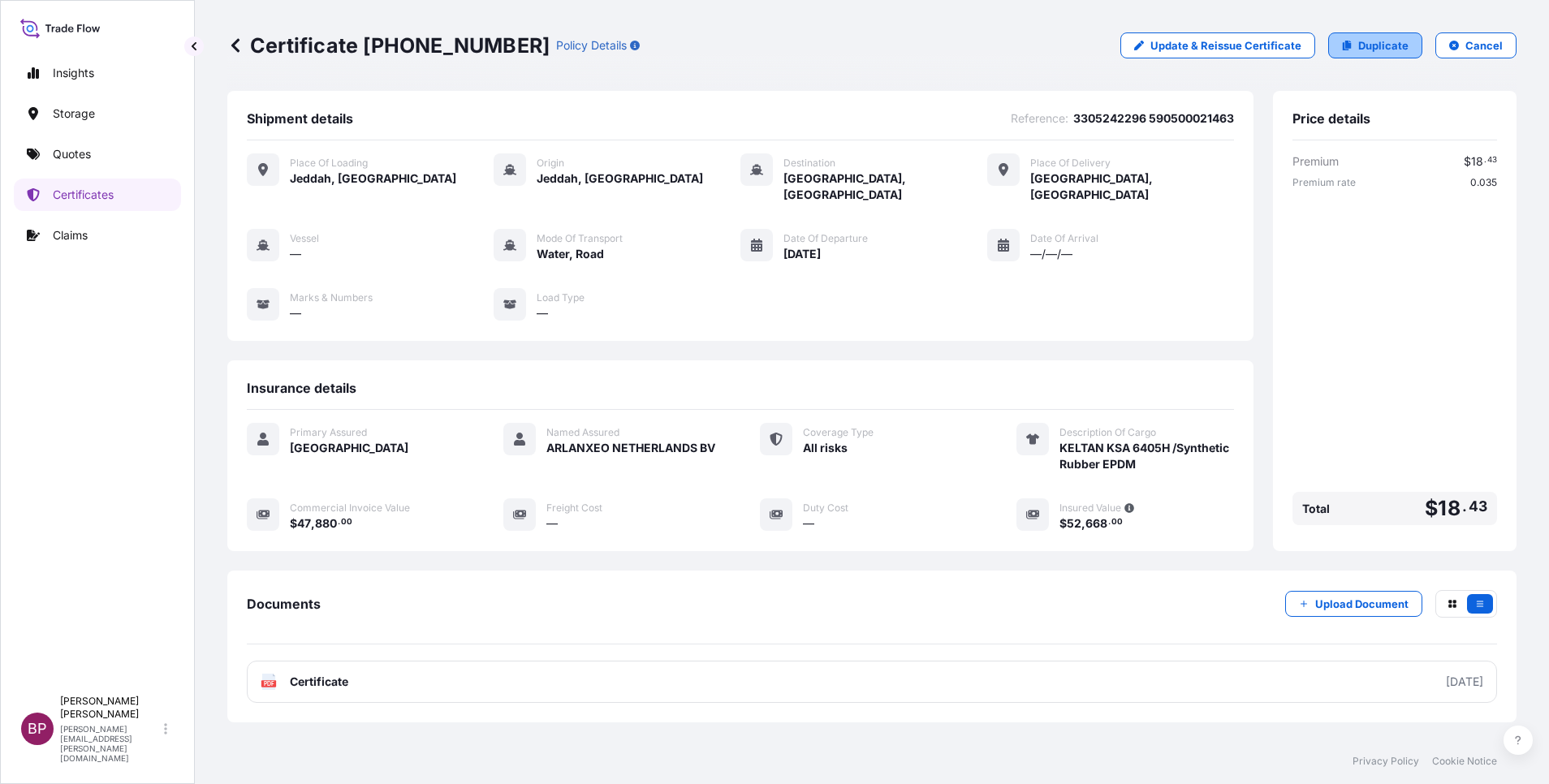
click at [1386, 46] on p "Duplicate" at bounding box center [1384, 46] width 50 height 16
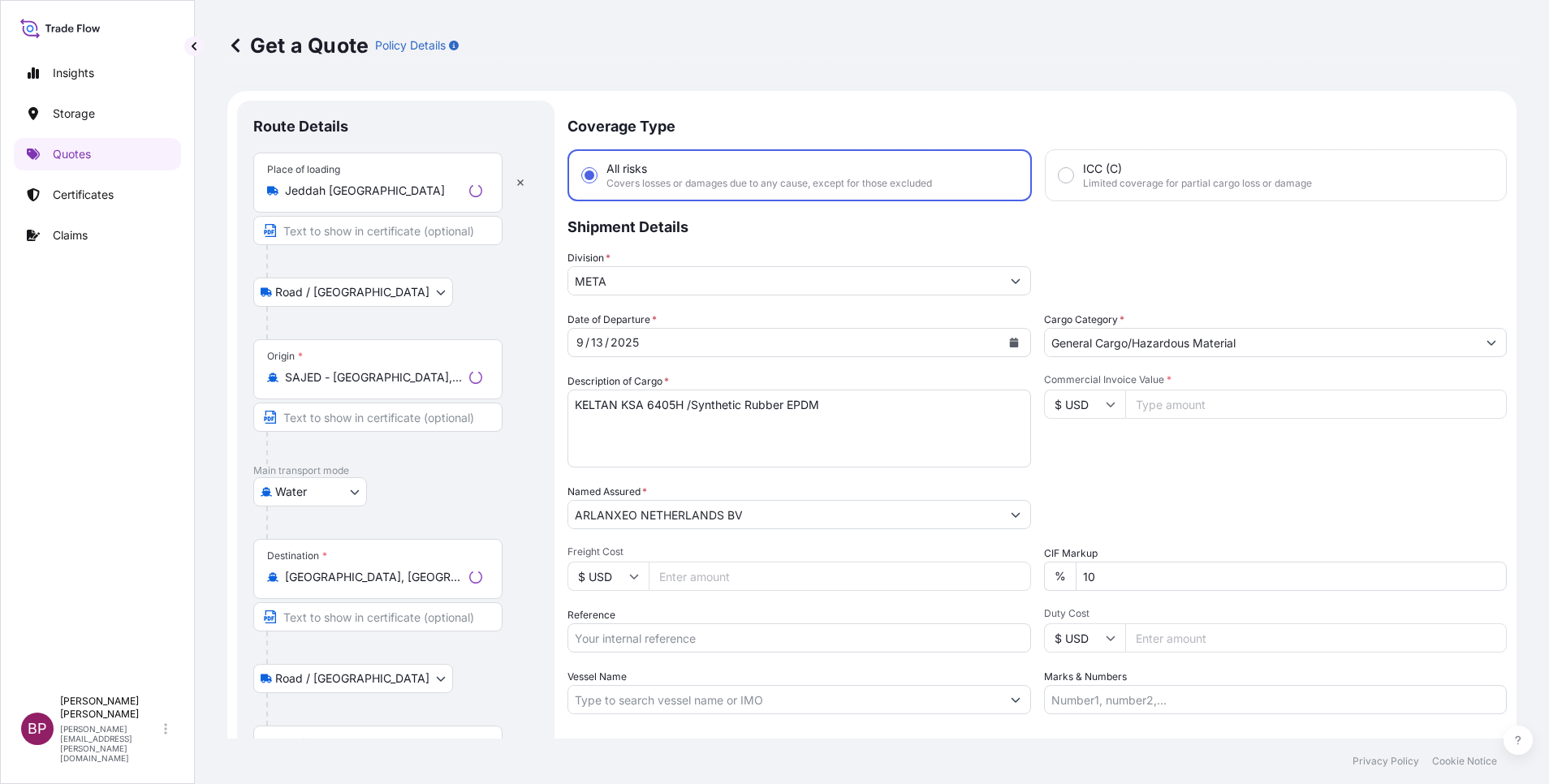
scroll to position [26, 0]
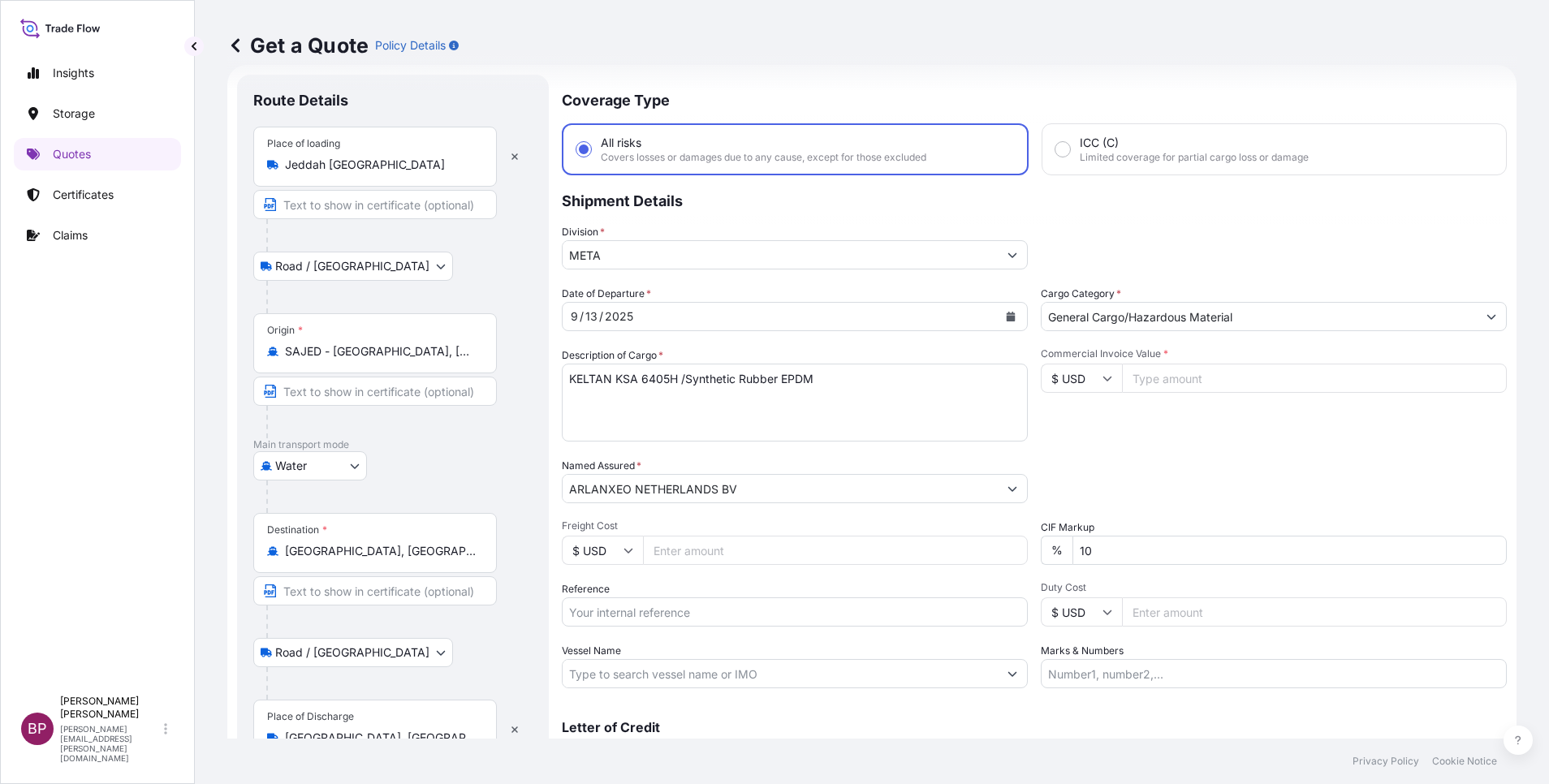
click at [682, 609] on input "Reference" at bounding box center [795, 612] width 466 height 29
paste input "3305242565 ESLSAESJD2001591"
click at [1007, 314] on icon "Calendar" at bounding box center [1011, 316] width 9 height 10
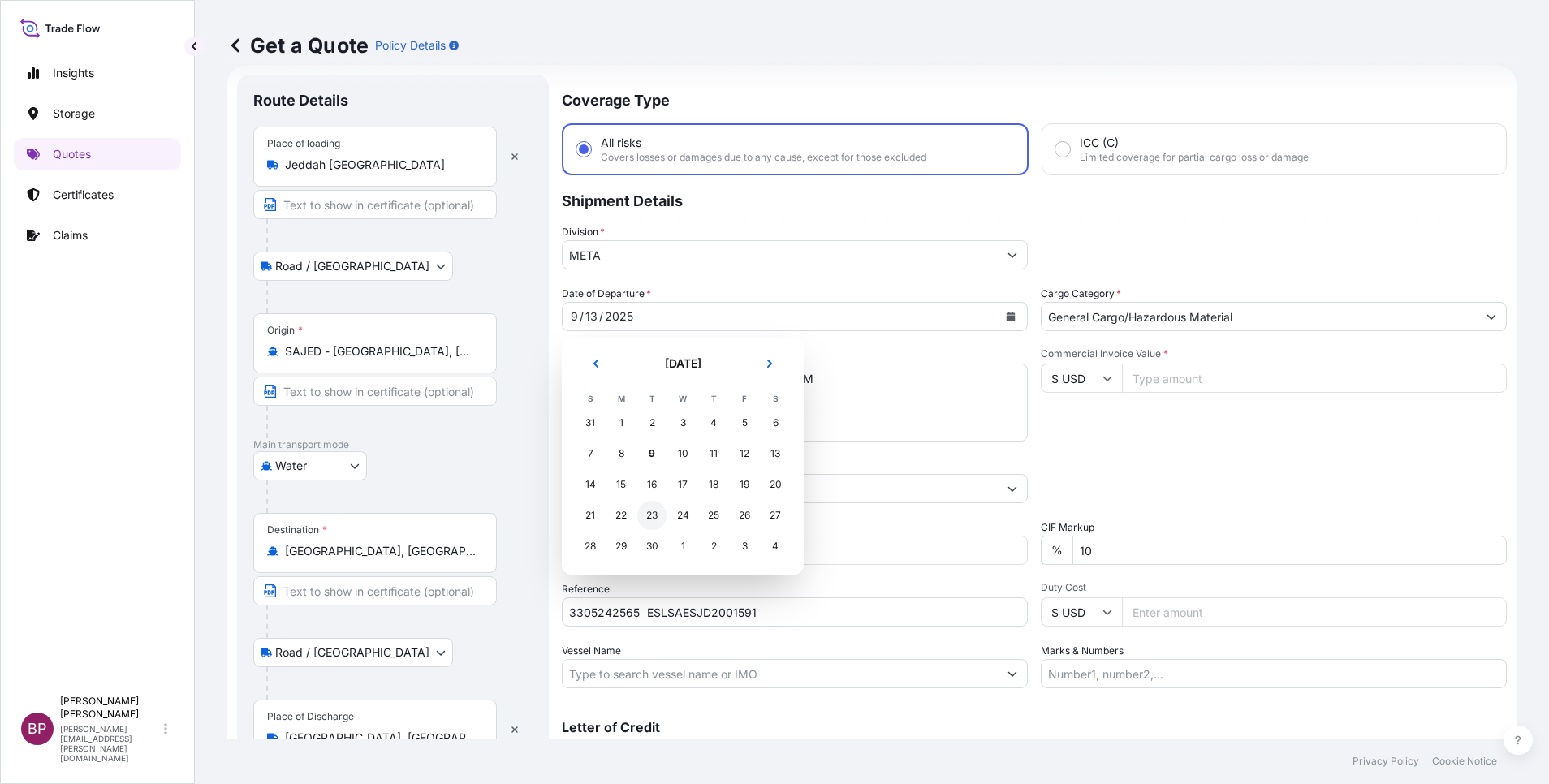
click at [655, 515] on div "23" at bounding box center [651, 515] width 29 height 29
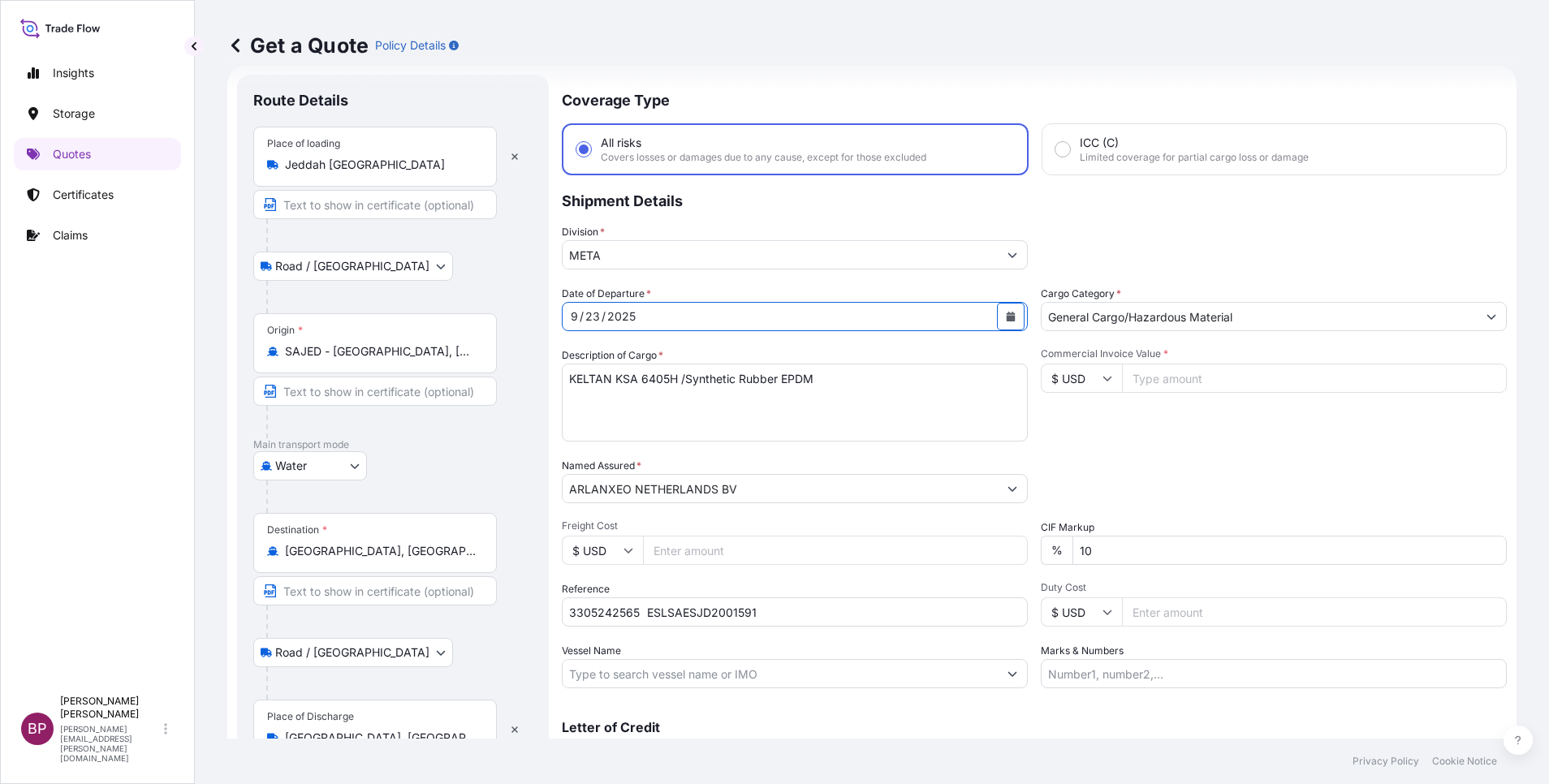
scroll to position [106, 0]
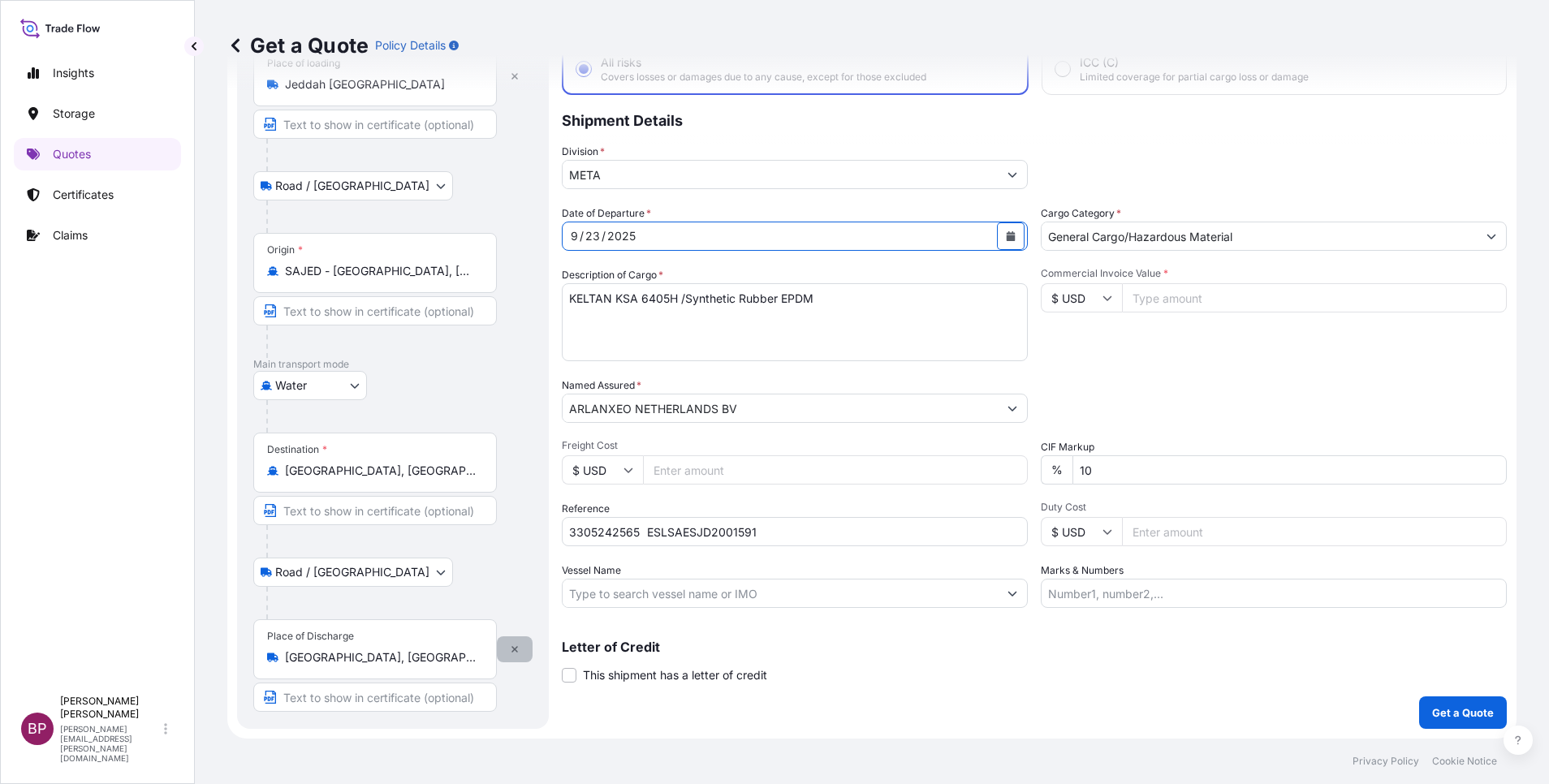
click at [521, 648] on button "button" at bounding box center [515, 649] width 36 height 26
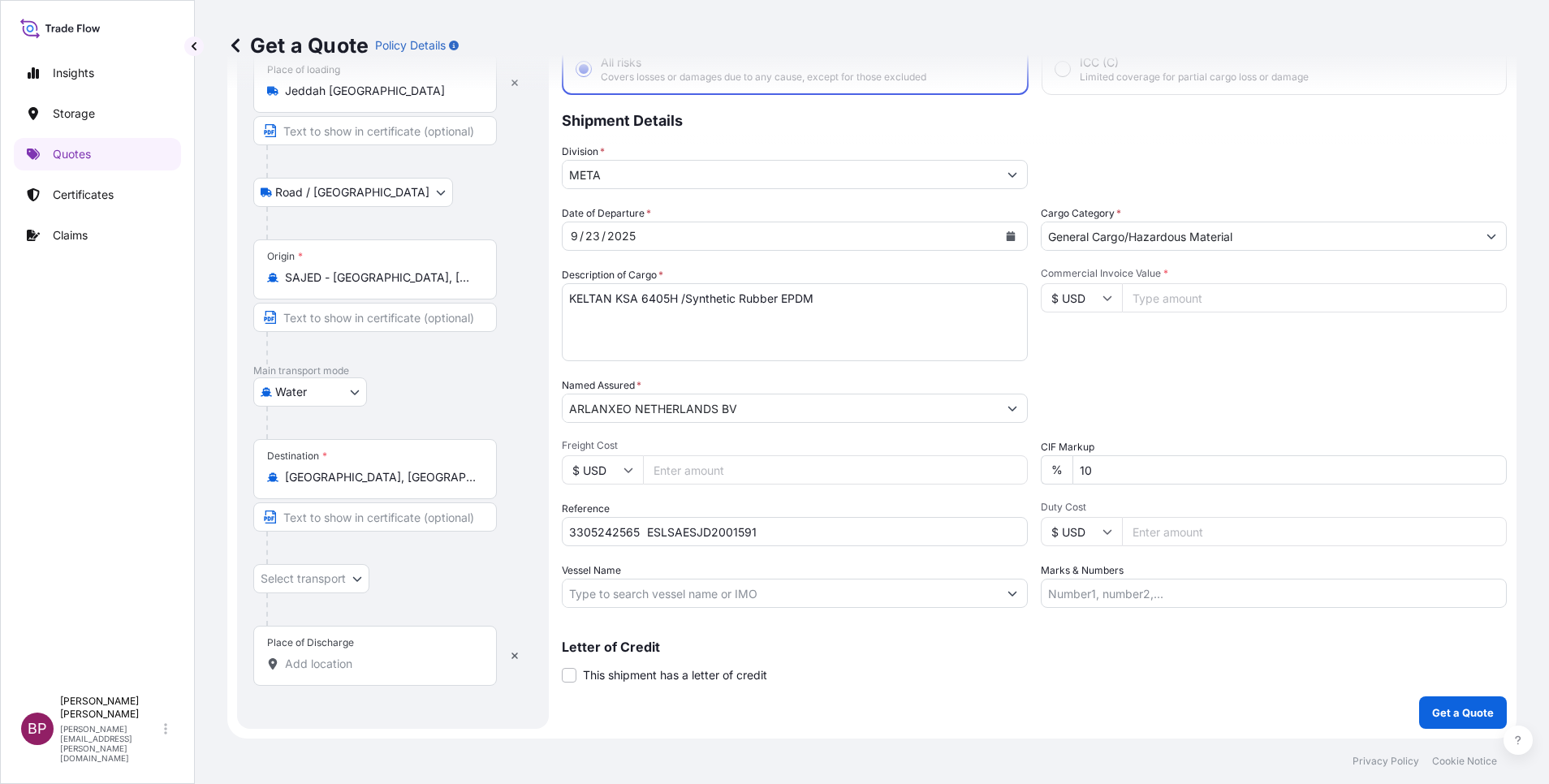
click at [334, 668] on input "Place of Discharge" at bounding box center [381, 663] width 191 height 16
paste input "PATLI"
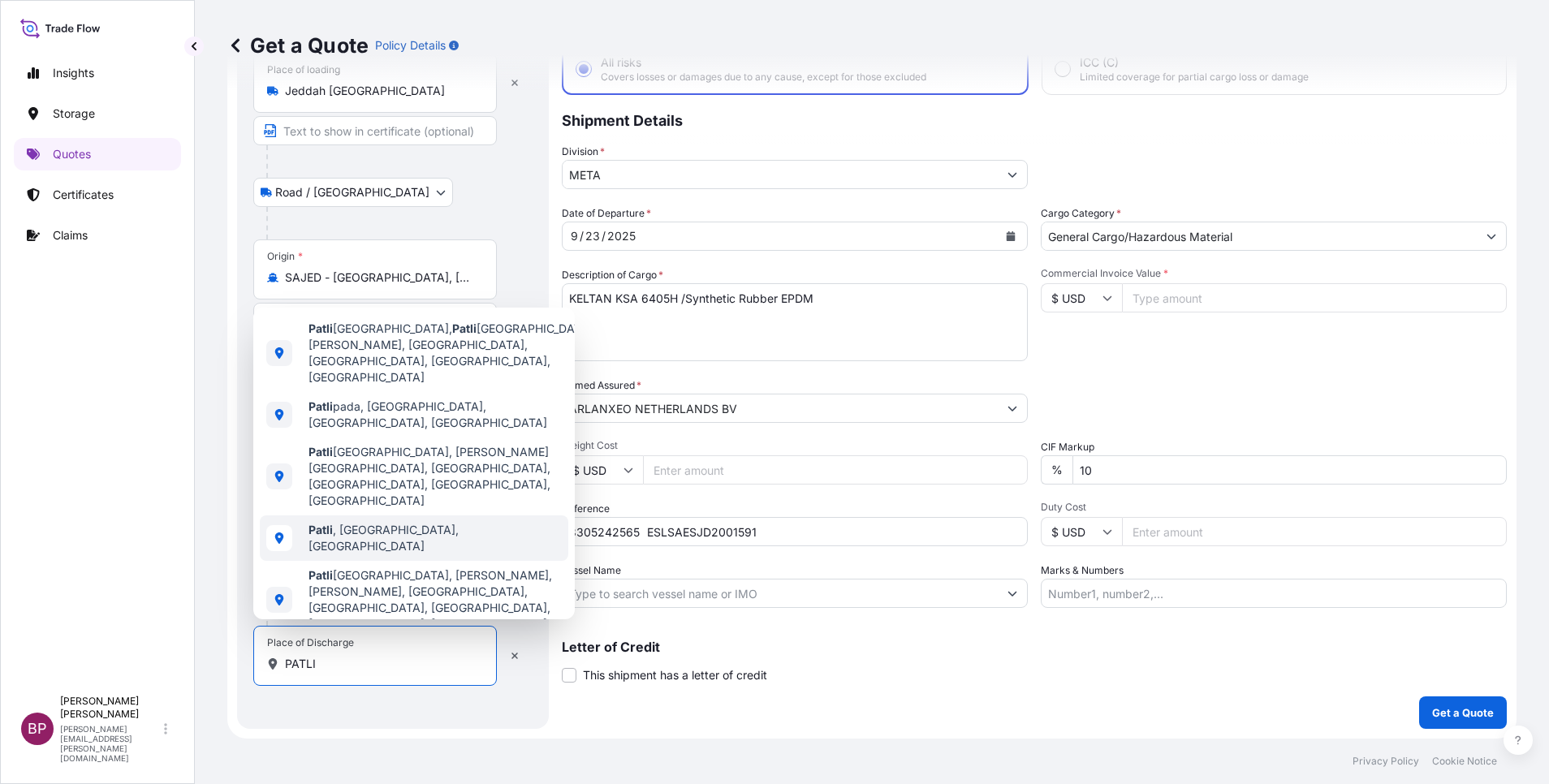
click at [389, 523] on span "Patli , [GEOGRAPHIC_DATA], [GEOGRAPHIC_DATA]" at bounding box center [435, 538] width 254 height 32
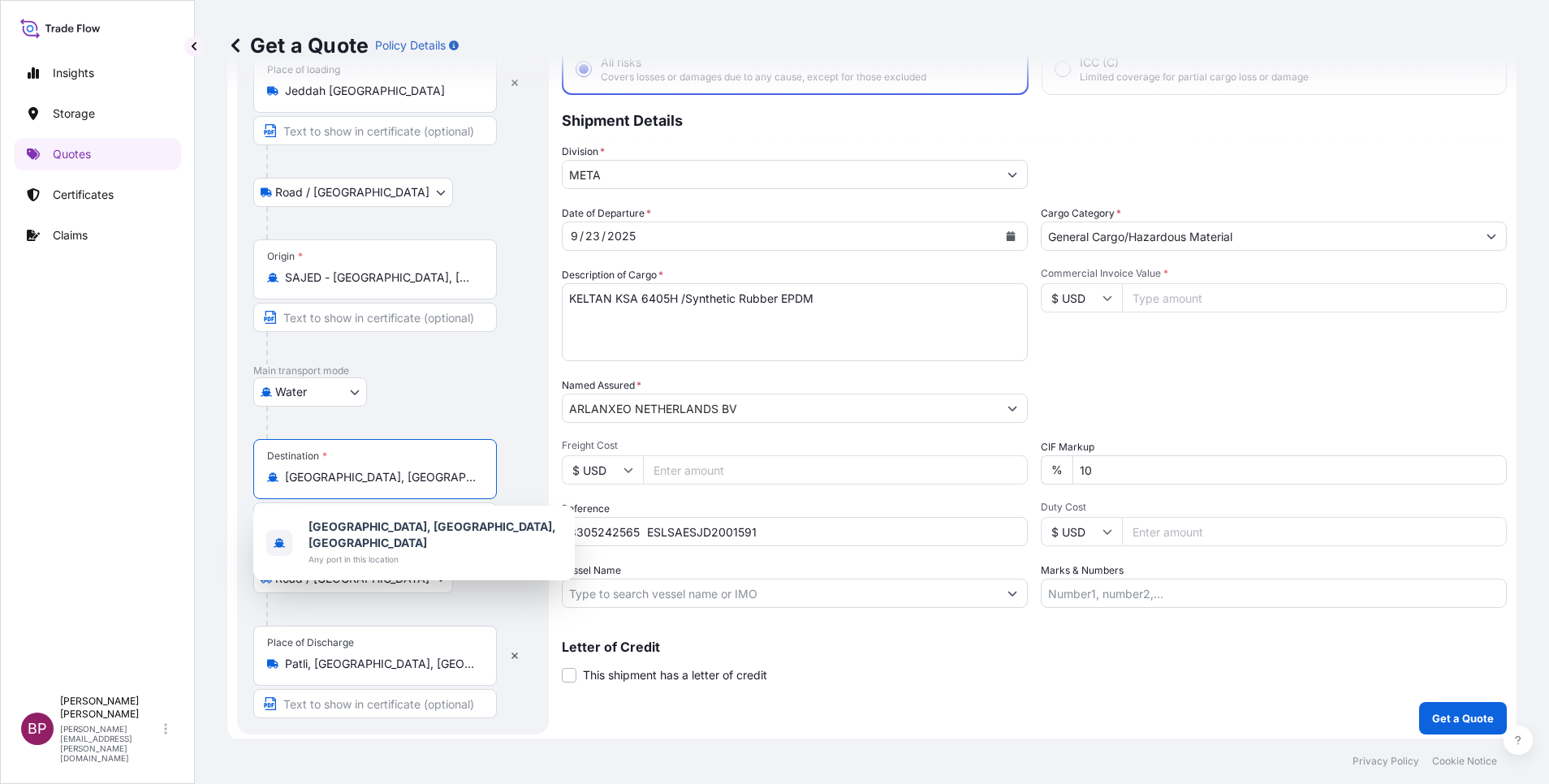
drag, startPoint x: 447, startPoint y: 475, endPoint x: 227, endPoint y: 466, distance: 220.2
click at [224, 468] on div "Get a Quote Policy Details Route Details Reset Route Details Place of loading […" at bounding box center [872, 369] width 1354 height 738
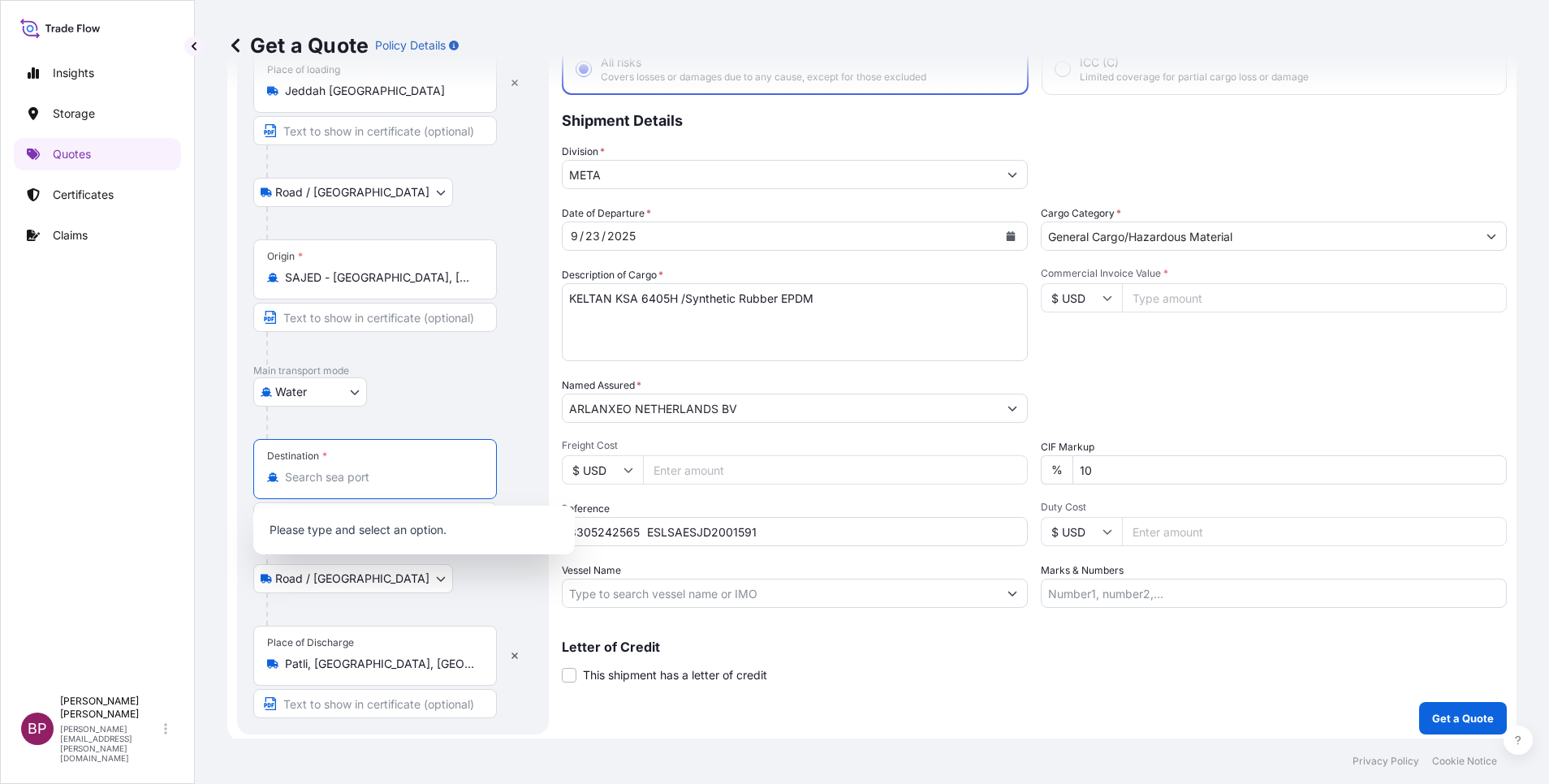
paste input "PATLI"
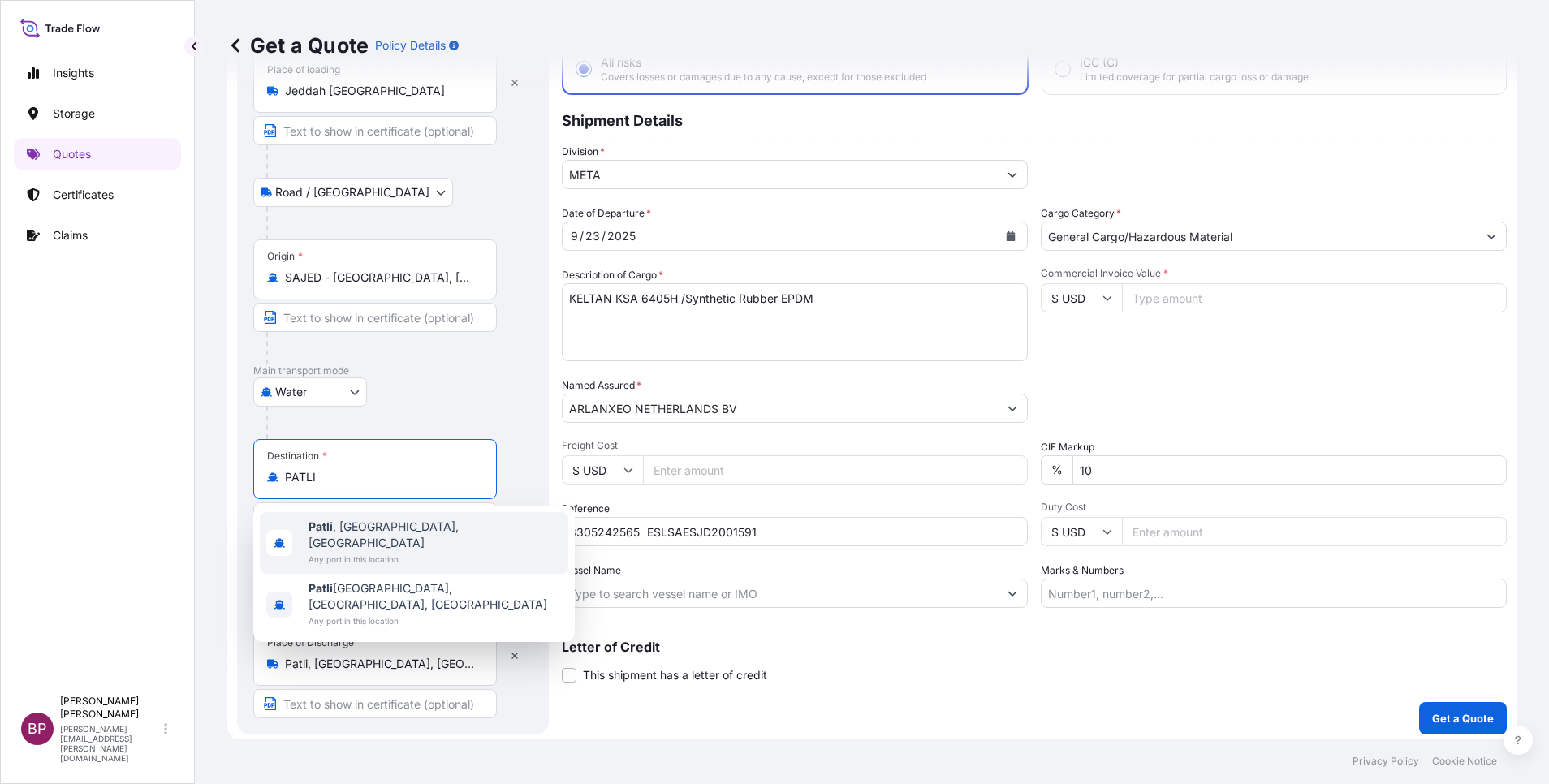
click at [402, 524] on span "Patli , [GEOGRAPHIC_DATA], [GEOGRAPHIC_DATA]" at bounding box center [435, 535] width 254 height 32
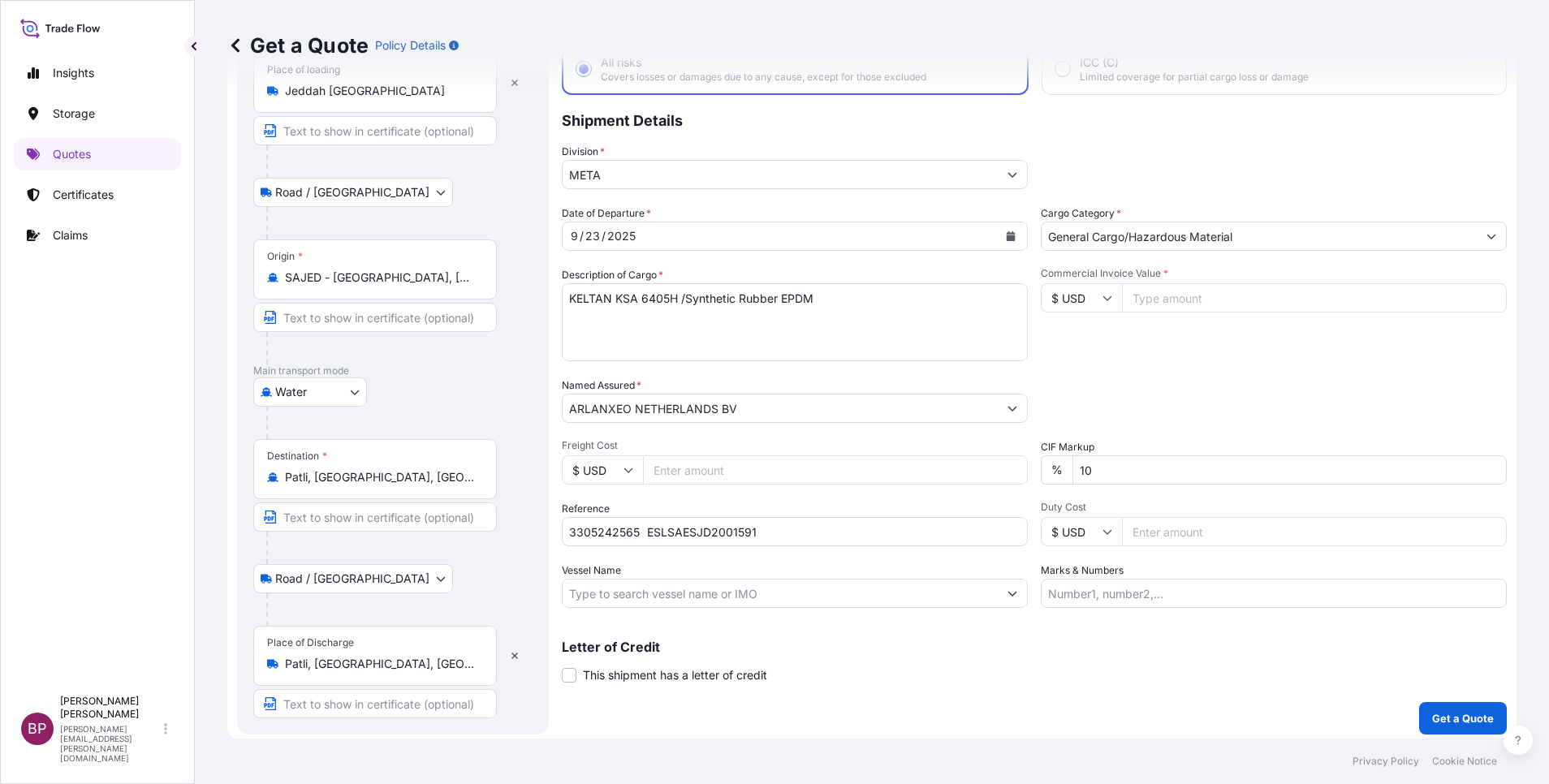
click at [994, 688] on div "Coverage Type All risks Covers losses or damages due to any cause, except for t…" at bounding box center [1034, 364] width 945 height 740
click at [1152, 301] on input "Commercial Invoice Value *" at bounding box center [1314, 297] width 385 height 29
paste input "47880"
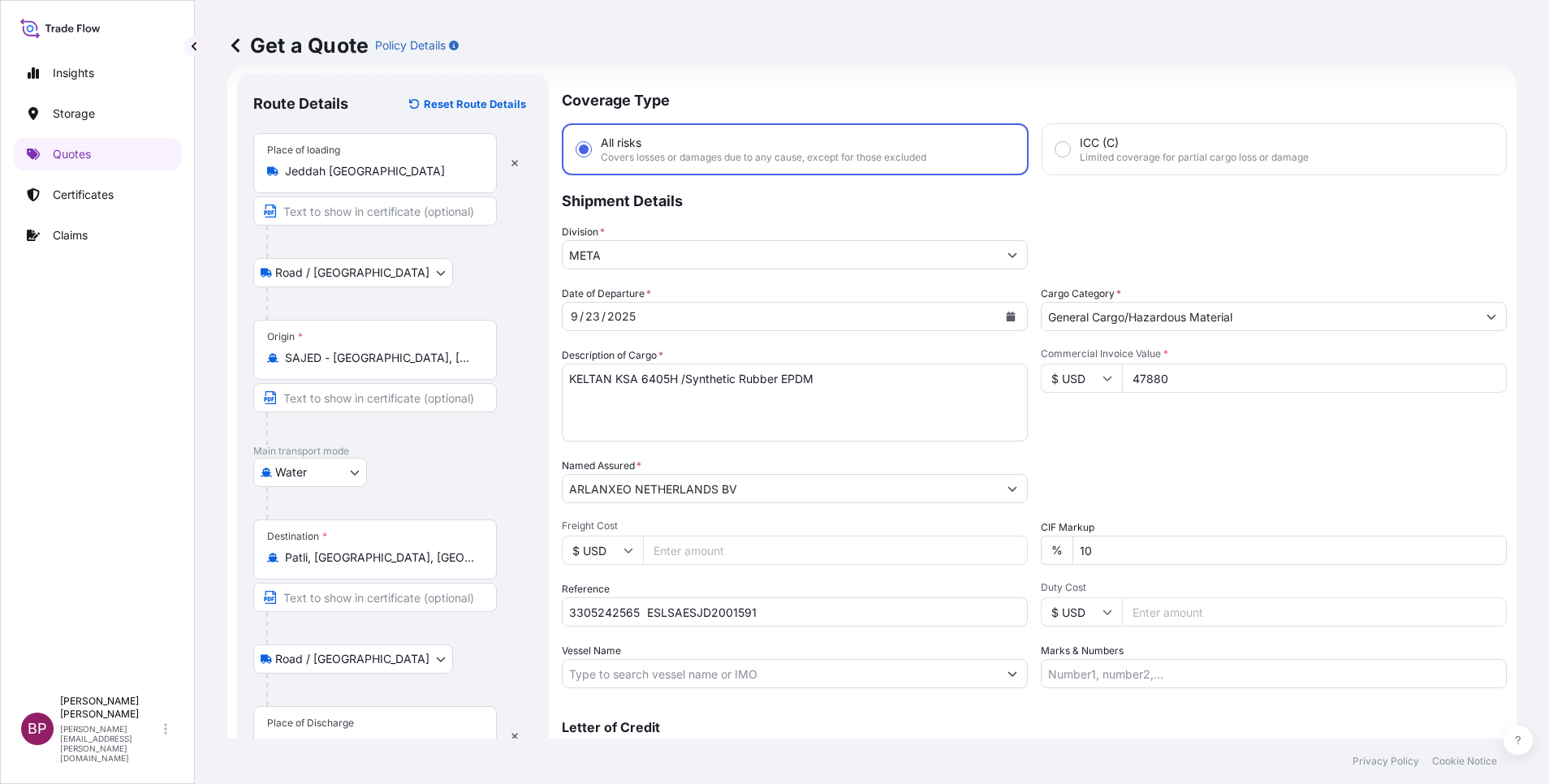
scroll to position [112, 0]
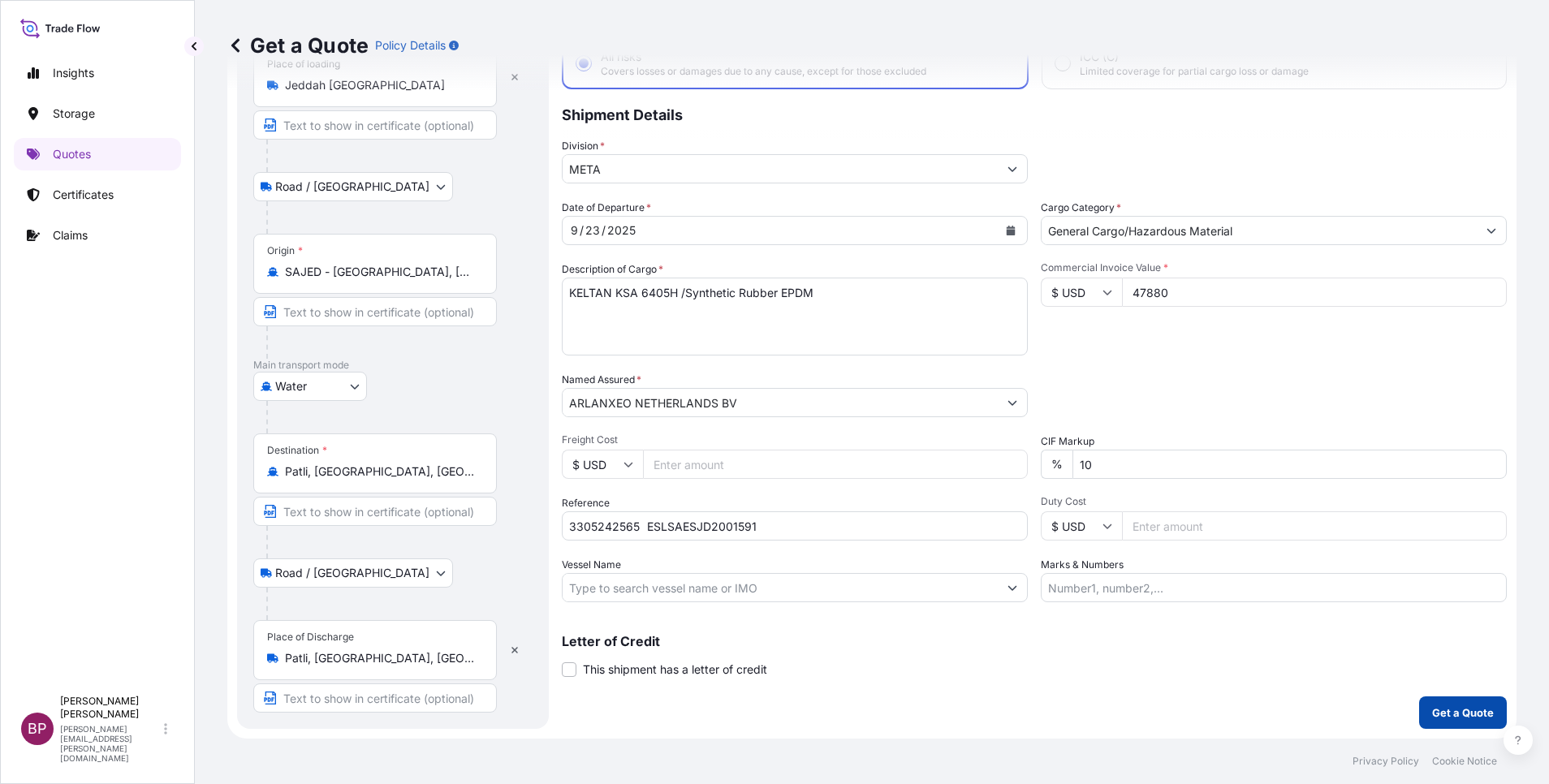
click at [1457, 708] on p "Get a Quote" at bounding box center [1462, 713] width 62 height 16
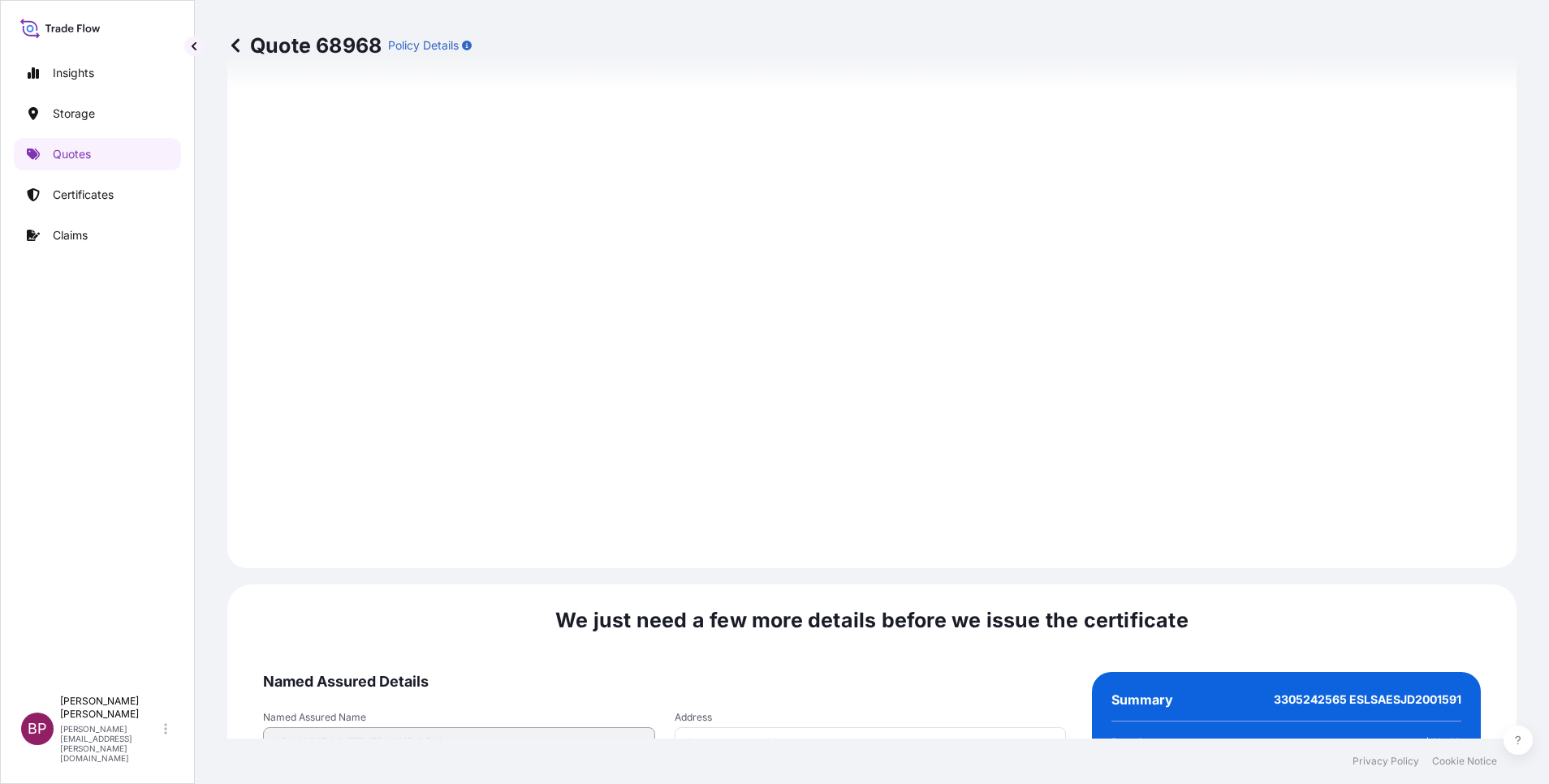
scroll to position [2406, 0]
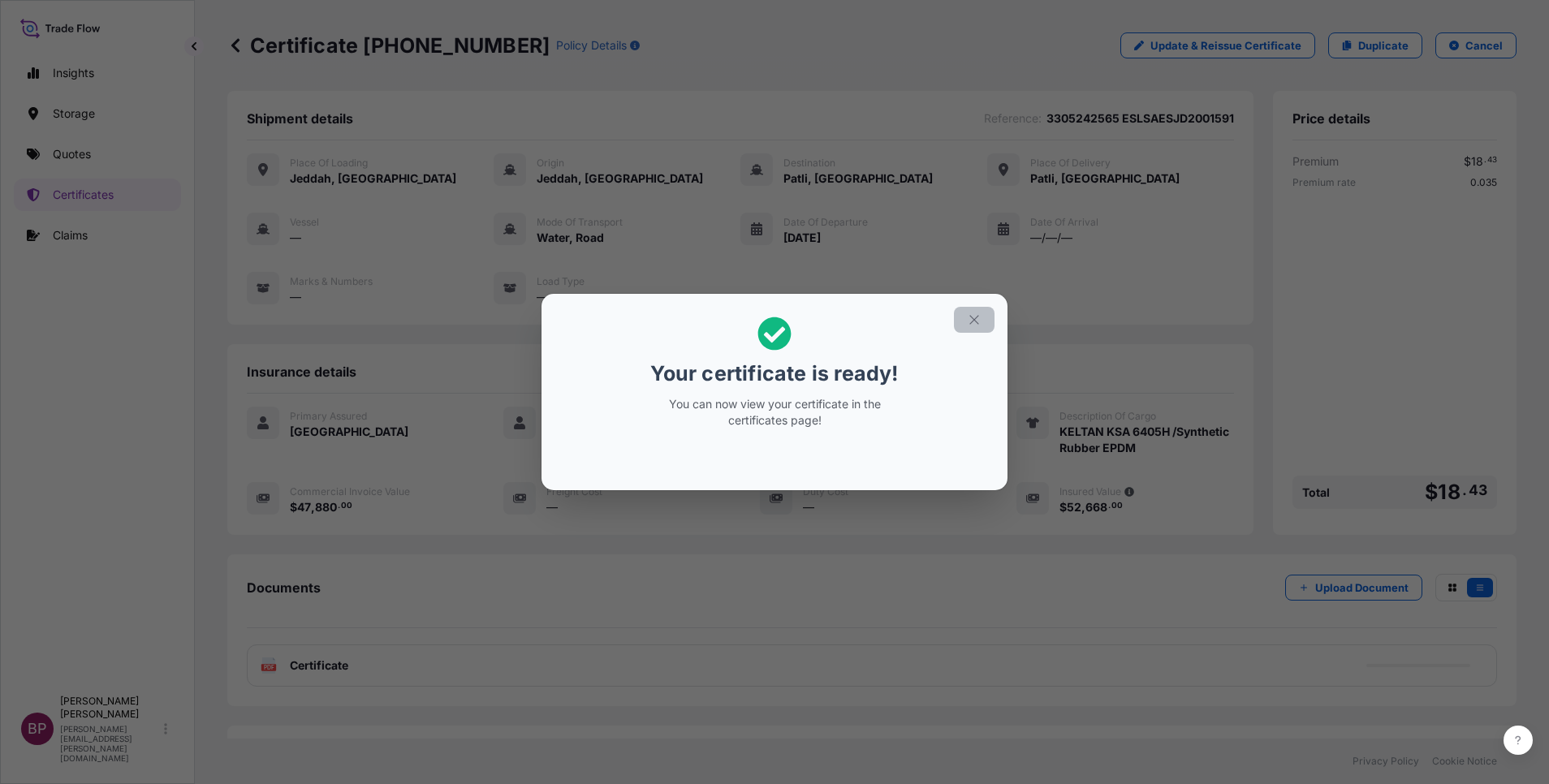
click at [980, 317] on icon "button" at bounding box center [974, 320] width 14 height 14
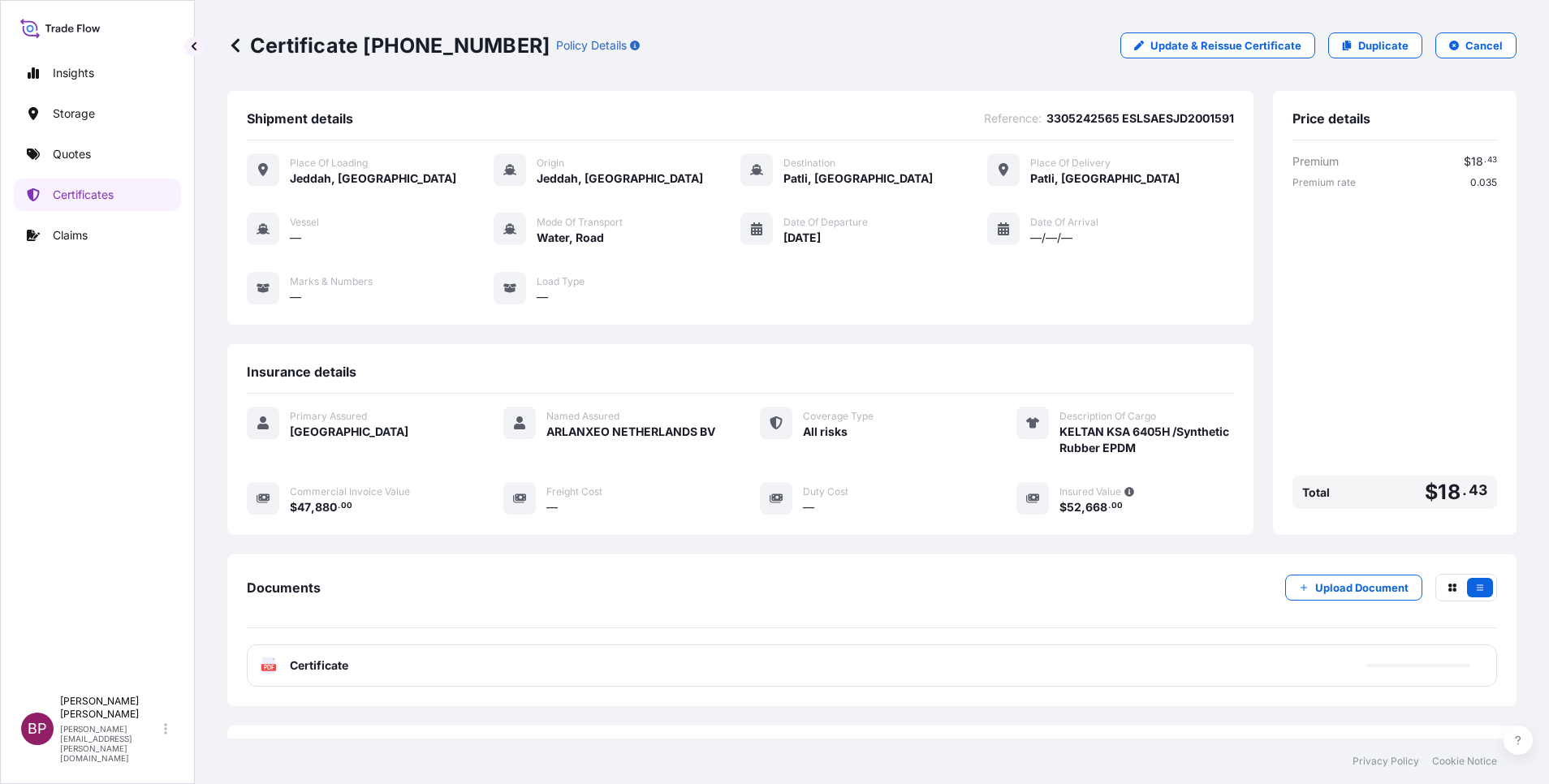
click at [343, 669] on span "Certificate" at bounding box center [318, 665] width 58 height 16
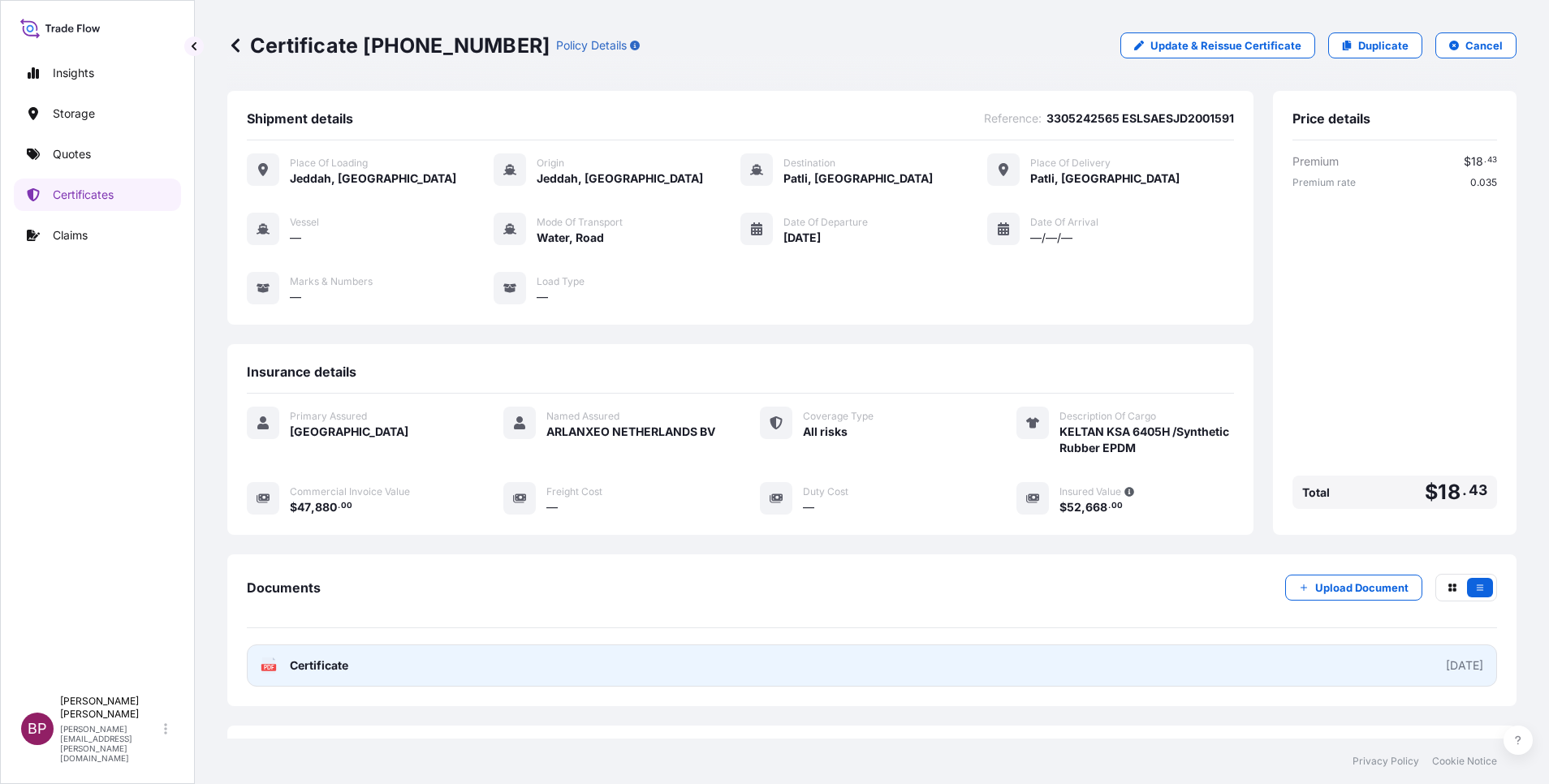
click at [322, 667] on span "Certificate" at bounding box center [318, 665] width 58 height 16
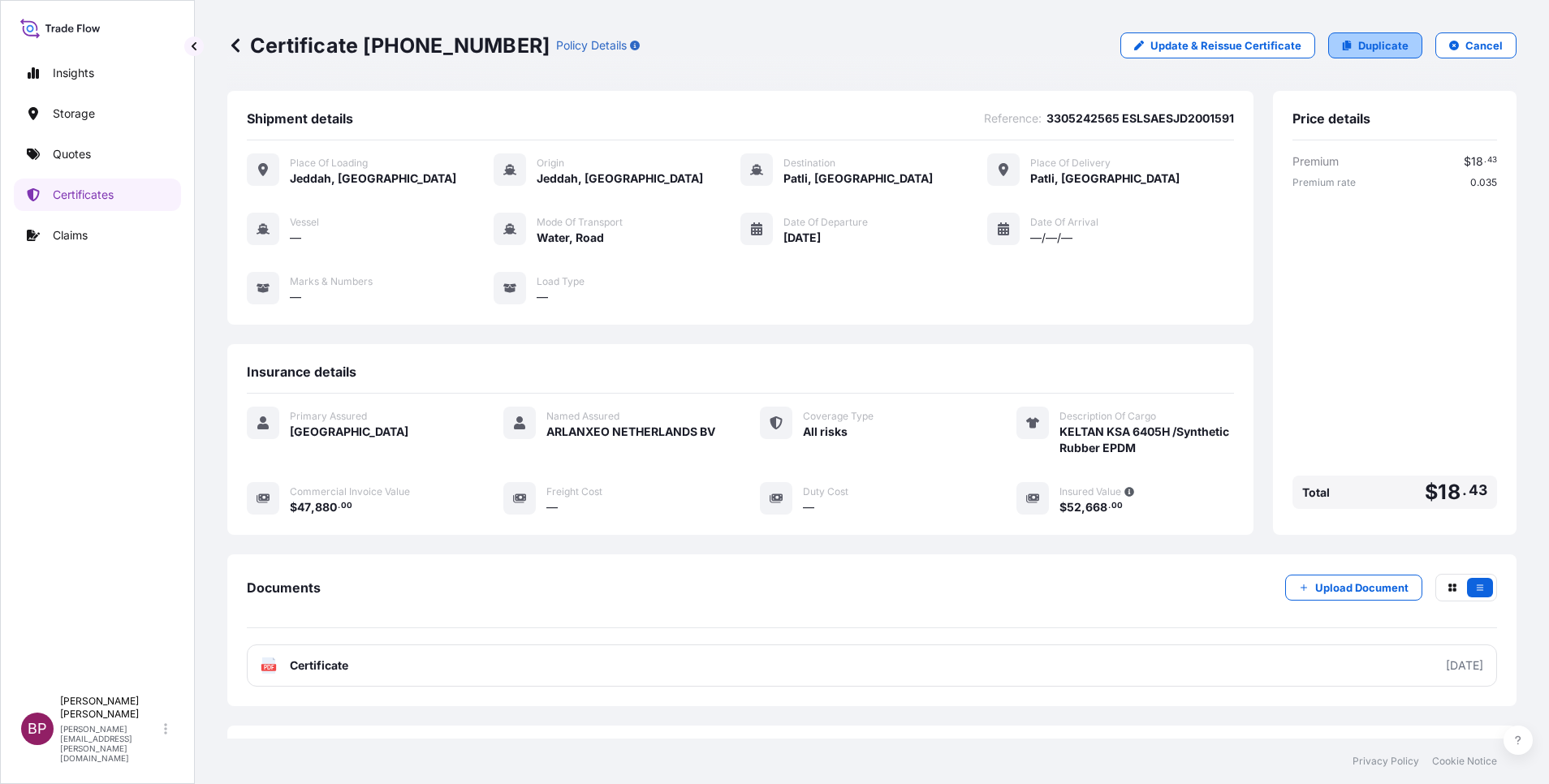
click at [1361, 42] on p "Duplicate" at bounding box center [1384, 46] width 50 height 16
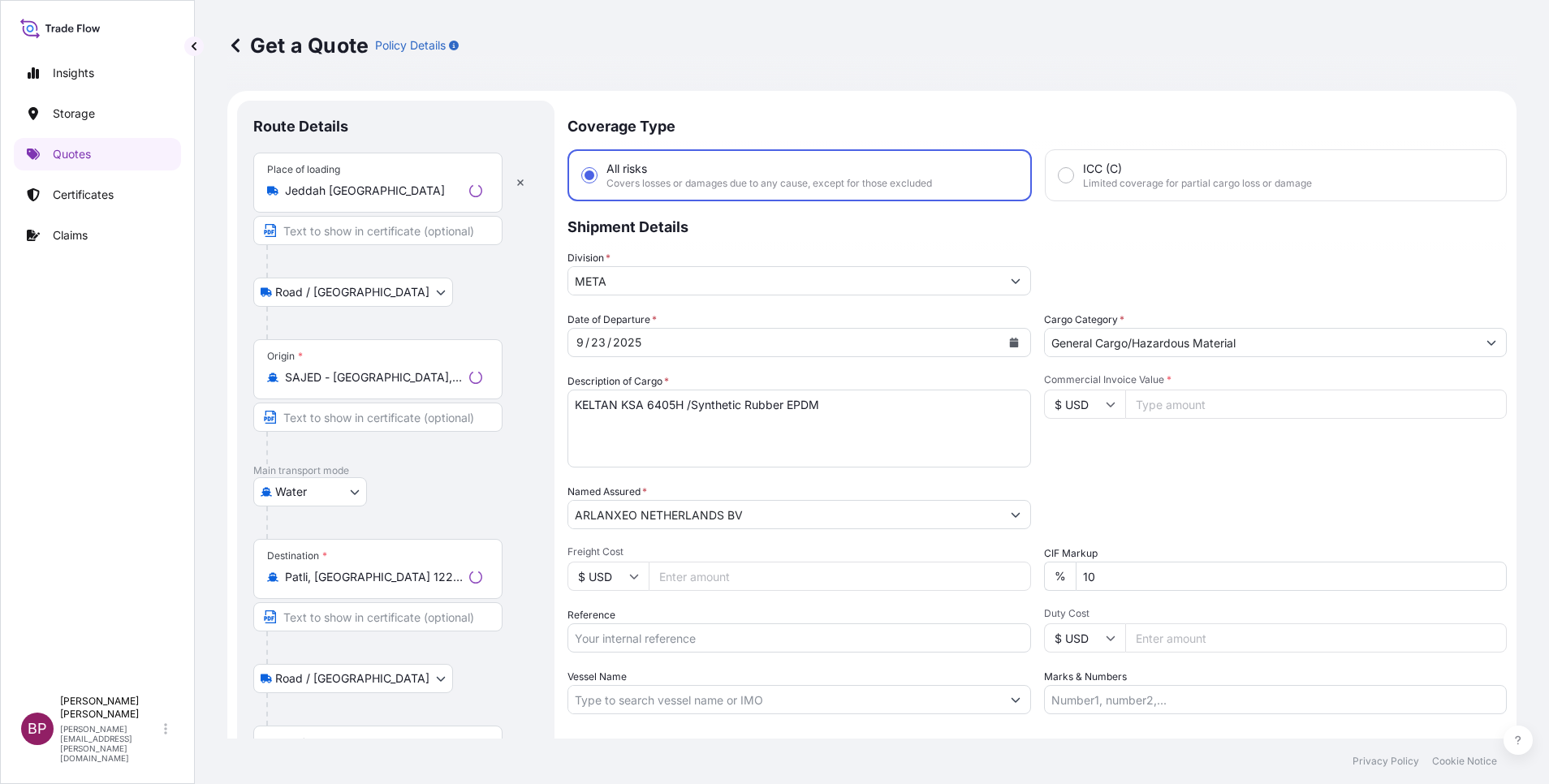
scroll to position [26, 0]
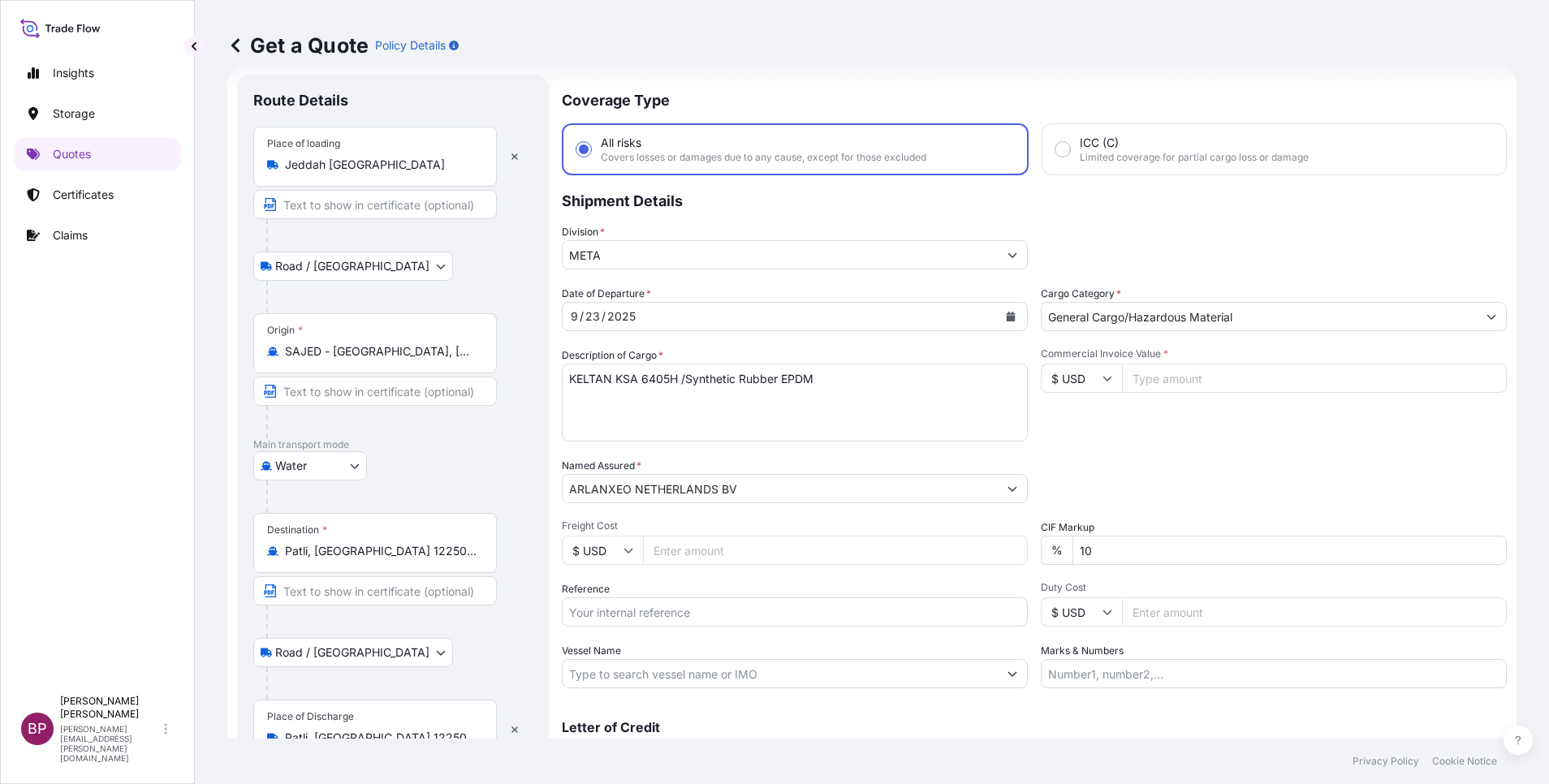
click at [649, 610] on input "Reference" at bounding box center [795, 612] width 466 height 29
paste input "3305241806 ESLSAESJD2001571"
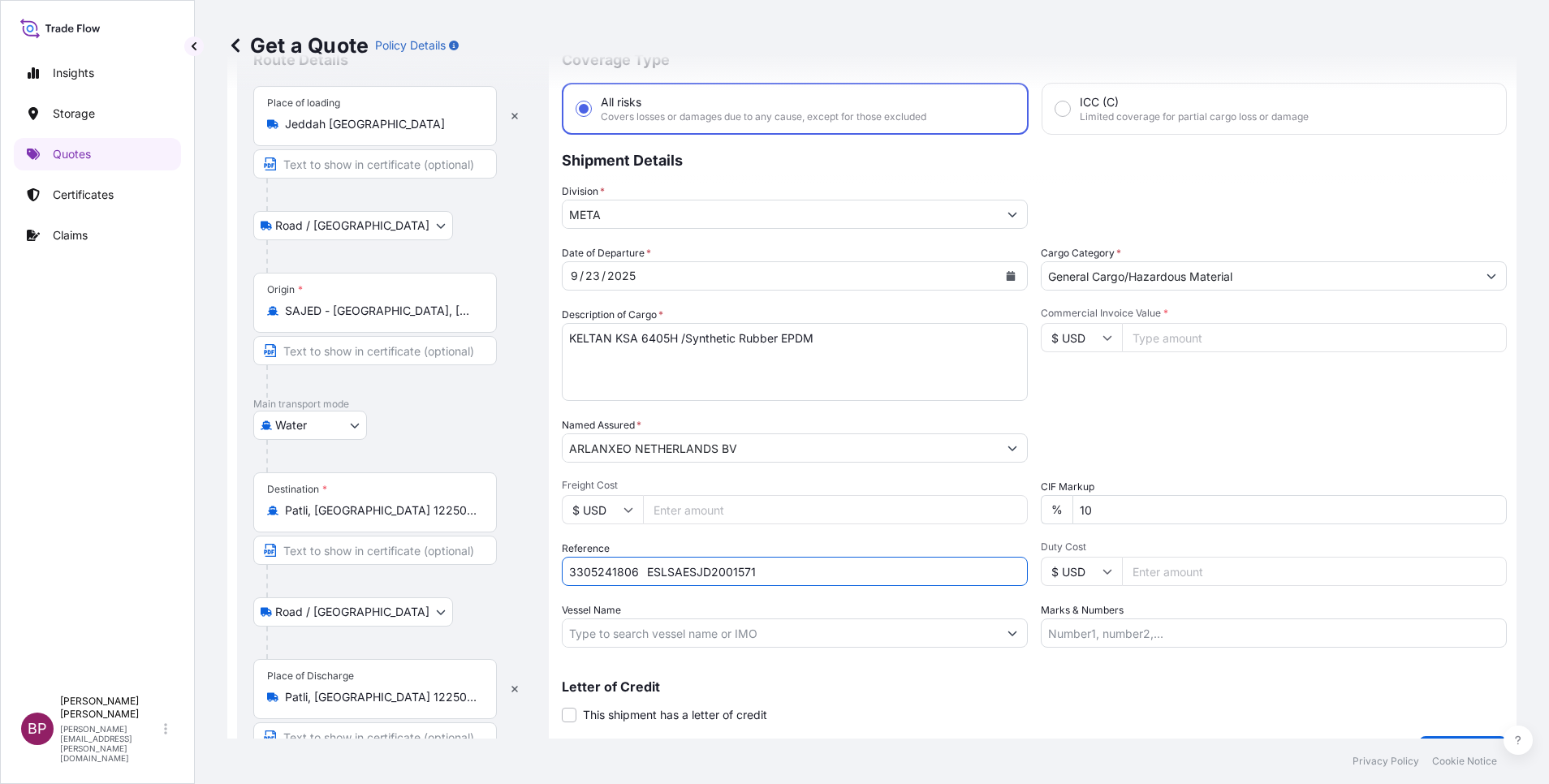
scroll to position [106, 0]
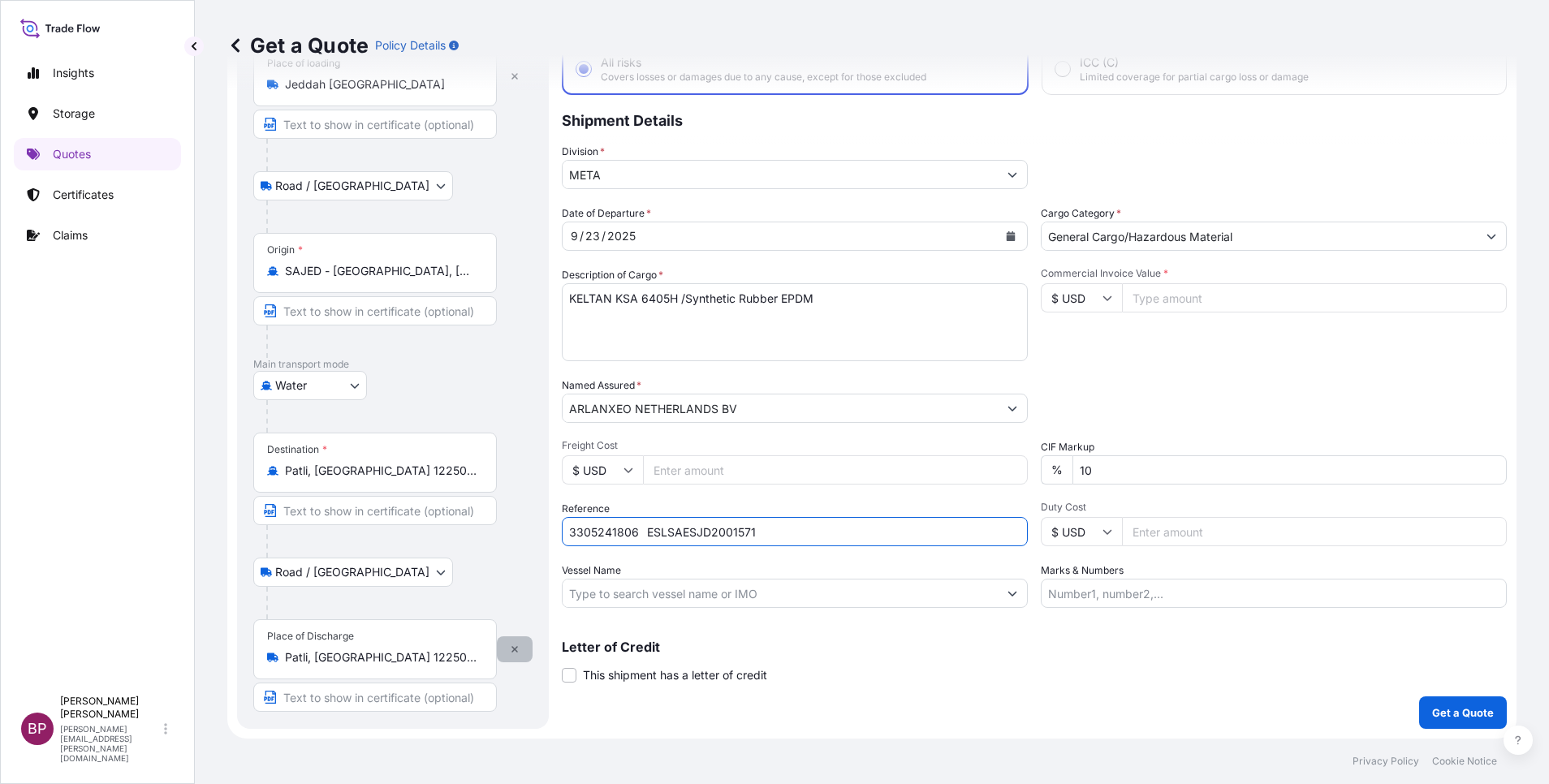
click at [522, 648] on button "button" at bounding box center [515, 649] width 36 height 26
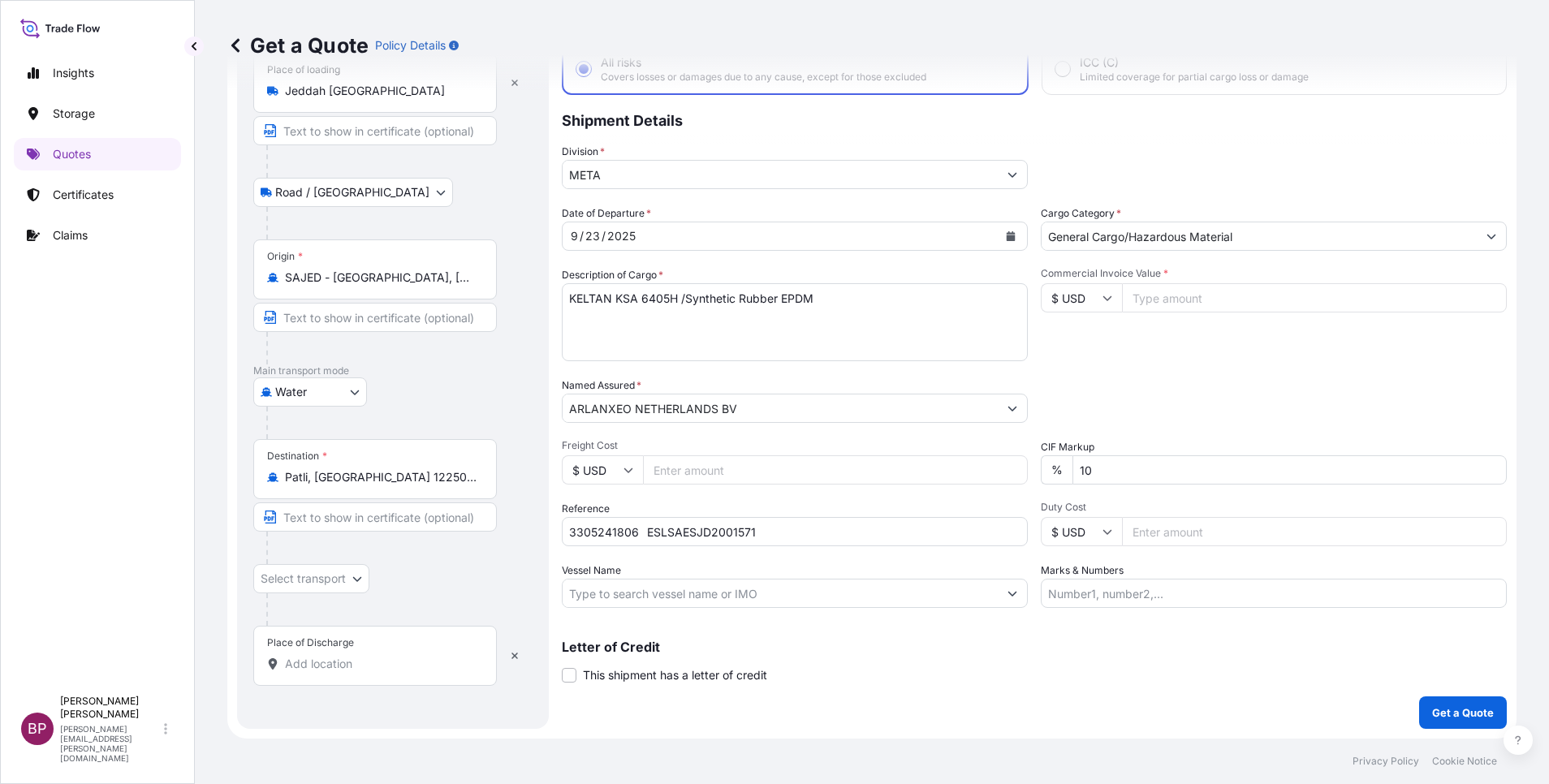
click at [343, 656] on input "Place of Discharge" at bounding box center [381, 663] width 191 height 16
paste input "[GEOGRAPHIC_DATA]"
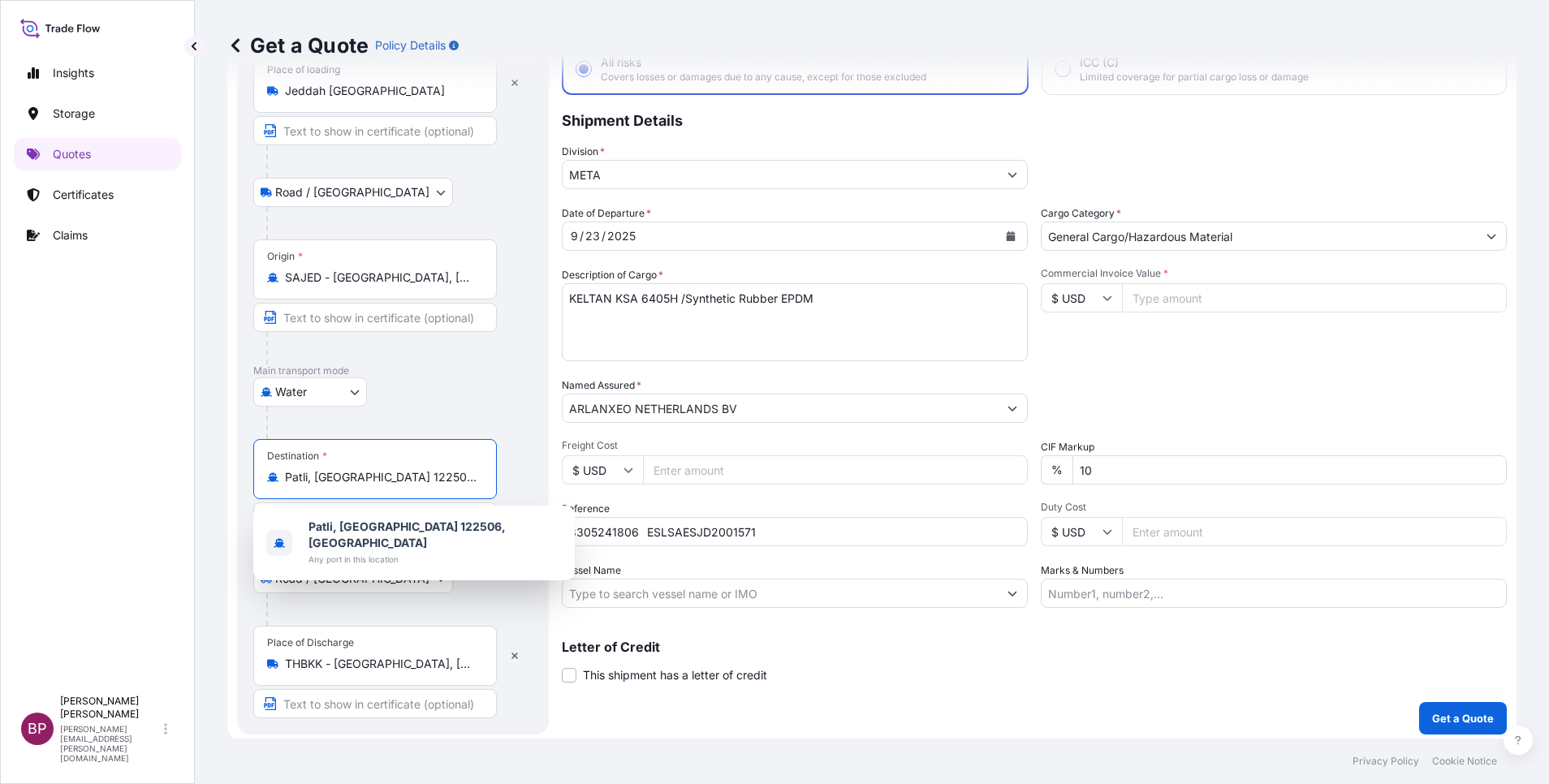
drag, startPoint x: 449, startPoint y: 479, endPoint x: 270, endPoint y: 470, distance: 179.2
click at [270, 470] on div "Patli, [GEOGRAPHIC_DATA] 122506, [GEOGRAPHIC_DATA]" at bounding box center [375, 477] width 216 height 16
paste input "[GEOGRAPHIC_DATA]"
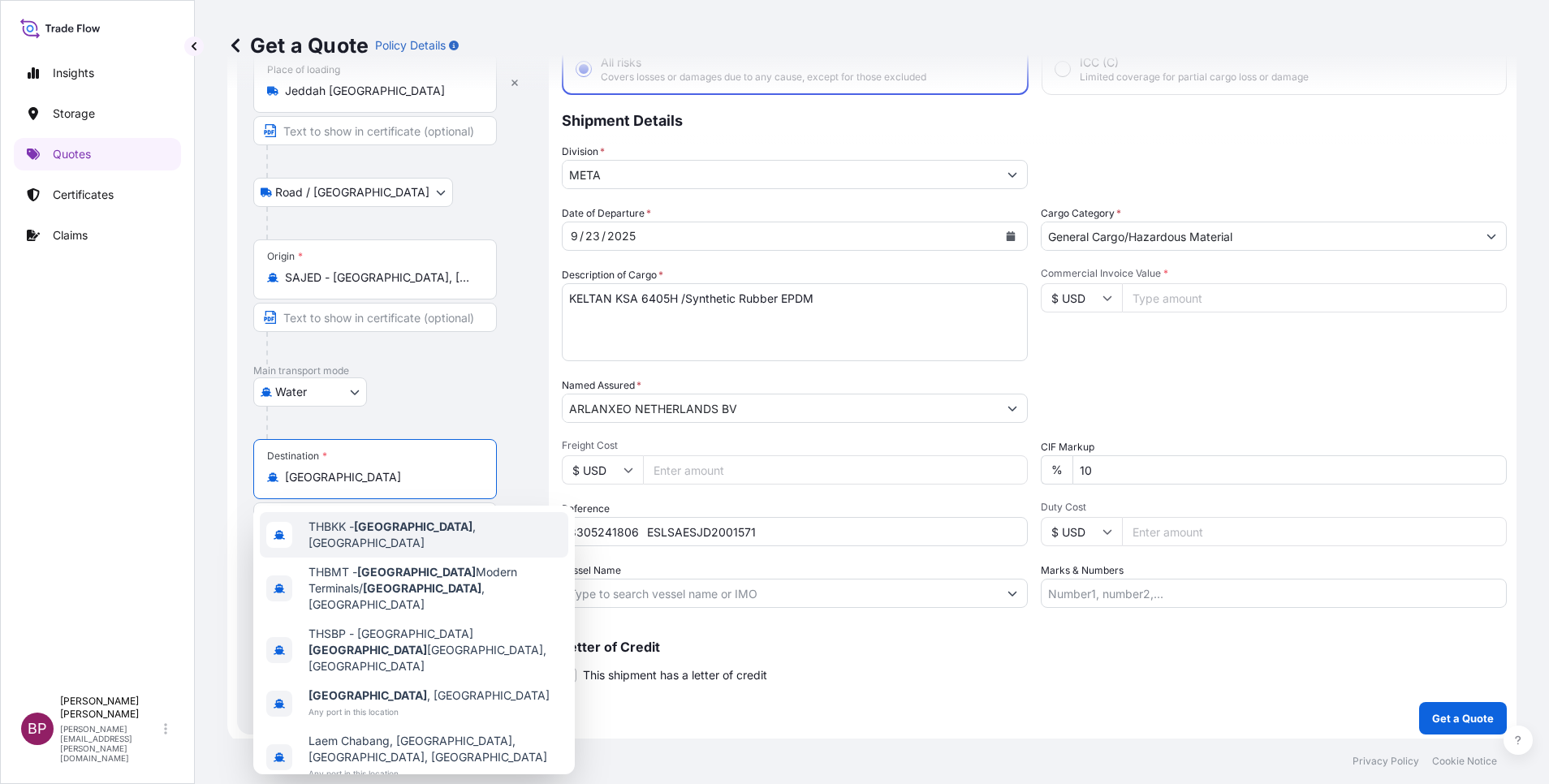
click at [410, 537] on span "THBKK - [GEOGRAPHIC_DATA] , [GEOGRAPHIC_DATA]" at bounding box center [435, 535] width 254 height 32
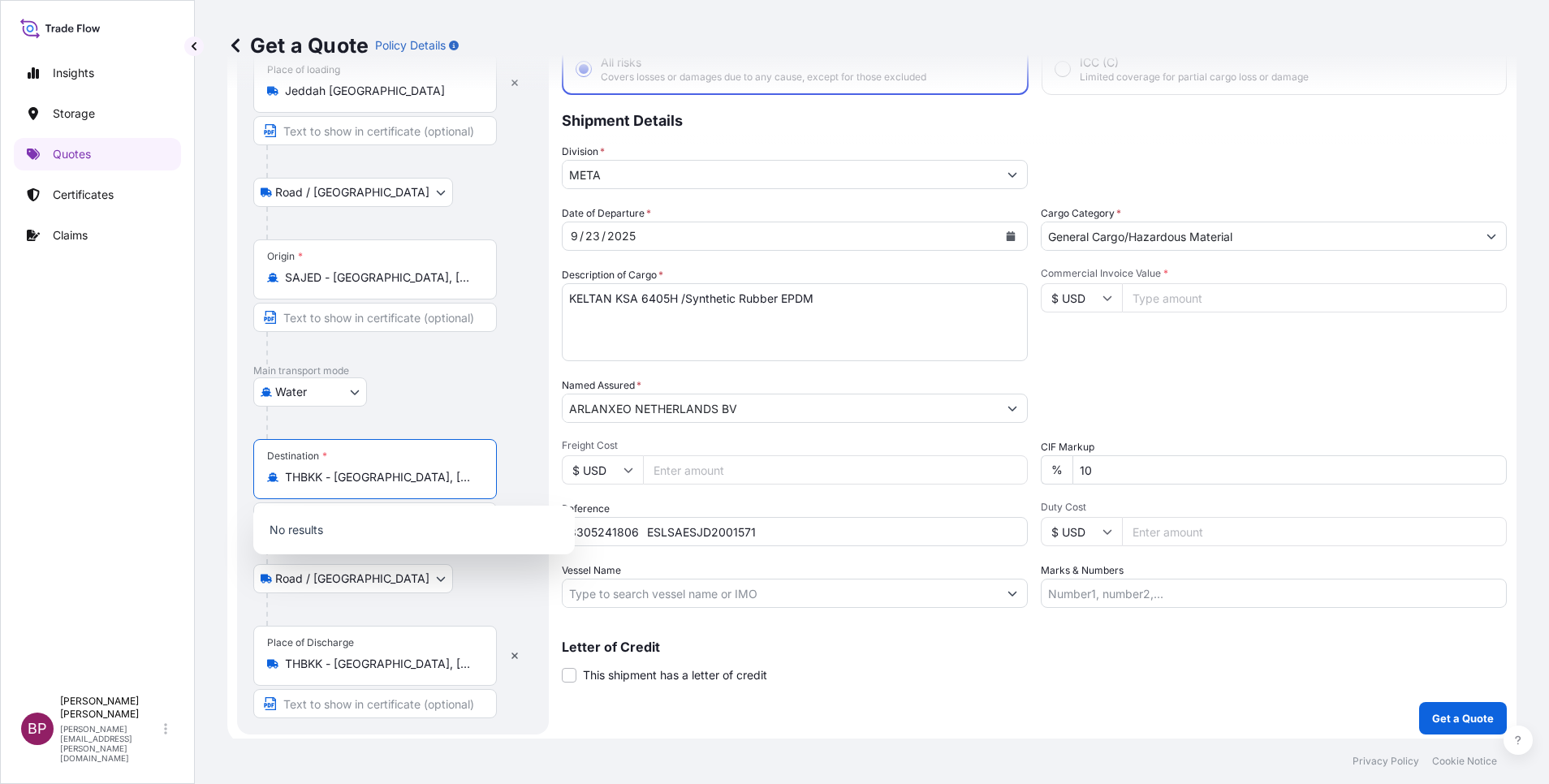
click at [1198, 297] on input "Commercial Invoice Value *" at bounding box center [1314, 297] width 385 height 29
paste input "46620"
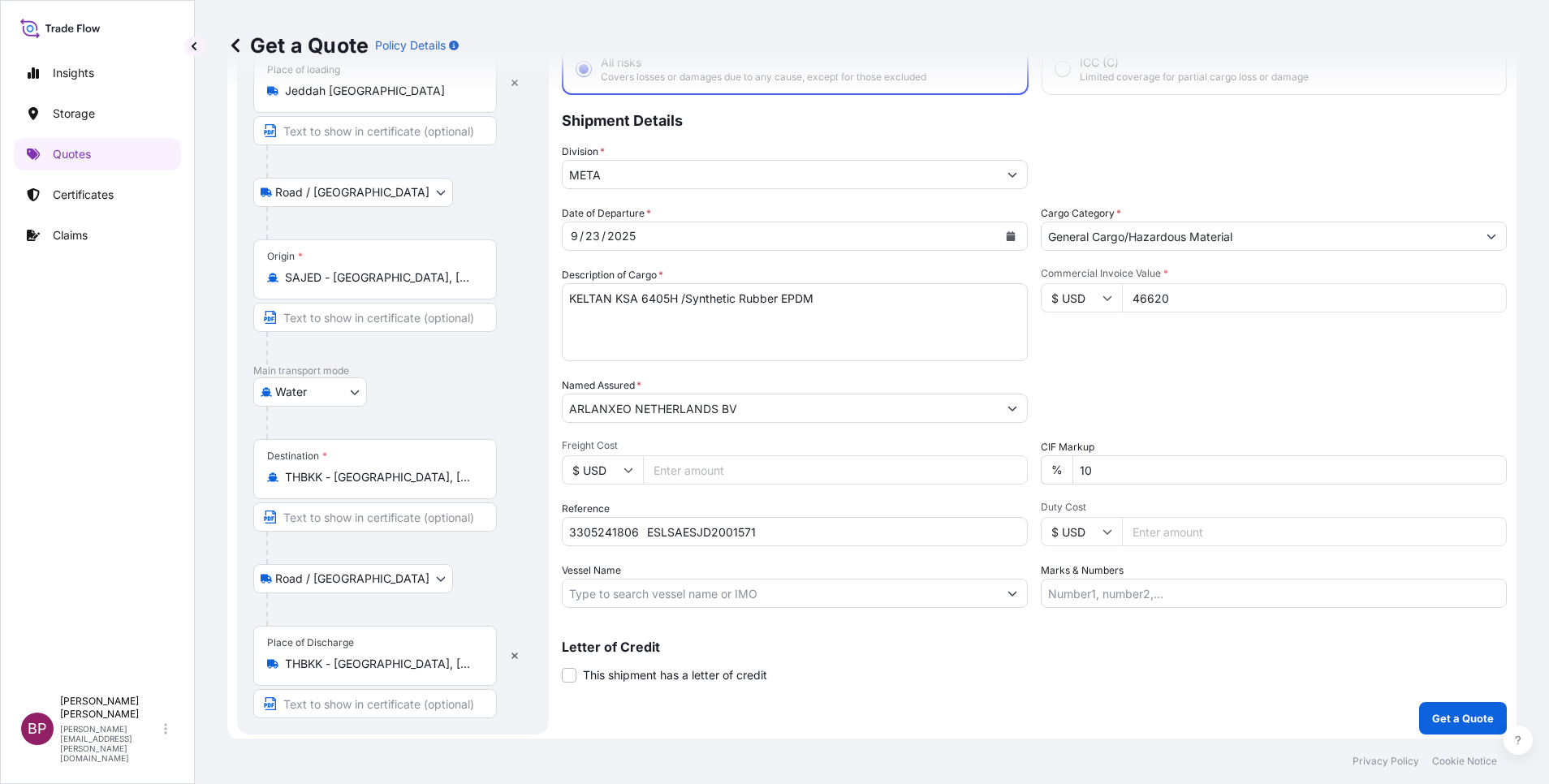
scroll to position [26, 0]
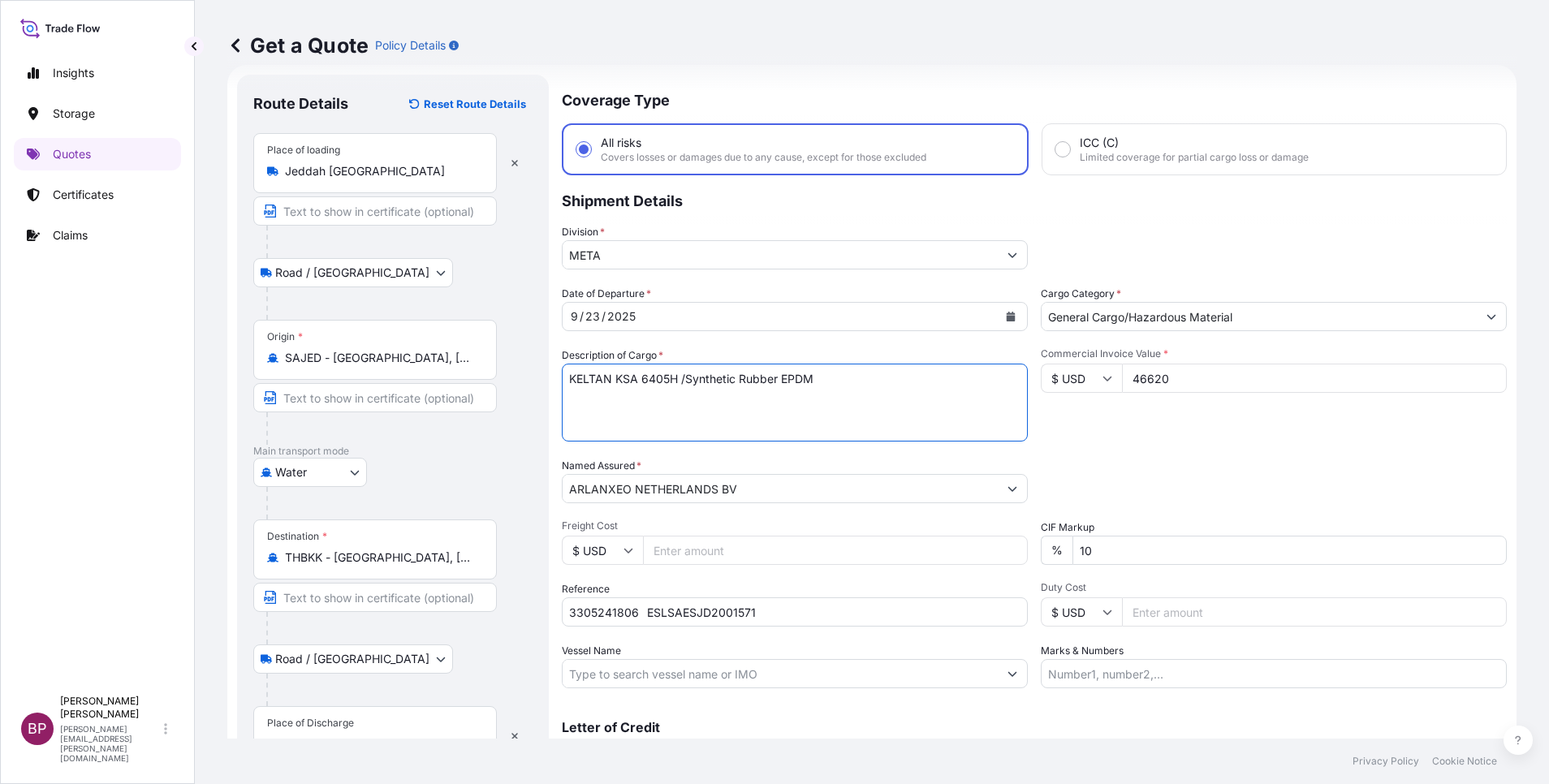
drag, startPoint x: 758, startPoint y: 374, endPoint x: 283, endPoint y: 334, distance: 476.7
click at [255, 321] on form "Route Details Reset Route Details Place of loading [GEOGRAPHIC_DATA] [GEOGRAPHI…" at bounding box center [871, 445] width 1289 height 760
paste textarea "EP 100T"
click at [1126, 441] on div "Commercial Invoice Value * $ USD 46620" at bounding box center [1274, 394] width 466 height 94
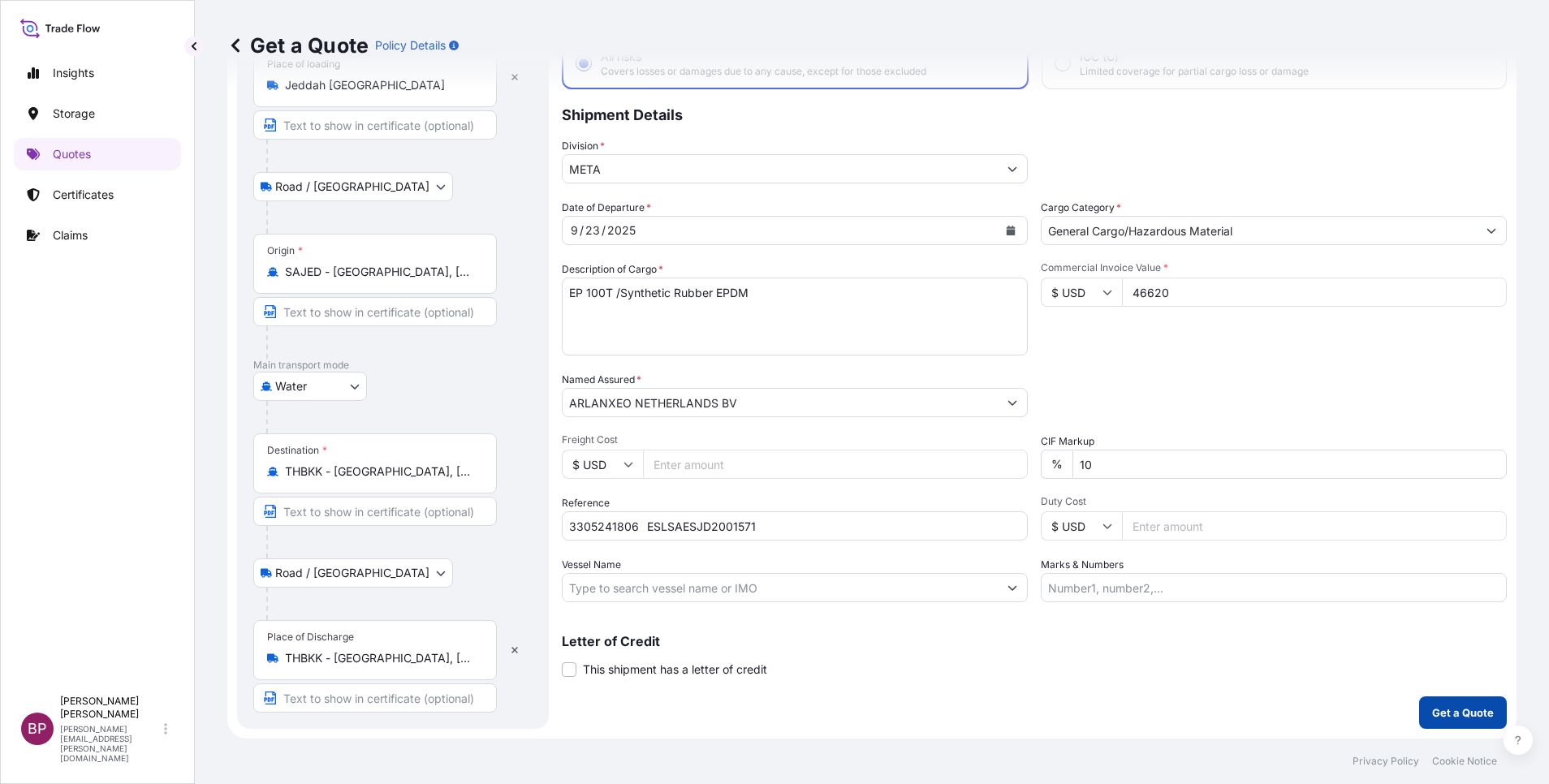
click at [1450, 710] on p "Get a Quote" at bounding box center [1462, 713] width 62 height 16
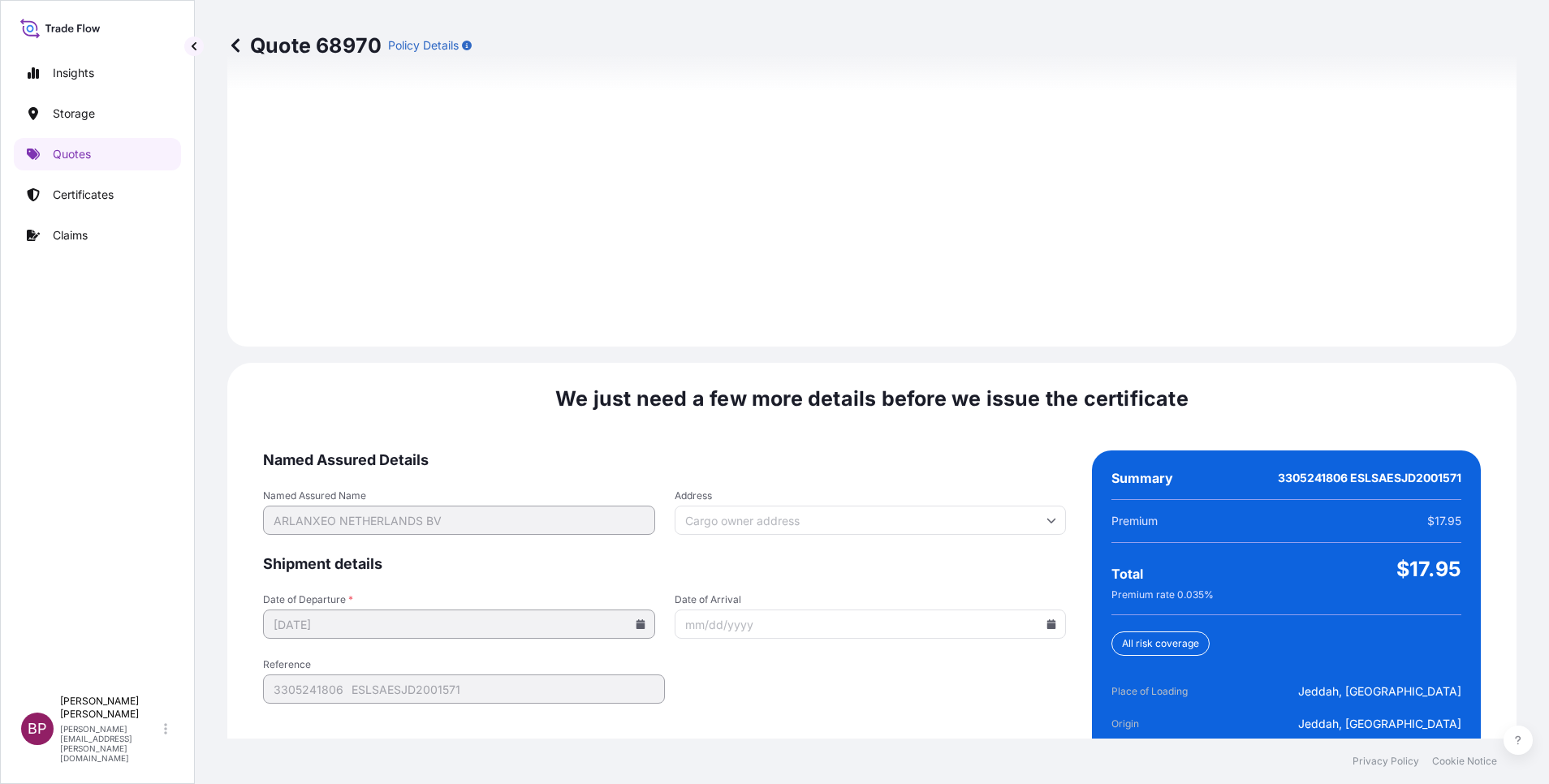
scroll to position [2340, 0]
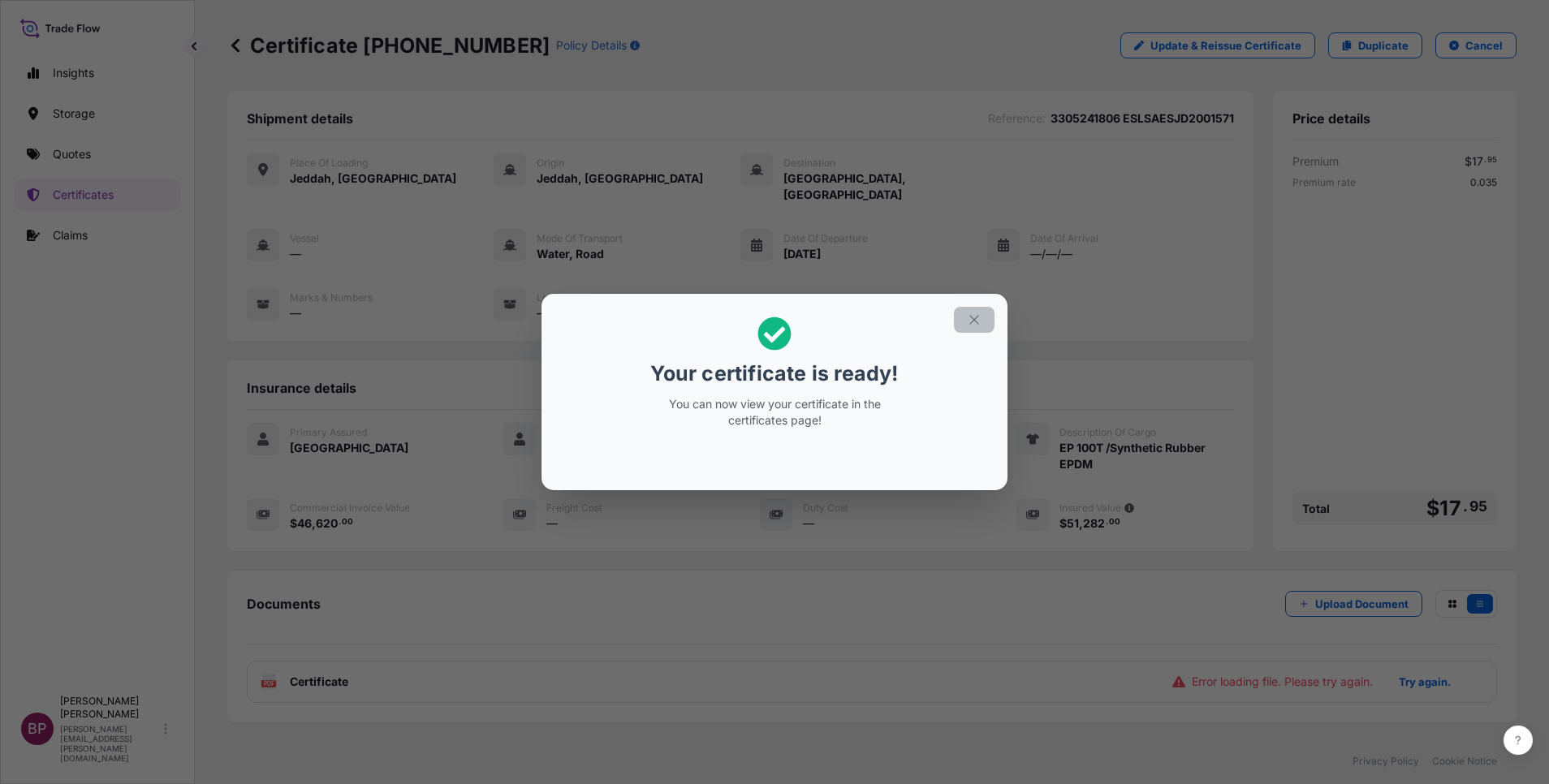
click at [972, 322] on icon "button" at bounding box center [974, 320] width 14 height 14
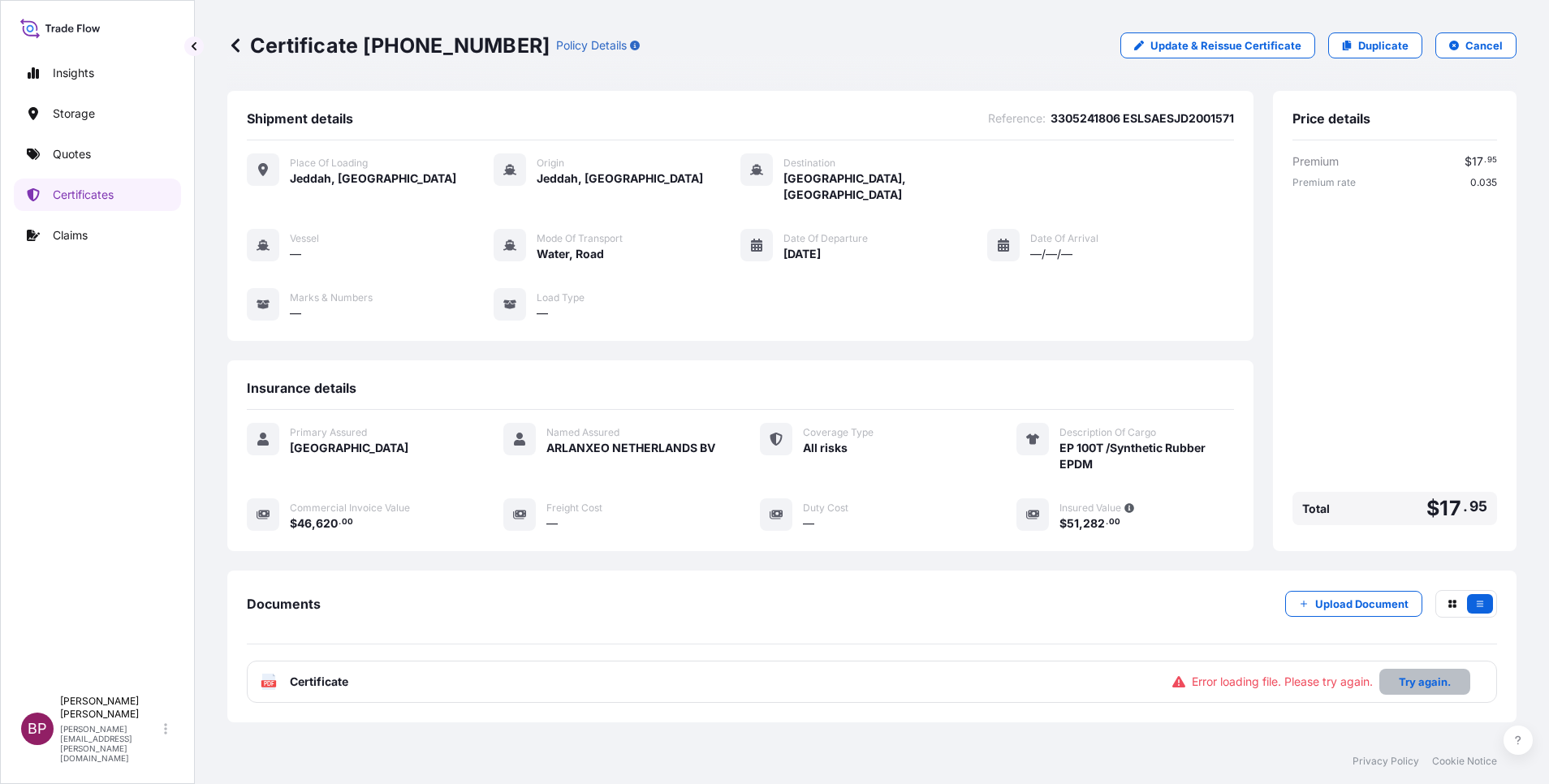
click at [1399, 673] on p "Try again." at bounding box center [1425, 681] width 52 height 16
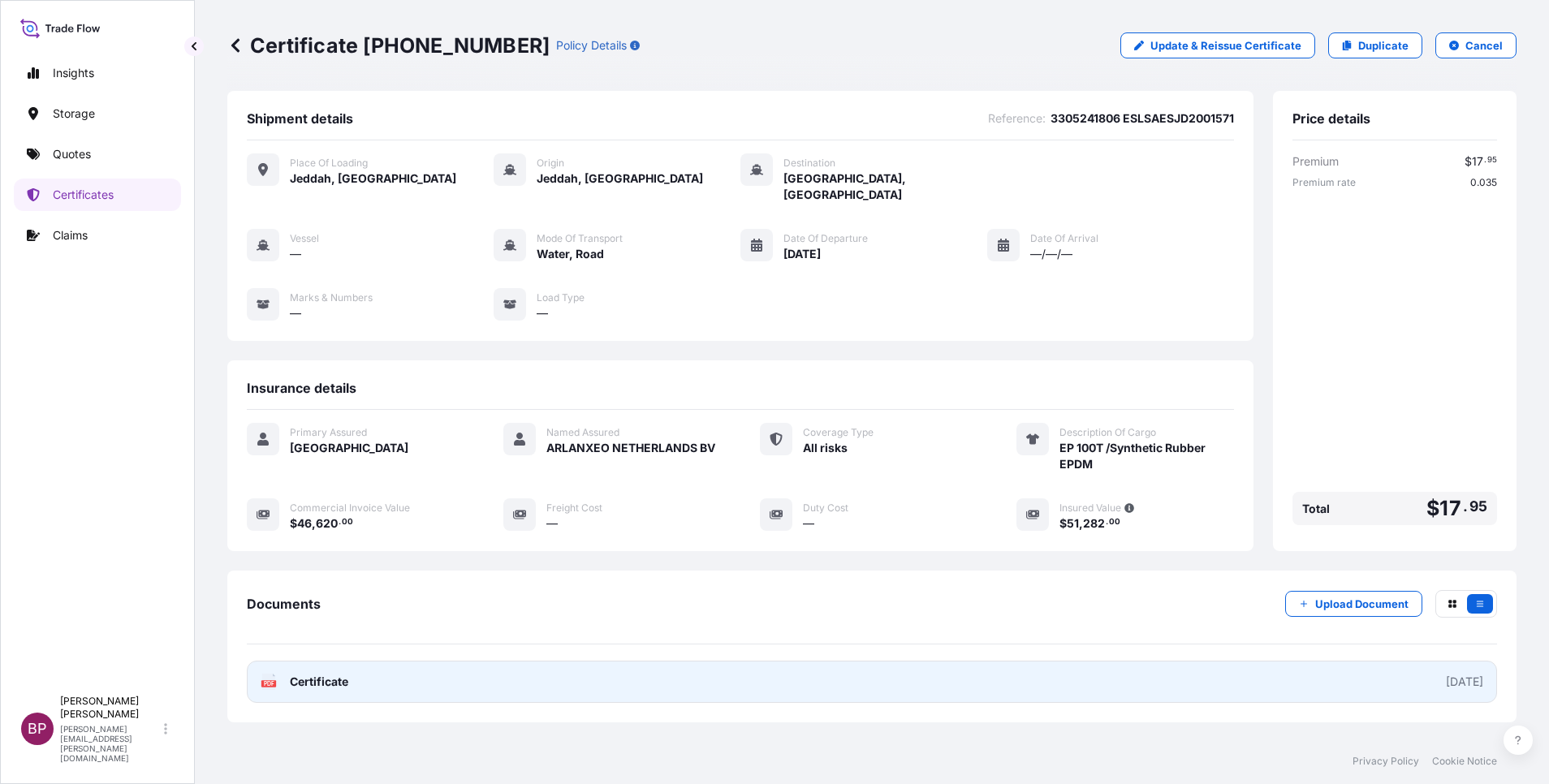
click at [341, 673] on span "Certificate" at bounding box center [318, 681] width 58 height 16
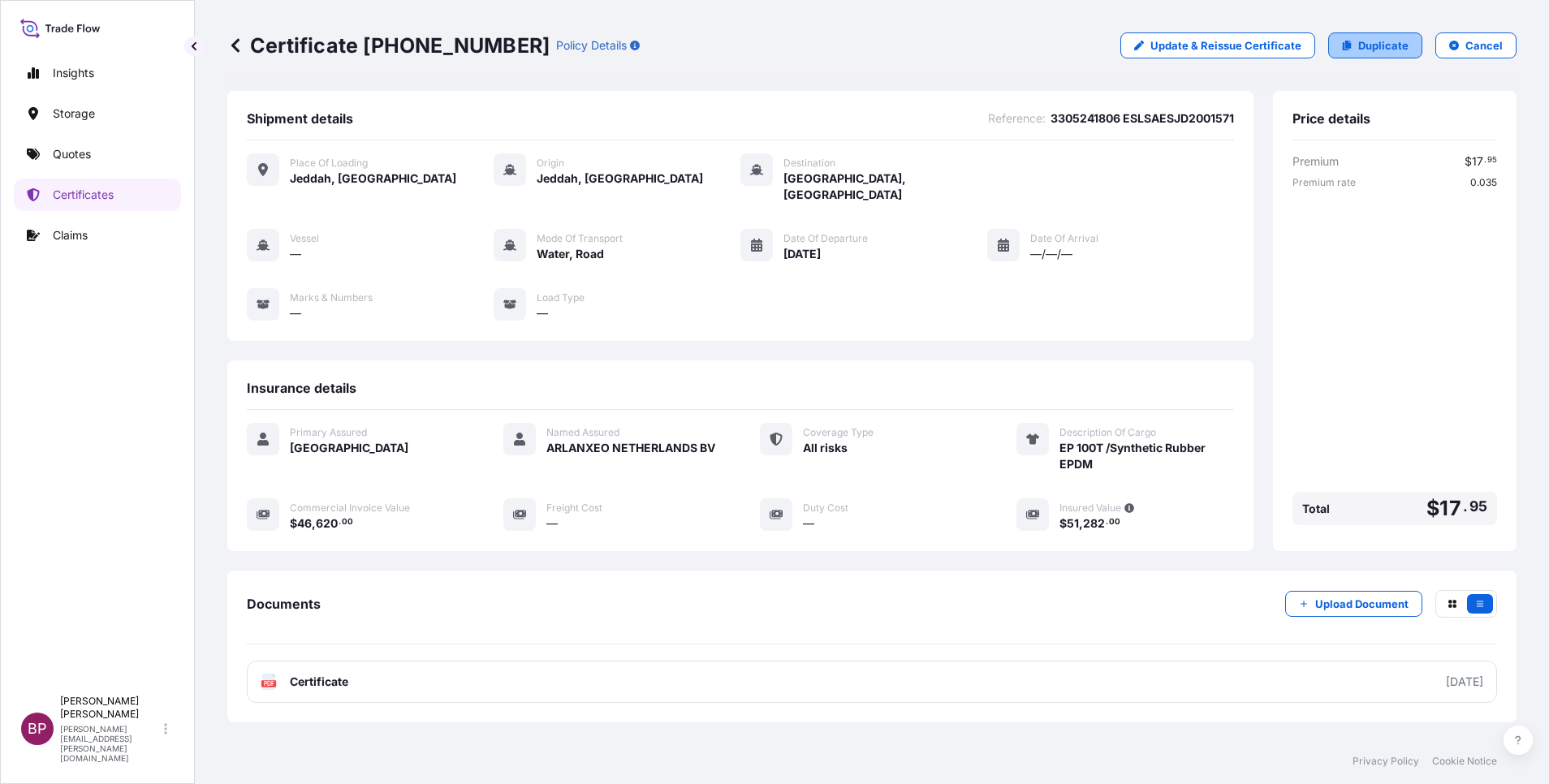
click at [1372, 49] on p "Duplicate" at bounding box center [1384, 46] width 50 height 16
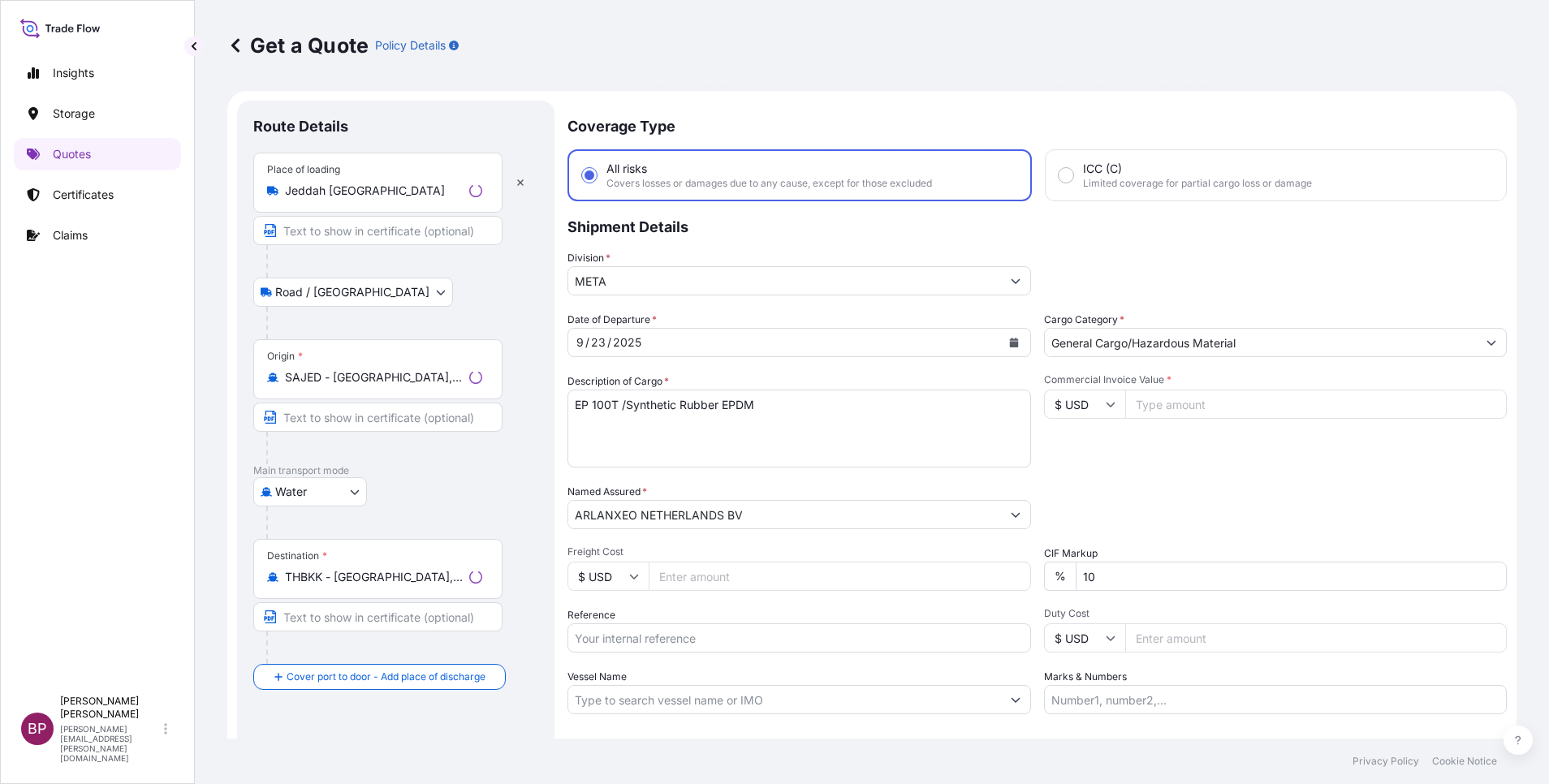
scroll to position [26, 0]
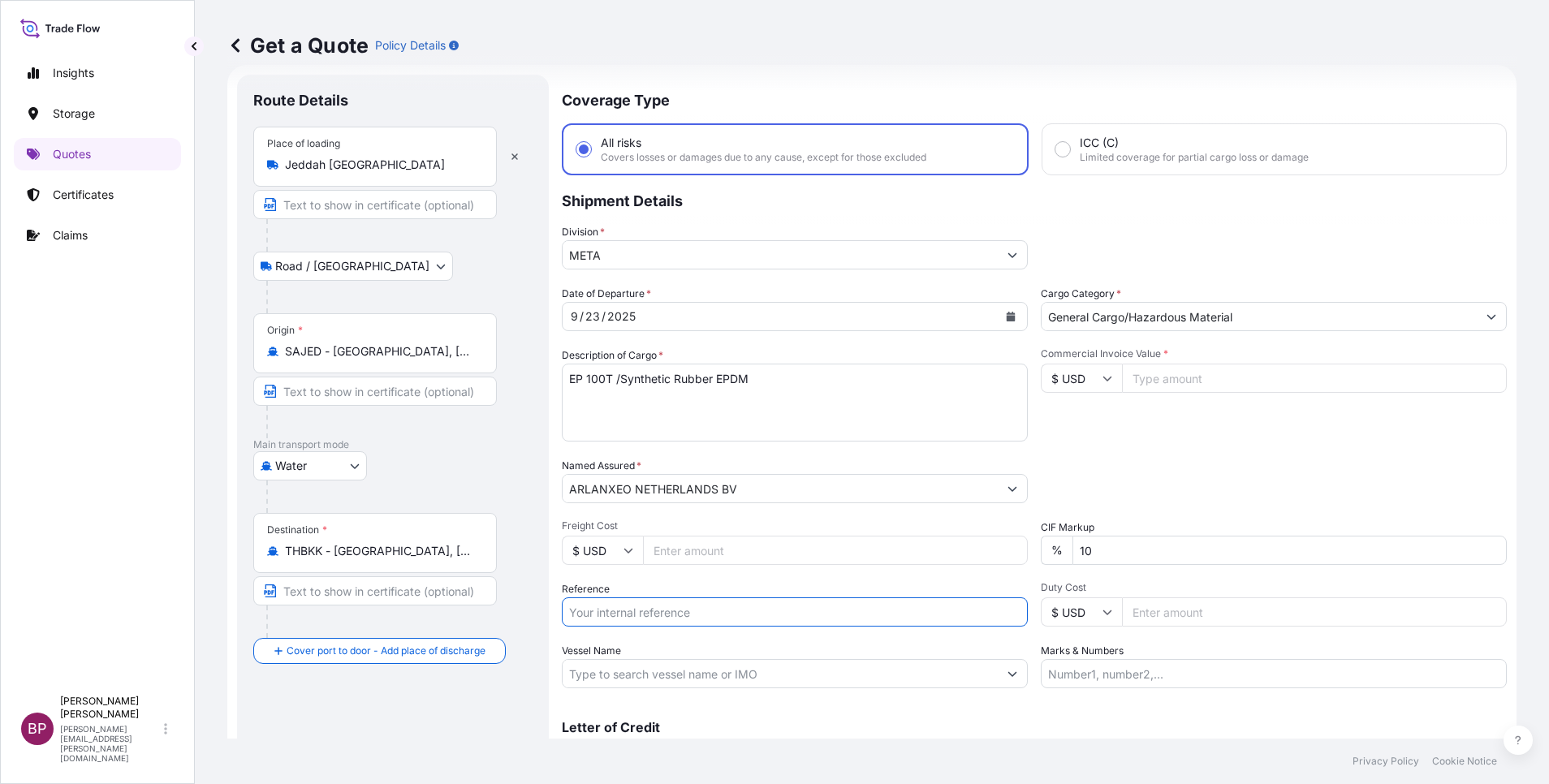
click at [668, 617] on input "Reference" at bounding box center [795, 612] width 466 height 29
paste input "3305242560 ESLSAESJD2001592"
click at [1007, 321] on icon "Calendar" at bounding box center [1011, 316] width 9 height 10
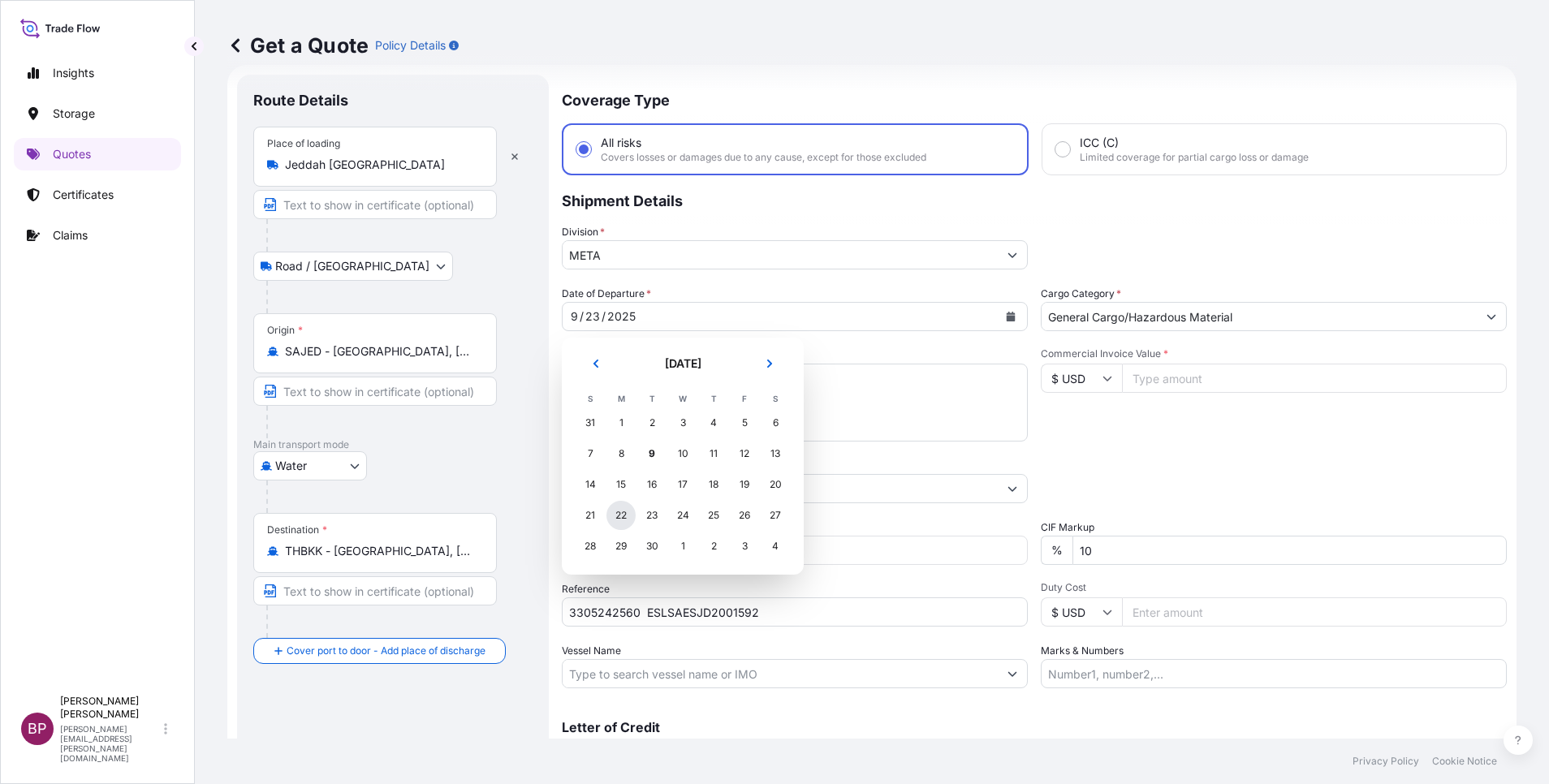
click at [619, 513] on div "22" at bounding box center [621, 515] width 29 height 29
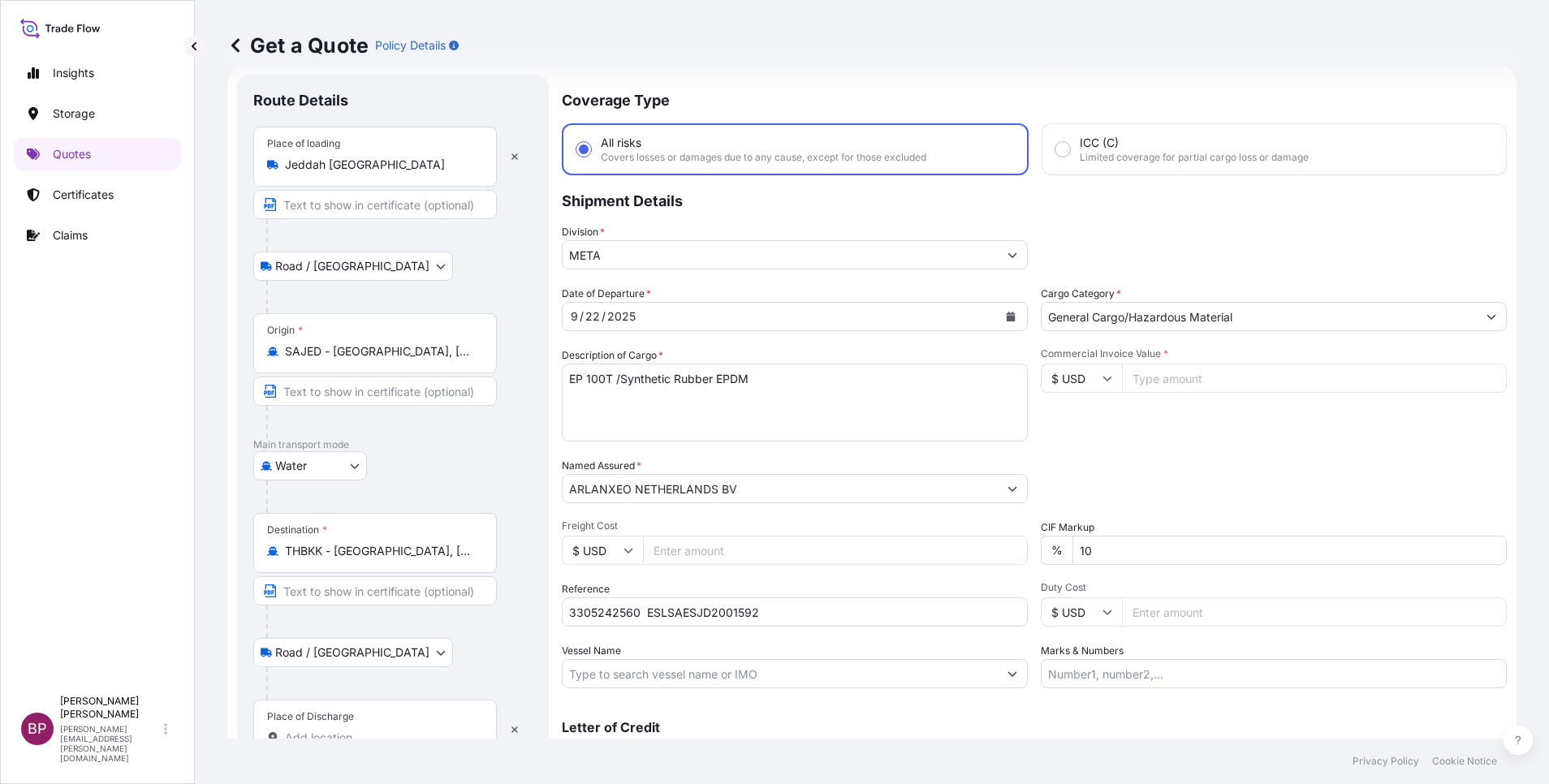
click at [373, 723] on div "Place of Discharge" at bounding box center [375, 729] width 244 height 60
click at [373, 730] on input "Place of Discharge" at bounding box center [381, 738] width 191 height 16
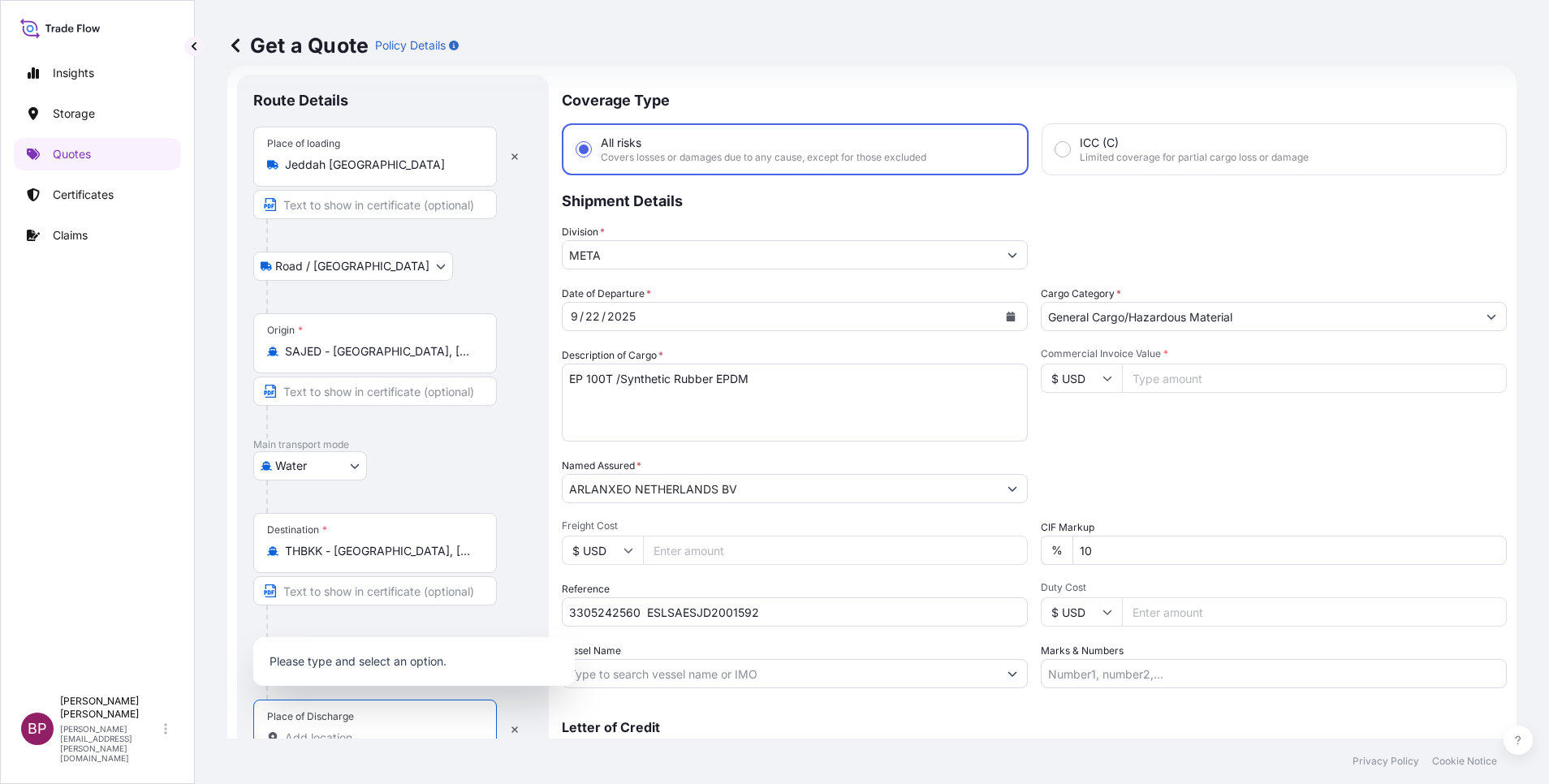
scroll to position [33, 0]
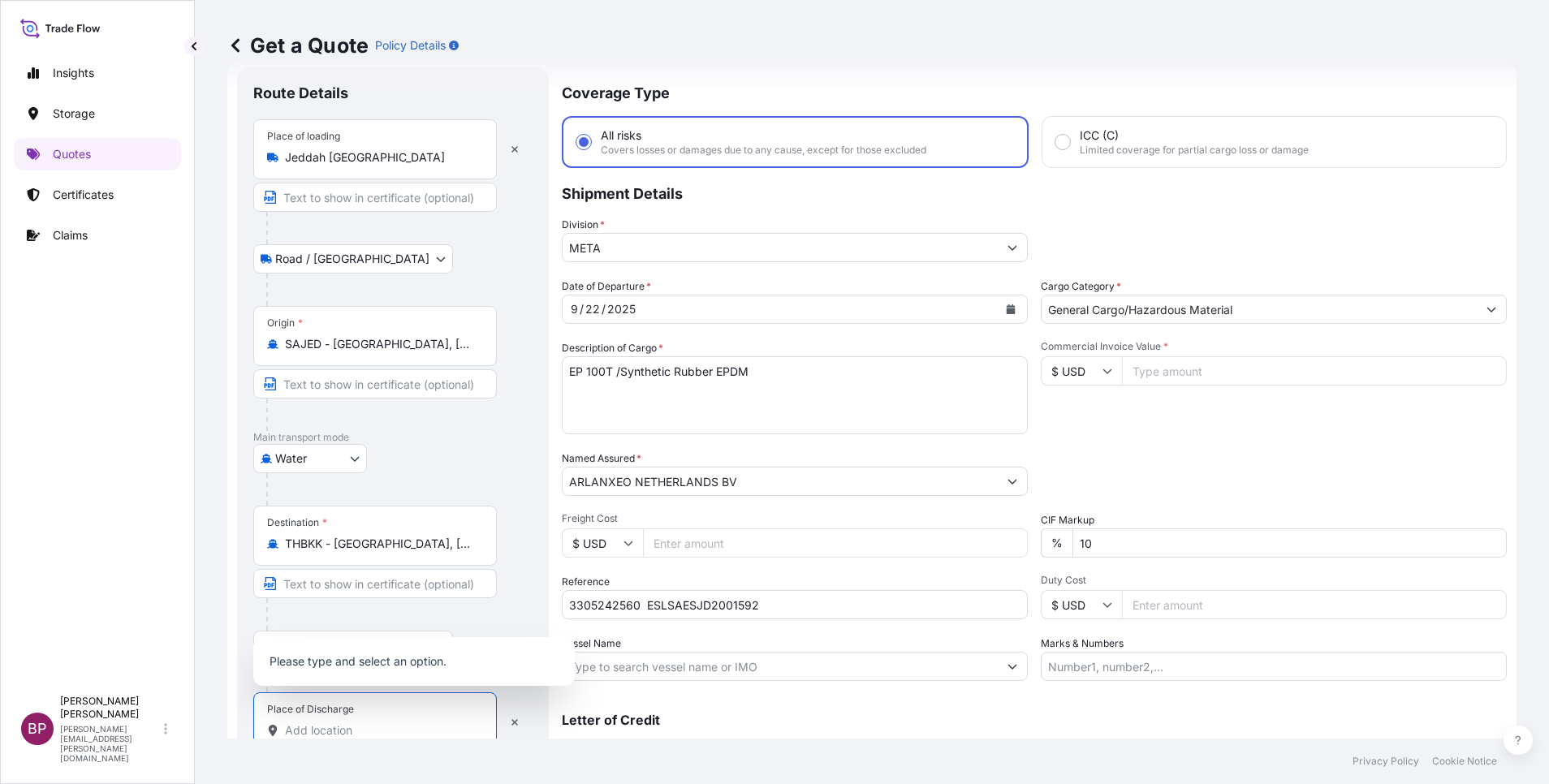
paste input "[GEOGRAPHIC_DATA]"
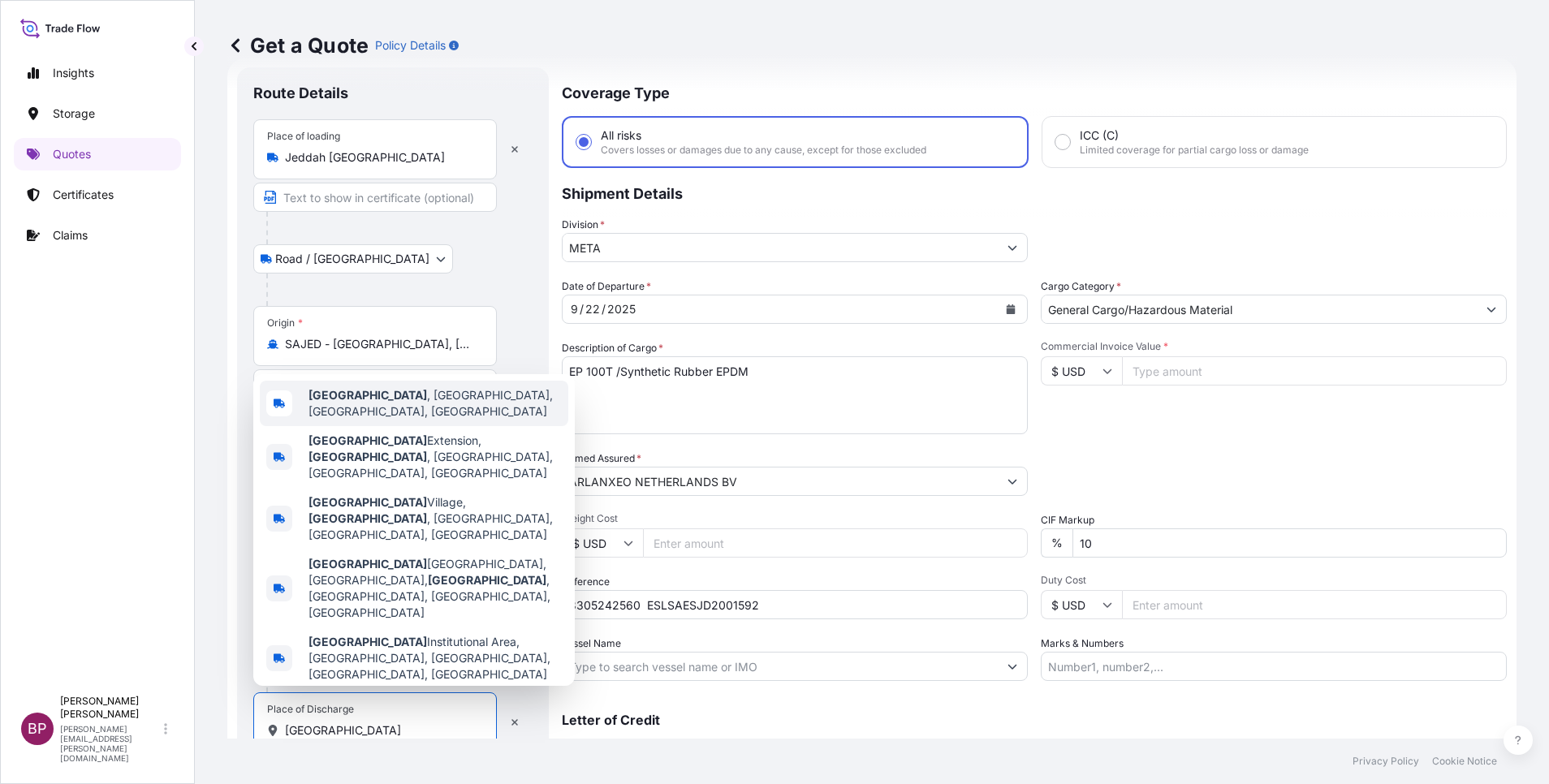
click at [436, 420] on span "[GEOGRAPHIC_DATA] , [GEOGRAPHIC_DATA], [GEOGRAPHIC_DATA], [GEOGRAPHIC_DATA]" at bounding box center [435, 404] width 254 height 32
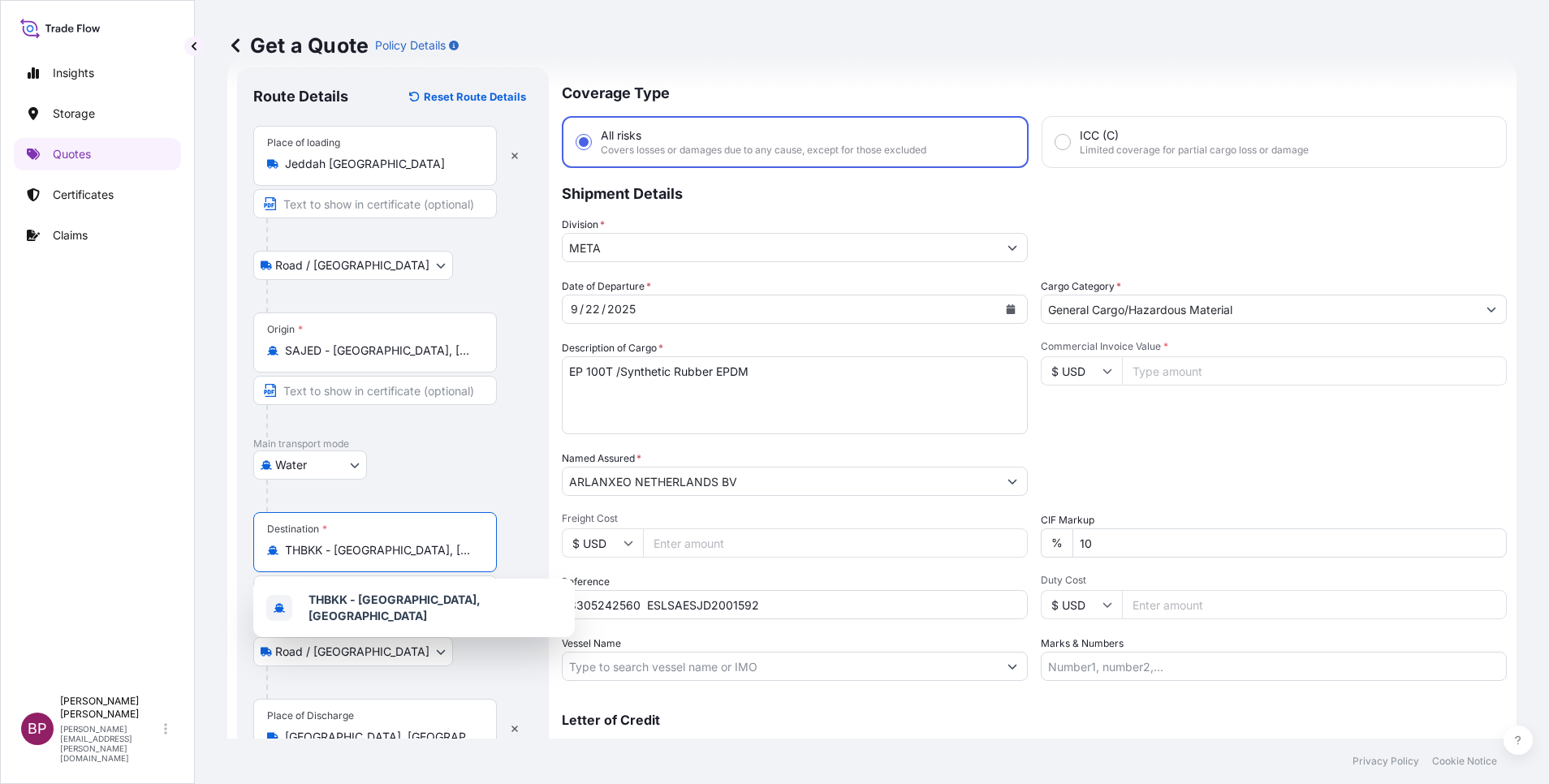
drag, startPoint x: 457, startPoint y: 550, endPoint x: 254, endPoint y: 548, distance: 203.0
click at [249, 548] on div "Route Details Reset Route Details Place of loading [GEOGRAPHIC_DATA] [GEOGRAPHI…" at bounding box center [392, 437] width 312 height 740
paste input "THBKK - [GEOGRAPHIC_DATA], [GEOGRAPHIC_DATA]"
click at [267, 552] on div "THBKK - [GEOGRAPHIC_DATA], [GEOGRAPHIC_DATA]" at bounding box center [375, 550] width 216 height 16
paste input "THBKK - [GEOGRAPHIC_DATA], [GEOGRAPHIC_DATA]"
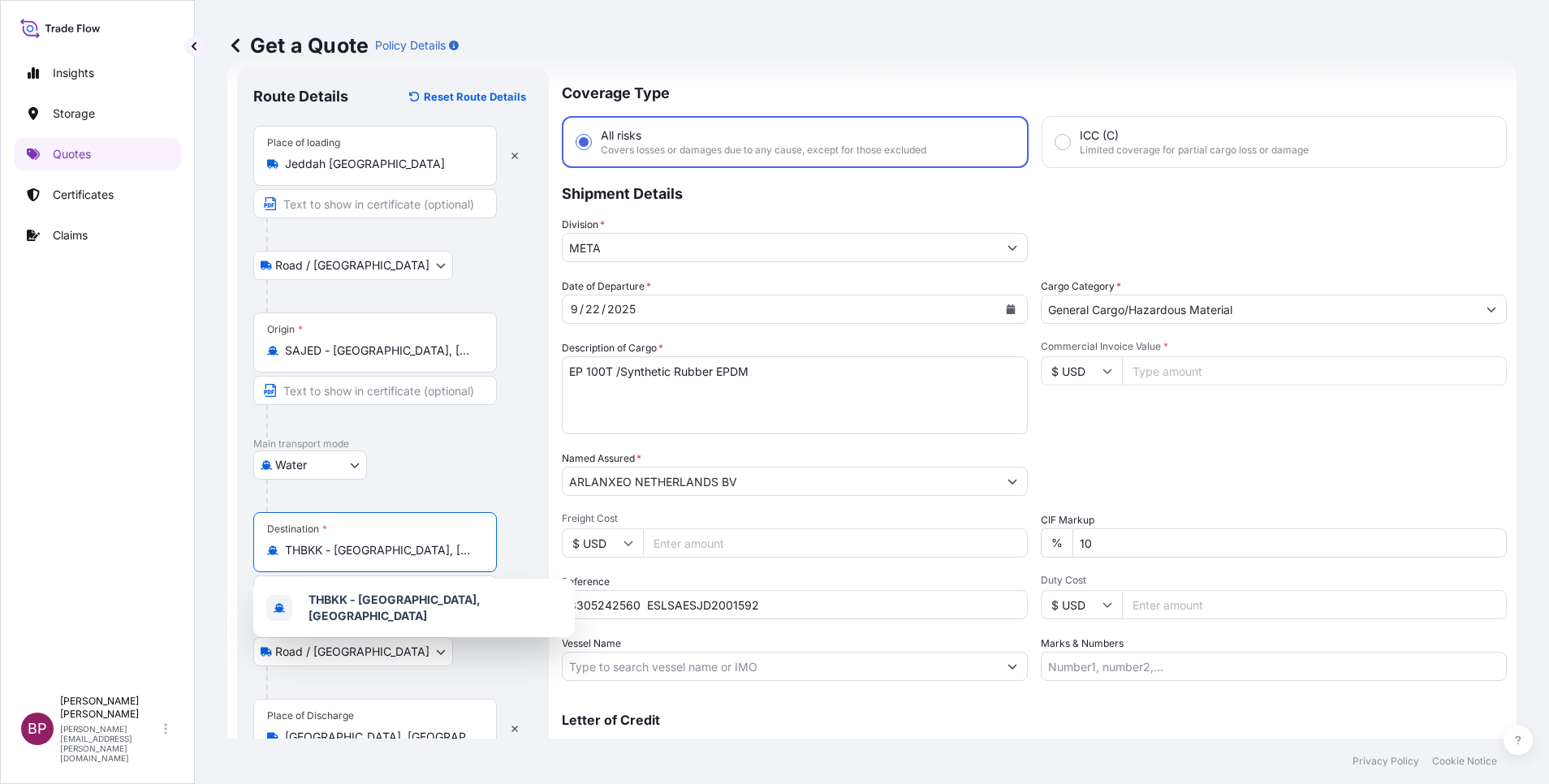
drag, startPoint x: 450, startPoint y: 551, endPoint x: 100, endPoint y: 556, distance: 350.0
click at [110, 546] on div "Insights Storage Quotes Certificates Claims BP [PERSON_NAME] Kurian [EMAIL_ADDR…" at bounding box center [774, 392] width 1549 height 784
drag, startPoint x: 454, startPoint y: 544, endPoint x: 0, endPoint y: 482, distance: 458.2
click at [0, 486] on html "1 option available. 0 options available. 1 option available. Insights Storage Q…" at bounding box center [774, 392] width 1549 height 784
paste input "[GEOGRAPHIC_DATA]"
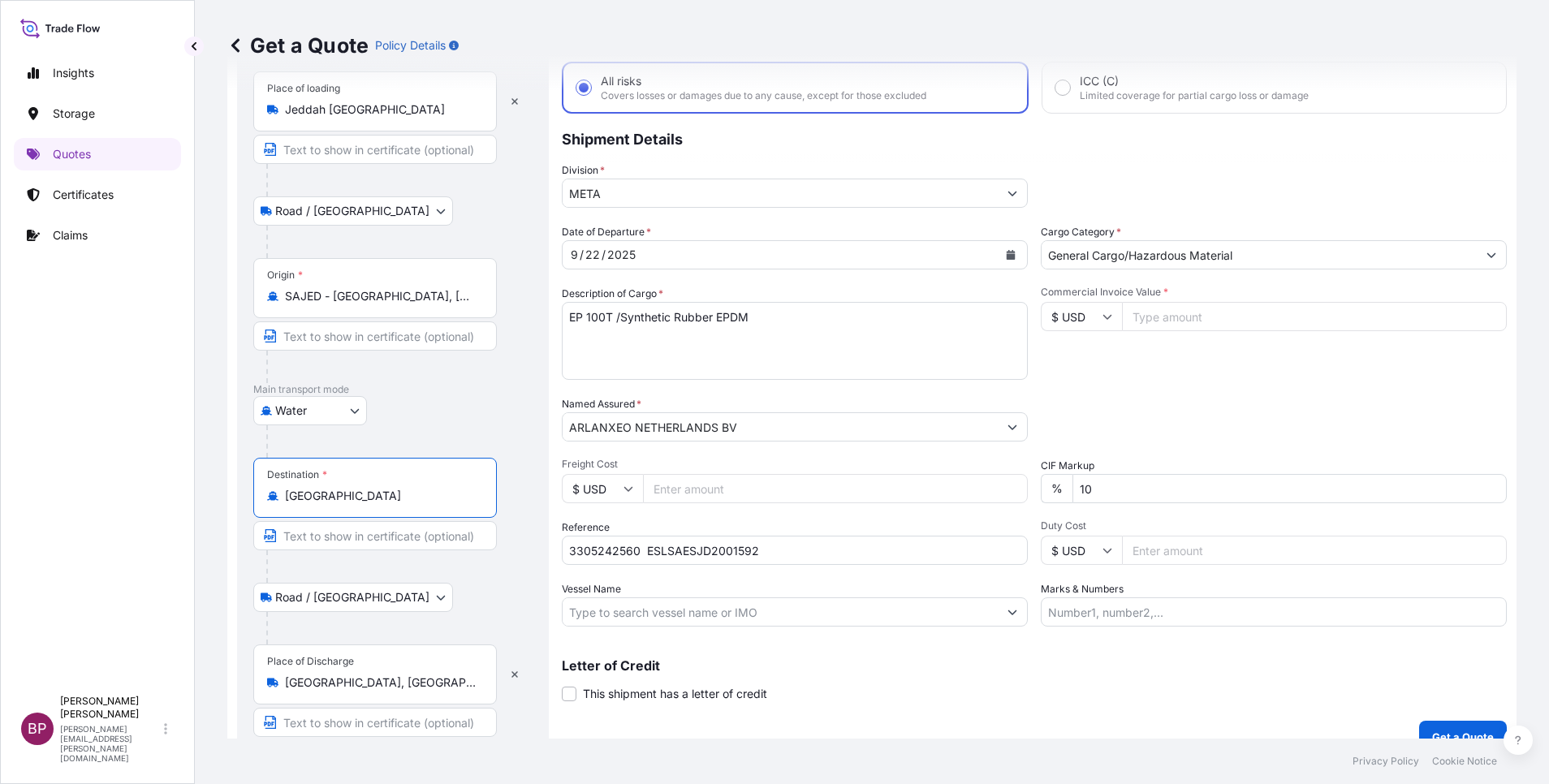
scroll to position [112, 0]
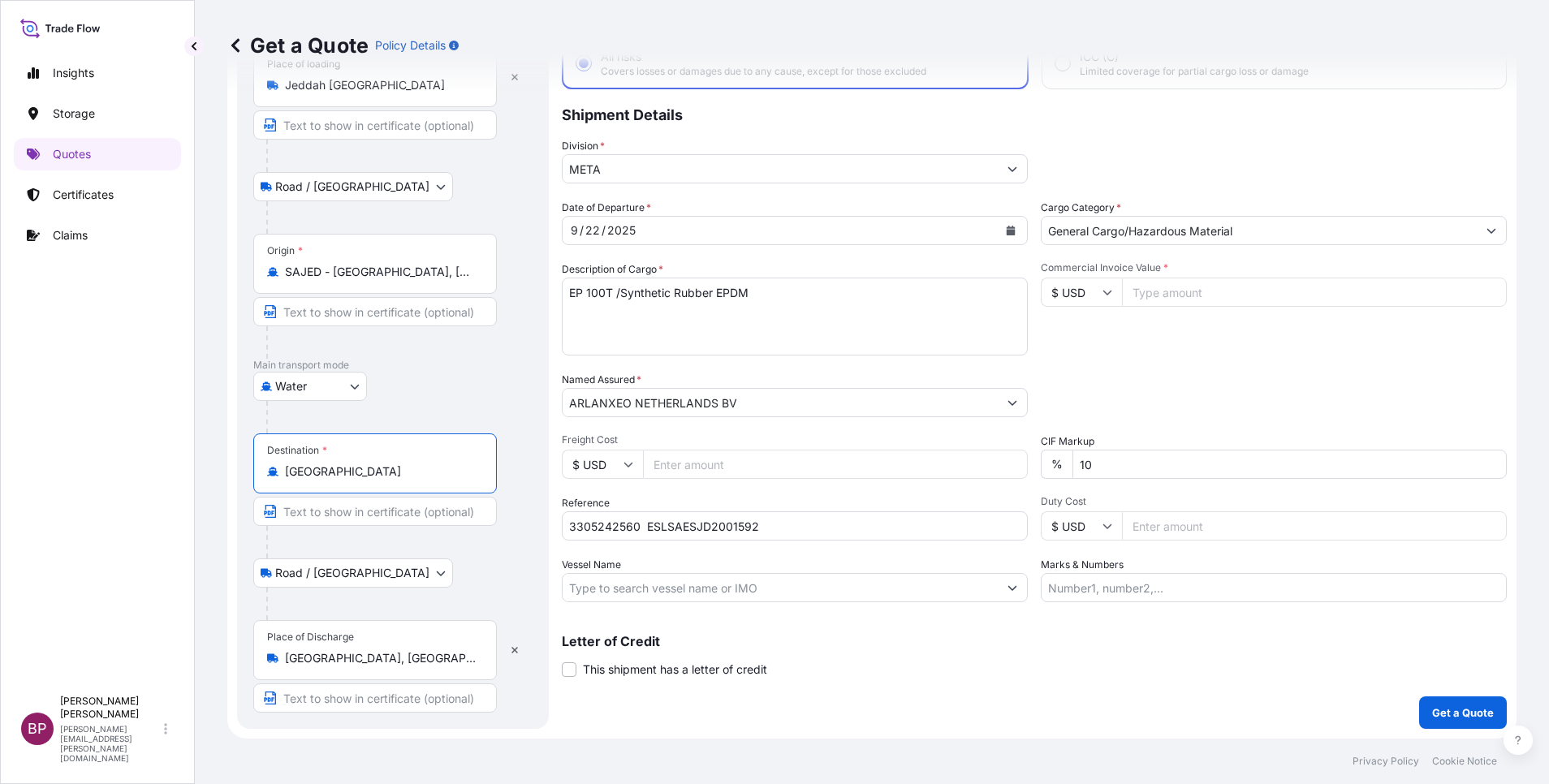
click at [306, 479] on input "[GEOGRAPHIC_DATA]" at bounding box center [381, 471] width 191 height 16
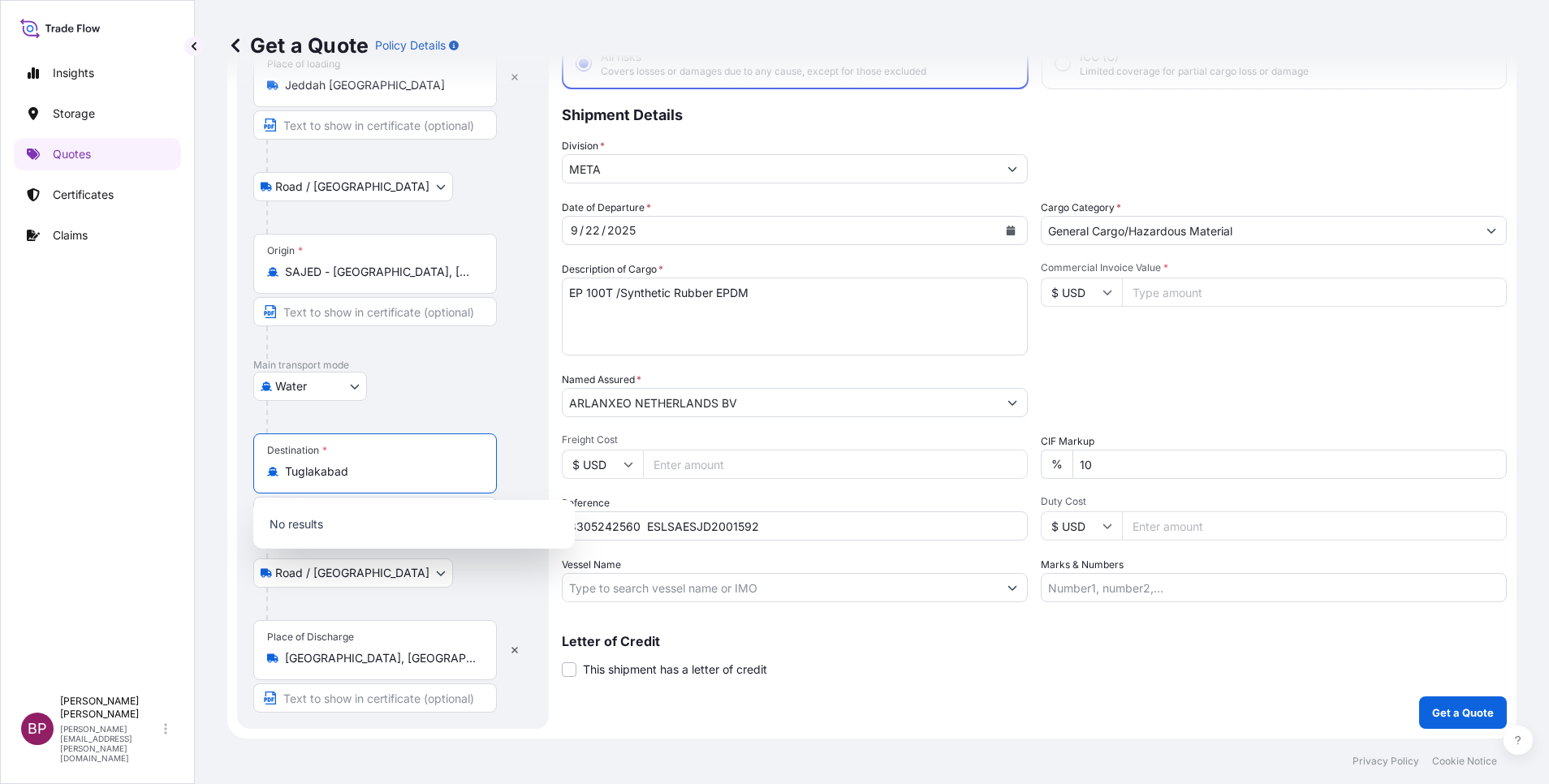
drag, startPoint x: 362, startPoint y: 476, endPoint x: 260, endPoint y: 473, distance: 102.0
click at [260, 473] on div "Destination * Tuglakabad" at bounding box center [375, 463] width 244 height 60
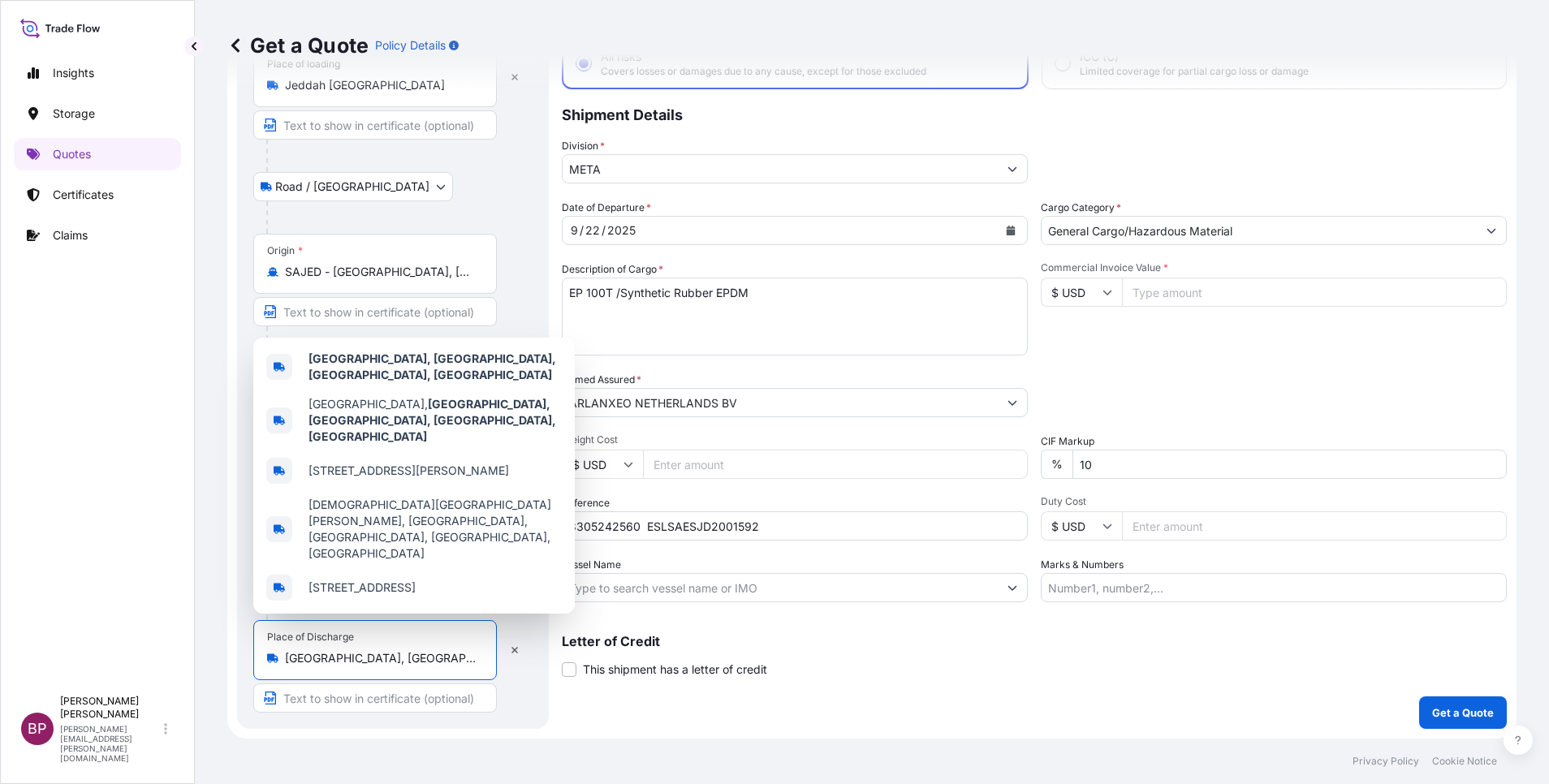
drag, startPoint x: 289, startPoint y: 663, endPoint x: 356, endPoint y: 664, distance: 67.0
click at [356, 664] on input "[GEOGRAPHIC_DATA], [GEOGRAPHIC_DATA], [GEOGRAPHIC_DATA], [GEOGRAPHIC_DATA]" at bounding box center [381, 658] width 191 height 16
click at [416, 377] on b "[GEOGRAPHIC_DATA], [GEOGRAPHIC_DATA], [GEOGRAPHIC_DATA], [GEOGRAPHIC_DATA]" at bounding box center [431, 367] width 247 height 30
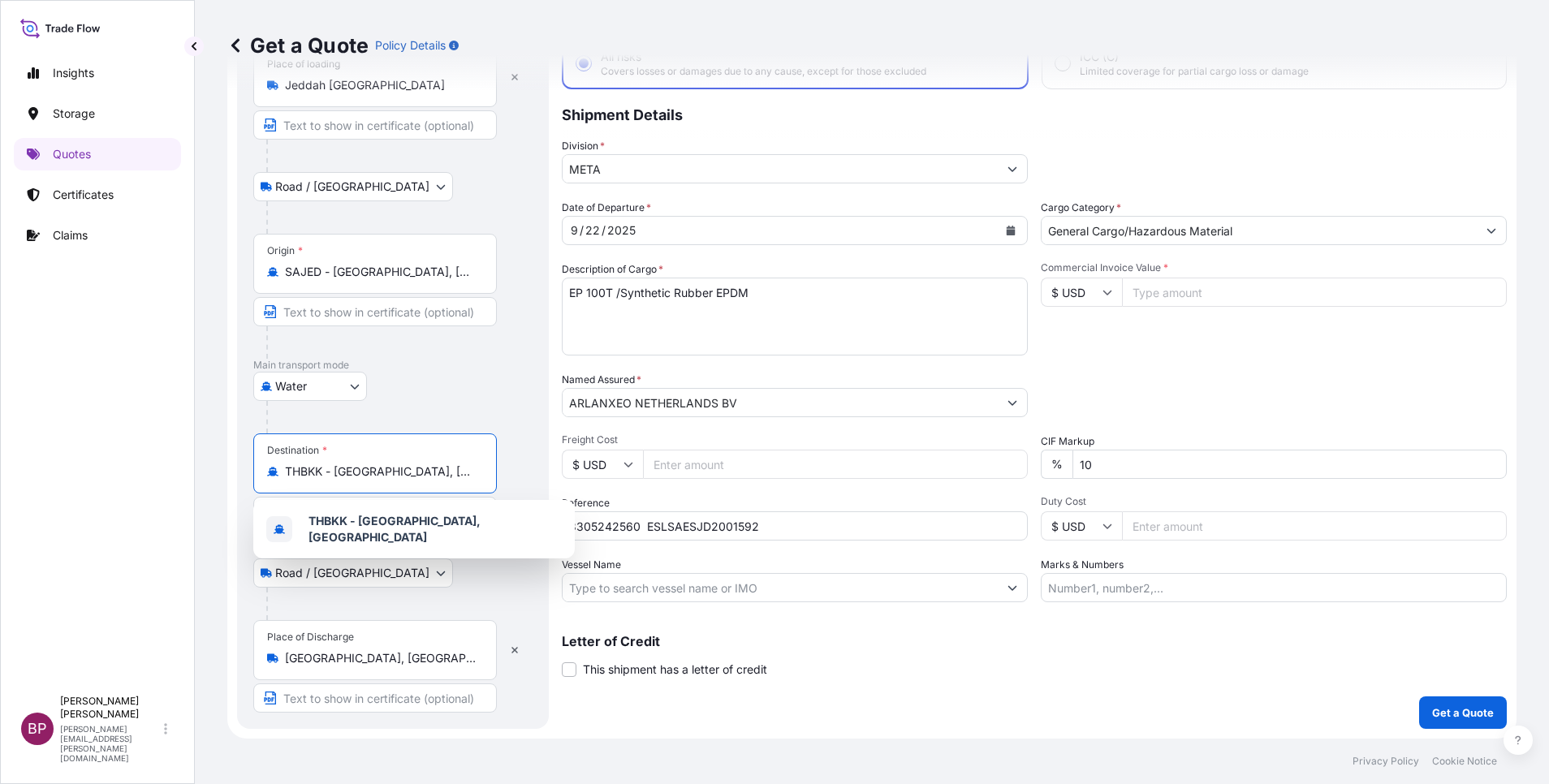
drag, startPoint x: 458, startPoint y: 471, endPoint x: 85, endPoint y: 471, distance: 373.0
click at [85, 471] on div "Insights Storage Quotes Certificates Claims BP [PERSON_NAME] Kurian [EMAIL_ADDR…" at bounding box center [774, 392] width 1549 height 784
paste input "[GEOGRAPHIC_DATA]"
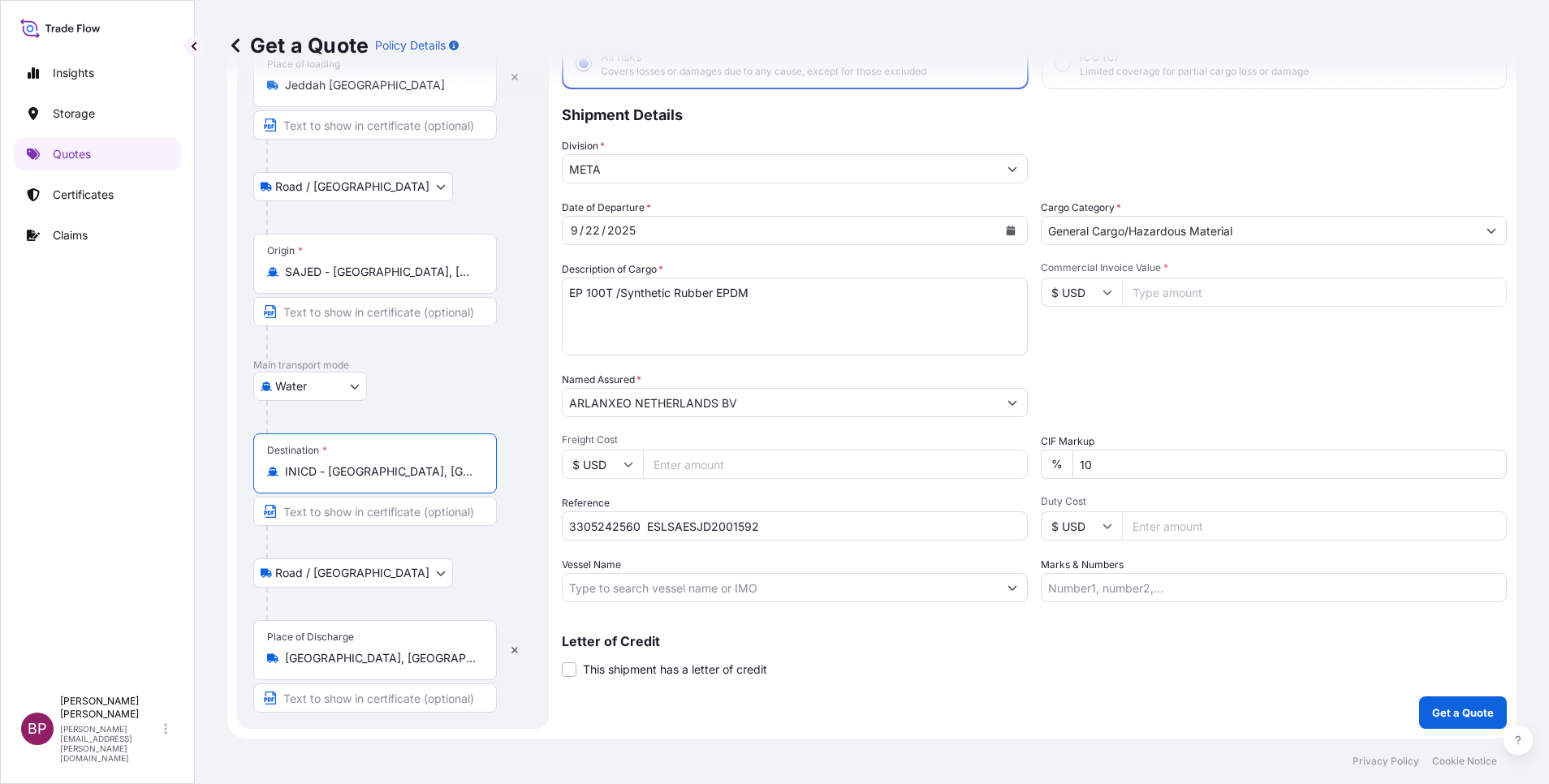
click at [454, 579] on div "Road / [GEOGRAPHIC_DATA] / Inland" at bounding box center [393, 572] width 280 height 29
click at [1168, 293] on input "Commercial Invoice Value *" at bounding box center [1314, 292] width 385 height 29
paste
click at [1466, 711] on p "Get a Quote" at bounding box center [1462, 713] width 62 height 16
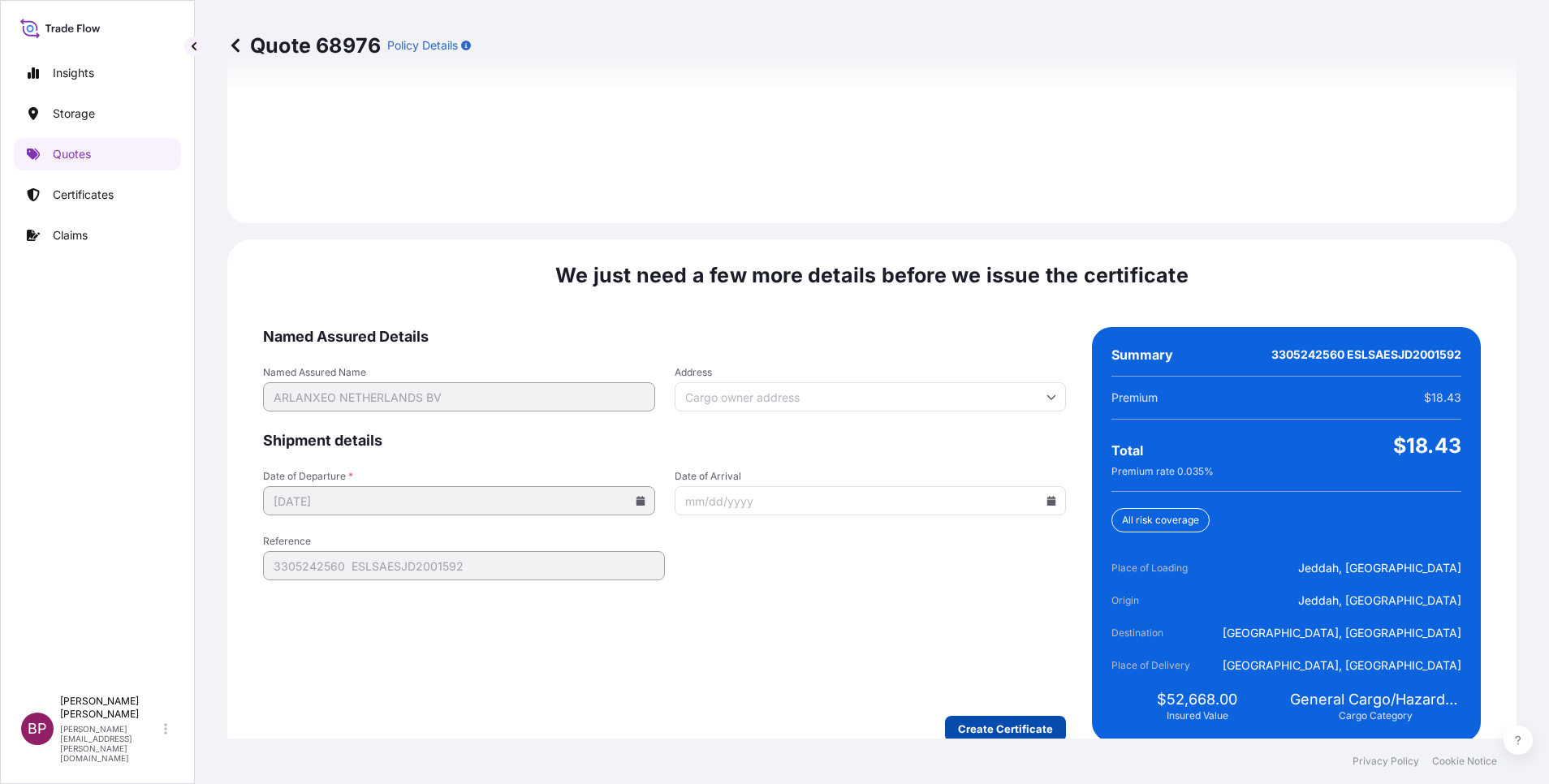
scroll to position [2406, 0]
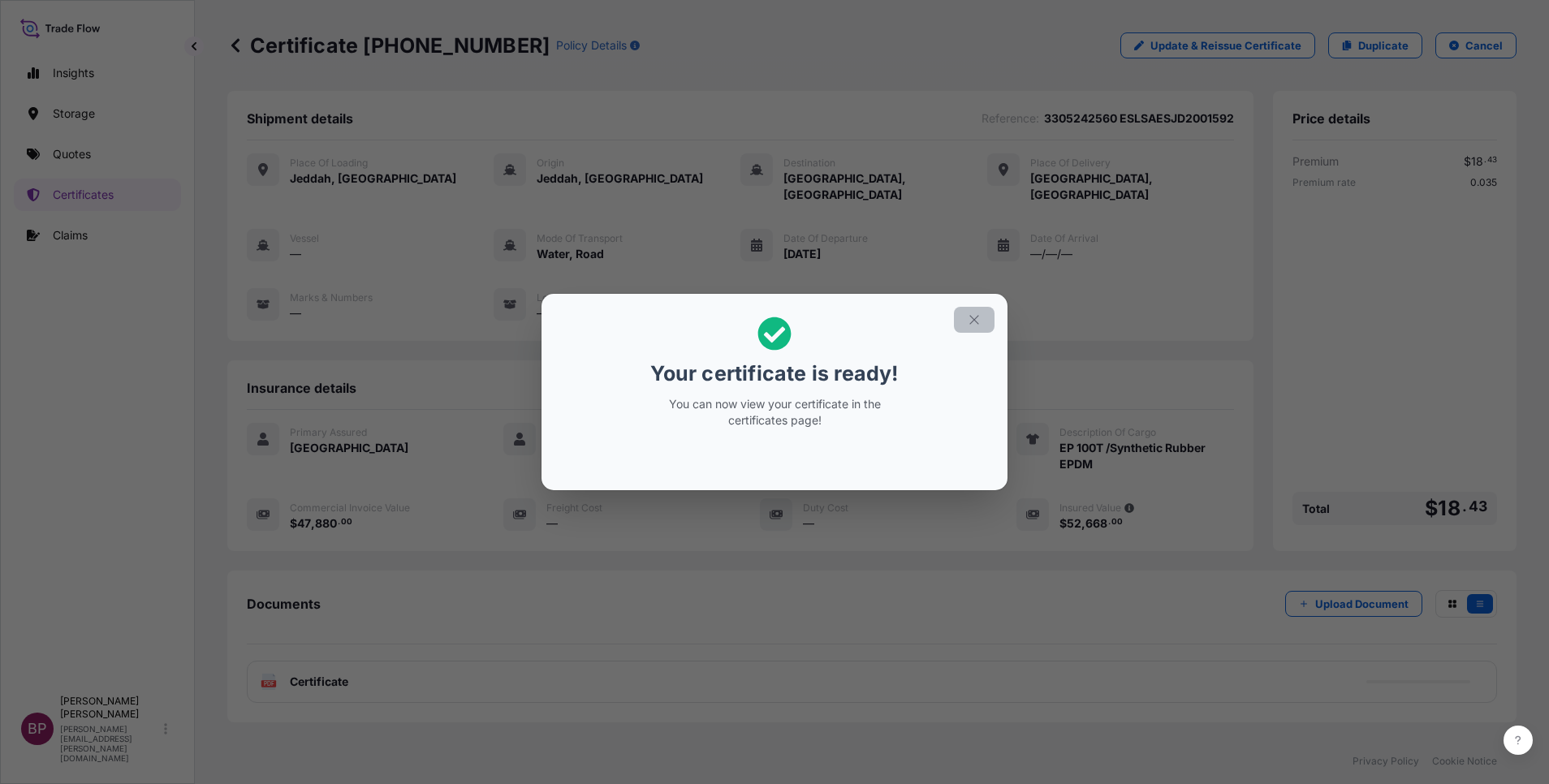
click at [975, 317] on icon "button" at bounding box center [974, 320] width 14 height 14
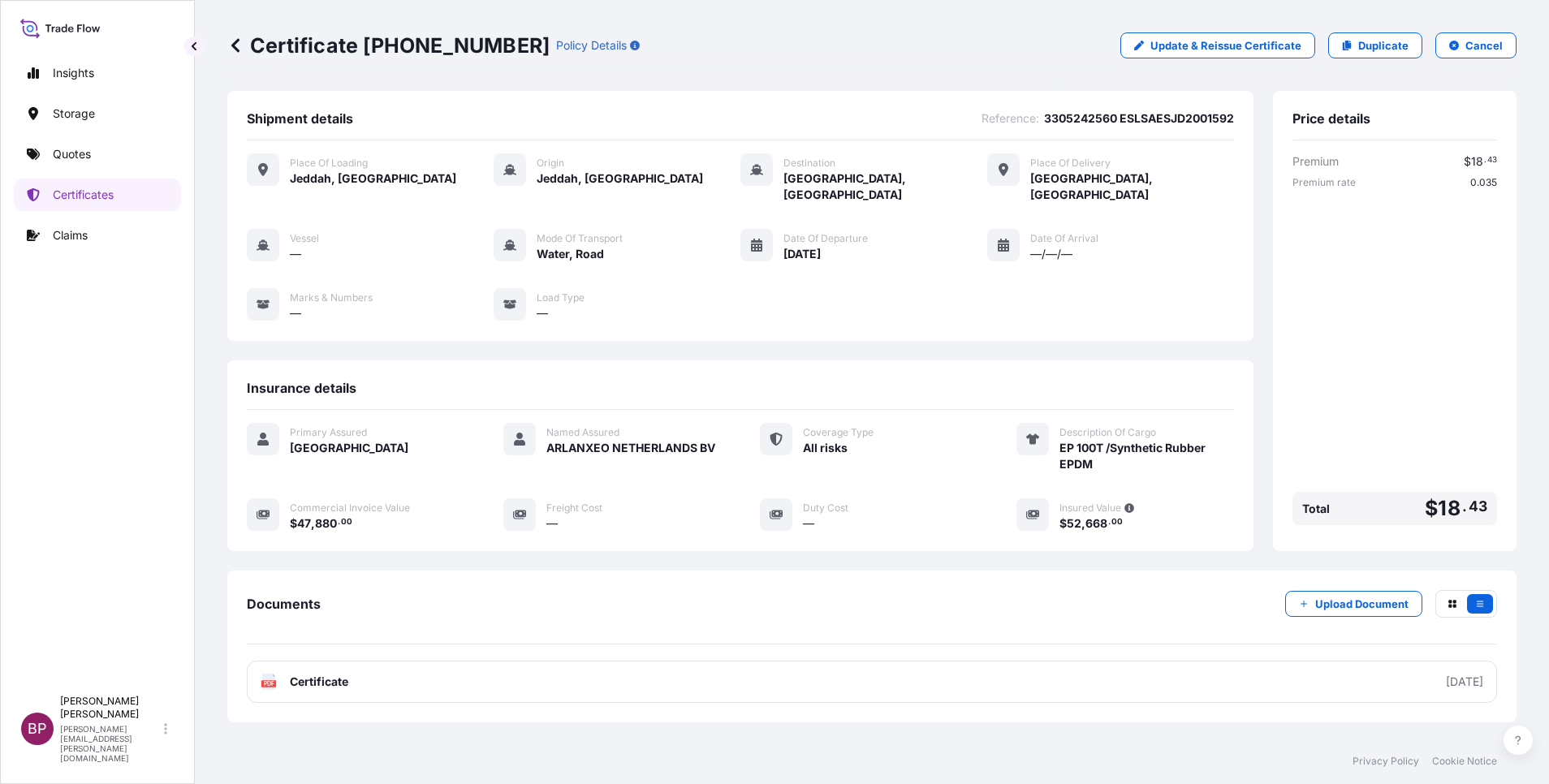
scroll to position [69, 0]
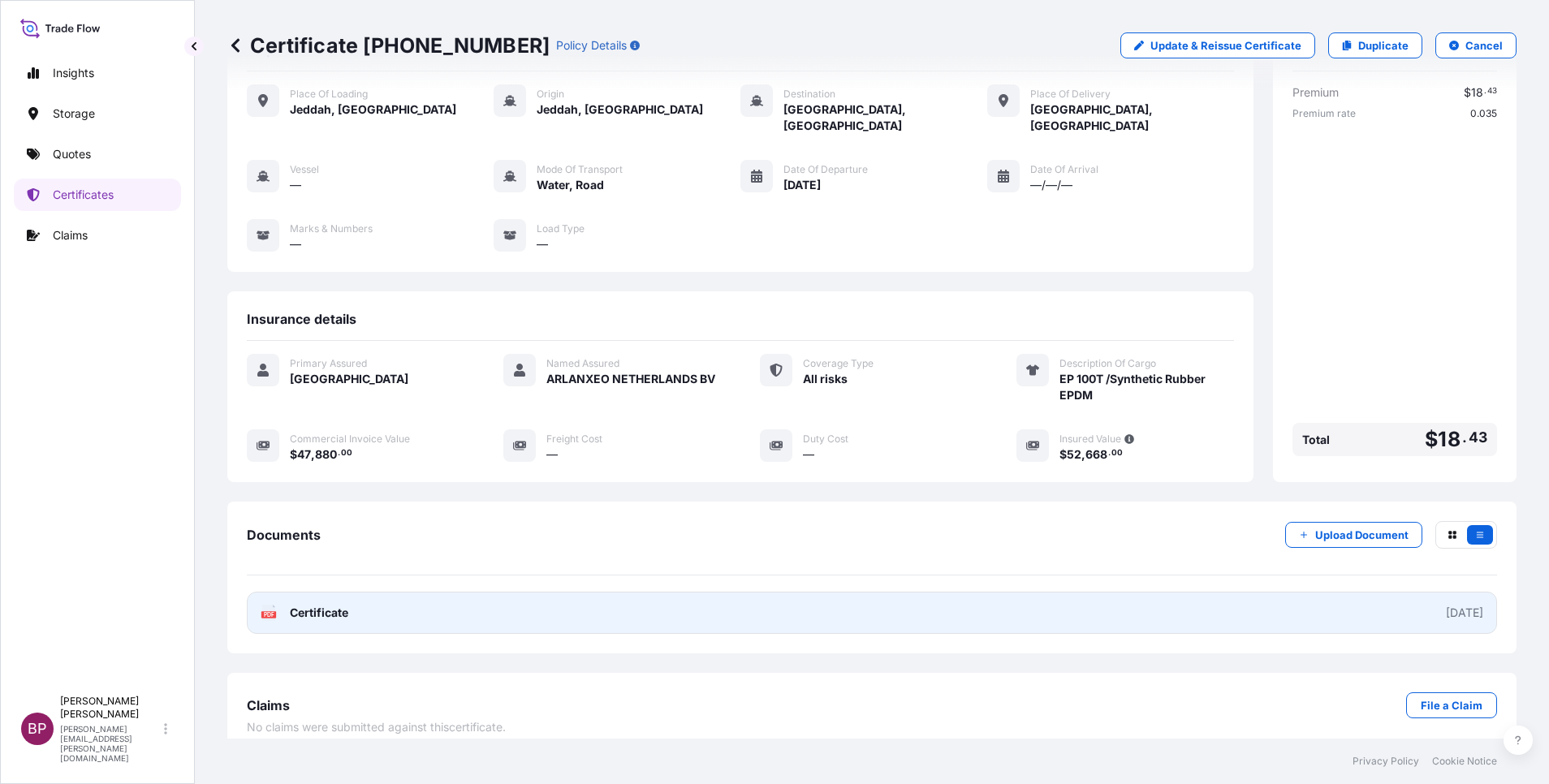
click at [318, 605] on span "Certificate" at bounding box center [318, 613] width 58 height 16
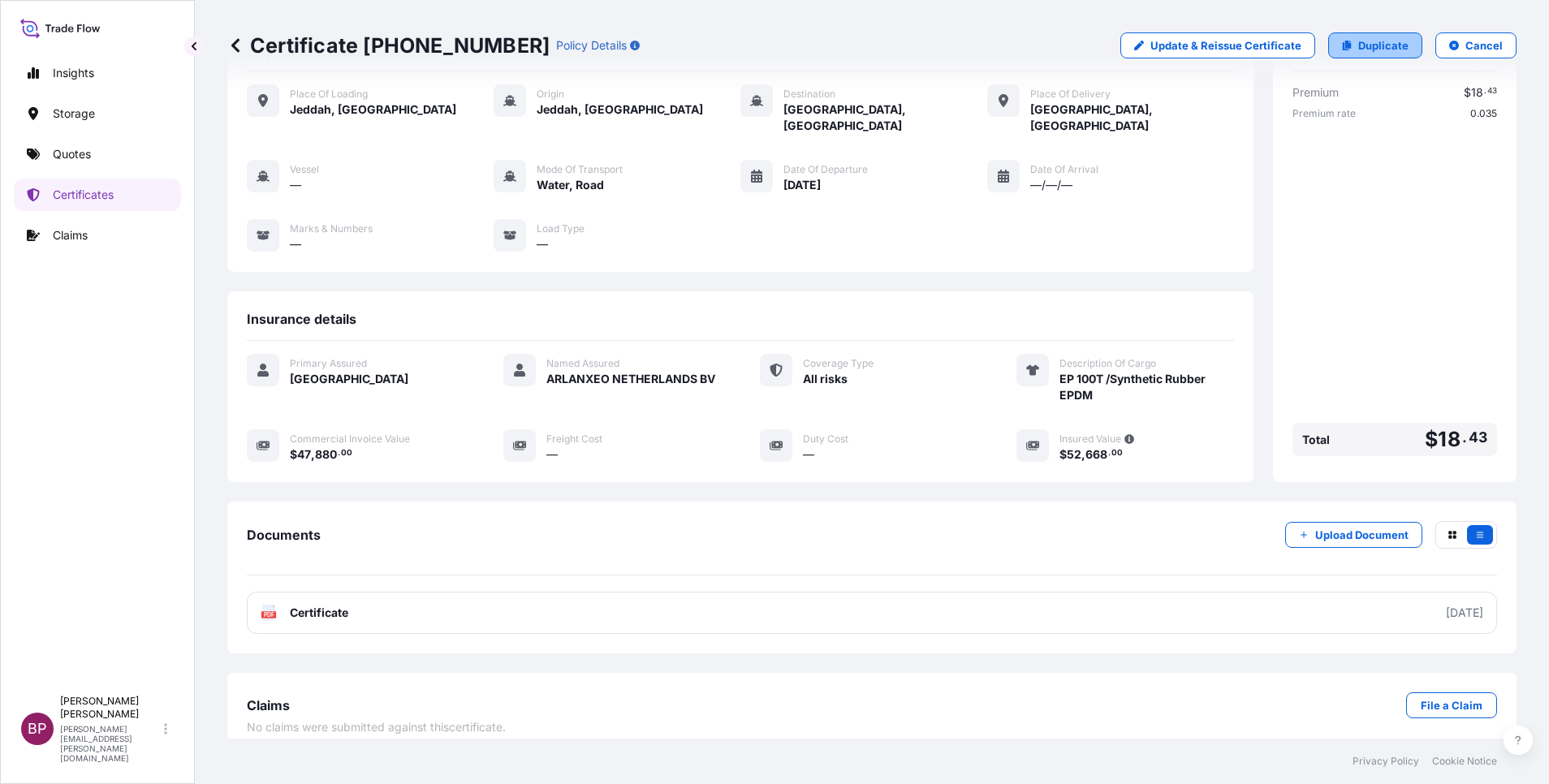
click at [1386, 48] on p "Duplicate" at bounding box center [1384, 46] width 50 height 16
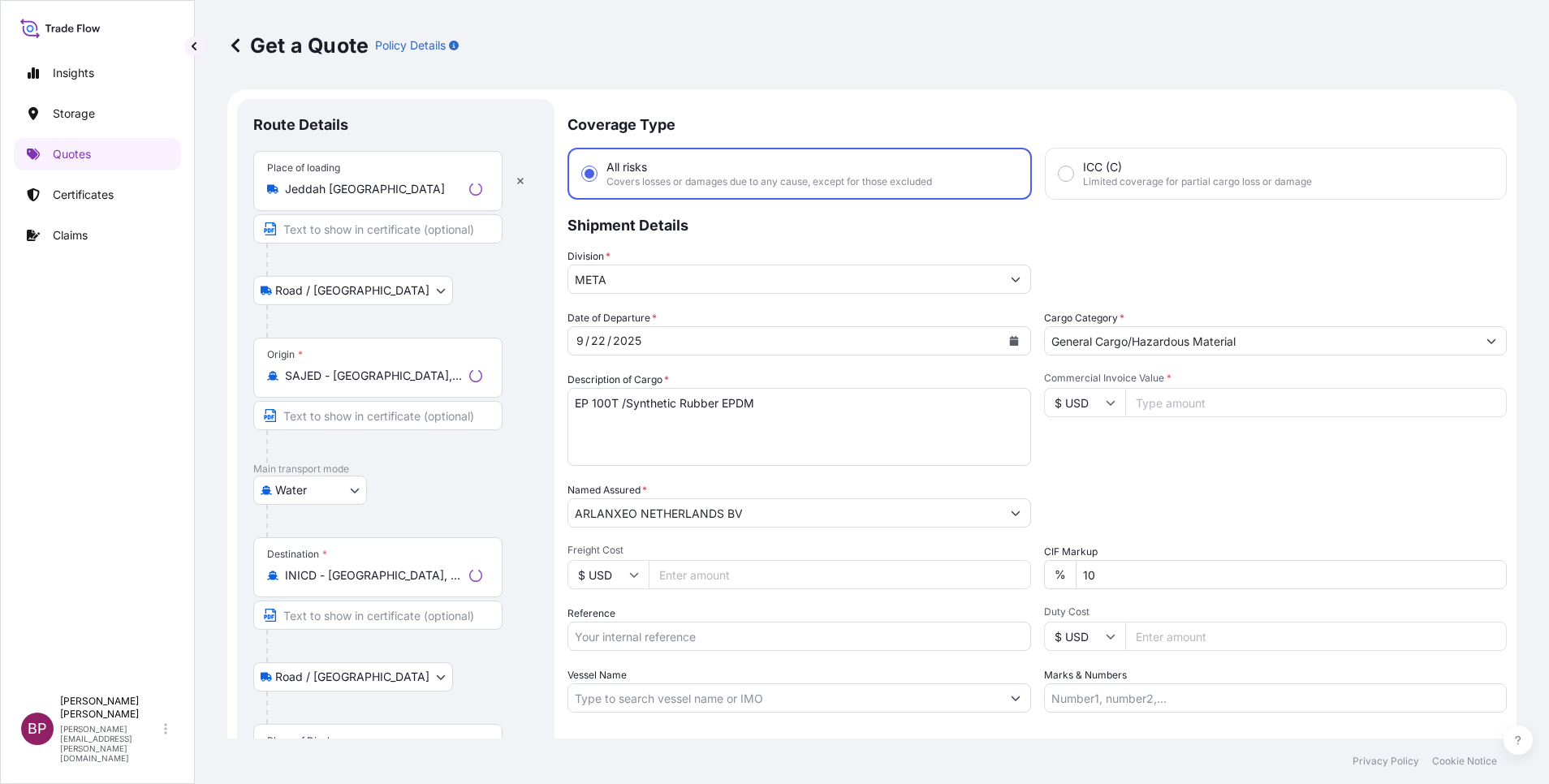
scroll to position [26, 0]
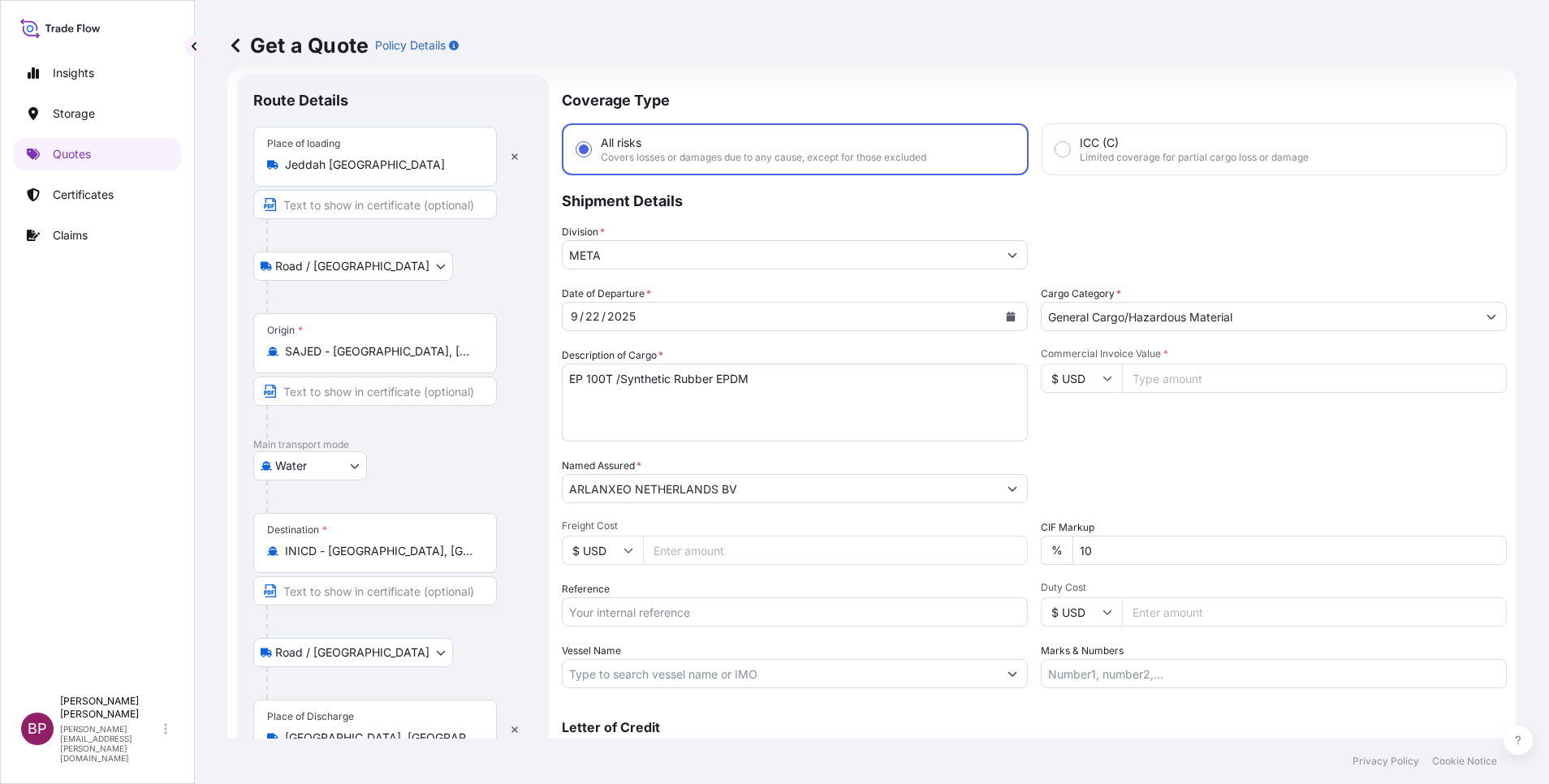
click at [694, 620] on input "Reference" at bounding box center [795, 612] width 466 height 29
click at [1007, 320] on icon "Calendar" at bounding box center [1011, 316] width 9 height 10
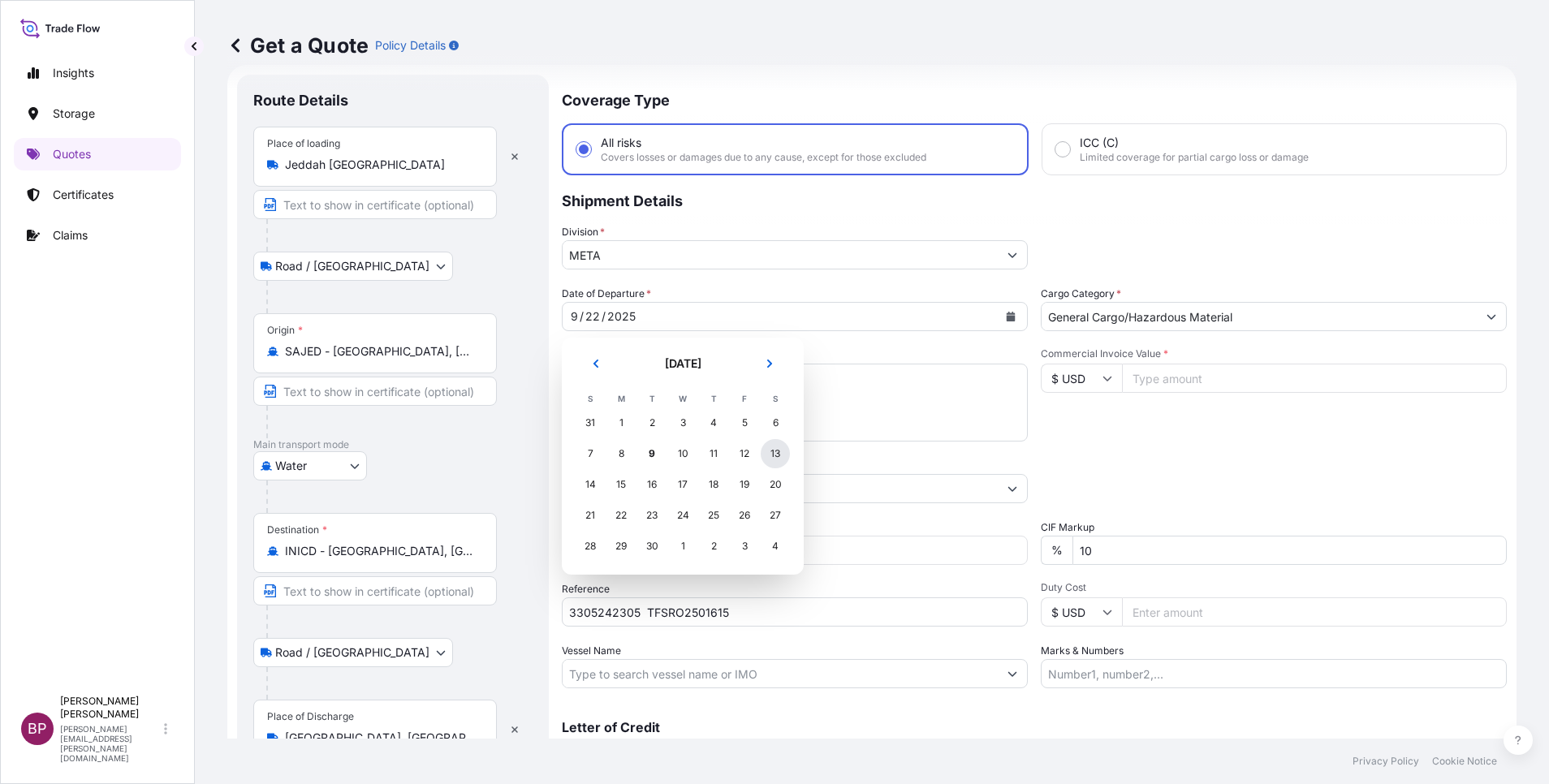
click at [772, 450] on div "13" at bounding box center [775, 454] width 29 height 29
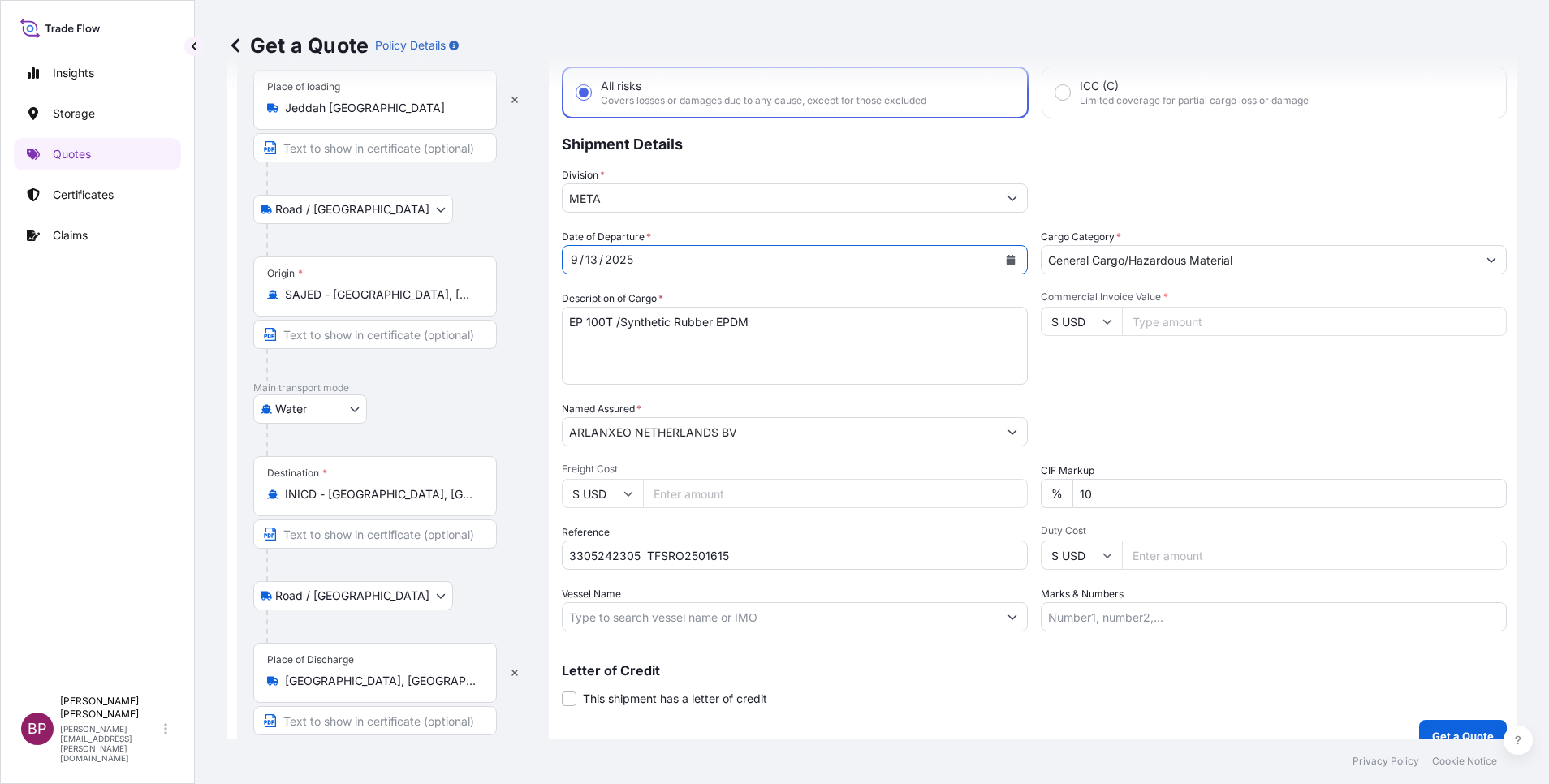
scroll to position [106, 0]
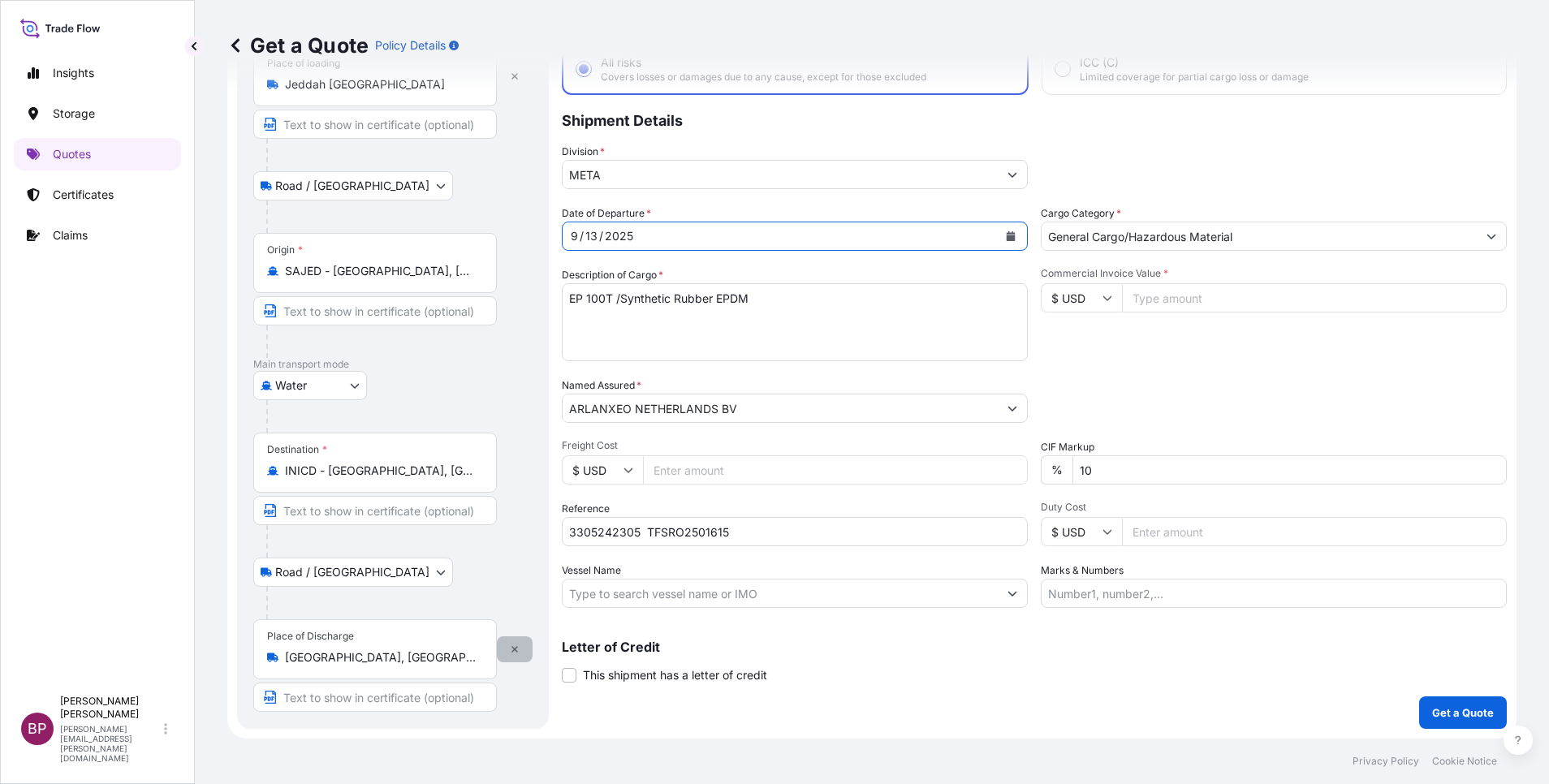
click at [512, 651] on icon "button" at bounding box center [515, 649] width 10 height 10
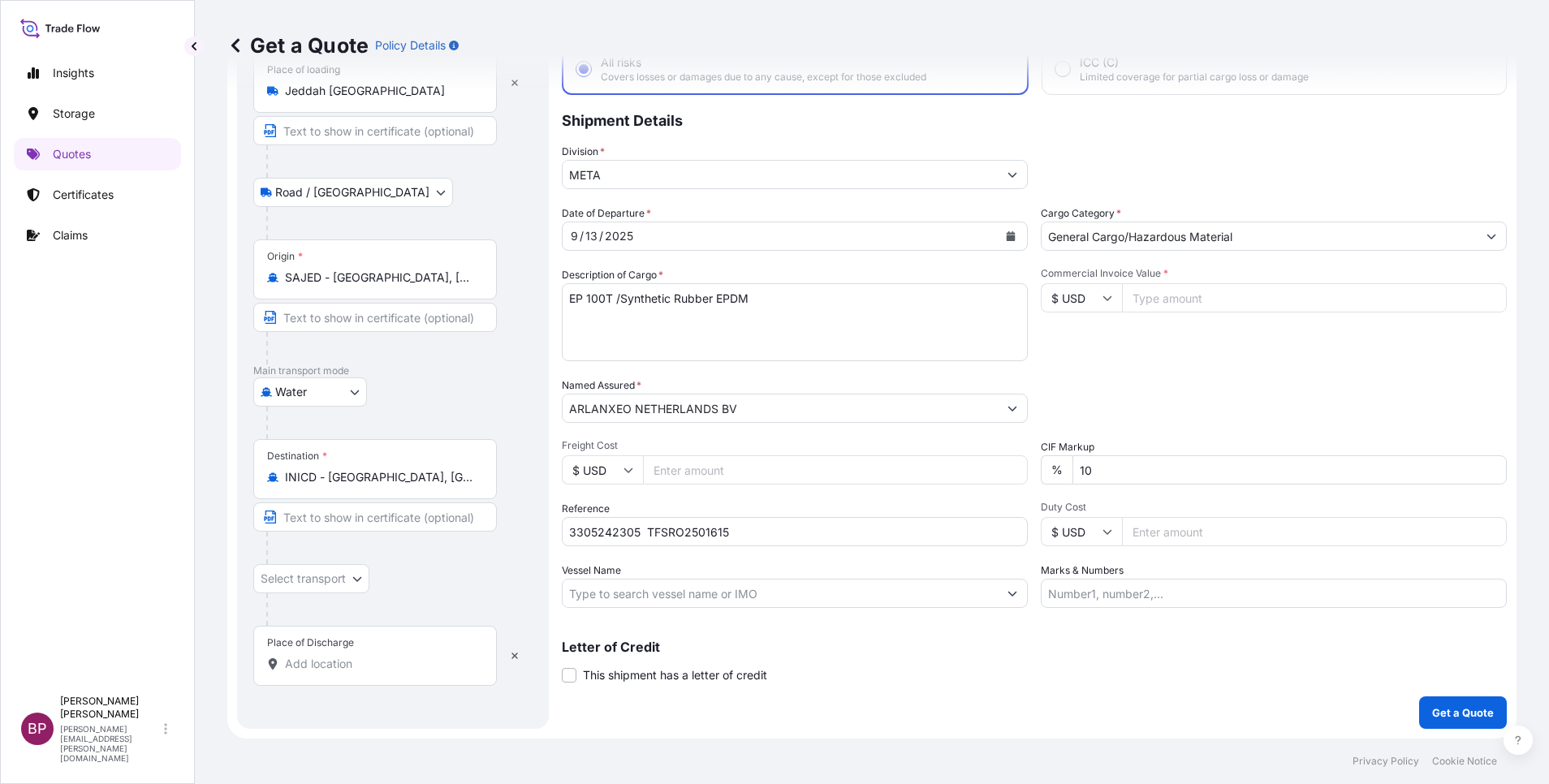
click at [355, 663] on input "Place of Discharge" at bounding box center [381, 663] width 191 height 16
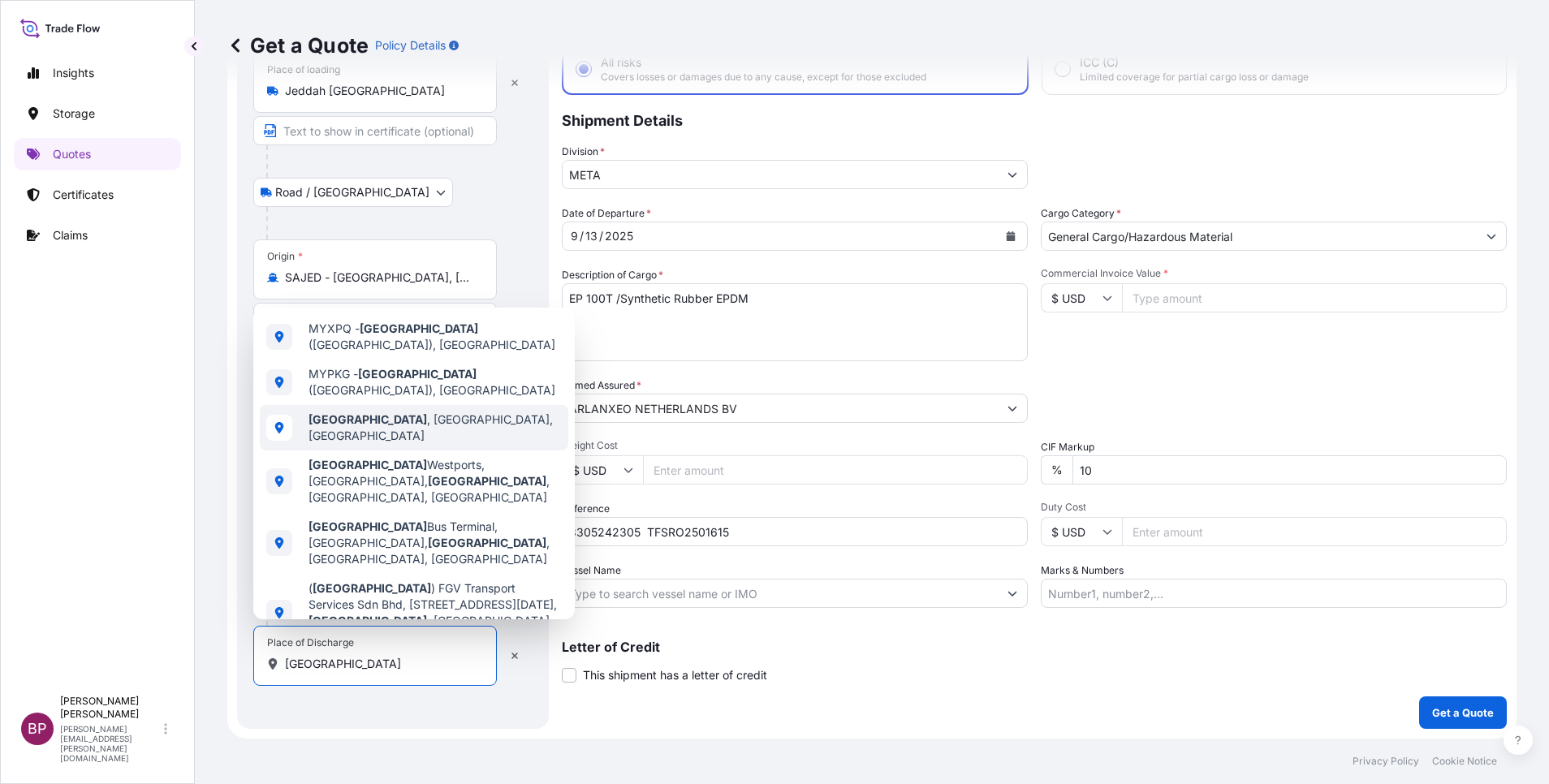
click at [452, 422] on span "[GEOGRAPHIC_DATA] , [GEOGRAPHIC_DATA], [GEOGRAPHIC_DATA]" at bounding box center [435, 428] width 254 height 32
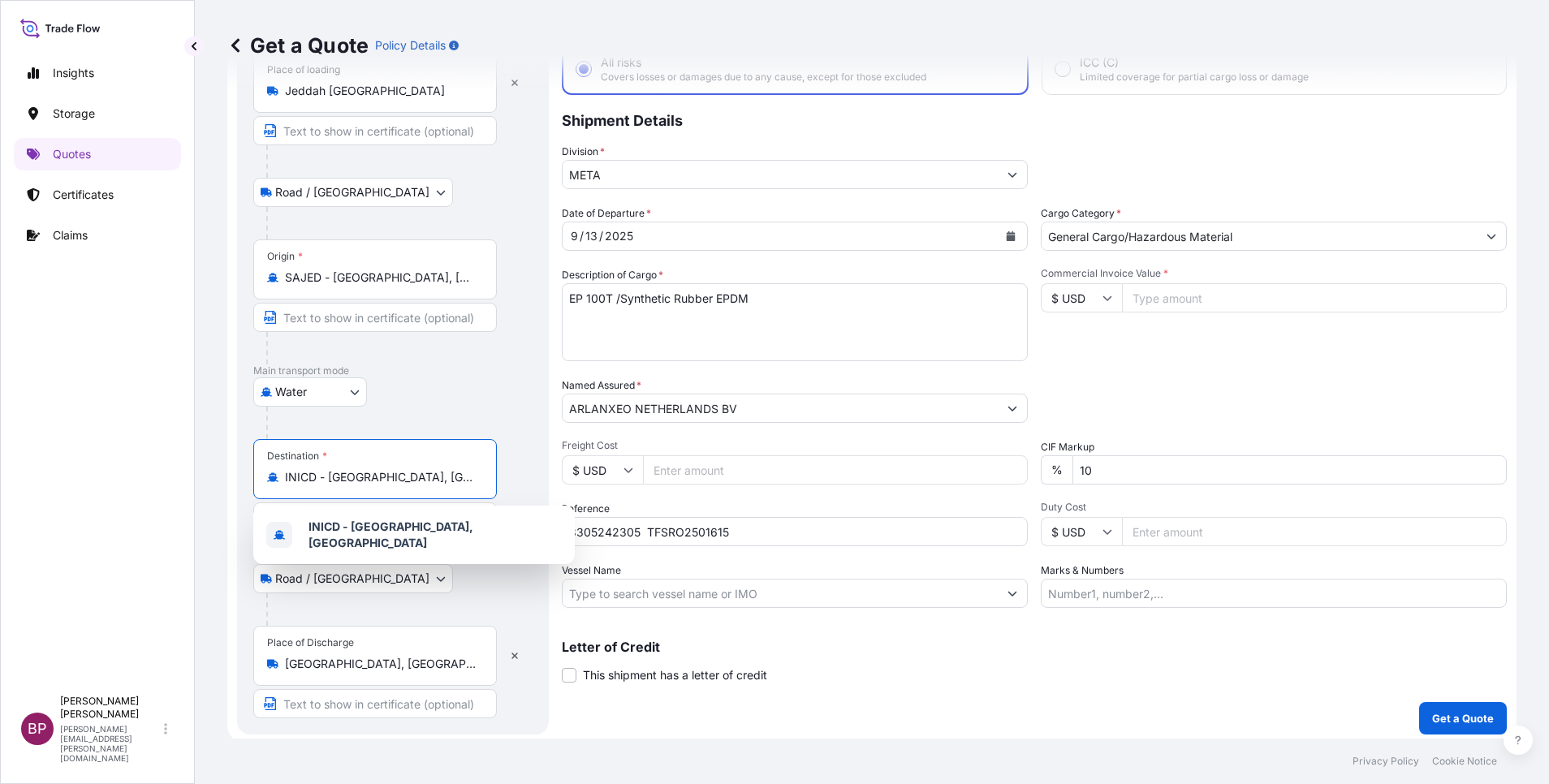
drag, startPoint x: 432, startPoint y: 480, endPoint x: 228, endPoint y: 480, distance: 204.0
click at [228, 480] on form "Route Details Reset Route Details Place of loading [GEOGRAPHIC_DATA] [GEOGRAPHI…" at bounding box center [871, 364] width 1289 height 760
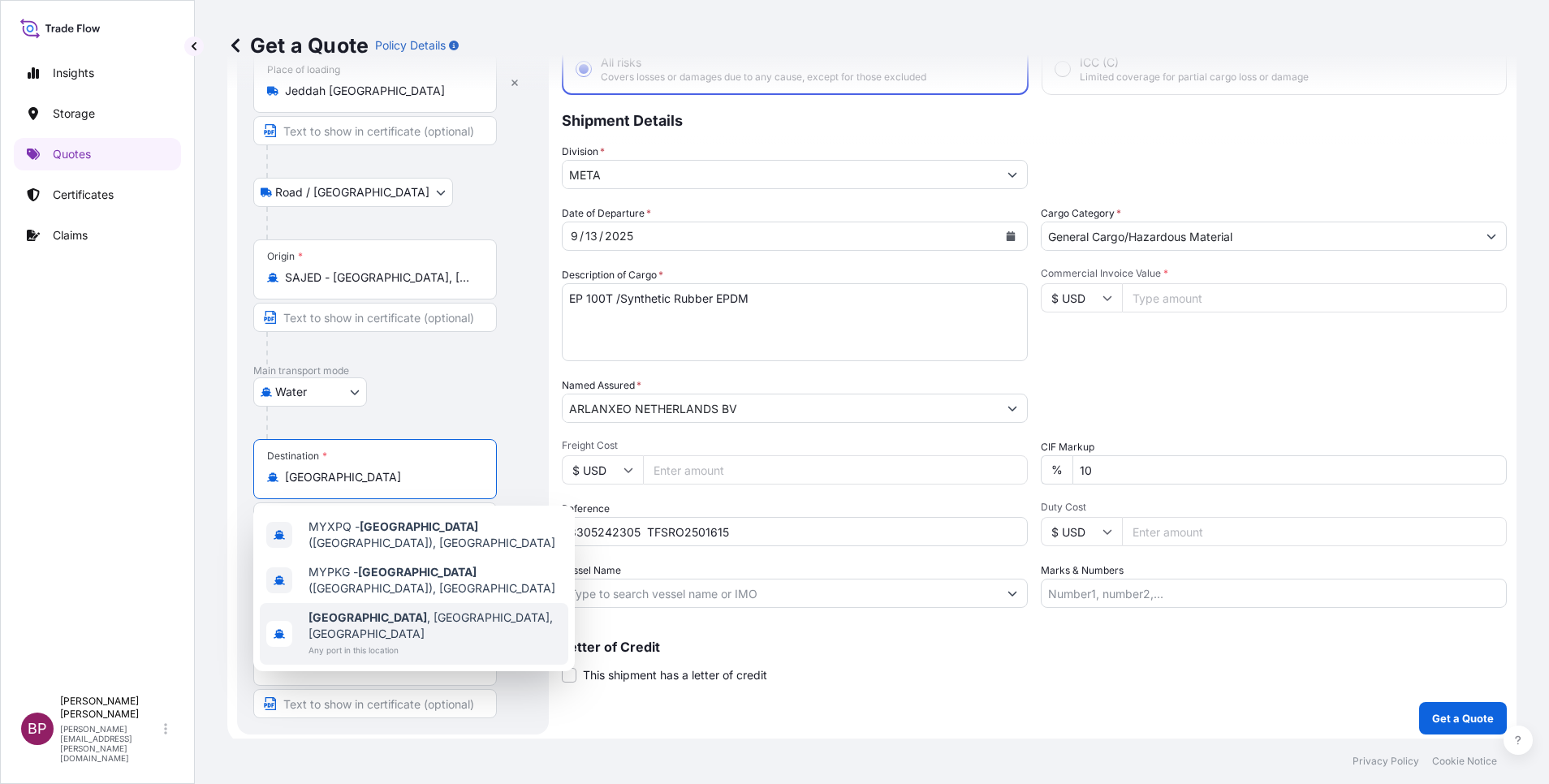
click at [452, 613] on span "[GEOGRAPHIC_DATA] , [GEOGRAPHIC_DATA], [GEOGRAPHIC_DATA]" at bounding box center [435, 626] width 254 height 32
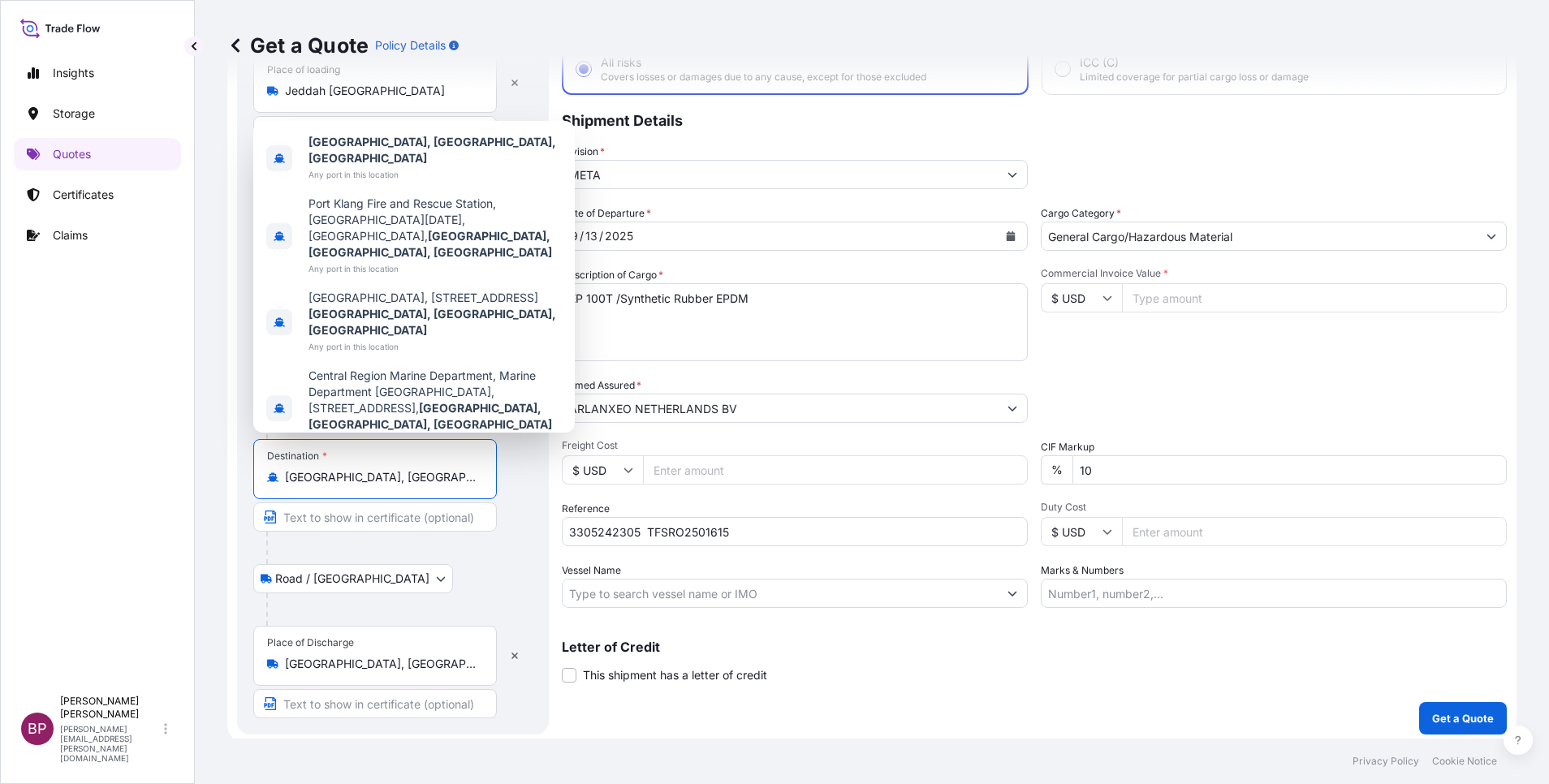
click at [1154, 297] on input "Commercial Invoice Value *" at bounding box center [1314, 297] width 385 height 29
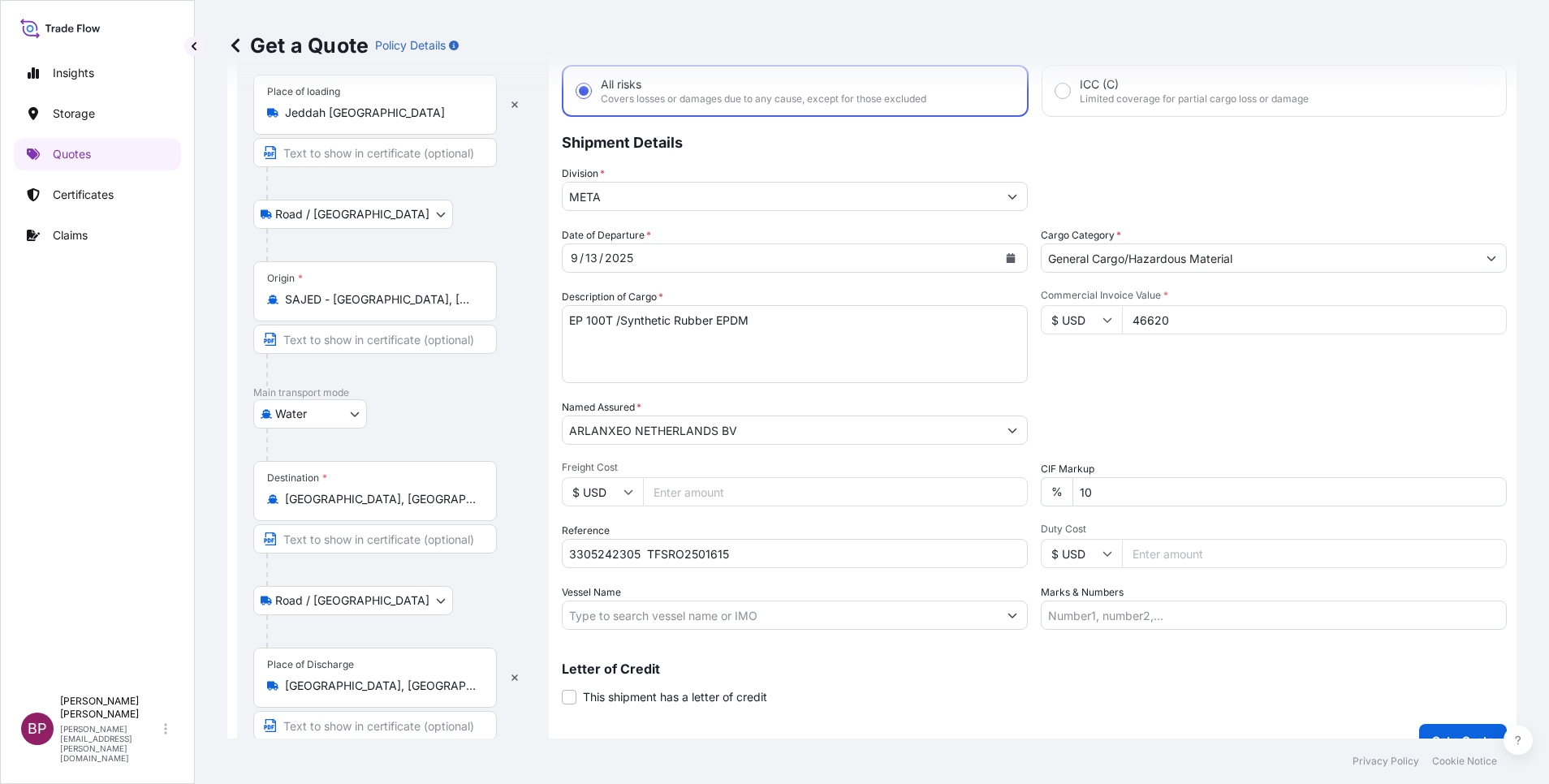
scroll to position [112, 0]
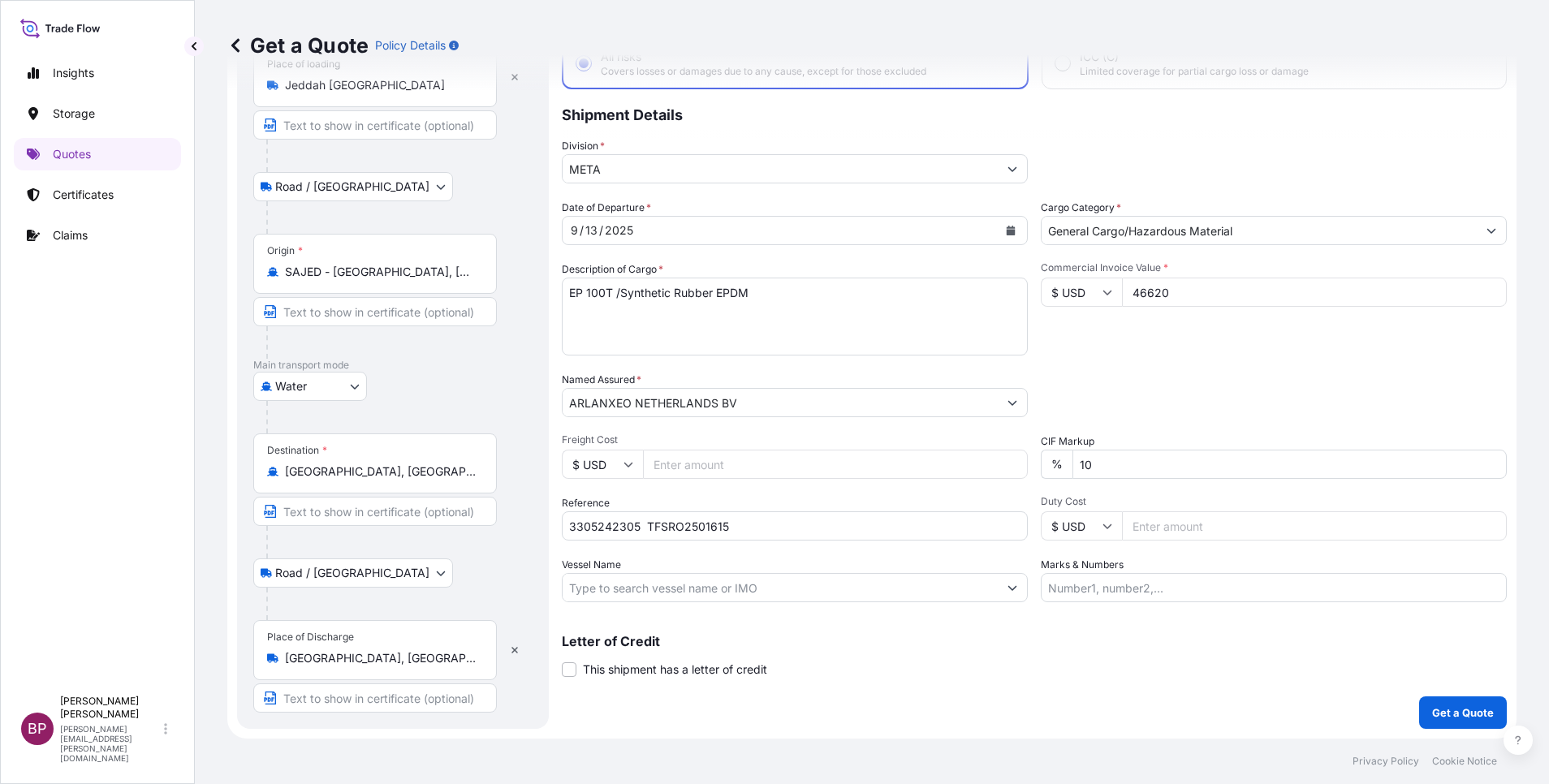
click at [480, 580] on div "Road / [GEOGRAPHIC_DATA] / Inland" at bounding box center [393, 572] width 280 height 29
click at [386, 467] on input "[GEOGRAPHIC_DATA], [GEOGRAPHIC_DATA], [GEOGRAPHIC_DATA]" at bounding box center [381, 471] width 191 height 16
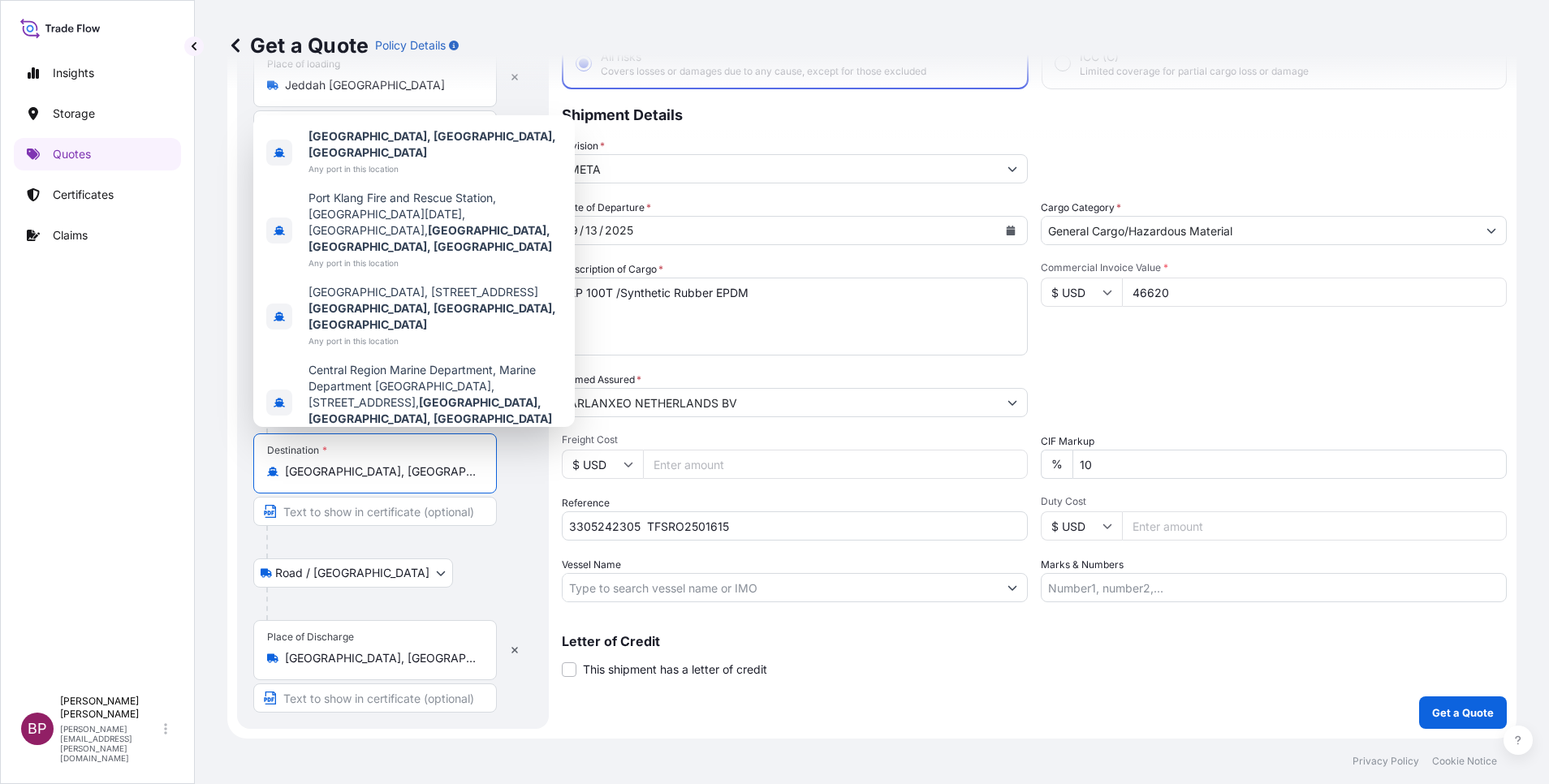
click at [406, 550] on div at bounding box center [381, 542] width 230 height 32
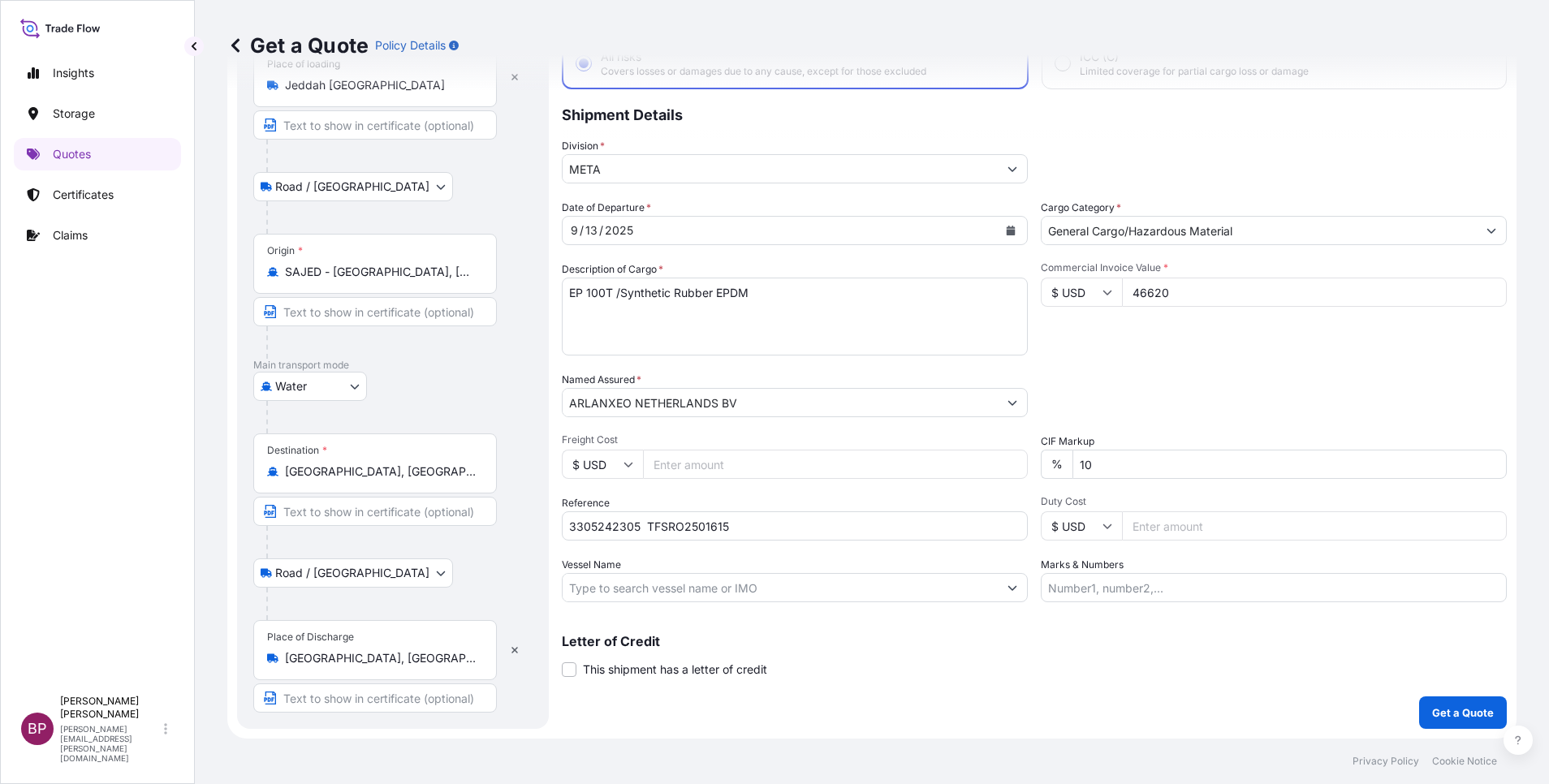
click at [1177, 398] on div "Packing Category Type to search a container mode Please select a primary mode o…" at bounding box center [1274, 394] width 466 height 46
click at [1448, 713] on p "Get a Quote" at bounding box center [1462, 713] width 62 height 16
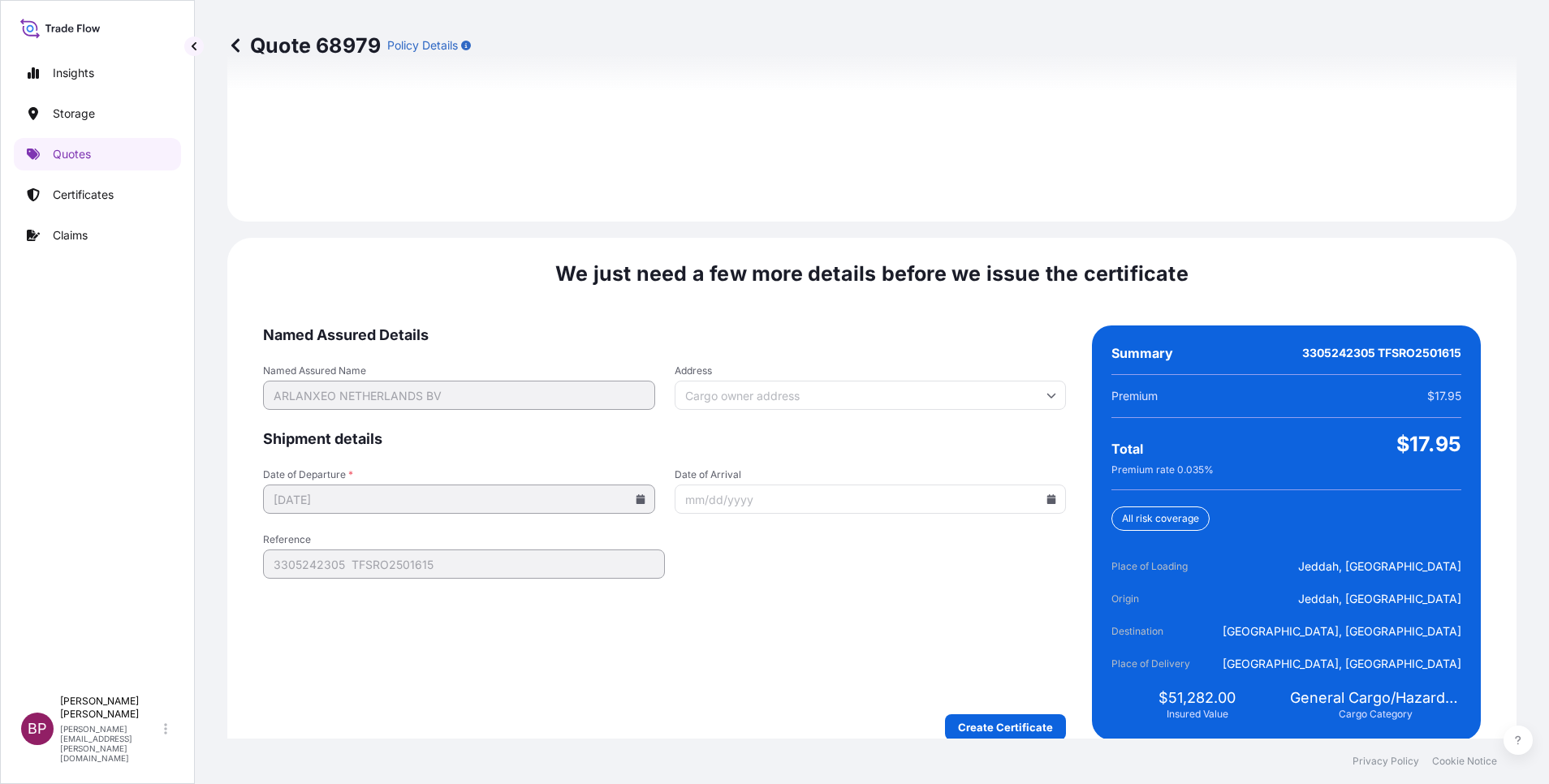
scroll to position [2406, 0]
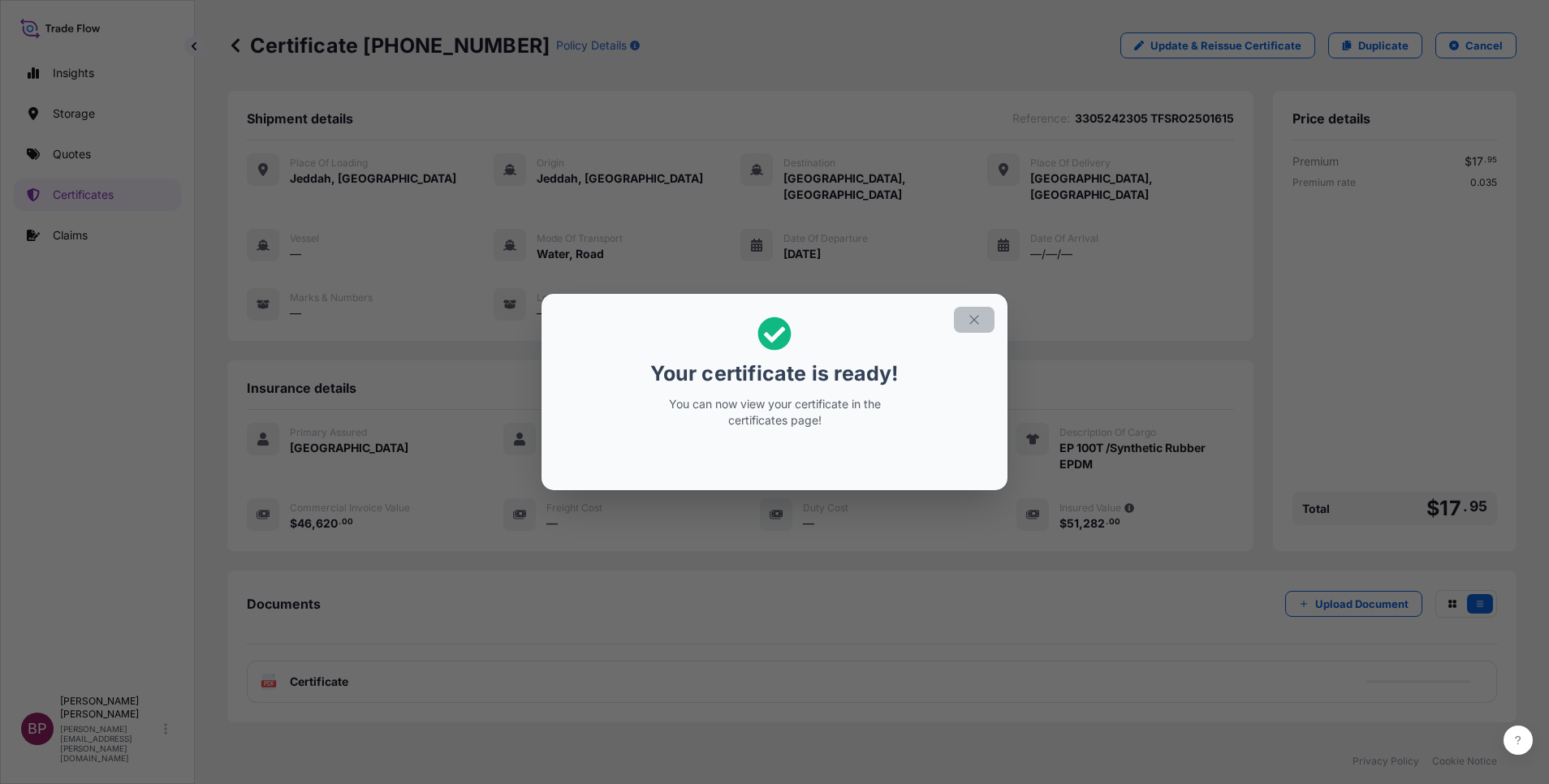
click at [974, 324] on icon "button" at bounding box center [974, 320] width 14 height 14
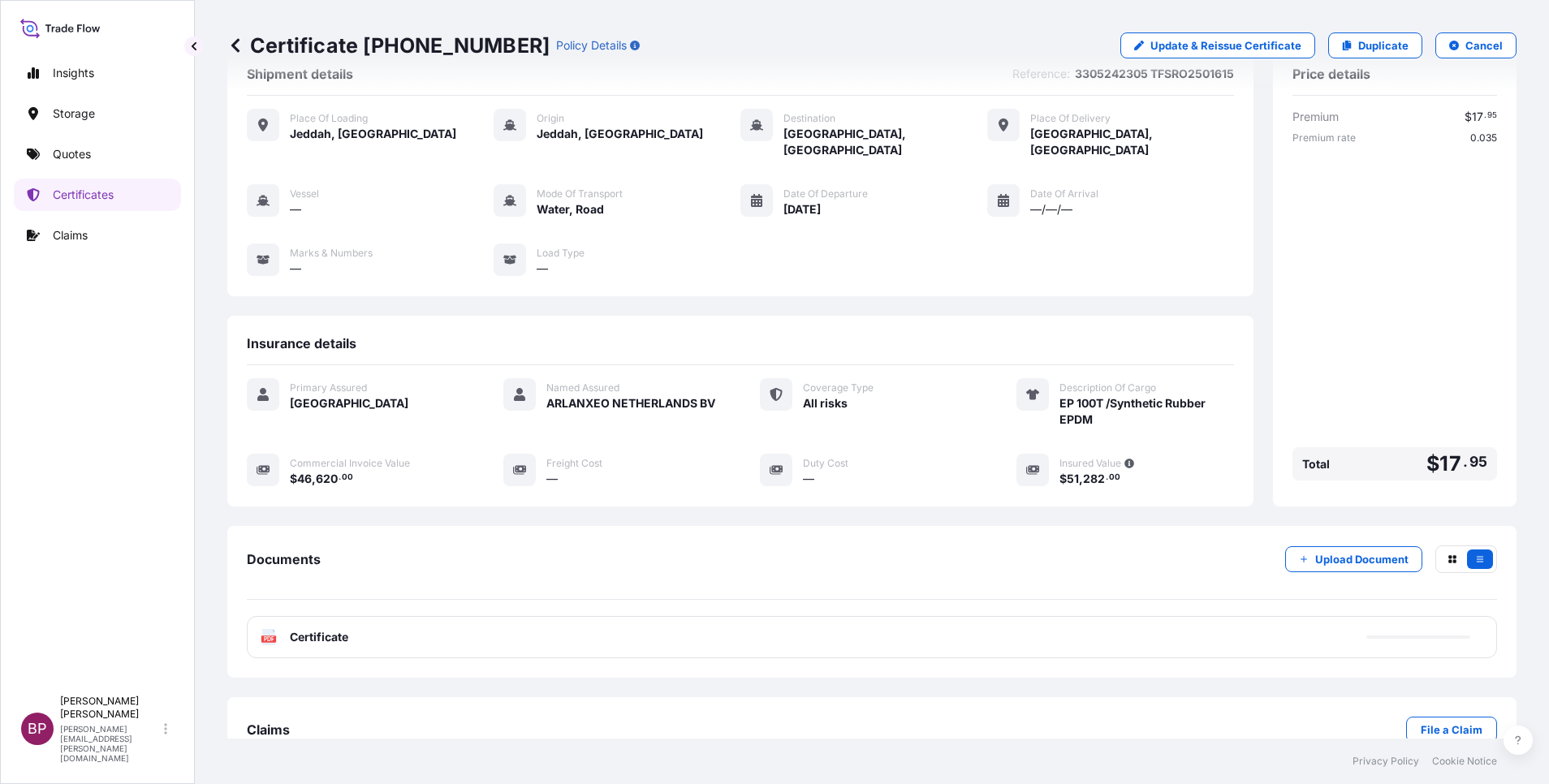
scroll to position [69, 0]
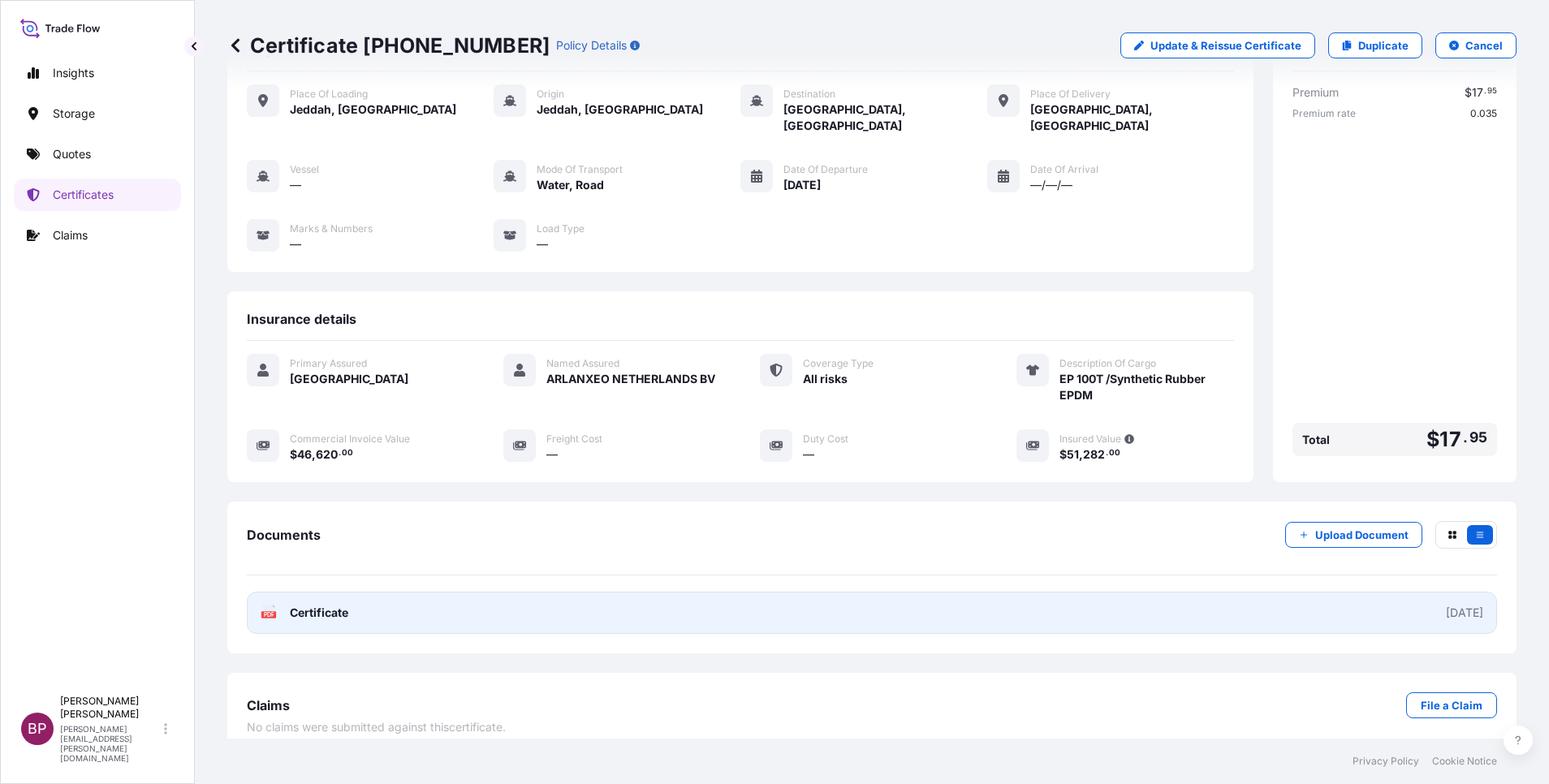
click at [329, 605] on span "Certificate" at bounding box center [318, 613] width 58 height 16
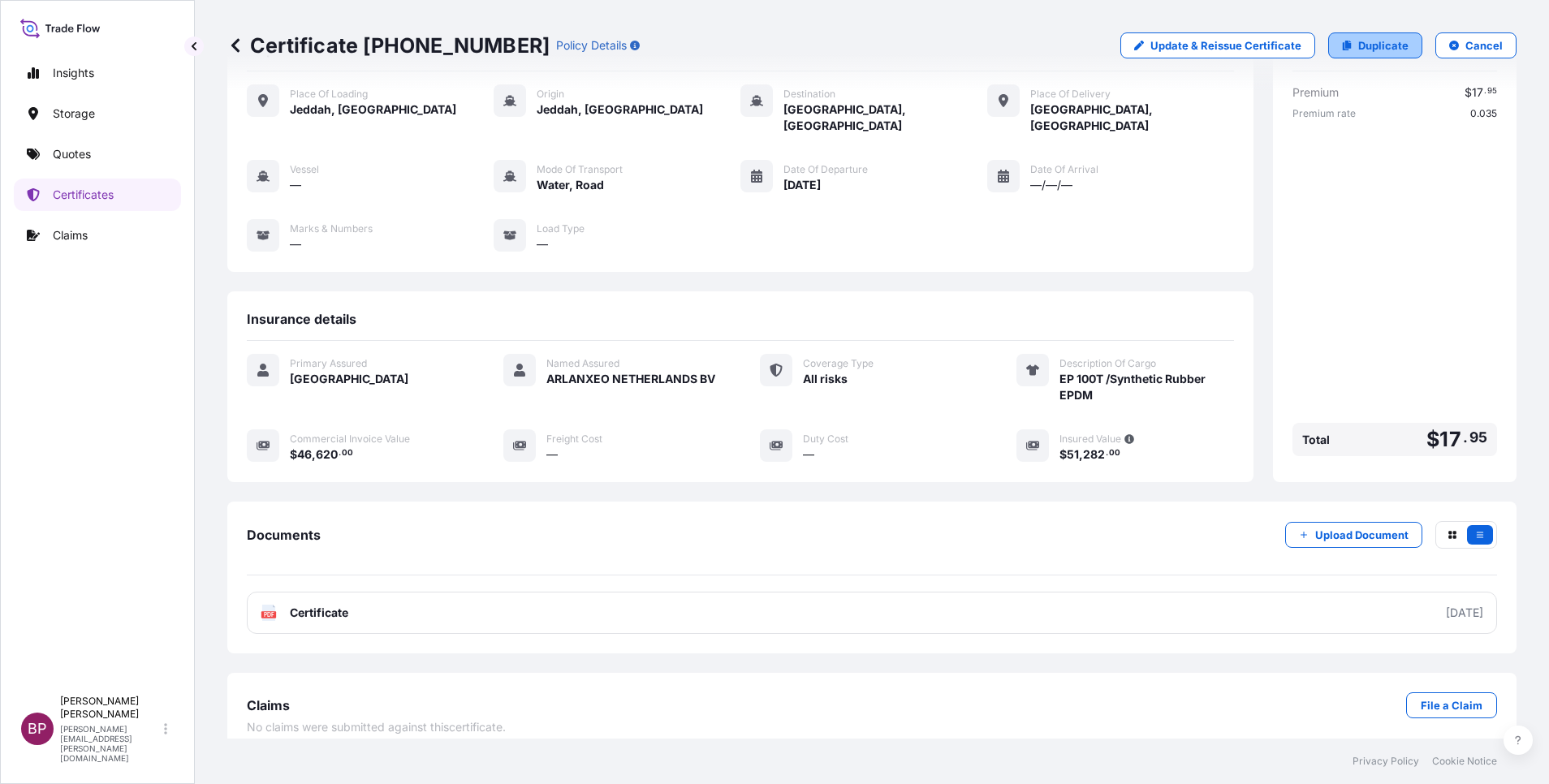
click at [1362, 52] on p "Duplicate" at bounding box center [1384, 46] width 50 height 16
select select "Road / [GEOGRAPHIC_DATA]"
select select "Water"
select select "Road / [GEOGRAPHIC_DATA]"
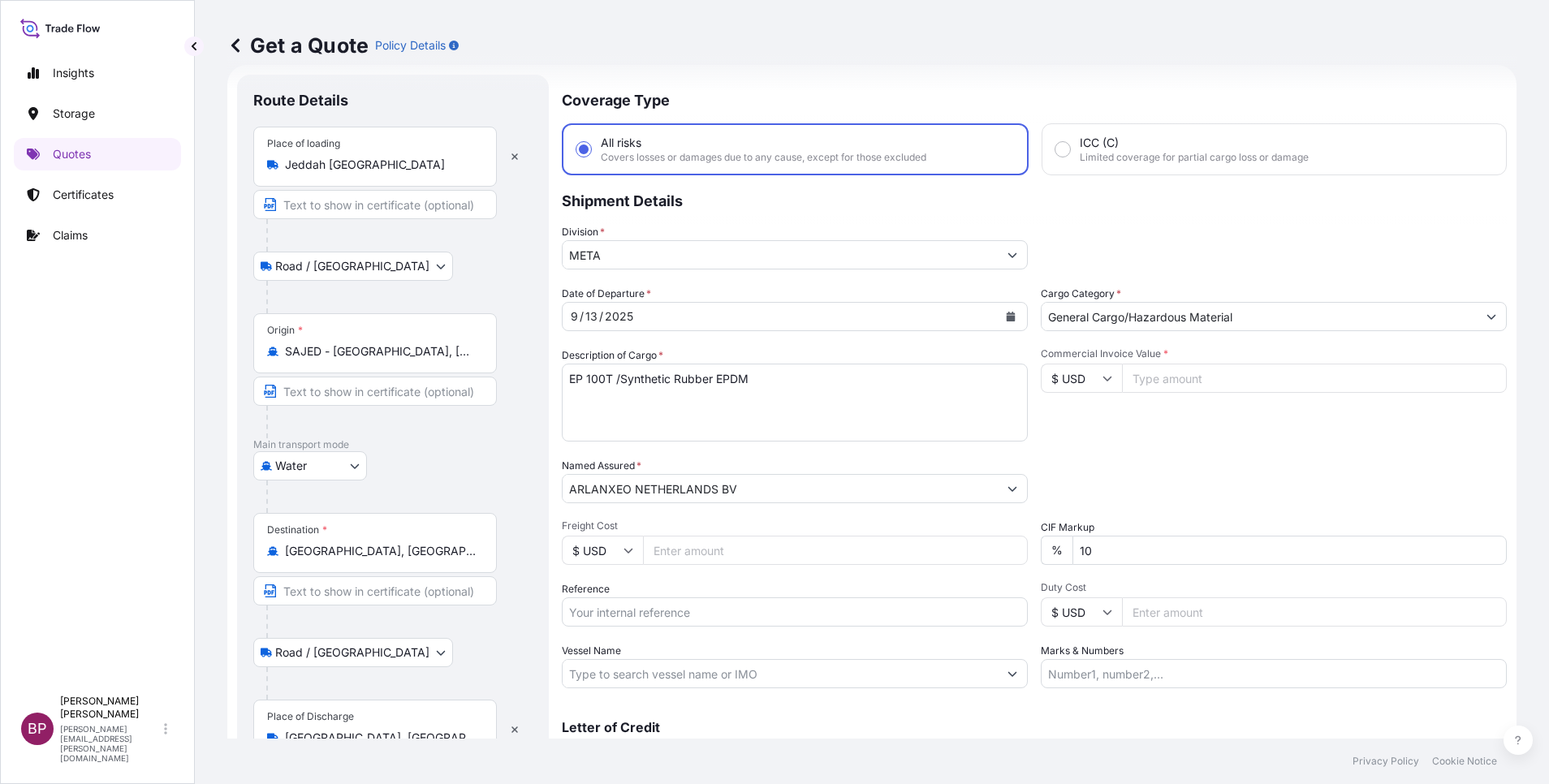
scroll to position [106, 0]
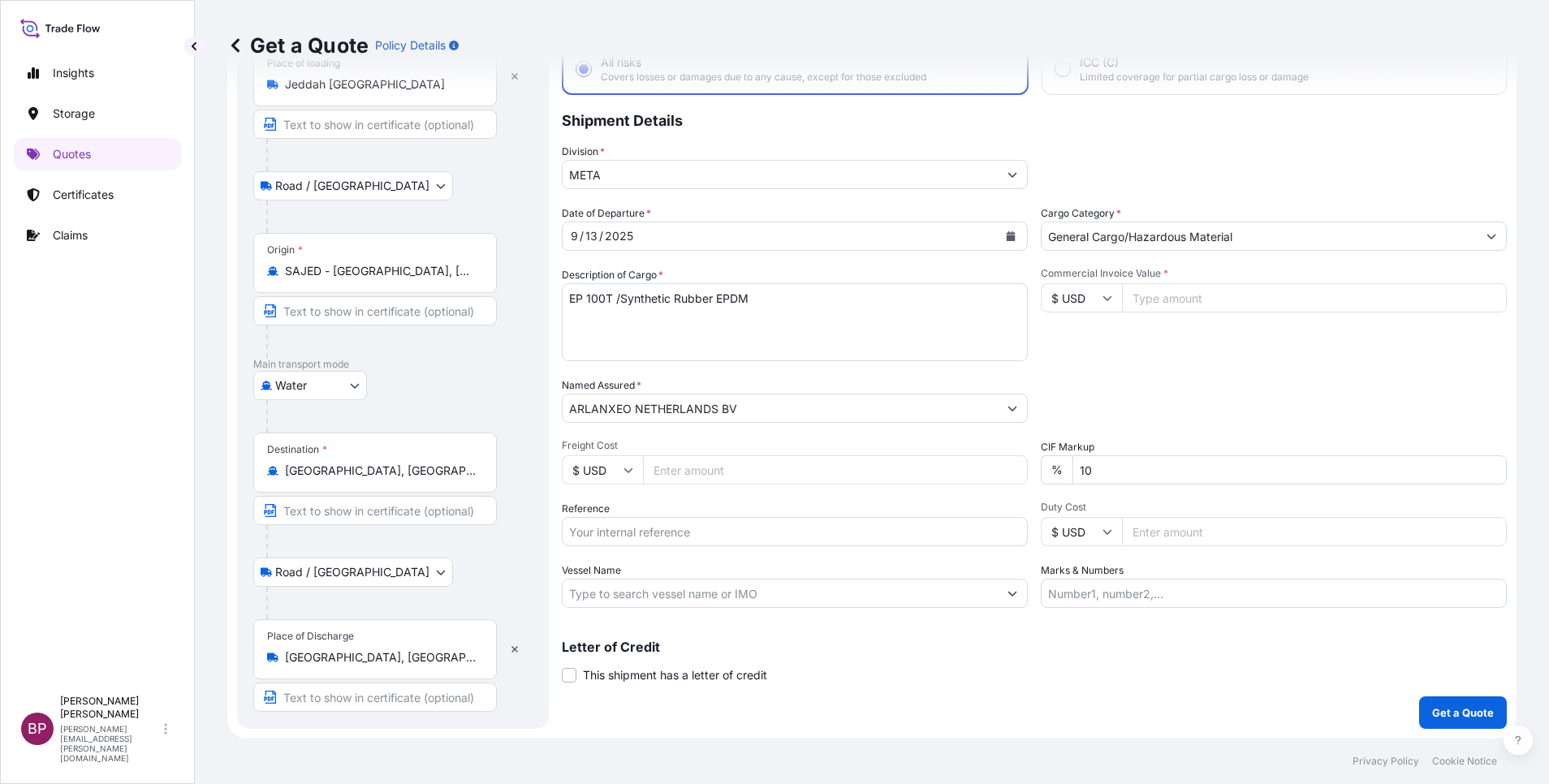
click at [694, 535] on input "Reference" at bounding box center [795, 531] width 466 height 29
paste input "3305242372 ESLSAESJD2001602"
type input "3305242372 ESLSAESJD2001602"
click at [1006, 235] on icon "Calendar" at bounding box center [1010, 236] width 10 height 10
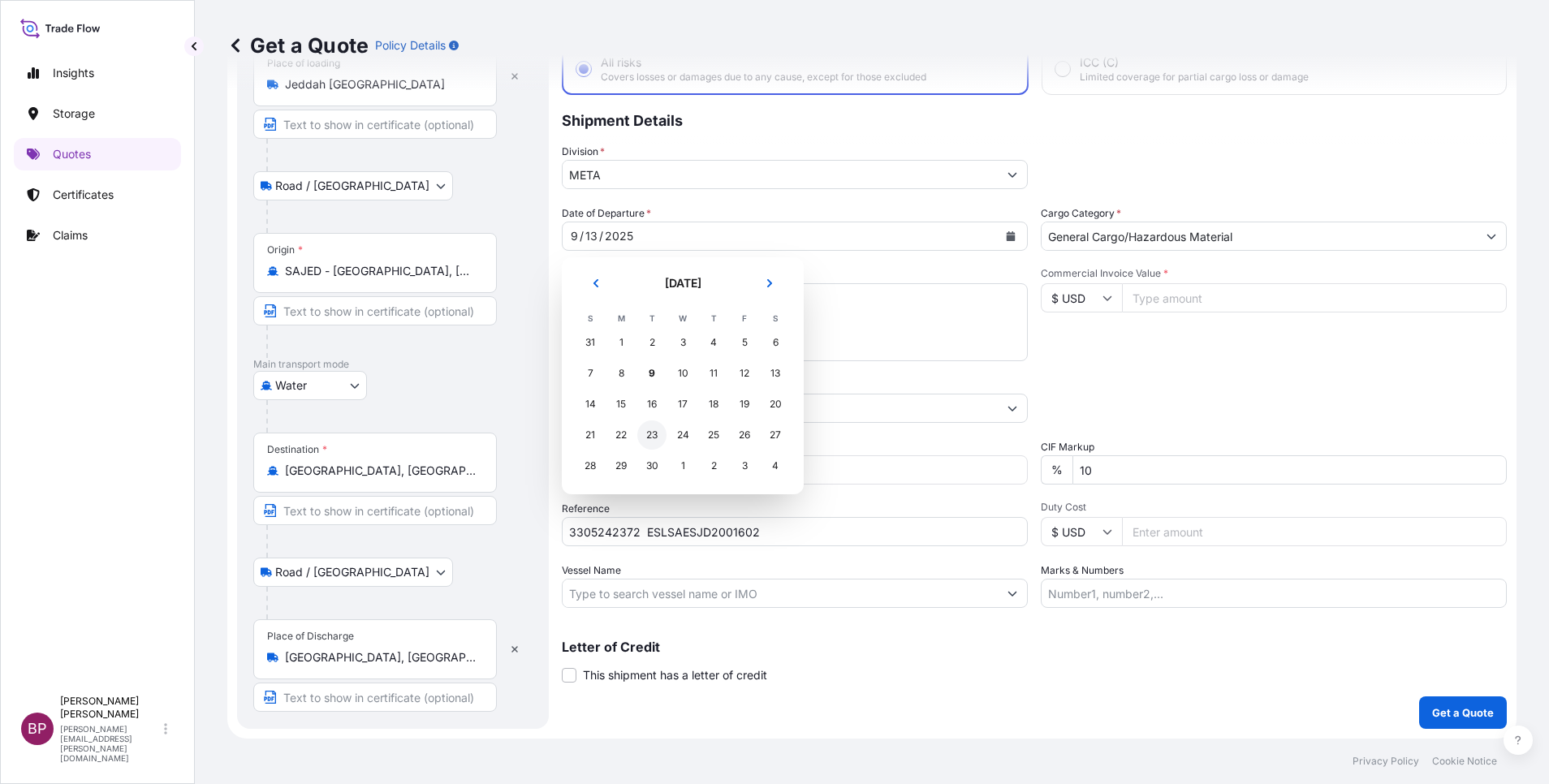
click at [650, 436] on div "23" at bounding box center [651, 435] width 29 height 29
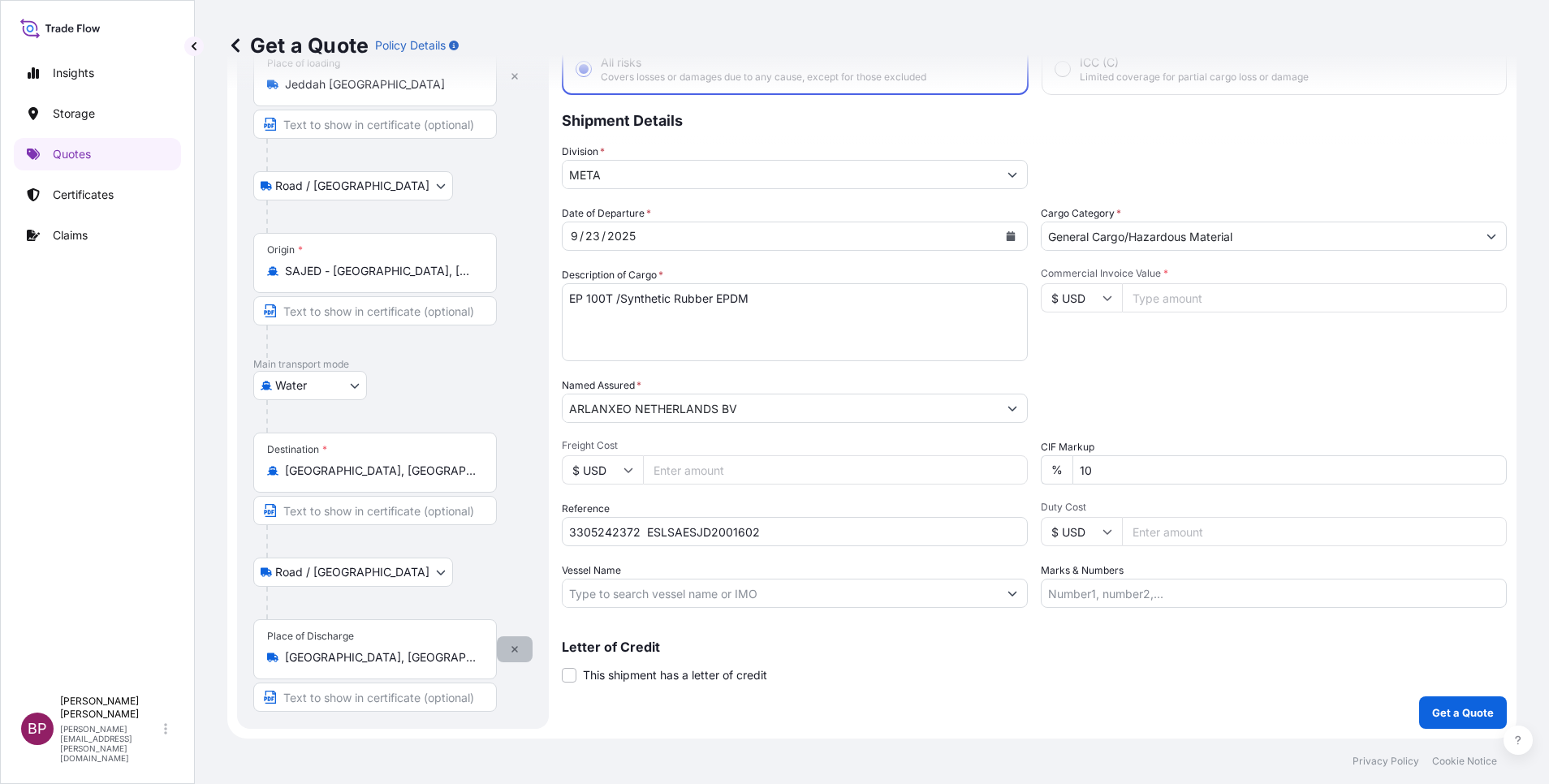
click at [515, 653] on icon "button" at bounding box center [515, 649] width 10 height 10
select select
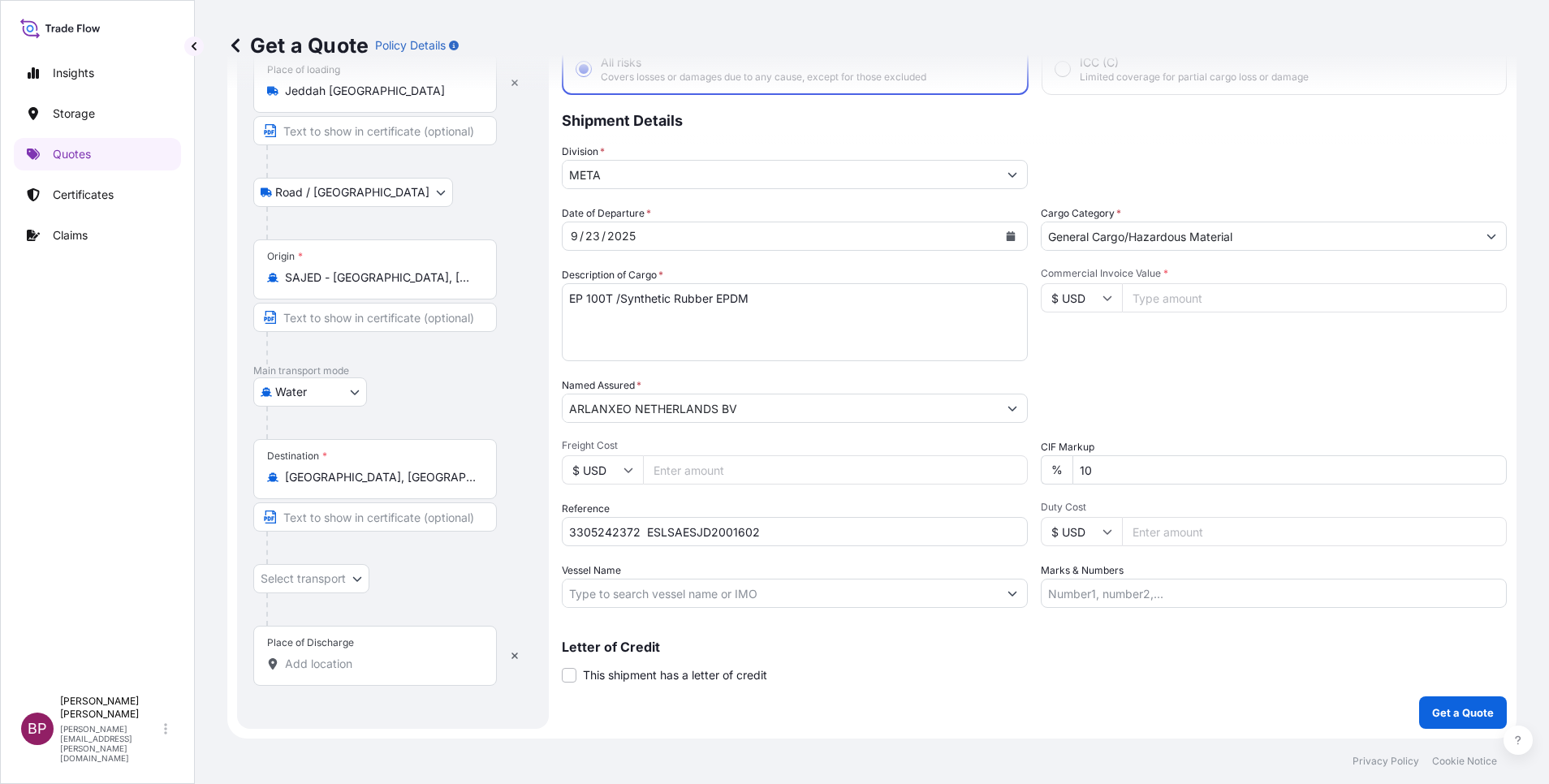
click at [314, 671] on input "Place of Discharge" at bounding box center [381, 663] width 191 height 16
paste input "Qingdao"
type input "Qingdao"
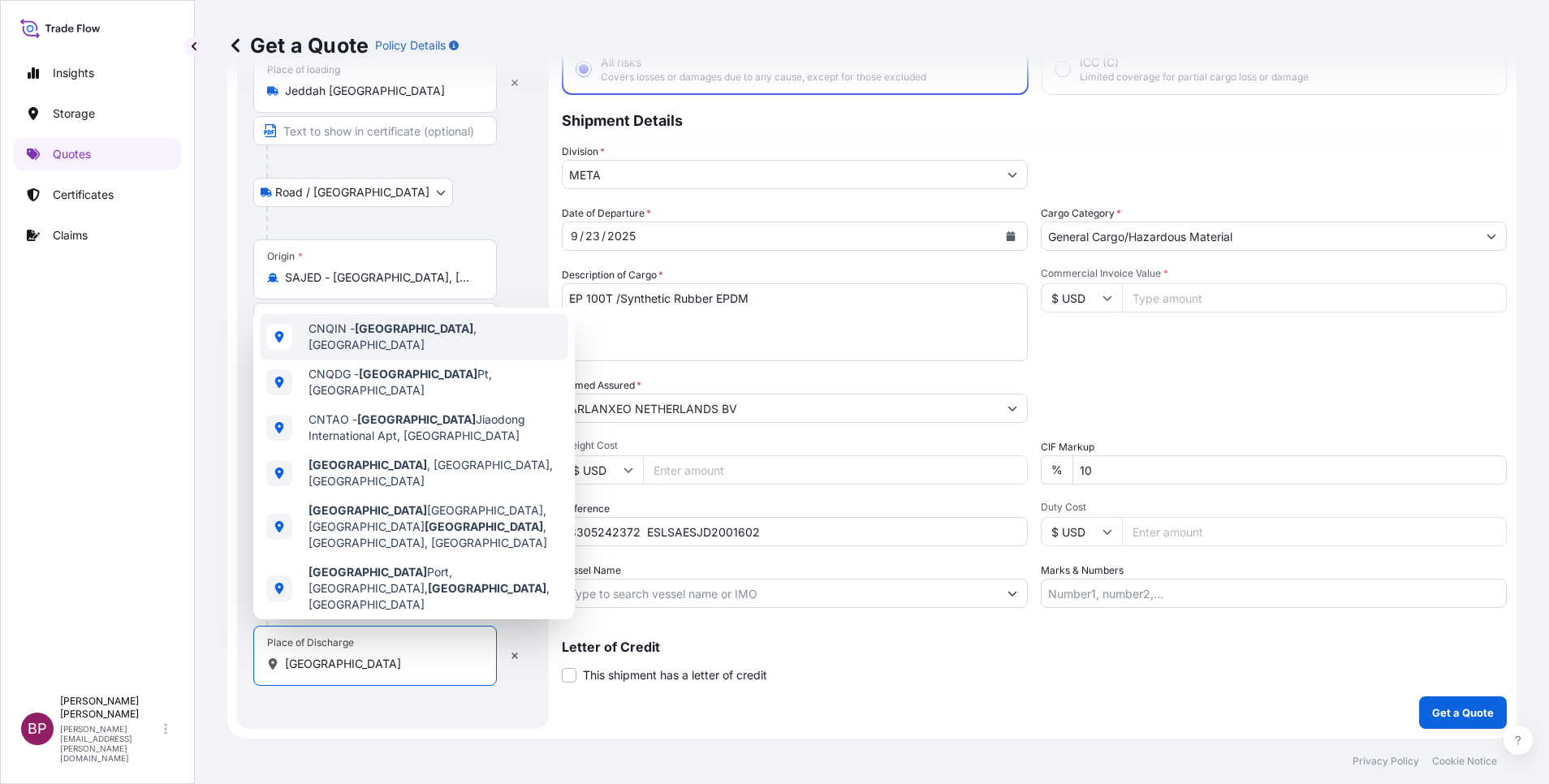
click at [414, 335] on span "CNQIN - Qingdao , China" at bounding box center [435, 337] width 254 height 32
select select "Road / [GEOGRAPHIC_DATA]"
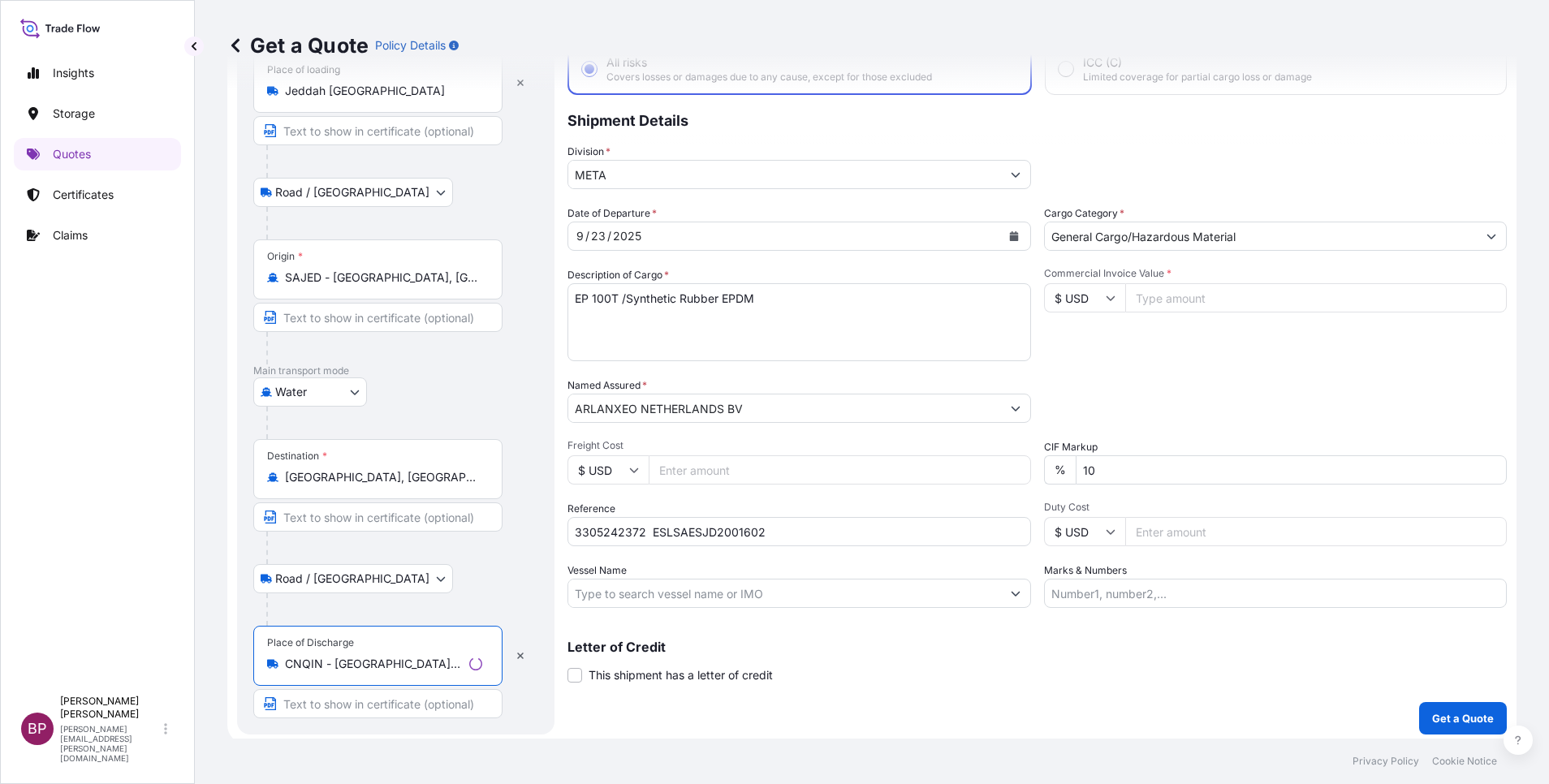
type input "CNQIN - Qingdao, China"
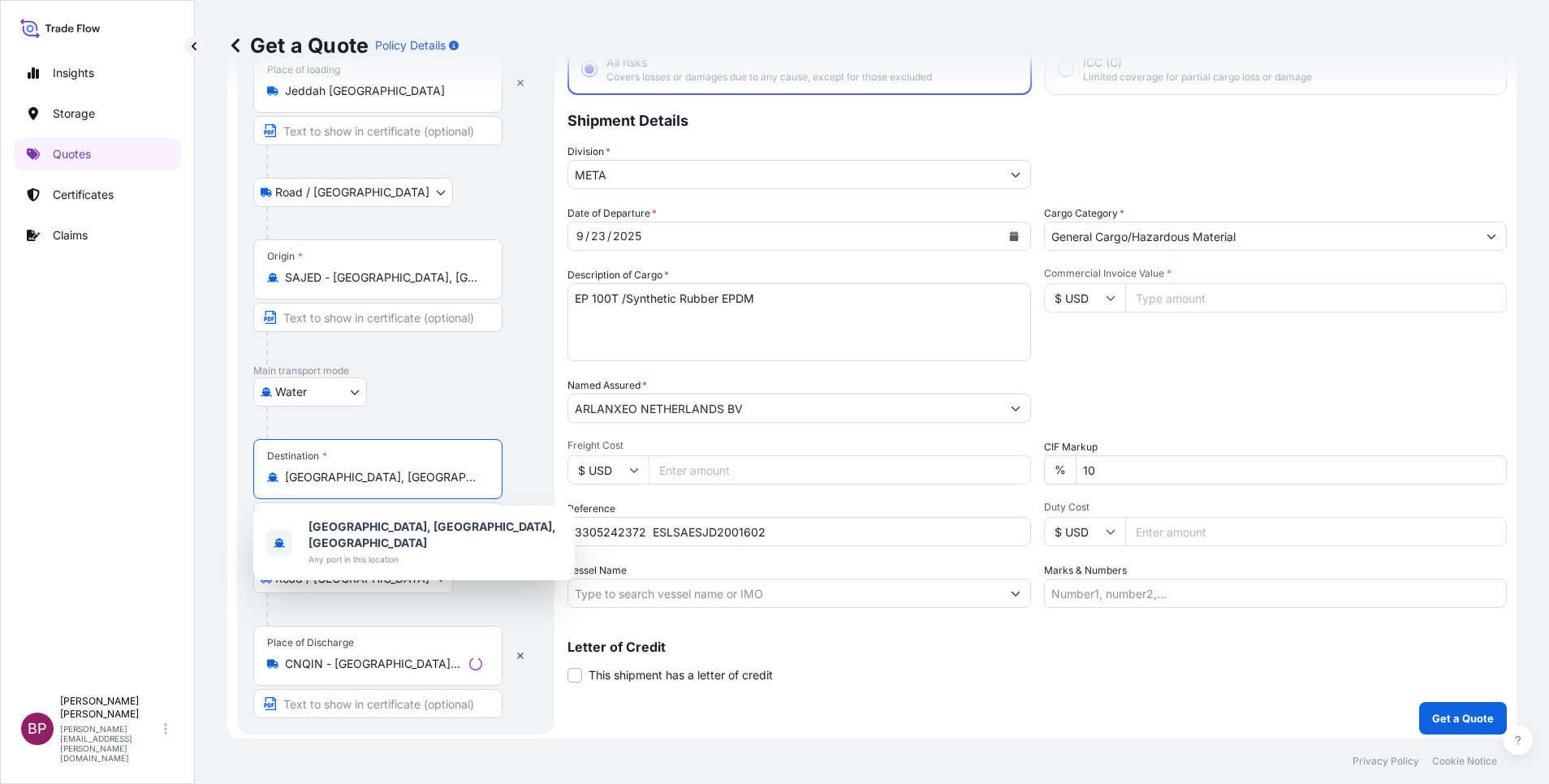
drag, startPoint x: 457, startPoint y: 480, endPoint x: 216, endPoint y: 480, distance: 241.0
click at [215, 482] on div "Get a Quote Policy Details Route Details Reset Route Details Place of loading J…" at bounding box center [872, 369] width 1354 height 738
paste input "Qingdao"
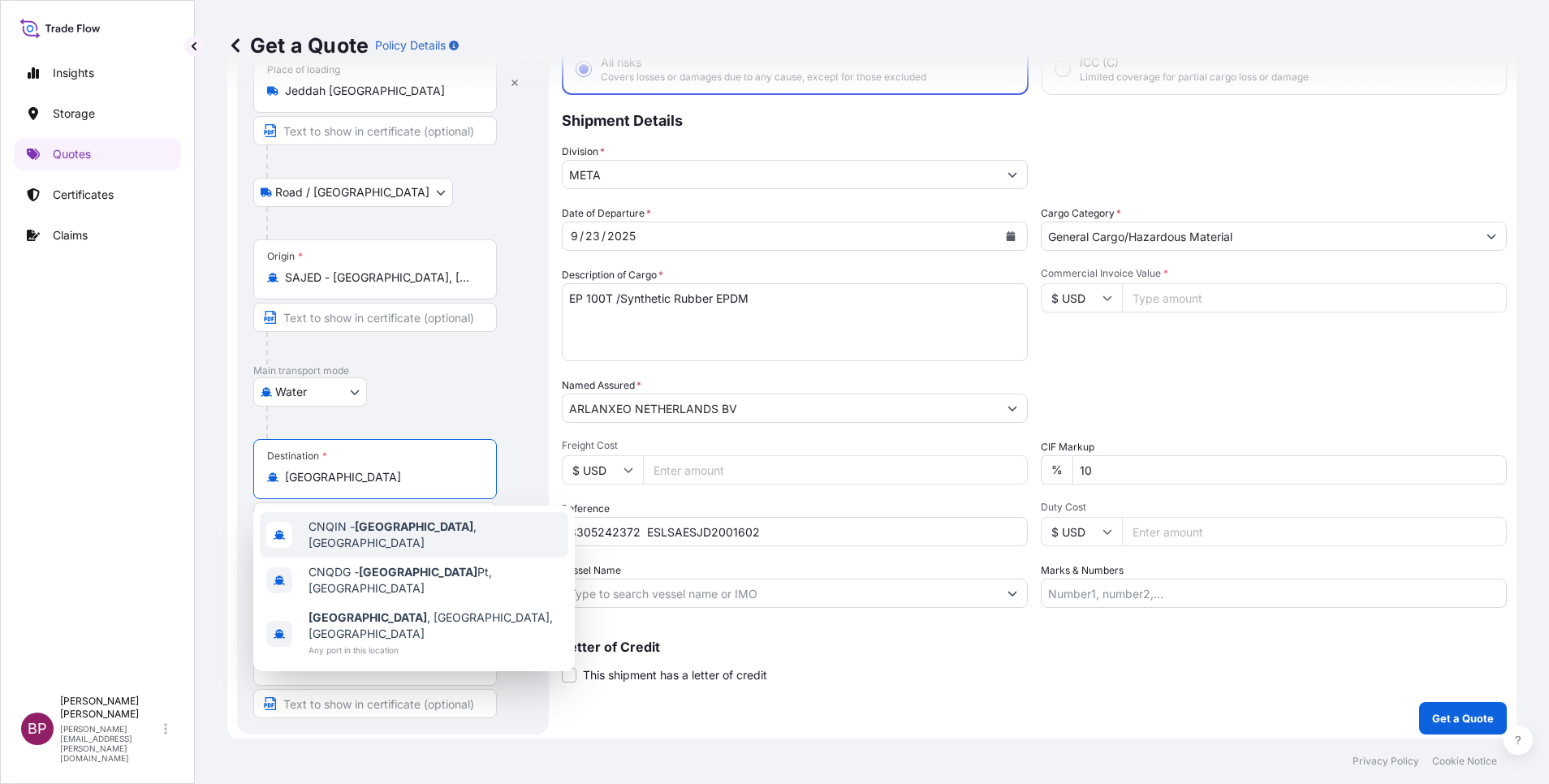
click at [426, 532] on span "CNQIN - Qingdao , China" at bounding box center [435, 535] width 254 height 32
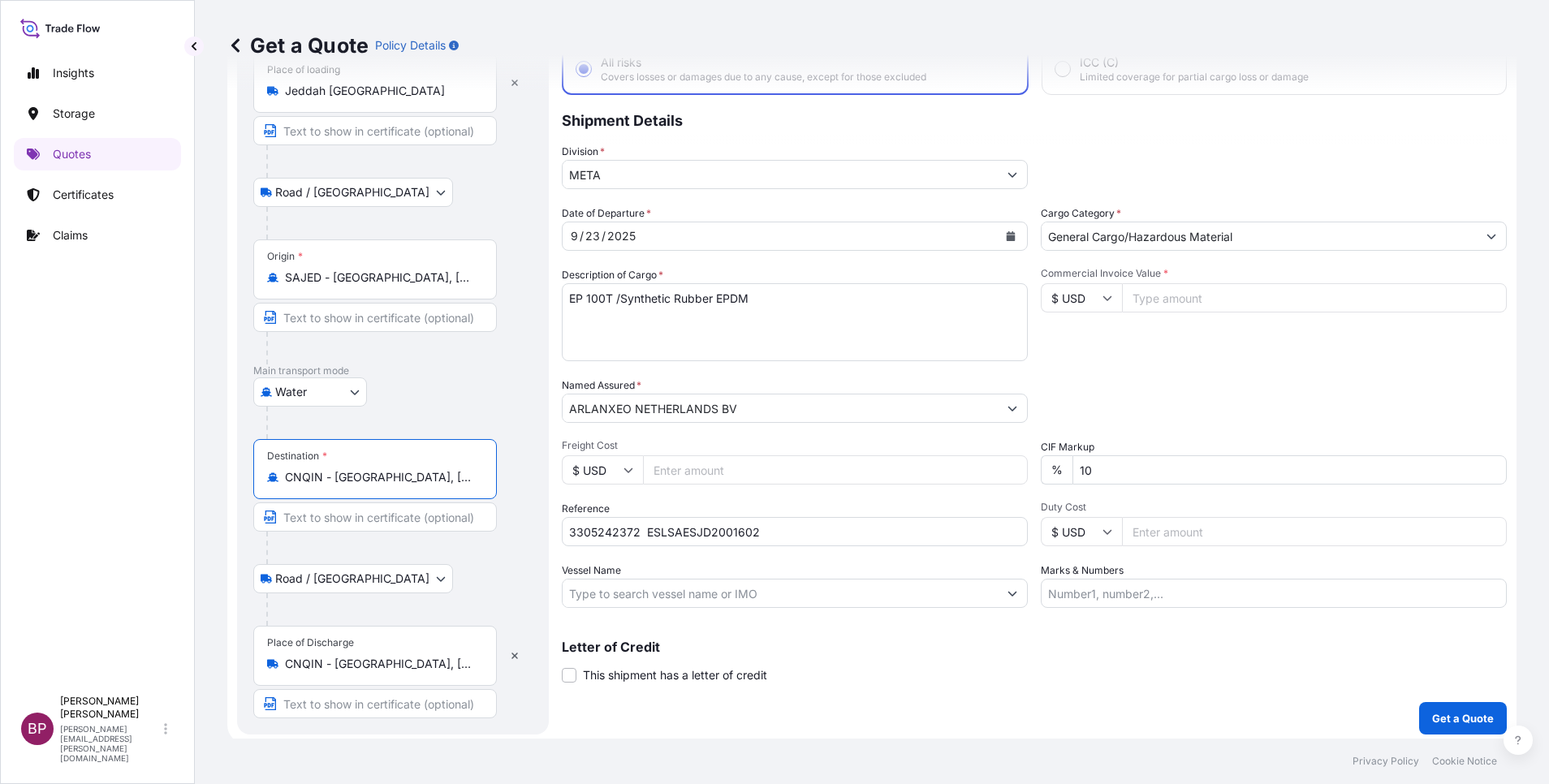
type input "CNQIN - Qingdao, China"
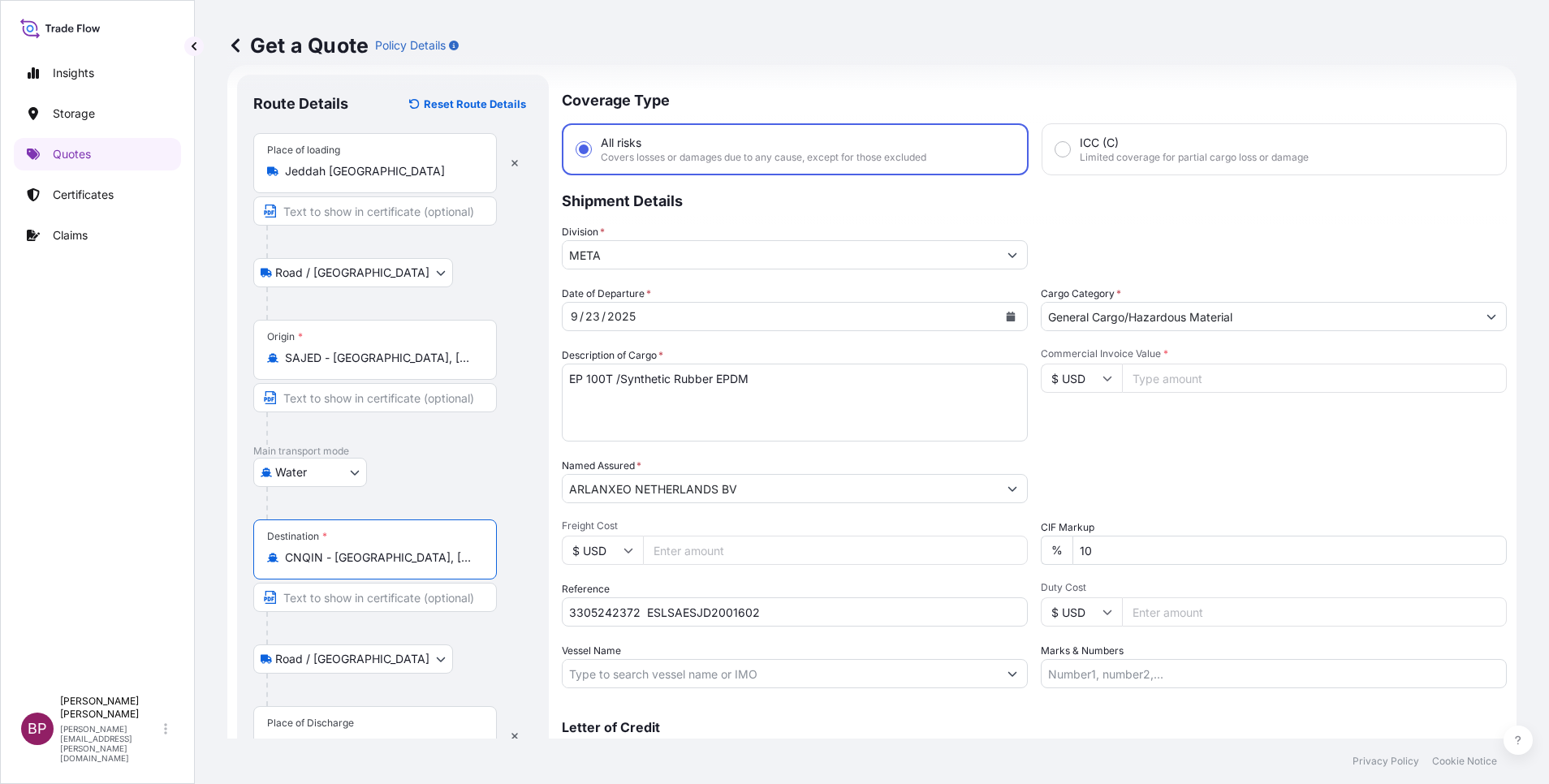
click at [1151, 381] on input "Commercial Invoice Value *" at bounding box center [1314, 378] width 385 height 29
paste input "39195"
type input "39195"
click at [1151, 443] on div "Date of Departure * 9 / 23 / 2025 Cargo Category * General Cargo/Hazardous Mate…" at bounding box center [1034, 487] width 945 height 403
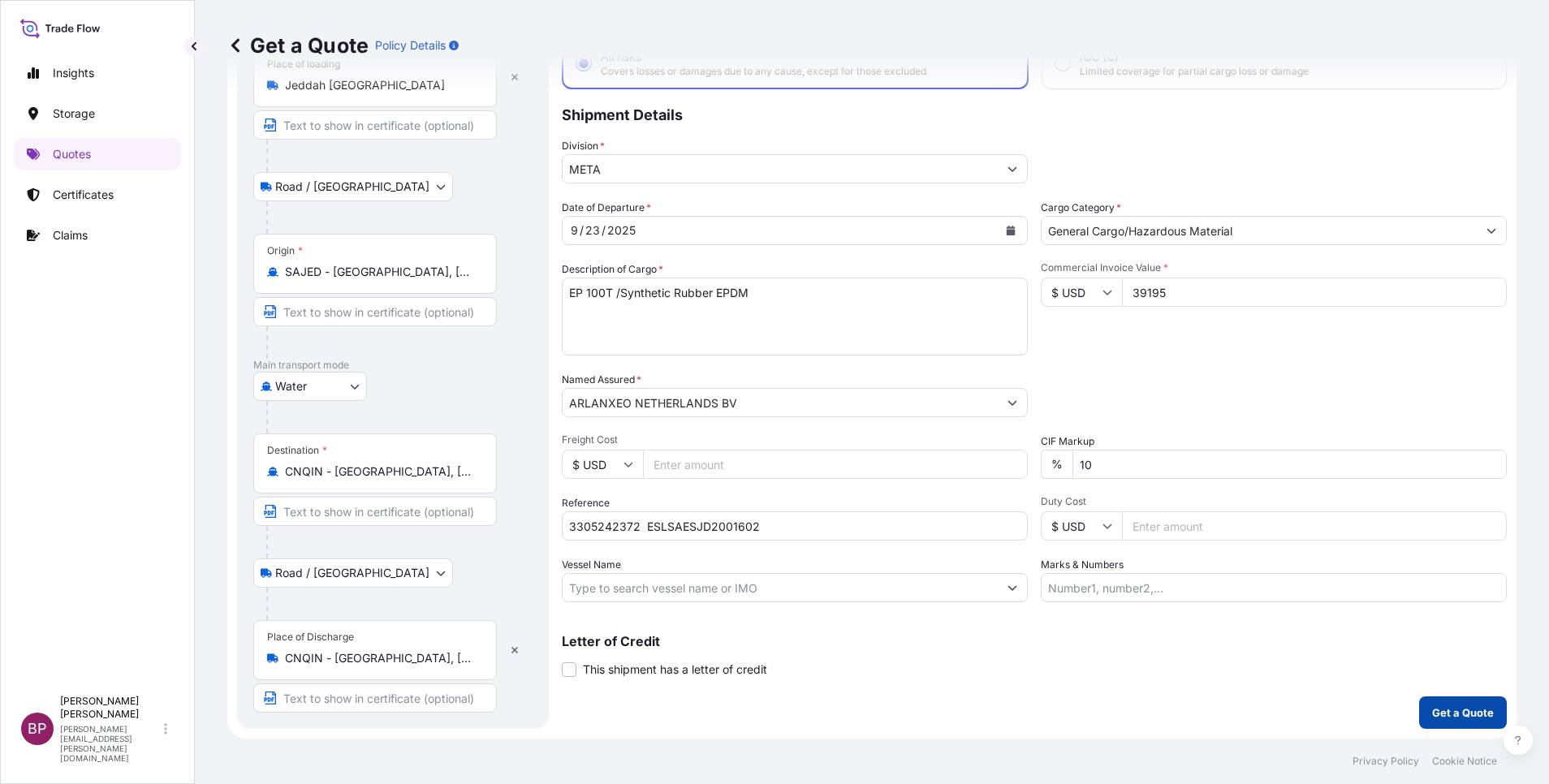
click at [1458, 705] on p "Get a Quote" at bounding box center [1462, 713] width 62 height 16
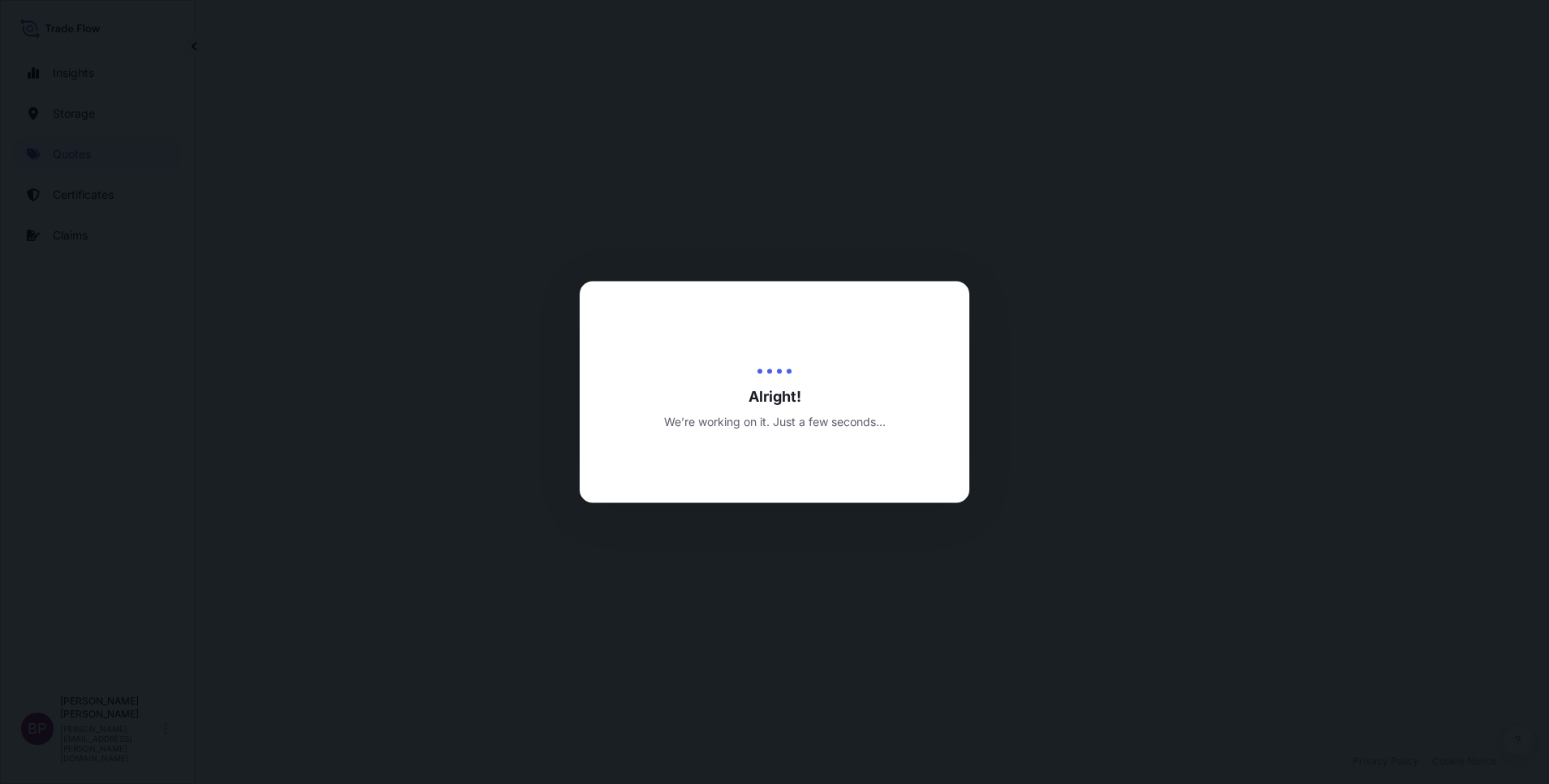
select select "Road / [GEOGRAPHIC_DATA]"
select select "Water"
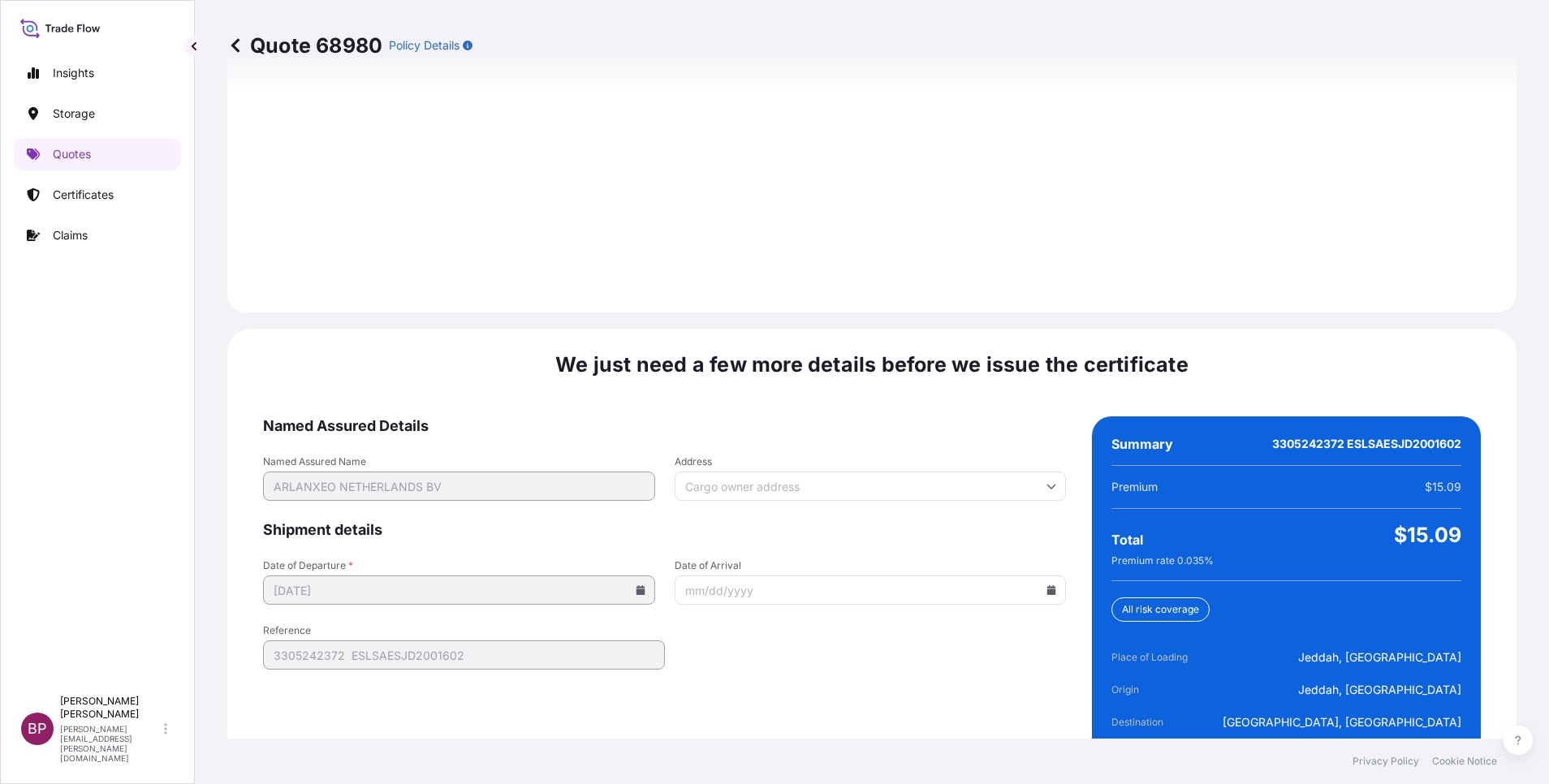
scroll to position [2340, 0]
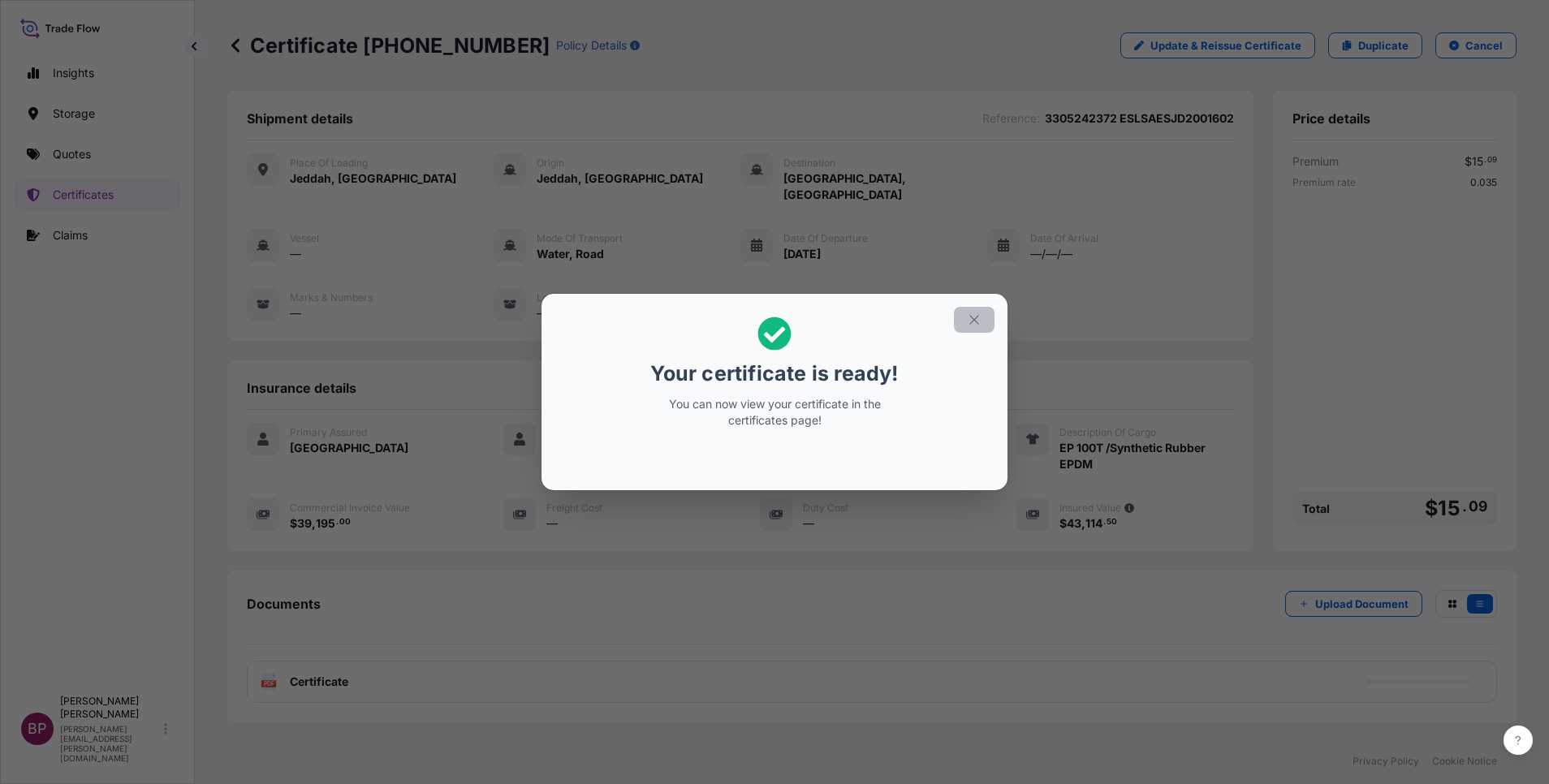
click at [975, 321] on icon "button" at bounding box center [974, 320] width 14 height 14
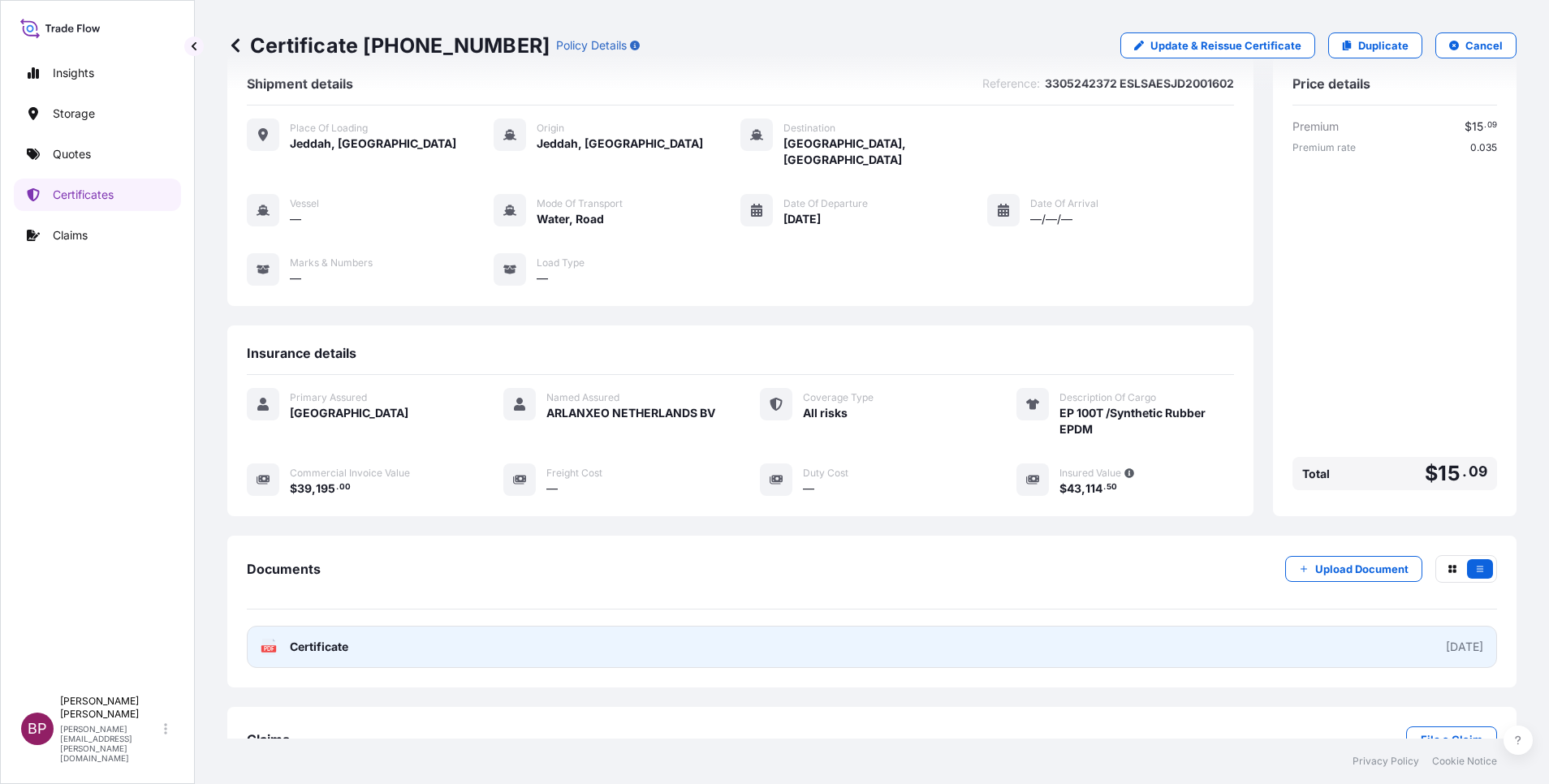
scroll to position [69, 0]
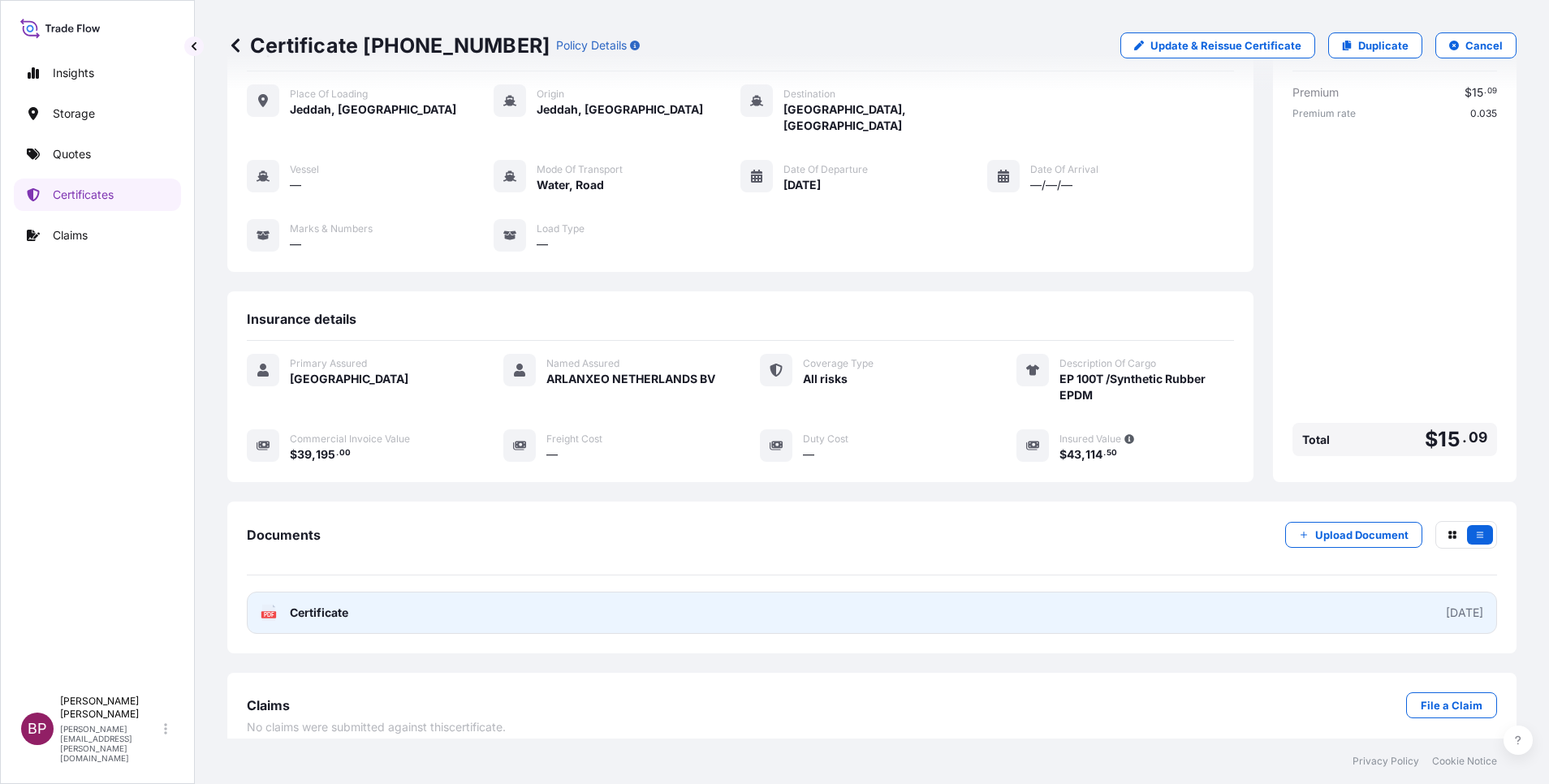
click at [338, 605] on span "Certificate" at bounding box center [318, 613] width 58 height 16
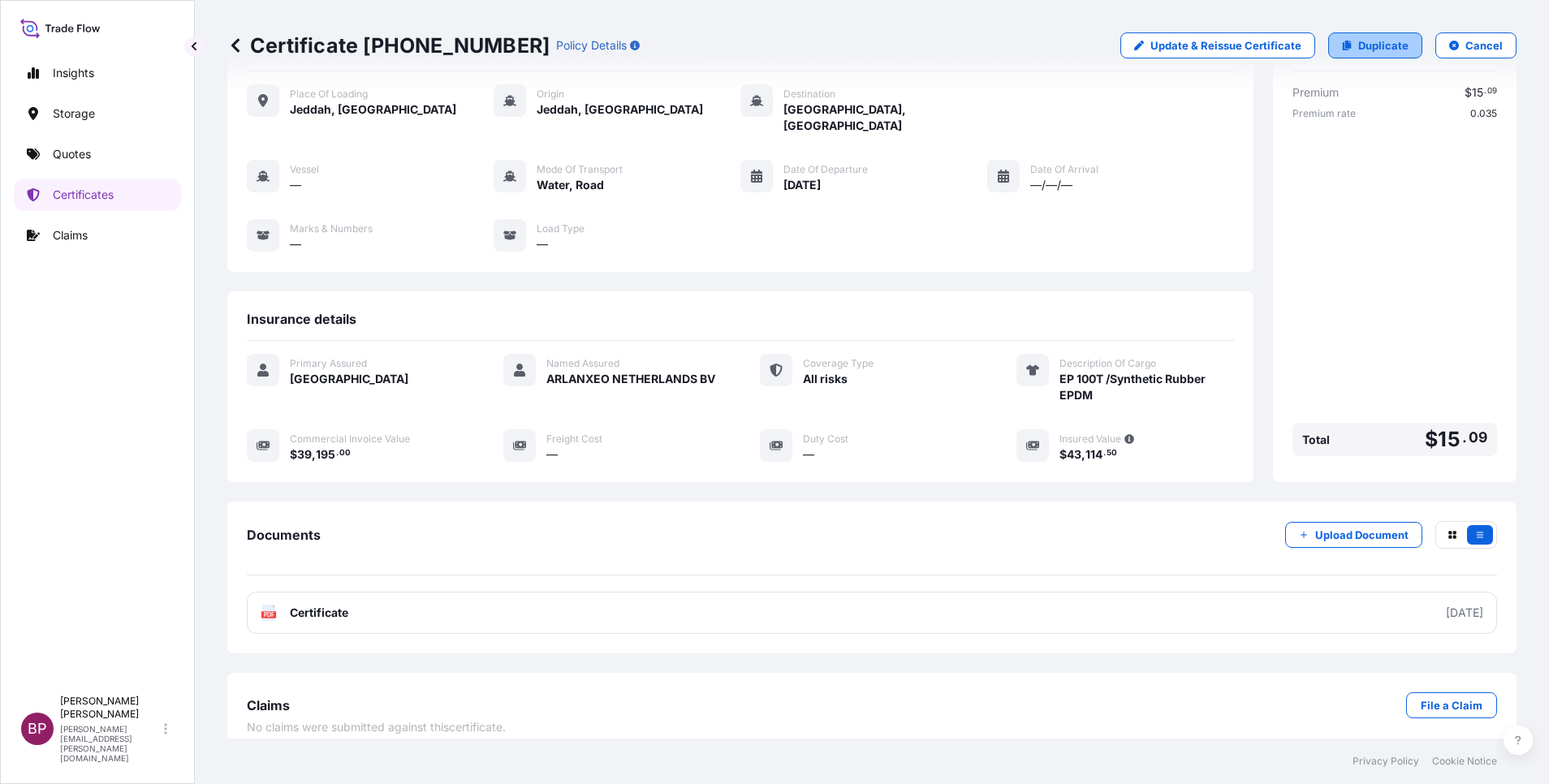
click at [1363, 49] on p "Duplicate" at bounding box center [1384, 46] width 50 height 16
select select "Road / [GEOGRAPHIC_DATA]"
select select "Water"
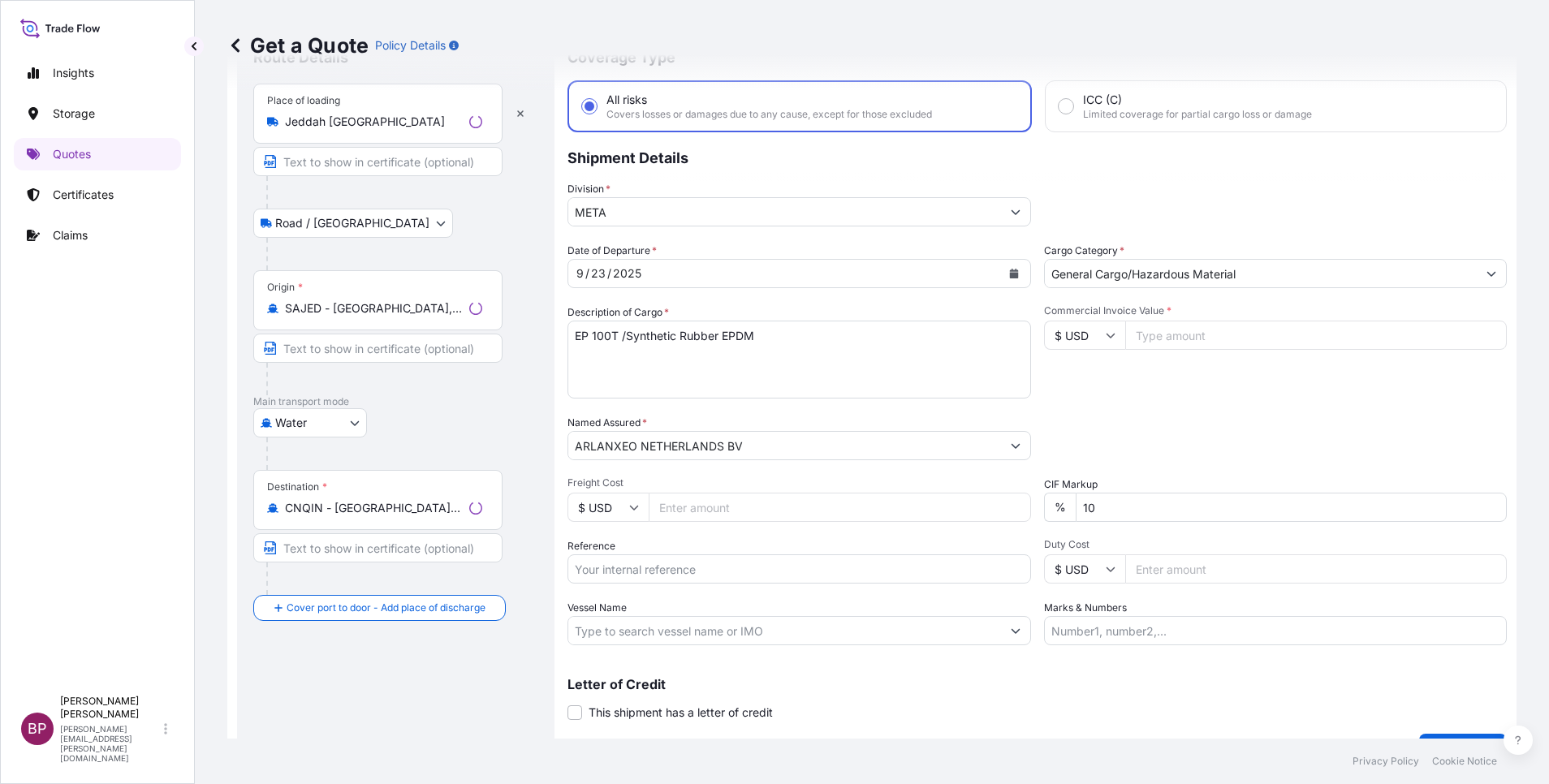
scroll to position [26, 0]
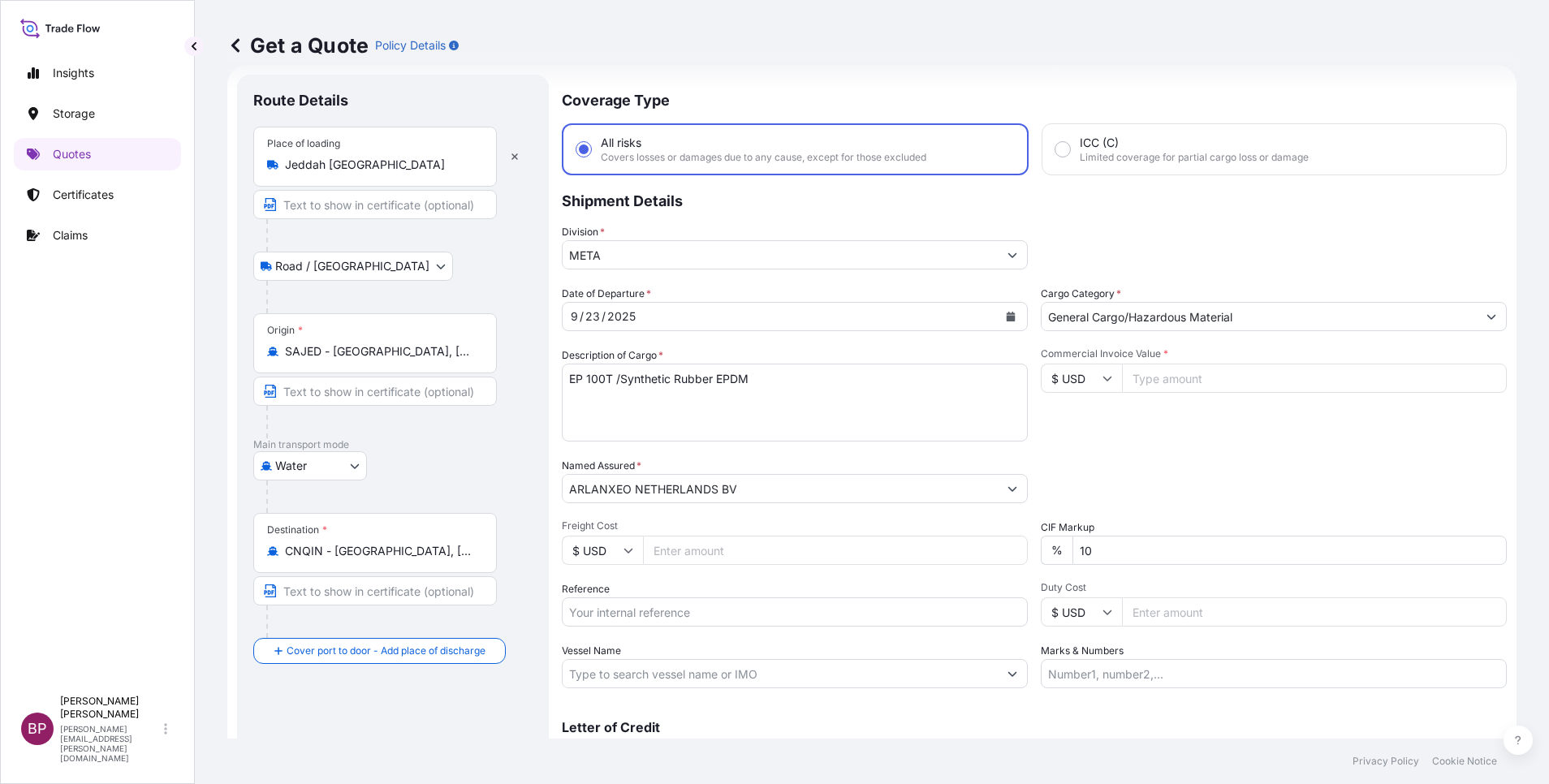
click at [590, 617] on input "Reference" at bounding box center [795, 612] width 466 height 29
paste input "3305242306 ESLSAESJD2001565"
type input "3305242306 ESLSAESJD2001565"
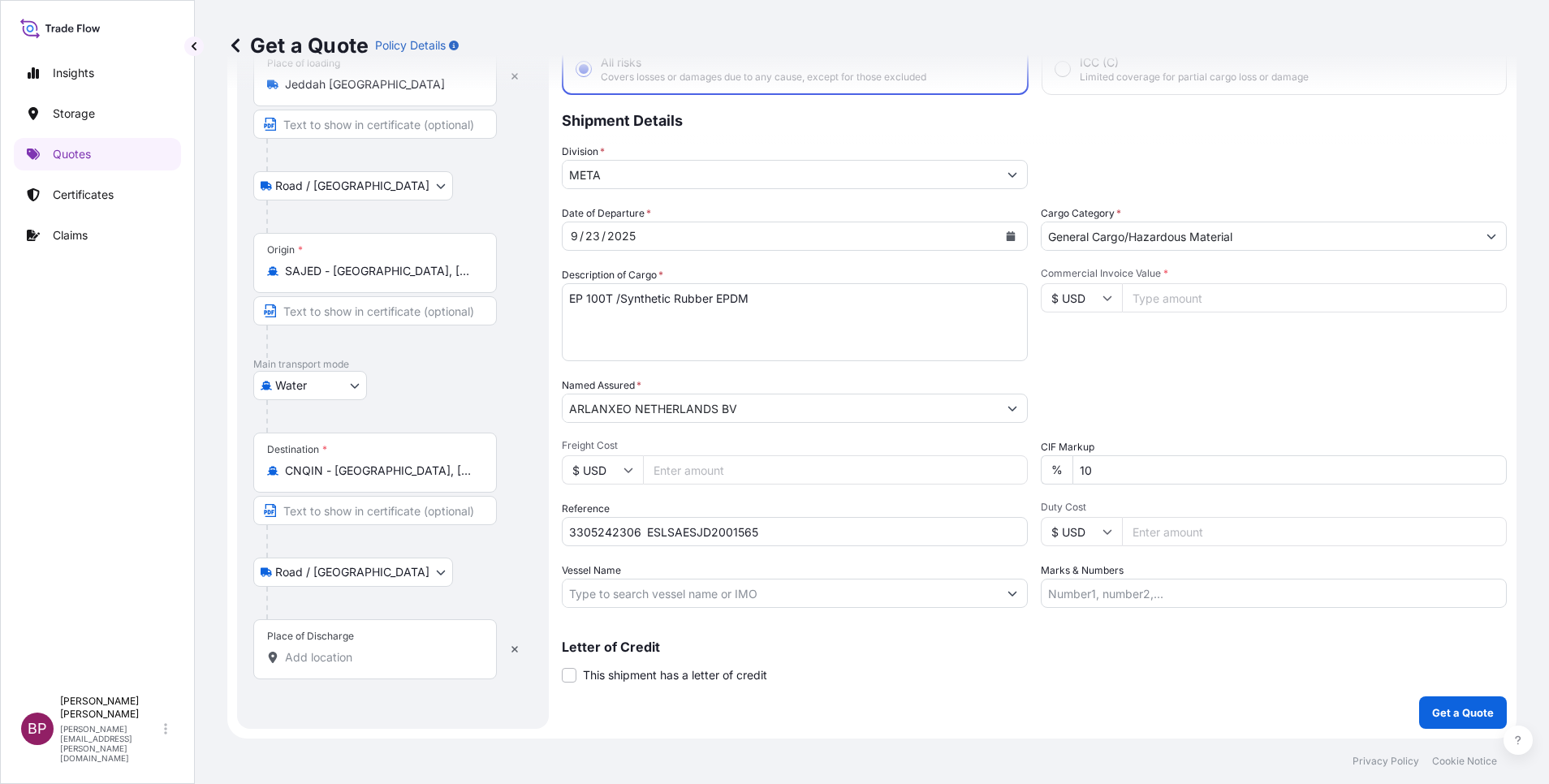
click at [338, 650] on input "Place of Discharge" at bounding box center [381, 657] width 191 height 16
paste input "Shanghai,"
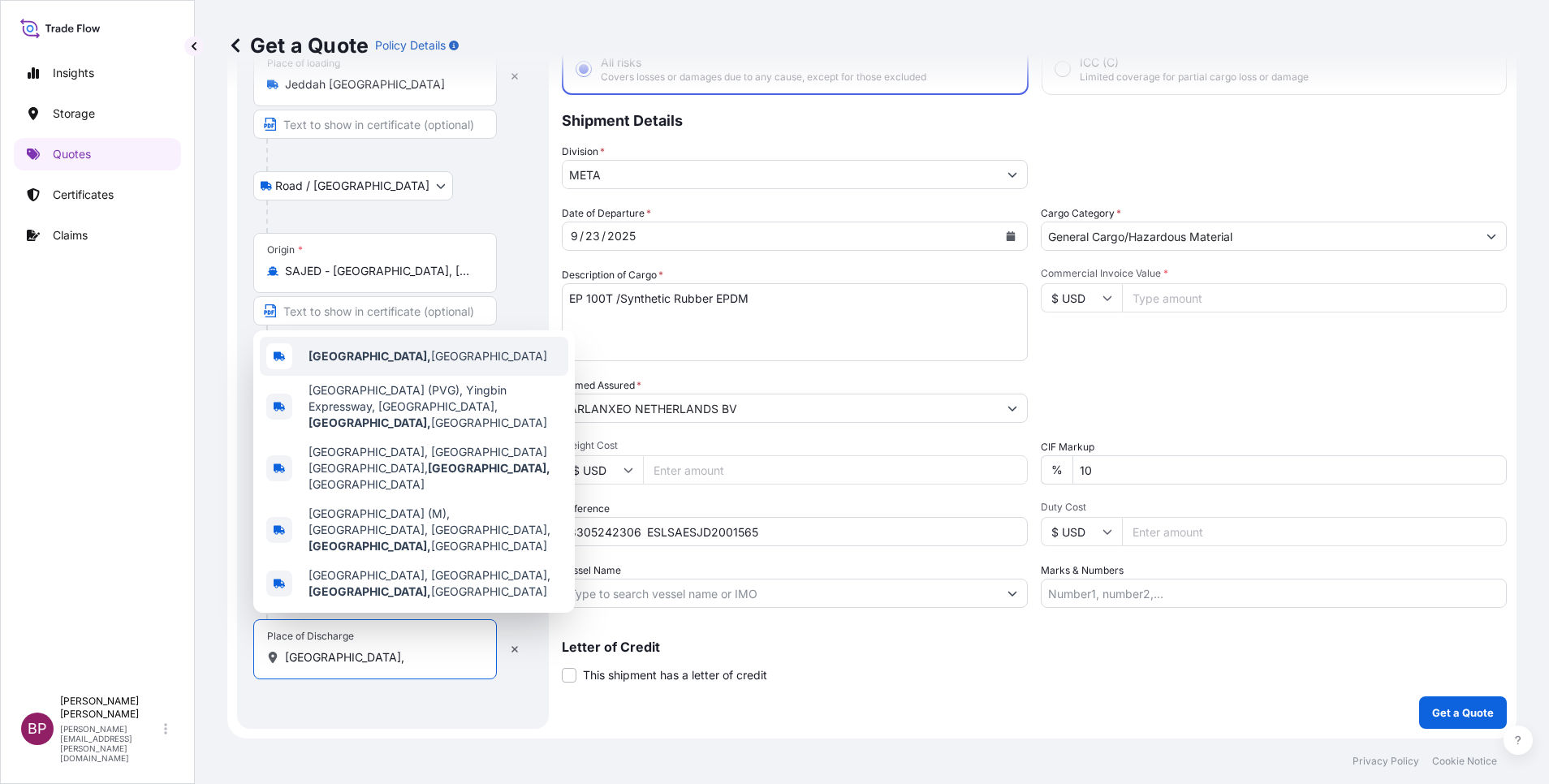
click at [390, 364] on span "Shanghai, China" at bounding box center [427, 356] width 239 height 16
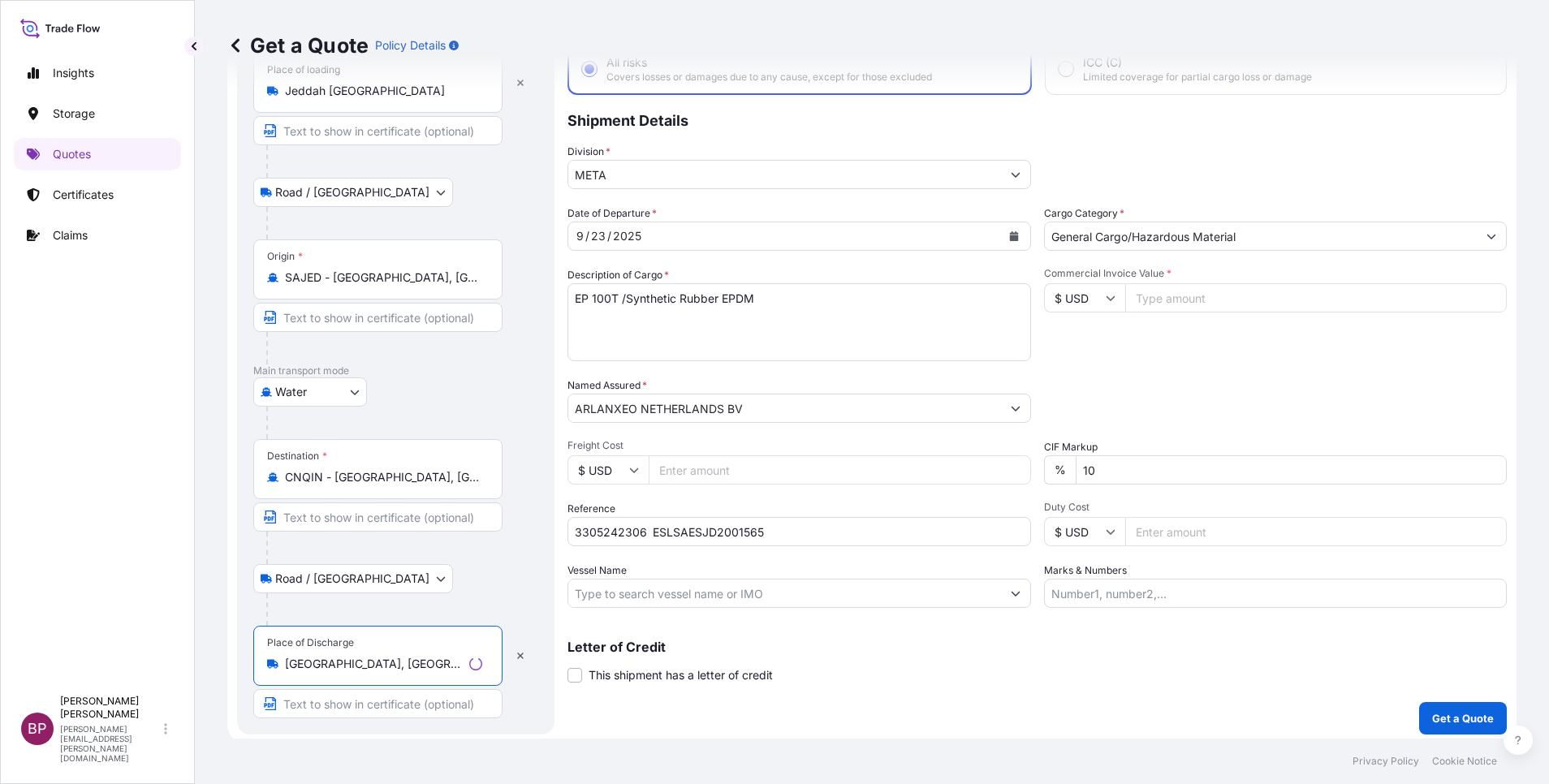
type input "[GEOGRAPHIC_DATA], [GEOGRAPHIC_DATA]"
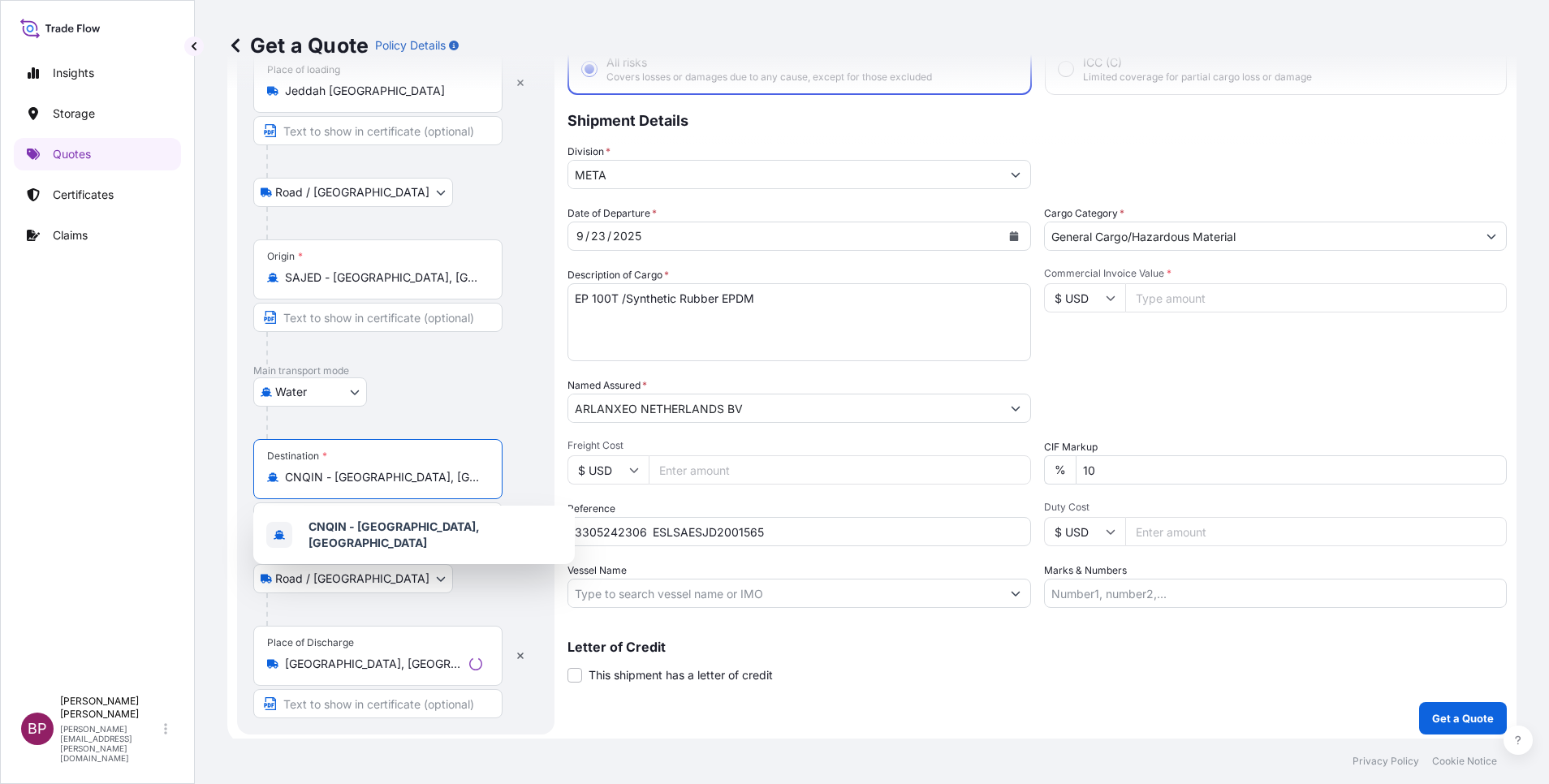
drag, startPoint x: 432, startPoint y: 479, endPoint x: 178, endPoint y: 485, distance: 254.1
click at [158, 483] on div "Insights Storage Quotes Certificates Claims BP Bobby Paul Kurian bobby.paul@psa…" at bounding box center [774, 392] width 1549 height 784
paste input "CNQIN - Qingdao, China"
type input "C"
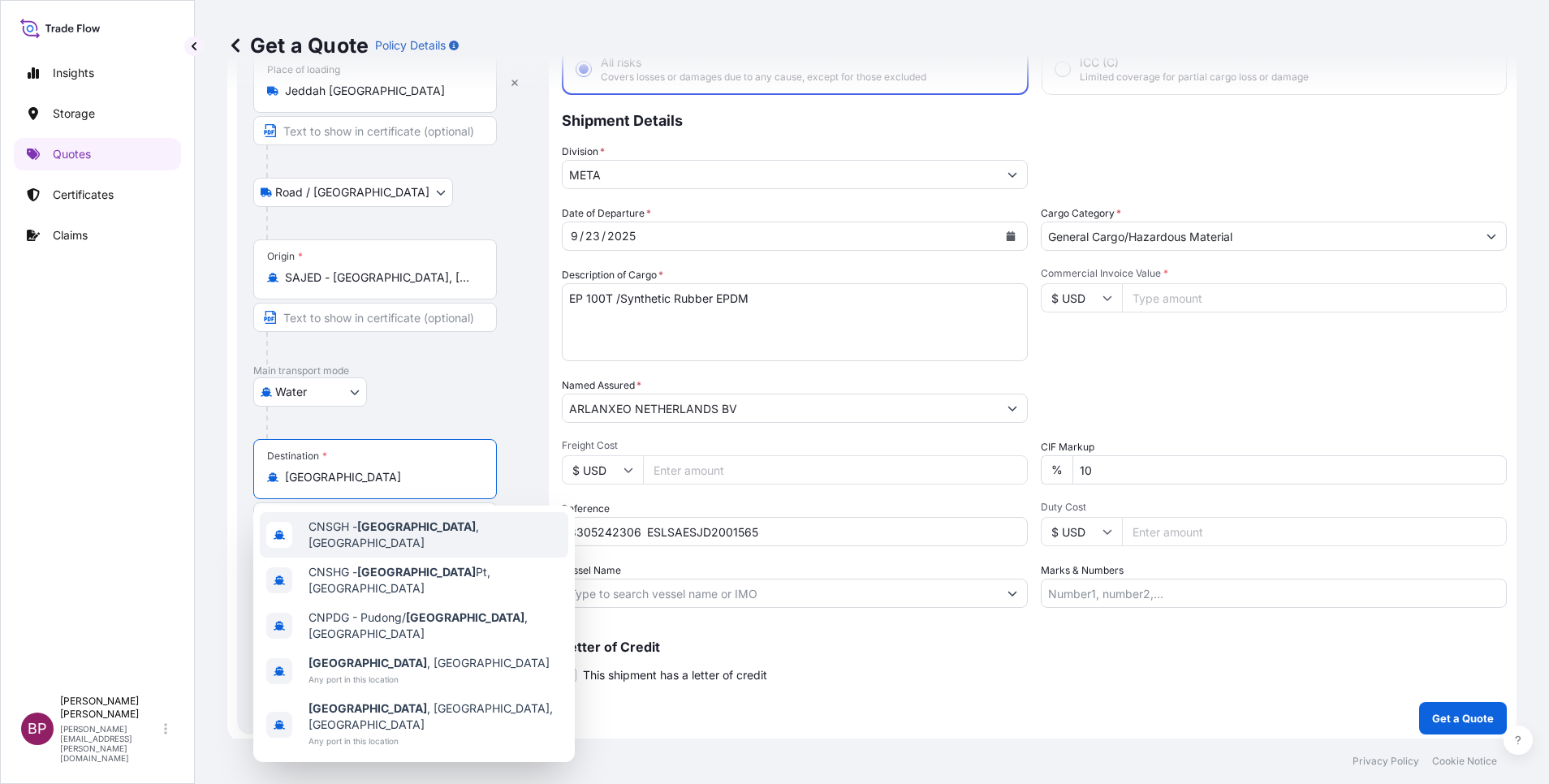
click at [421, 530] on span "CNSGH - [GEOGRAPHIC_DATA] , [GEOGRAPHIC_DATA]" at bounding box center [435, 535] width 254 height 32
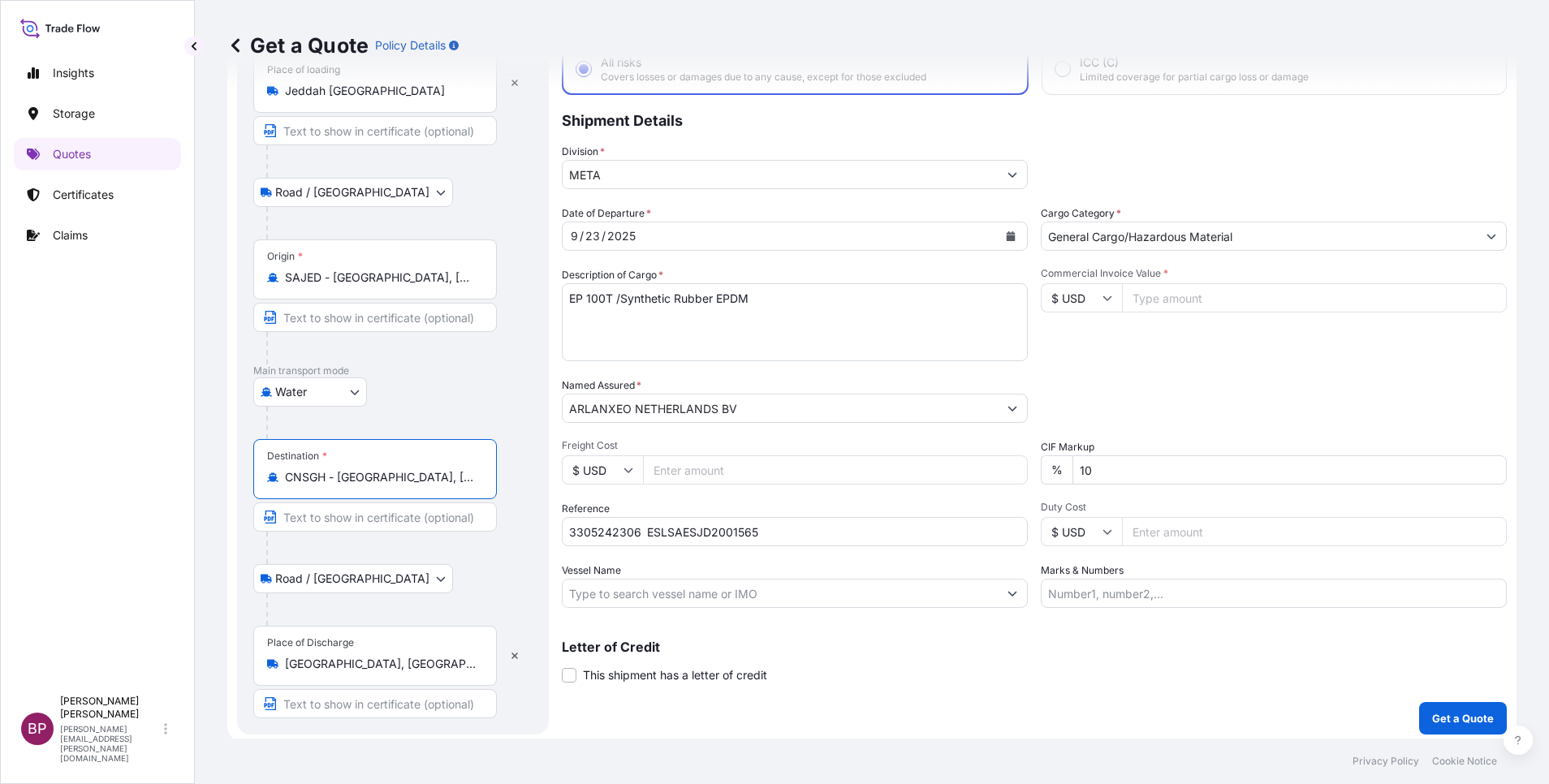
type input "CNSGH - [GEOGRAPHIC_DATA], [GEOGRAPHIC_DATA]"
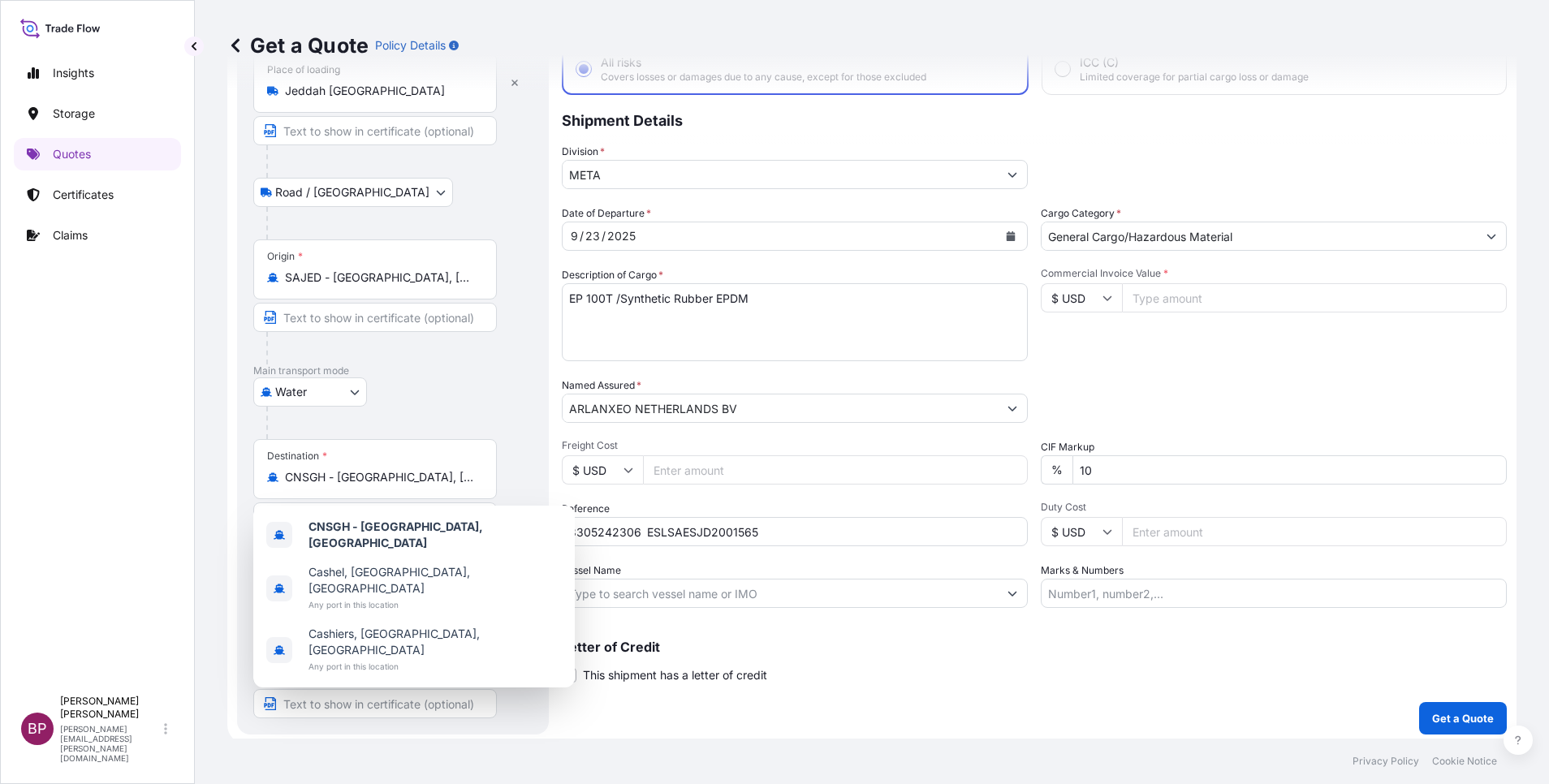
click at [1144, 298] on input "Commercial Invoice Value *" at bounding box center [1314, 297] width 385 height 29
paste input "78390"
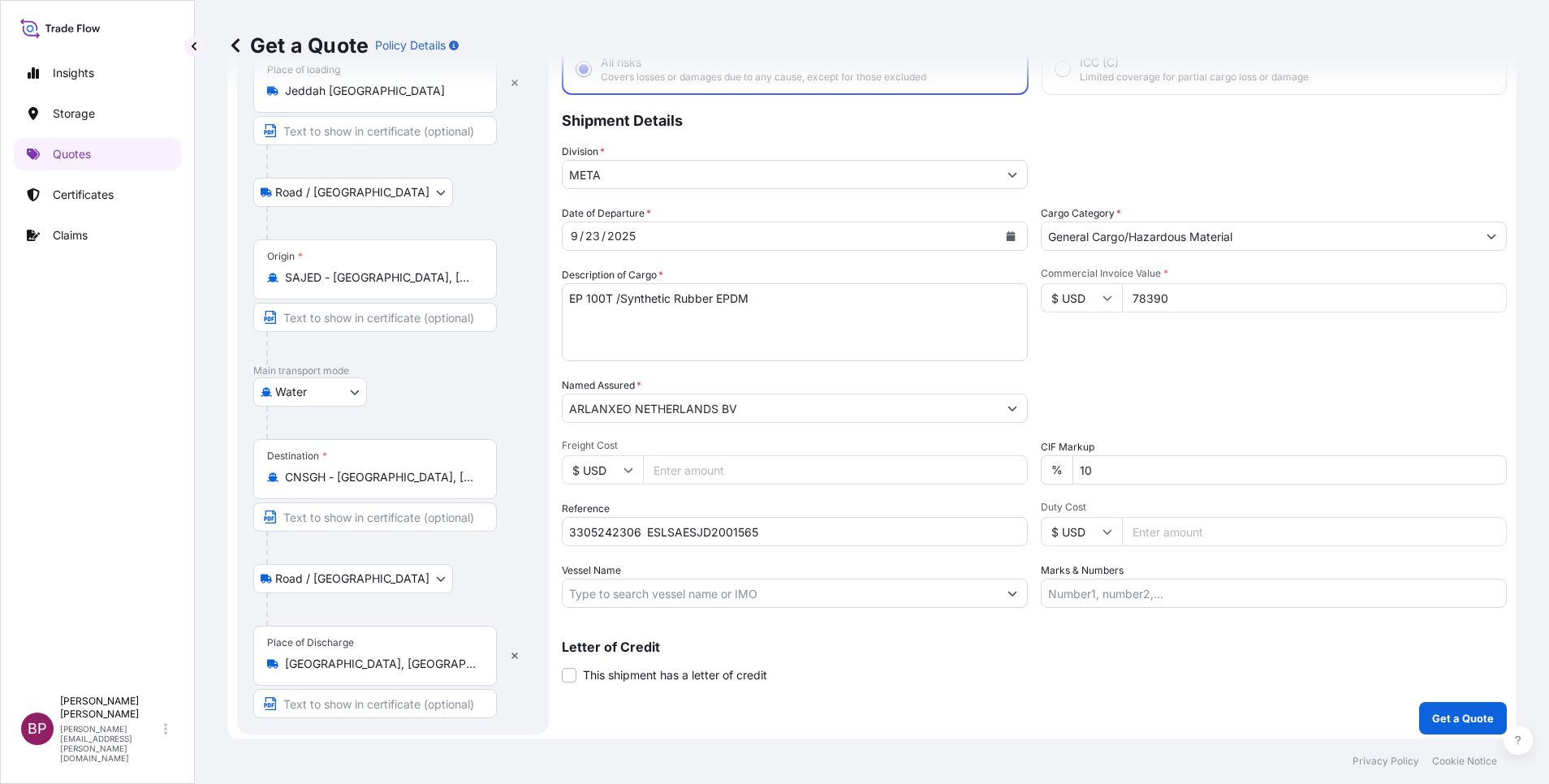
type input "78390"
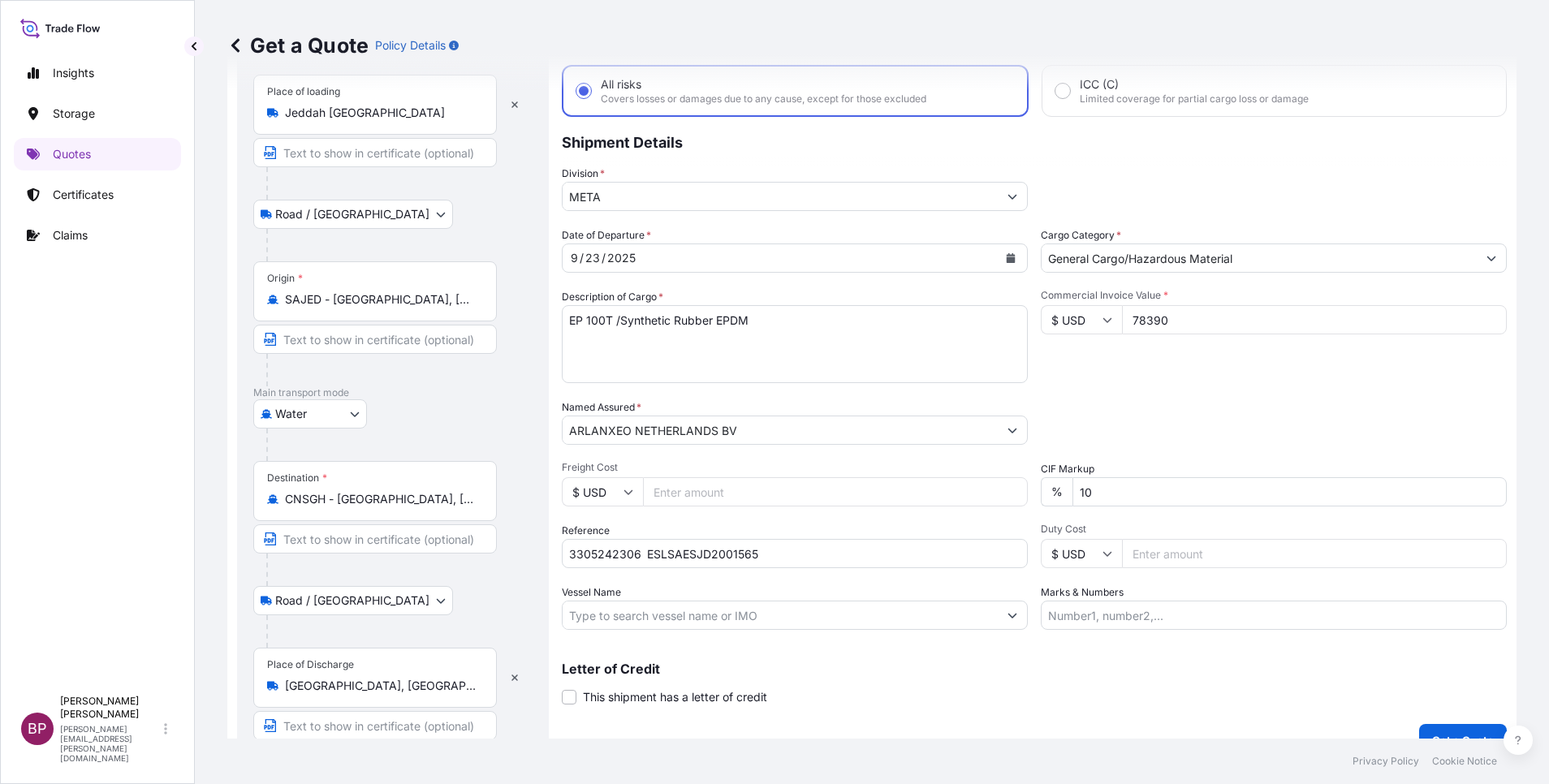
scroll to position [112, 0]
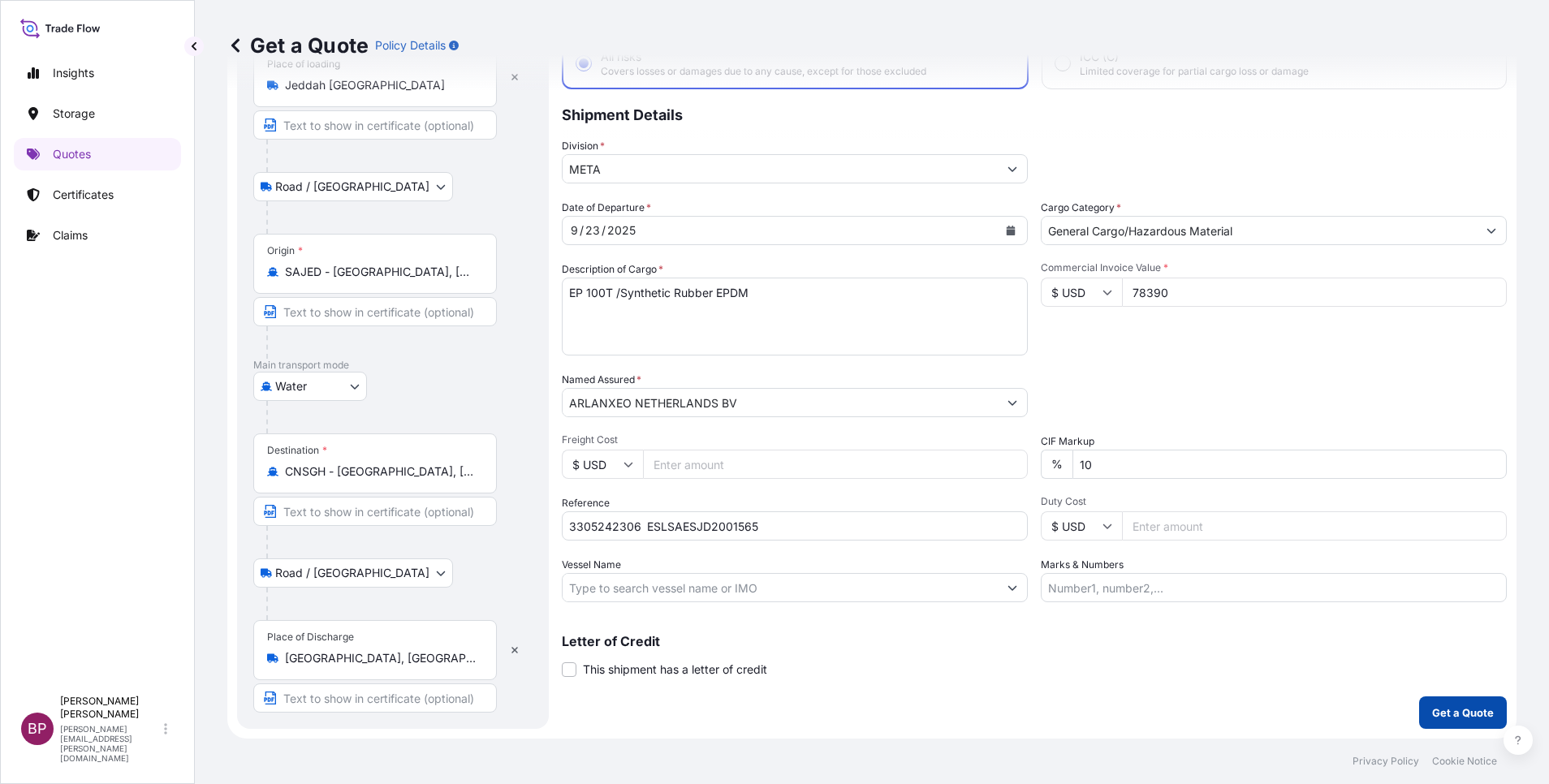
click at [1445, 710] on p "Get a Quote" at bounding box center [1462, 713] width 62 height 16
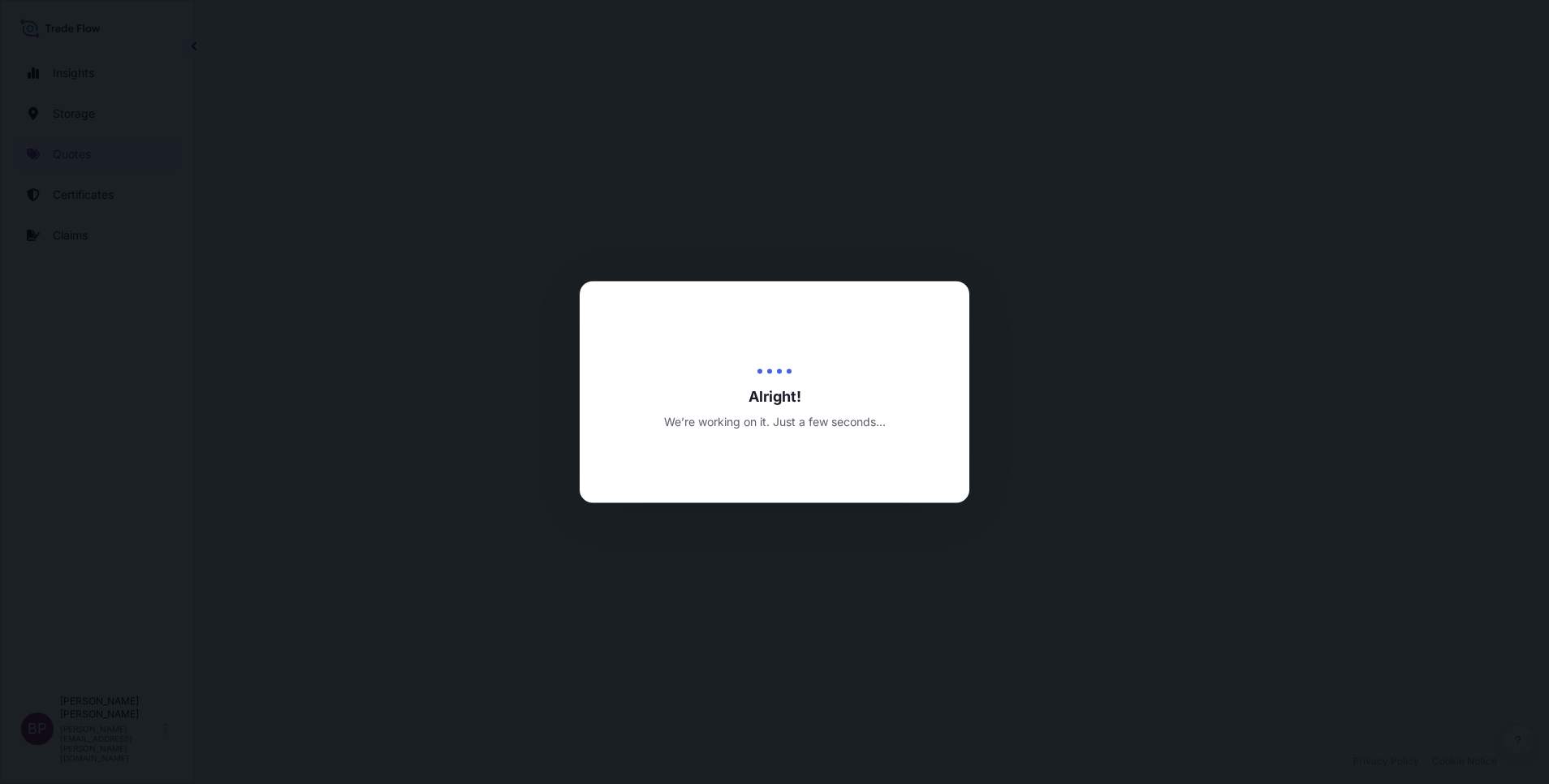
select select "Road / [GEOGRAPHIC_DATA]"
select select "Water"
select select "Road / [GEOGRAPHIC_DATA]"
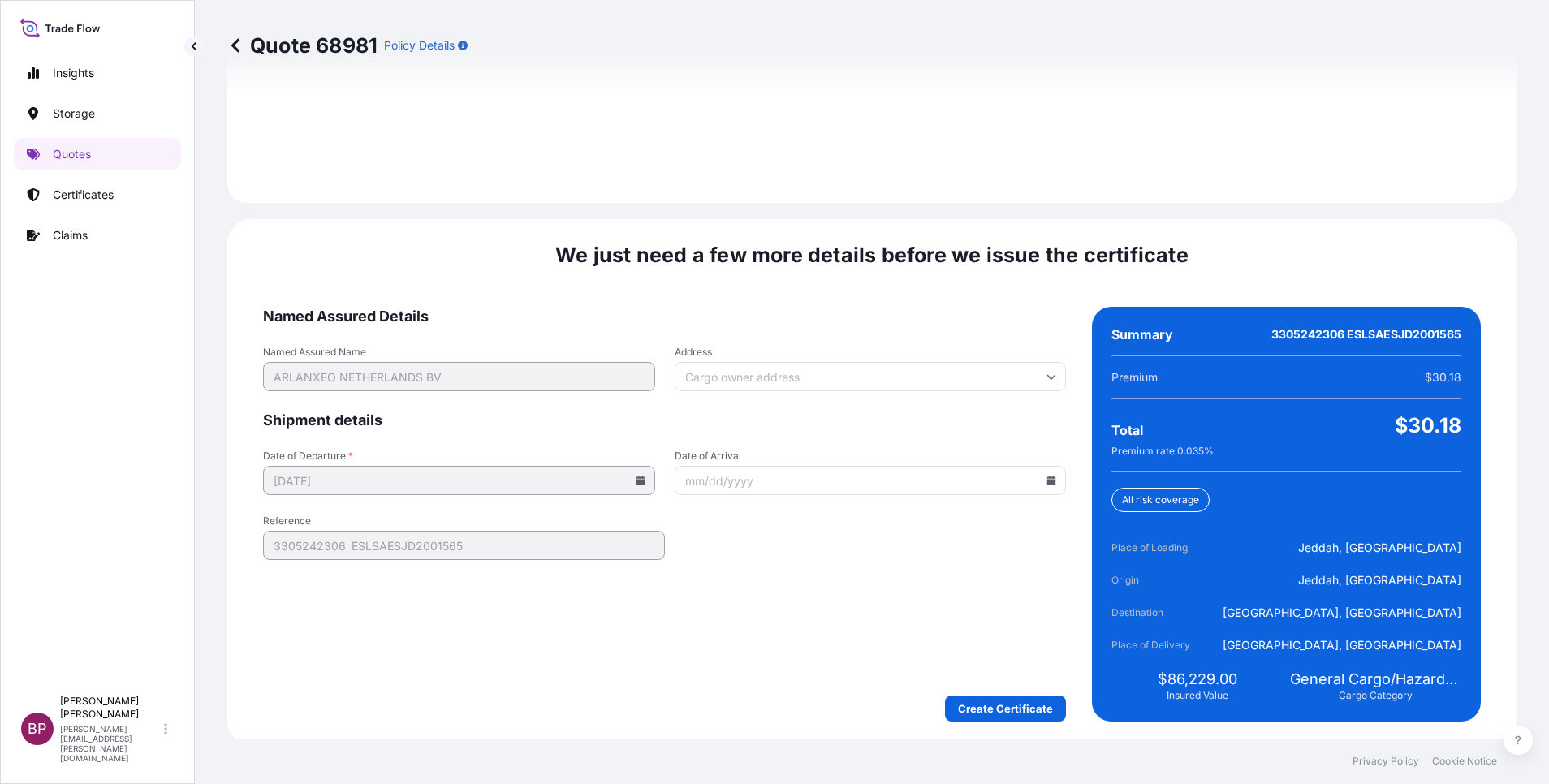
scroll to position [2406, 0]
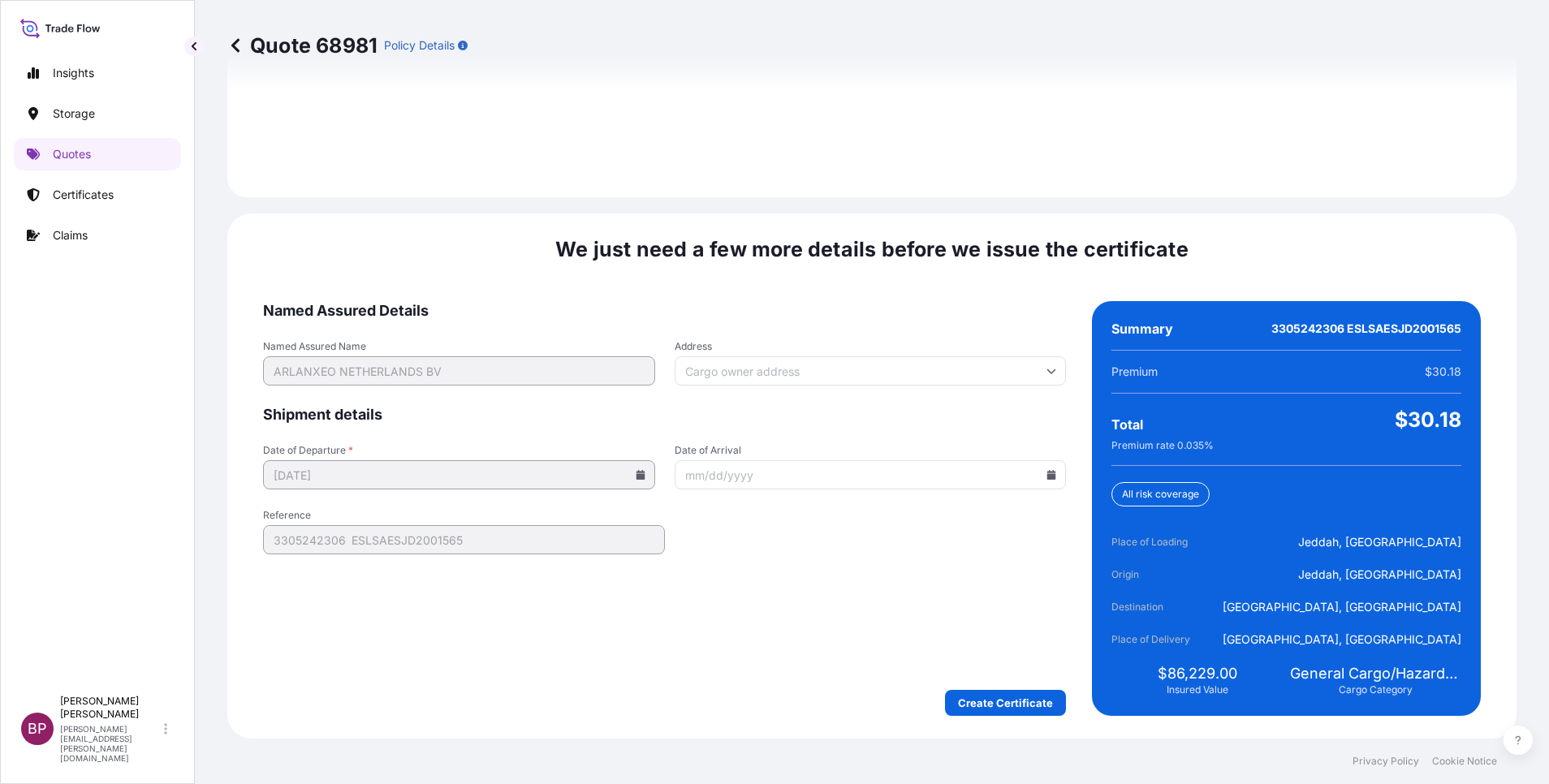
click at [972, 684] on form "Named Assured Details Named Assured Name ARLANXEO NETHERLANDS BV Address Shipme…" at bounding box center [664, 508] width 803 height 414
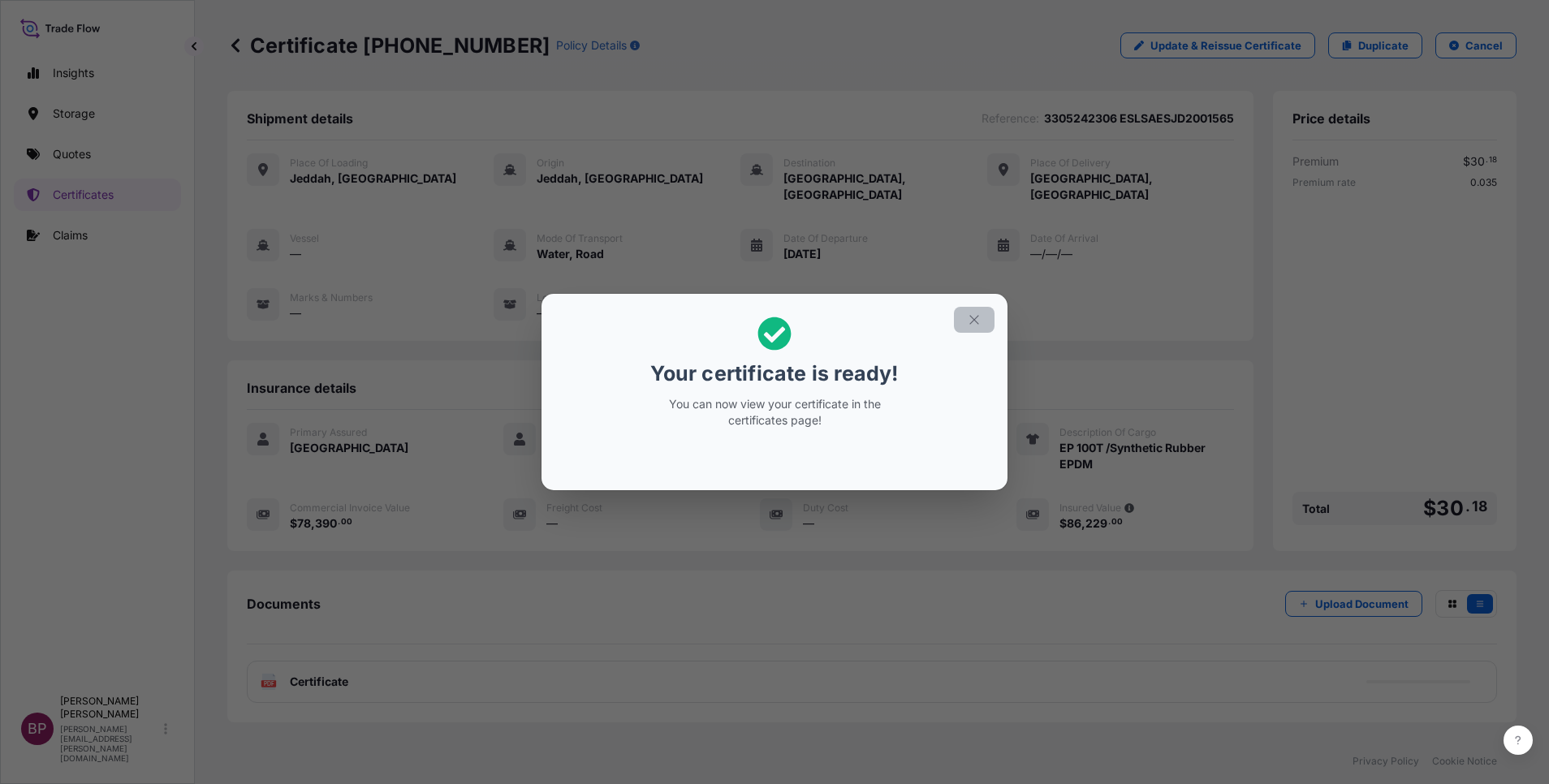
click at [975, 318] on icon "button" at bounding box center [974, 320] width 14 height 14
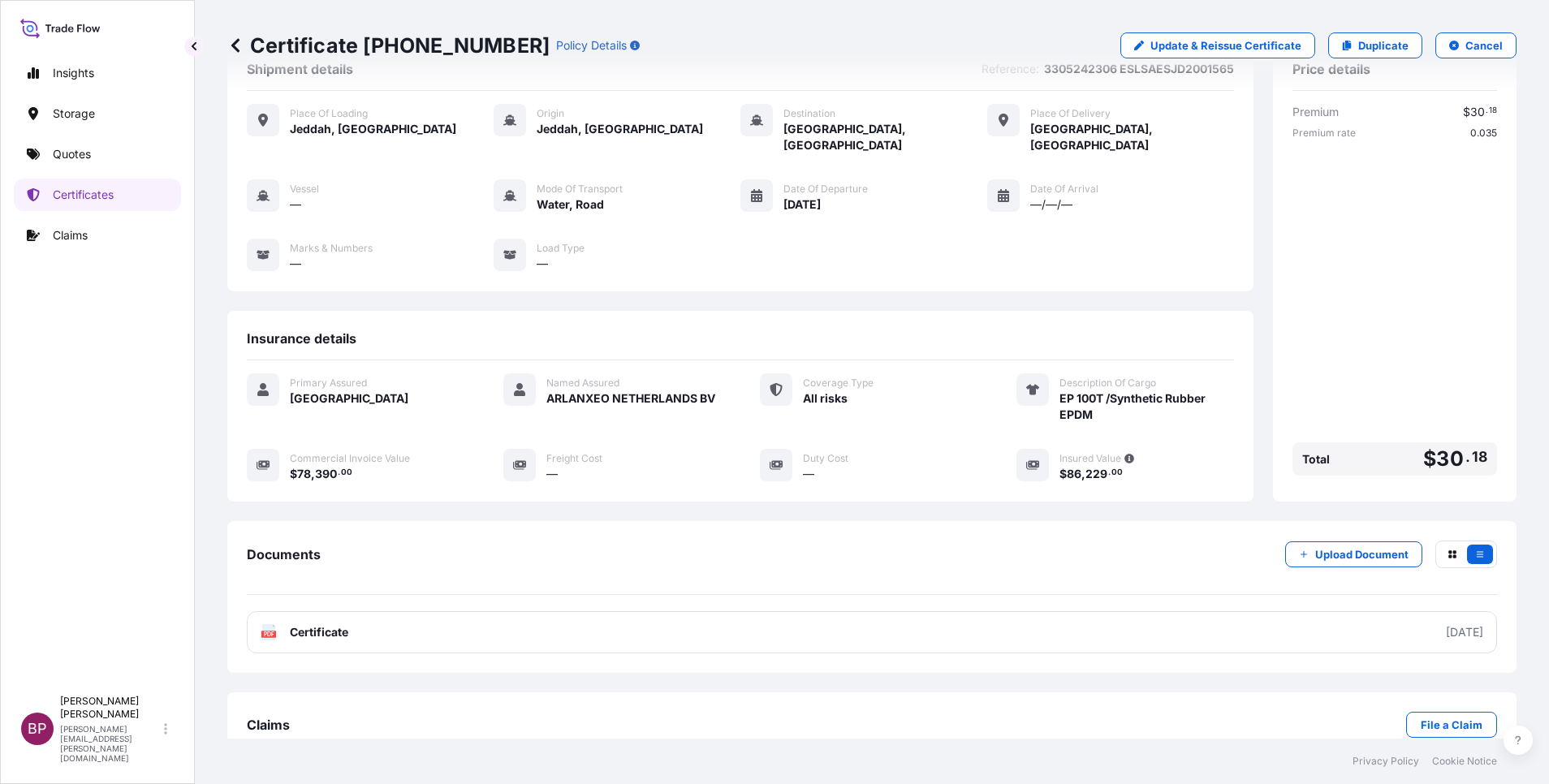
scroll to position [69, 0]
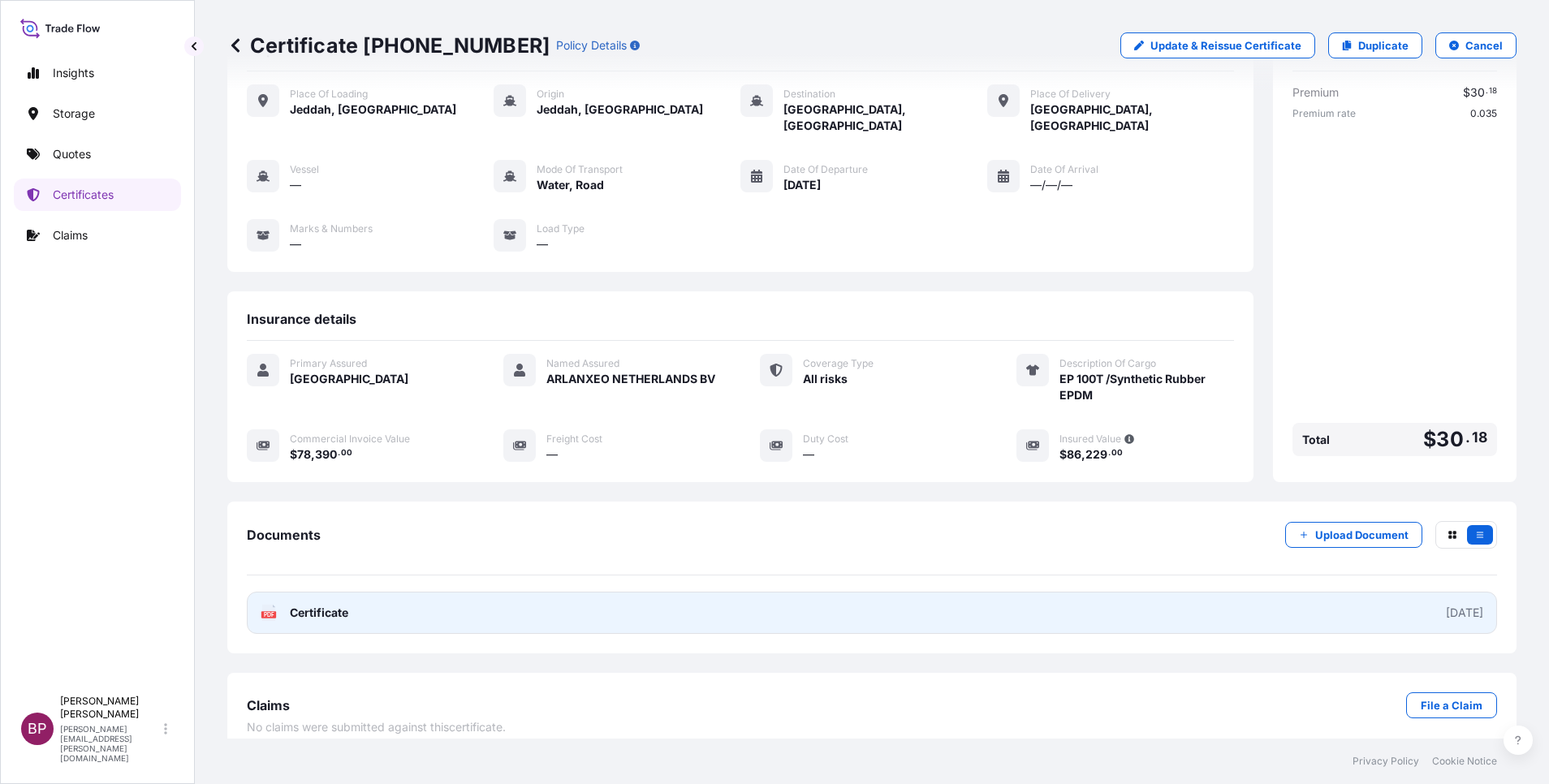
click at [331, 605] on span "Certificate" at bounding box center [318, 613] width 58 height 16
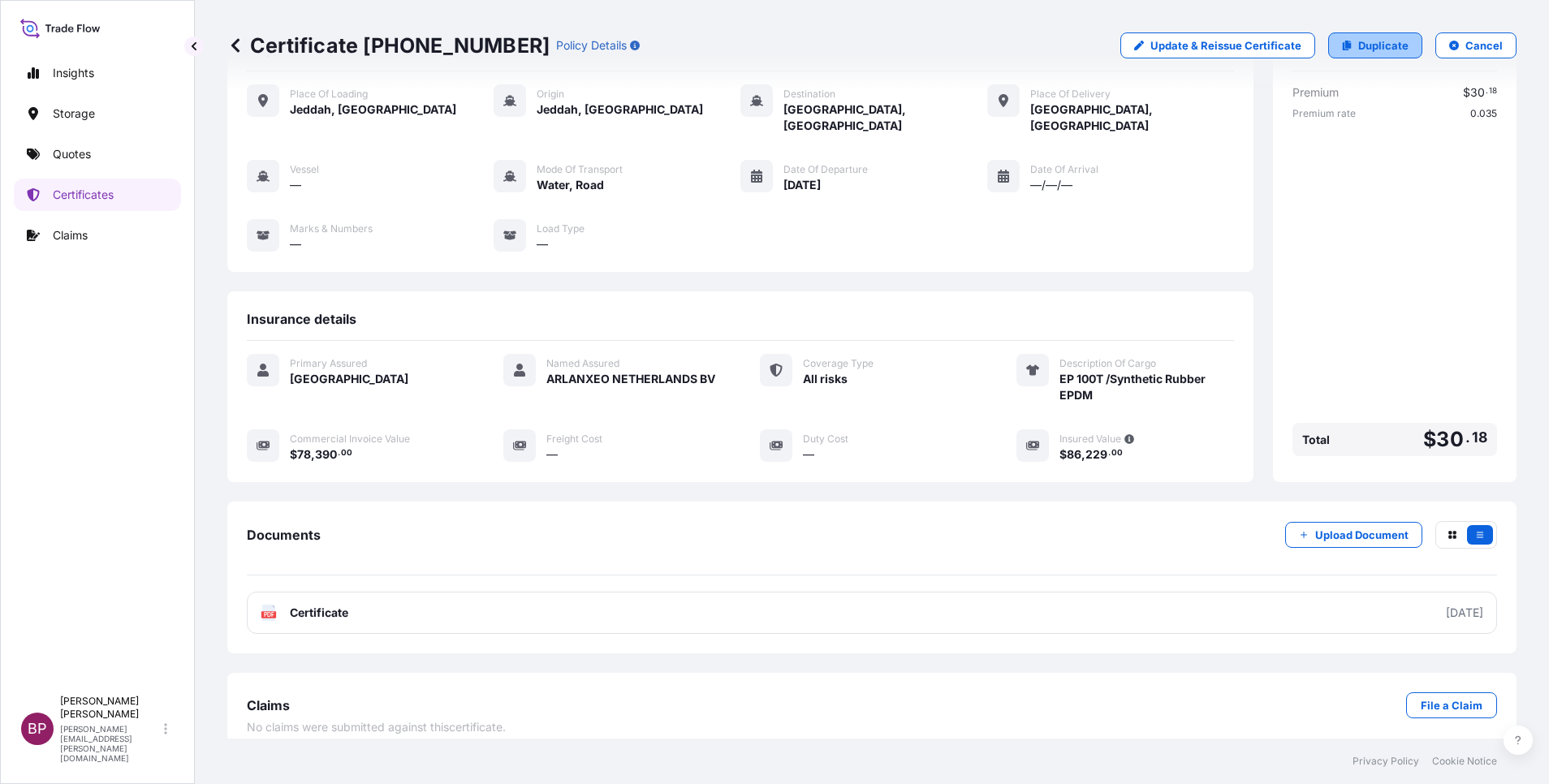
click at [1367, 43] on p "Duplicate" at bounding box center [1384, 46] width 50 height 16
select select "Road / [GEOGRAPHIC_DATA]"
select select "Water"
select select "Road / [GEOGRAPHIC_DATA]"
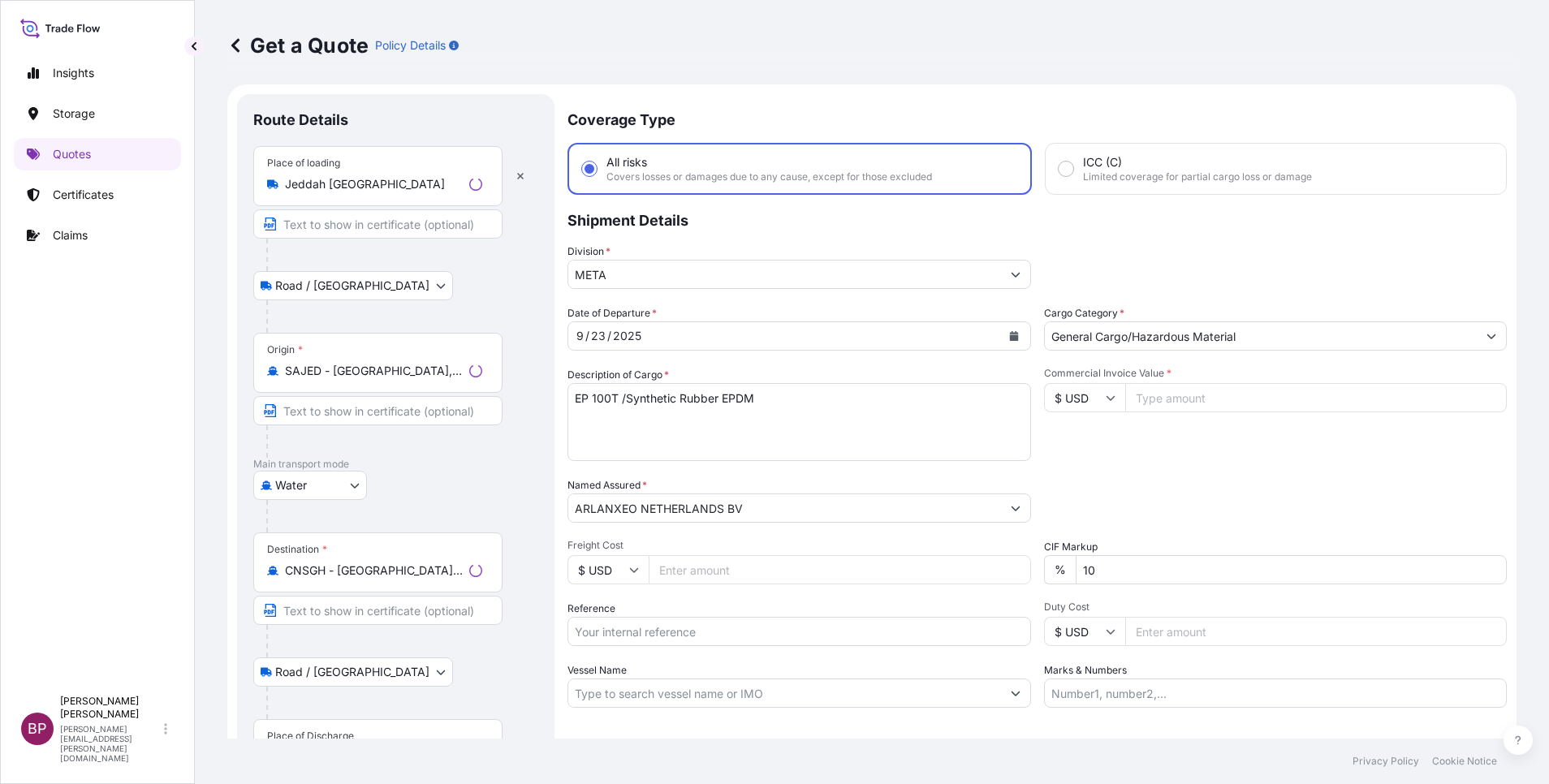
scroll to position [26, 0]
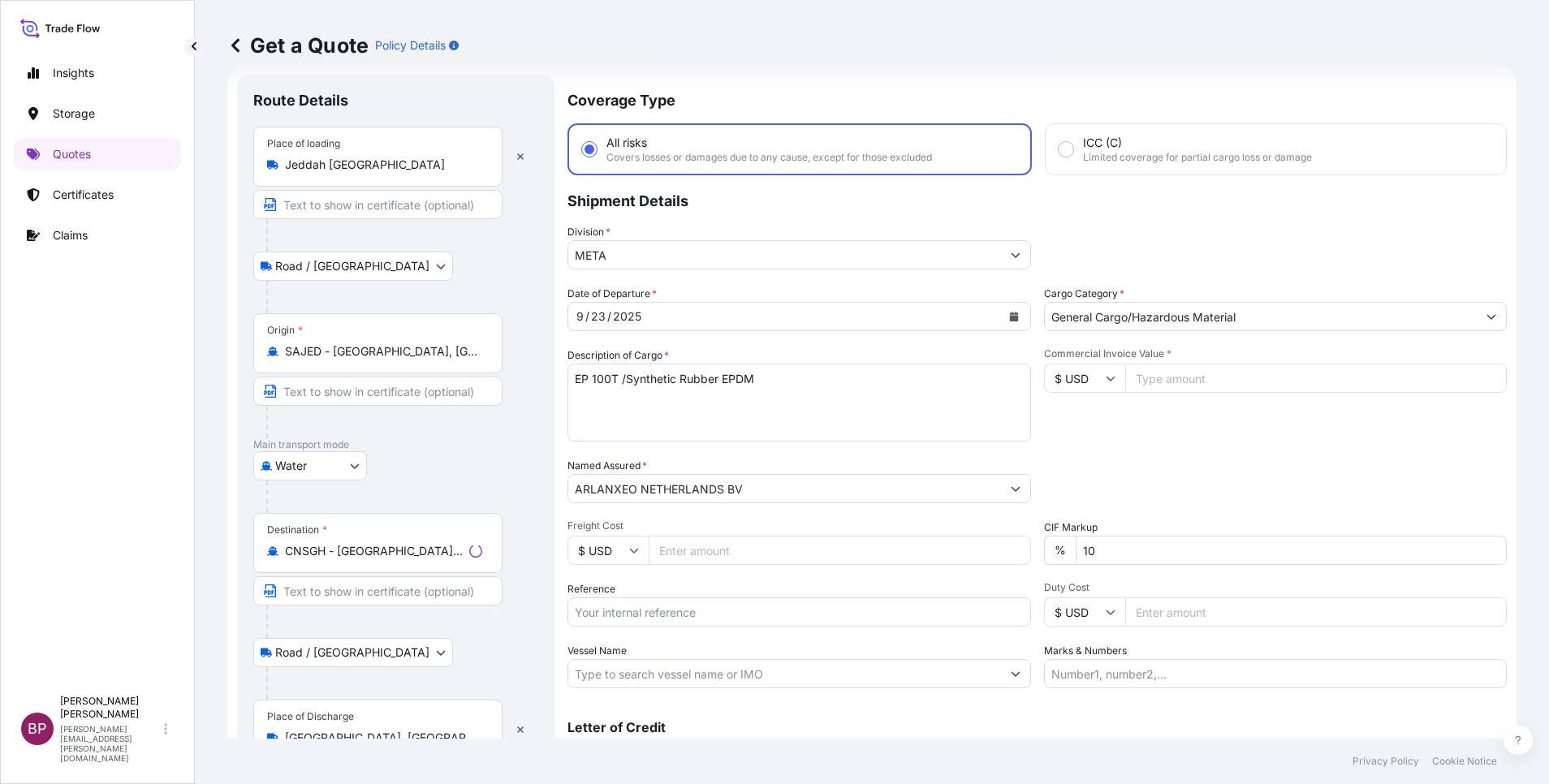
click at [648, 613] on input "Reference" at bounding box center [799, 612] width 464 height 29
paste input "3305242307 ESLSAESJD2001566"
type input "3305242307 ESLSAESJD2001566"
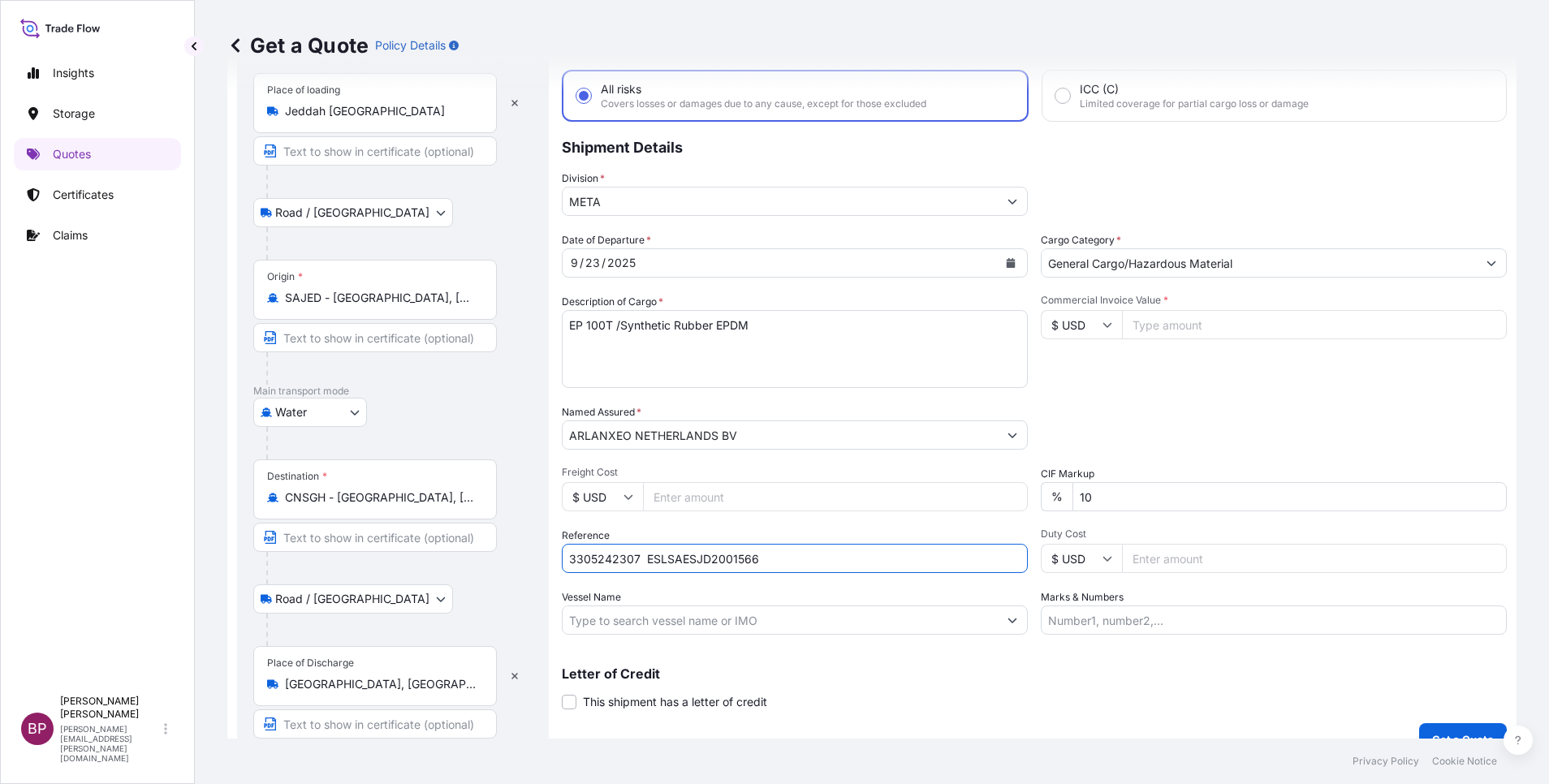
scroll to position [106, 0]
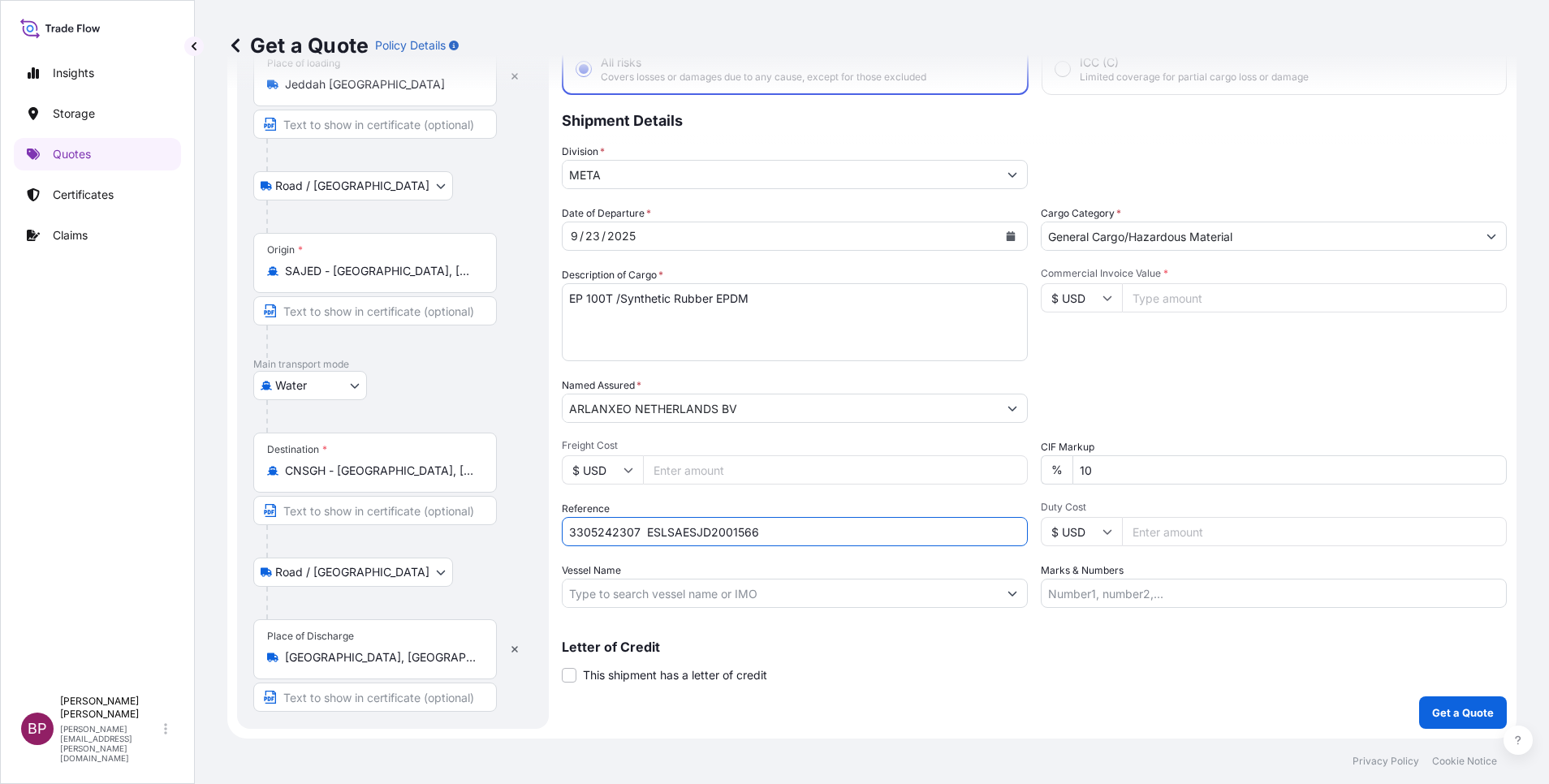
click at [1193, 296] on input "Commercial Invoice Value *" at bounding box center [1314, 297] width 385 height 29
paste input "39780"
type input "39780"
click at [1448, 708] on p "Get a Quote" at bounding box center [1462, 713] width 62 height 16
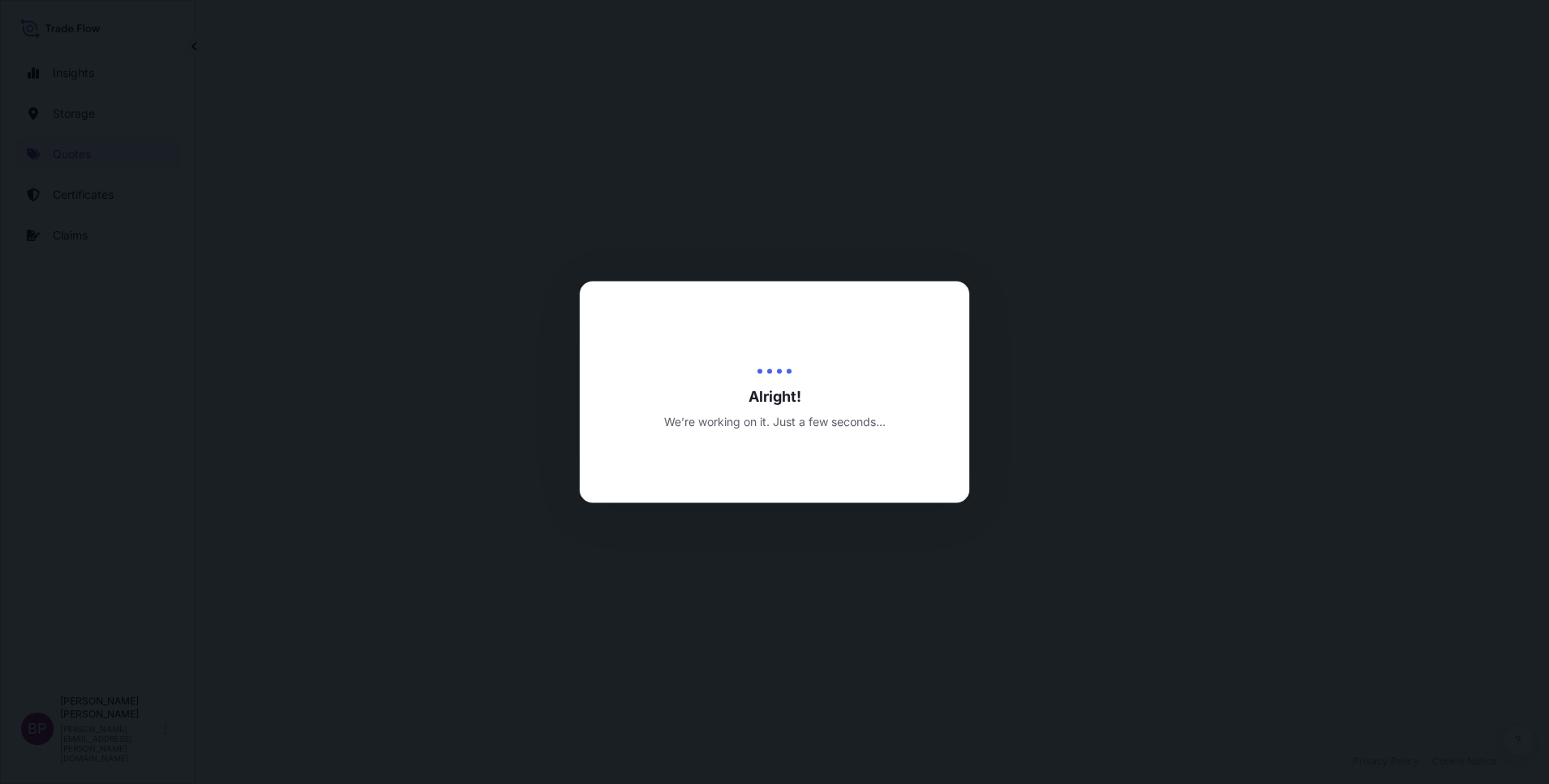
select select "Road / [GEOGRAPHIC_DATA]"
select select "Water"
select select "Road / [GEOGRAPHIC_DATA]"
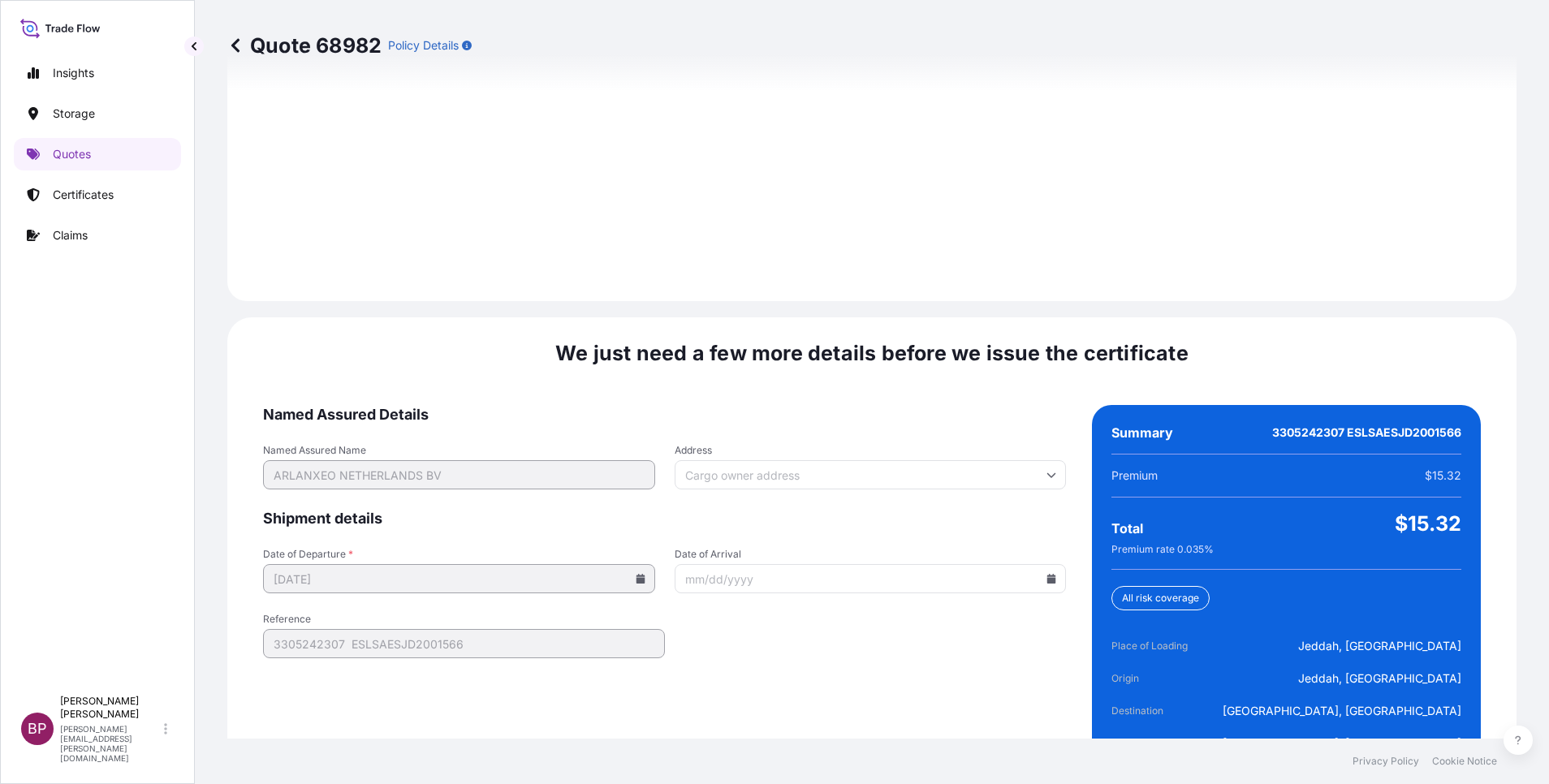
scroll to position [2406, 0]
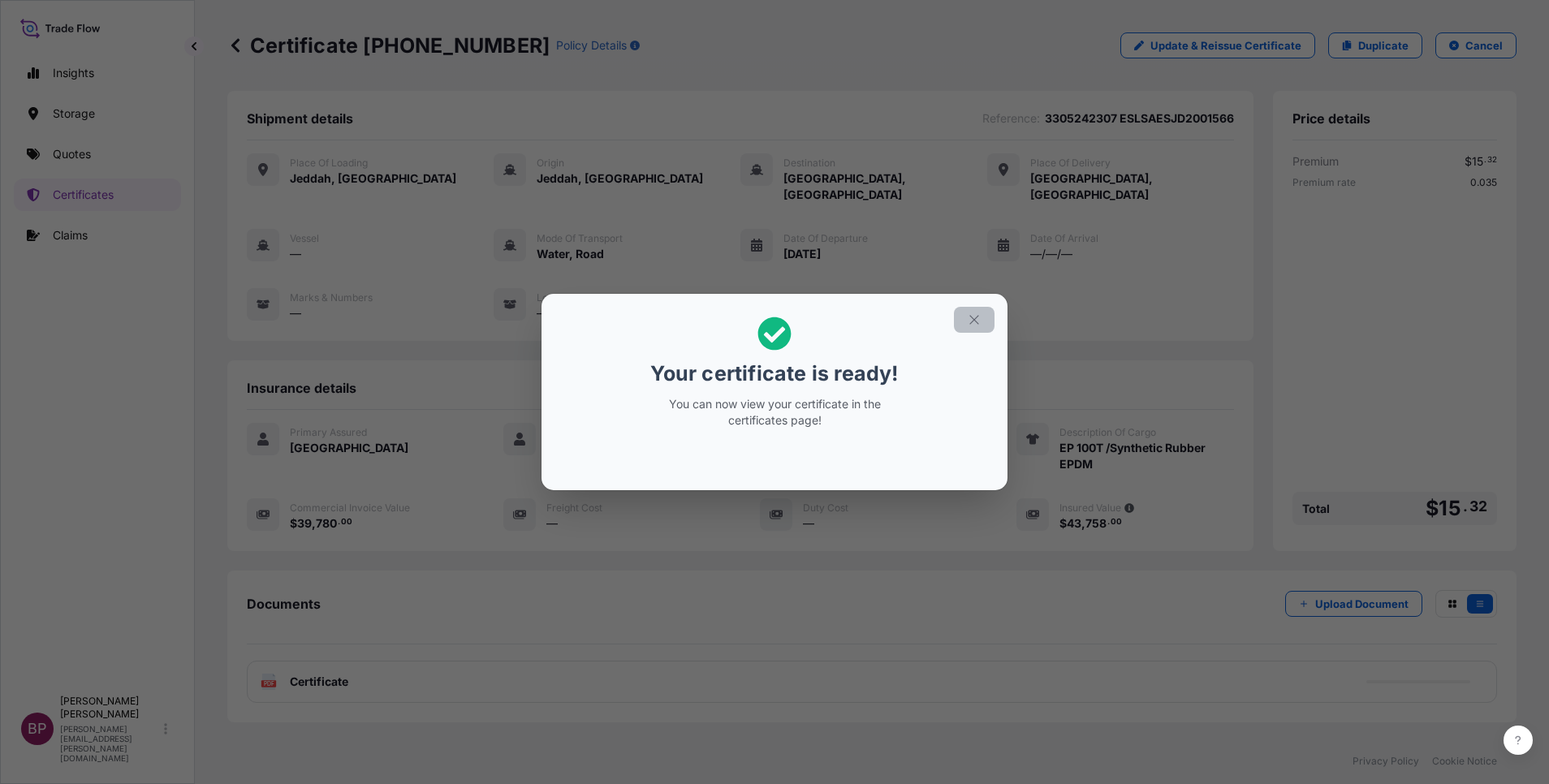
click at [977, 313] on icon "button" at bounding box center [974, 320] width 14 height 14
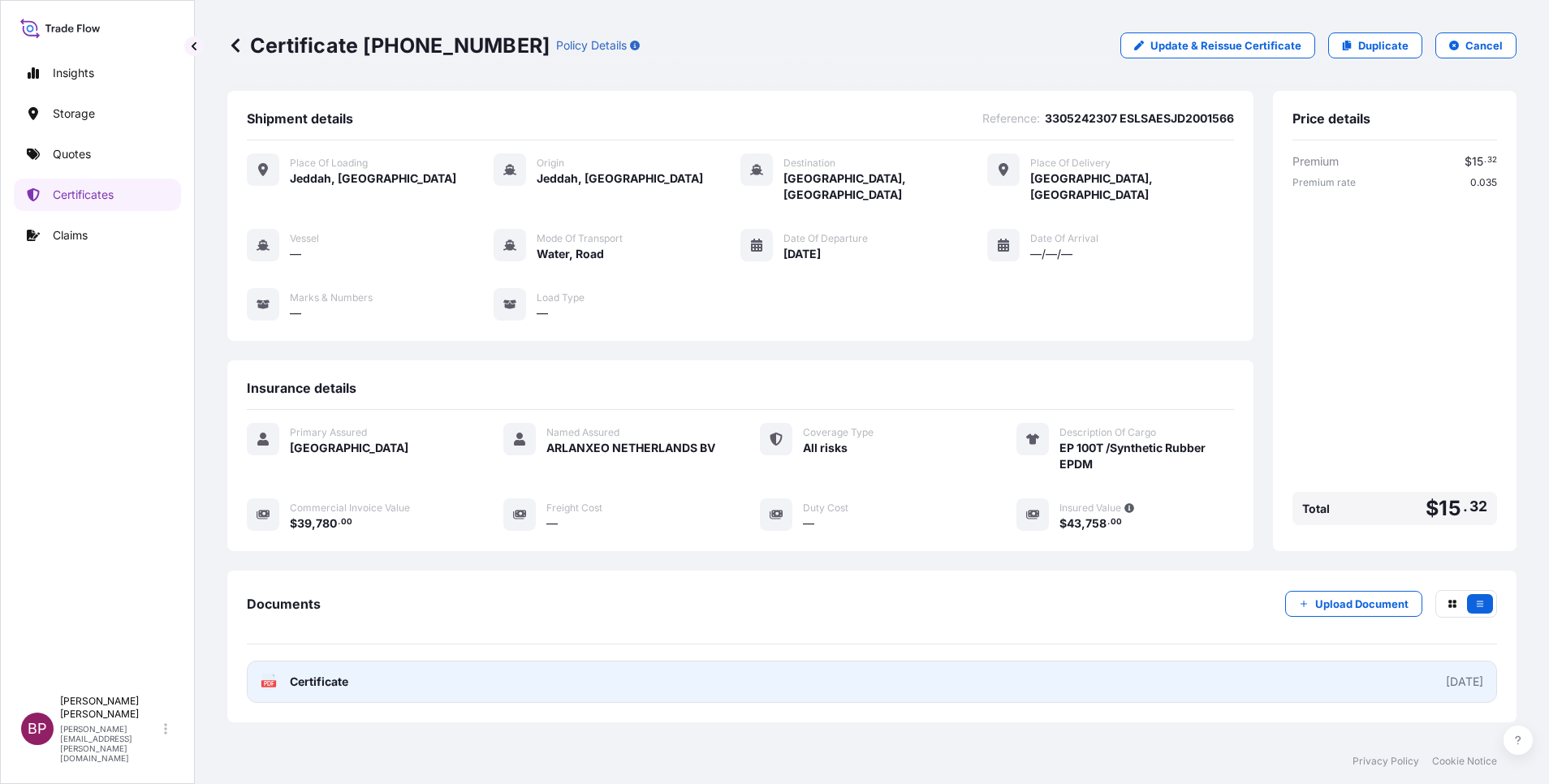
click at [316, 673] on span "Certificate" at bounding box center [318, 681] width 58 height 16
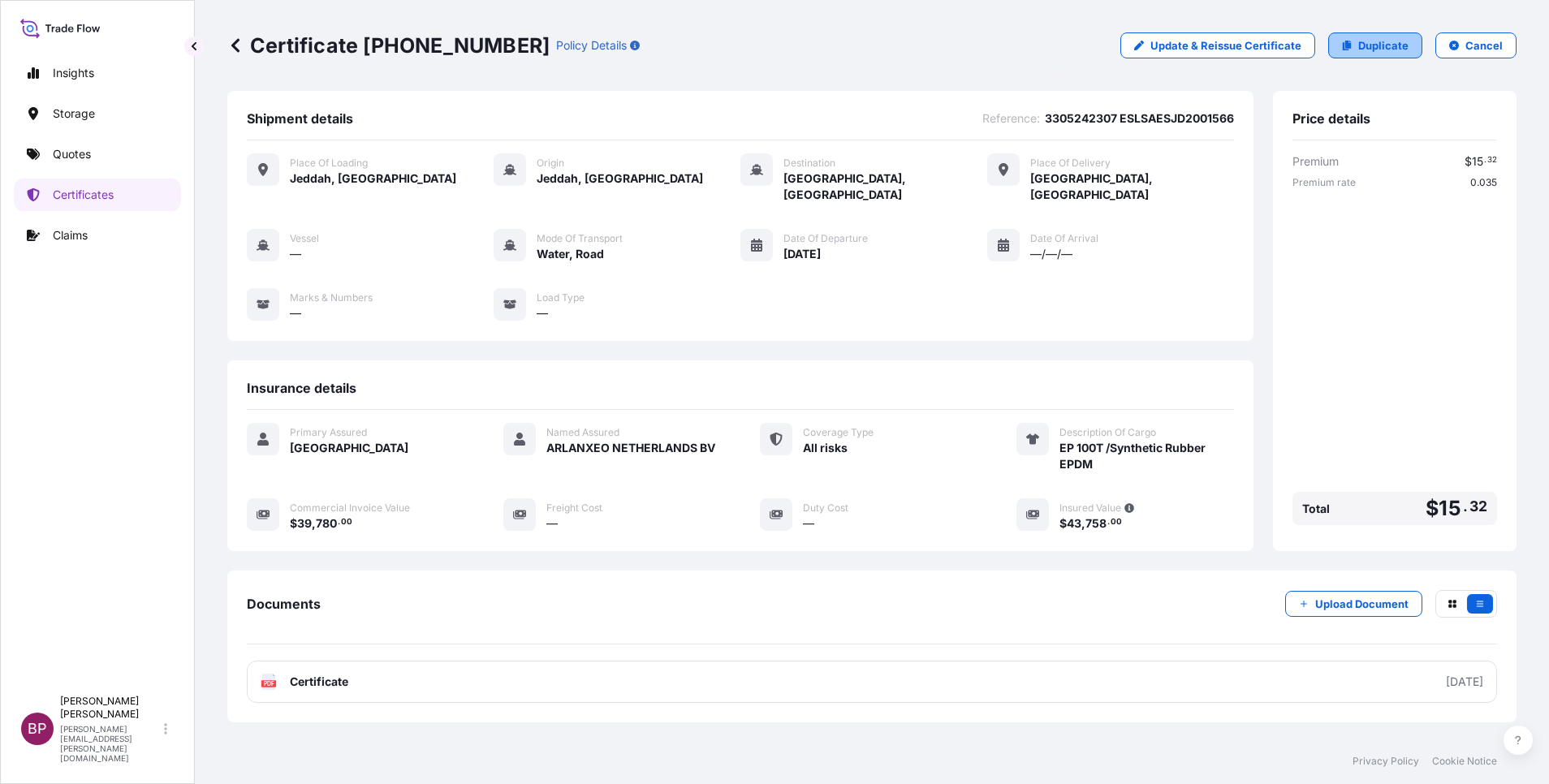
click at [1382, 54] on link "Duplicate" at bounding box center [1375, 45] width 94 height 26
select select "Road / [GEOGRAPHIC_DATA]"
select select "Water"
select select "Road / [GEOGRAPHIC_DATA]"
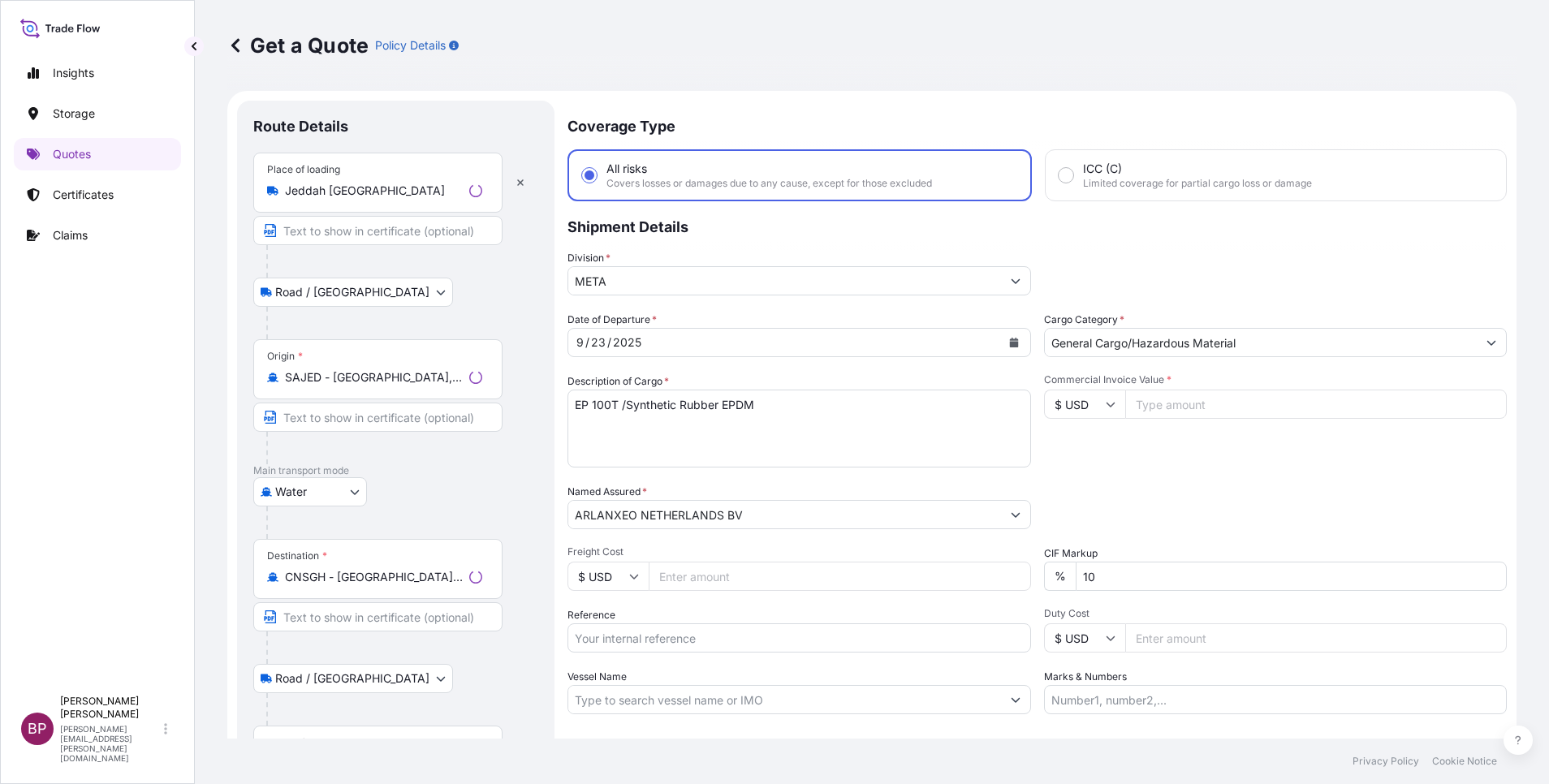
scroll to position [26, 0]
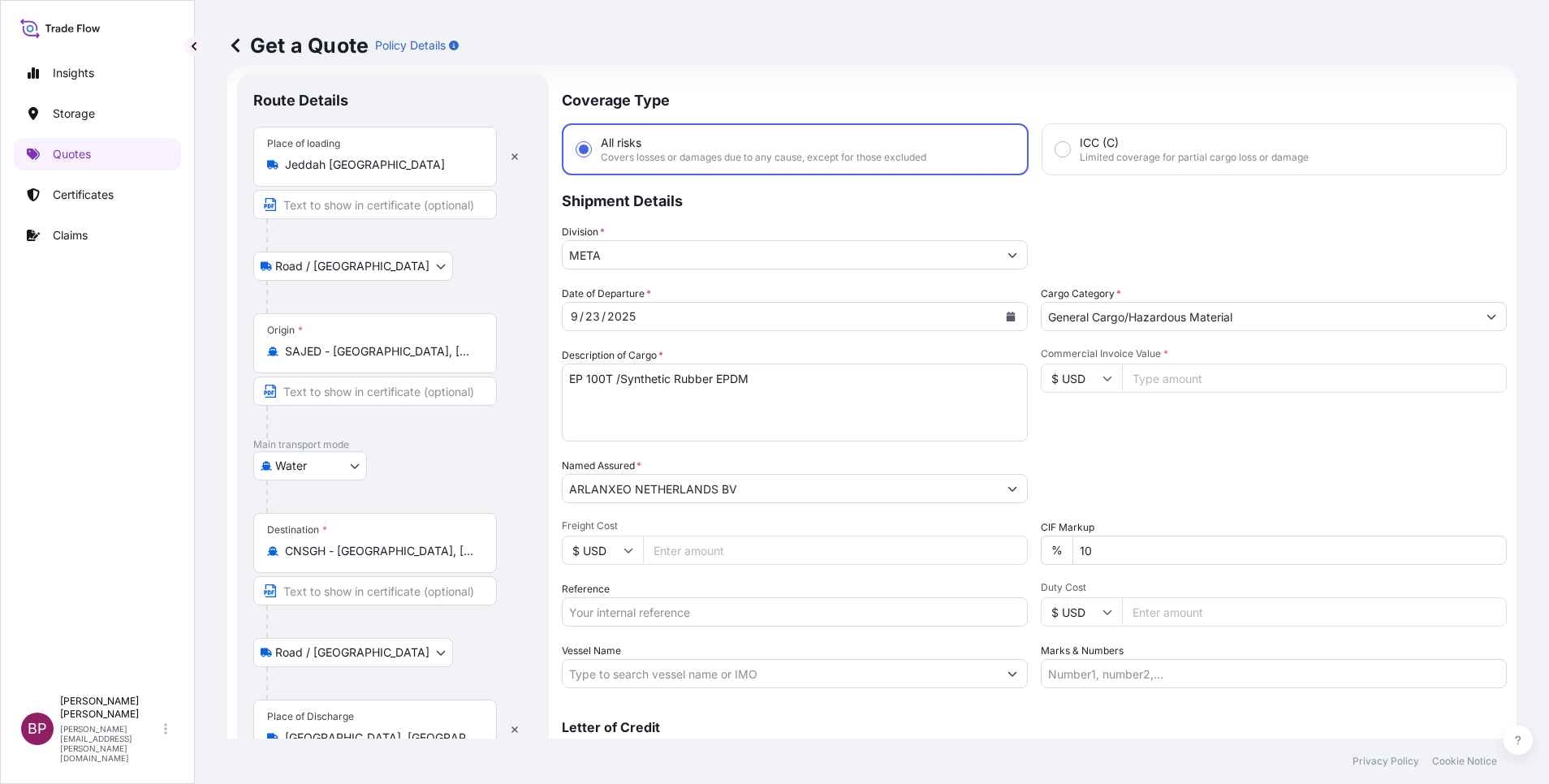
drag, startPoint x: 641, startPoint y: 617, endPoint x: 646, endPoint y: 669, distance: 52.2
click at [641, 616] on input "Reference" at bounding box center [795, 612] width 466 height 29
paste input "3305242308 ESLSAESJD2001567"
type input "3305242308 ESLSAESJD2001567"
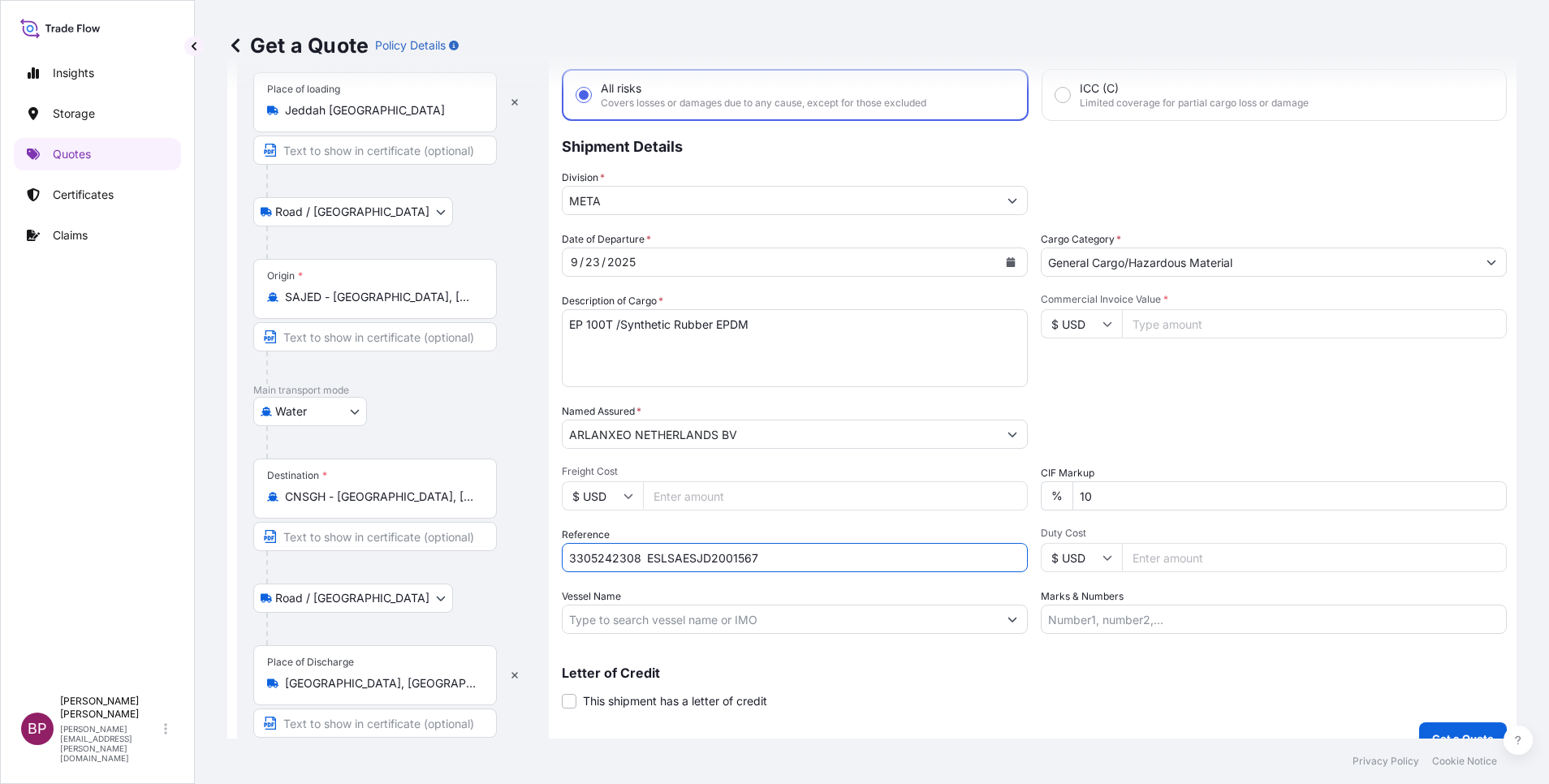
scroll to position [106, 0]
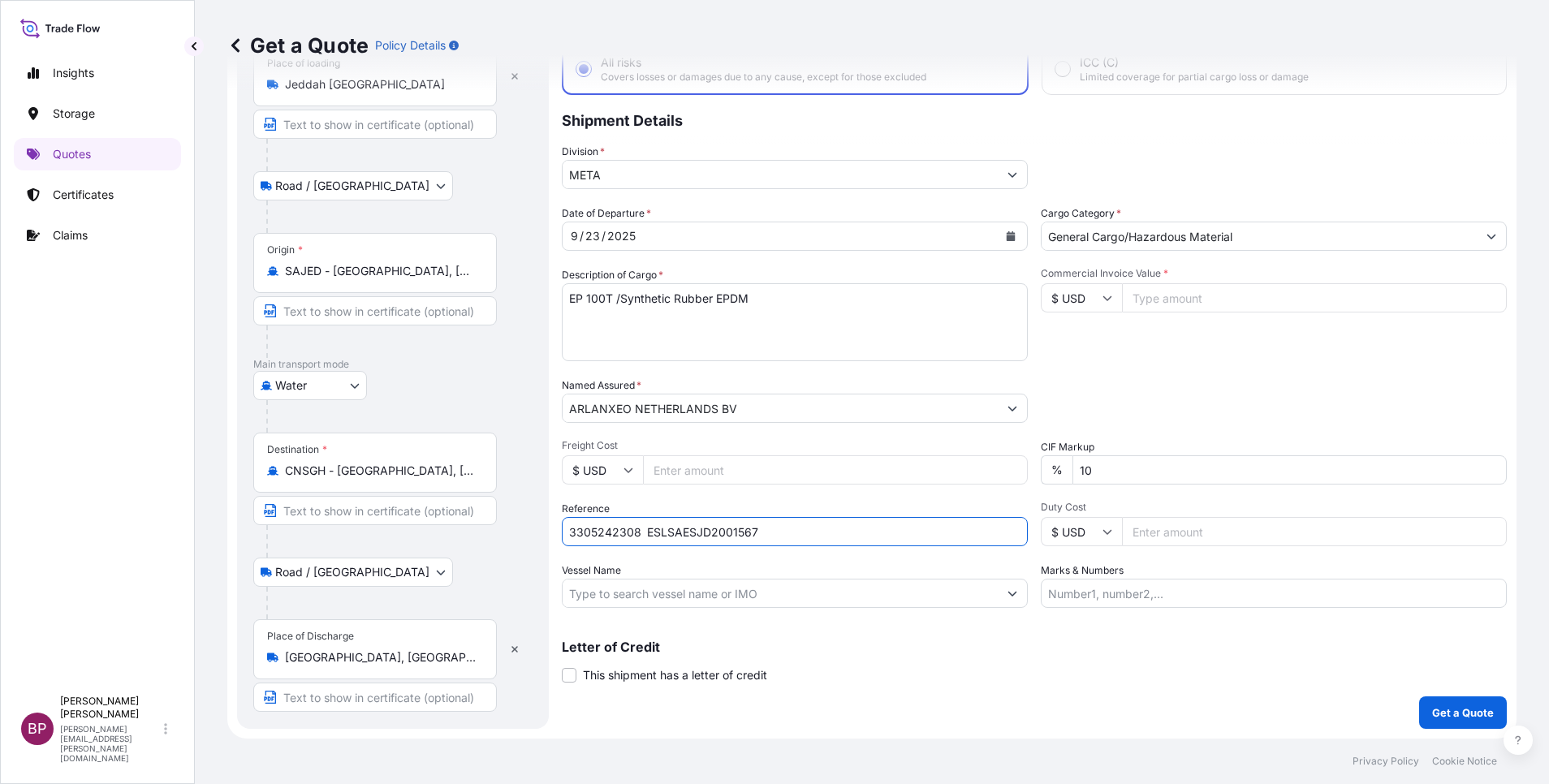
click at [1171, 299] on input "Commercial Invoice Value *" at bounding box center [1314, 297] width 385 height 29
paste input "143910"
type input "143910"
drag, startPoint x: 370, startPoint y: 263, endPoint x: 389, endPoint y: 298, distance: 39.8
click at [182, 240] on div "Insights Storage Quotes Certificates Claims BP Bobby Paul Kurian bobby.paul@psa…" at bounding box center [774, 392] width 1549 height 784
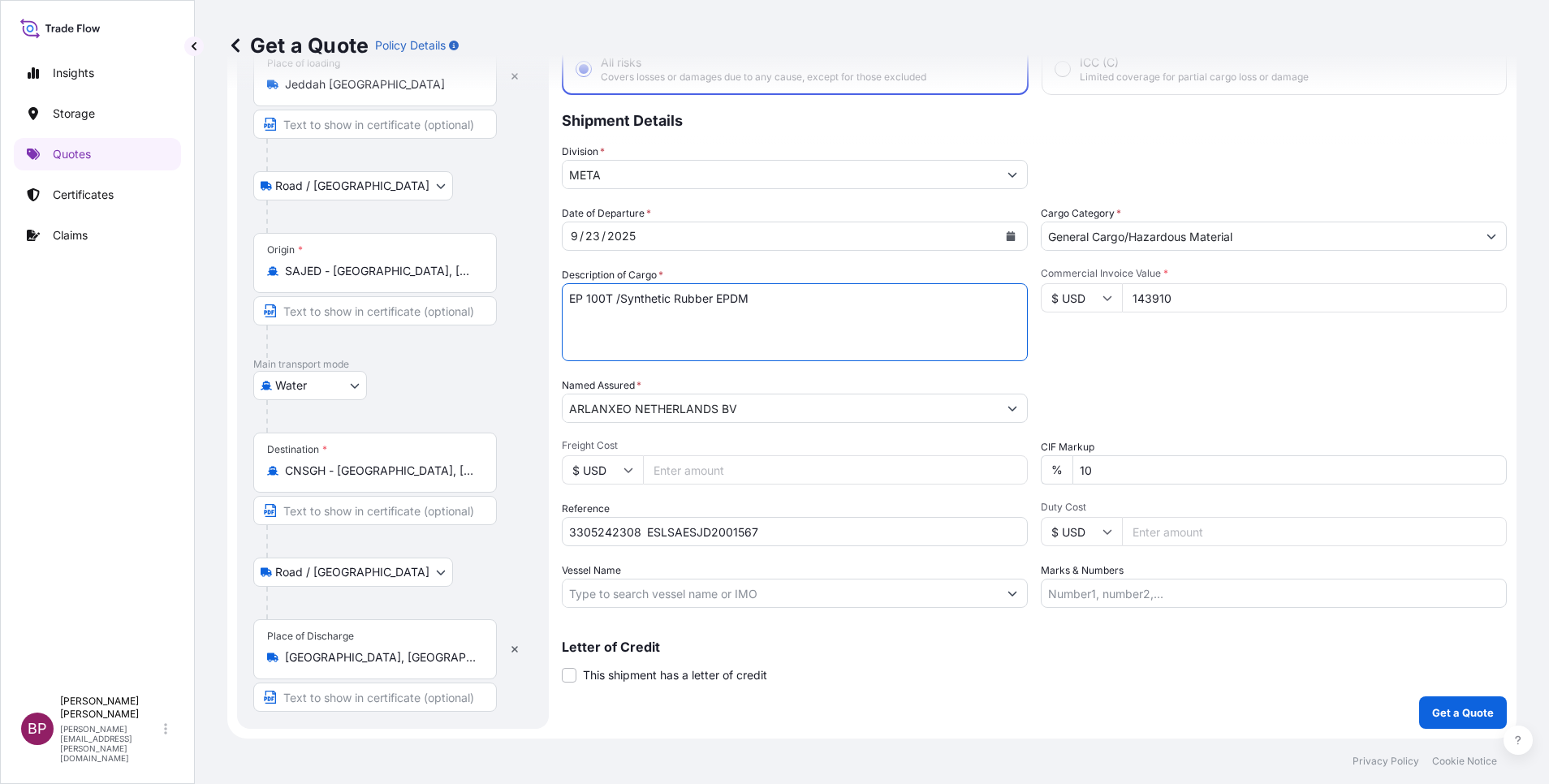
click at [1181, 371] on div "Date of Departure * 9 / 23 / 2025 Cargo Category * General Cargo/Hazardous Mate…" at bounding box center [1034, 406] width 945 height 403
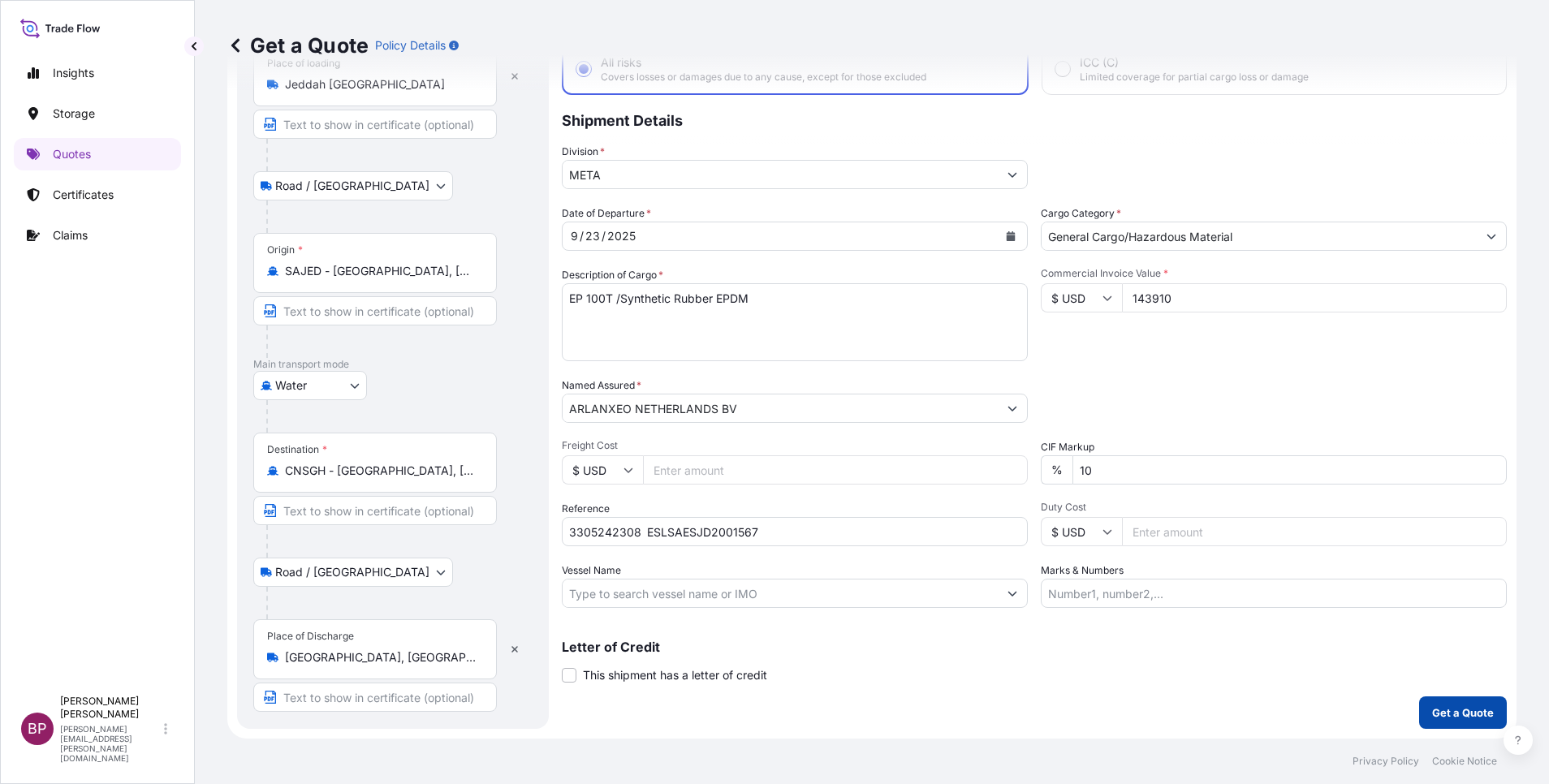
click at [1470, 713] on p "Get a Quote" at bounding box center [1462, 713] width 62 height 16
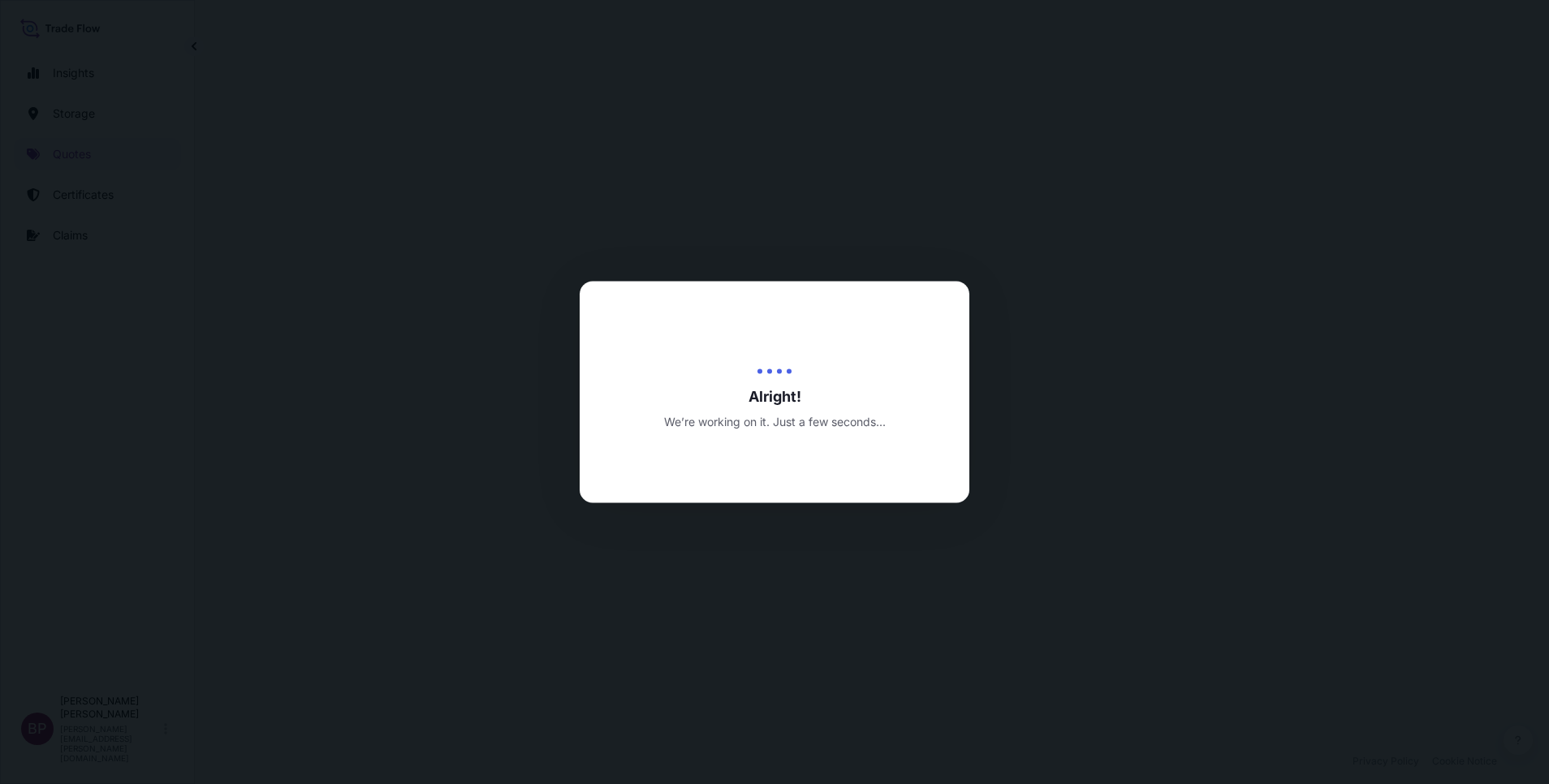
select select "Road / [GEOGRAPHIC_DATA]"
select select "Water"
select select "Road / [GEOGRAPHIC_DATA]"
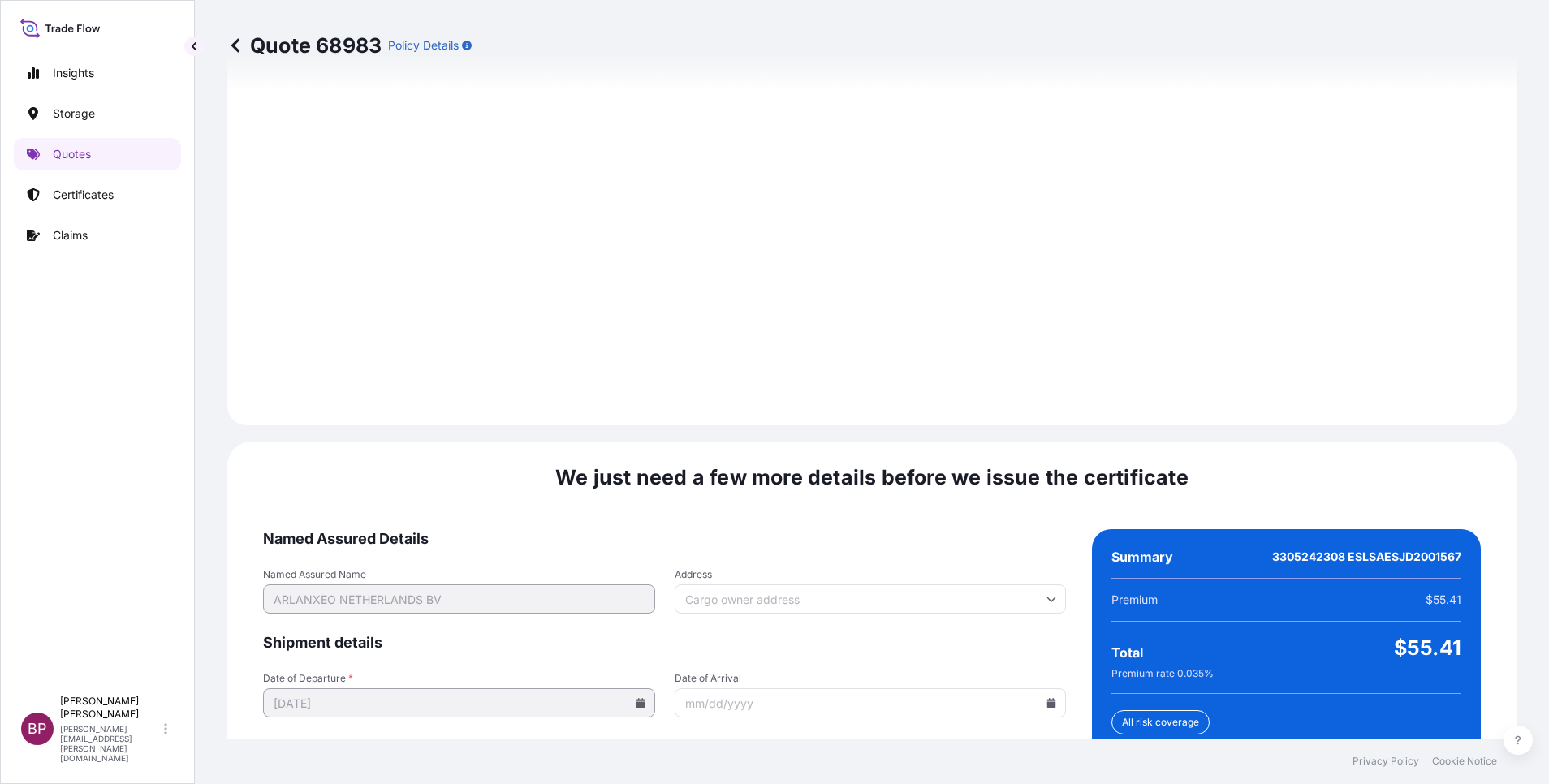
scroll to position [2406, 0]
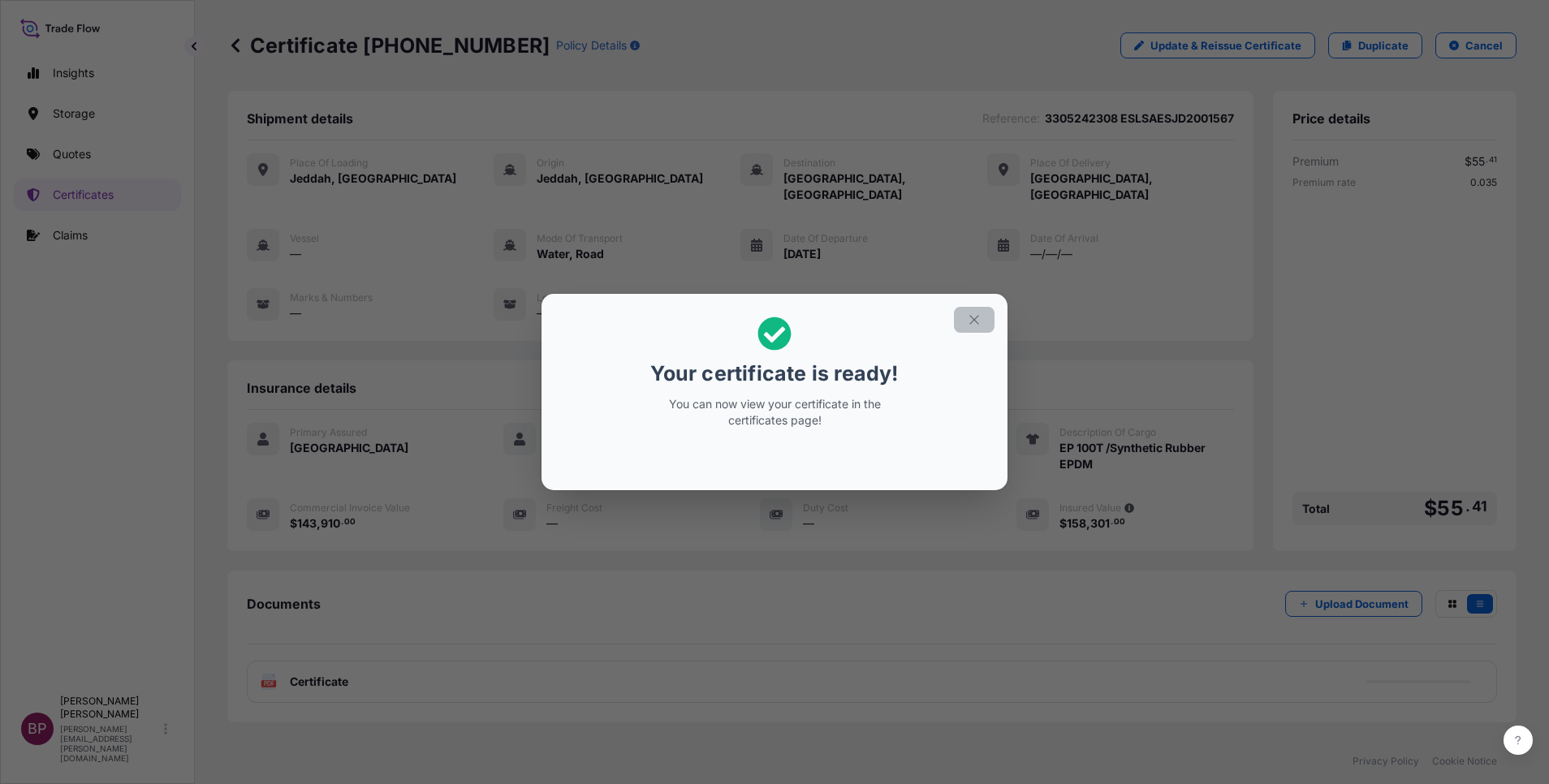
click at [975, 324] on icon "button" at bounding box center [974, 320] width 14 height 14
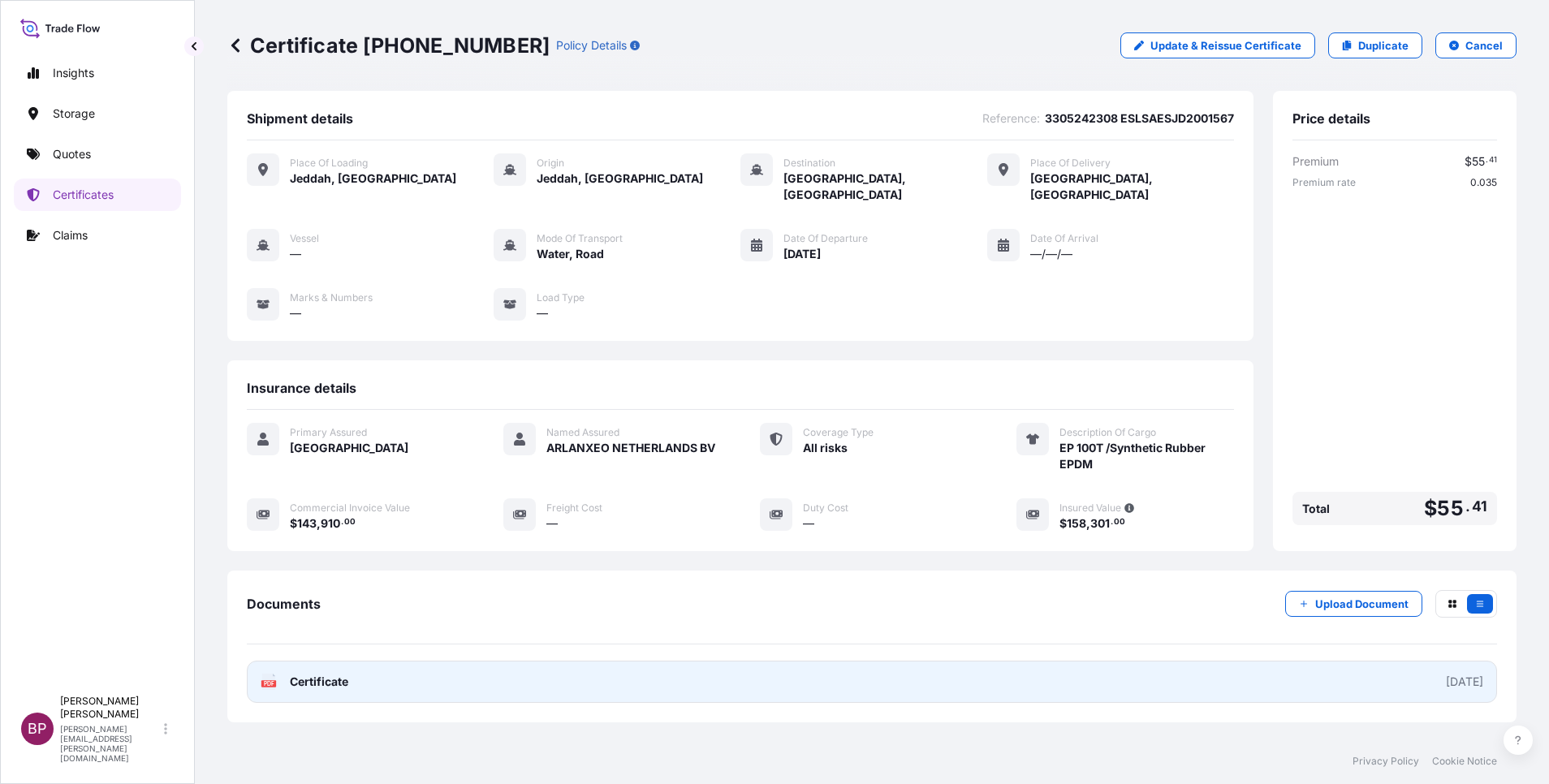
click at [306, 673] on span "Certificate" at bounding box center [318, 681] width 58 height 16
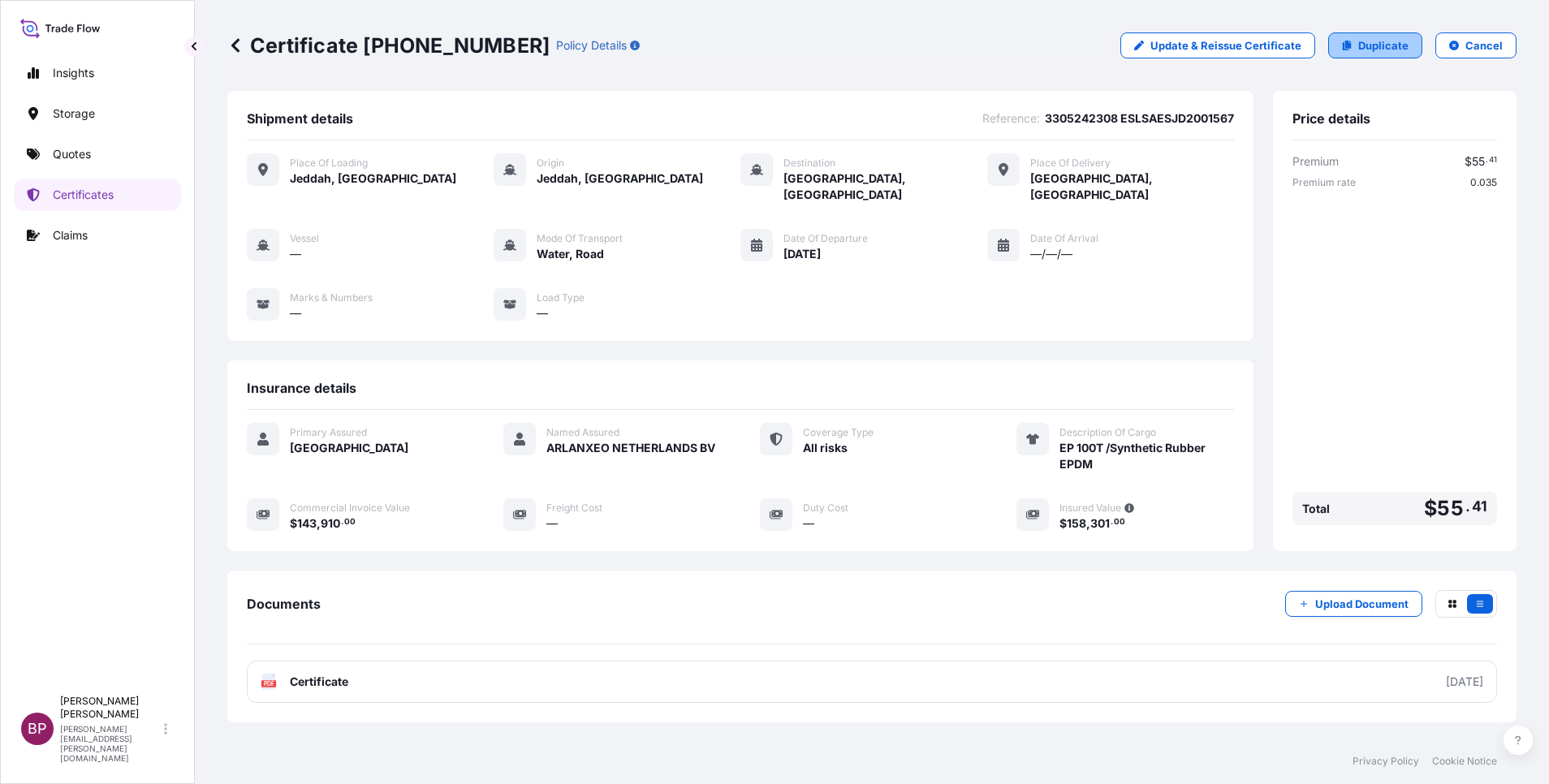
click at [1374, 53] on p "Duplicate" at bounding box center [1384, 46] width 50 height 16
select select "Road / [GEOGRAPHIC_DATA]"
select select "Water"
select select "Road / [GEOGRAPHIC_DATA]"
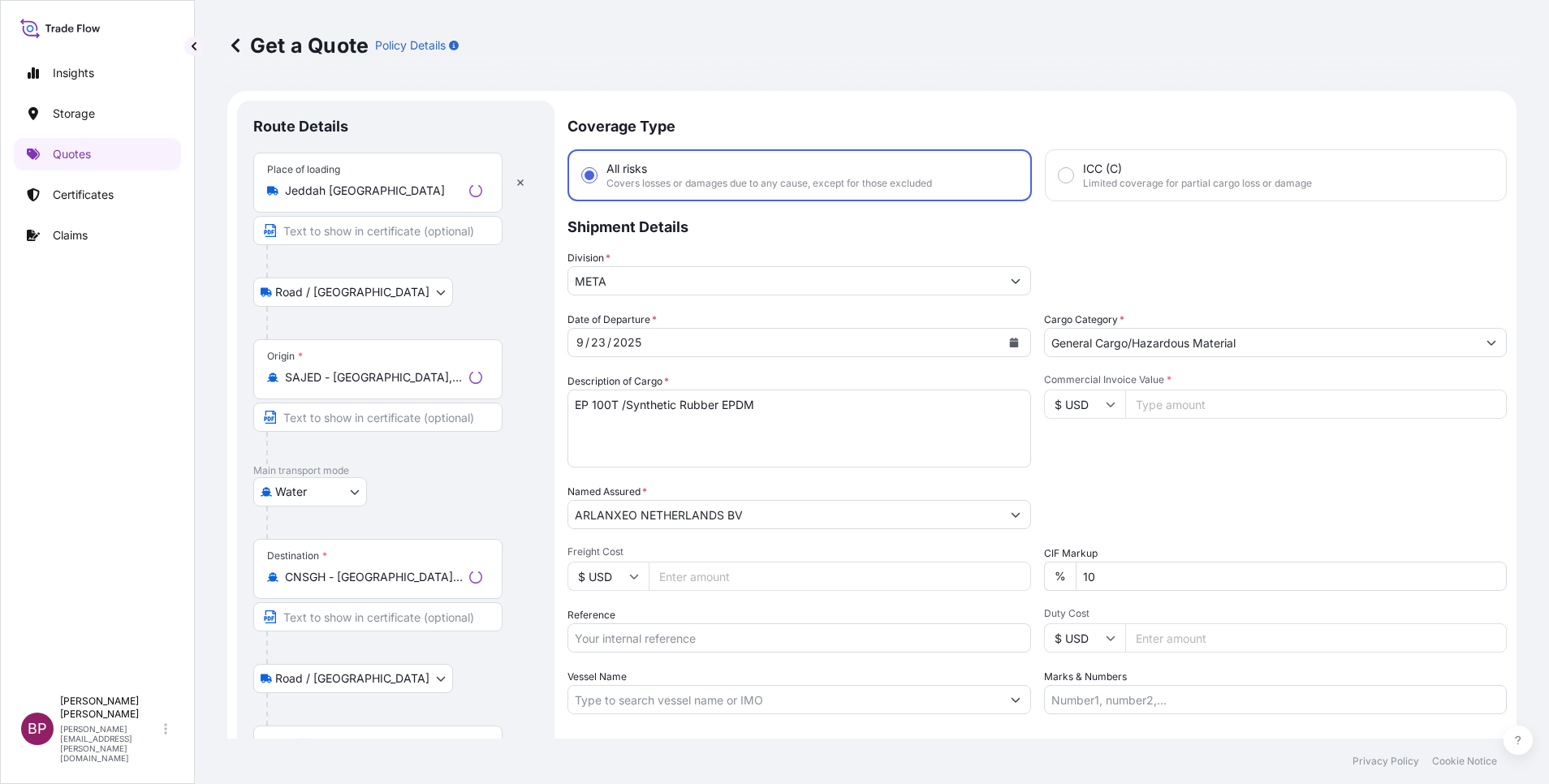
scroll to position [26, 0]
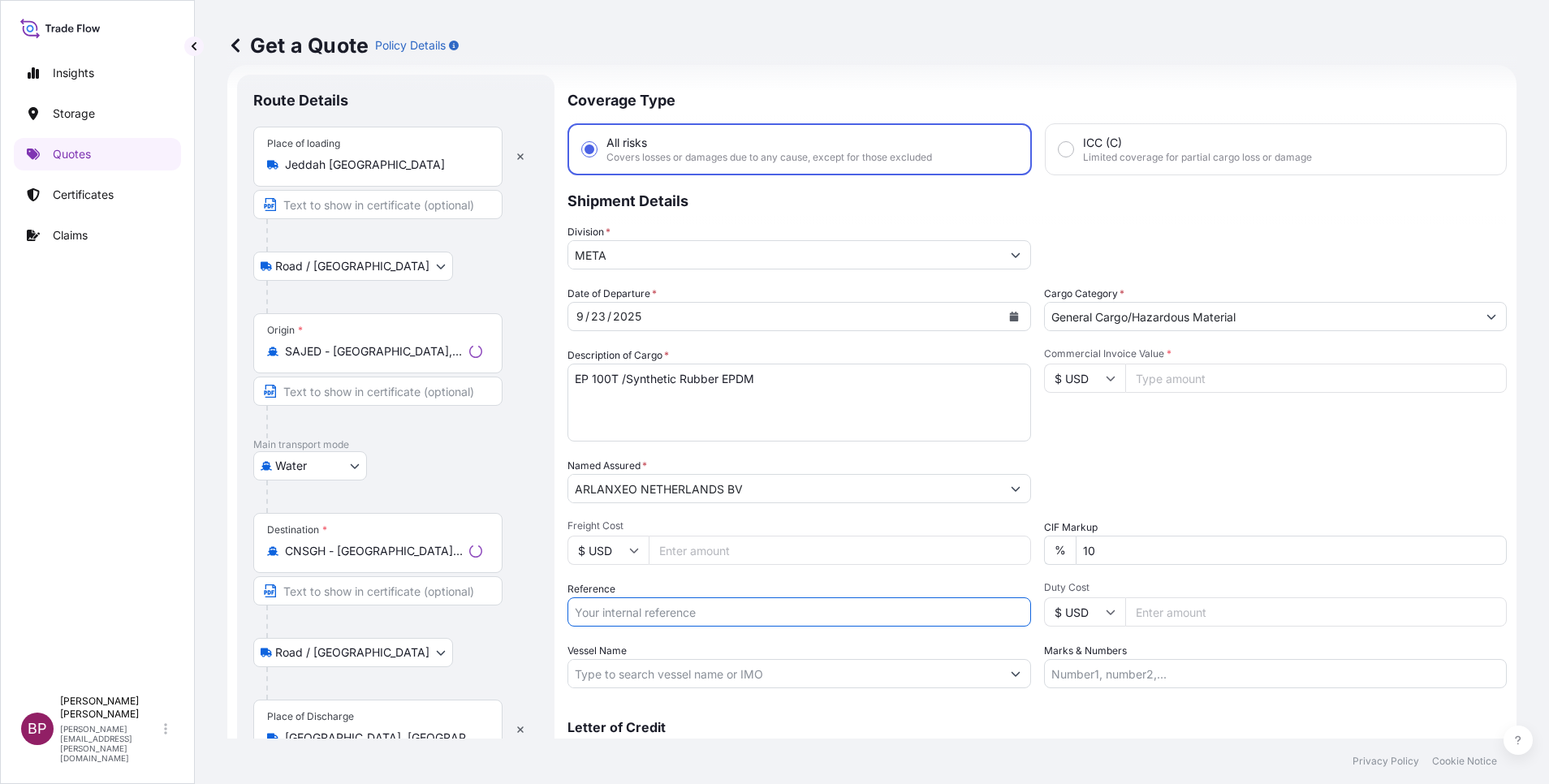
drag, startPoint x: 655, startPoint y: 613, endPoint x: 666, endPoint y: 620, distance: 13.0
click at [657, 612] on input "Reference" at bounding box center [799, 612] width 464 height 29
paste input "3305242309 ESLSAESJD2001568"
type input "3305242309 ESLSAESJD2001568"
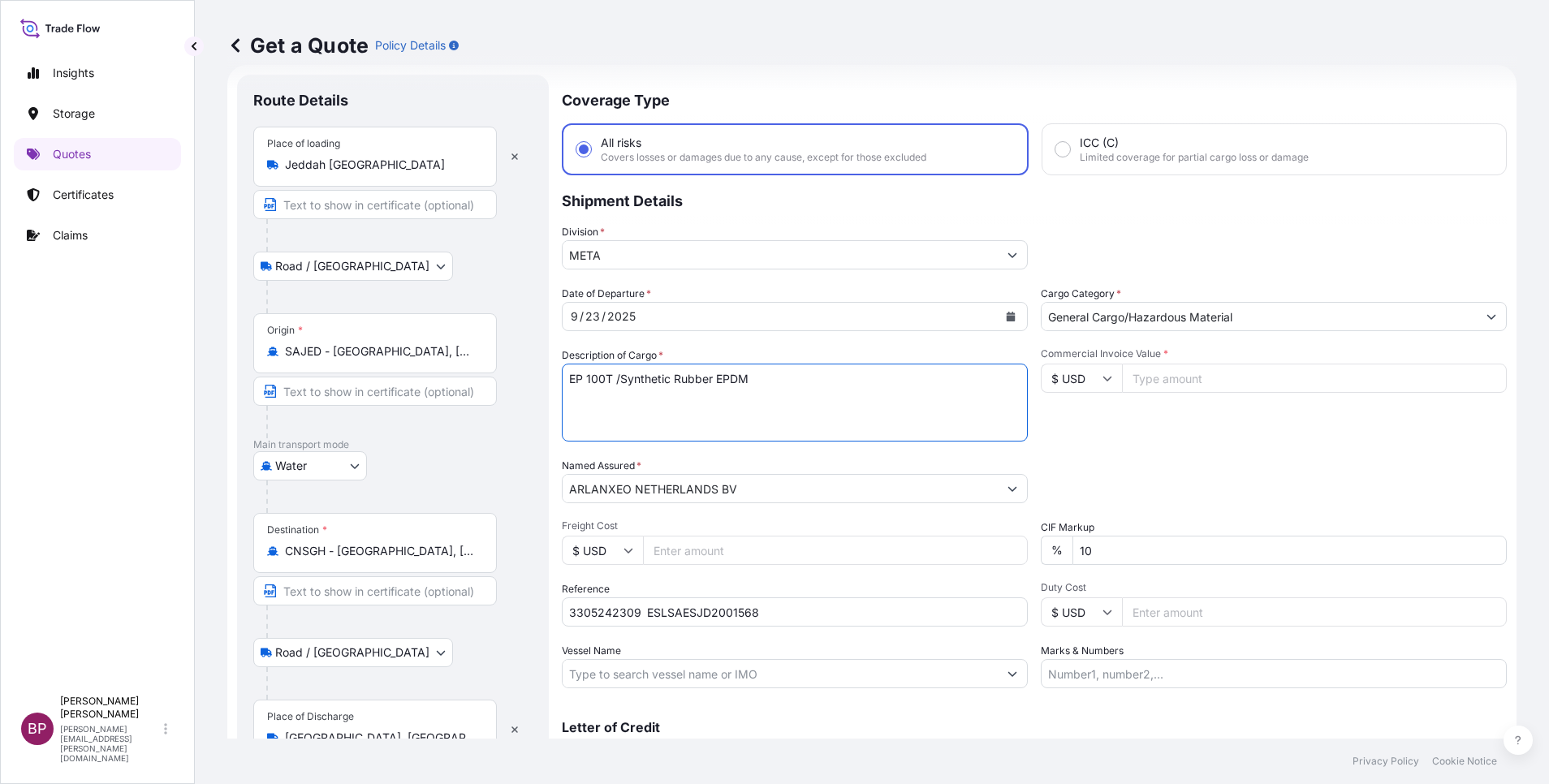
drag, startPoint x: 788, startPoint y: 379, endPoint x: 379, endPoint y: 412, distance: 410.3
click at [314, 377] on form "Route Details Place of loading Jeddah Saudi Arabia Road / Inland Road / Inland …" at bounding box center [871, 442] width 1289 height 754
paste textarea "KELTAN KSA 6405H"
type textarea "KELTAN KSA 6405H /Synthetic Rubber EPDM"
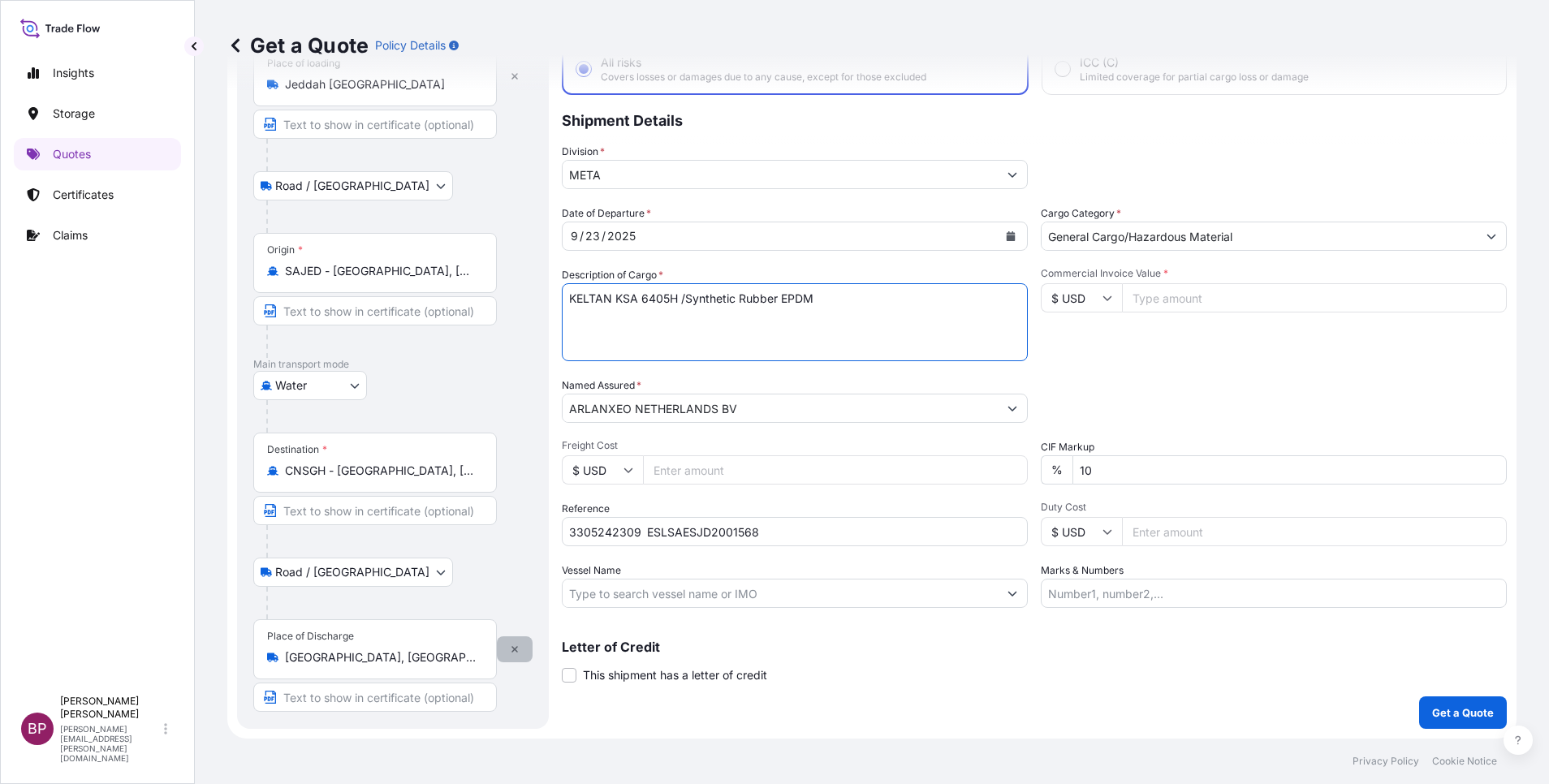
click at [521, 648] on button "button" at bounding box center [515, 649] width 36 height 26
select select
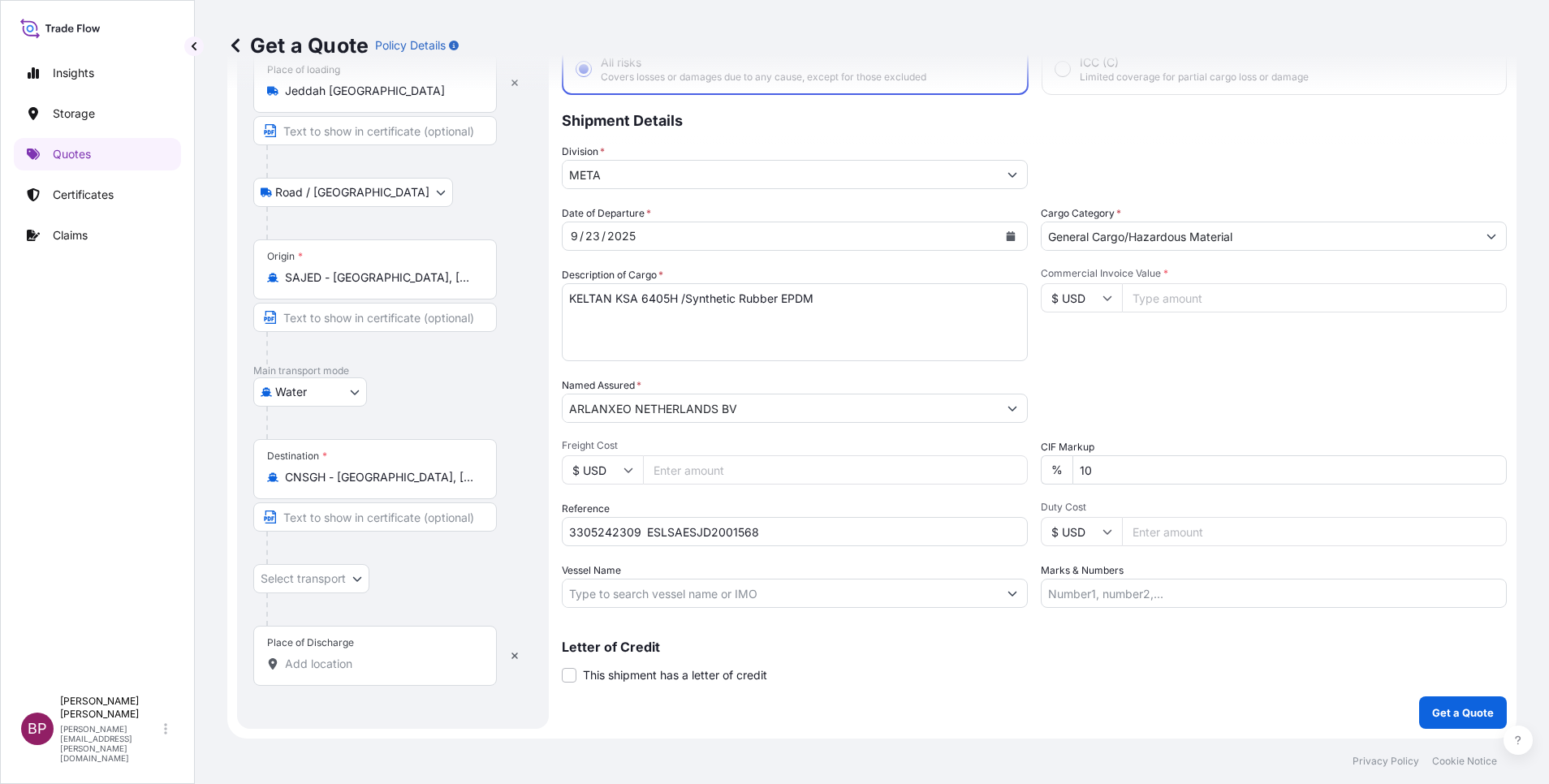
click at [373, 663] on input "Place of Discharge" at bounding box center [381, 663] width 191 height 16
paste input "Ningbo"
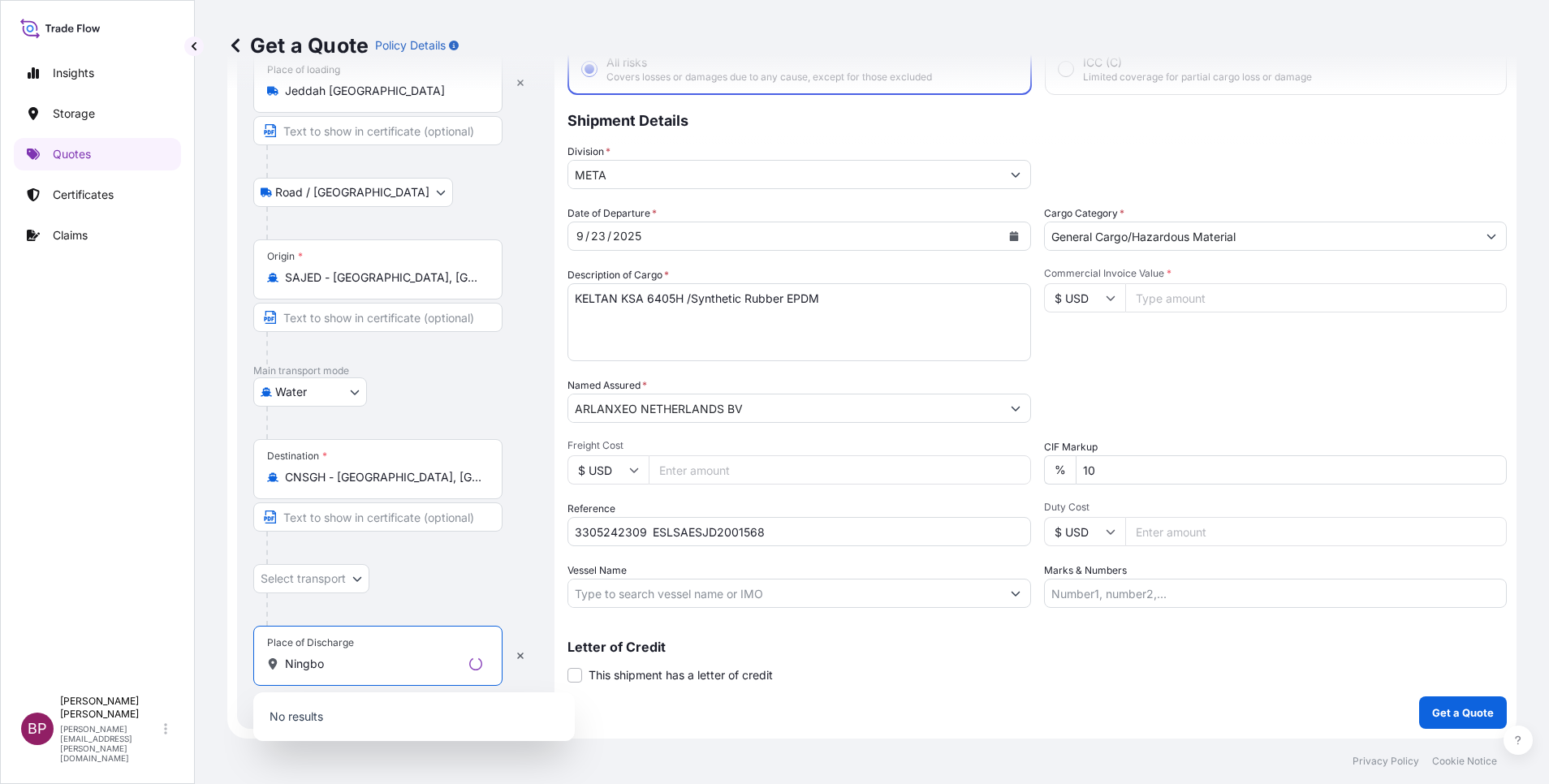
type input "Ningbo"
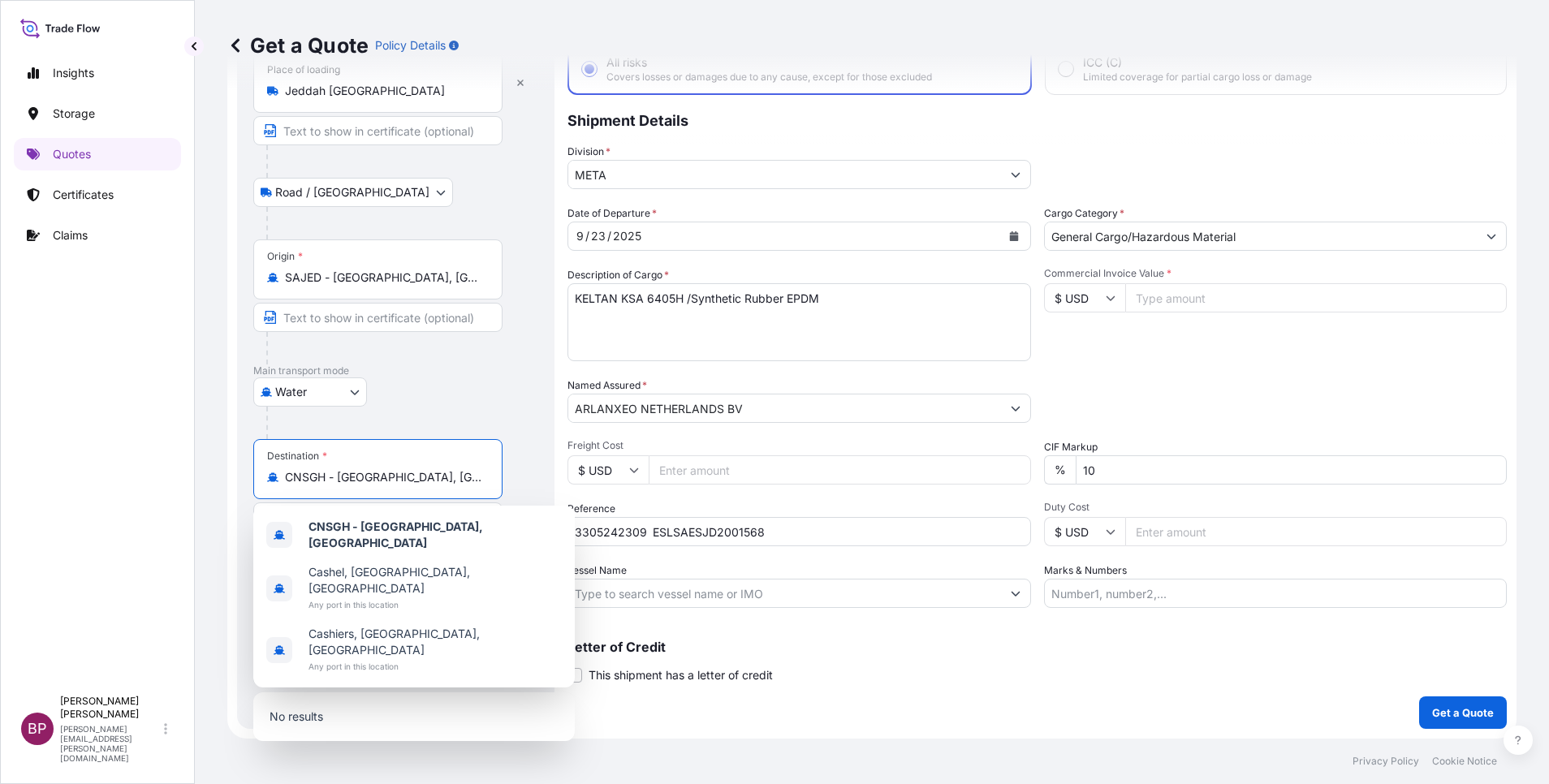
drag, startPoint x: 392, startPoint y: 480, endPoint x: 155, endPoint y: 479, distance: 237.0
click at [155, 480] on div "Insights Storage Quotes Certificates Claims BP Bobby Paul Kurian bobby.paul@psa…" at bounding box center [774, 392] width 1549 height 784
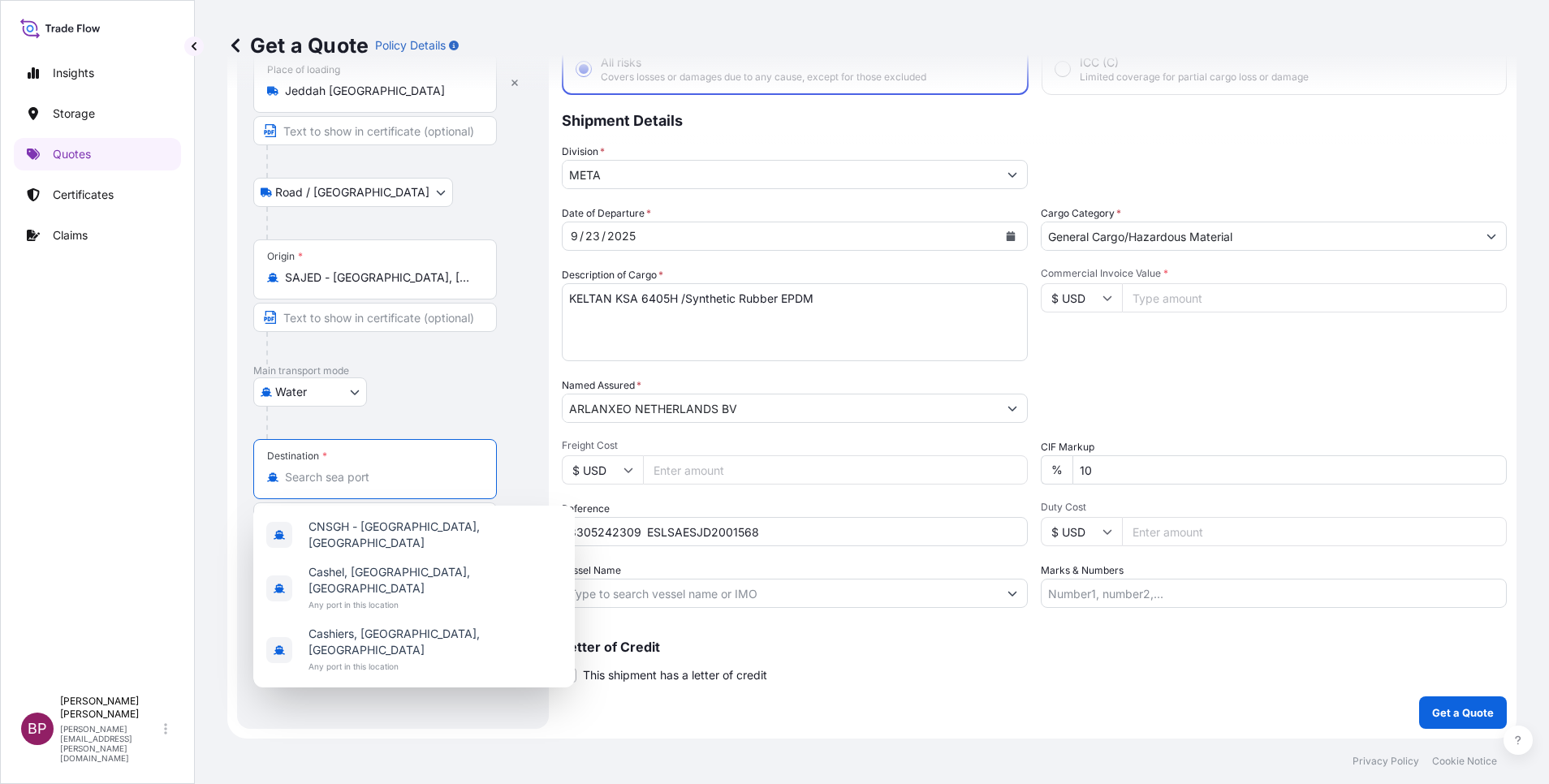
paste input "Ningbo"
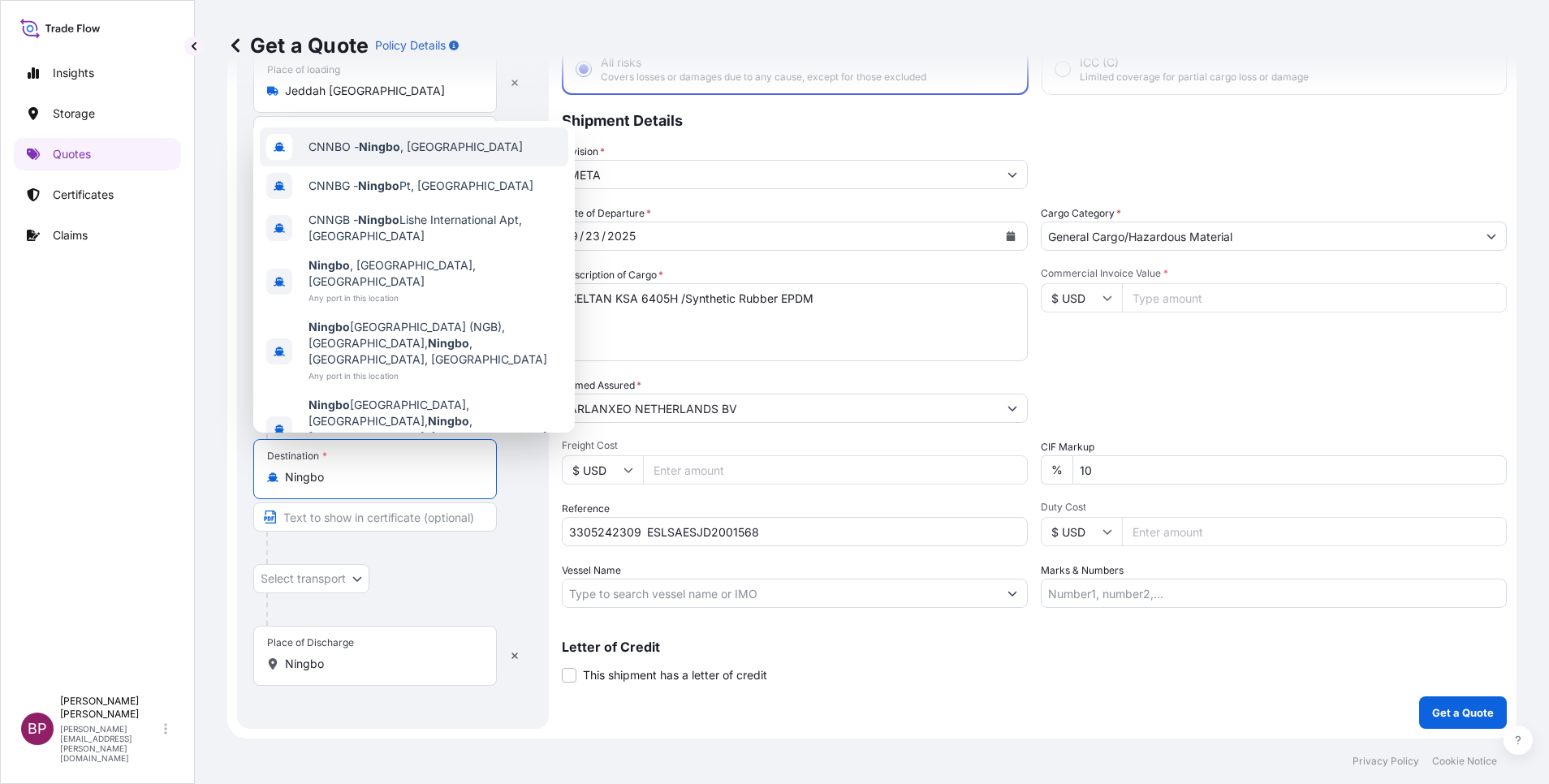
click at [423, 149] on span "CNNBO - Ningbo , [GEOGRAPHIC_DATA]" at bounding box center [415, 146] width 214 height 16
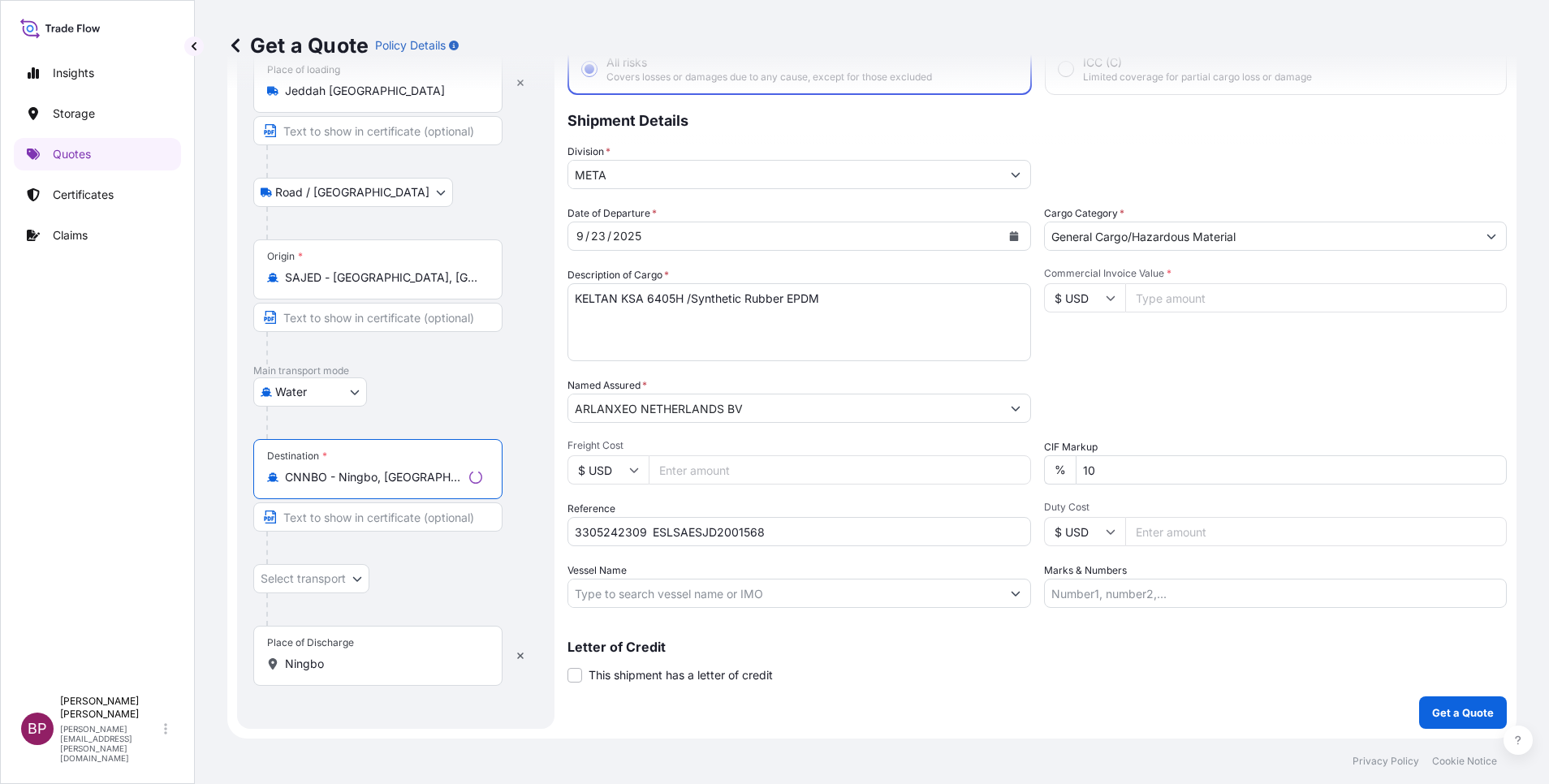
type input "CNNBO - Ningbo, [GEOGRAPHIC_DATA]"
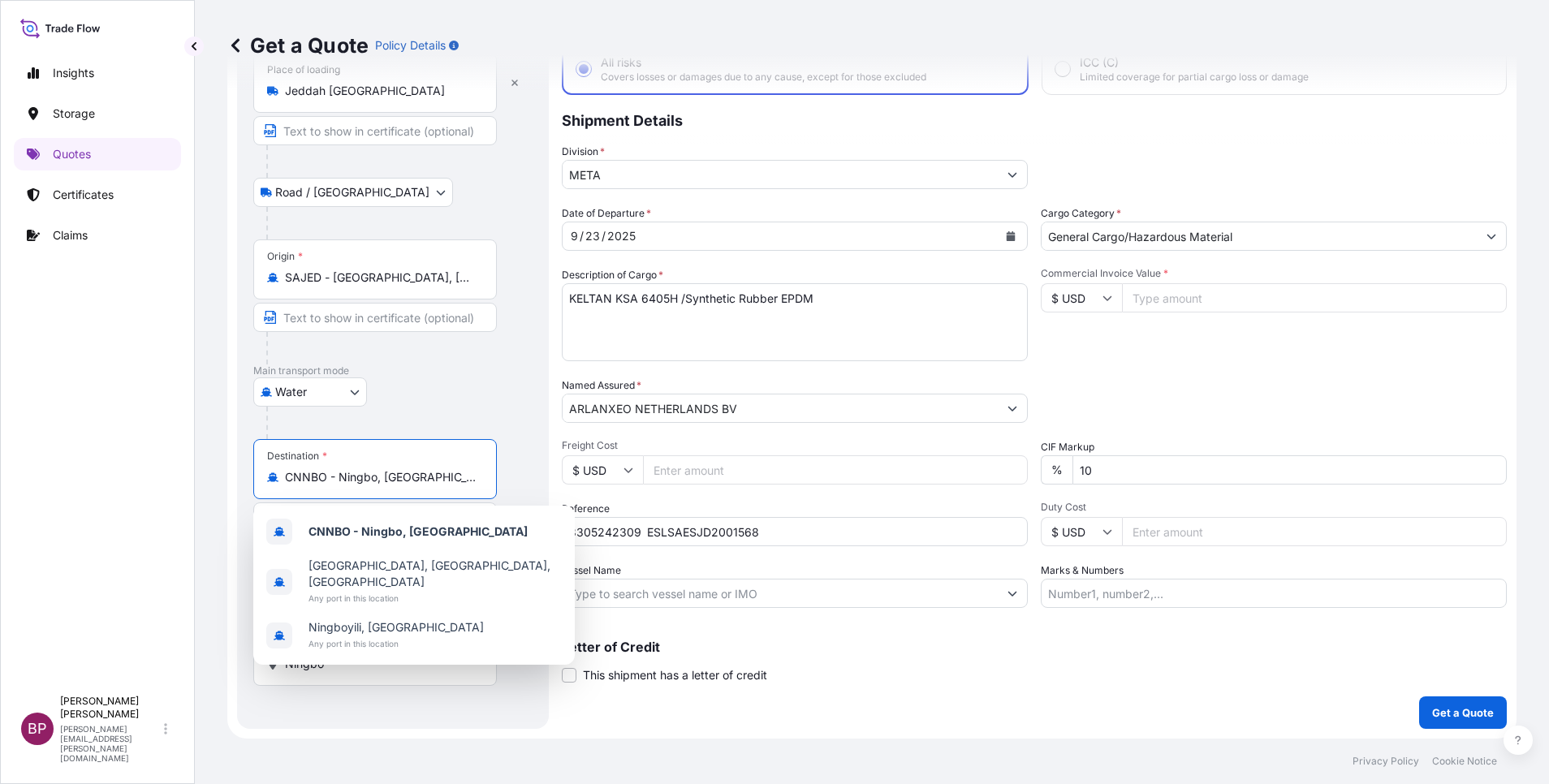
click at [1243, 396] on div "Packing Category Type to search a container mode Please select a primary mode o…" at bounding box center [1274, 400] width 466 height 46
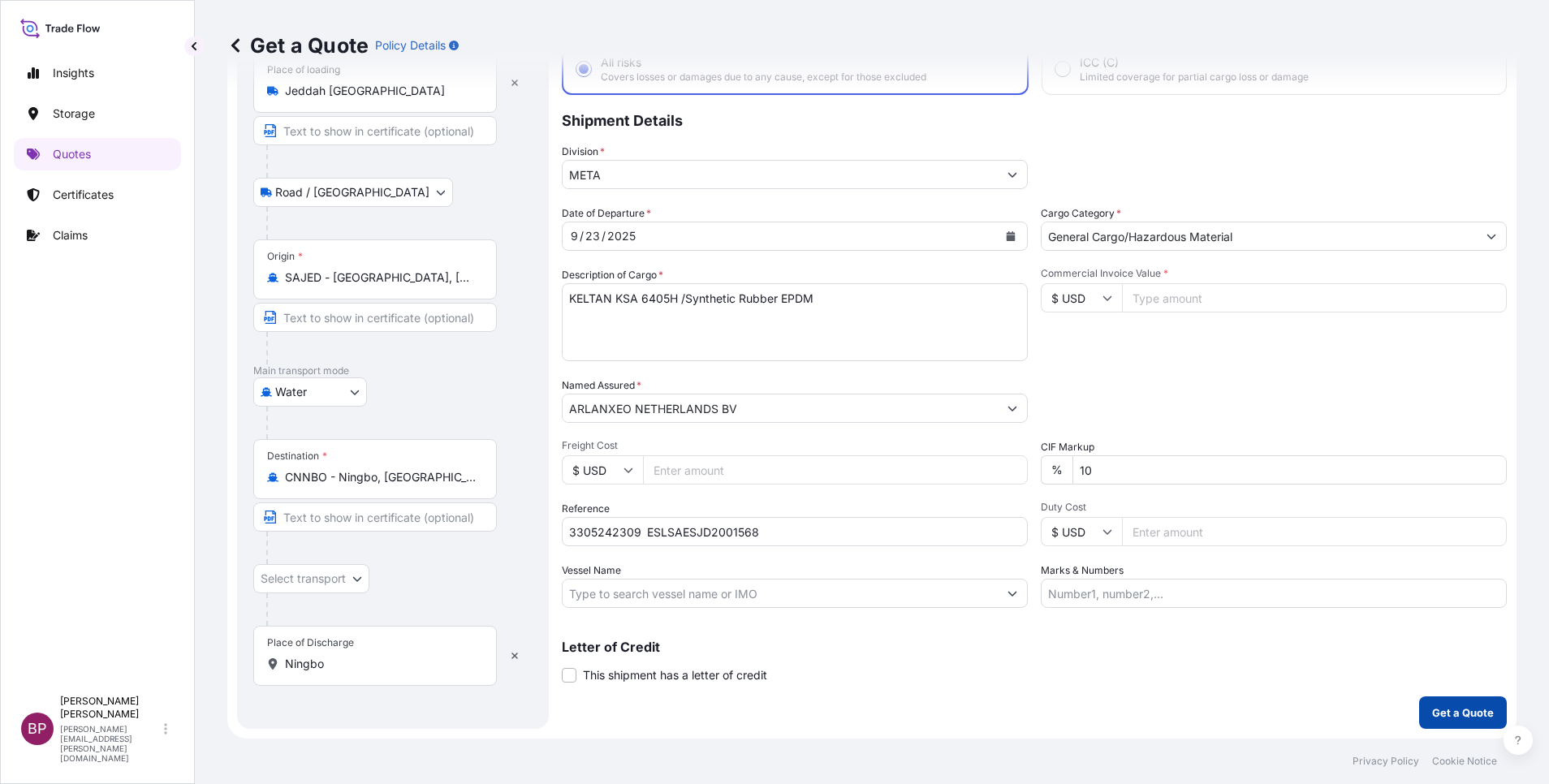
click at [1464, 707] on p "Get a Quote" at bounding box center [1462, 713] width 62 height 16
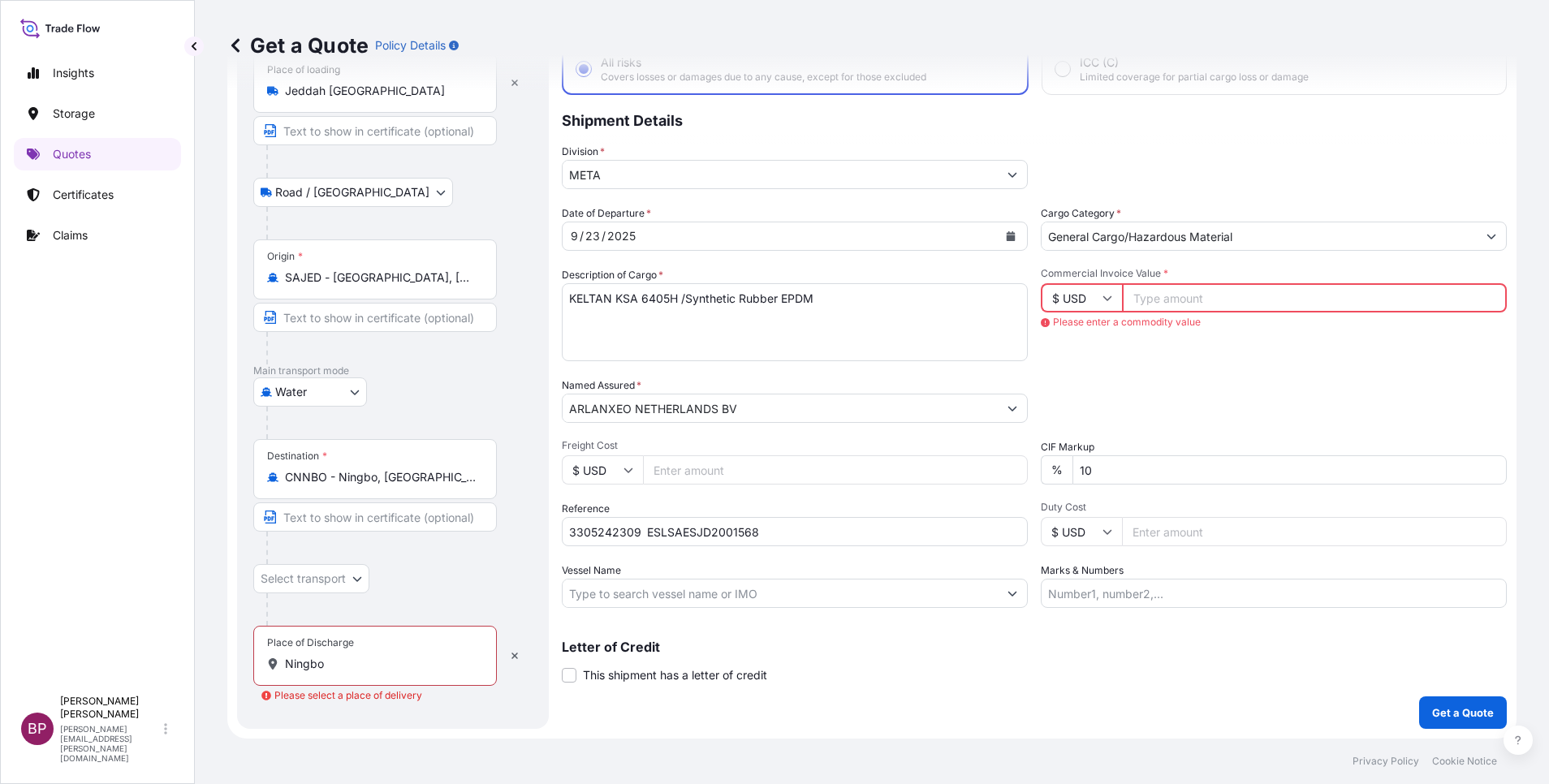
click at [1265, 304] on input "Commercial Invoice Value *" at bounding box center [1314, 297] width 385 height 29
paste input "140400"
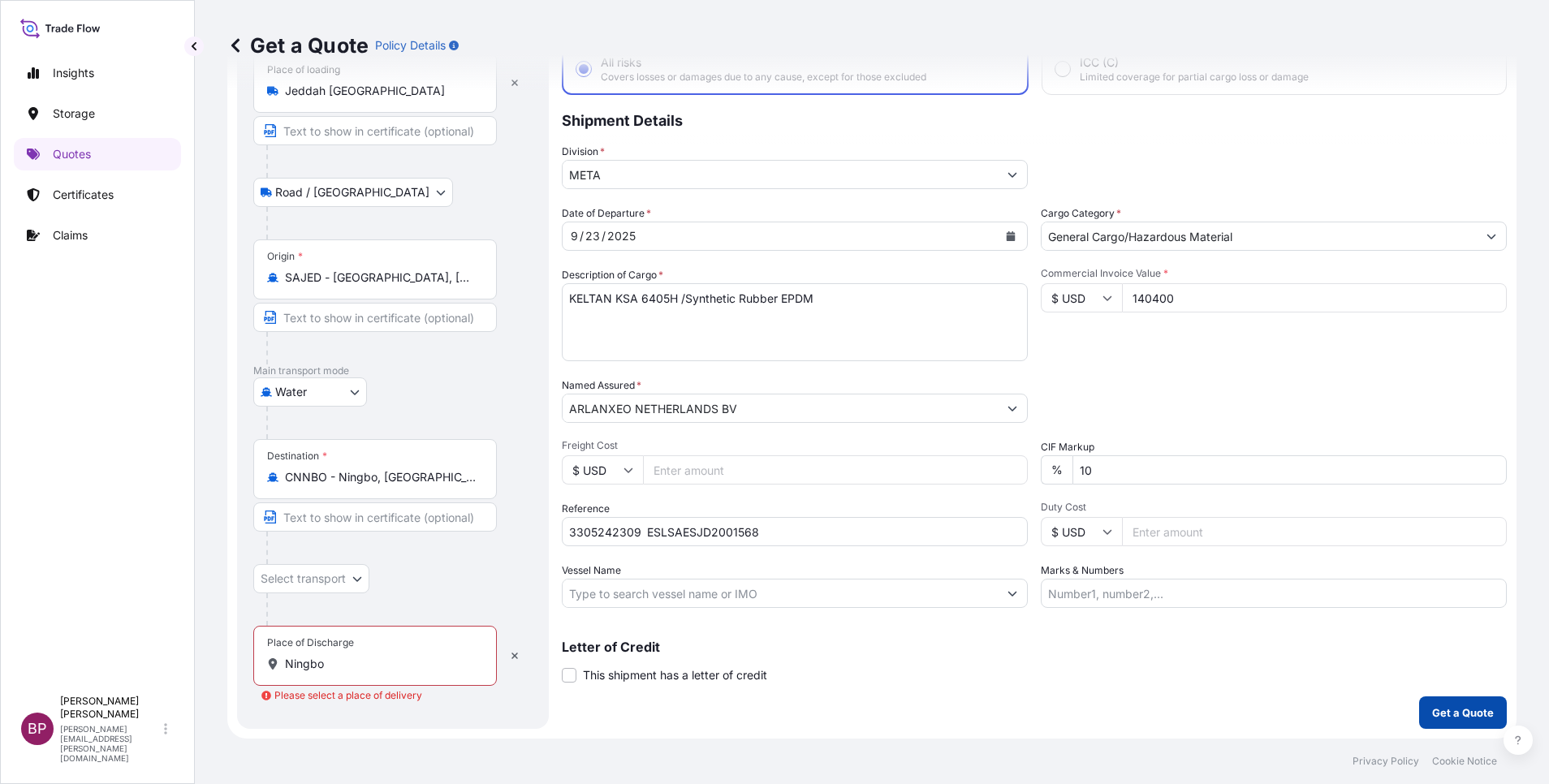
type input "140400"
click at [1462, 710] on p "Get a Quote" at bounding box center [1462, 713] width 62 height 16
click at [1444, 712] on p "Get a Quote" at bounding box center [1462, 713] width 62 height 16
click at [386, 663] on input "Ningbo" at bounding box center [381, 663] width 191 height 16
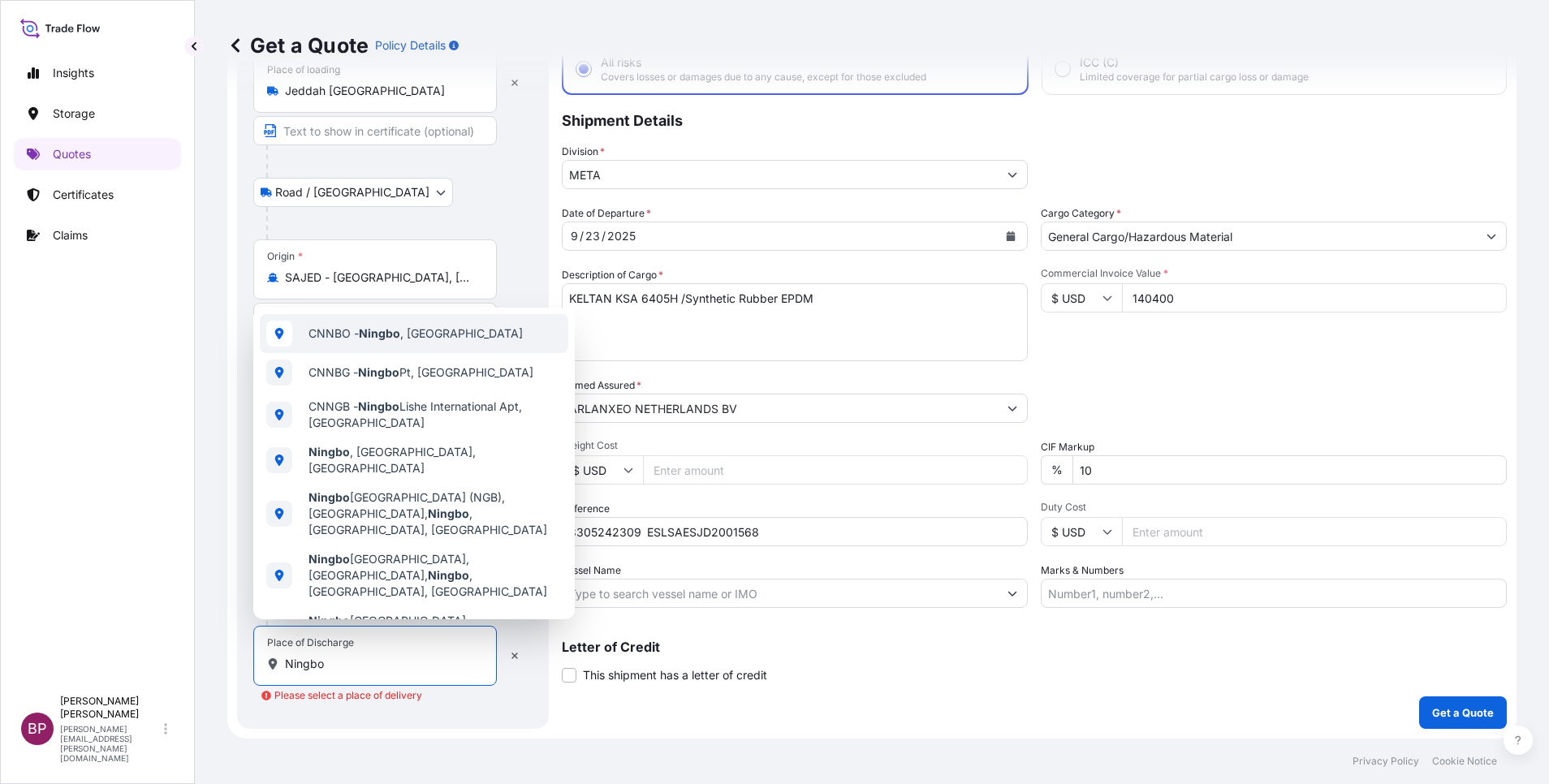
click at [436, 335] on span "CNNBO - Ningbo , [GEOGRAPHIC_DATA]" at bounding box center [415, 333] width 214 height 16
select select "Road / [GEOGRAPHIC_DATA]"
type input "CNNBO - Ningbo, [GEOGRAPHIC_DATA]"
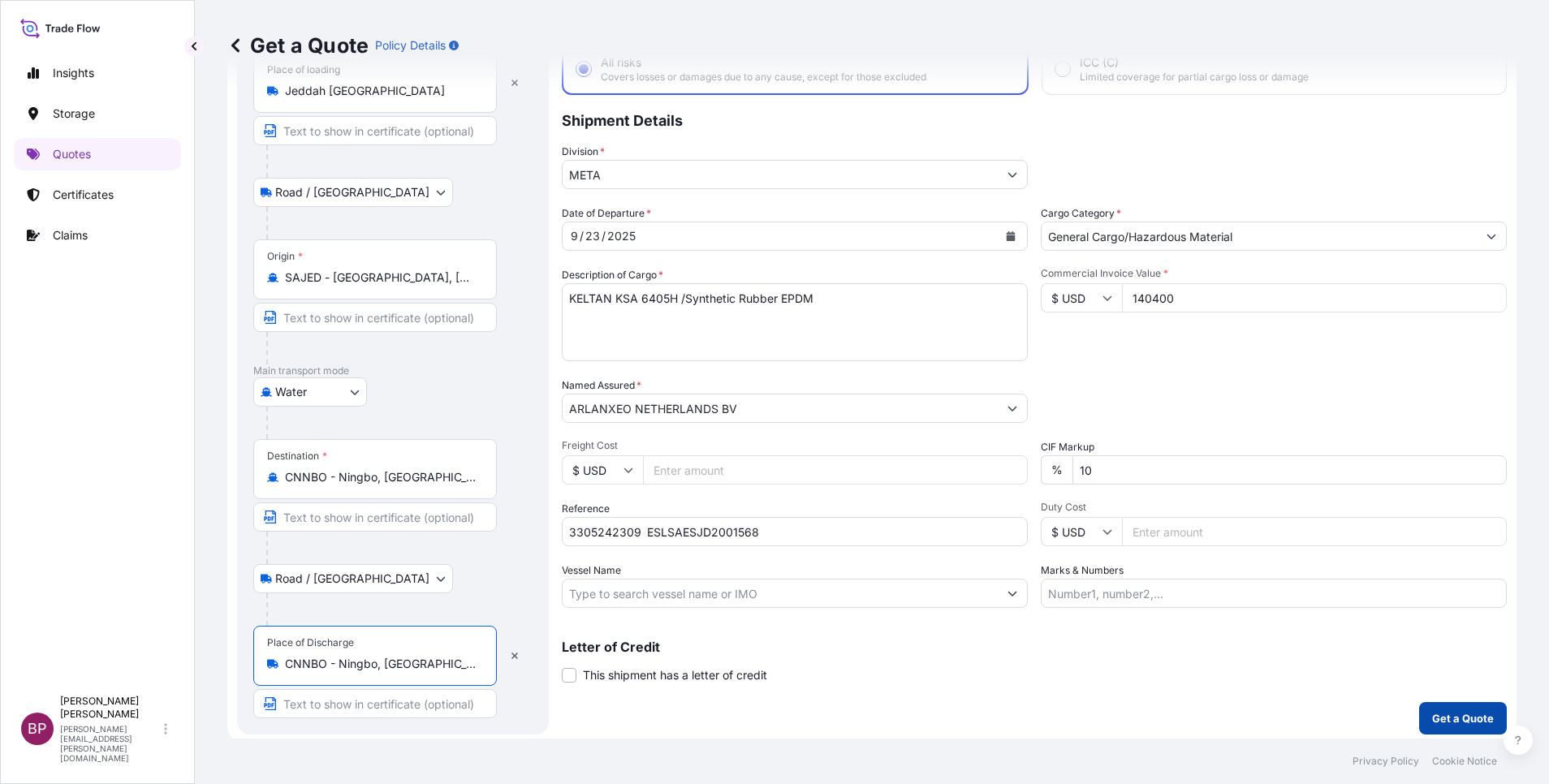
click at [1443, 721] on p "Get a Quote" at bounding box center [1462, 718] width 62 height 16
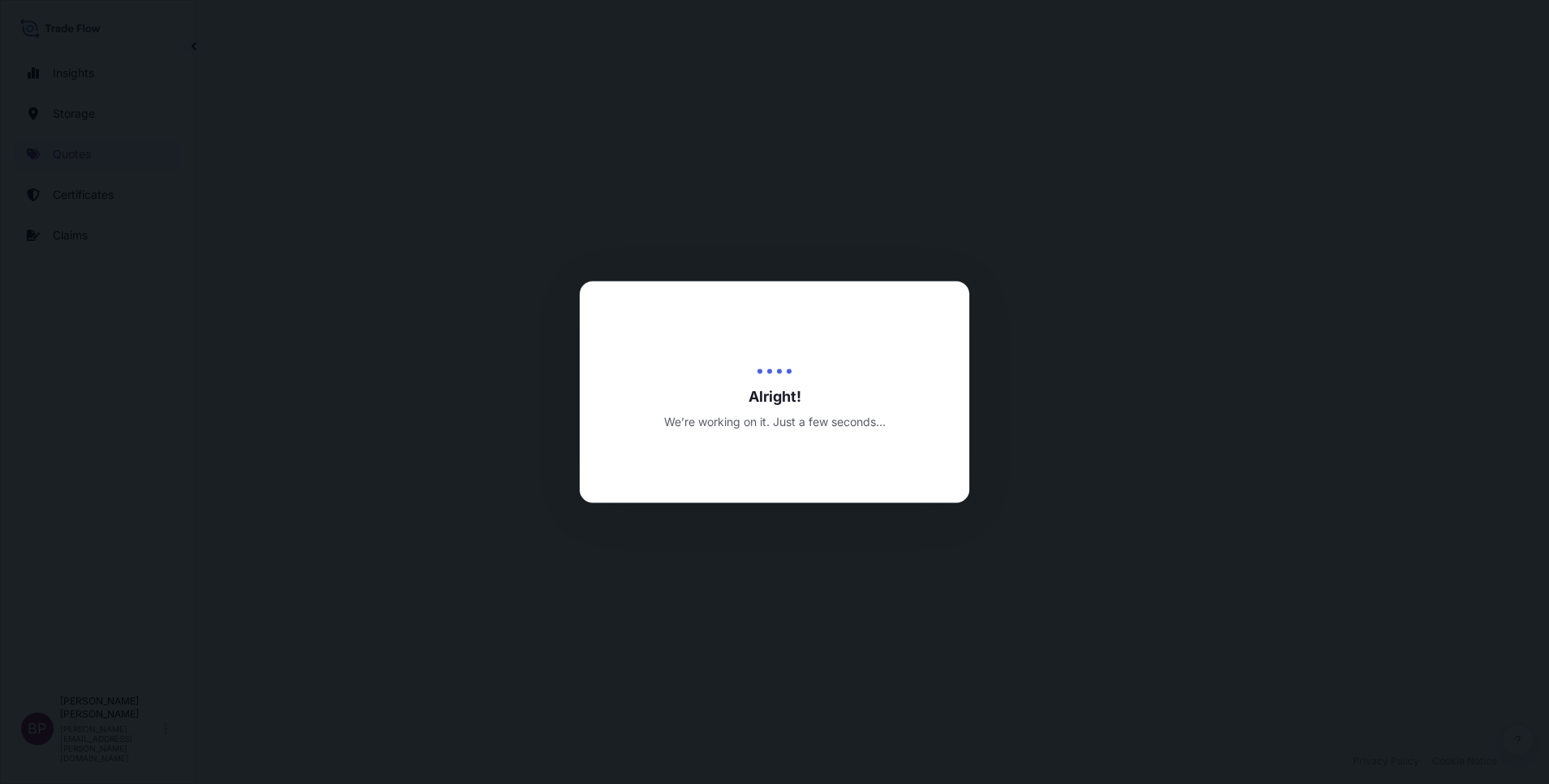
select select "Road / [GEOGRAPHIC_DATA]"
select select "Water"
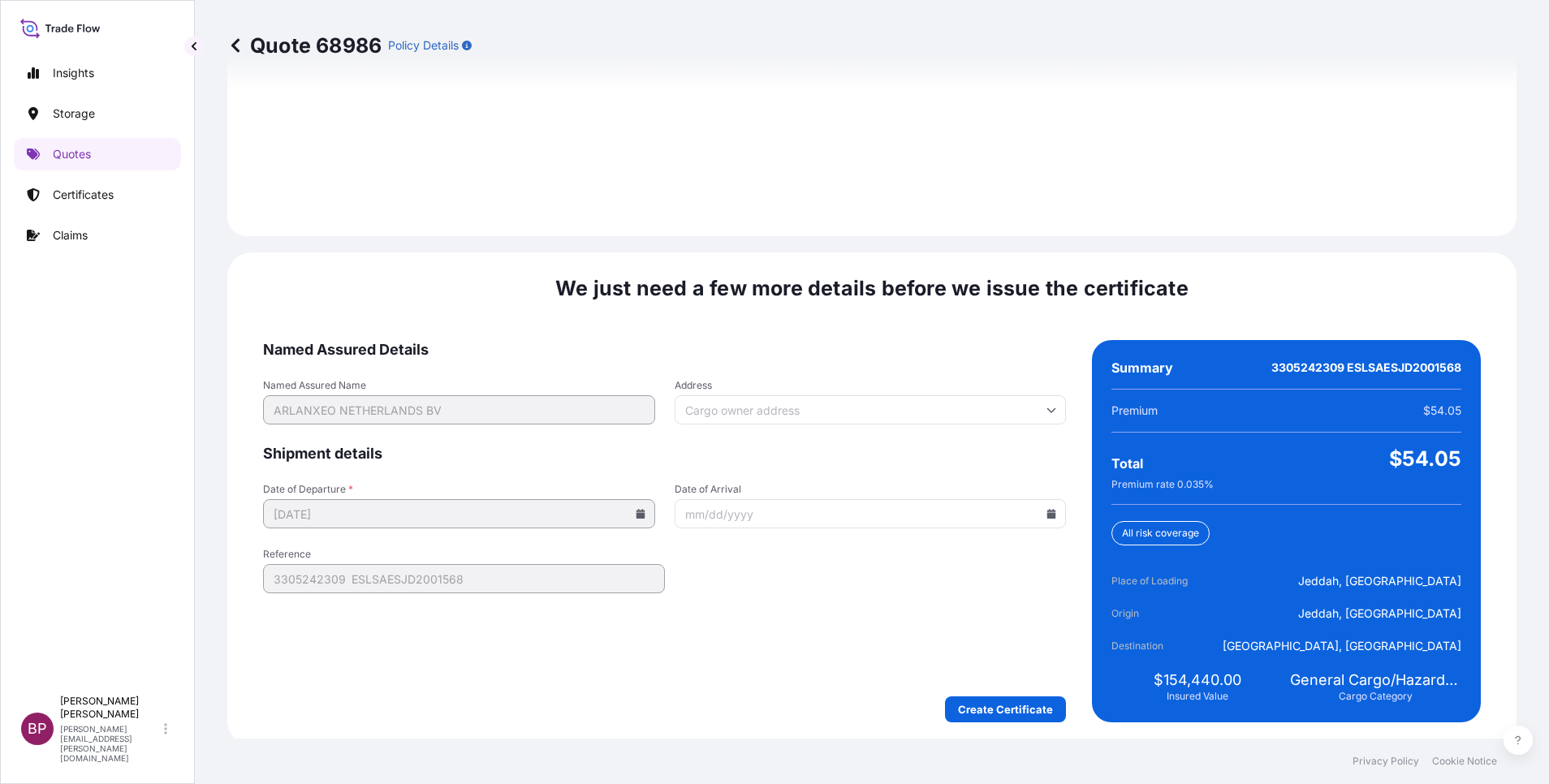
scroll to position [2340, 0]
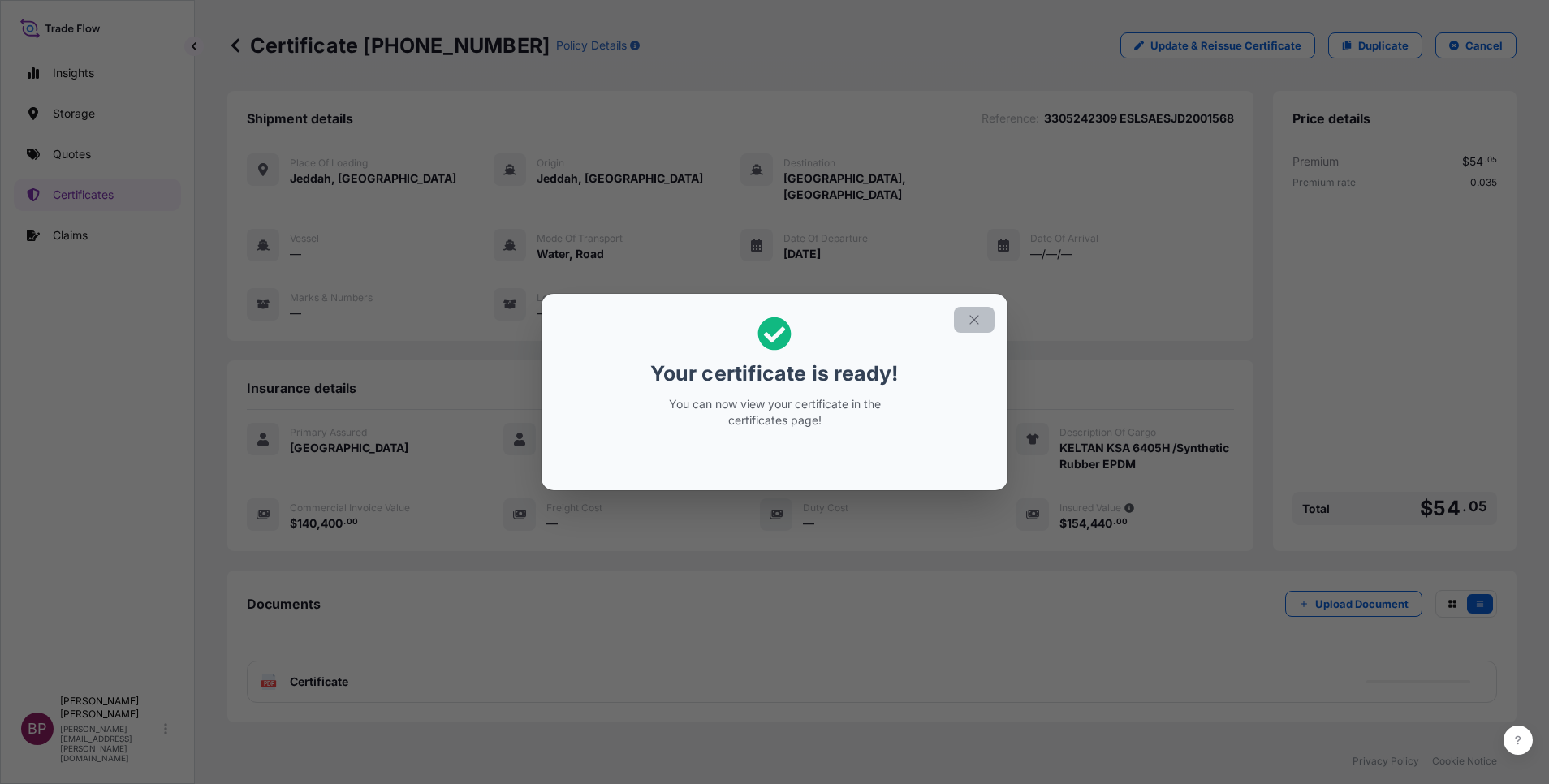
click at [971, 316] on icon "button" at bounding box center [974, 320] width 14 height 14
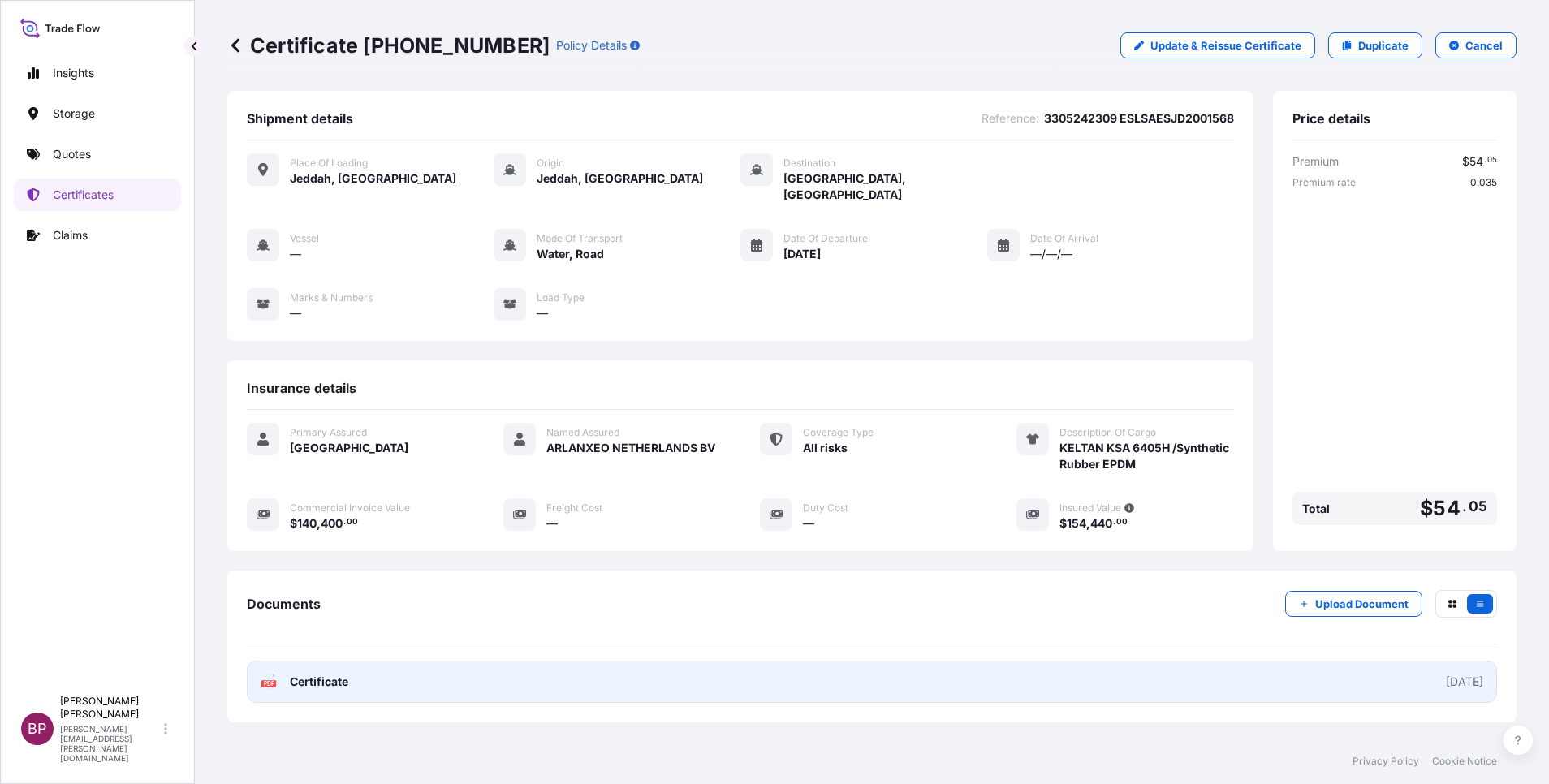
click at [320, 673] on span "Certificate" at bounding box center [318, 681] width 58 height 16
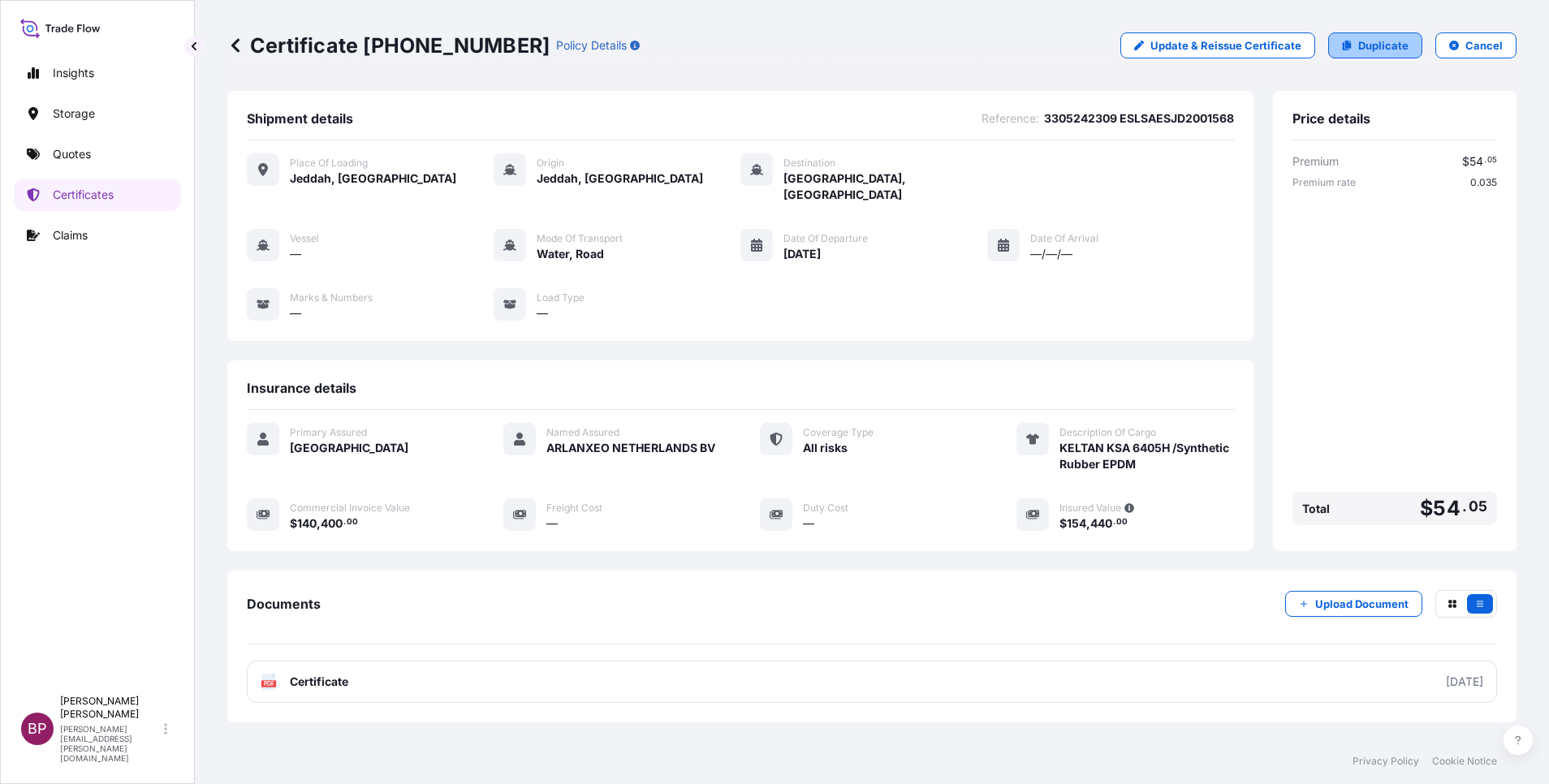
click at [1379, 40] on p "Duplicate" at bounding box center [1384, 46] width 50 height 16
select select "Road / [GEOGRAPHIC_DATA]"
select select "Water"
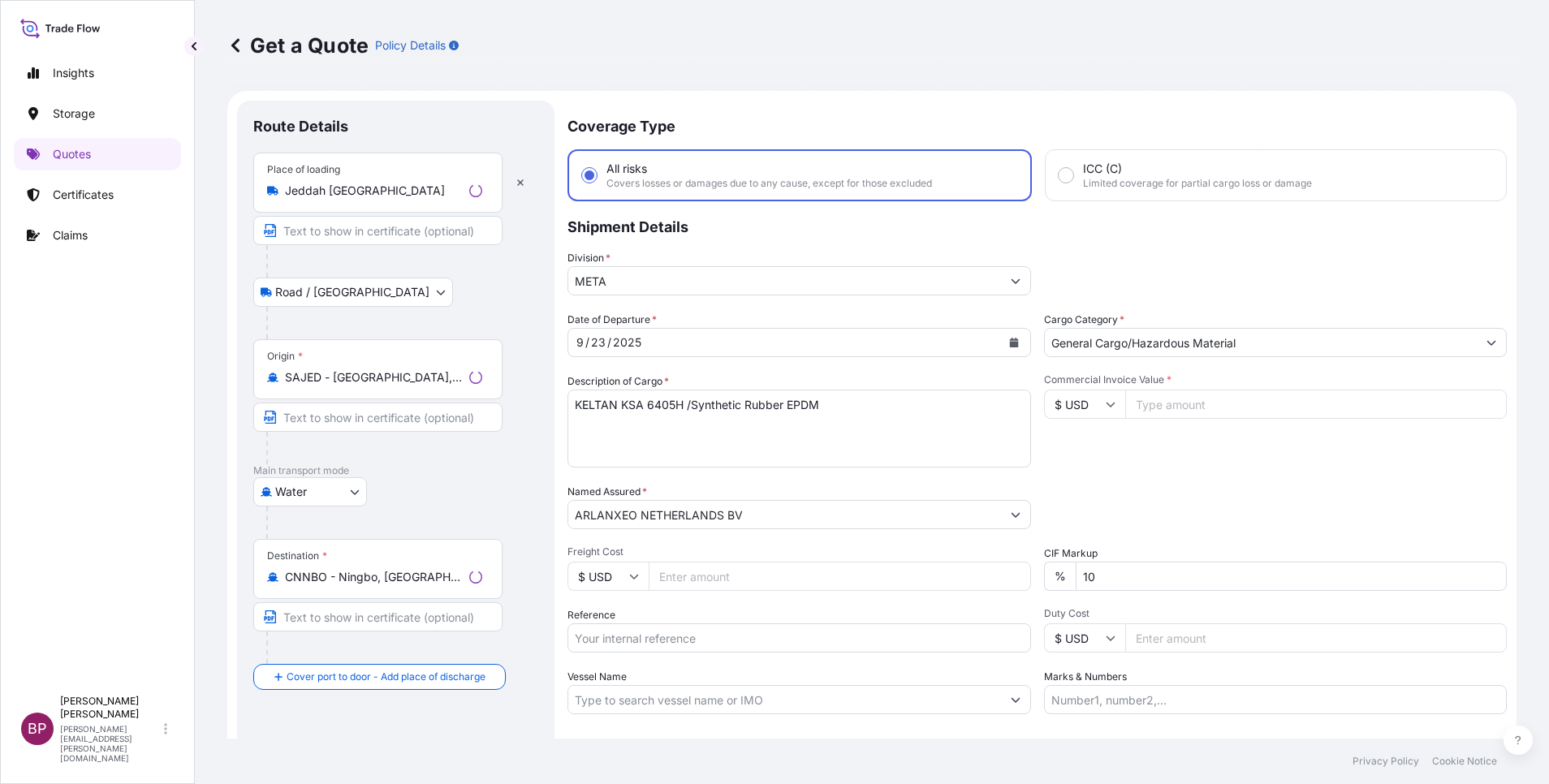
scroll to position [26, 0]
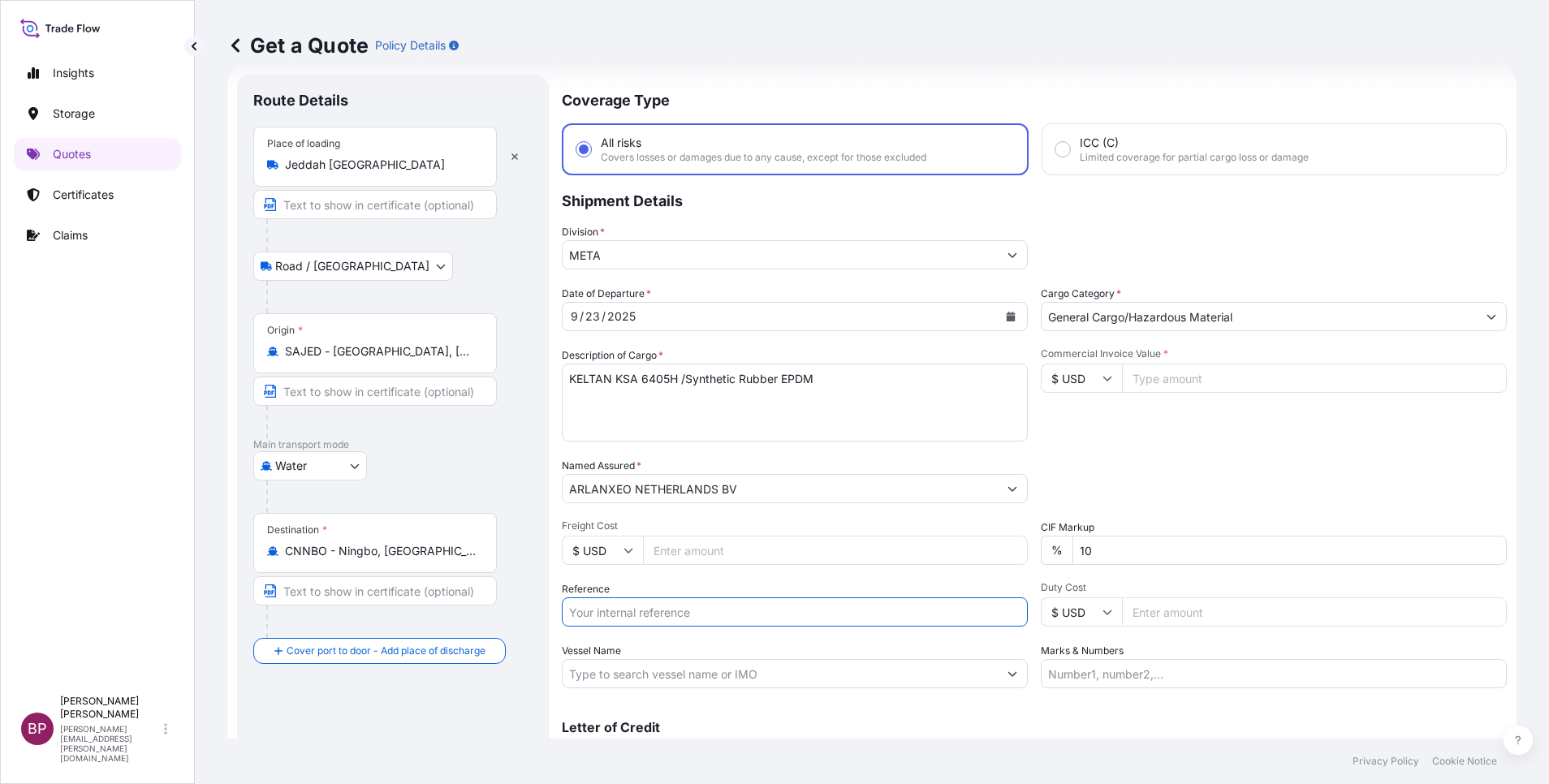
click at [696, 616] on input "Reference" at bounding box center [795, 612] width 466 height 29
paste input "3305242311 ESLSAESJD2001570"
type input "3305242311 ESLSAESJD2001570"
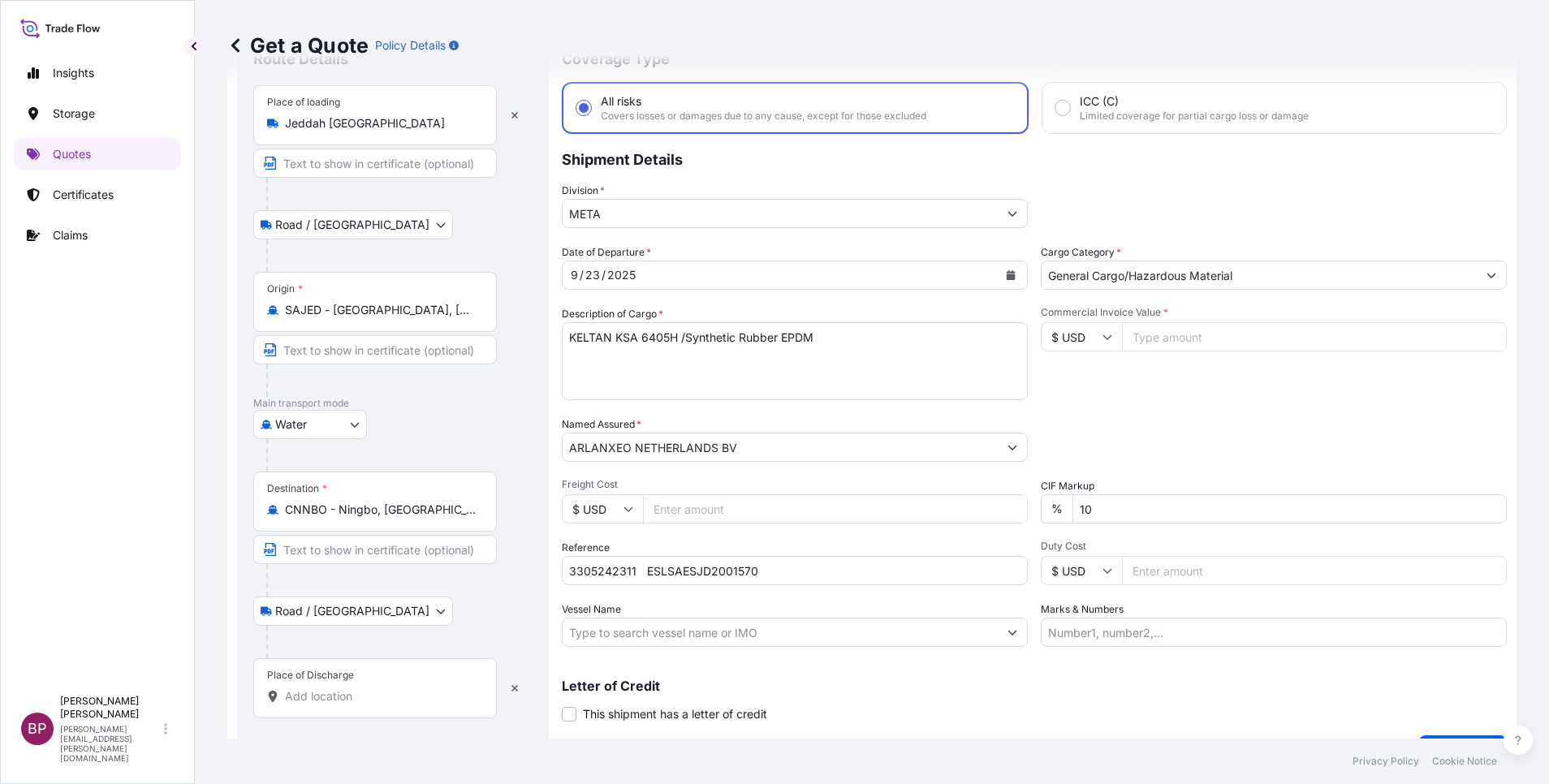
scroll to position [106, 0]
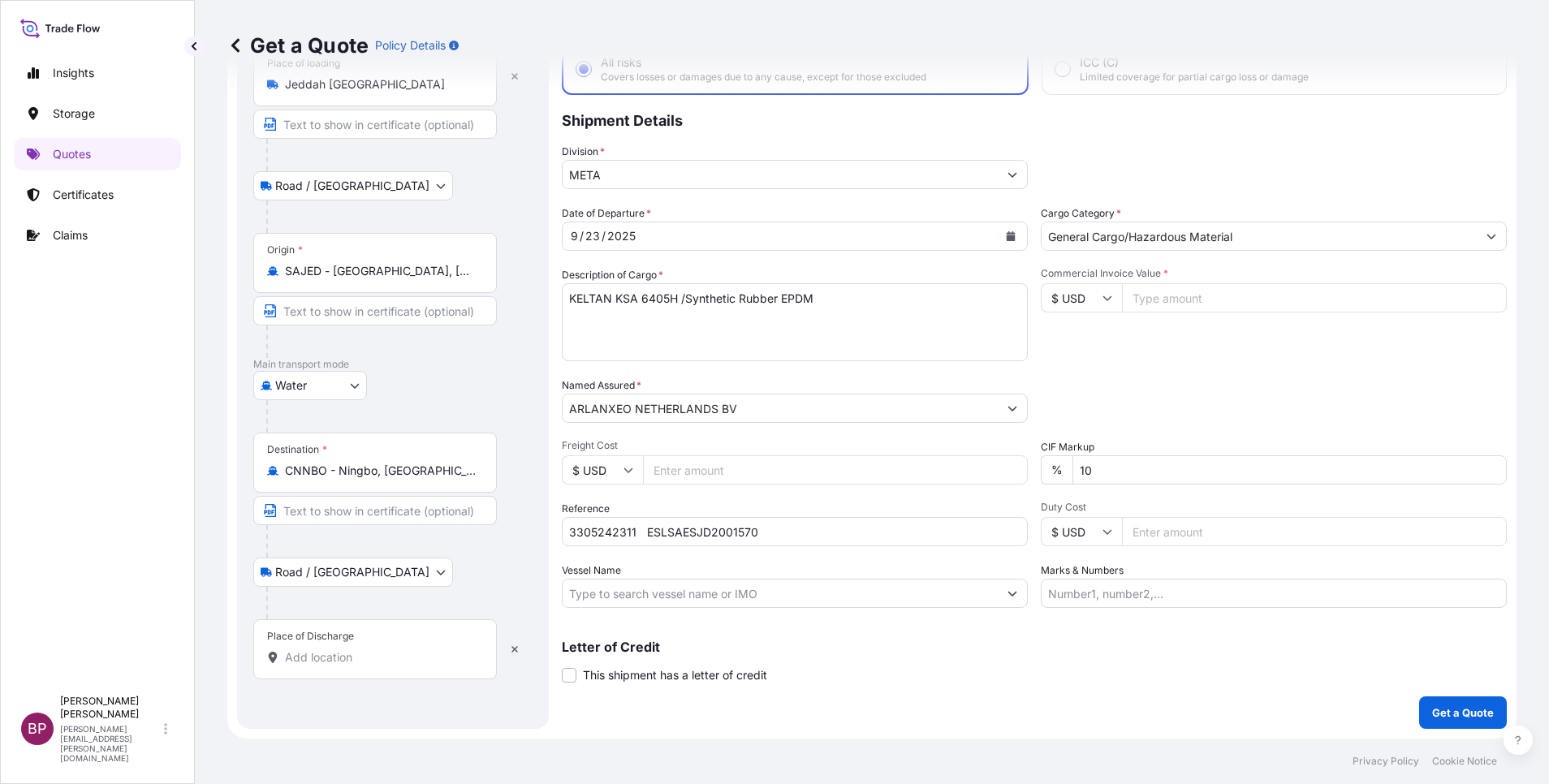
click at [384, 658] on input "Place of Discharge" at bounding box center [381, 657] width 191 height 16
paste input "Nansha"
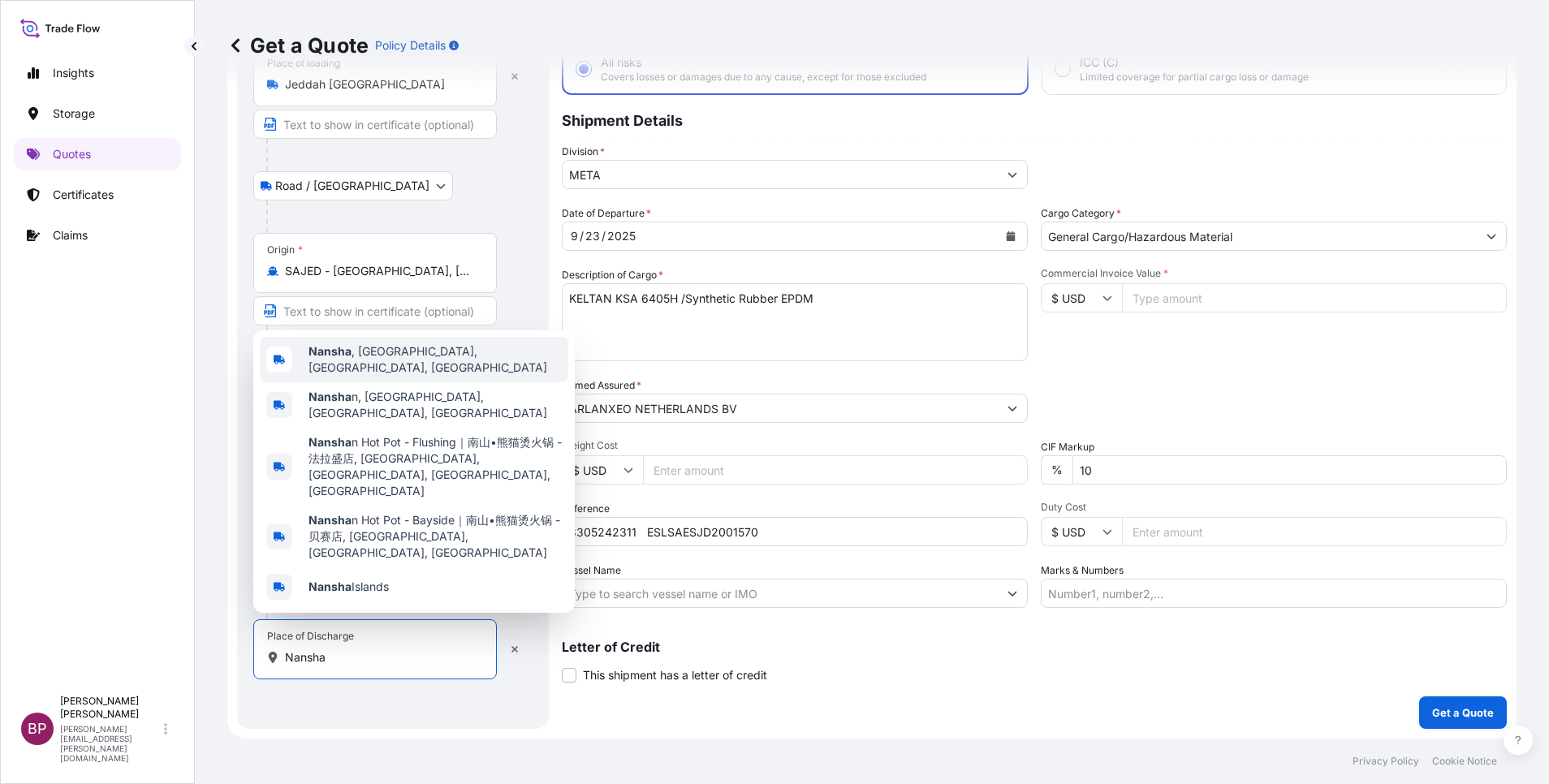
click at [423, 376] on span "Nansha , Guangzhou, Guangdong Province, China" at bounding box center [435, 359] width 254 height 32
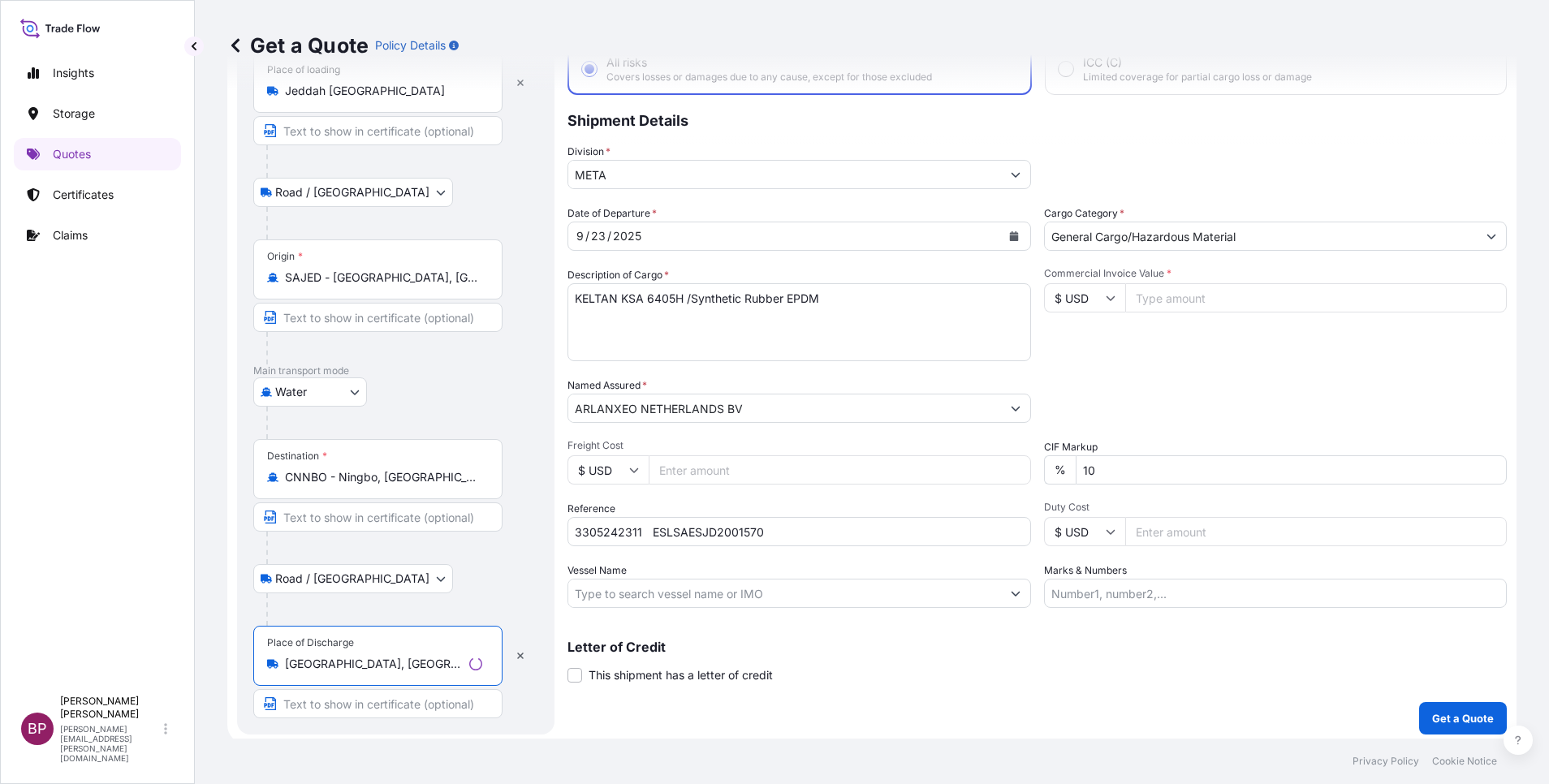
type input "Nansha, Guangzhou, Guangdong Province, China"
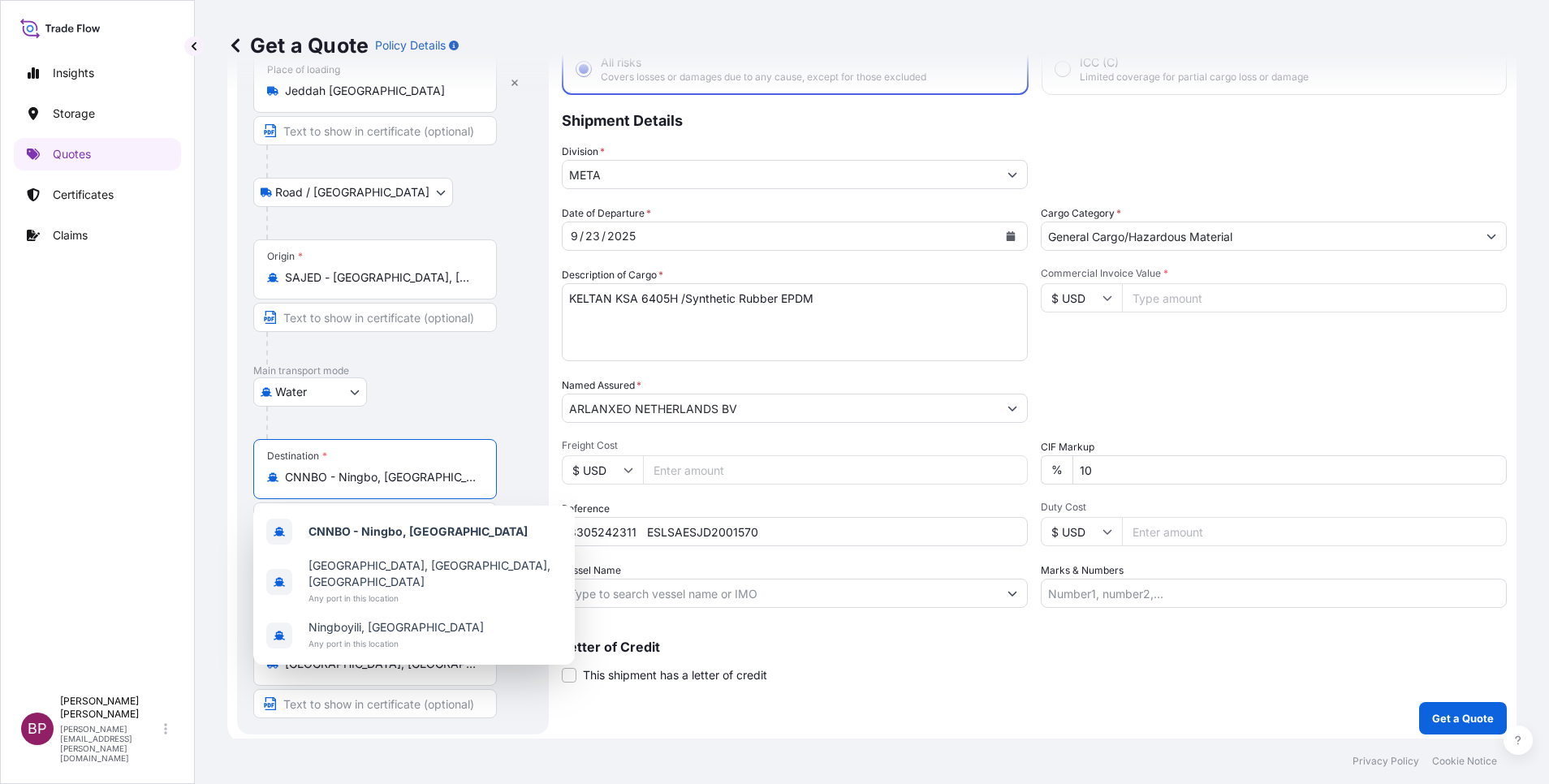
drag, startPoint x: 423, startPoint y: 480, endPoint x: 255, endPoint y: 481, distance: 168.0
click at [255, 481] on div "Destination * CNNBO - Ningbo, China" at bounding box center [375, 469] width 244 height 60
paste input "Nansha"
click at [403, 535] on span "CNNSA - Nansha Pt, China" at bounding box center [422, 531] width 227 height 16
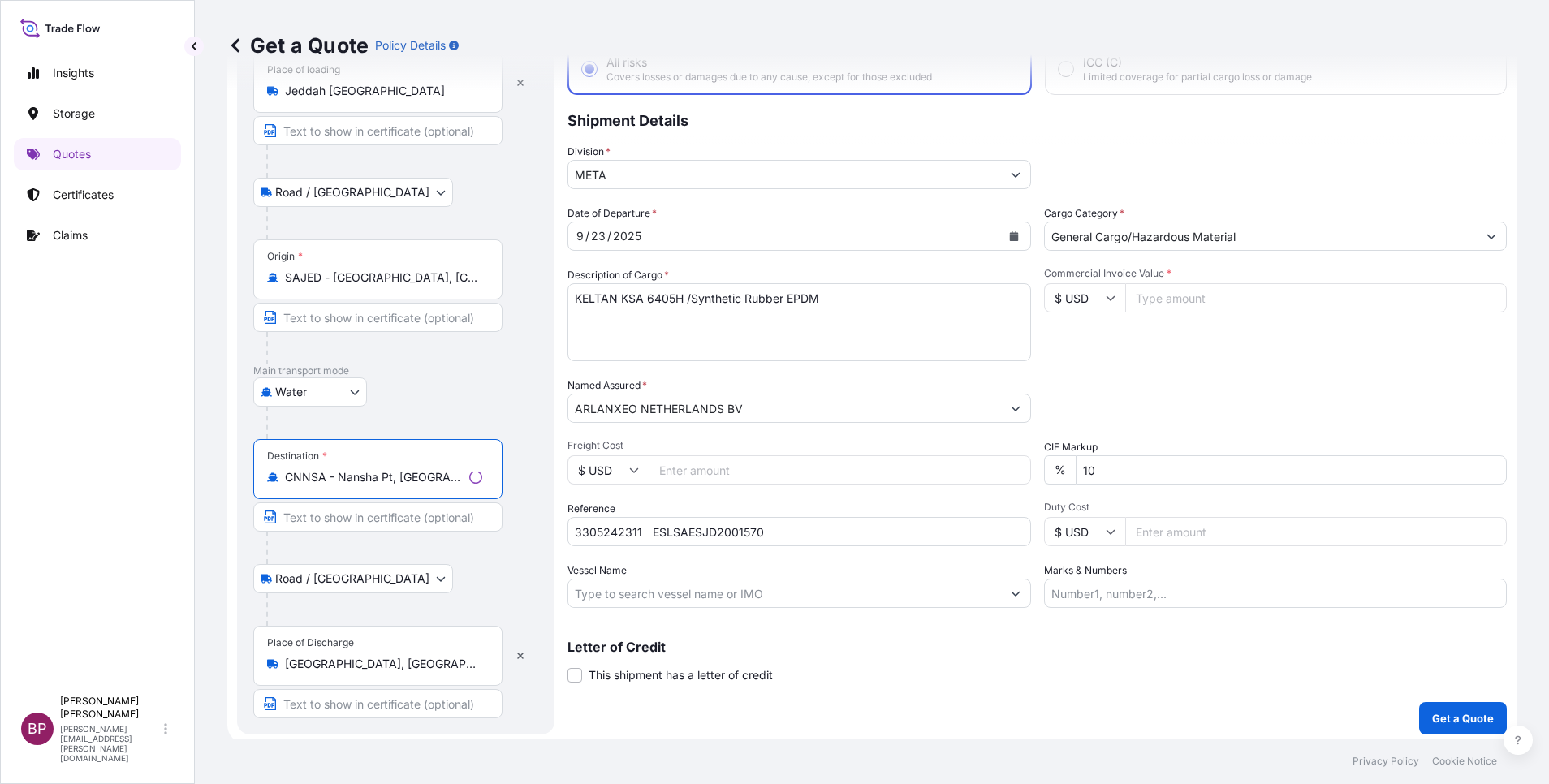
type input "CNNSA - Nansha Pt, China"
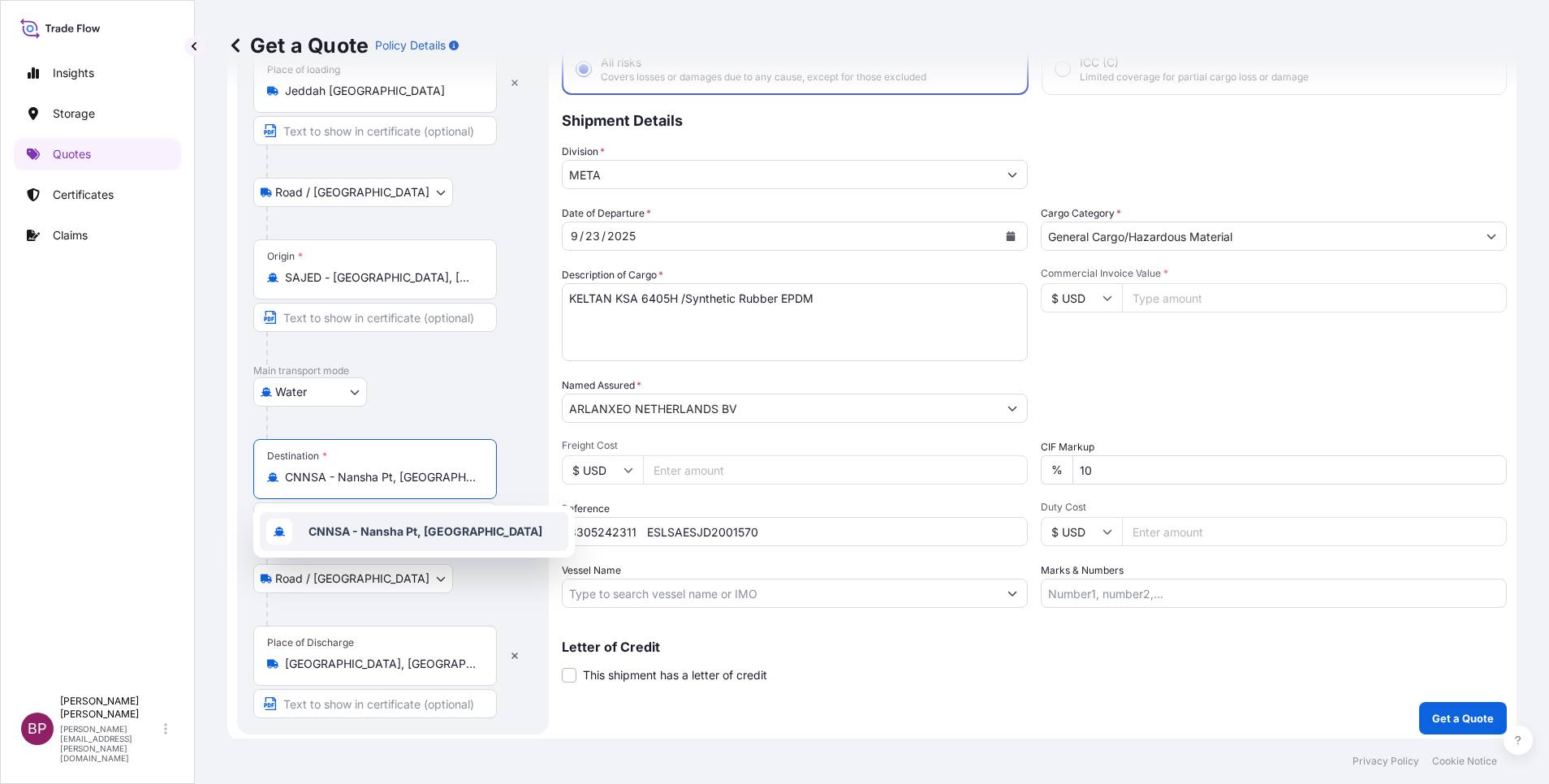
click at [439, 533] on b "CNNSA - Nansha Pt, China" at bounding box center [425, 530] width 234 height 13
click at [1199, 302] on input "Commercial Invoice Value *" at bounding box center [1314, 297] width 385 height 29
paste input "140400"
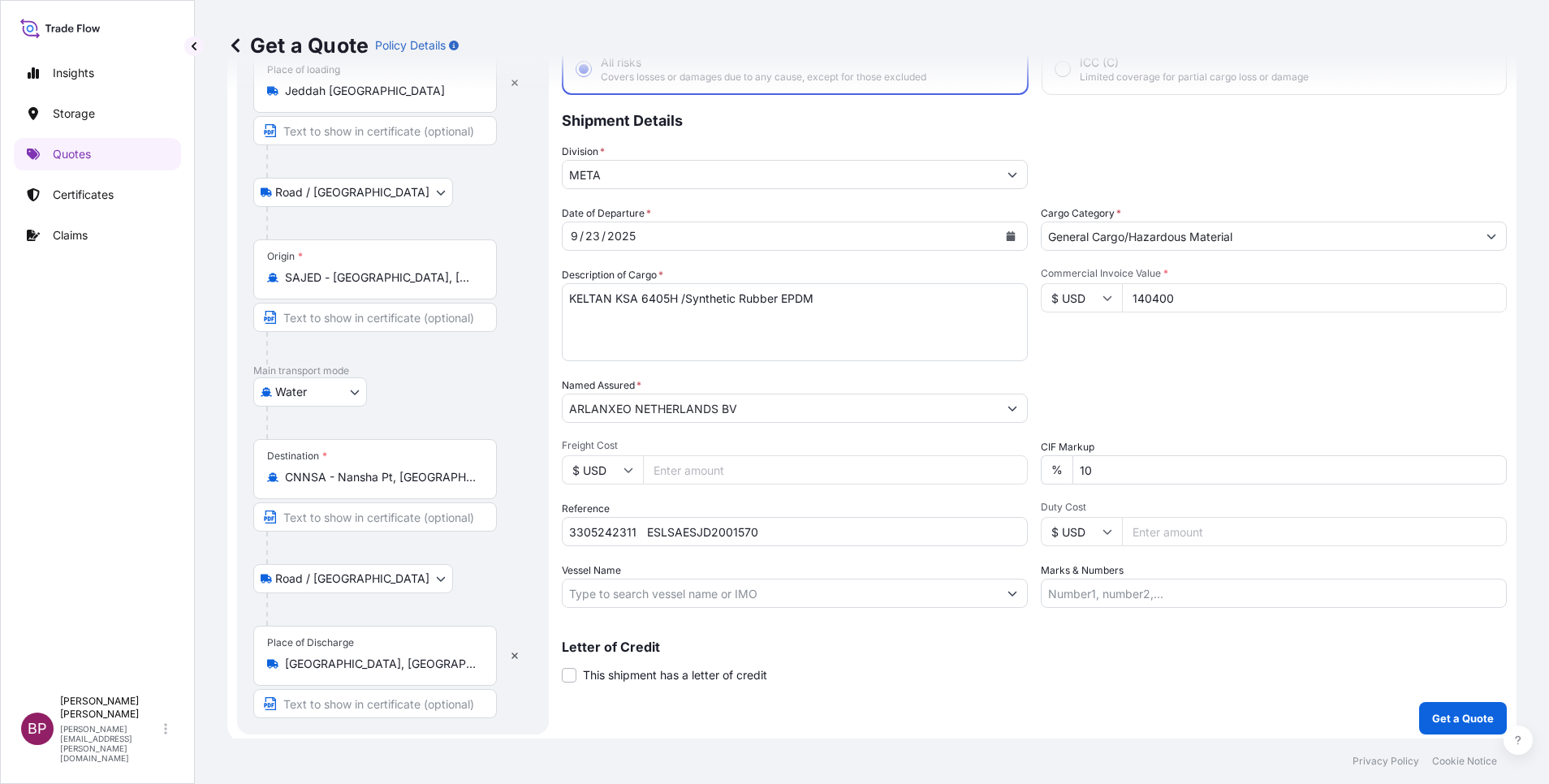
type input "140400"
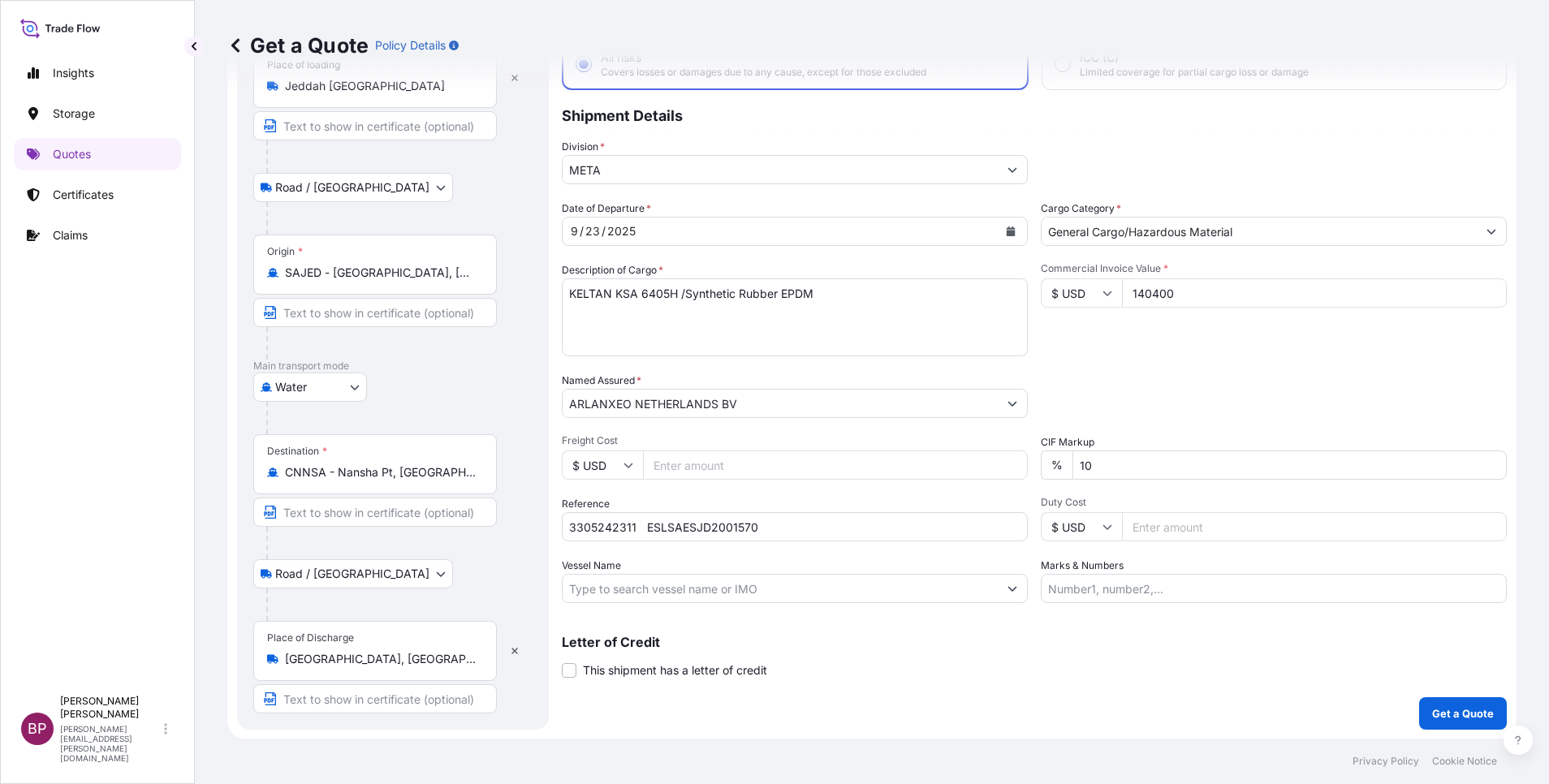
scroll to position [112, 0]
click at [1462, 713] on p "Get a Quote" at bounding box center [1462, 713] width 62 height 16
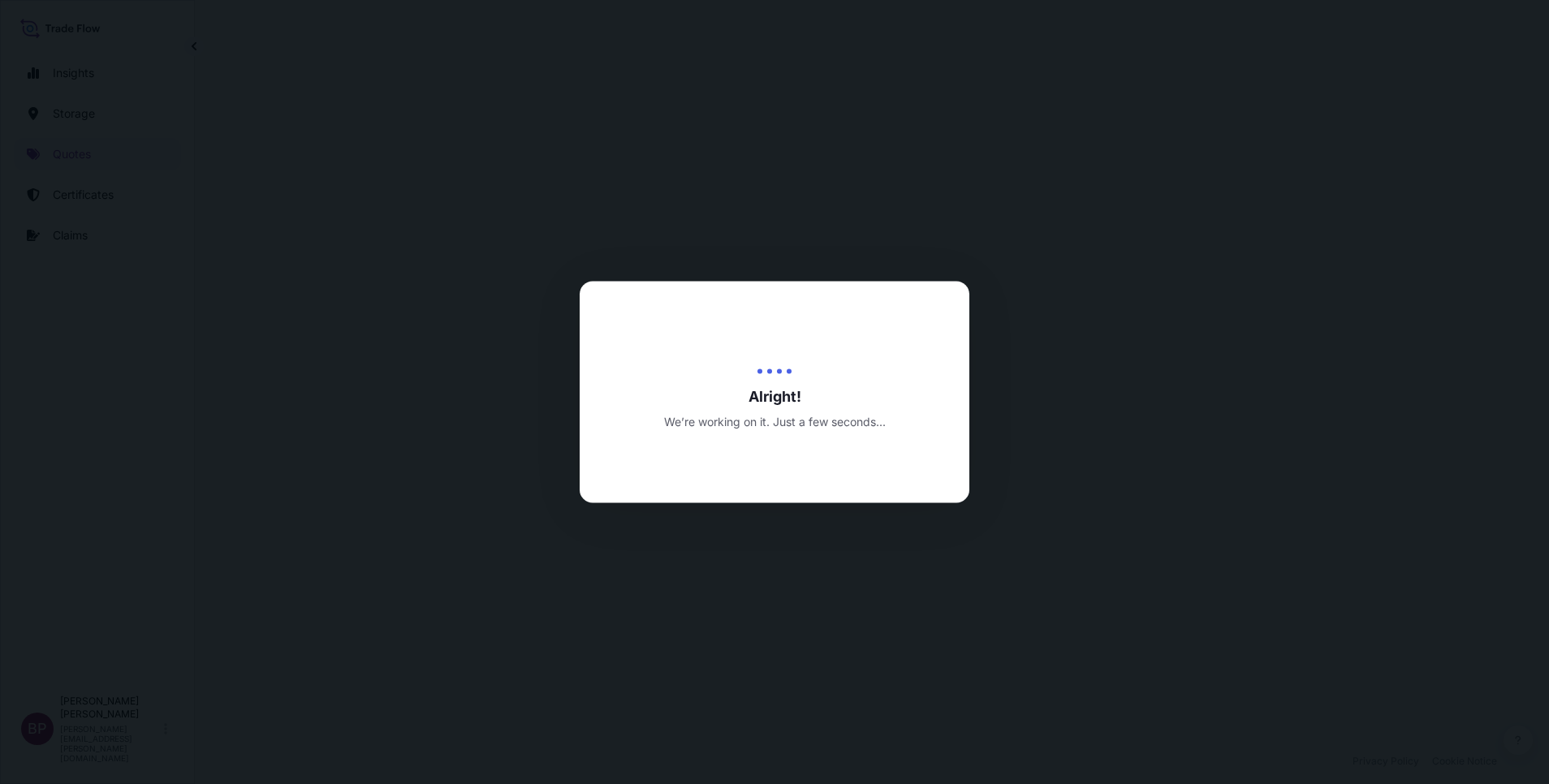
select select "Road / [GEOGRAPHIC_DATA]"
select select "Water"
select select "Road / [GEOGRAPHIC_DATA]"
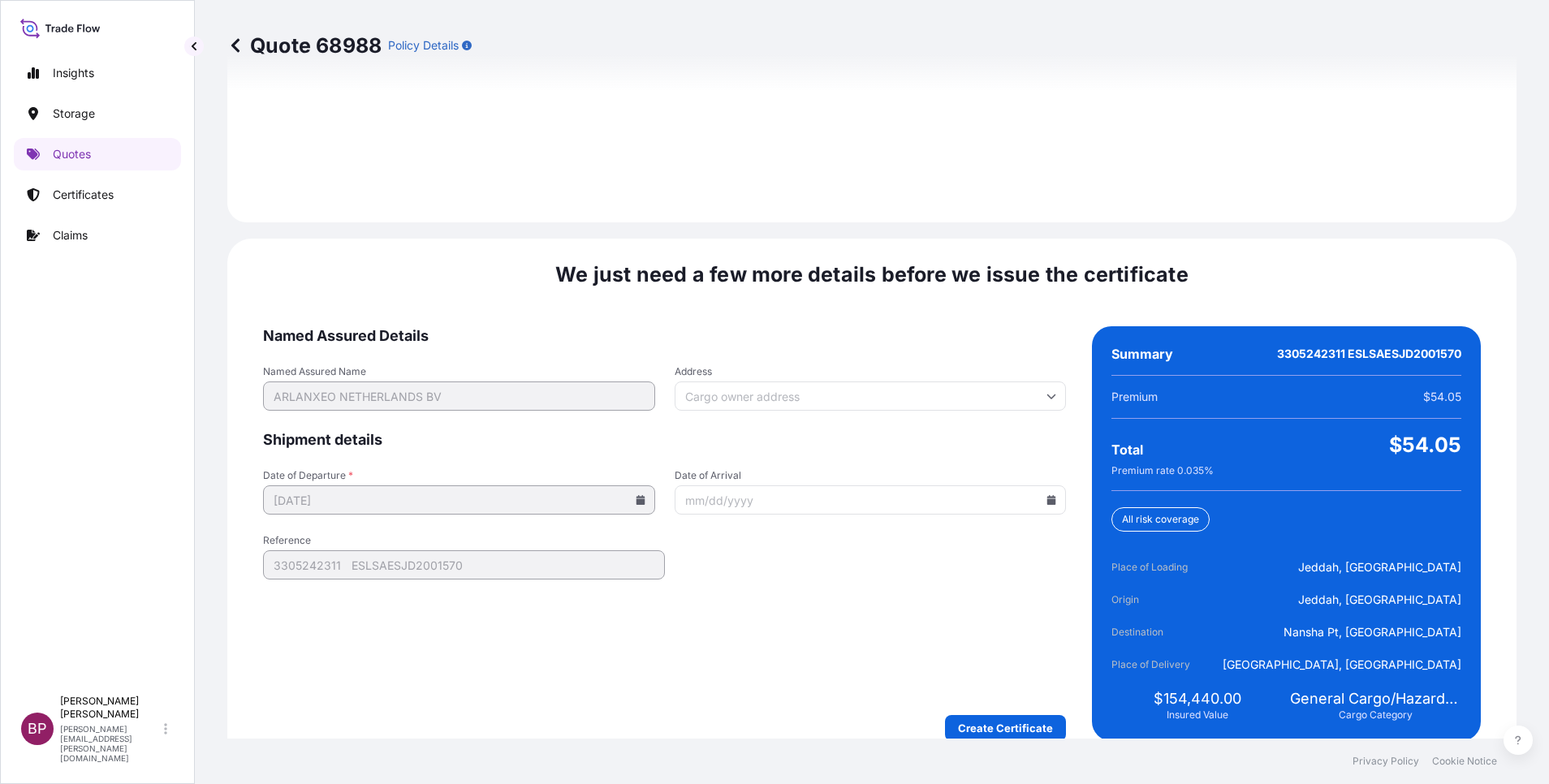
scroll to position [2406, 0]
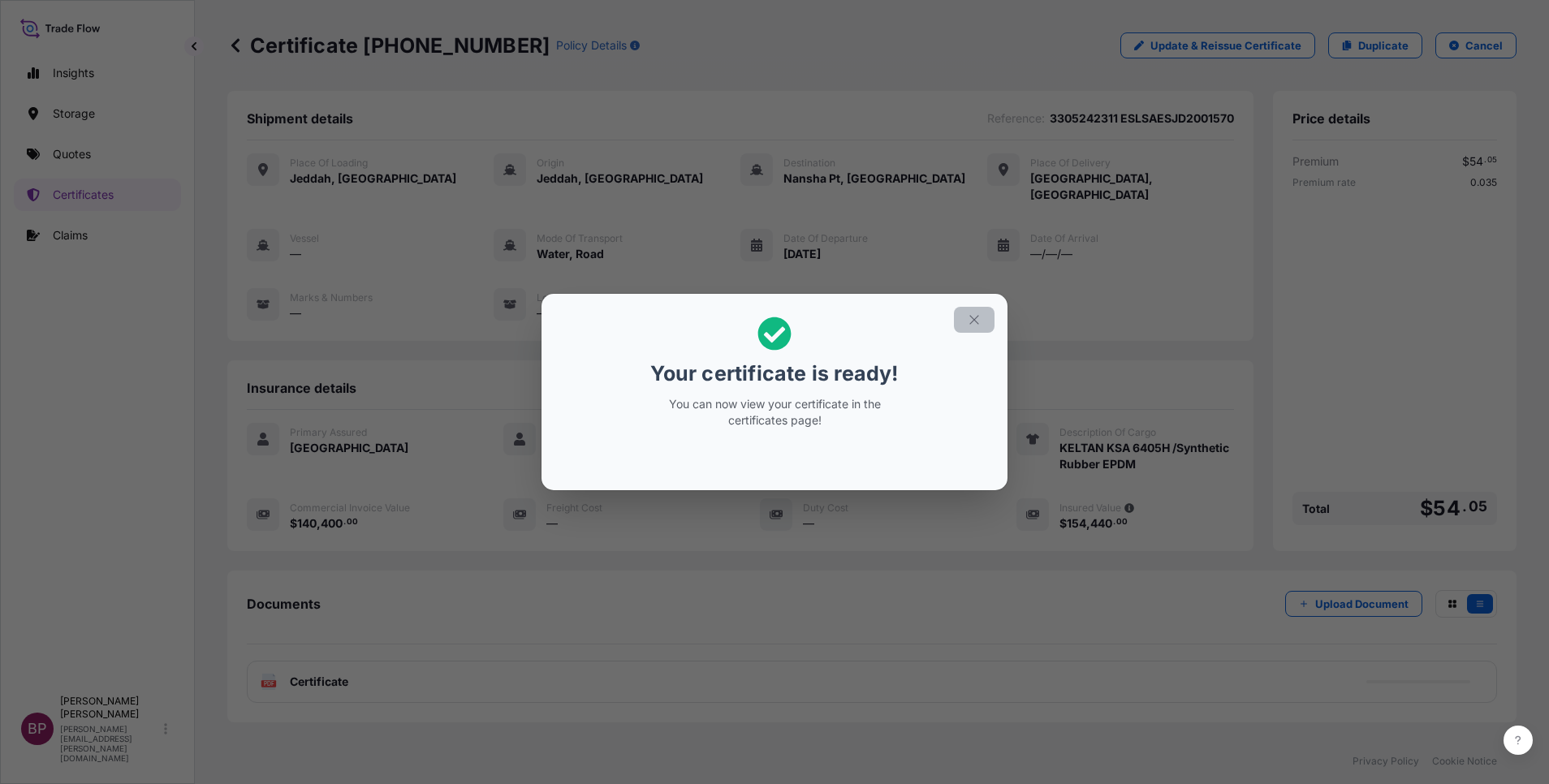
click at [980, 317] on icon "button" at bounding box center [974, 320] width 14 height 14
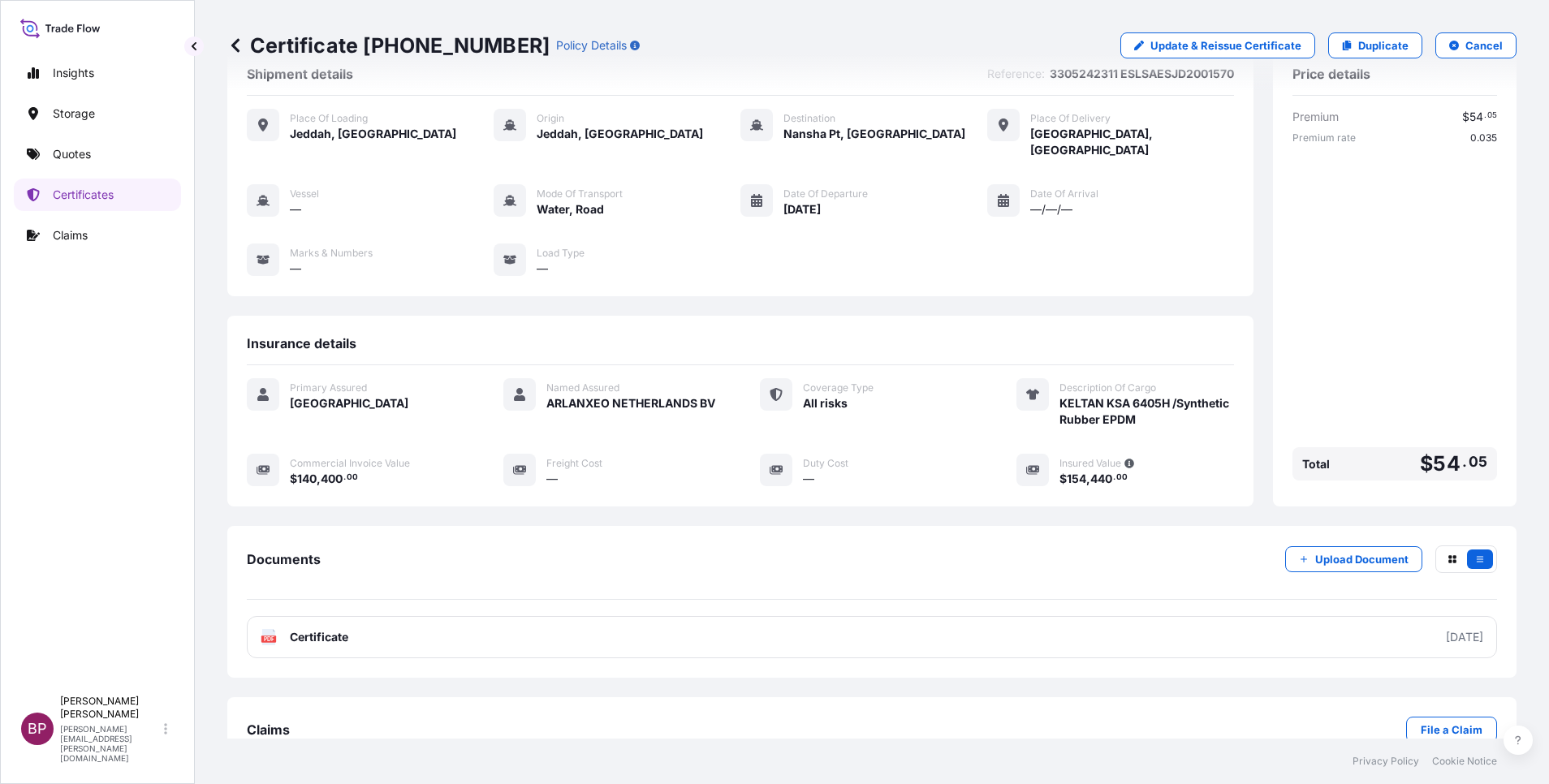
scroll to position [69, 0]
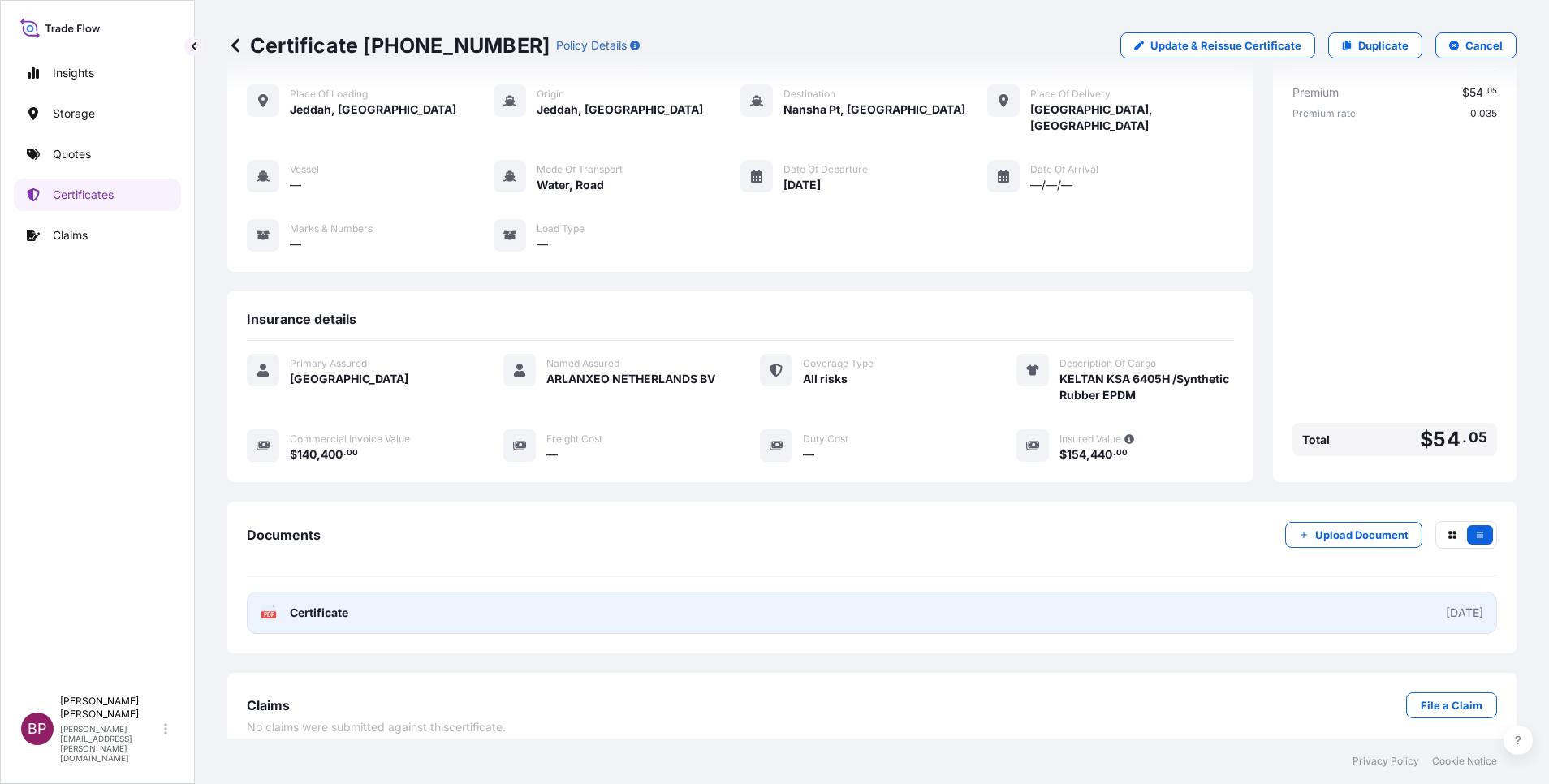
click at [322, 605] on span "Certificate" at bounding box center [318, 613] width 58 height 16
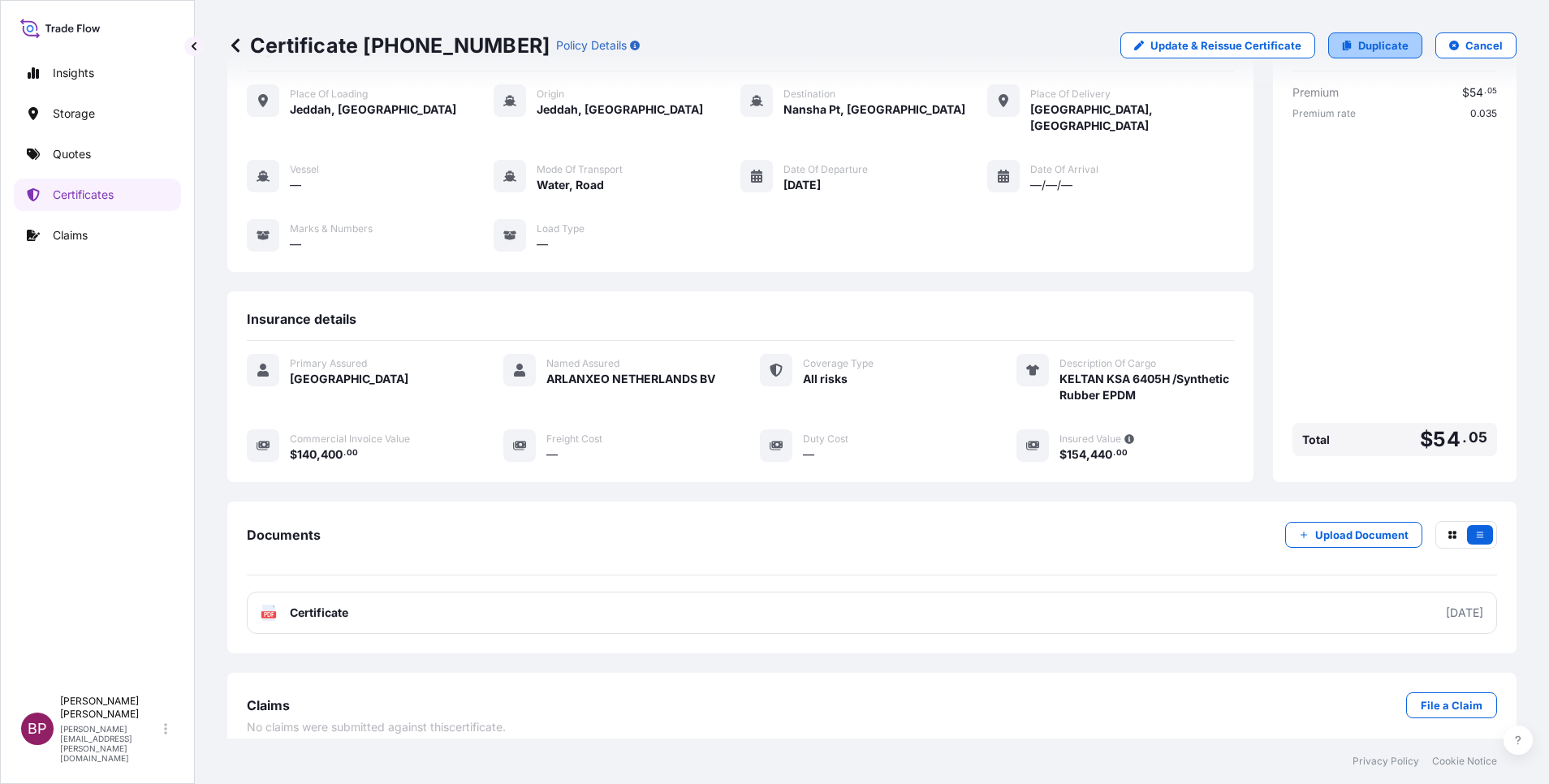
click at [1359, 46] on p "Duplicate" at bounding box center [1384, 46] width 50 height 16
select select "Road / [GEOGRAPHIC_DATA]"
select select "Water"
select select "Road / [GEOGRAPHIC_DATA]"
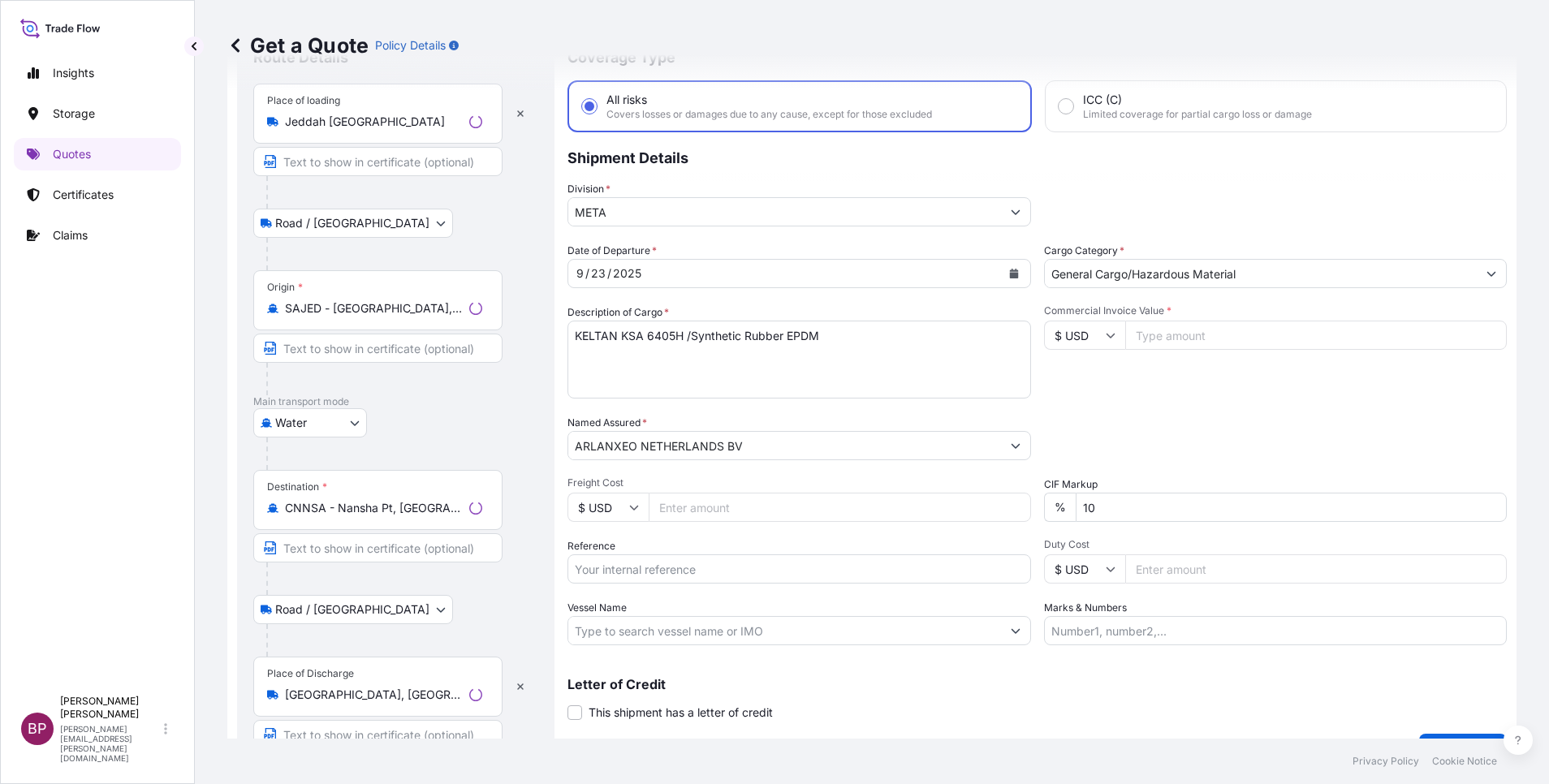
scroll to position [26, 0]
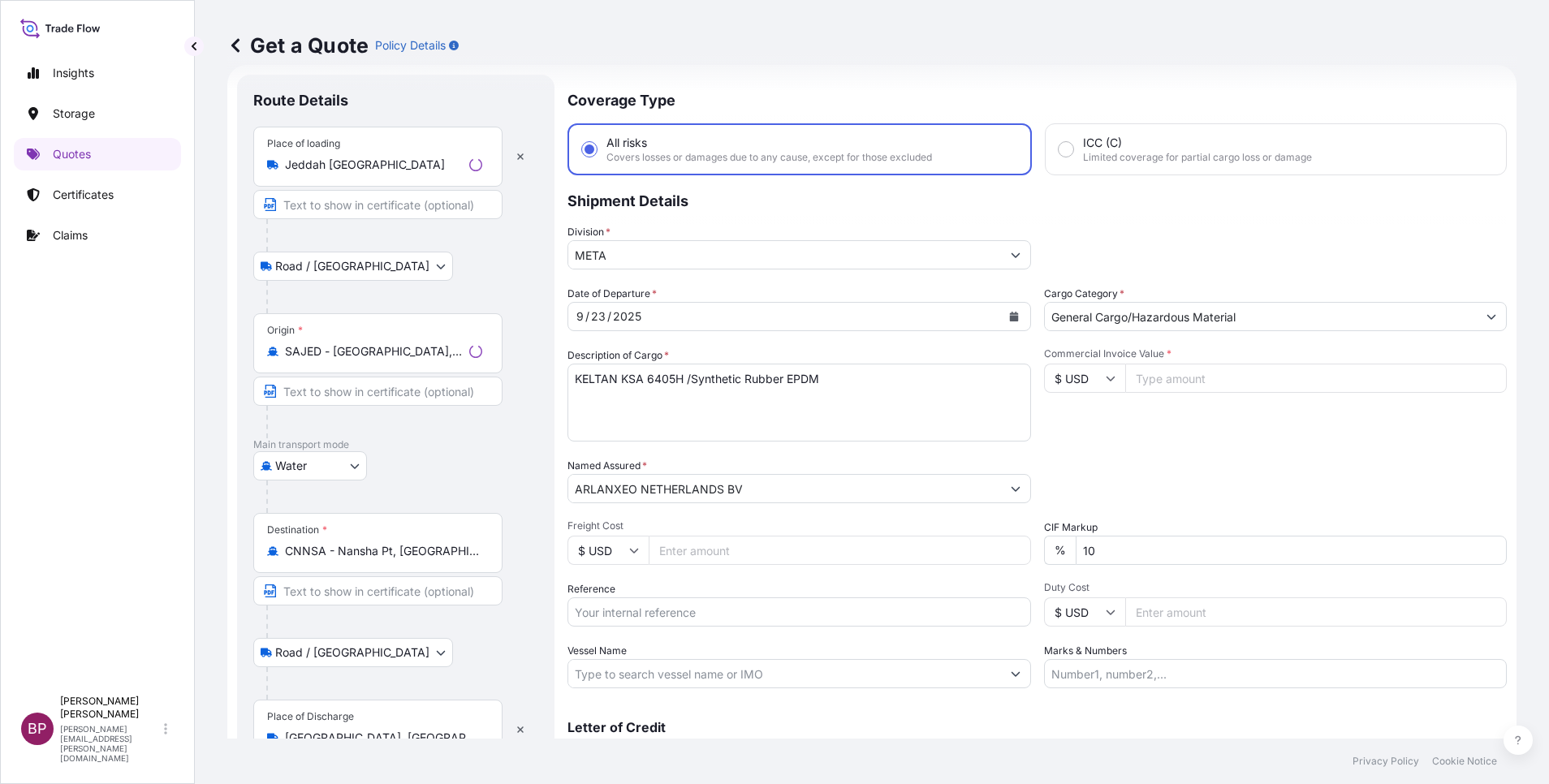
click at [698, 614] on input "Reference" at bounding box center [799, 612] width 464 height 29
paste input "3305242312 ESLSAESJD2001569"
type input "3305242312 ESLSAESJD2001569"
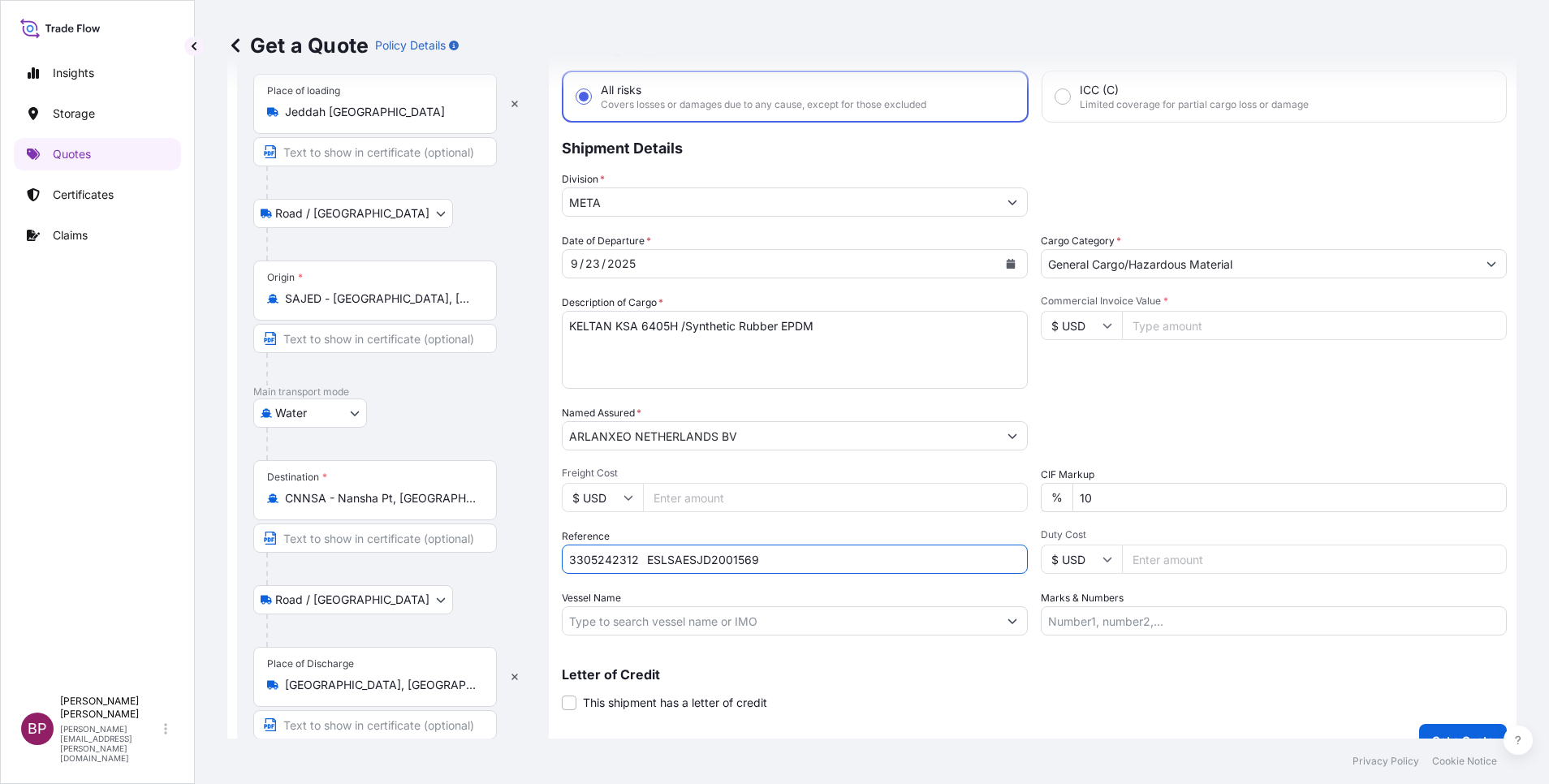
scroll to position [106, 0]
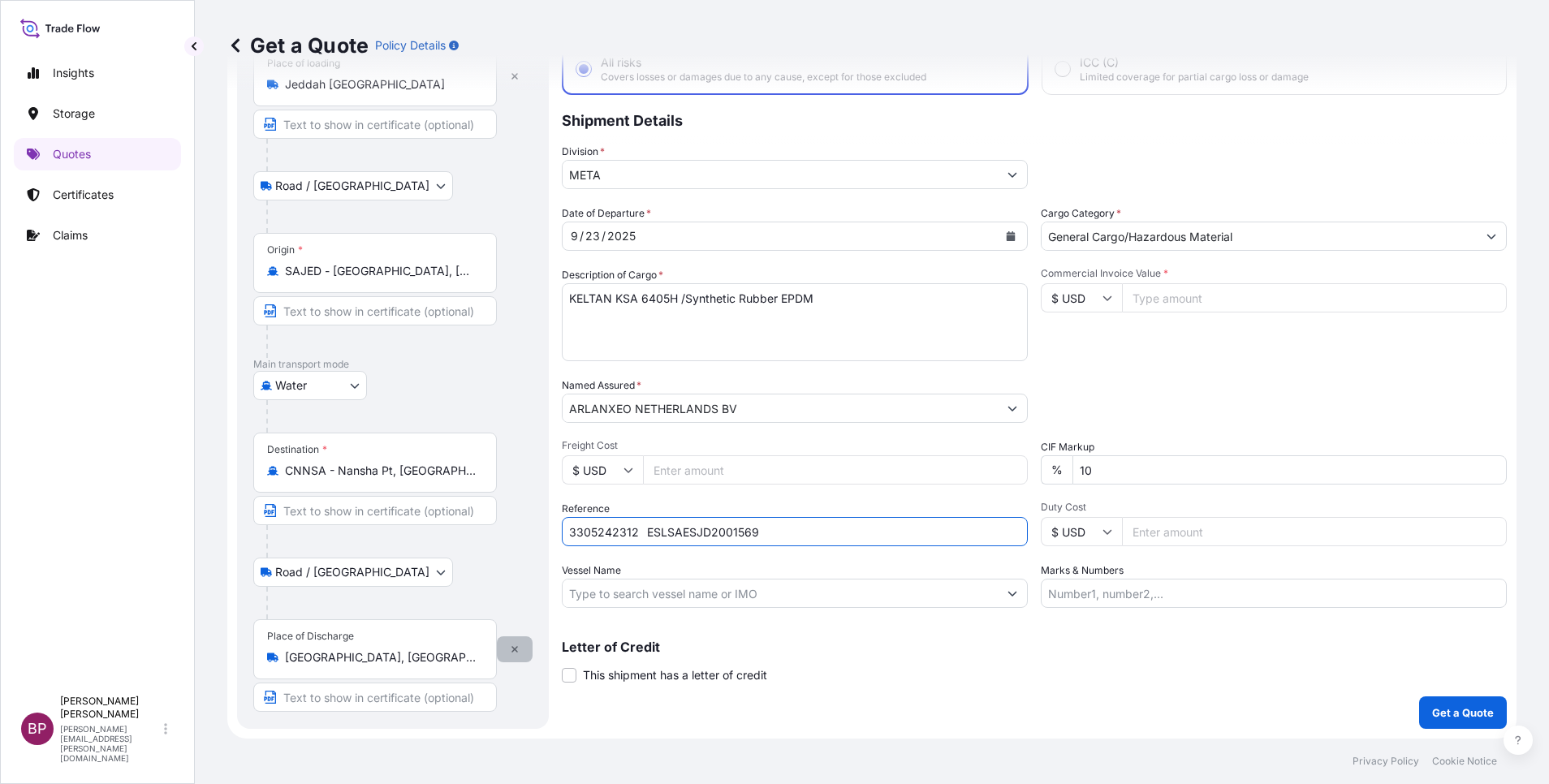
click at [512, 653] on icon "button" at bounding box center [515, 649] width 10 height 10
select select
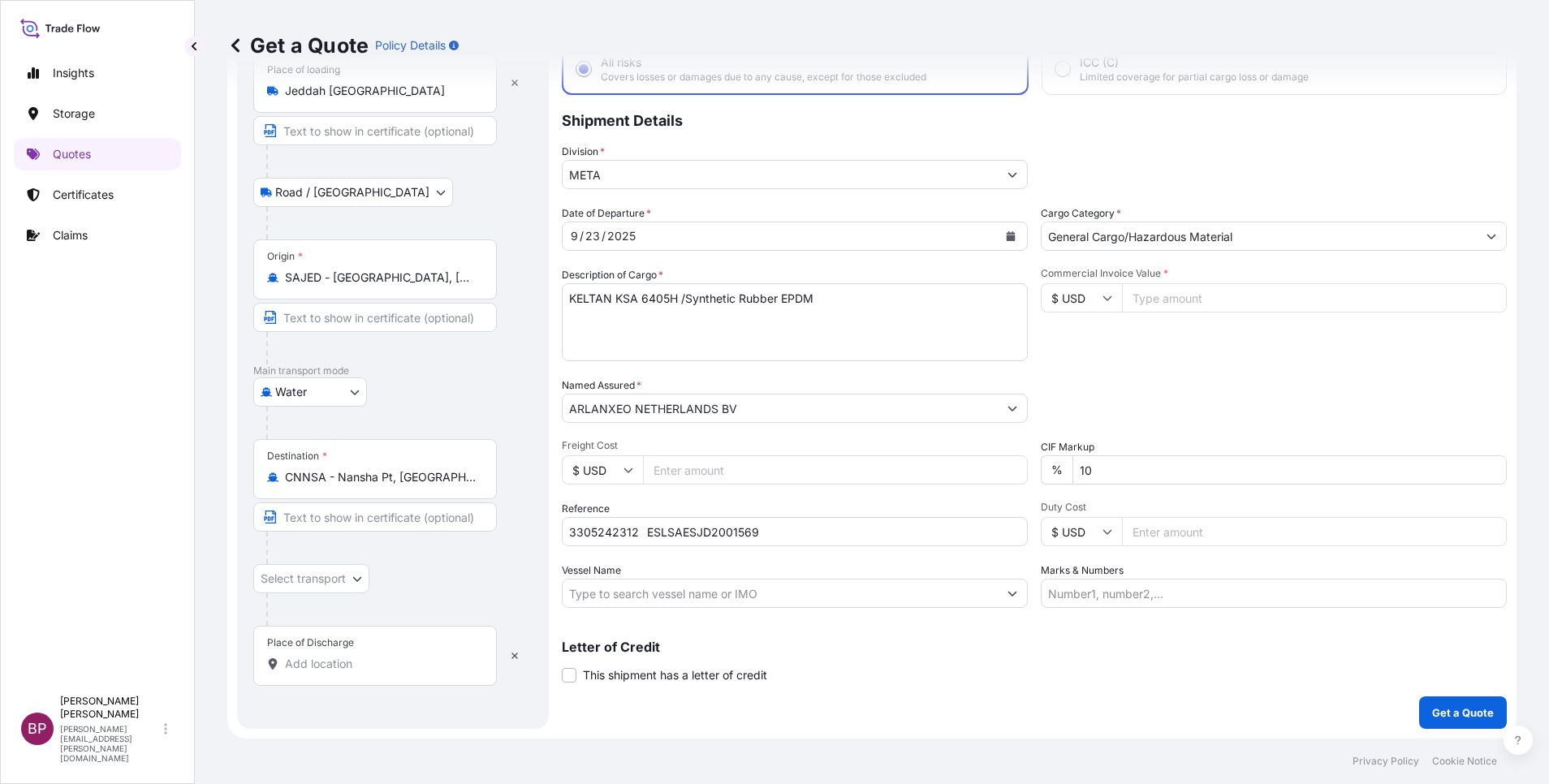
click at [347, 668] on input "Place of Discharge" at bounding box center [381, 663] width 191 height 16
paste input "Shanghai,"
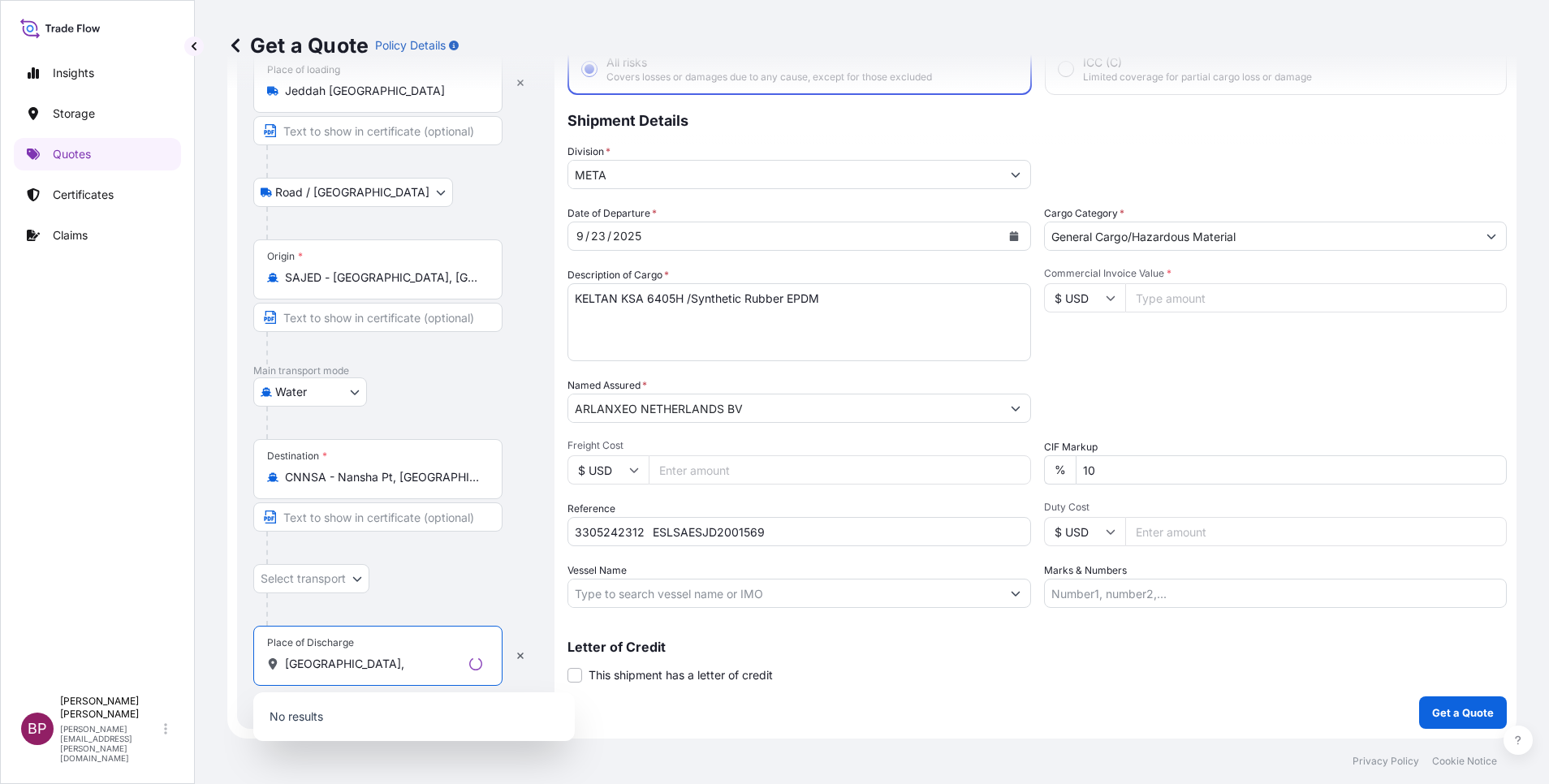
type input "[GEOGRAPHIC_DATA]"
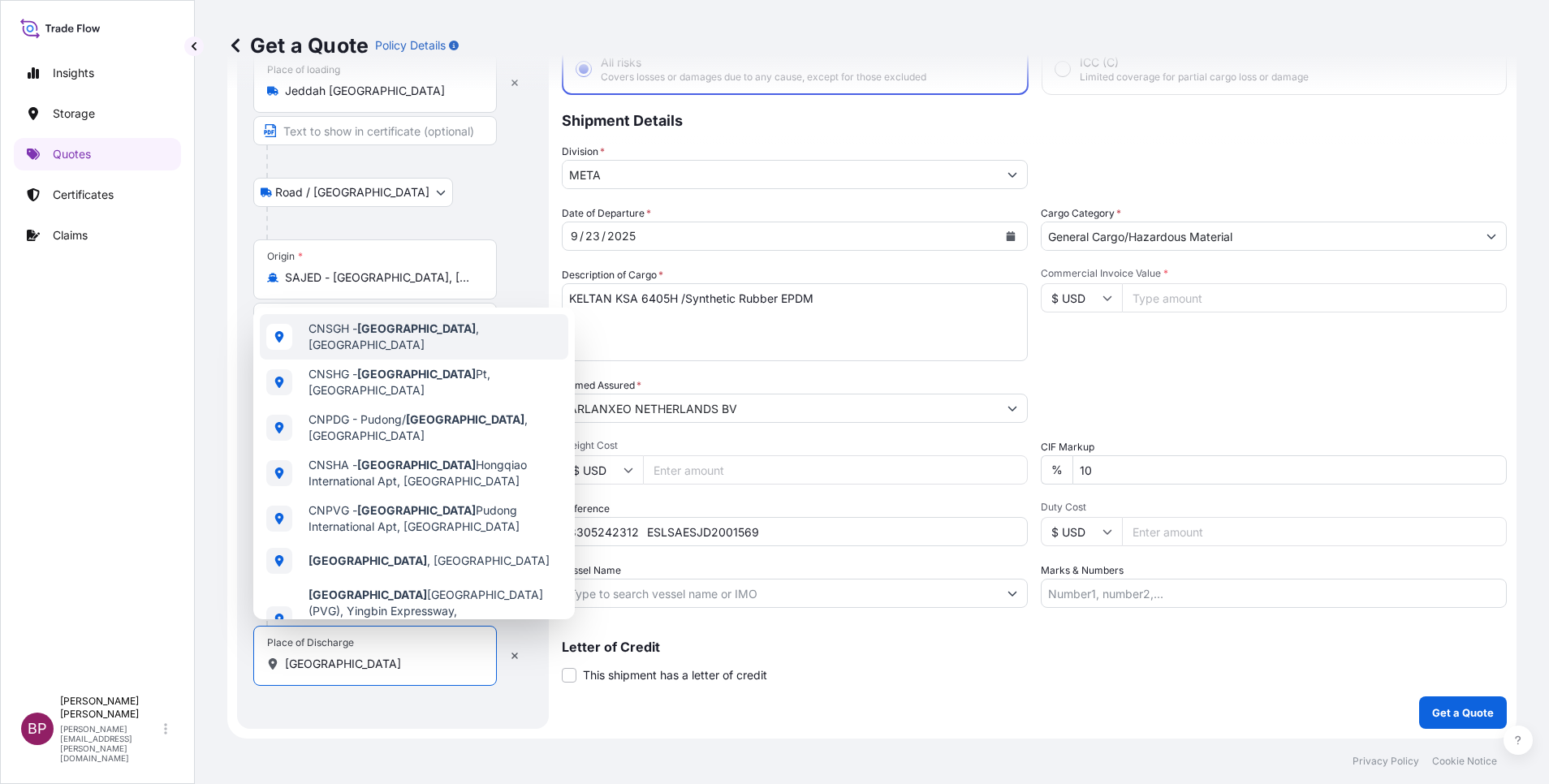
click at [432, 341] on span "CNSGH - [GEOGRAPHIC_DATA] , [GEOGRAPHIC_DATA]" at bounding box center [435, 337] width 254 height 32
select select "Road / [GEOGRAPHIC_DATA]"
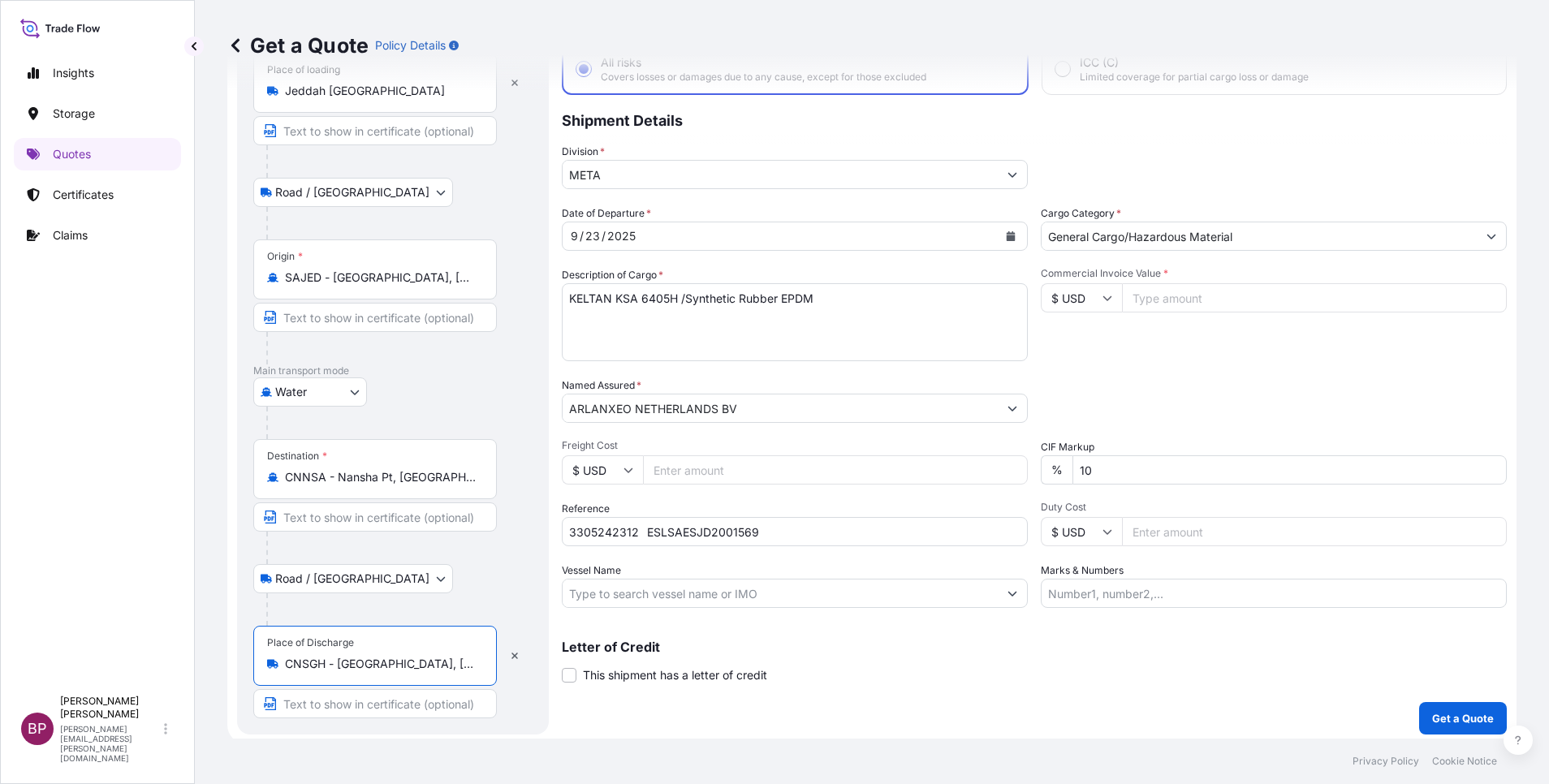
type input "CNSGH - [GEOGRAPHIC_DATA], [GEOGRAPHIC_DATA]"
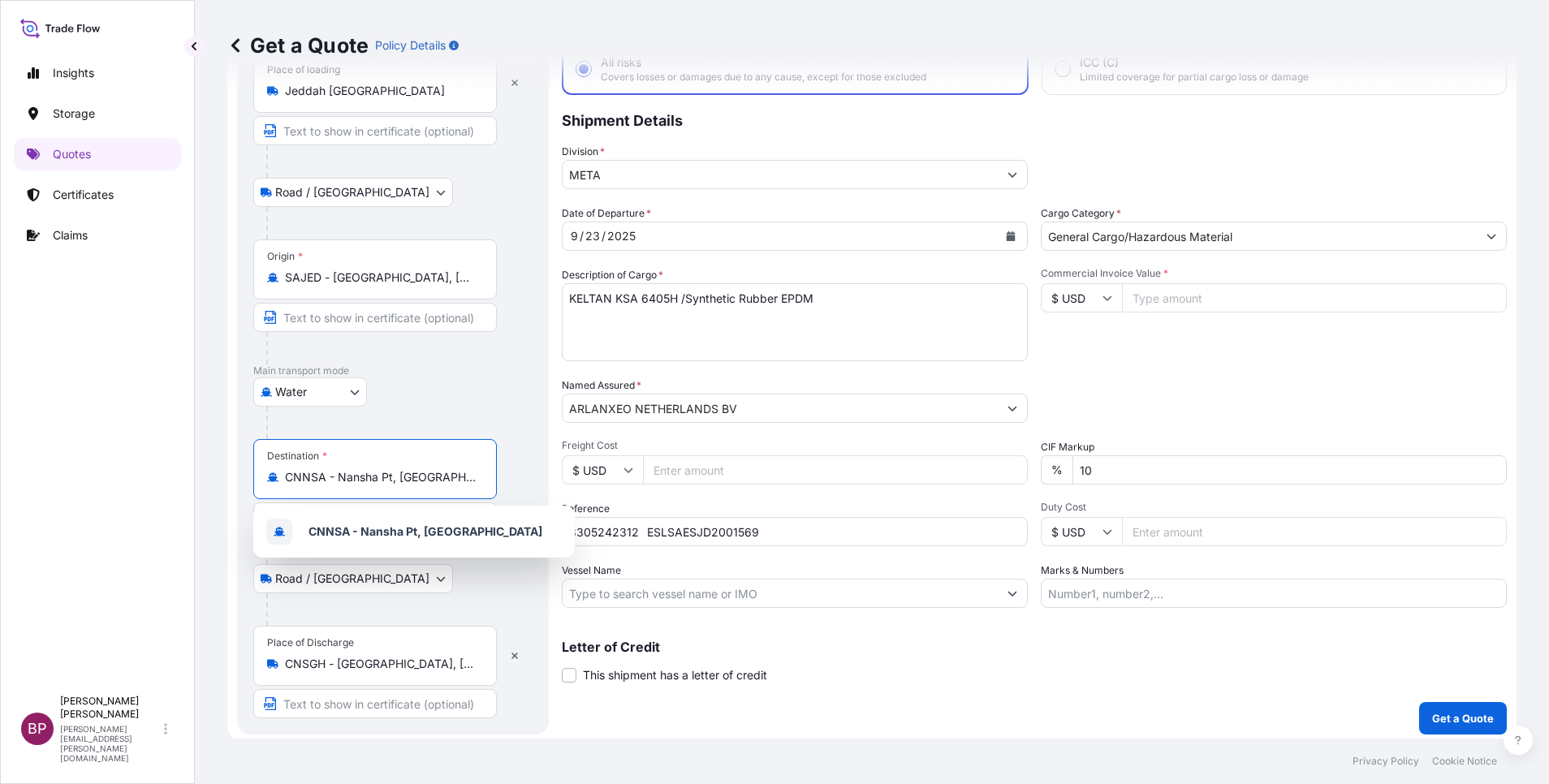
drag, startPoint x: 449, startPoint y: 477, endPoint x: 247, endPoint y: 480, distance: 202.0
click at [247, 480] on div "Route Details Reset Route Details Place of loading Jeddah Saudi Arabia Road / I…" at bounding box center [392, 364] width 312 height 740
paste input "Shanghai,"
type input "CNSGH - [GEOGRAPHIC_DATA], [GEOGRAPHIC_DATA]"
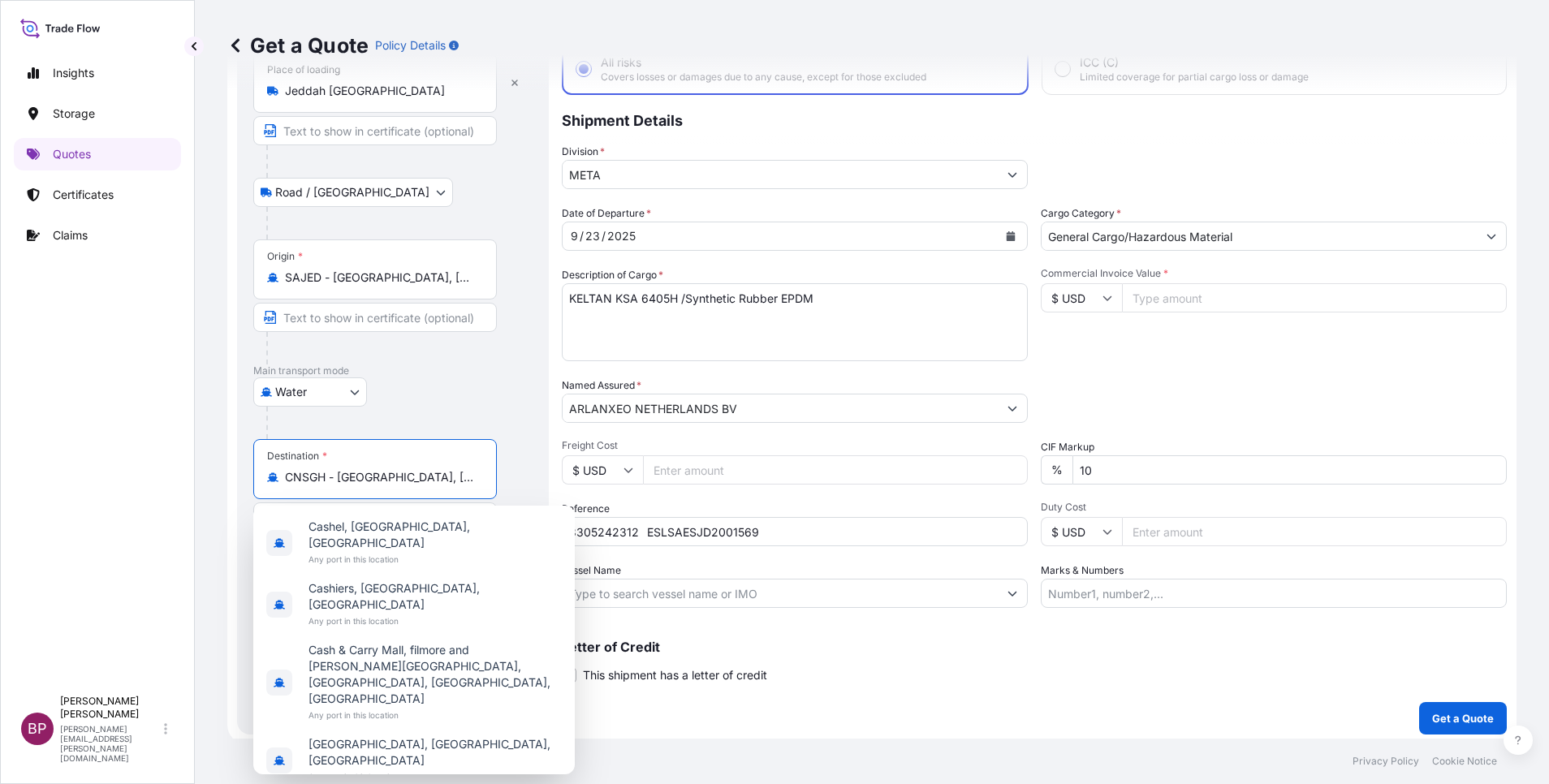
scroll to position [26, 0]
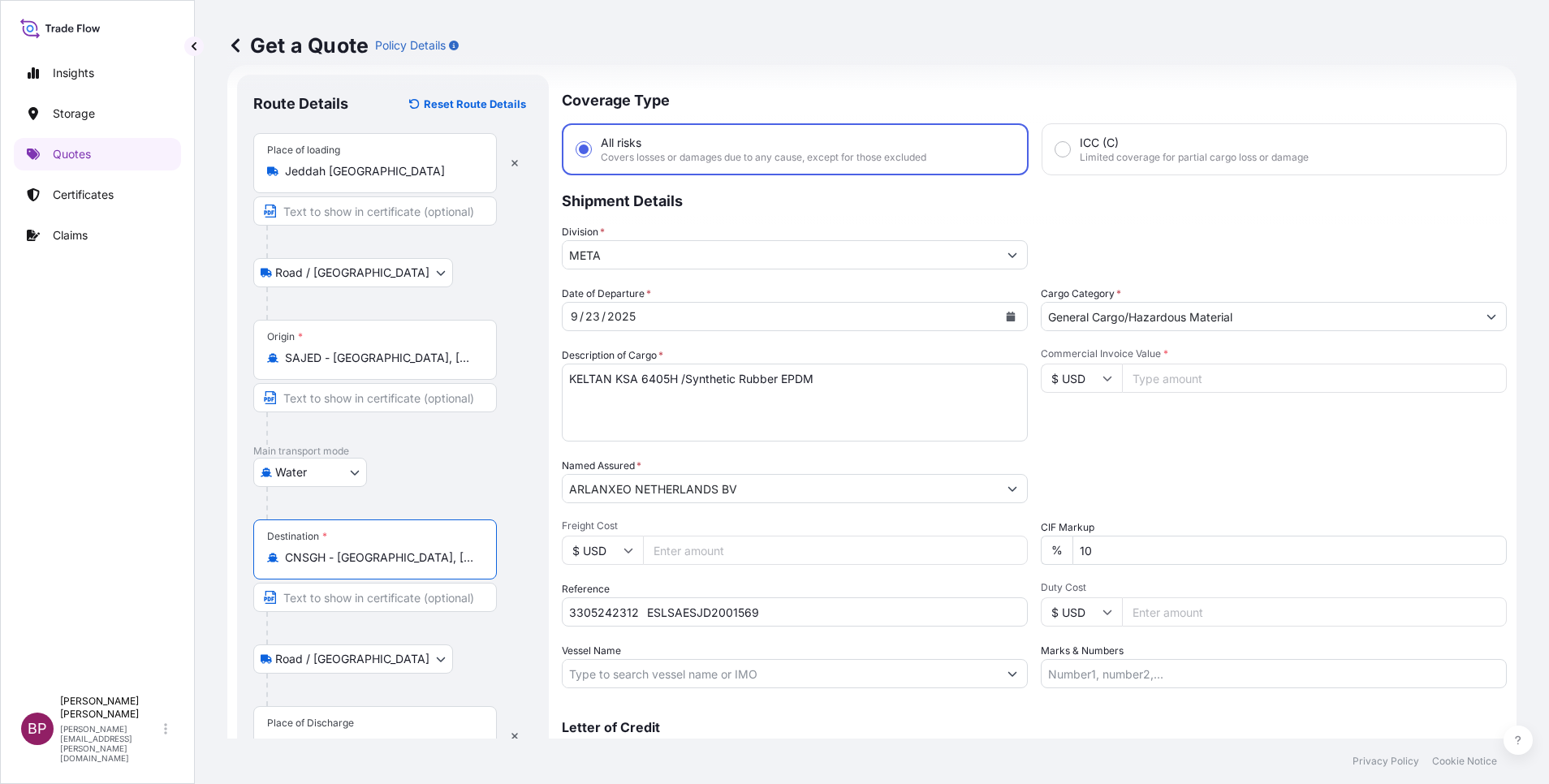
click at [442, 551] on input "CNSGH - [GEOGRAPHIC_DATA], [GEOGRAPHIC_DATA]" at bounding box center [381, 557] width 191 height 16
click at [1144, 436] on div "Commercial Invoice Value * $ USD" at bounding box center [1274, 394] width 466 height 94
click at [1193, 381] on input "Commercial Invoice Value *" at bounding box center [1314, 378] width 385 height 29
paste input "140400"
type input "140400"
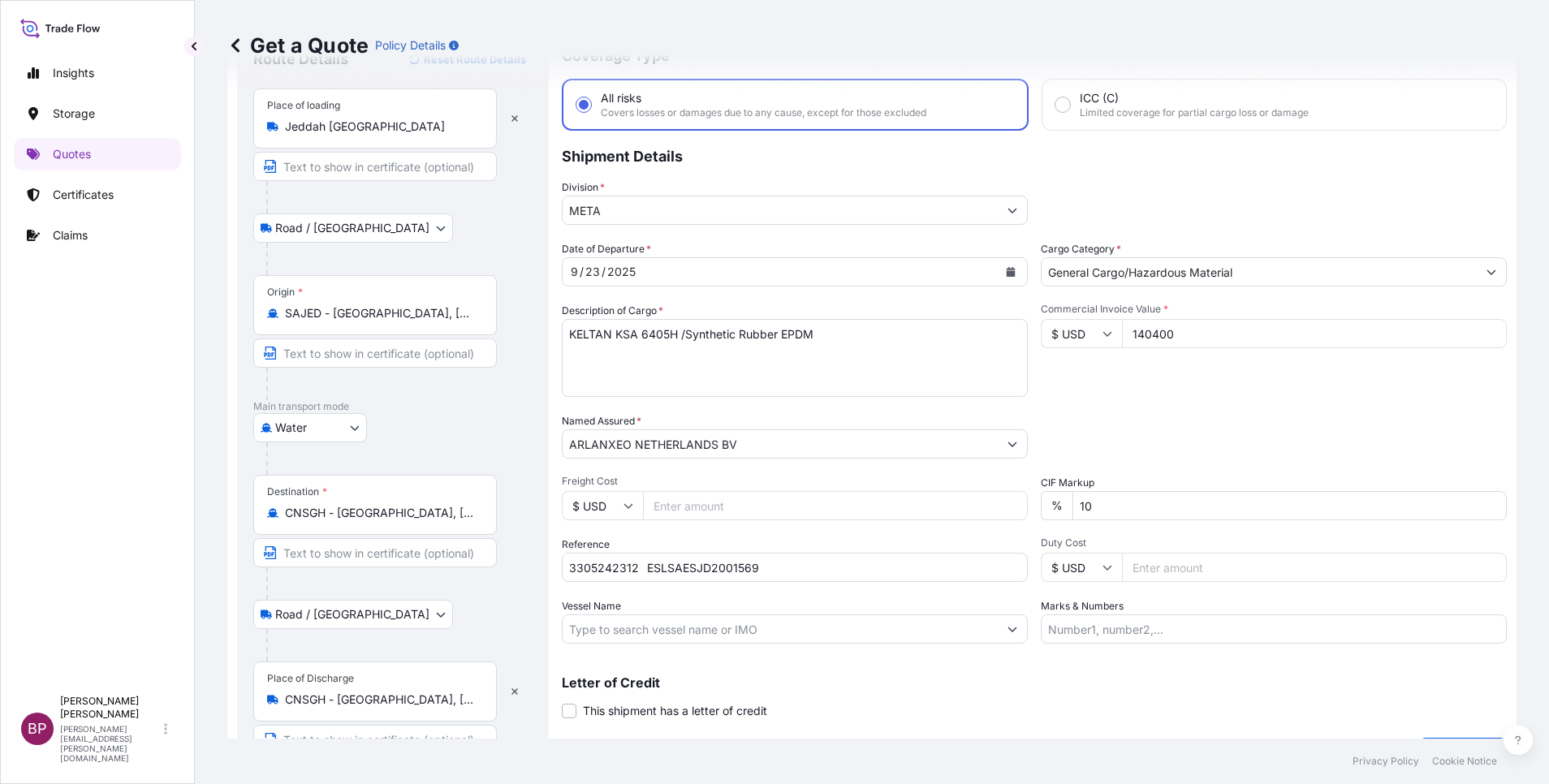
scroll to position [112, 0]
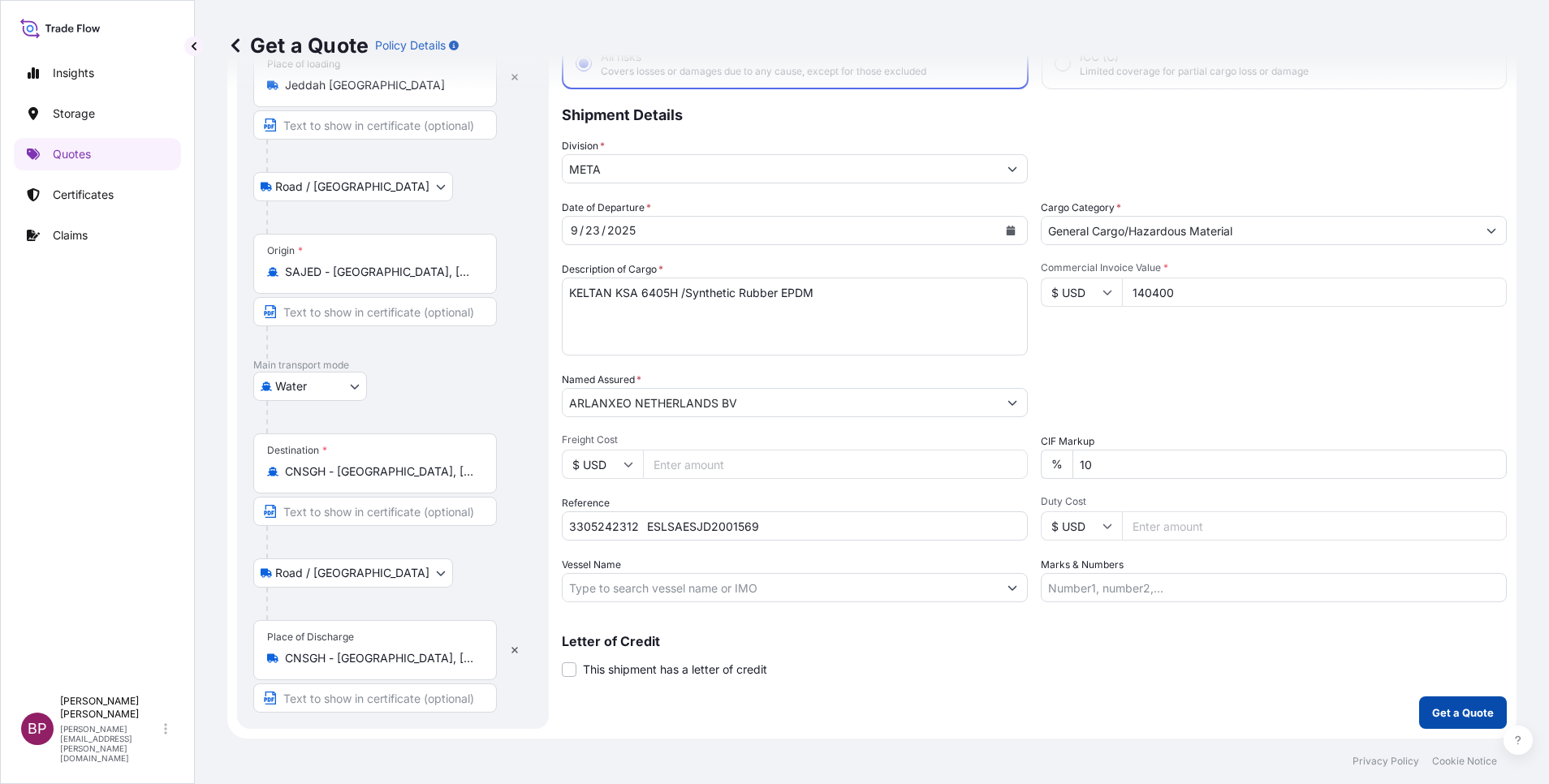
click at [1462, 720] on p "Get a Quote" at bounding box center [1462, 713] width 62 height 16
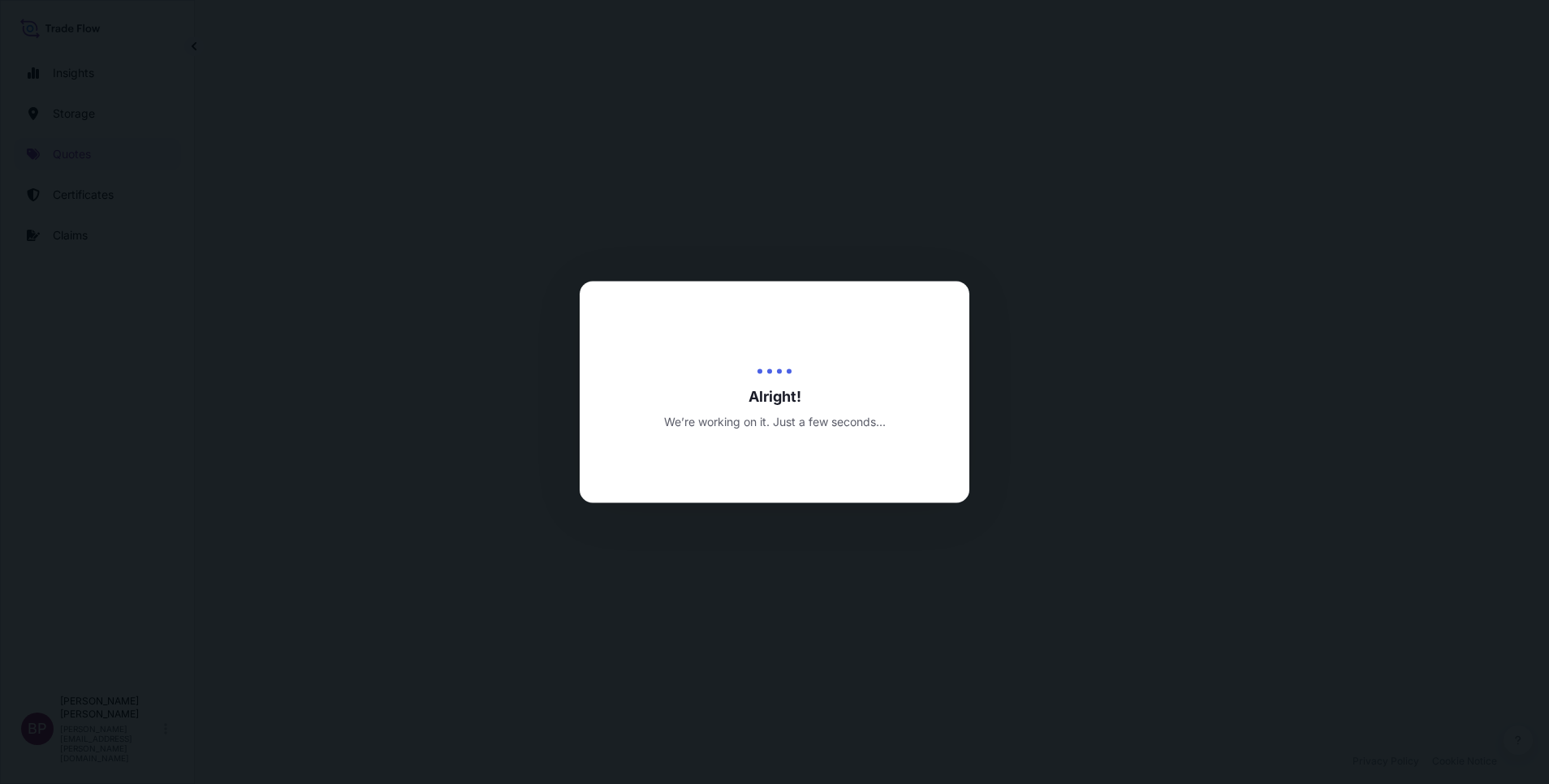
select select "Road / [GEOGRAPHIC_DATA]"
select select "Water"
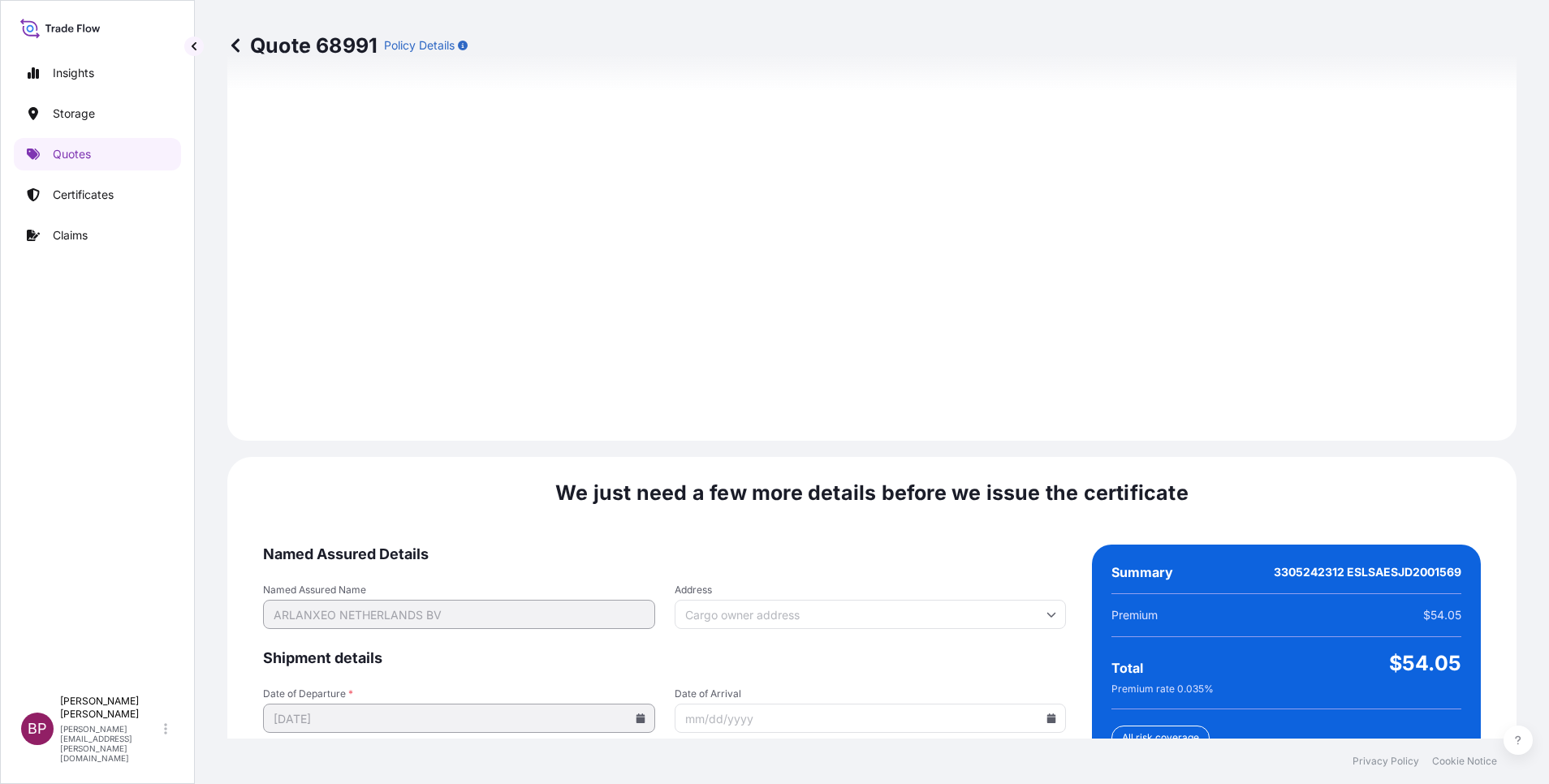
scroll to position [2340, 0]
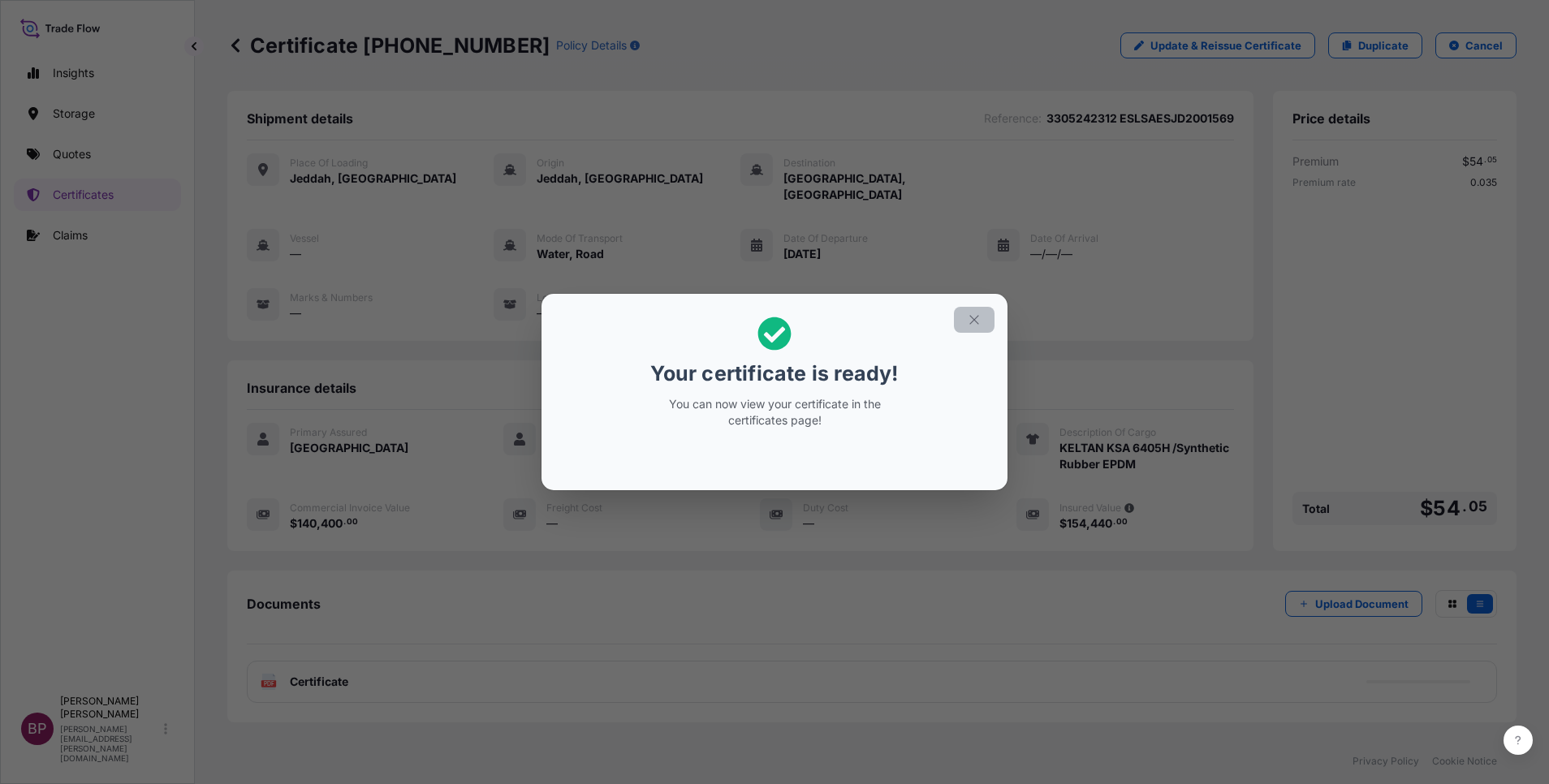
click at [977, 324] on icon "button" at bounding box center [974, 320] width 14 height 14
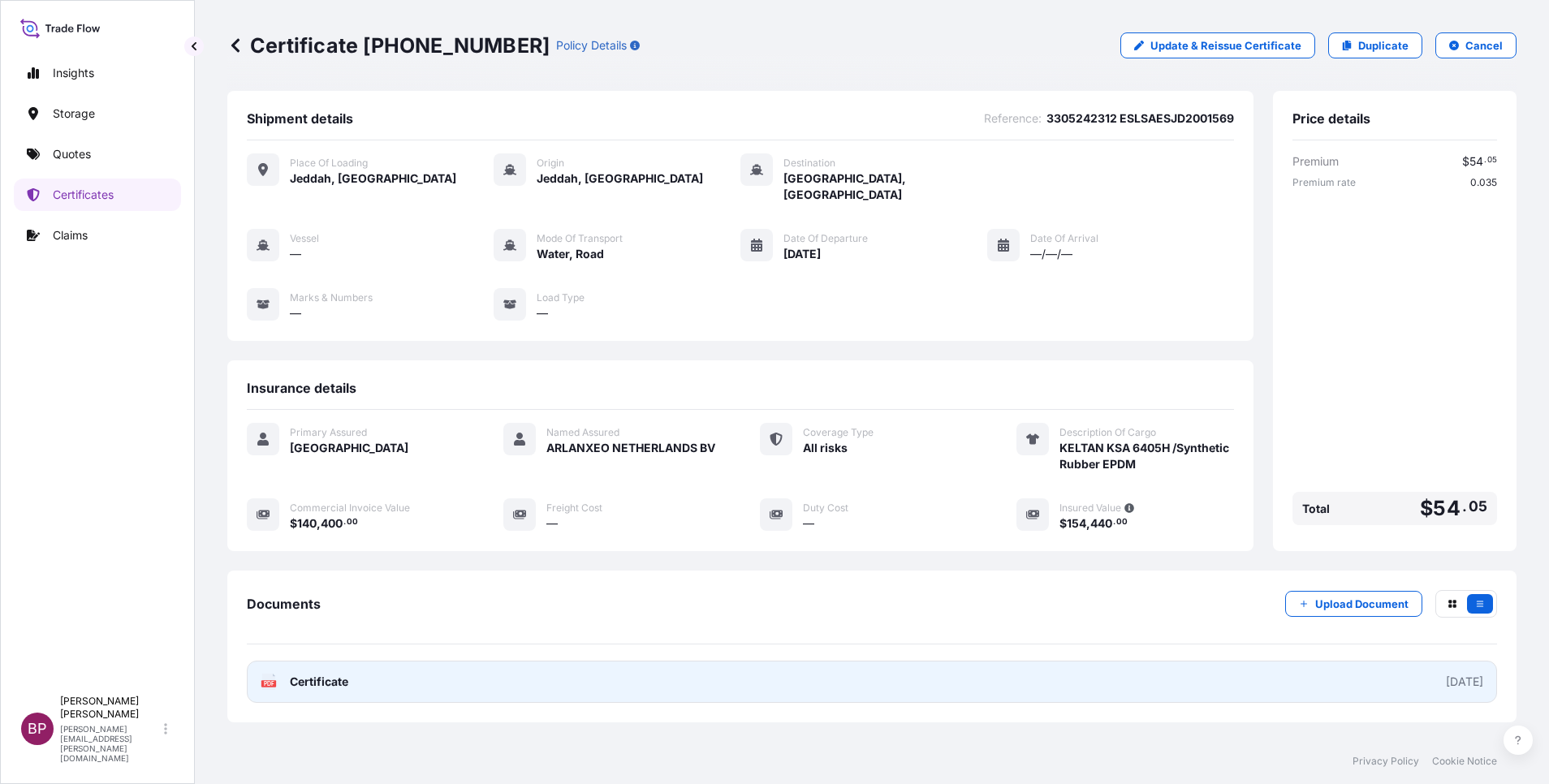
click at [338, 673] on span "Certificate" at bounding box center [318, 681] width 58 height 16
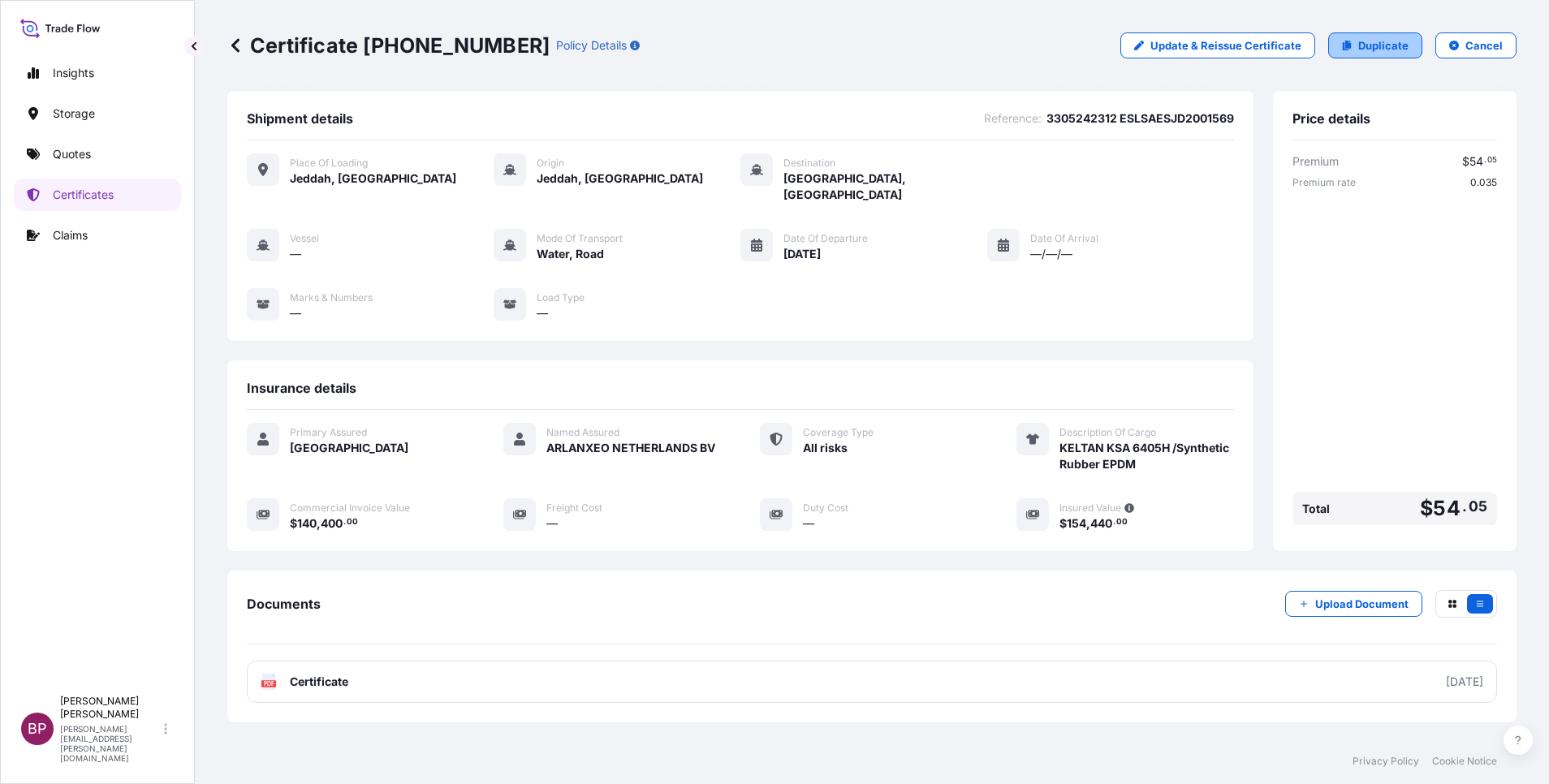
click at [1375, 46] on p "Duplicate" at bounding box center [1384, 46] width 50 height 16
select select "Road / [GEOGRAPHIC_DATA]"
select select "Water"
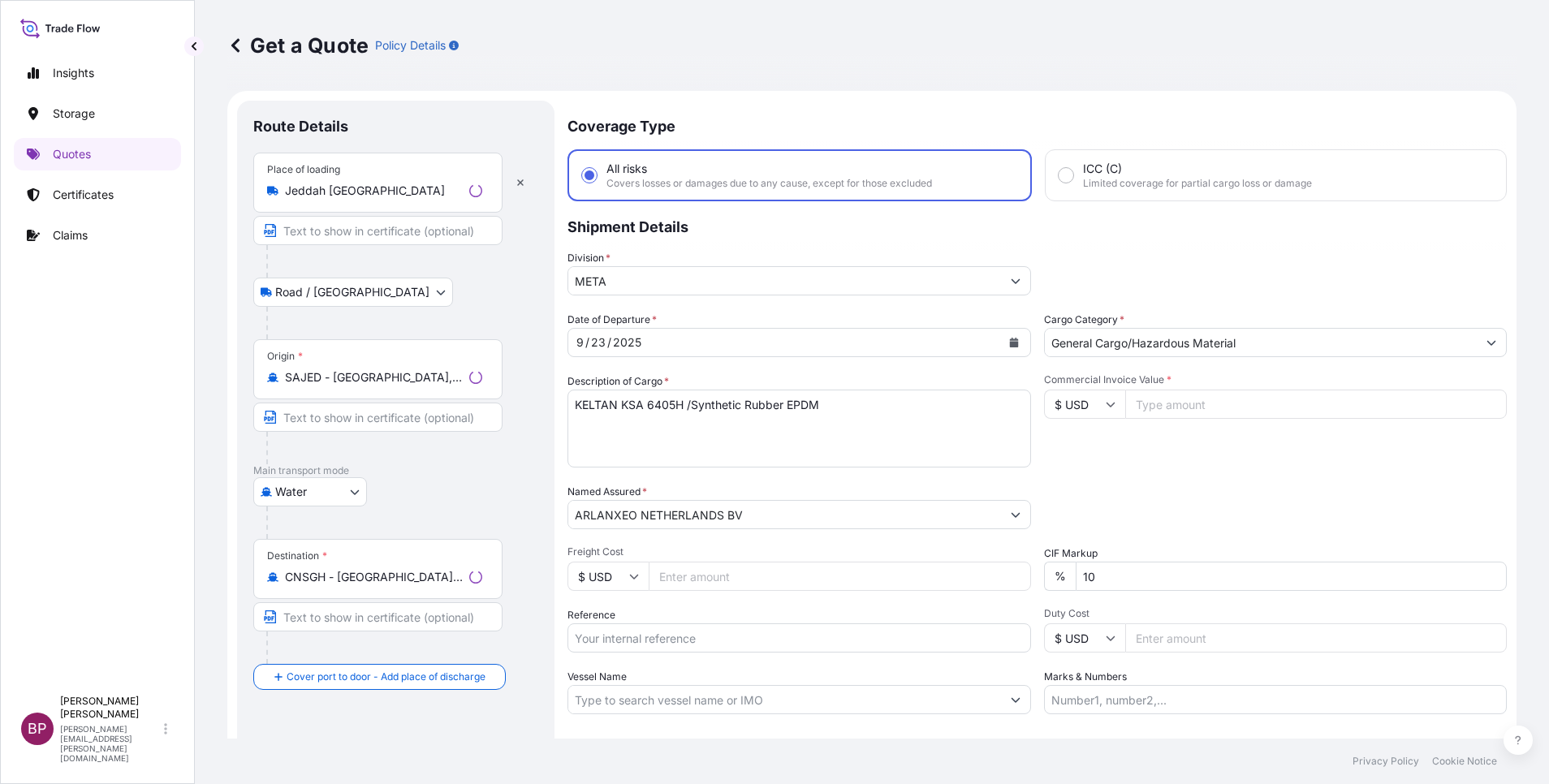
scroll to position [26, 0]
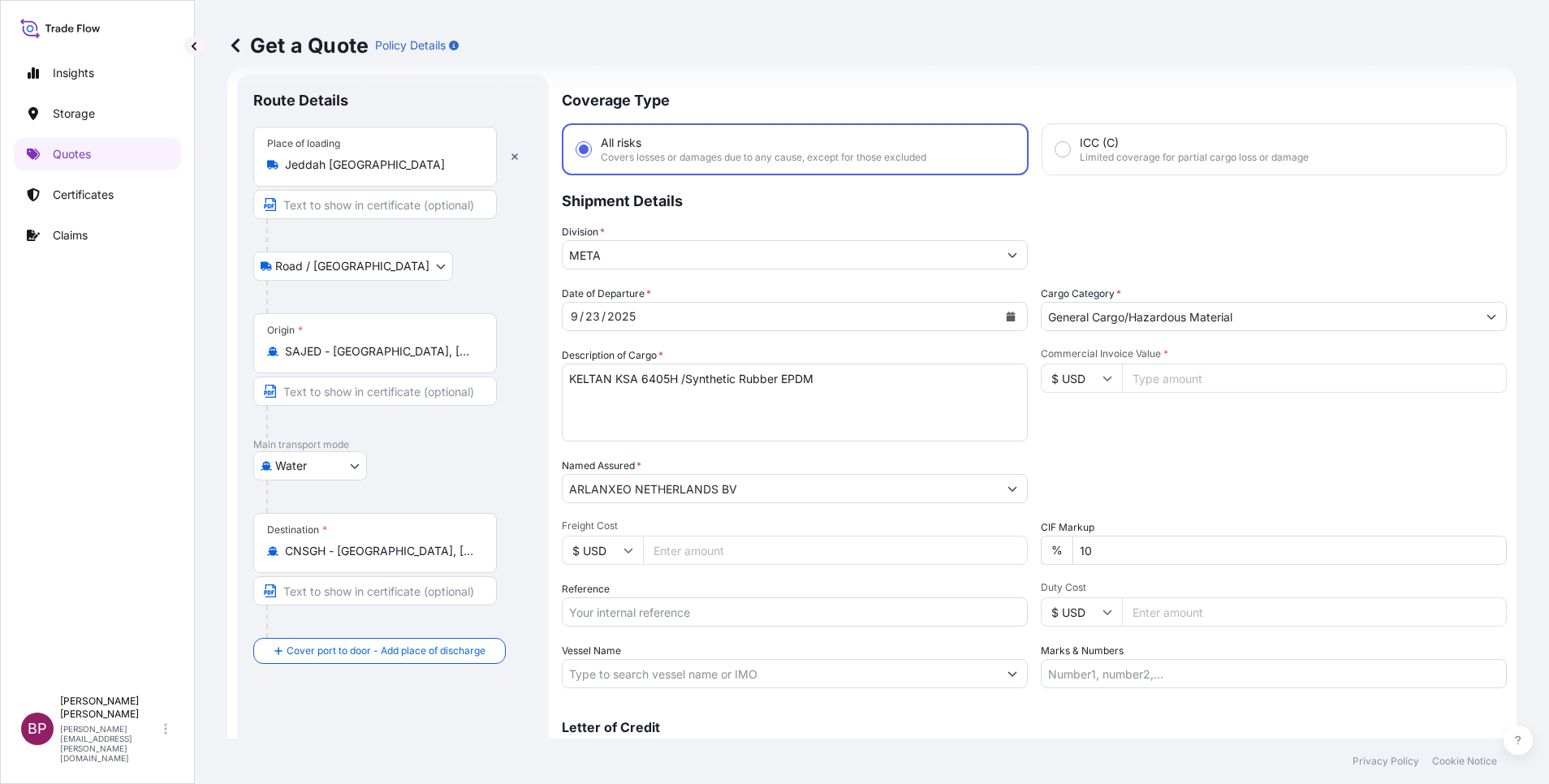
click at [688, 619] on input "Reference" at bounding box center [795, 612] width 466 height 29
paste input "3305242321 ESLSAESJD2001576"
type input "3305242321 ESLSAESJD2001576"
click at [1006, 313] on icon "Calendar" at bounding box center [1010, 316] width 10 height 10
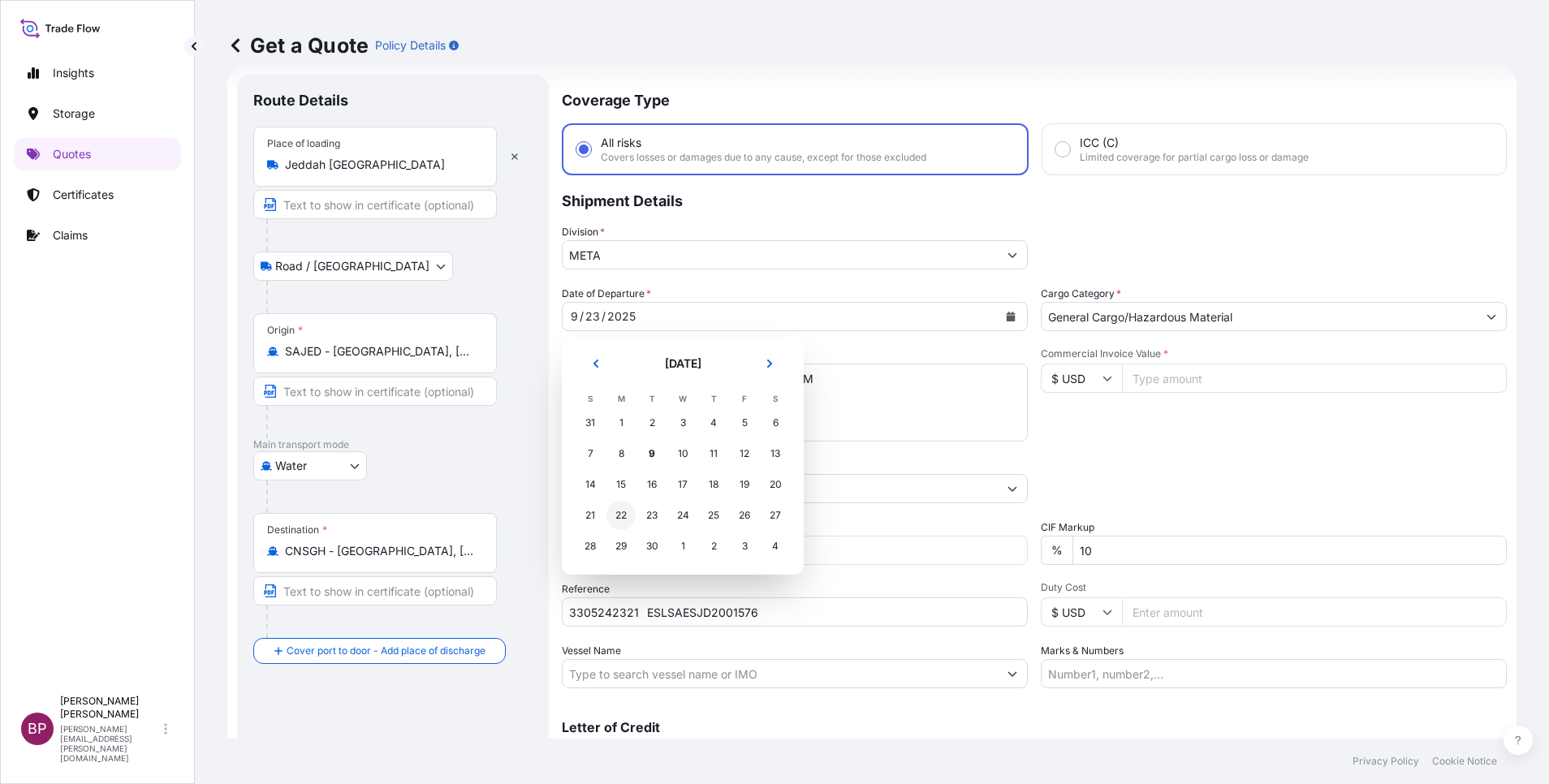
click at [623, 513] on div "22" at bounding box center [621, 515] width 29 height 29
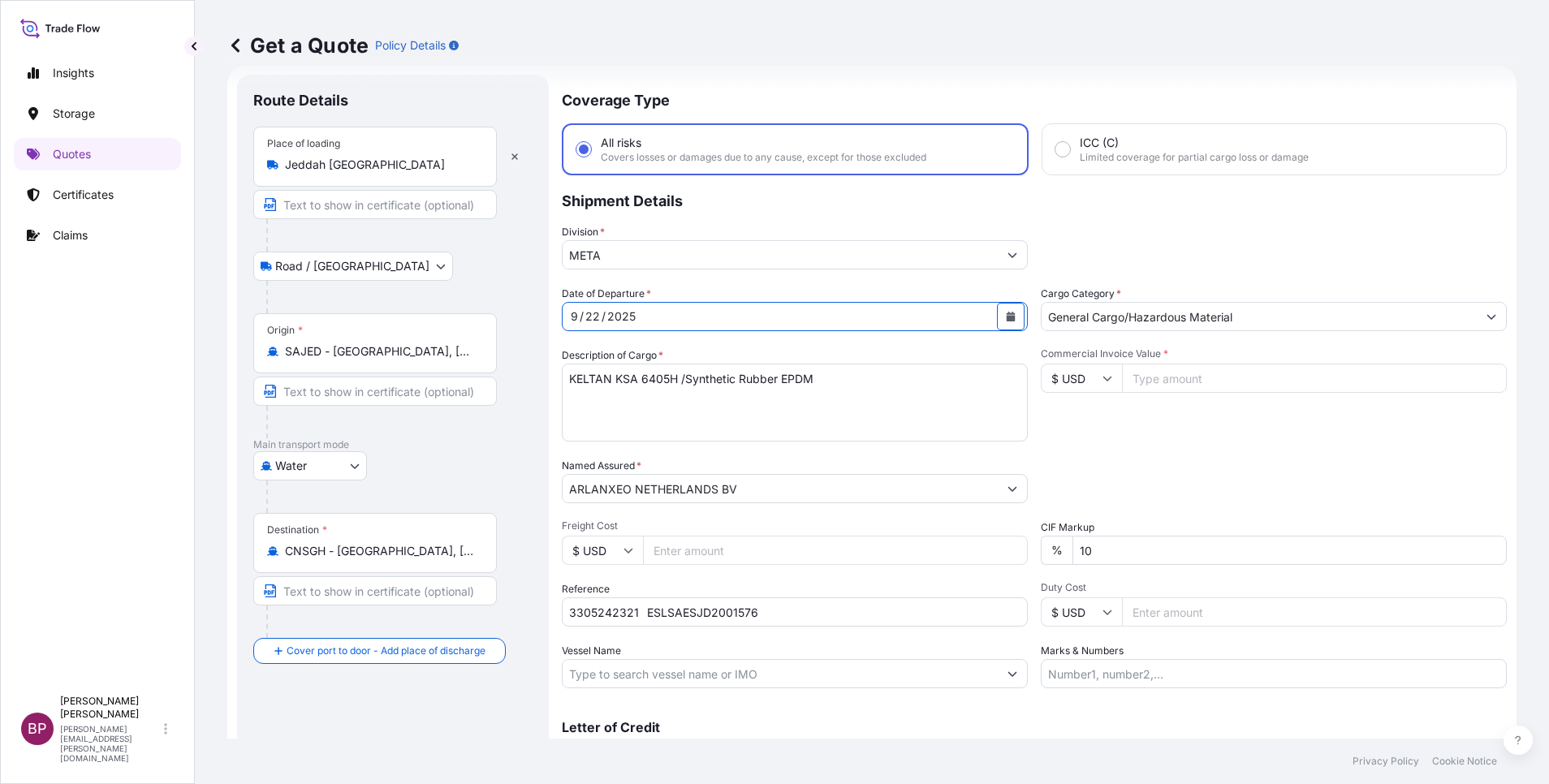
click at [1158, 382] on input "Commercial Invoice Value *" at bounding box center [1314, 378] width 385 height 29
paste input "140400"
type input "140400"
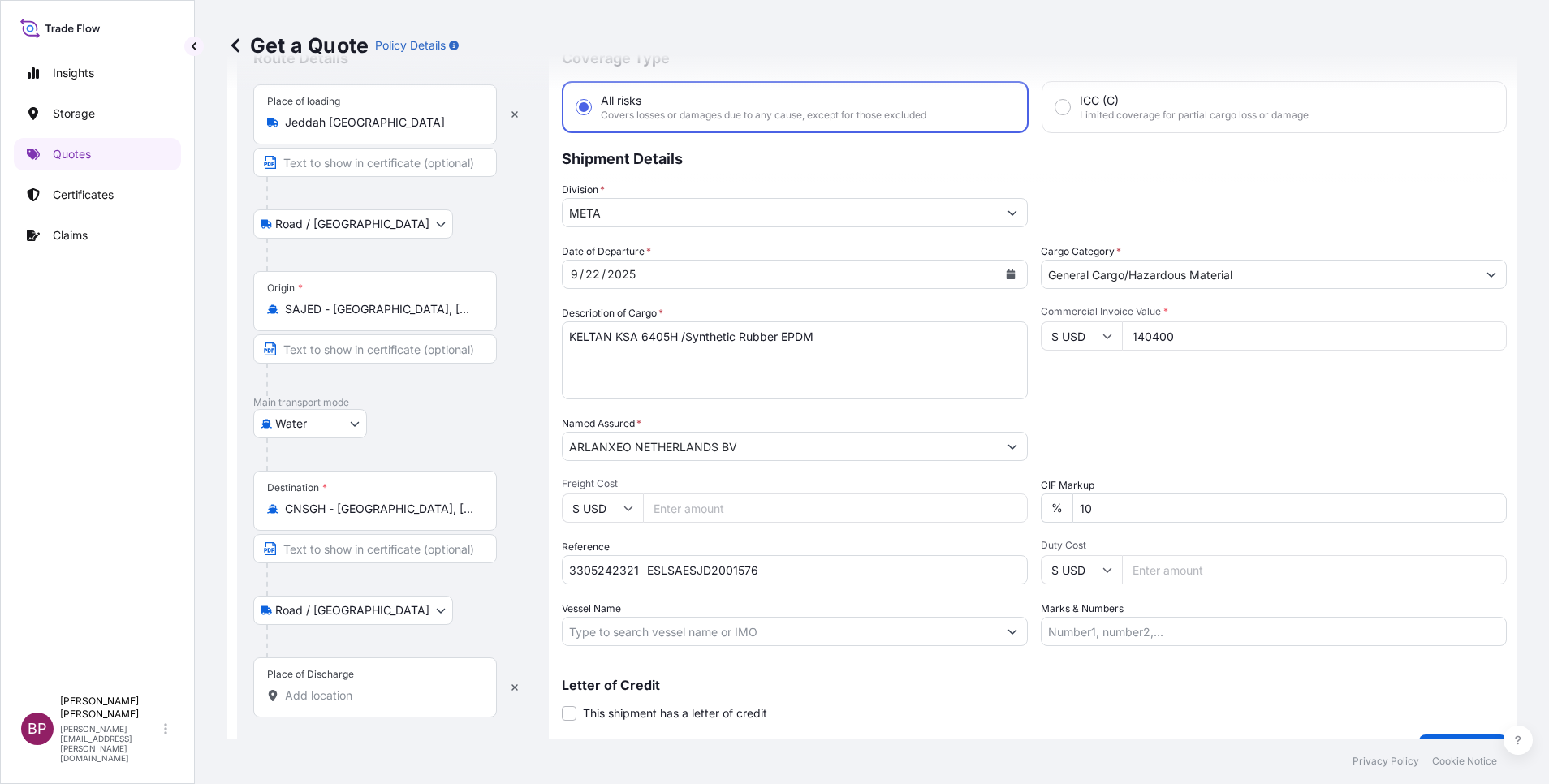
scroll to position [106, 0]
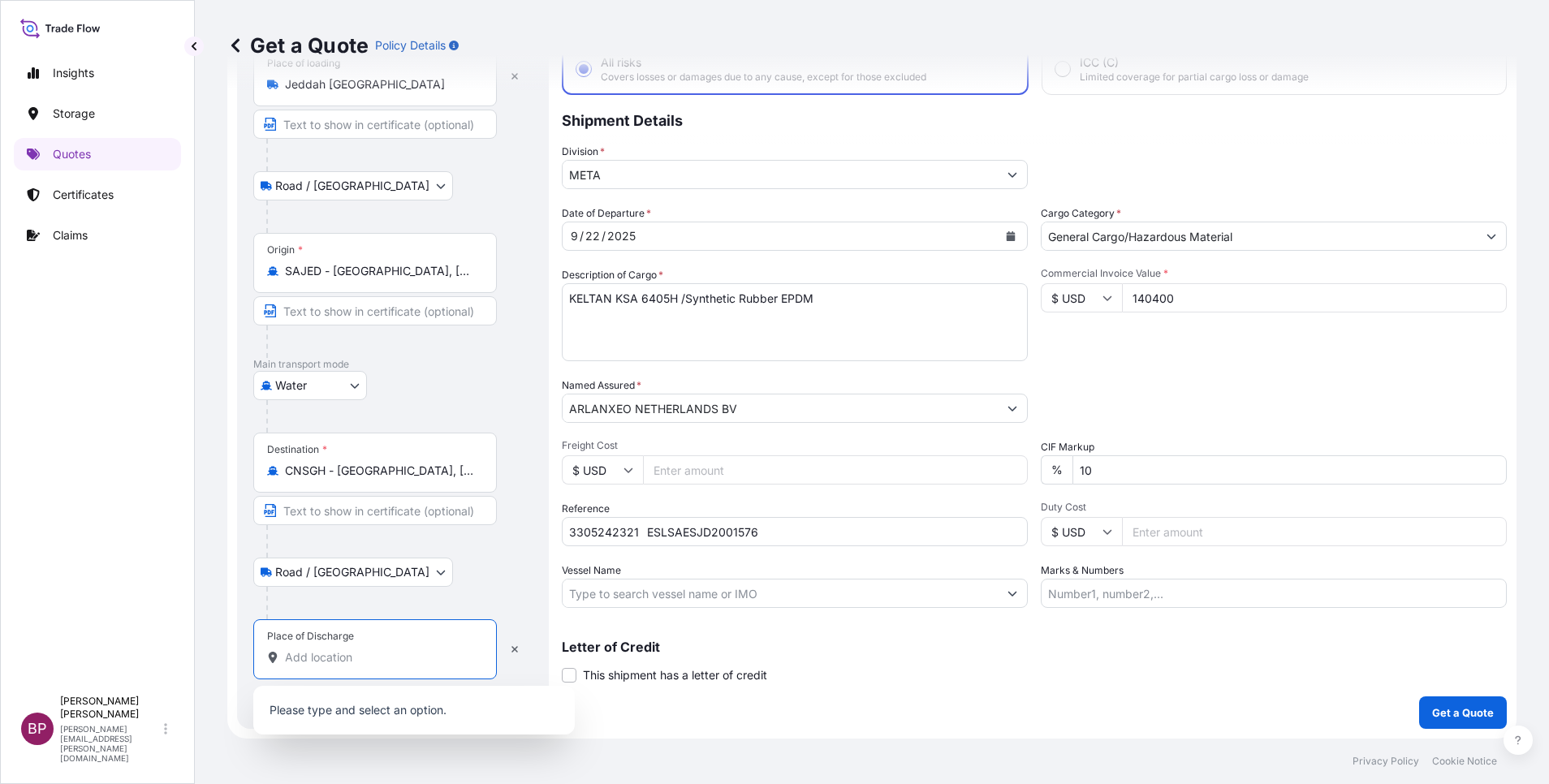
click at [364, 662] on input "Place of Discharge" at bounding box center [381, 657] width 191 height 16
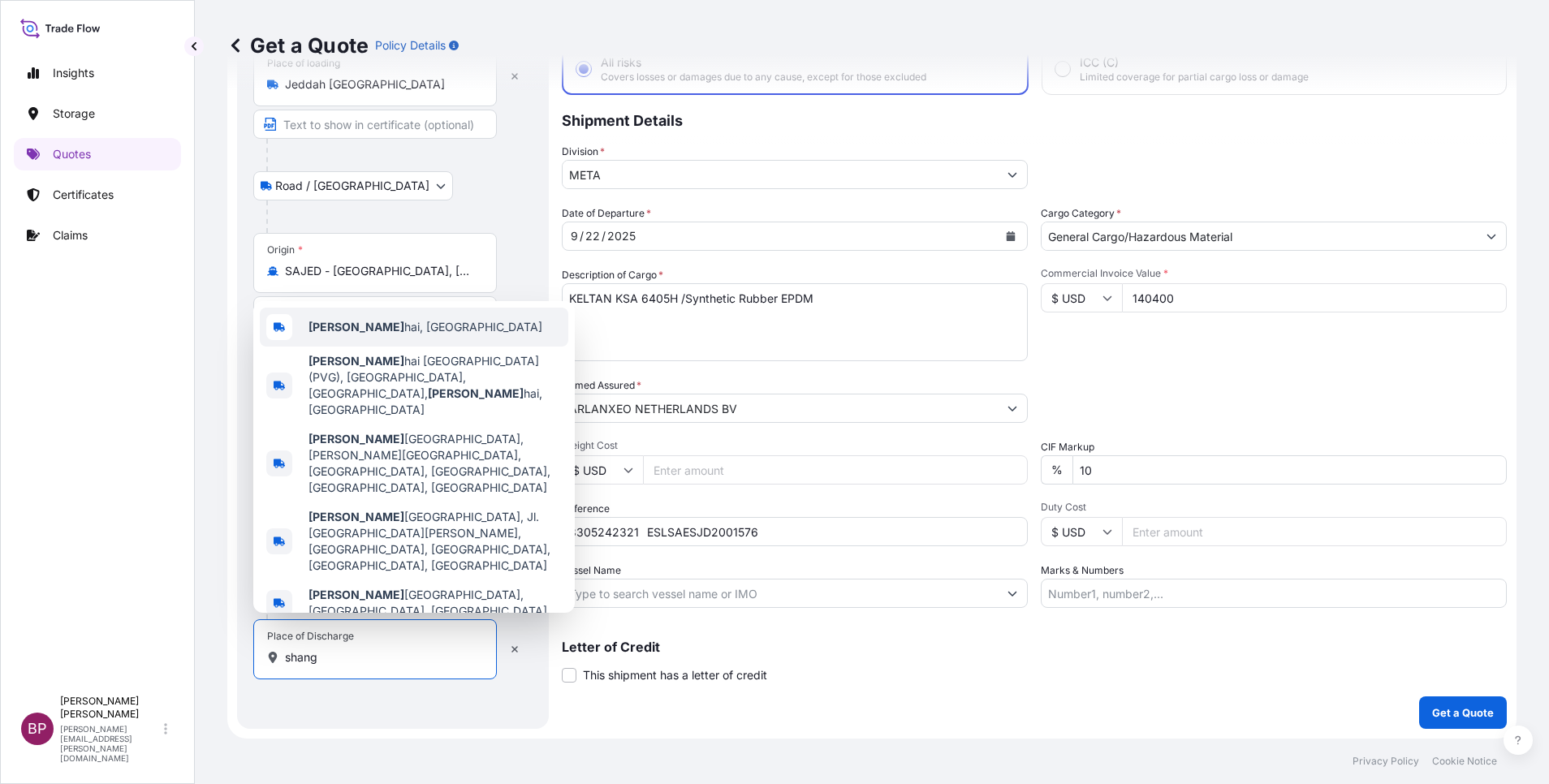
click at [400, 346] on div "Shang hai, China" at bounding box center [414, 327] width 308 height 39
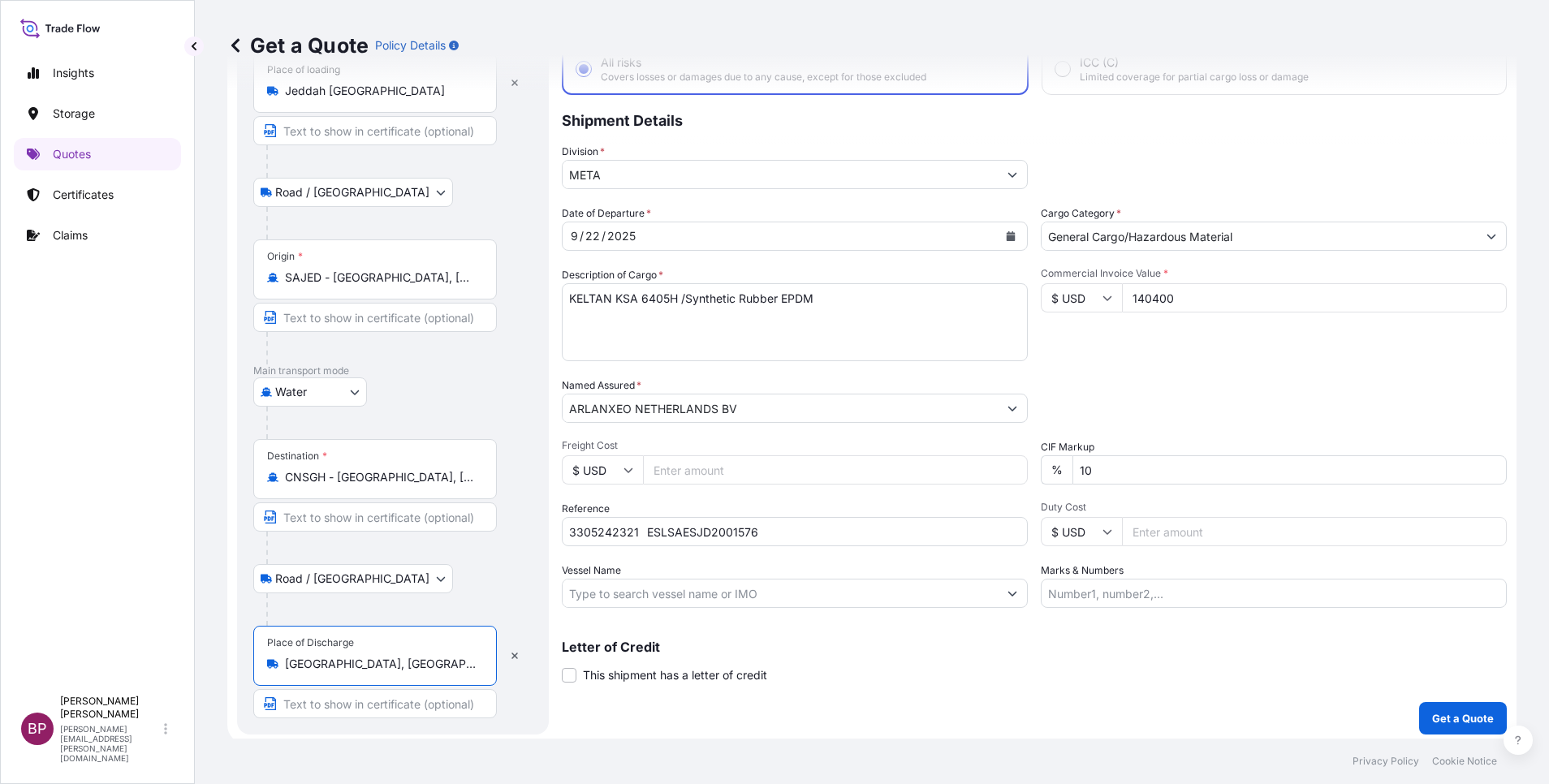
type input "[GEOGRAPHIC_DATA], [GEOGRAPHIC_DATA]"
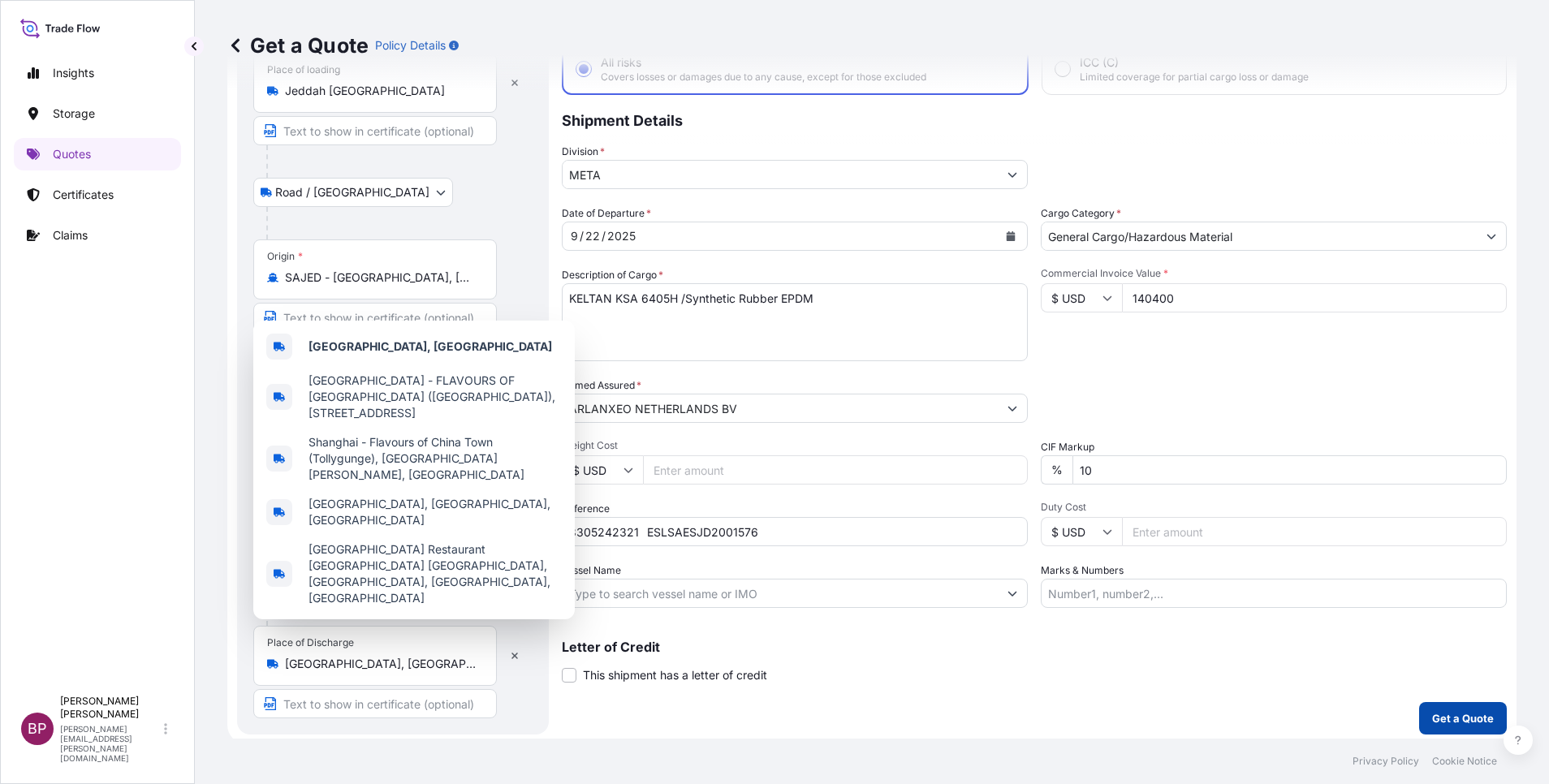
click at [1457, 717] on p "Get a Quote" at bounding box center [1462, 718] width 62 height 16
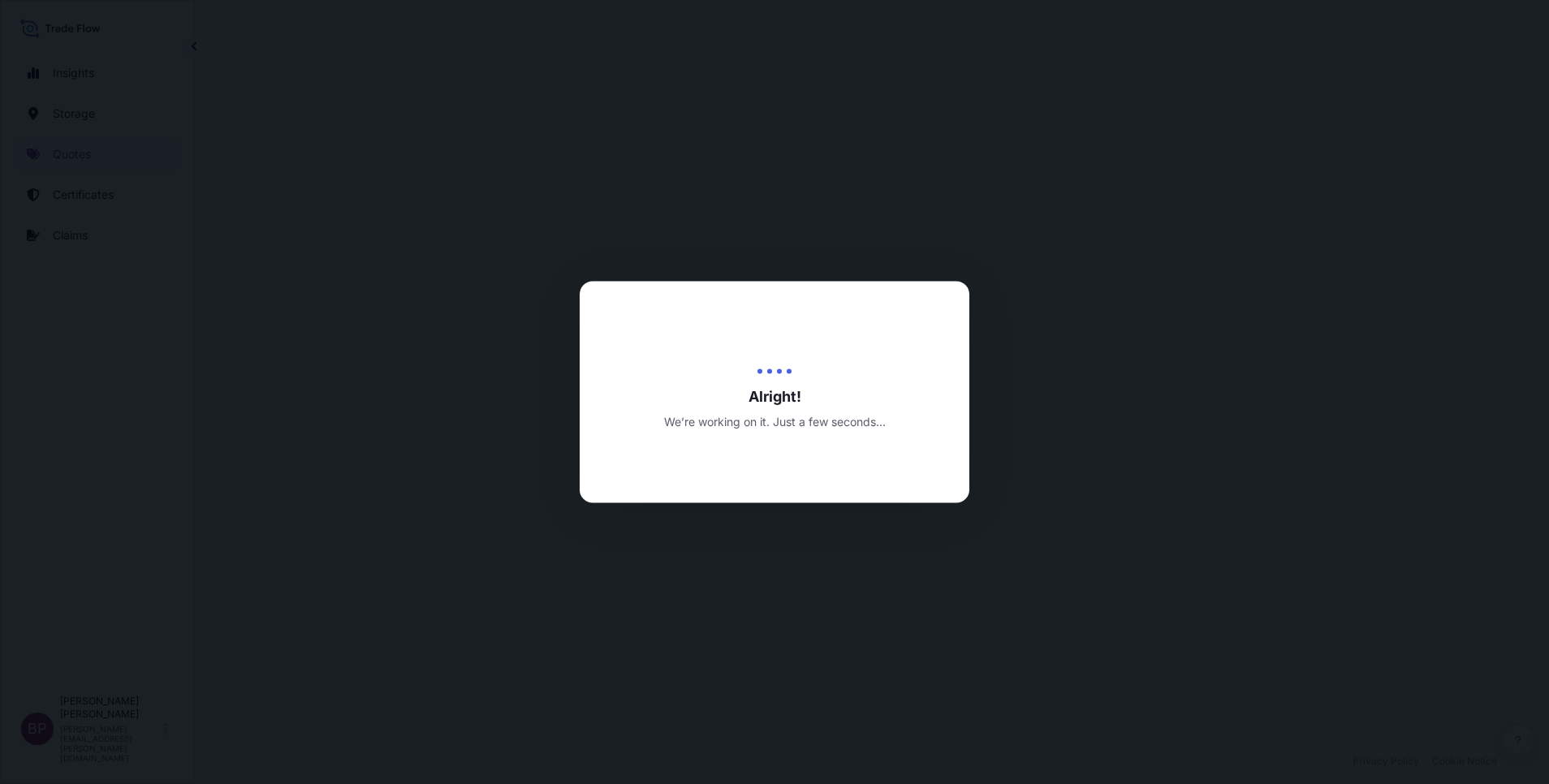
select select "Road / [GEOGRAPHIC_DATA]"
select select "Water"
select select "Road / [GEOGRAPHIC_DATA]"
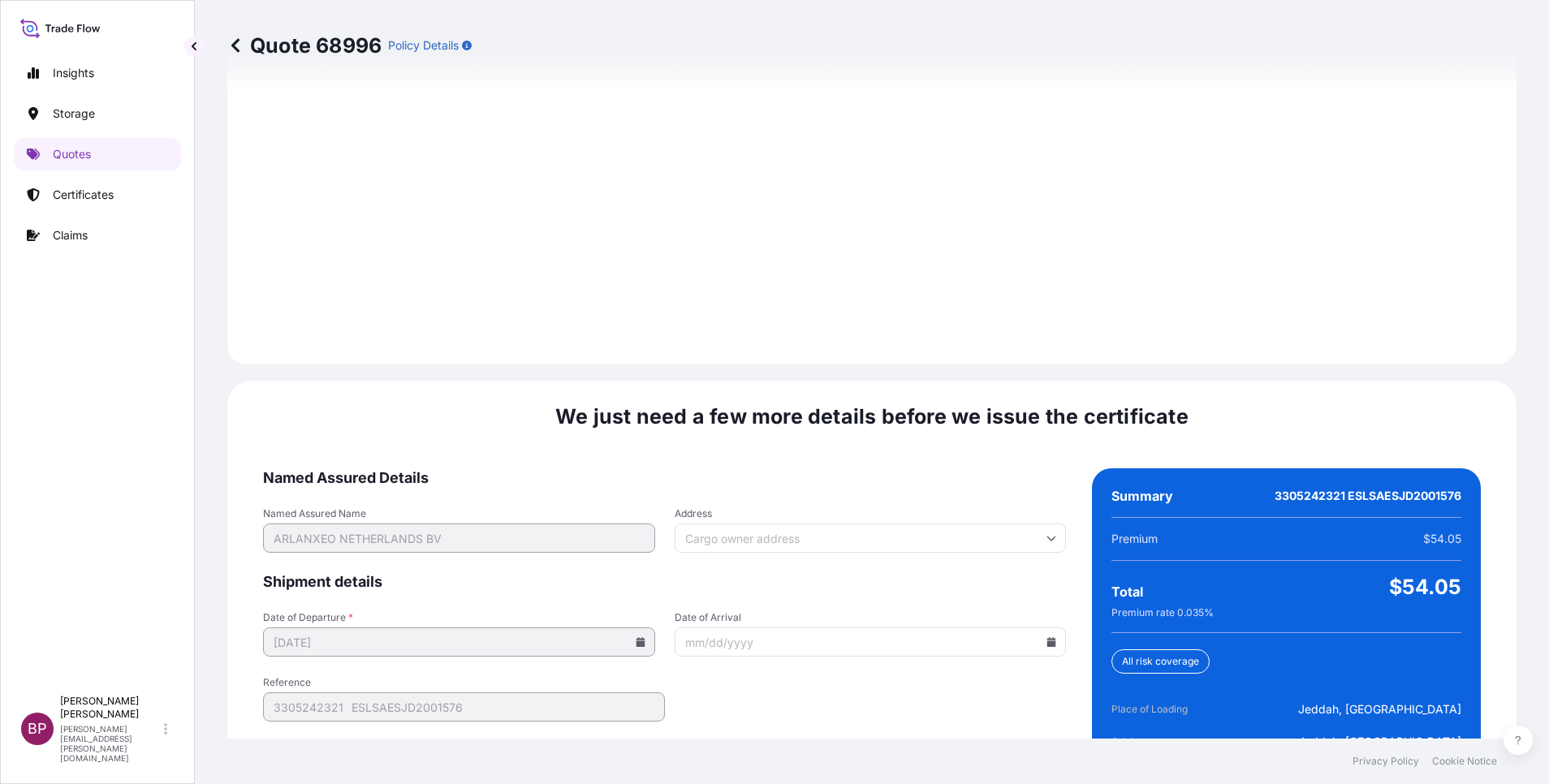
scroll to position [2406, 0]
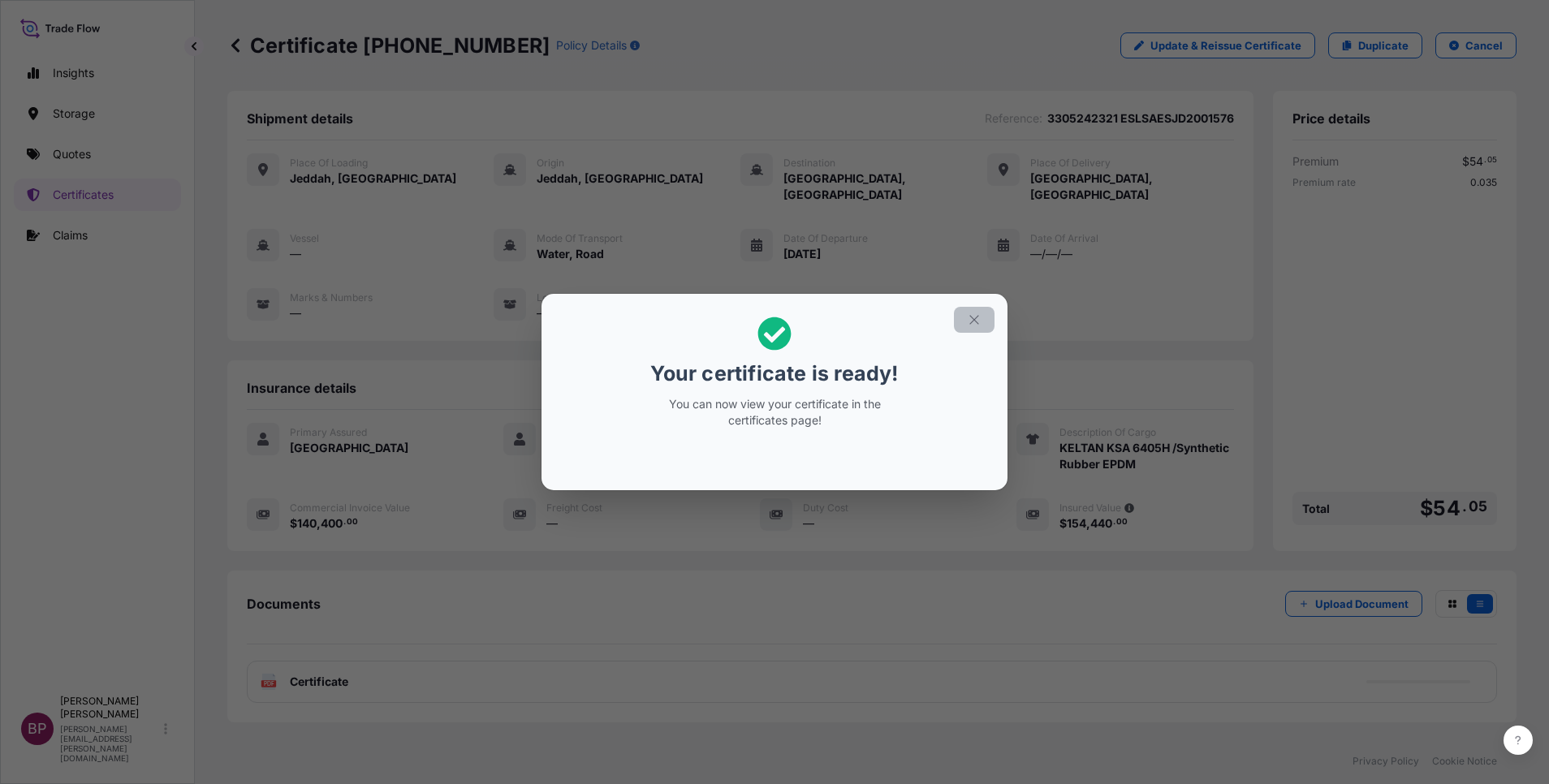
click at [967, 322] on icon "button" at bounding box center [974, 320] width 14 height 14
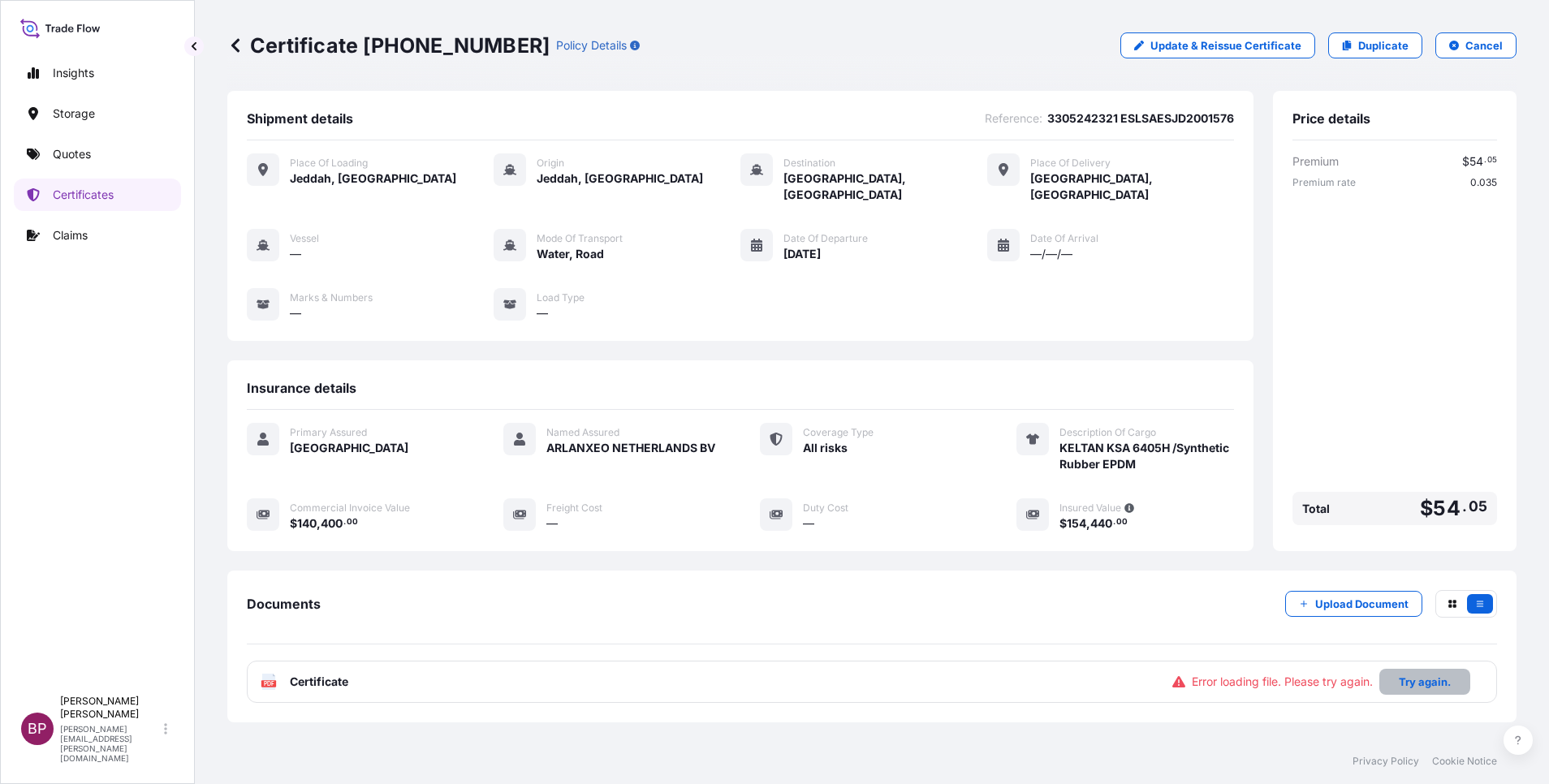
click at [1399, 673] on p "Try again." at bounding box center [1425, 681] width 52 height 16
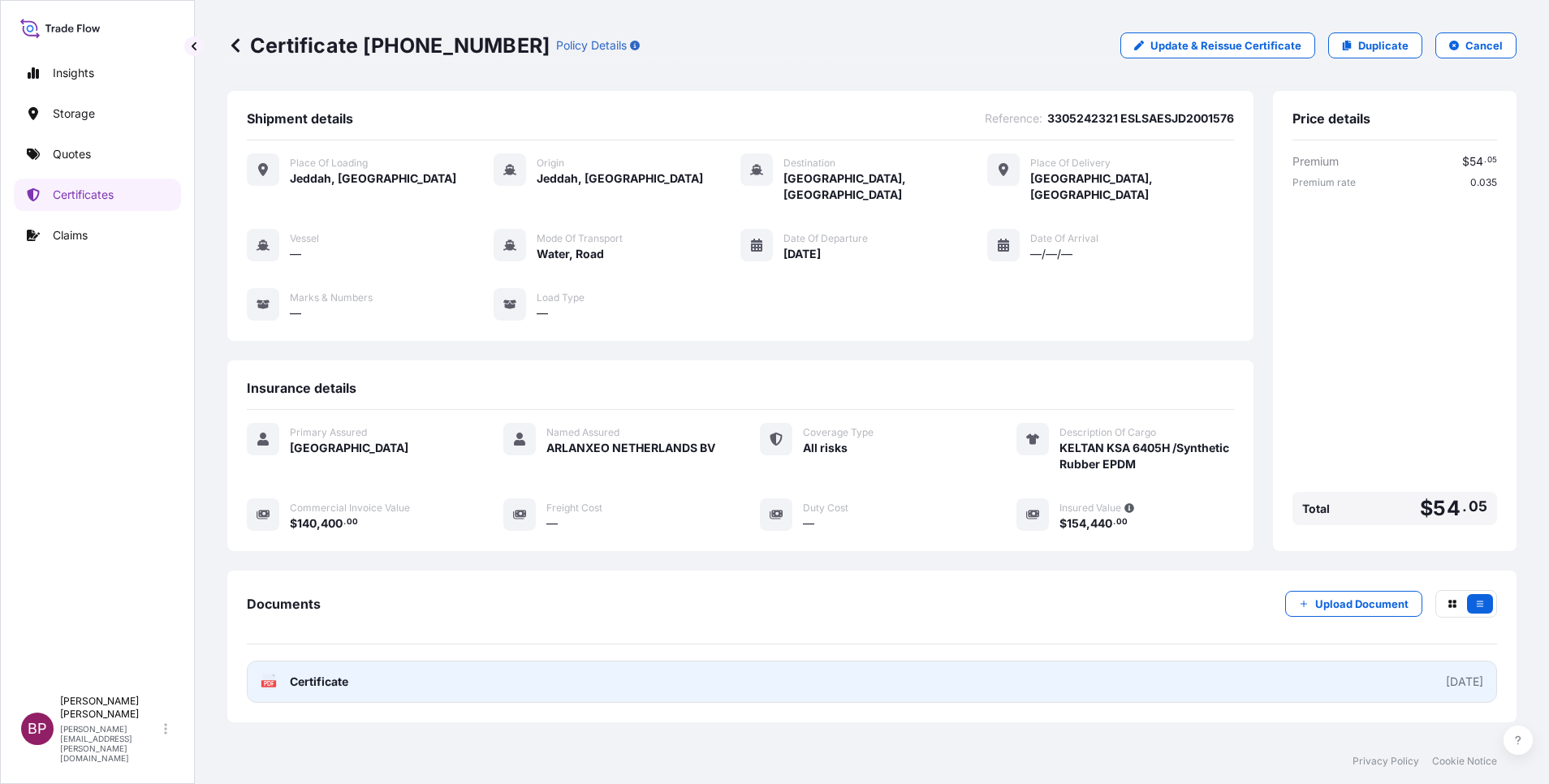
click at [325, 673] on span "Certificate" at bounding box center [318, 681] width 58 height 16
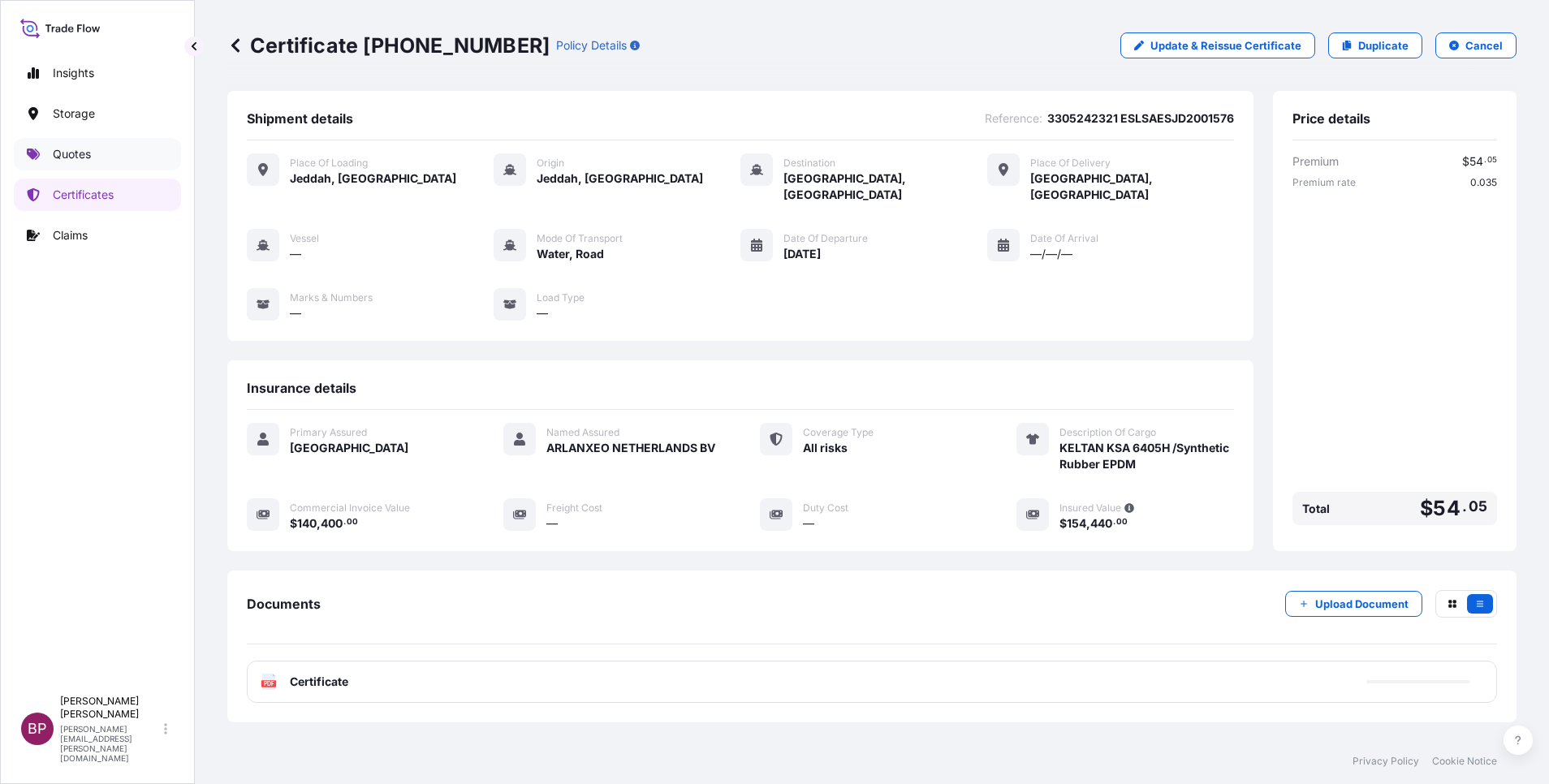
click at [77, 158] on p "Quotes" at bounding box center [71, 154] width 38 height 16
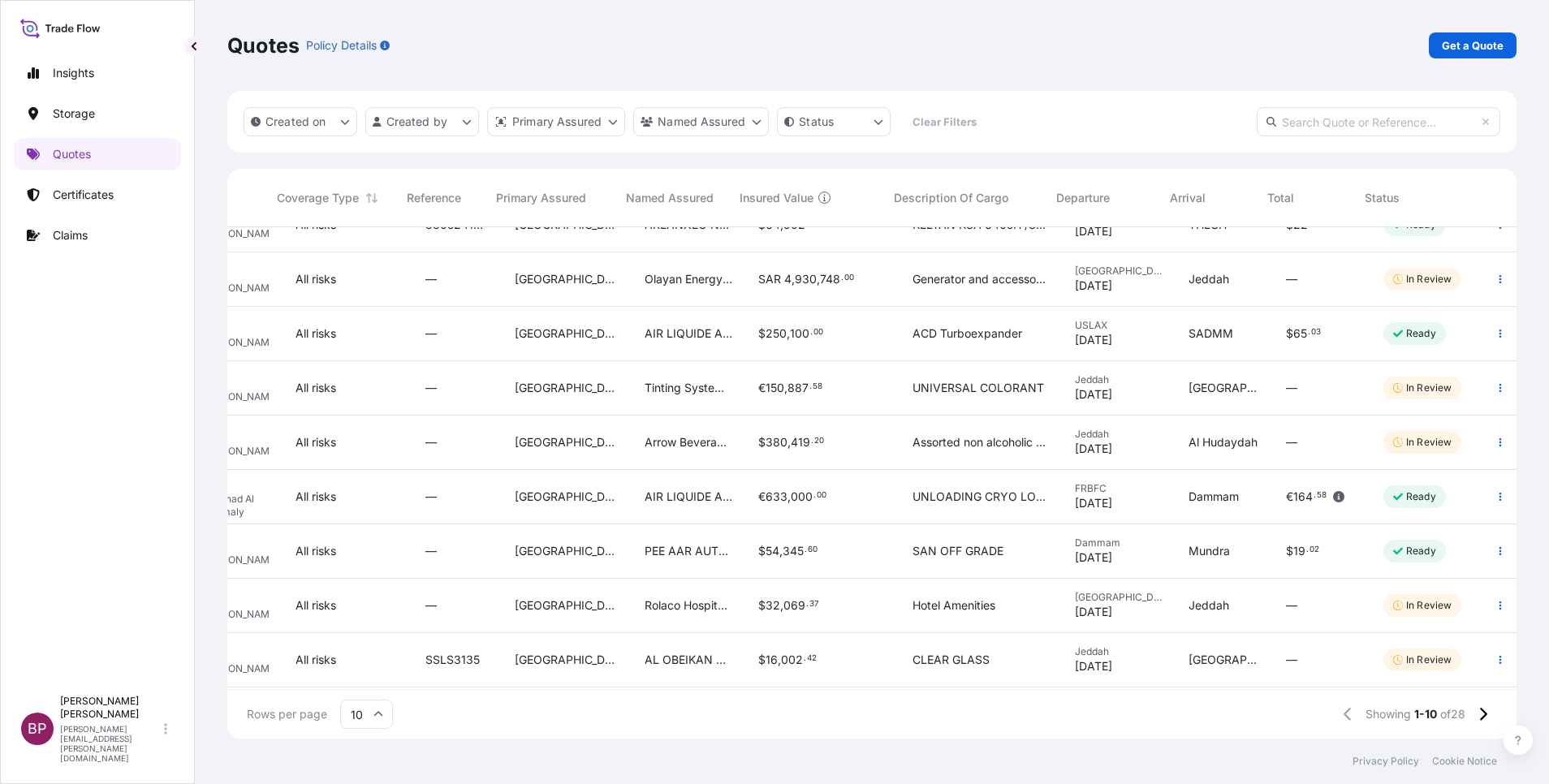
scroll to position [0, 174]
